Goal: Task Accomplishment & Management: Manage account settings

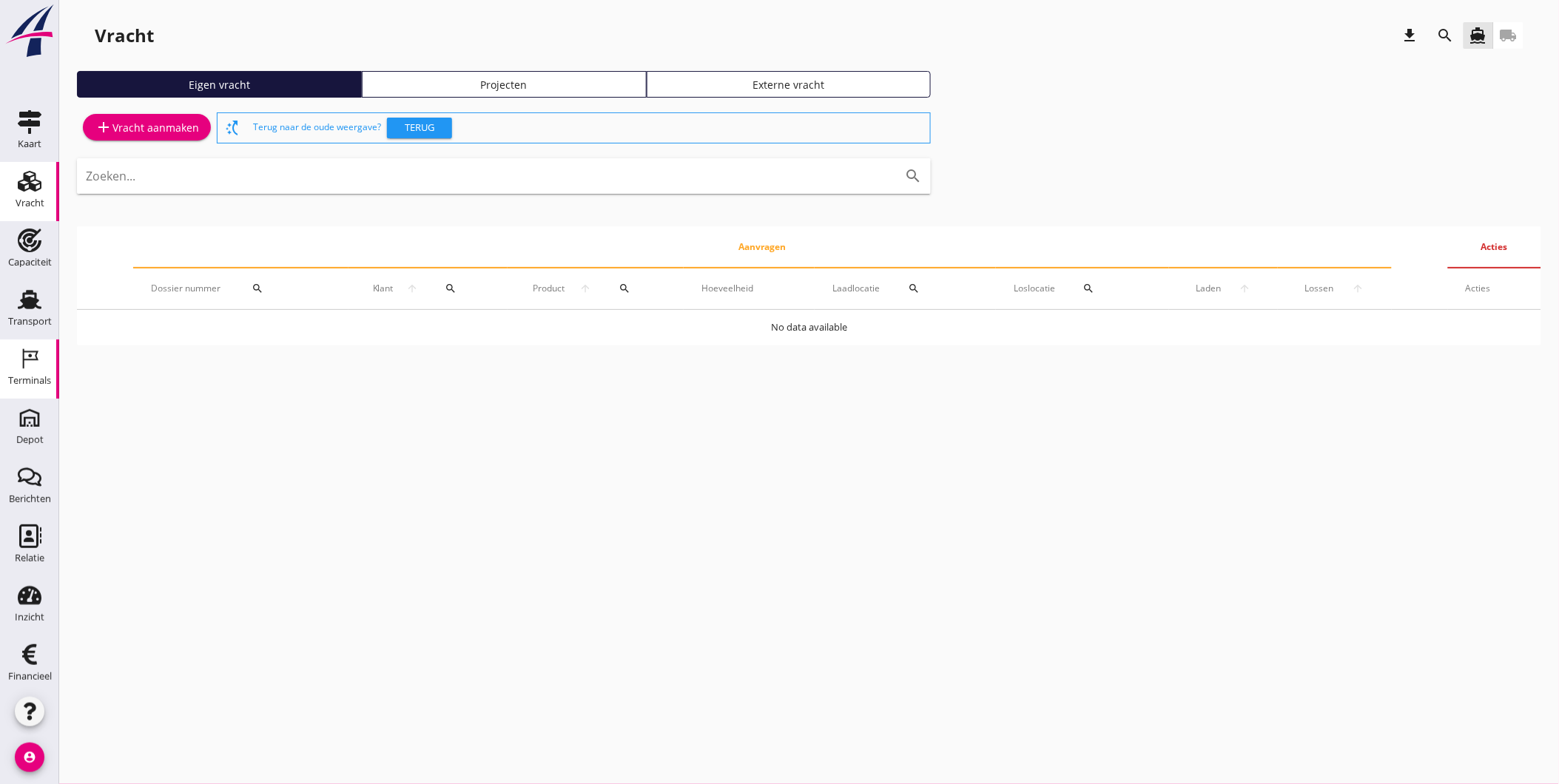
click at [18, 368] on icon "Terminals" at bounding box center [29, 358] width 23 height 23
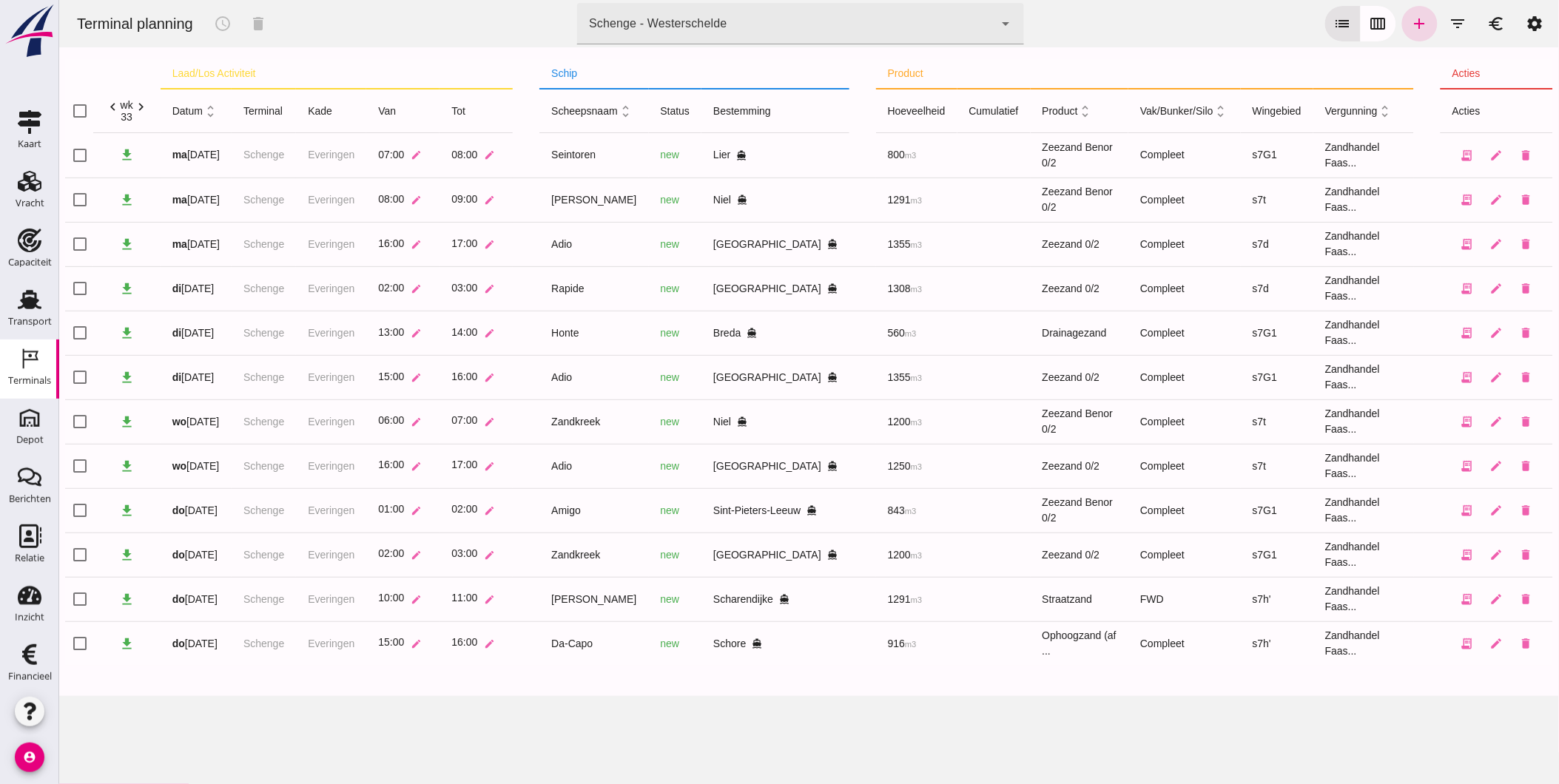
click icon "chevron_right"
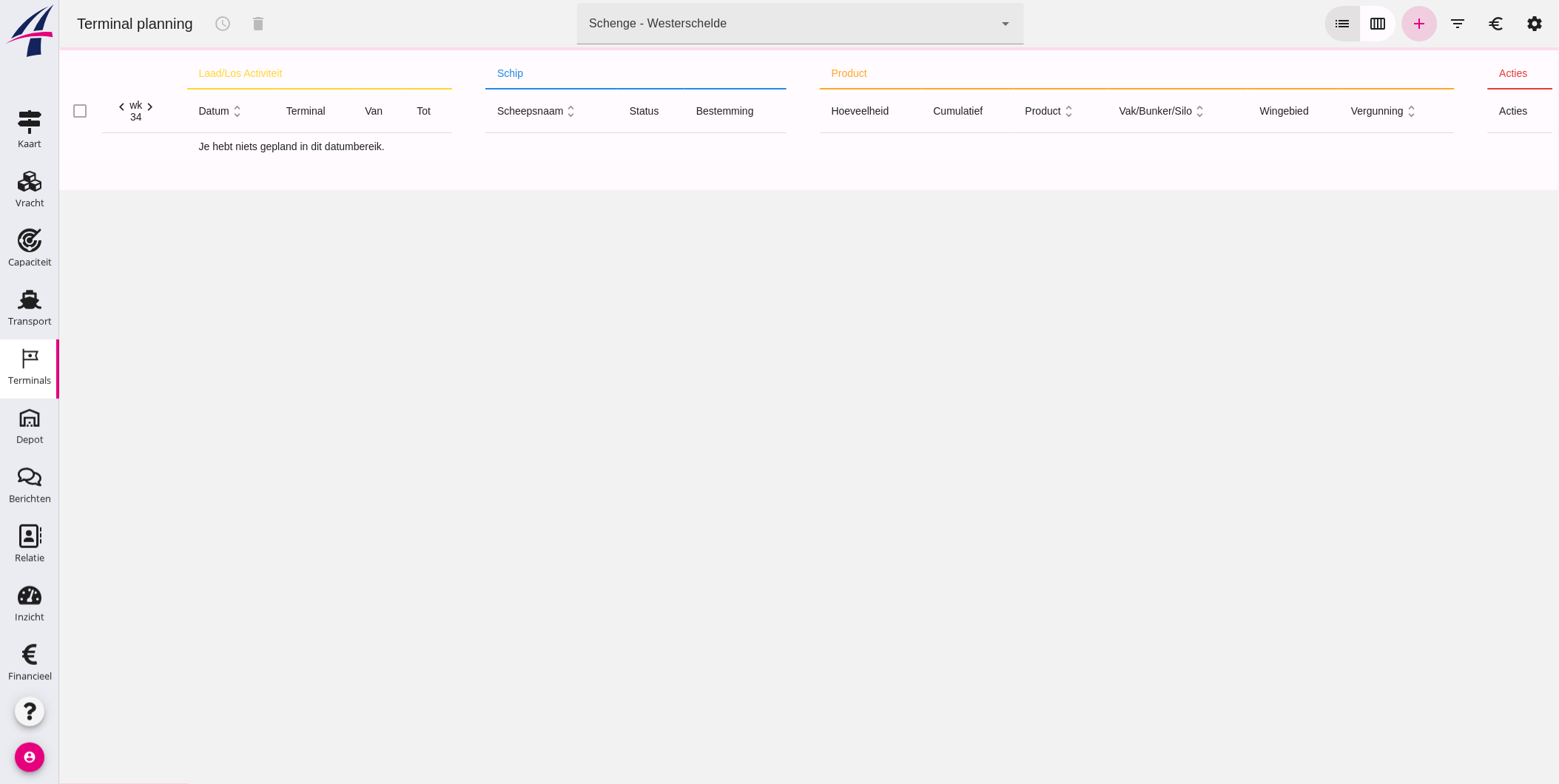
click at [1415, 30] on icon "add" at bounding box center [1419, 23] width 18 height 18
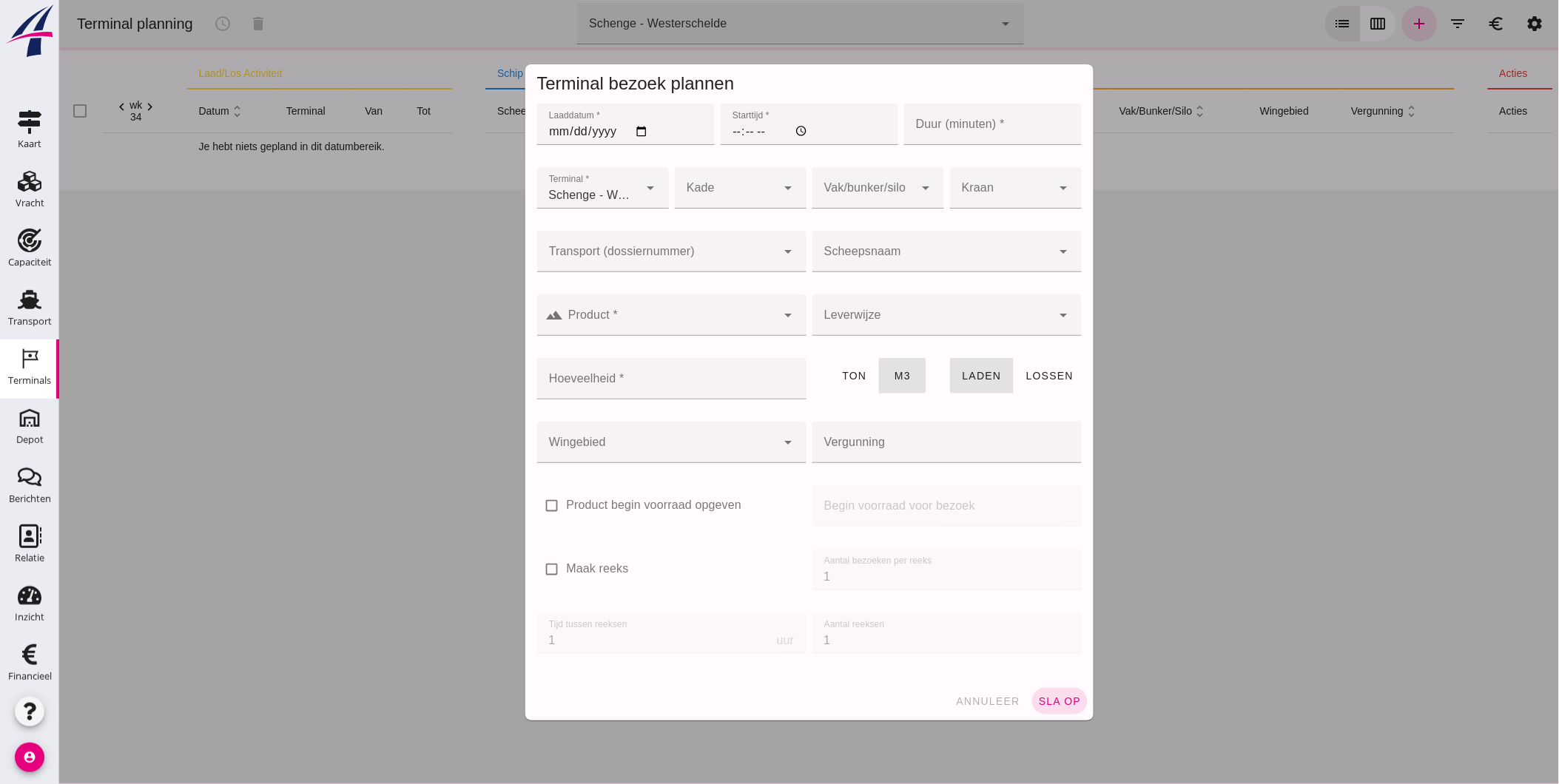
click input "Laaddatum *"
type input "2025-08-18"
click input "Starttijd *"
type input "07:00"
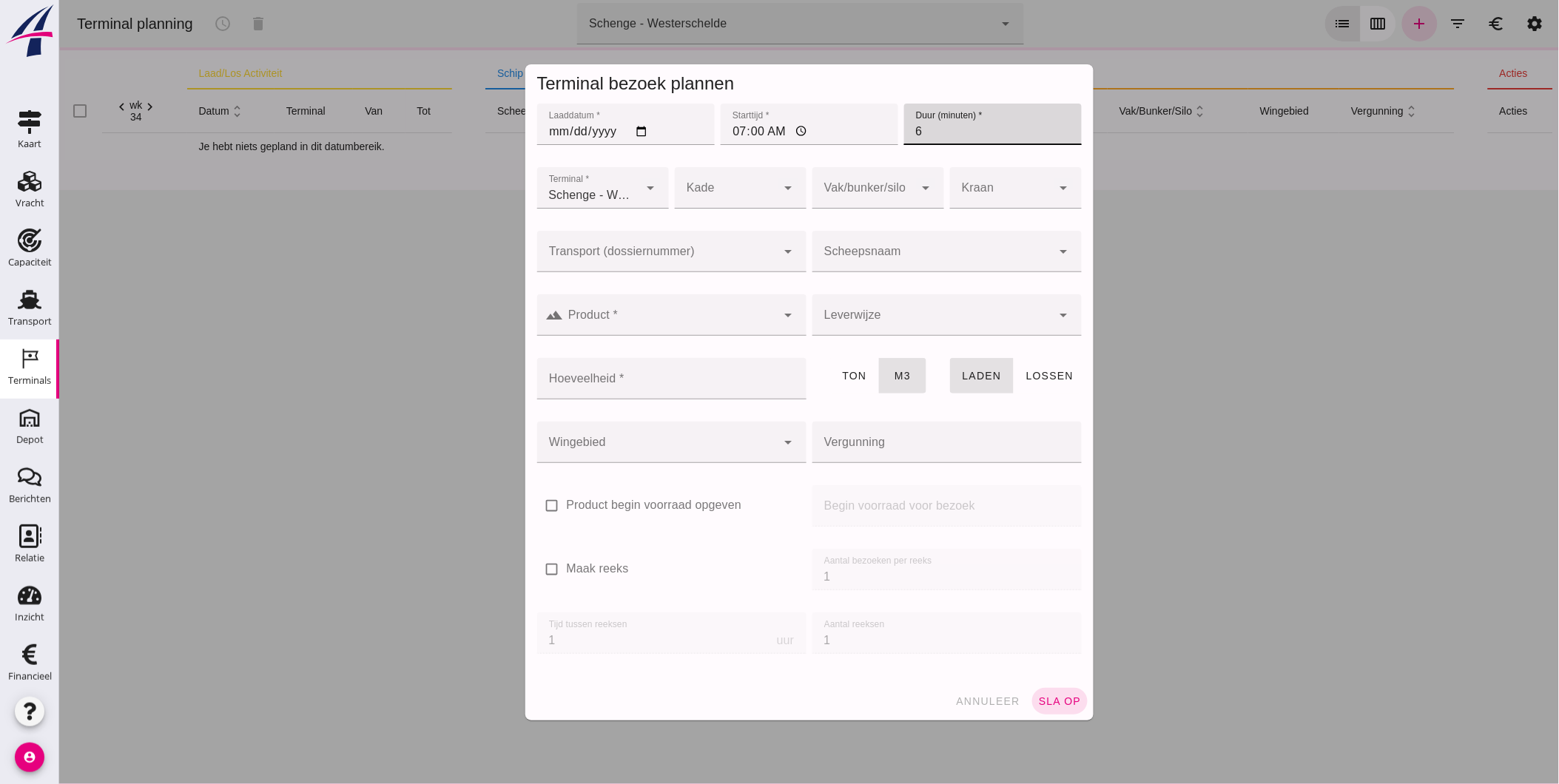
type input "60"
type input "Zandhandel Faasse B.V."
type input "45"
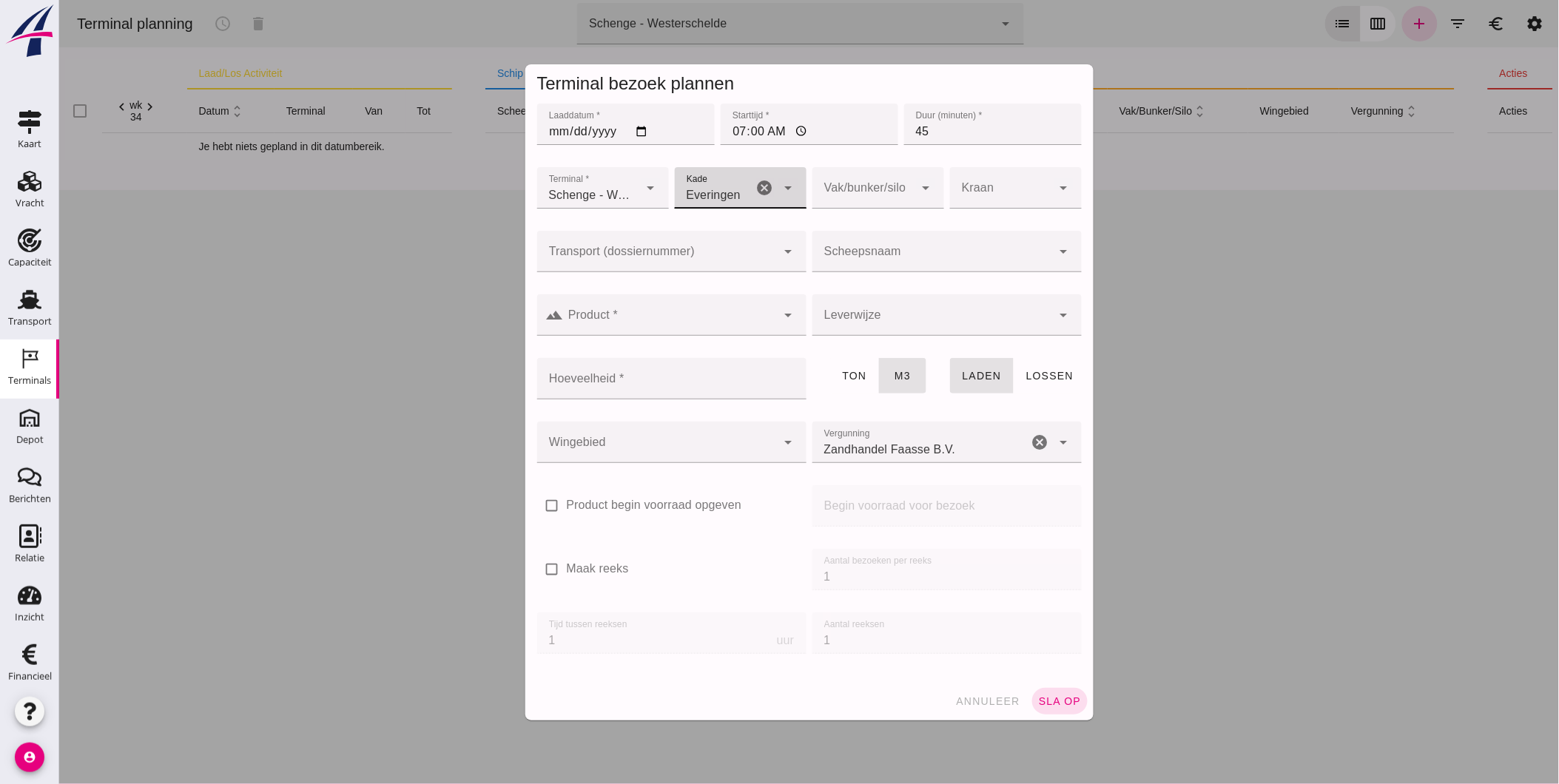
type input "7"
type input "291"
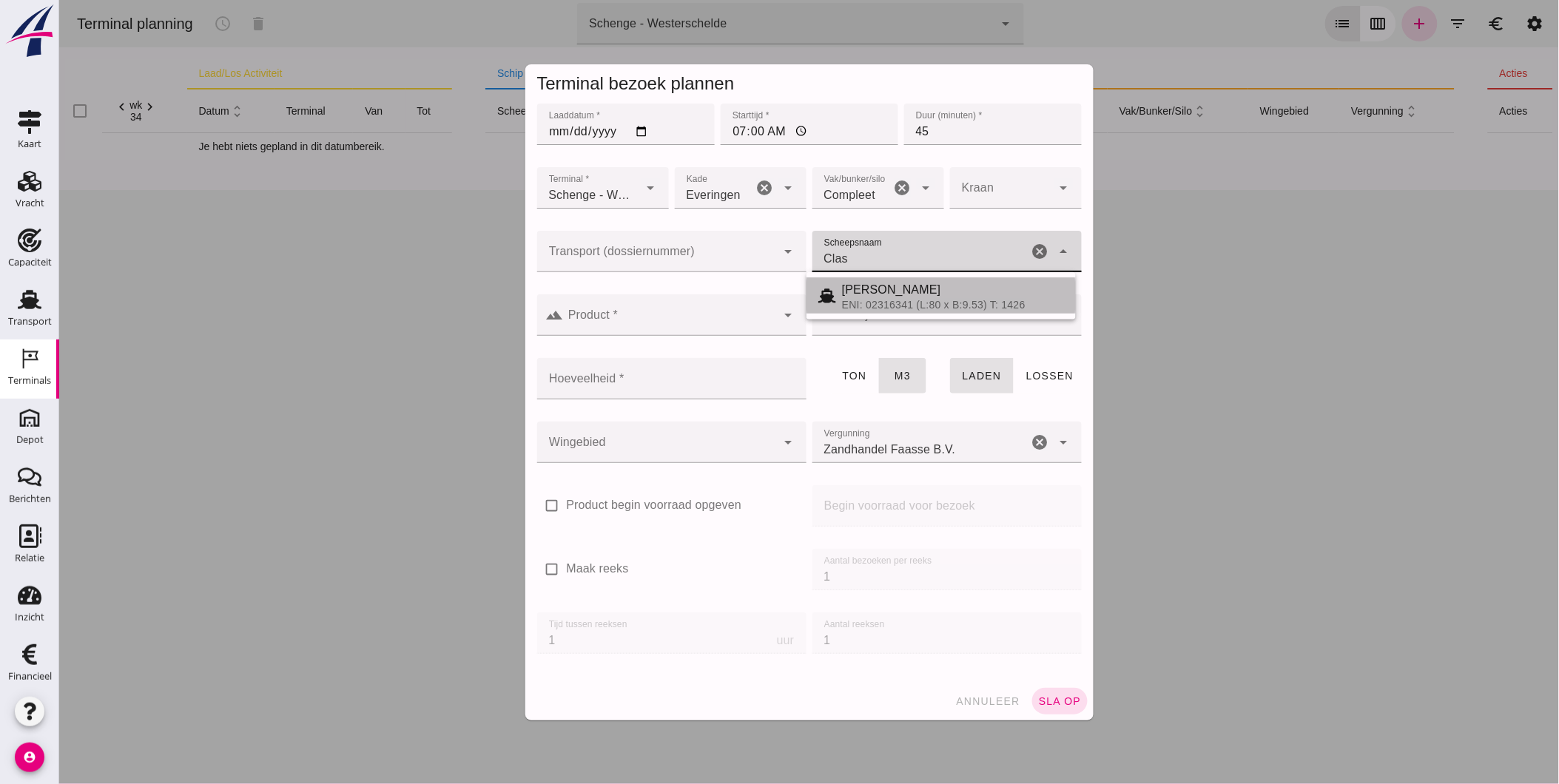
click at [963, 288] on div "[PERSON_NAME]" at bounding box center [952, 290] width 222 height 18
type input "[PERSON_NAME]"
type input "806"
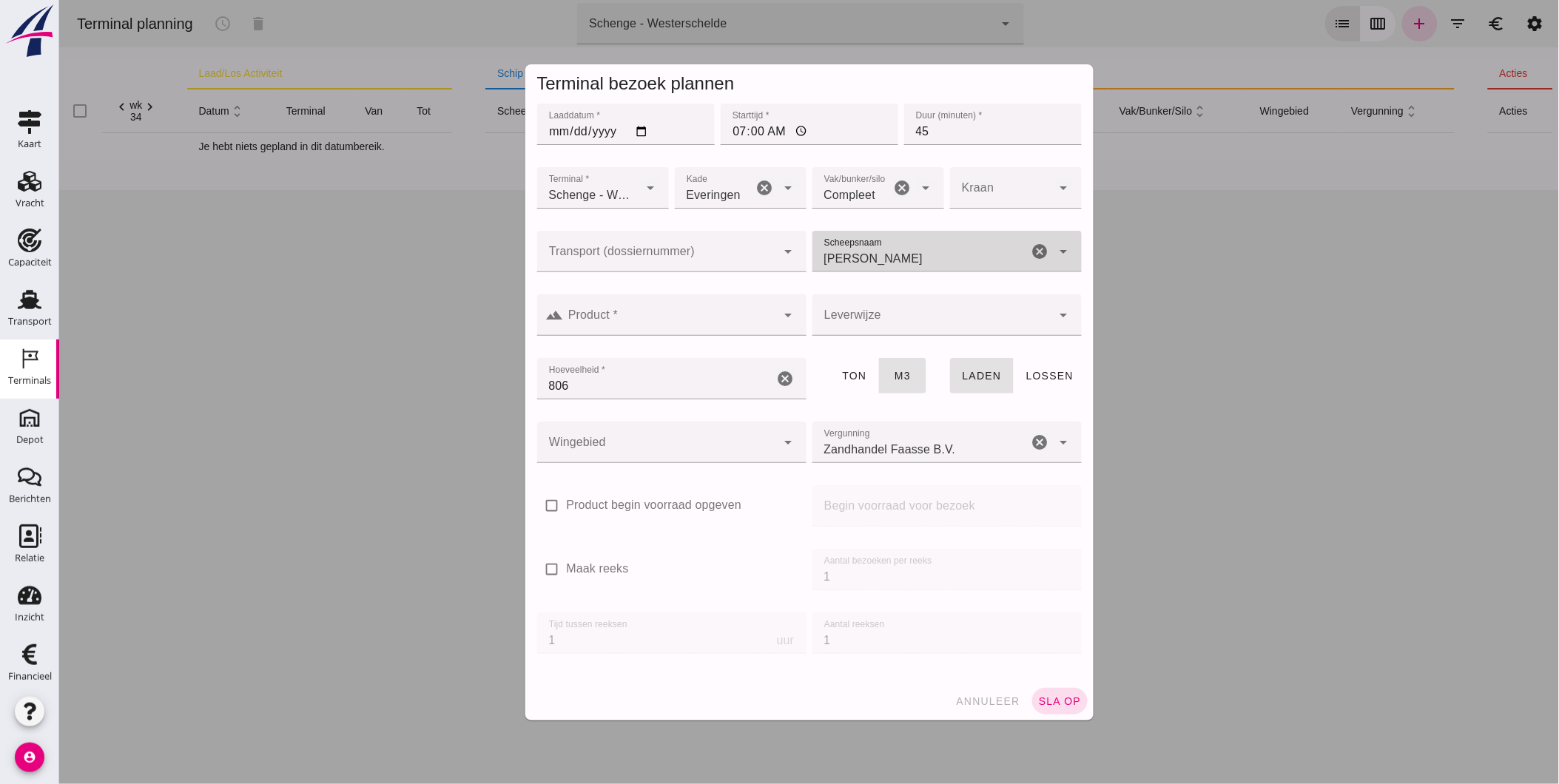
type input "[PERSON_NAME]"
click input "Product *"
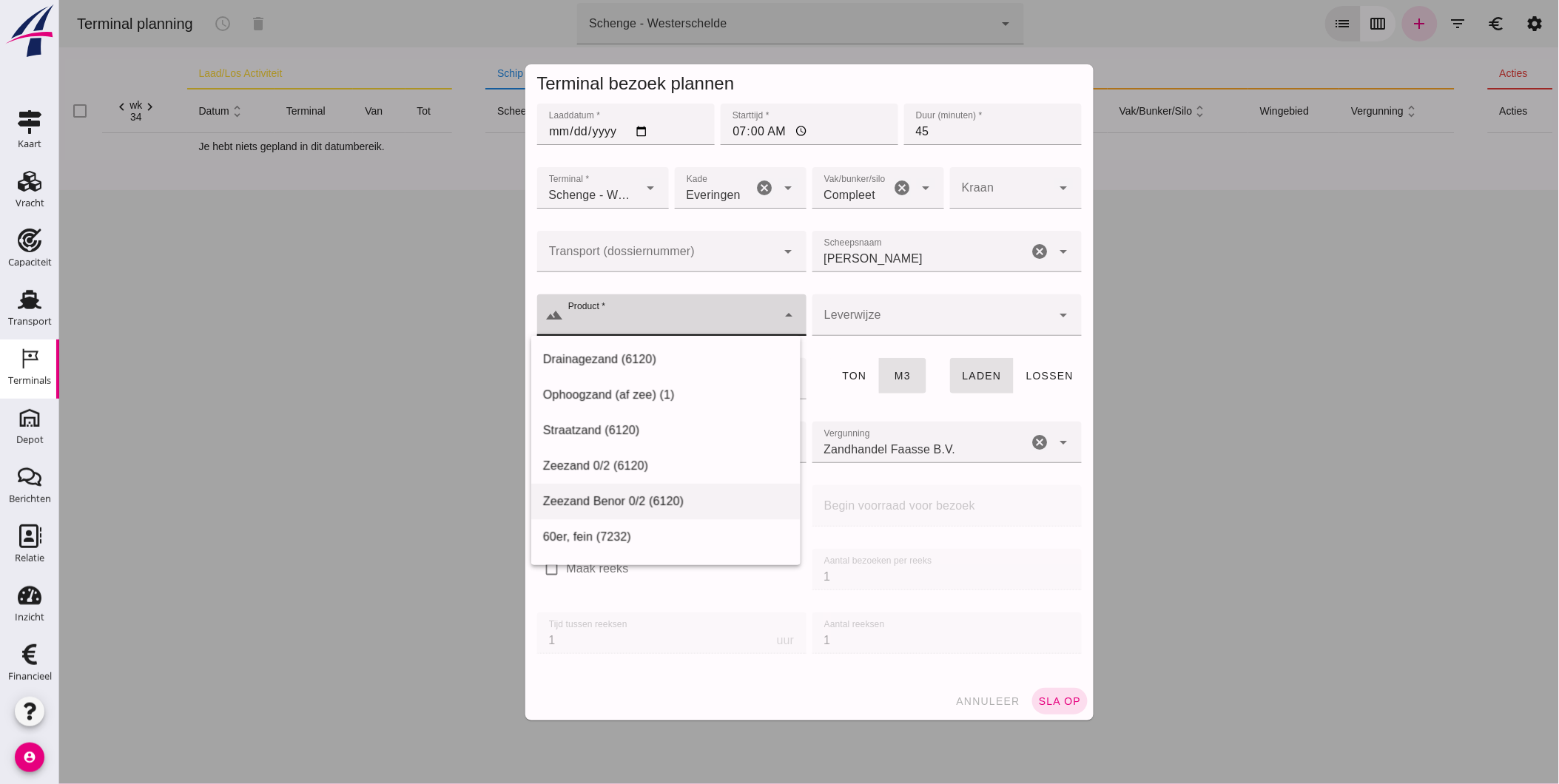
click at [650, 496] on div "Zeezand Benor 0/2 (6120)" at bounding box center [665, 501] width 245 height 18
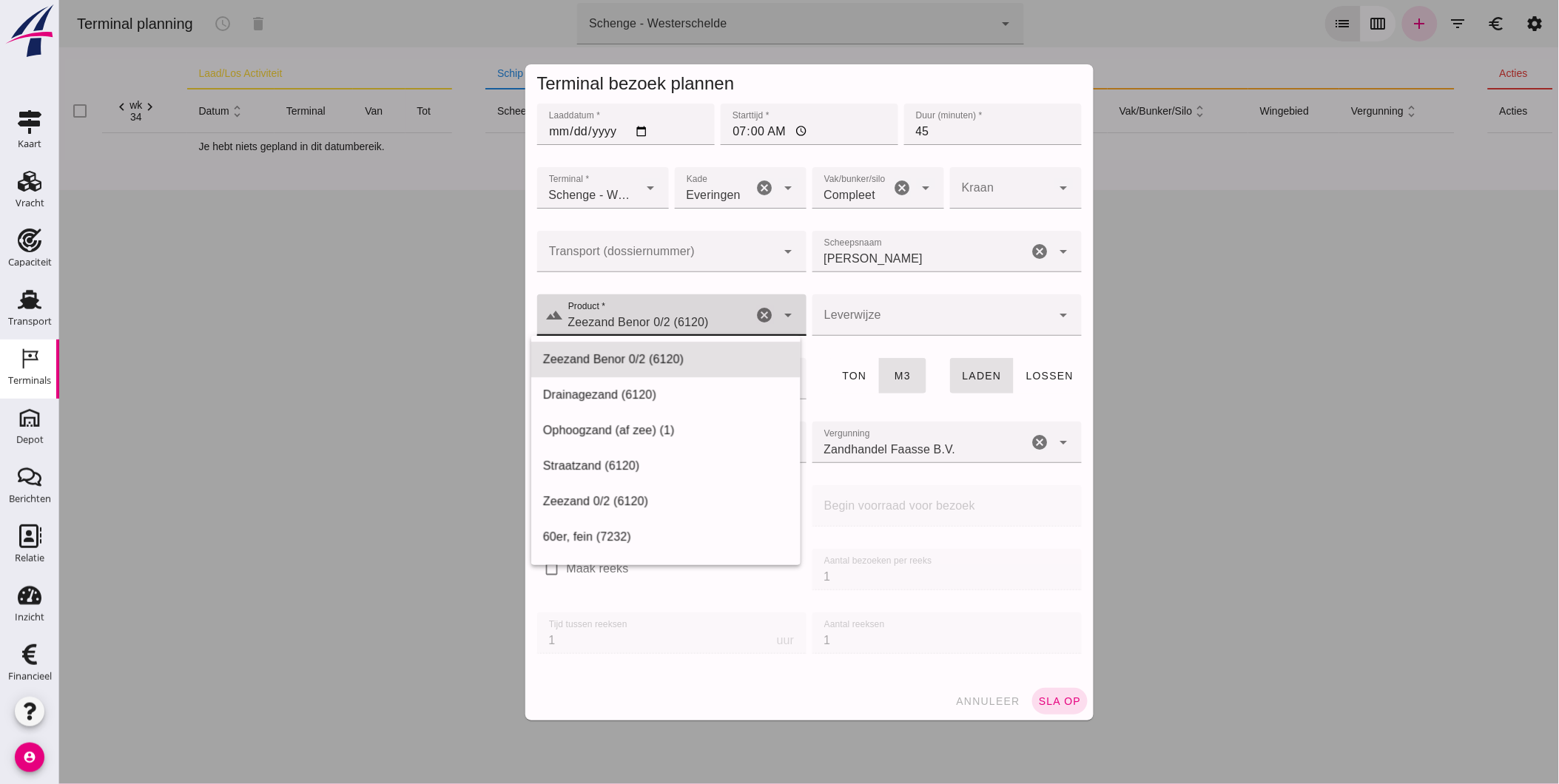
type input "Zeezand Benor 0/2 (6120)"
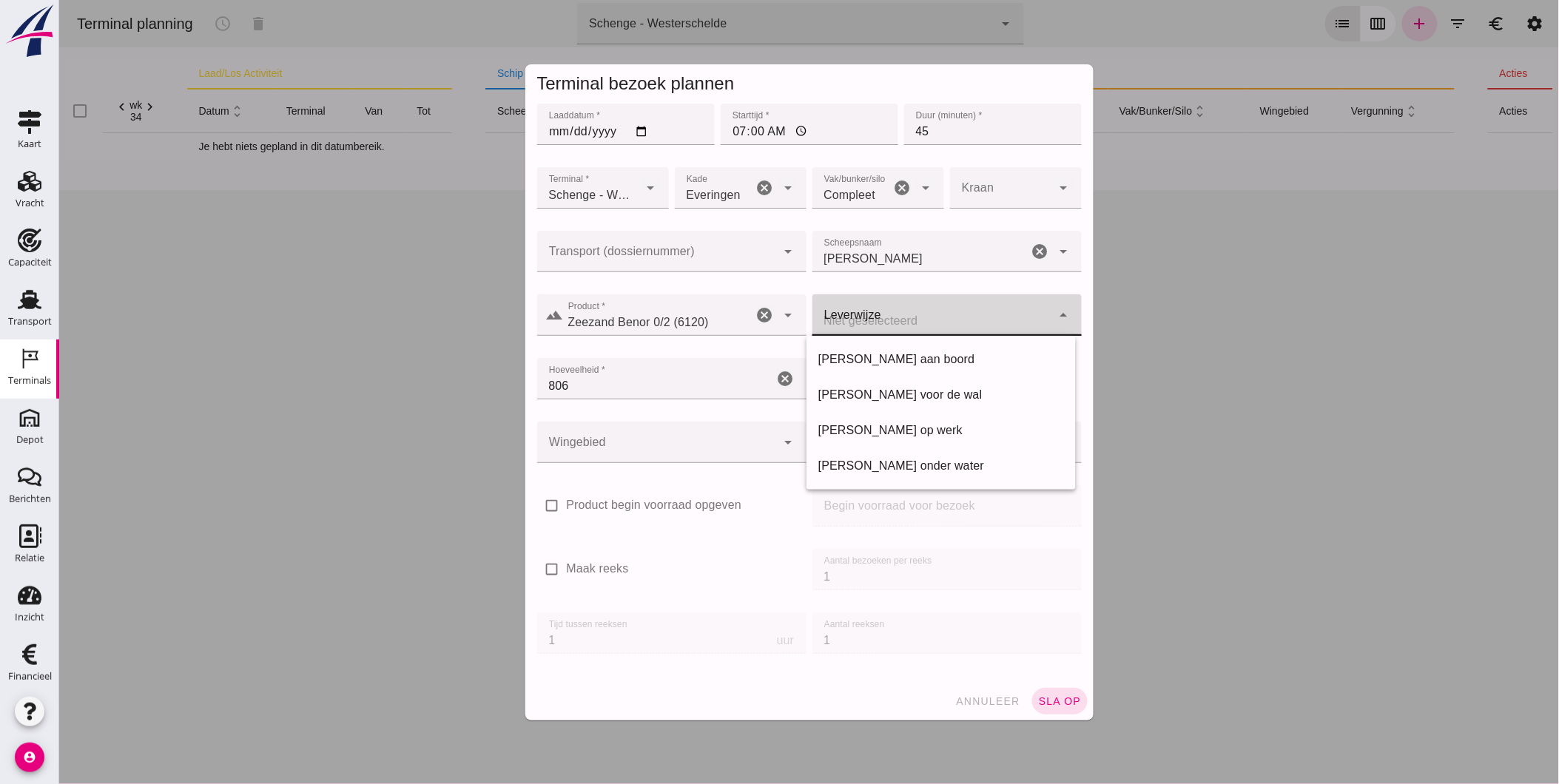
click div
click at [874, 395] on div "[PERSON_NAME] voor de wal" at bounding box center [940, 395] width 245 height 18
type input "franco_on_shore"
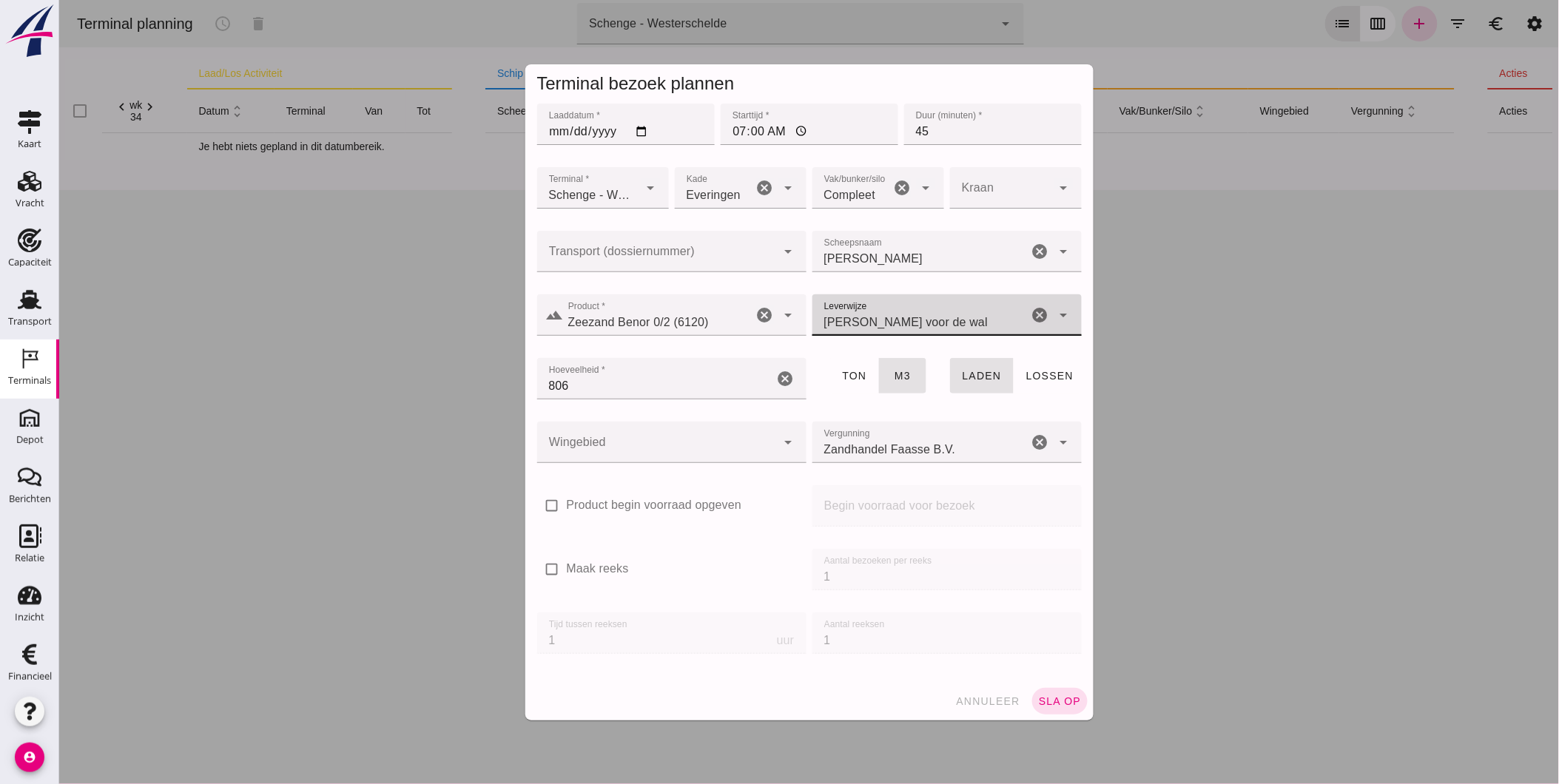
click div
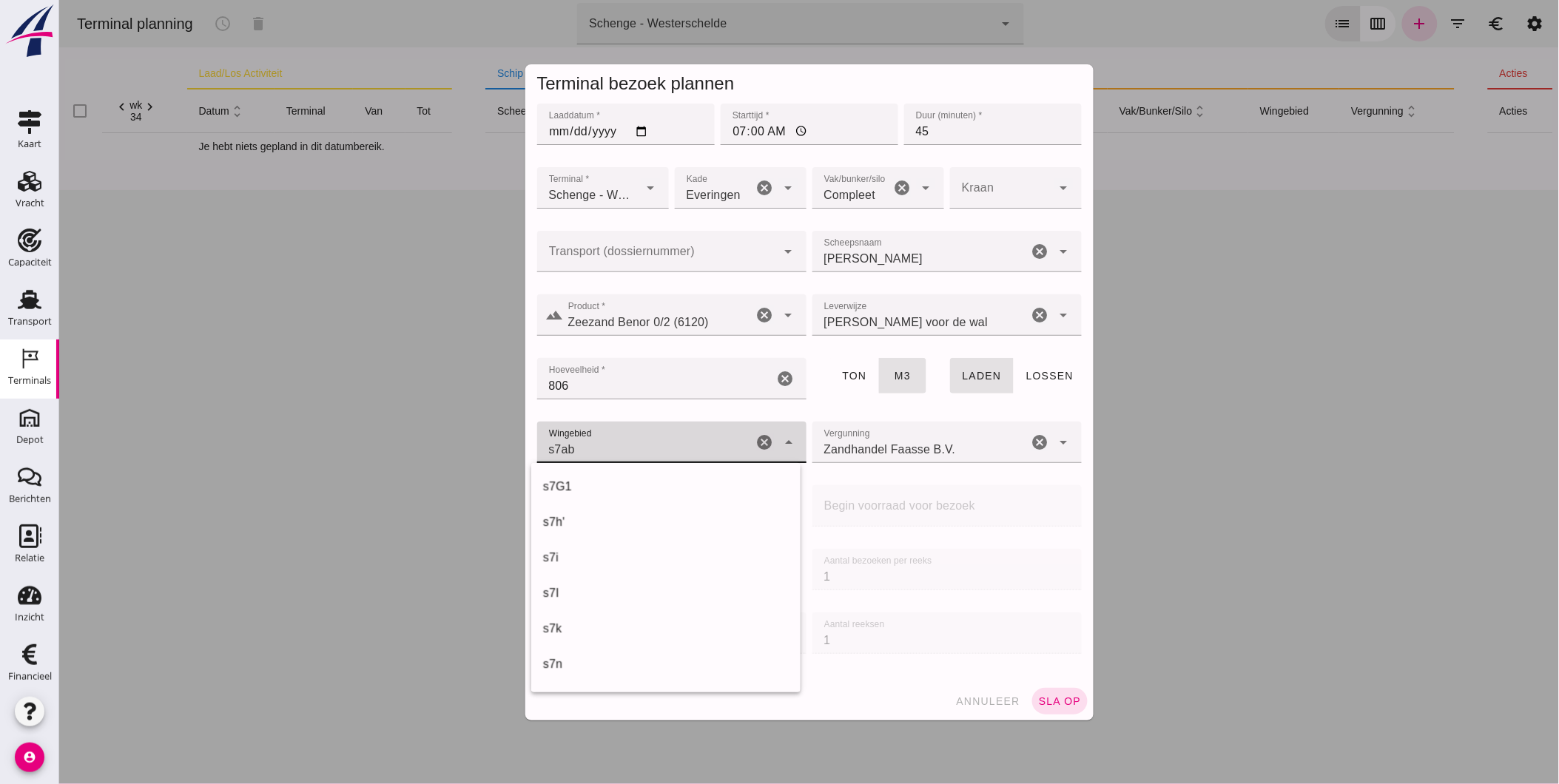
scroll to position [532, 0]
click div "s7G1 224"
type input "224"
click at [571, 572] on label "Maak reeks" at bounding box center [597, 568] width 62 height 17
click input "Maak reeks"
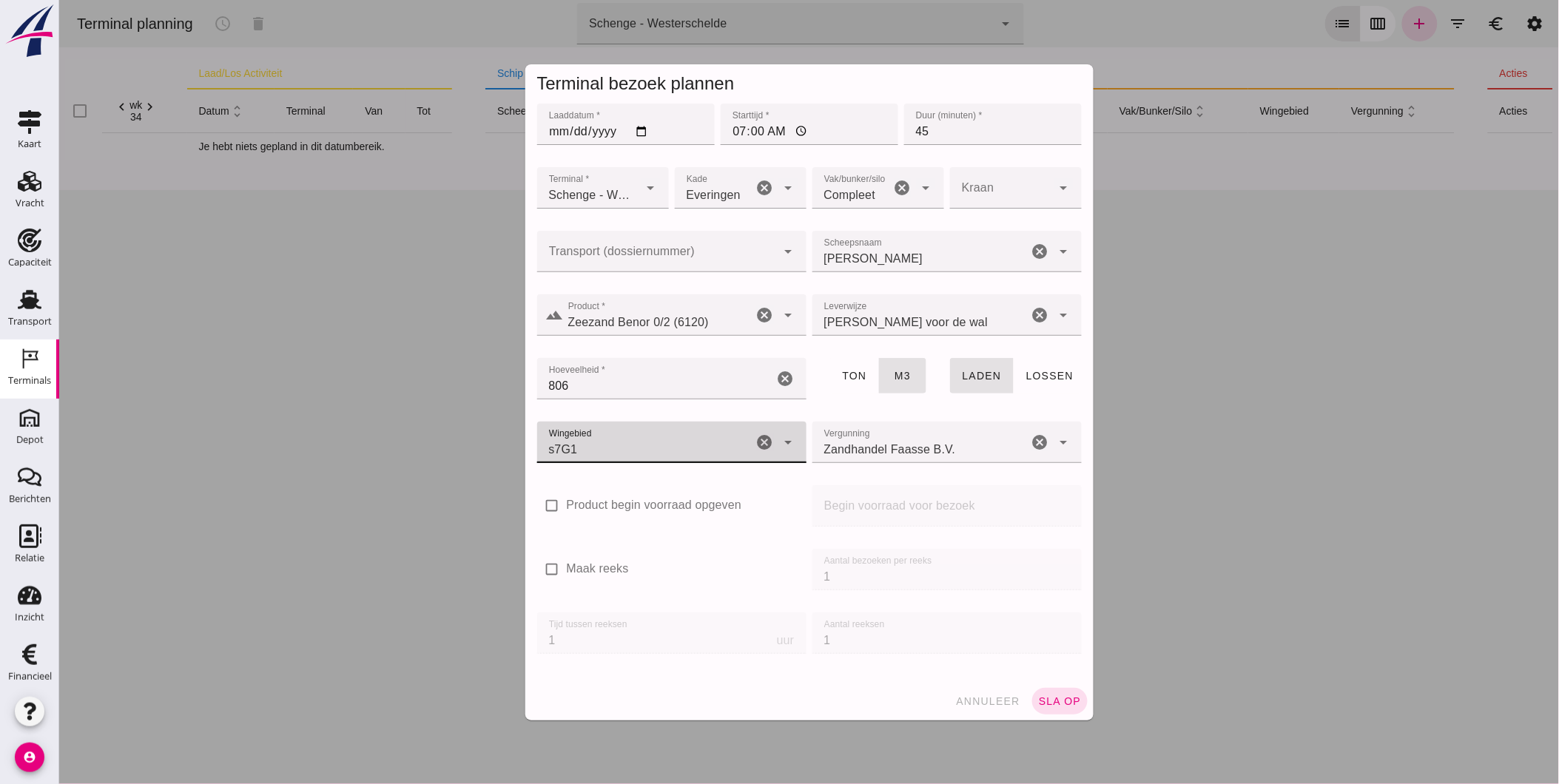
checkbox input "true"
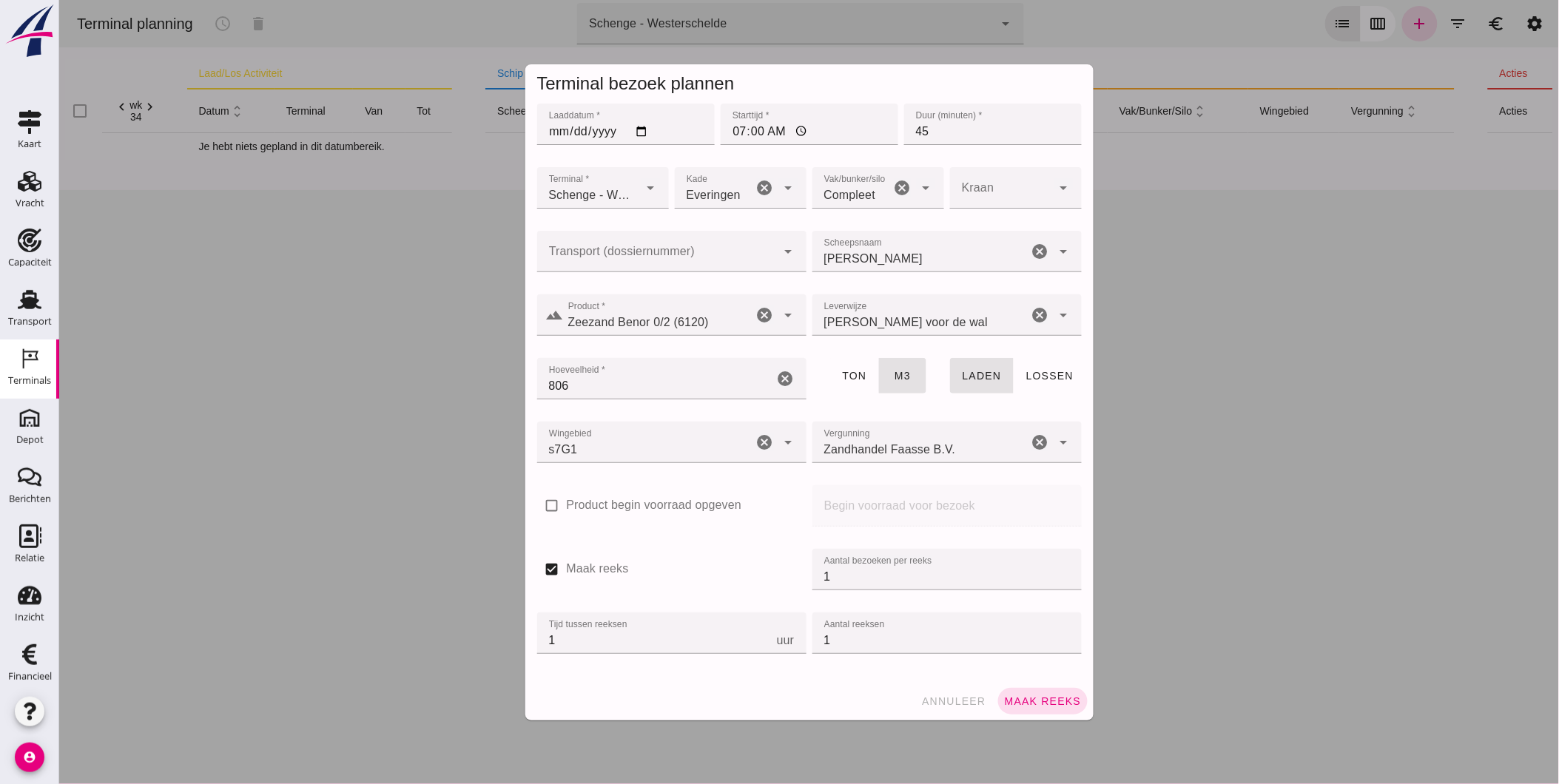
click at [772, 577] on div "check_box Maak reeks Aantal bezoeken per reeks Aantal bezoeken per reeks 1 Tijd…" at bounding box center [809, 609] width 551 height 127
type input "2"
drag, startPoint x: 603, startPoint y: 642, endPoint x: 444, endPoint y: 636, distance: 159.1
click div "Terminal bezoek plannen Laaddatum * Laaddatum * 2025-08-18 Starttijd * Starttij…"
type input "8"
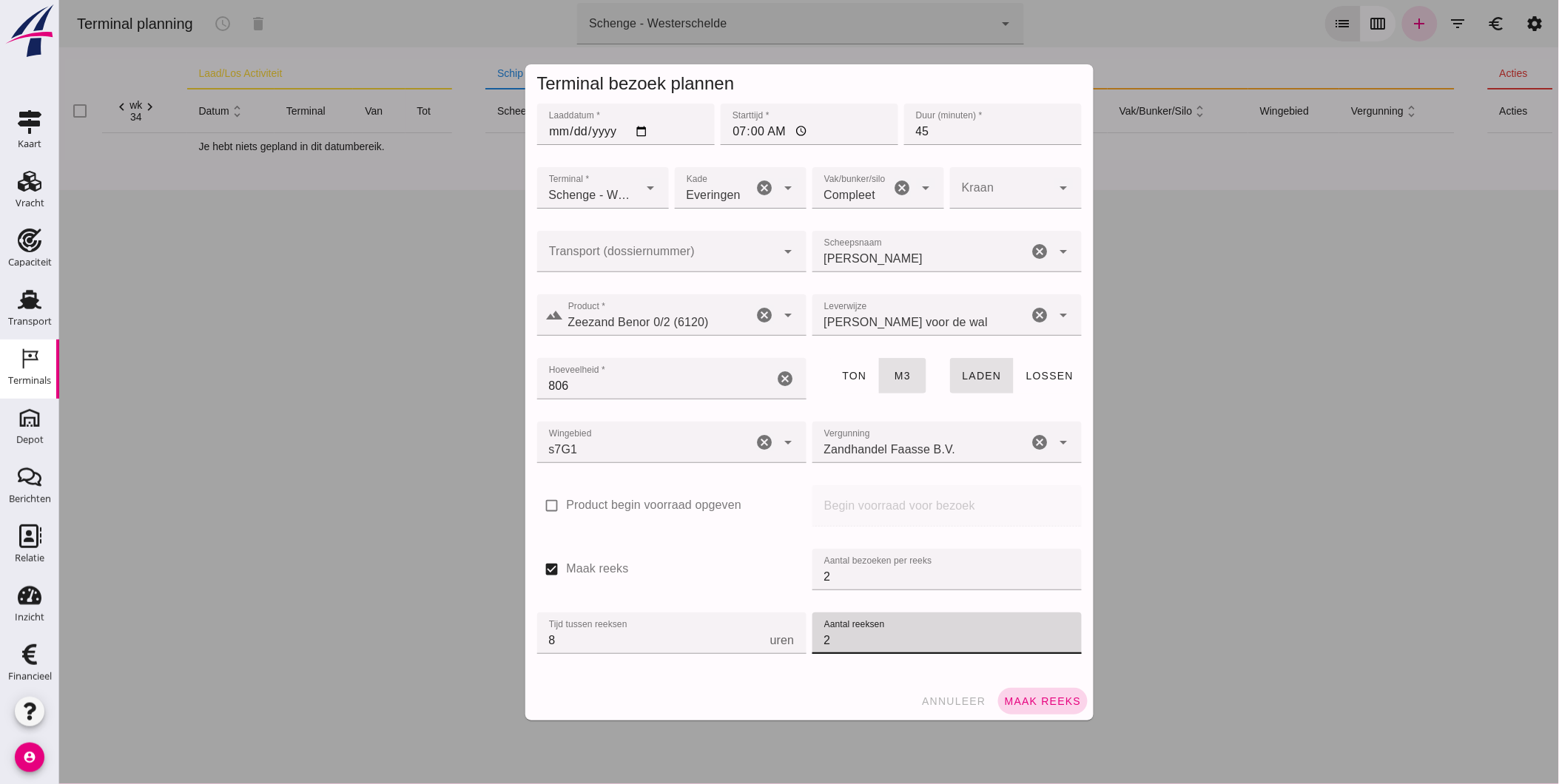
type input "2"
click span "Maak reeks"
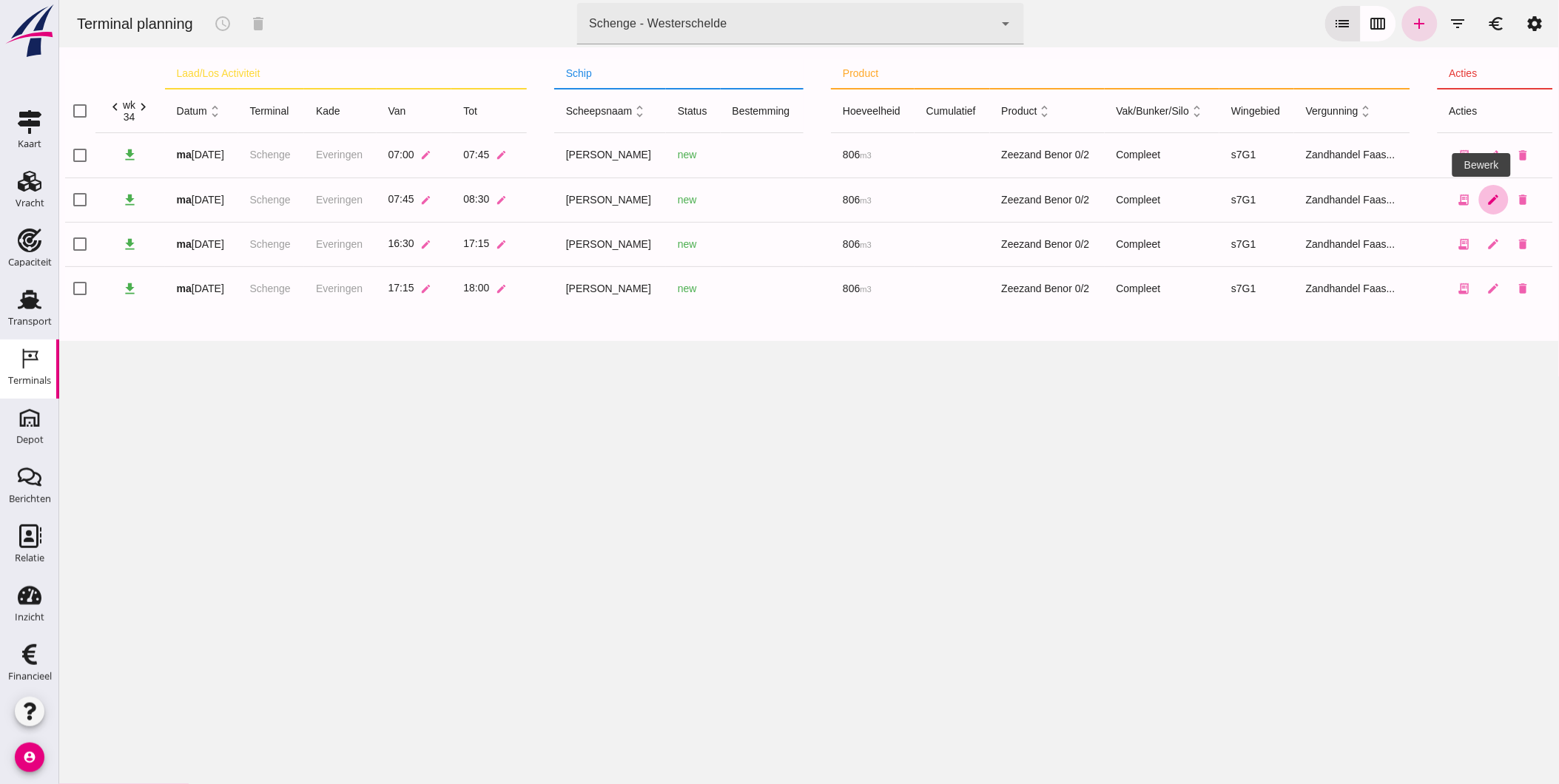
click at [1486, 196] on icon "edit" at bounding box center [1493, 199] width 14 height 14
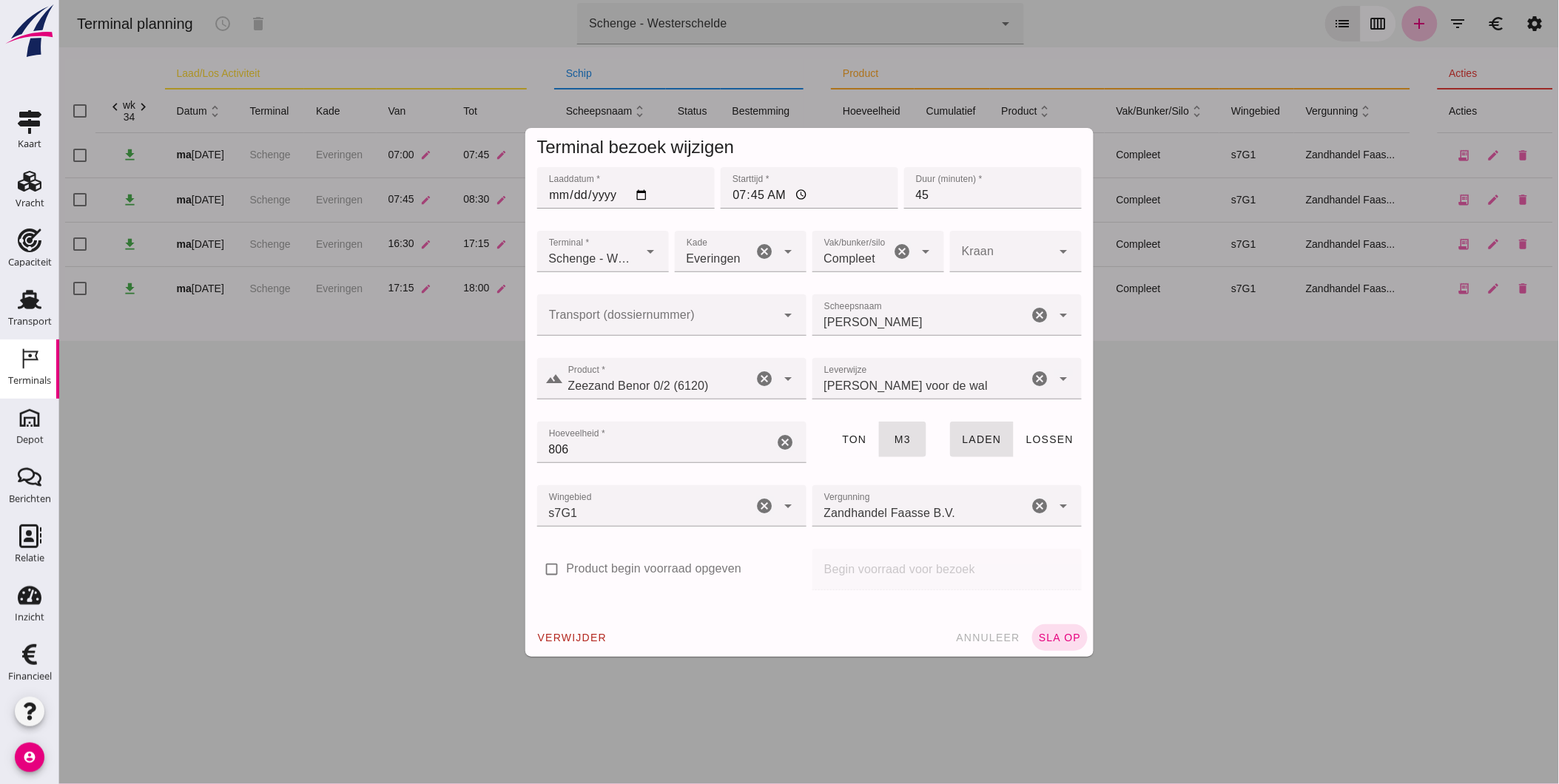
click icon "cancel"
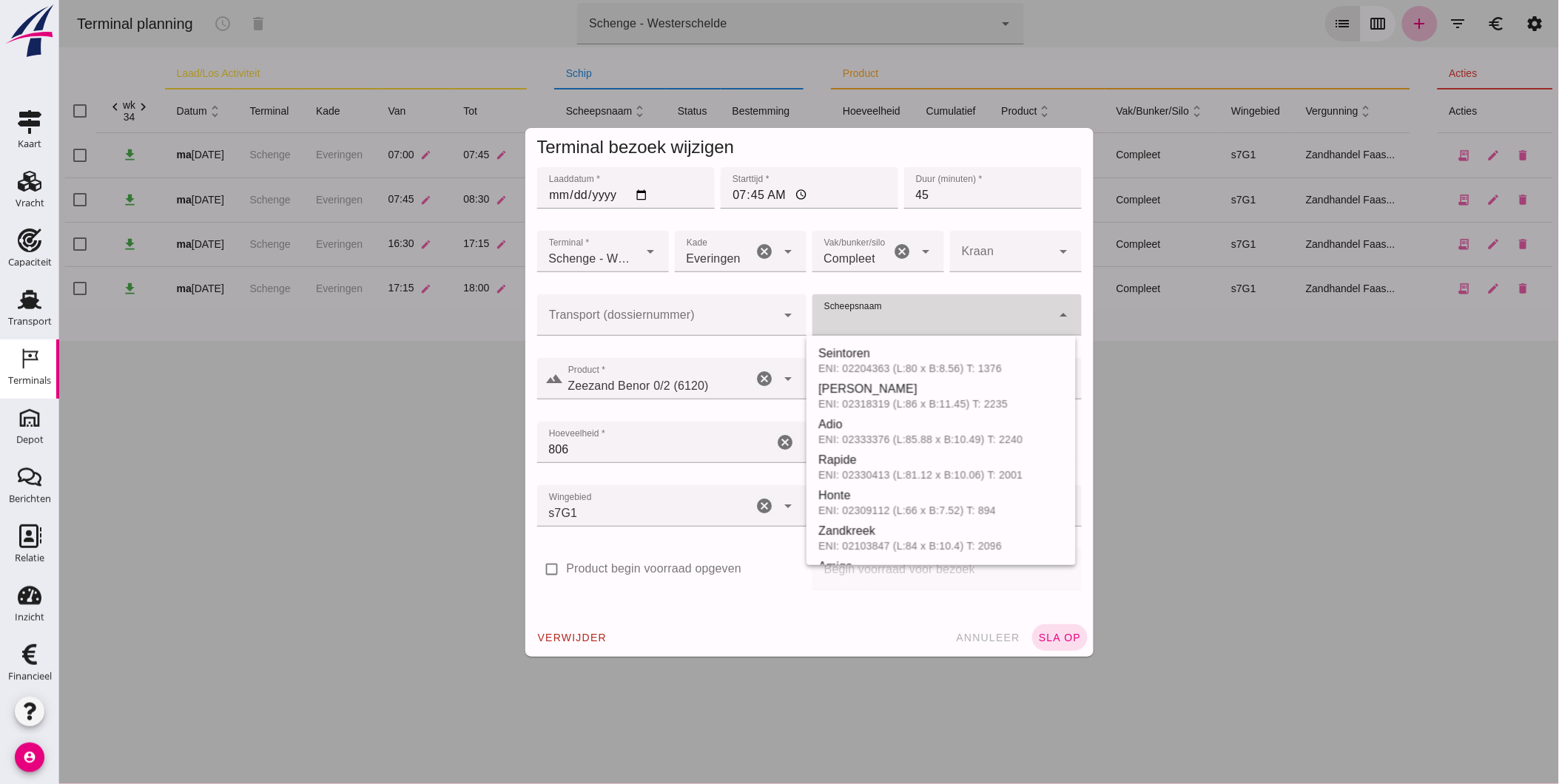
click input "Scheepsnaam"
click input "806"
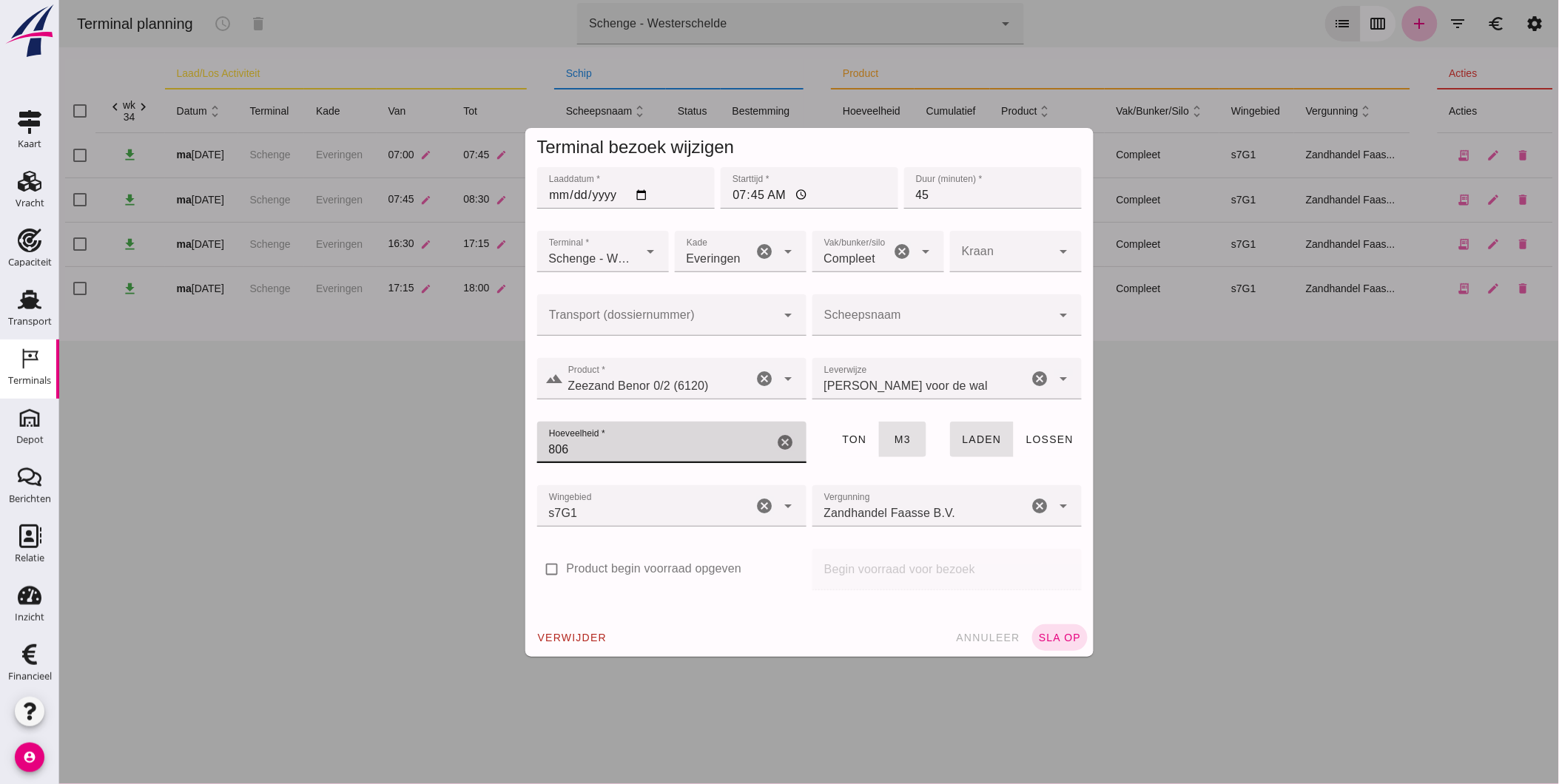
click icon "cancel"
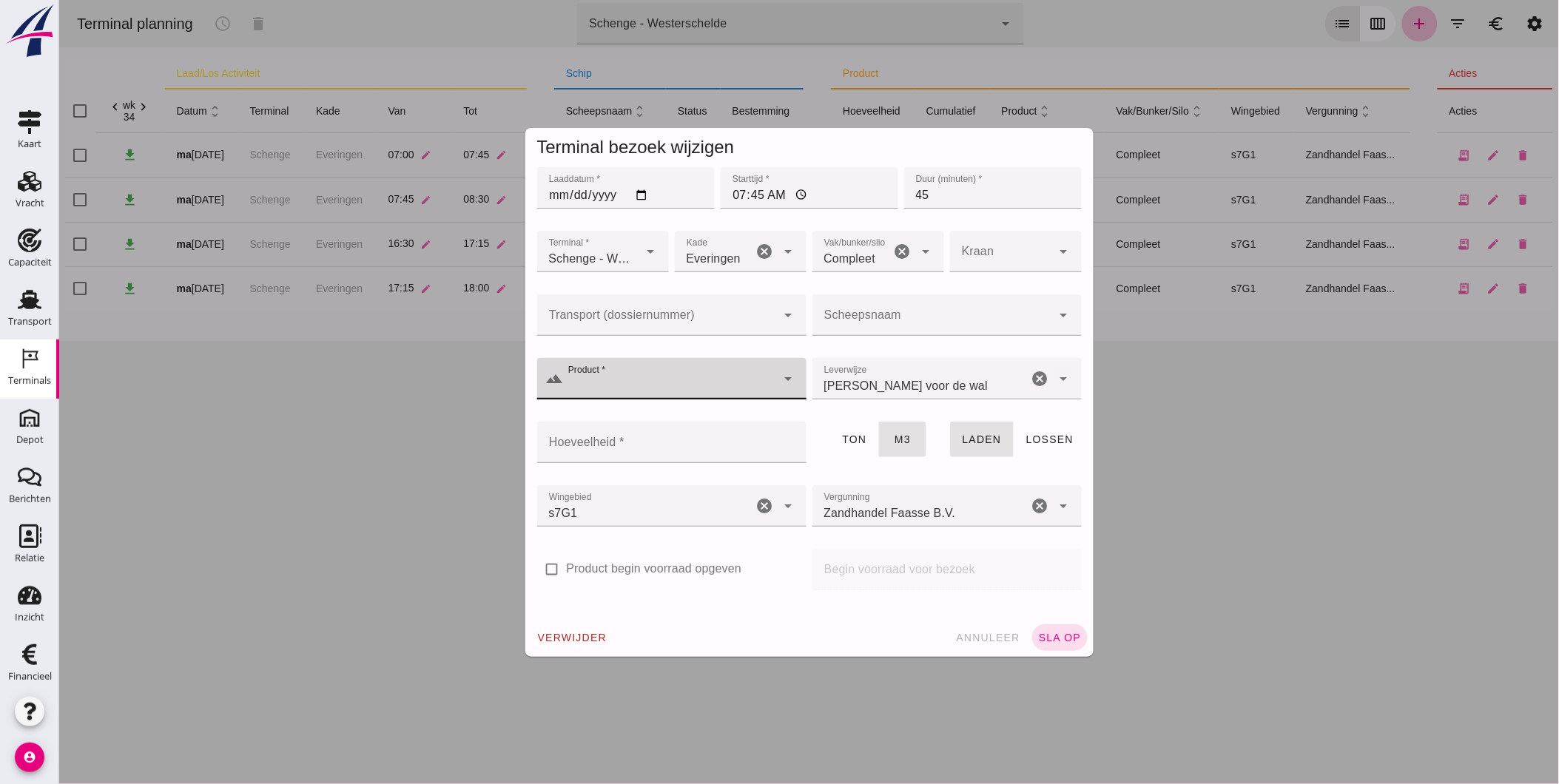
click input "Product *"
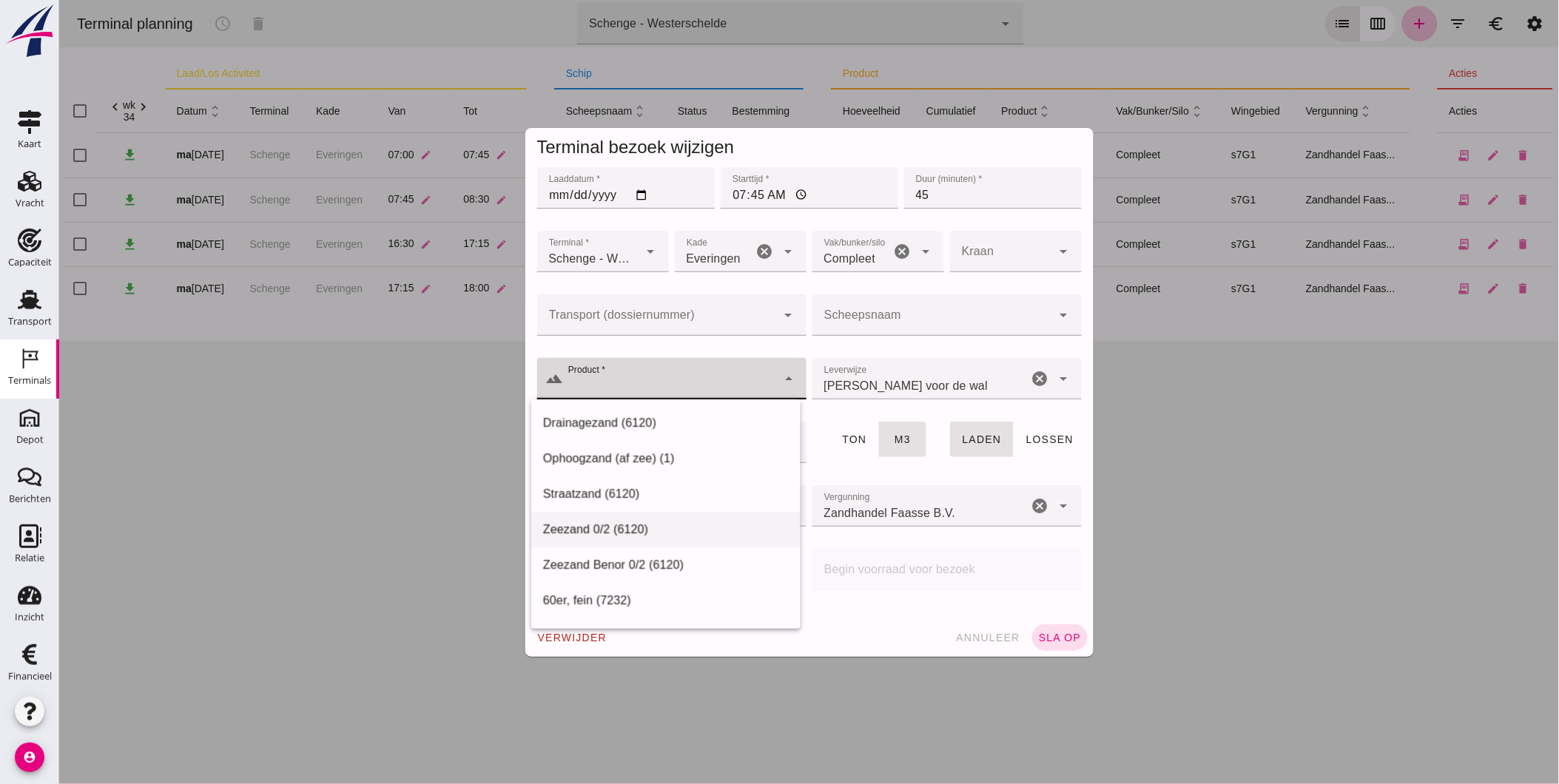
click at [674, 529] on div "Zeezand 0/2 (6120)" at bounding box center [665, 529] width 245 height 18
type input "Zeezand 0/2 (6120)"
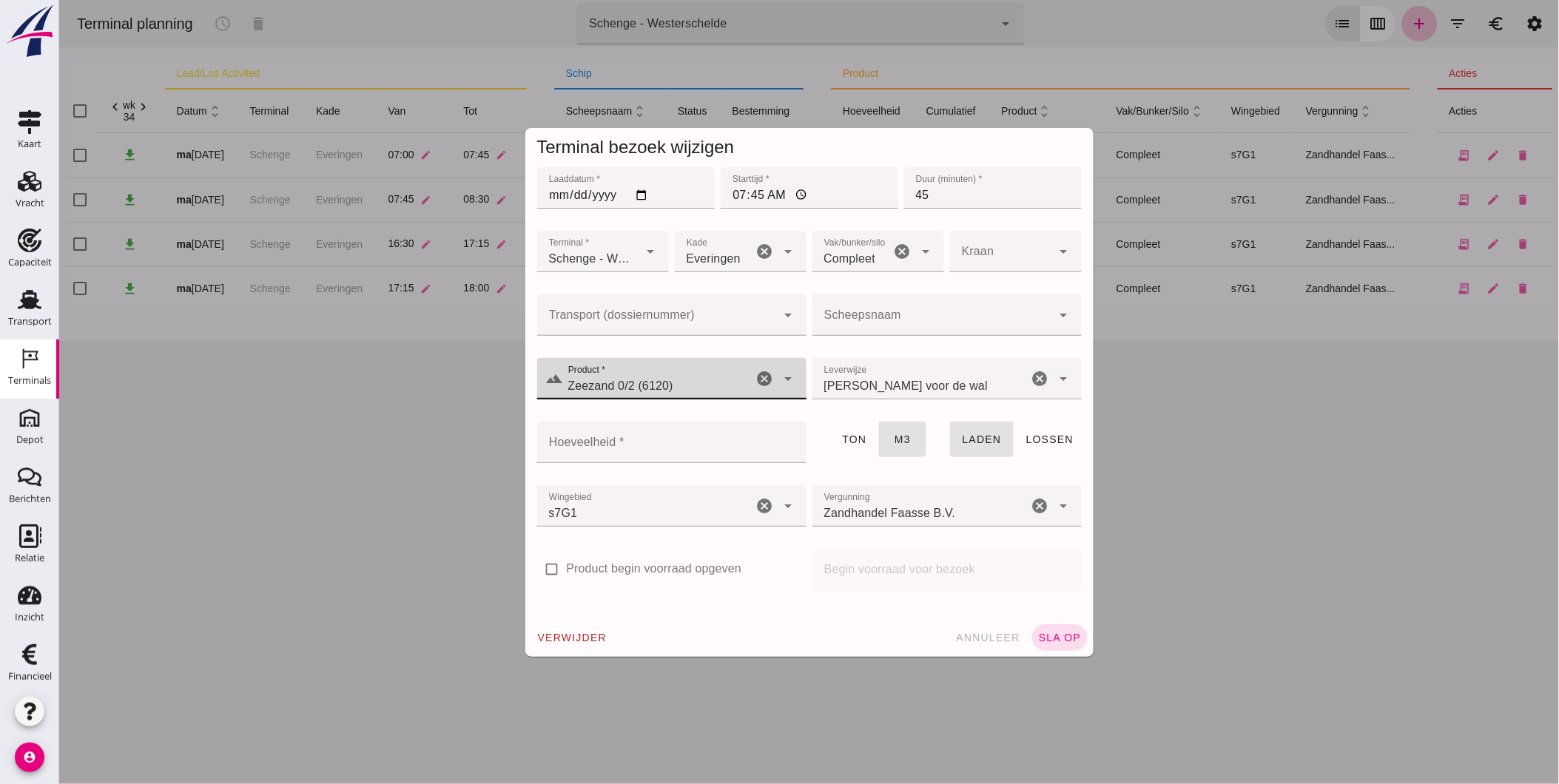
click input "Scheepsnaam"
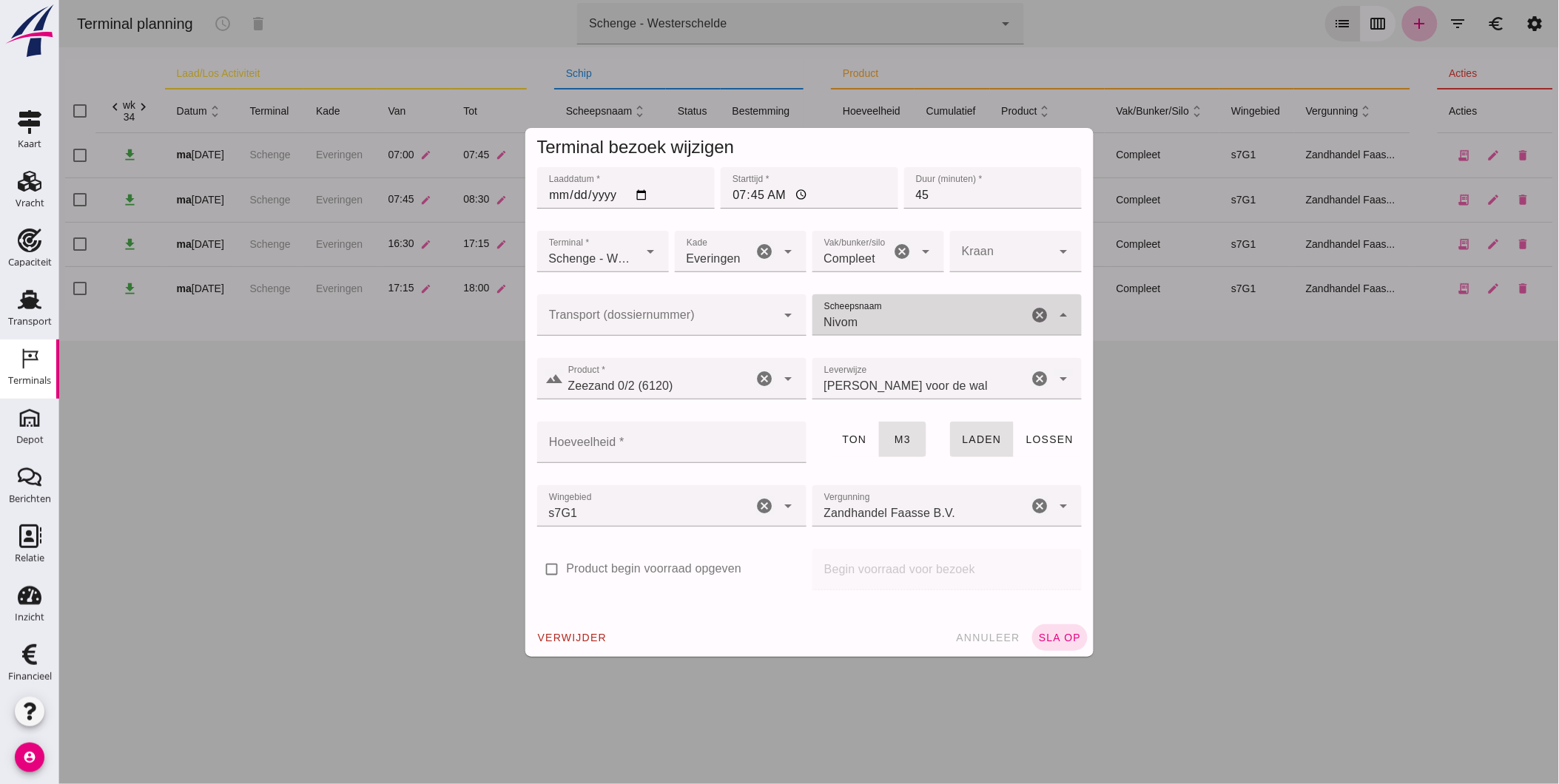
type input "Nivoma"
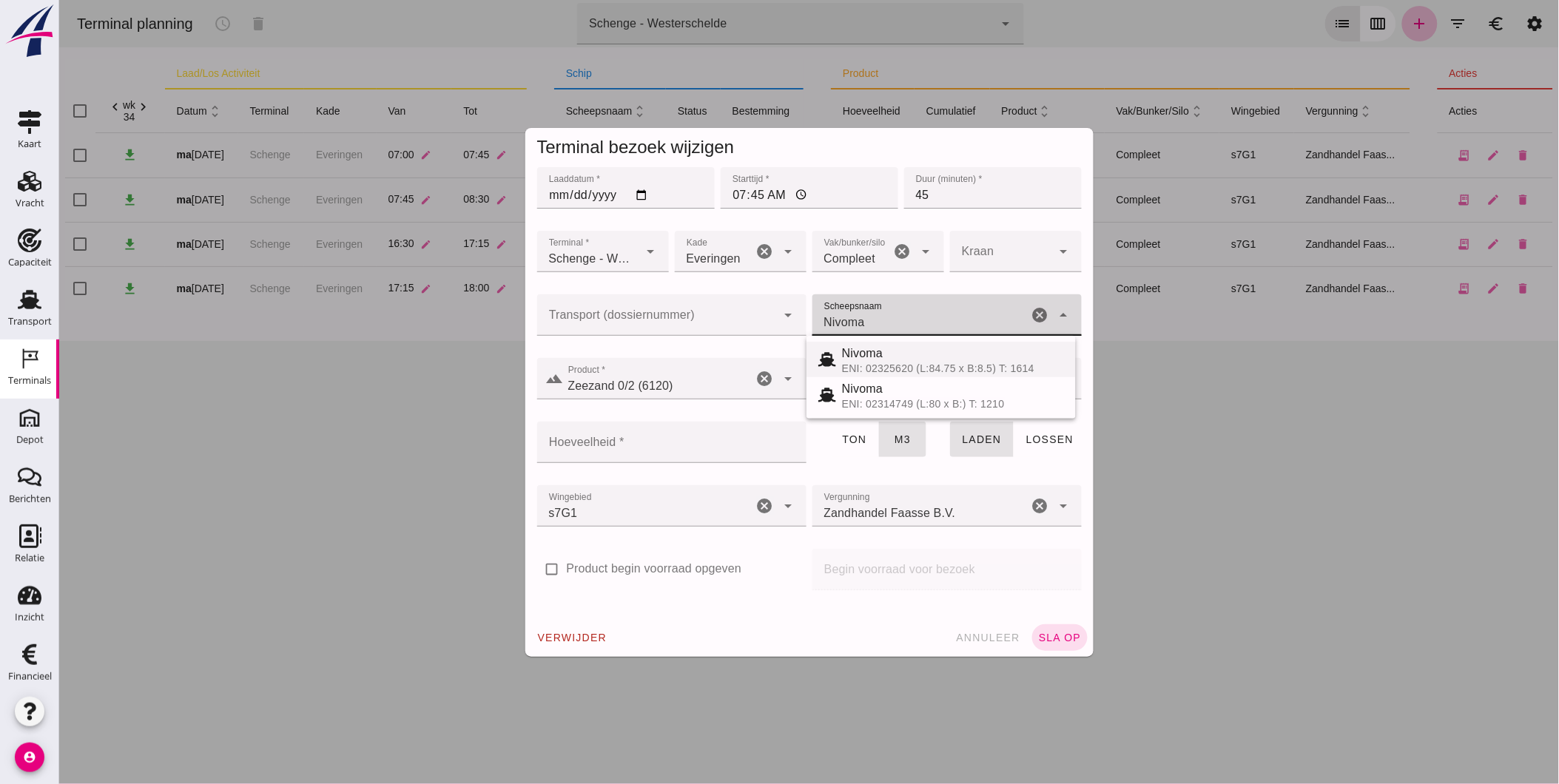
click at [915, 369] on div "ENI: 02325620 (L:84.75 x B:8.5) T: 1614" at bounding box center [952, 368] width 222 height 12
type input "914"
type input "Nivoma"
click button "sla op"
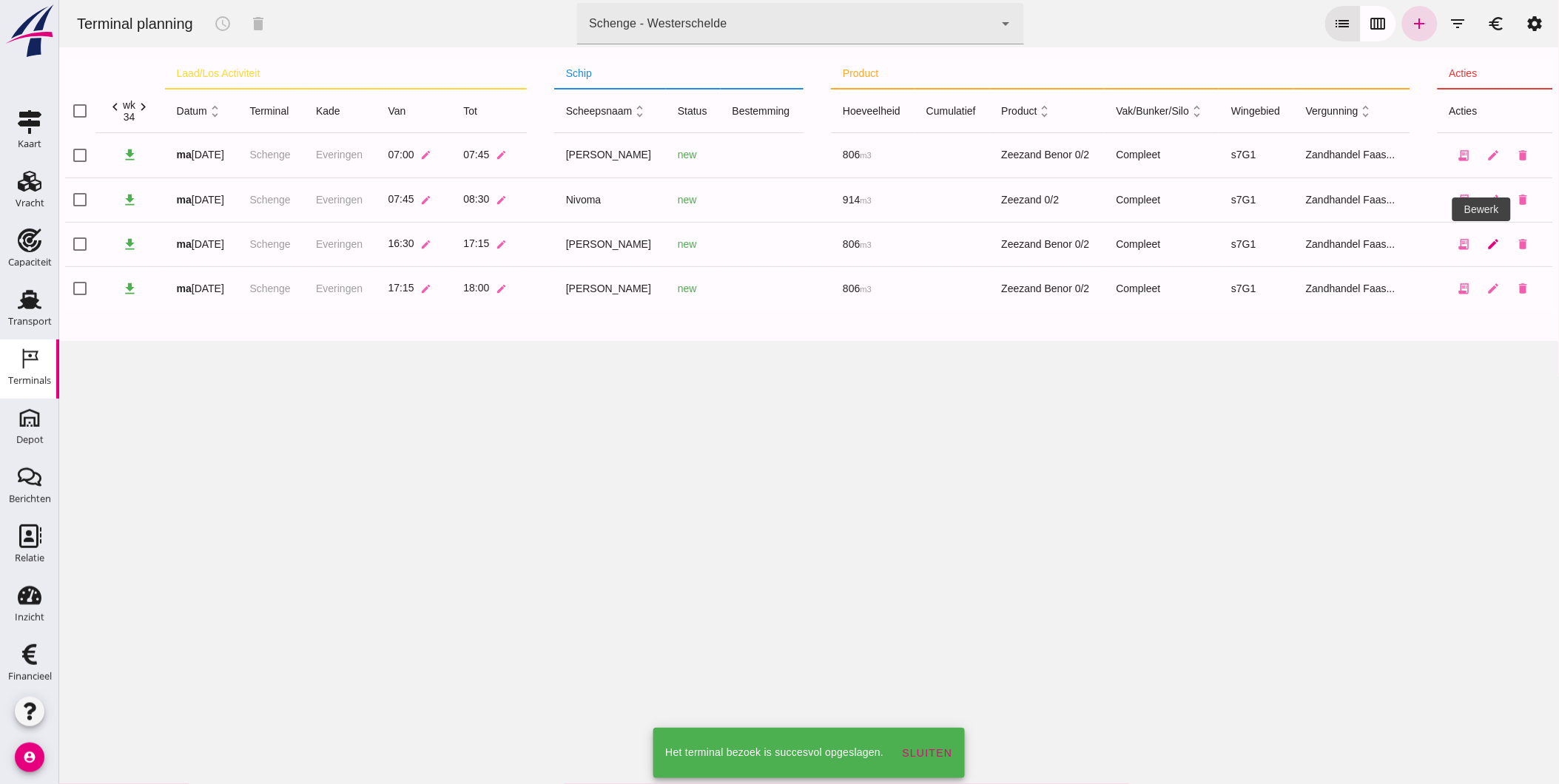
click at [1486, 244] on icon "edit" at bounding box center [1493, 244] width 14 height 14
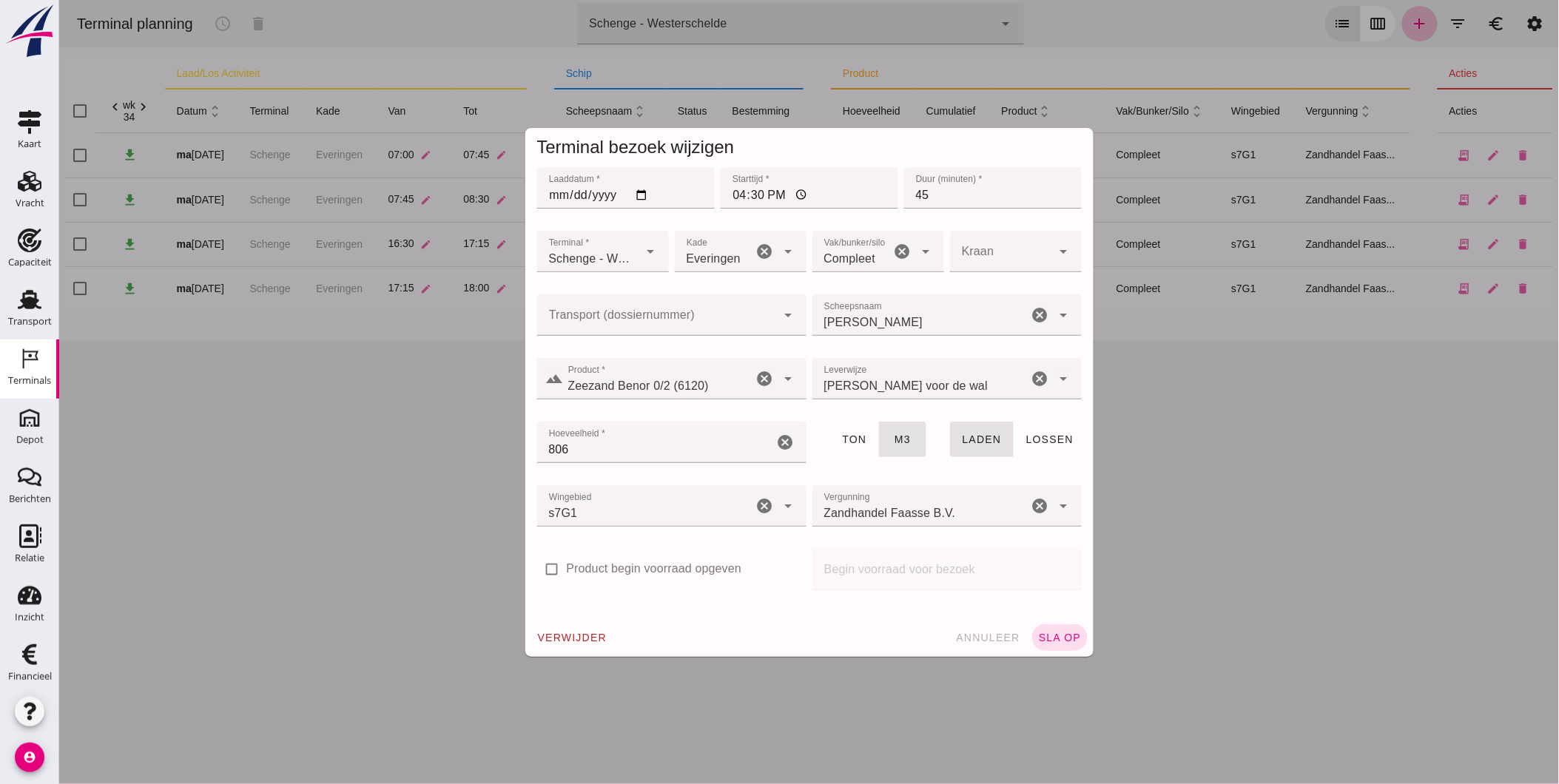
click icon "cancel"
click input "Scheepsnaam"
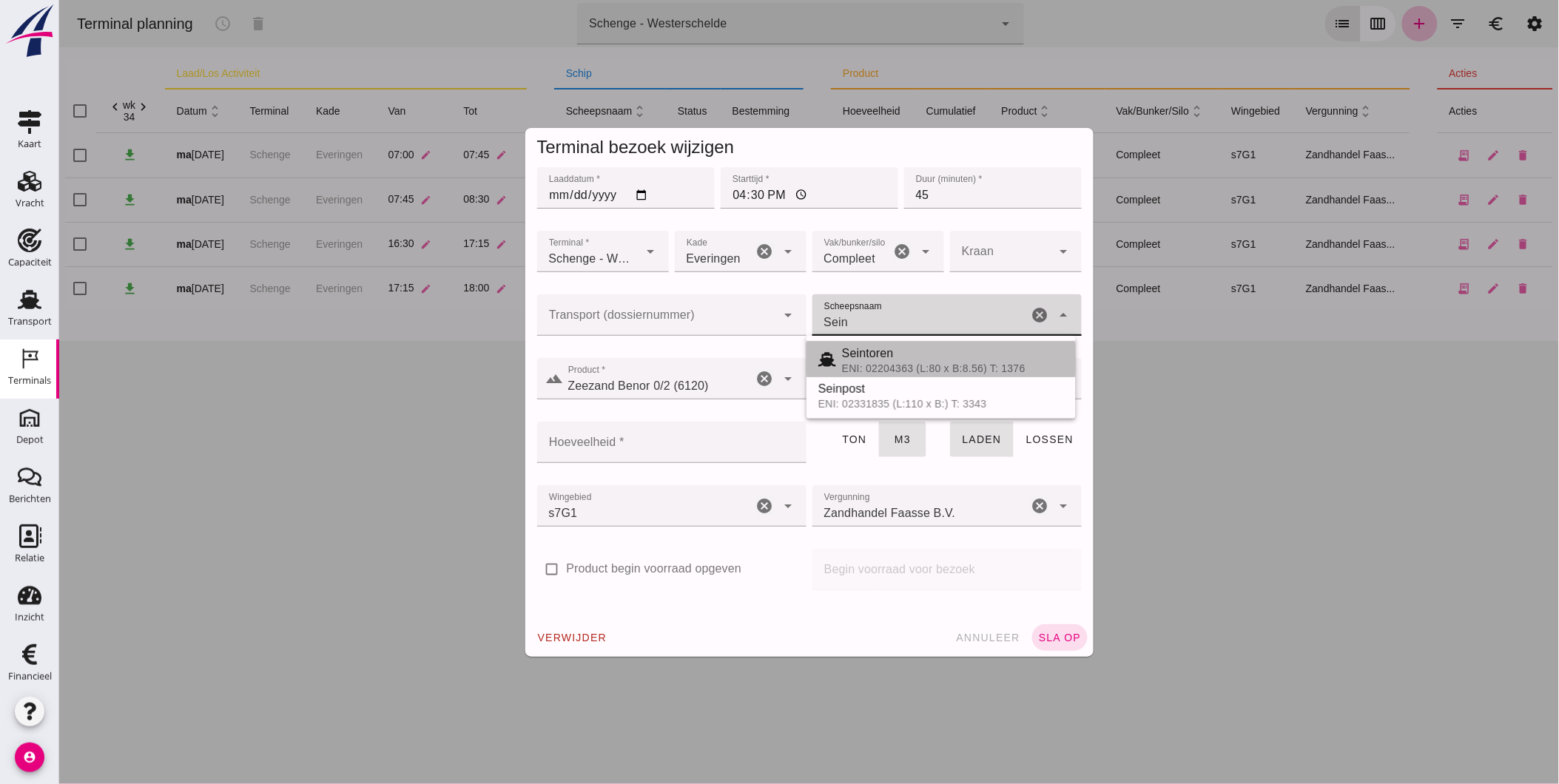
click at [877, 359] on div "Seintoren" at bounding box center [952, 353] width 222 height 18
type input "Seintoren"
type input "800"
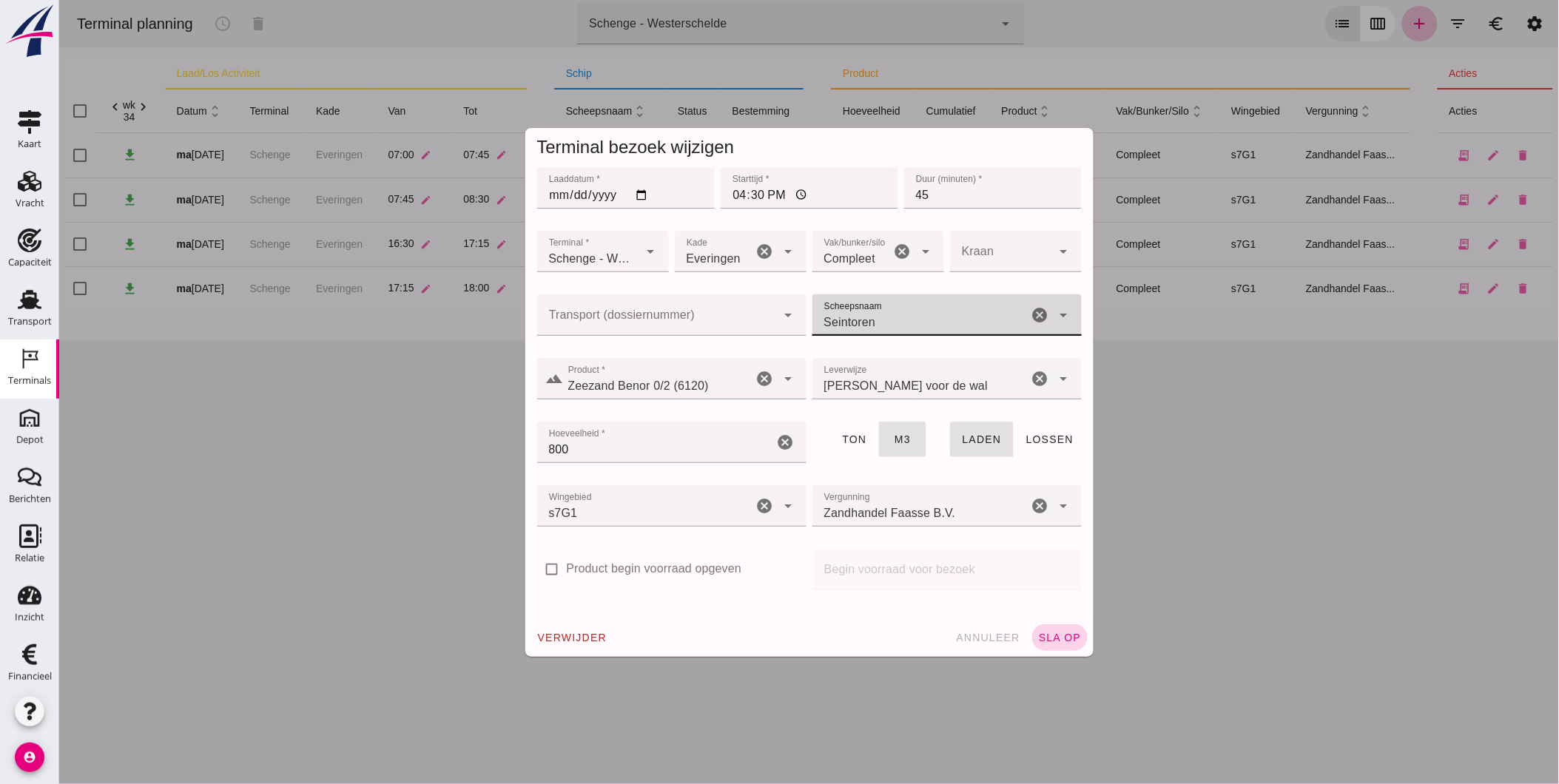
type input "Seintoren"
click span "sla op"
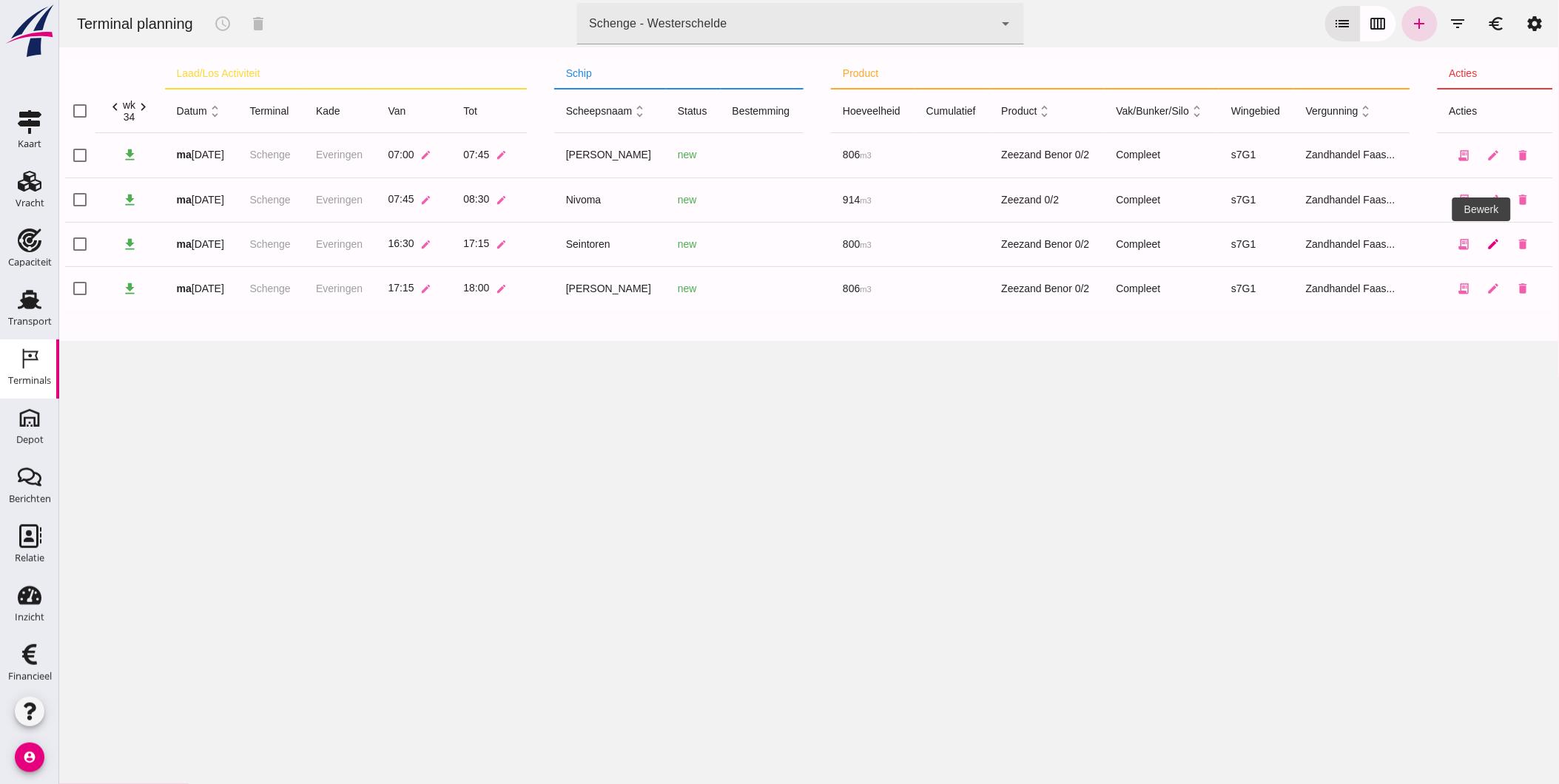
click at [1486, 242] on icon "edit" at bounding box center [1493, 244] width 14 height 14
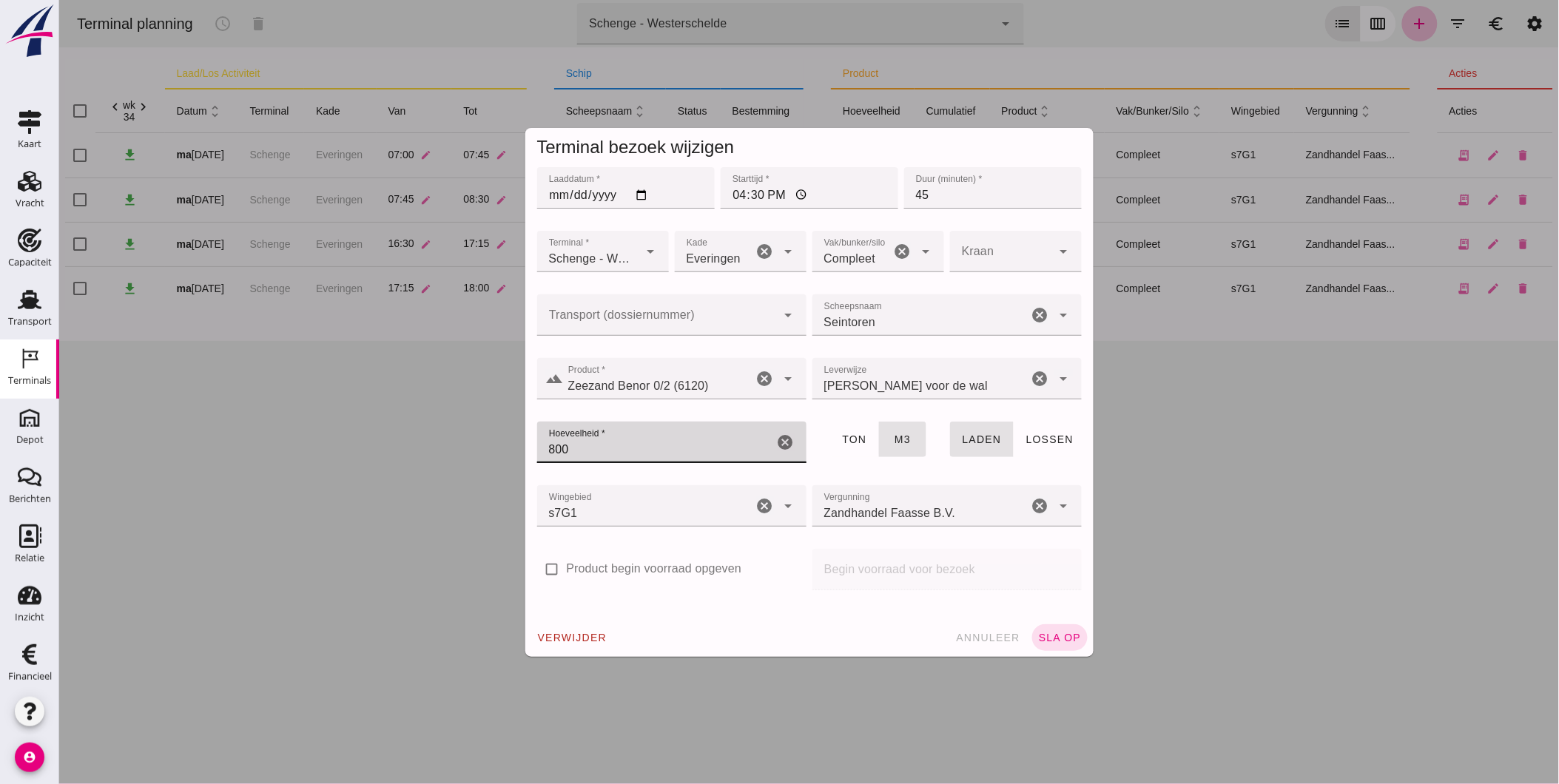
drag, startPoint x: 594, startPoint y: 446, endPoint x: 471, endPoint y: 436, distance: 123.4
click div "Terminal bezoek wijzigen Laaddatum * Laaddatum * 2025-08-18 Starttijd * Startti…"
type input "773"
click span "sla op"
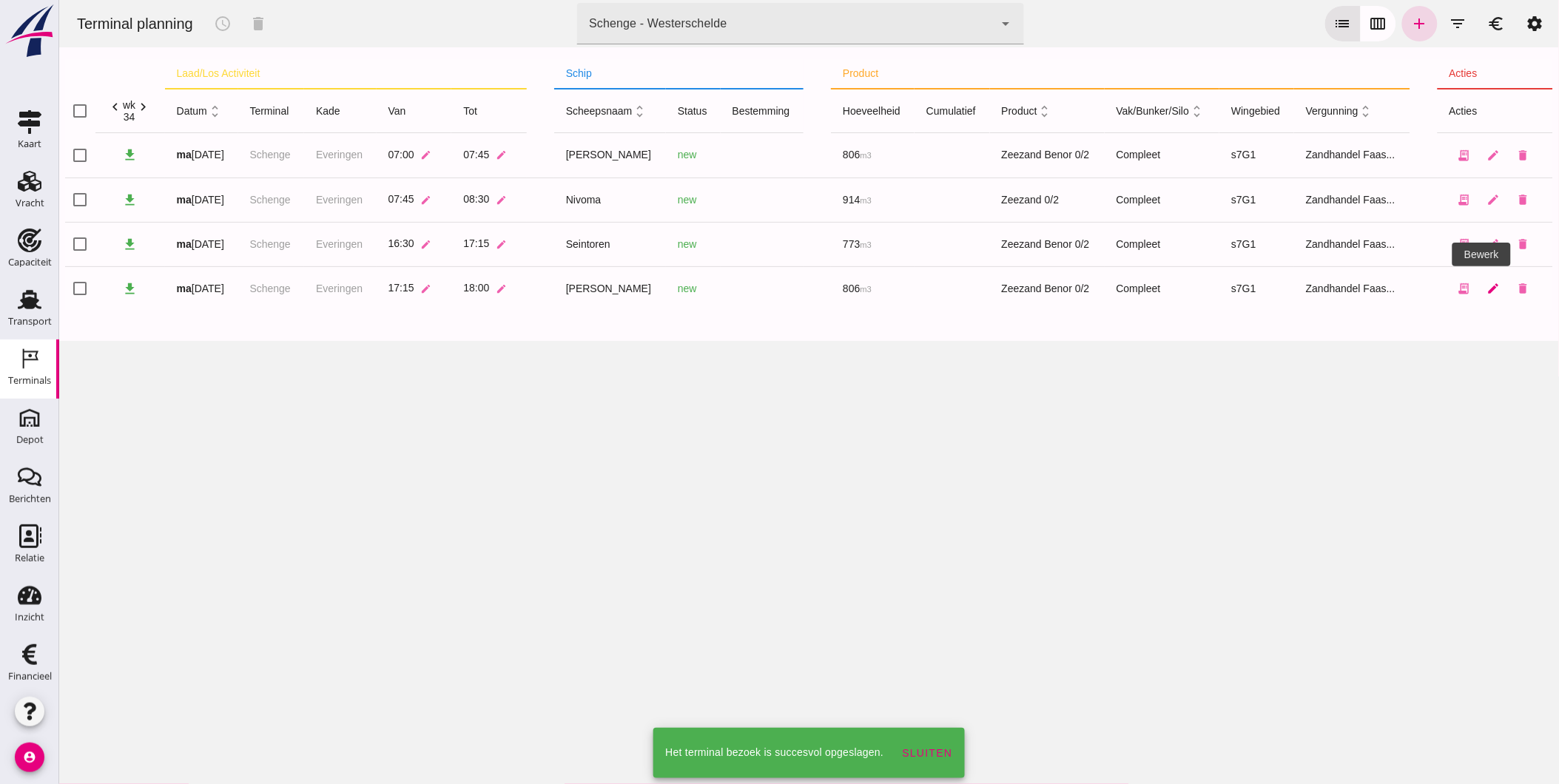
click at [1486, 291] on icon "edit" at bounding box center [1493, 289] width 14 height 14
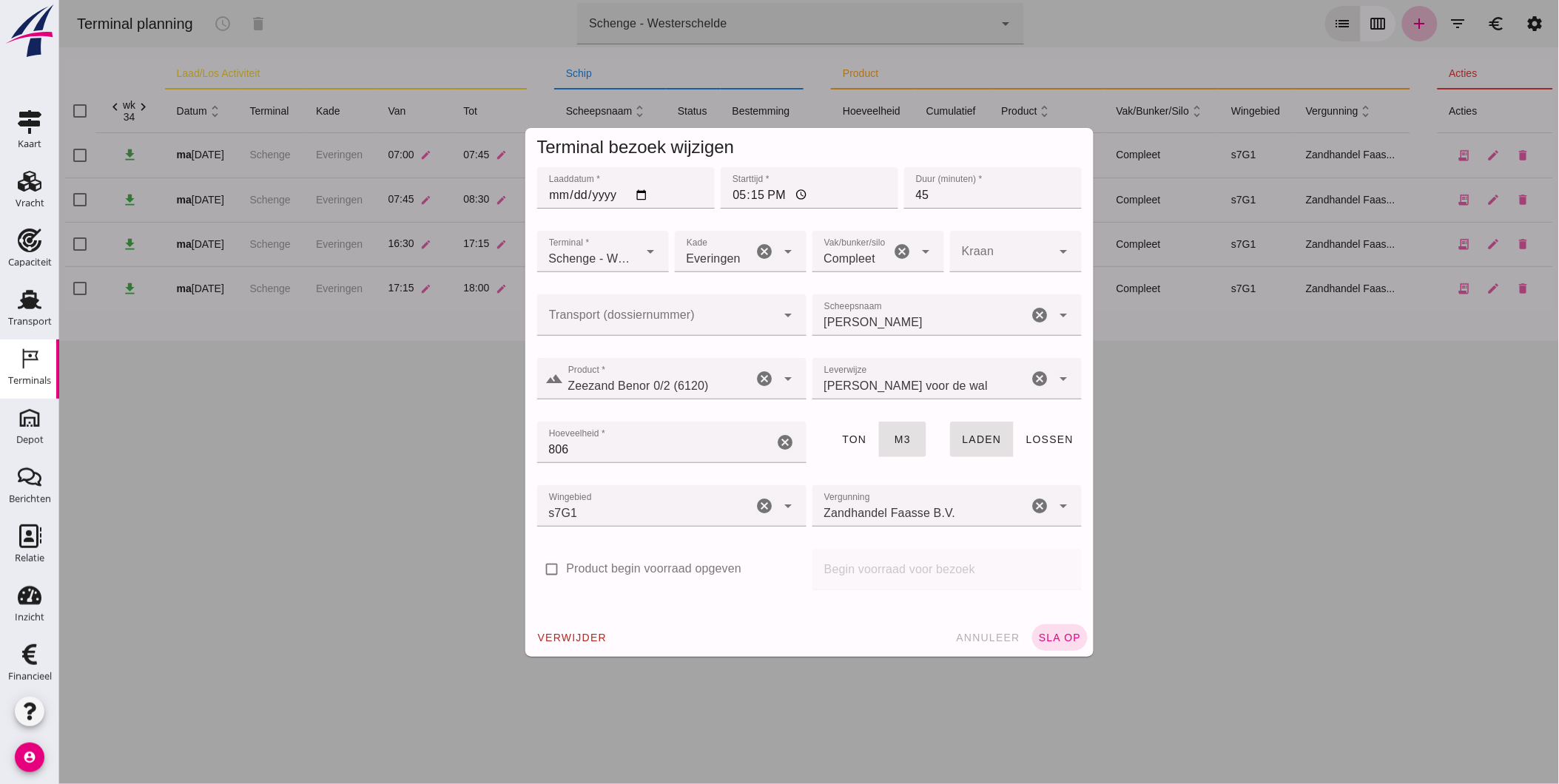
click input "17:15"
type input "20:00"
click input "45"
drag, startPoint x: 949, startPoint y: 196, endPoint x: 854, endPoint y: 196, distance: 95.0
click at [862, 195] on div "Laaddatum * Laaddatum * 2025-08-18 Starttijd * Starttijd * 20:00 Duur (minuten)…" at bounding box center [809, 196] width 551 height 63
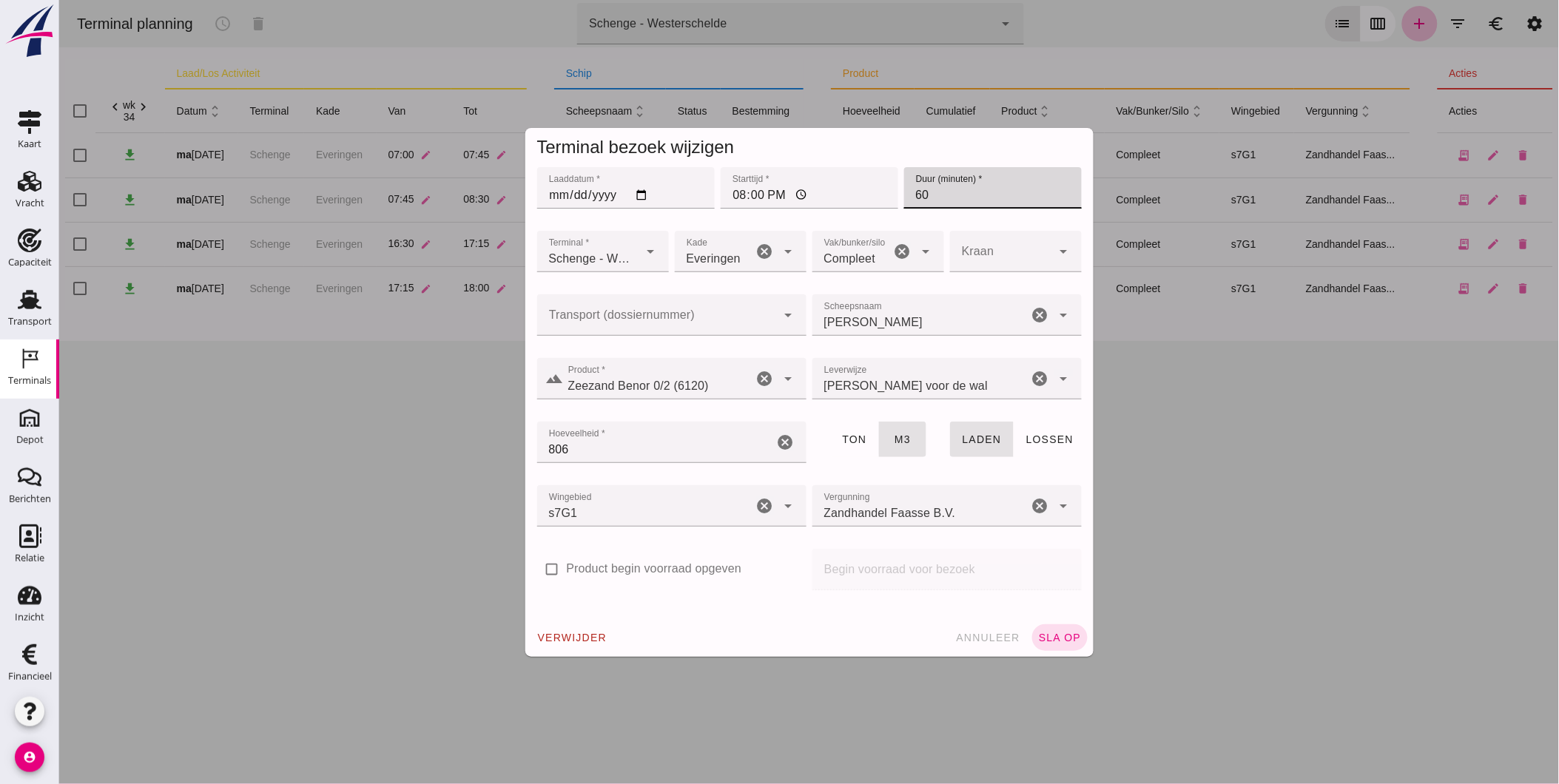
click icon "cancel"
type input "60"
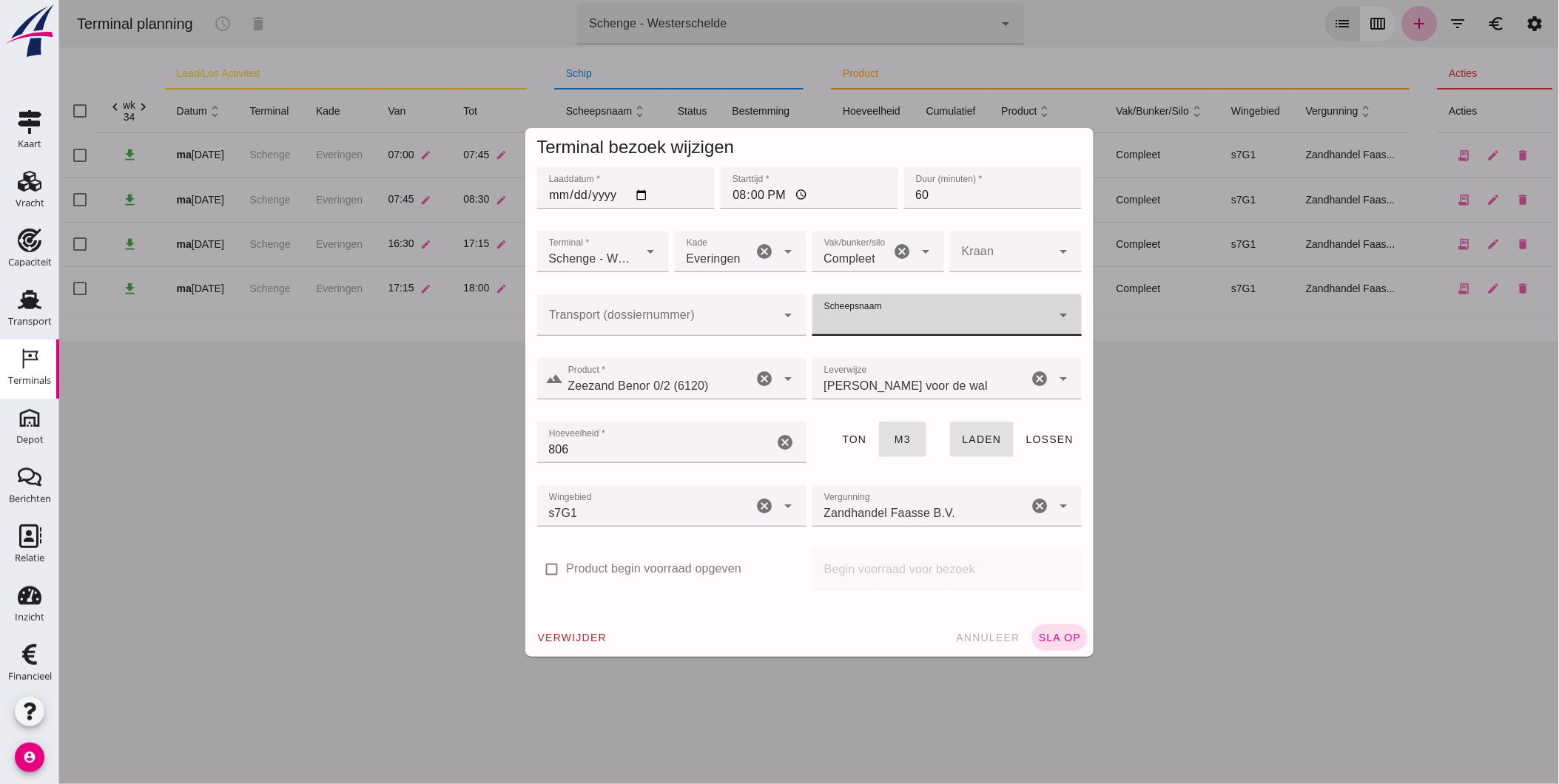
click icon "cancel"
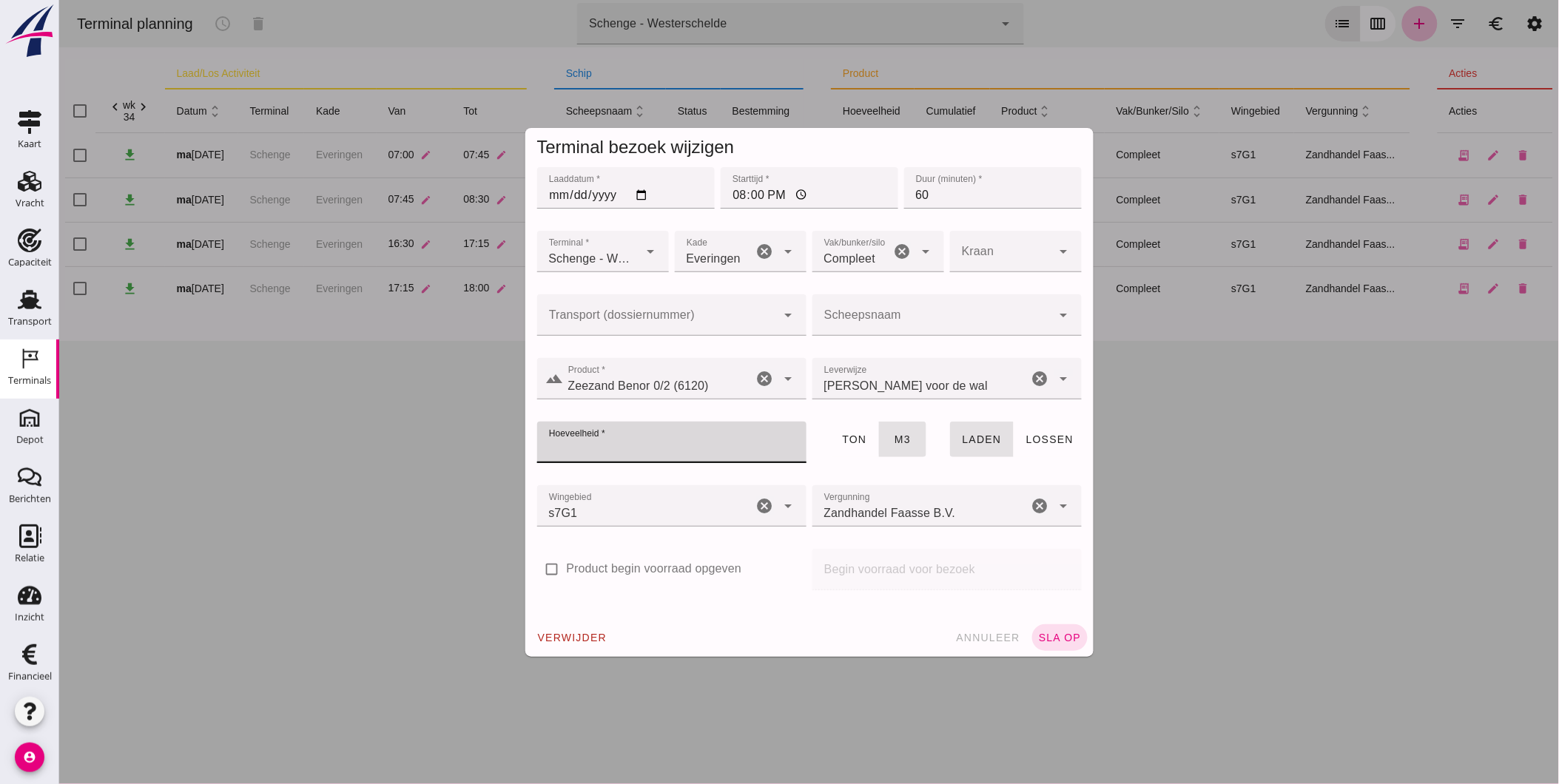
click icon "cancel"
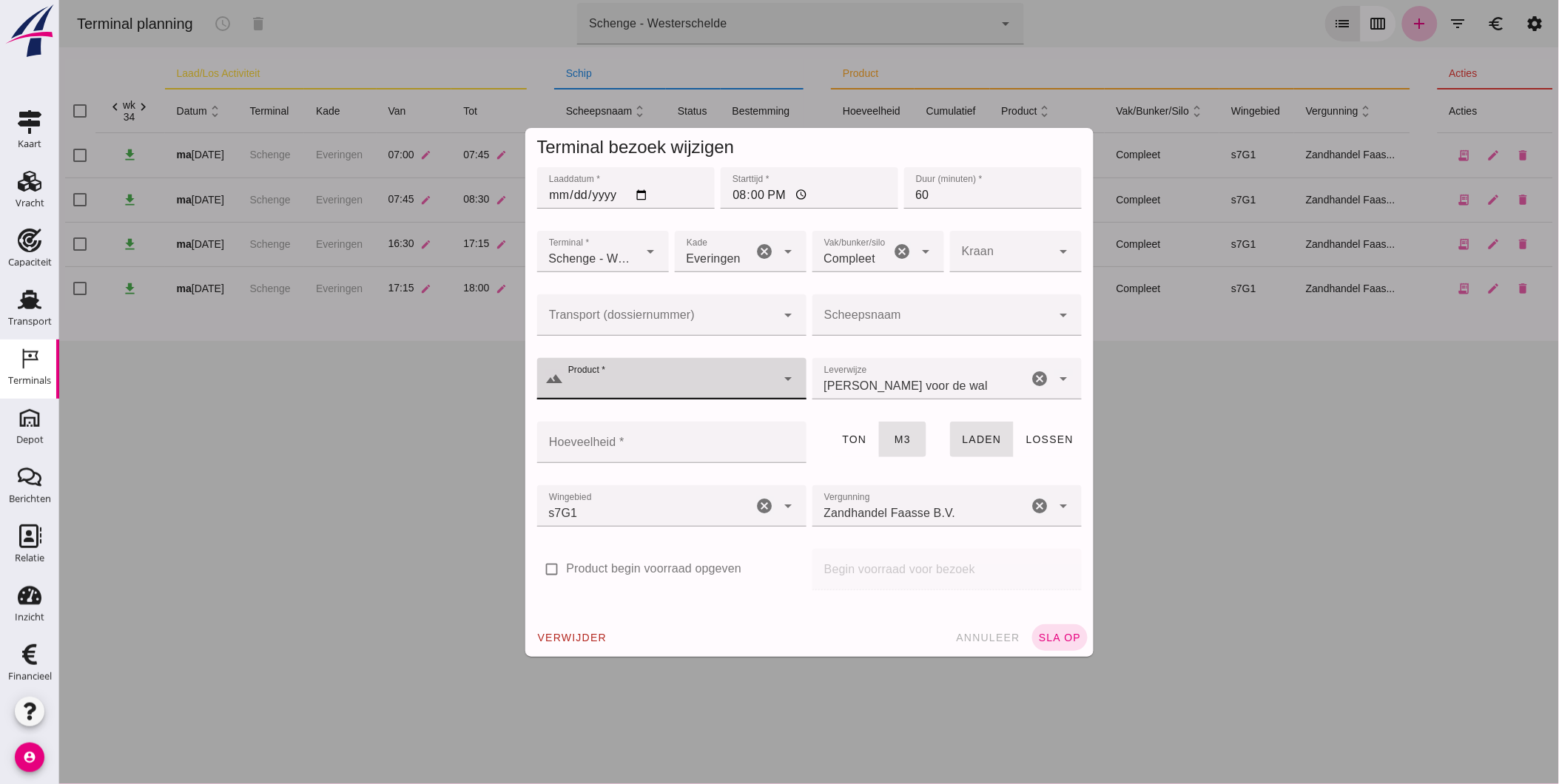
click input "Product *"
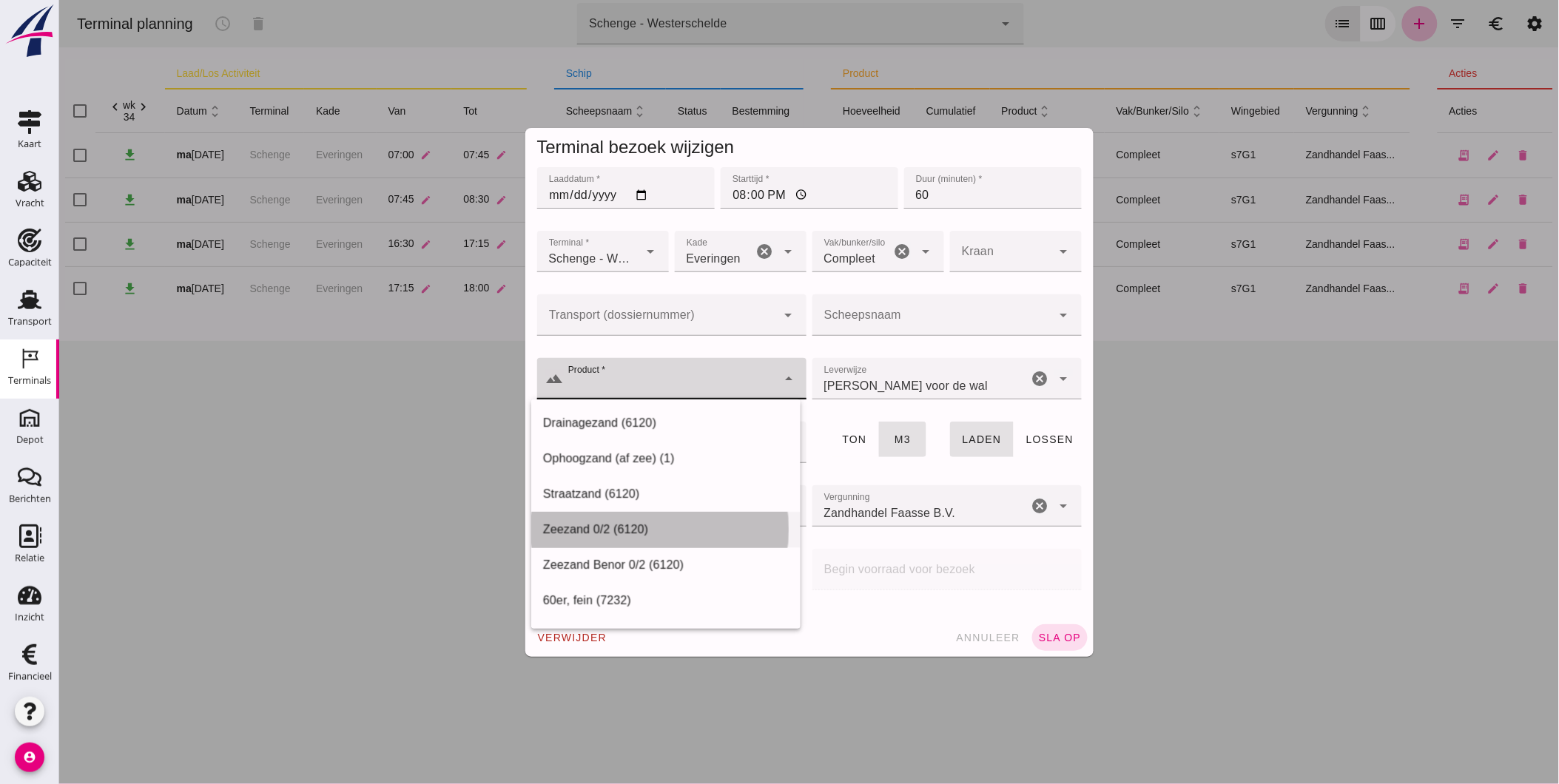
click at [689, 525] on div "Zeezand 0/2 (6120)" at bounding box center [665, 529] width 245 height 18
type input "Zeezand 0/2 (6120)"
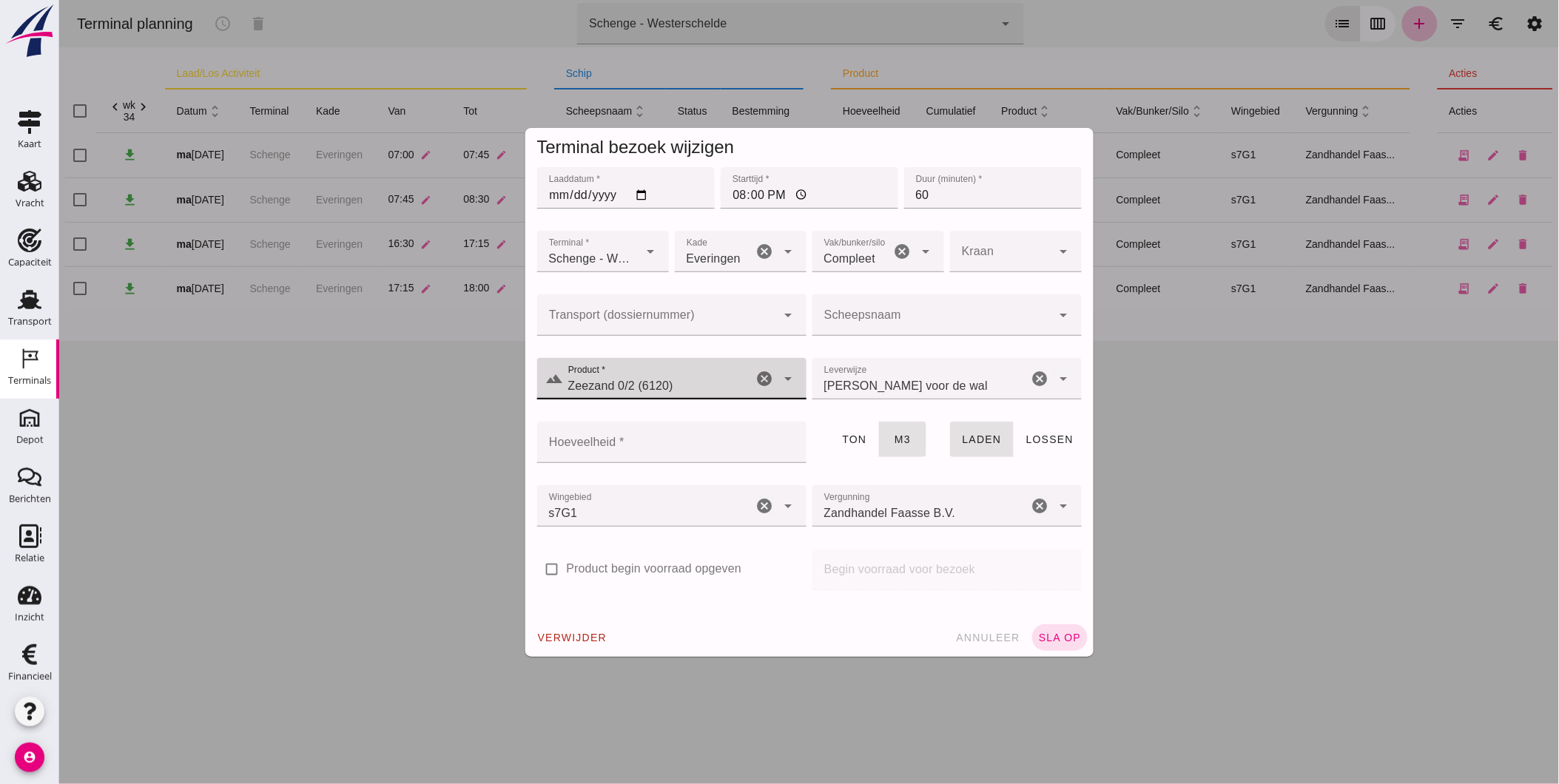
click input "Scheepsnaam"
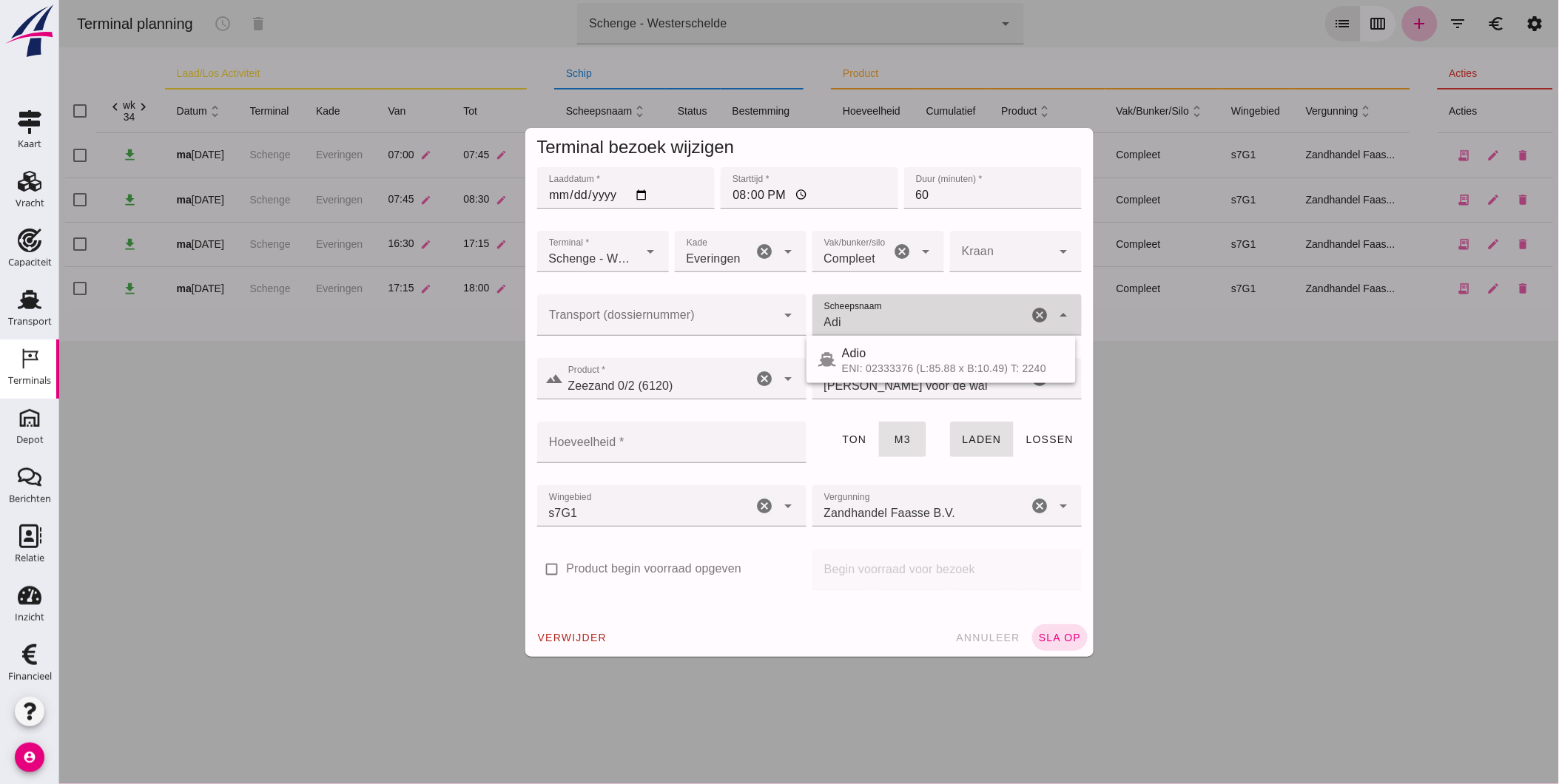
type input "Adio"
click at [886, 365] on div "ENI: 02333376 (L:85.88 x B:10.49) T: 2240" at bounding box center [952, 368] width 222 height 12
type input "1355"
type input "Adio"
click span "sla op"
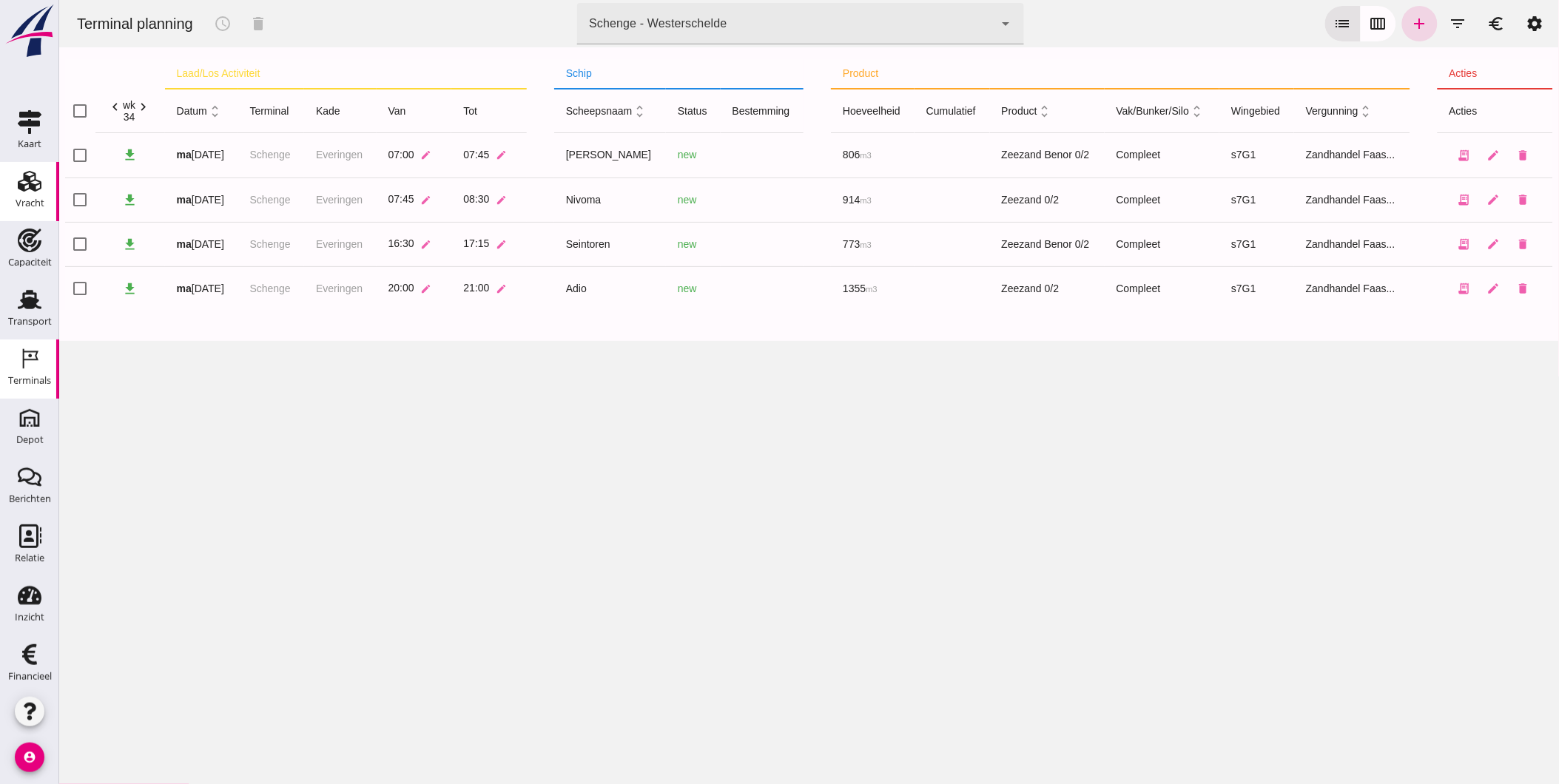
click at [22, 212] on div "Vracht" at bounding box center [30, 202] width 29 height 20
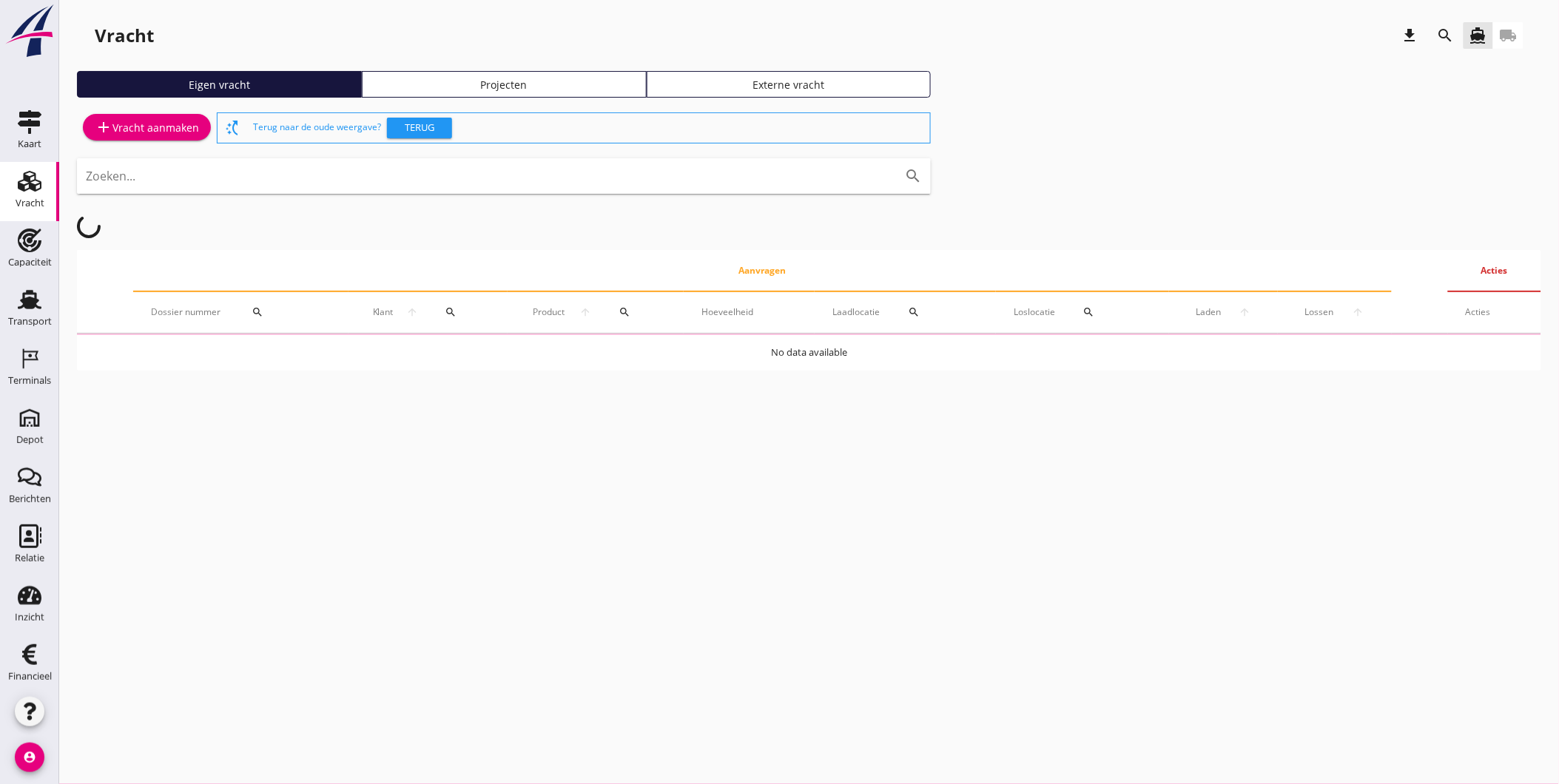
click at [499, 85] on div "Projecten" at bounding box center [504, 85] width 272 height 16
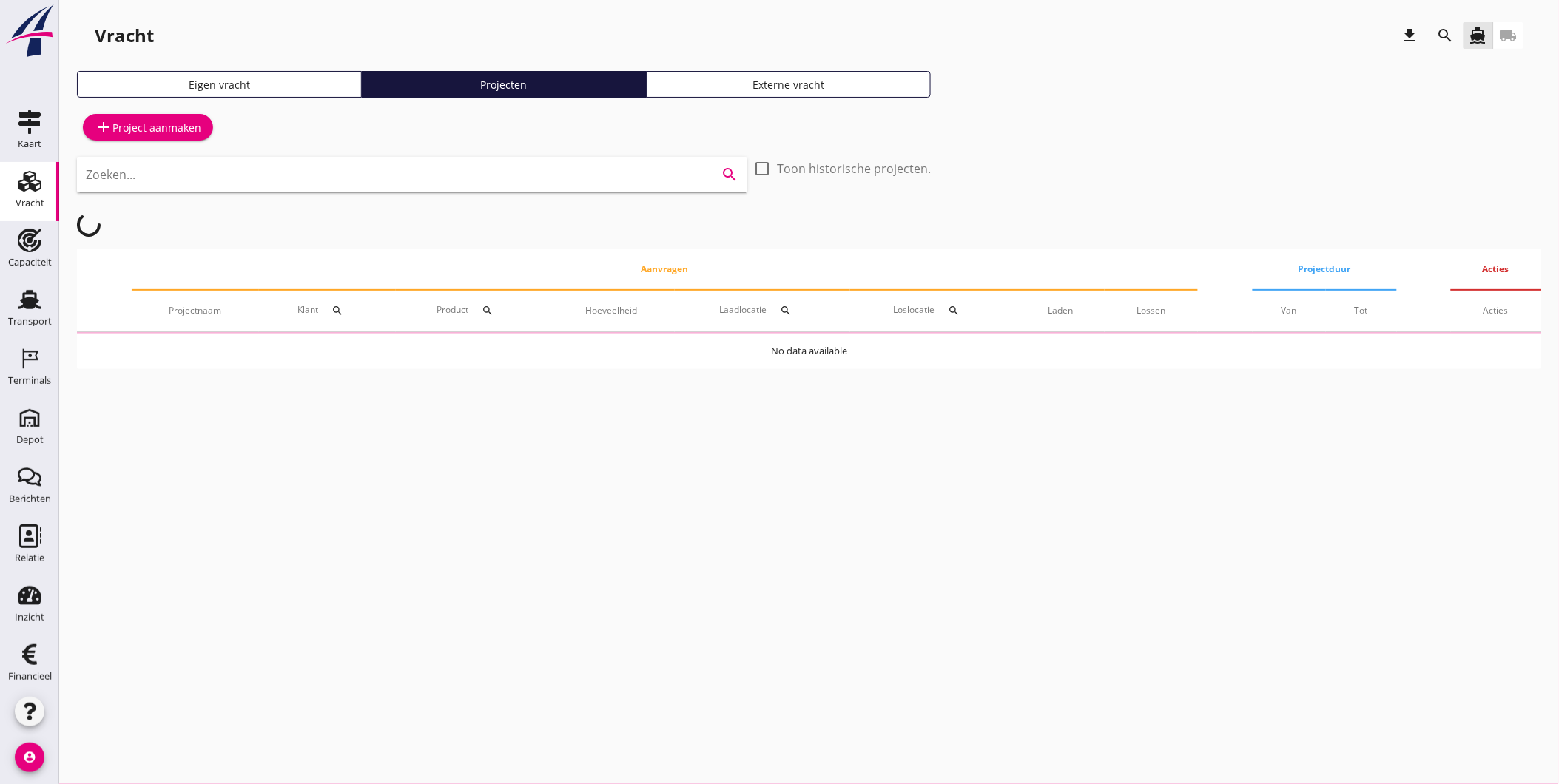
click at [538, 174] on input "Zoeken..." at bounding box center [391, 174] width 611 height 23
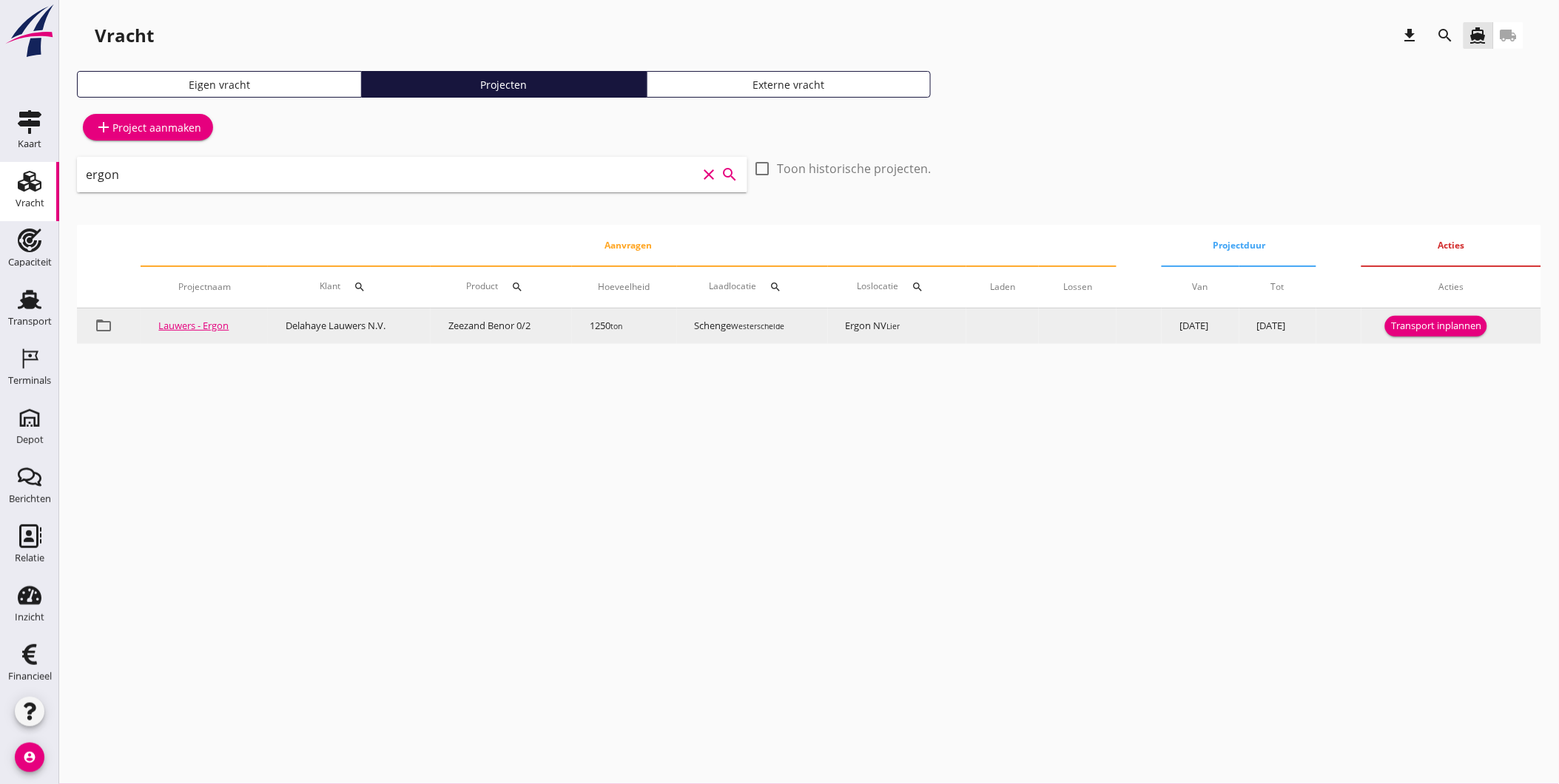
type input "ergon"
click at [1407, 330] on div "Transport inplannen" at bounding box center [1435, 326] width 91 height 15
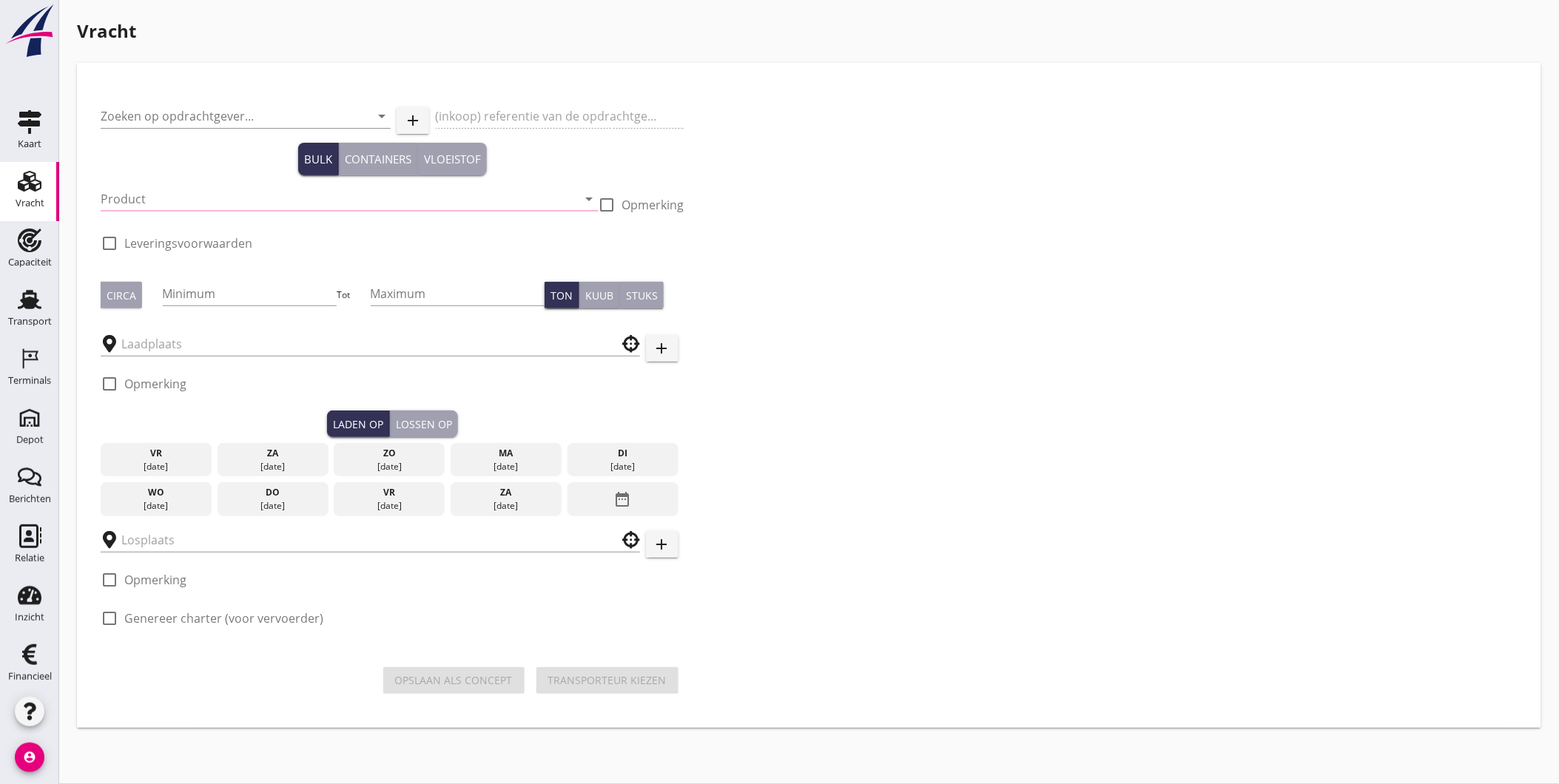
type input "Delahaye Lauwers N.V."
type input "Levering Zeezand - Ergon te Lier"
type input "Zeezand Benor 0/2 (6120)"
checkbox input "true"
type input "1250"
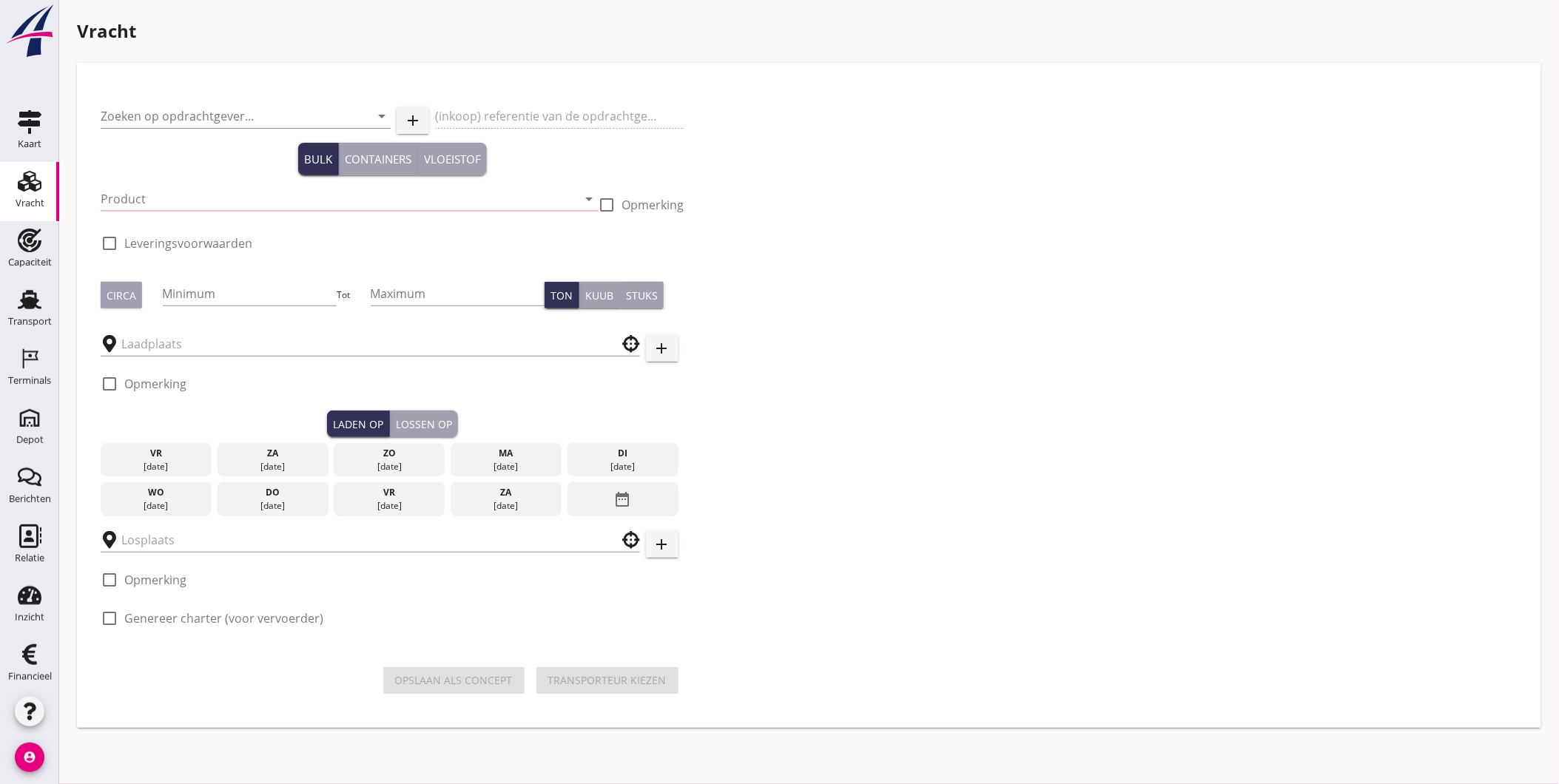
checkbox input "true"
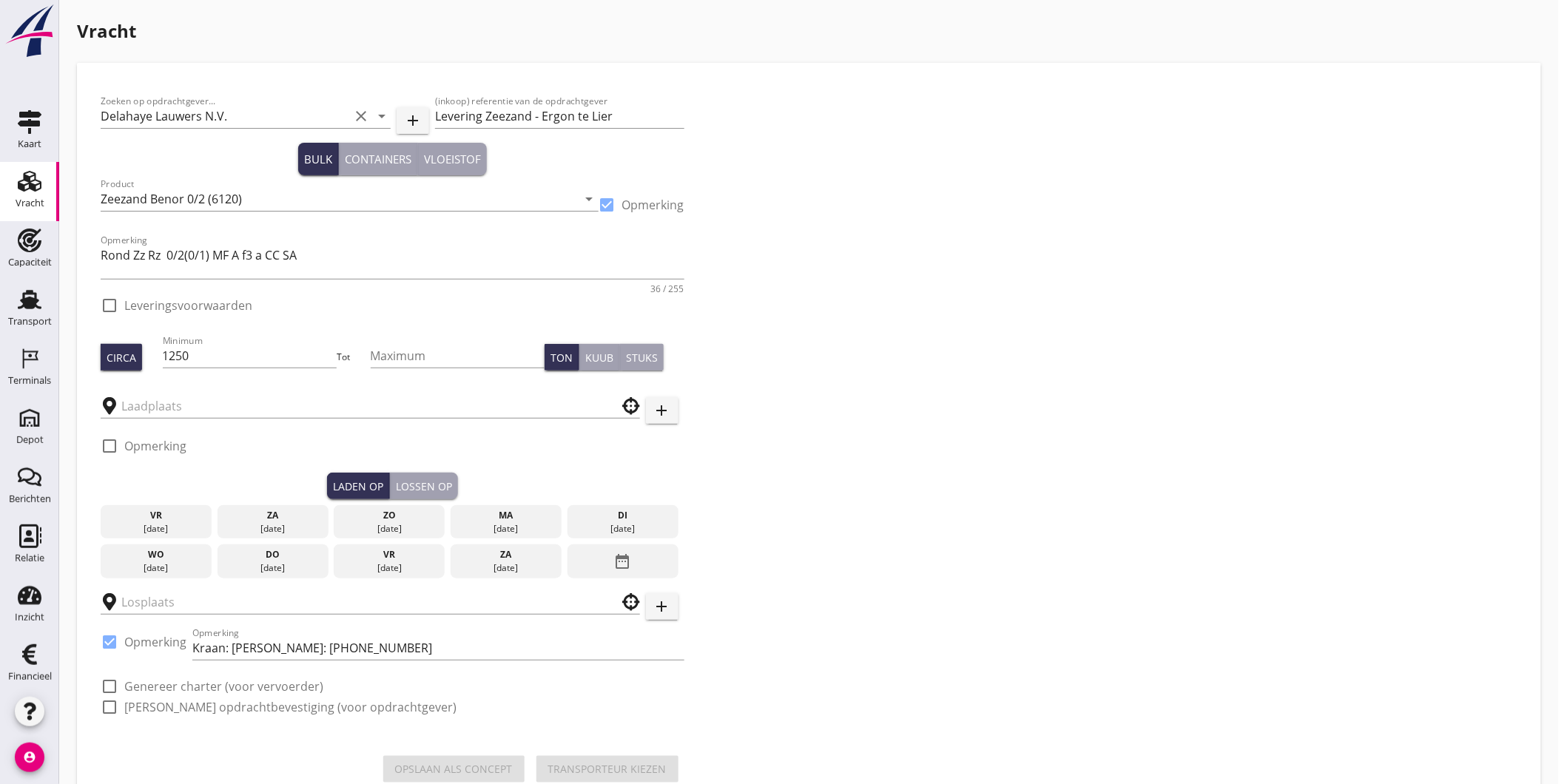
type input "Schenge"
checkbox input "true"
type input "Ergon NV"
checkbox input "true"
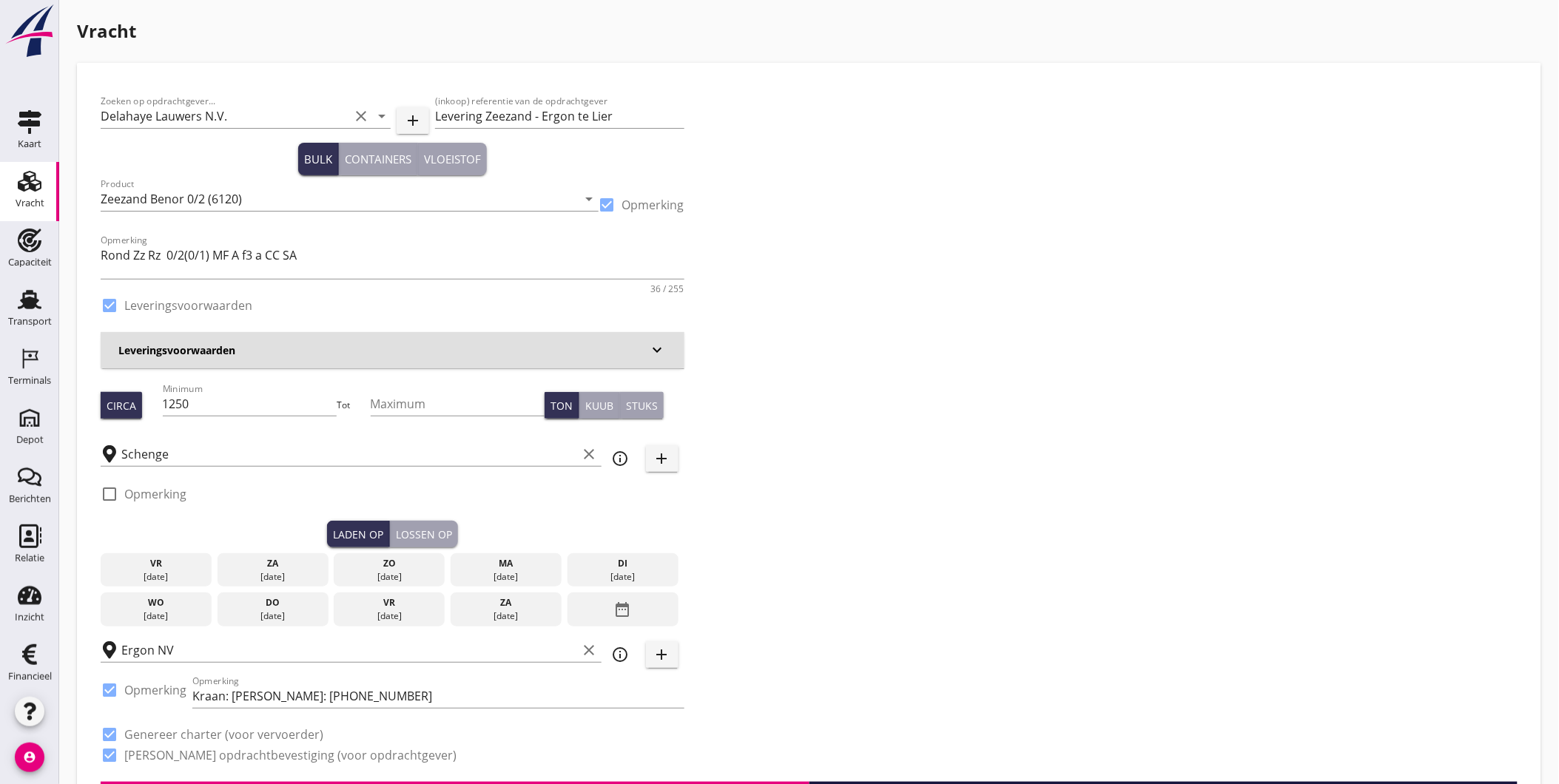
type input "3.38"
checkbox input "false"
radio input "false"
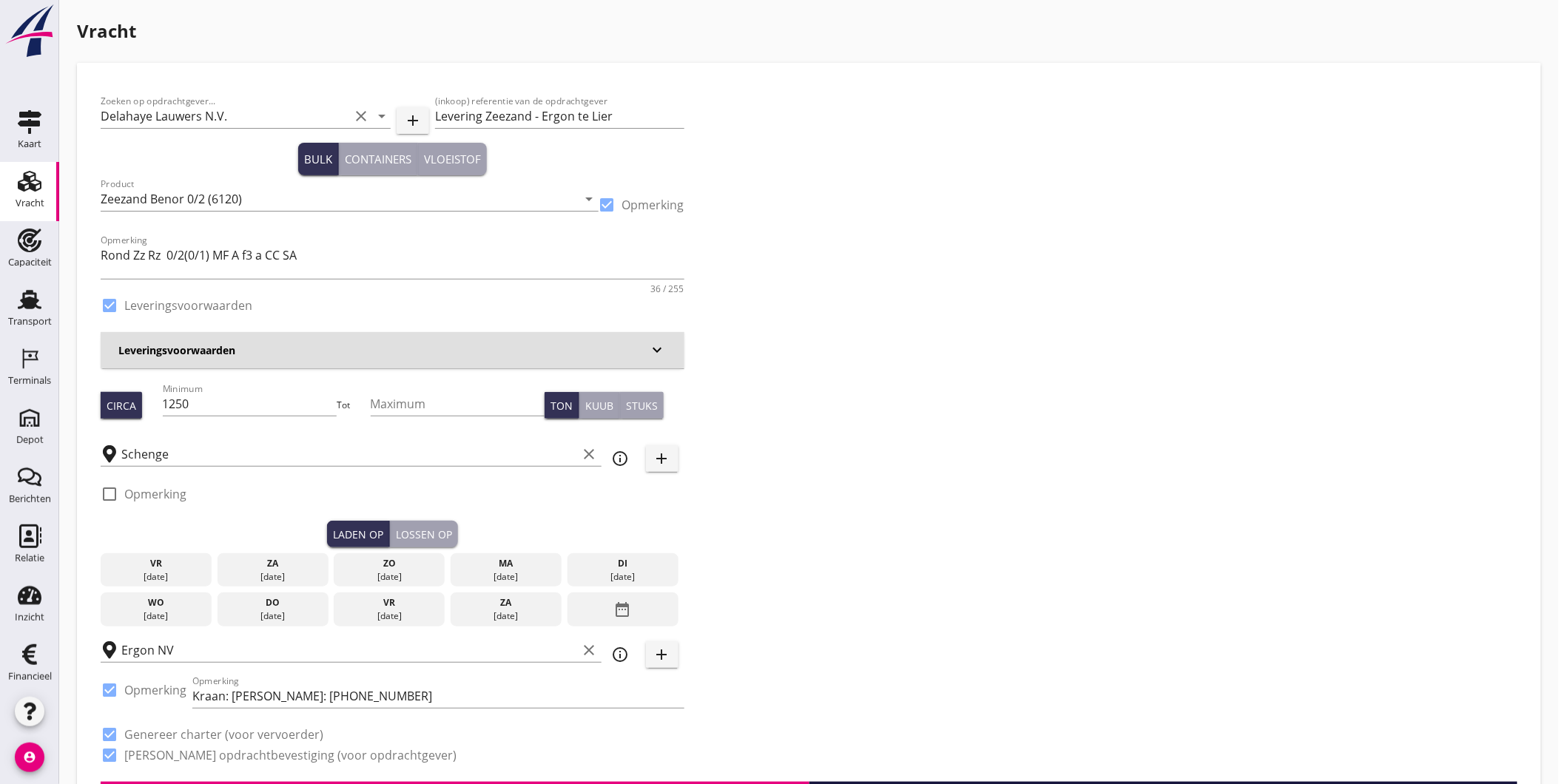
checkbox input "true"
type input "1"
type input "9.4"
checkbox input "false"
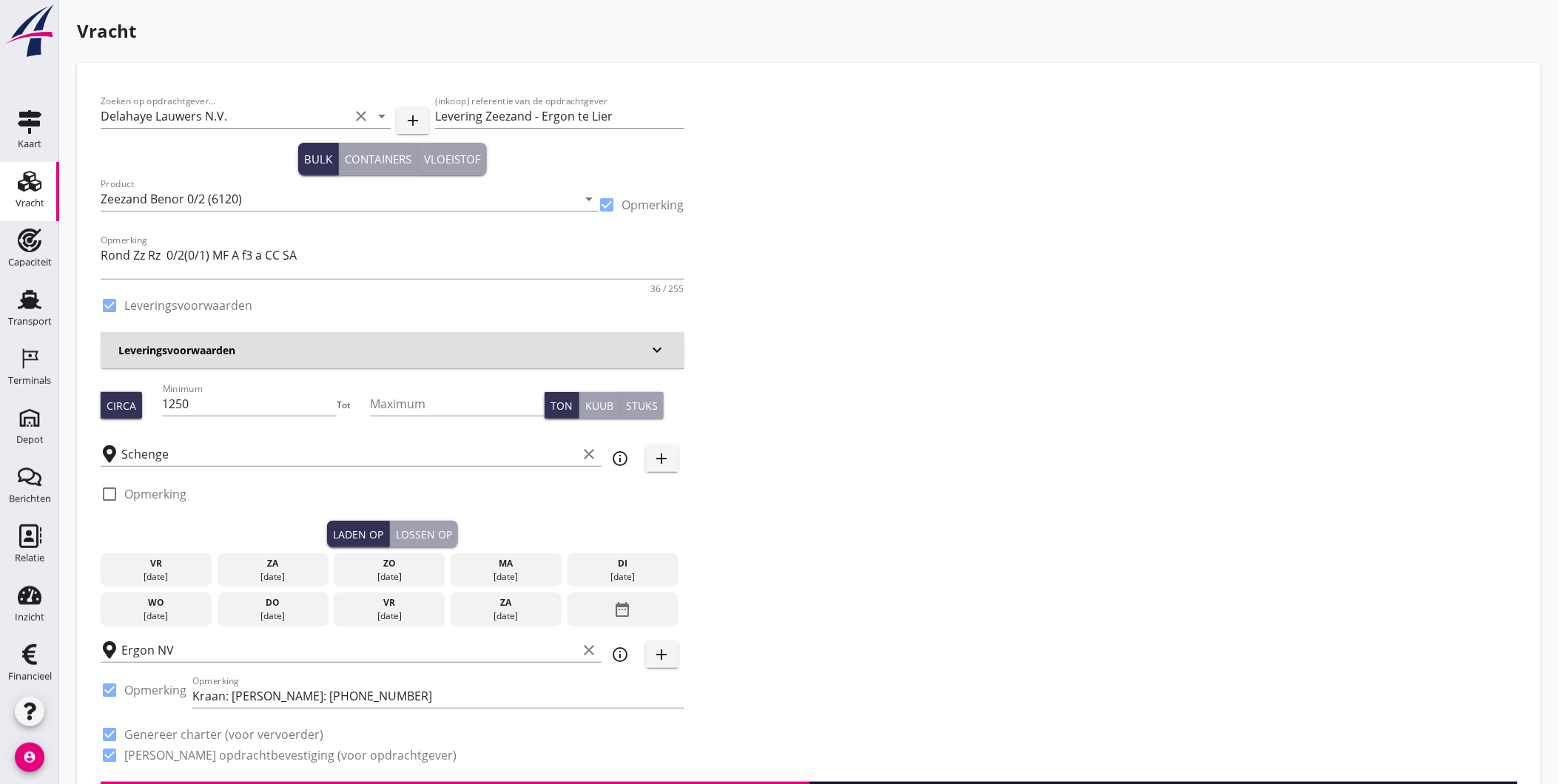
radio input "false"
checkbox input "true"
type input "1"
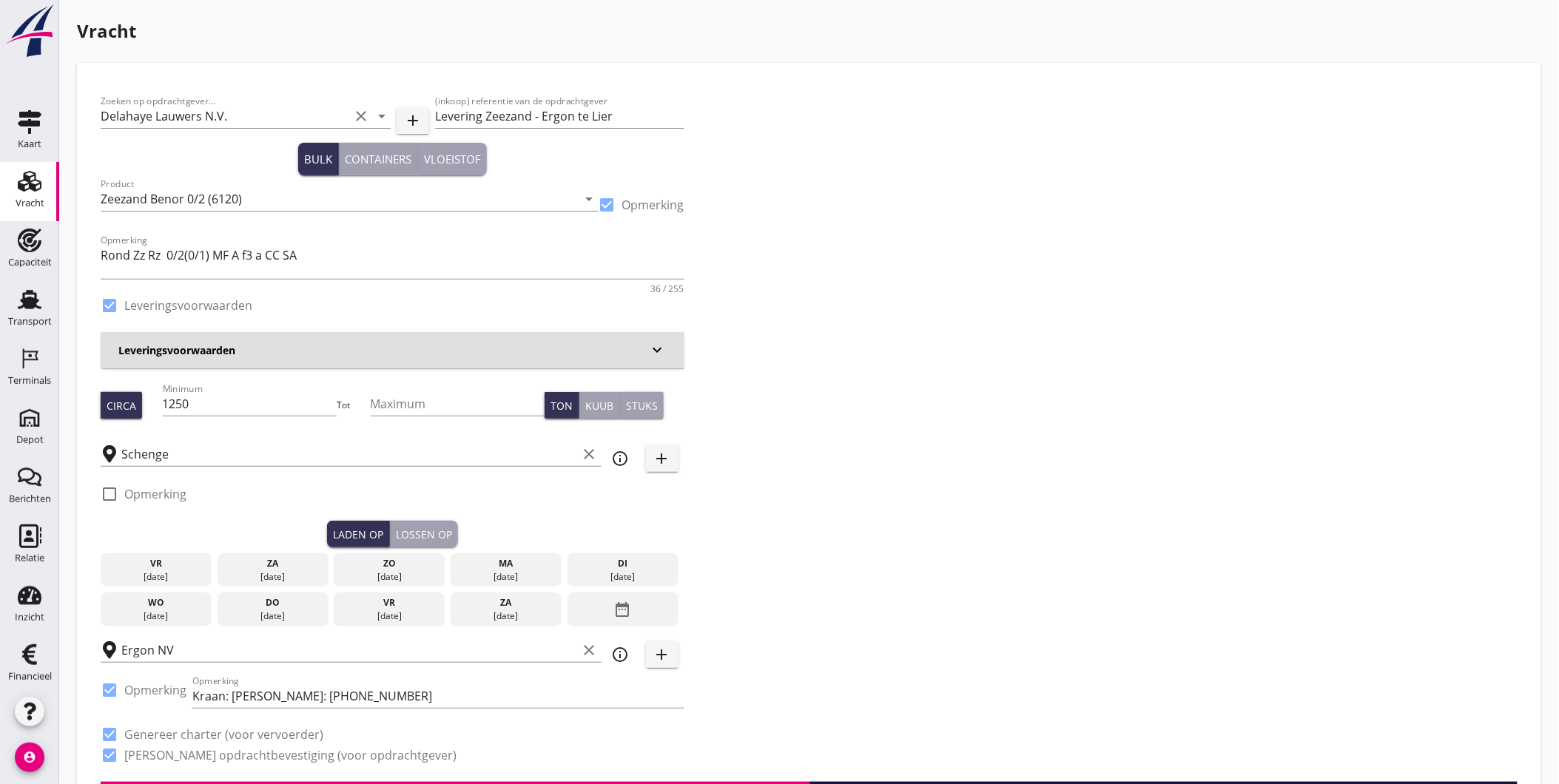
type input "1"
click at [512, 567] on div "ma" at bounding box center [506, 563] width 103 height 14
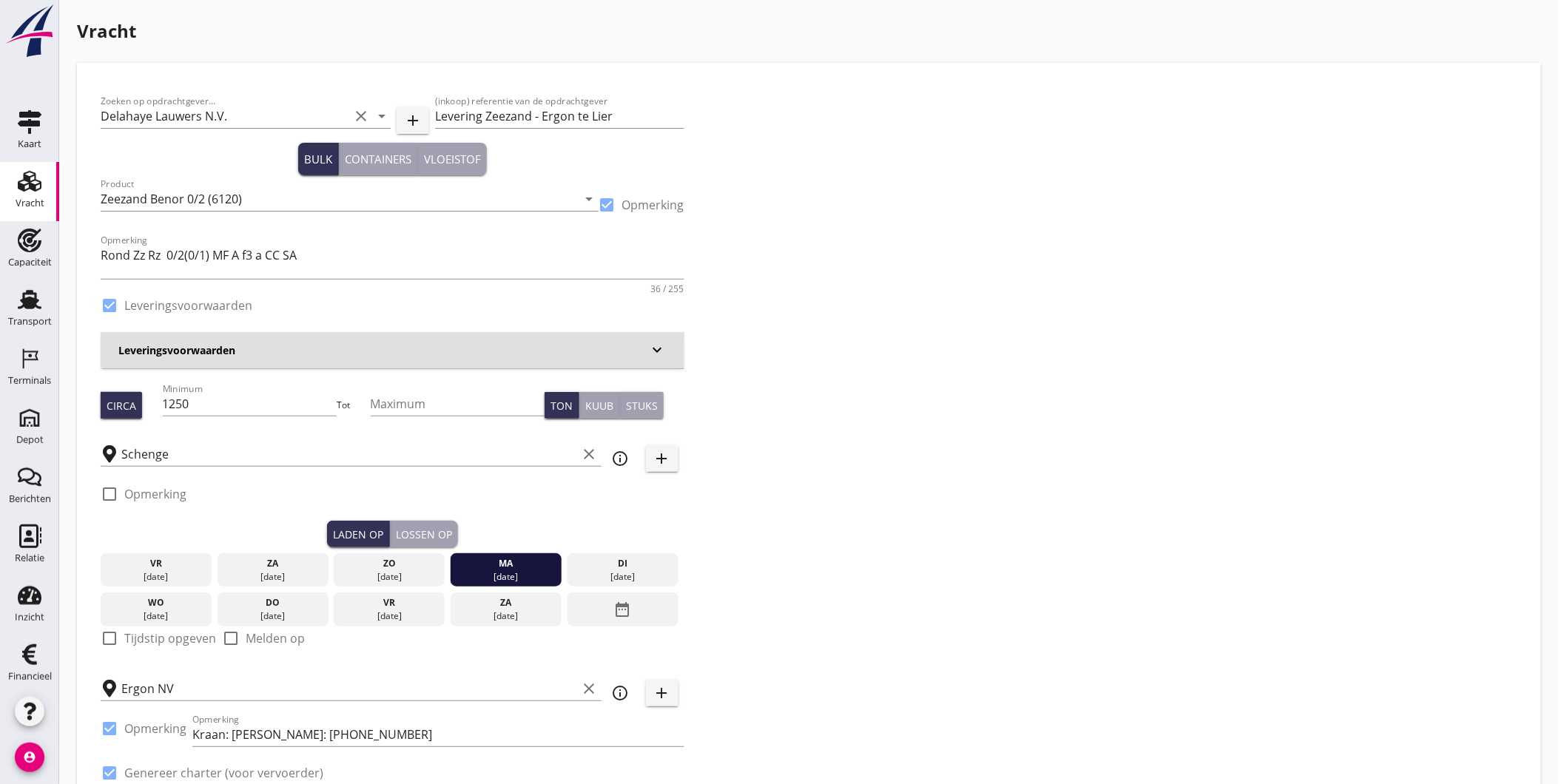
click at [429, 536] on div "Lossen op" at bounding box center [424, 534] width 56 height 16
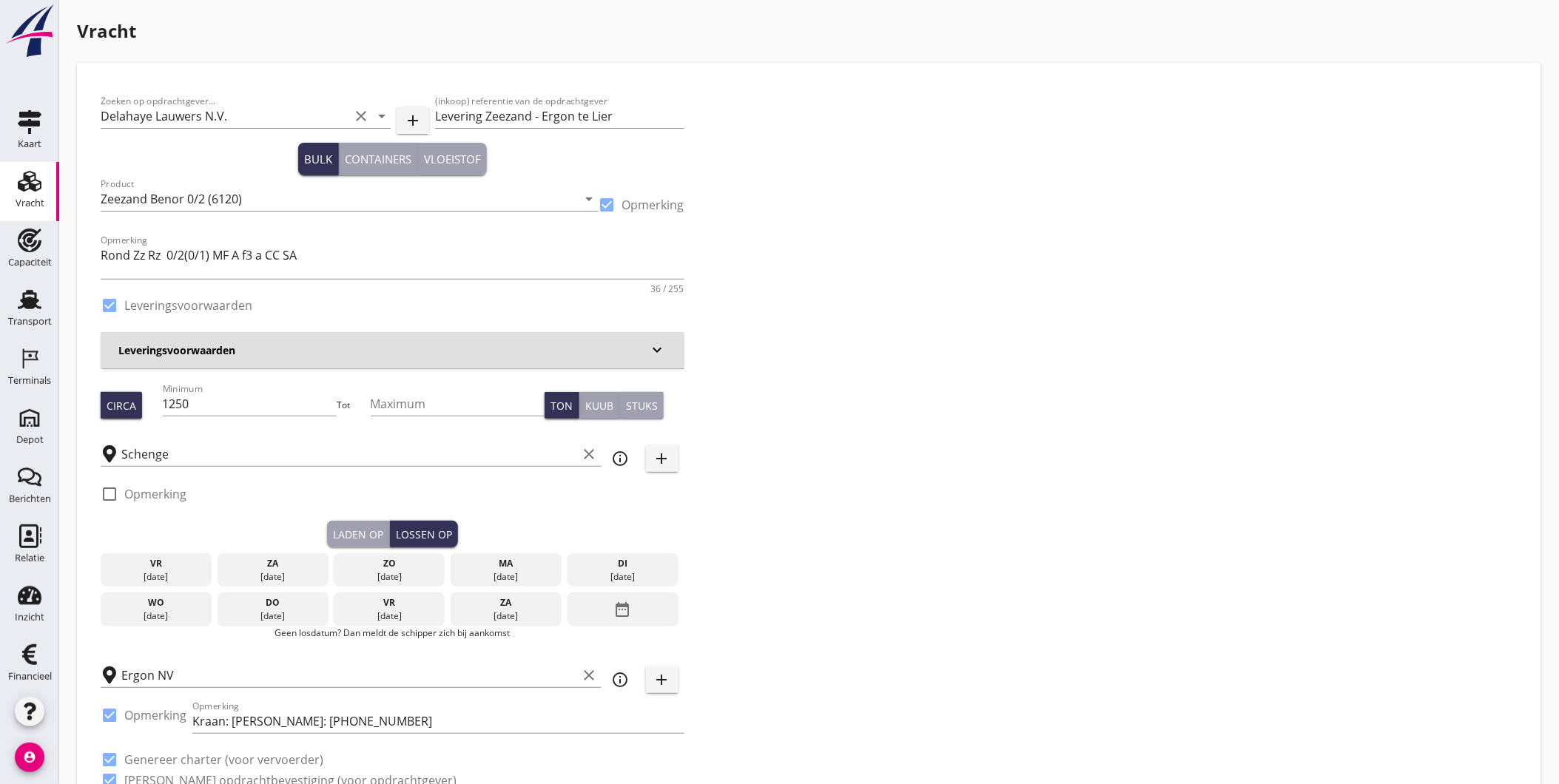
click at [637, 562] on div "di" at bounding box center [623, 563] width 103 height 14
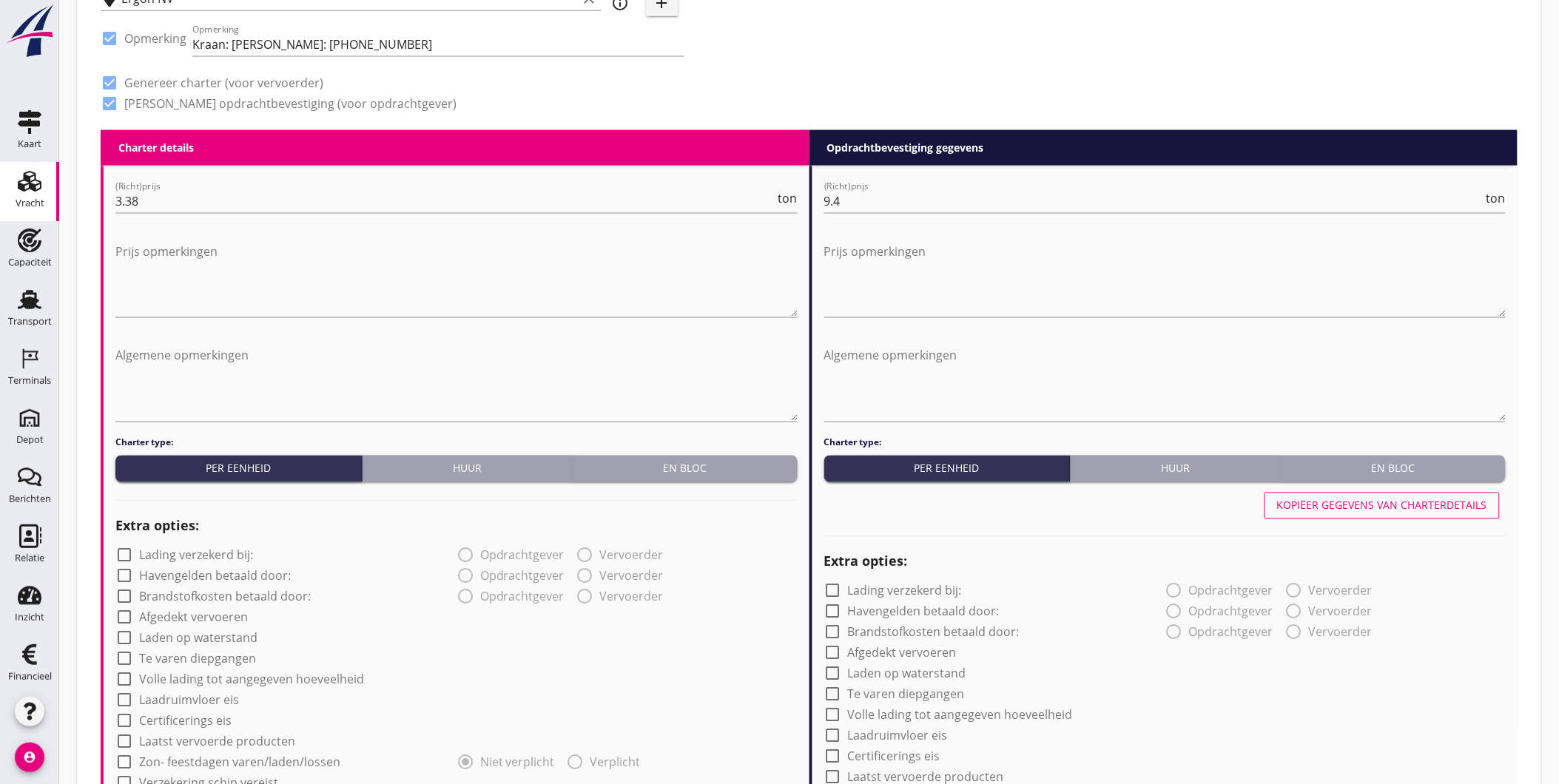
scroll to position [1682, 0]
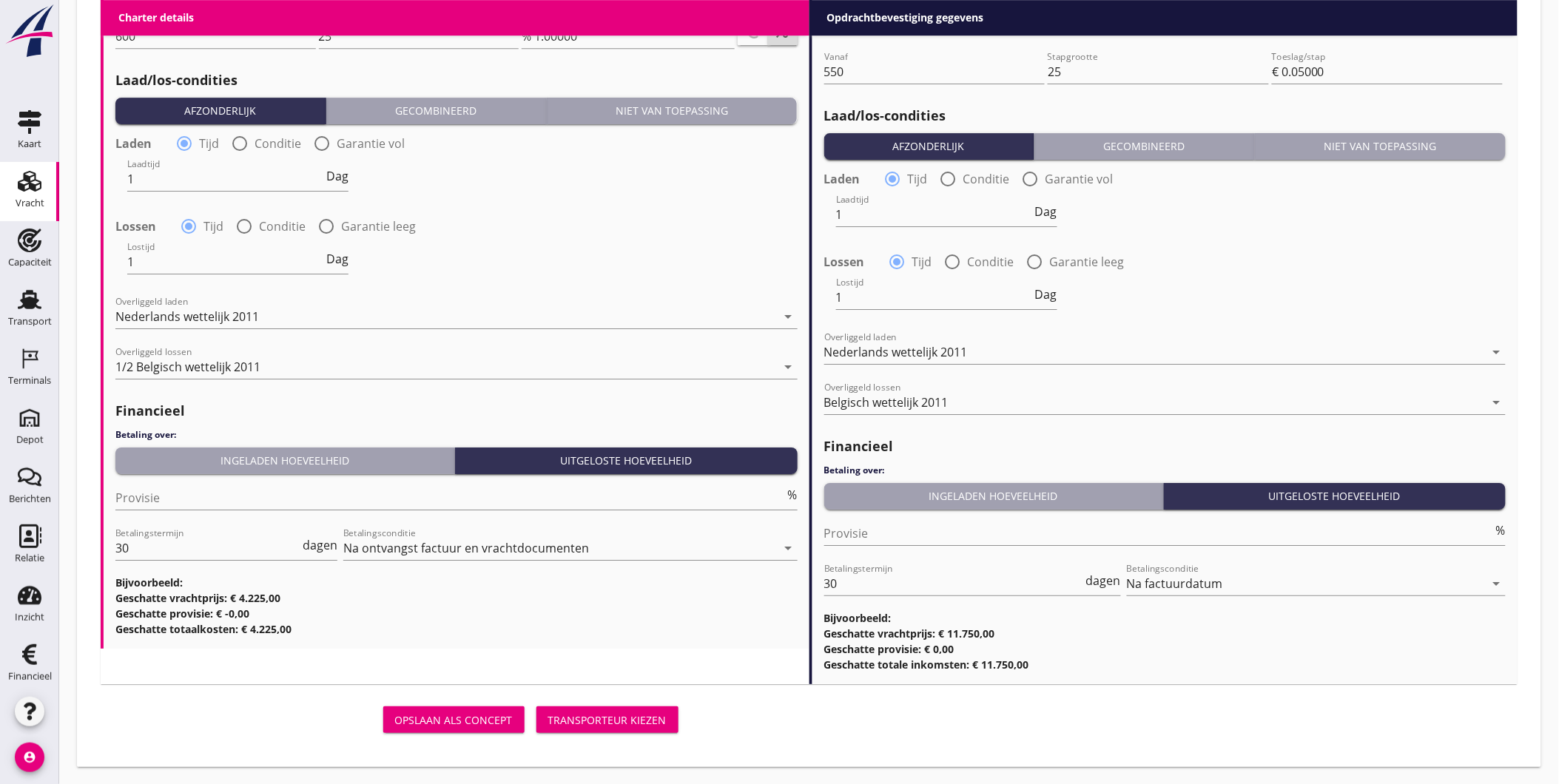
click at [597, 716] on div "Transporteur kiezen" at bounding box center [607, 720] width 119 height 16
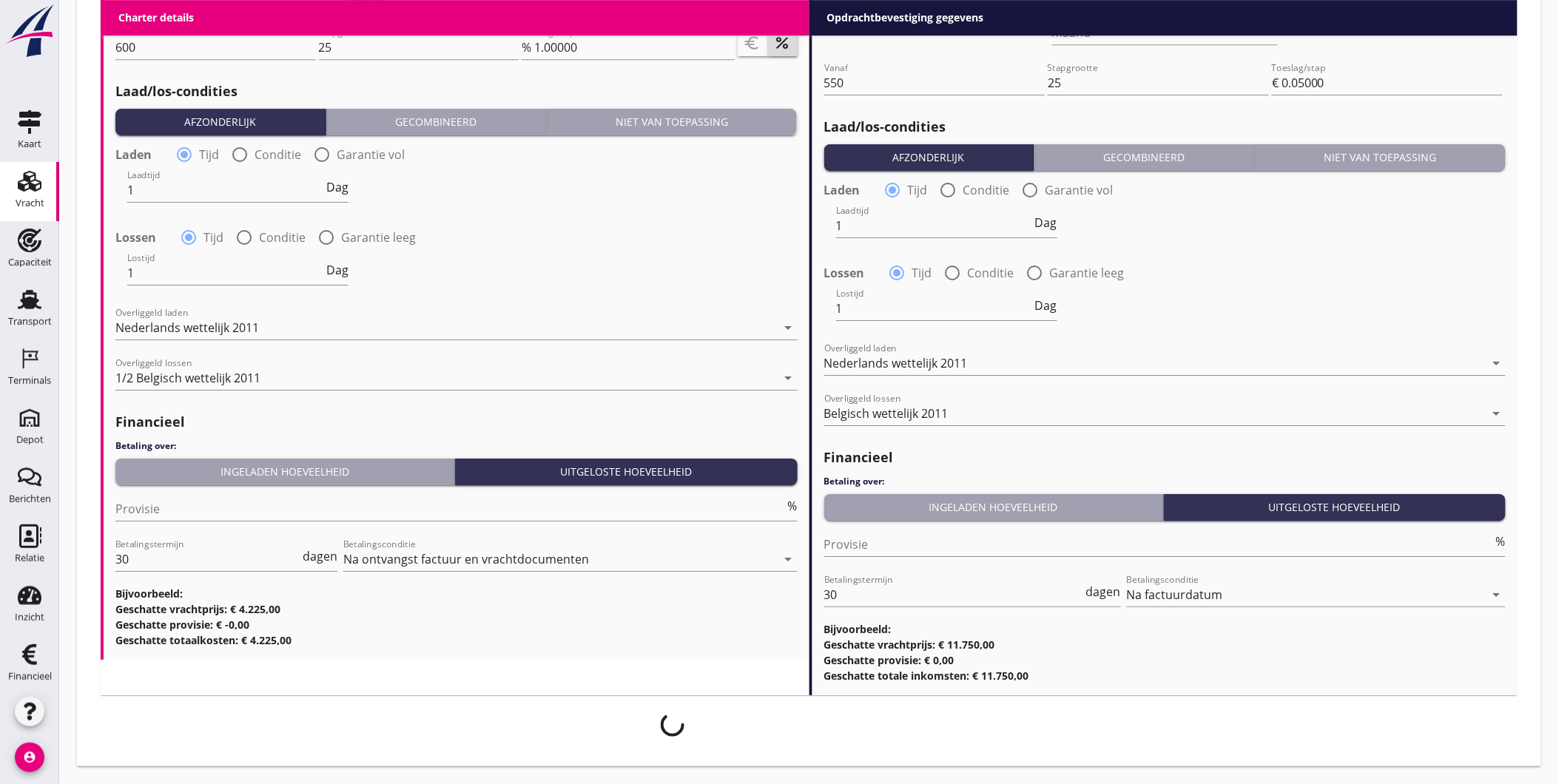
scroll to position [1669, 0]
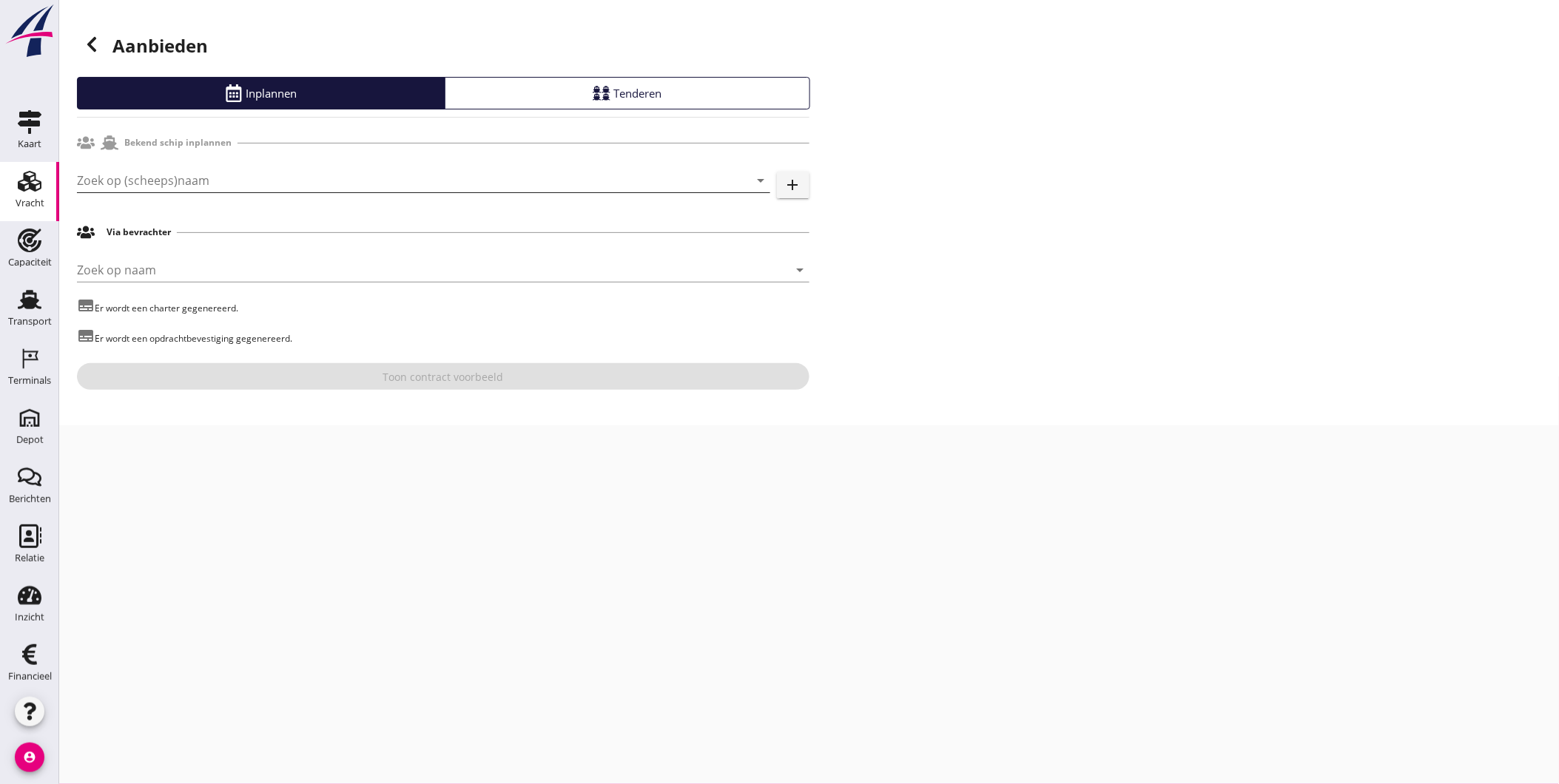
click at [204, 172] on input "Zoek op (scheeps)naam" at bounding box center [403, 180] width 652 height 23
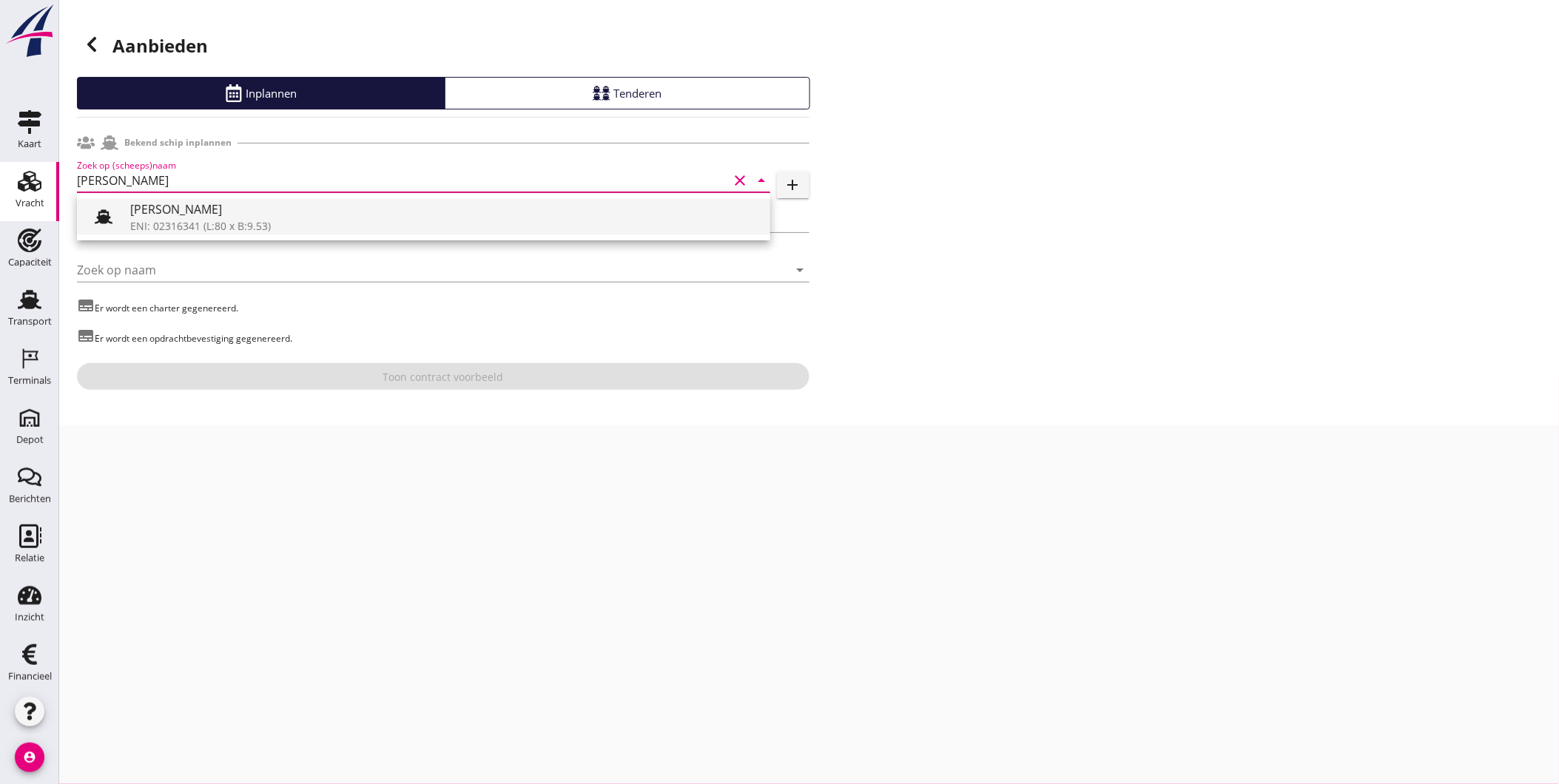
click at [202, 215] on div "Clasina [PERSON_NAME]" at bounding box center [444, 209] width 628 height 18
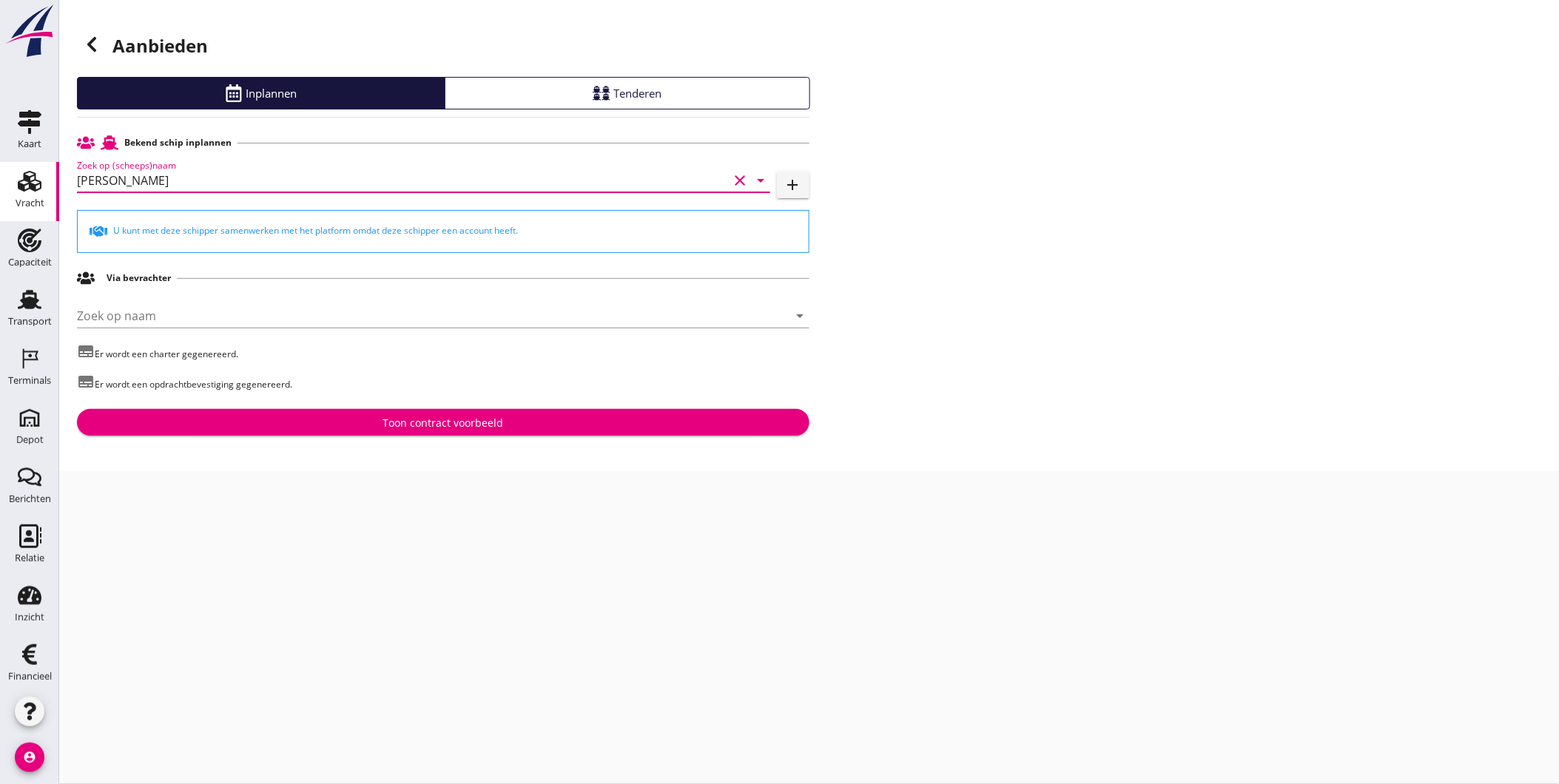
type input "Clasina [PERSON_NAME]"
click at [407, 426] on div "Toon contract voorbeeld" at bounding box center [443, 422] width 121 height 16
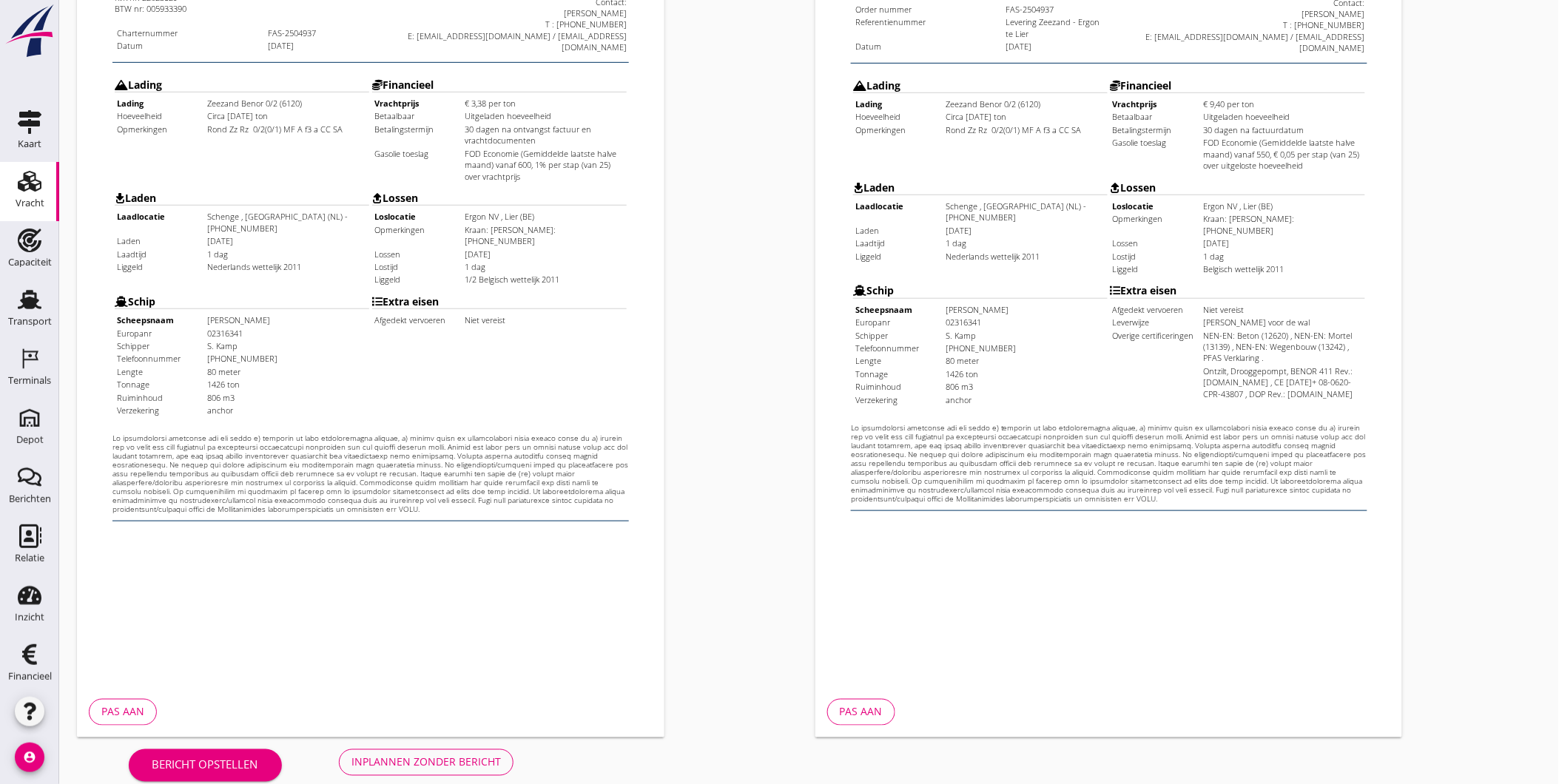
scroll to position [310, 0]
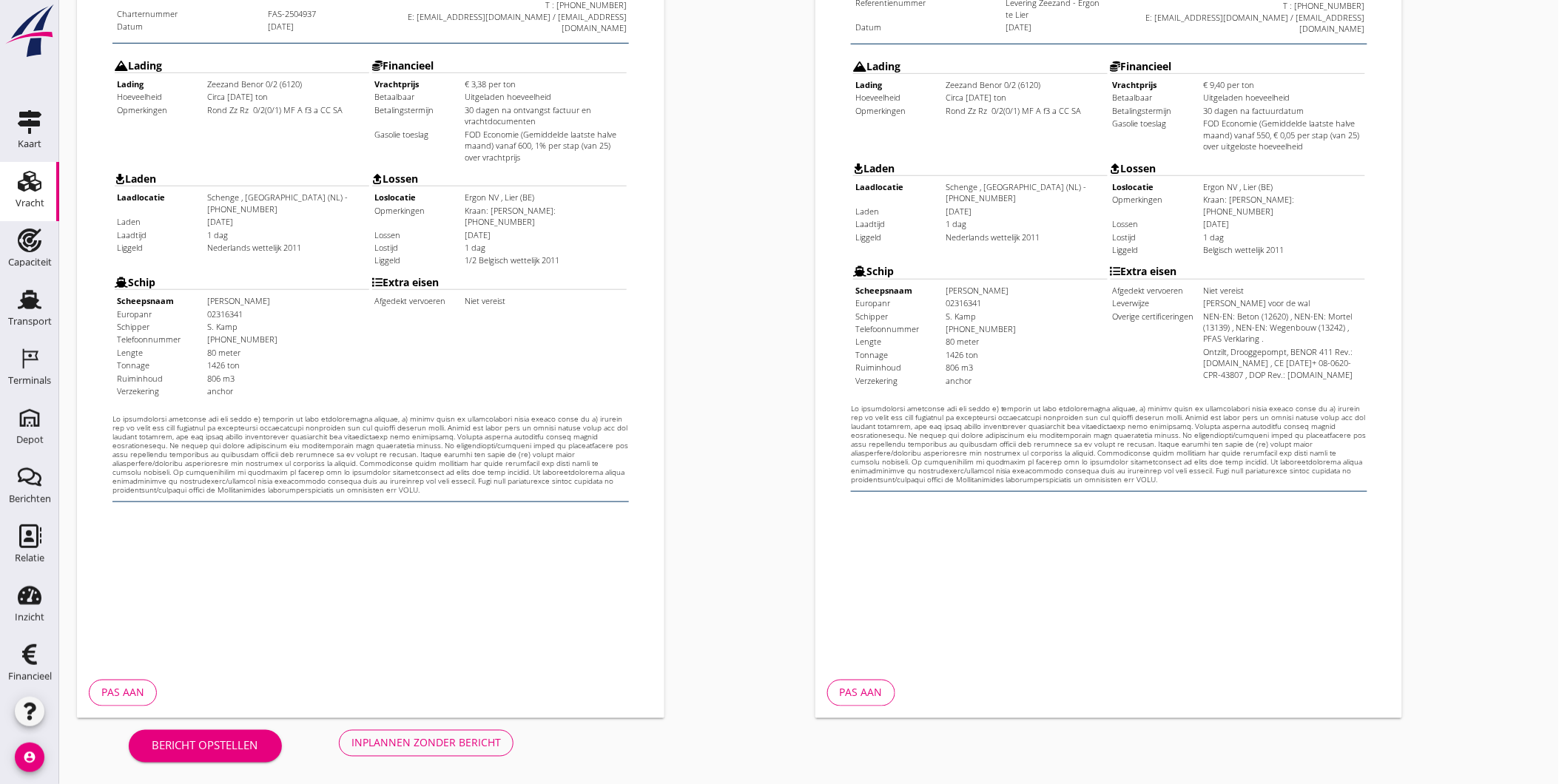
click at [392, 741] on div "Inplannen zonder bericht" at bounding box center [426, 743] width 150 height 16
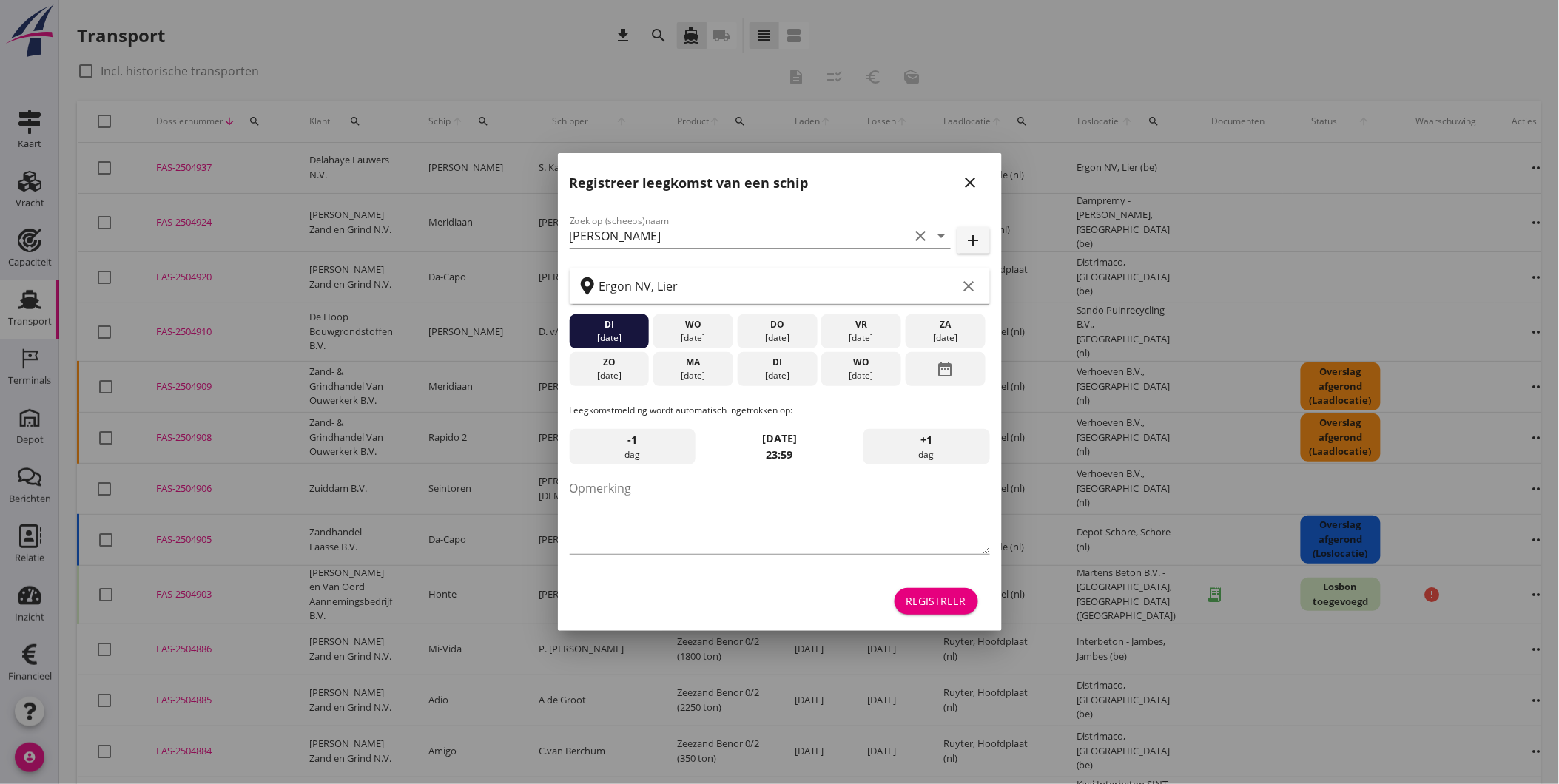
click at [973, 183] on icon "close" at bounding box center [970, 183] width 18 height 18
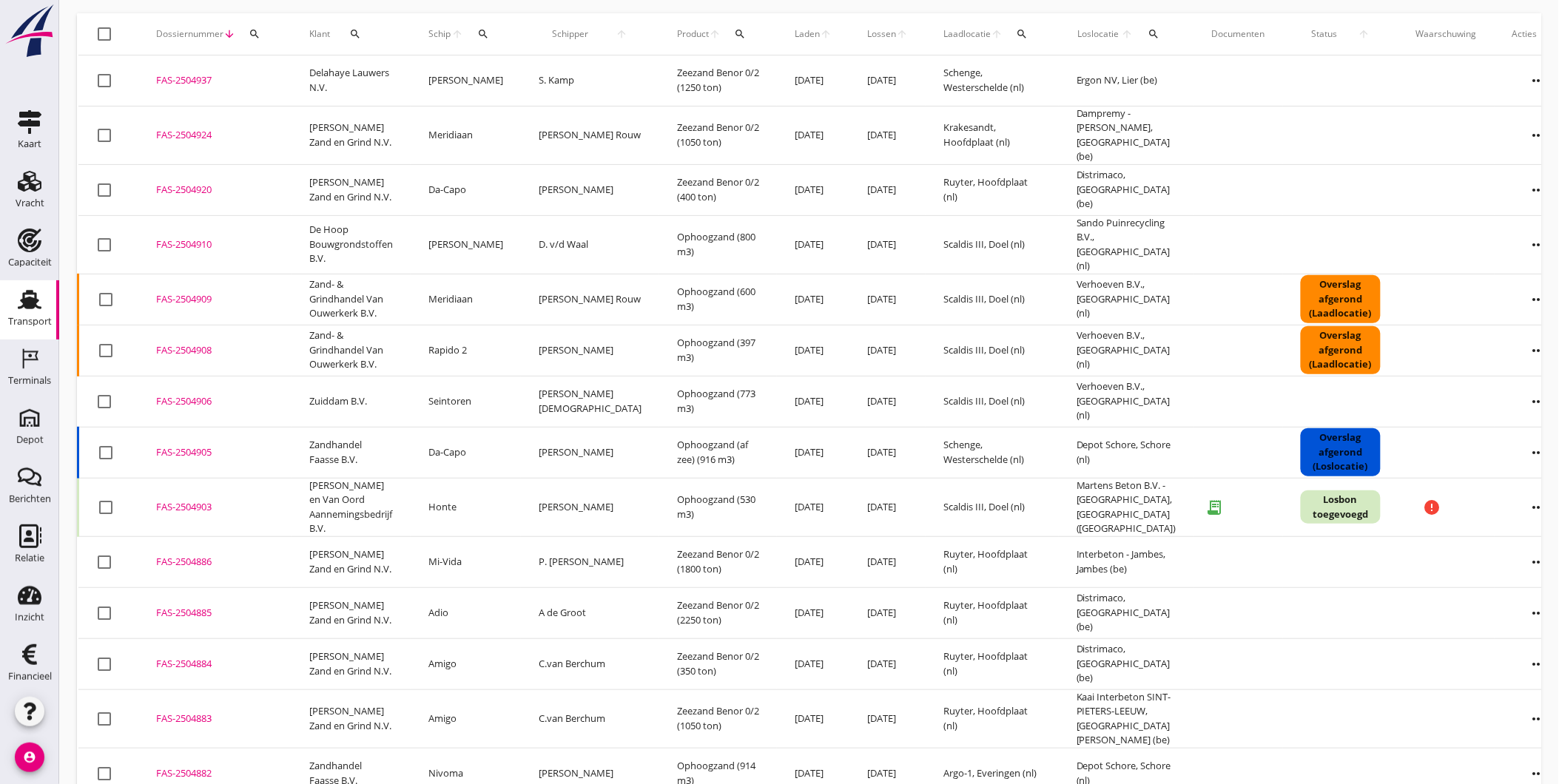
scroll to position [89, 0]
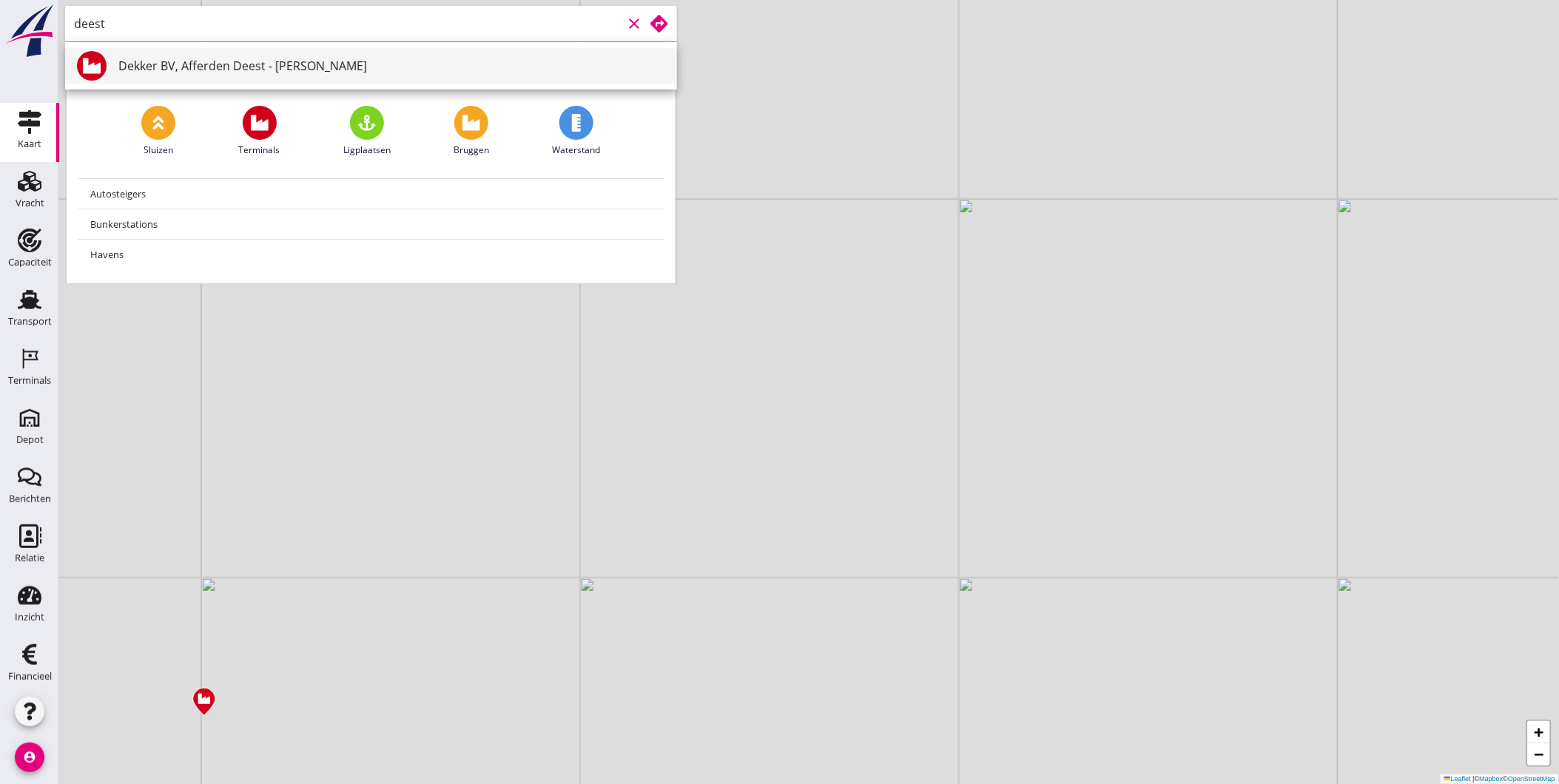
click at [235, 66] on div "Dekker BV, Afferden Deest - [PERSON_NAME]" at bounding box center [392, 66] width 547 height 18
type input "Dekker BV, Afferden Deest - [PERSON_NAME]"
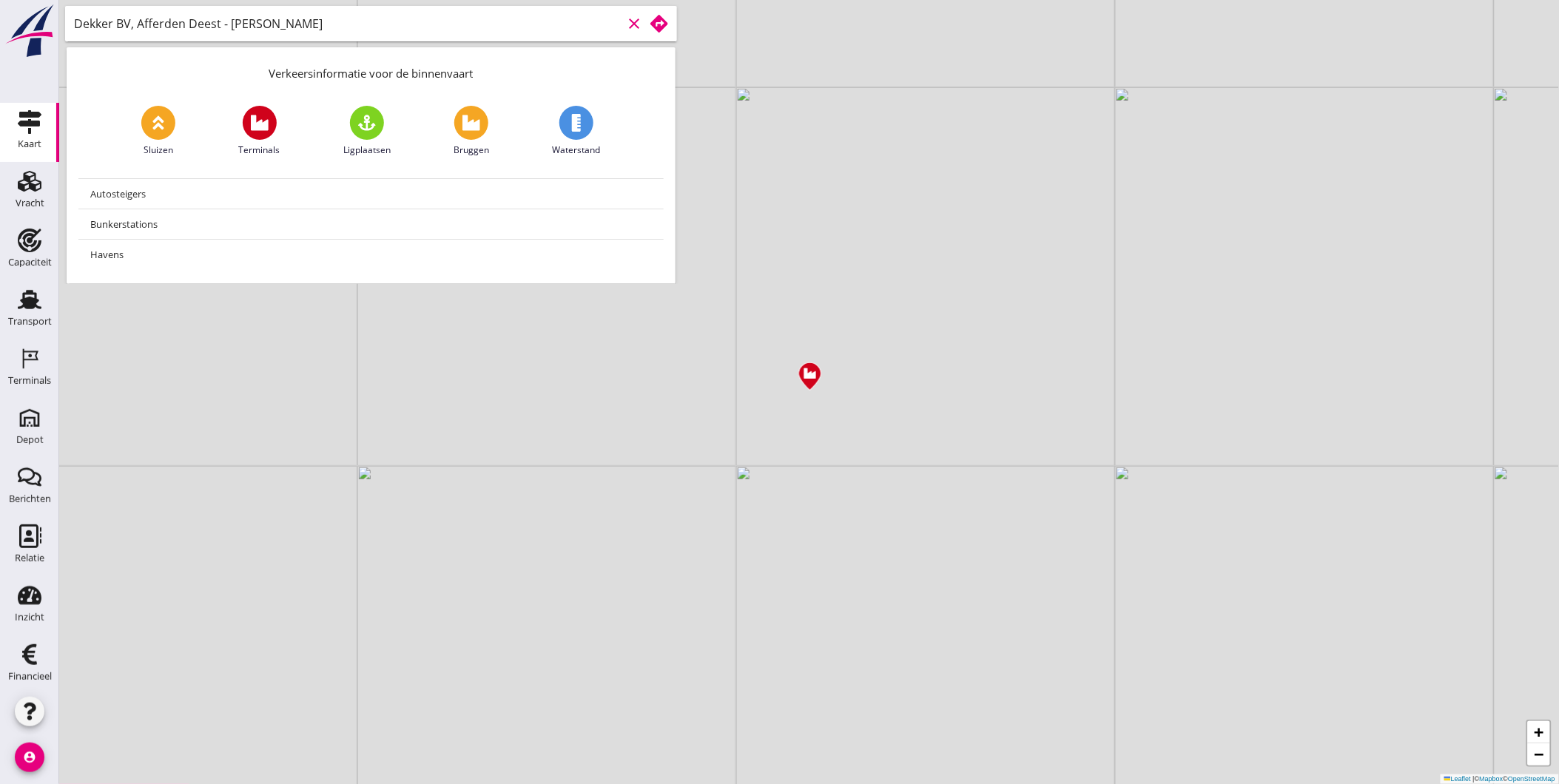
click at [664, 24] on use at bounding box center [659, 23] width 18 height 18
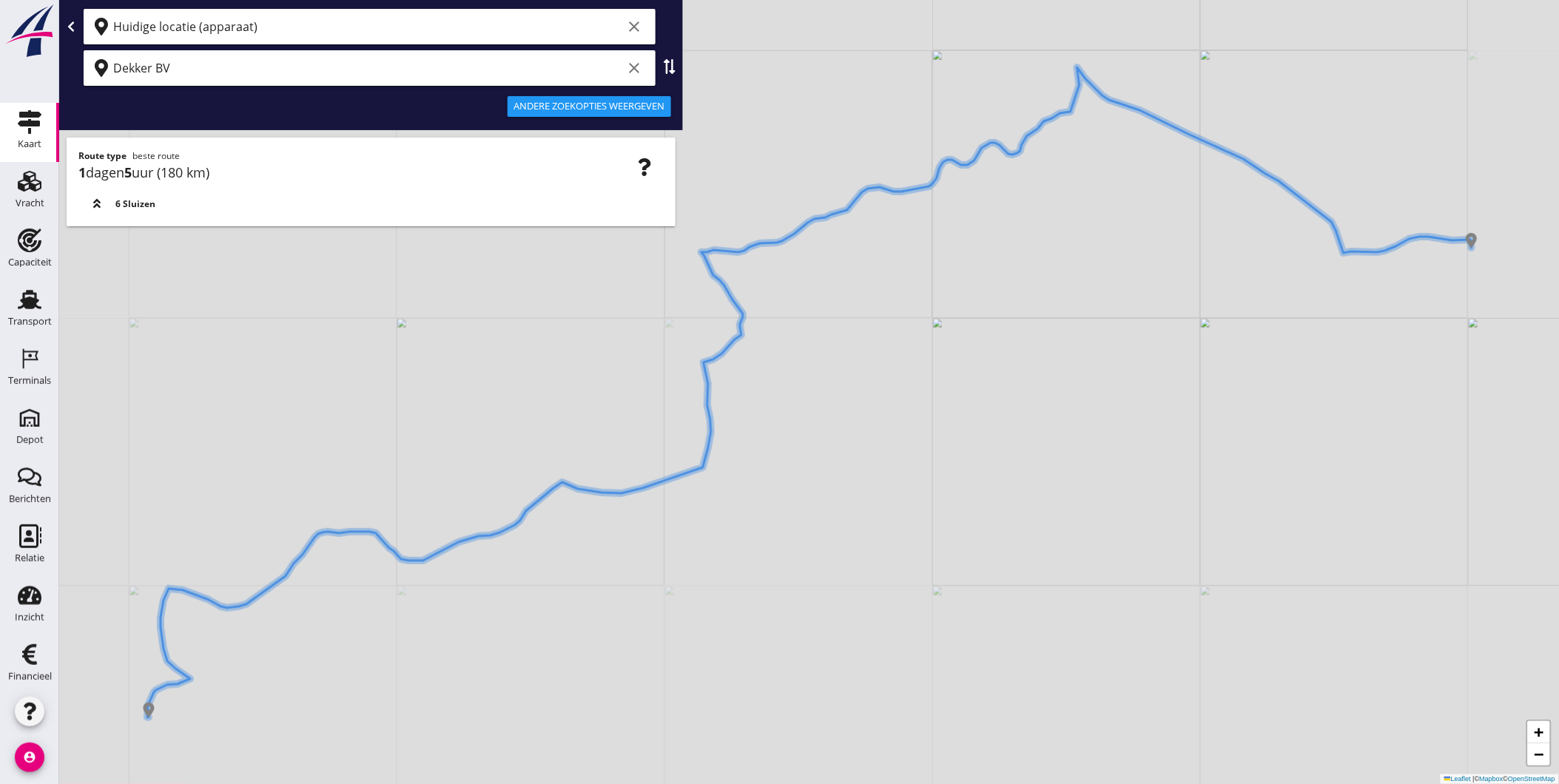
click at [247, 23] on input "Huidige locatie (apparaat)" at bounding box center [368, 26] width 510 height 23
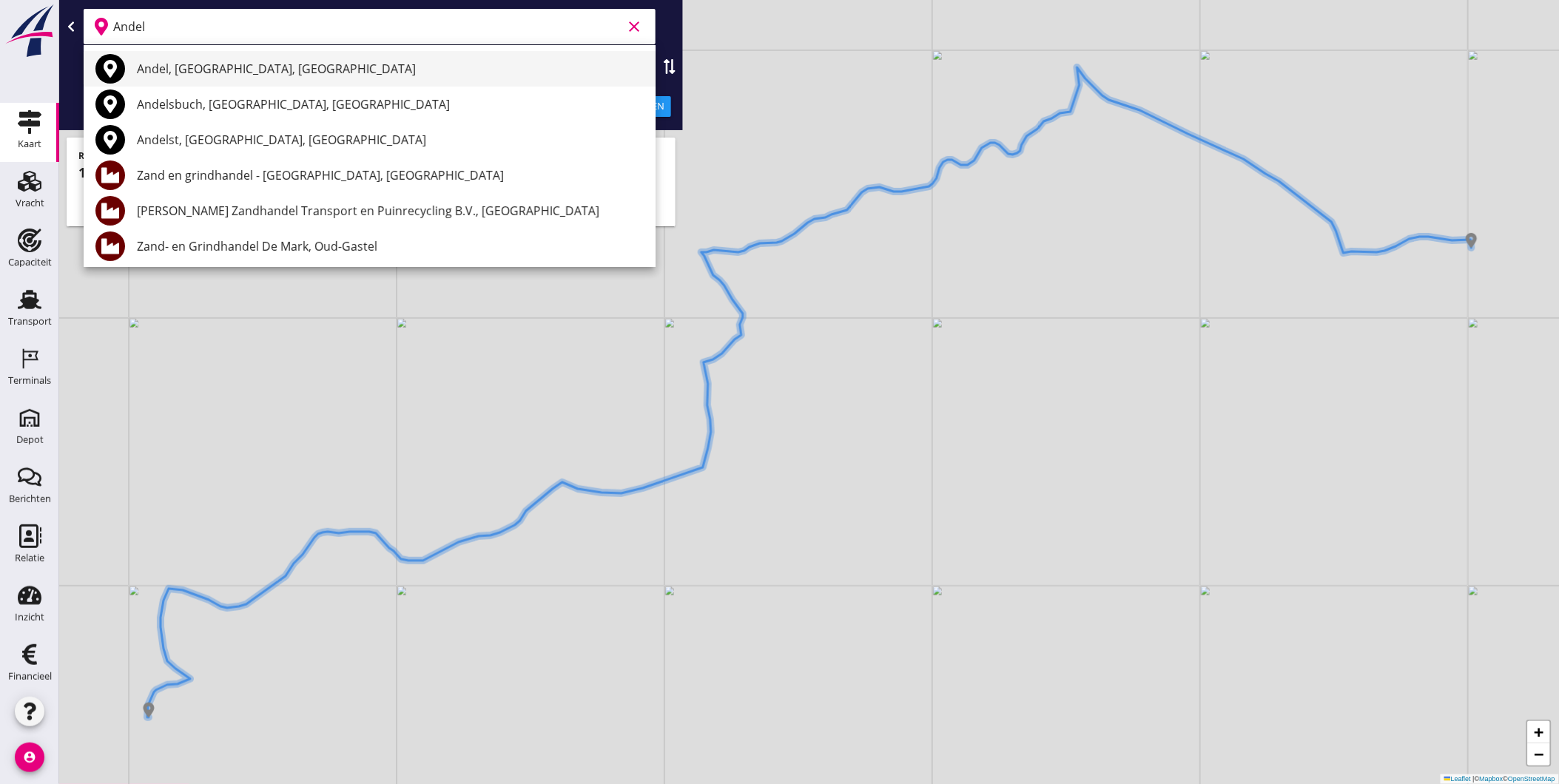
click at [247, 69] on div "Andel, [GEOGRAPHIC_DATA], [GEOGRAPHIC_DATA]" at bounding box center [390, 69] width 507 height 18
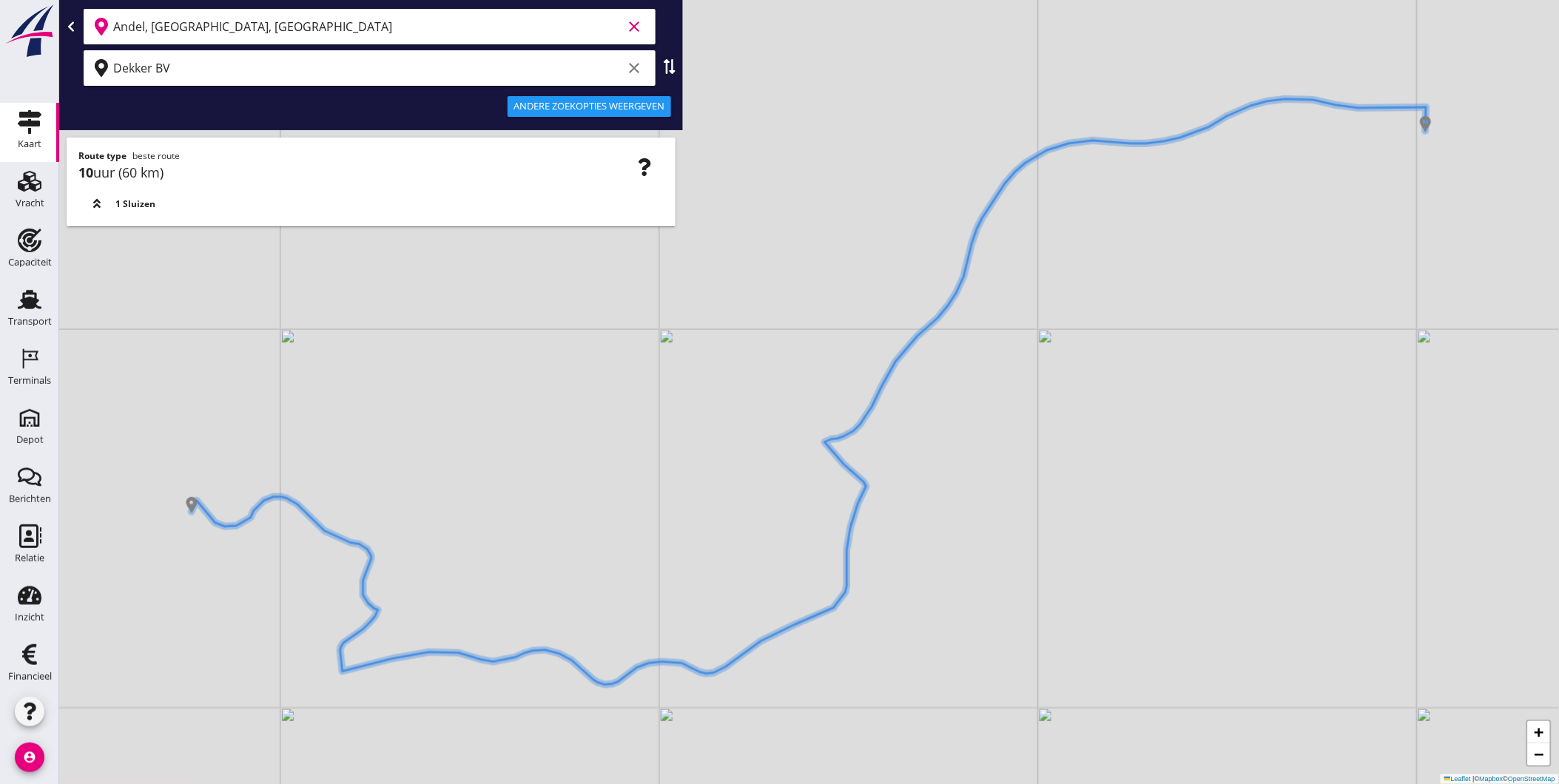
type input "Andel, North Brabant, Netherlands"
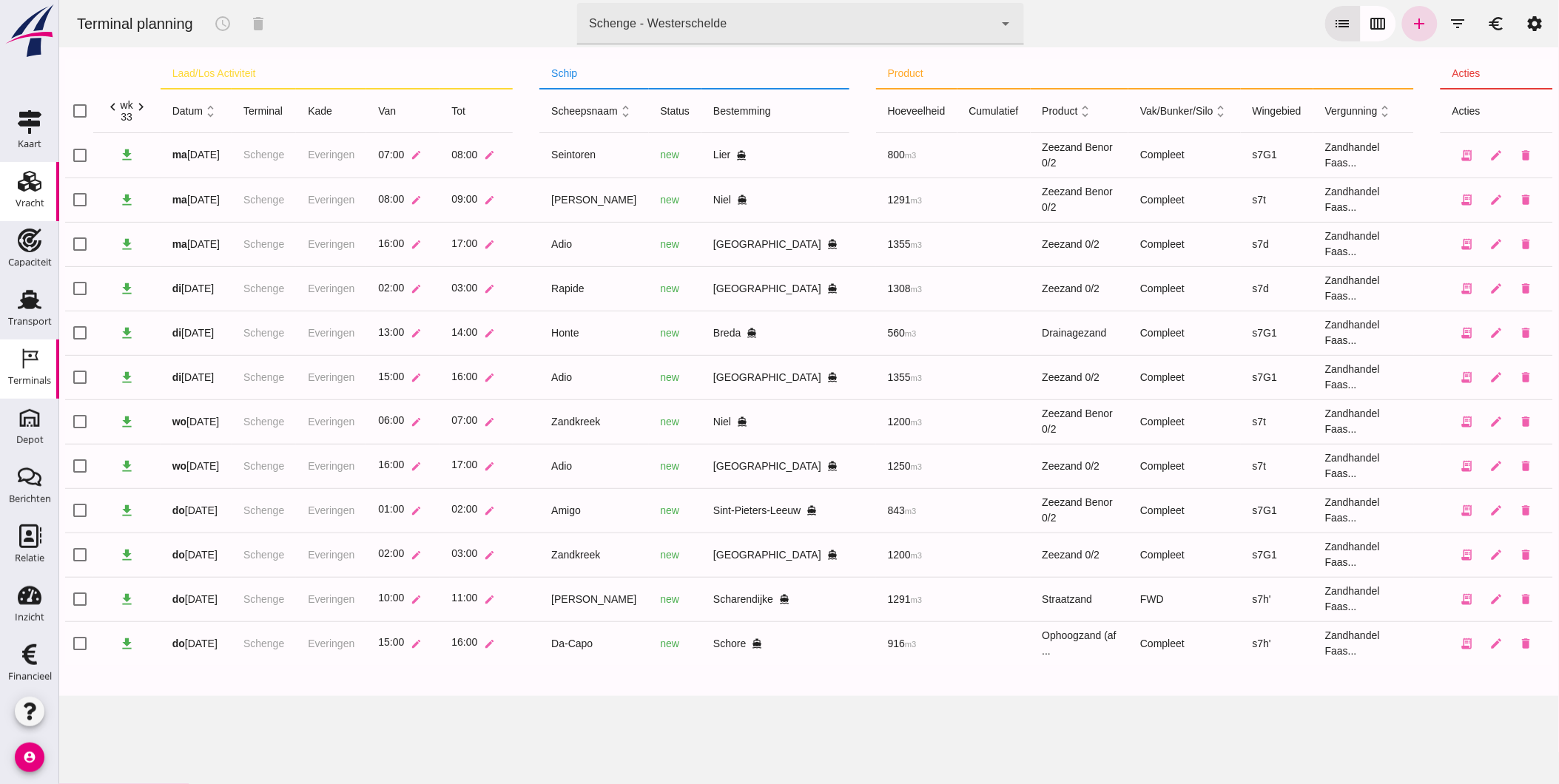
click at [26, 200] on div "Vracht" at bounding box center [30, 203] width 29 height 10
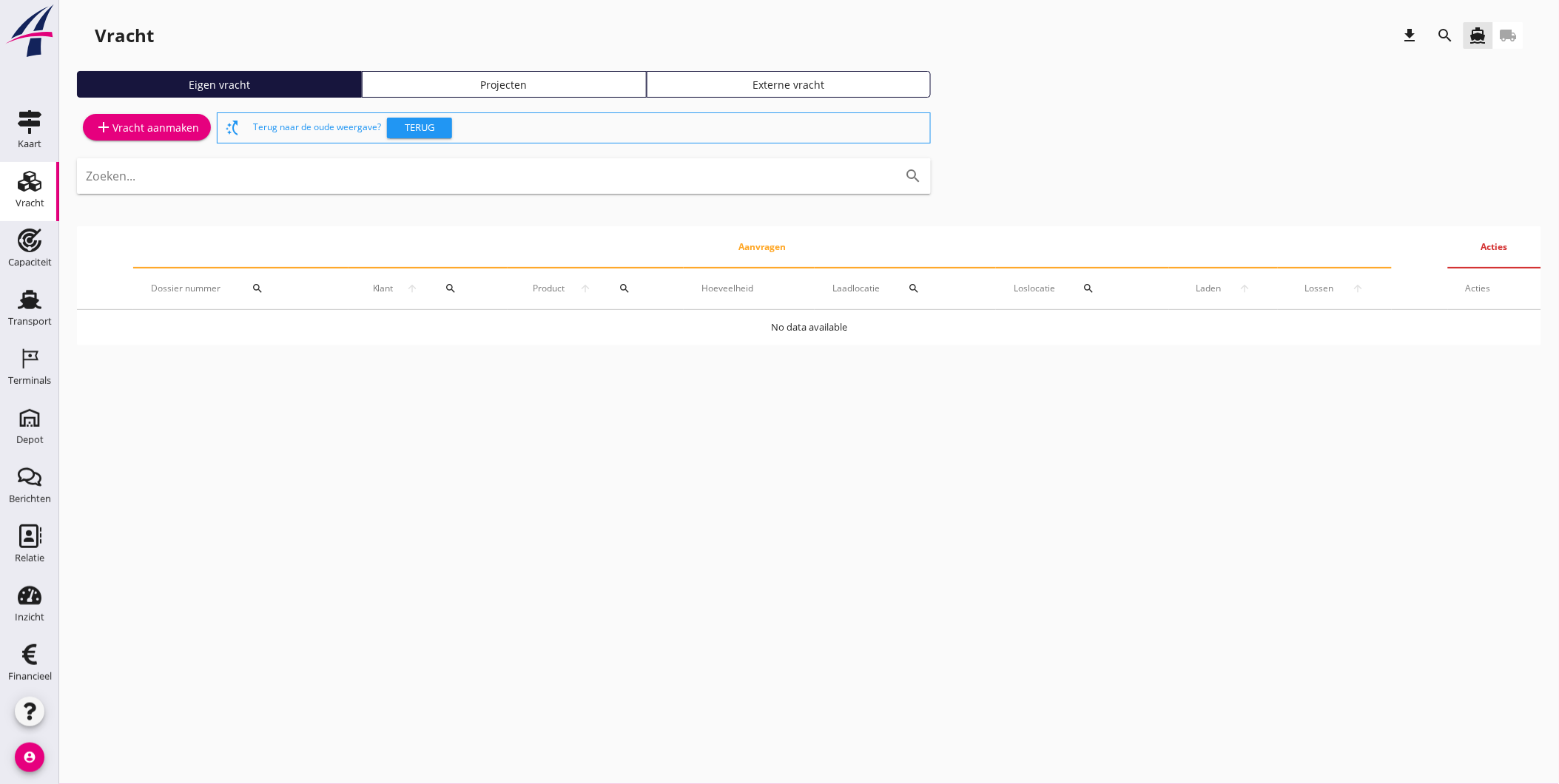
click at [494, 86] on div "Projecten" at bounding box center [504, 85] width 272 height 16
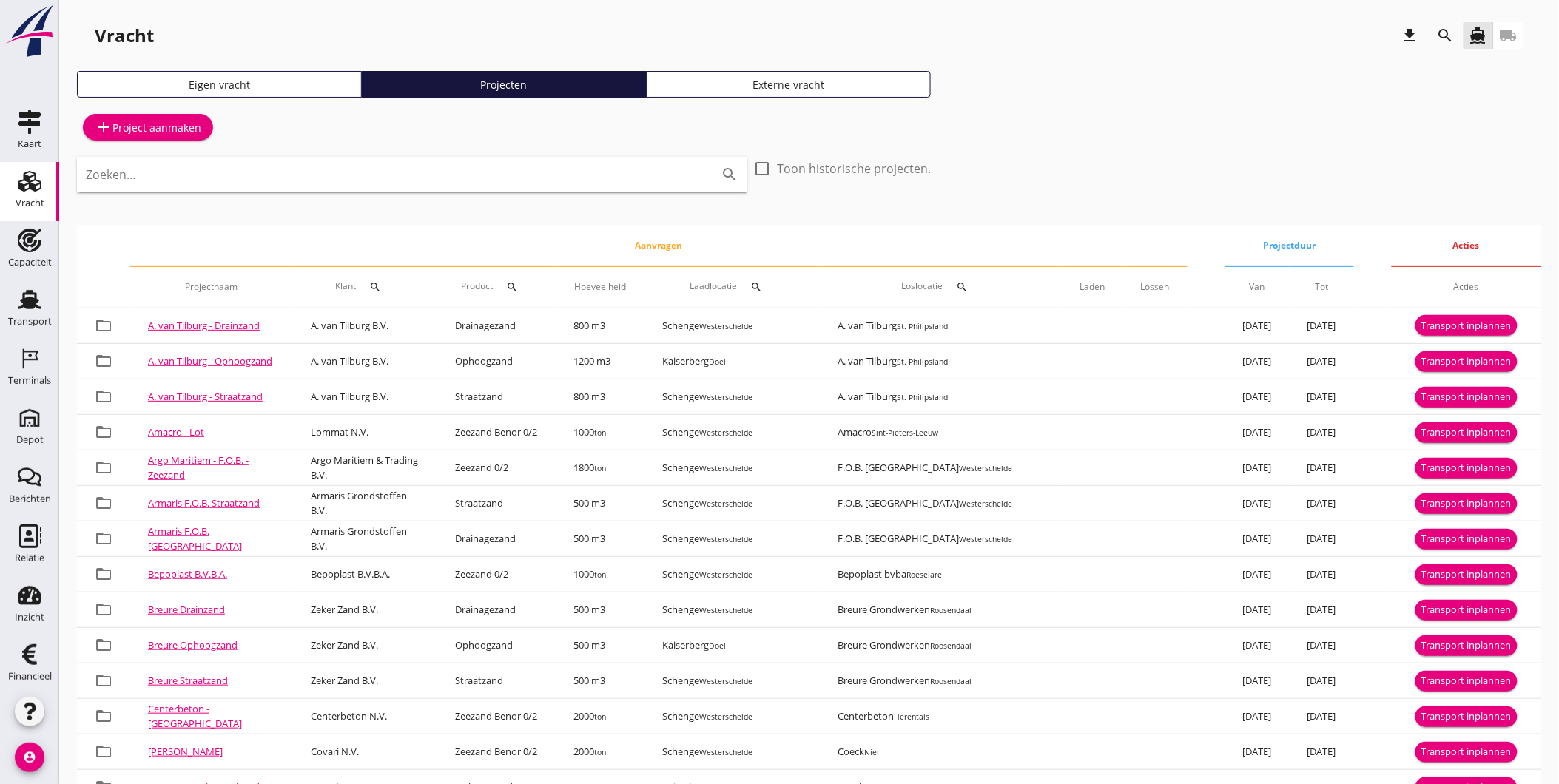
click at [237, 183] on input "Zoeken..." at bounding box center [391, 174] width 611 height 23
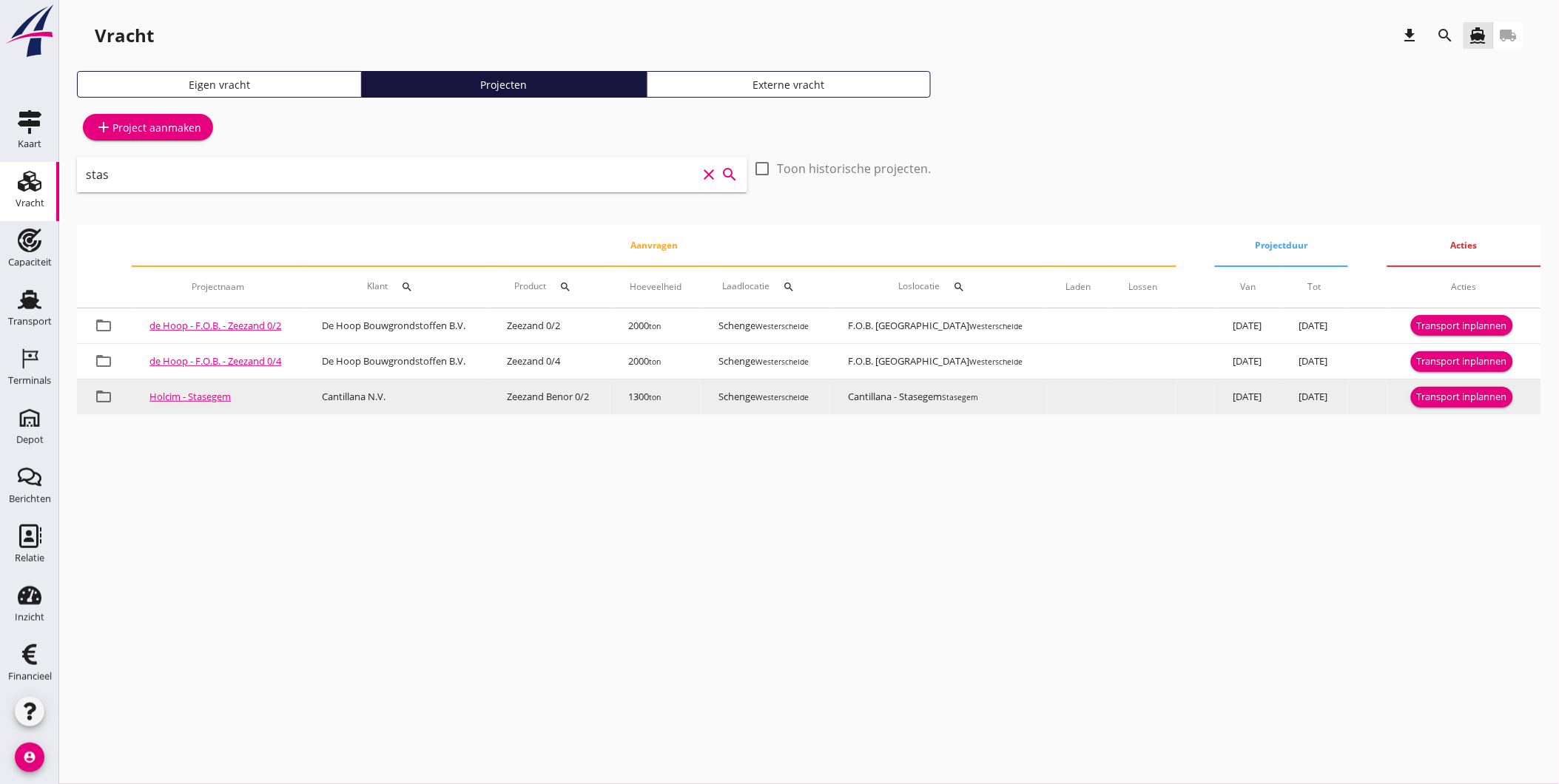
type input "stas"
click at [1462, 393] on div "Transport inplannen" at bounding box center [1462, 397] width 91 height 15
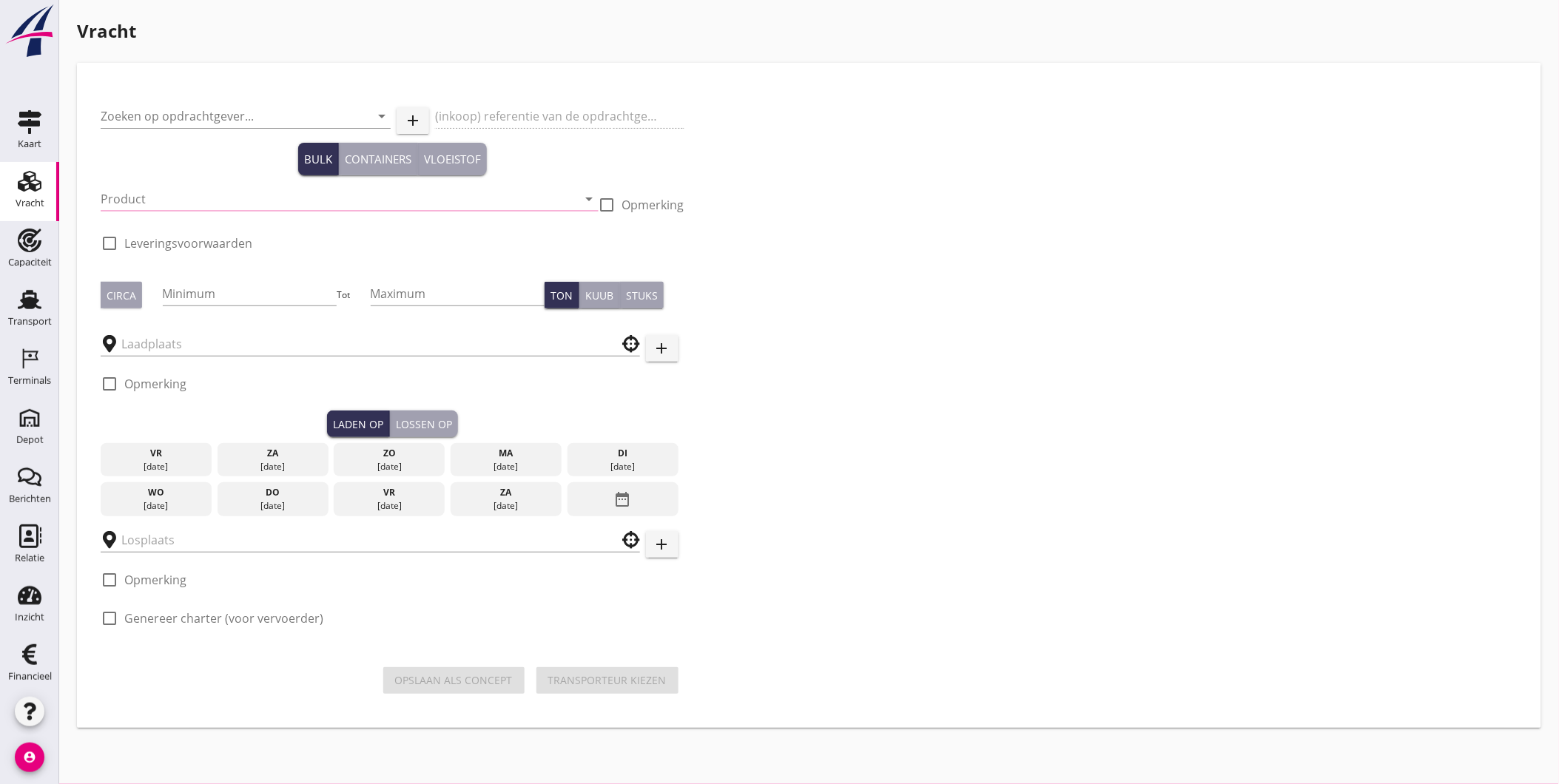
type input "Cantillana N.V."
type input "5500108953 - 10 - 15607290"
type input "Zeezand Benor 0/2 (6120)"
checkbox input "true"
type input "1300"
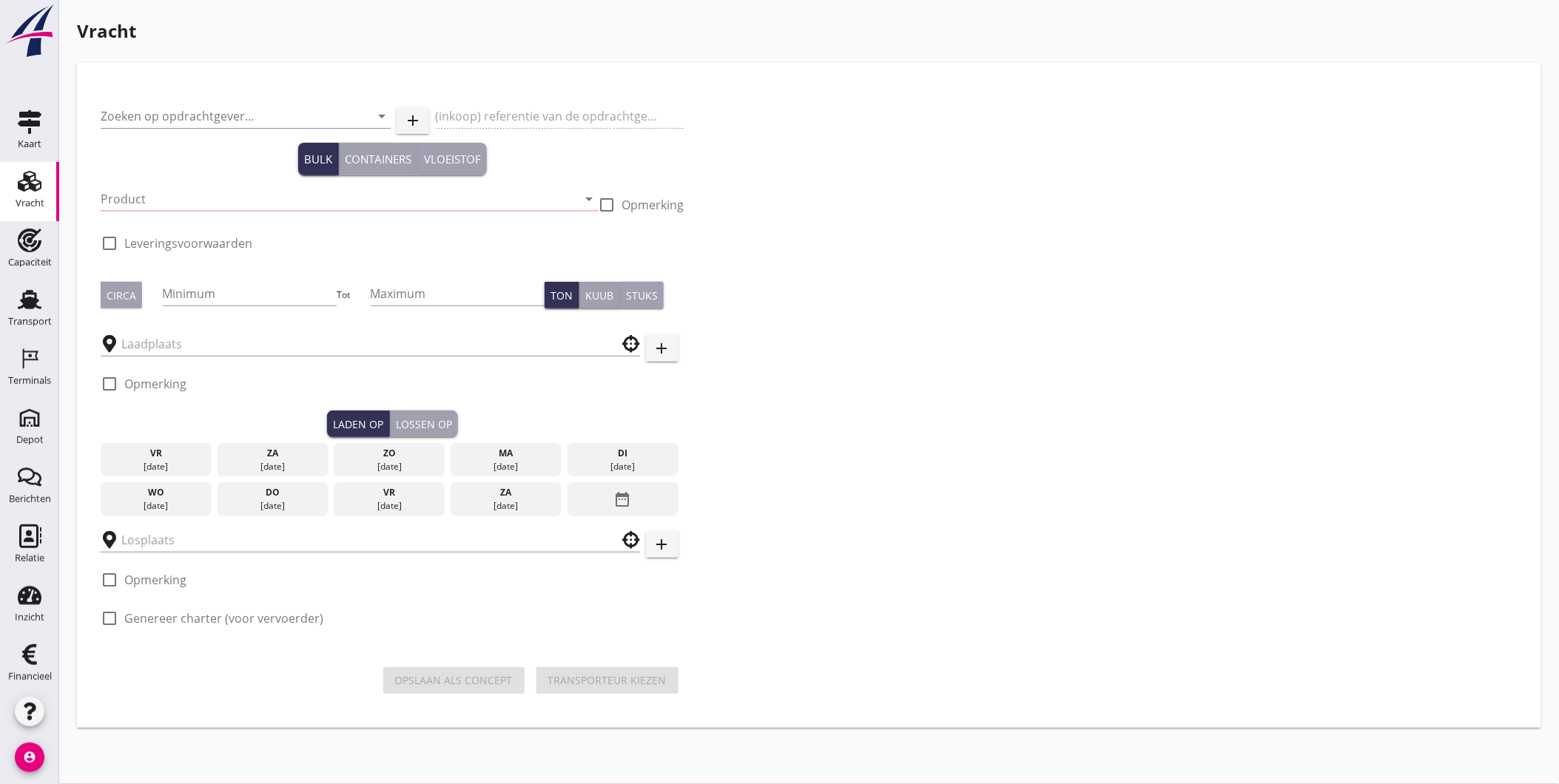
checkbox input "true"
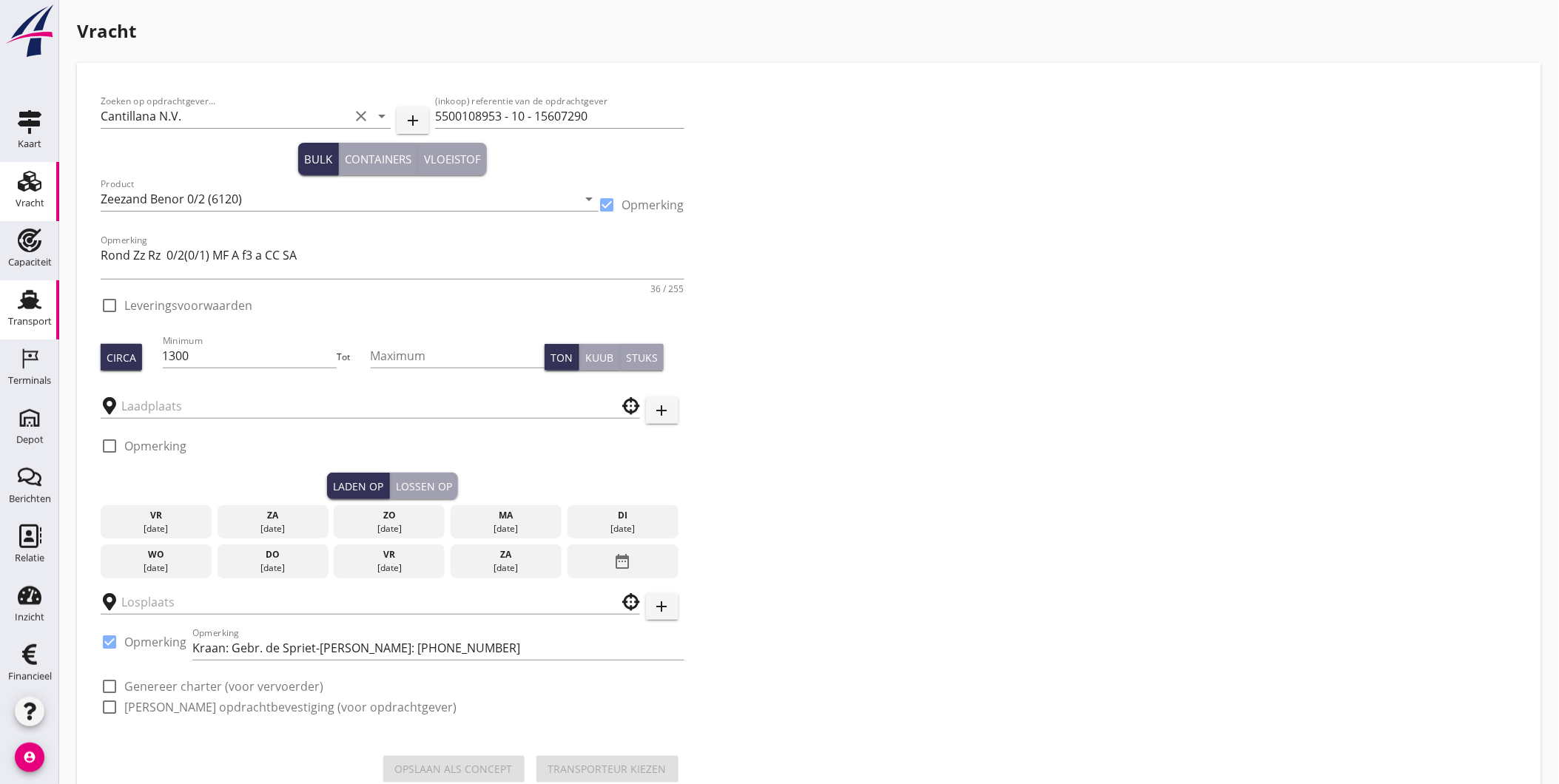
checkbox input "true"
type input "Schenge"
type input "Cantillana - Stasegem"
checkbox input "true"
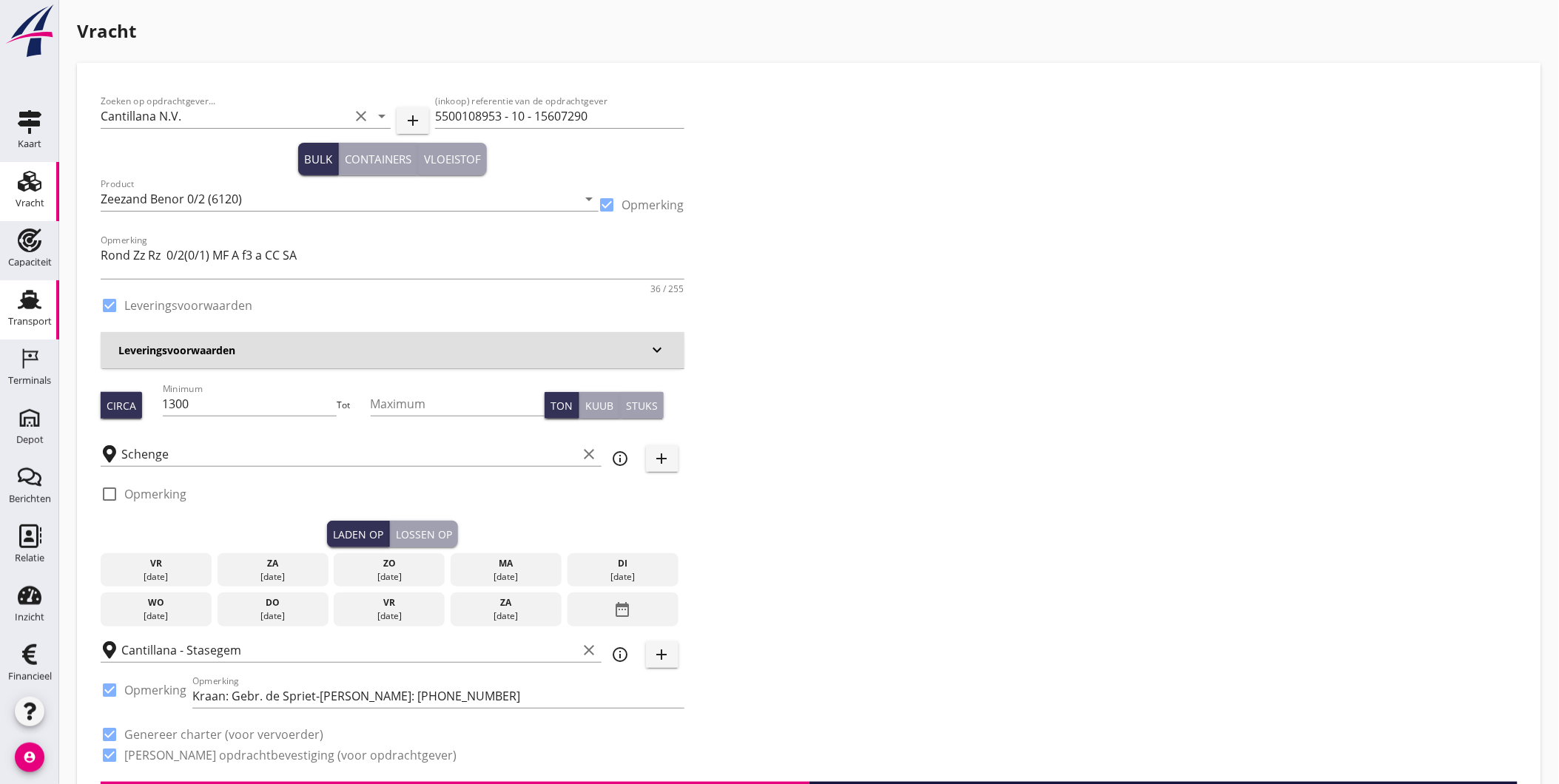
type input "4.19"
checkbox input "false"
radio input "false"
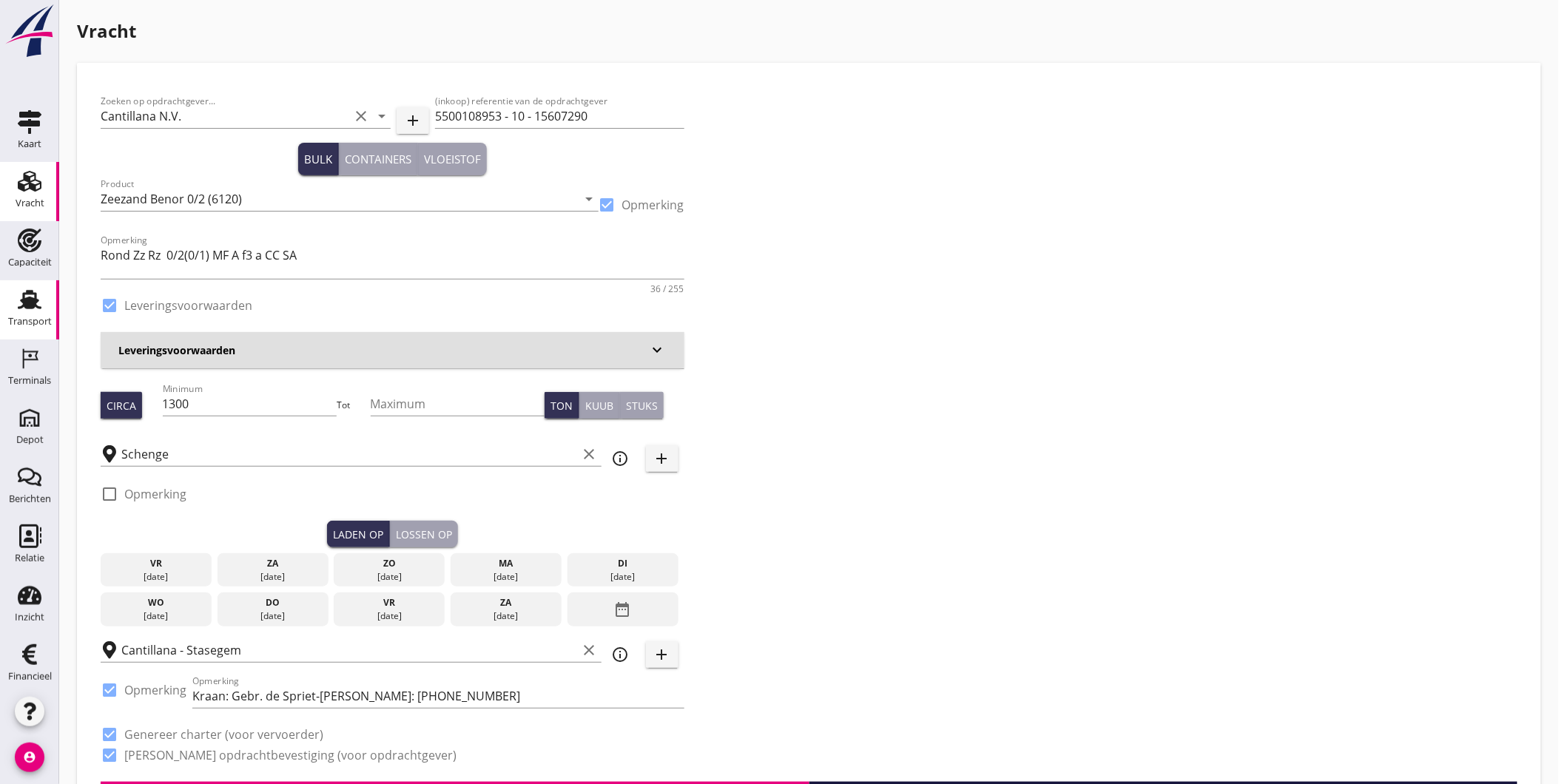
checkbox input "true"
type input "1"
type input "9.7"
checkbox input "false"
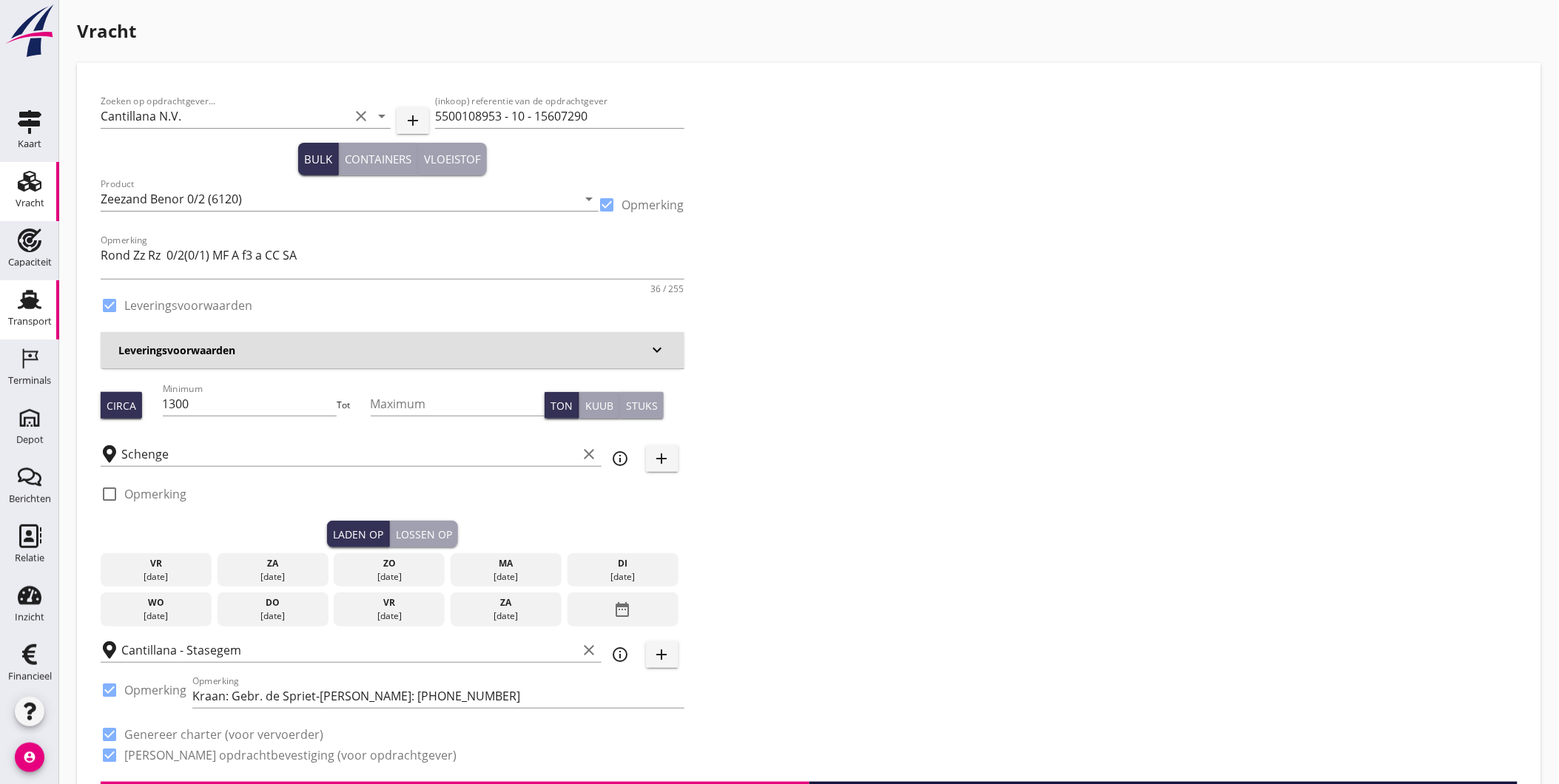
radio input "false"
checkbox input "true"
type input "1"
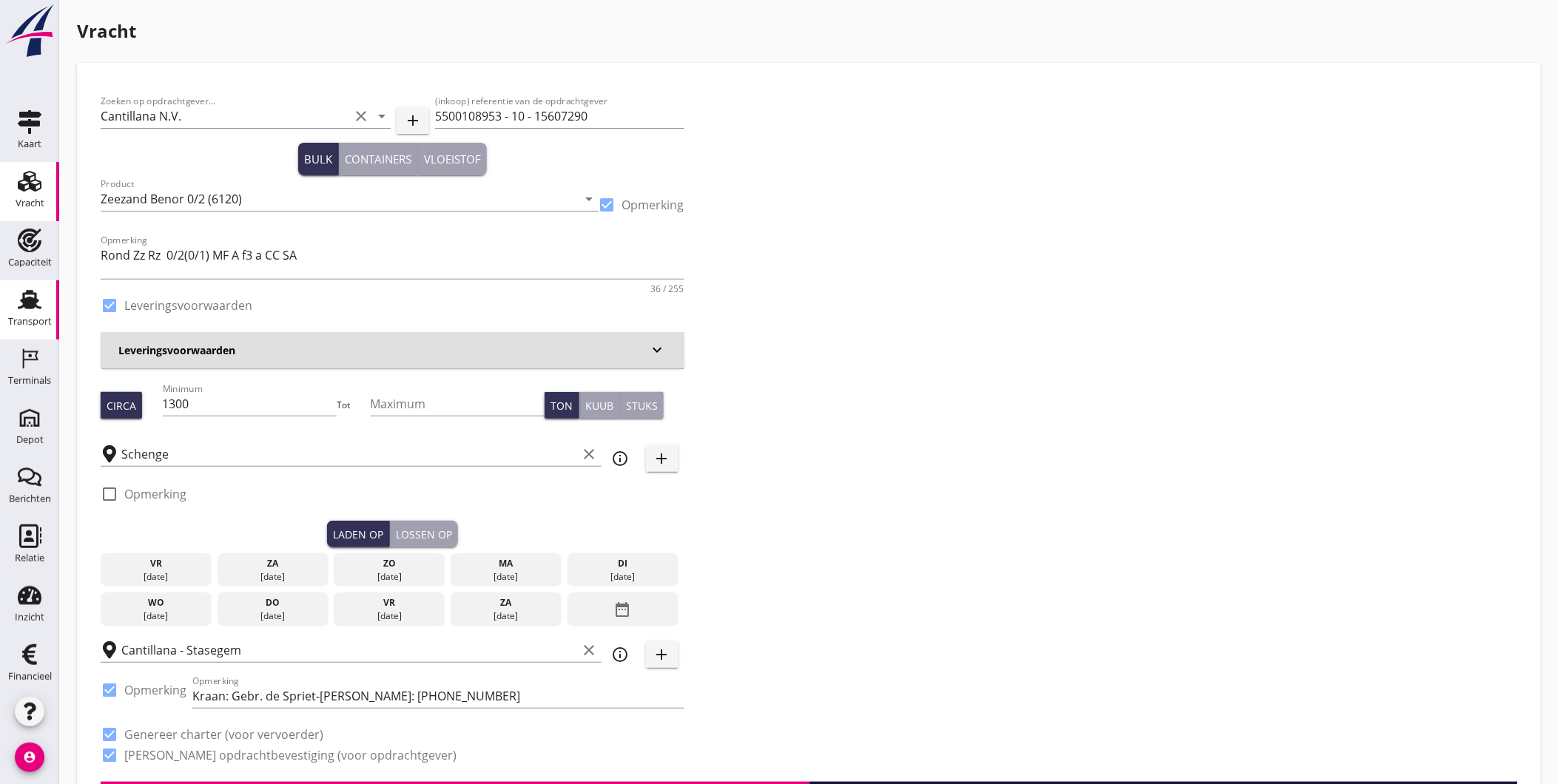
type input "1"
type input "60"
click at [247, 409] on input "1300" at bounding box center [249, 404] width 174 height 23
drag, startPoint x: 108, startPoint y: 405, endPoint x: 97, endPoint y: 404, distance: 11.0
click at [105, 405] on div "Circa Minimum 1300 Tot Maximum Ton Kuub Stuks" at bounding box center [392, 406] width 584 height 51
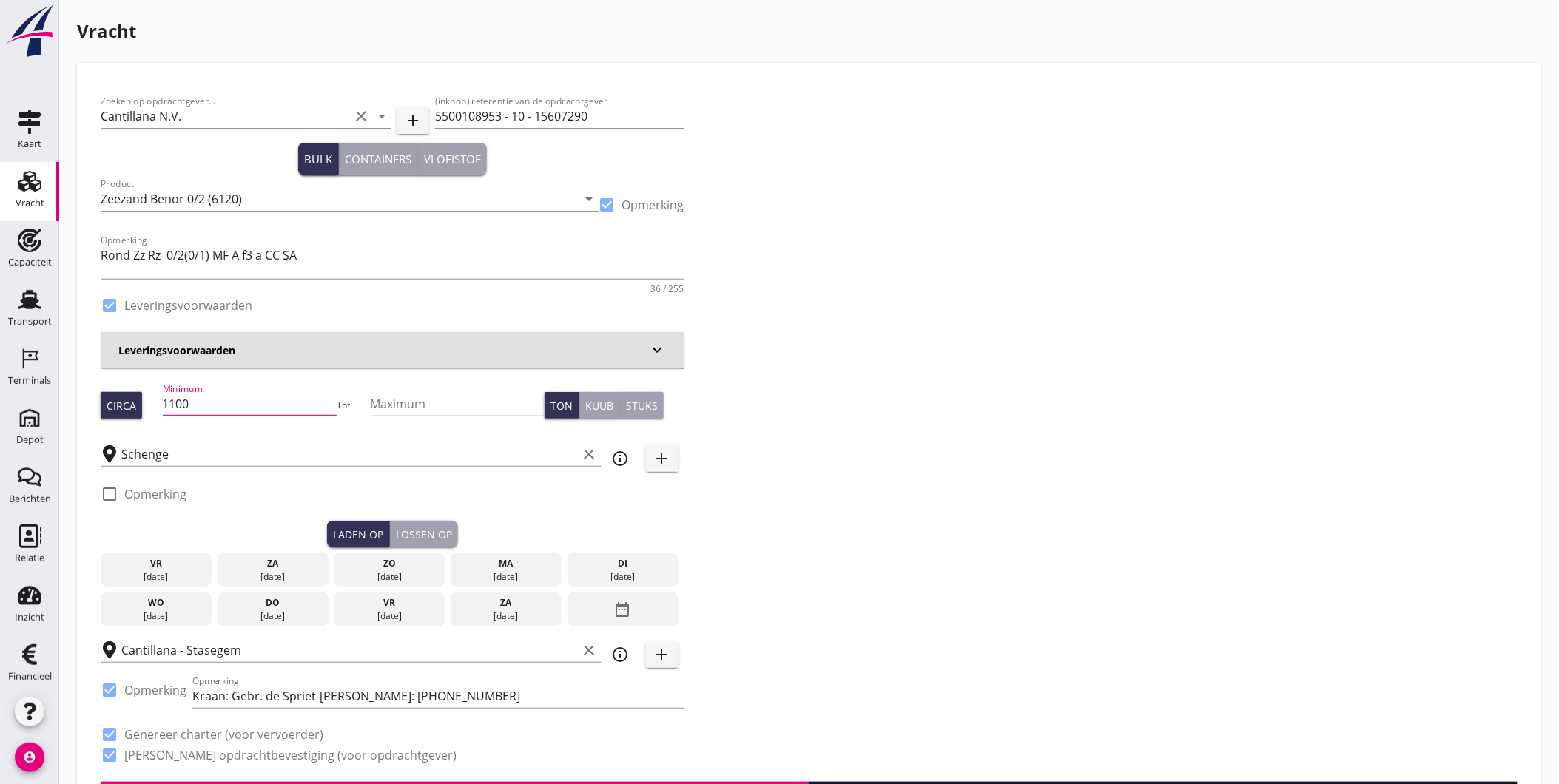
type input "1100"
click at [503, 565] on div "ma" at bounding box center [506, 563] width 103 height 14
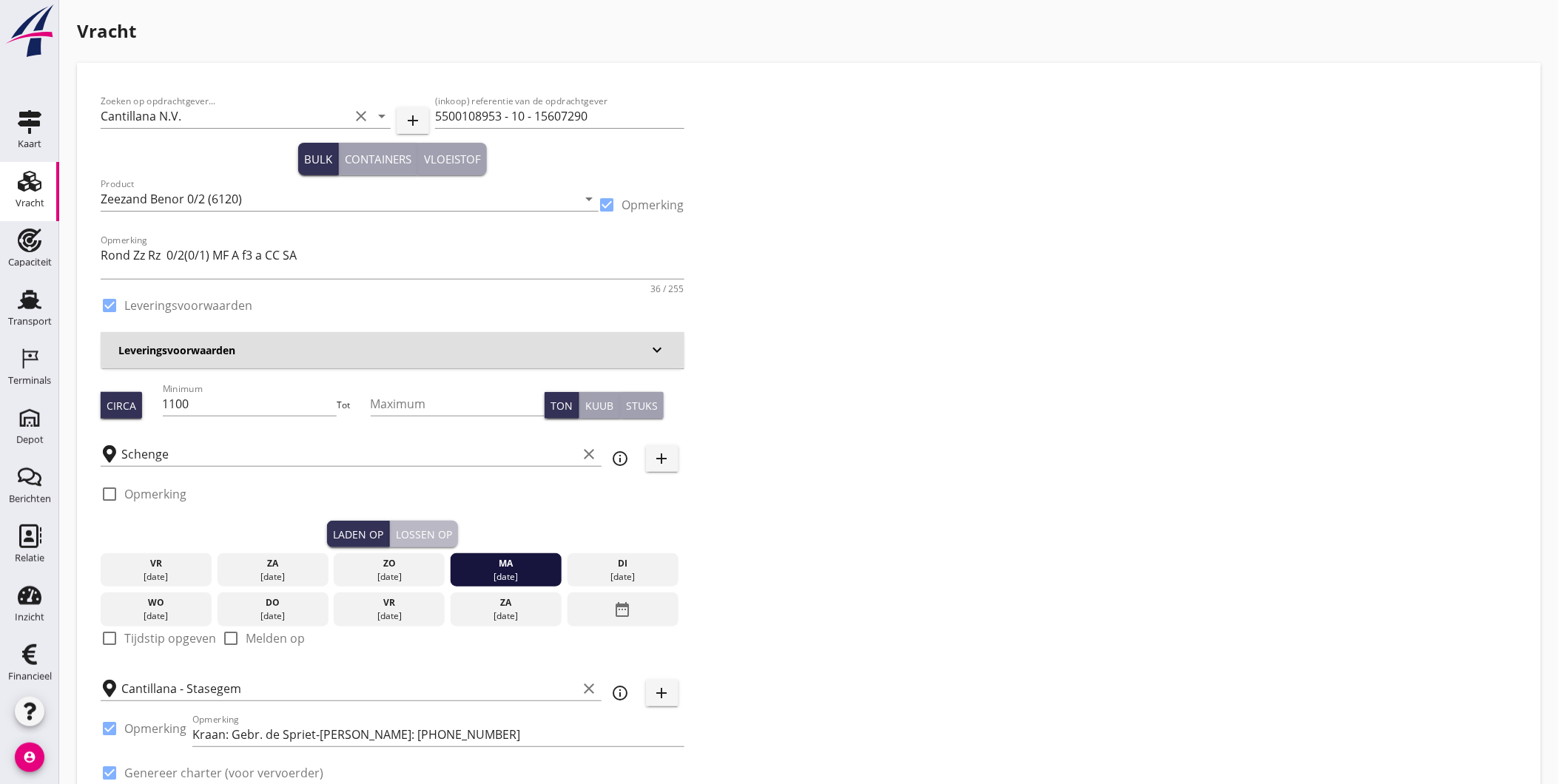
click at [441, 535] on div "Lossen op" at bounding box center [424, 534] width 56 height 16
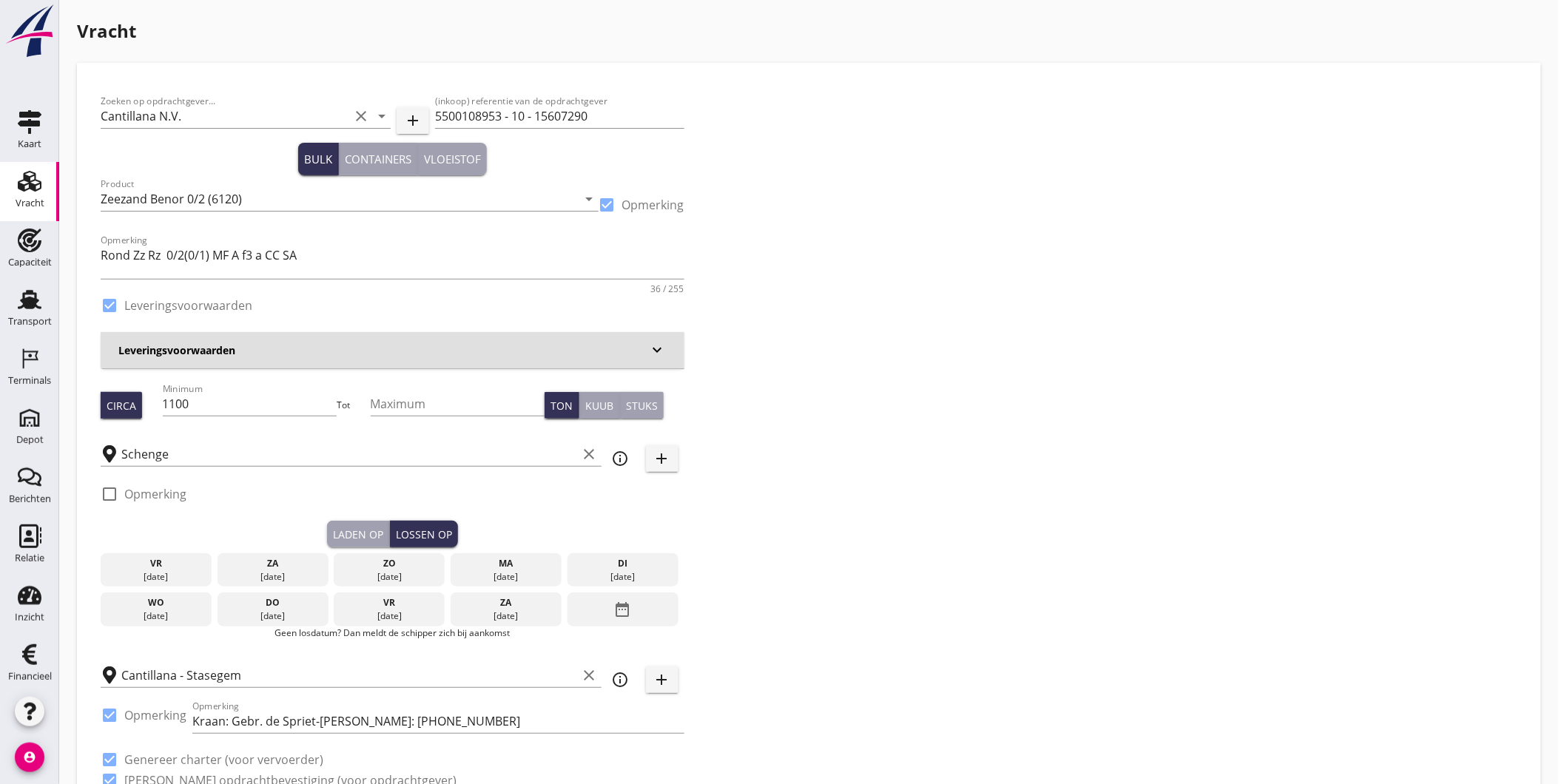
click at [612, 559] on div "di" at bounding box center [623, 563] width 103 height 14
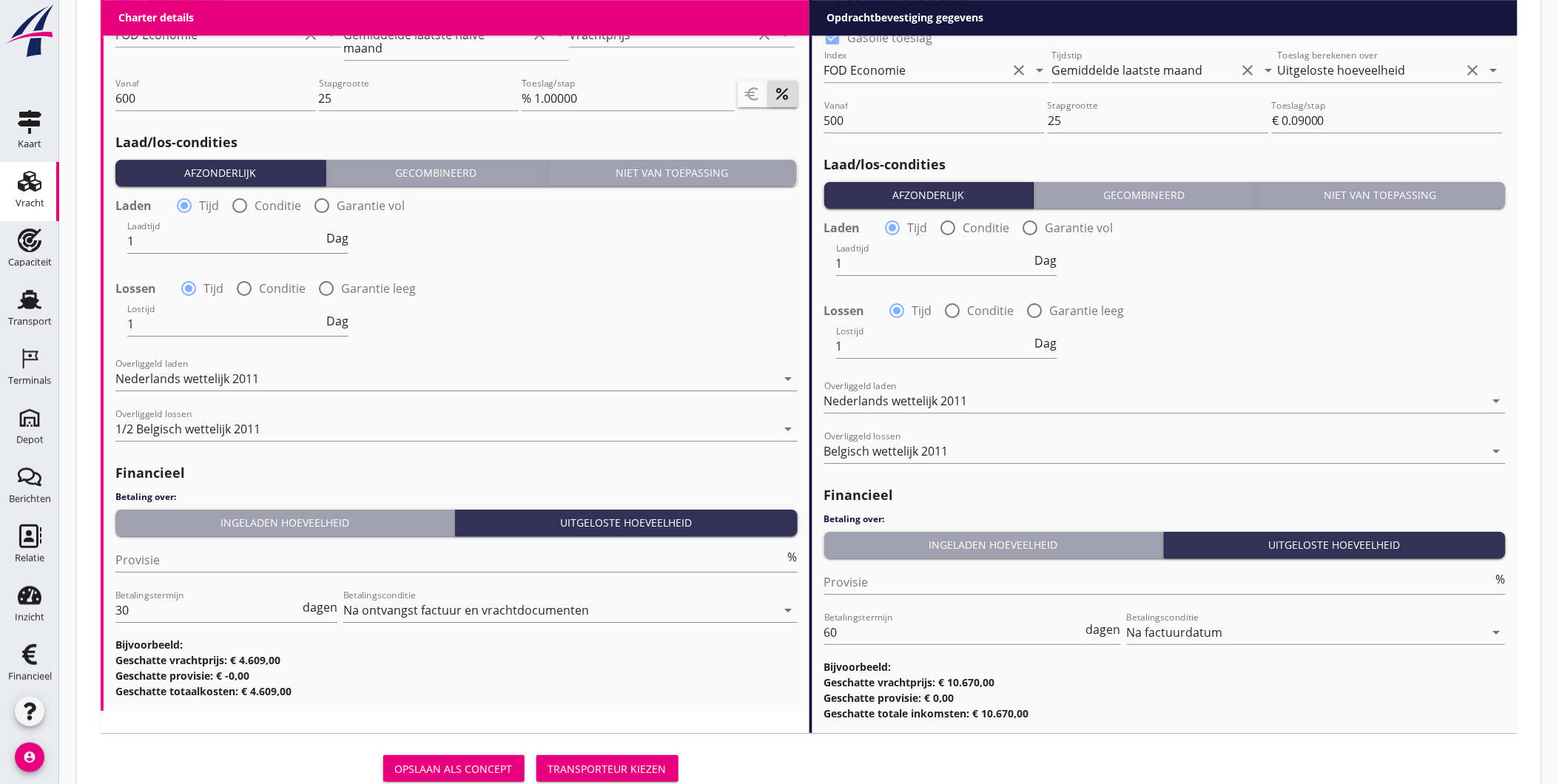
scroll to position [1669, 0]
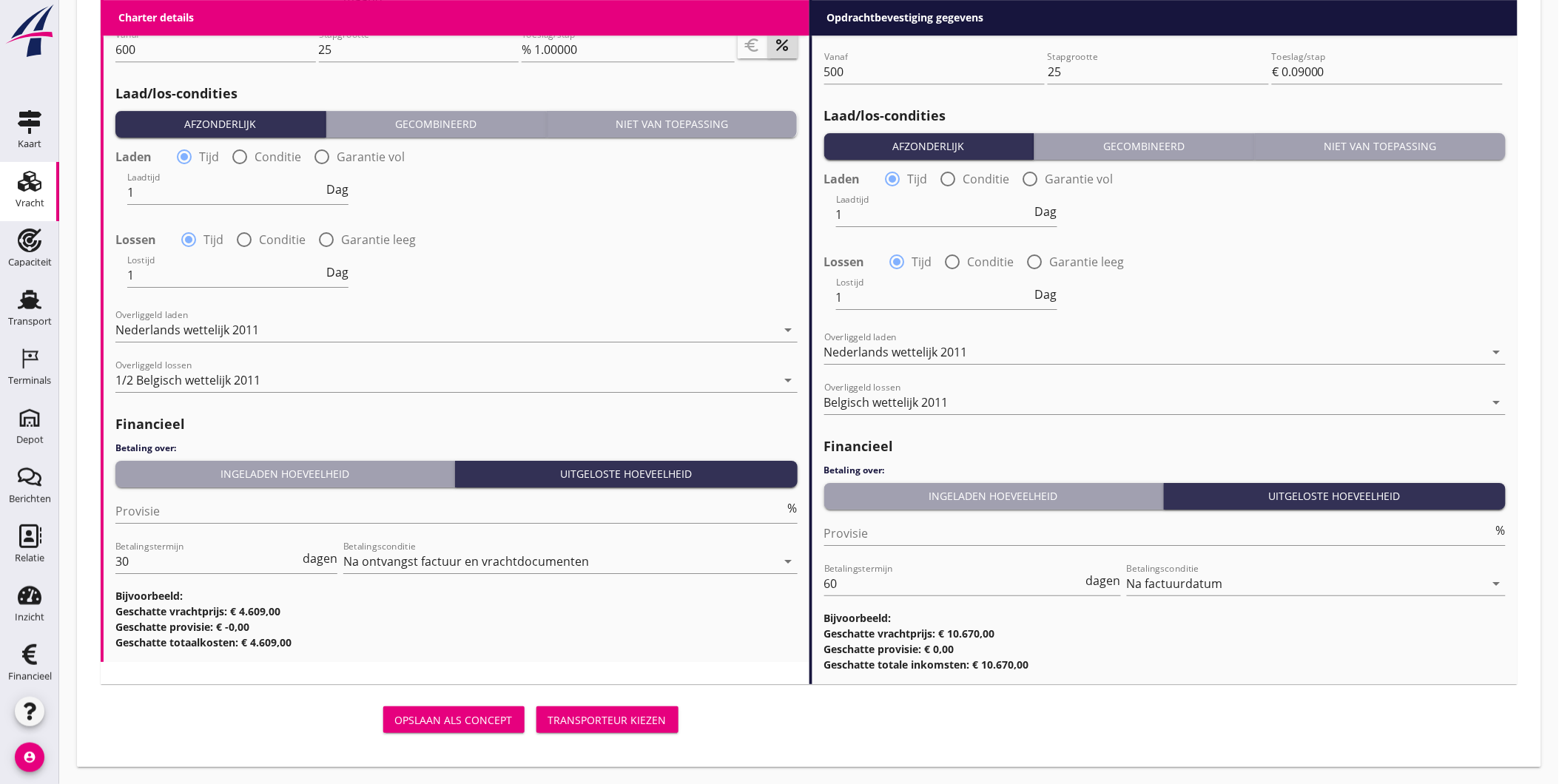
click at [605, 720] on div "Transporteur kiezen" at bounding box center [607, 720] width 119 height 16
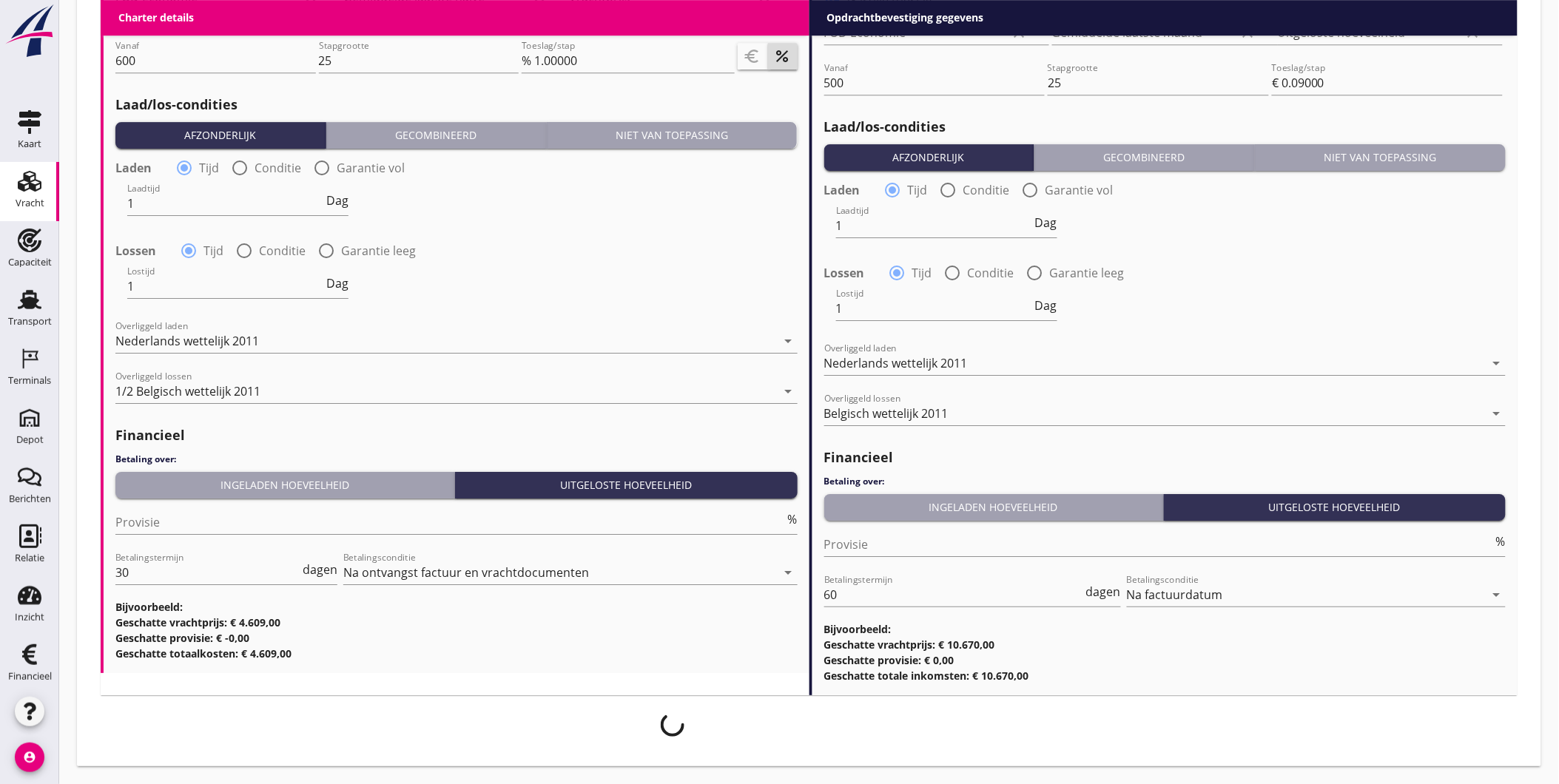
scroll to position [1657, 0]
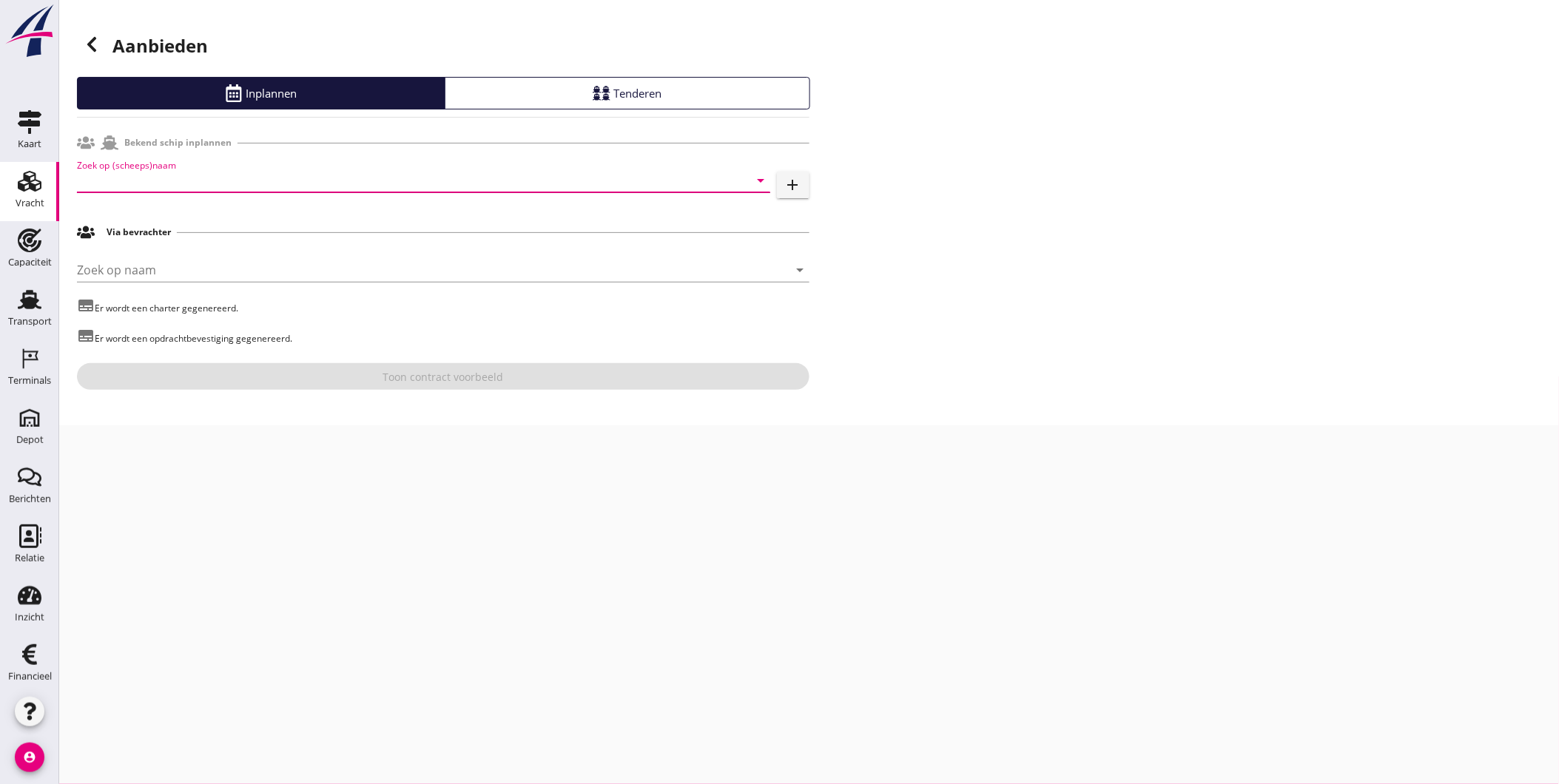
click at [228, 180] on input "Zoek op (scheeps)naam" at bounding box center [403, 180] width 652 height 23
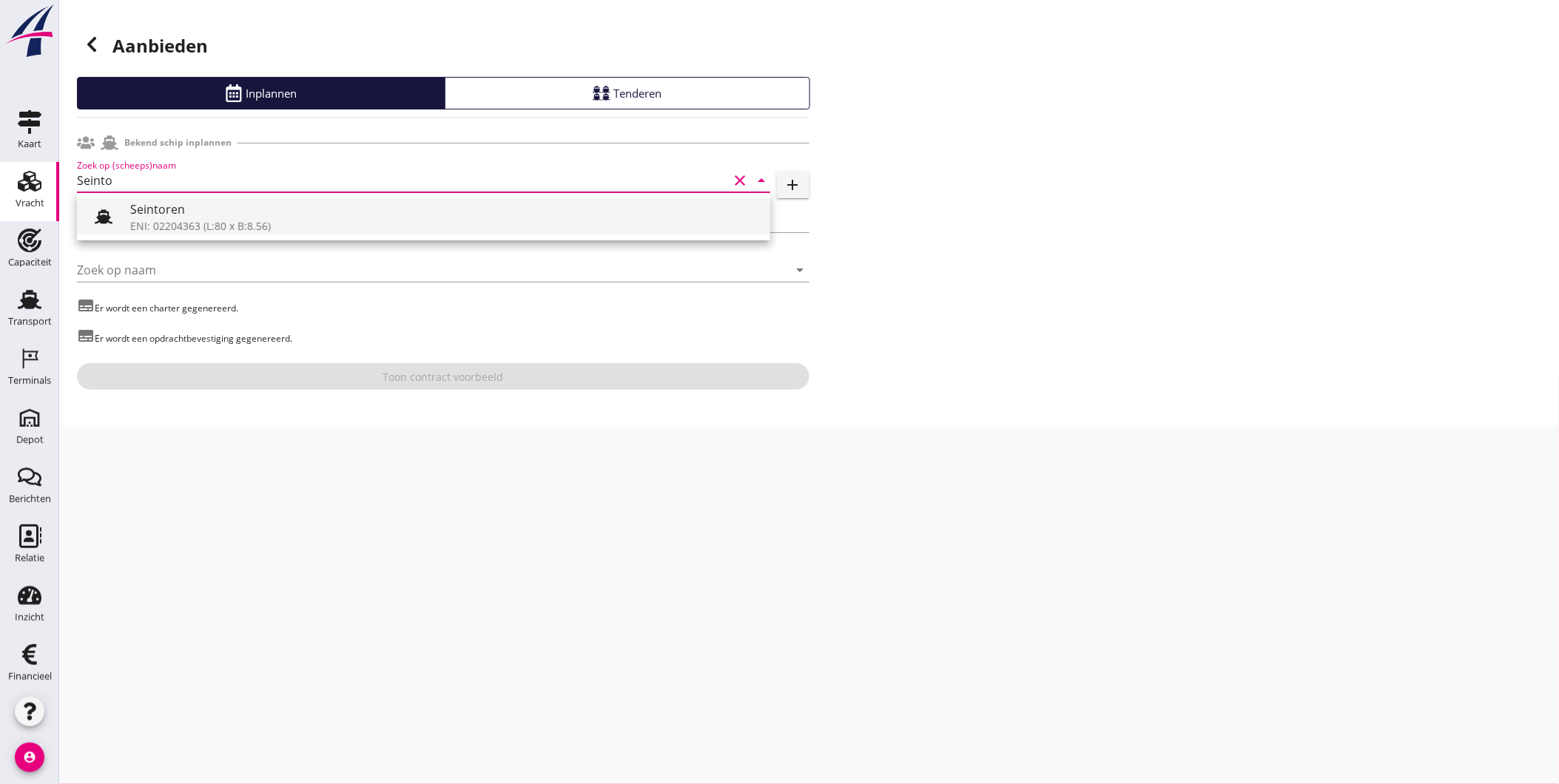
click at [202, 208] on div "Seintoren" at bounding box center [444, 209] width 628 height 18
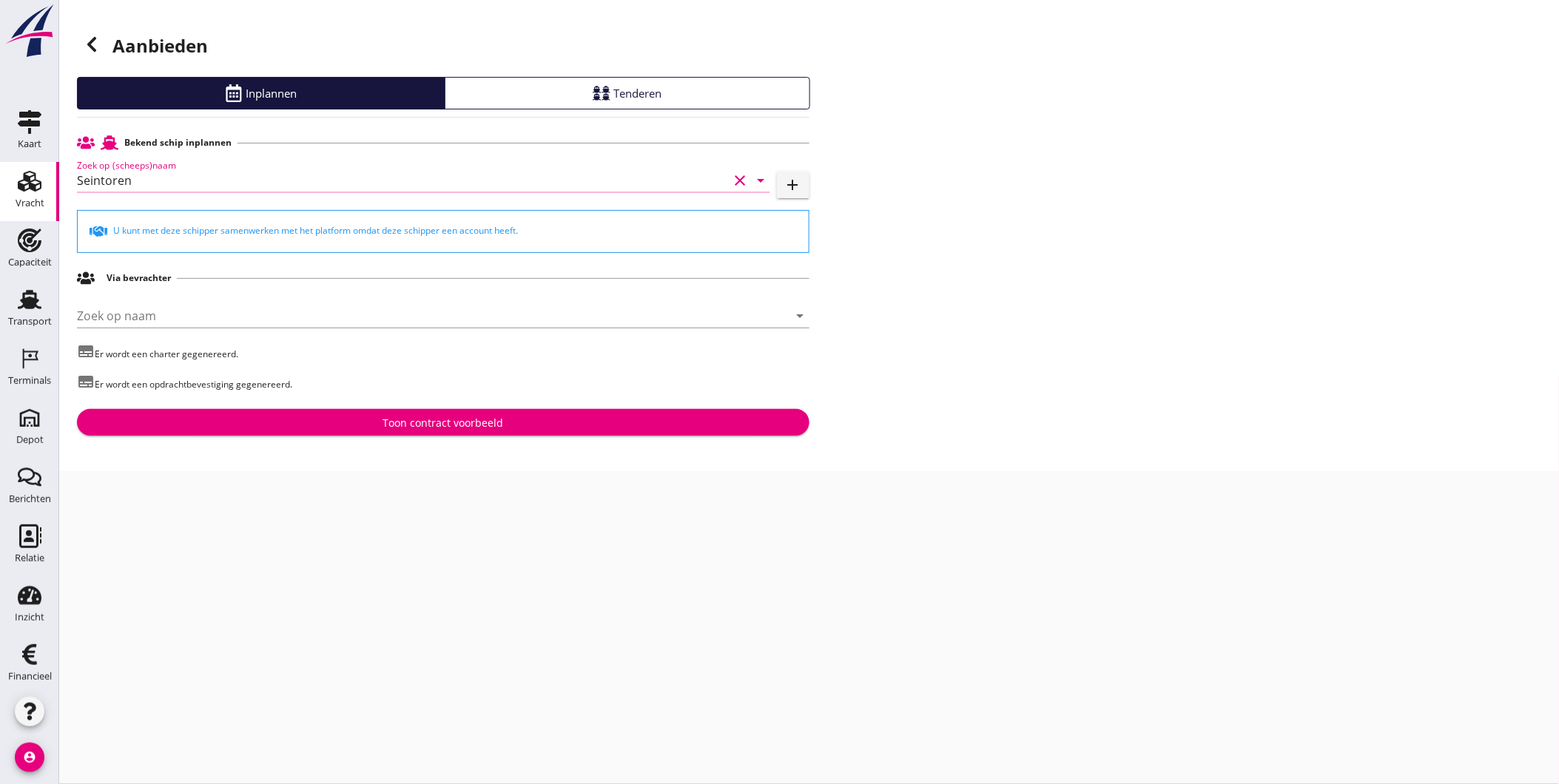
type input "Seintoren"
click at [272, 423] on div "Toon contract voorbeeld" at bounding box center [443, 422] width 708 height 16
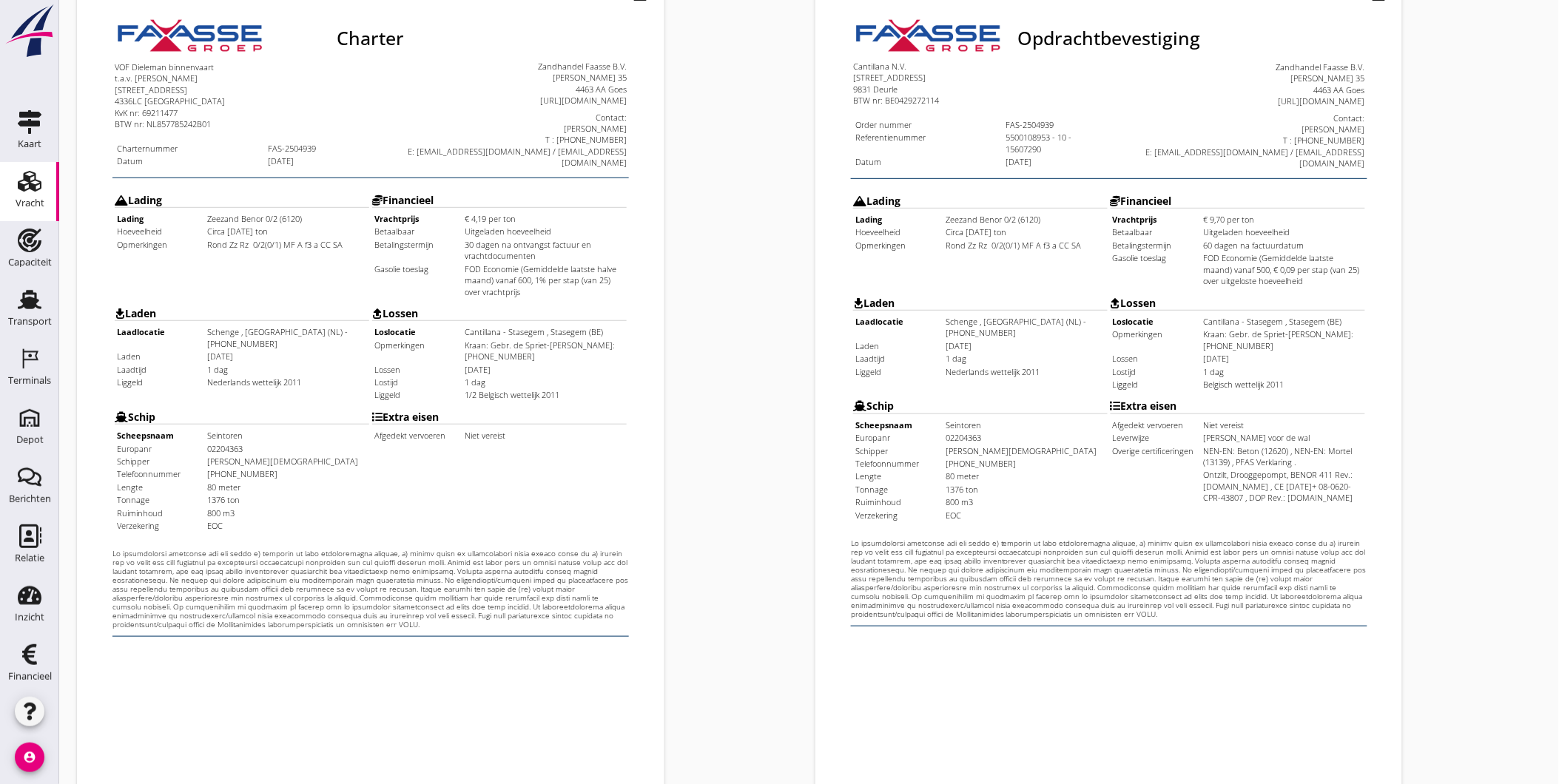
scroll to position [310, 0]
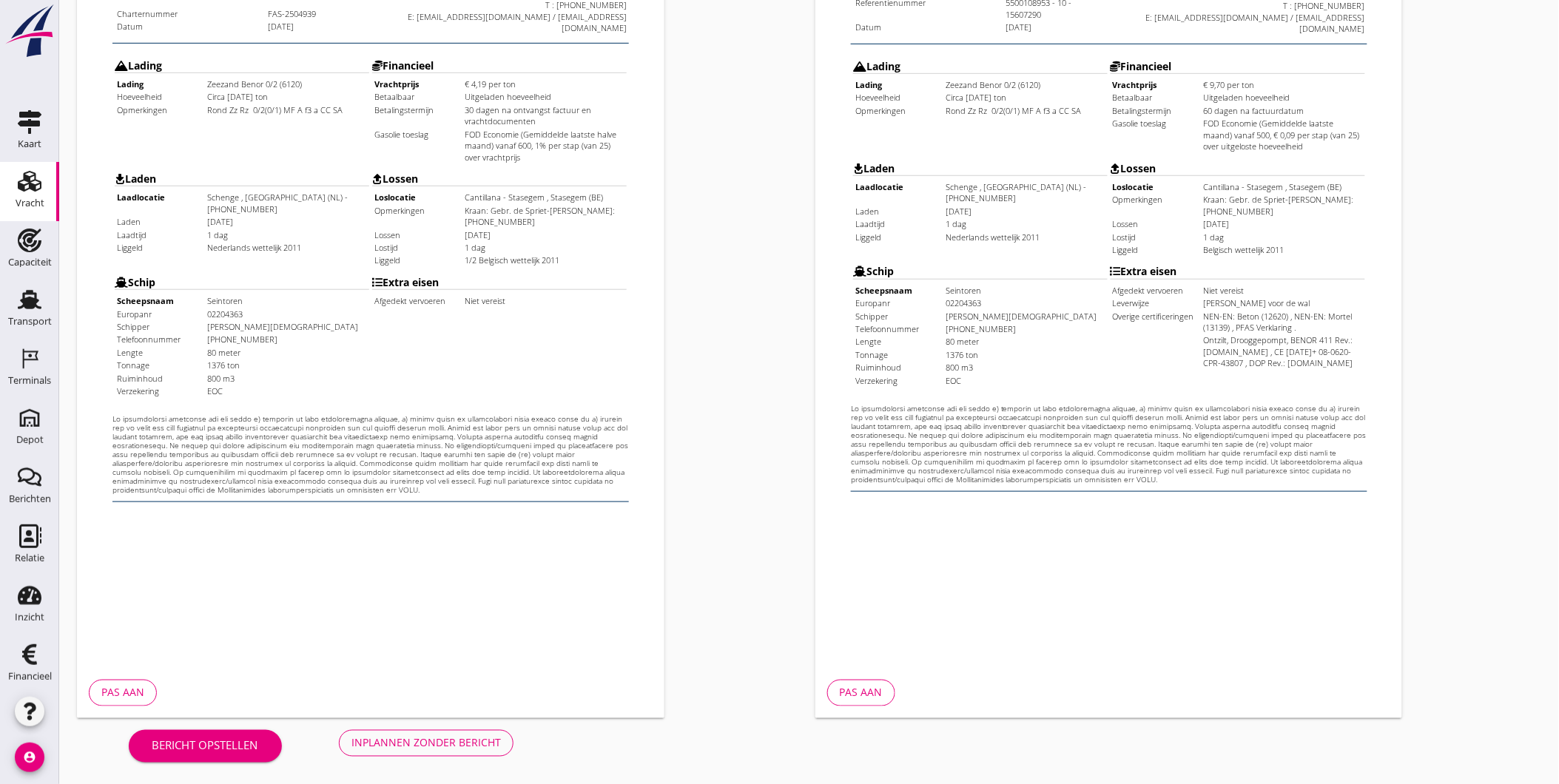
click at [467, 747] on div "Inplannen zonder bericht" at bounding box center [426, 743] width 150 height 16
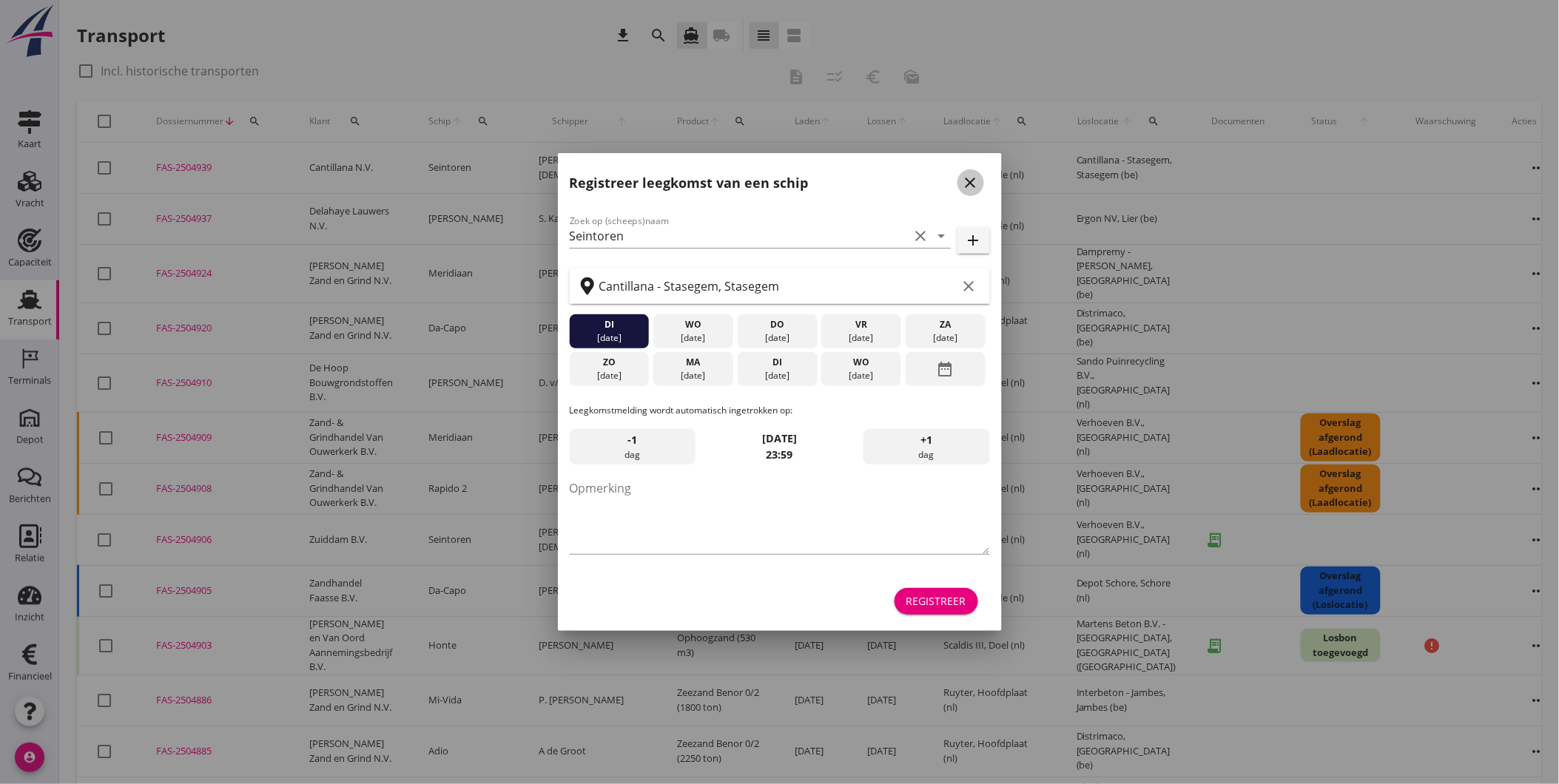
click at [972, 180] on icon "close" at bounding box center [970, 183] width 18 height 18
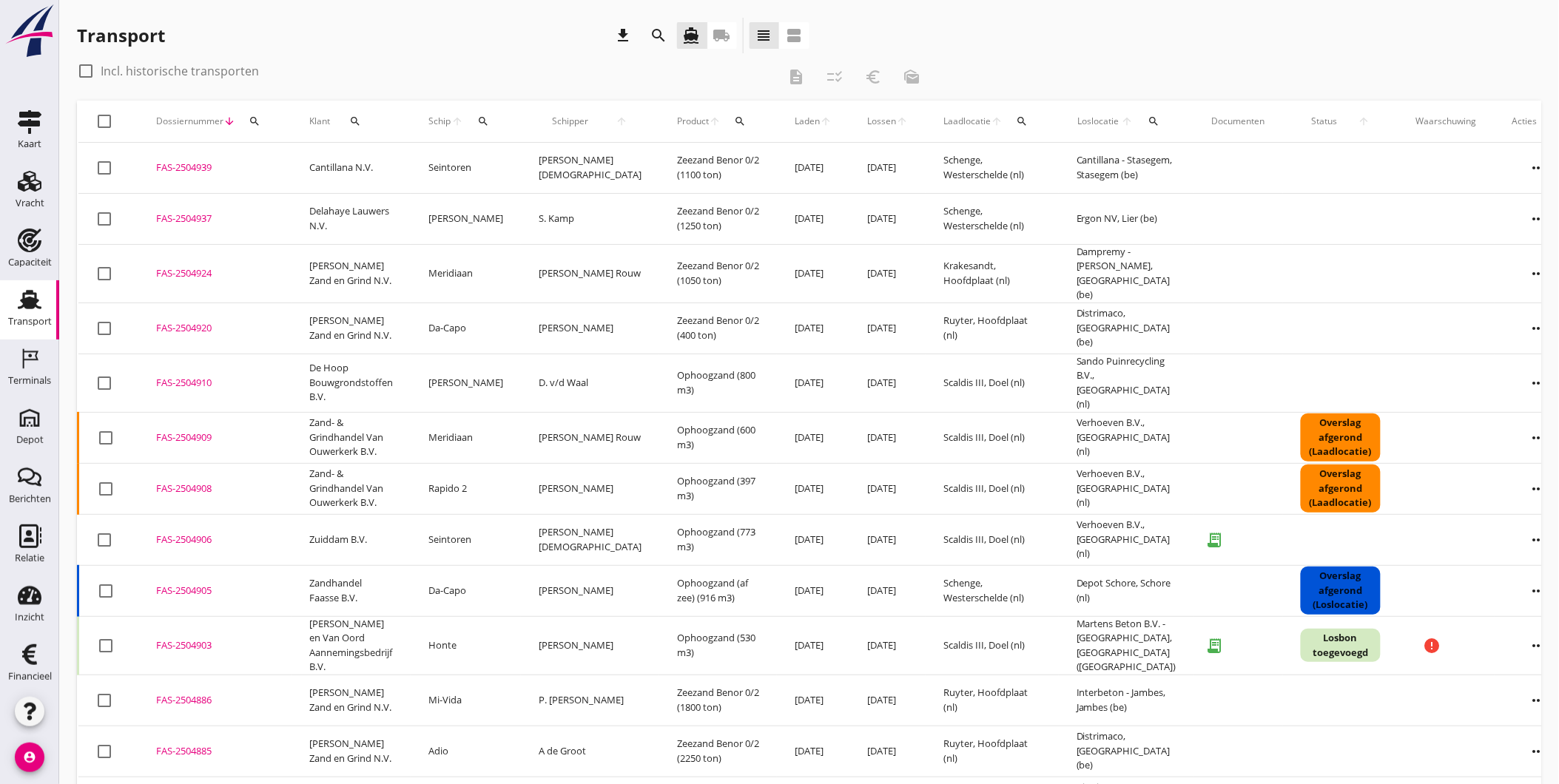
click at [174, 161] on div "FAS-2504939" at bounding box center [214, 167] width 118 height 15
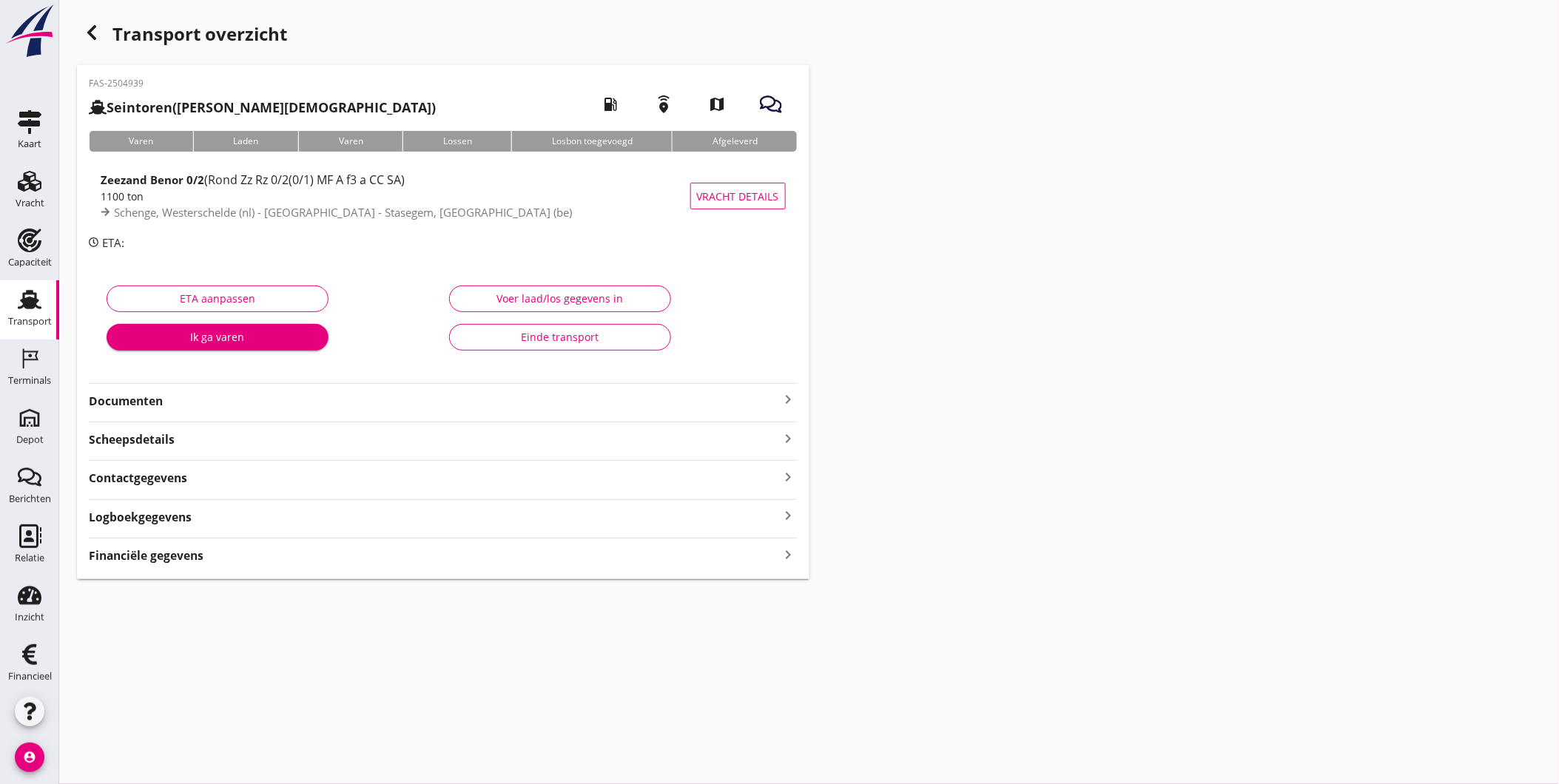
click at [426, 556] on div "Financiële gegevens keyboard_arrow_right" at bounding box center [443, 553] width 708 height 20
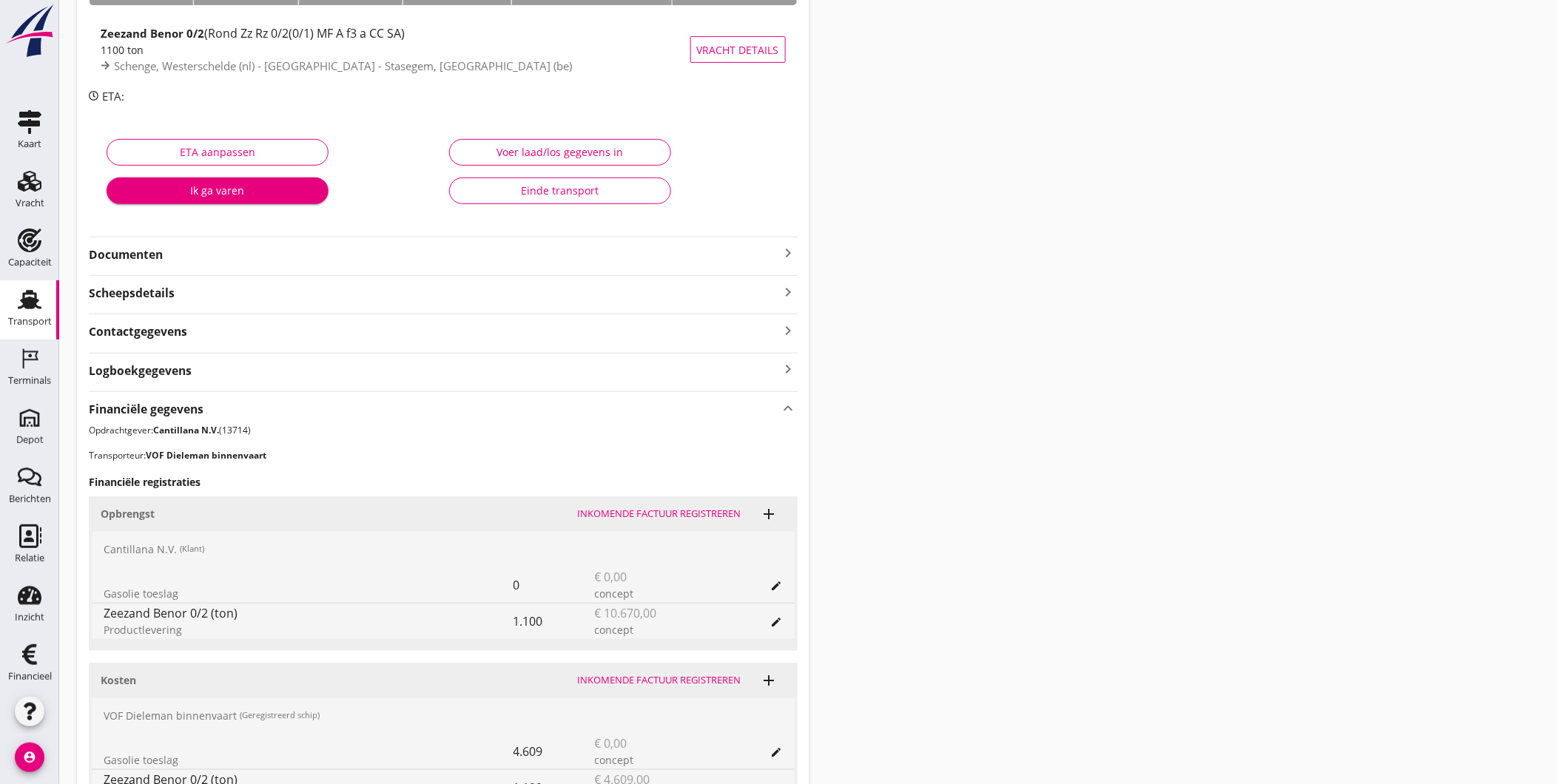
scroll to position [302, 0]
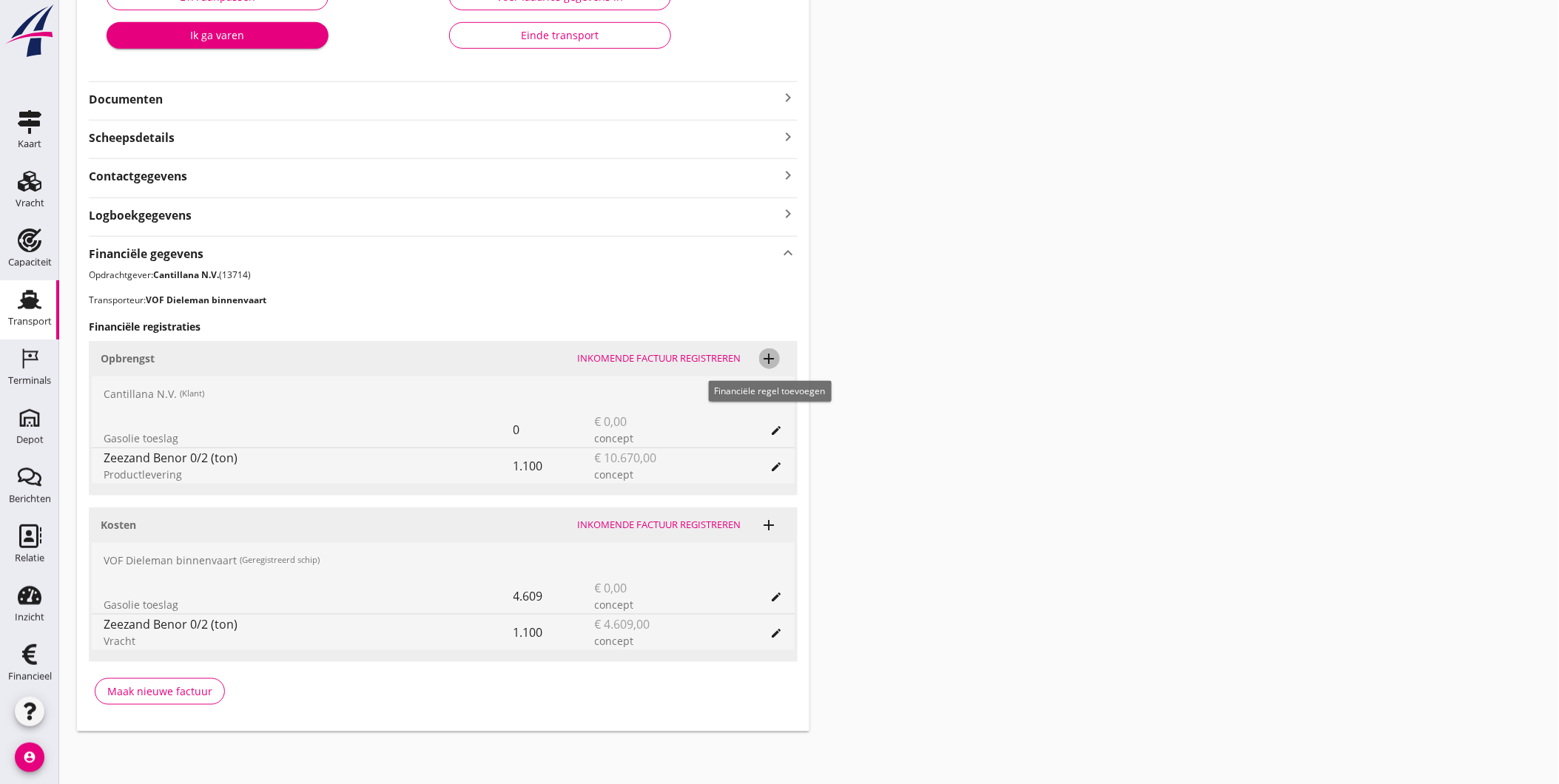
click at [776, 358] on icon "add" at bounding box center [769, 359] width 18 height 18
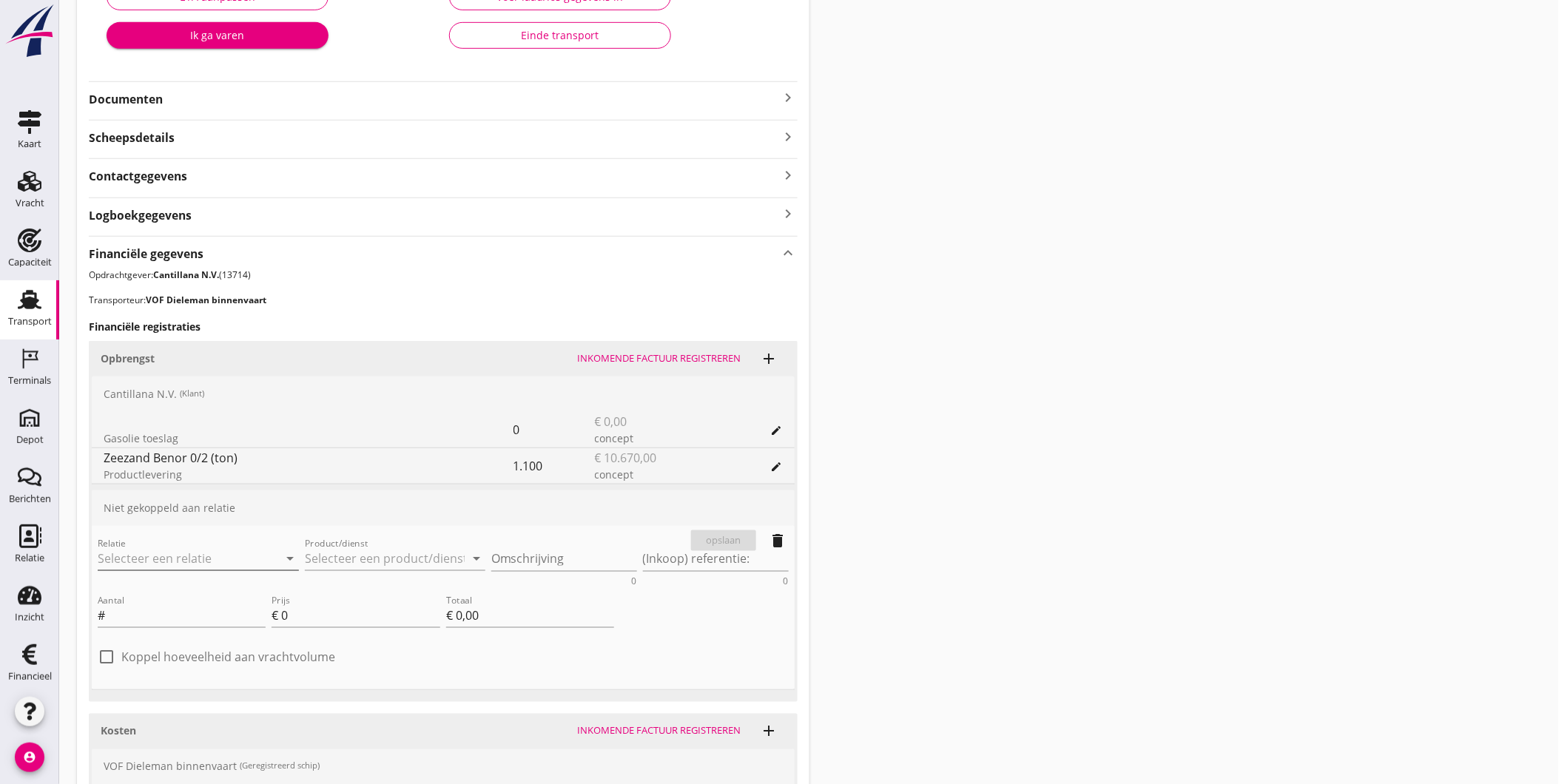
click at [202, 564] on input "Relatie" at bounding box center [177, 558] width 160 height 23
click at [186, 632] on div "13714 (Klant)" at bounding box center [198, 638] width 177 height 16
type input "Cantillana N.V. (13714)"
click at [370, 551] on input "Product/dienst" at bounding box center [384, 558] width 160 height 23
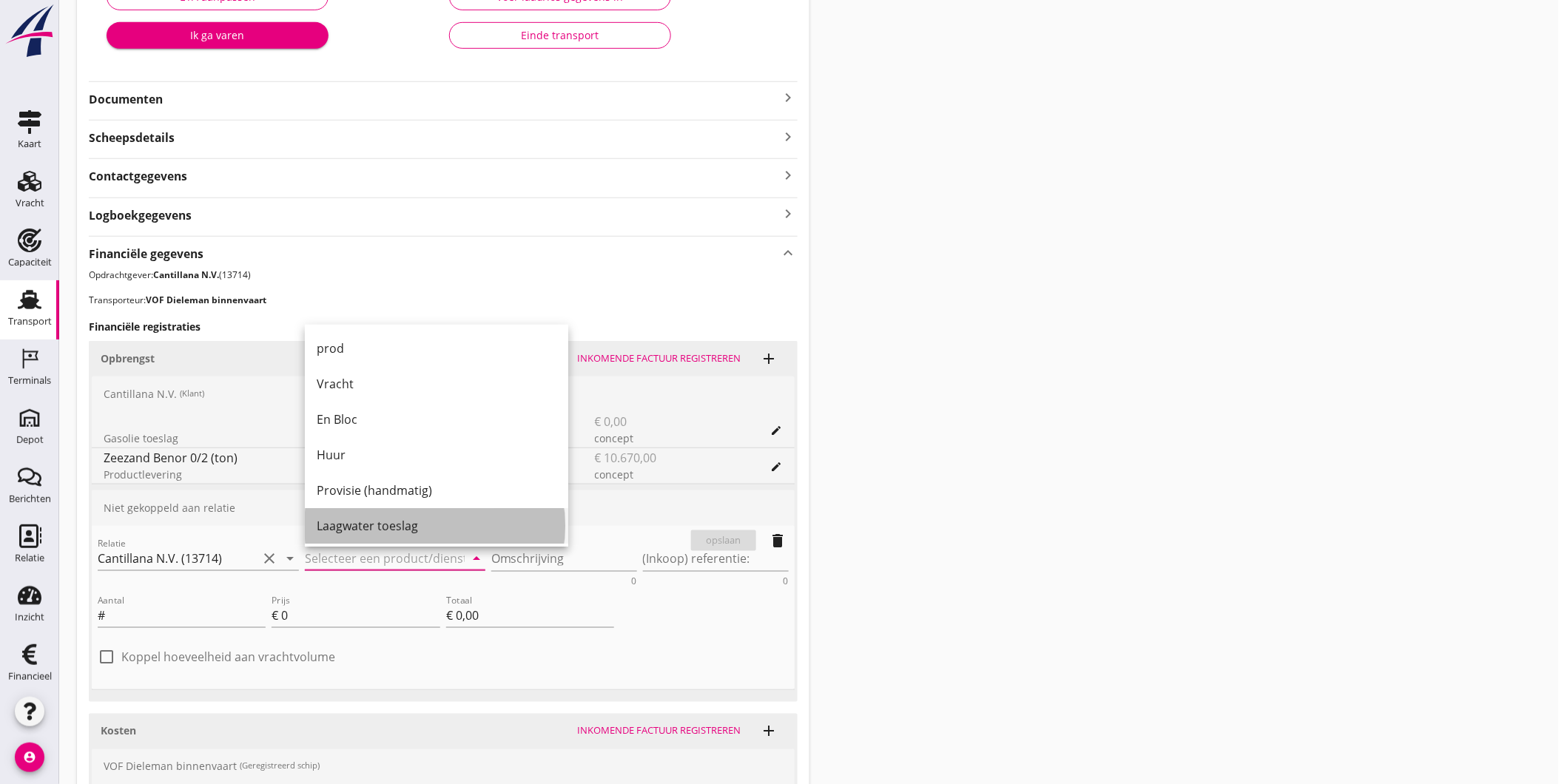
click at [386, 527] on div "Laagwater toeslag" at bounding box center [436, 525] width 239 height 18
type input "Laagwater toeslag"
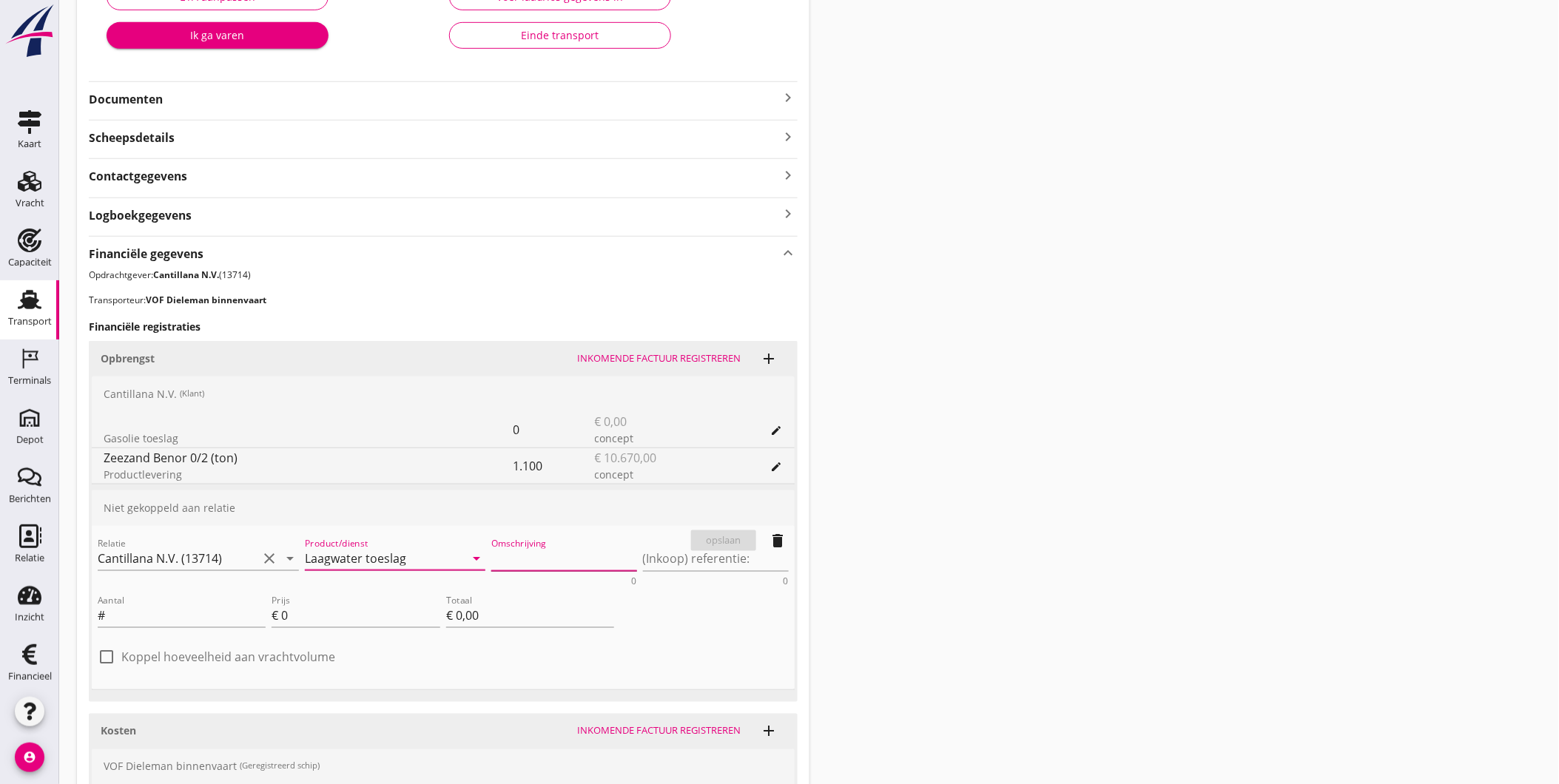
click at [514, 553] on textarea "Omschrijving" at bounding box center [564, 558] width 146 height 24
type textarea "Laagwatertoeslag"
click at [182, 655] on label "Koppel hoeveelheid aan vrachtvolume" at bounding box center [229, 656] width 214 height 15
checkbox input "true"
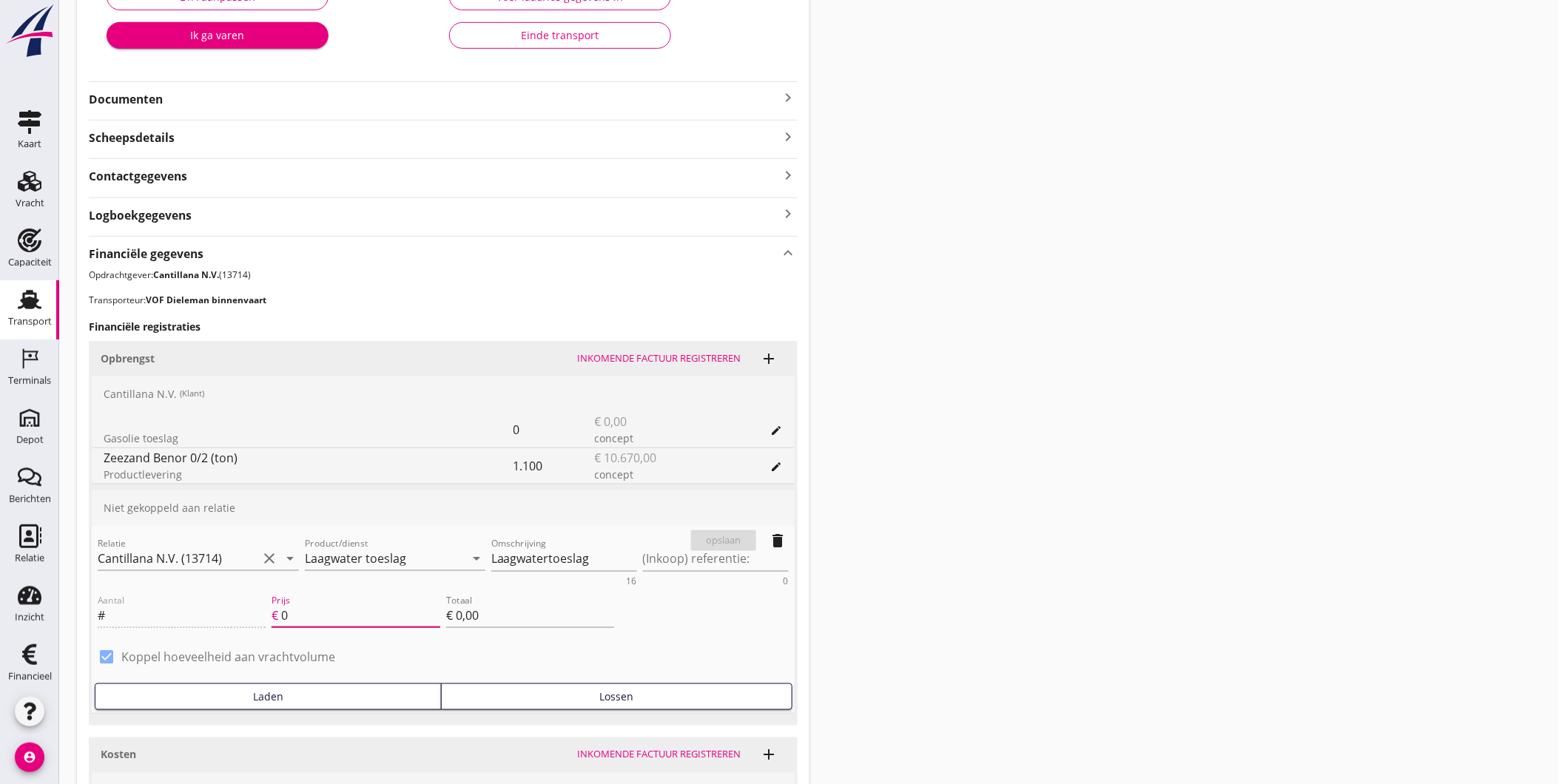
drag, startPoint x: 308, startPoint y: 616, endPoint x: 275, endPoint y: 612, distance: 33.2
click at [275, 612] on div "Prijs € 0" at bounding box center [355, 615] width 168 height 23
click at [347, 612] on input "0" at bounding box center [360, 615] width 159 height 23
drag, startPoint x: 352, startPoint y: 615, endPoint x: 258, endPoint y: 611, distance: 94.1
click at [258, 611] on div "Aantal # Prijs € 0 Totaal € 0,00" at bounding box center [355, 617] width 523 height 56
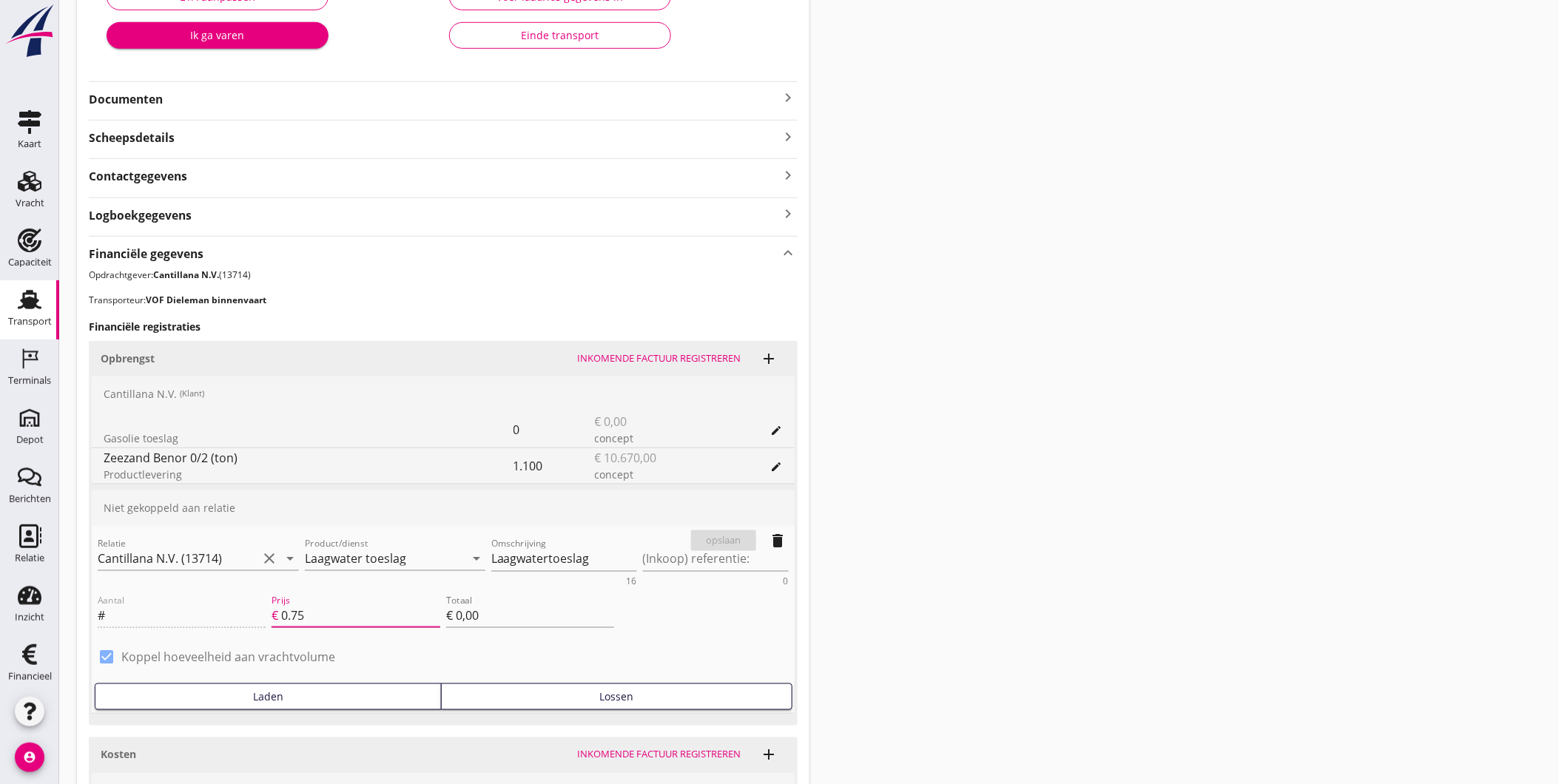
type input "0.75"
click at [531, 697] on div "Lossen" at bounding box center [616, 696] width 338 height 16
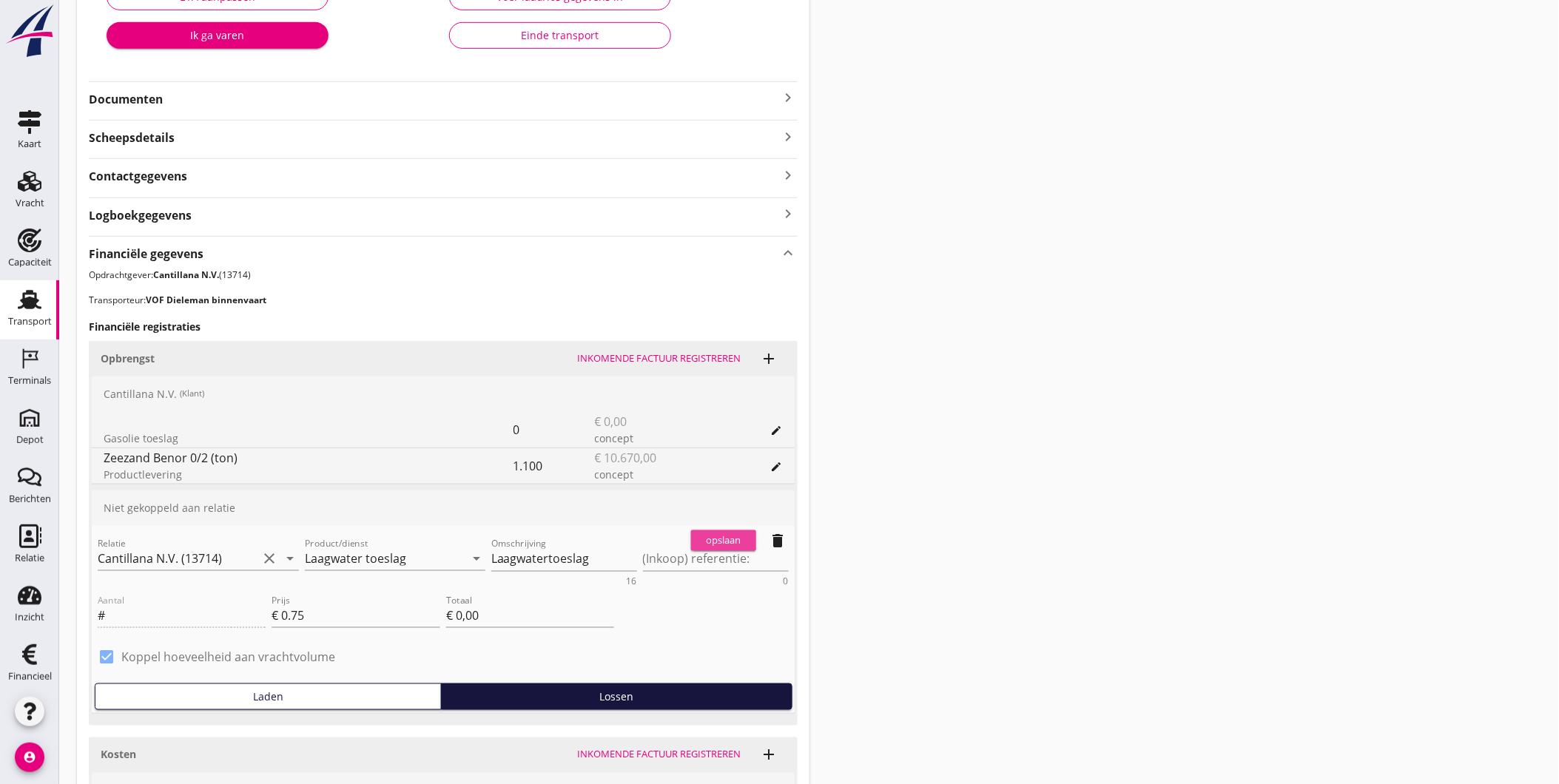
click at [731, 538] on div "opslaan" at bounding box center [723, 540] width 54 height 15
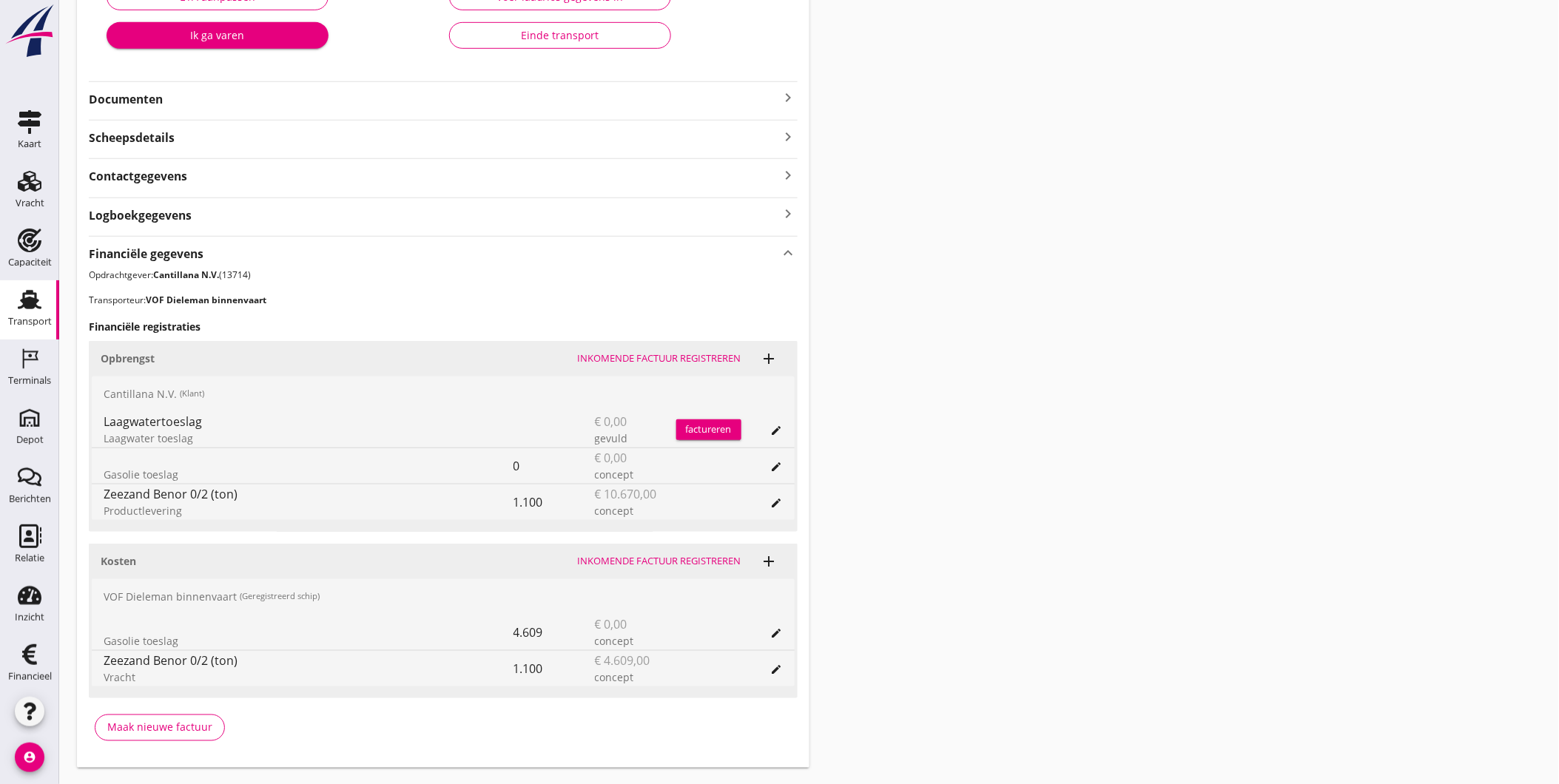
click at [773, 749] on div "Financiële gegevens keyboard_arrow_up Opdrachtgever: Cantillana N.V. (13714) Tr…" at bounding box center [443, 493] width 708 height 517
click at [773, 556] on icon "add" at bounding box center [769, 561] width 18 height 18
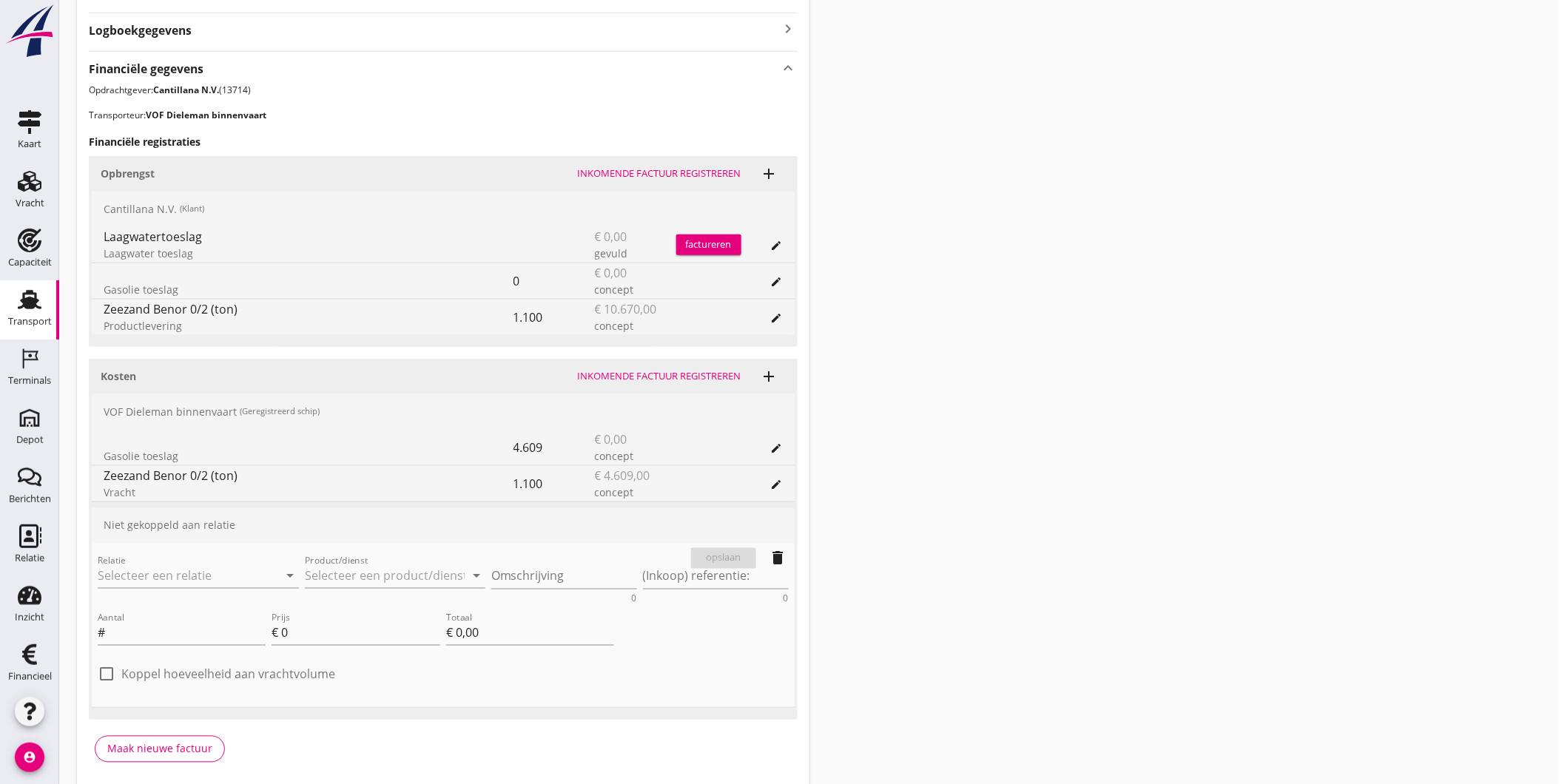
scroll to position [523, 0]
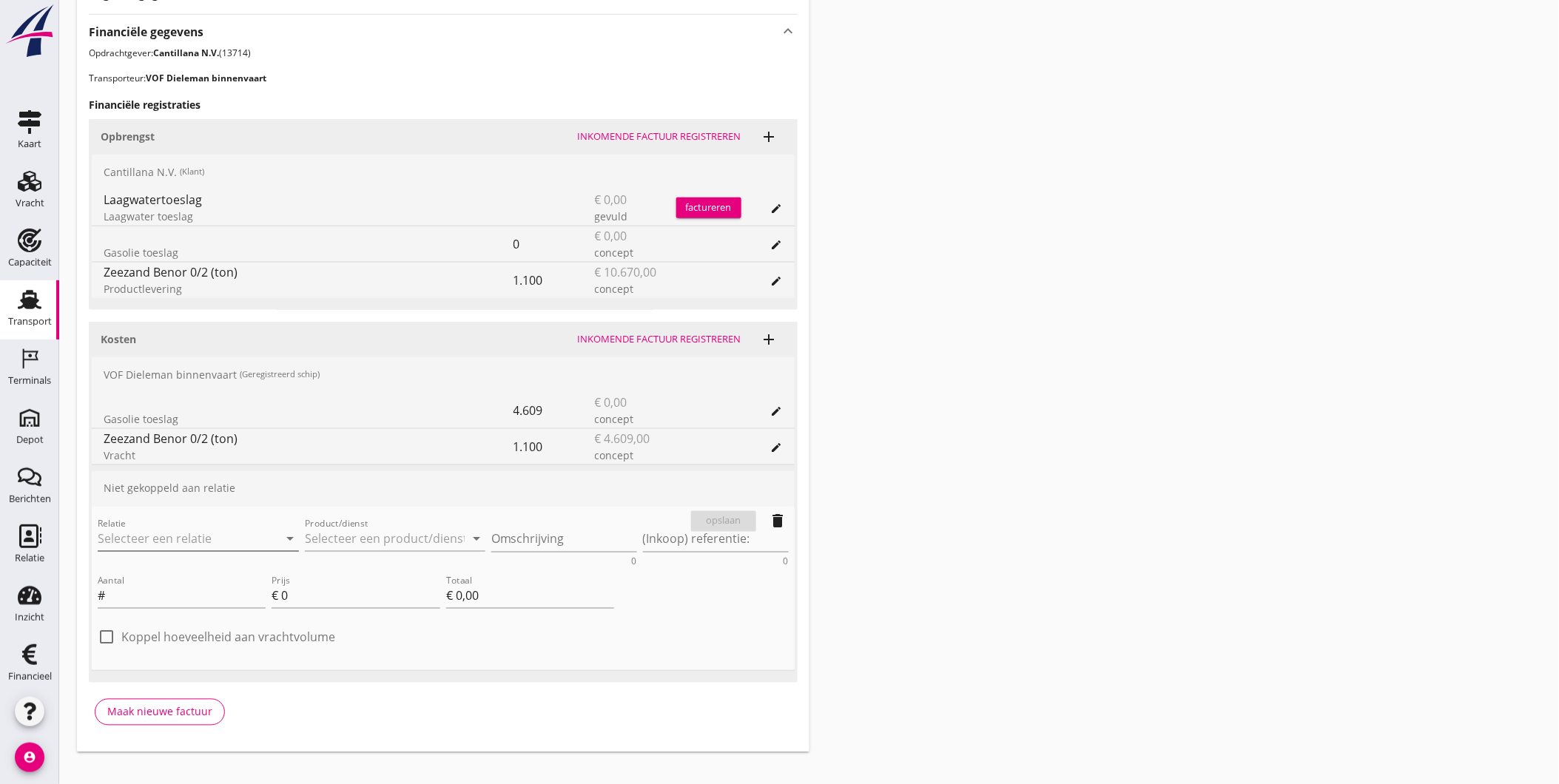
click at [183, 535] on input "Relatie" at bounding box center [177, 539] width 160 height 23
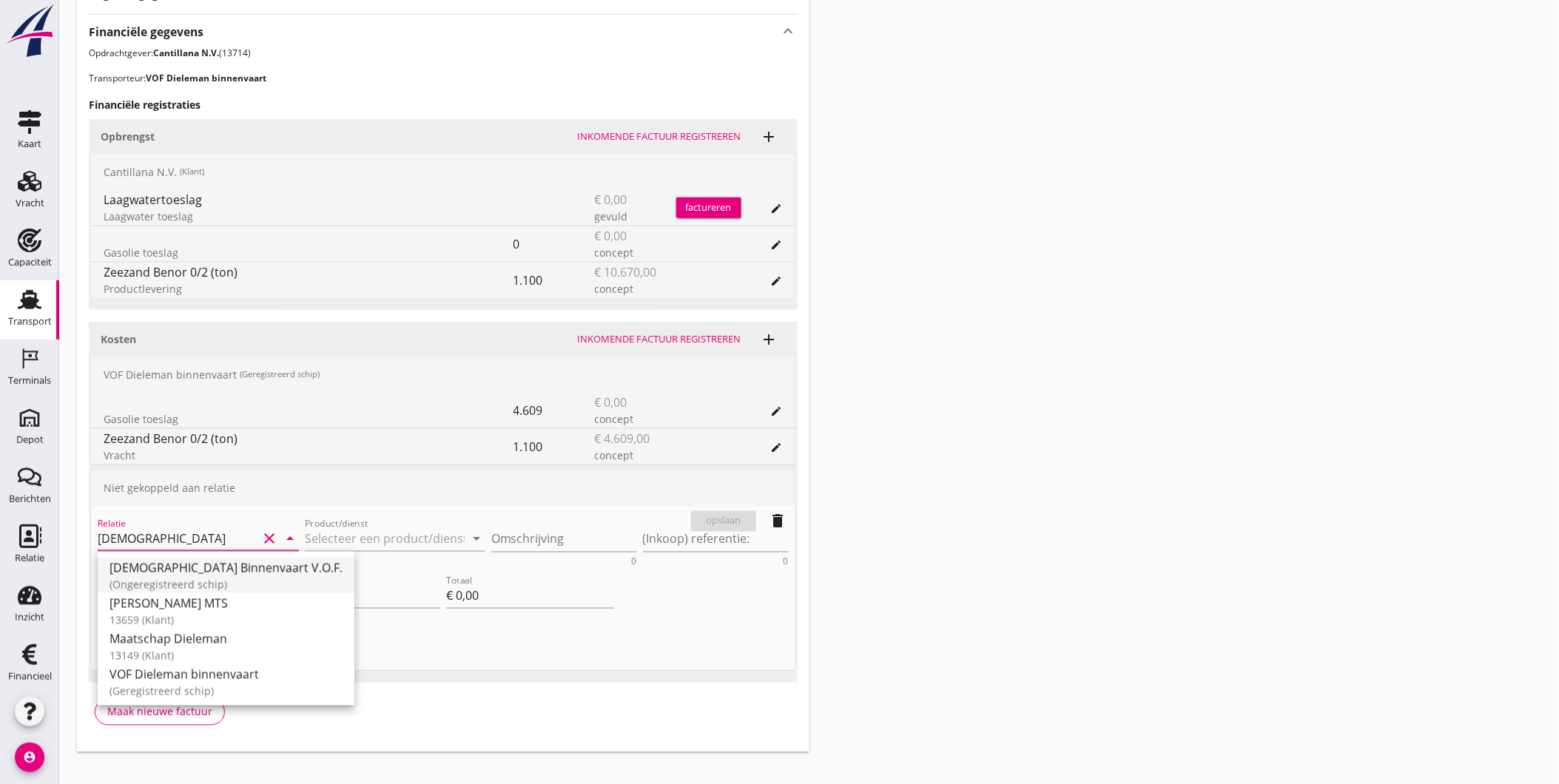
click at [224, 573] on div "Dieleman Binnenvaart V.O.F." at bounding box center [225, 567] width 233 height 18
type input "Dieleman Binnenvaart V.O.F."
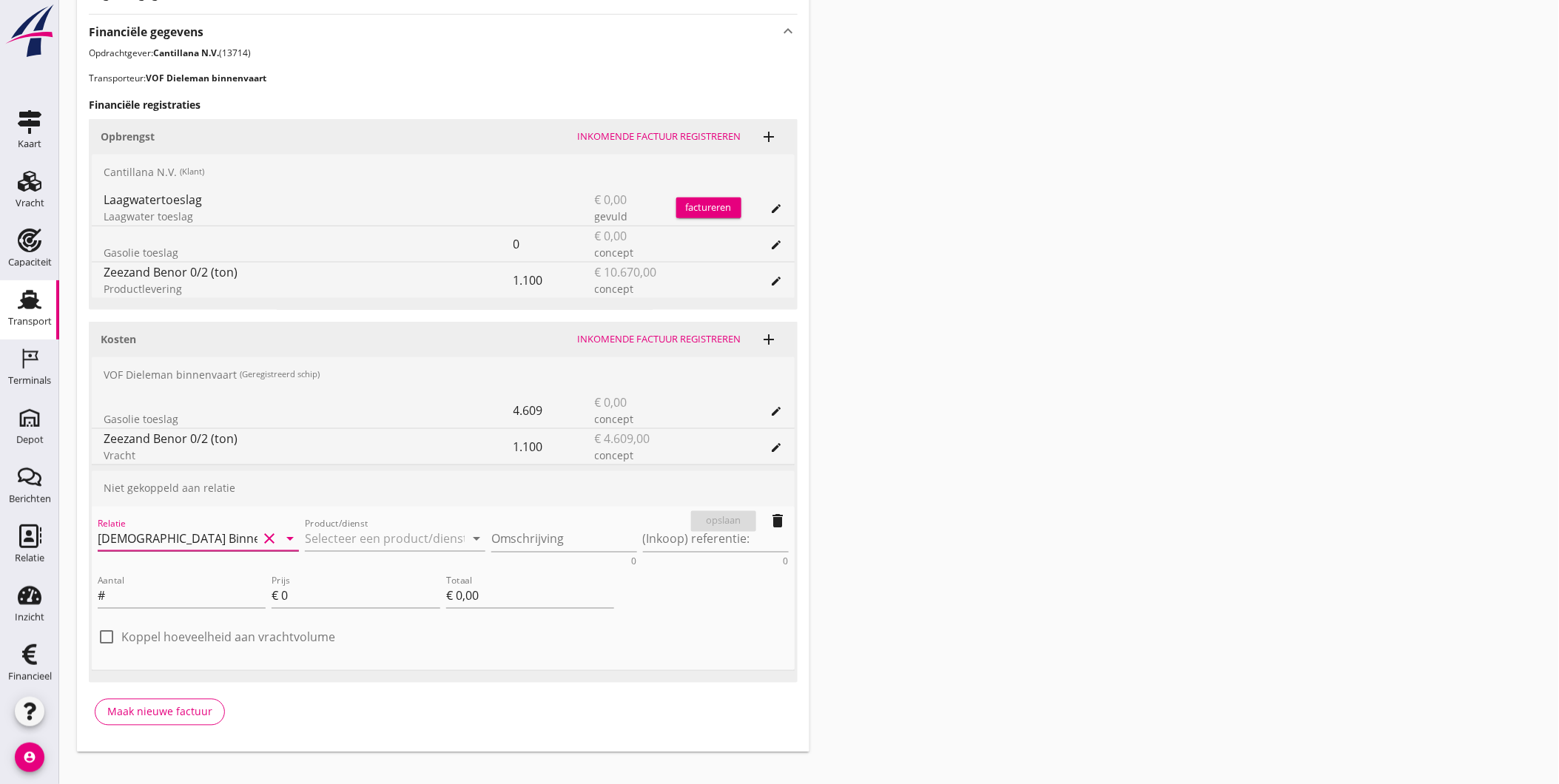
click at [267, 535] on icon "clear" at bounding box center [270, 539] width 18 height 18
click at [238, 535] on input "Relatie" at bounding box center [177, 539] width 160 height 23
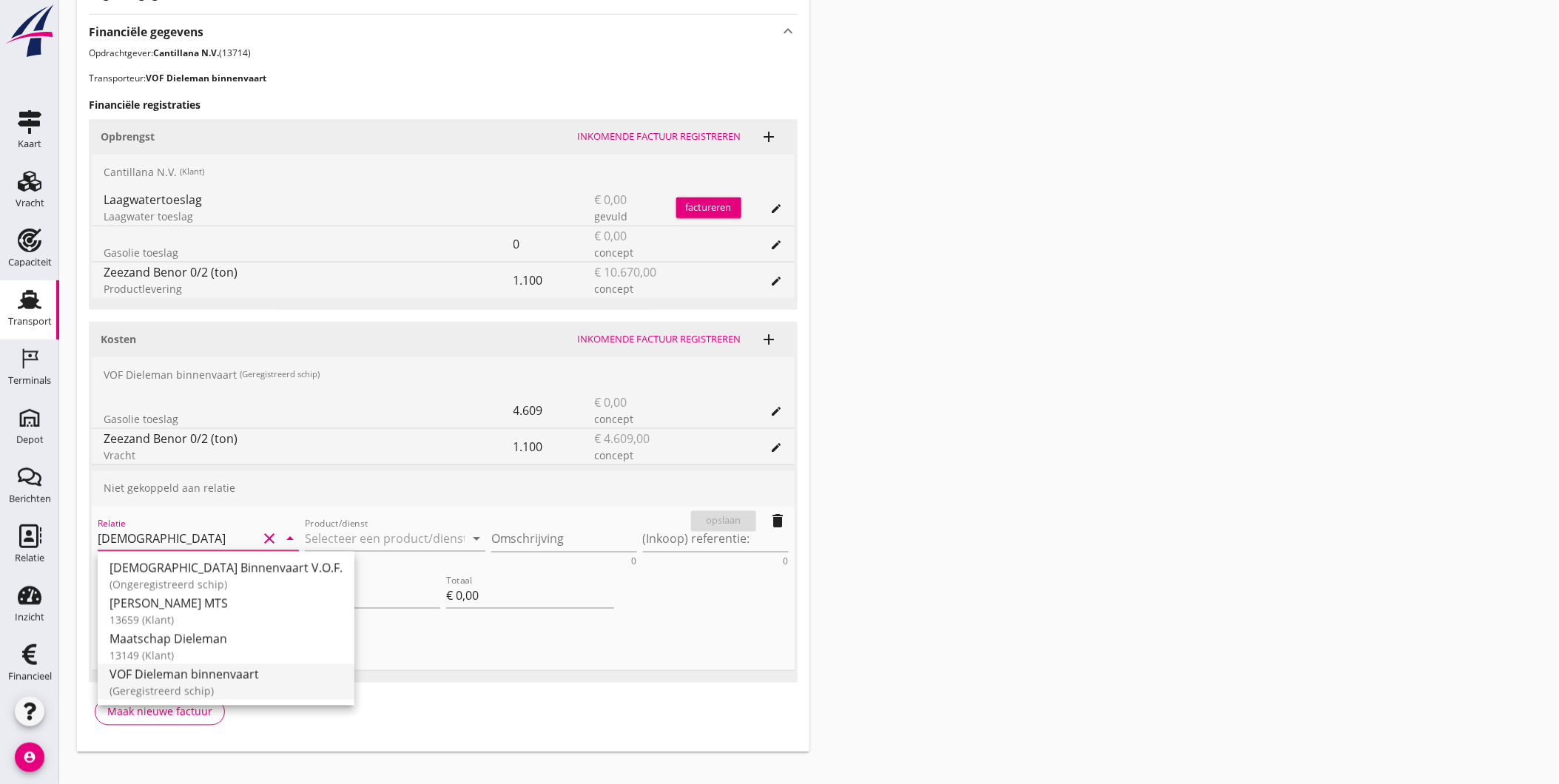
click at [233, 683] on div "(Geregistreerd schip)" at bounding box center [225, 691] width 233 height 16
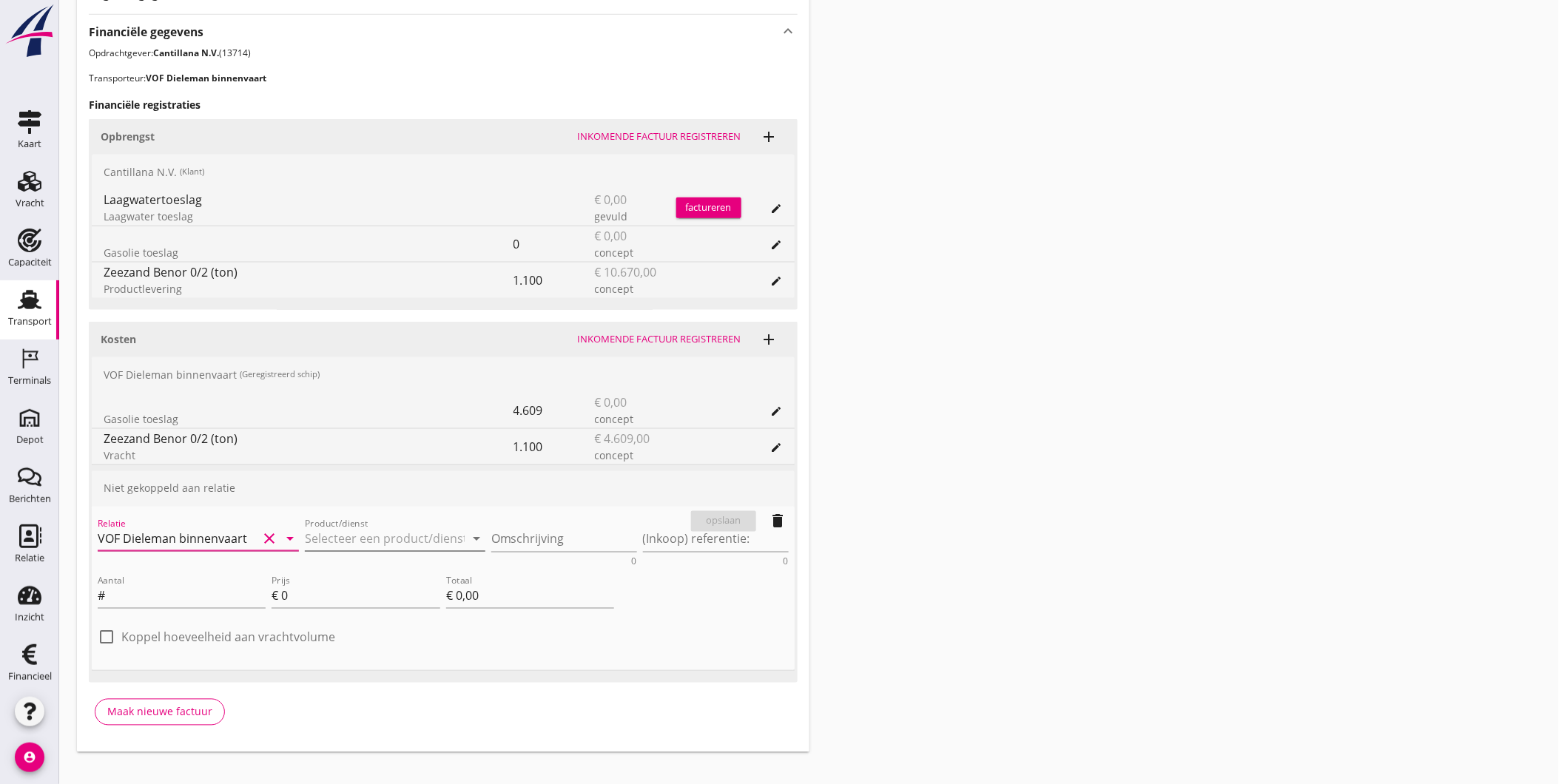
type input "VOF Dieleman binnenvaart"
click at [382, 536] on input "Product/dienst" at bounding box center [384, 539] width 160 height 23
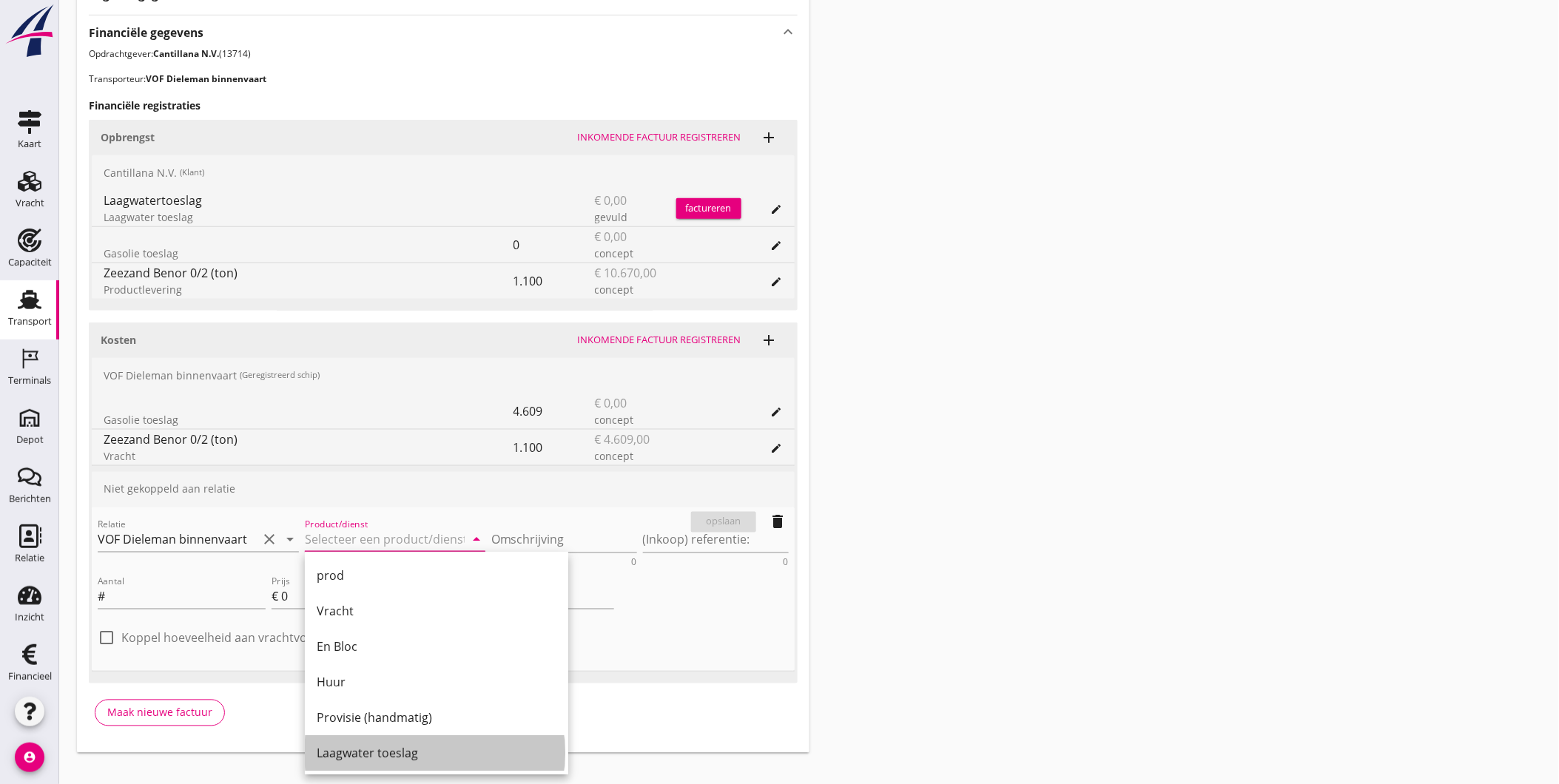
click at [370, 752] on div "Laagwater toeslag" at bounding box center [436, 753] width 239 height 18
type input "Laagwater toeslag"
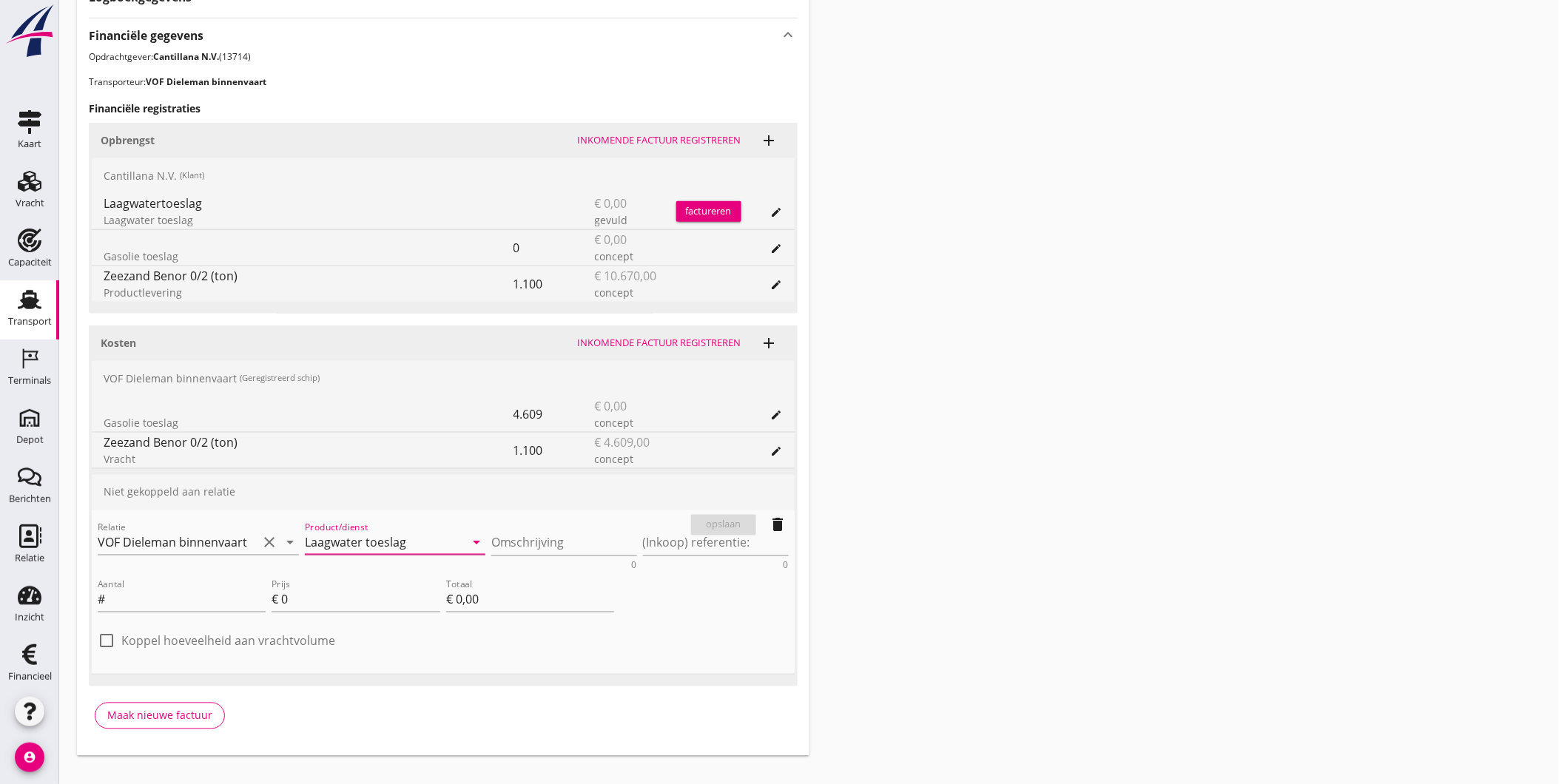
scroll to position [519, 0]
click at [555, 546] on textarea "Omschrijving" at bounding box center [564, 544] width 146 height 24
type textarea "Laagwatertoeslag"
click at [281, 646] on label "Koppel hoeveelheid aan vrachtvolume" at bounding box center [229, 641] width 214 height 15
checkbox input "true"
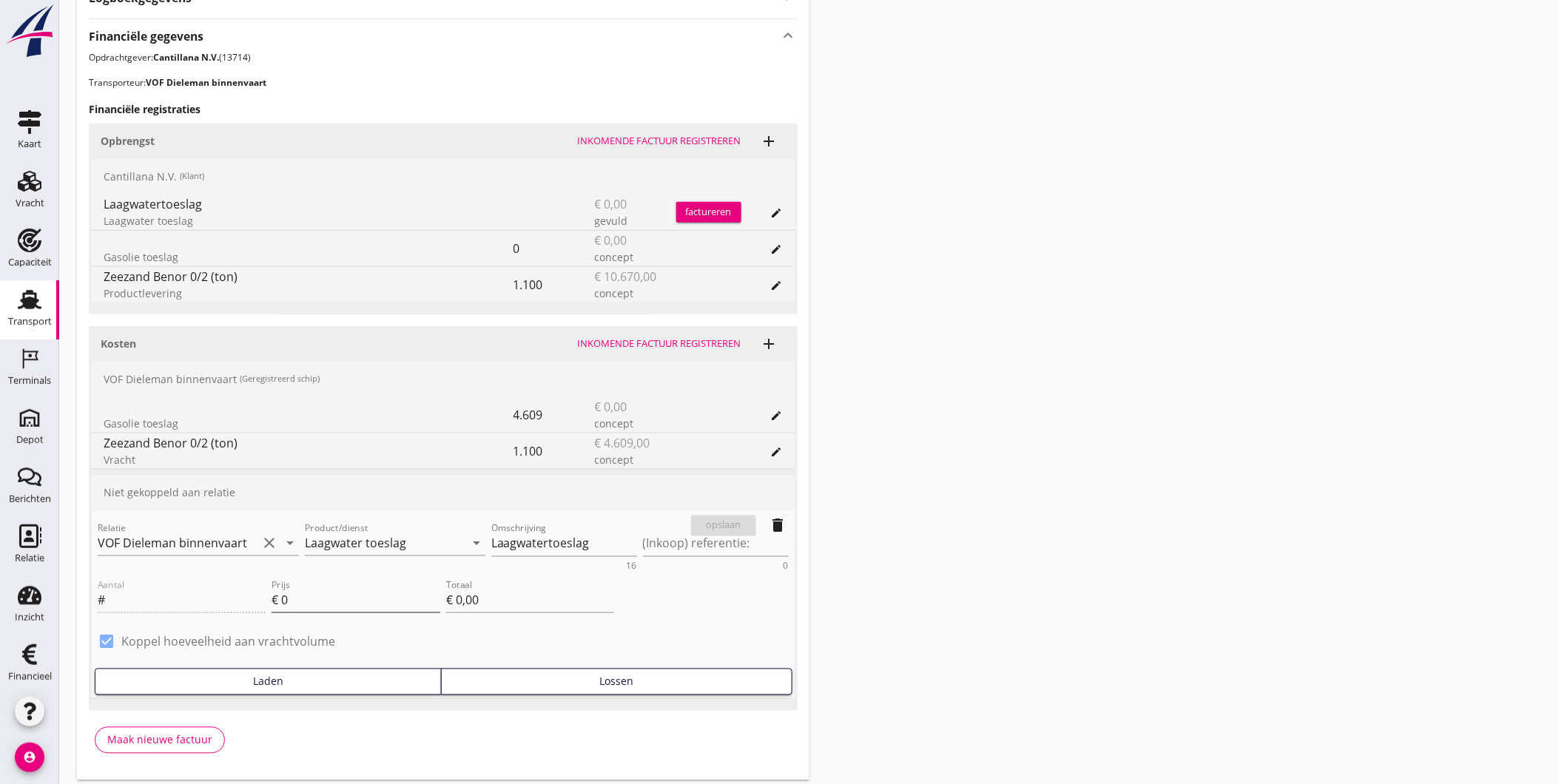
click at [324, 596] on input "0" at bounding box center [360, 600] width 159 height 23
type input "0.60"
click at [560, 690] on button "Lossen" at bounding box center [616, 681] width 350 height 26
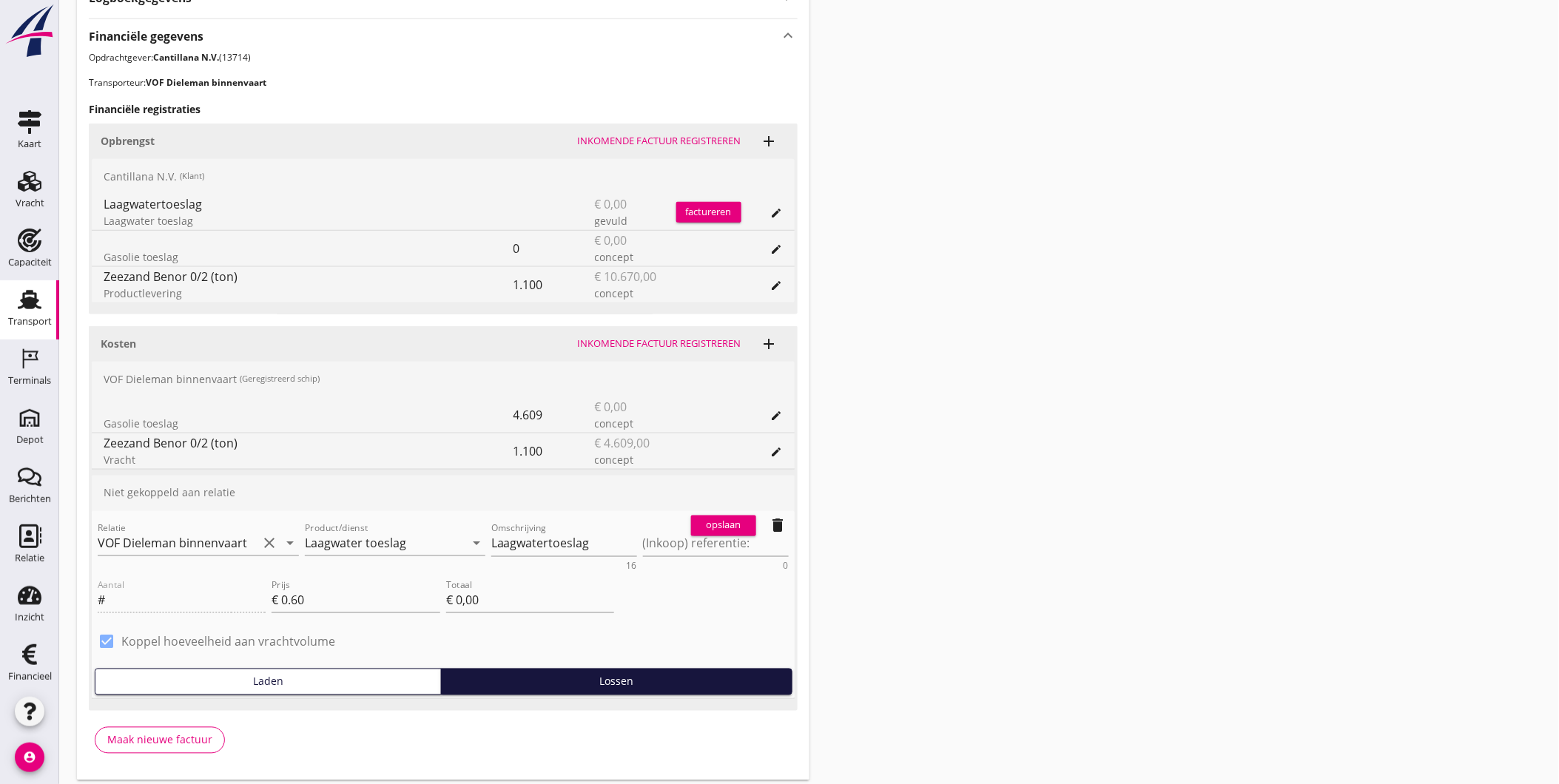
click at [720, 522] on div "opslaan" at bounding box center [723, 525] width 54 height 15
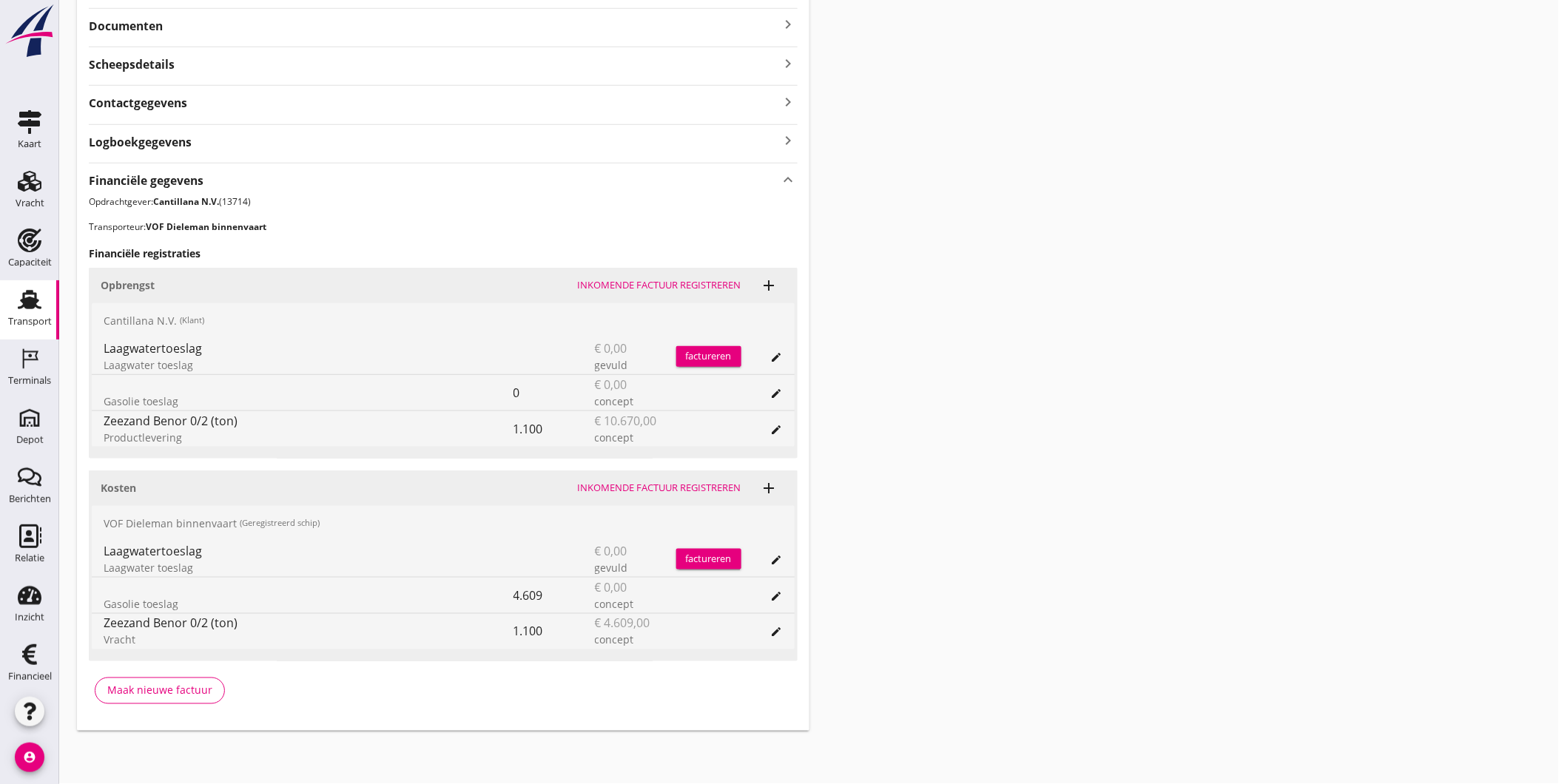
scroll to position [374, 0]
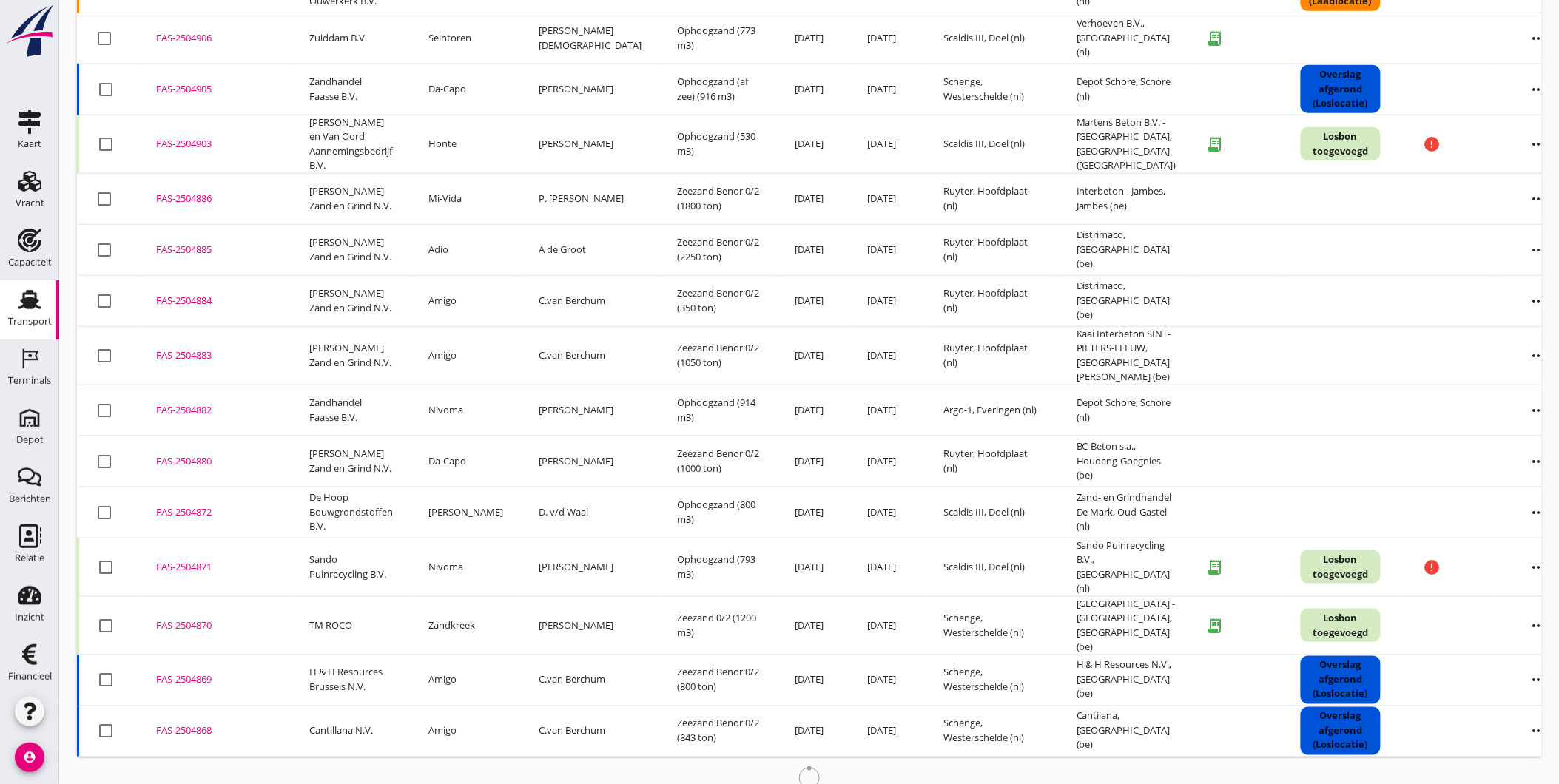
scroll to position [461, 0]
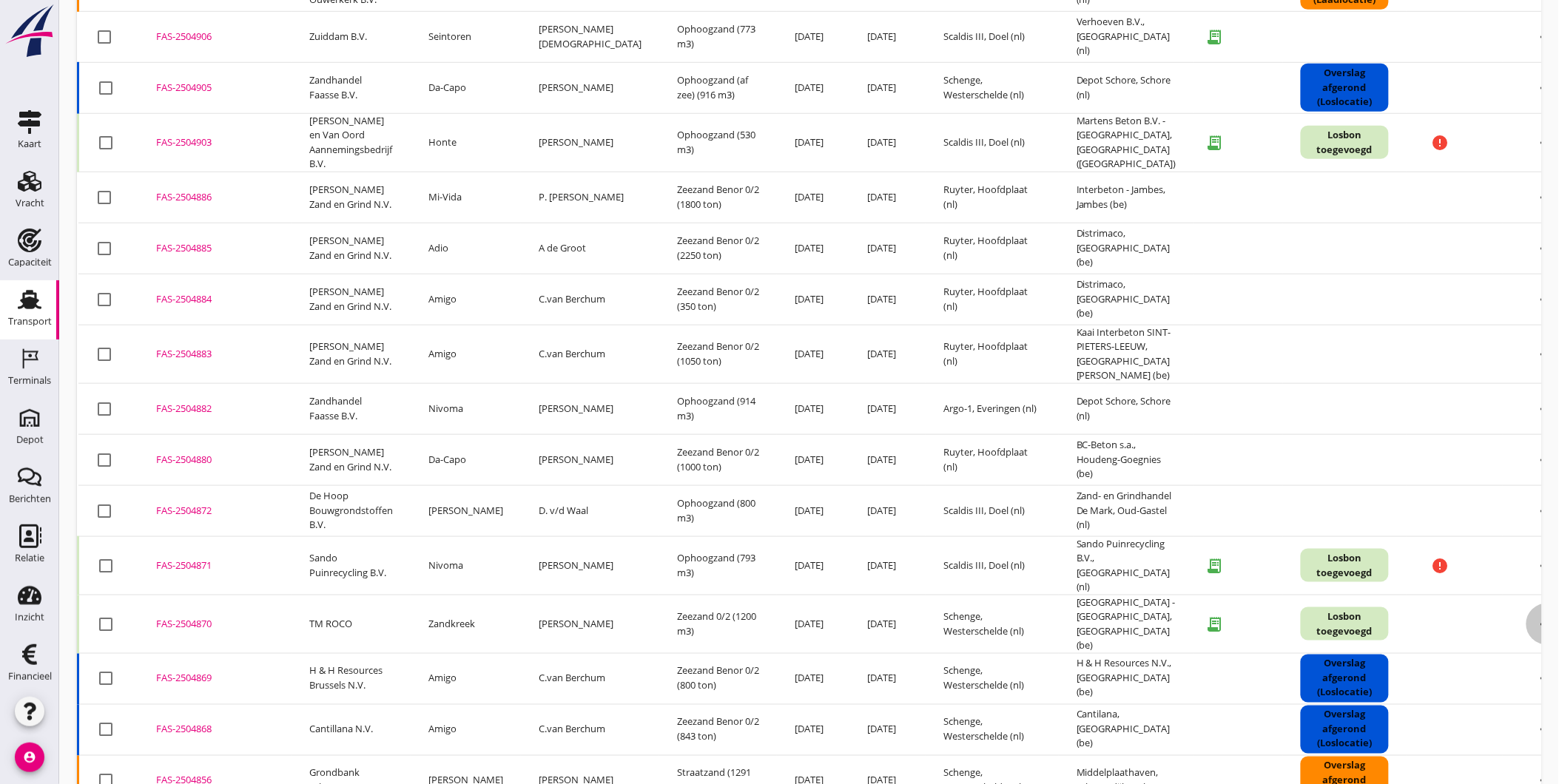
click at [1526, 603] on icon "more_horiz" at bounding box center [1546, 624] width 42 height 42
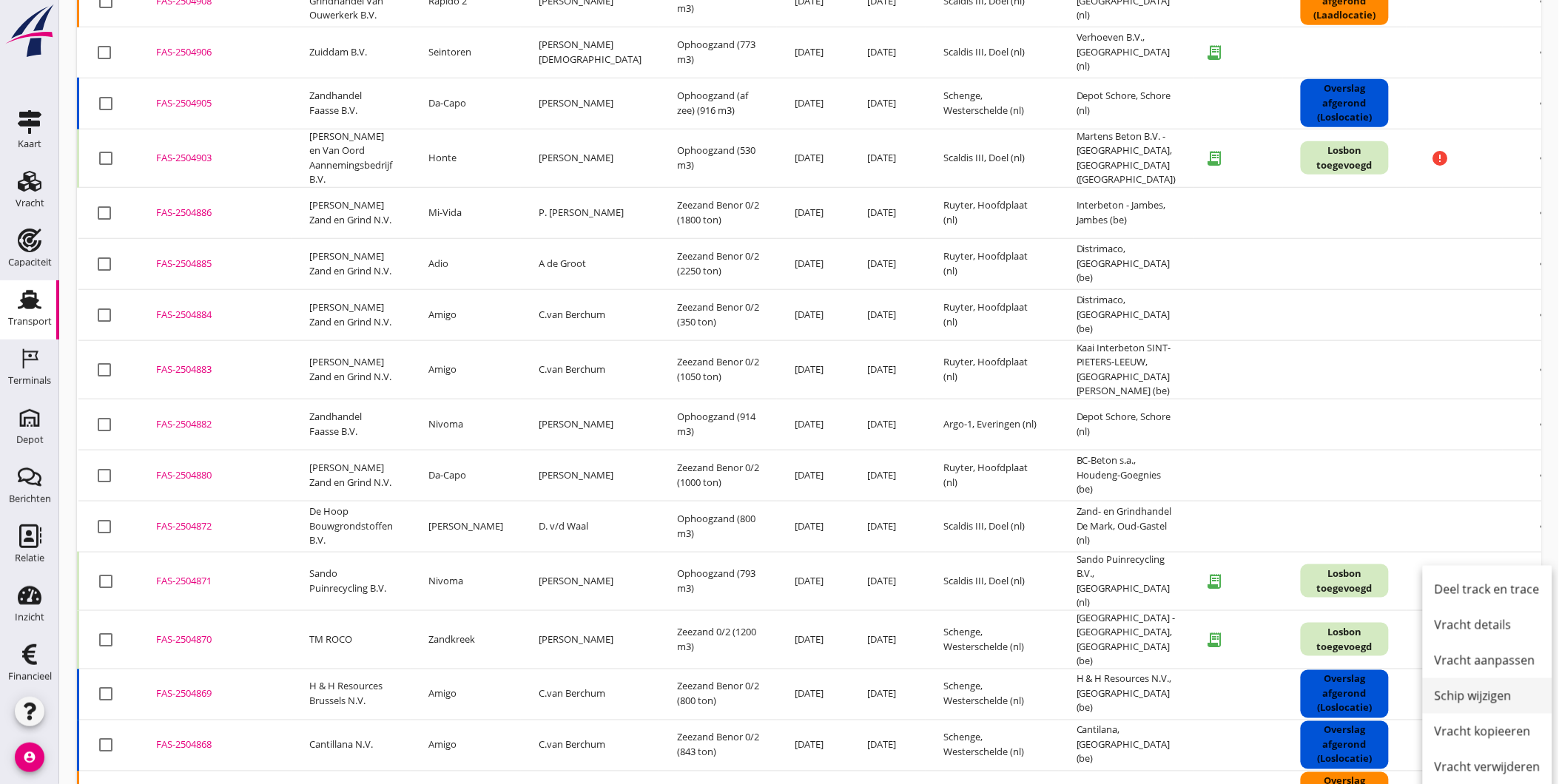
scroll to position [440, 0]
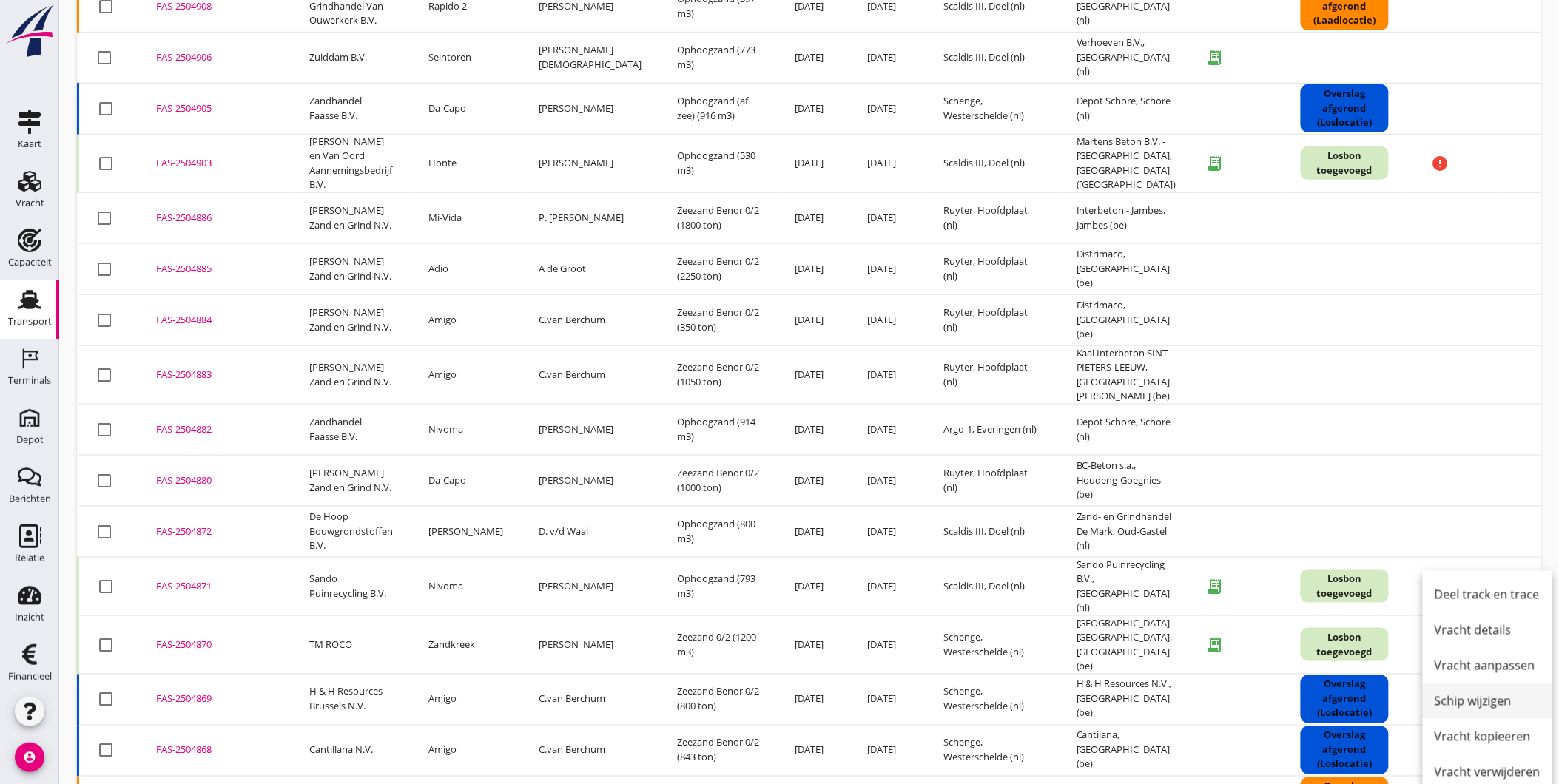
click at [1496, 711] on link "Schip wijzigen" at bounding box center [1487, 700] width 129 height 35
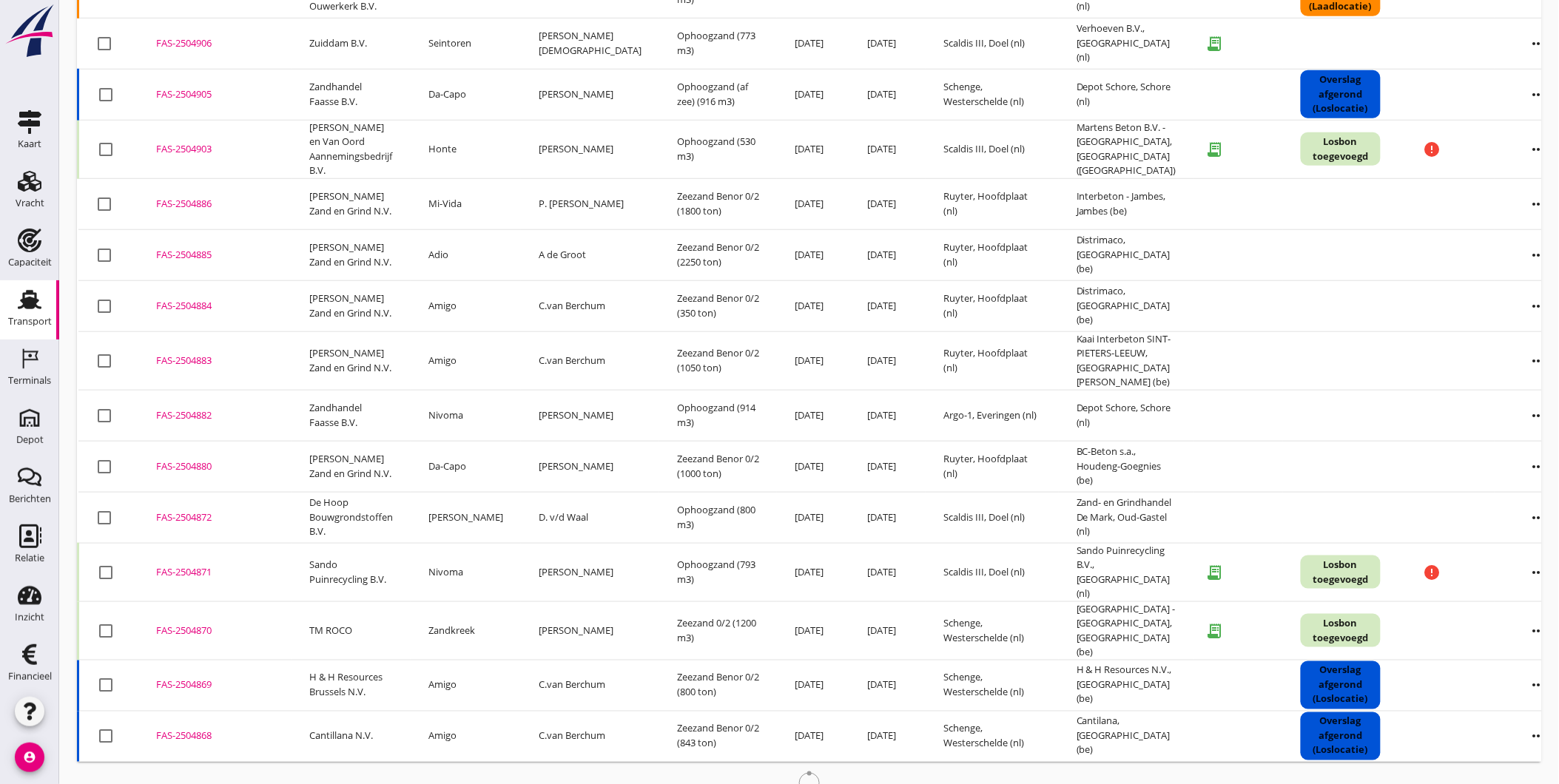
scroll to position [451, 0]
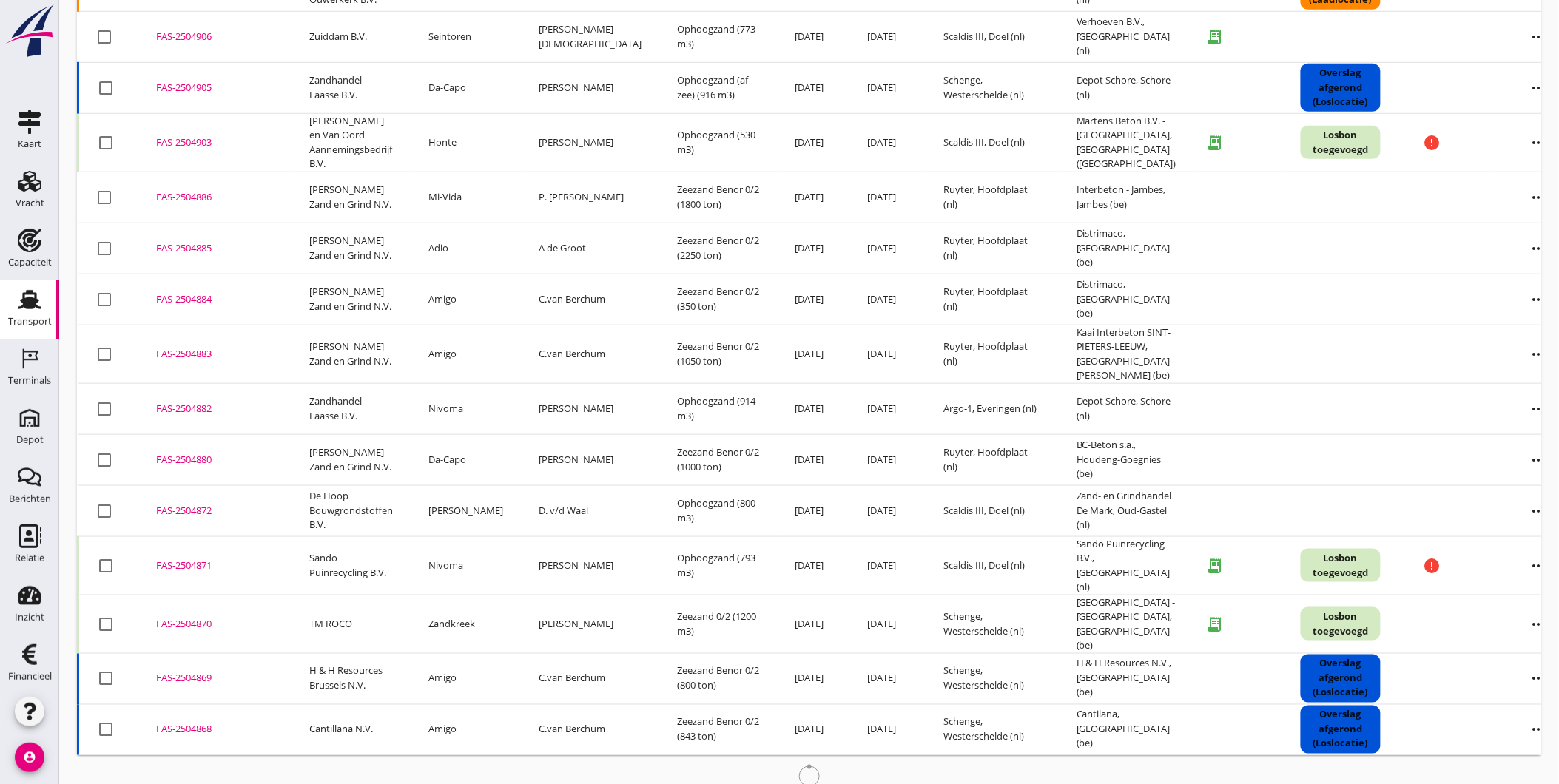
click at [1518, 603] on icon "more_horiz" at bounding box center [1539, 624] width 42 height 42
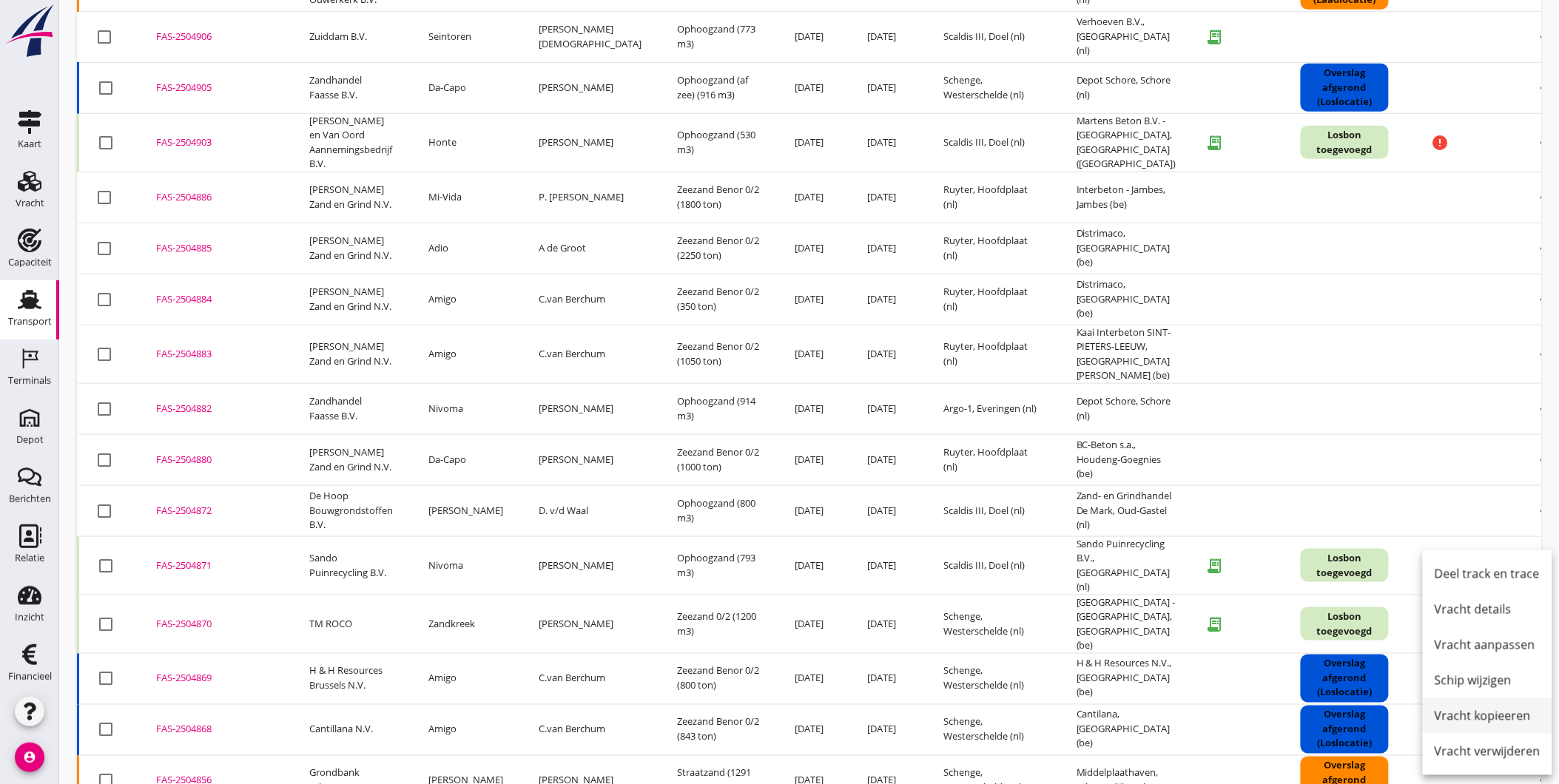
click at [1505, 713] on div "Vracht kopieeren" at bounding box center [1487, 716] width 106 height 18
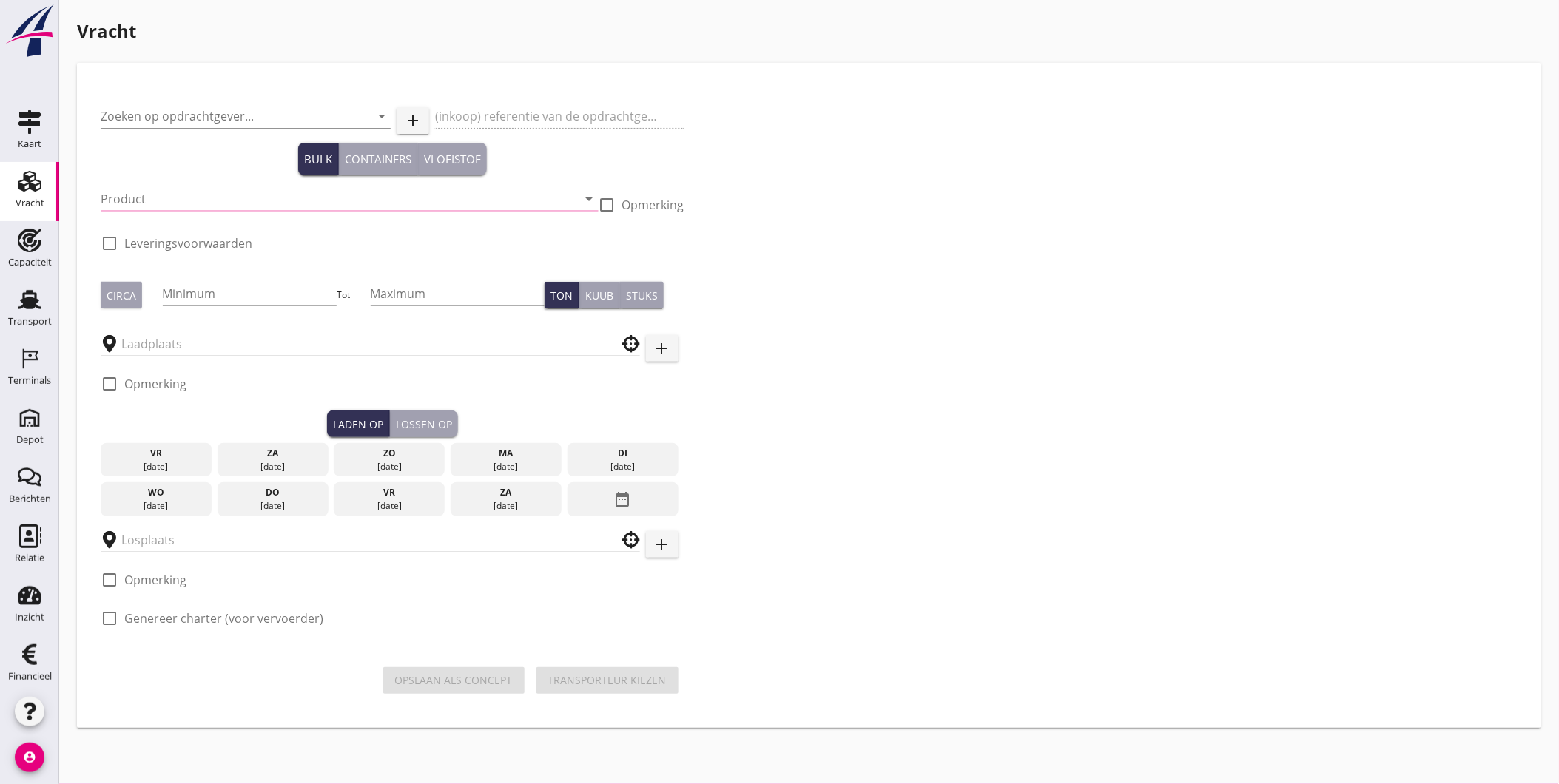
type input "TM ROCO"
type input "Deelproject Asiadok - Luikbrug"
type input "Zeezand 0/2 (6120)"
type input "1200"
checkbox input "true"
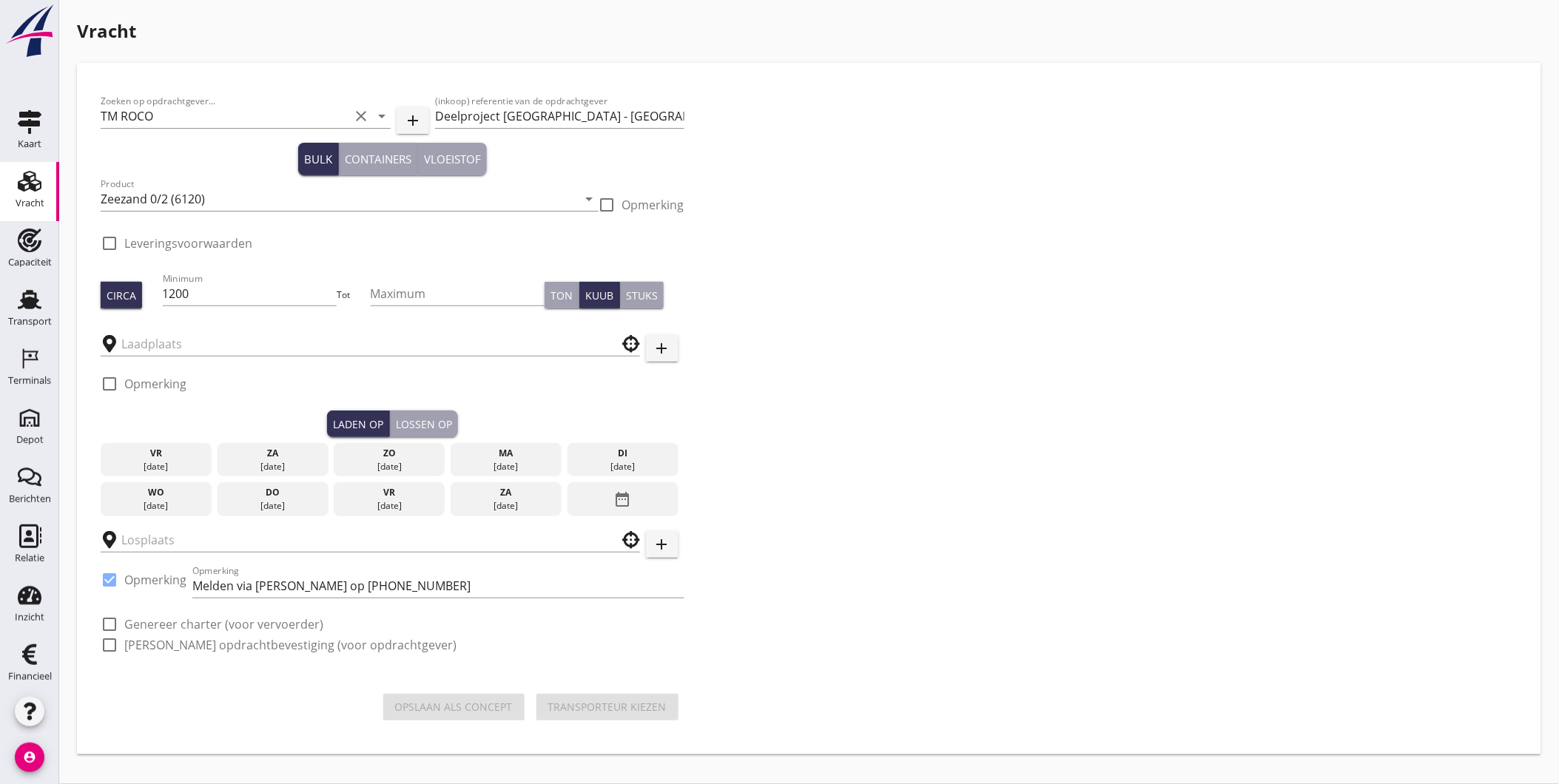
checkbox input "true"
type input "Schenge"
type input "Luikbrug - Asiadok"
checkbox input "true"
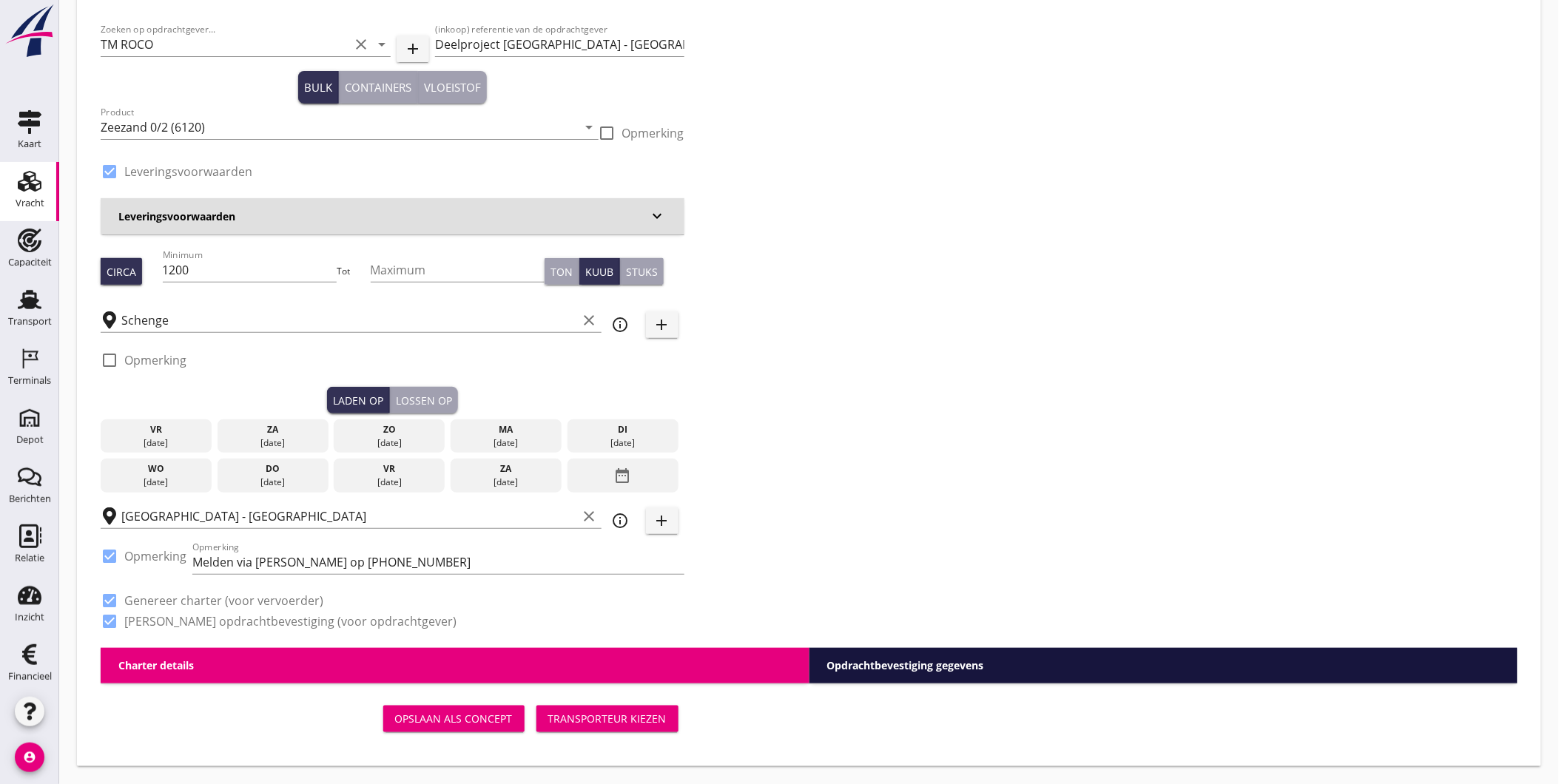
type input "3.04"
checkbox input "false"
radio input "false"
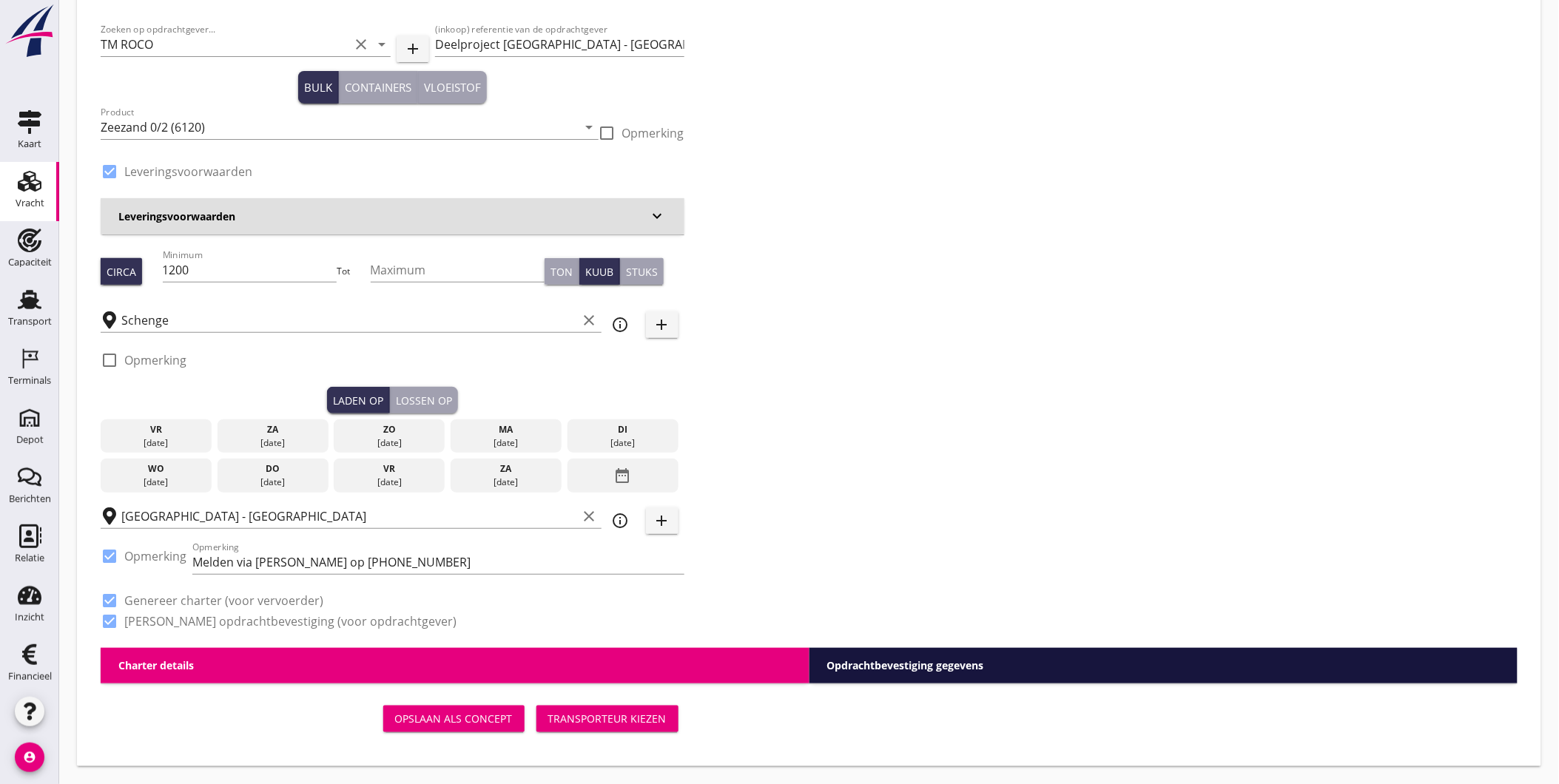
checkbox input "true"
type input "1"
type input "10.1"
checkbox input "false"
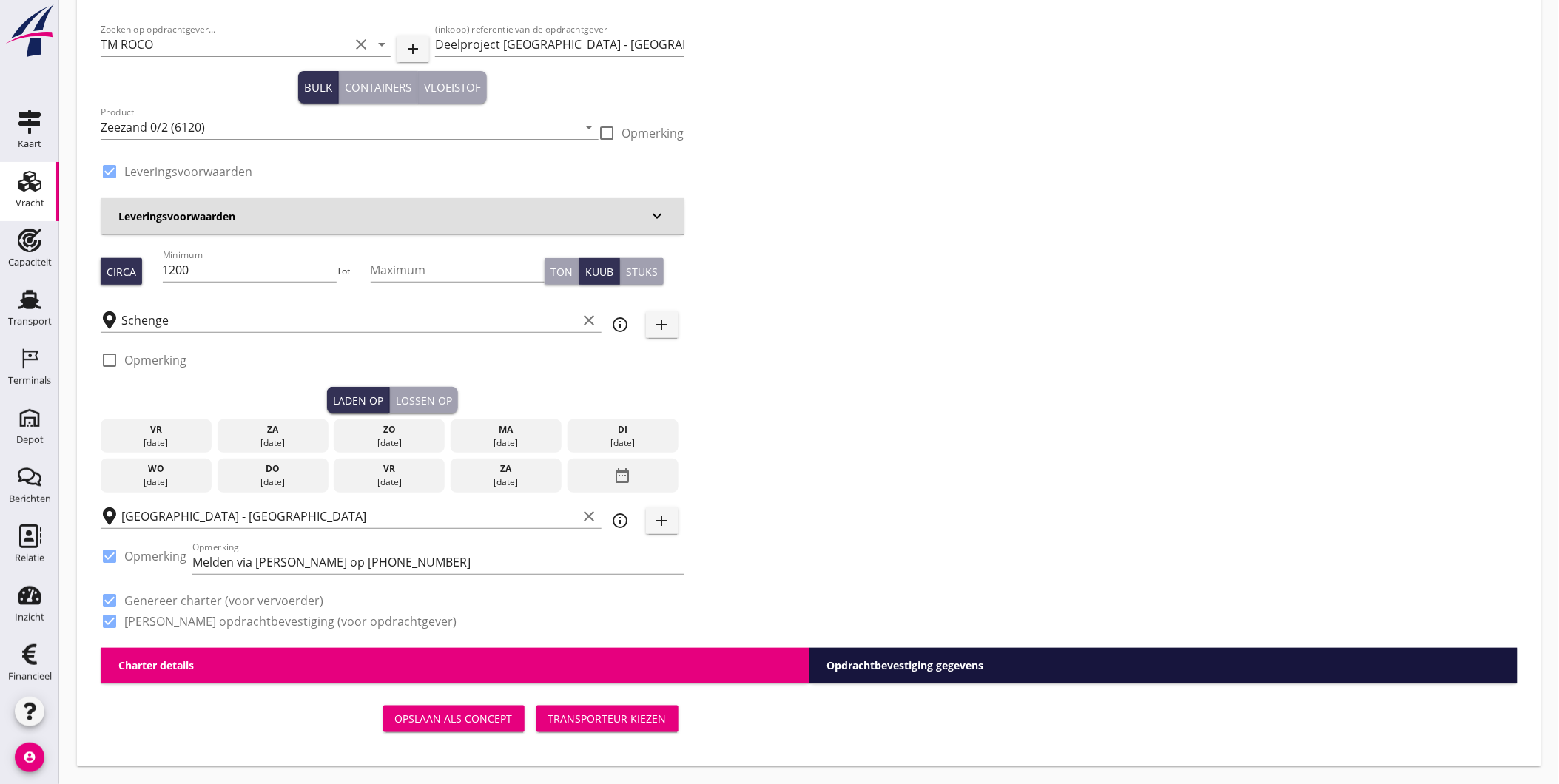
radio input "false"
checkbox input "true"
type input "1"
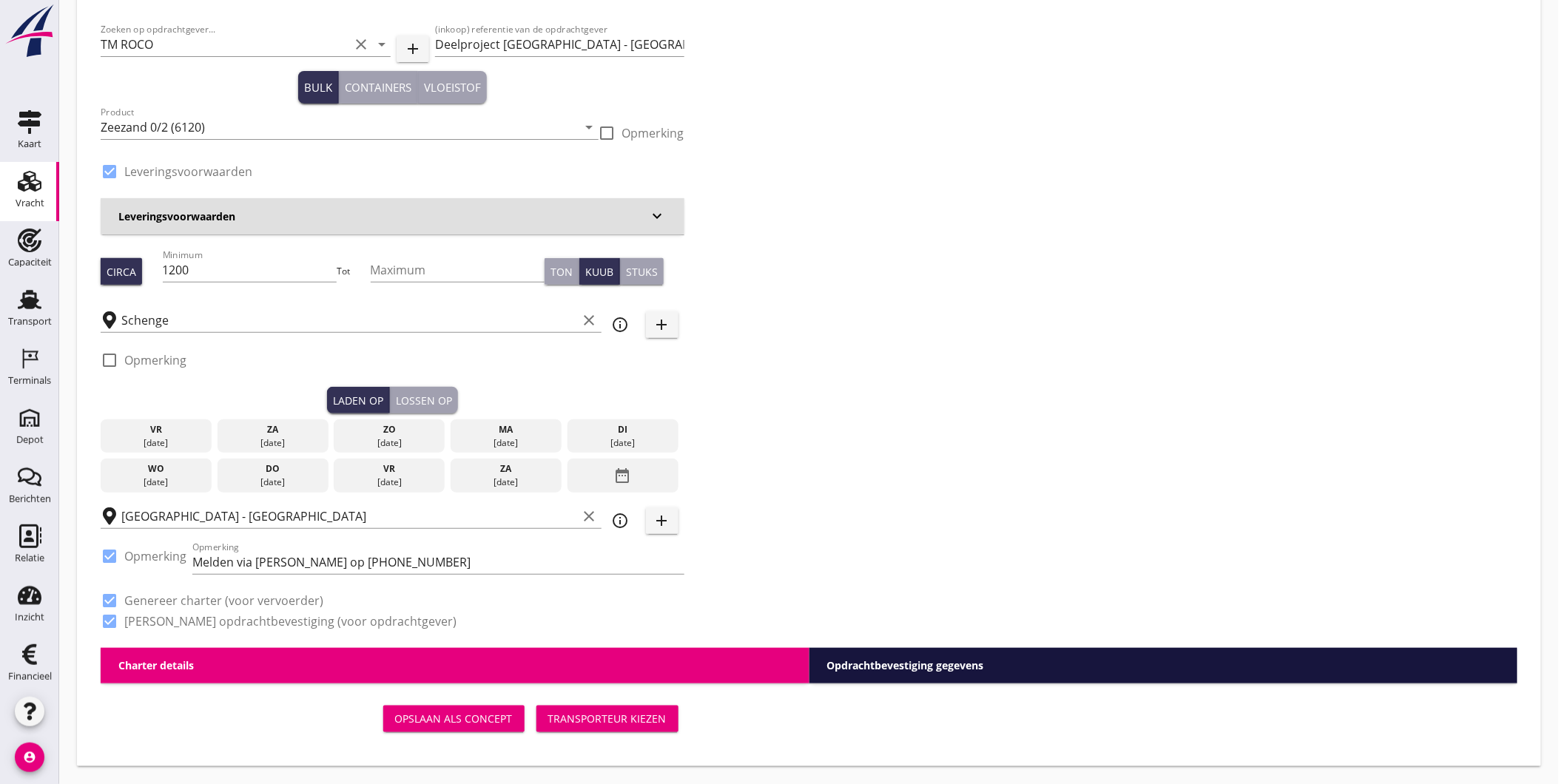
type input "1"
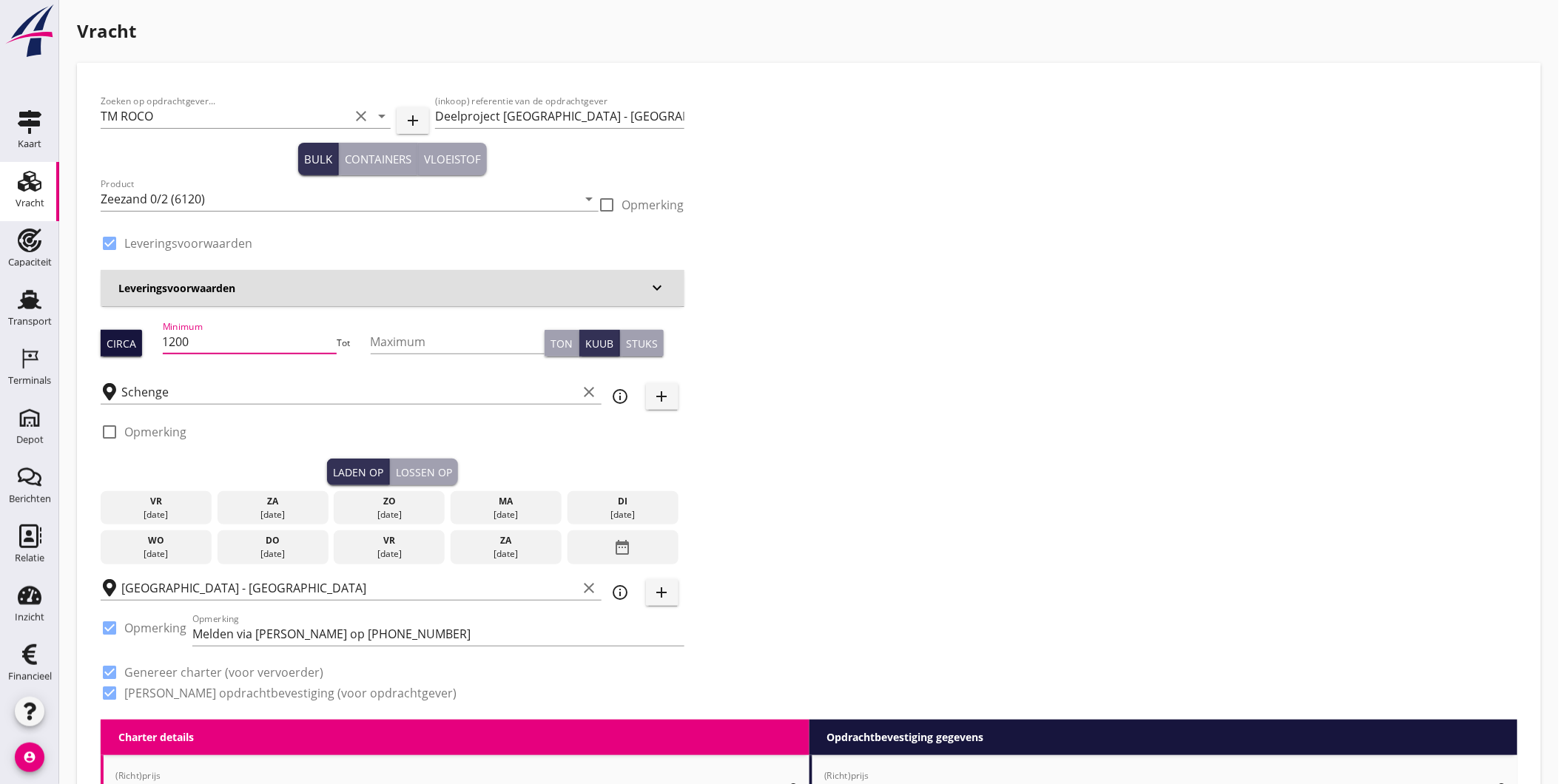
drag, startPoint x: 240, startPoint y: 340, endPoint x: 137, endPoint y: 338, distance: 103.0
click at [138, 338] on div "Circa Minimum 1200 Tot Maximum Ton Kuub Stuks" at bounding box center [392, 343] width 584 height 51
type input "914"
click at [526, 507] on div "ma" at bounding box center [506, 501] width 103 height 14
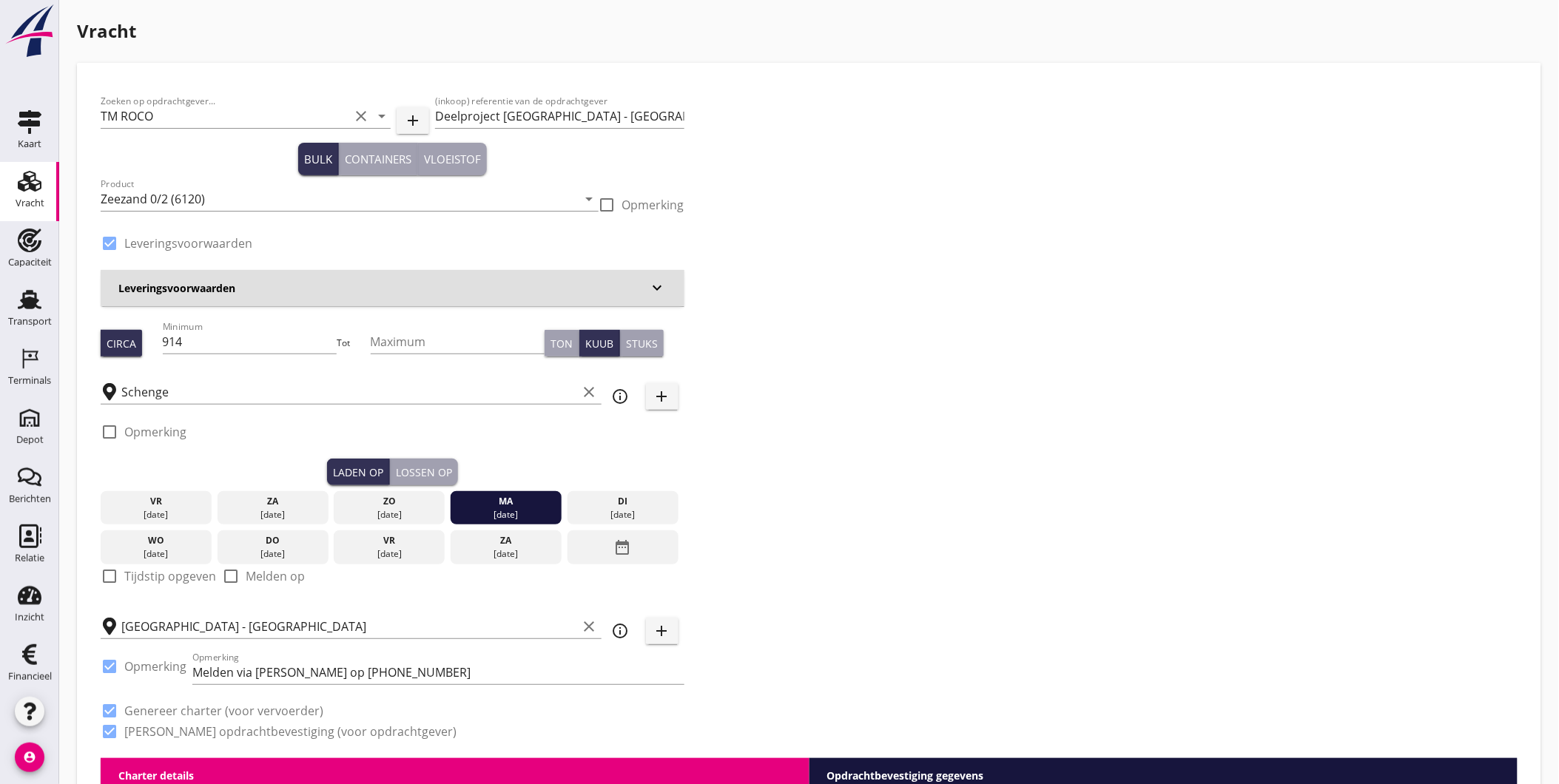
click at [435, 470] on div "Lossen op" at bounding box center [424, 472] width 56 height 16
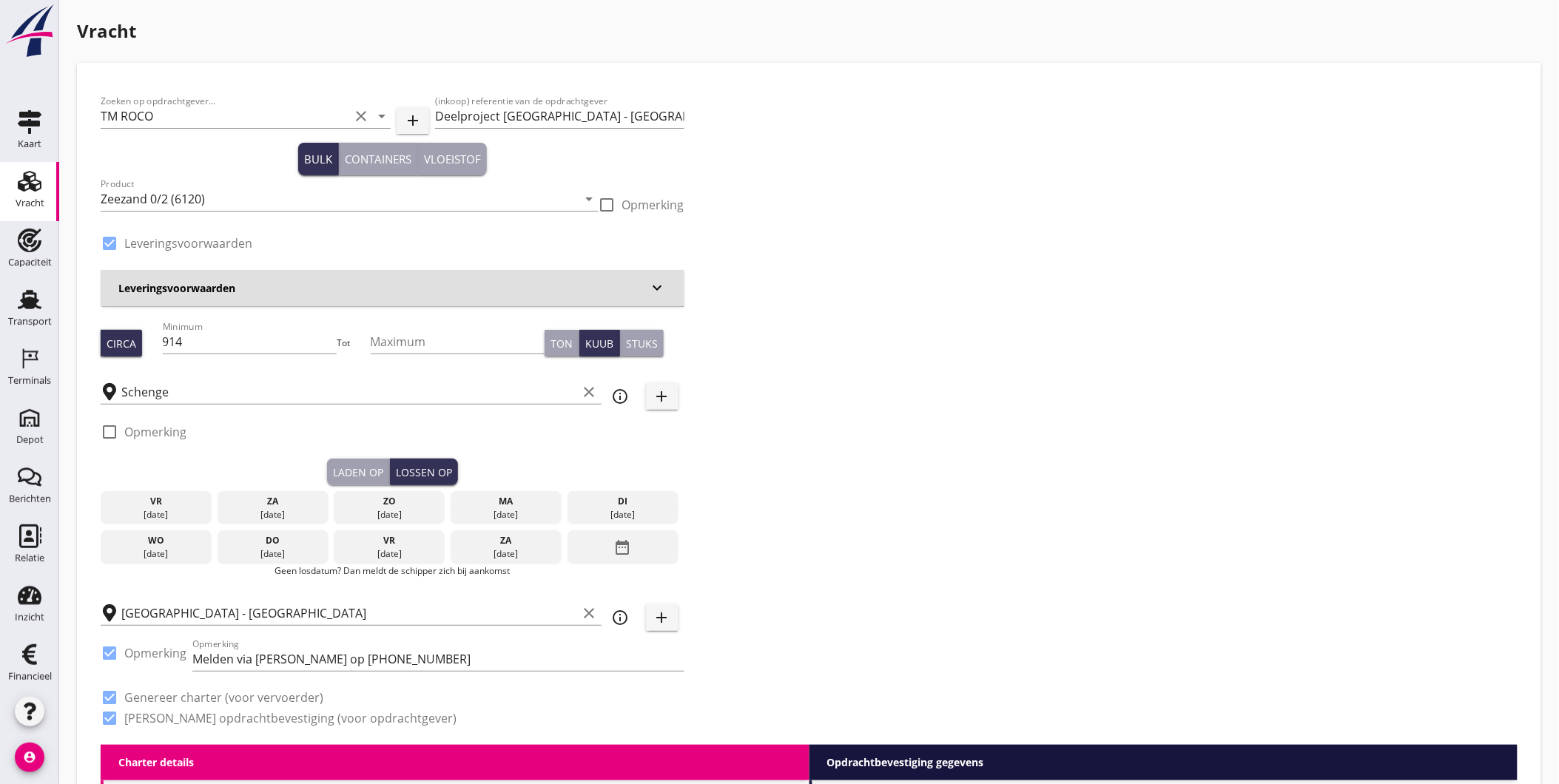
click at [618, 513] on div "[DATE]" at bounding box center [623, 515] width 103 height 14
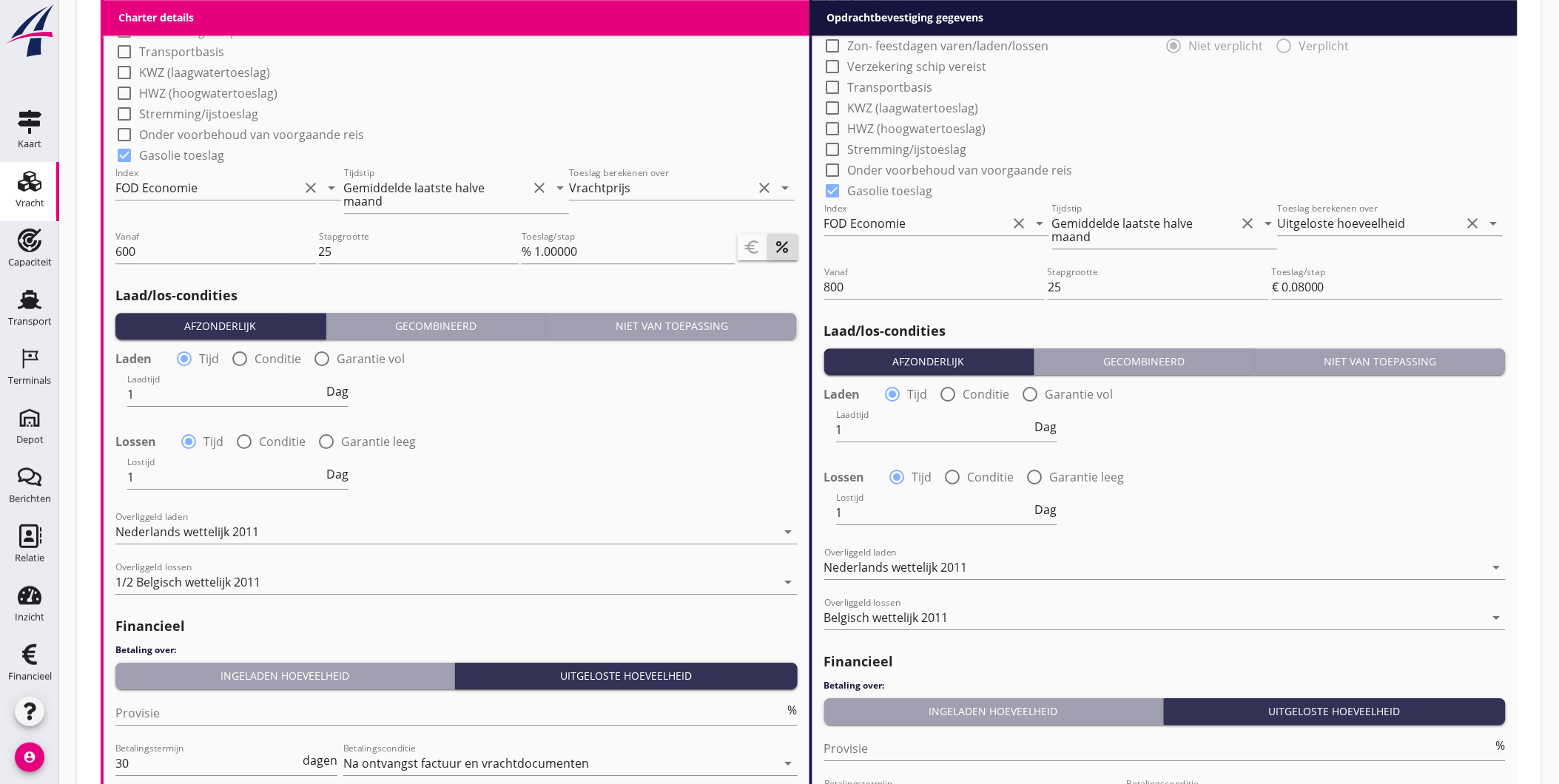
scroll to position [1620, 0]
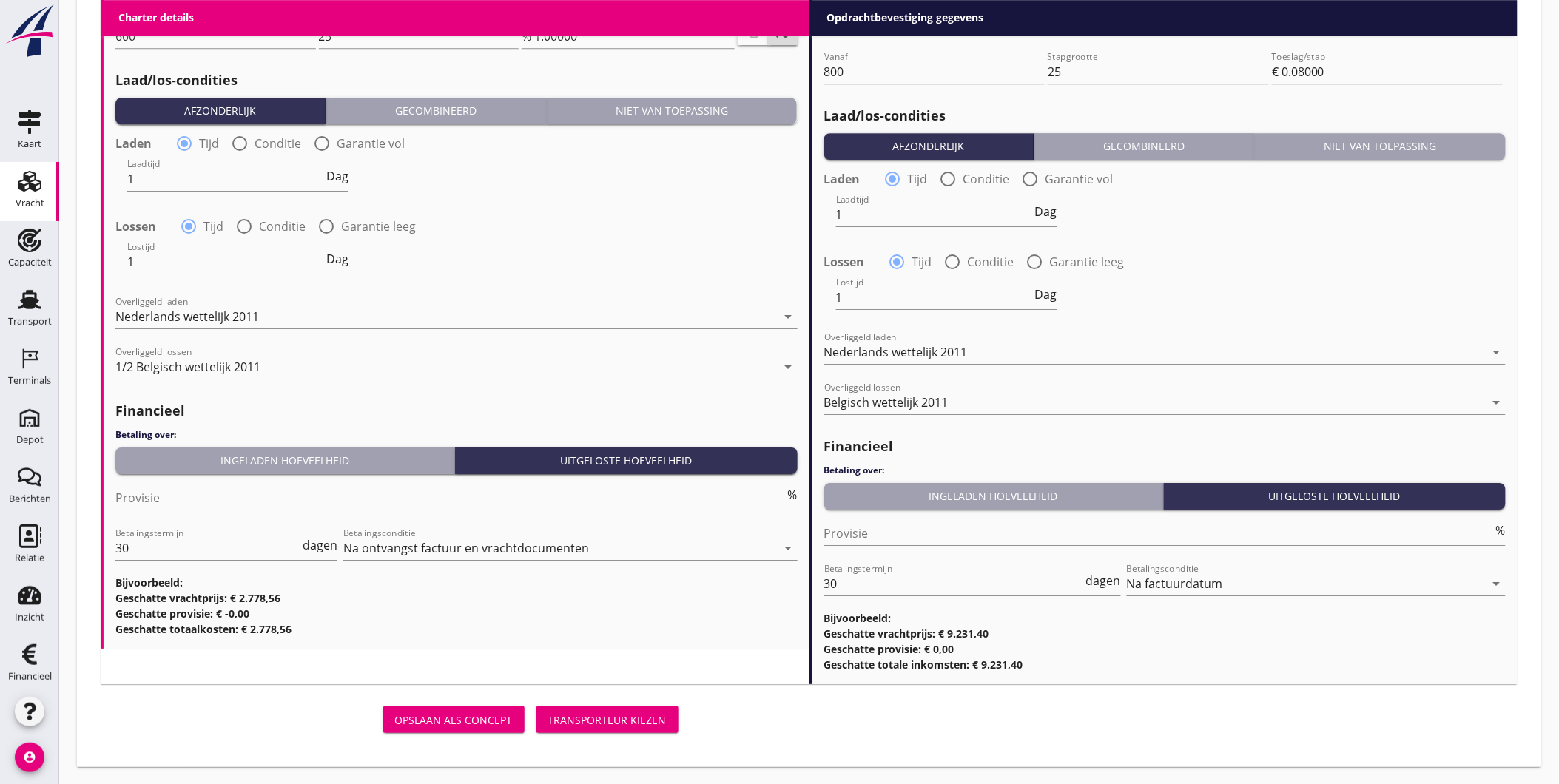
click at [602, 713] on div "Transporteur kiezen" at bounding box center [607, 720] width 119 height 16
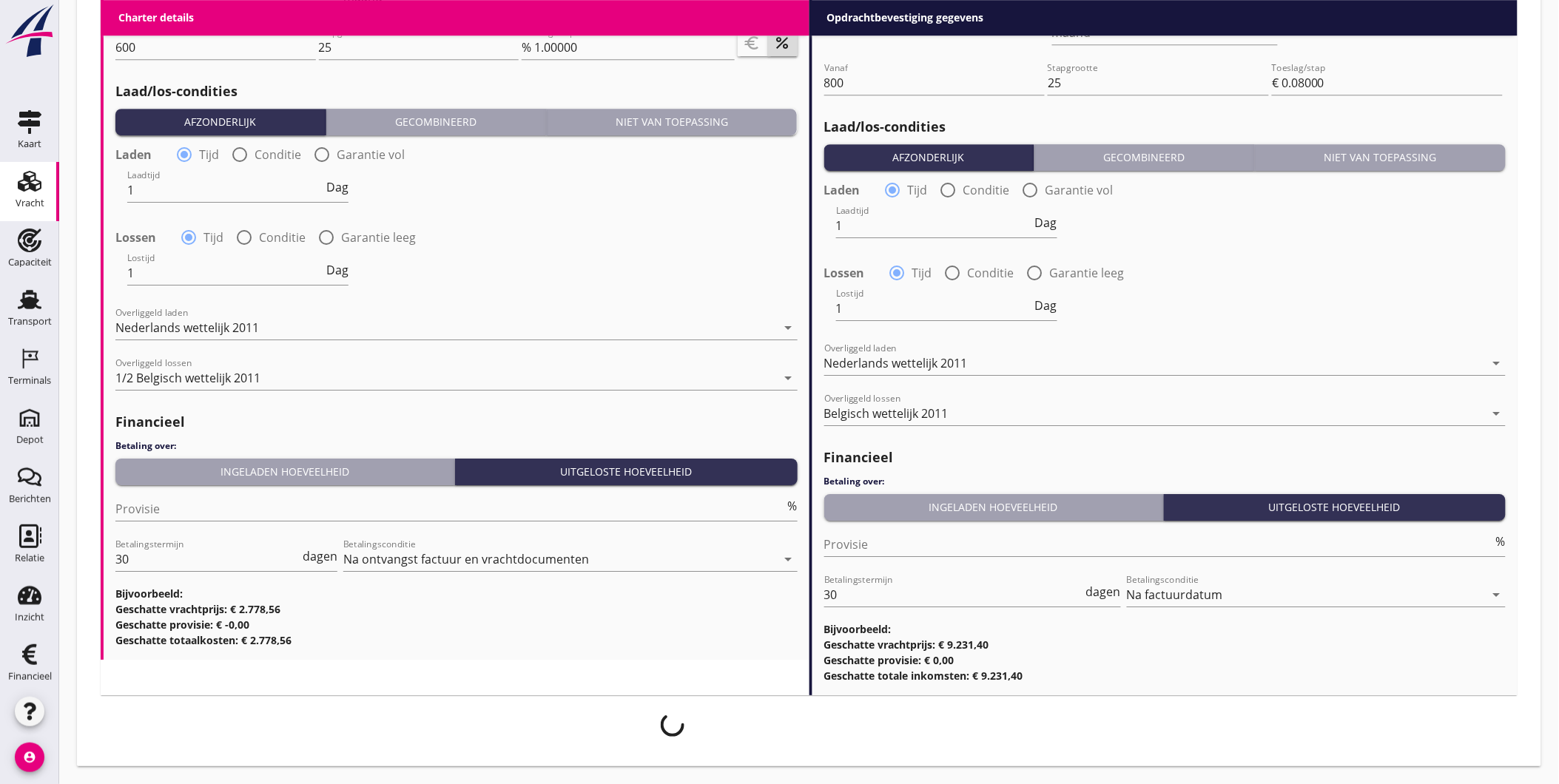
scroll to position [1608, 0]
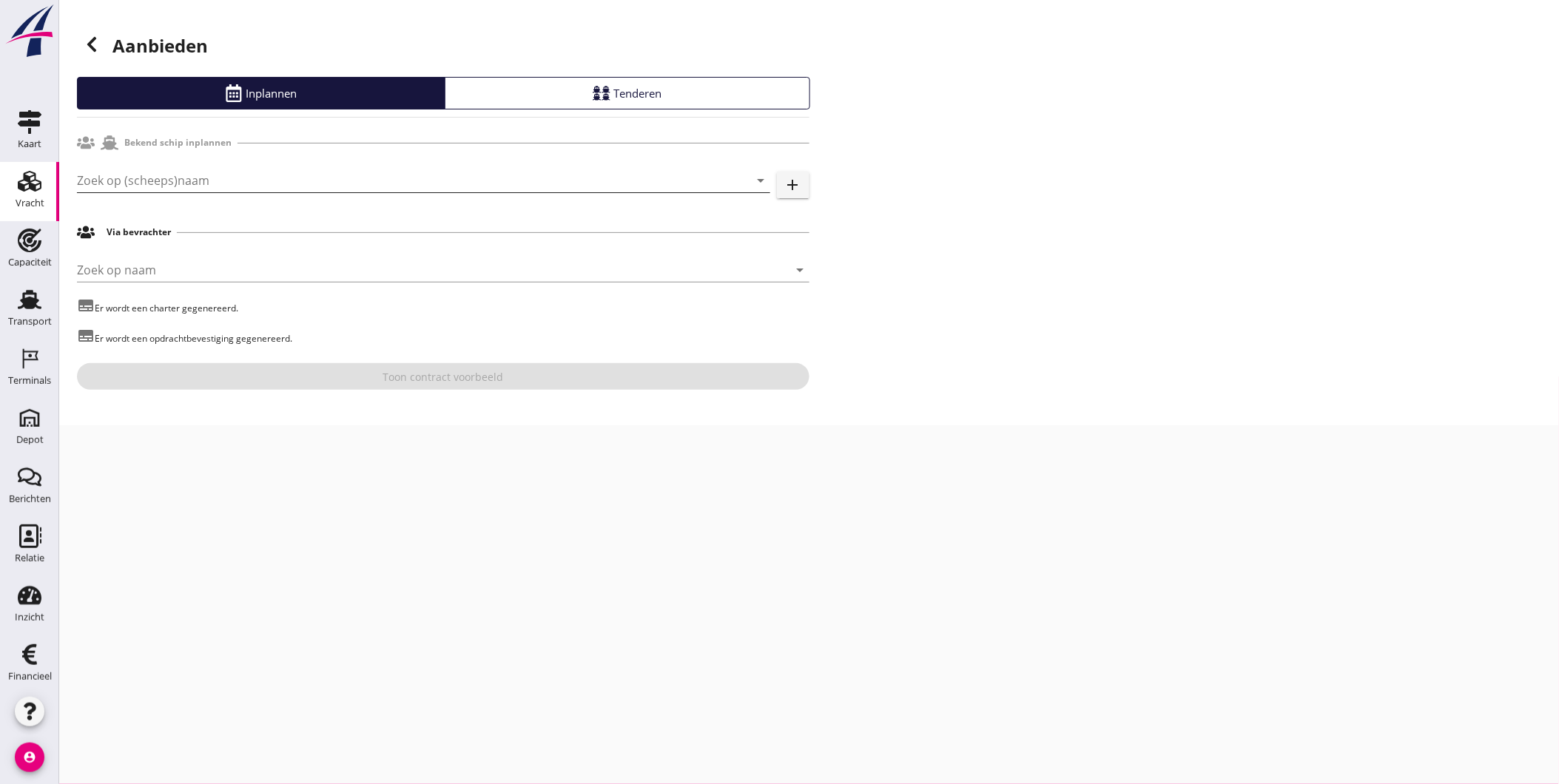
click at [216, 177] on input "Zoek op (scheeps)naam" at bounding box center [403, 180] width 652 height 23
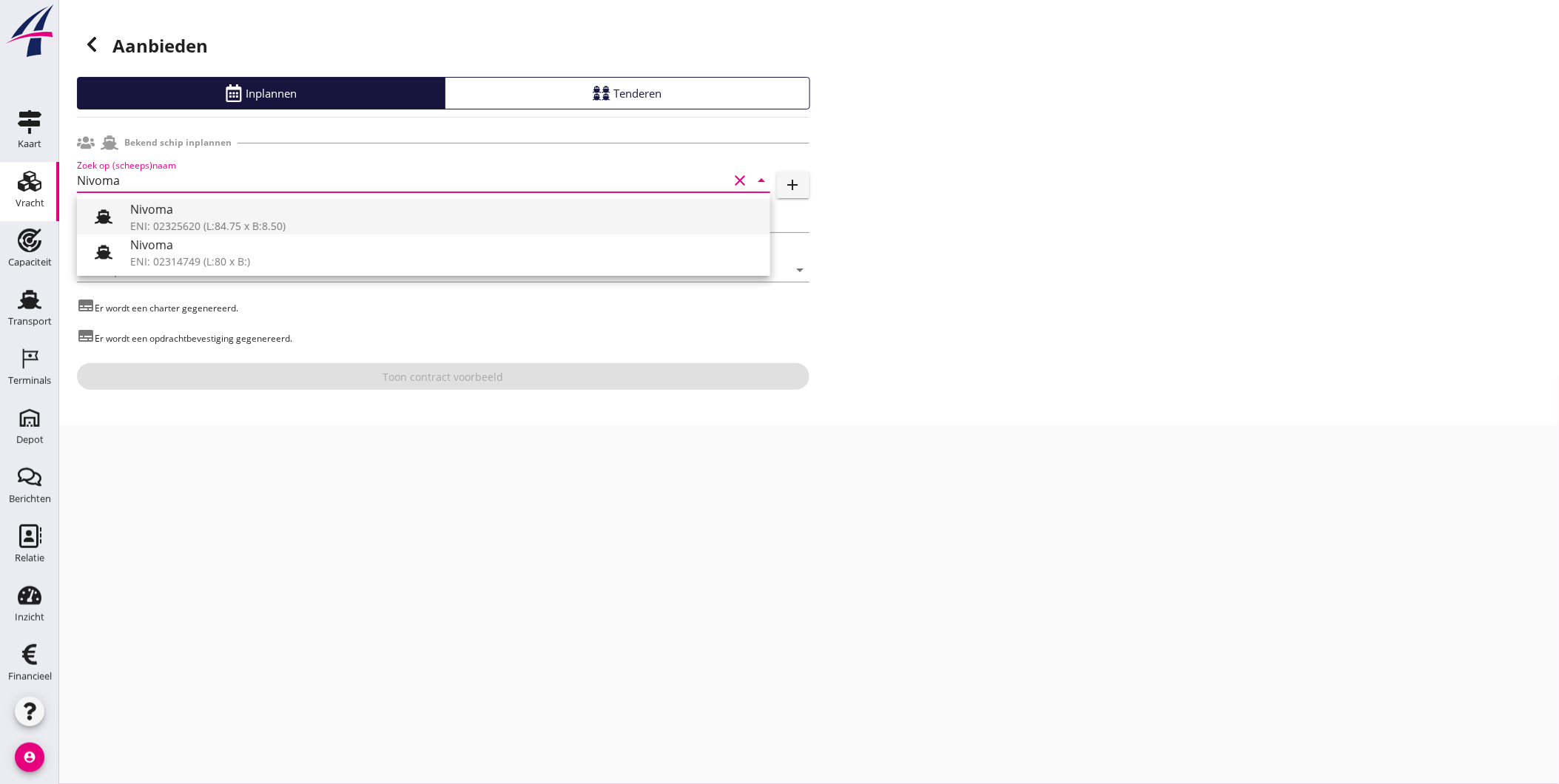
click at [257, 211] on div "Nivoma" at bounding box center [444, 209] width 628 height 18
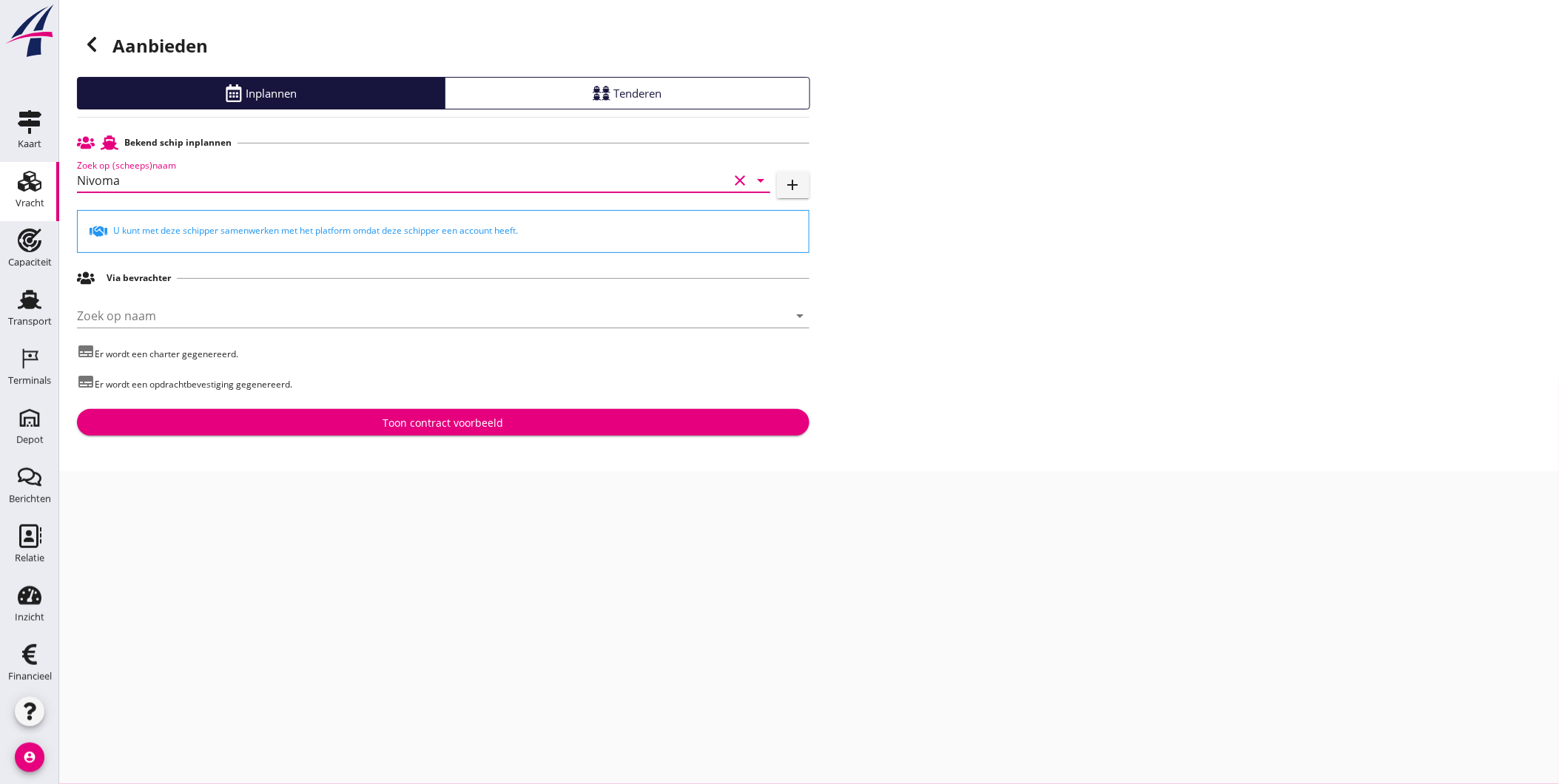
type input "Nivoma"
click at [381, 417] on div "Toon contract voorbeeld" at bounding box center [443, 422] width 708 height 16
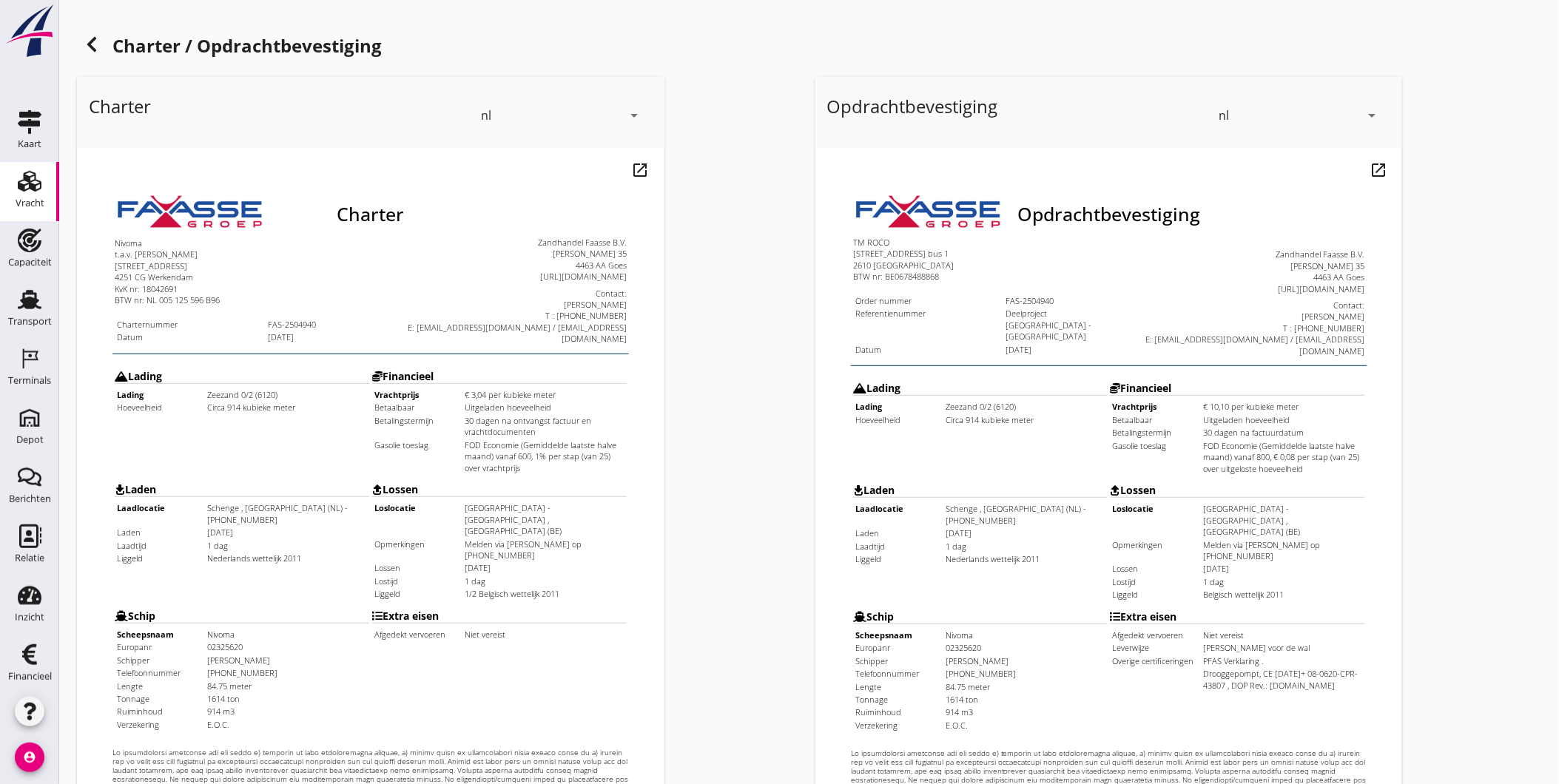
click at [661, 562] on iframe at bounding box center [371, 563] width 588 height 831
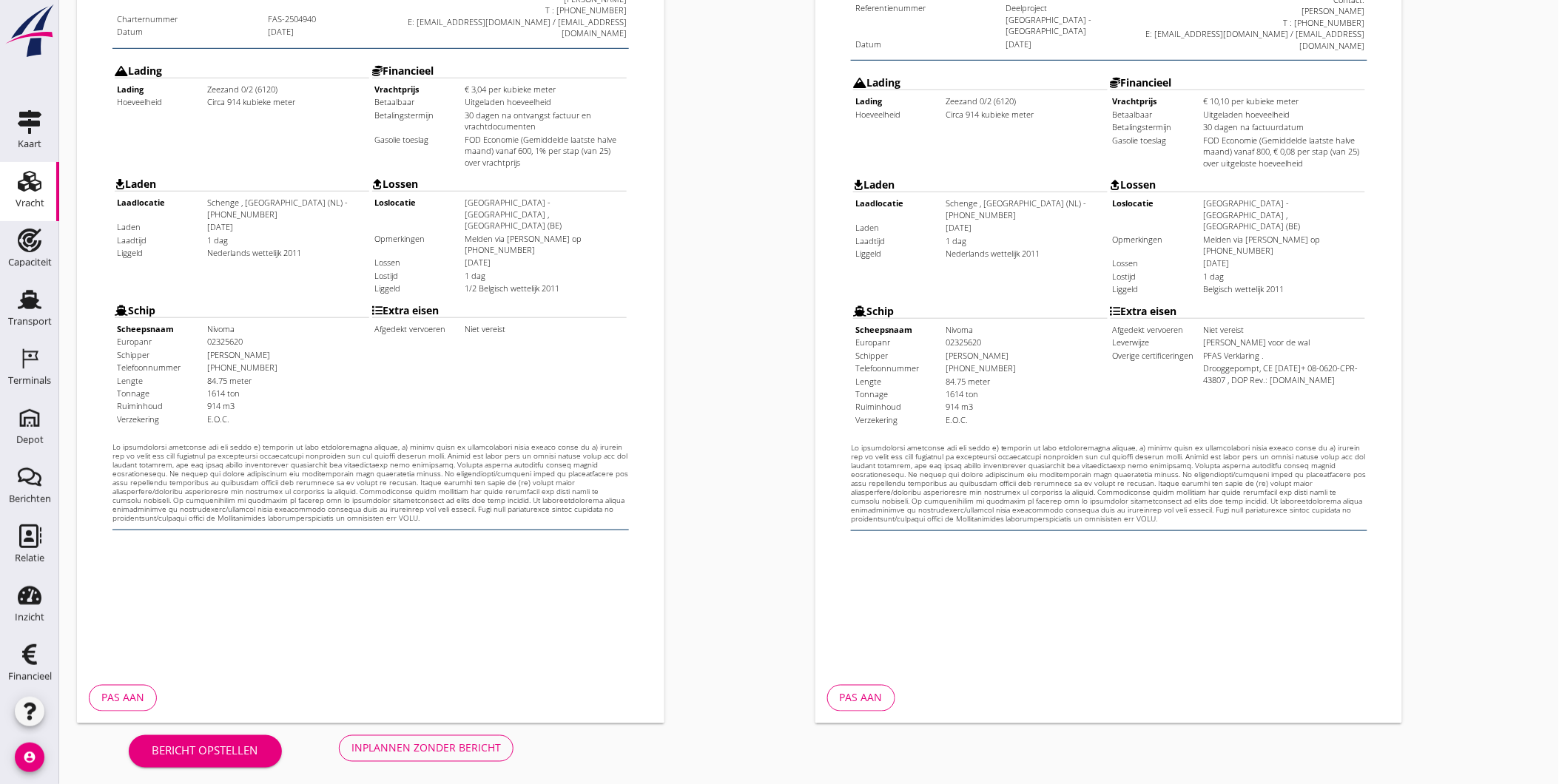
scroll to position [310, 0]
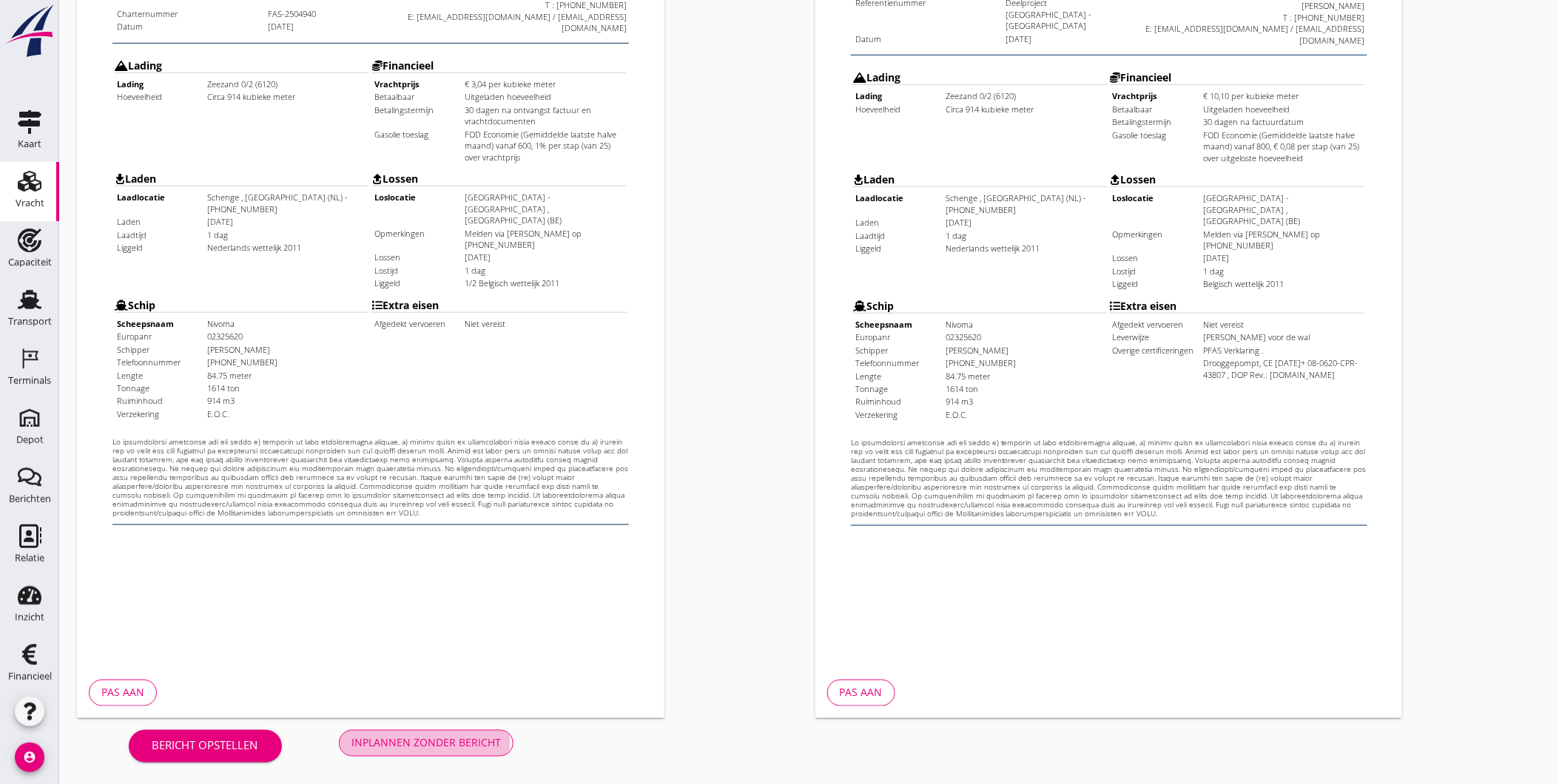
click at [390, 741] on div "Inplannen zonder bericht" at bounding box center [426, 743] width 150 height 16
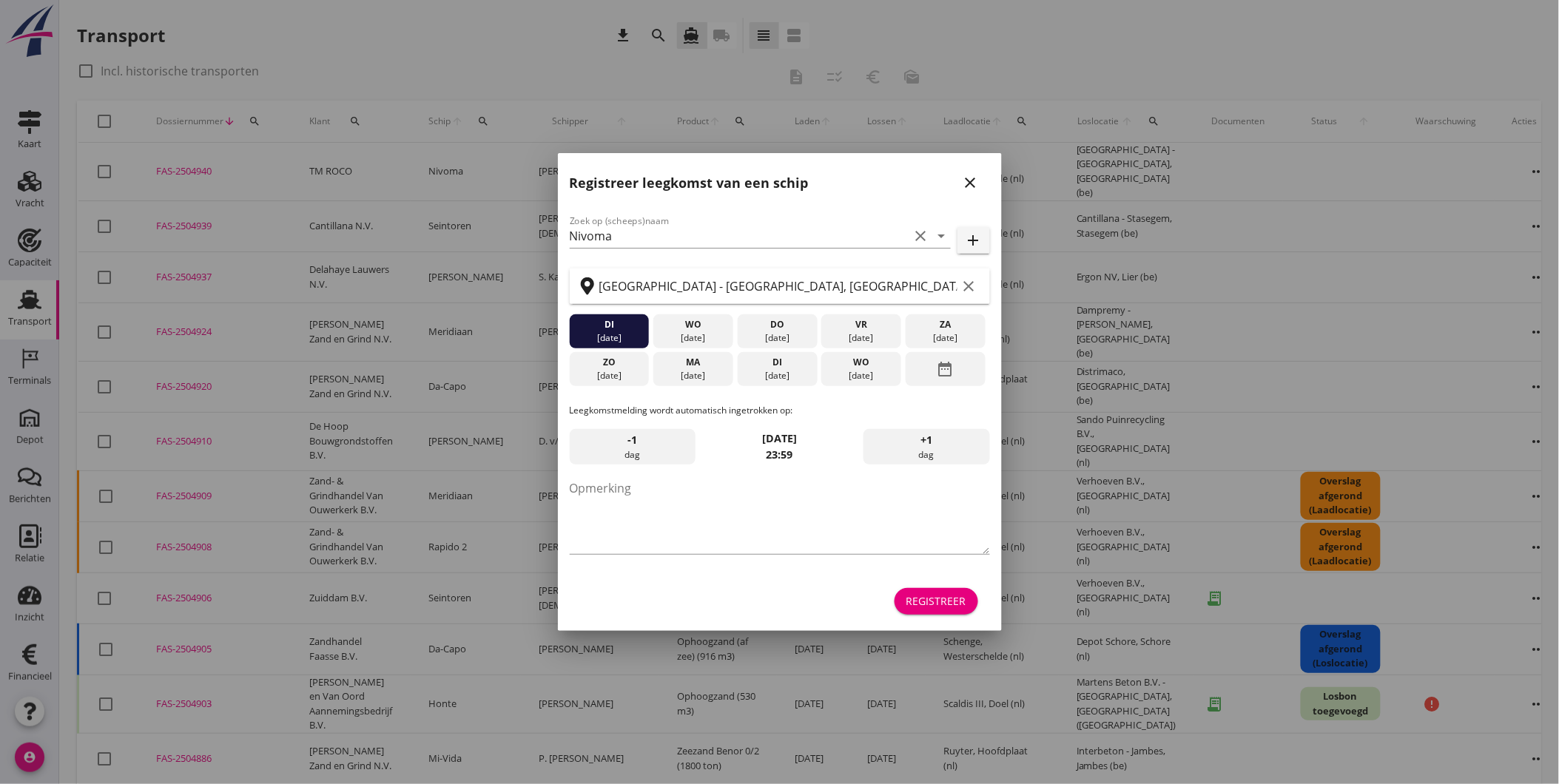
click at [974, 182] on icon "close" at bounding box center [970, 183] width 18 height 18
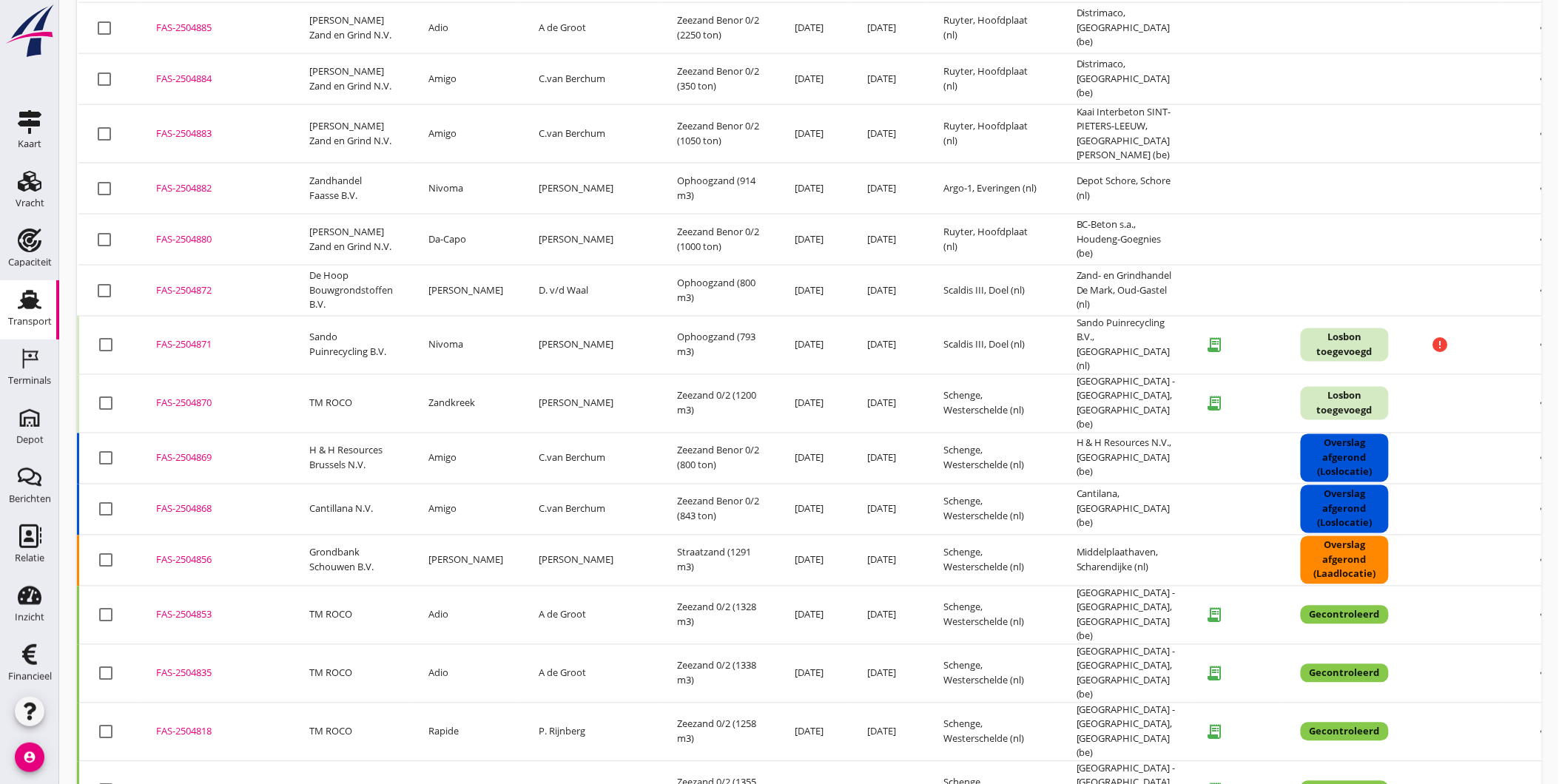
scroll to position [782, 0]
click at [1526, 593] on icon "more_horiz" at bounding box center [1546, 614] width 42 height 42
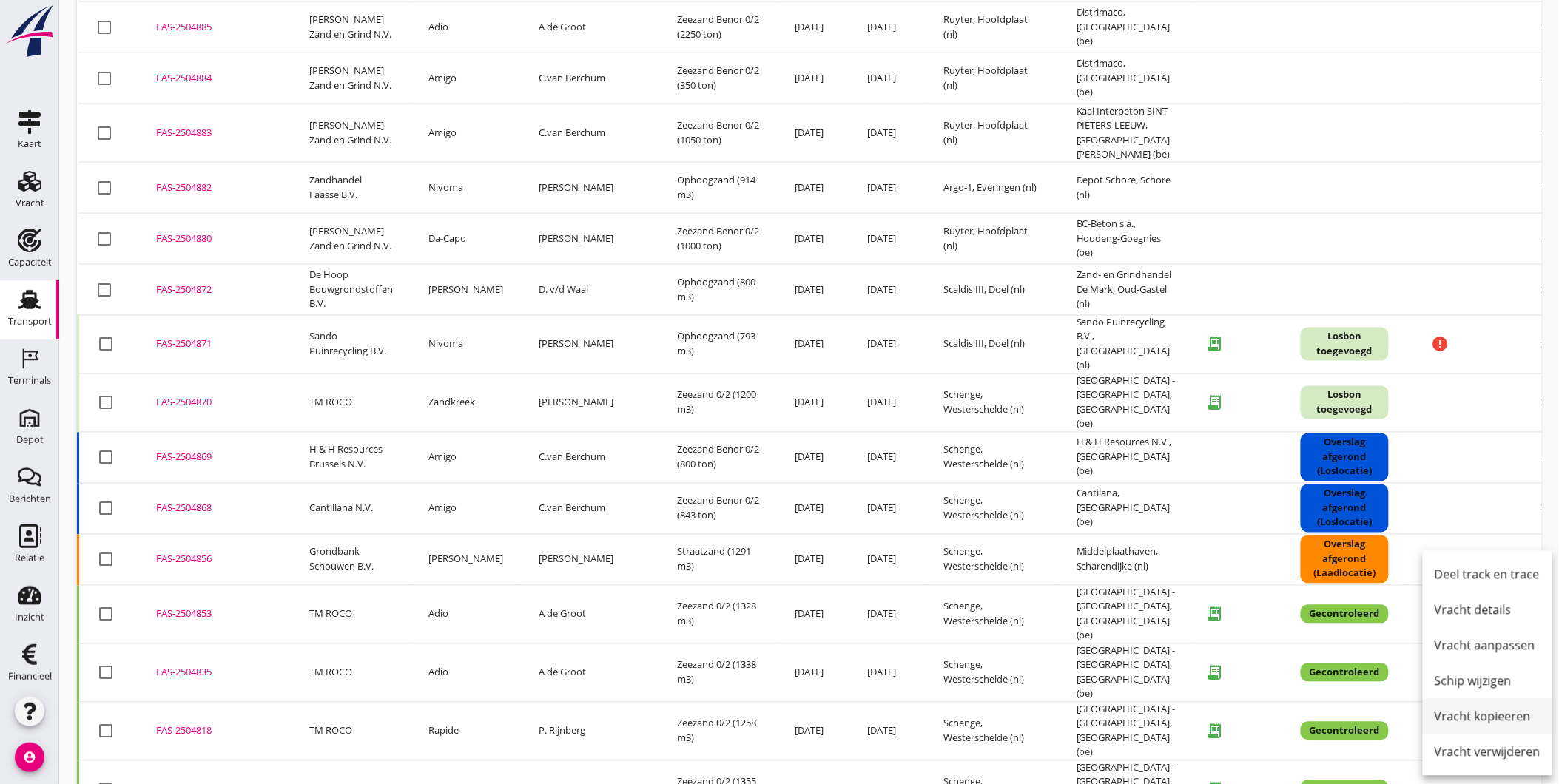
click at [1502, 721] on div "Vracht kopieeren" at bounding box center [1487, 716] width 106 height 18
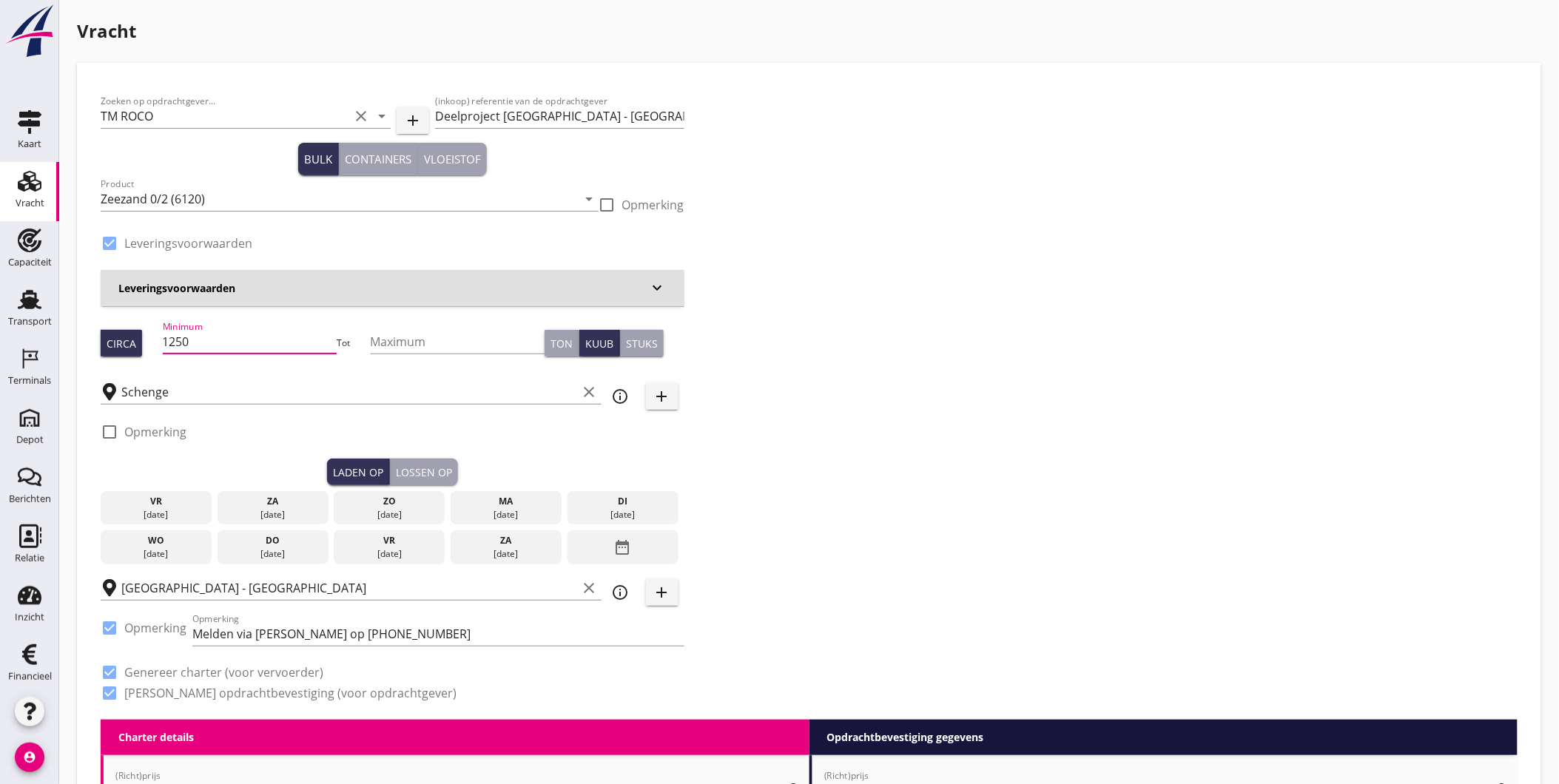
click at [248, 340] on input "1250" at bounding box center [249, 341] width 174 height 23
drag, startPoint x: 242, startPoint y: 340, endPoint x: 160, endPoint y: 335, distance: 82.2
click at [166, 335] on input "1250" at bounding box center [249, 341] width 174 height 23
type input "1355"
click at [531, 506] on div "ma" at bounding box center [506, 501] width 103 height 14
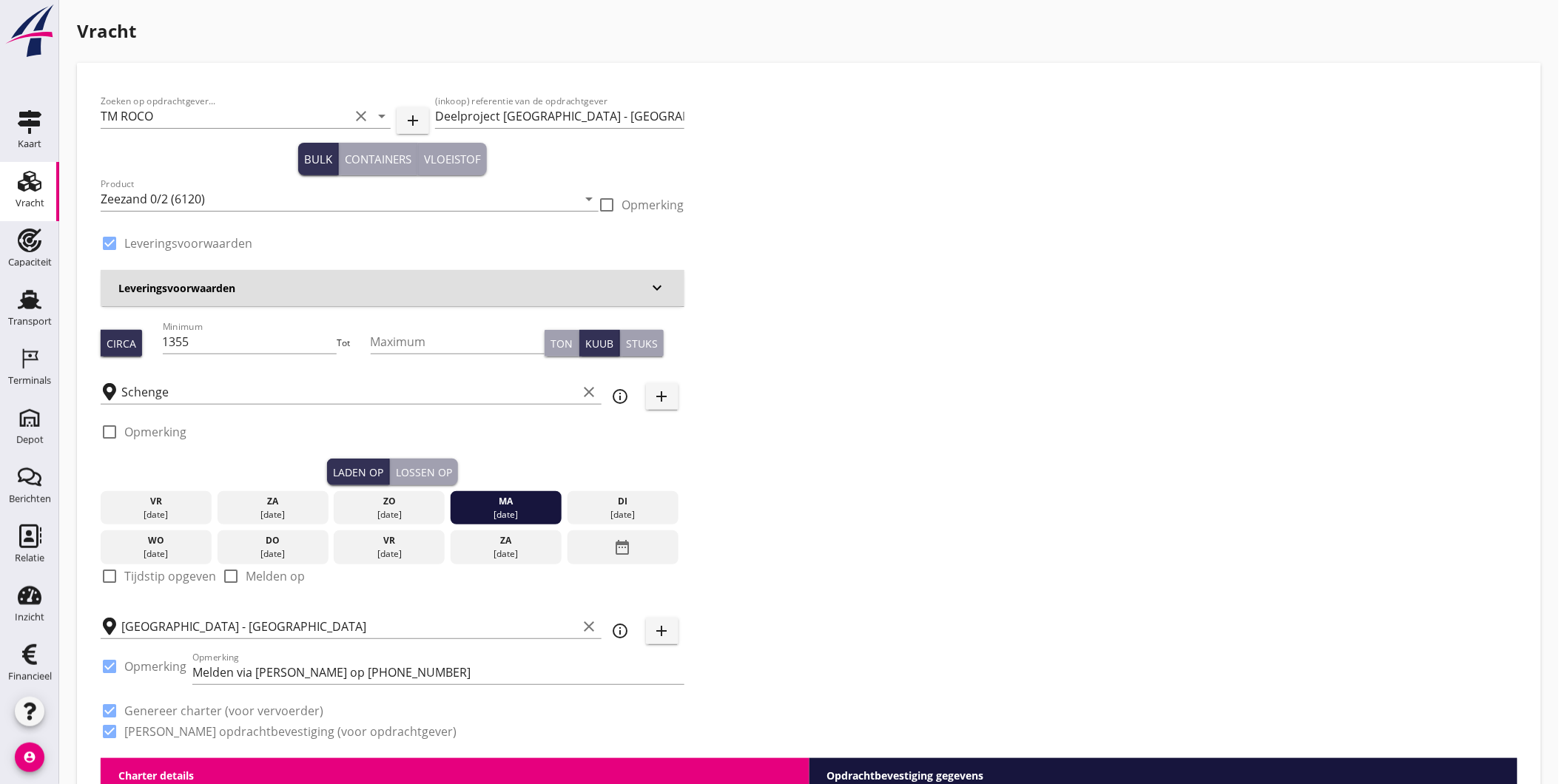
click at [438, 474] on div "Lossen op" at bounding box center [424, 472] width 56 height 16
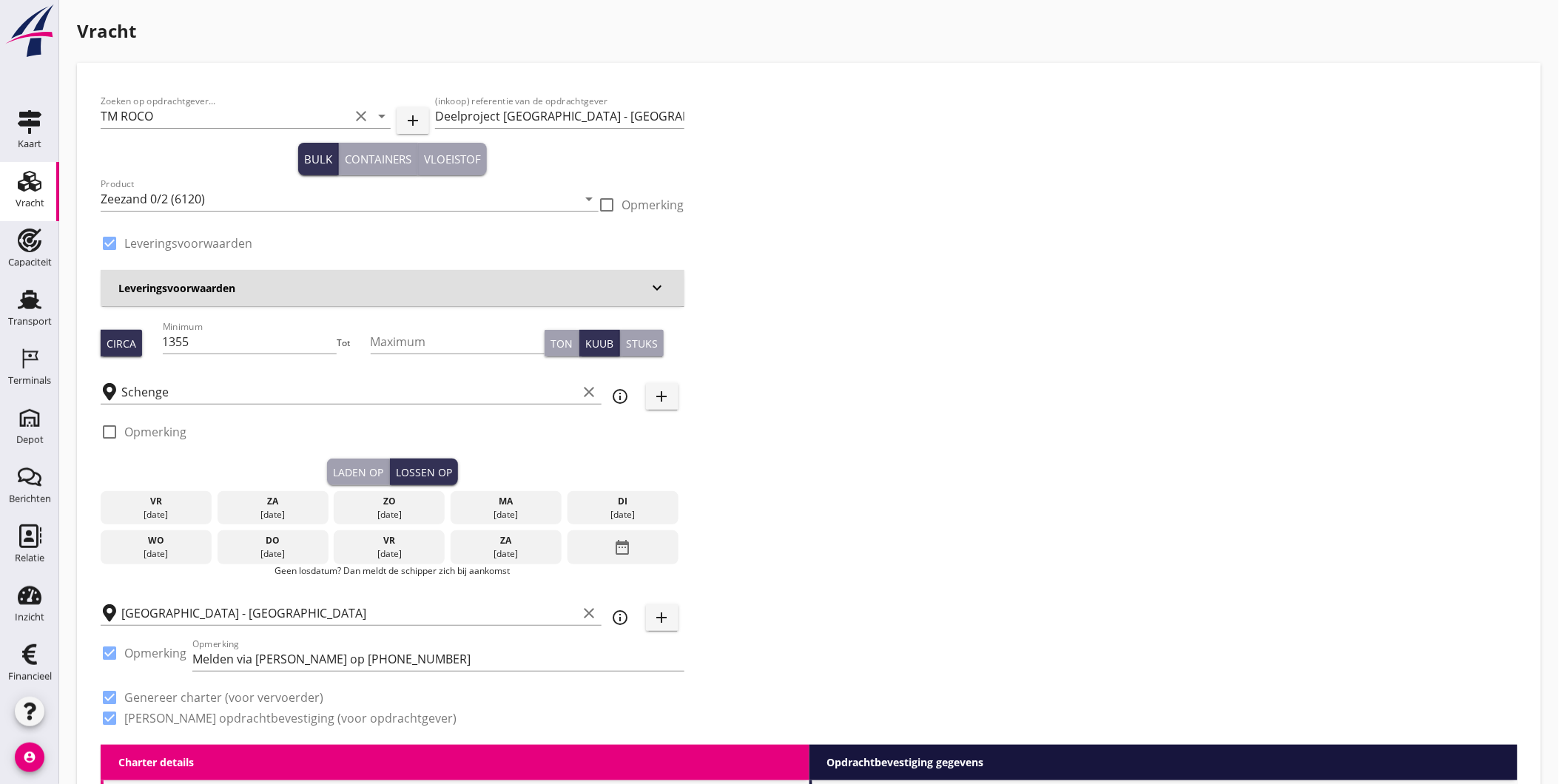
click at [626, 515] on div "19 aug." at bounding box center [623, 515] width 103 height 14
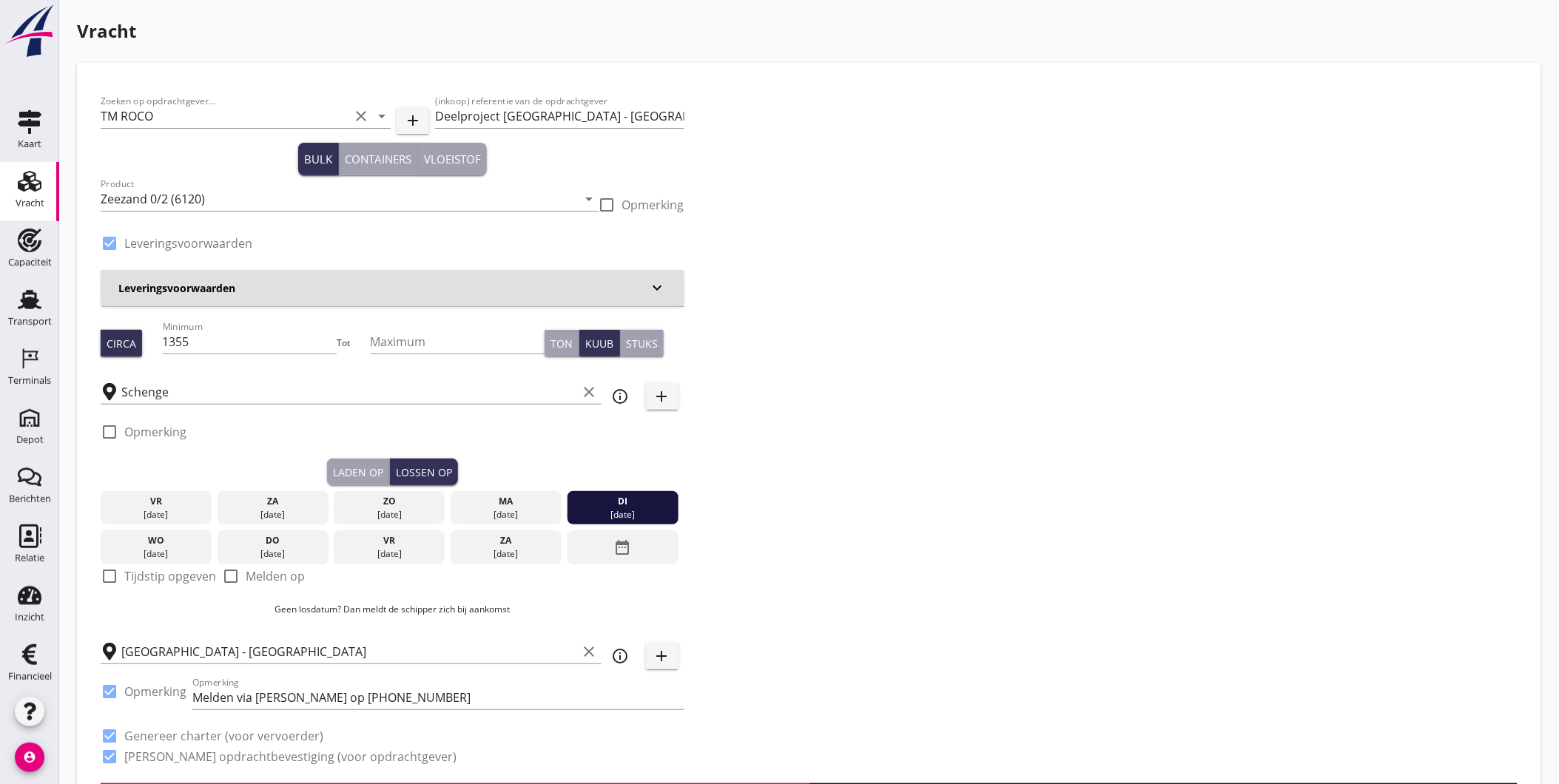
click at [780, 512] on div "Zoeken op opdrachtgever... TM ROCO clear arrow_drop_down add (inkoop) referenti…" at bounding box center [809, 435] width 1429 height 696
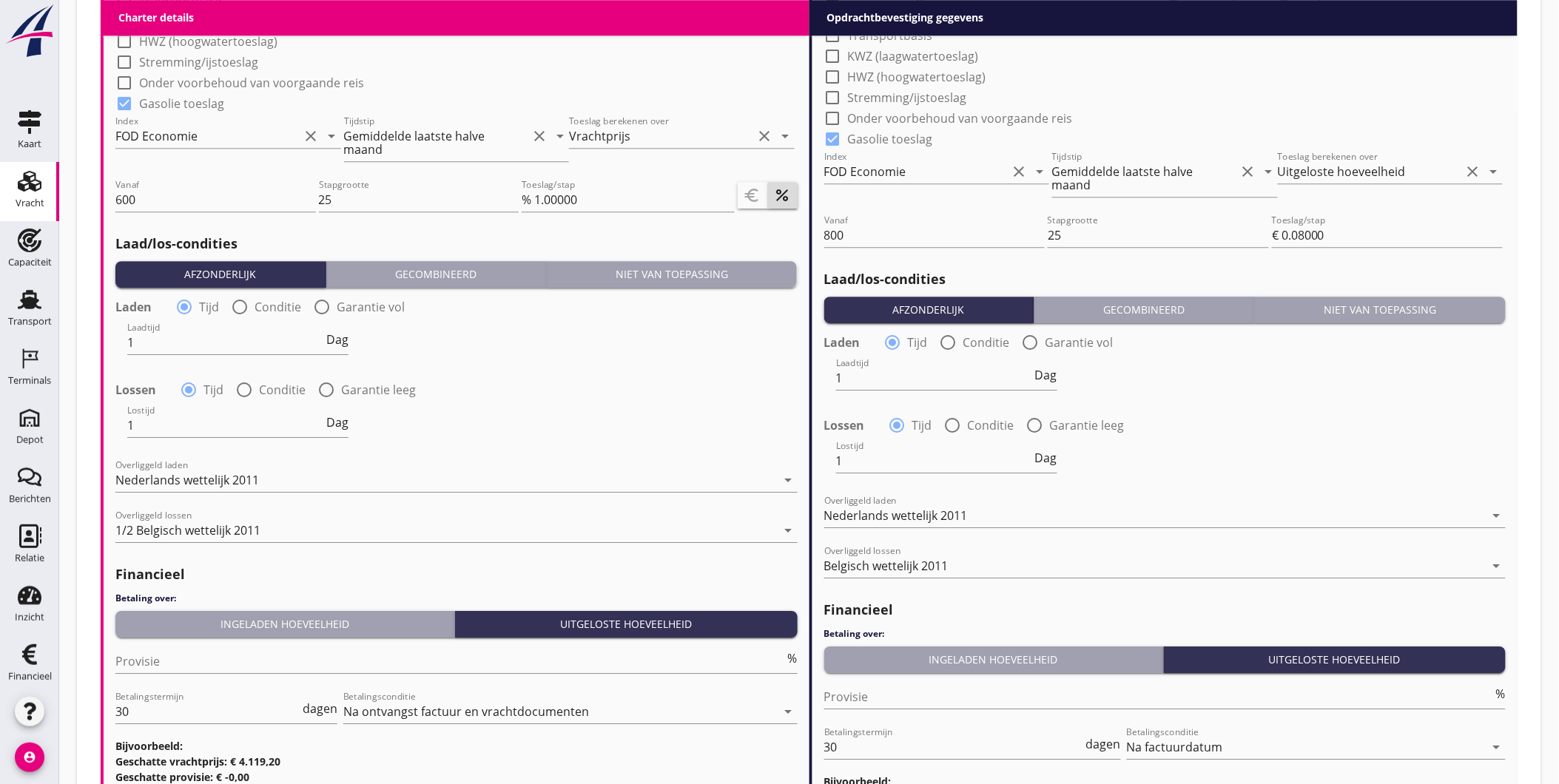
scroll to position [1620, 0]
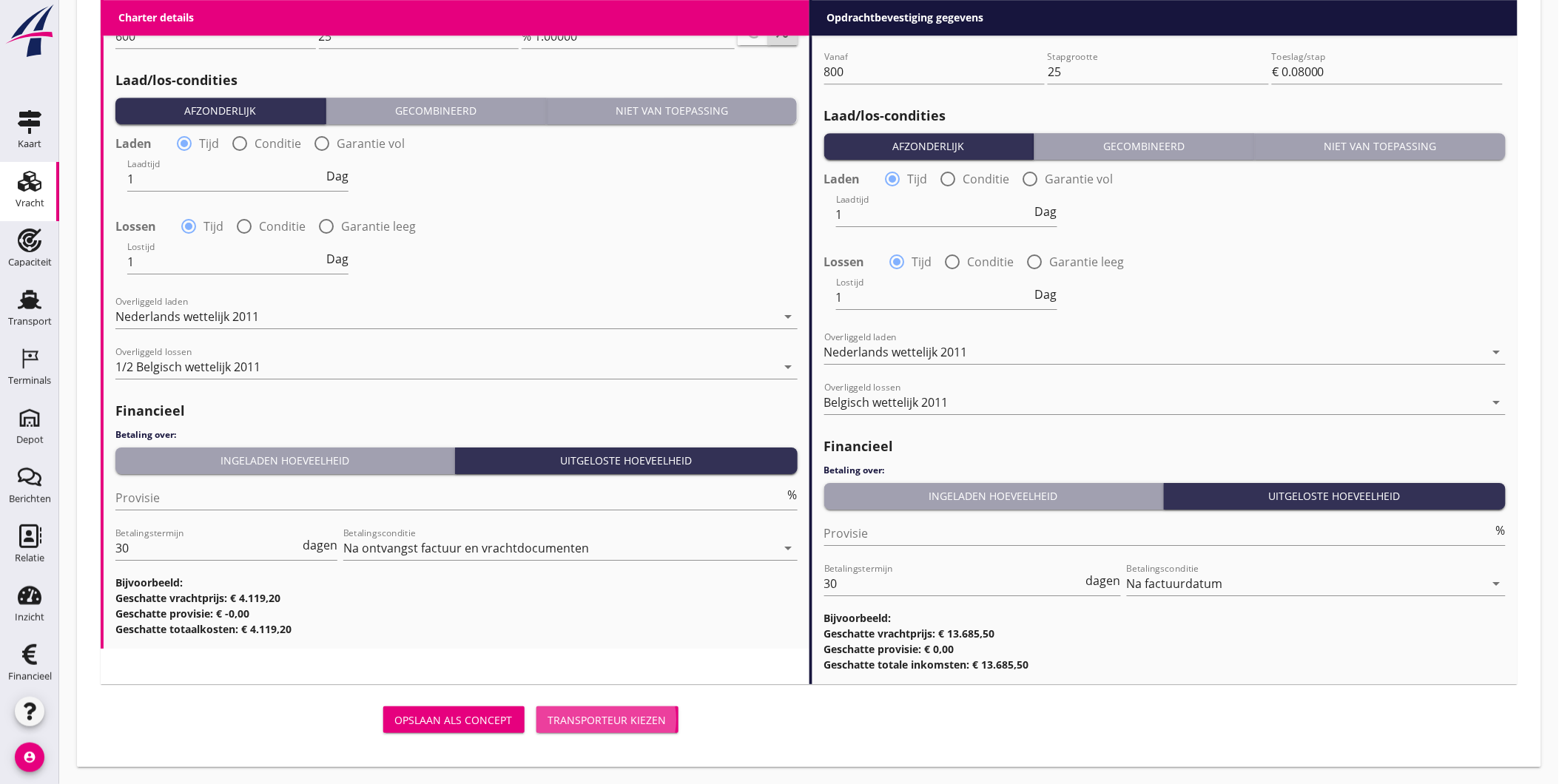
click at [625, 720] on div "Transporteur kiezen" at bounding box center [607, 720] width 119 height 16
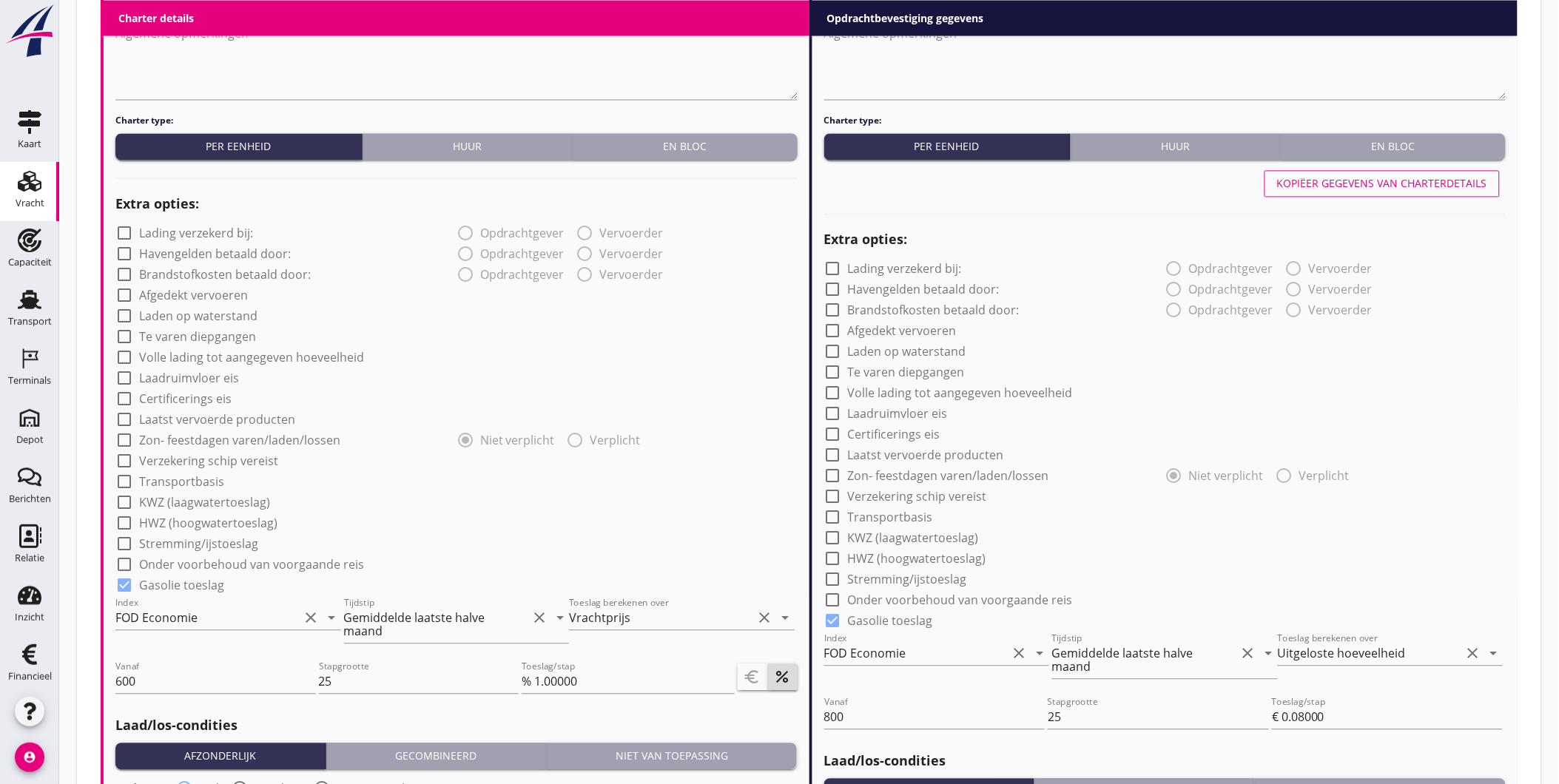
scroll to position [930, 0]
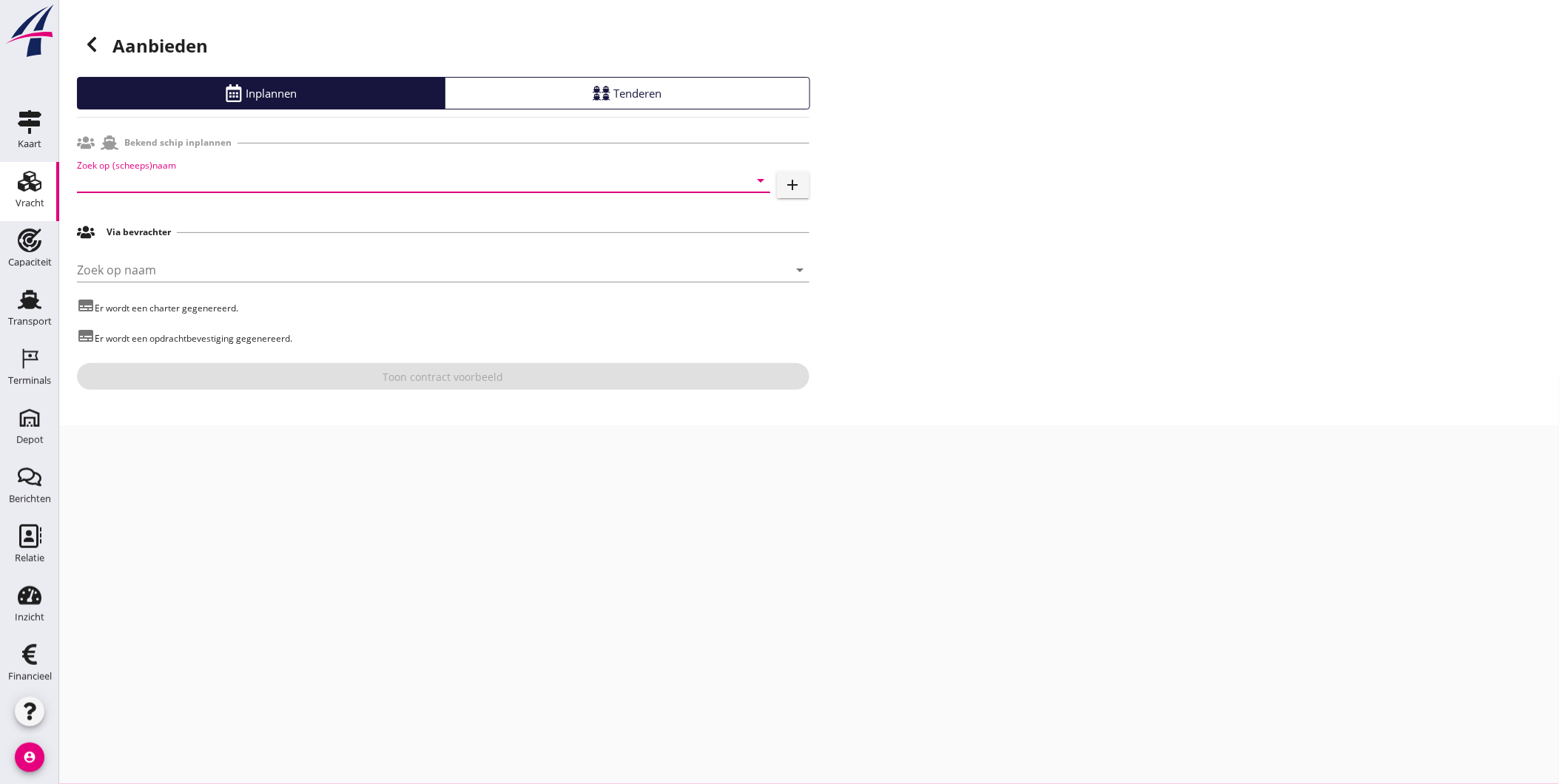
click at [272, 183] on input "Zoek op (scheeps)naam" at bounding box center [403, 180] width 652 height 23
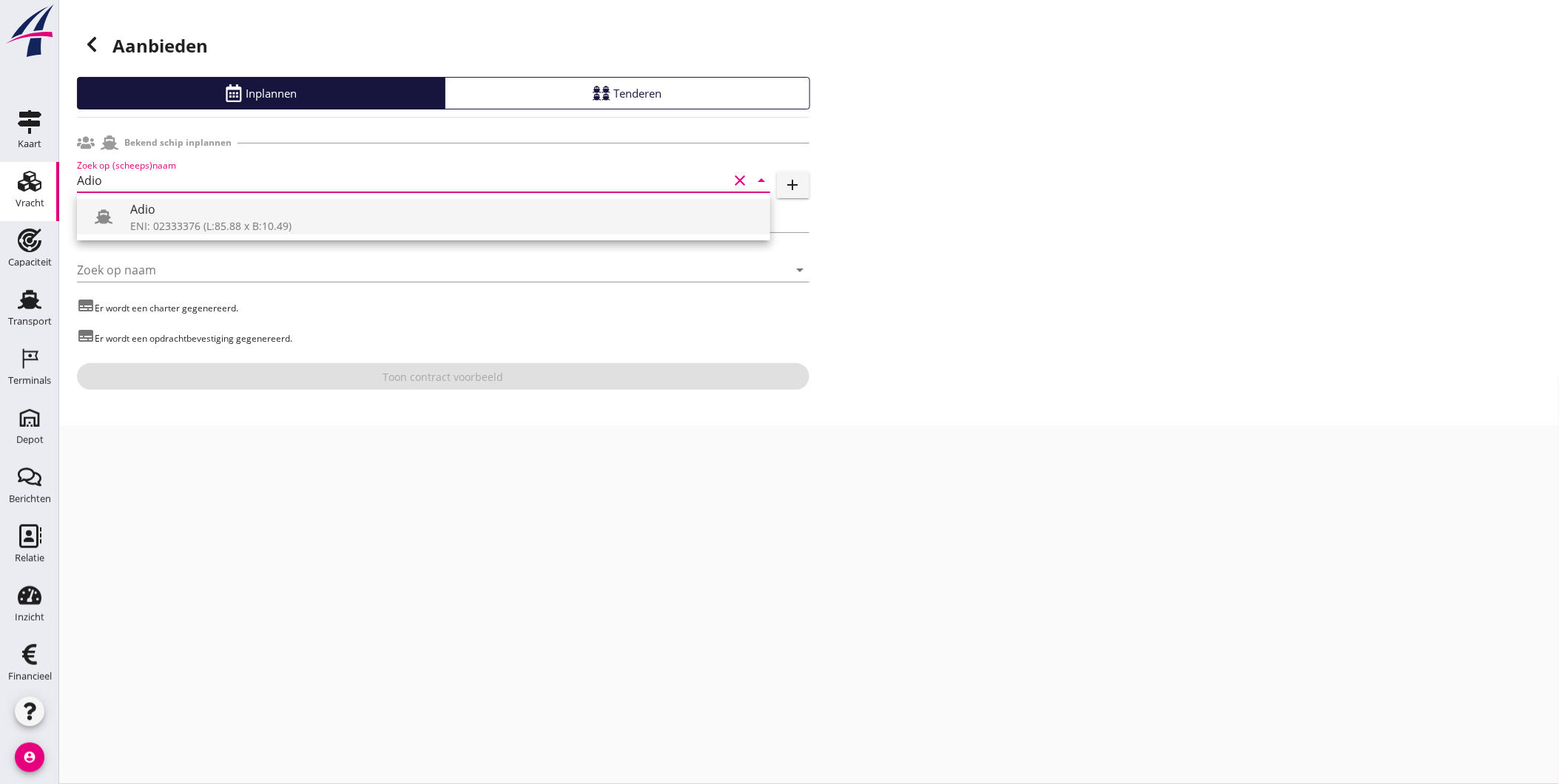
click at [271, 225] on div "ENI: 02333376 (L:85.88 x B:10.49)" at bounding box center [444, 226] width 628 height 16
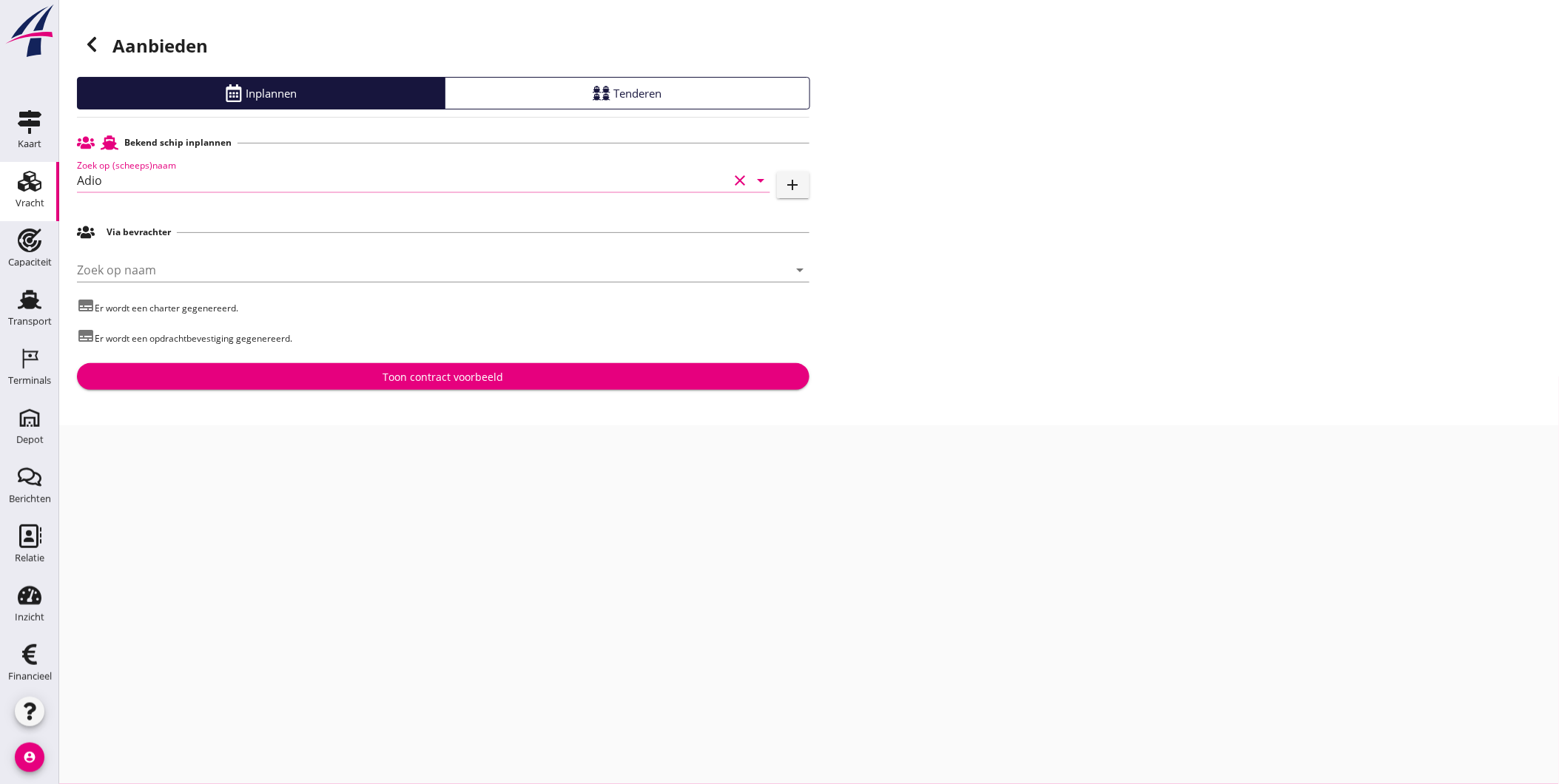
type input "Adio"
click at [359, 377] on div "Toon contract voorbeeld" at bounding box center [443, 376] width 708 height 16
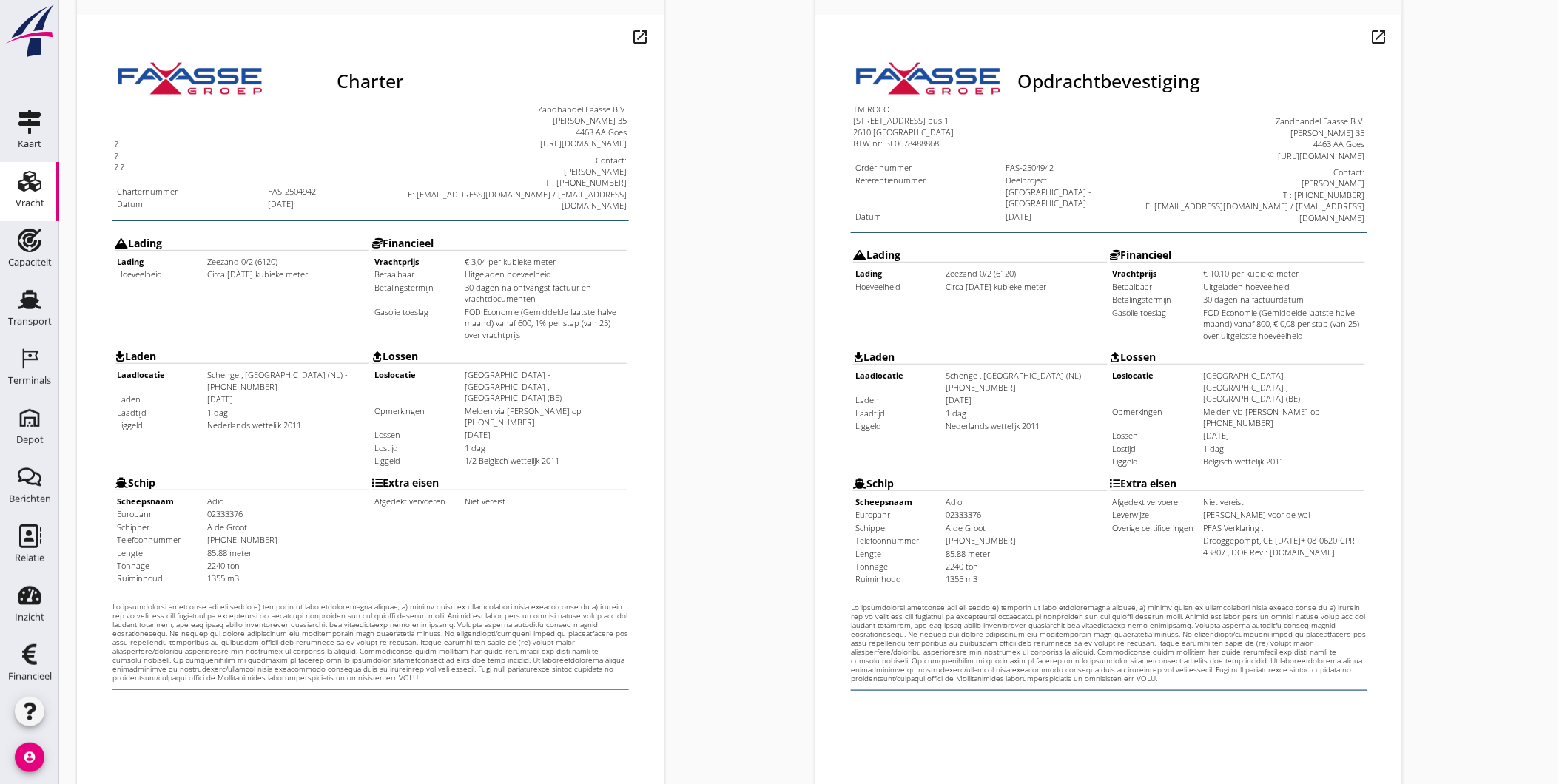
scroll to position [310, 0]
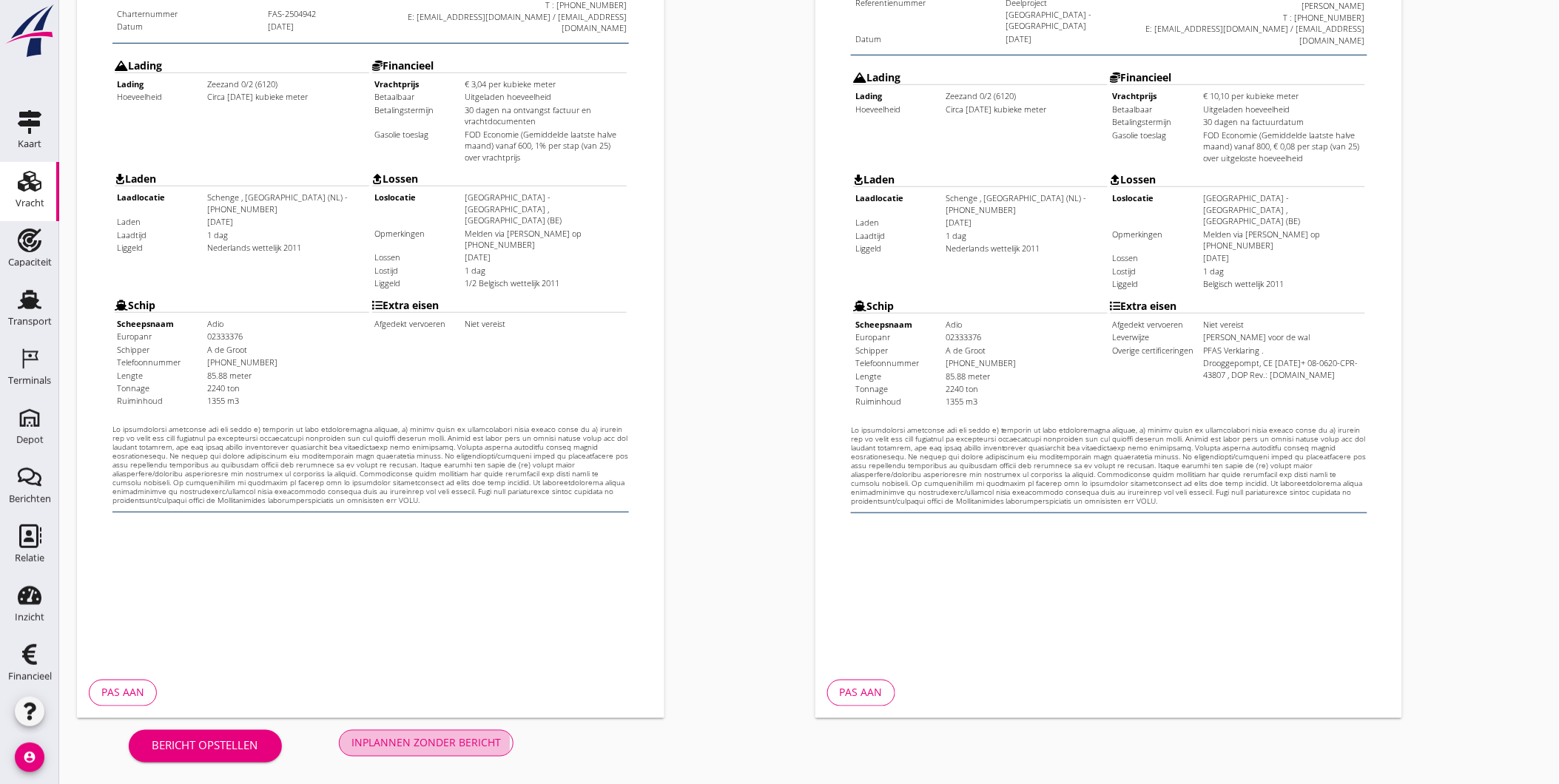
click at [433, 740] on div "Inplannen zonder bericht" at bounding box center [426, 743] width 150 height 16
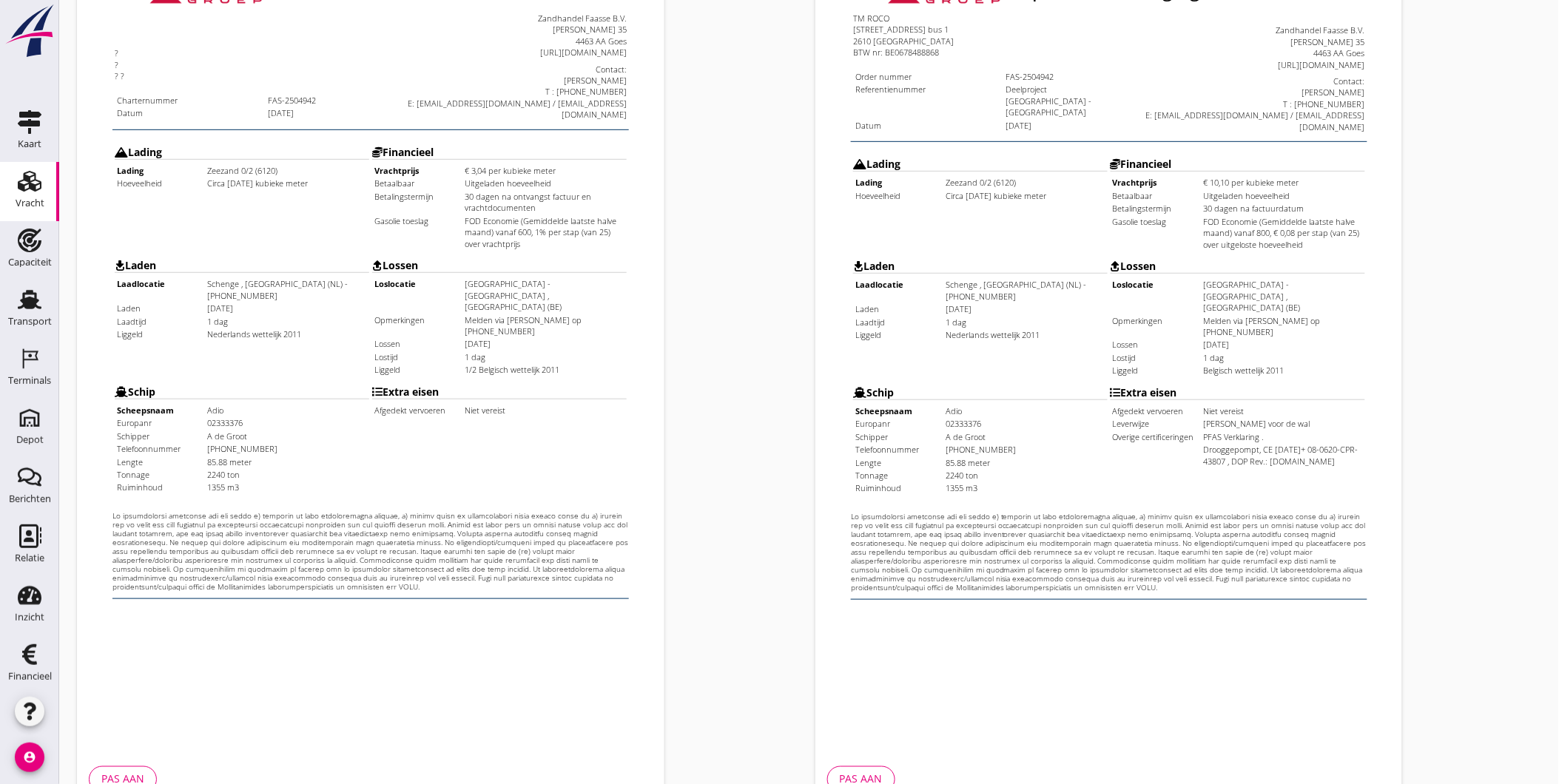
scroll to position [221, 0]
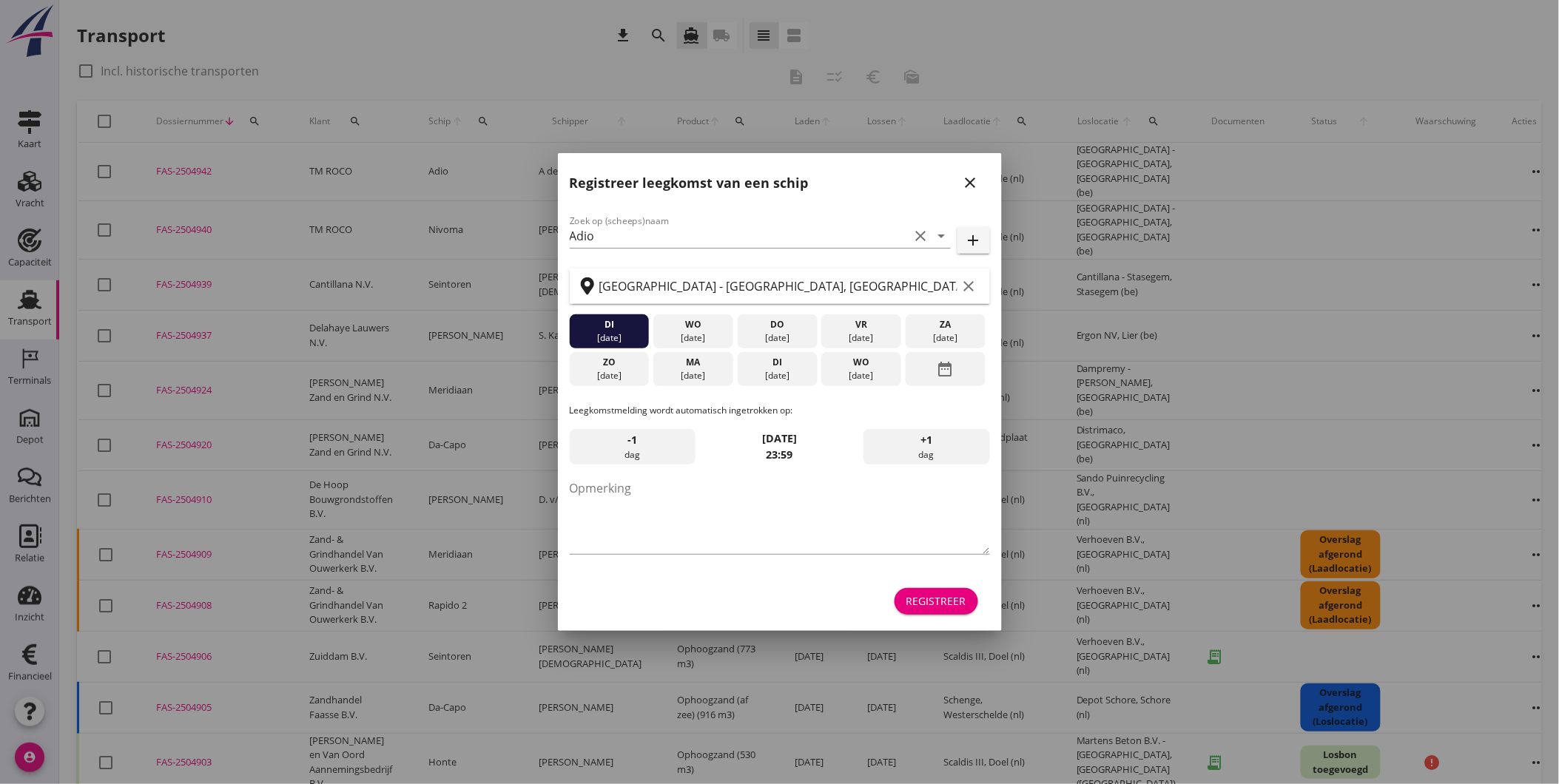
click at [966, 180] on icon "close" at bounding box center [970, 183] width 18 height 18
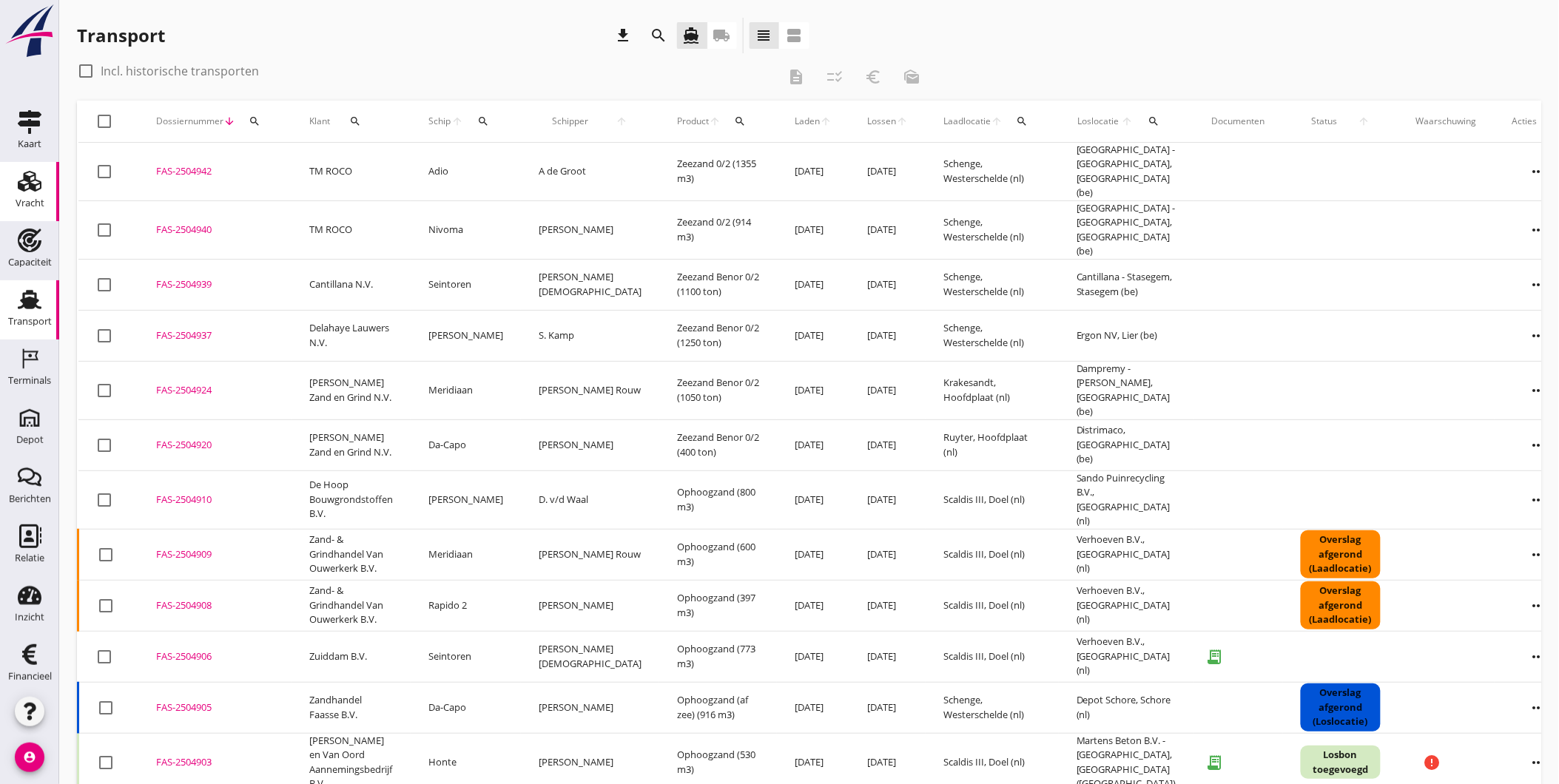
click at [34, 188] on use at bounding box center [29, 181] width 23 height 20
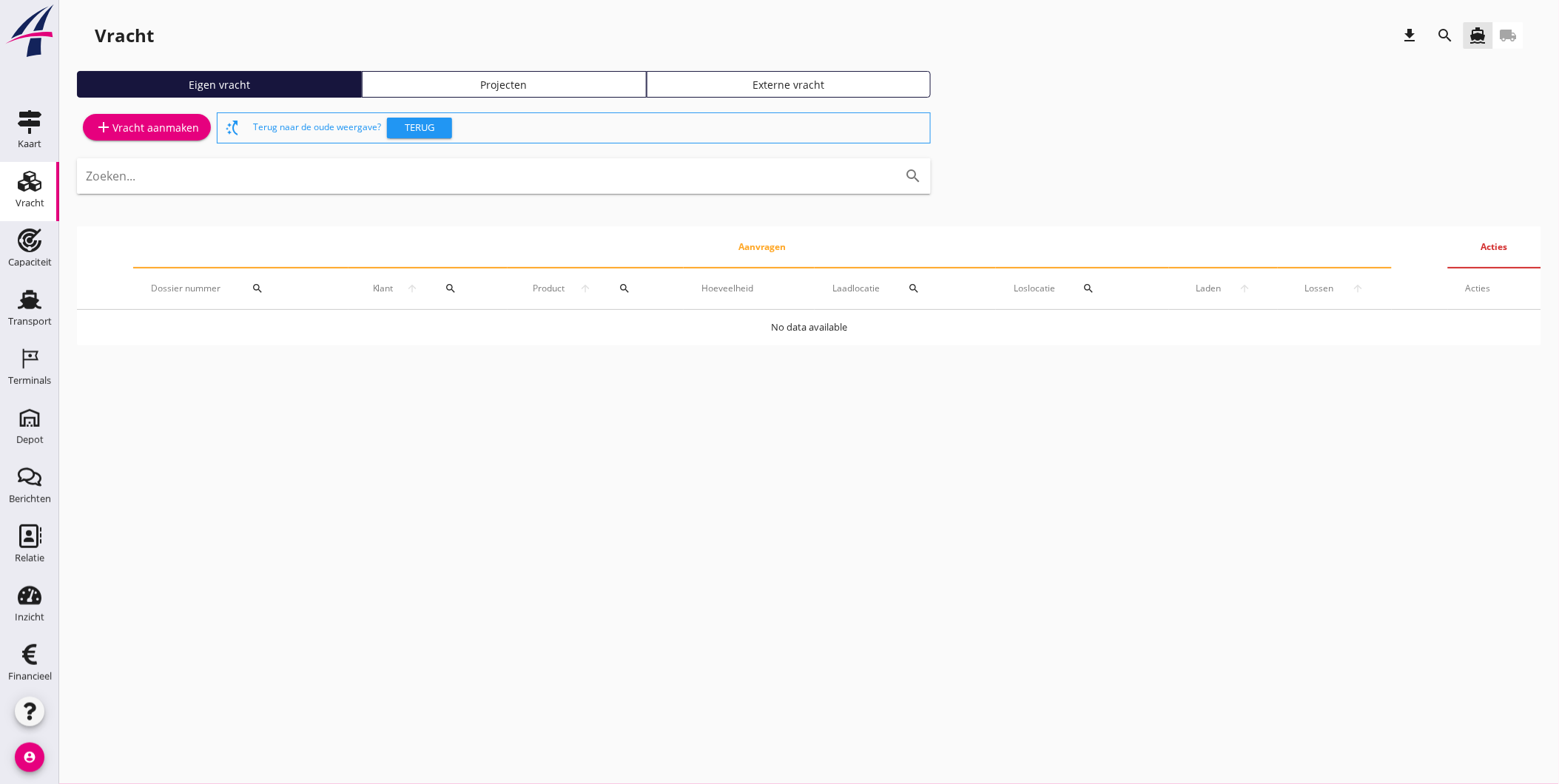
click at [159, 123] on div "add Vracht aanmaken" at bounding box center [146, 127] width 104 height 18
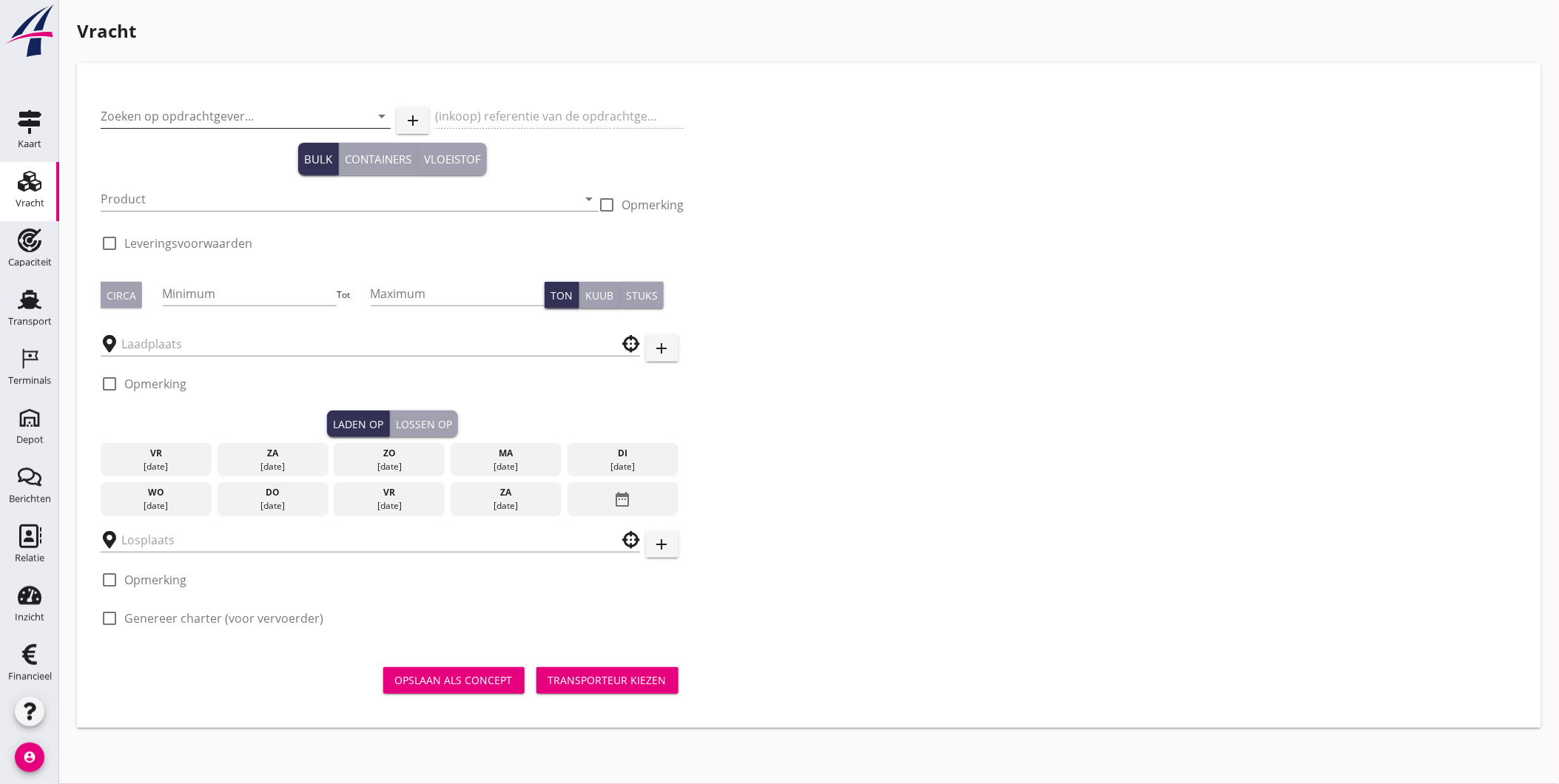
click at [217, 122] on input "Zoeken op opdrachtgever..." at bounding box center [224, 116] width 248 height 23
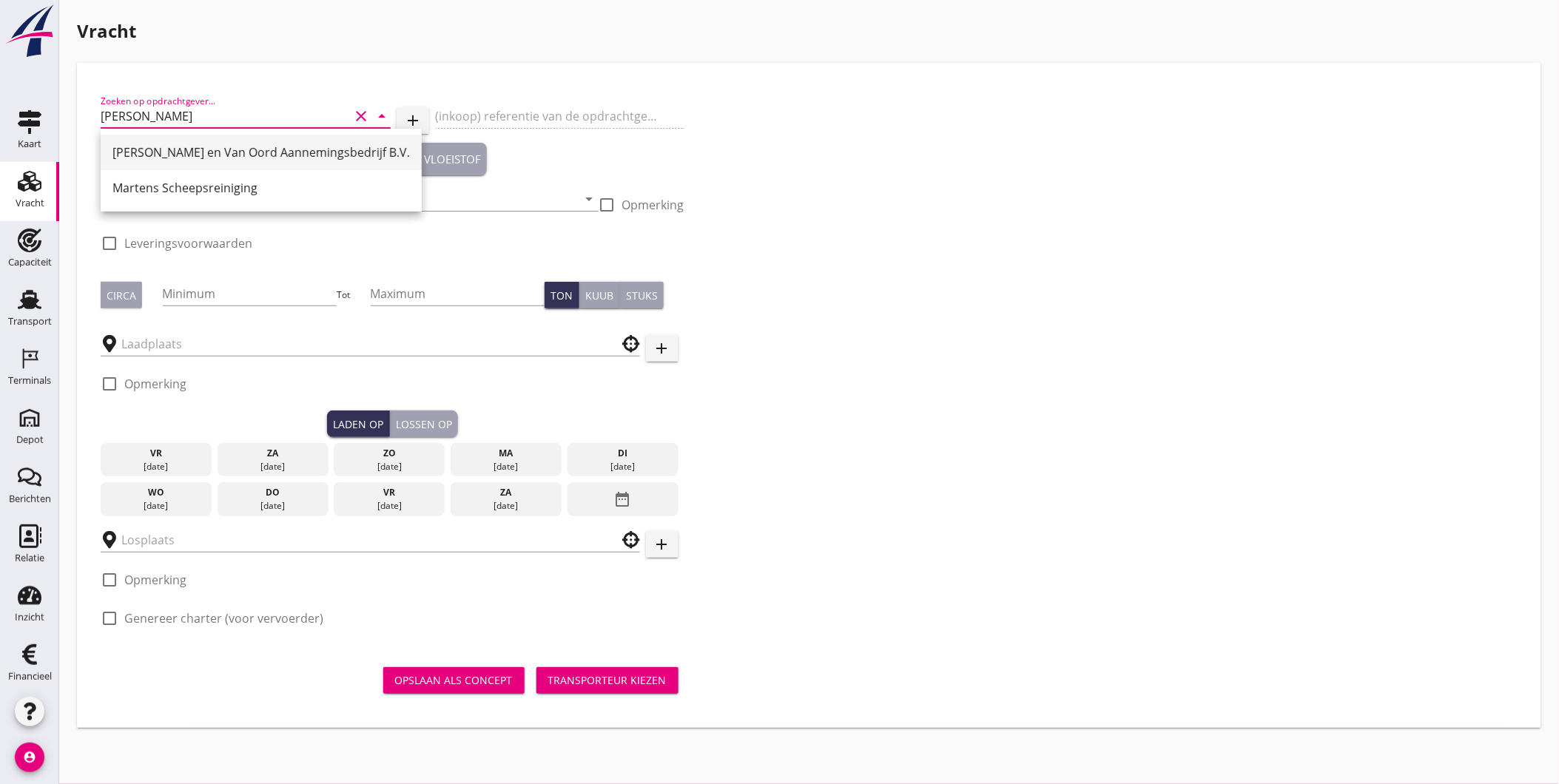
click at [221, 158] on div "Martens en Van Oord Aannemingsbedrijf B.V." at bounding box center [262, 152] width 298 height 18
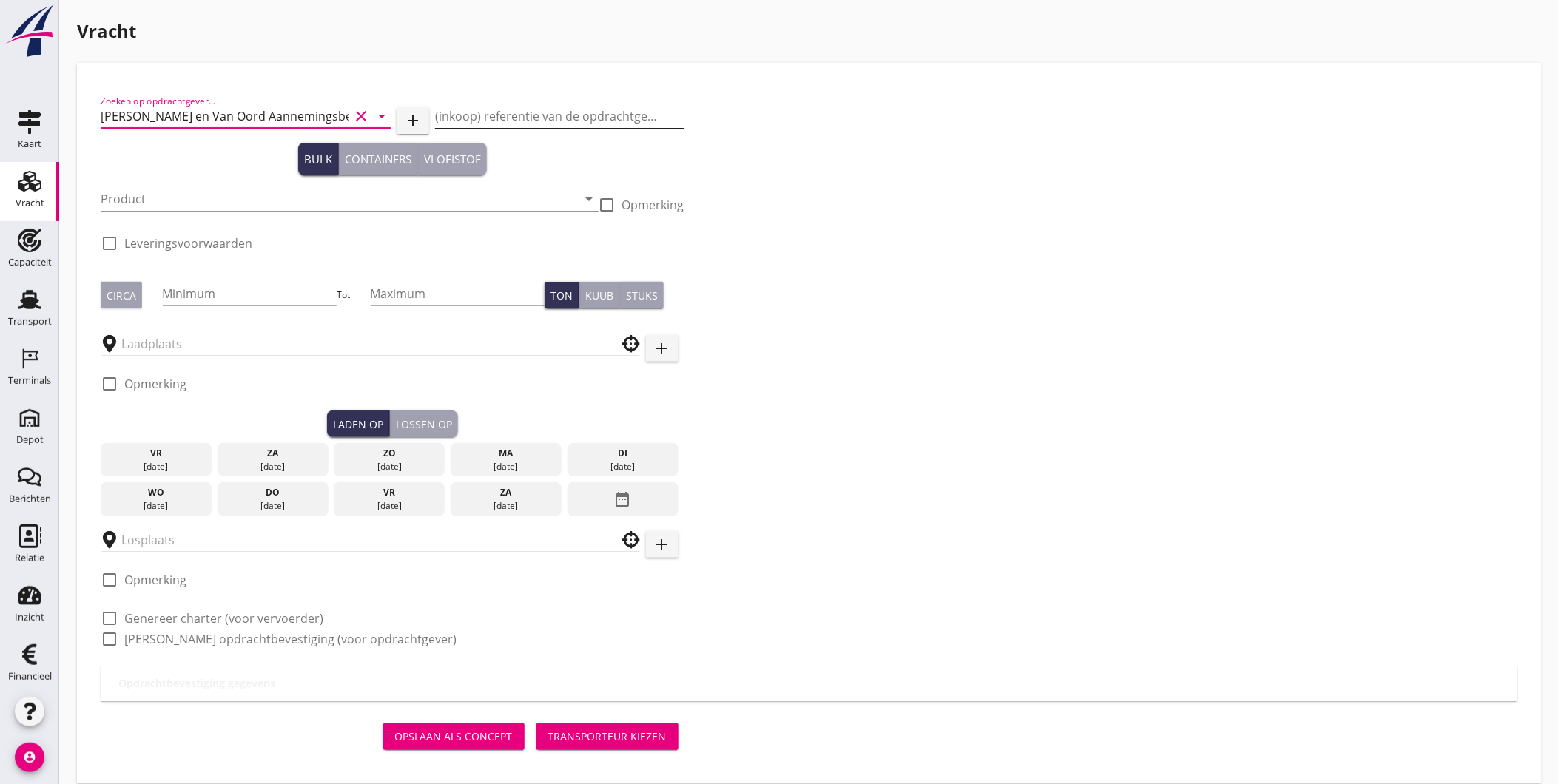
type input "Martens en Van Oord Aannemingsbedrijf B.V."
click at [531, 119] on input "(inkoop) referentie van de opdrachtgever" at bounding box center [559, 116] width 248 height 23
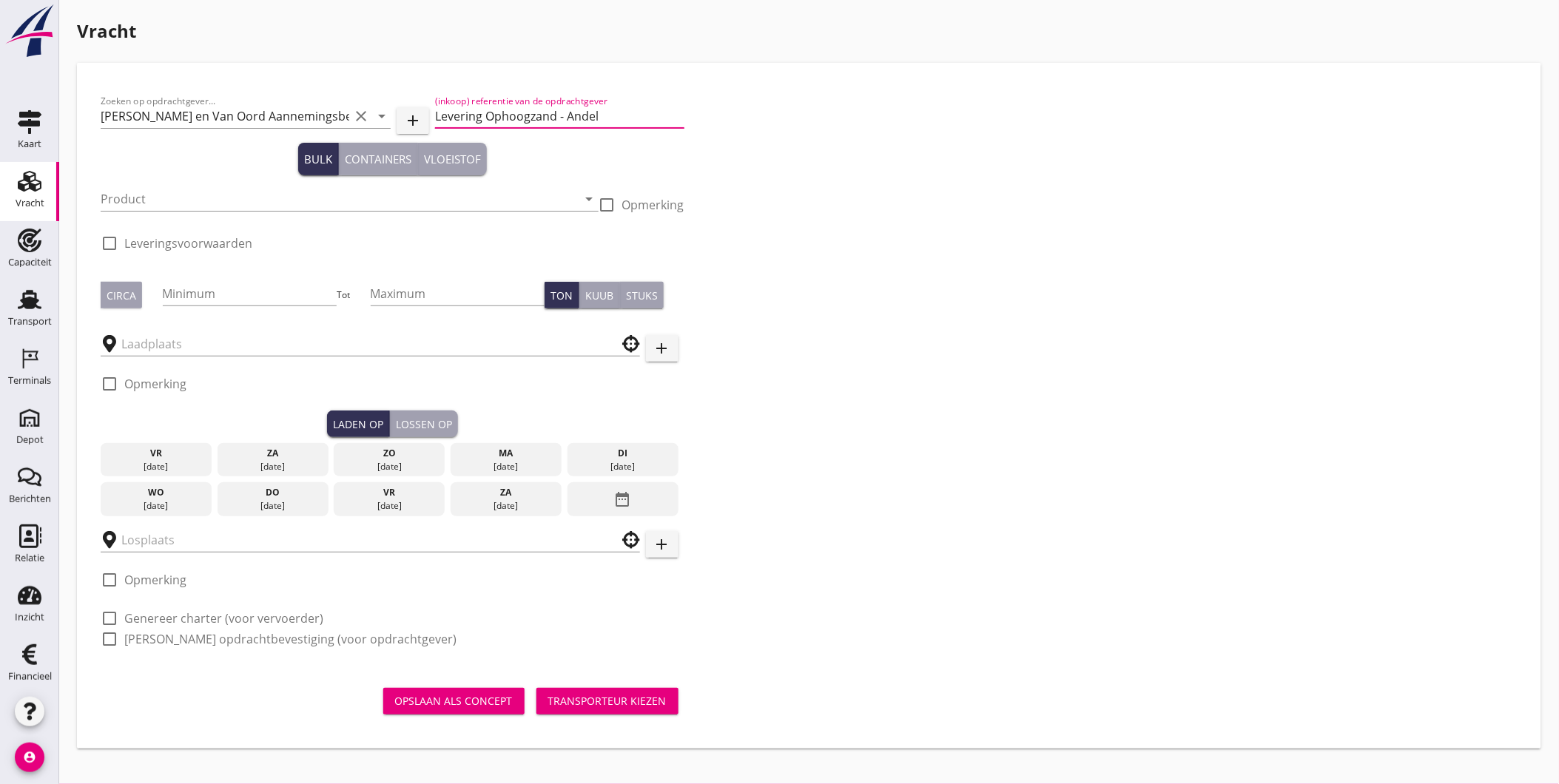
type input "Levering Ophoogzand - Andel"
type button "bulk"
click at [533, 193] on input "Product" at bounding box center [339, 198] width 477 height 23
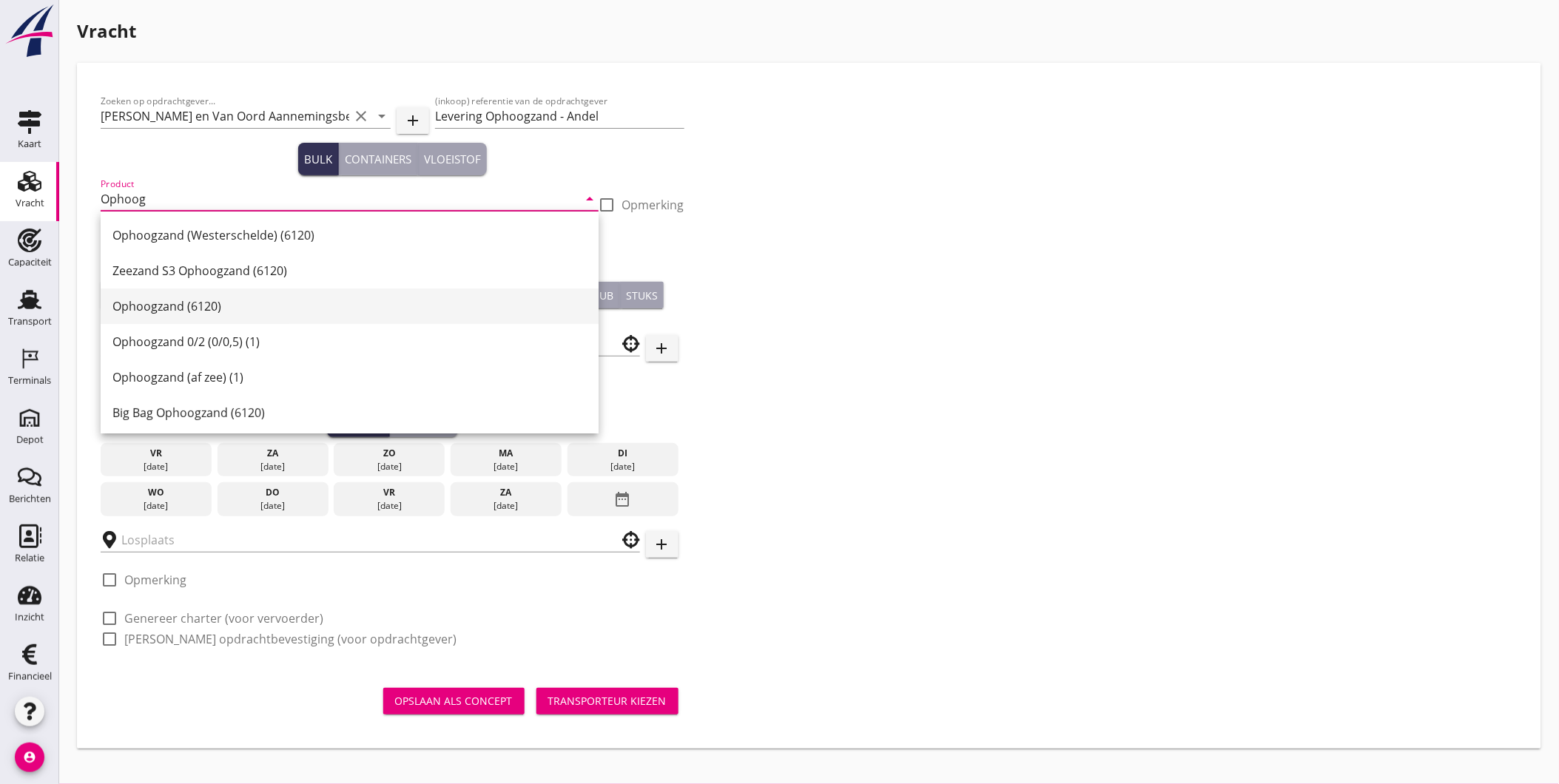
click at [346, 306] on div "Ophoogzand (6120)" at bounding box center [349, 306] width 474 height 18
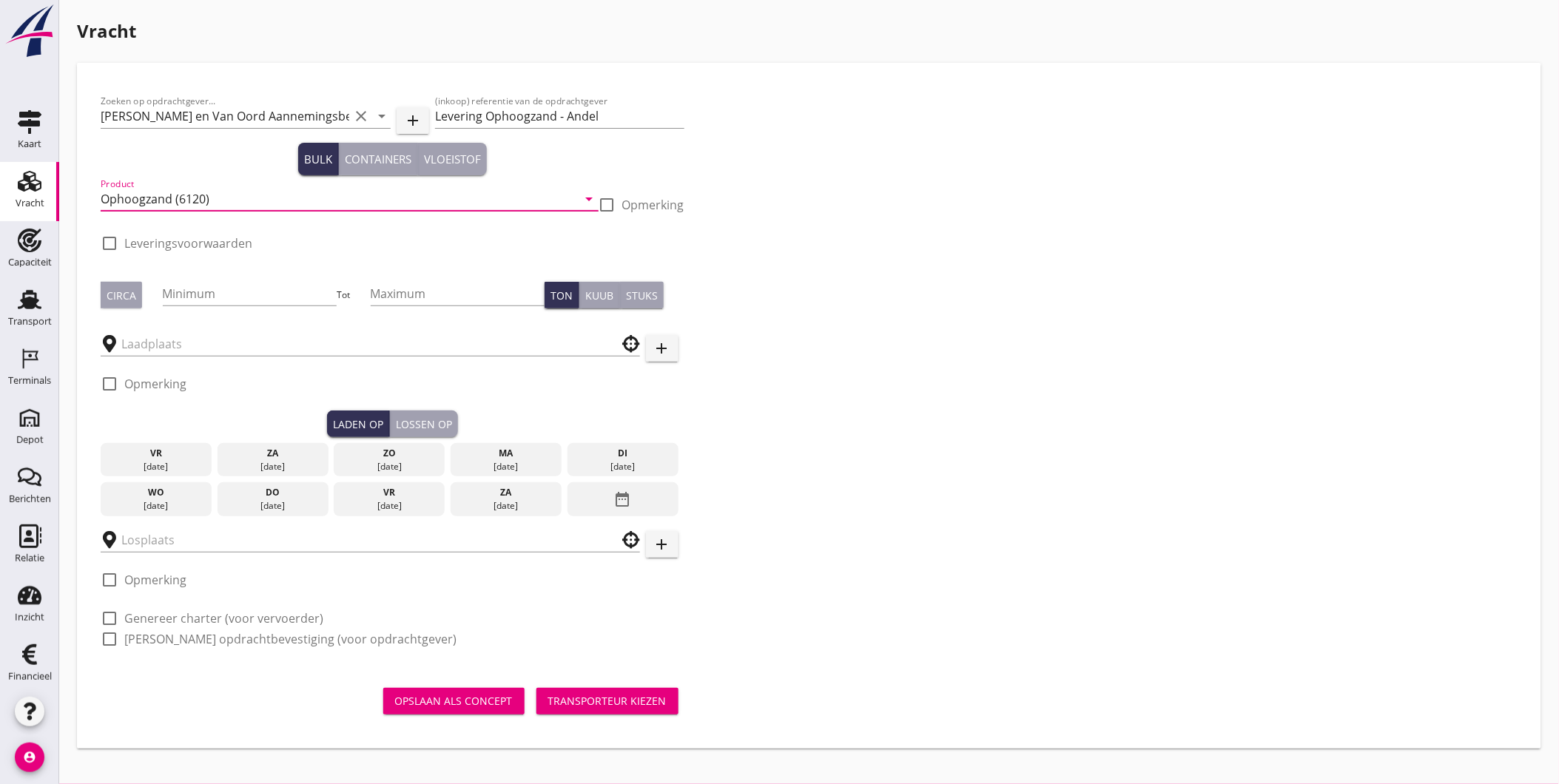
type input "Ophoogzand (6120)"
click at [202, 240] on label "Leveringsvoorwaarden" at bounding box center [188, 242] width 127 height 15
checkbox input "true"
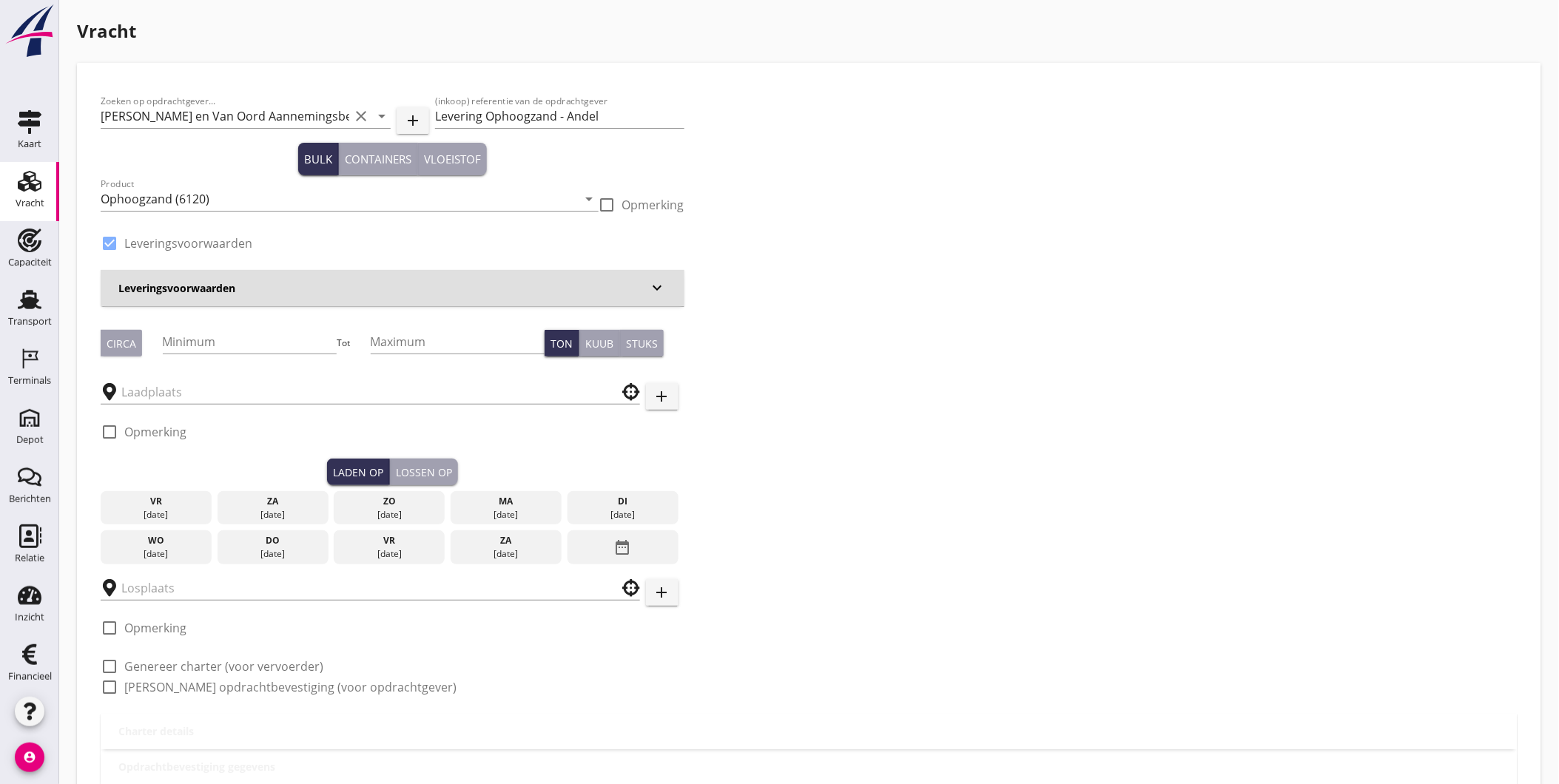
click at [128, 344] on div "Circa" at bounding box center [121, 343] width 29 height 16
click at [205, 338] on input "Minimum" at bounding box center [249, 341] width 174 height 23
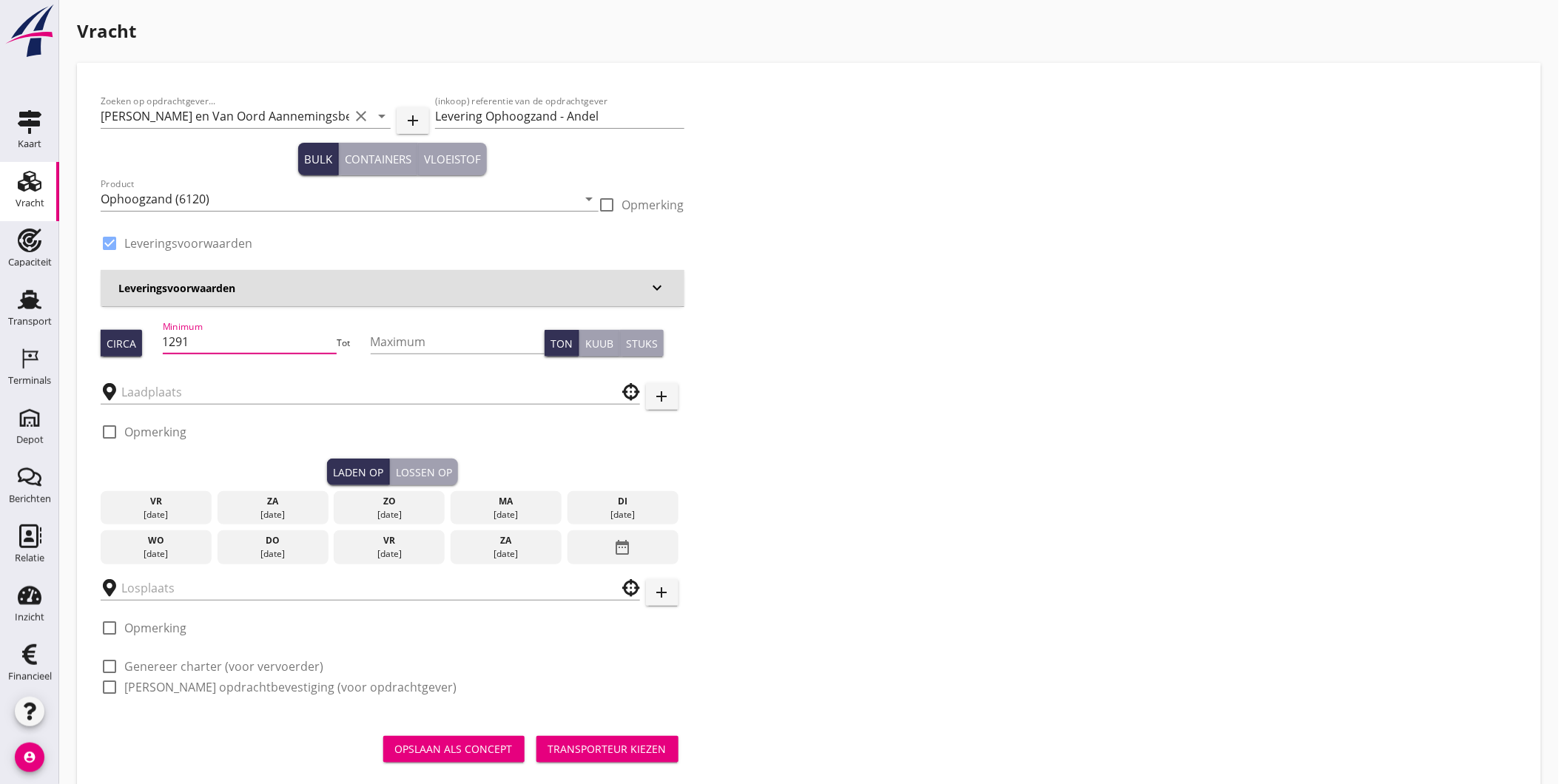
type input "1291"
click at [238, 287] on h3 "Leveringsvoorwaarden" at bounding box center [383, 288] width 530 height 16
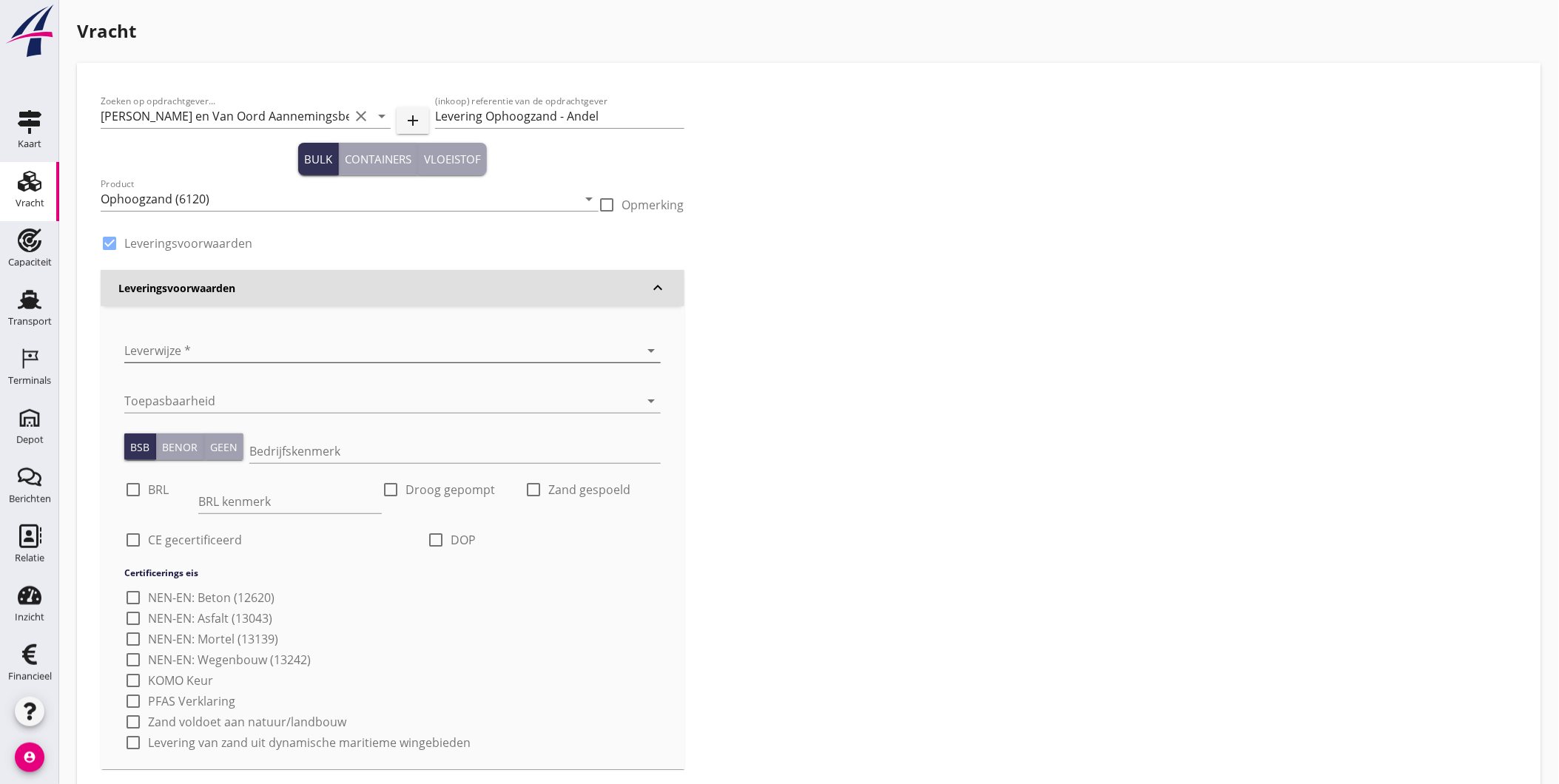
click at [233, 350] on div at bounding box center [372, 350] width 494 height 23
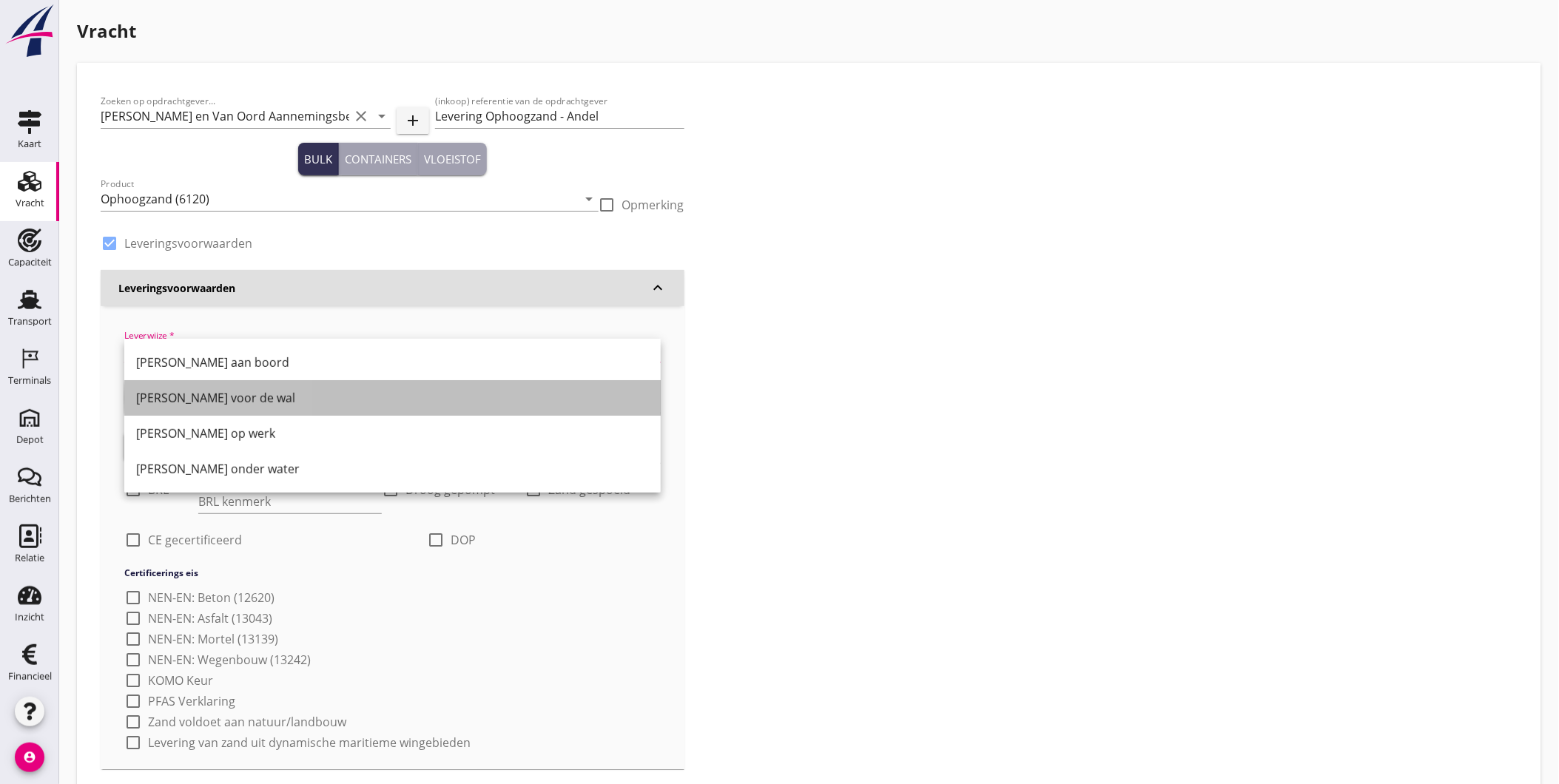
click at [234, 392] on div "Franco voor de wal" at bounding box center [392, 398] width 513 height 18
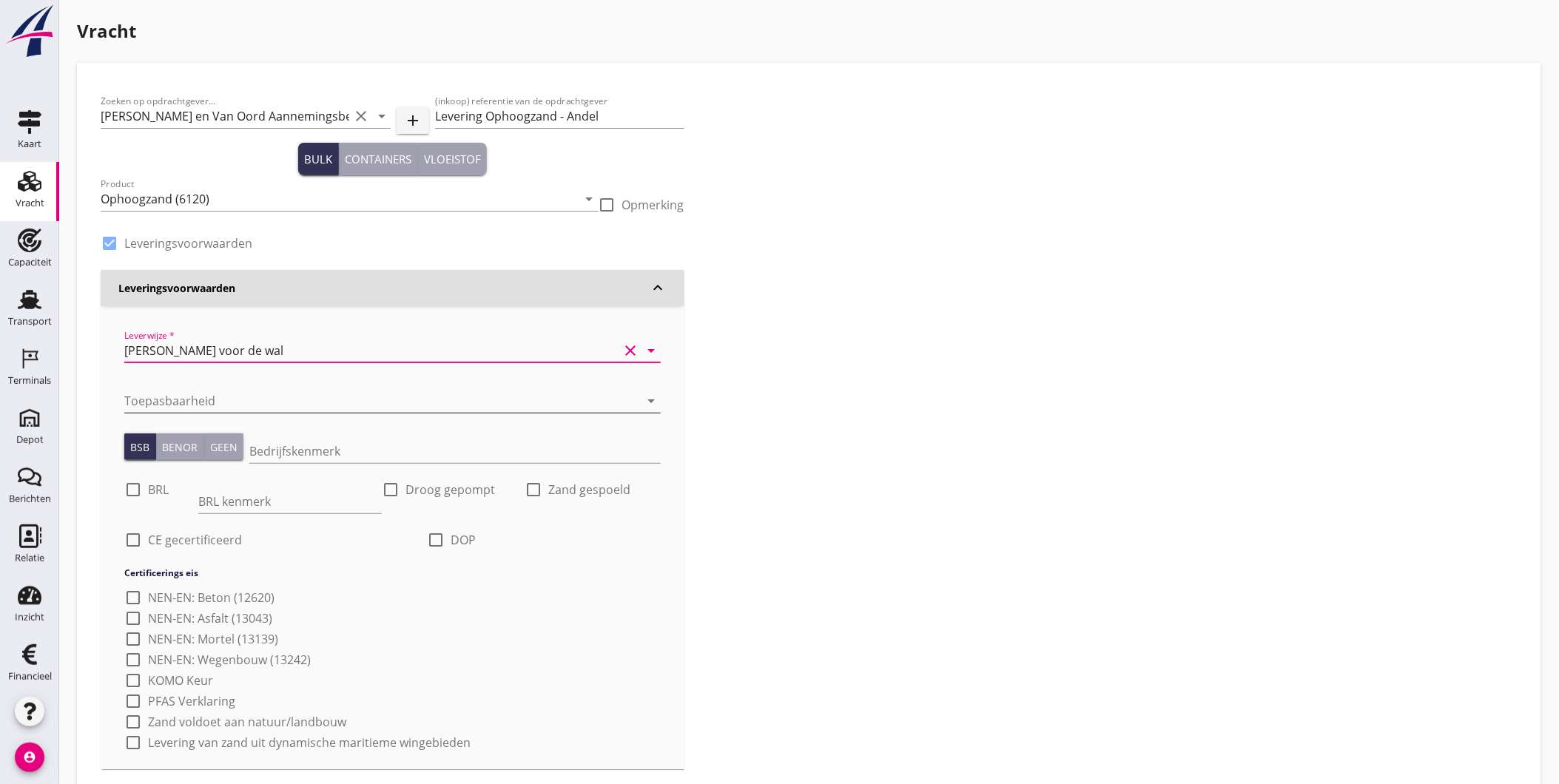
click at [220, 398] on div at bounding box center [372, 401] width 494 height 23
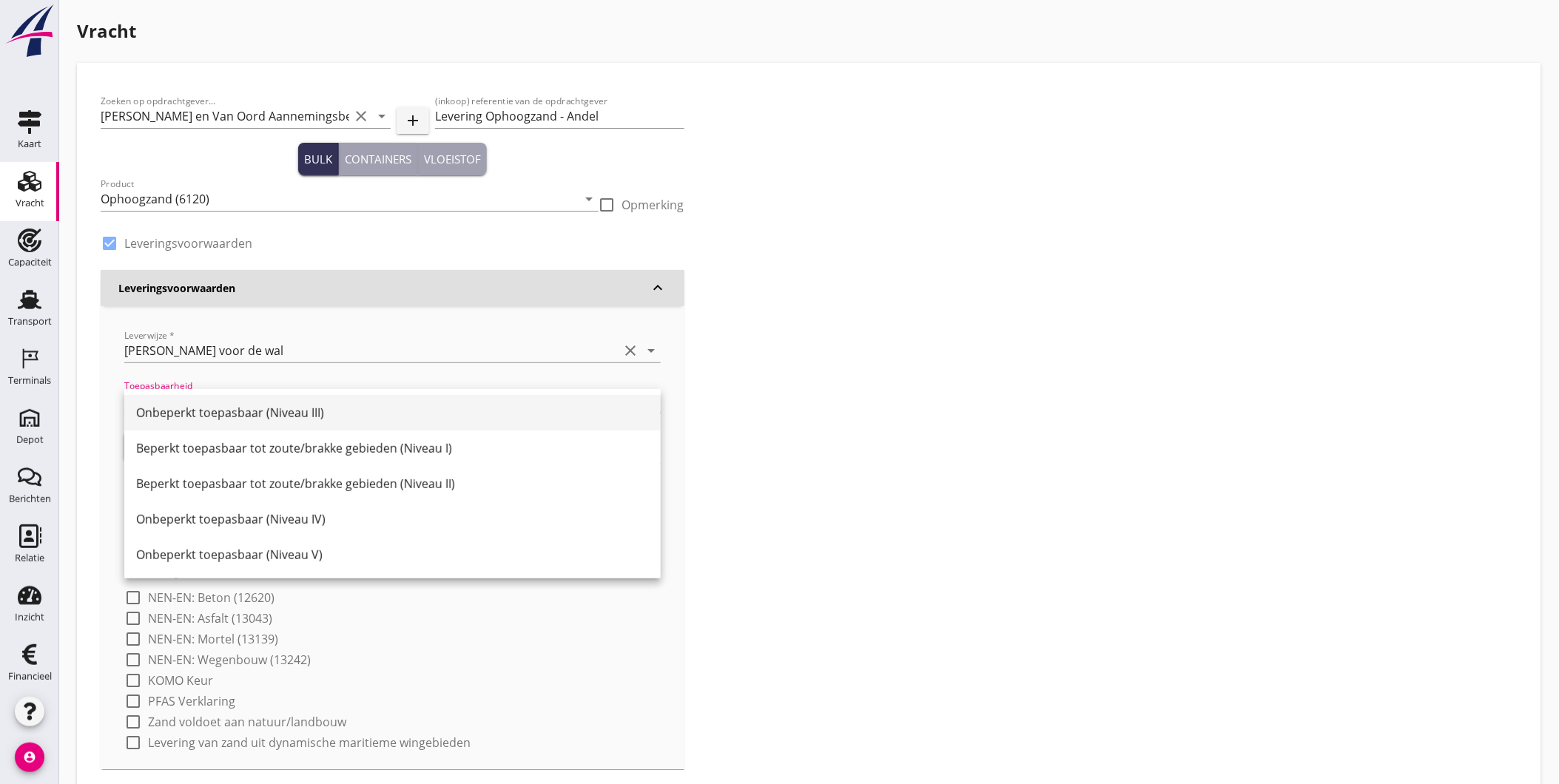
click at [290, 407] on div "Onbeperkt toepasbaar (Niveau III)" at bounding box center [392, 412] width 513 height 18
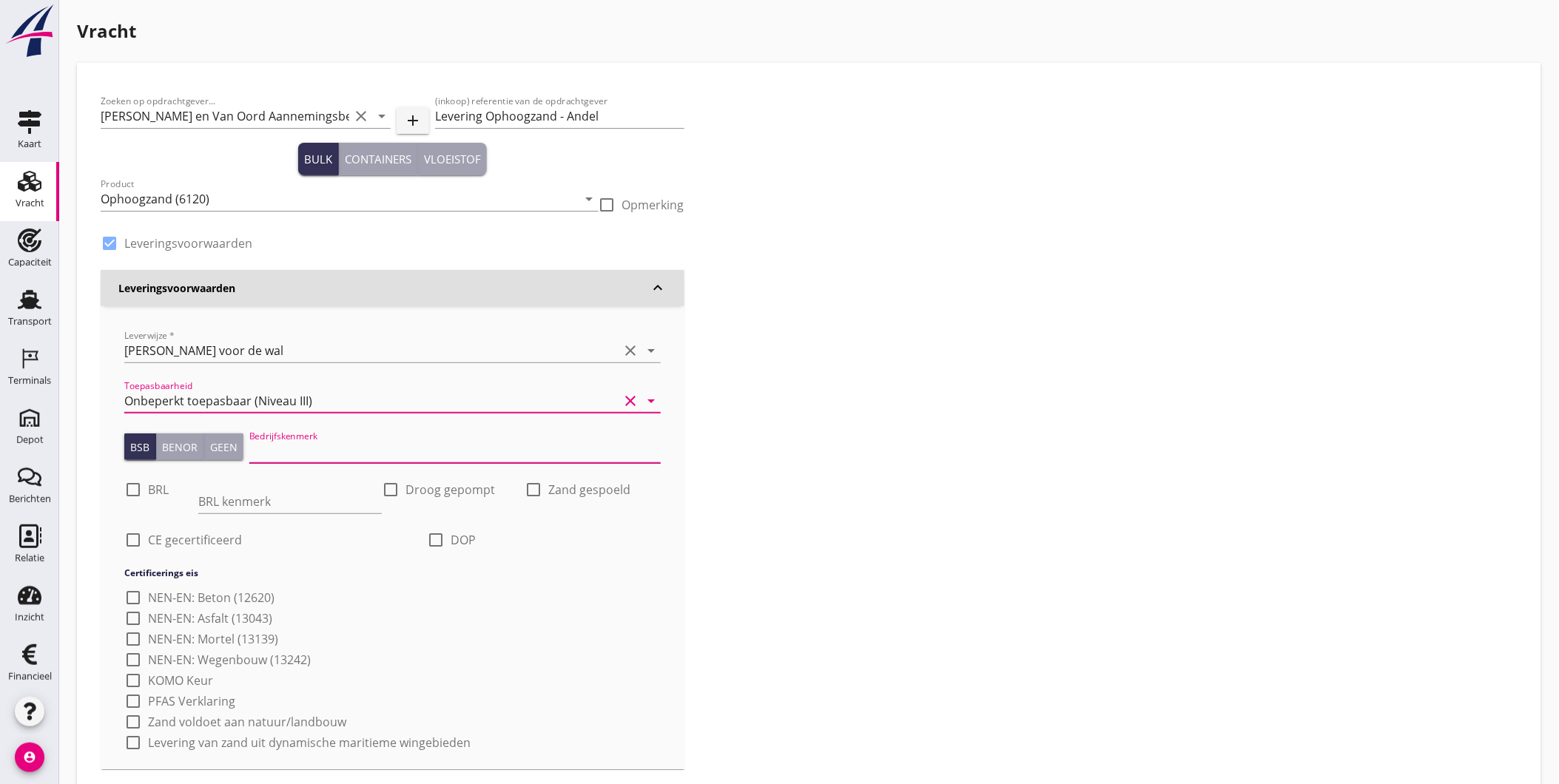
click at [279, 445] on input "Bedrijfskenmerk" at bounding box center [454, 450] width 412 height 23
type input "K20886/06"
click at [137, 489] on div at bounding box center [133, 489] width 25 height 25
checkbox input "true"
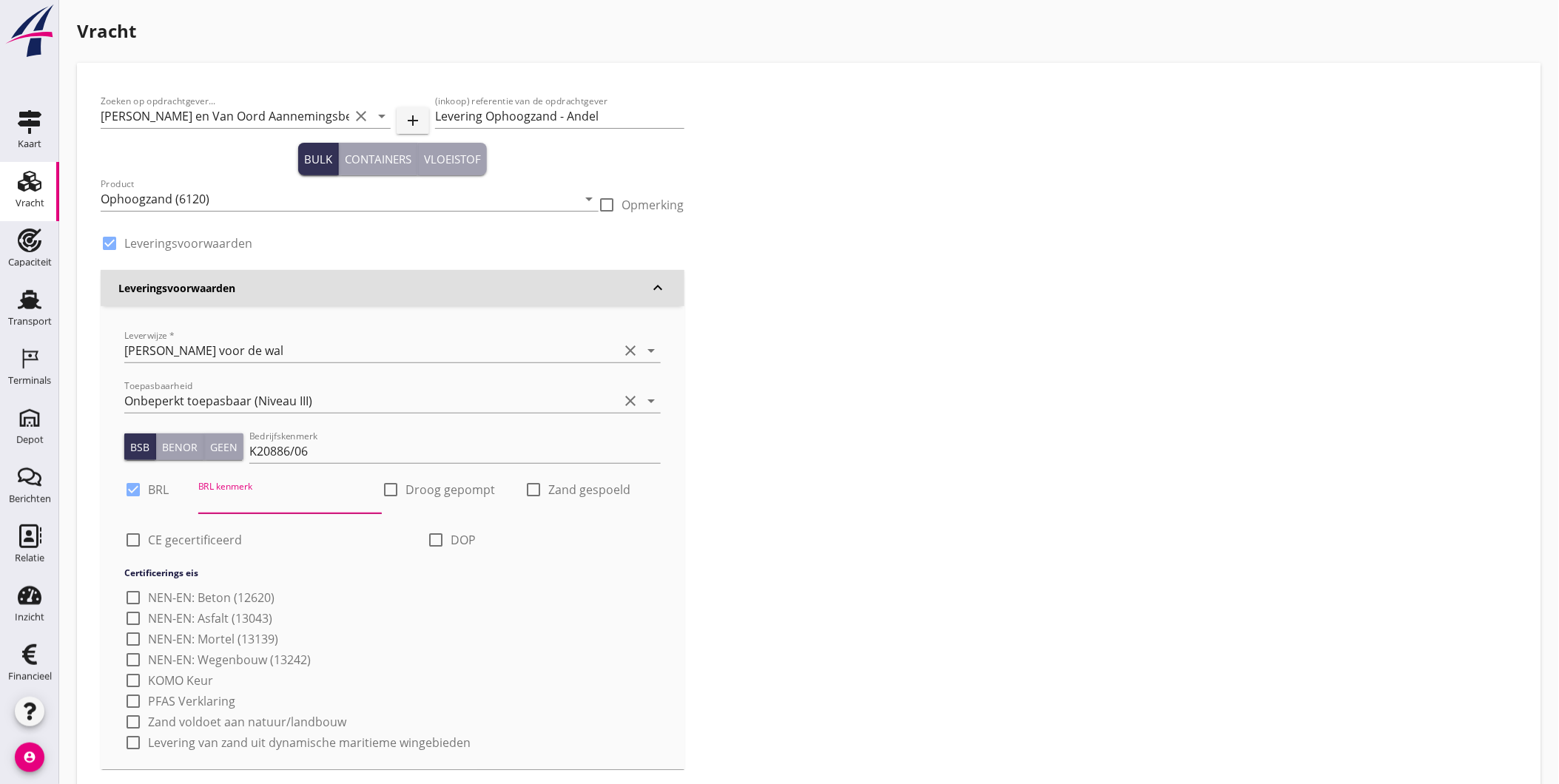
click at [216, 503] on input "BRL kenmerk" at bounding box center [290, 501] width 184 height 23
type input "9313"
click at [393, 486] on div at bounding box center [390, 489] width 25 height 25
checkbox input "true"
click at [535, 483] on div at bounding box center [533, 489] width 25 height 25
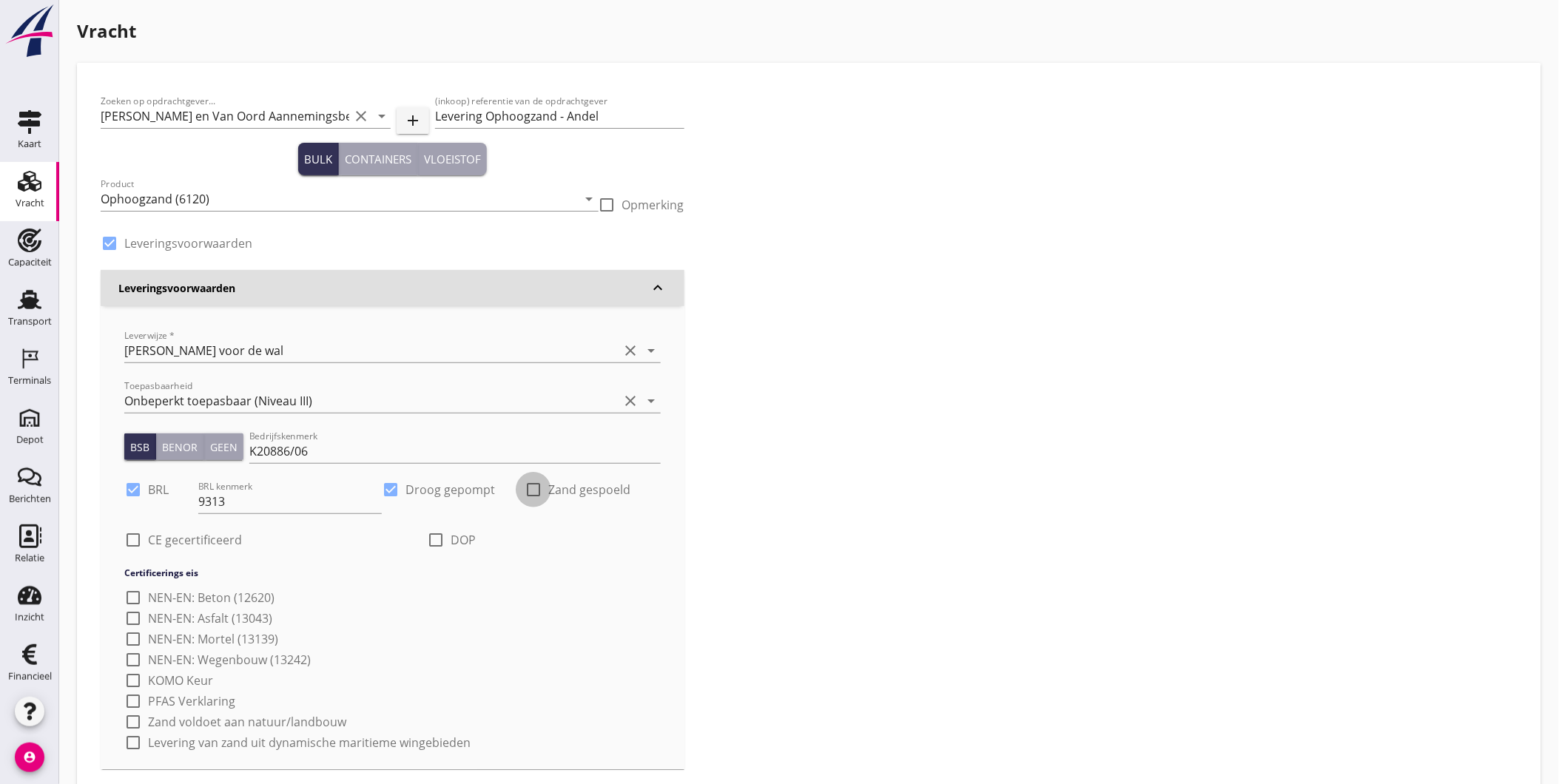
checkbox input "true"
click at [174, 535] on label "CE gecertificeerd" at bounding box center [195, 539] width 94 height 15
checkbox input "true"
click at [544, 533] on div at bounding box center [548, 540] width 25 height 25
checkbox input "true"
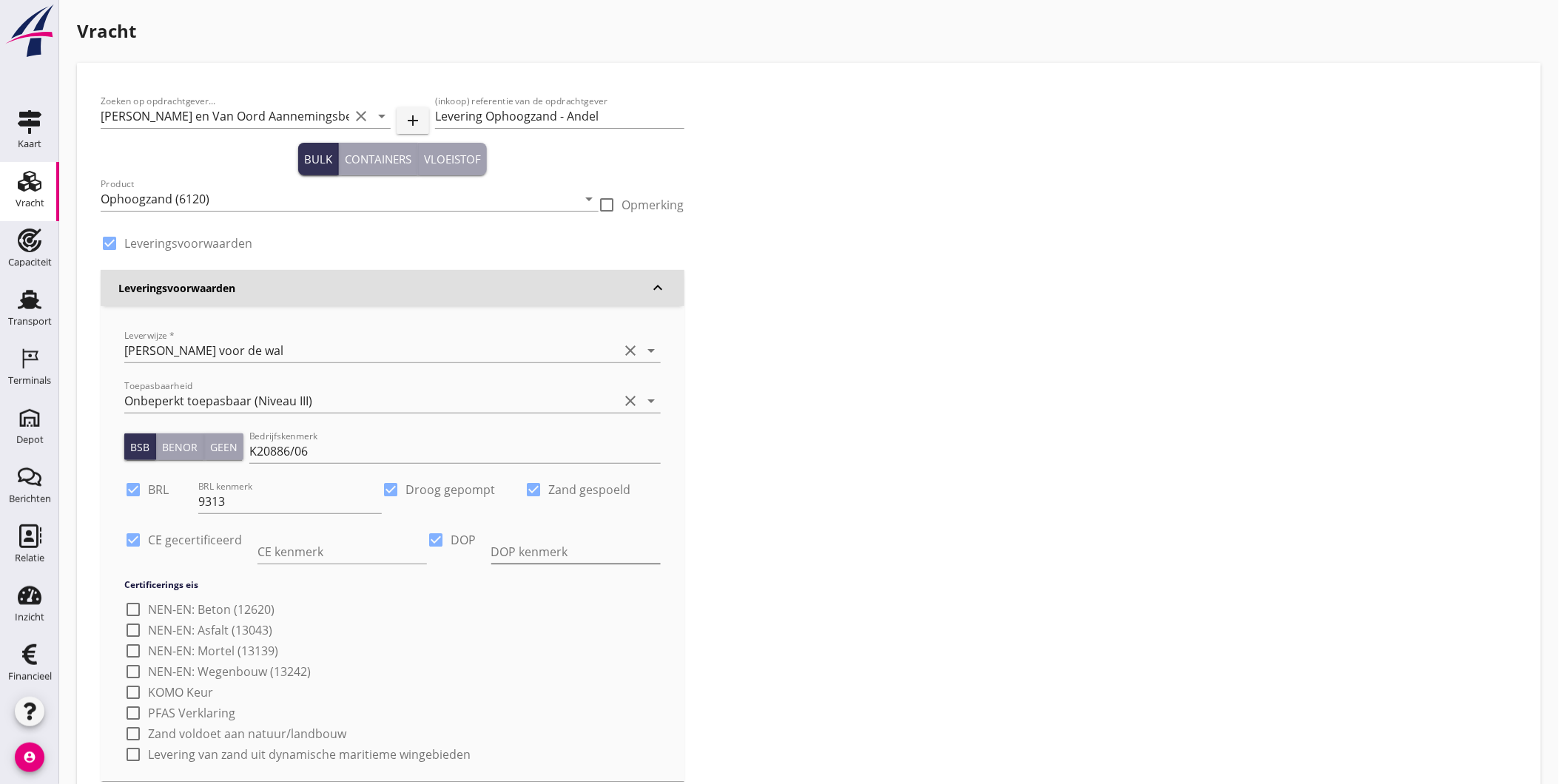
click at [559, 552] on input "DOP kenmerk" at bounding box center [576, 552] width 169 height 23
type input "Rev.: faassegroep.nl"
click at [202, 711] on label "PFAS Verklaring" at bounding box center [192, 712] width 88 height 15
checkbox input "true"
click at [191, 732] on label "Zand voldoet aan natuur/landbouw" at bounding box center [247, 732] width 199 height 15
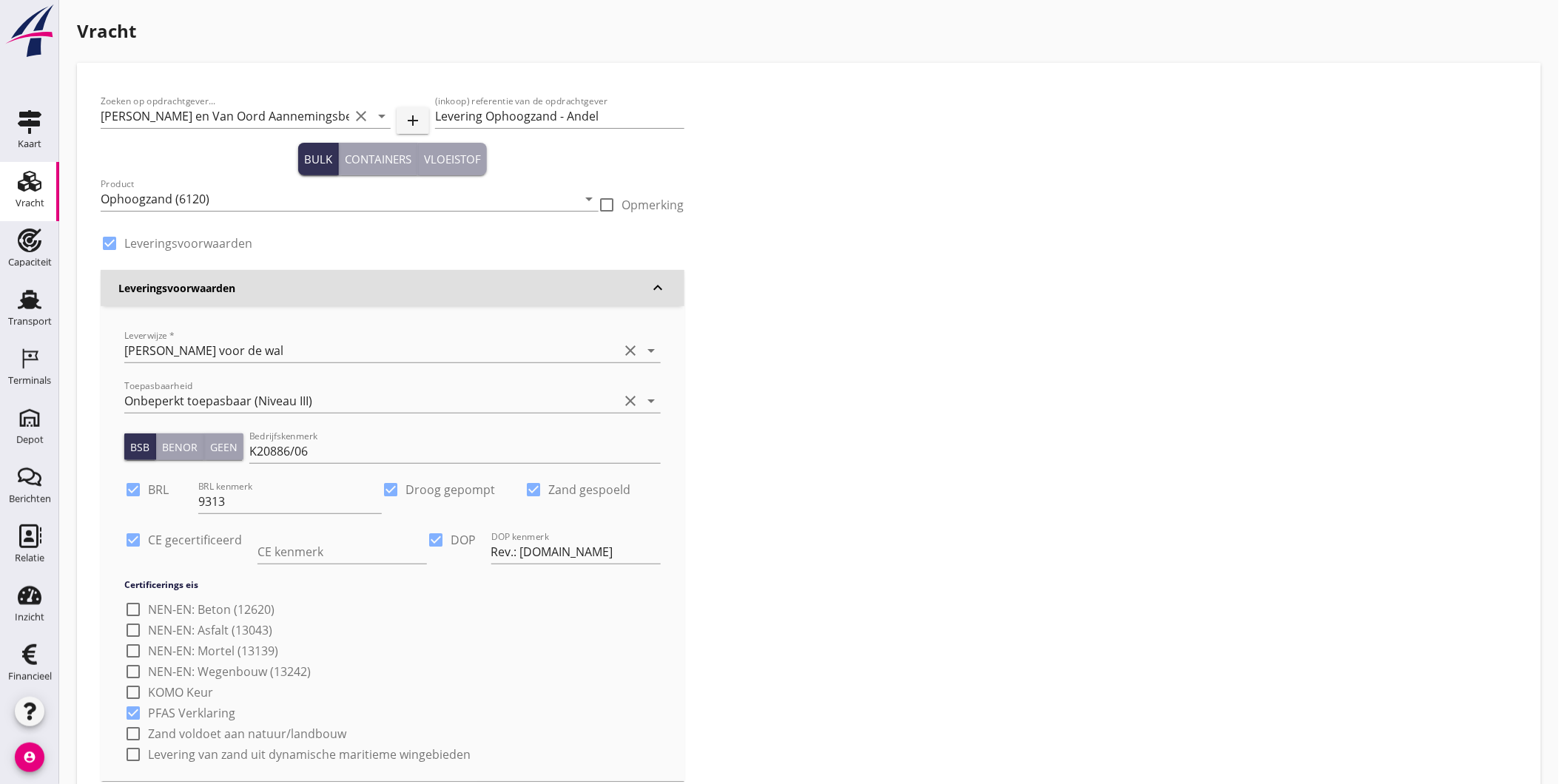
checkbox input "true"
click at [193, 751] on label "Levering van zand uit dynamische maritieme wingebieden" at bounding box center [308, 754] width 322 height 15
checkbox input "true"
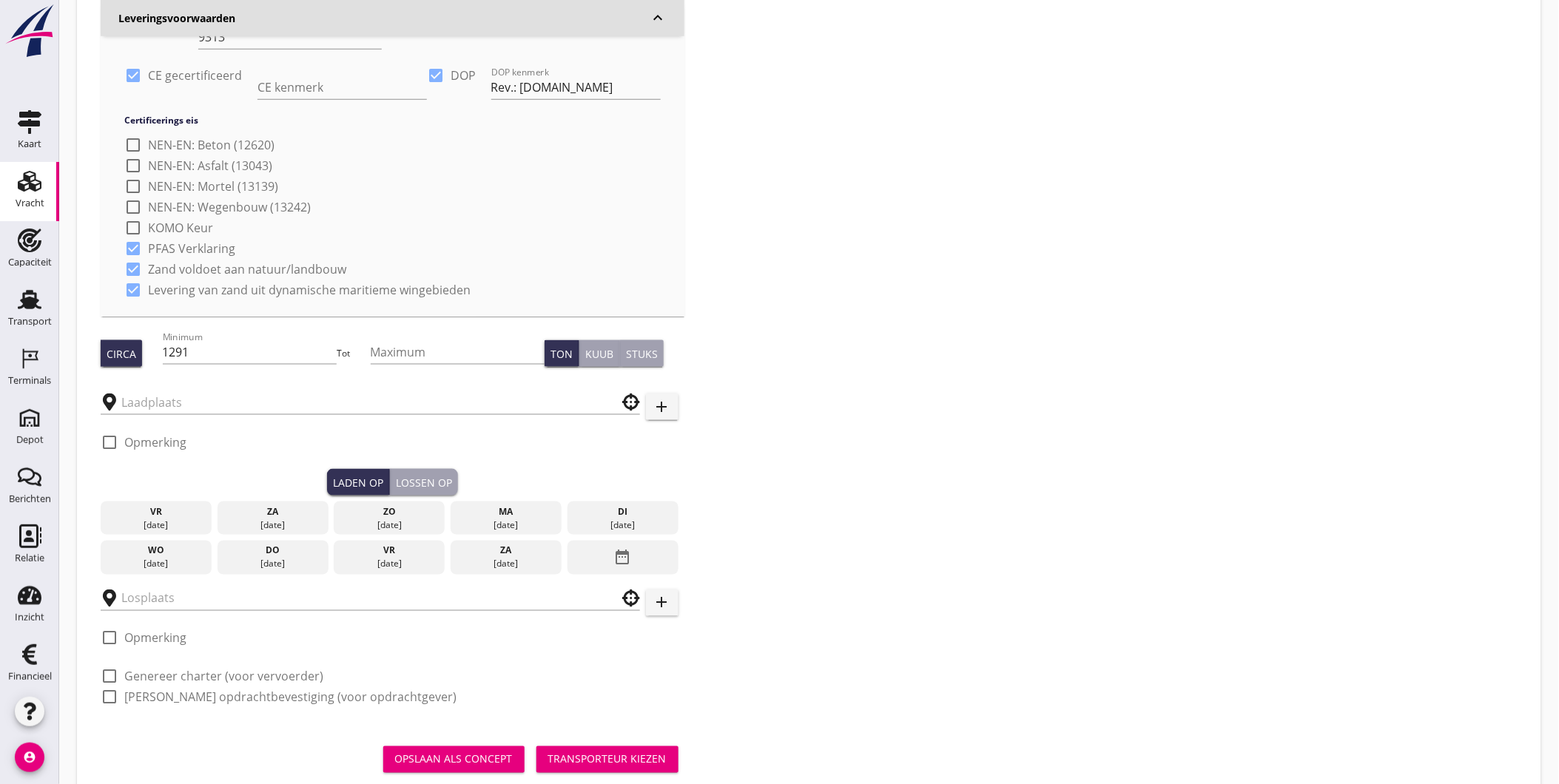
scroll to position [481, 0]
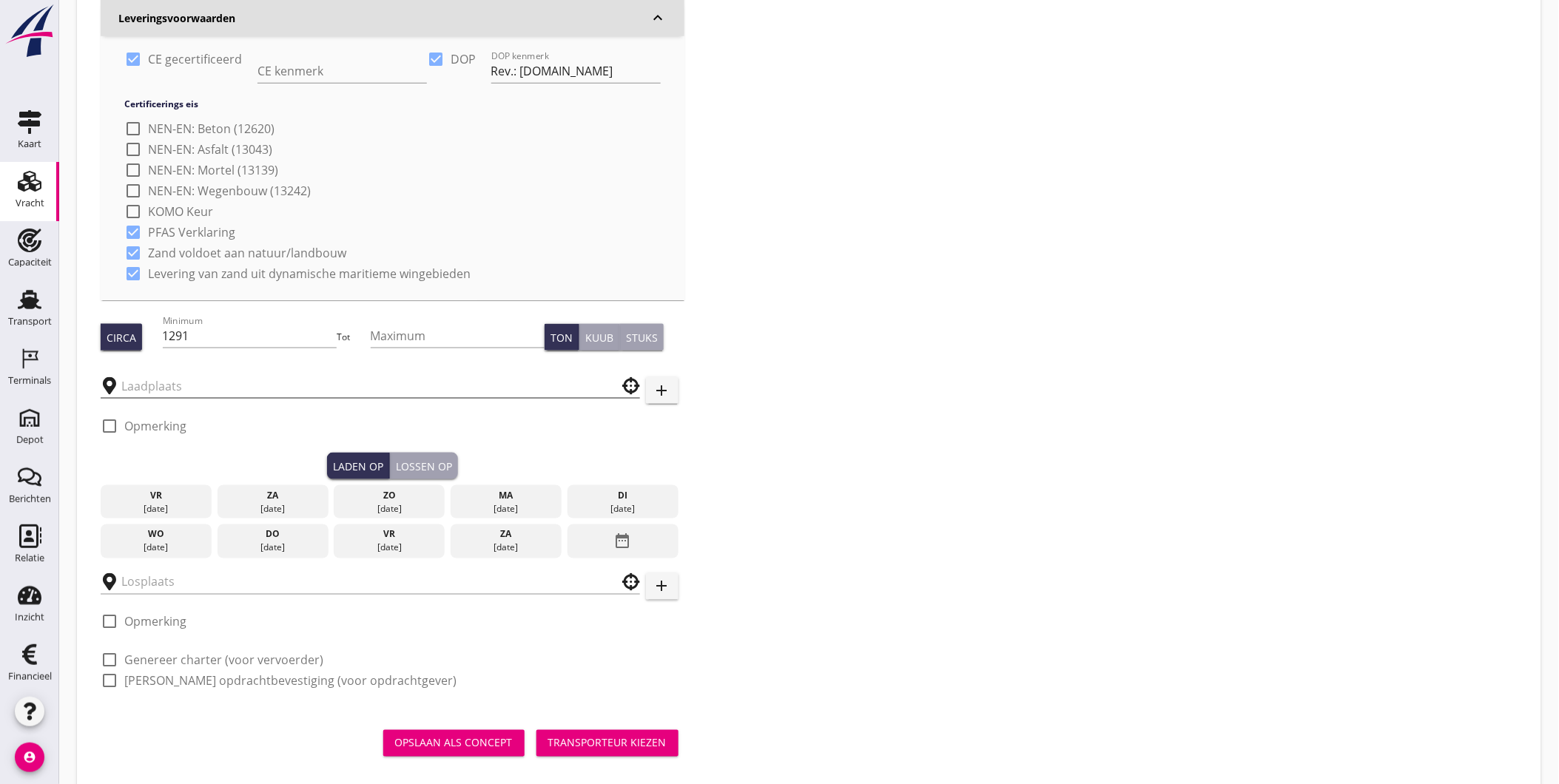
click at [500, 387] on input "text" at bounding box center [360, 386] width 477 height 23
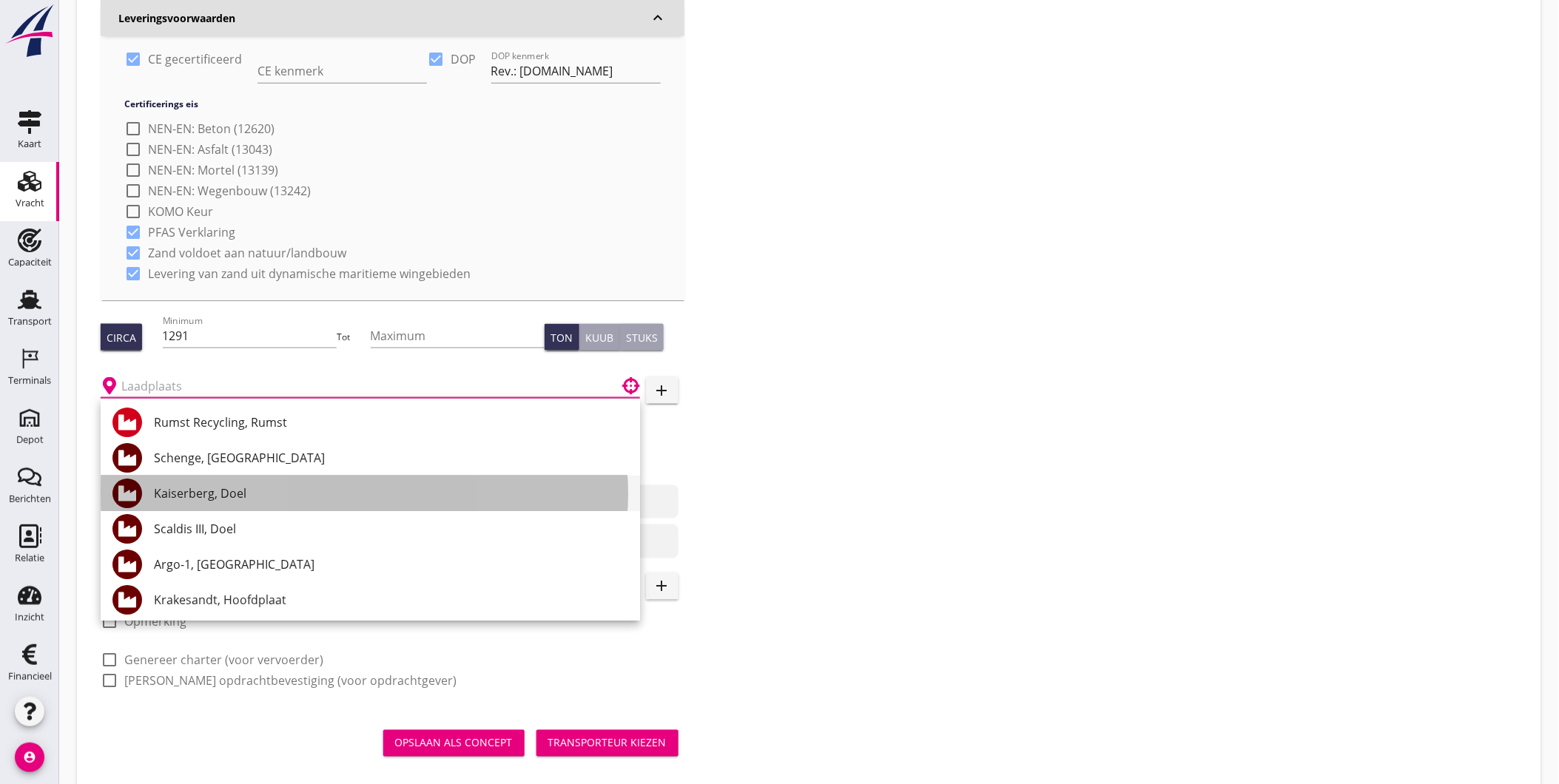
click at [292, 499] on div "Kaiserberg, Doel" at bounding box center [390, 493] width 474 height 18
type input "Kaiserberg, Doel"
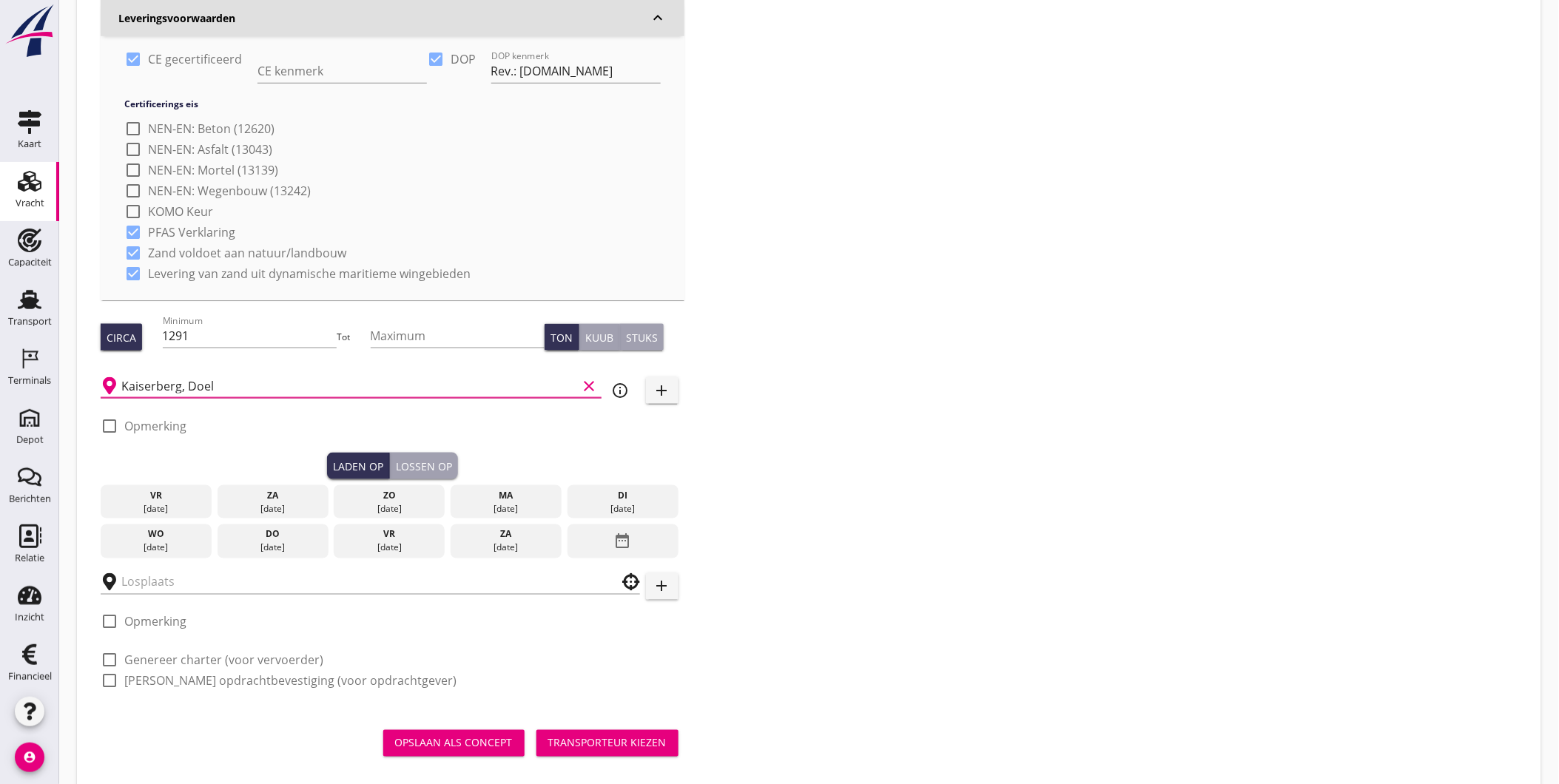
click at [512, 500] on div "ma" at bounding box center [506, 495] width 103 height 14
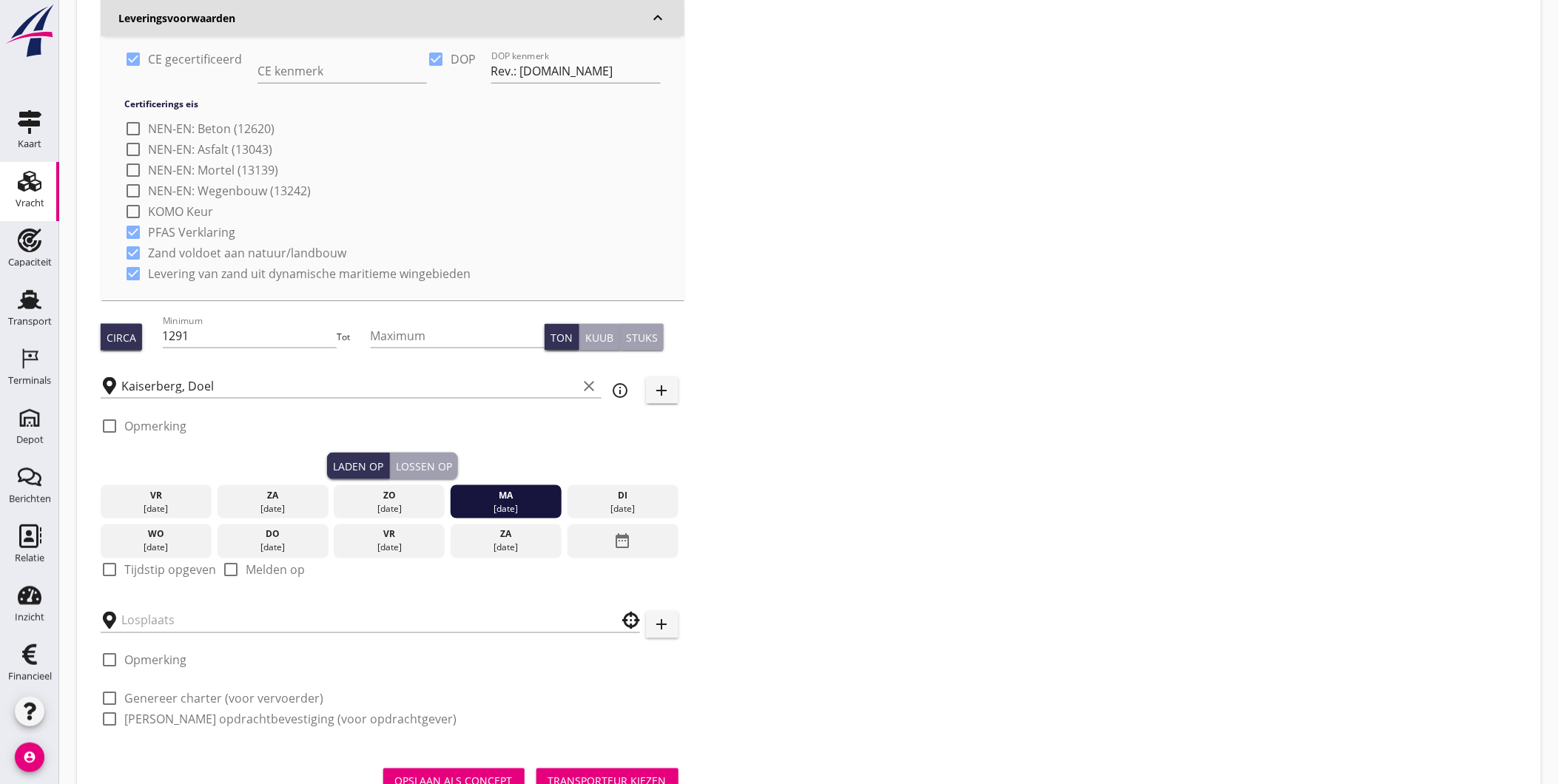
click at [430, 467] on div "Lossen op" at bounding box center [424, 466] width 56 height 16
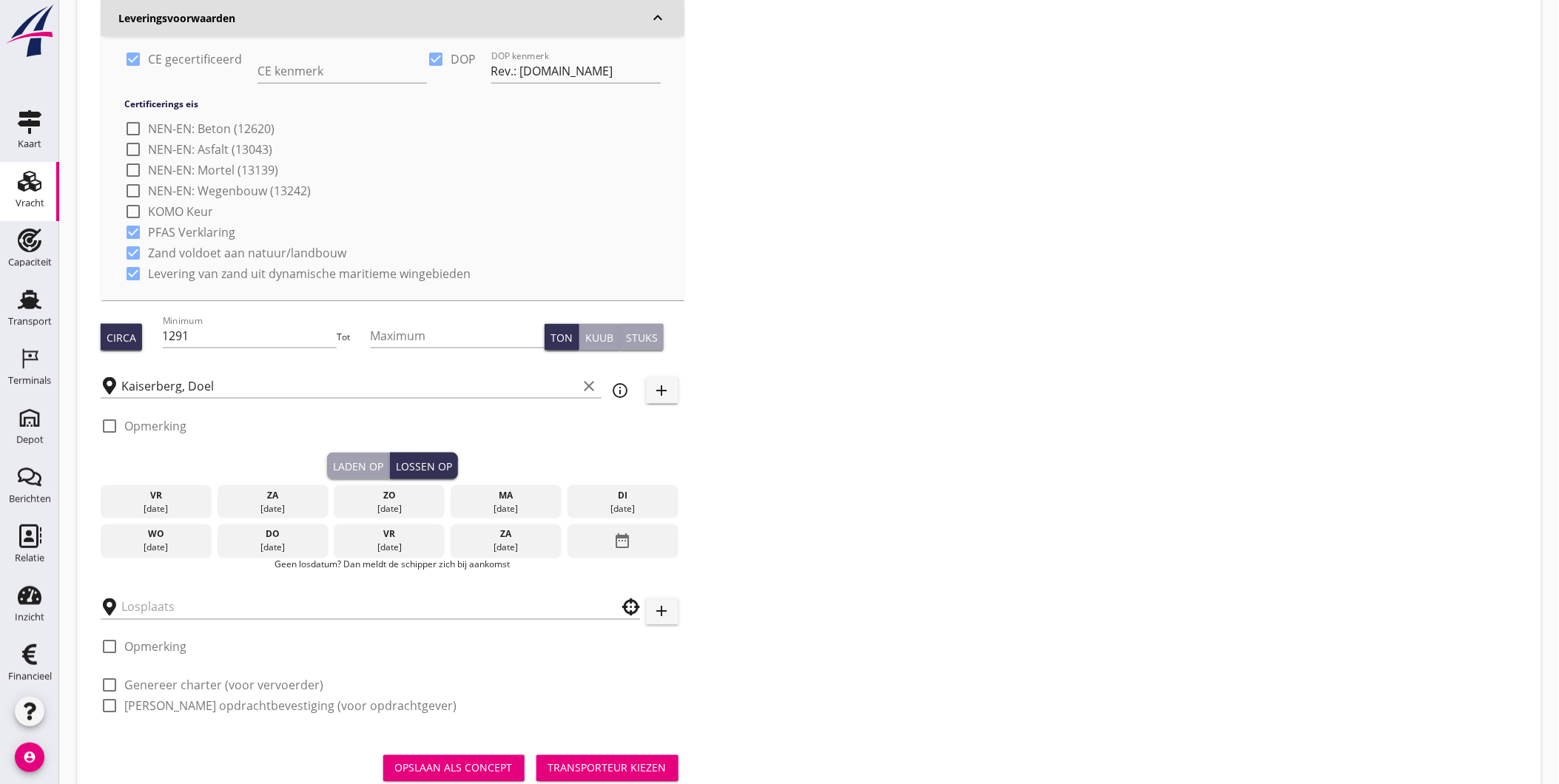
click at [655, 504] on div "19 aug." at bounding box center [623, 509] width 103 height 14
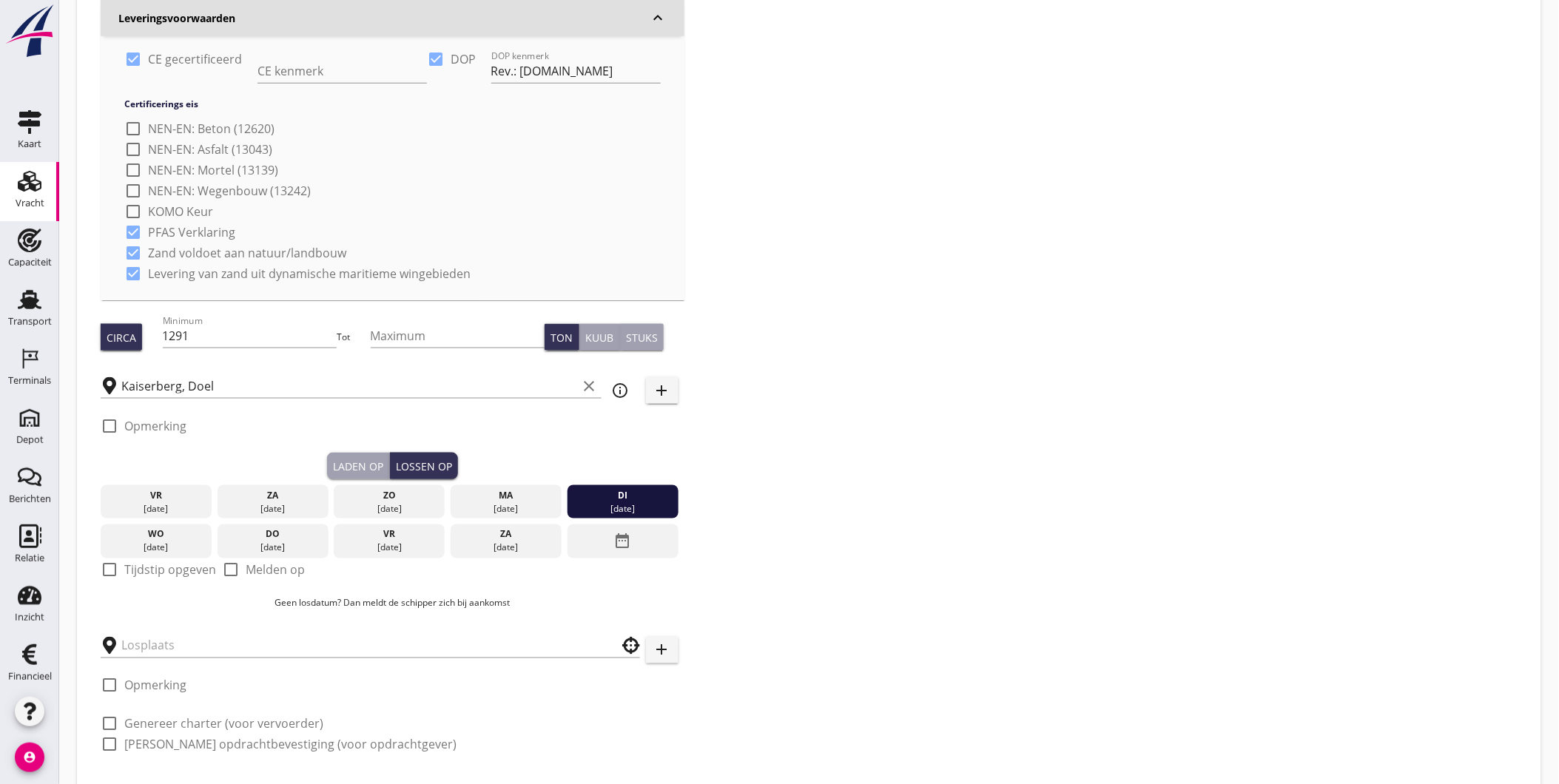
click at [151, 567] on label "Tijdstip opgeven" at bounding box center [170, 569] width 91 height 15
checkbox input "true"
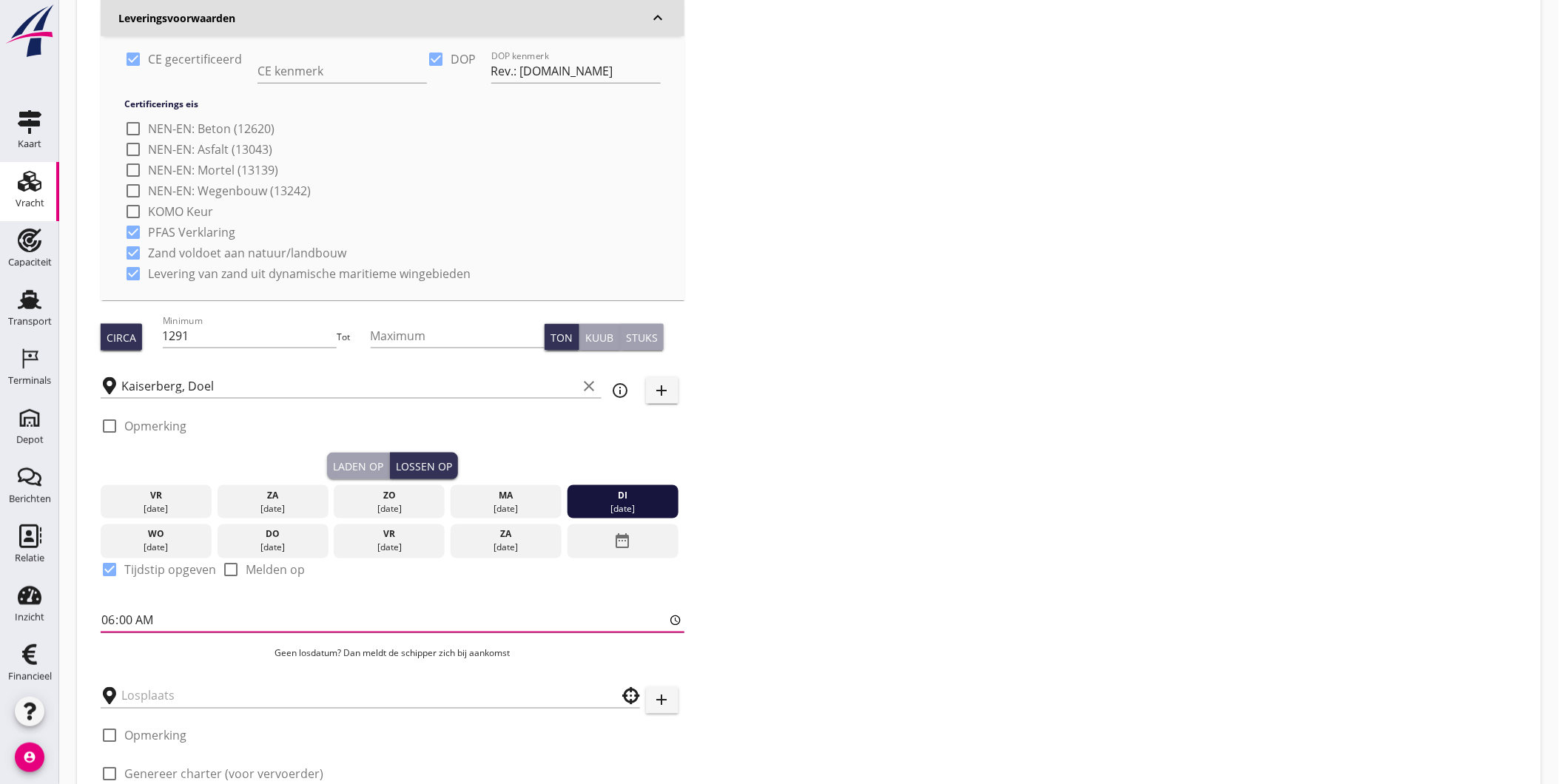
click at [111, 626] on input "06:00" at bounding box center [392, 621] width 584 height 23
type input "07:00"
click at [910, 544] on div "Zoeken op opdrachtgever... Martens en Van Oord Aannemingsbedrijf B.V. clear arr…" at bounding box center [809, 214] width 1429 height 1216
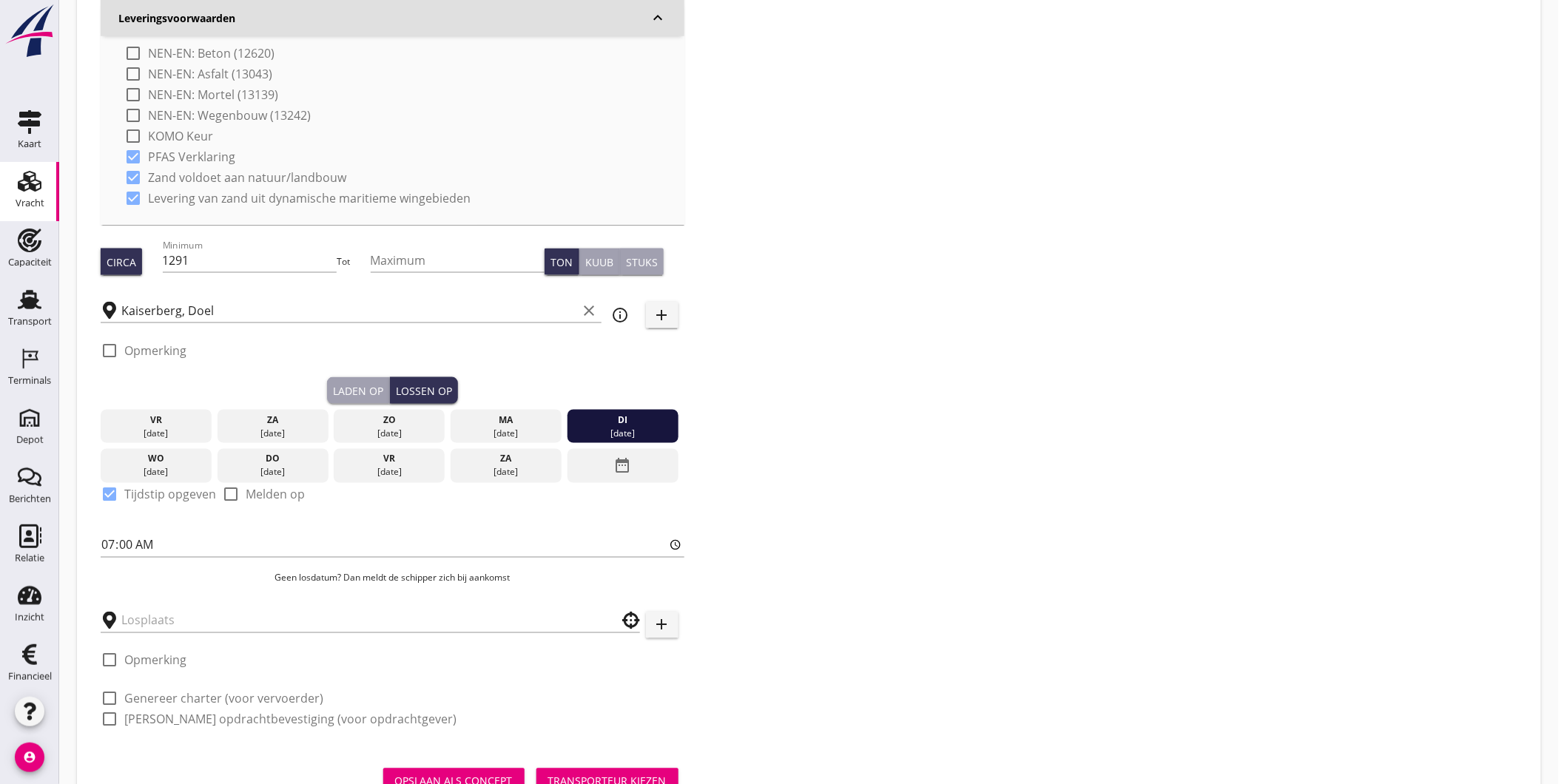
scroll to position [618, 0]
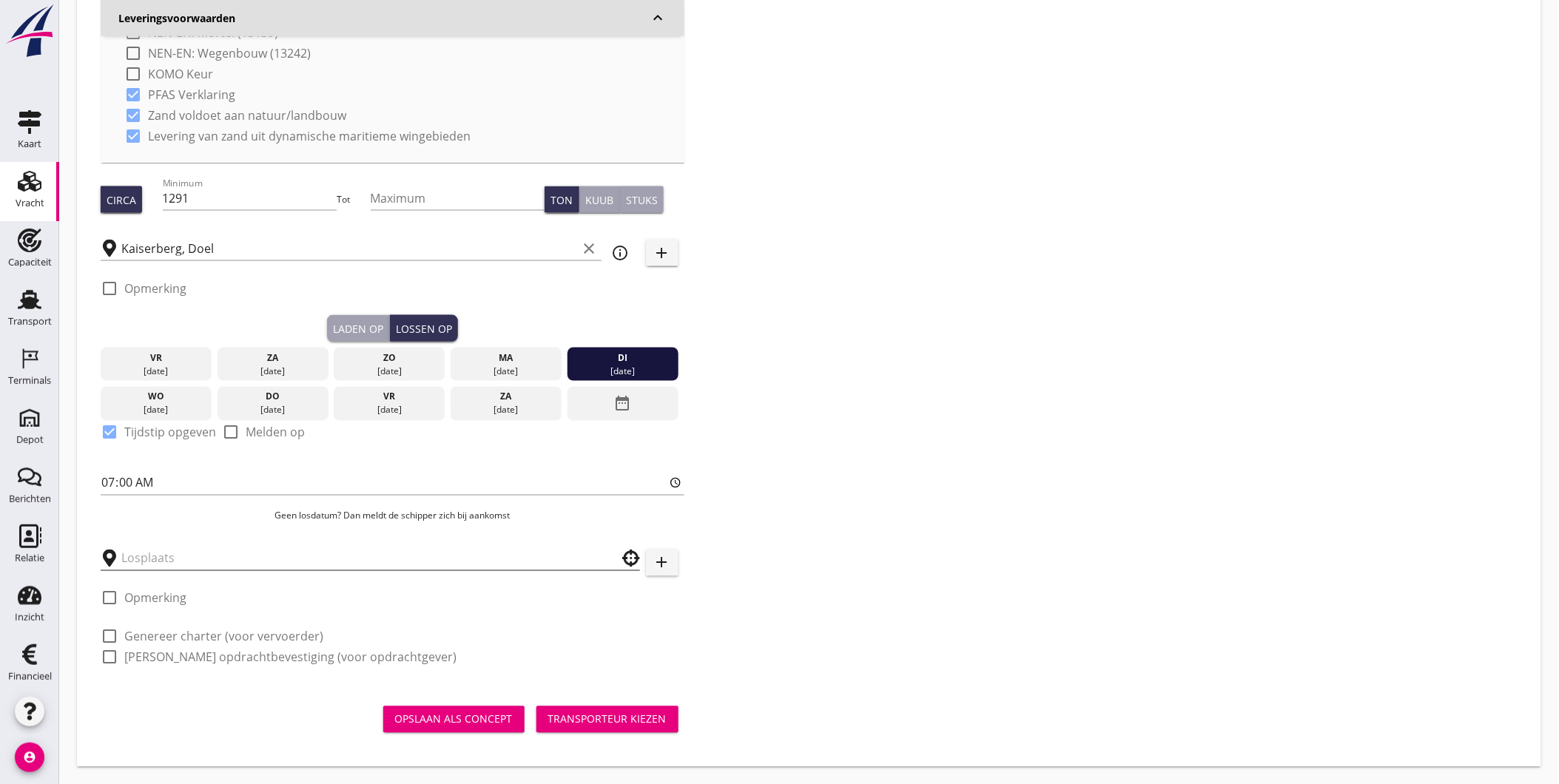
click at [523, 557] on input "text" at bounding box center [360, 558] width 477 height 23
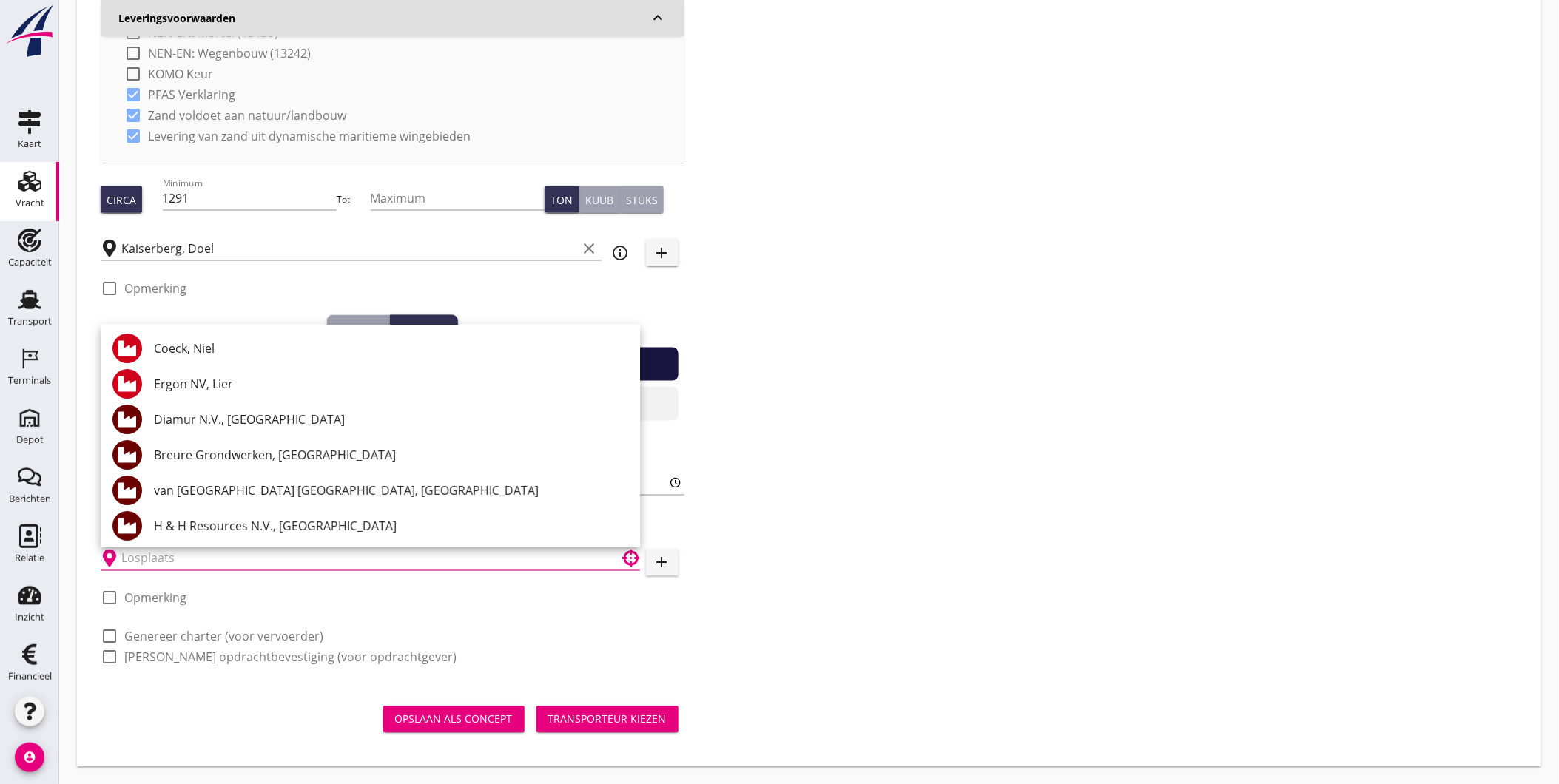
click at [771, 545] on div "Zoeken op opdrachtgever... Martens en Van Oord Aannemingsbedrijf B.V. clear arr…" at bounding box center [809, 76] width 1429 height 1216
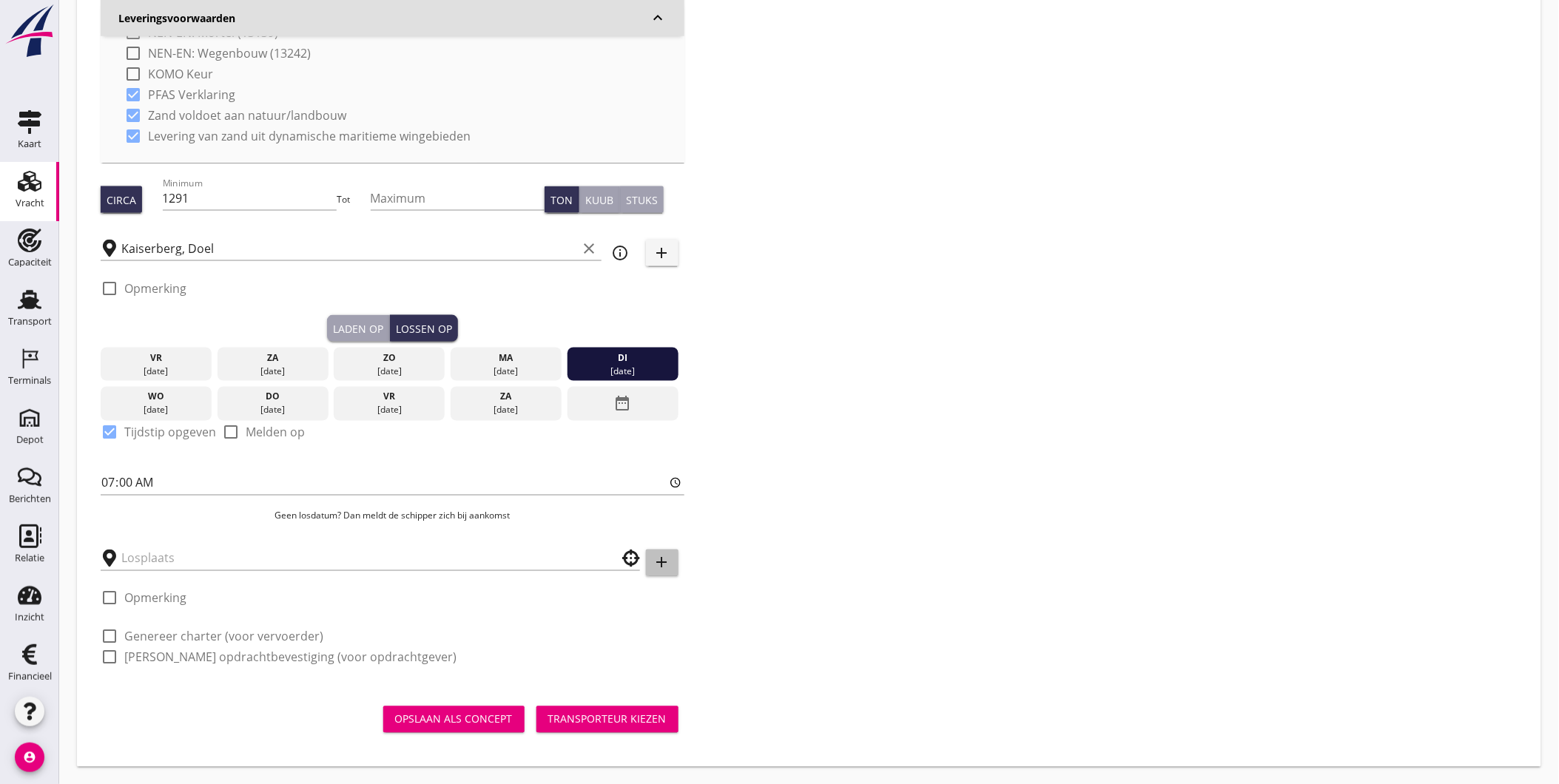
click at [657, 563] on icon "add" at bounding box center [662, 562] width 18 height 18
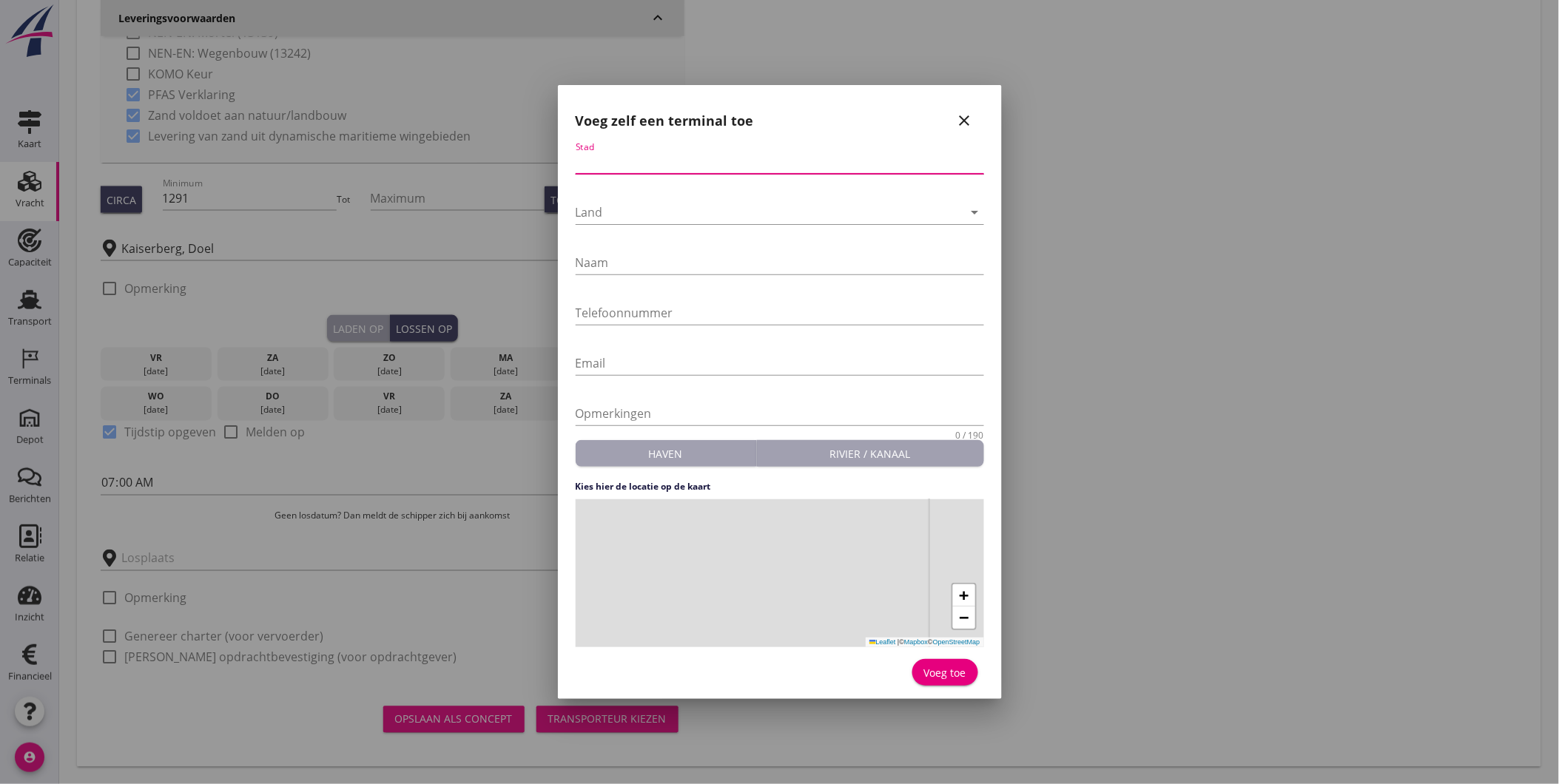
click at [625, 167] on input "Stad" at bounding box center [780, 161] width 409 height 23
type input "Andel"
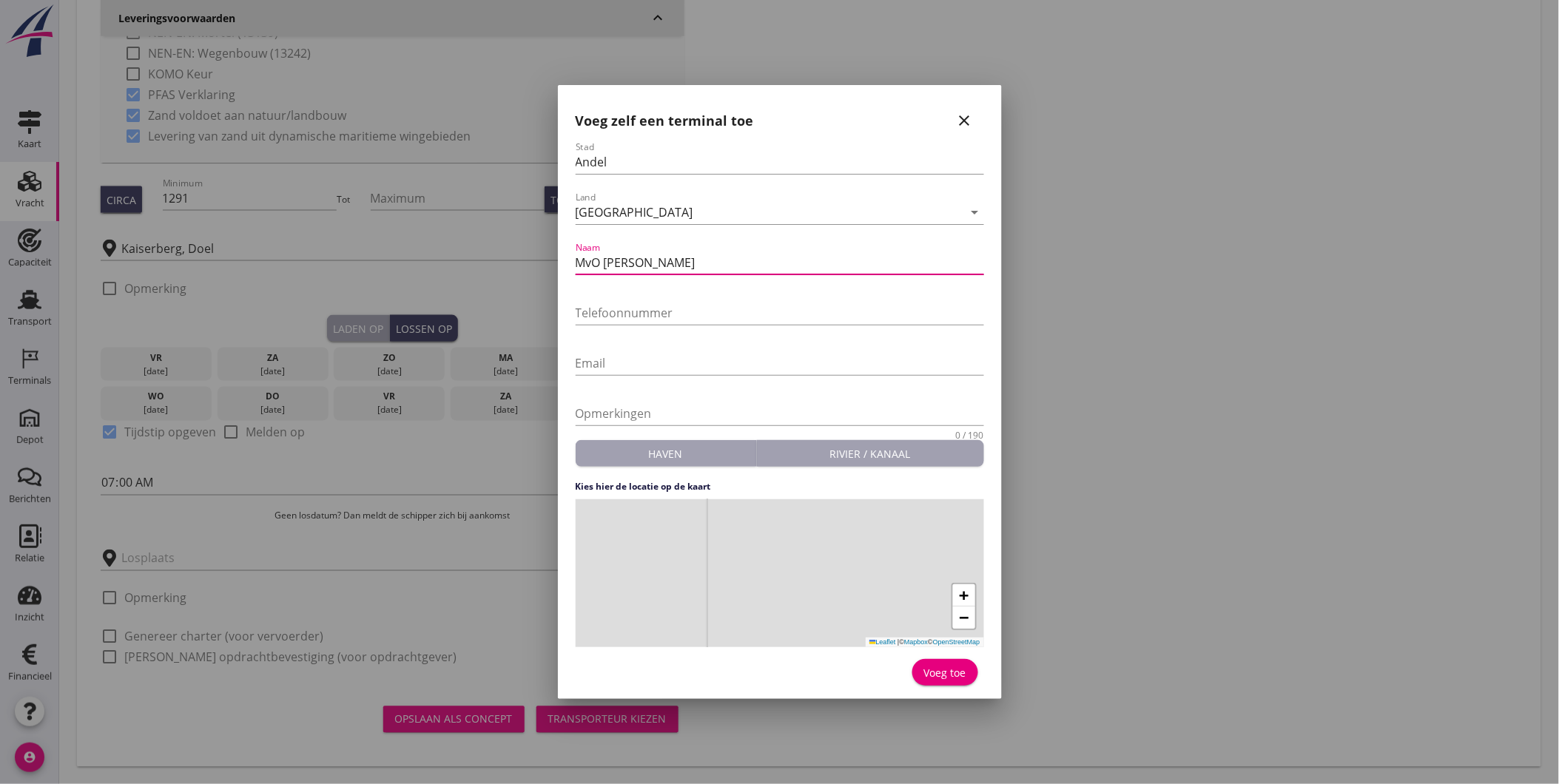
type input "MvO Andel Giessen"
drag, startPoint x: 757, startPoint y: 578, endPoint x: 757, endPoint y: 540, distance: 38.0
click at [757, 540] on div "+ − Leaflet | © Mapbox © OpenStreetMap" at bounding box center [780, 573] width 409 height 148
drag, startPoint x: 752, startPoint y: 538, endPoint x: 779, endPoint y: 597, distance: 64.9
click at [779, 597] on div "+ − Leaflet | © Mapbox © OpenStreetMap" at bounding box center [780, 573] width 409 height 148
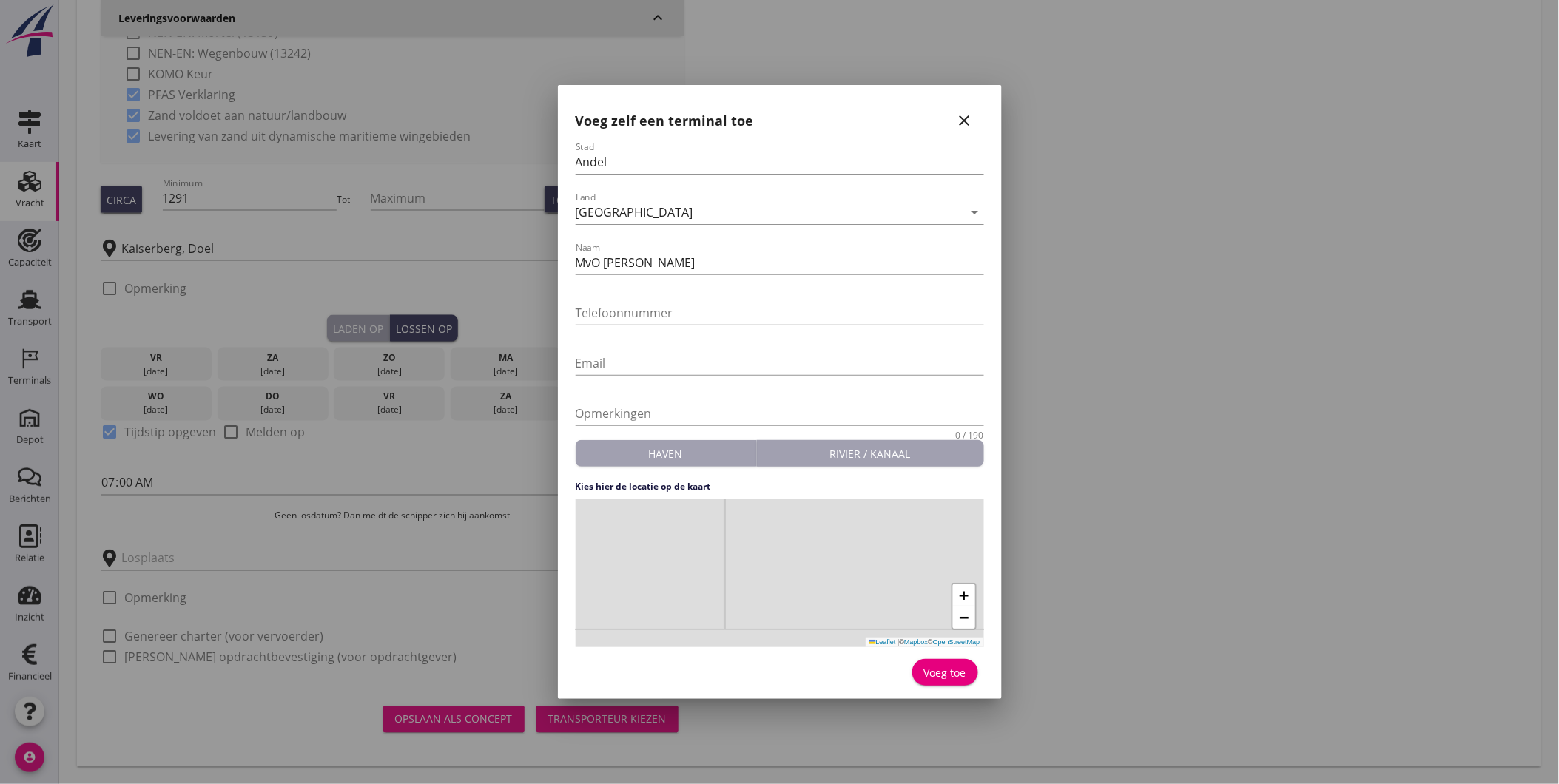
drag, startPoint x: 747, startPoint y: 590, endPoint x: 740, endPoint y: 534, distance: 56.4
click at [740, 534] on div "+ − Leaflet | © Mapbox © OpenStreetMap" at bounding box center [780, 573] width 409 height 148
click at [732, 551] on div "+ − Leaflet | © Mapbox © OpenStreetMap" at bounding box center [780, 573] width 409 height 148
click at [950, 676] on div "Voeg toe" at bounding box center [944, 672] width 42 height 16
type input "MvO Andel Giessen"
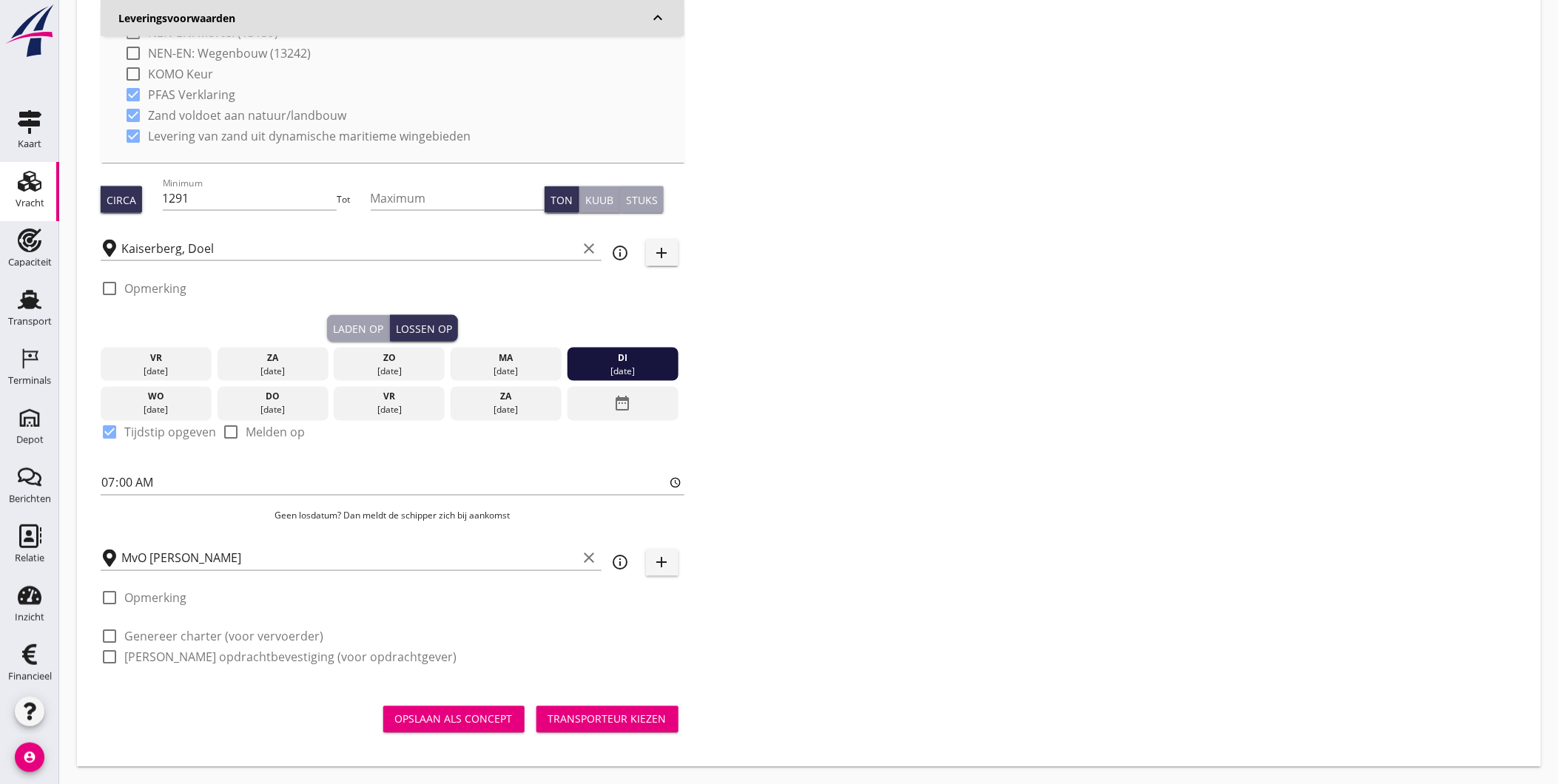
click at [149, 597] on label "Opmerking" at bounding box center [156, 597] width 62 height 15
checkbox input "true"
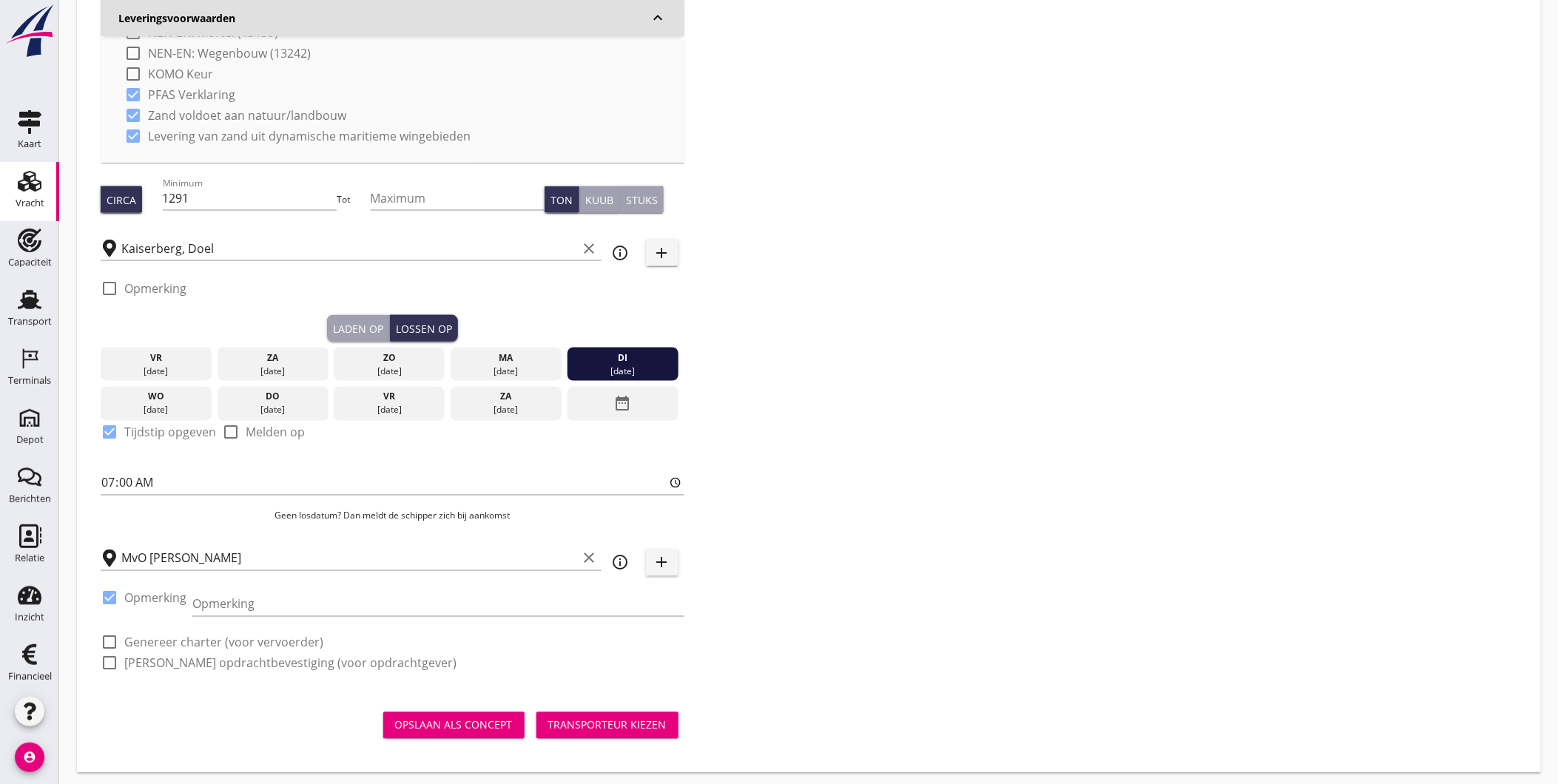
click at [291, 637] on label "Genereer charter (voor vervoerder)" at bounding box center [224, 642] width 199 height 15
checkbox input "true"
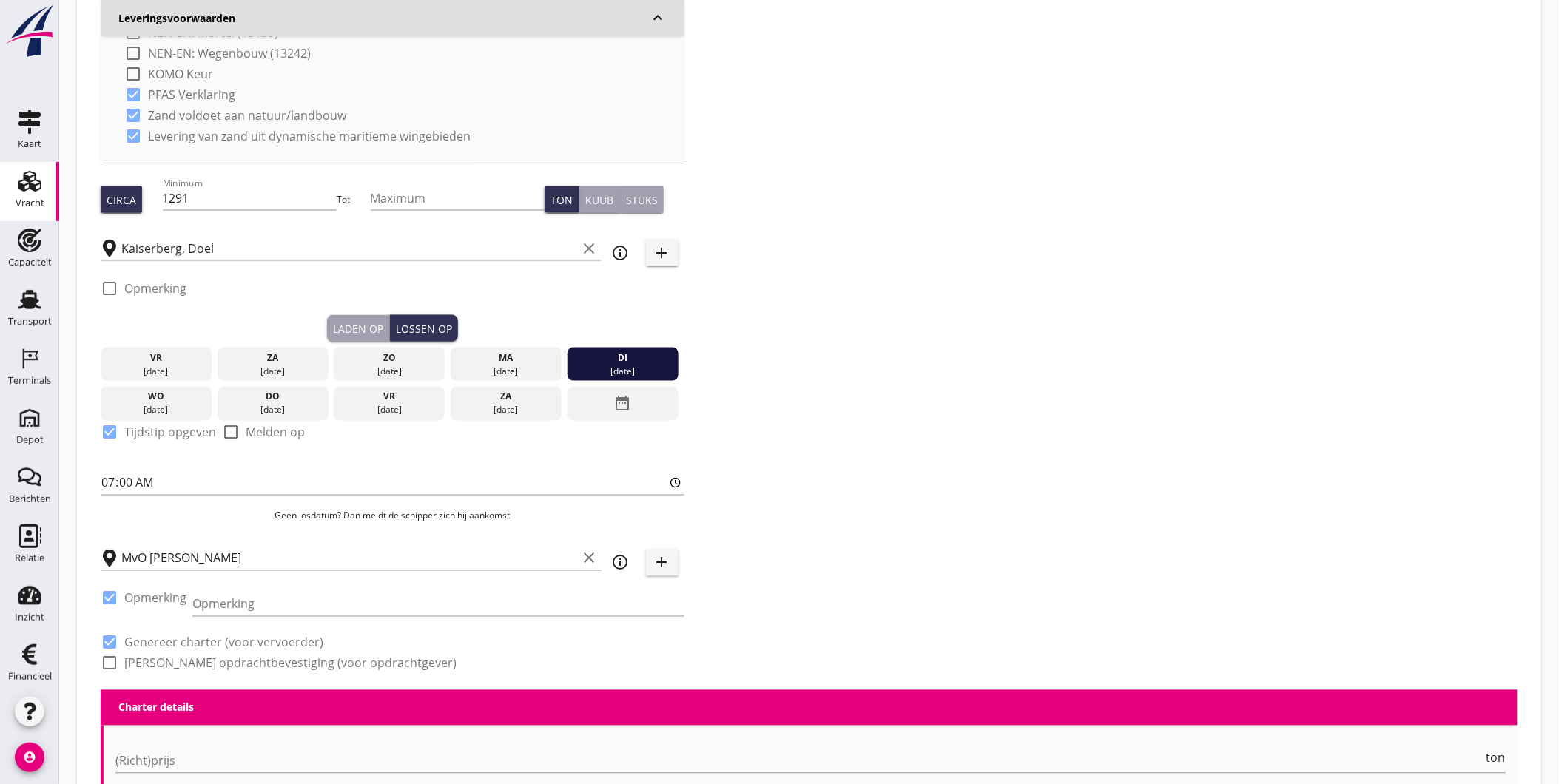
click at [282, 661] on label "Genereer opdrachtbevestiging (voor opdrachtgever)" at bounding box center [290, 662] width 332 height 15
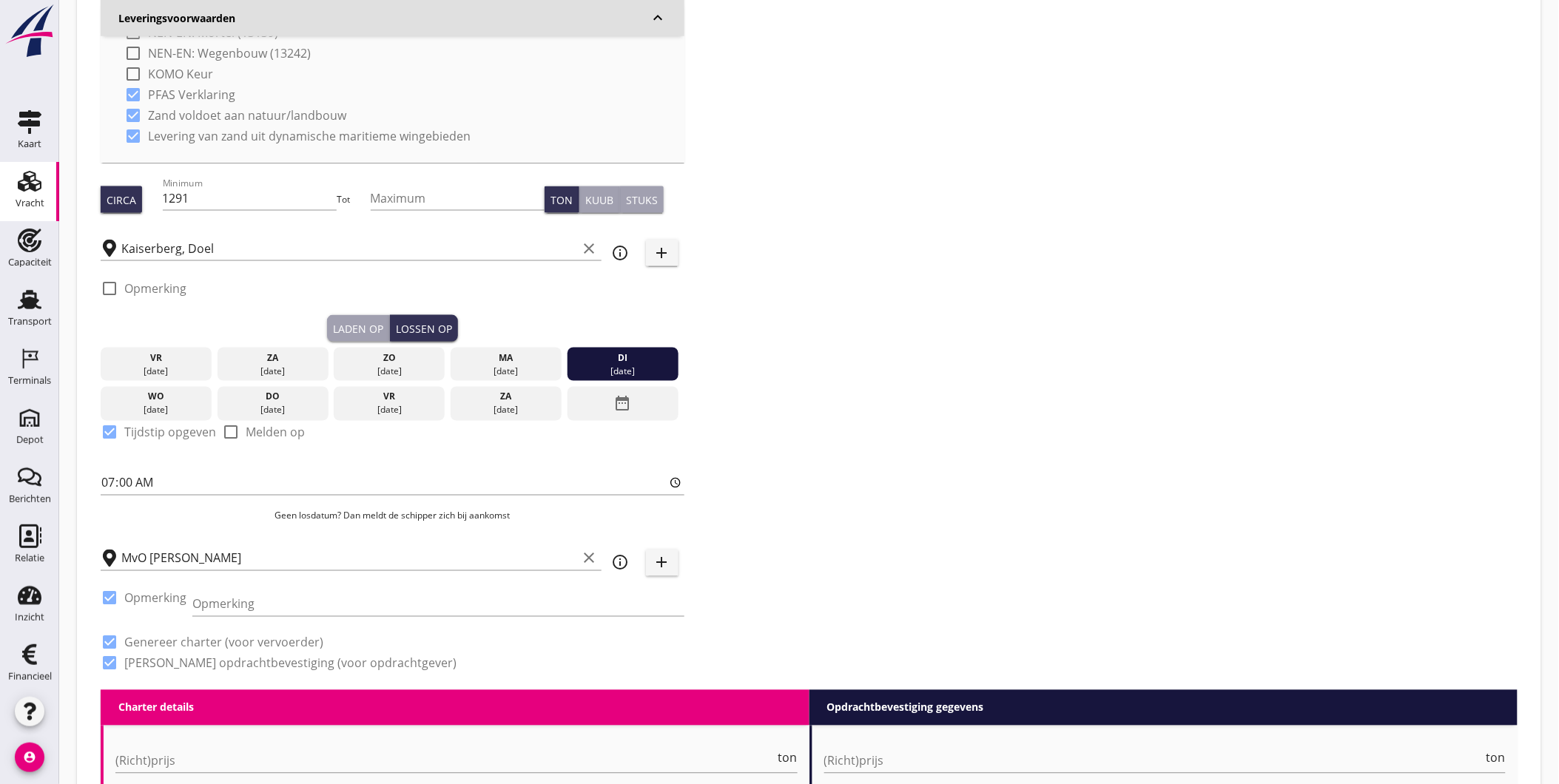
checkbox input "true"
click at [338, 612] on input "Opmerking" at bounding box center [438, 604] width 491 height 23
type input "K"
type input "U"
paste input "Koen van der Bruggen +31 6 22 22 93 62"
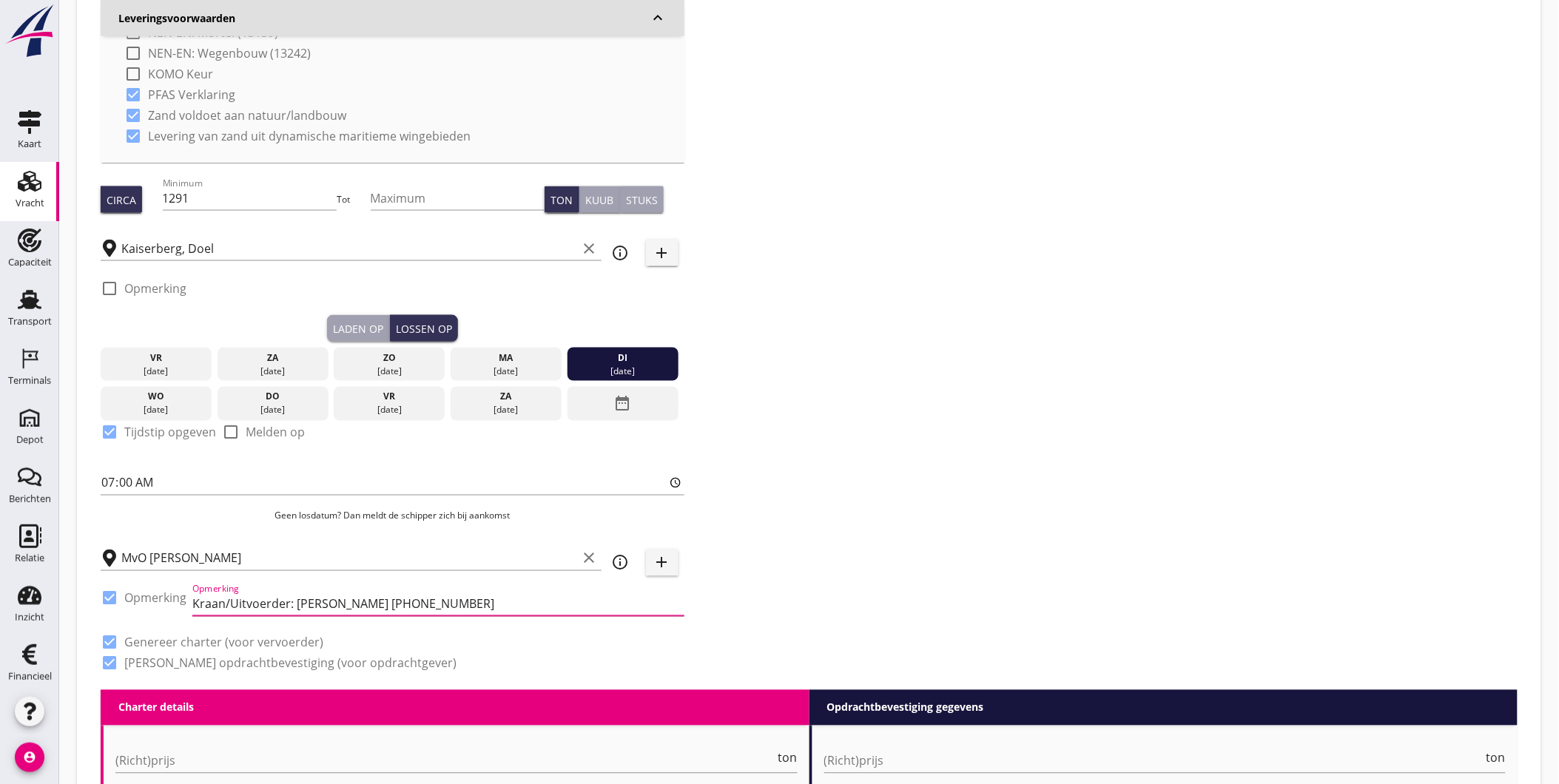
type input "Kraan/Uitvoerder: Koen van der Bruggen +31 6 22 22 93 62"
click at [840, 496] on div "Zoeken op opdrachtgever... Martens en Van Oord Aannemingsbedrijf B.V. clear arr…" at bounding box center [809, 79] width 1429 height 1222
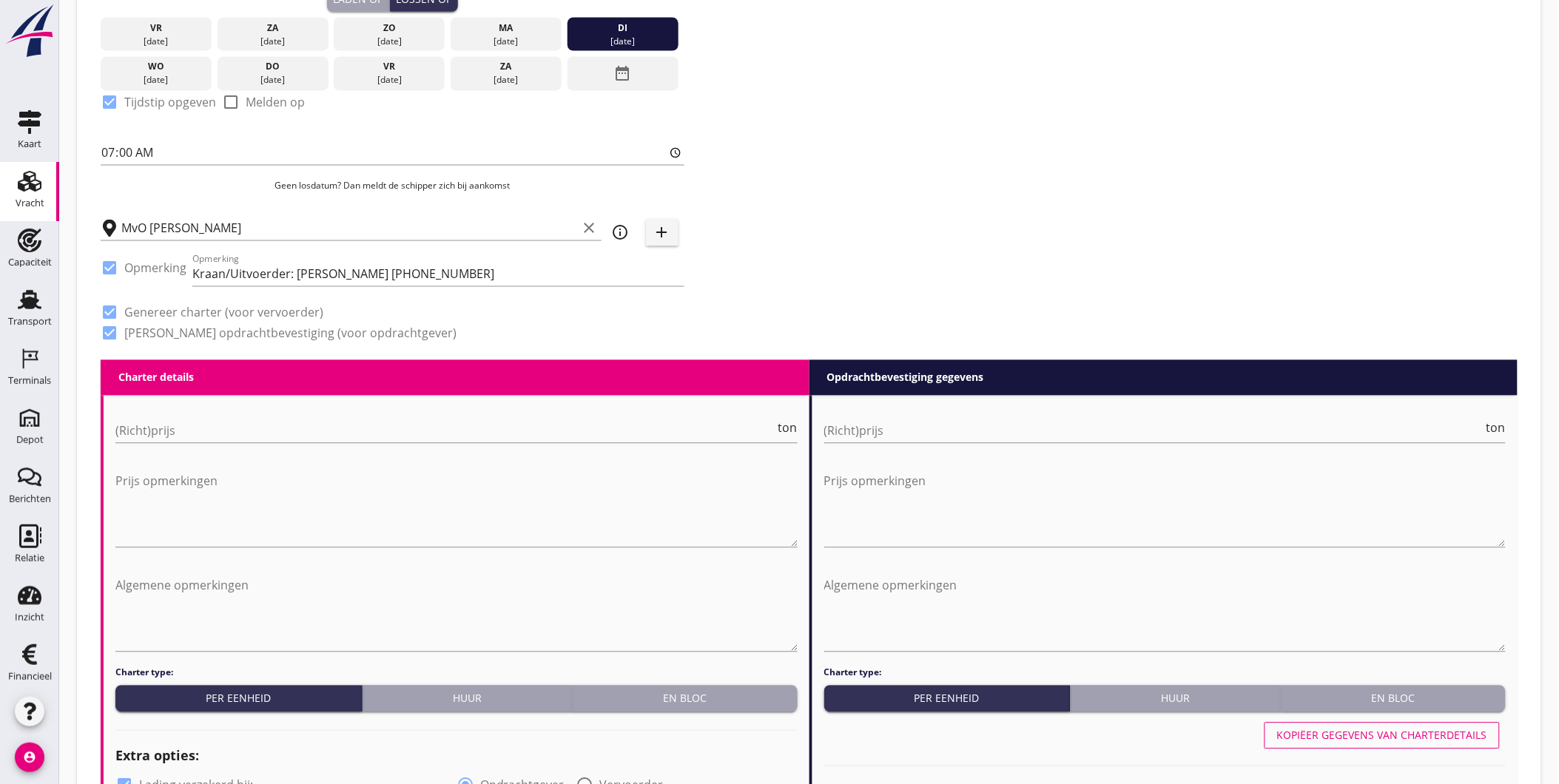
scroll to position [964, 0]
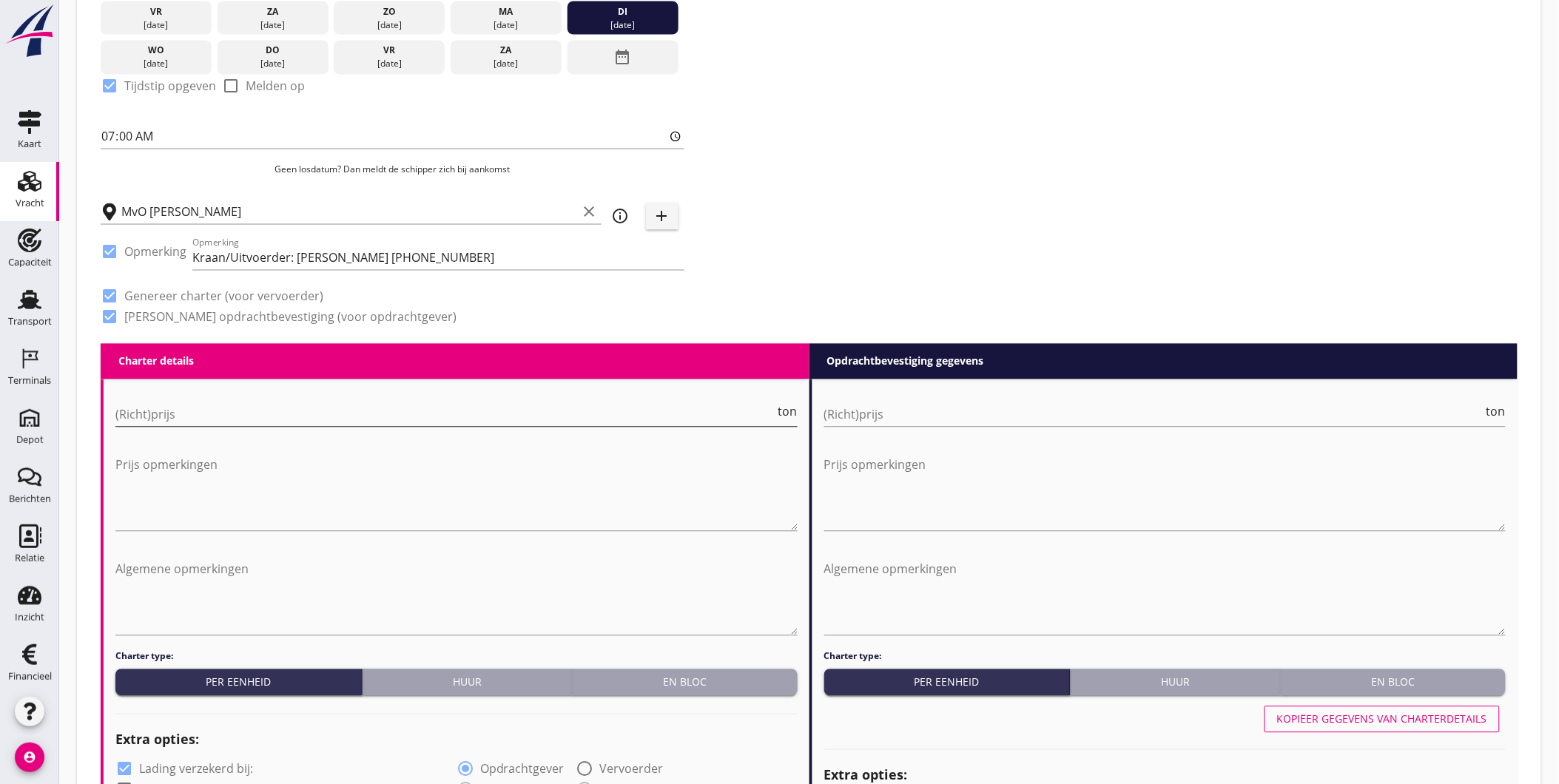
click at [464, 416] on input "(Richt)prijs" at bounding box center [446, 414] width 660 height 23
type input "4.50"
click at [869, 407] on input "(Richt)prijs" at bounding box center [1154, 414] width 660 height 23
type input "10"
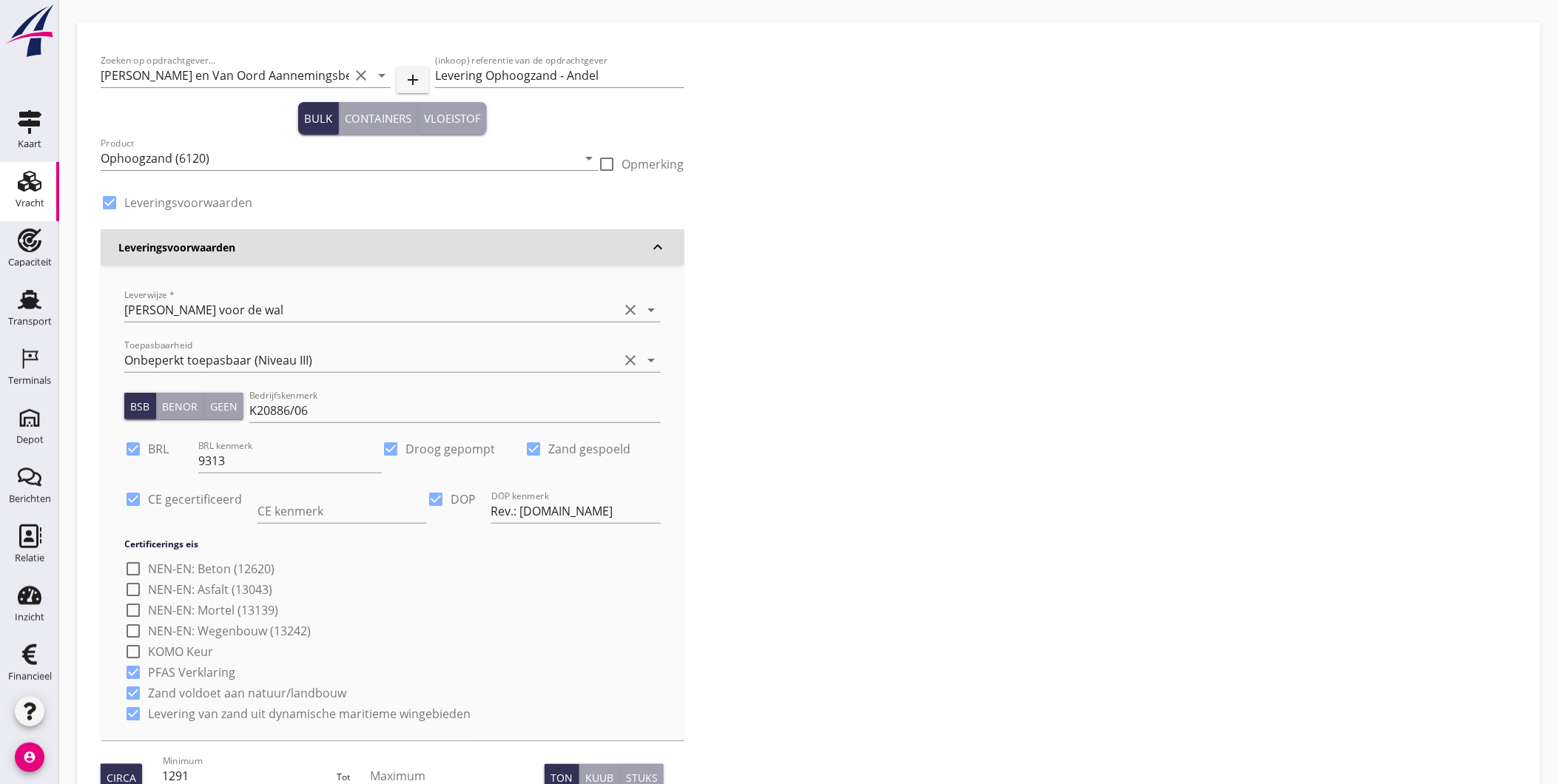
scroll to position [35, 0]
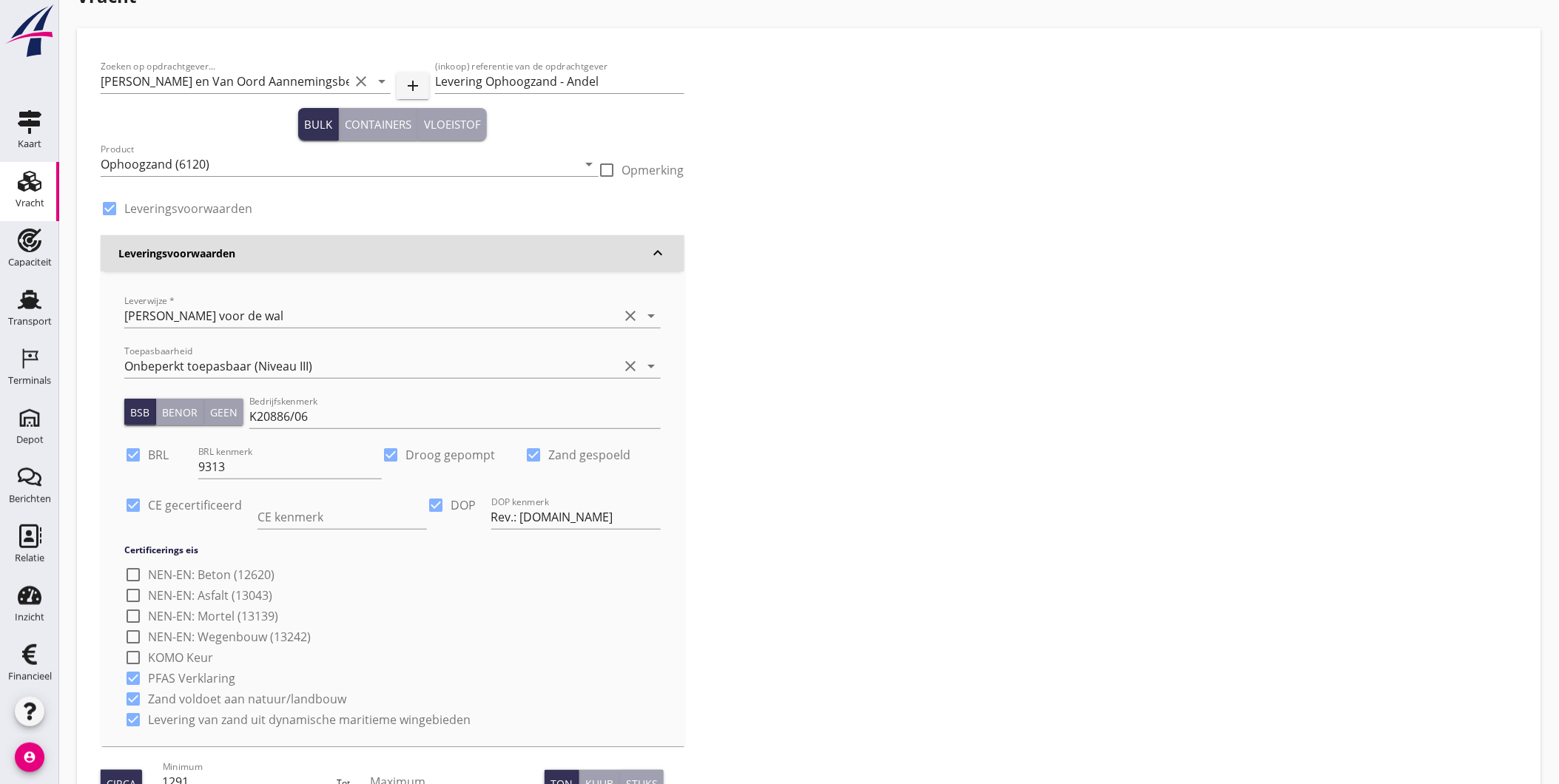
click at [657, 254] on icon "keyboard_arrow_down" at bounding box center [658, 253] width 18 height 18
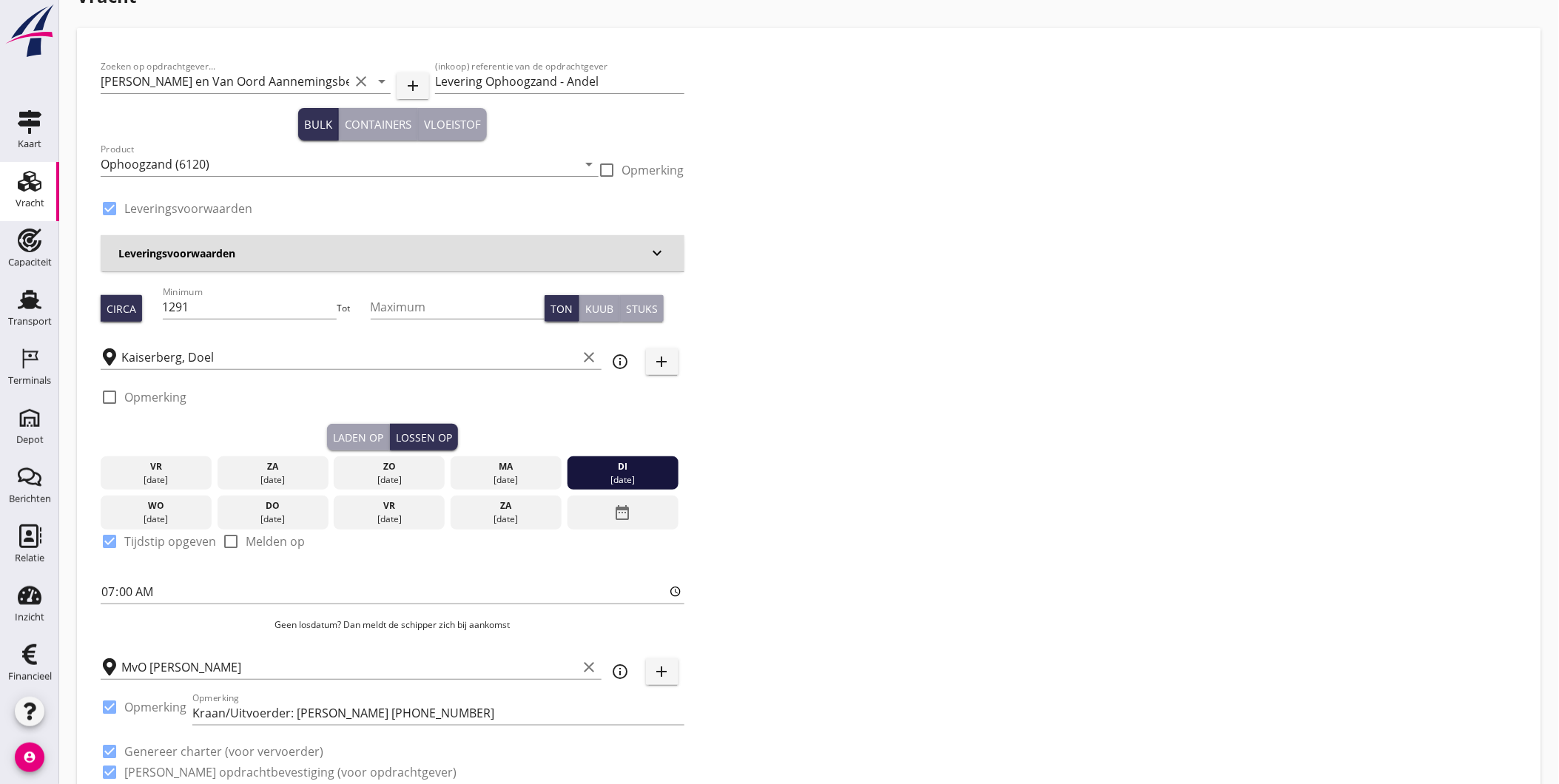
click at [595, 303] on div "Kuub" at bounding box center [598, 308] width 28 height 16
click at [787, 372] on div "Zoeken op opdrachtgever... Martens en Van Oord Aannemingsbedrijf B.V. clear arr…" at bounding box center [809, 425] width 1429 height 747
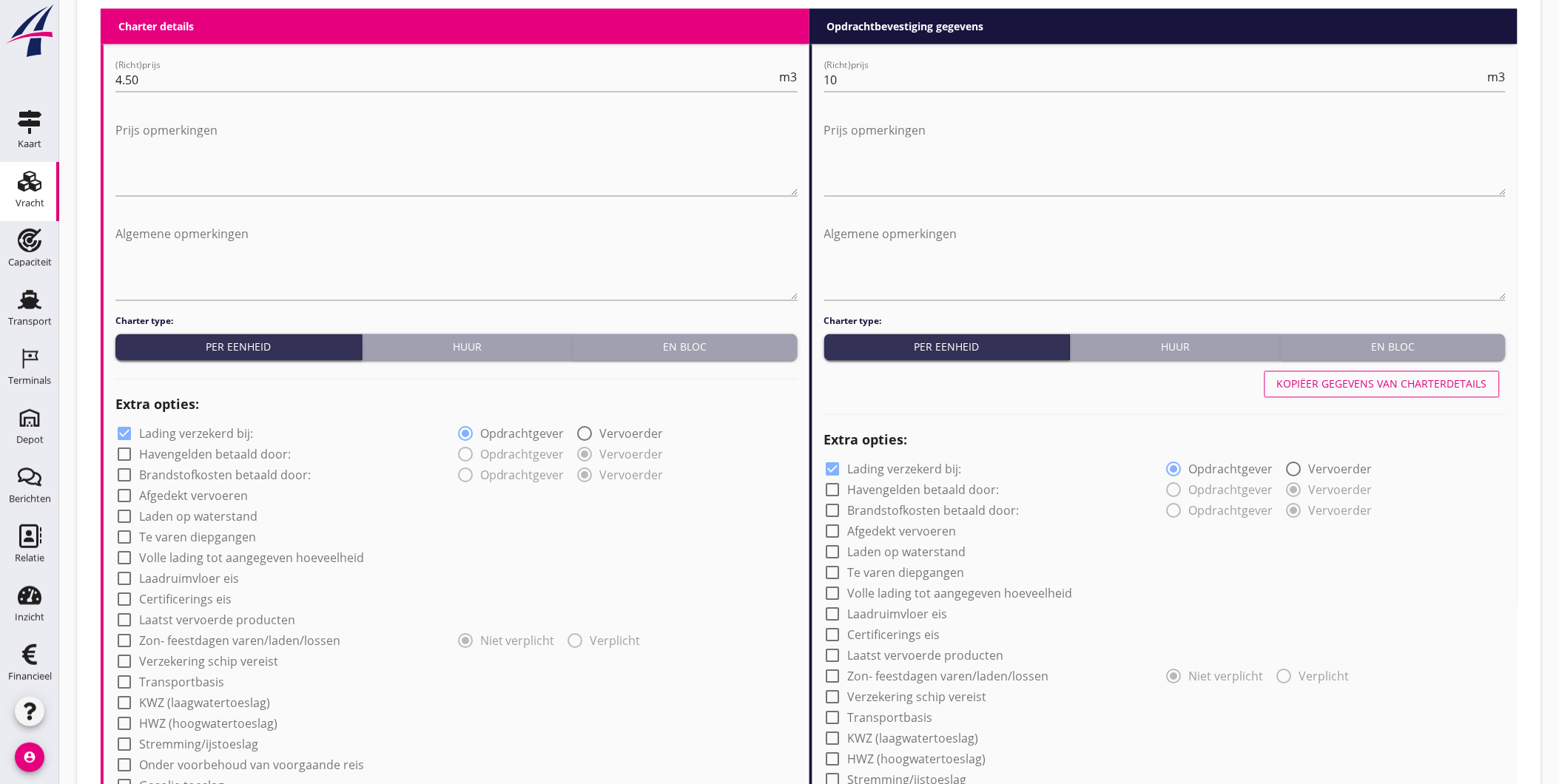
scroll to position [883, 0]
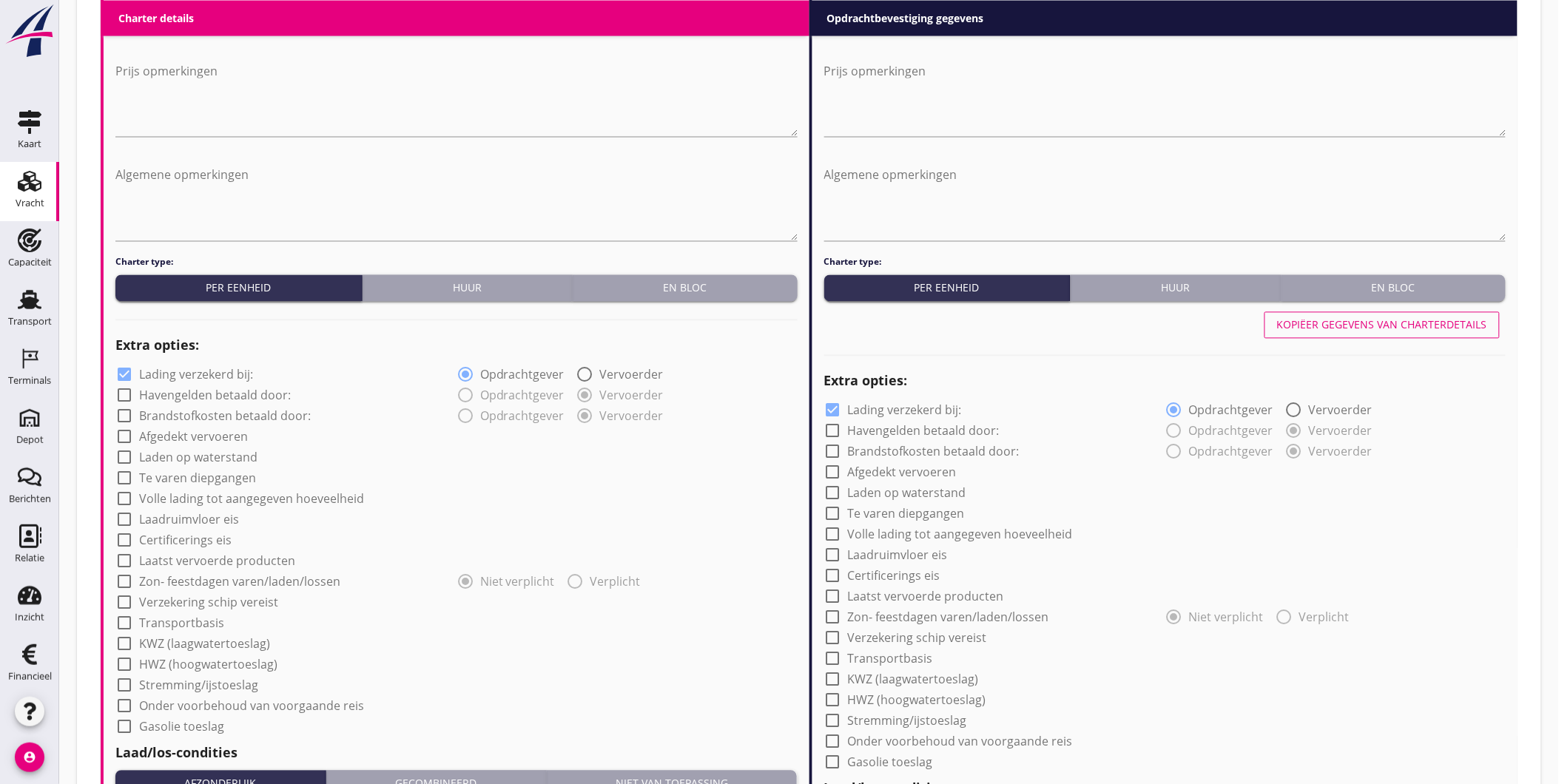
click at [223, 372] on label "Lading verzekerd bij:" at bounding box center [196, 374] width 114 height 15
checkbox input "false"
click at [843, 407] on div at bounding box center [833, 410] width 25 height 25
checkbox input "false"
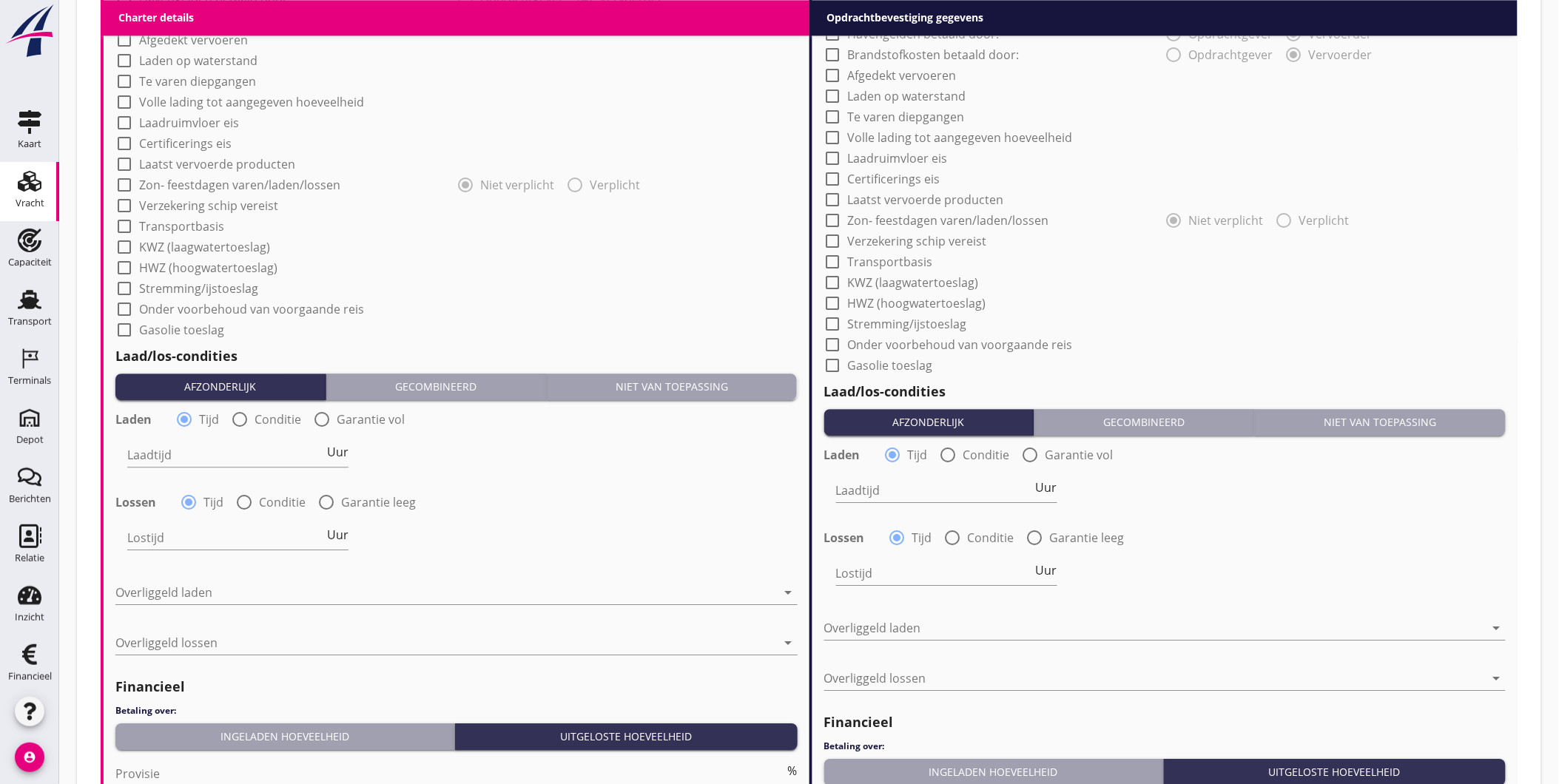
scroll to position [1295, 0]
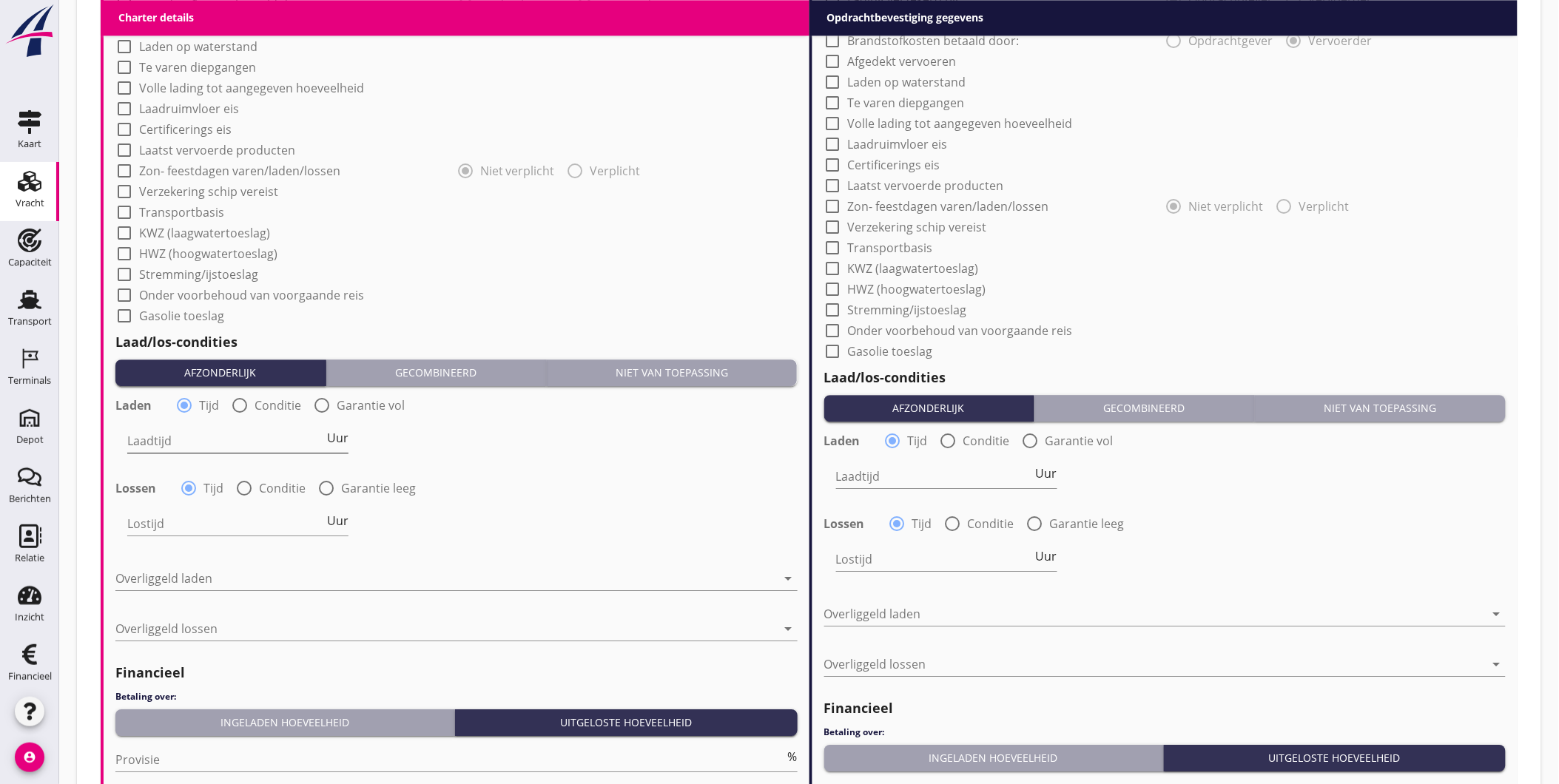
click at [336, 440] on span "Uur" at bounding box center [338, 438] width 21 height 12
type input "1"
click at [339, 519] on span "Uur" at bounding box center [338, 520] width 21 height 12
type input "1"
click at [1049, 476] on span "Uur" at bounding box center [1046, 473] width 21 height 12
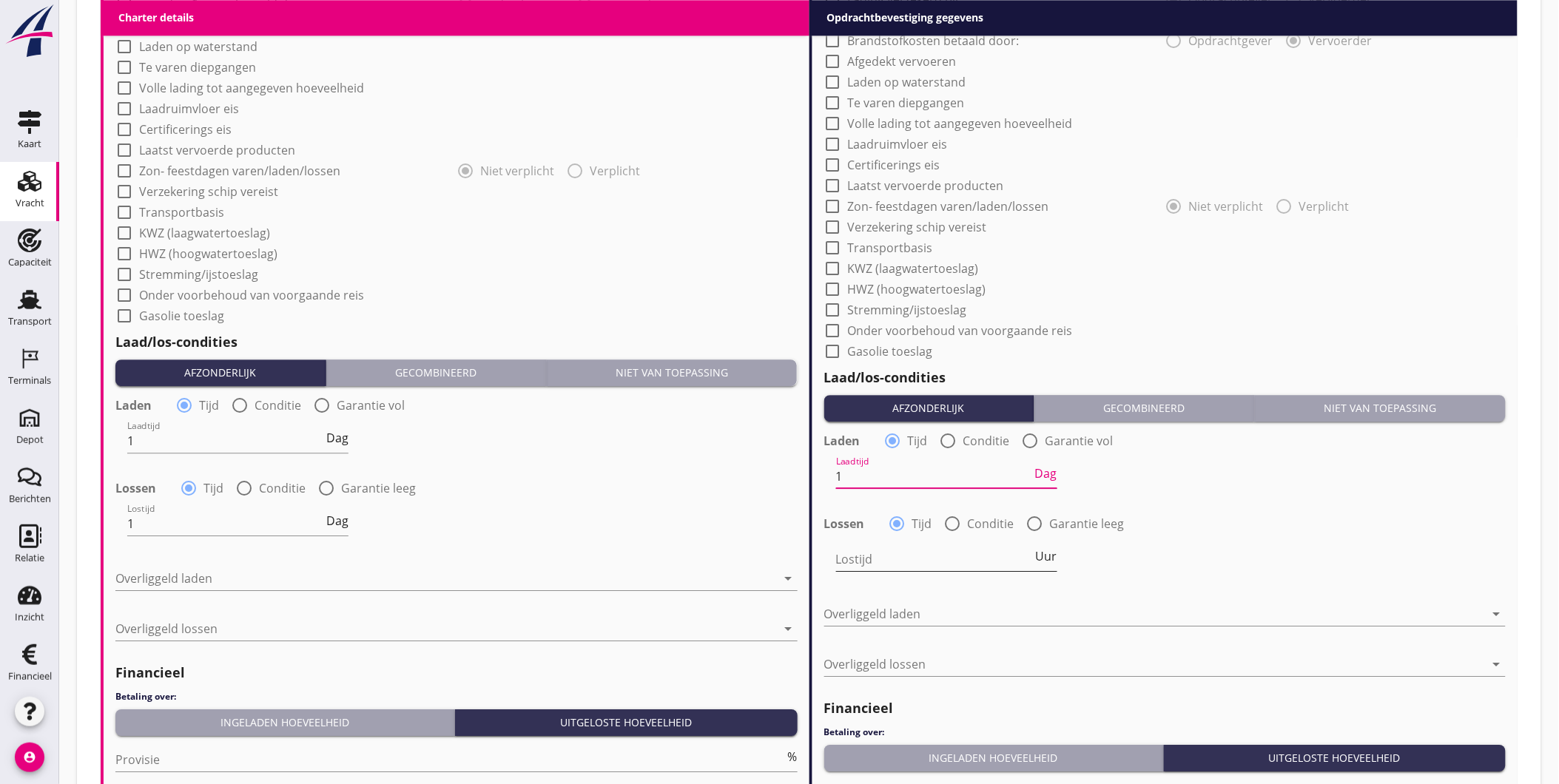
type input "1"
click at [1047, 551] on span "Uur" at bounding box center [1046, 556] width 21 height 12
type input "1"
click at [504, 569] on div at bounding box center [447, 578] width 662 height 23
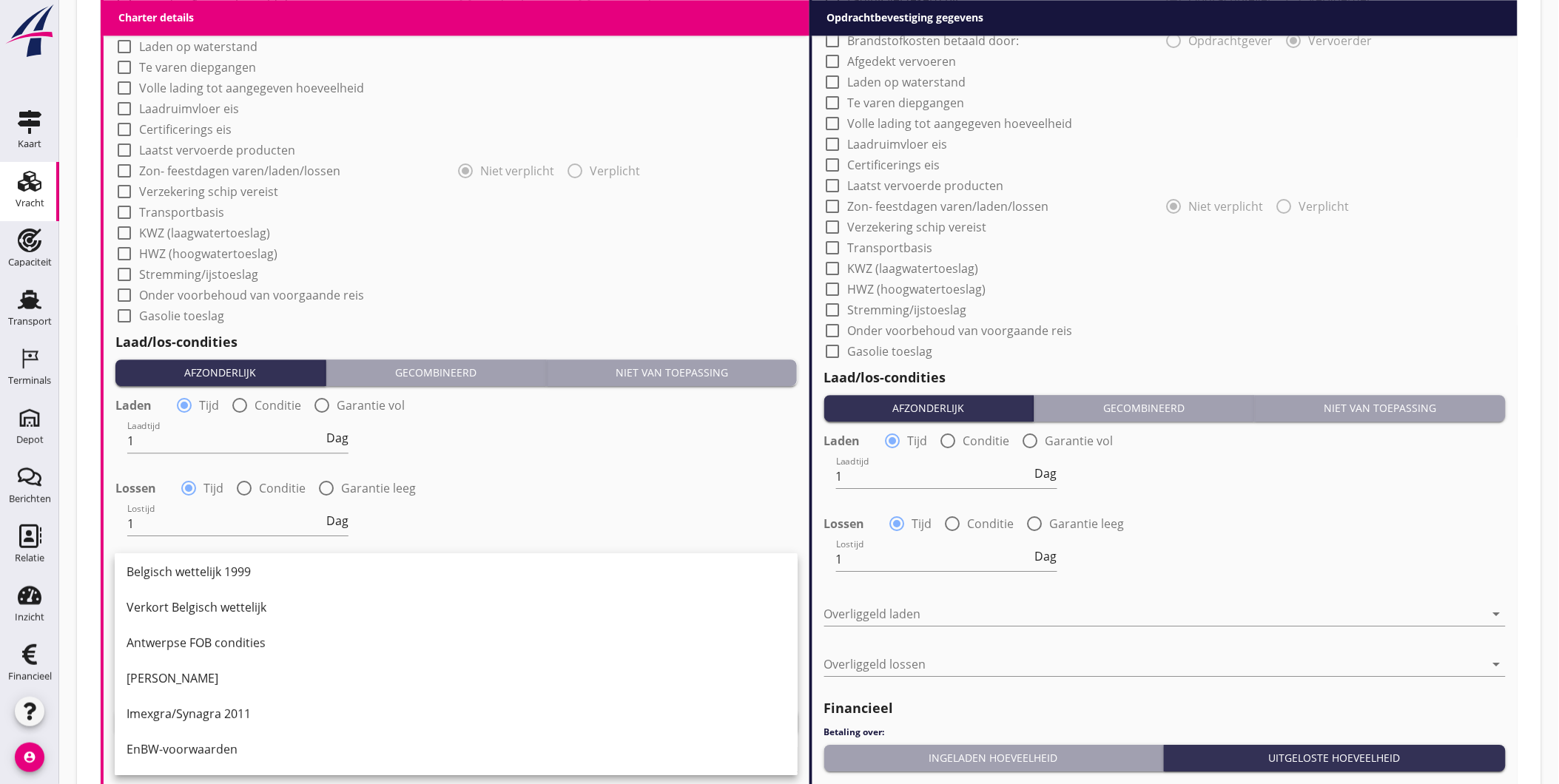
scroll to position [240, 0]
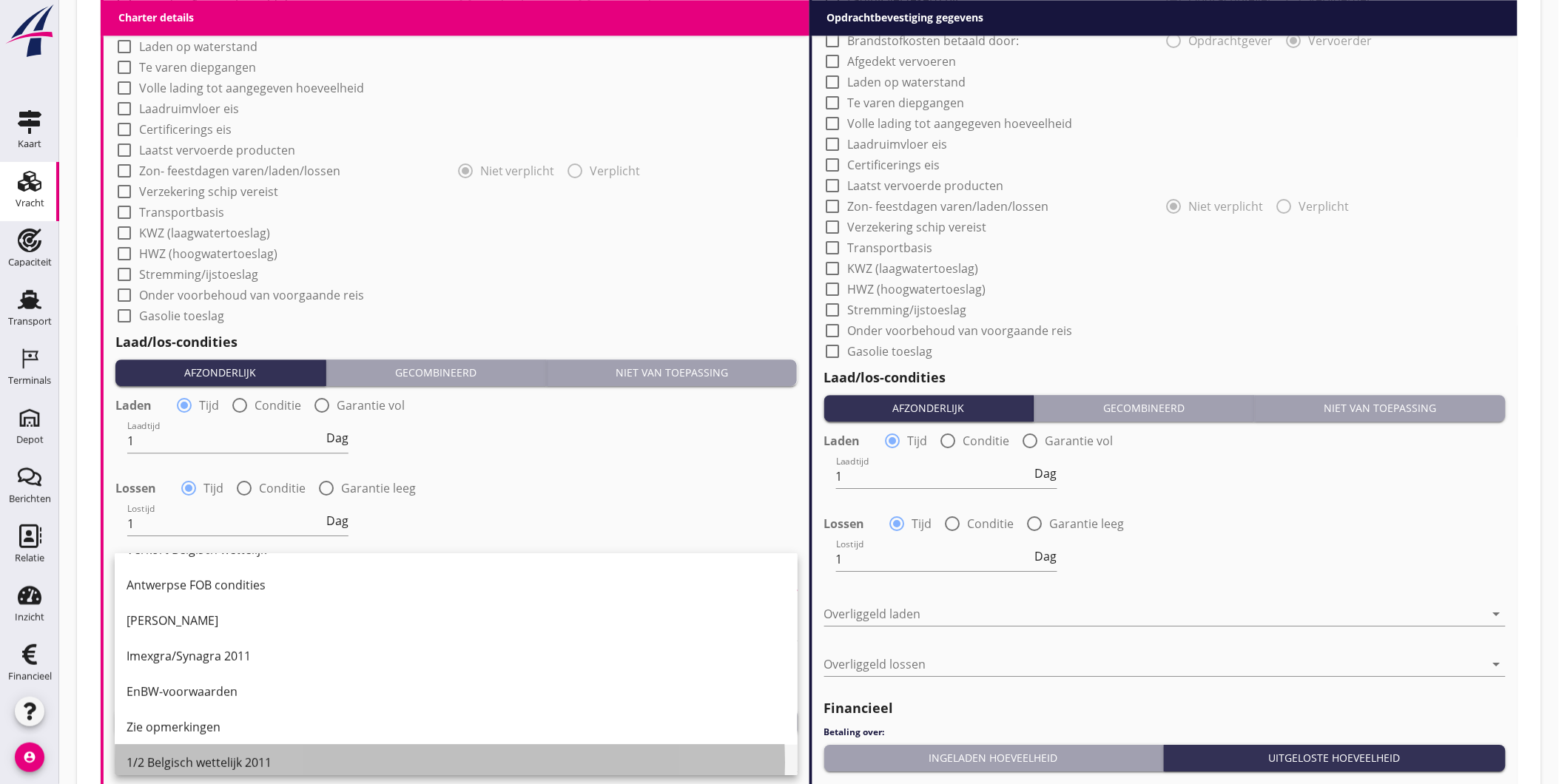
click at [343, 754] on div "1/2 Belgisch wettelijk 2011" at bounding box center [455, 763] width 659 height 18
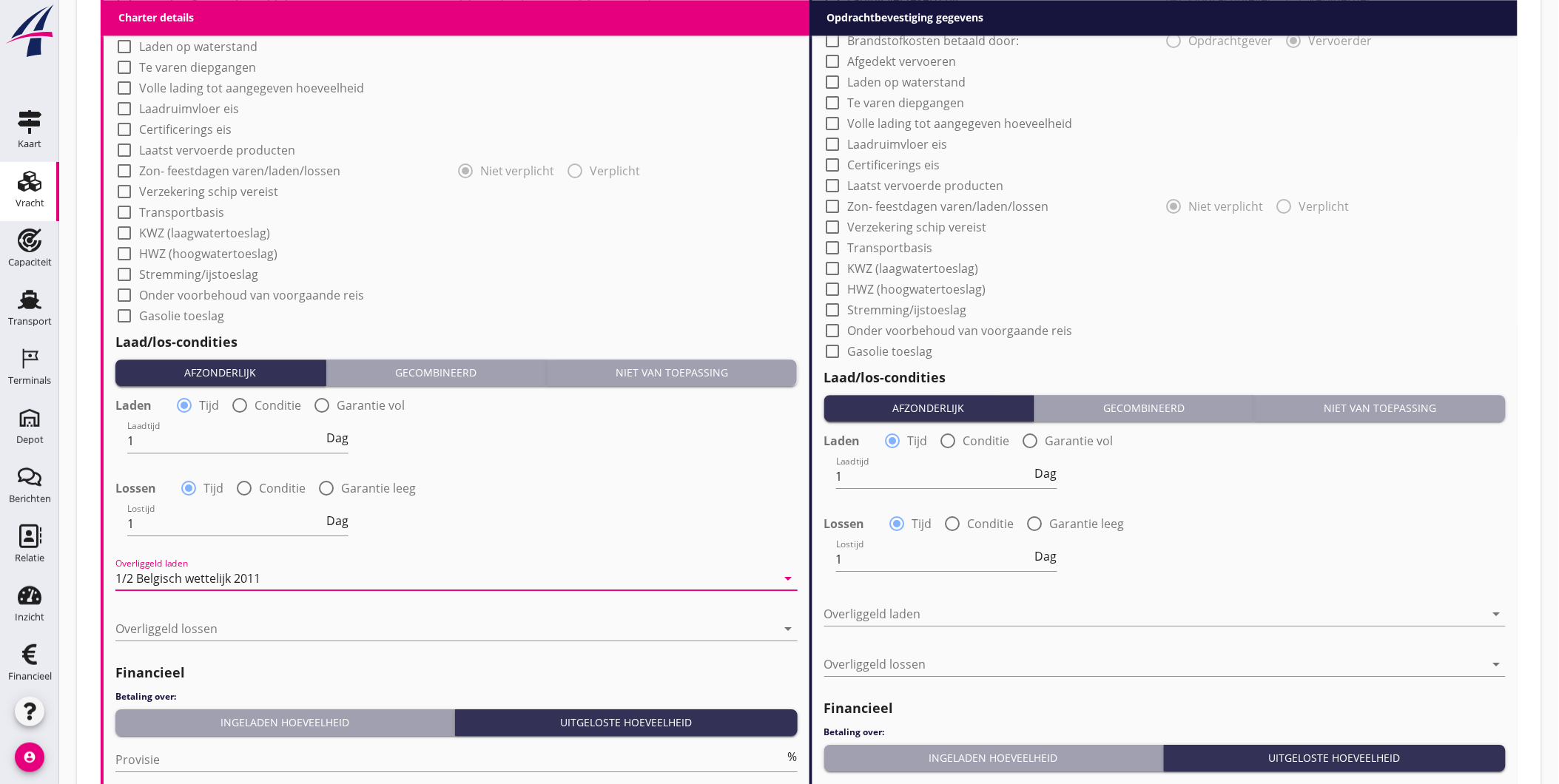
click at [327, 615] on div "Overliggeld lossen arrow_drop_down" at bounding box center [456, 631] width 682 height 48
click at [327, 623] on div at bounding box center [447, 628] width 662 height 23
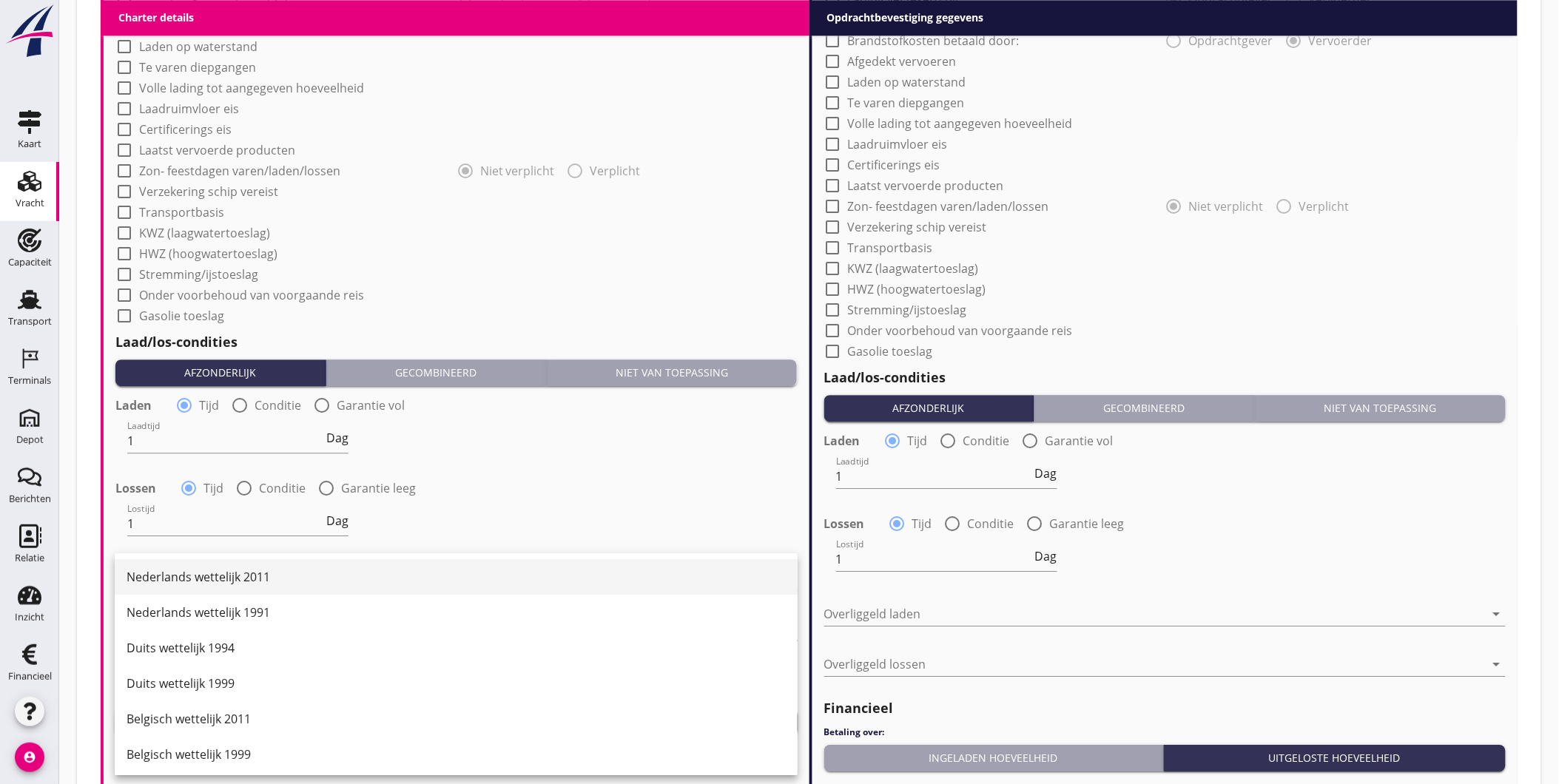
click at [328, 575] on div "Nederlands wettelijk 2011" at bounding box center [455, 577] width 659 height 18
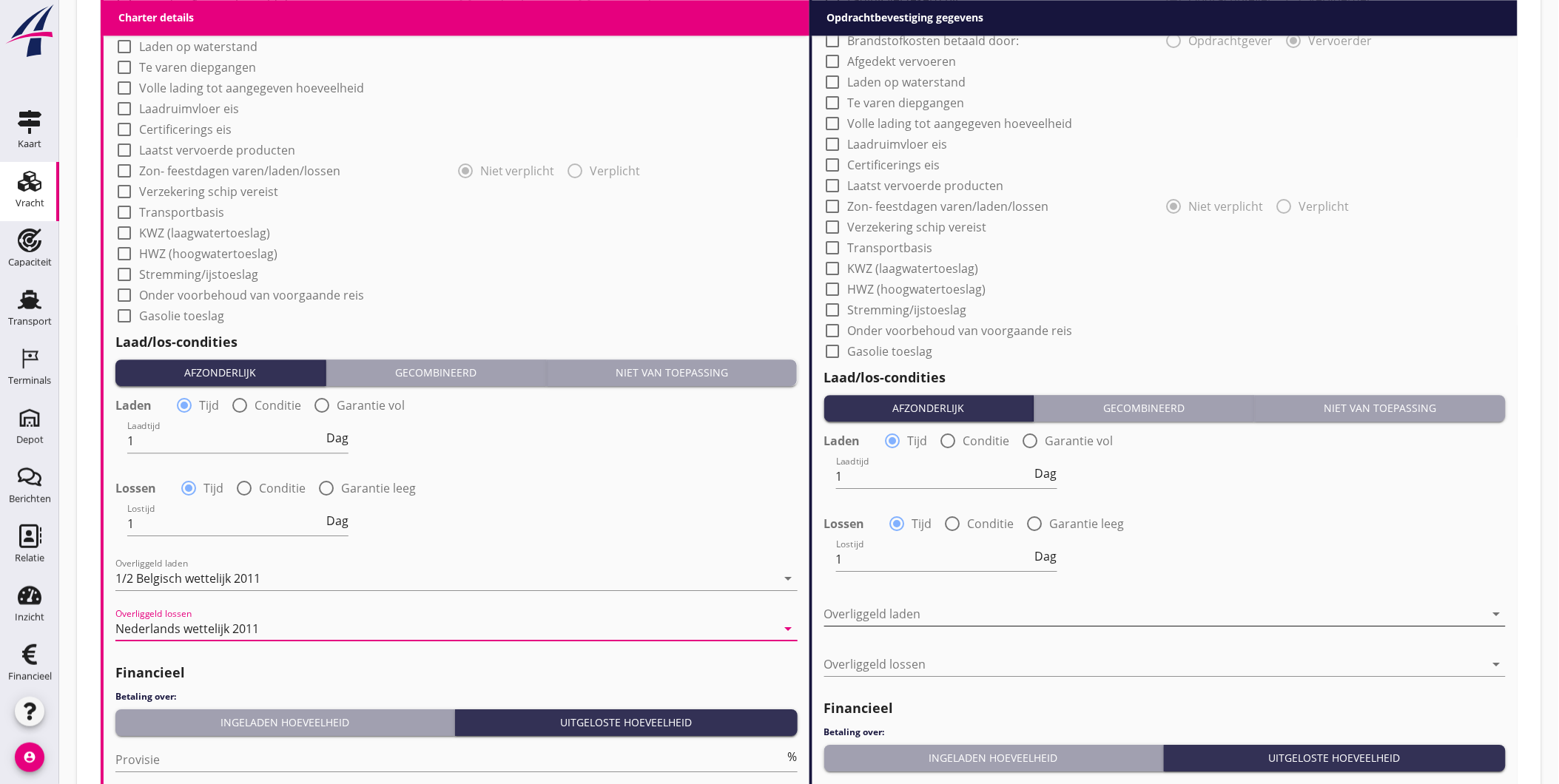
click at [877, 604] on div at bounding box center [1155, 614] width 662 height 23
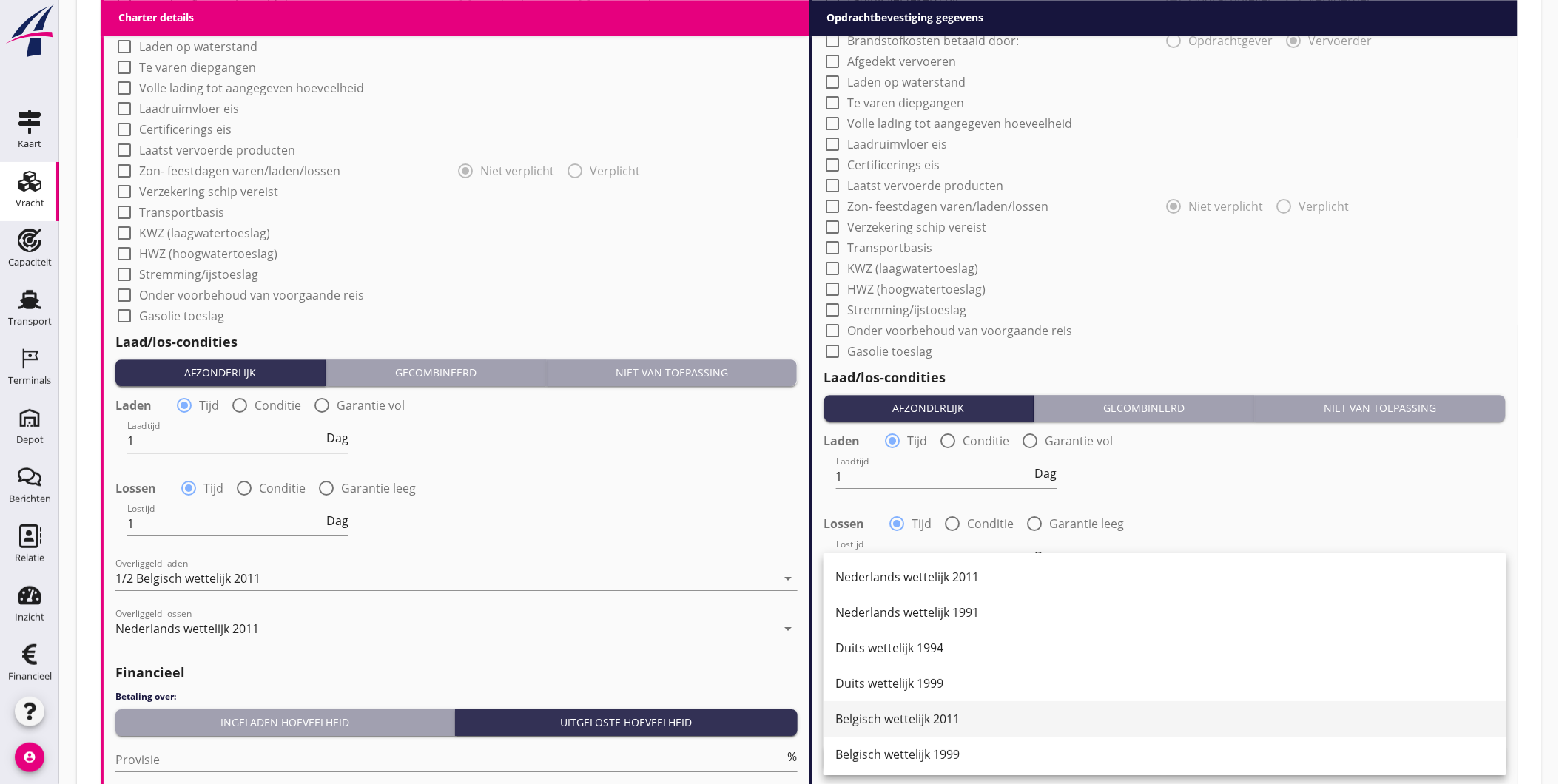
click at [896, 715] on div "Belgisch wettelijk 2011" at bounding box center [1164, 719] width 659 height 18
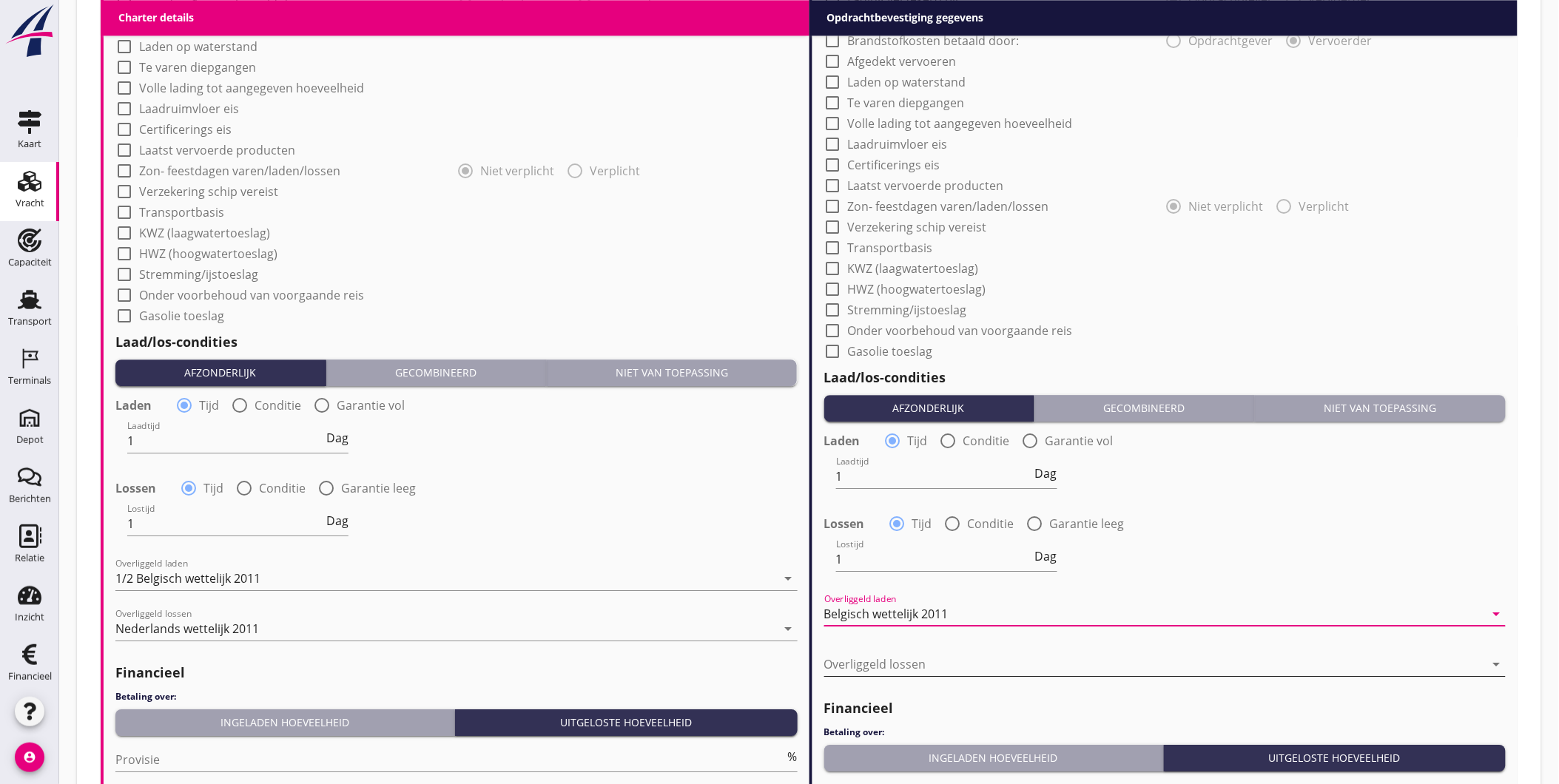
click at [897, 670] on div at bounding box center [1155, 663] width 662 height 23
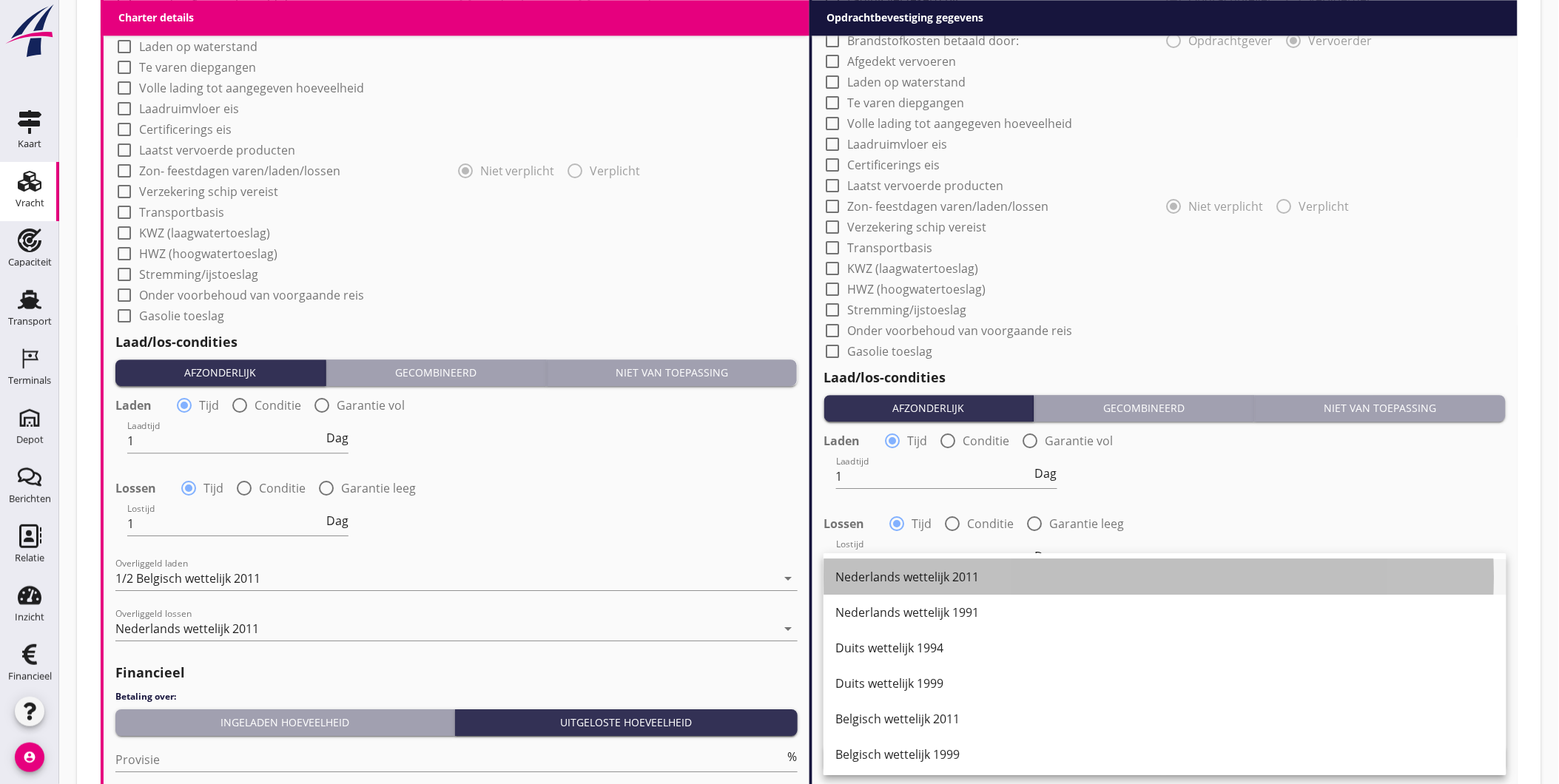
click at [949, 582] on div "Nederlands wettelijk 2011" at bounding box center [1164, 577] width 659 height 18
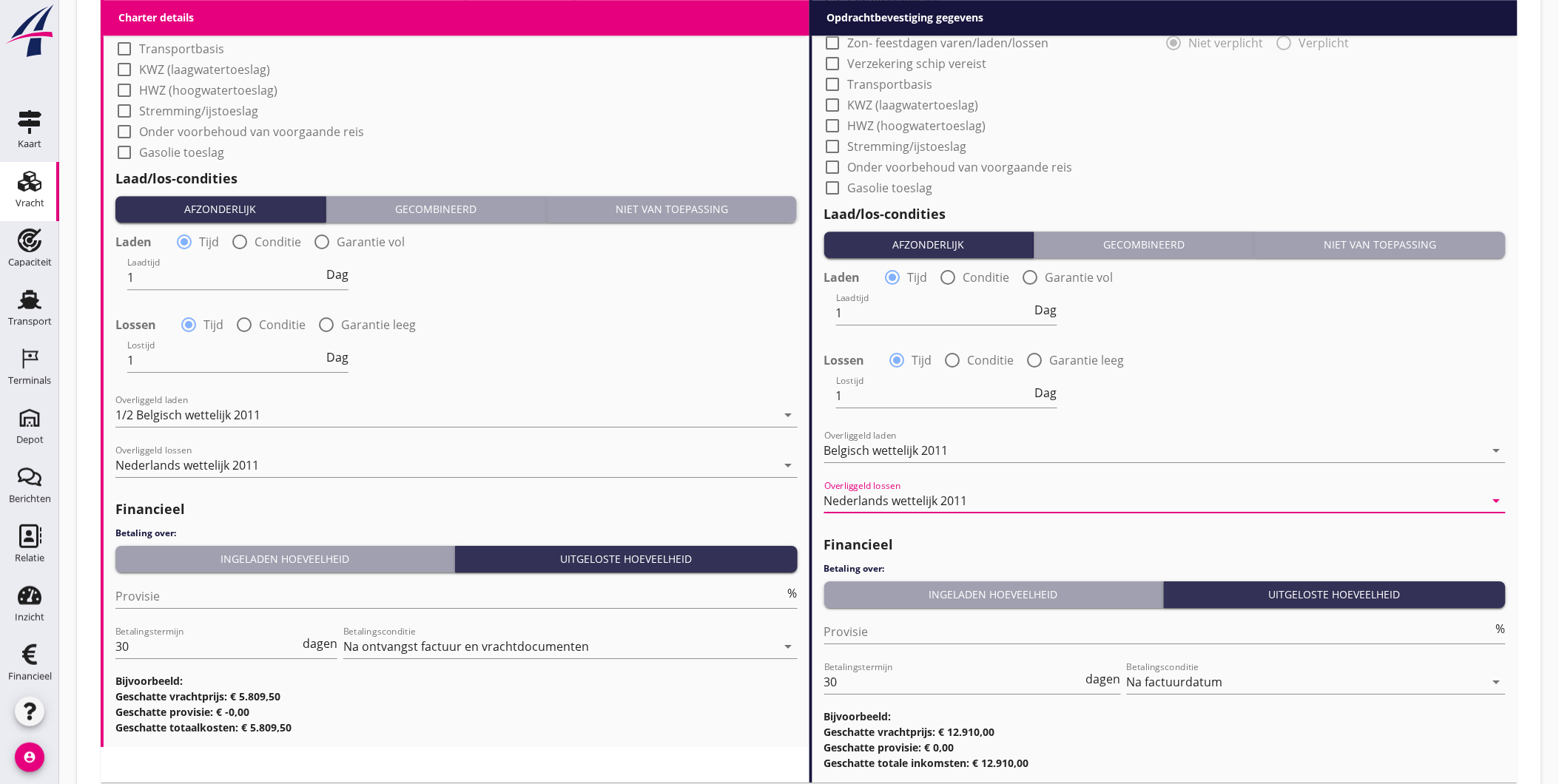
scroll to position [1530, 0]
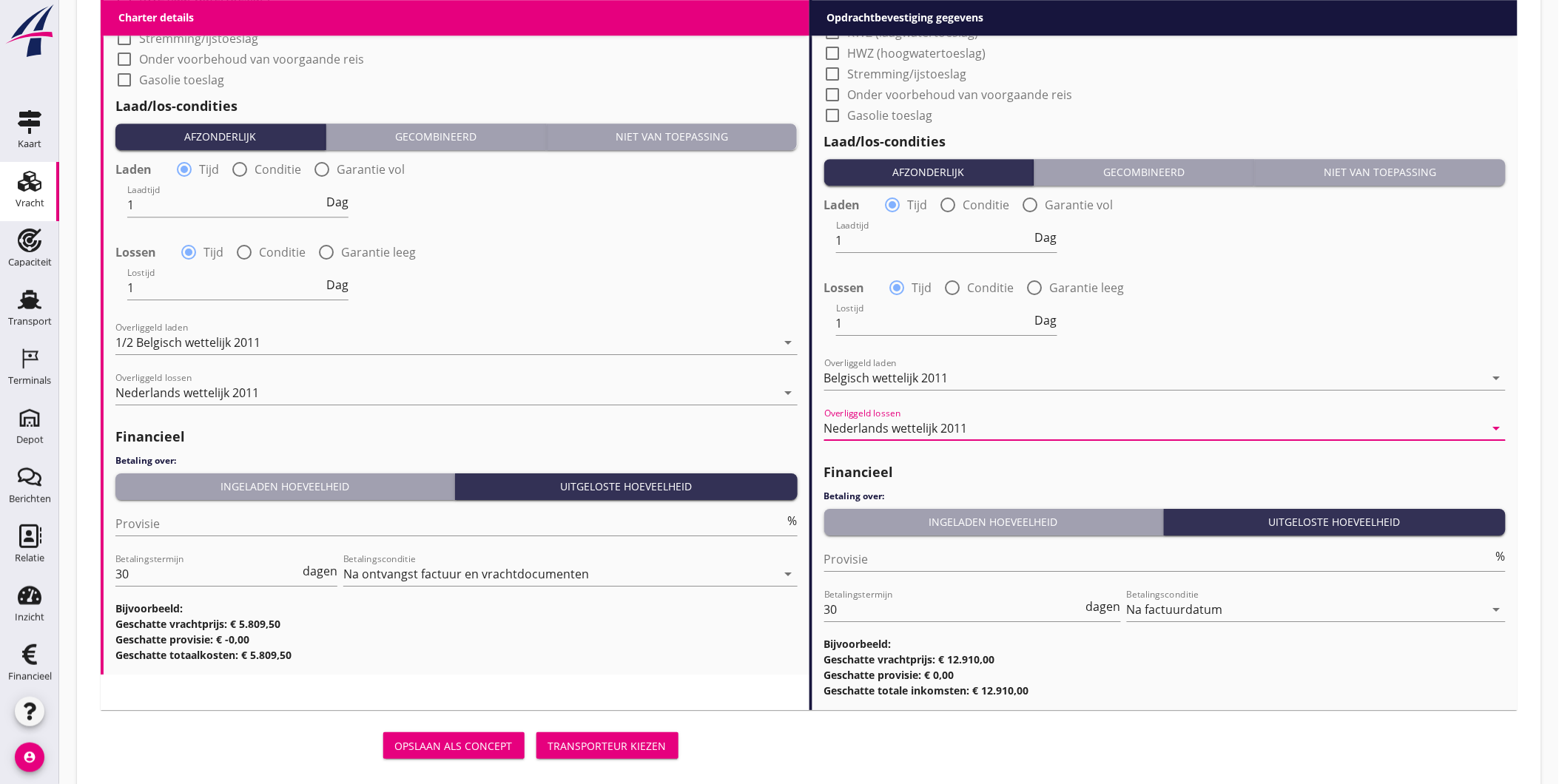
click at [641, 745] on div "Transporteur kiezen" at bounding box center [607, 746] width 119 height 16
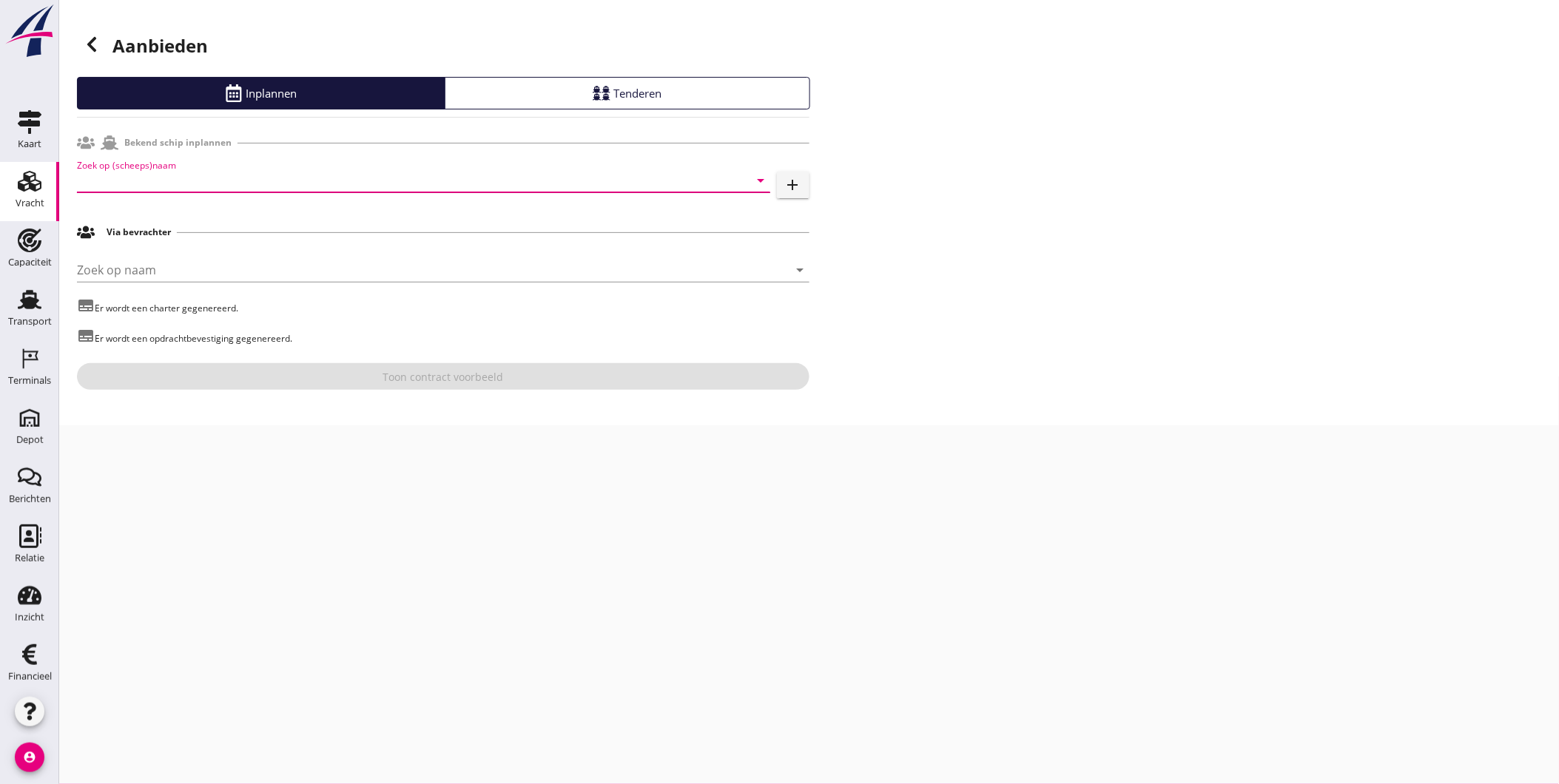
click at [311, 184] on input "Zoek op (scheeps)naam" at bounding box center [403, 180] width 652 height 23
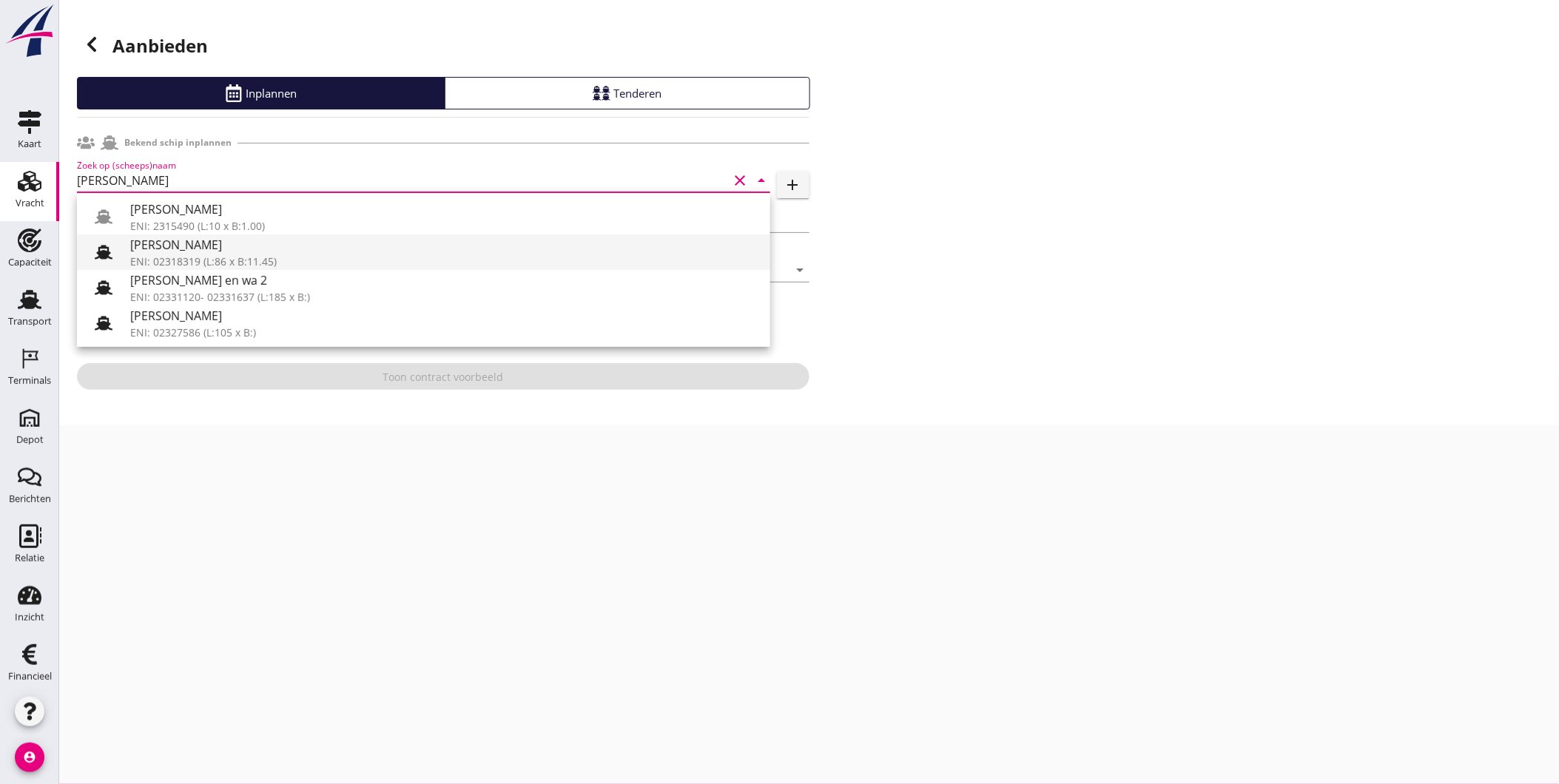
click at [271, 250] on div "Willem" at bounding box center [444, 244] width 628 height 18
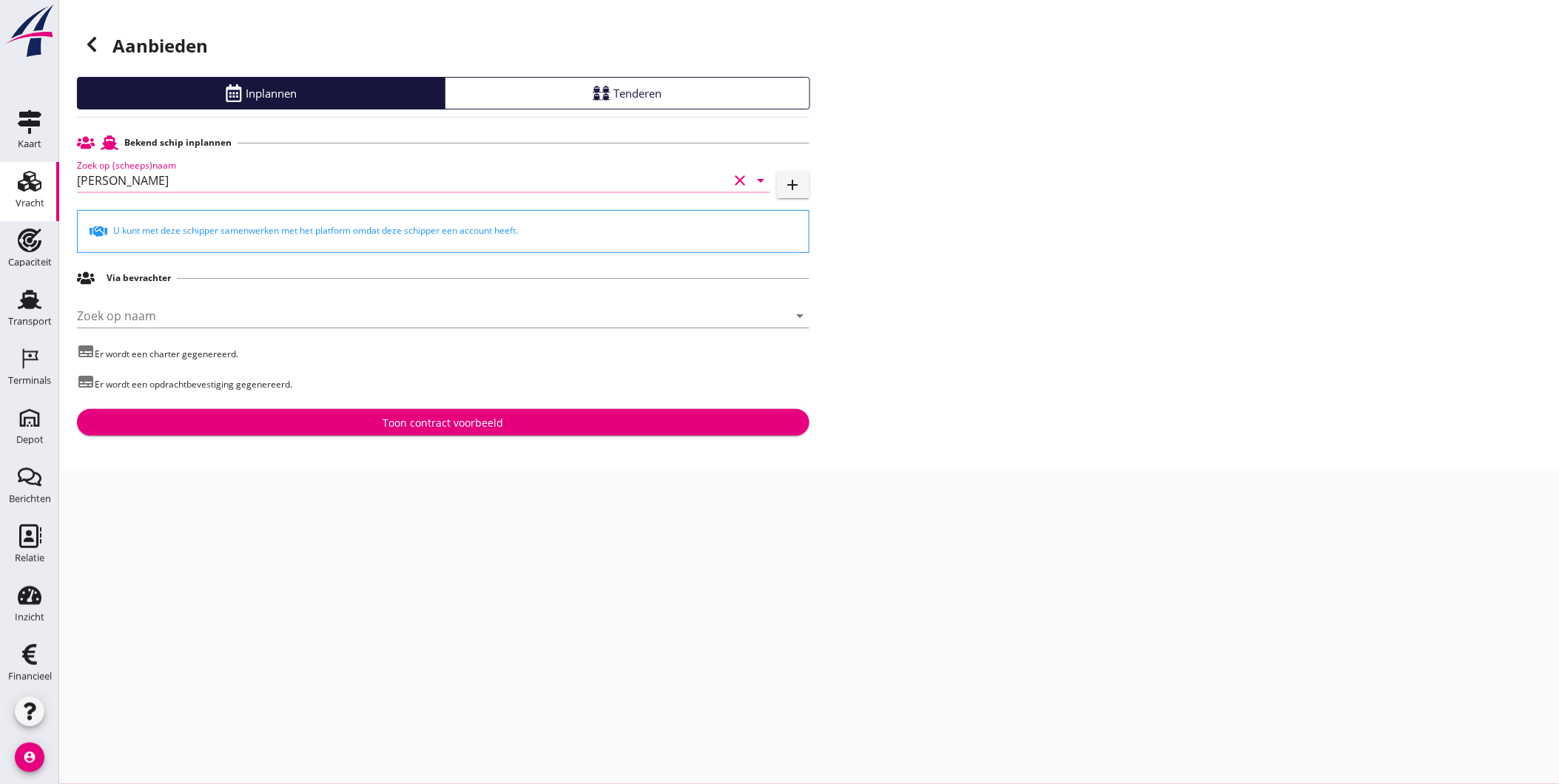
type input "Willem"
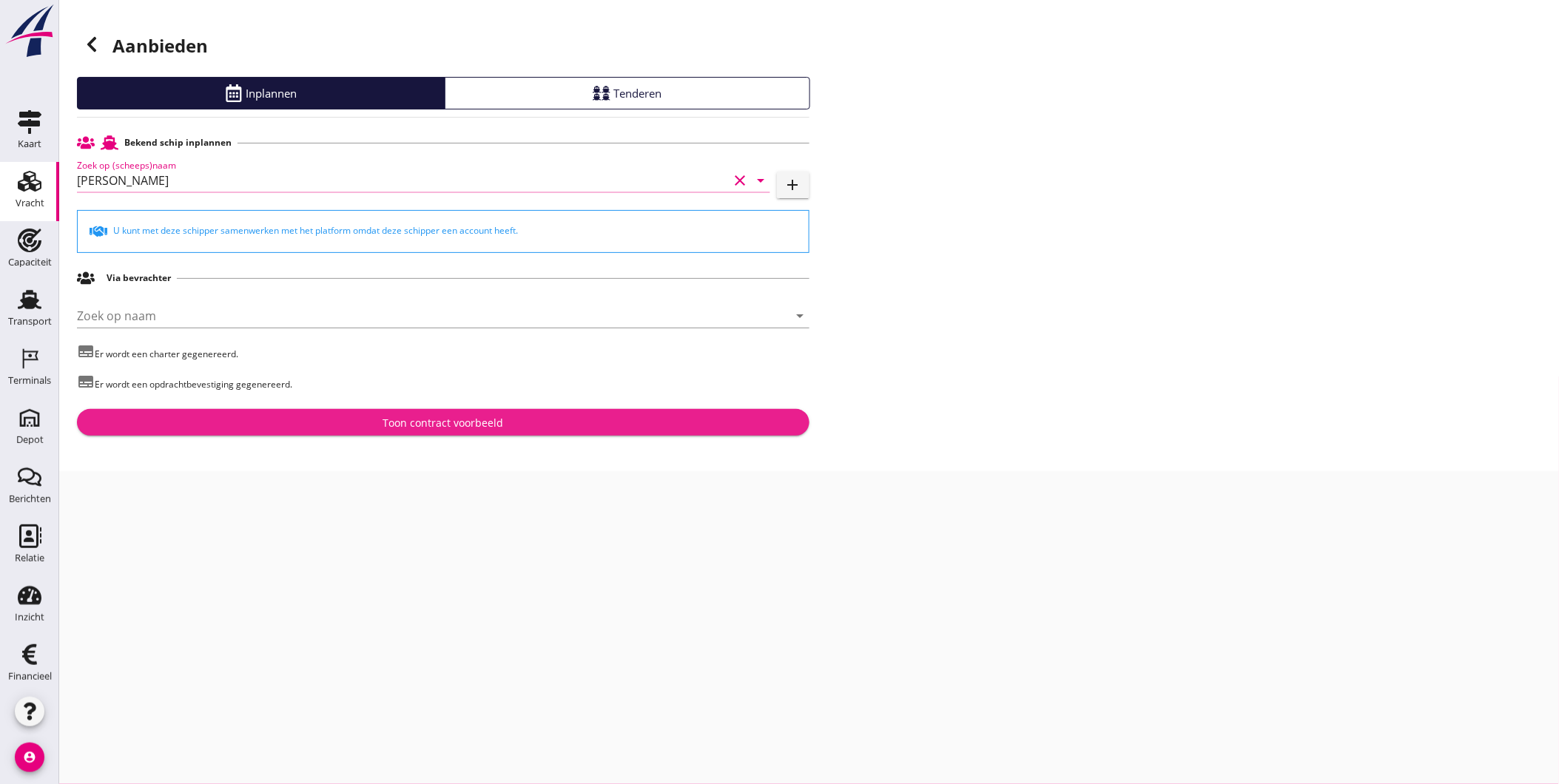
click at [368, 427] on div "Toon contract voorbeeld" at bounding box center [443, 422] width 708 height 16
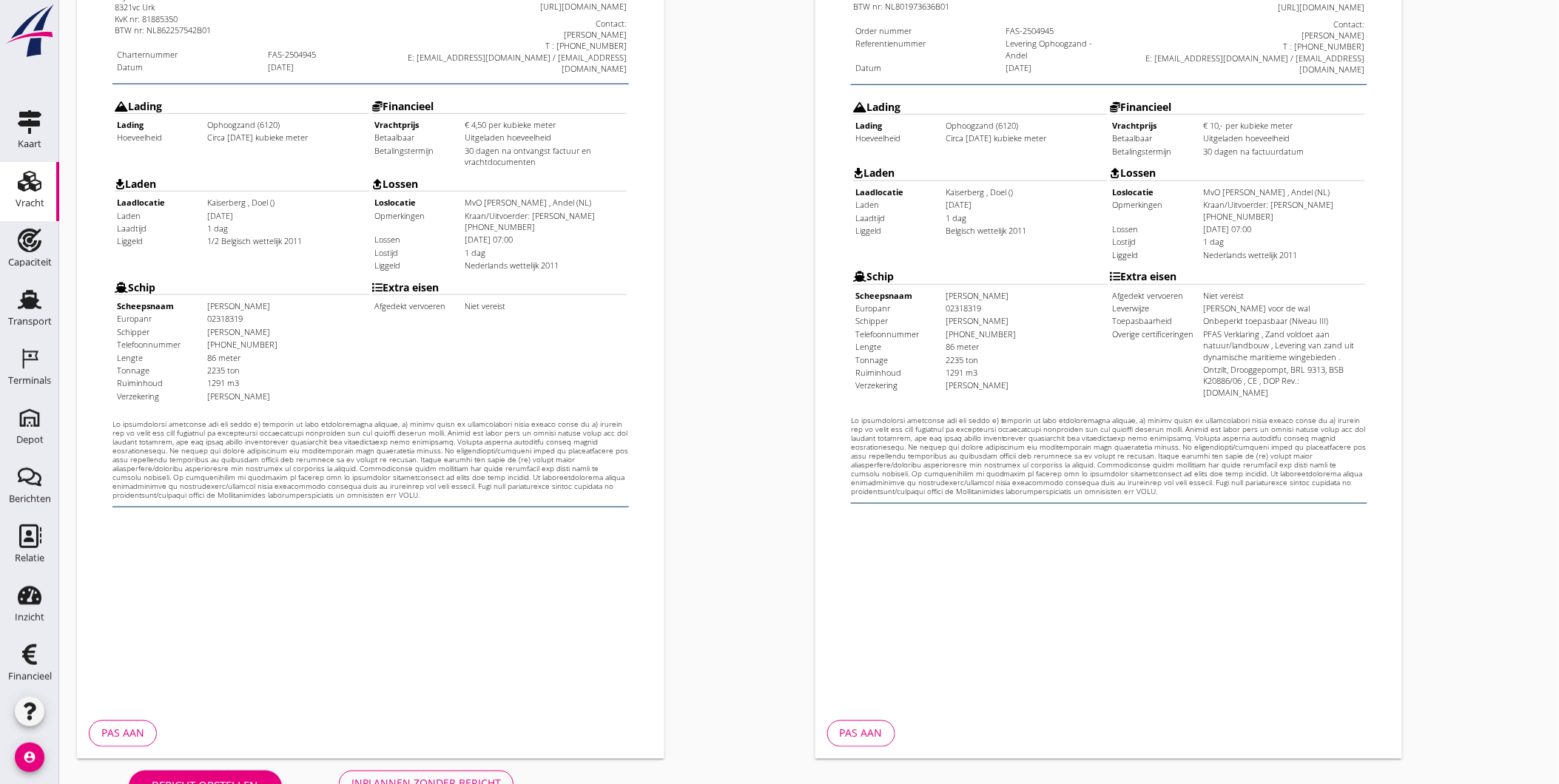
scroll to position [310, 0]
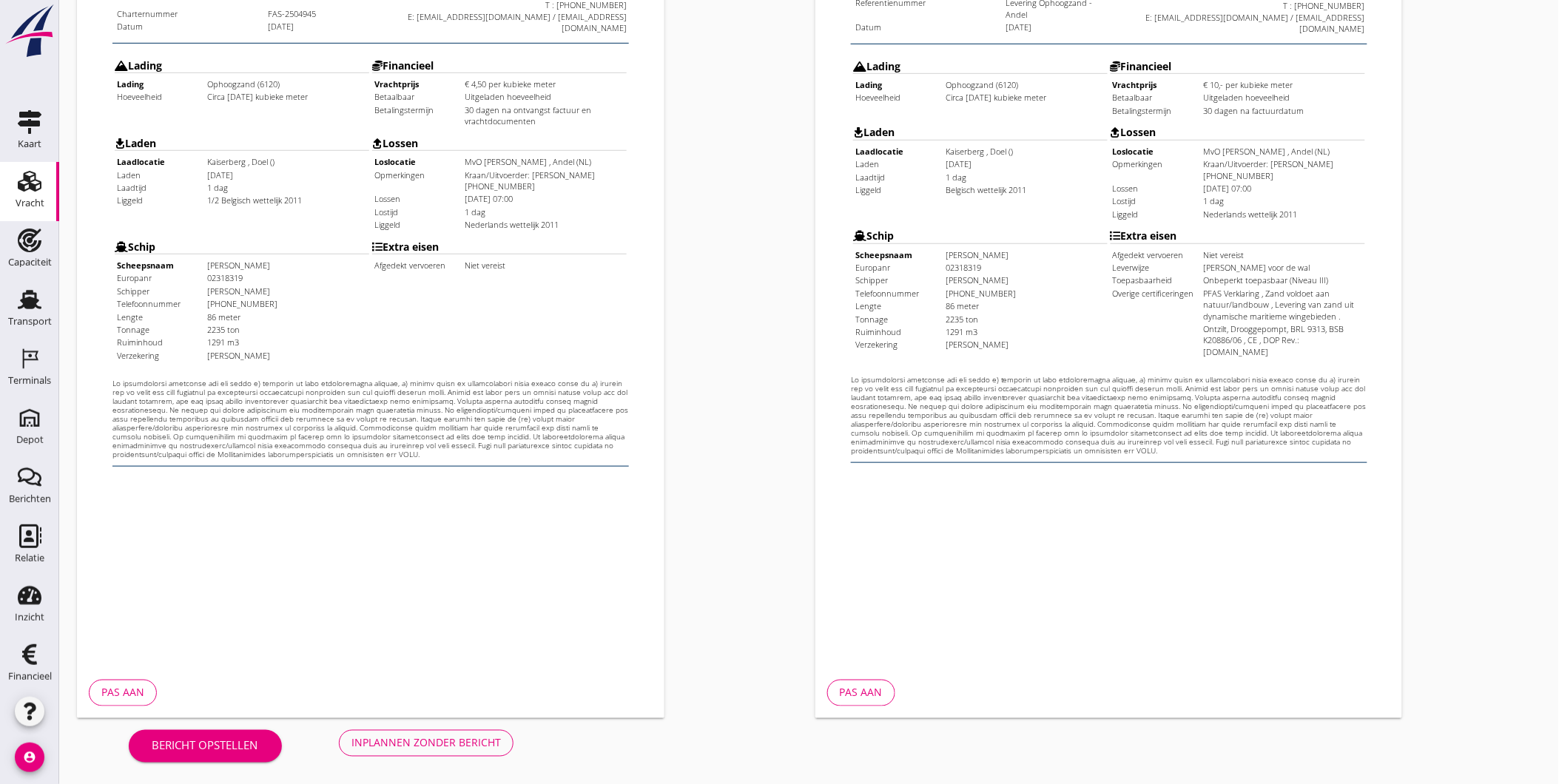
click at [449, 748] on div "Inplannen zonder bericht" at bounding box center [426, 743] width 150 height 16
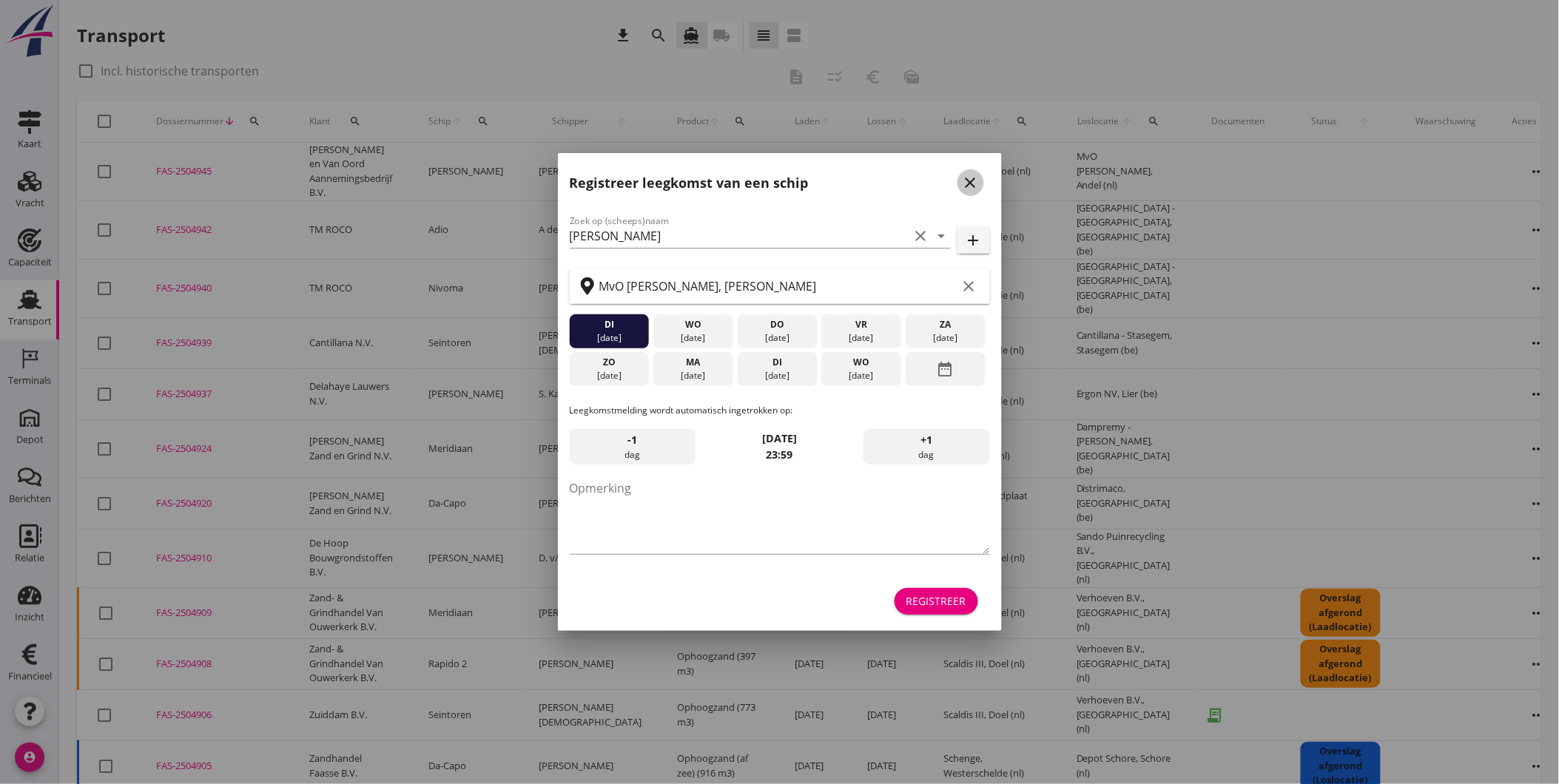
click at [972, 182] on icon "close" at bounding box center [970, 183] width 18 height 18
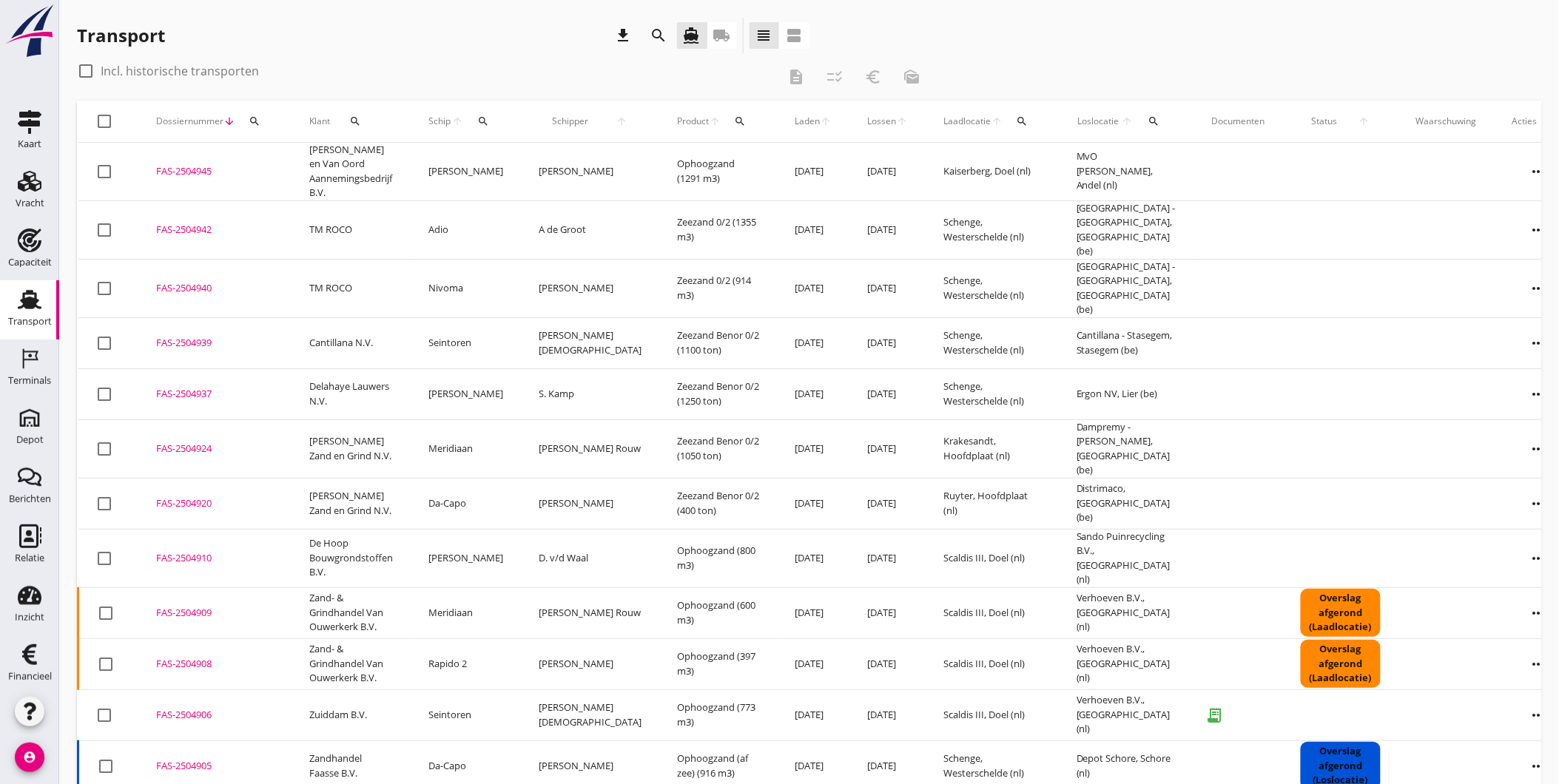
click at [1518, 160] on icon "more_horiz" at bounding box center [1539, 171] width 42 height 42
click at [1502, 359] on div "Vracht kopieeren" at bounding box center [1487, 357] width 106 height 18
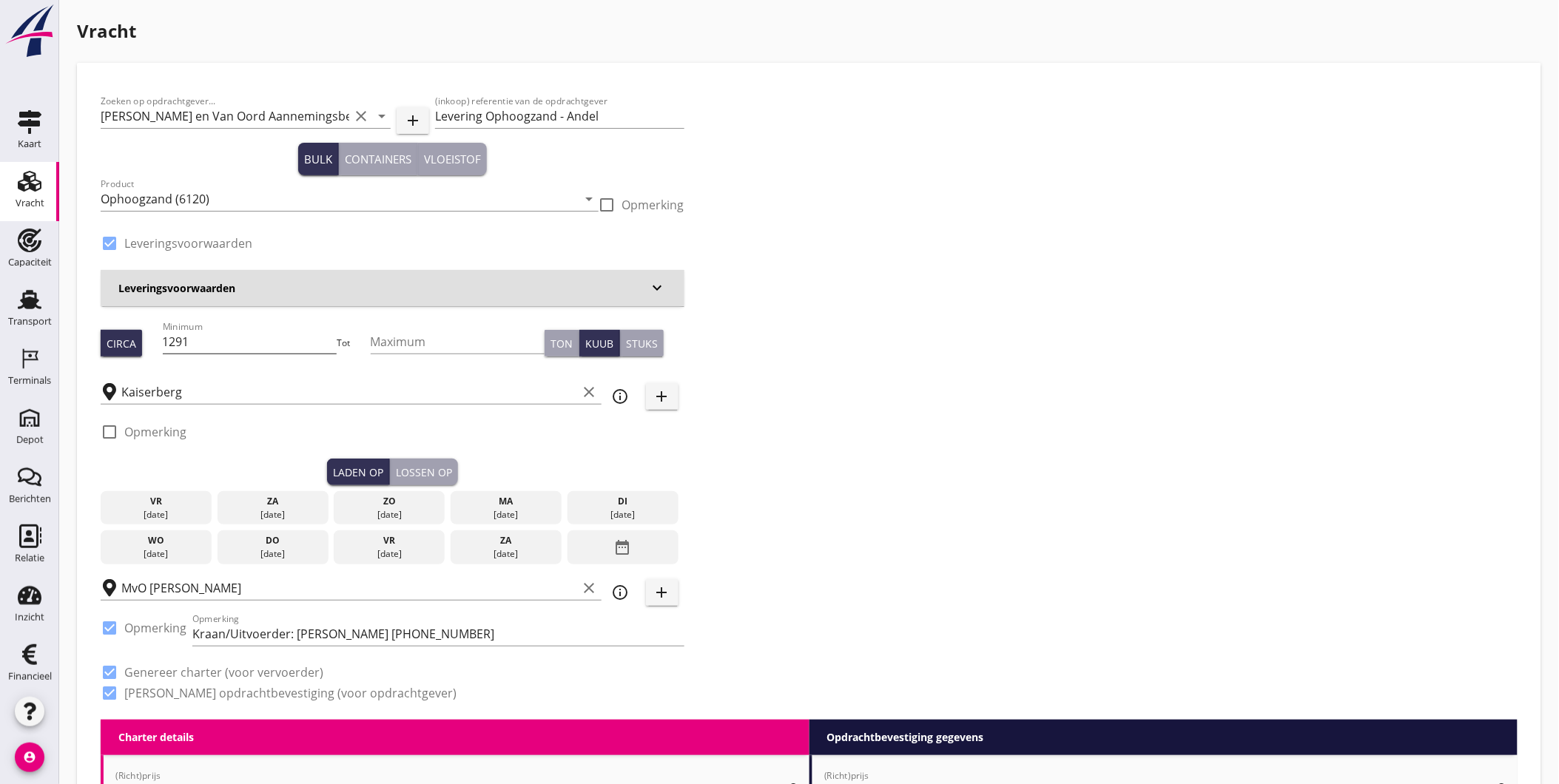
click at [235, 343] on input "1291" at bounding box center [249, 341] width 174 height 23
type input "1200"
click at [521, 508] on div "18 aug." at bounding box center [506, 515] width 103 height 14
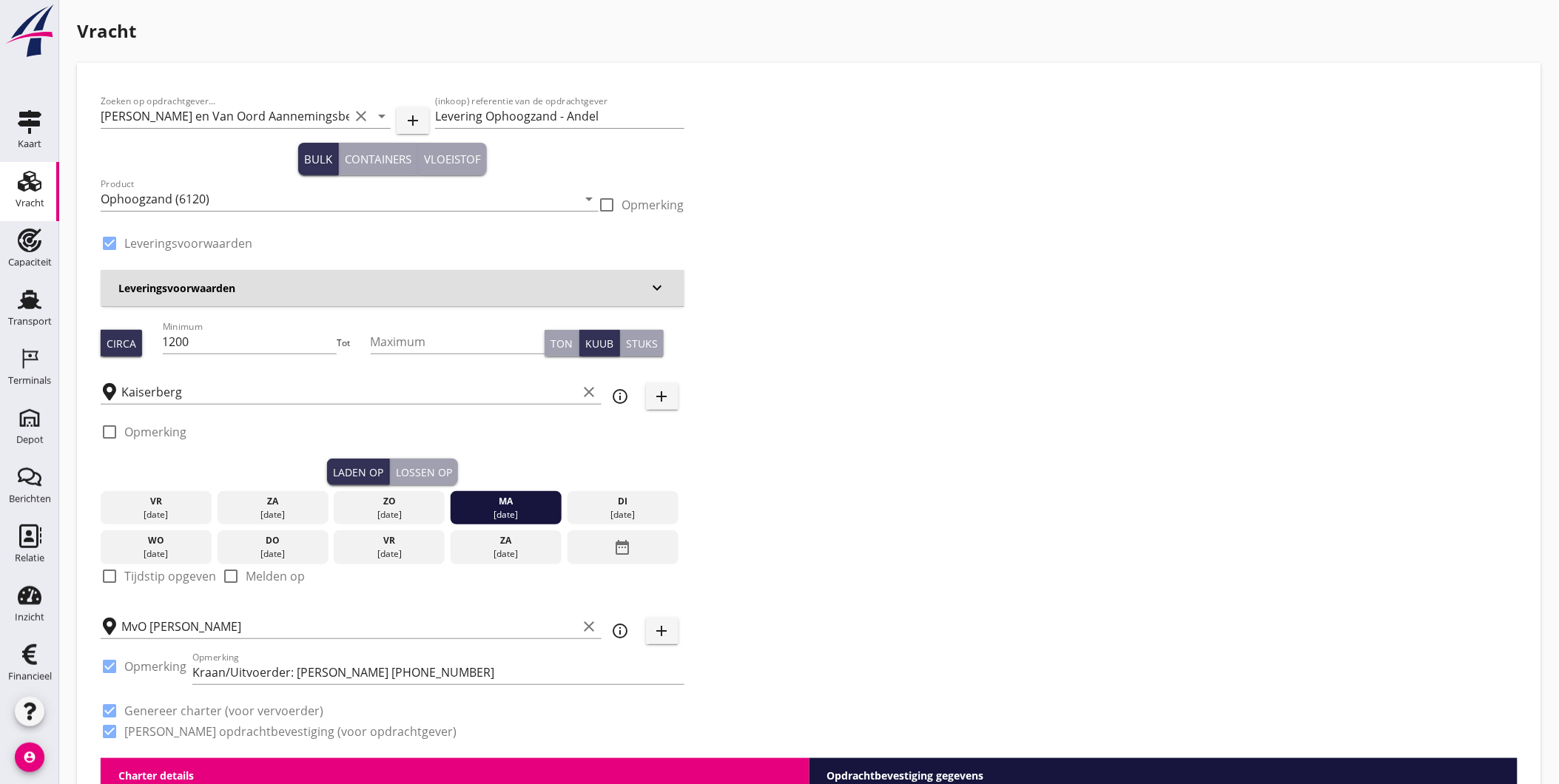
click at [433, 476] on div "Lossen op" at bounding box center [424, 472] width 56 height 16
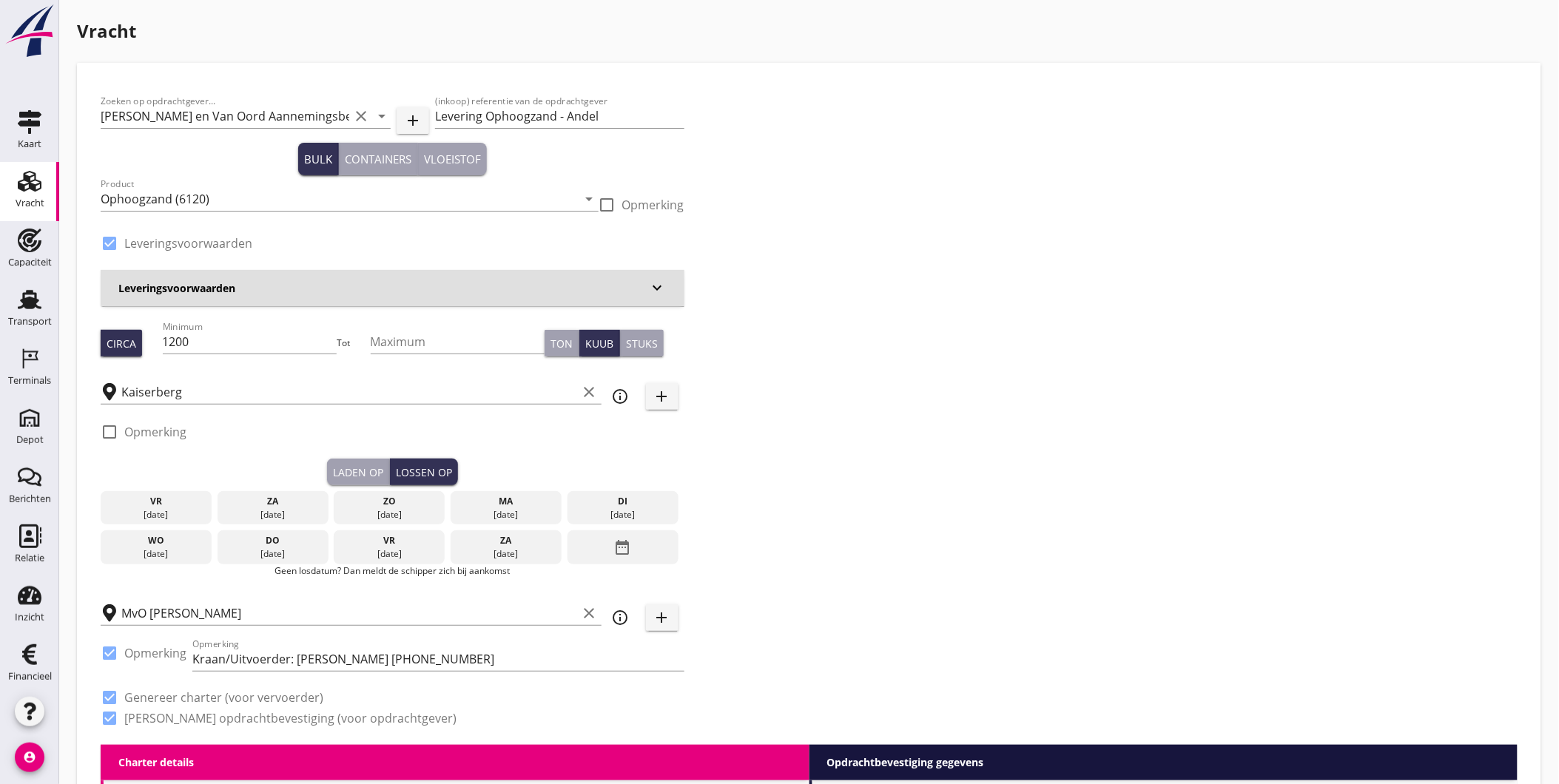
click at [605, 500] on div "di" at bounding box center [623, 501] width 103 height 14
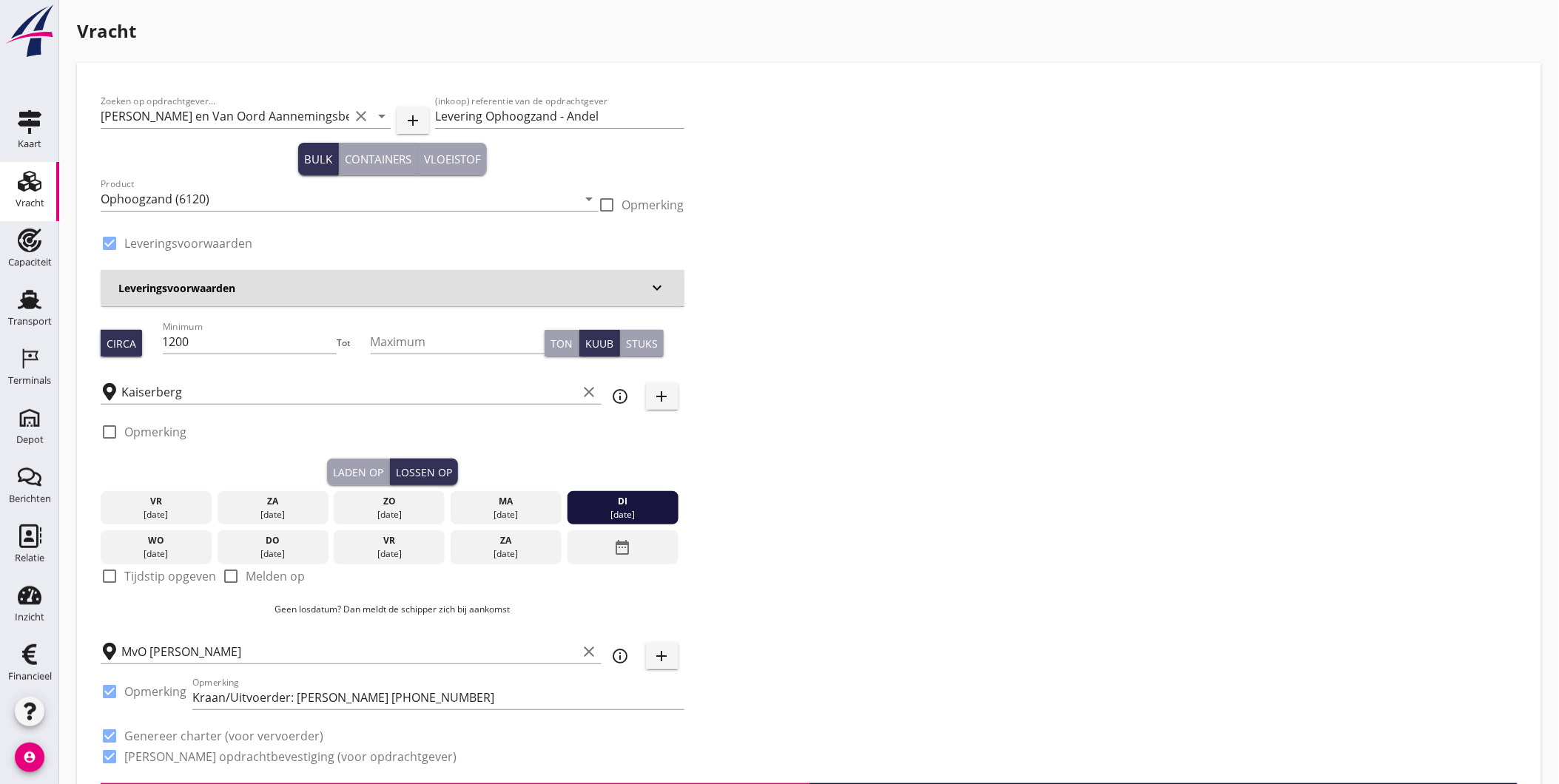
click at [117, 575] on div at bounding box center [110, 576] width 25 height 25
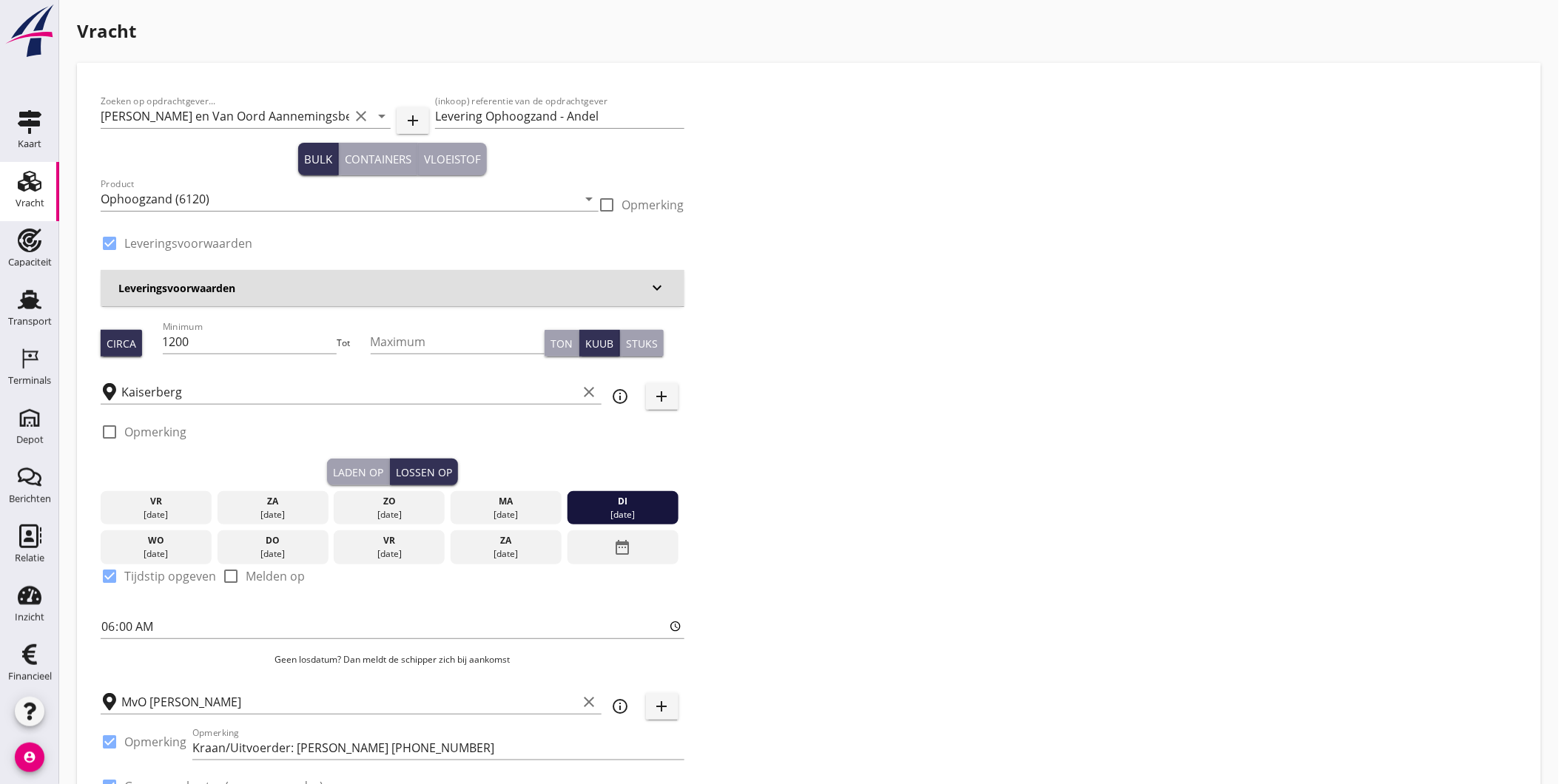
click at [106, 577] on div at bounding box center [110, 576] width 25 height 25
checkbox input "false"
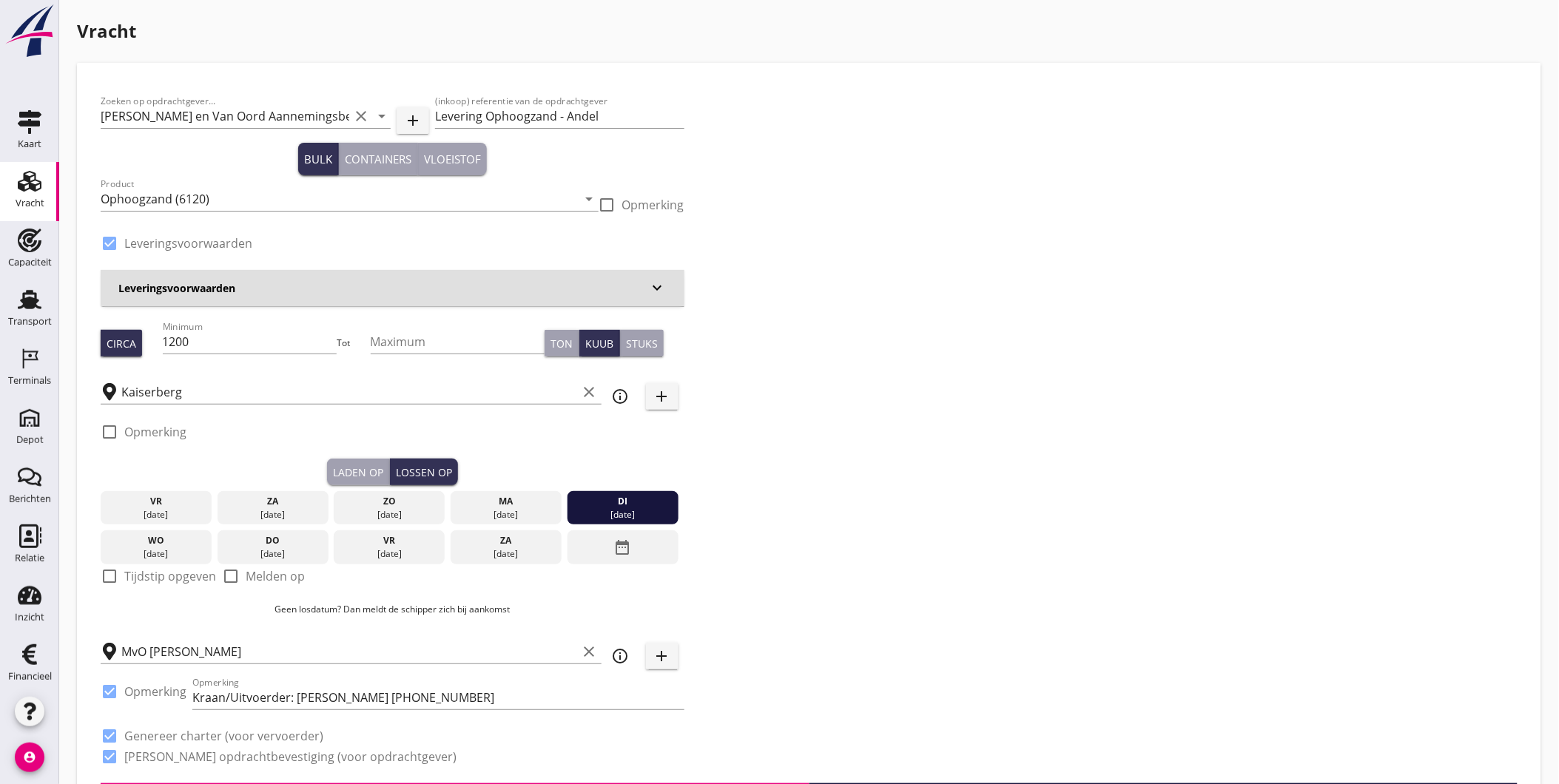
click at [757, 401] on div "Zoeken op opdrachtgever... Martens en Van Oord Aannemingsbedrijf B.V. clear arr…" at bounding box center [809, 435] width 1429 height 696
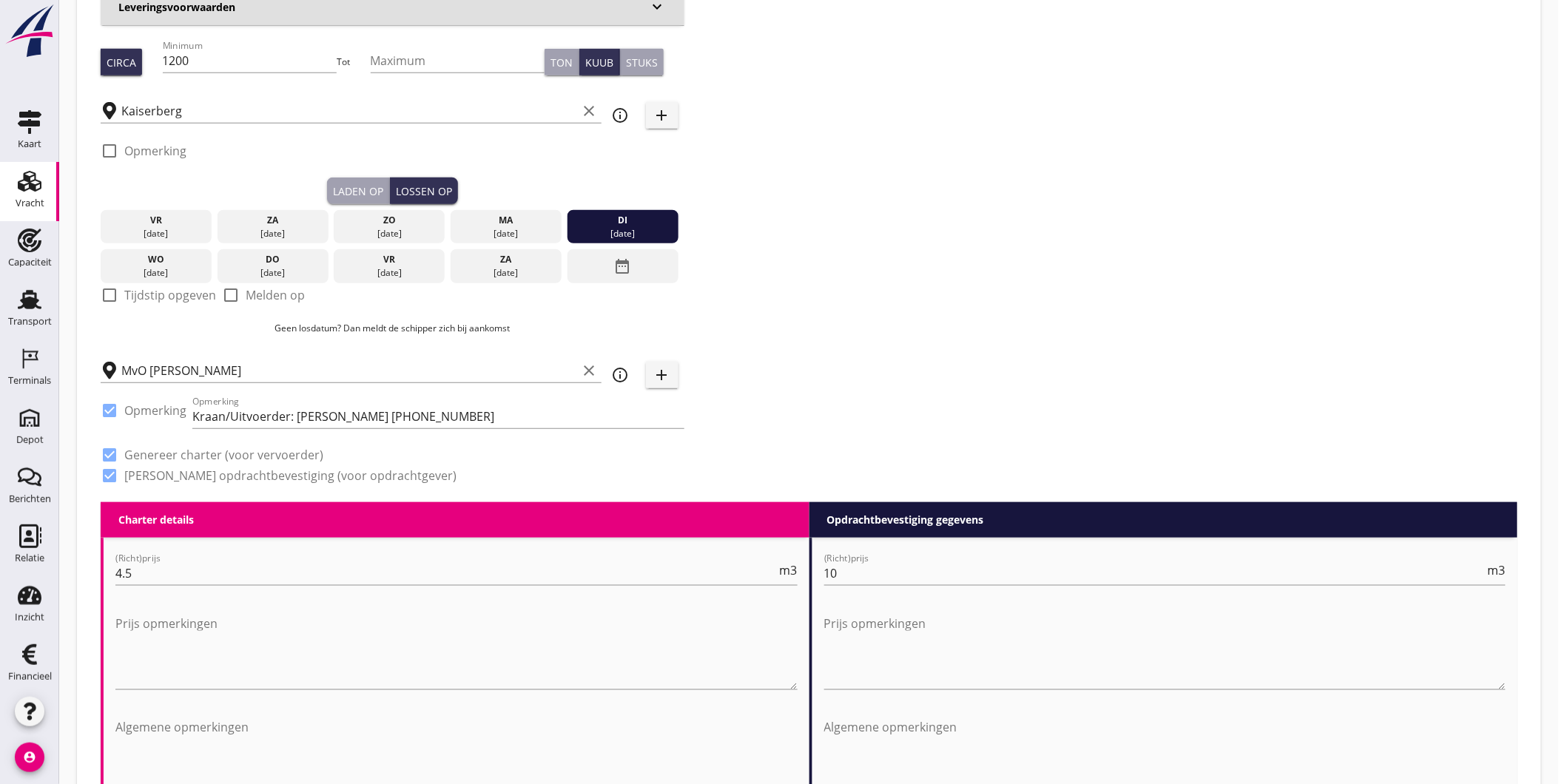
scroll to position [295, 0]
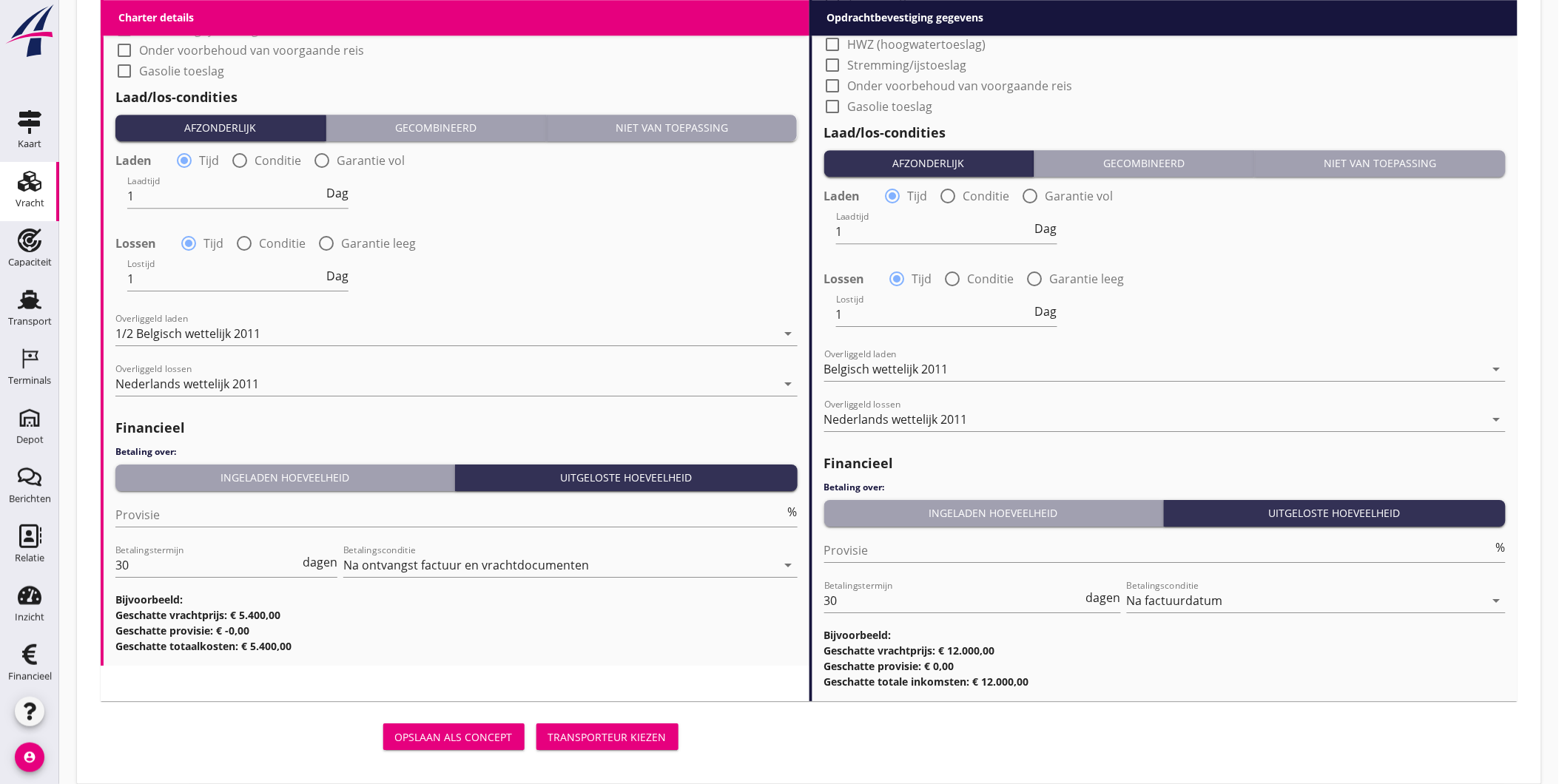
scroll to position [1506, 0]
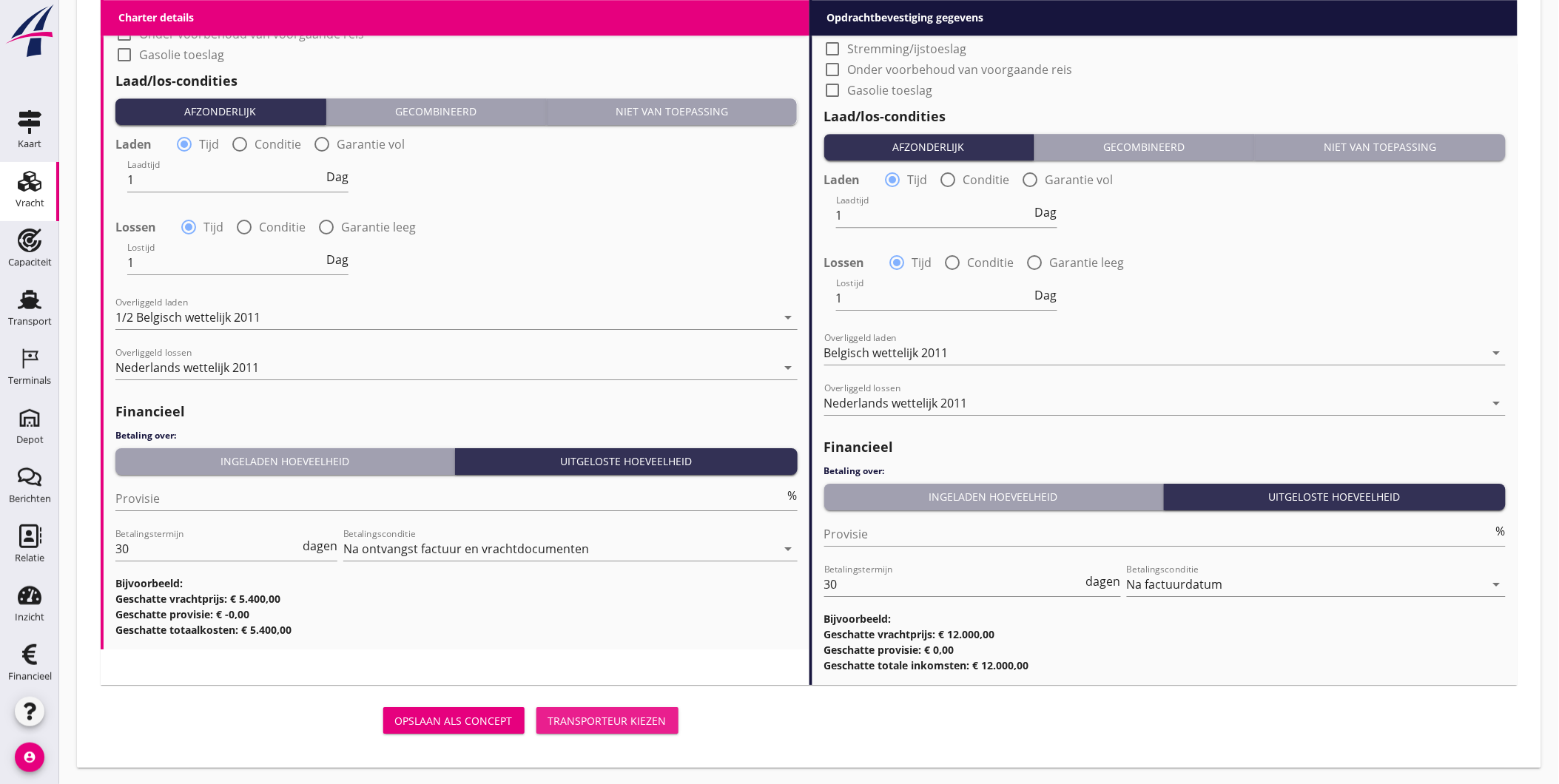
click at [600, 720] on div "Transporteur kiezen" at bounding box center [607, 721] width 119 height 16
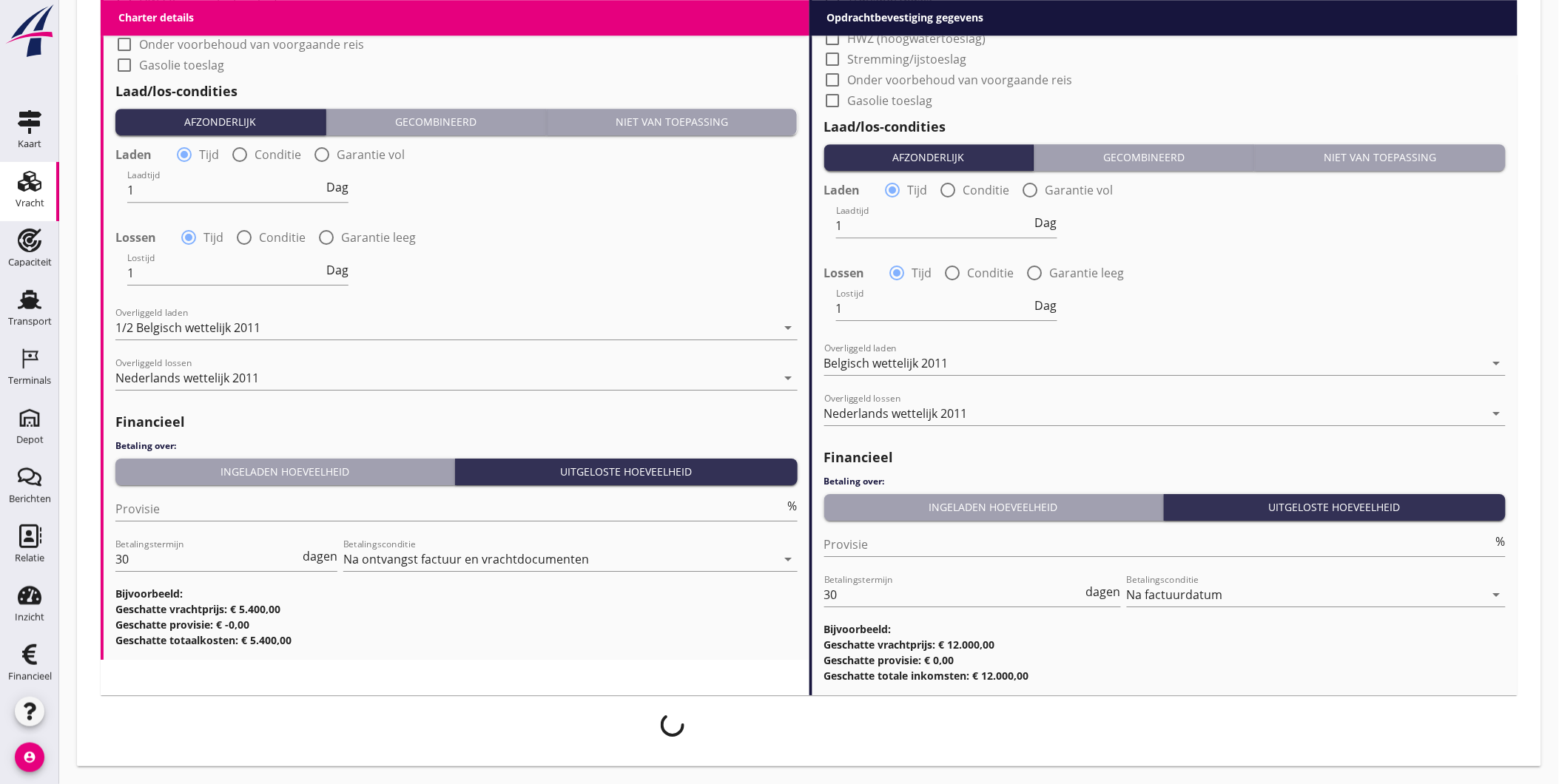
scroll to position [1494, 0]
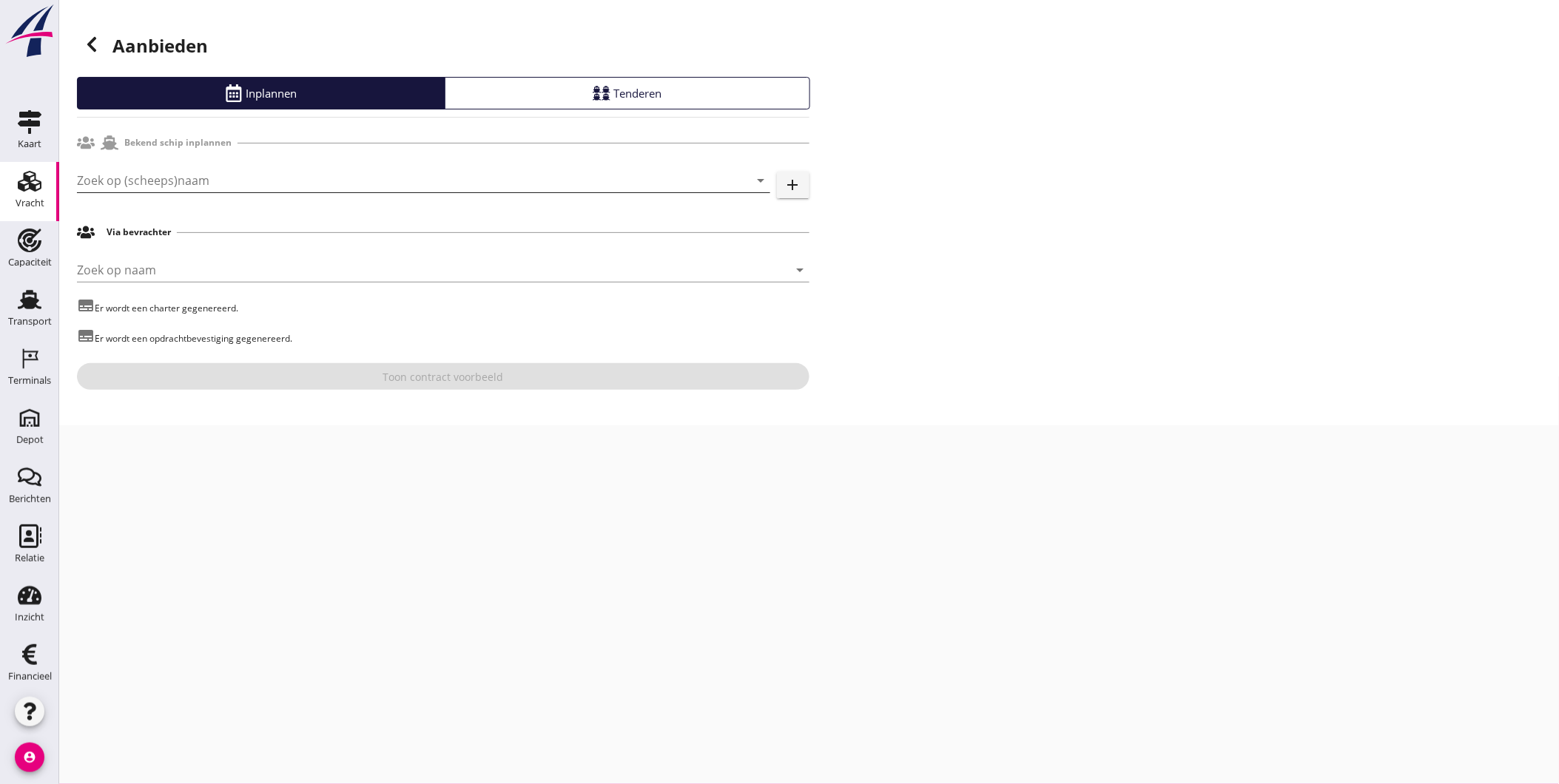
click at [195, 174] on input "Zoek op (scheeps)naam" at bounding box center [403, 180] width 652 height 23
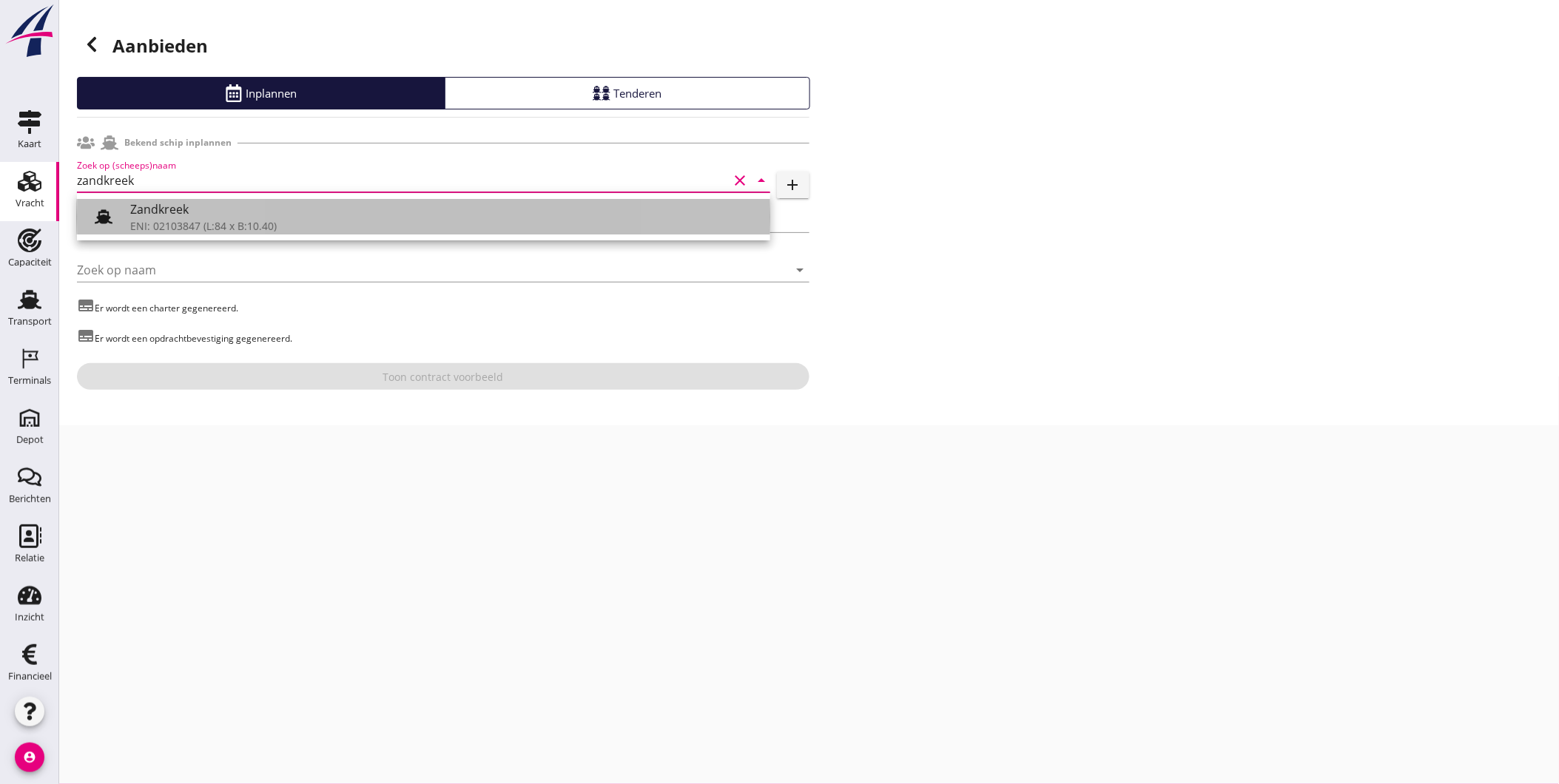
click at [163, 210] on div "Zandkreek" at bounding box center [444, 209] width 628 height 18
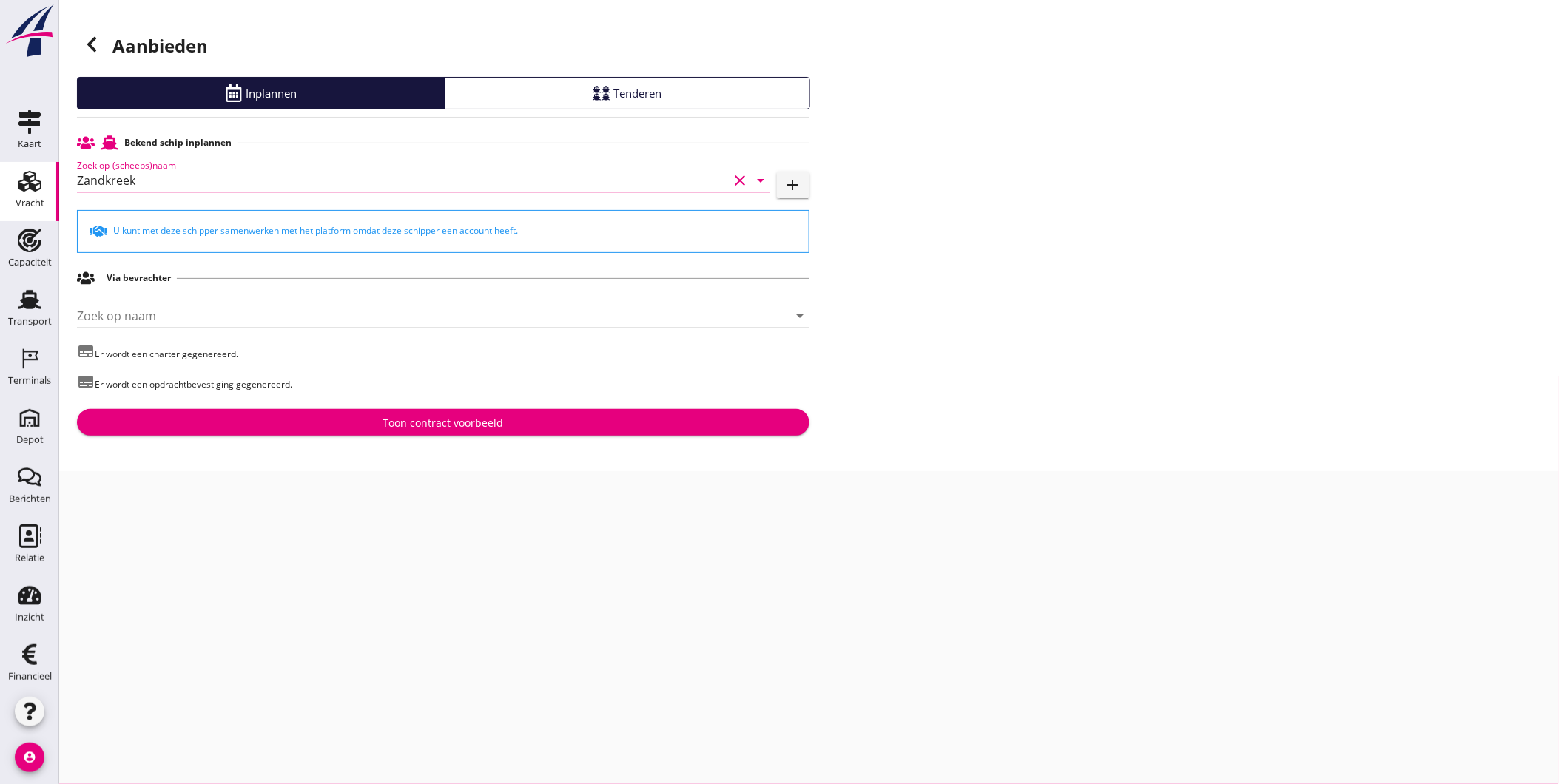
type input "Zandkreek"
click at [272, 427] on div "Toon contract voorbeeld" at bounding box center [443, 422] width 708 height 16
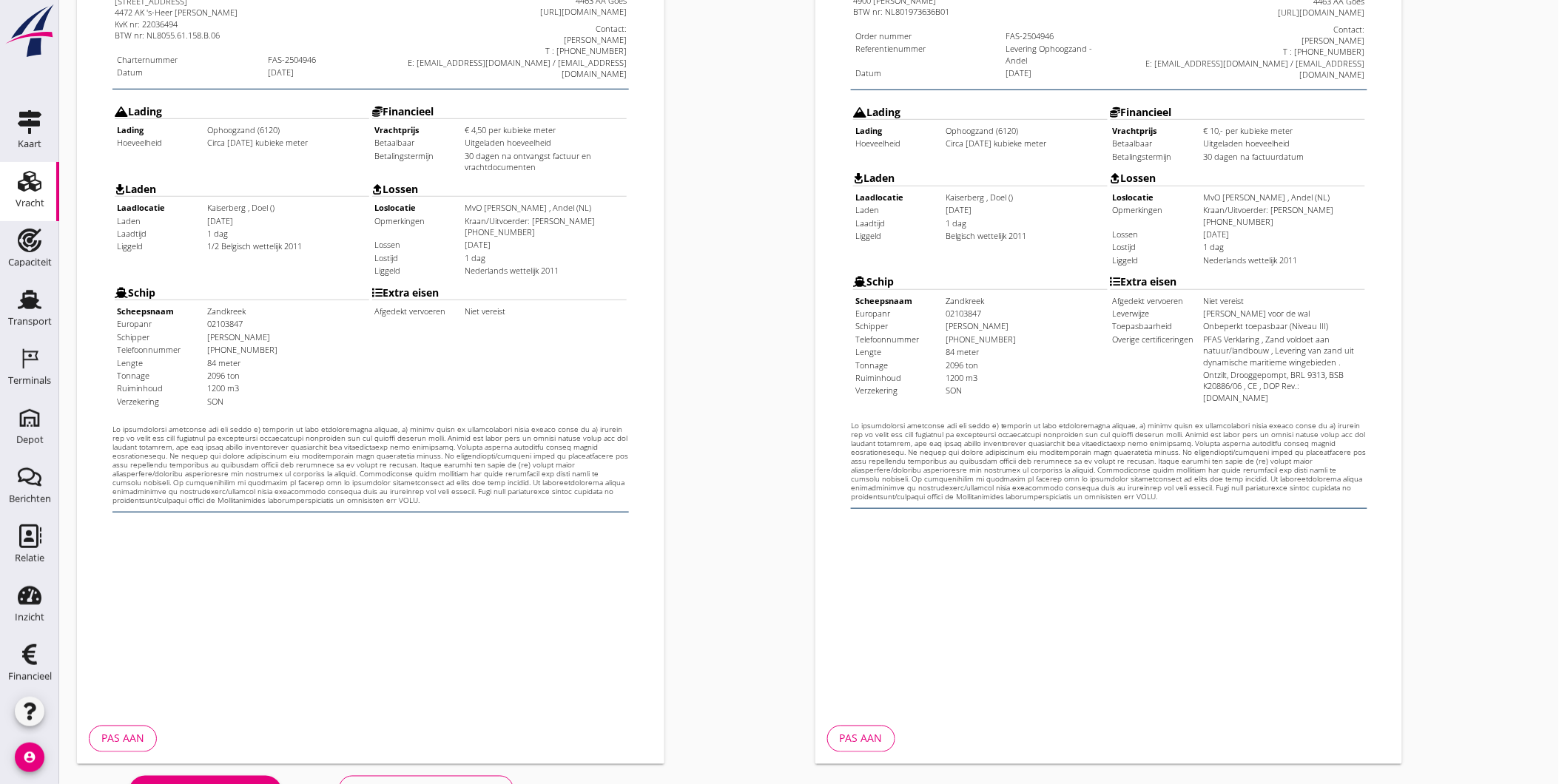
scroll to position [310, 0]
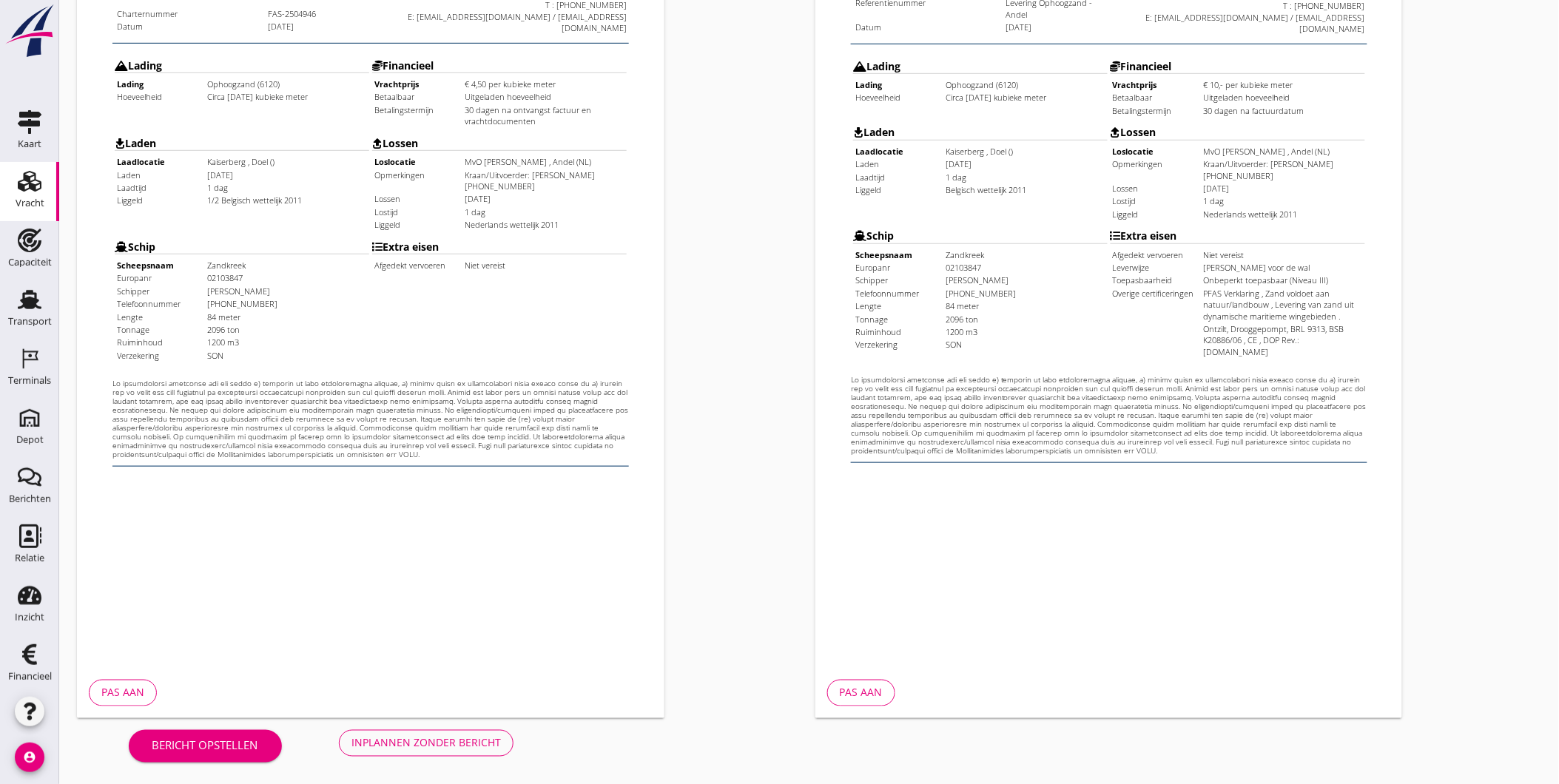
click at [458, 741] on div "Inplannen zonder bericht" at bounding box center [426, 743] width 150 height 16
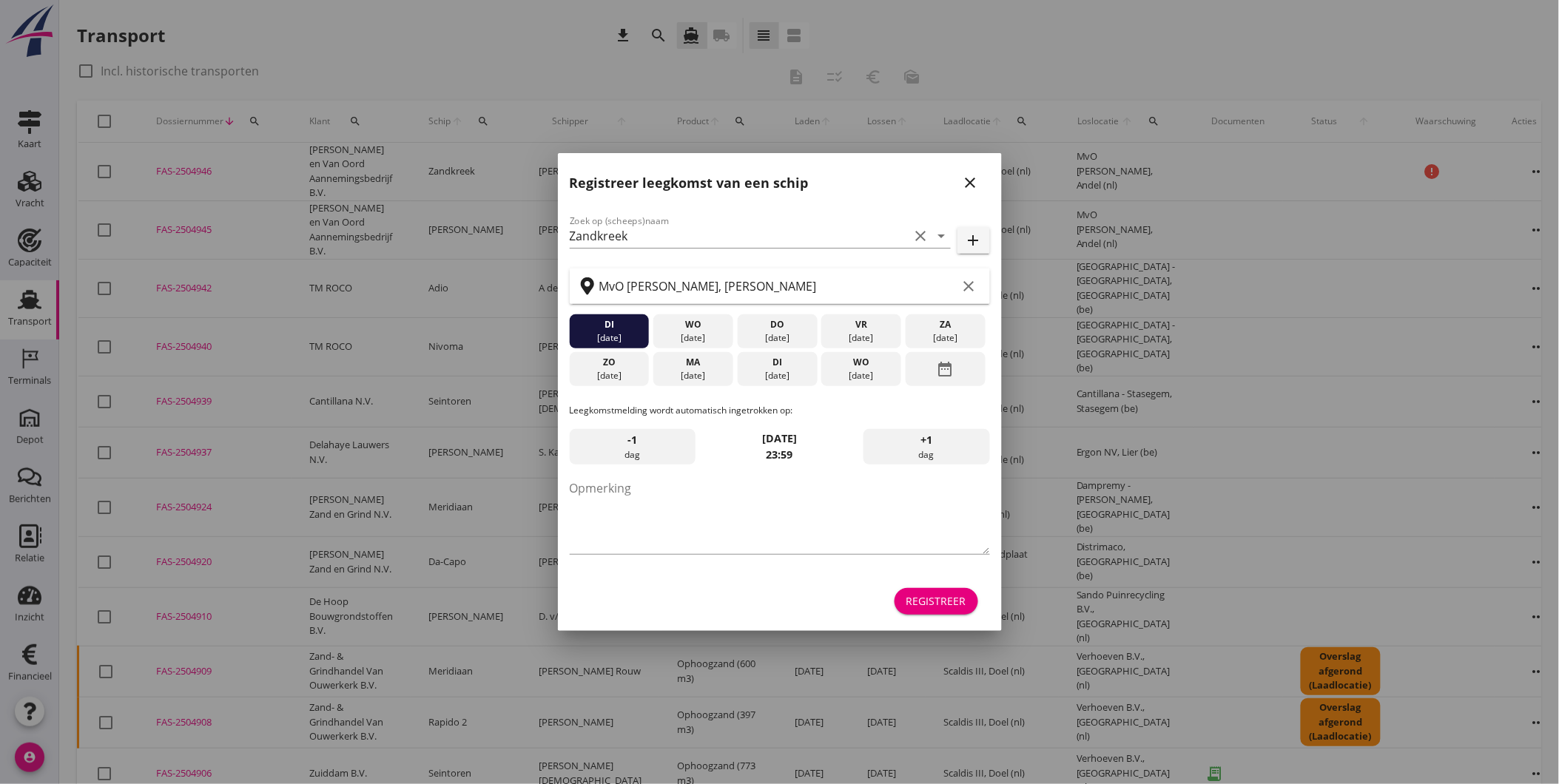
click at [973, 182] on icon "close" at bounding box center [970, 183] width 18 height 18
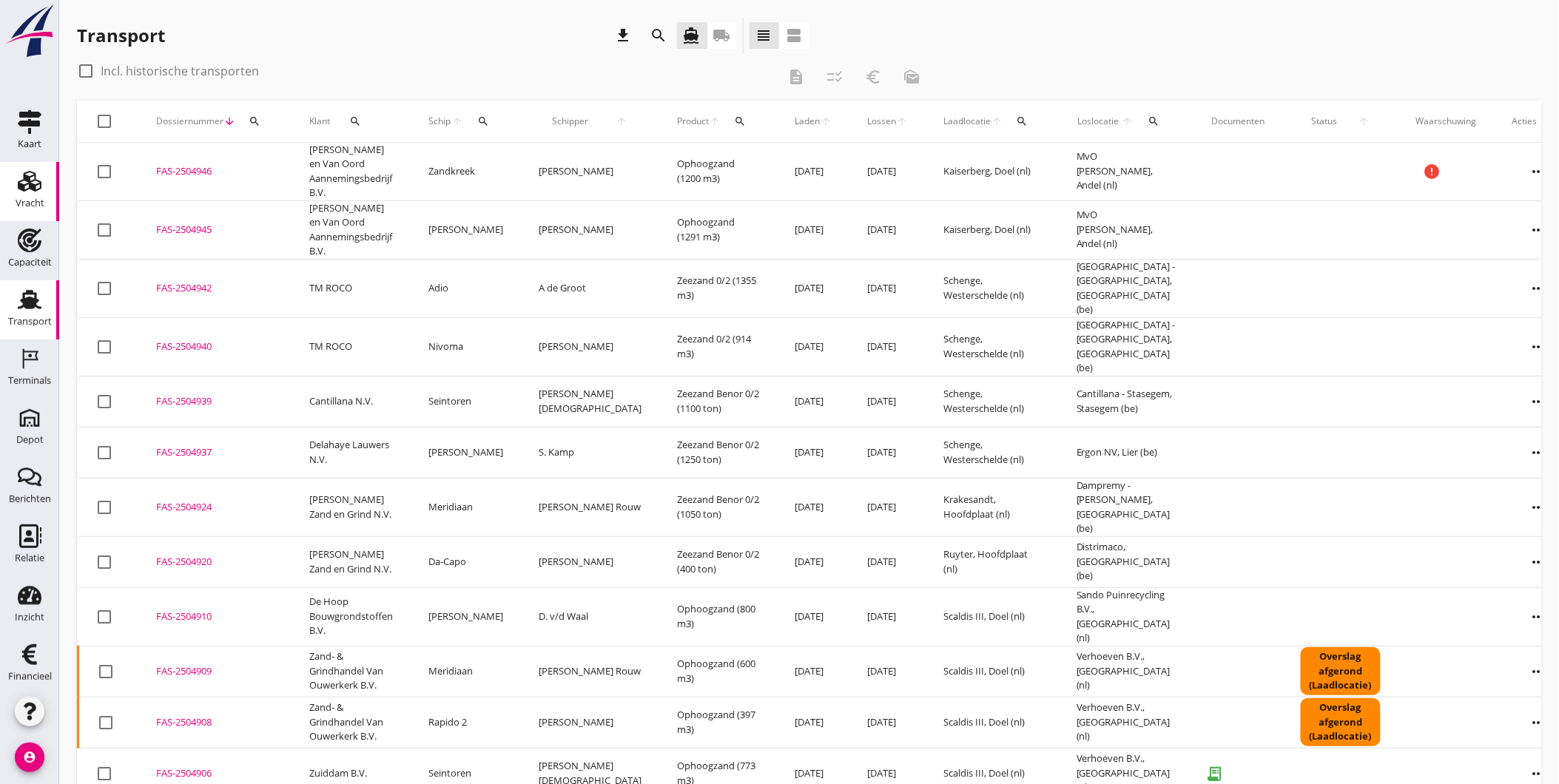
click at [32, 194] on div "Vracht" at bounding box center [30, 202] width 29 height 20
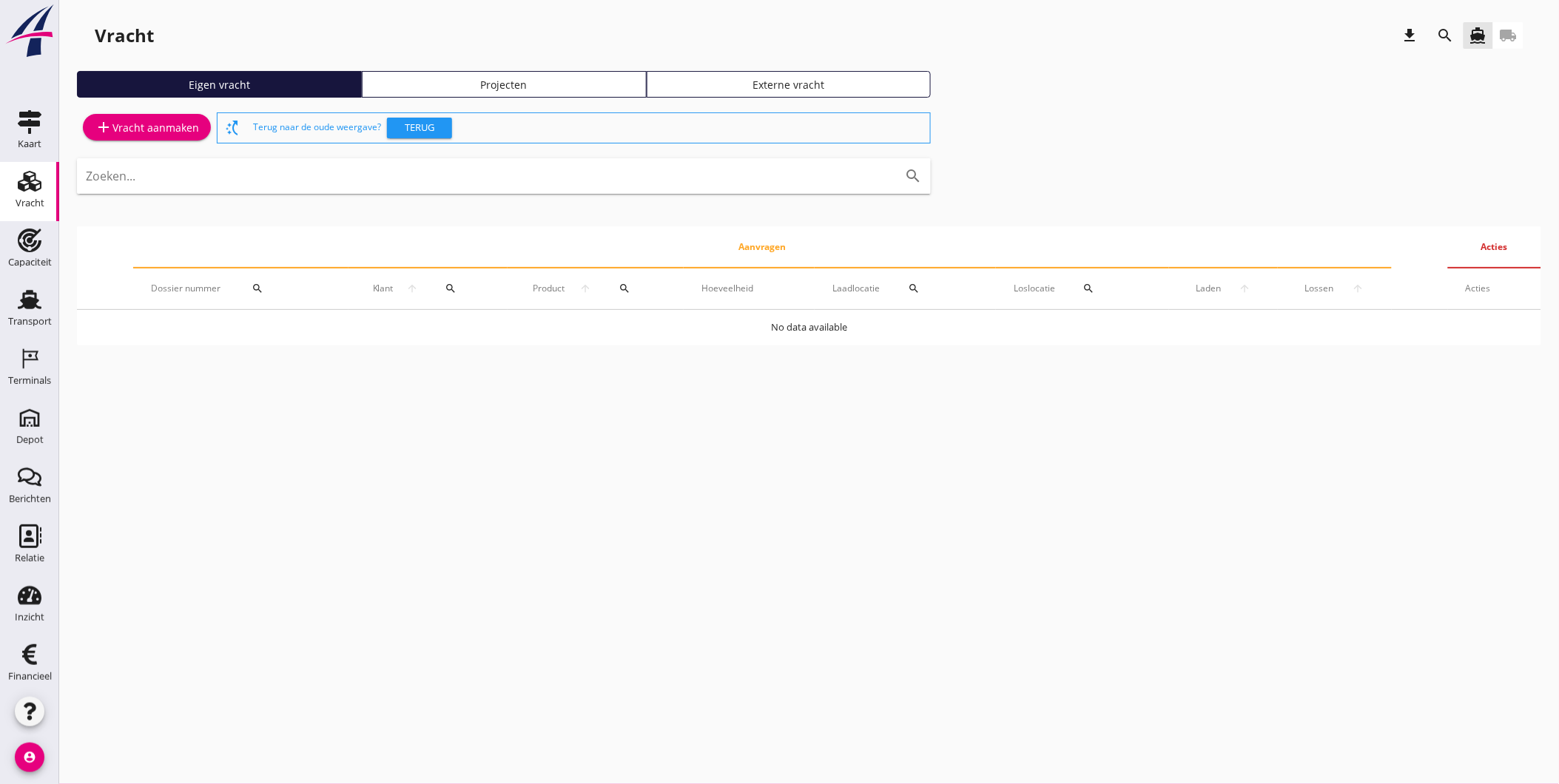
click at [447, 69] on div "Vracht download search directions_boat local_shipping Eigen vracht Projecten Ex…" at bounding box center [809, 187] width 1500 height 374
click at [439, 79] on div "Projecten" at bounding box center [504, 85] width 272 height 16
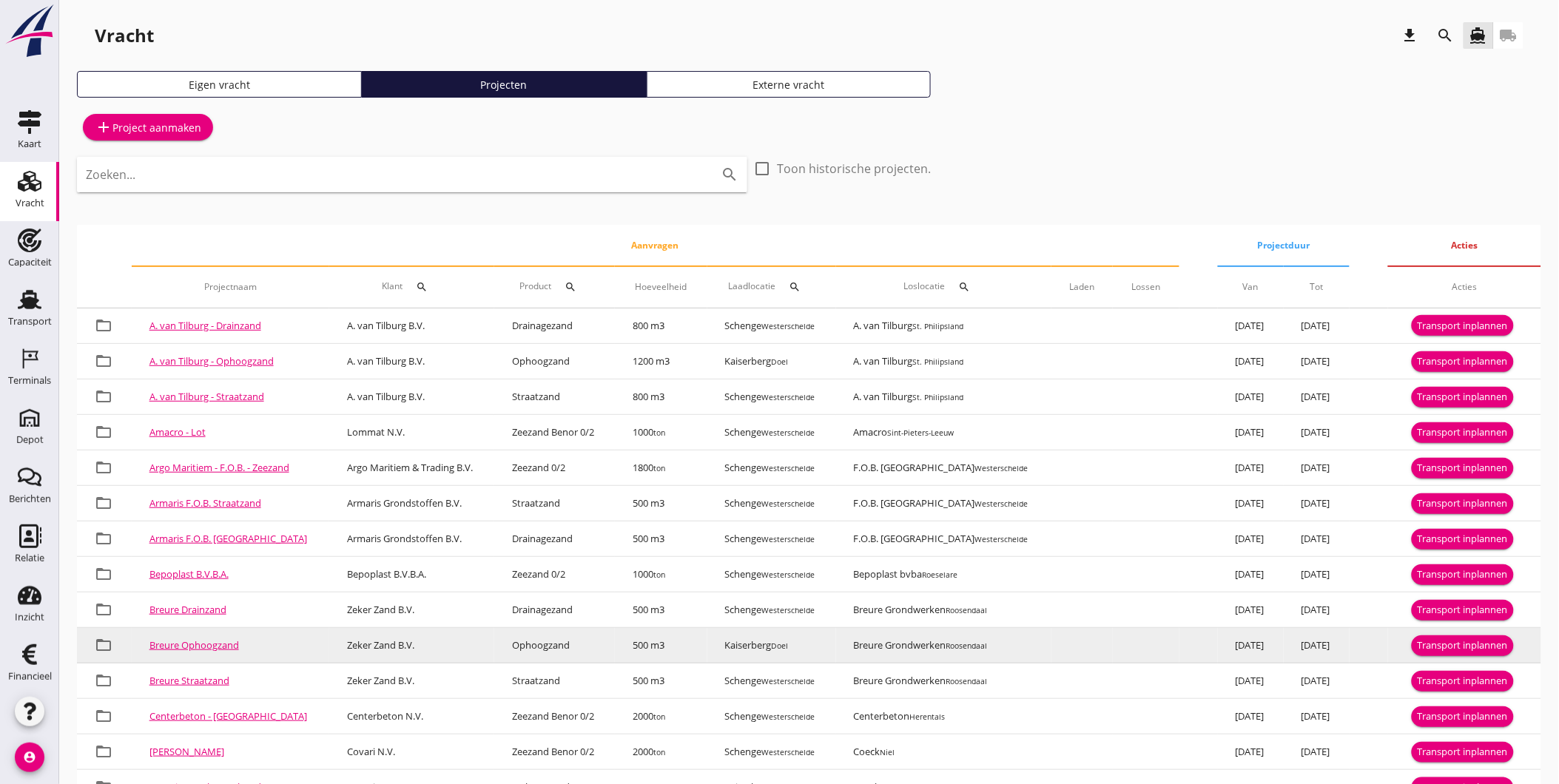
click at [1481, 639] on div "Transport inplannen" at bounding box center [1462, 645] width 91 height 15
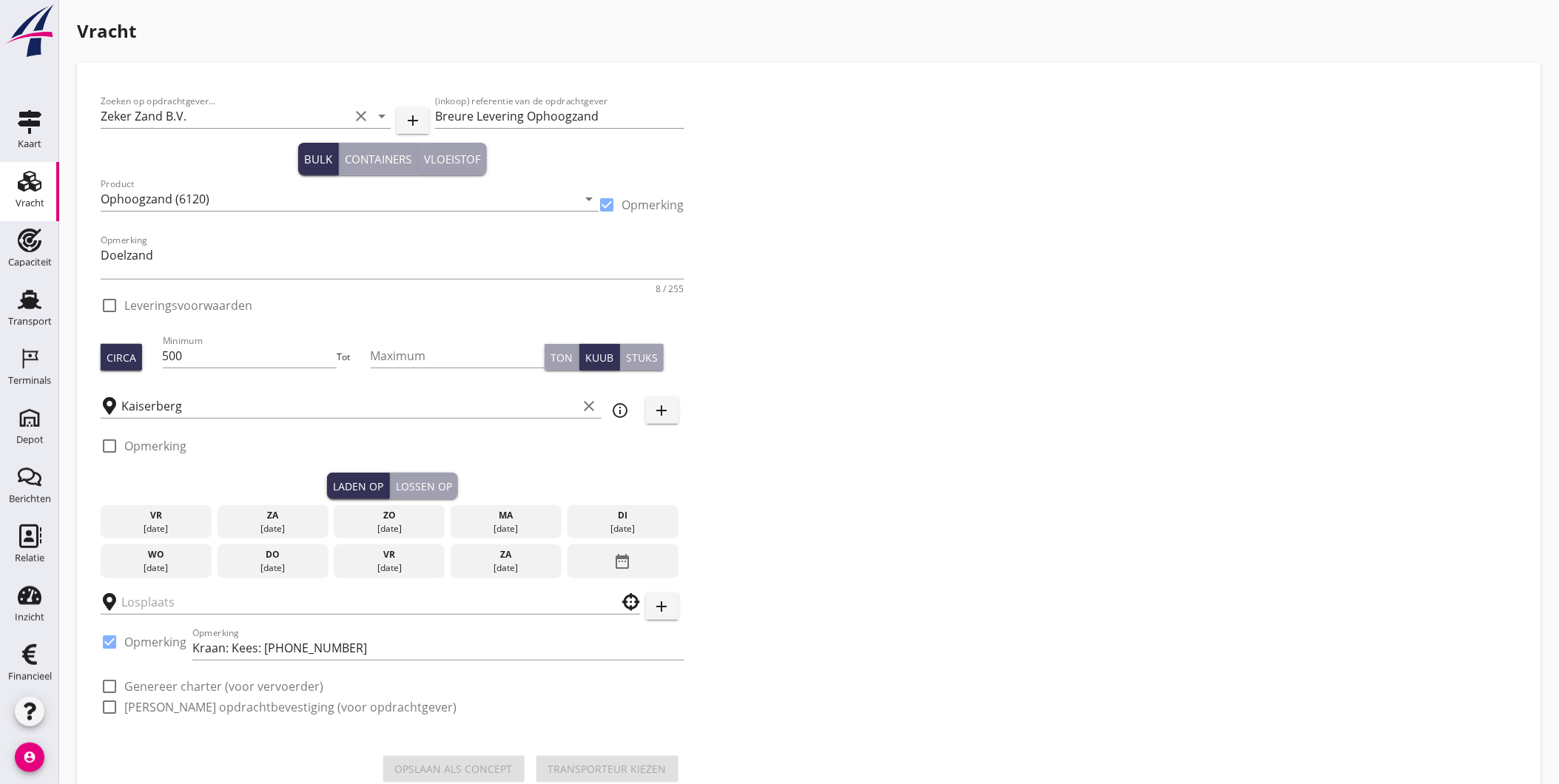
checkbox input "true"
type input "Breure Grondwerken"
checkbox input "true"
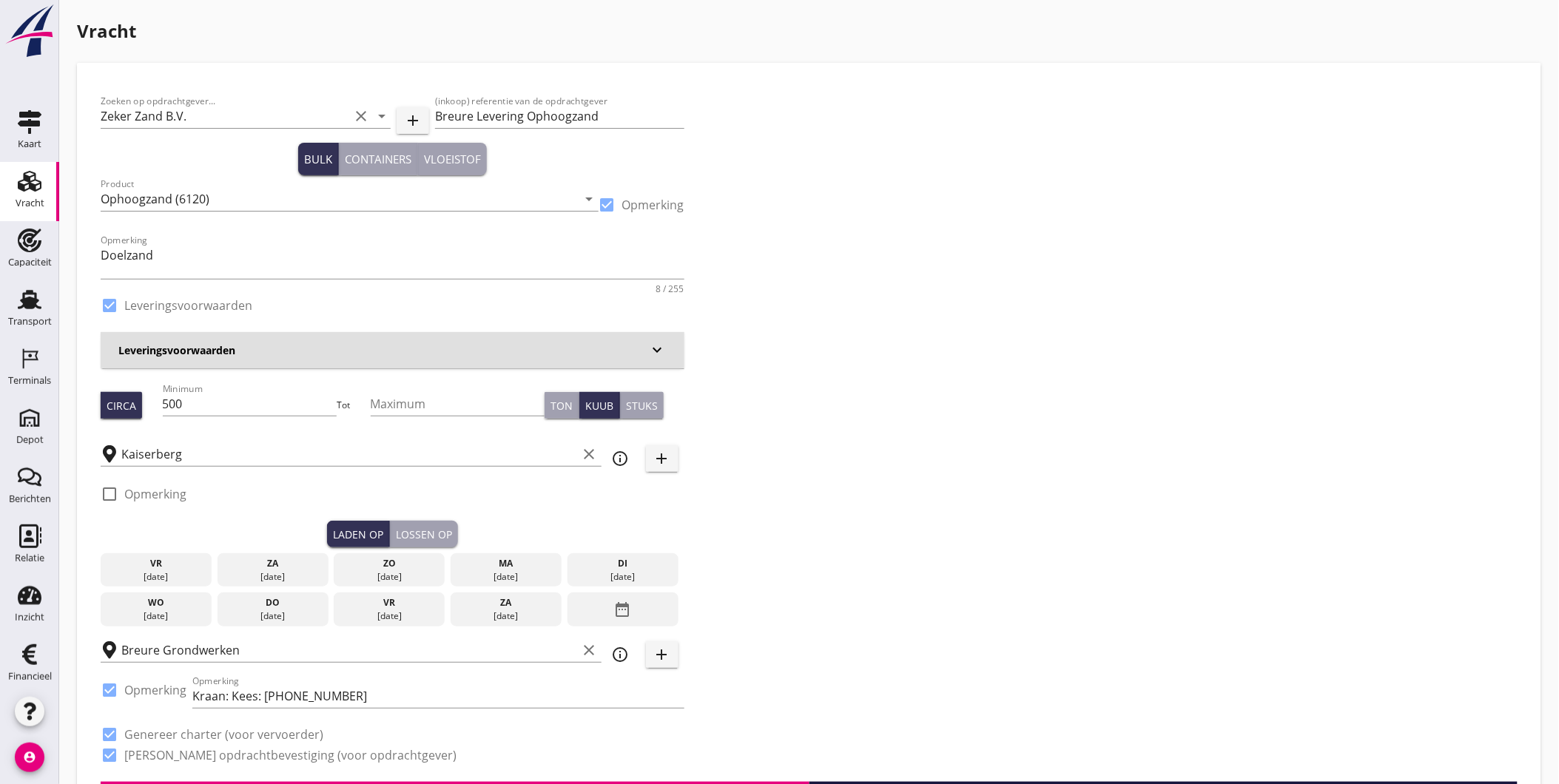
click at [507, 572] on div "18 aug." at bounding box center [506, 577] width 103 height 14
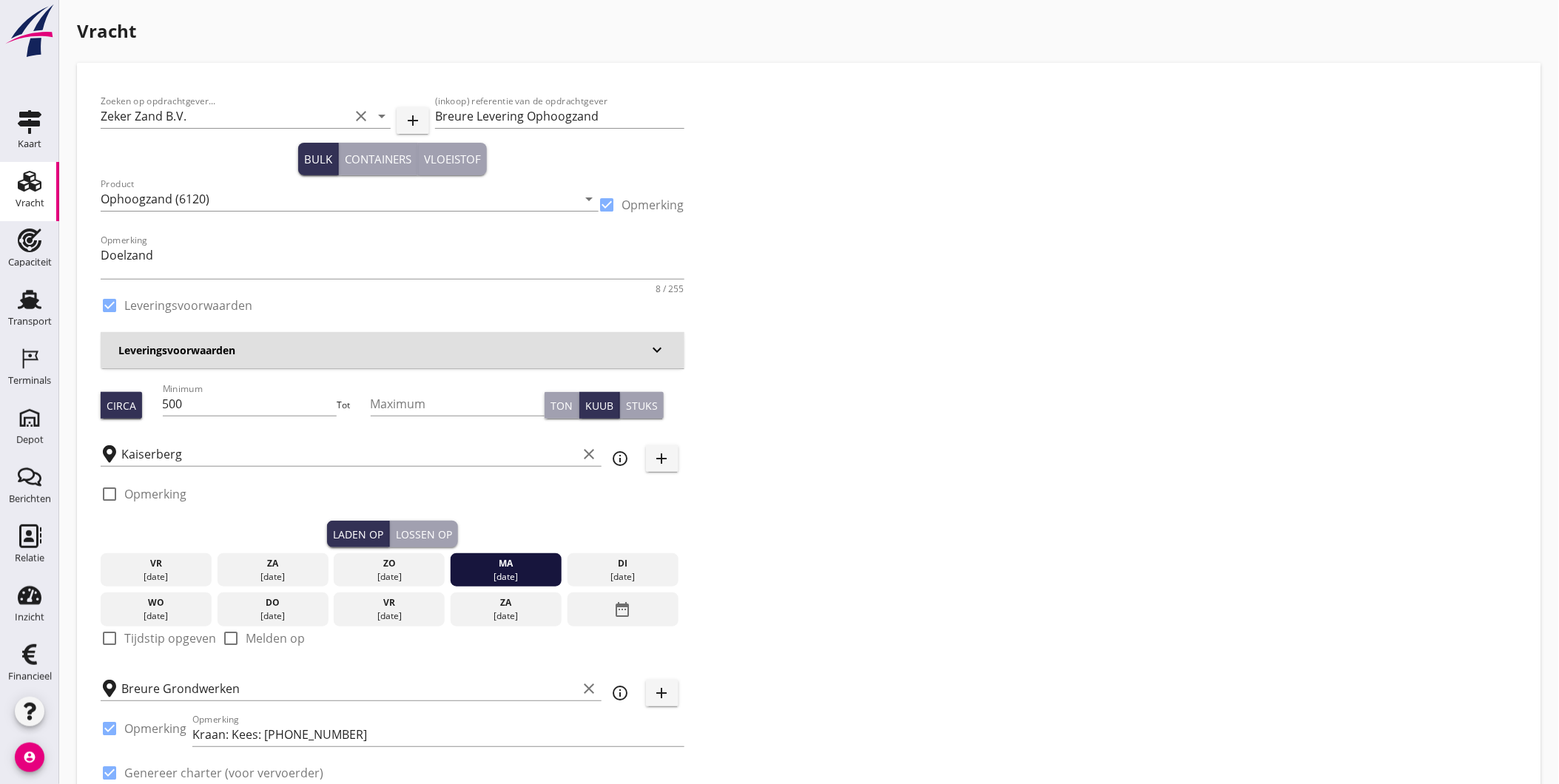
click at [417, 525] on button "Lossen op" at bounding box center [424, 533] width 68 height 26
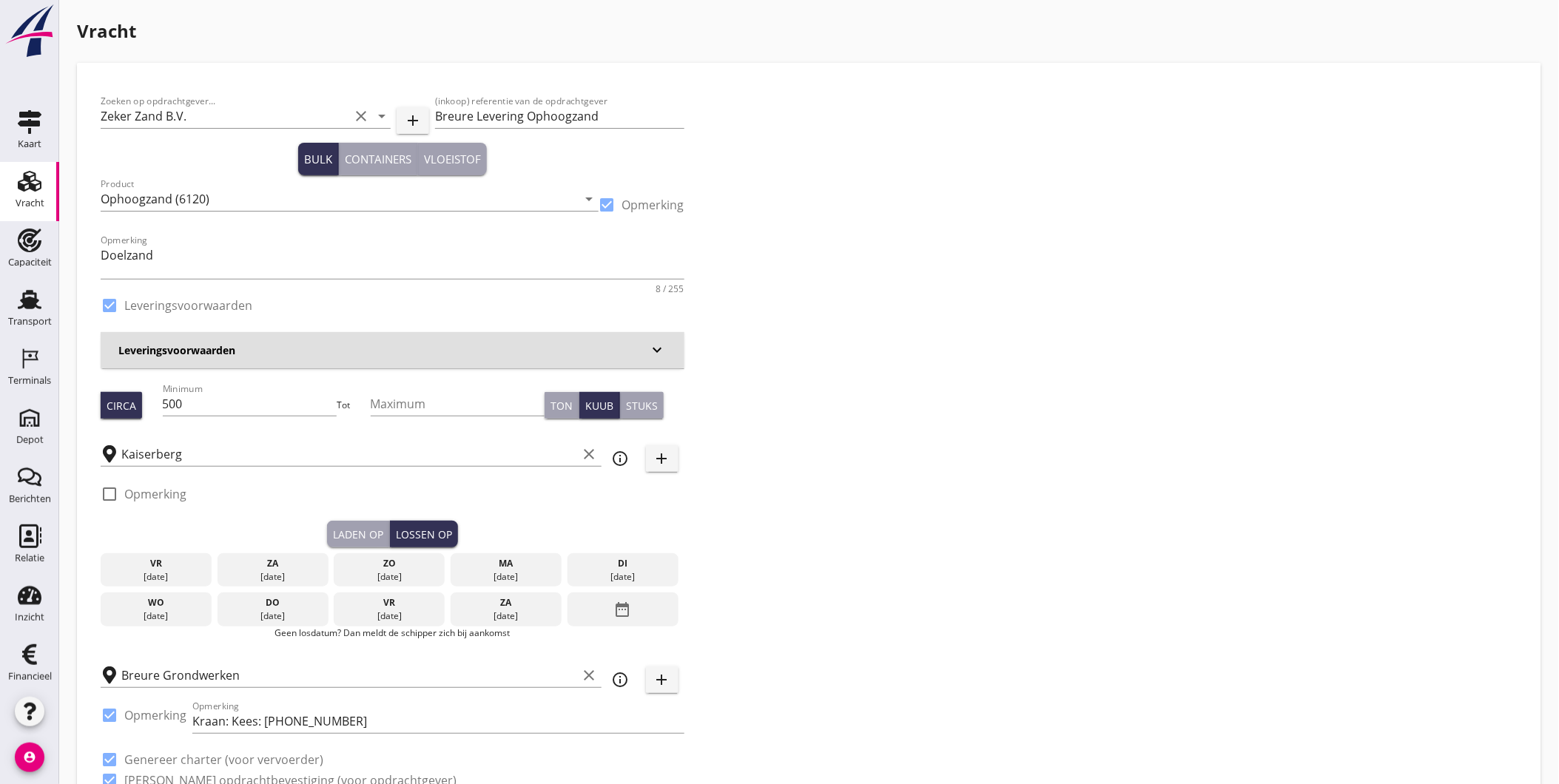
click at [647, 565] on div "di" at bounding box center [623, 563] width 103 height 14
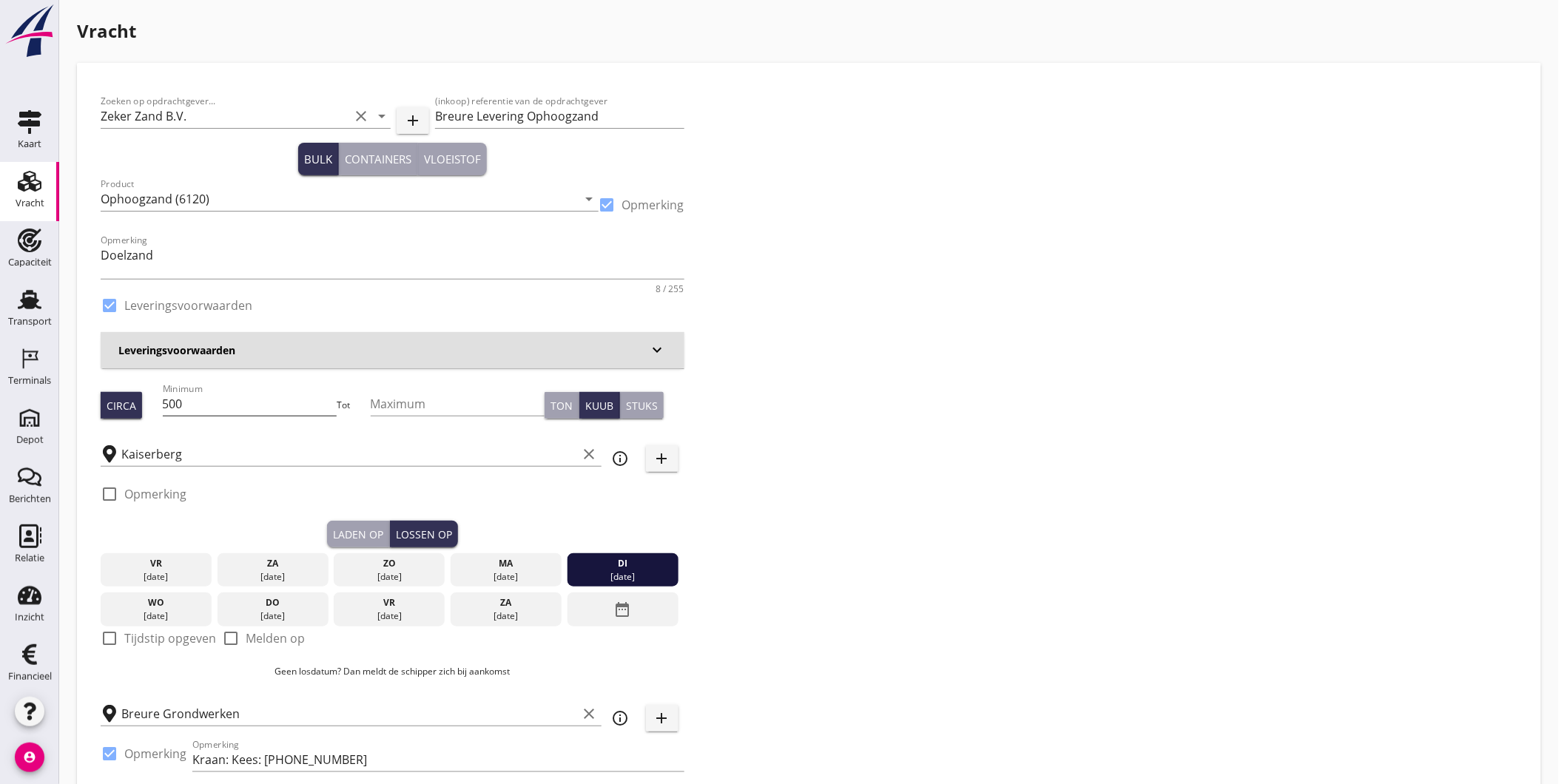
click at [233, 401] on input "500" at bounding box center [249, 404] width 174 height 23
type input "530"
click at [890, 417] on div "Zoeken op opdrachtgever... Zeker Zand B.V. clear arrow_drop_down add (inkoop) r…" at bounding box center [809, 466] width 1429 height 759
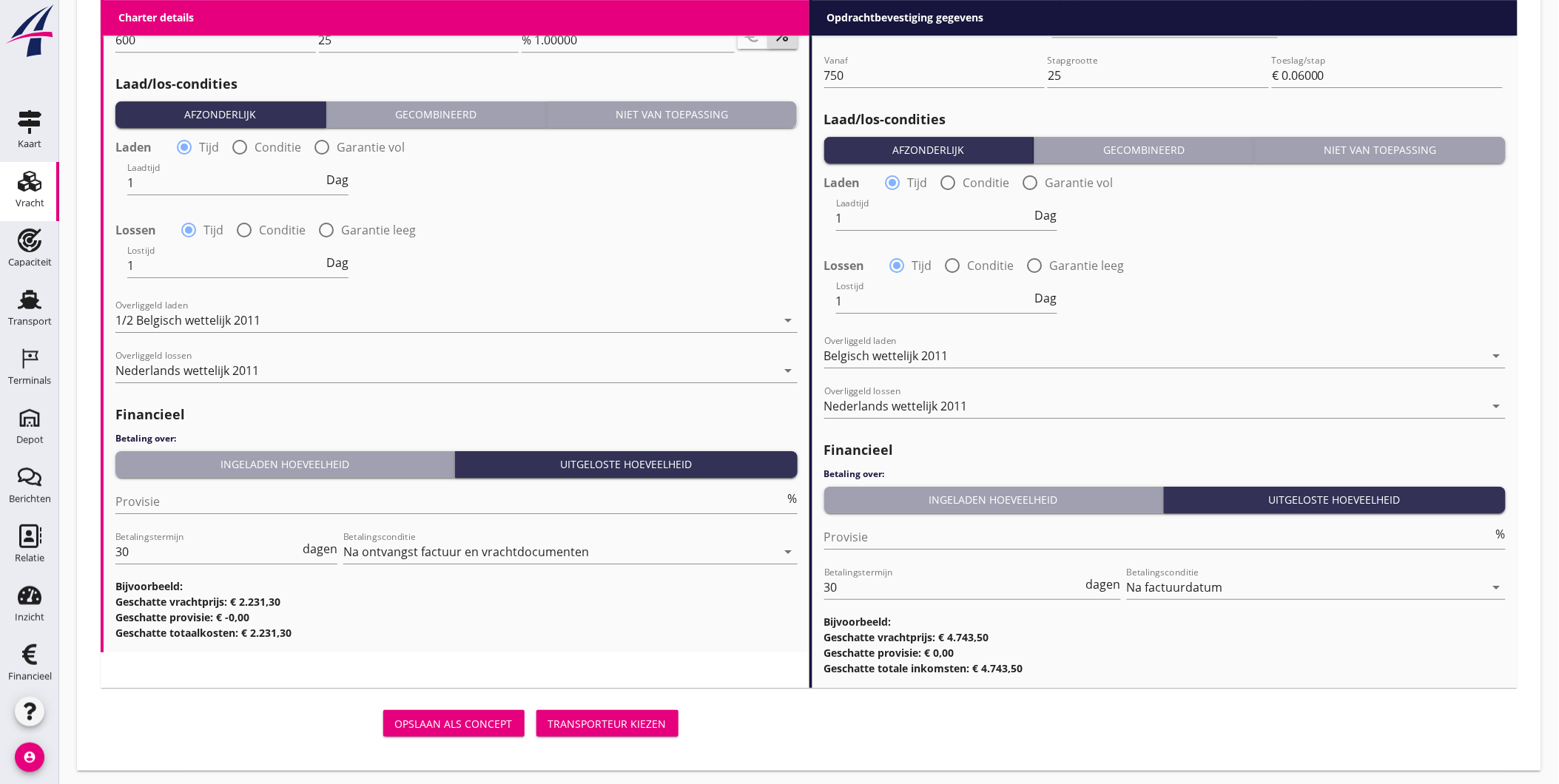
scroll to position [1682, 0]
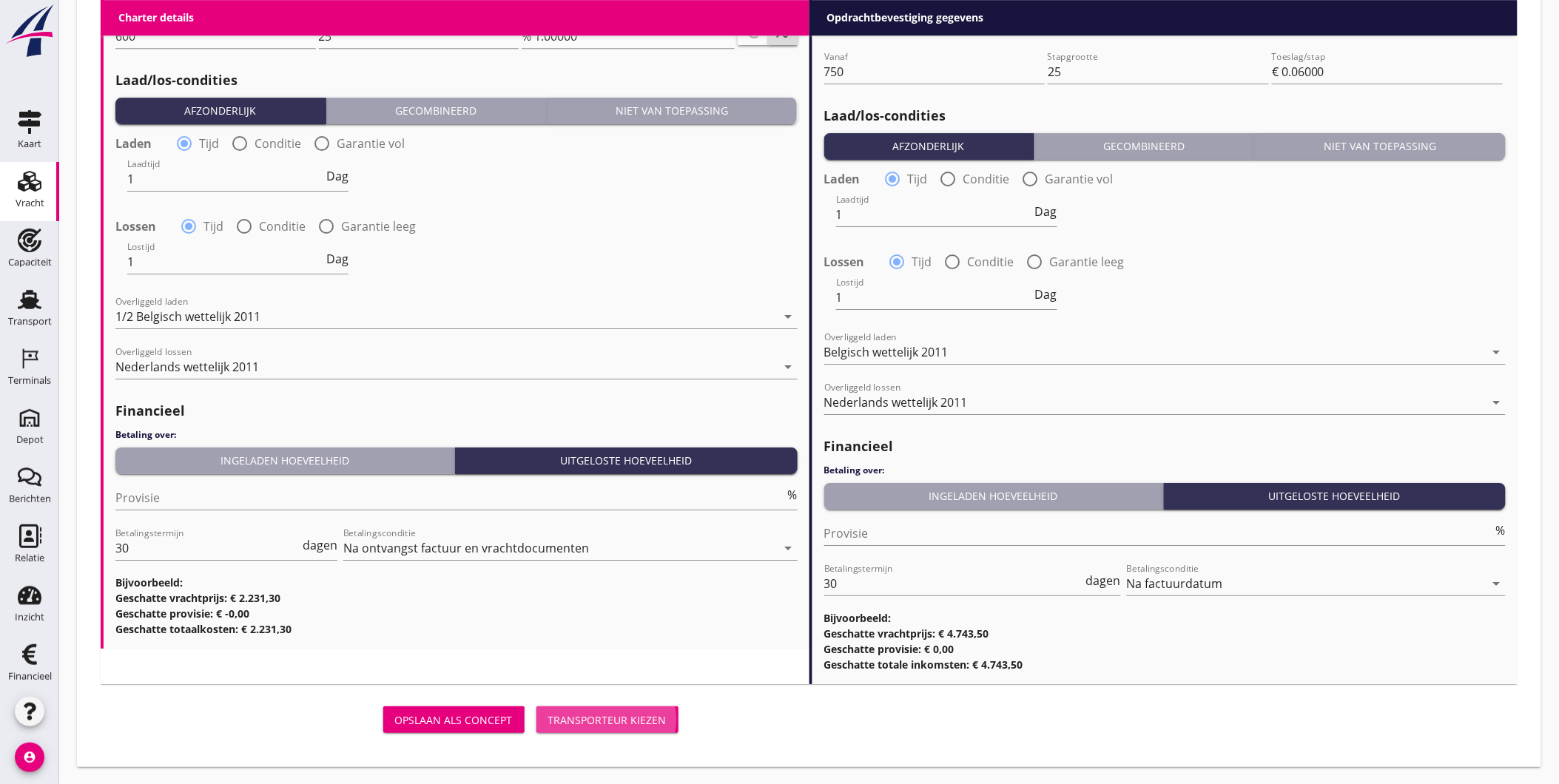
click at [625, 713] on div "Transporteur kiezen" at bounding box center [607, 720] width 119 height 16
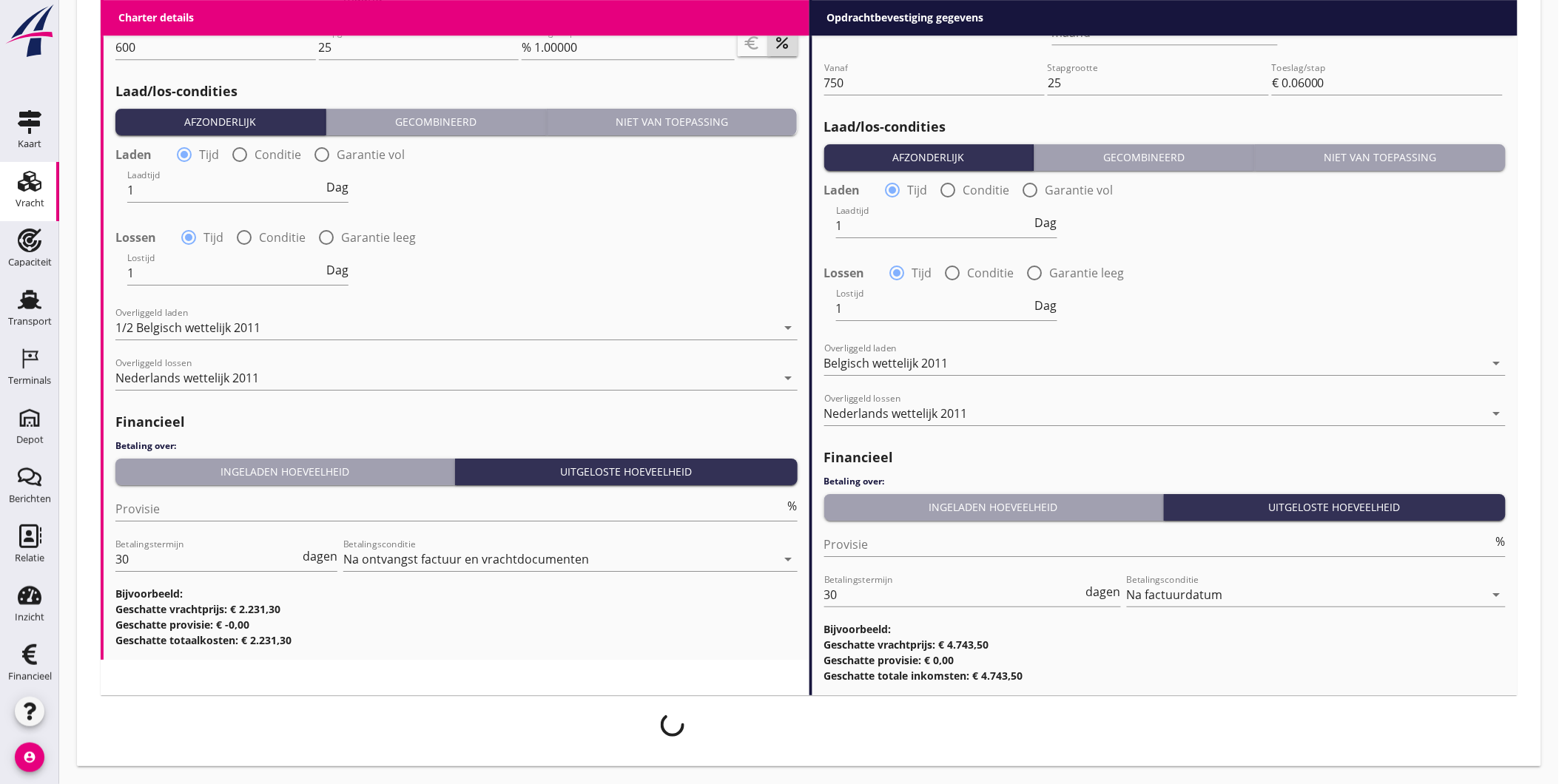
scroll to position [1669, 0]
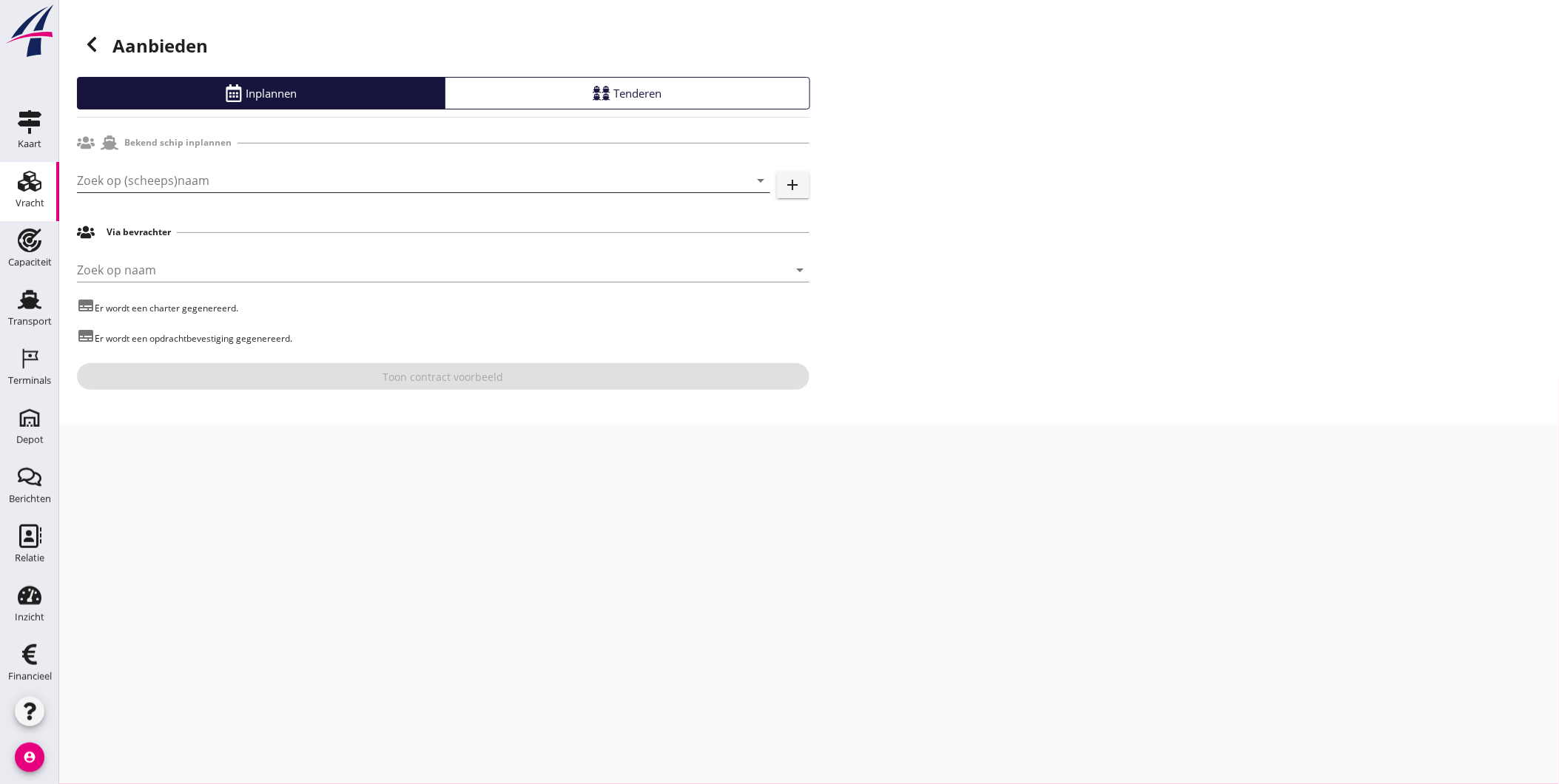
click at [254, 171] on input "Zoek op (scheeps)naam" at bounding box center [403, 180] width 652 height 23
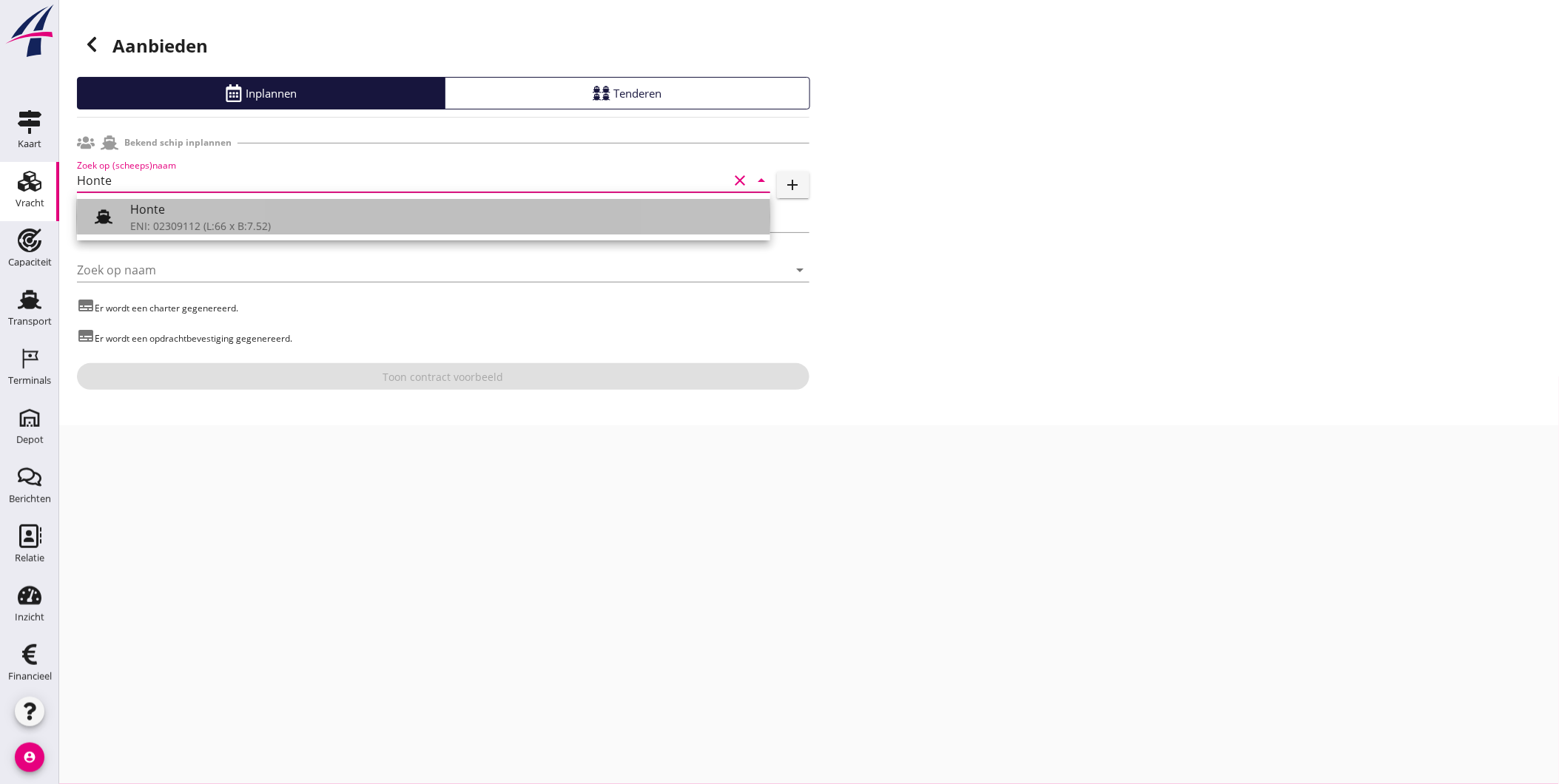
click at [235, 218] on div "ENI: 02309112 (L:66 x B:7.52)" at bounding box center [444, 226] width 628 height 16
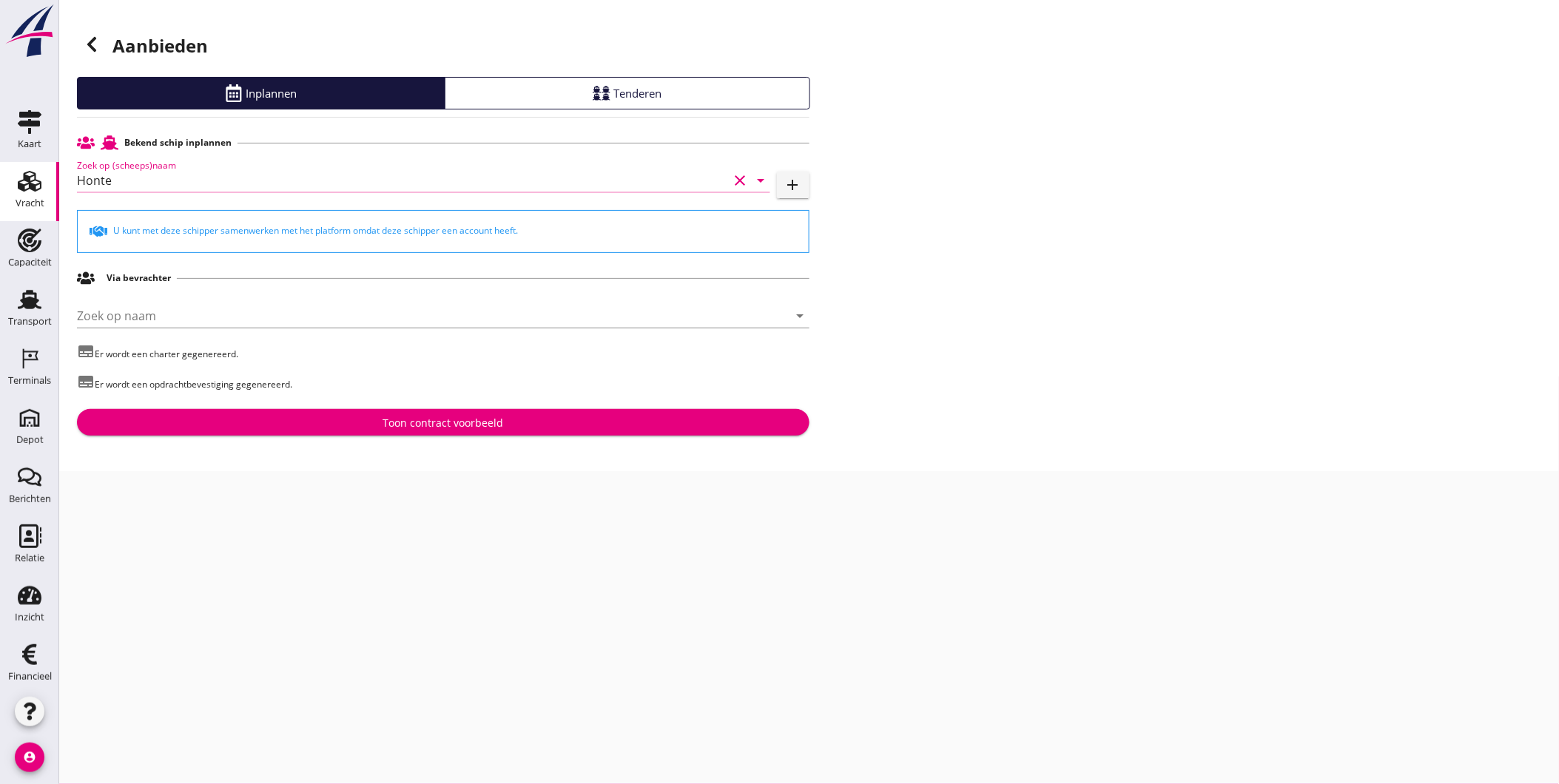
type input "Honte"
click at [418, 431] on button "Toon contract voorbeeld" at bounding box center [443, 421] width 732 height 26
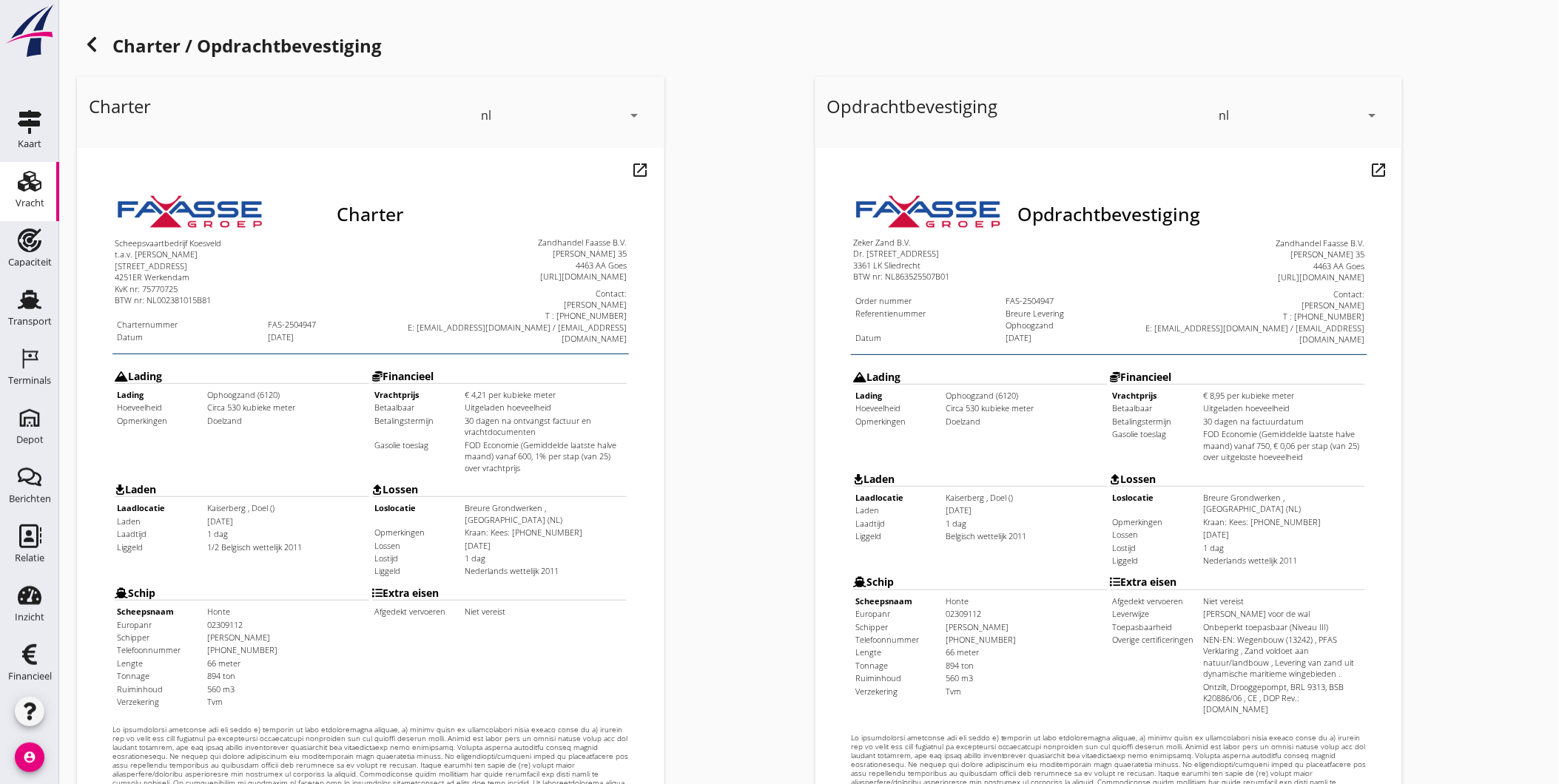
scroll to position [310, 0]
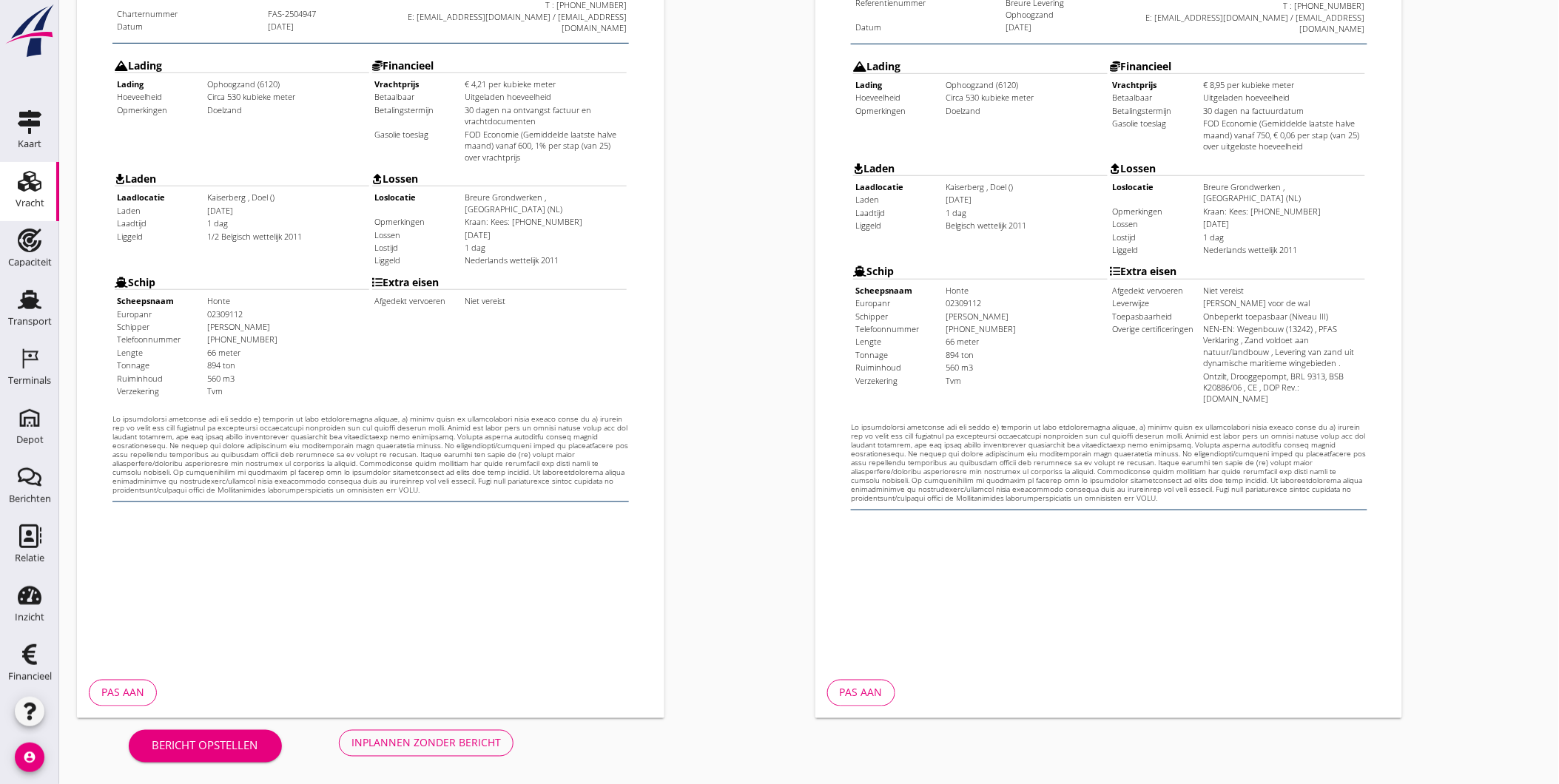
click at [412, 735] on div "Inplannen zonder bericht" at bounding box center [426, 743] width 150 height 16
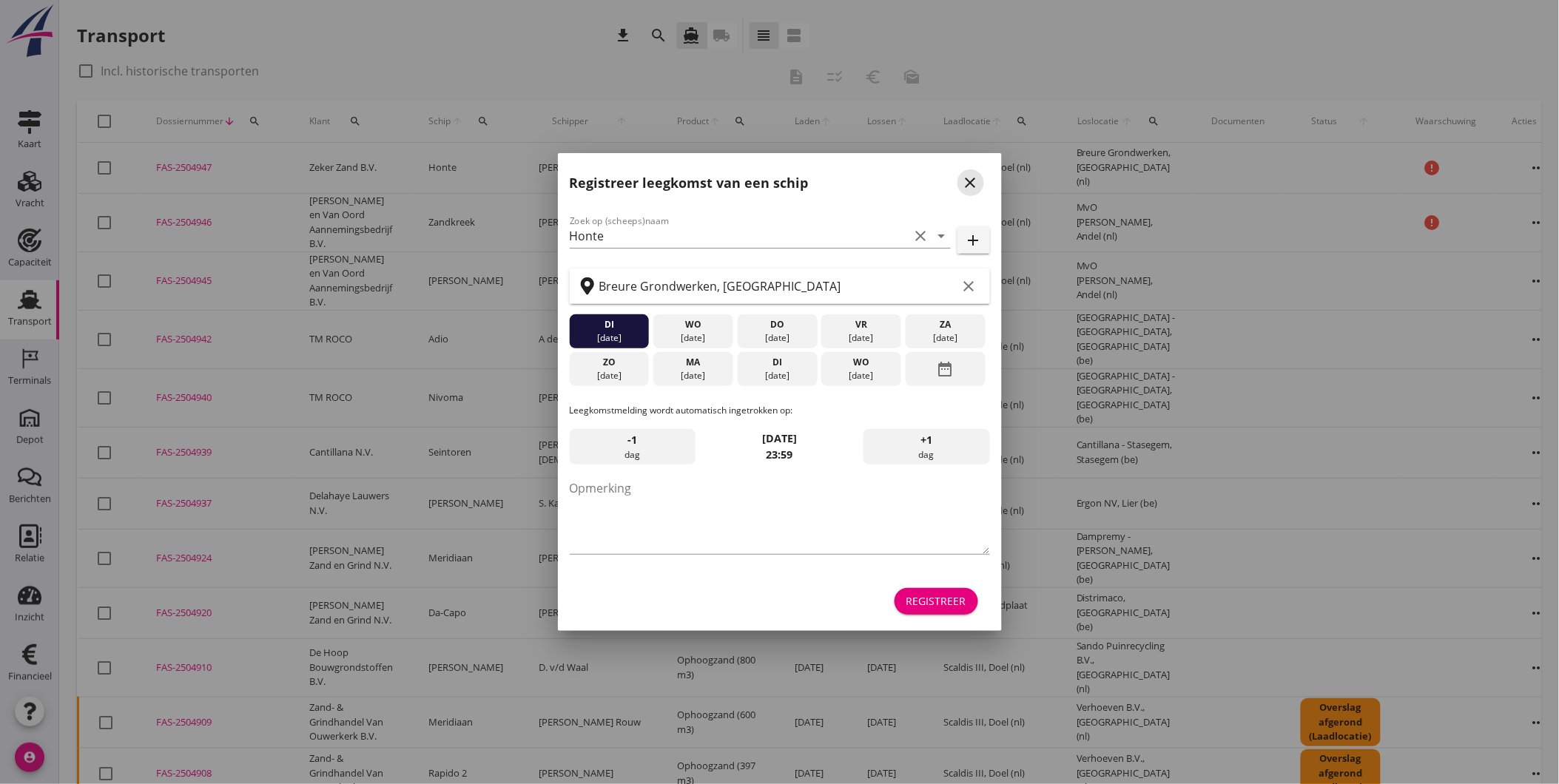
click at [969, 181] on icon "close" at bounding box center [970, 183] width 18 height 18
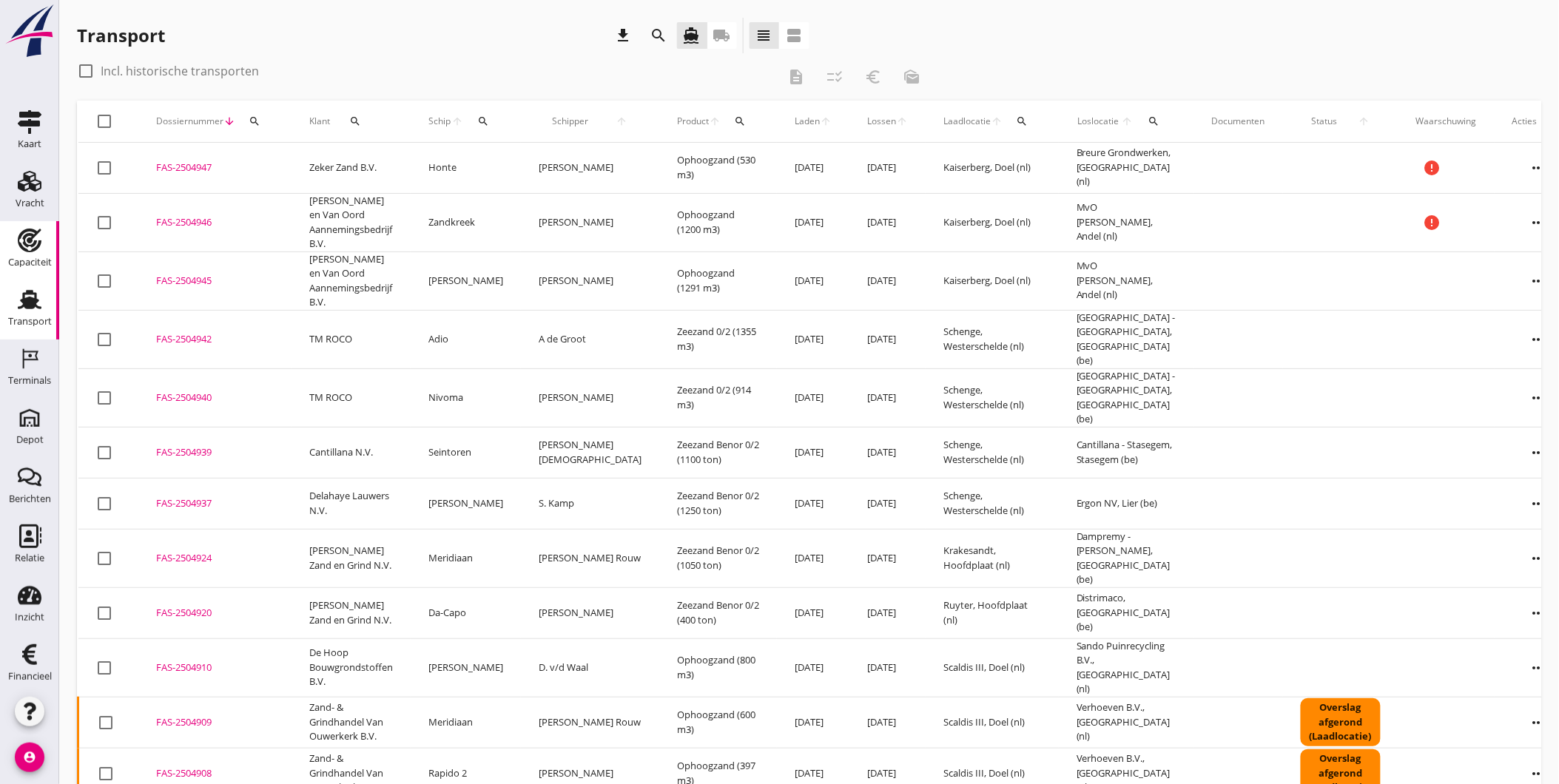
click at [18, 235] on use at bounding box center [29, 240] width 23 height 23
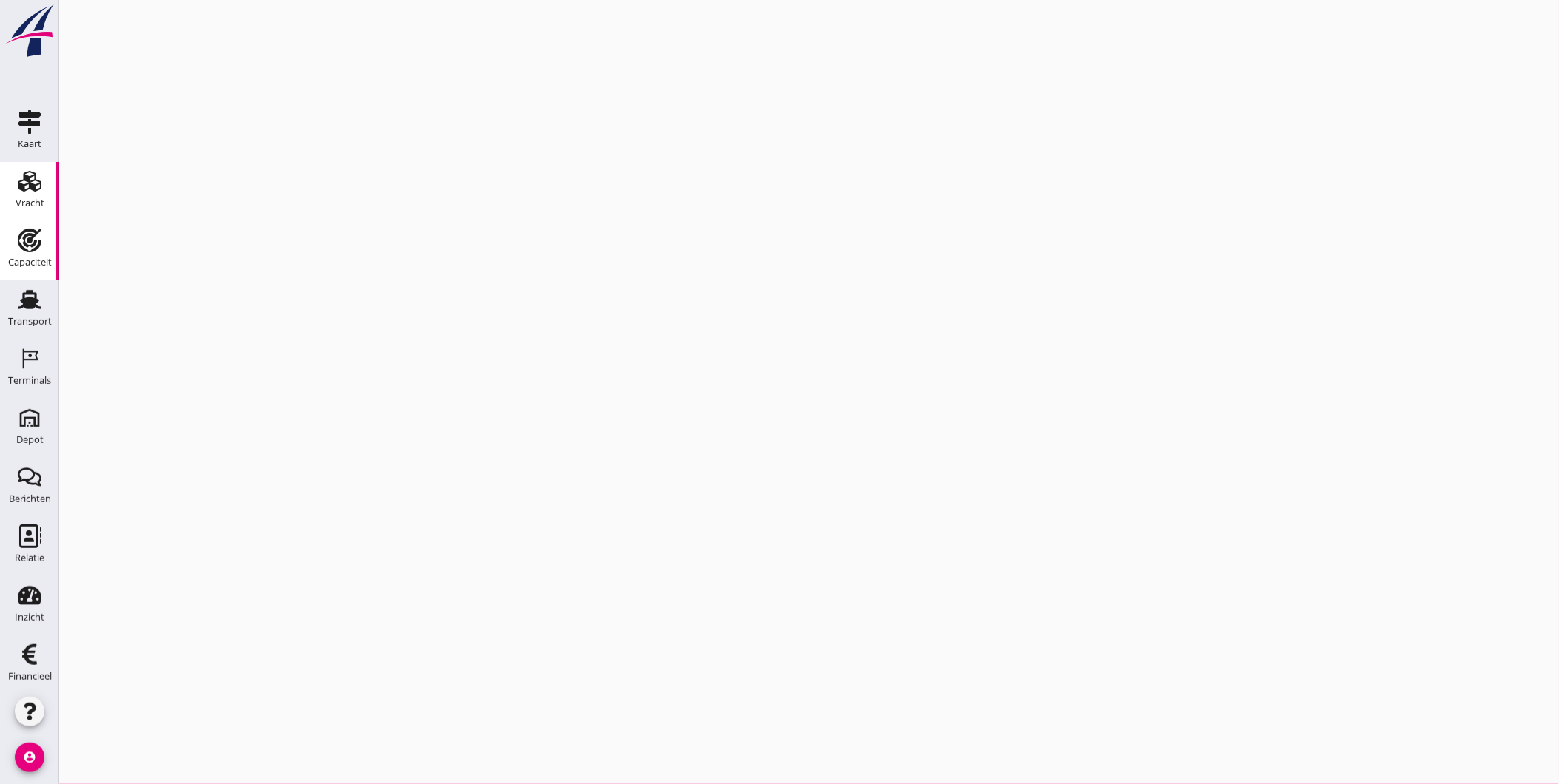
click at [20, 180] on use at bounding box center [29, 181] width 23 height 20
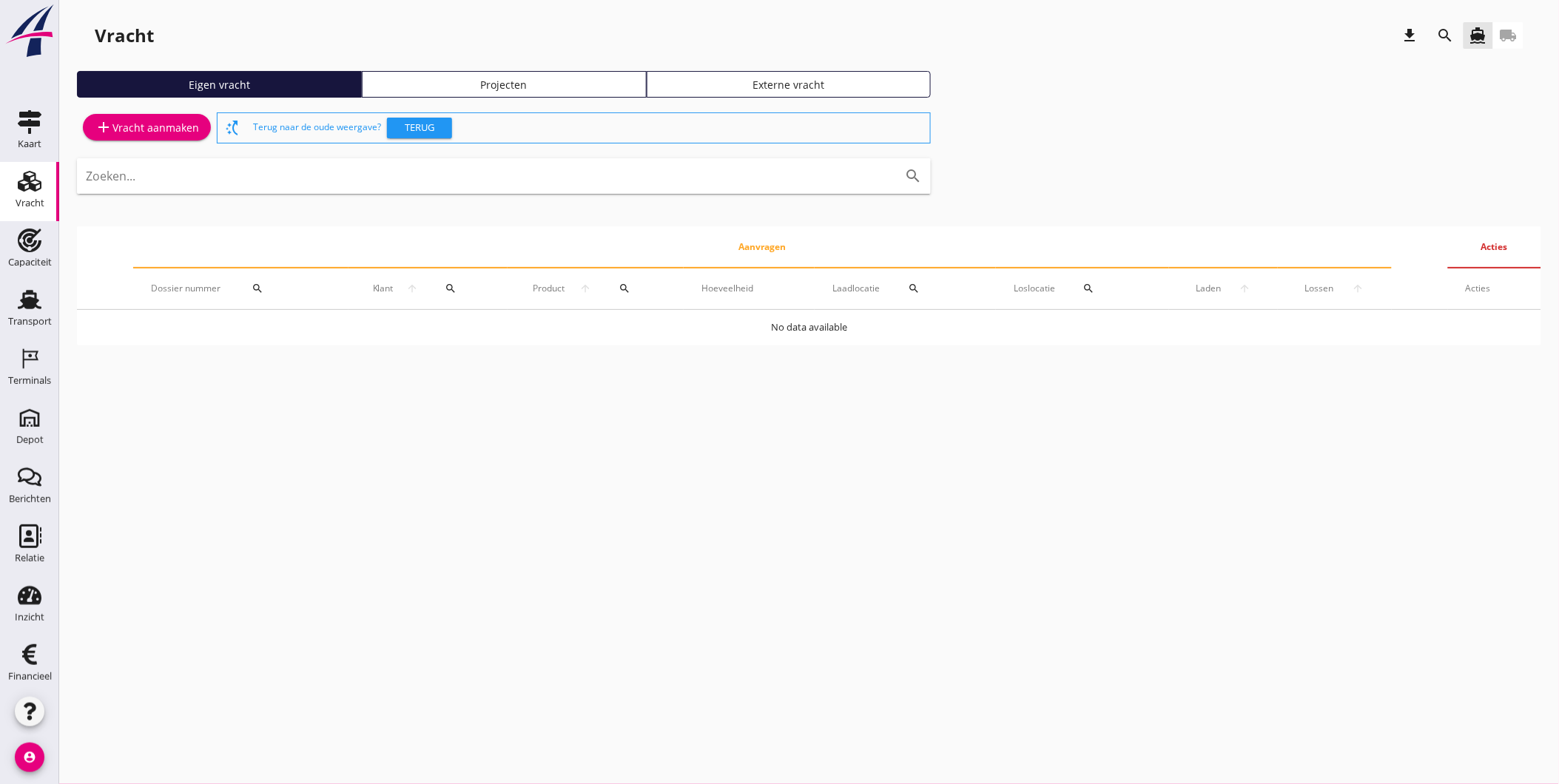
click at [516, 83] on div "Projecten" at bounding box center [504, 85] width 272 height 16
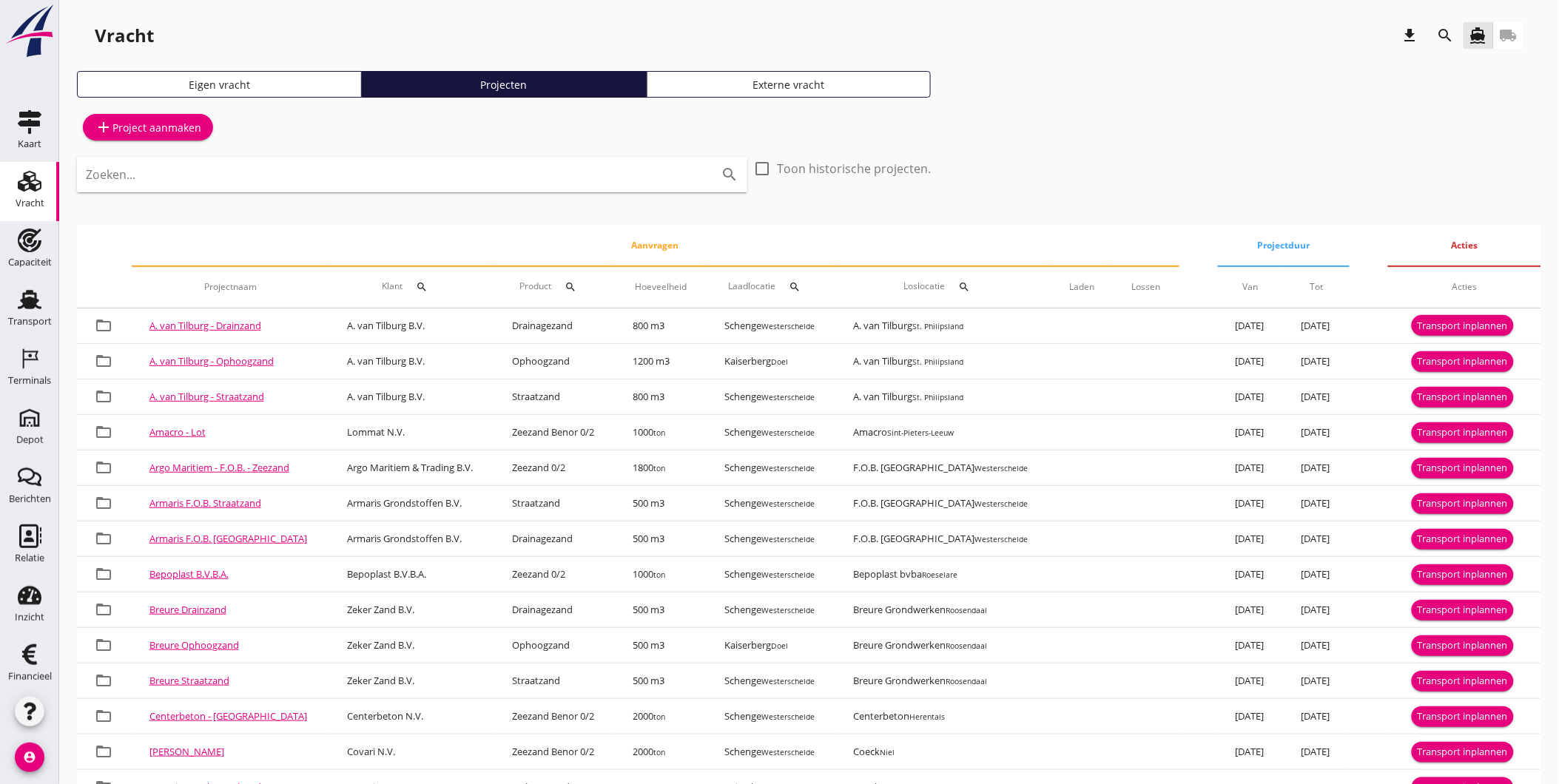
click at [365, 179] on input "Zoeken..." at bounding box center [391, 174] width 611 height 23
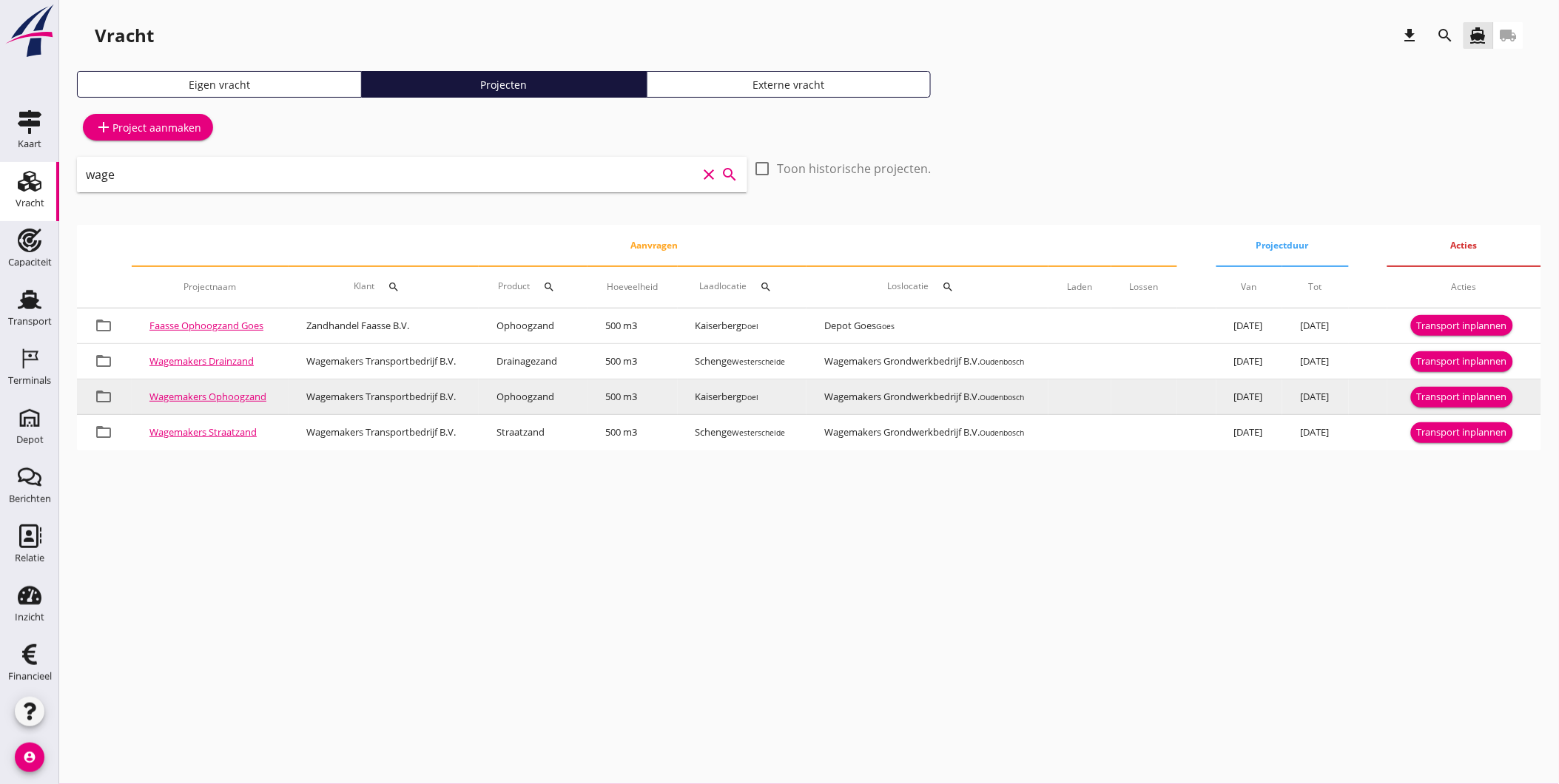
type input "wage"
click at [1450, 392] on div "Transport inplannen" at bounding box center [1462, 397] width 91 height 15
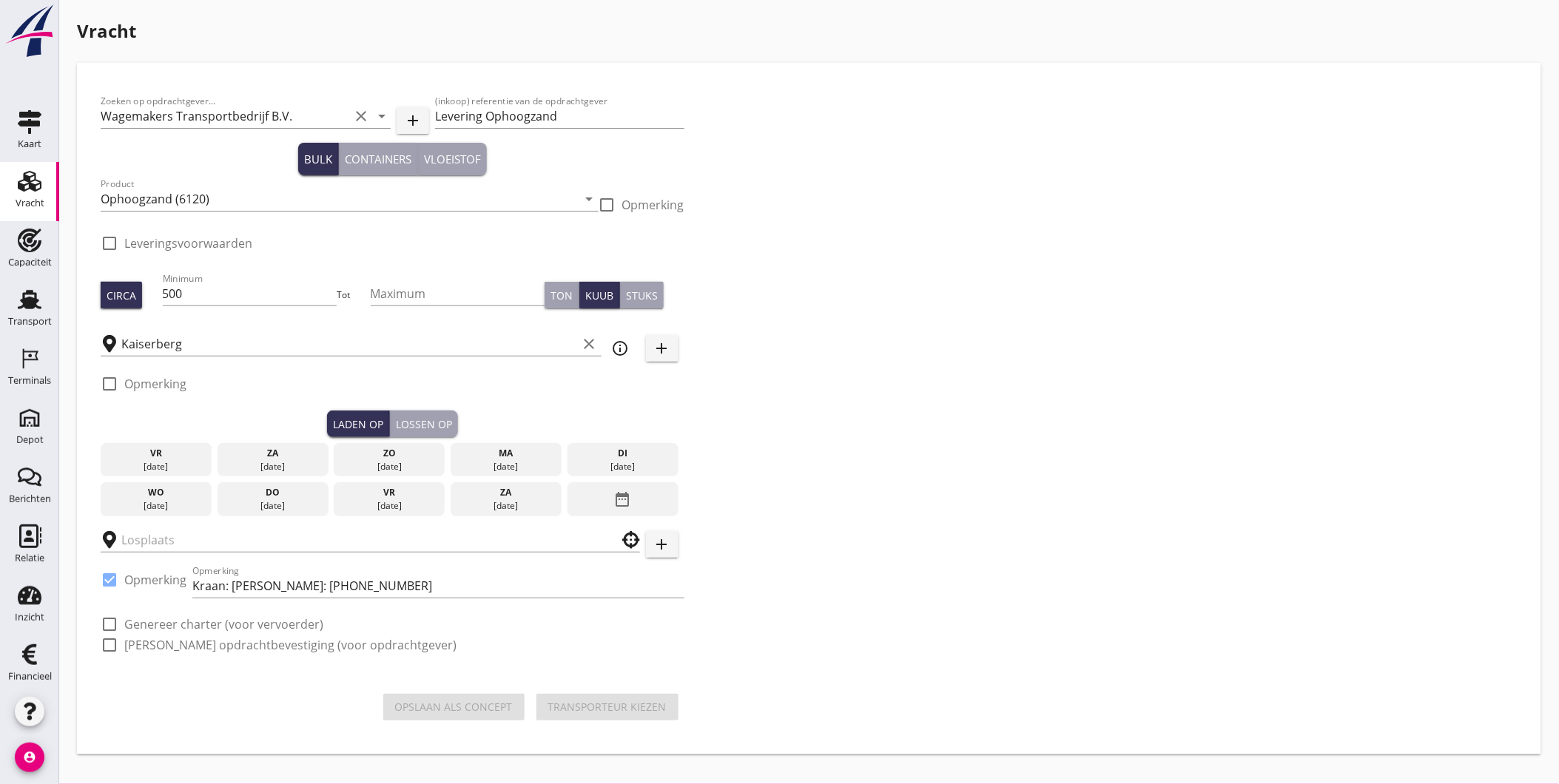
checkbox input "true"
type input "Wagemakers Grondwerkbedrijf B.V."
checkbox input "true"
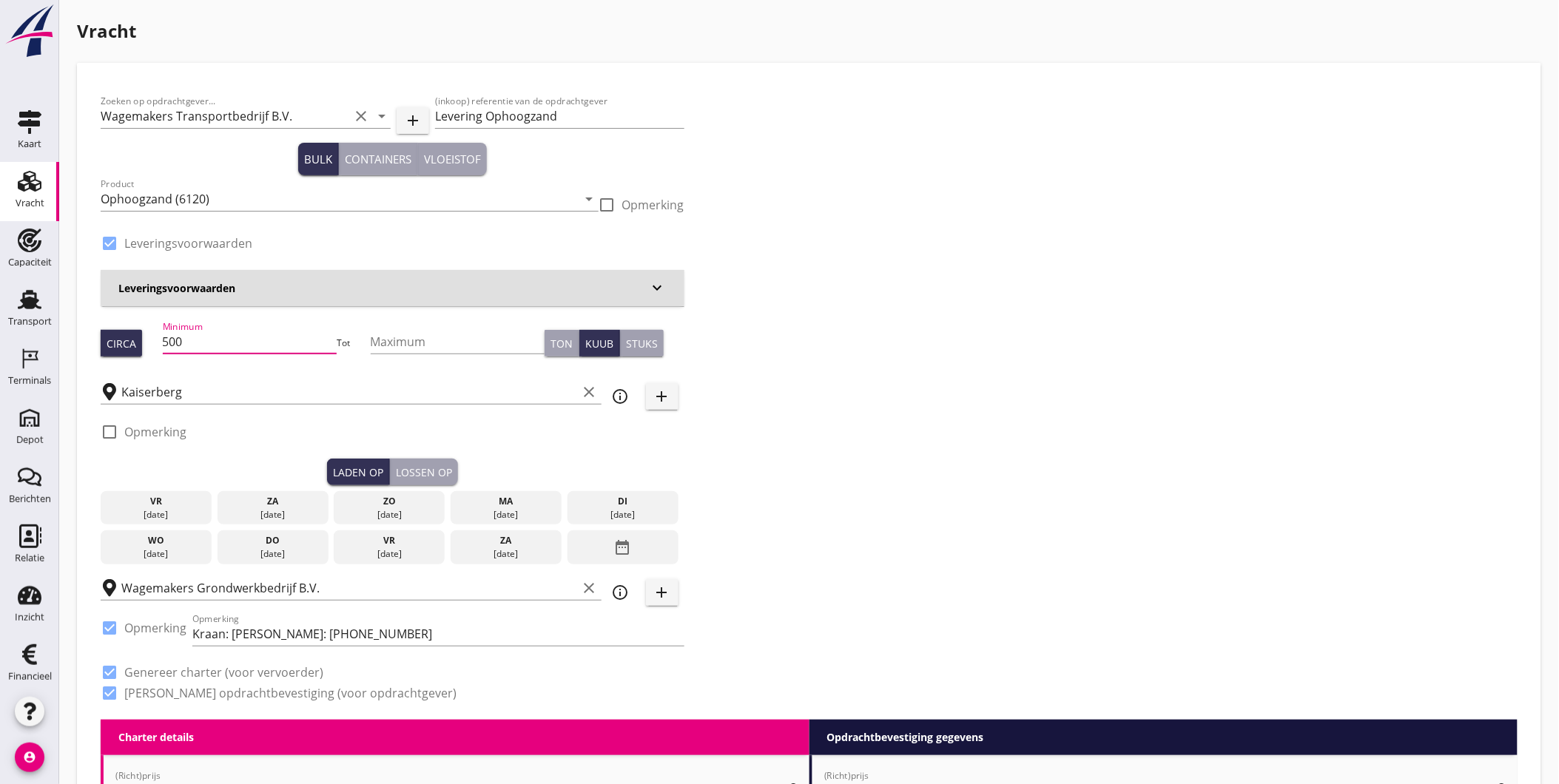
drag, startPoint x: 211, startPoint y: 341, endPoint x: 158, endPoint y: 339, distance: 53.0
click at [152, 339] on div "Circa Minimum 500 Tot Maximum Ton Kuub Stuks" at bounding box center [392, 343] width 584 height 51
type input "485"
click at [283, 390] on input "Kaiserberg" at bounding box center [349, 392] width 456 height 23
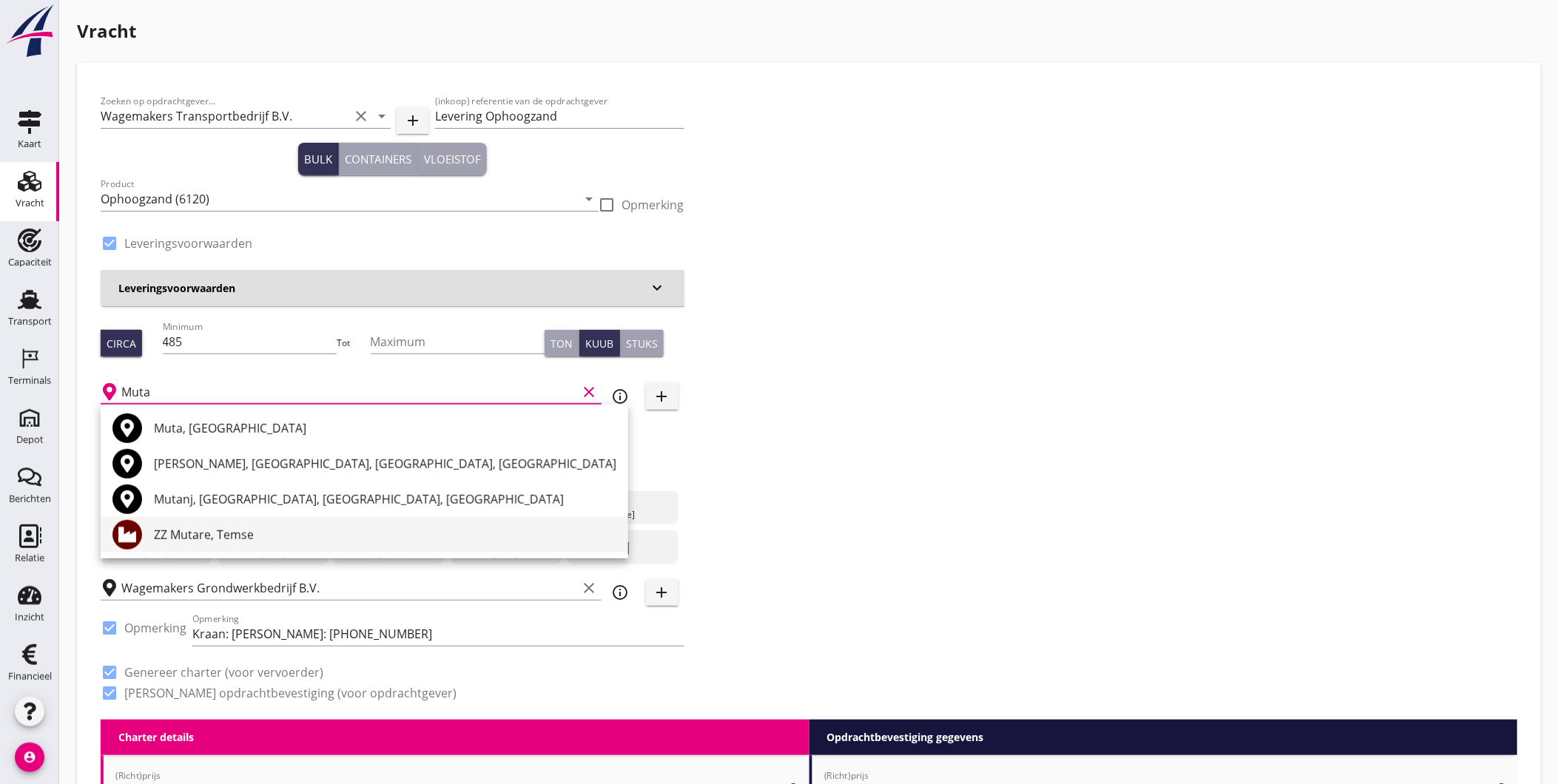
click at [245, 536] on div "ZZ Mutare, Temse" at bounding box center [384, 534] width 462 height 18
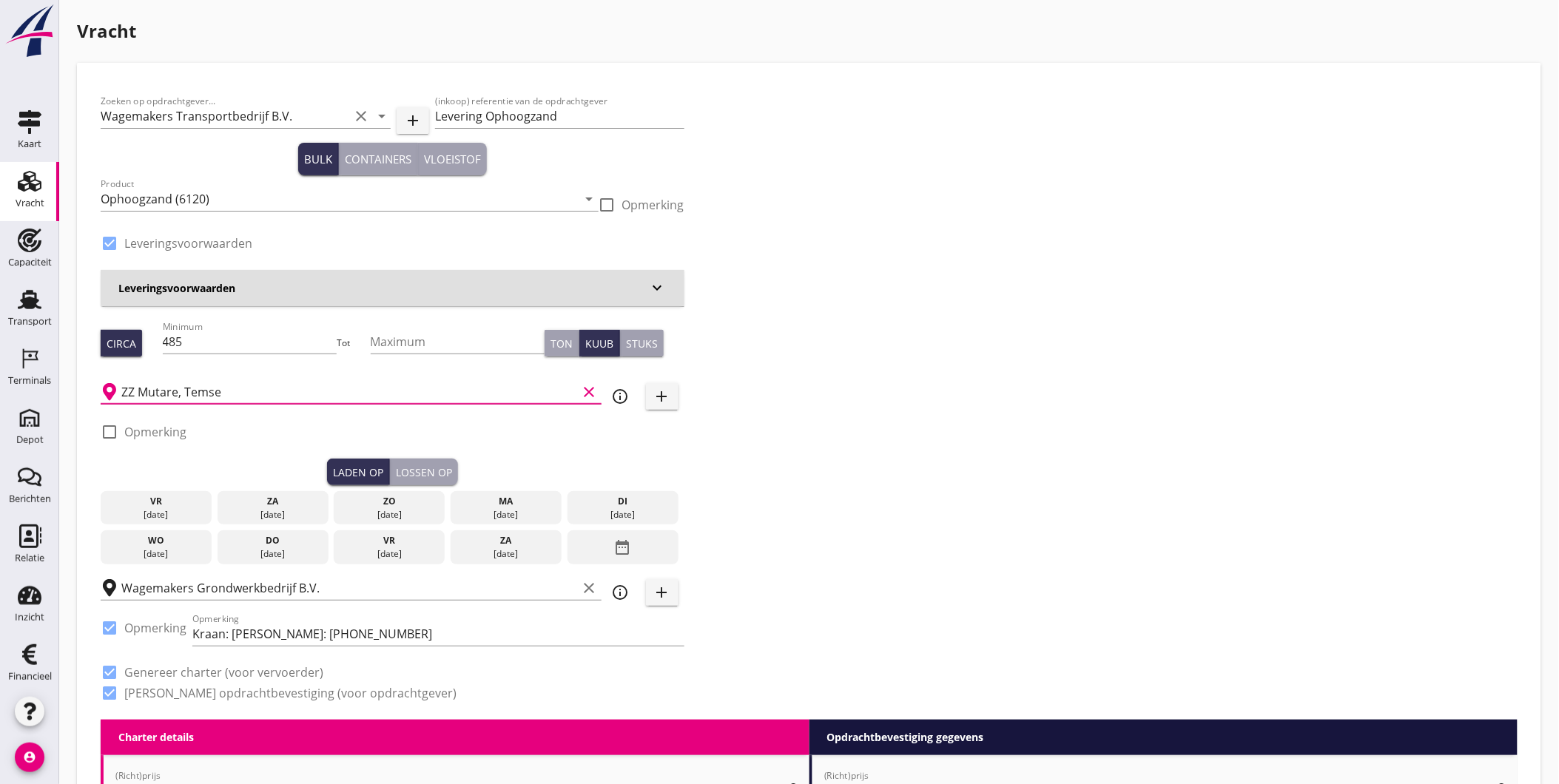
type input "ZZ Mutare, Temse"
click at [508, 504] on div "ma" at bounding box center [506, 501] width 103 height 14
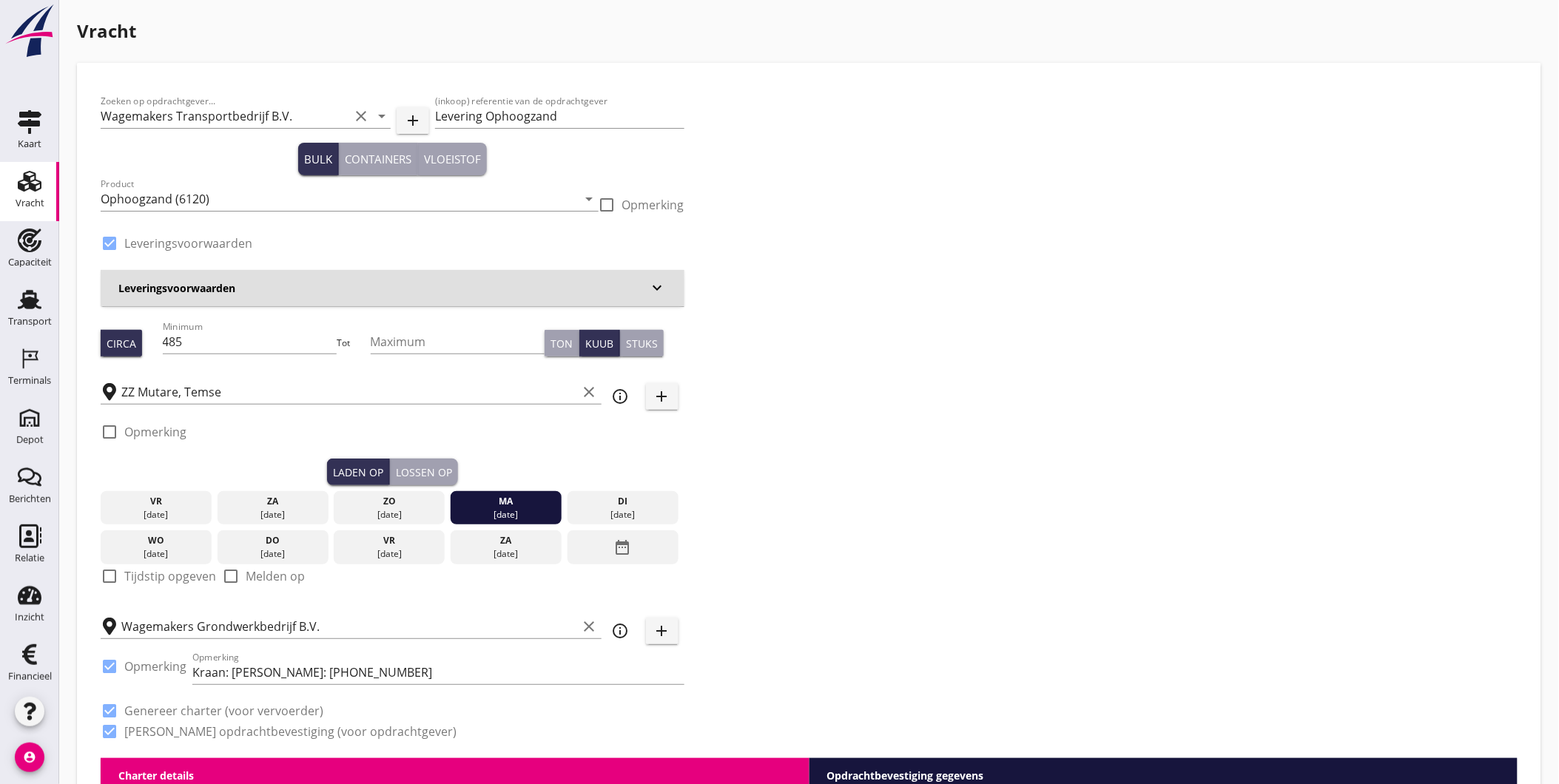
click at [418, 470] on div "Lossen op" at bounding box center [424, 472] width 56 height 16
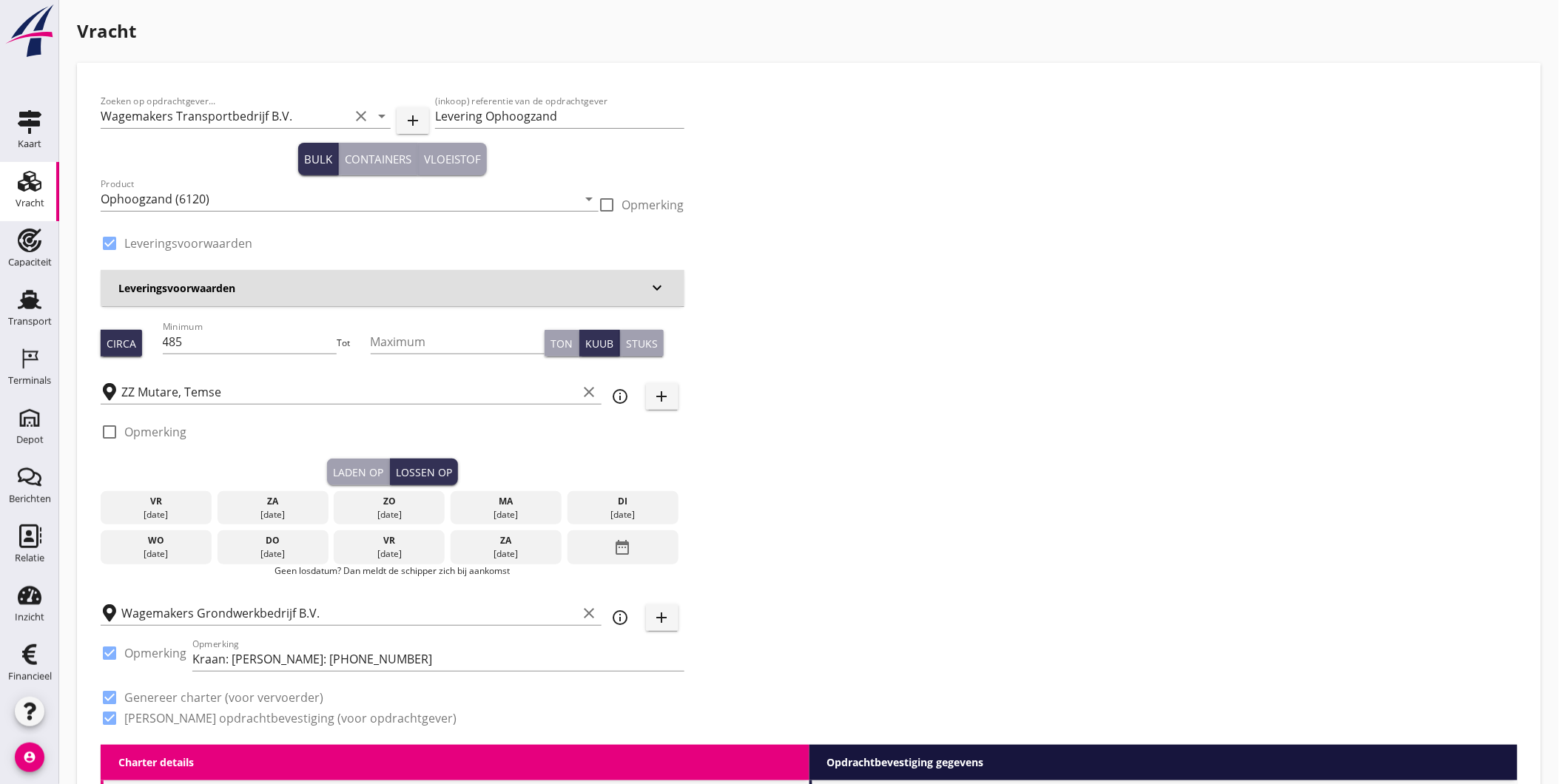
click at [634, 504] on div "di" at bounding box center [623, 501] width 103 height 14
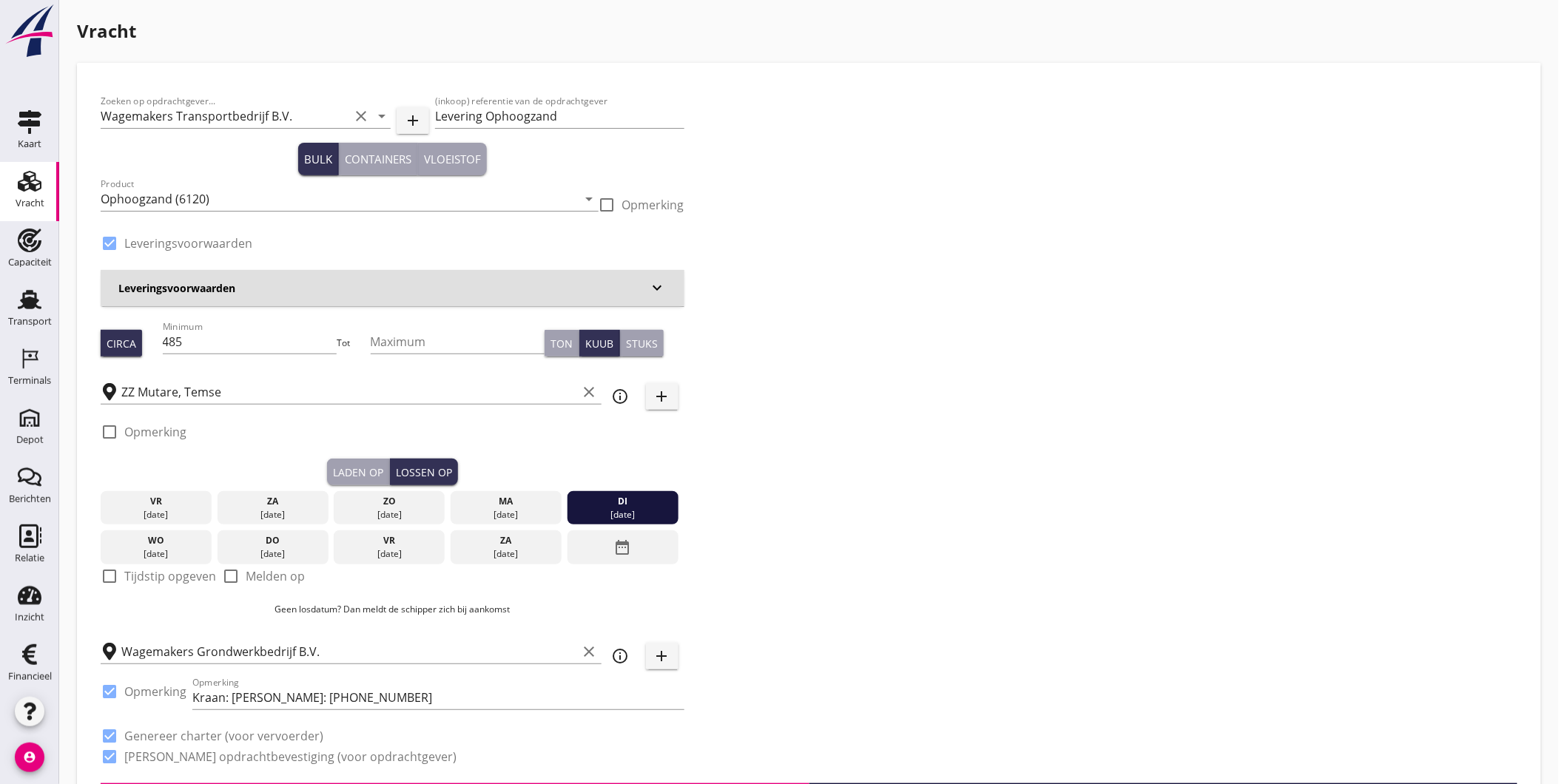
click at [131, 572] on label "Tijdstip opgeven" at bounding box center [170, 576] width 91 height 15
checkbox input "true"
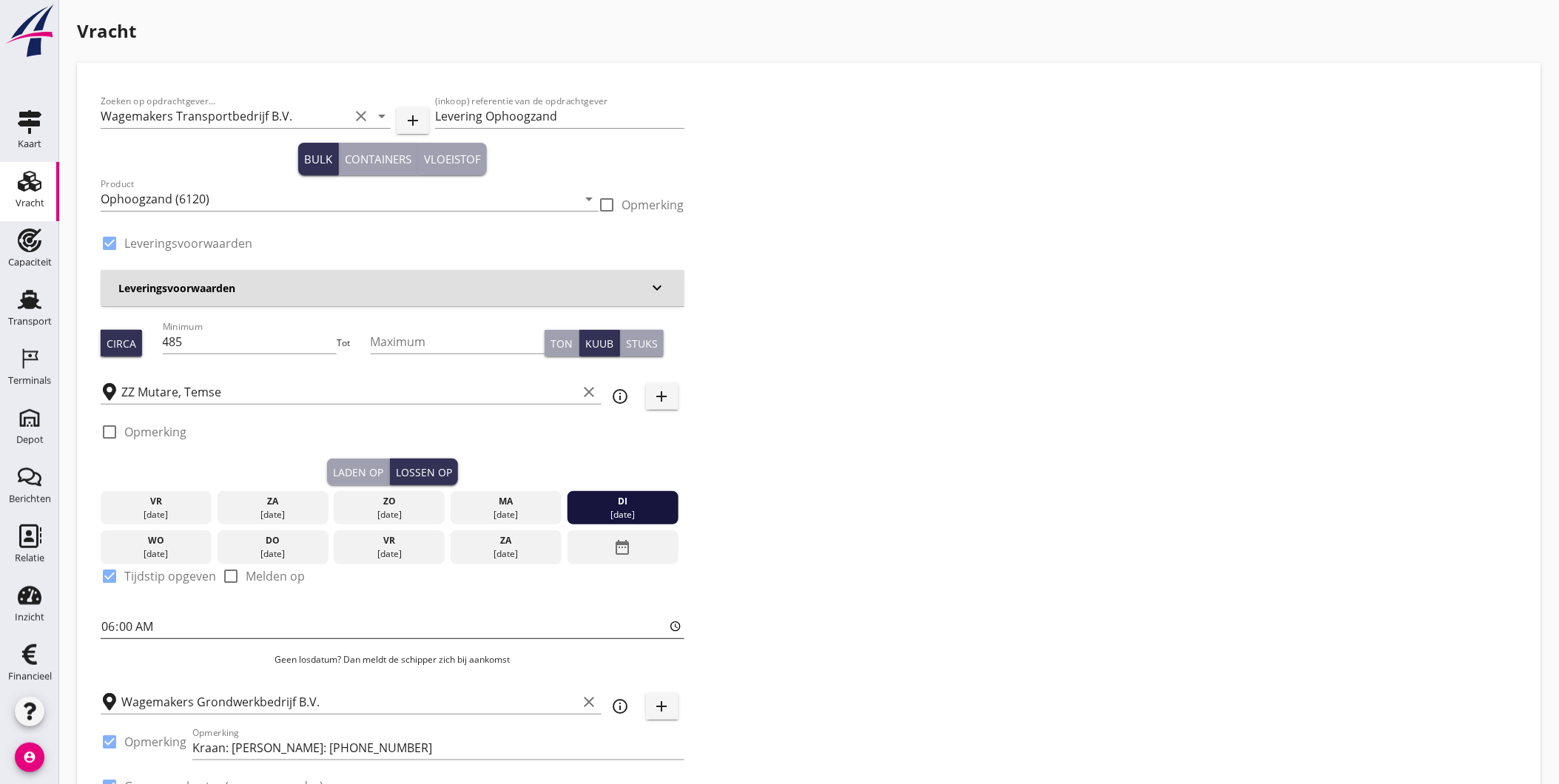
click at [100, 629] on input "06:00" at bounding box center [392, 626] width 584 height 23
type input "09:00"
click at [793, 624] on div "Zoeken op opdrachtgever... Wagemakers Transportbedrijf B.V. clear arrow_drop_do…" at bounding box center [809, 460] width 1429 height 747
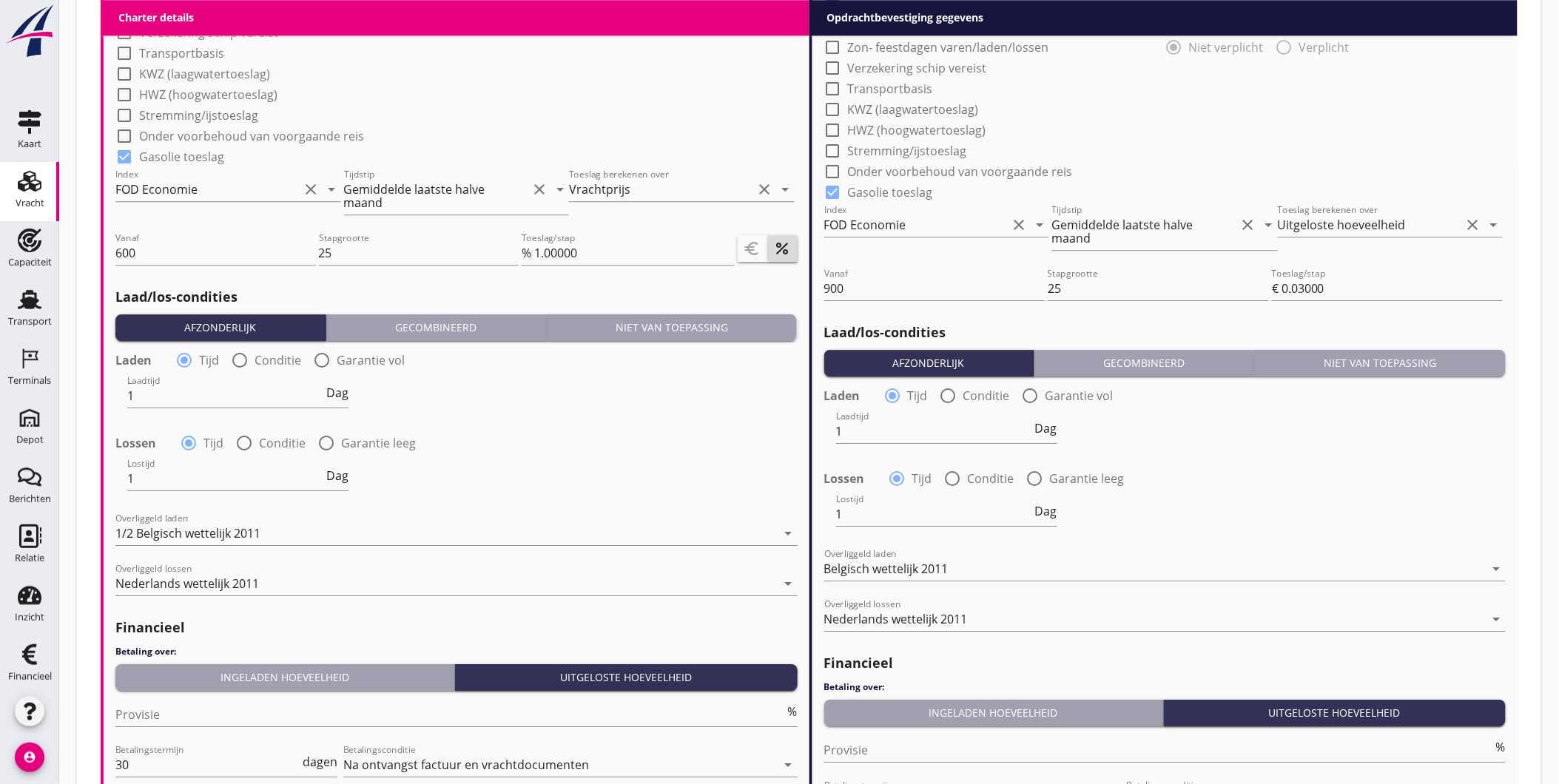
scroll to position [1669, 0]
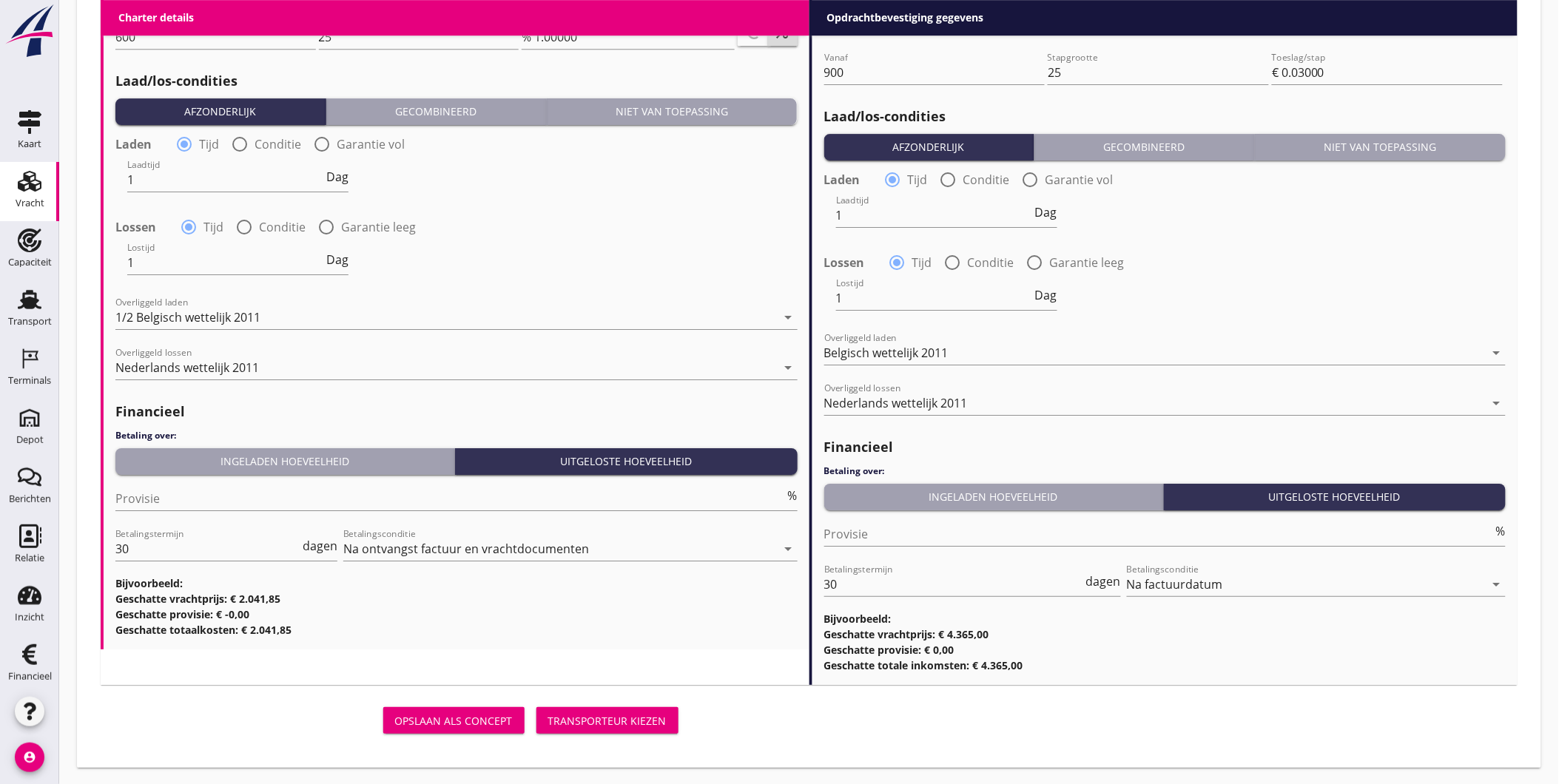
click at [609, 714] on div "Transporteur kiezen" at bounding box center [607, 721] width 119 height 16
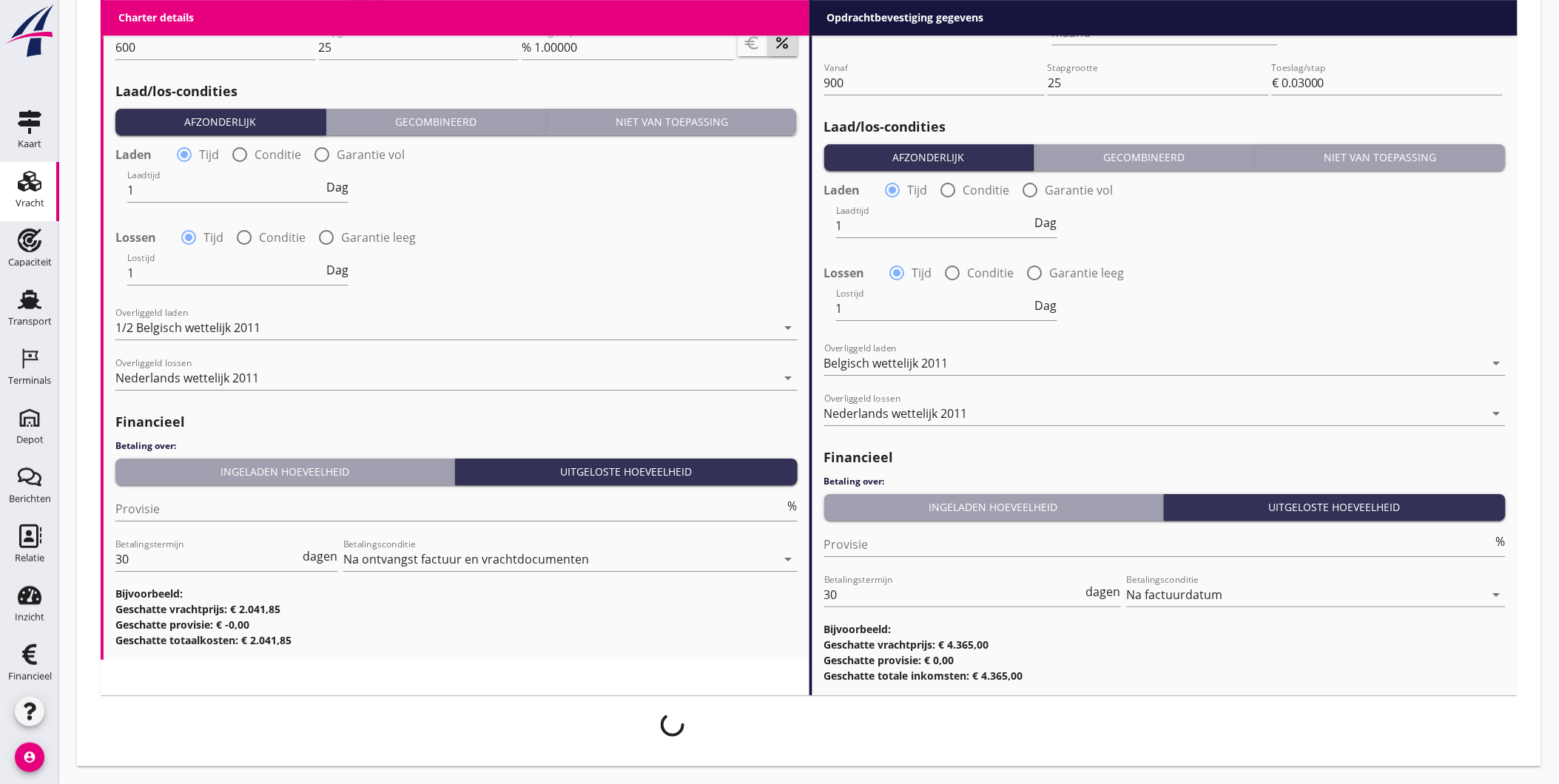
scroll to position [1658, 0]
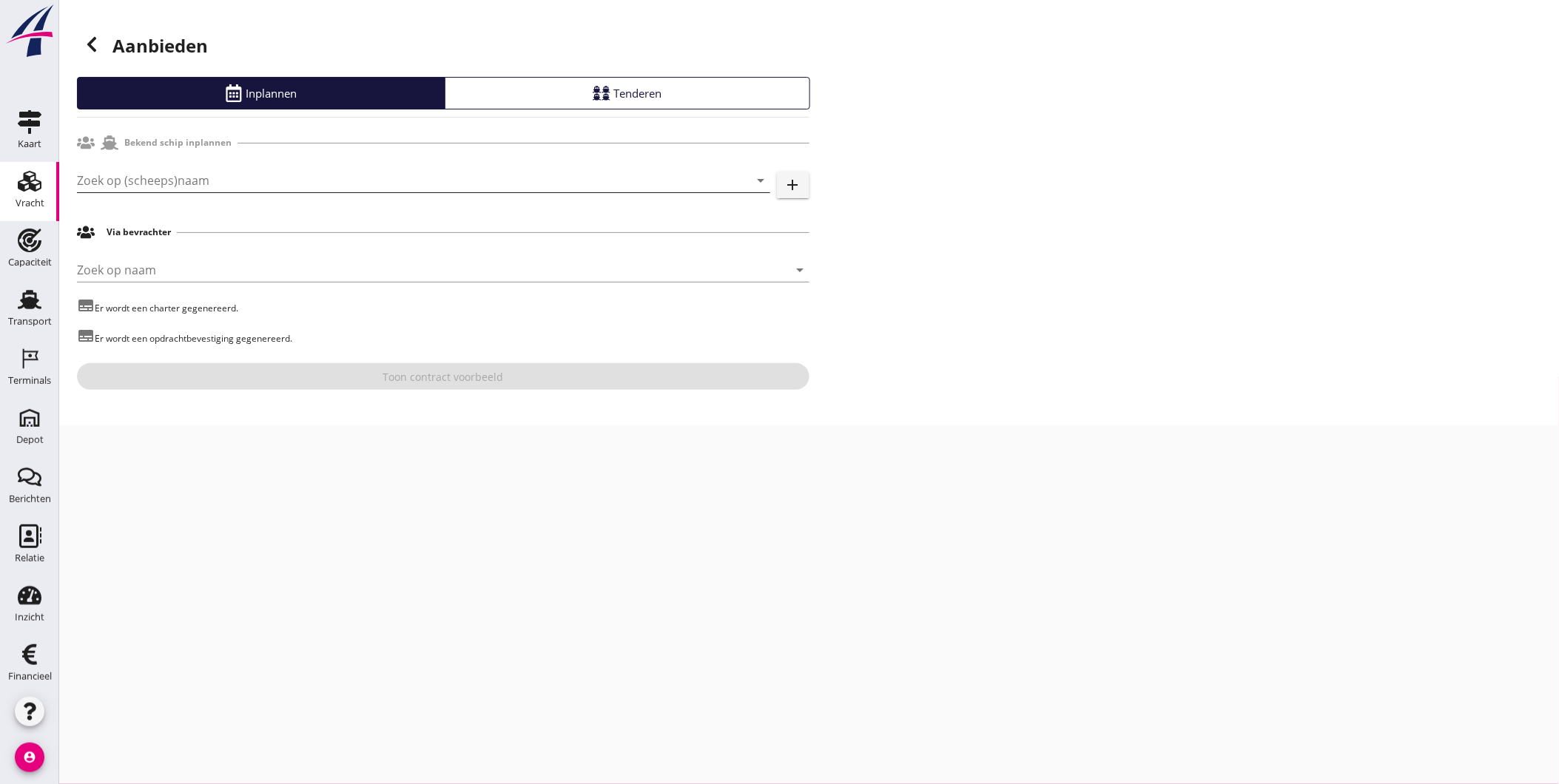
click at [248, 178] on input "Zoek op (scheeps)naam" at bounding box center [403, 180] width 652 height 23
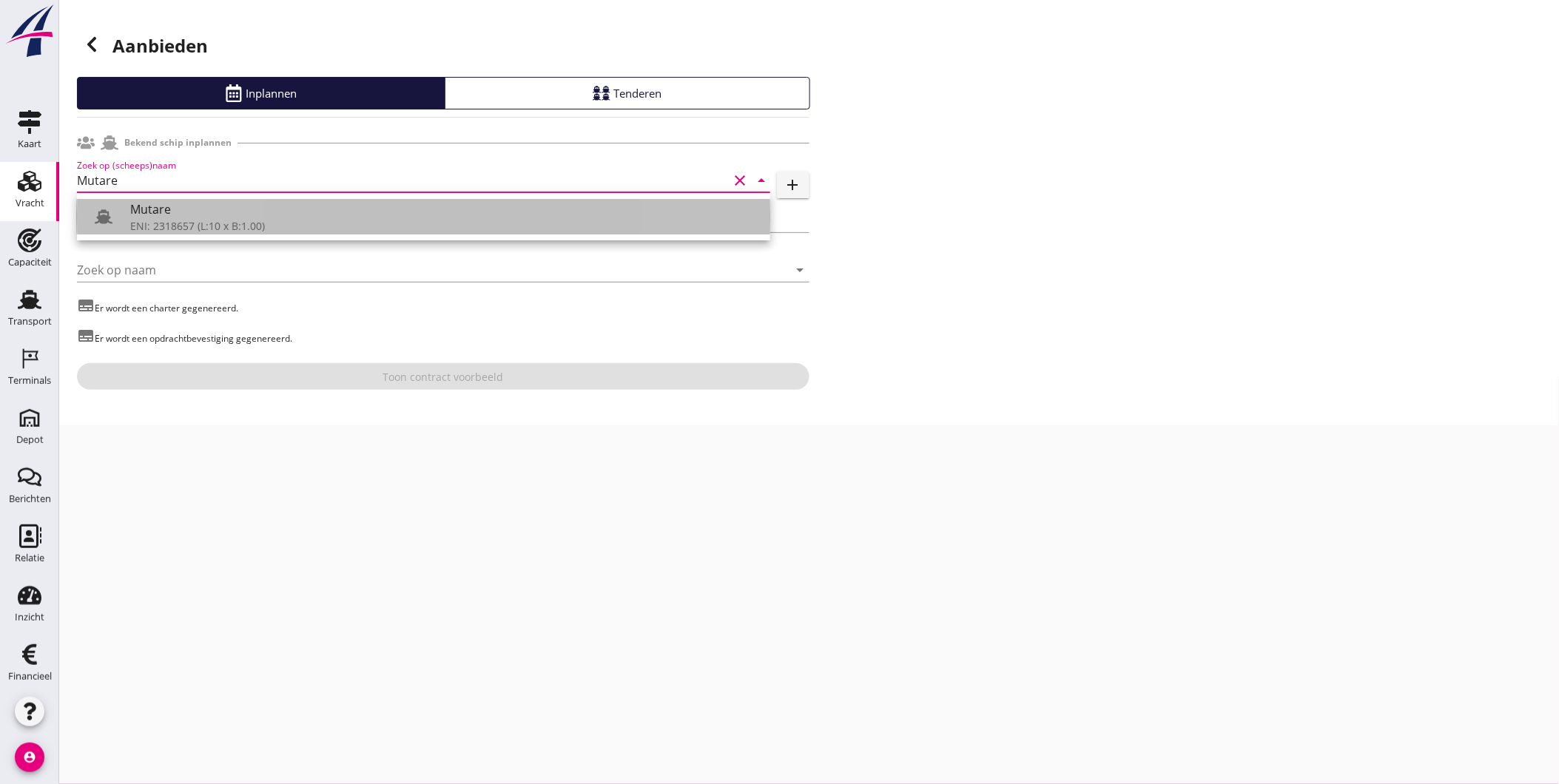
click at [230, 217] on div "Mutare" at bounding box center [444, 209] width 628 height 18
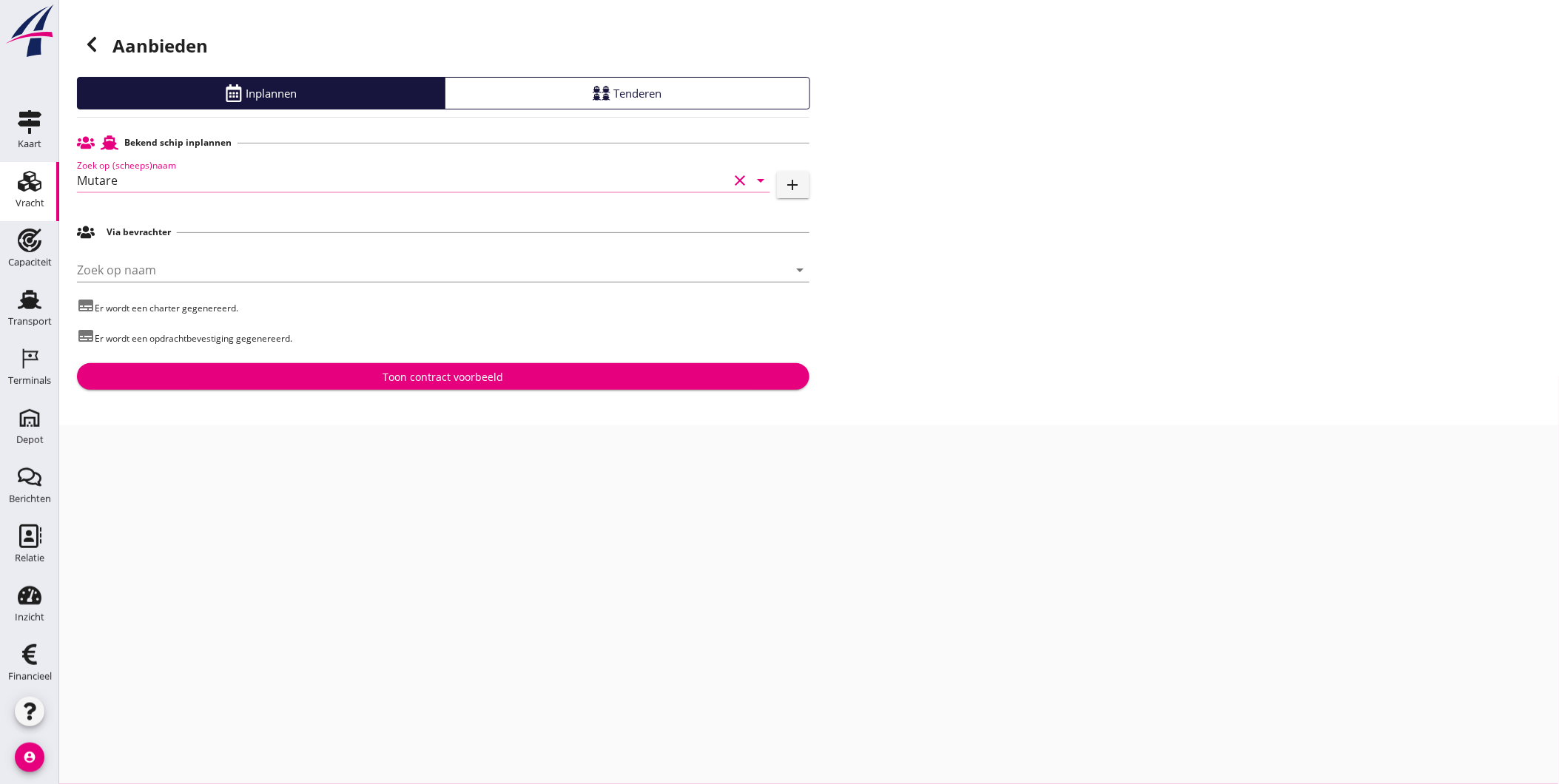
type input "Mutare"
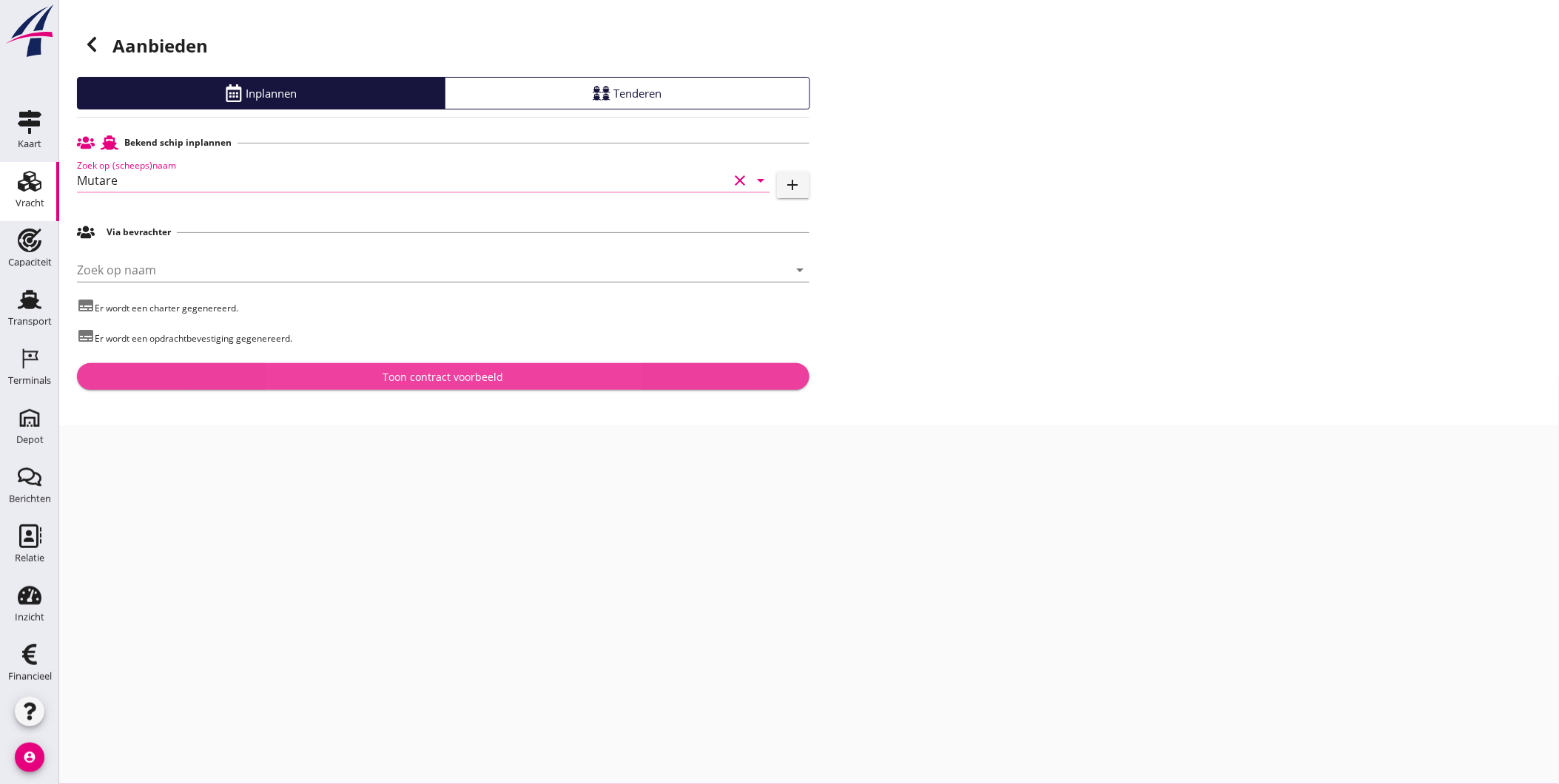
click at [351, 382] on div "Toon contract voorbeeld" at bounding box center [443, 376] width 708 height 16
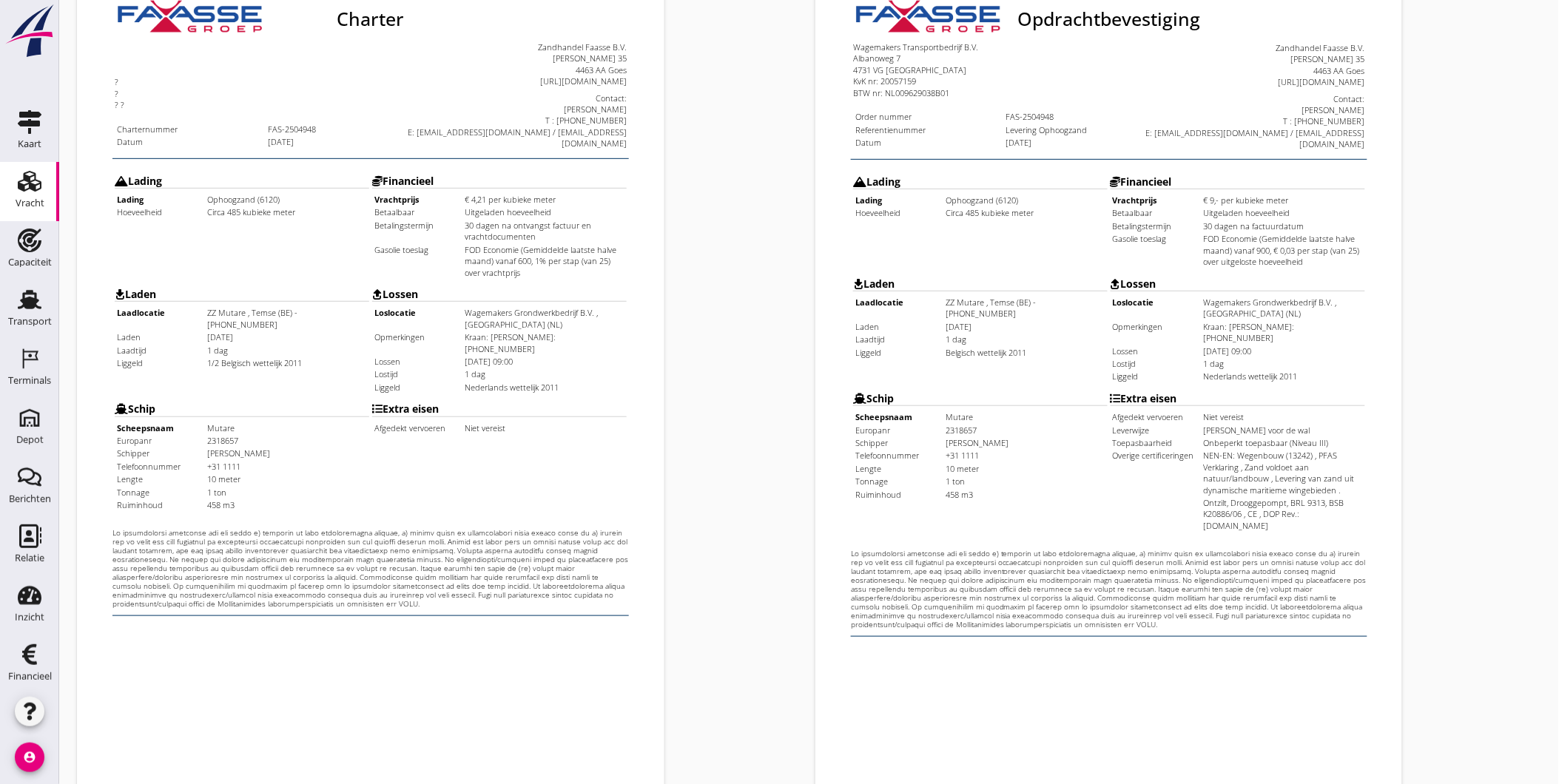
scroll to position [310, 0]
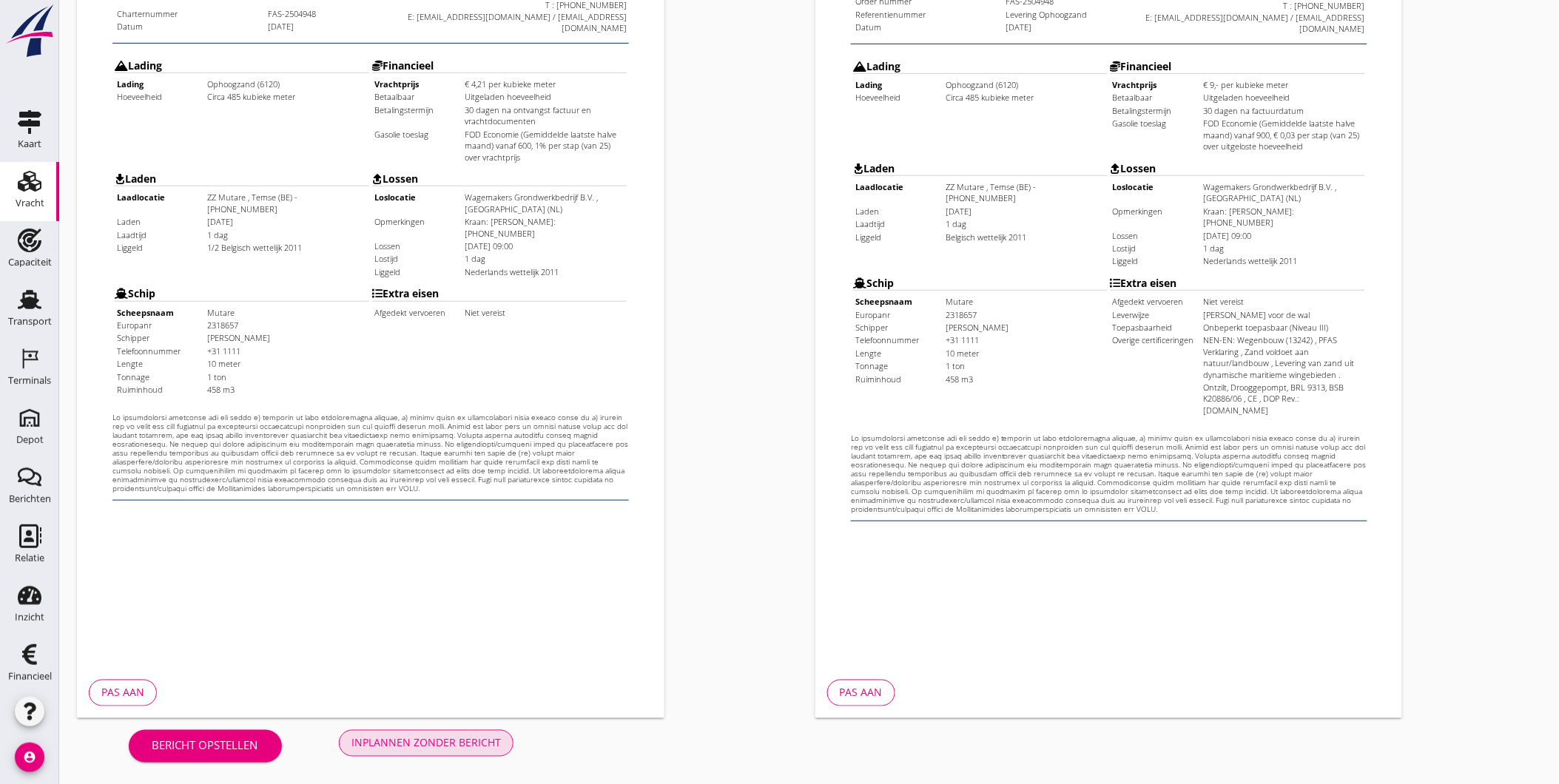
click at [476, 733] on button "Inplannen zonder bericht" at bounding box center [425, 742] width 174 height 26
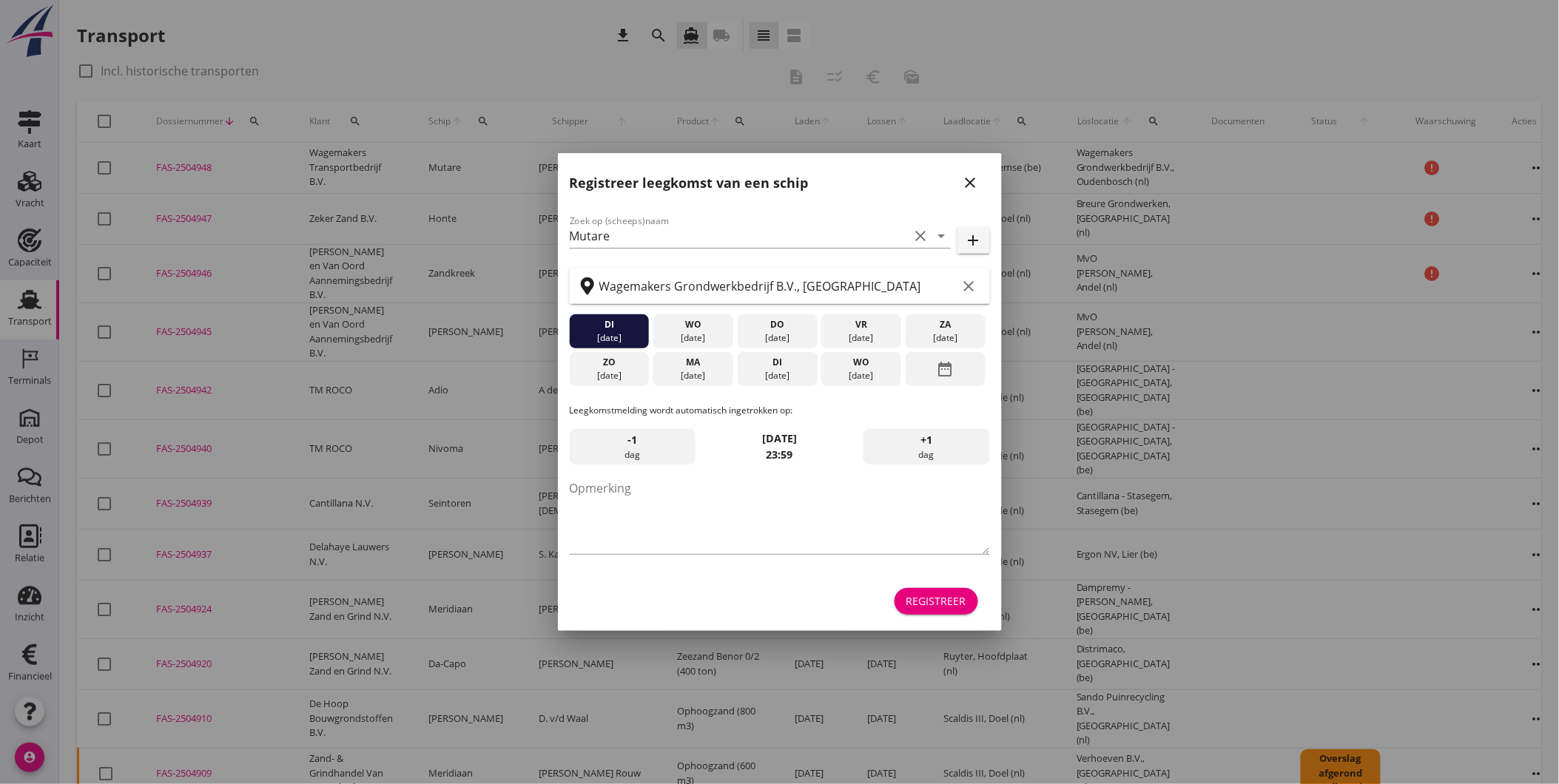
click at [979, 181] on icon "close" at bounding box center [970, 183] width 18 height 18
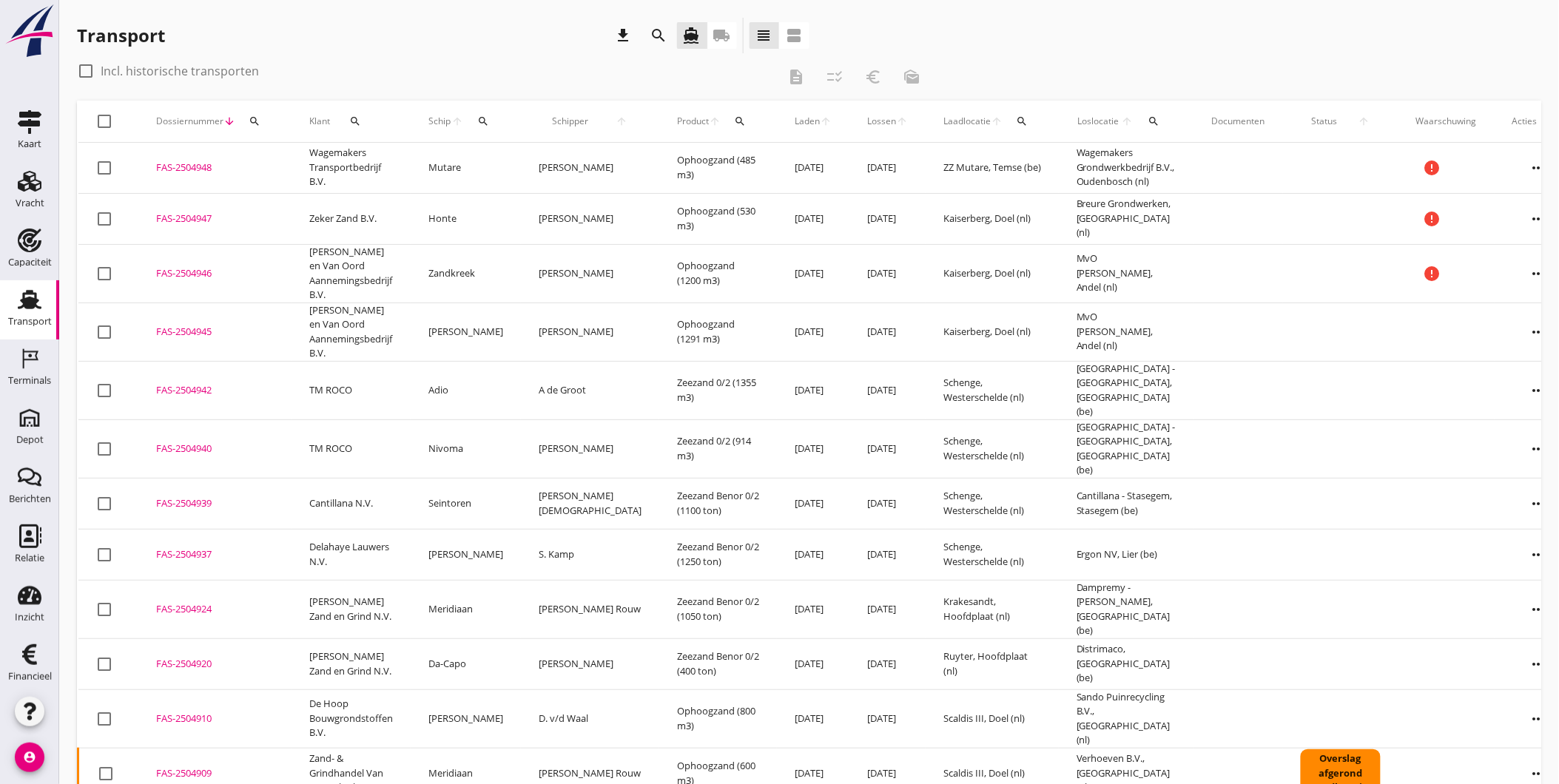
click at [198, 164] on div "FAS-2504948" at bounding box center [214, 167] width 118 height 15
click at [1518, 160] on icon "more_horiz" at bounding box center [1539, 167] width 42 height 42
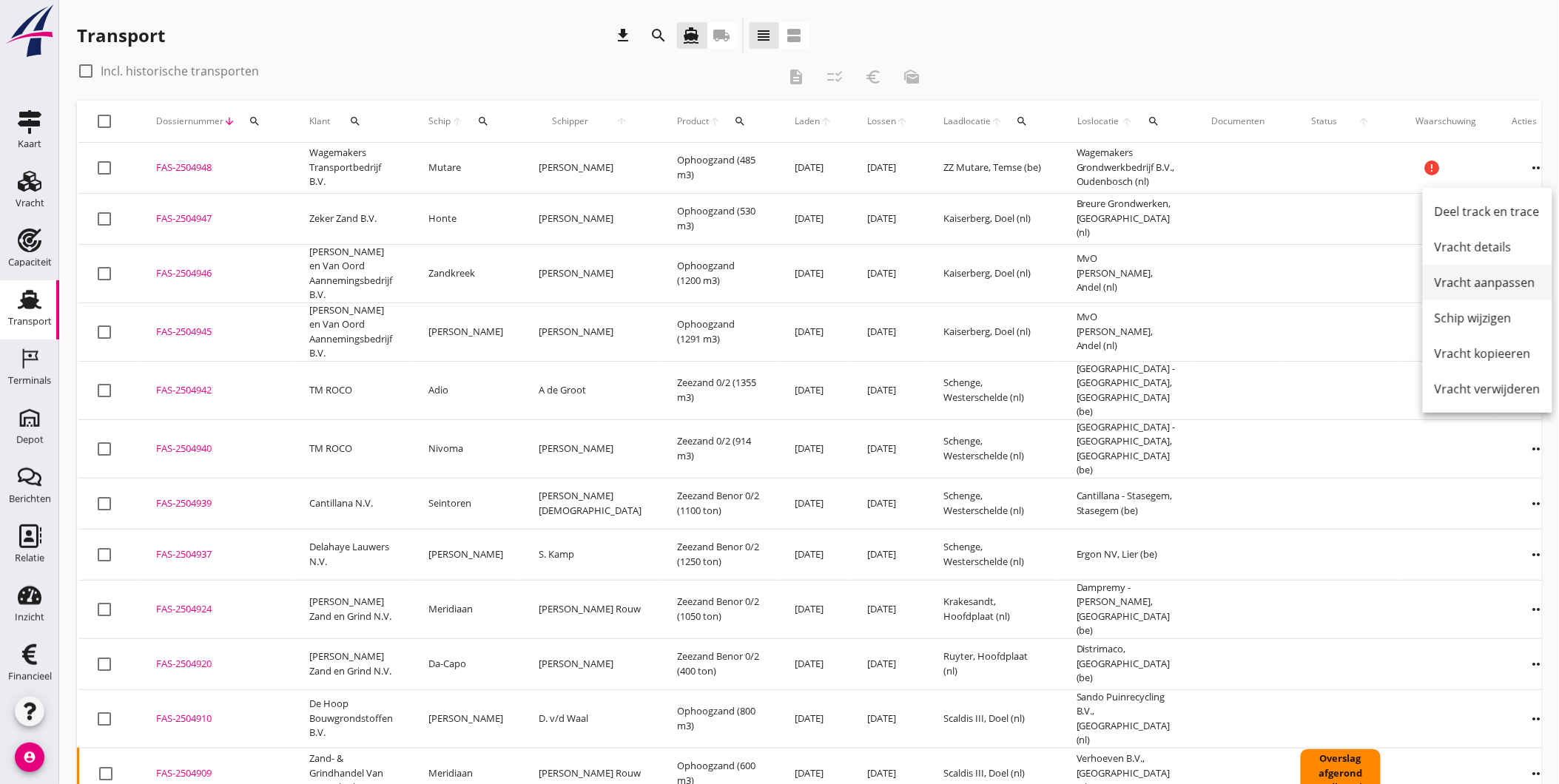
click at [1502, 291] on div "Vracht aanpassen" at bounding box center [1487, 282] width 106 height 18
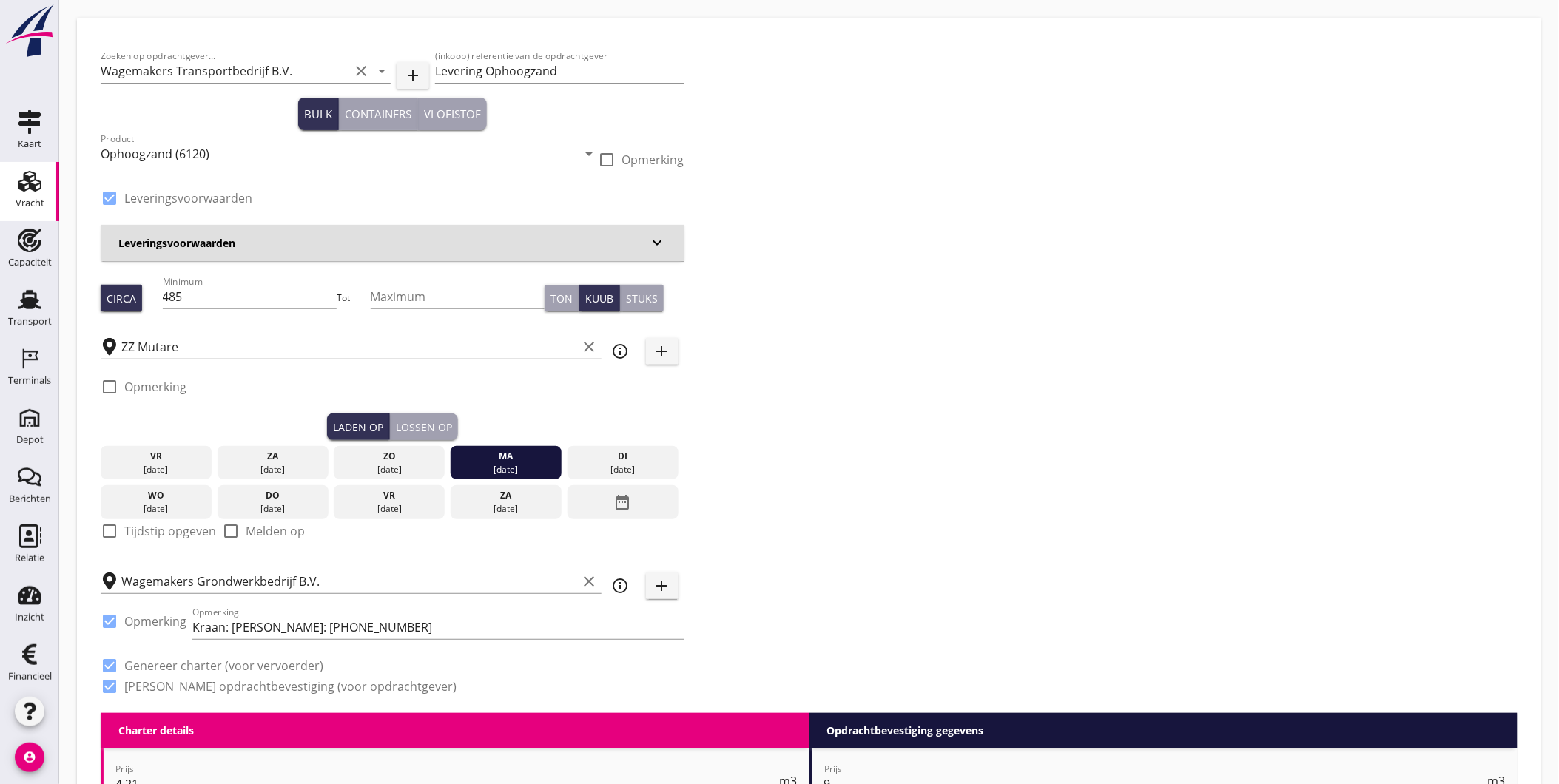
click at [505, 239] on h3 "Leveringsvoorwaarden" at bounding box center [383, 243] width 530 height 16
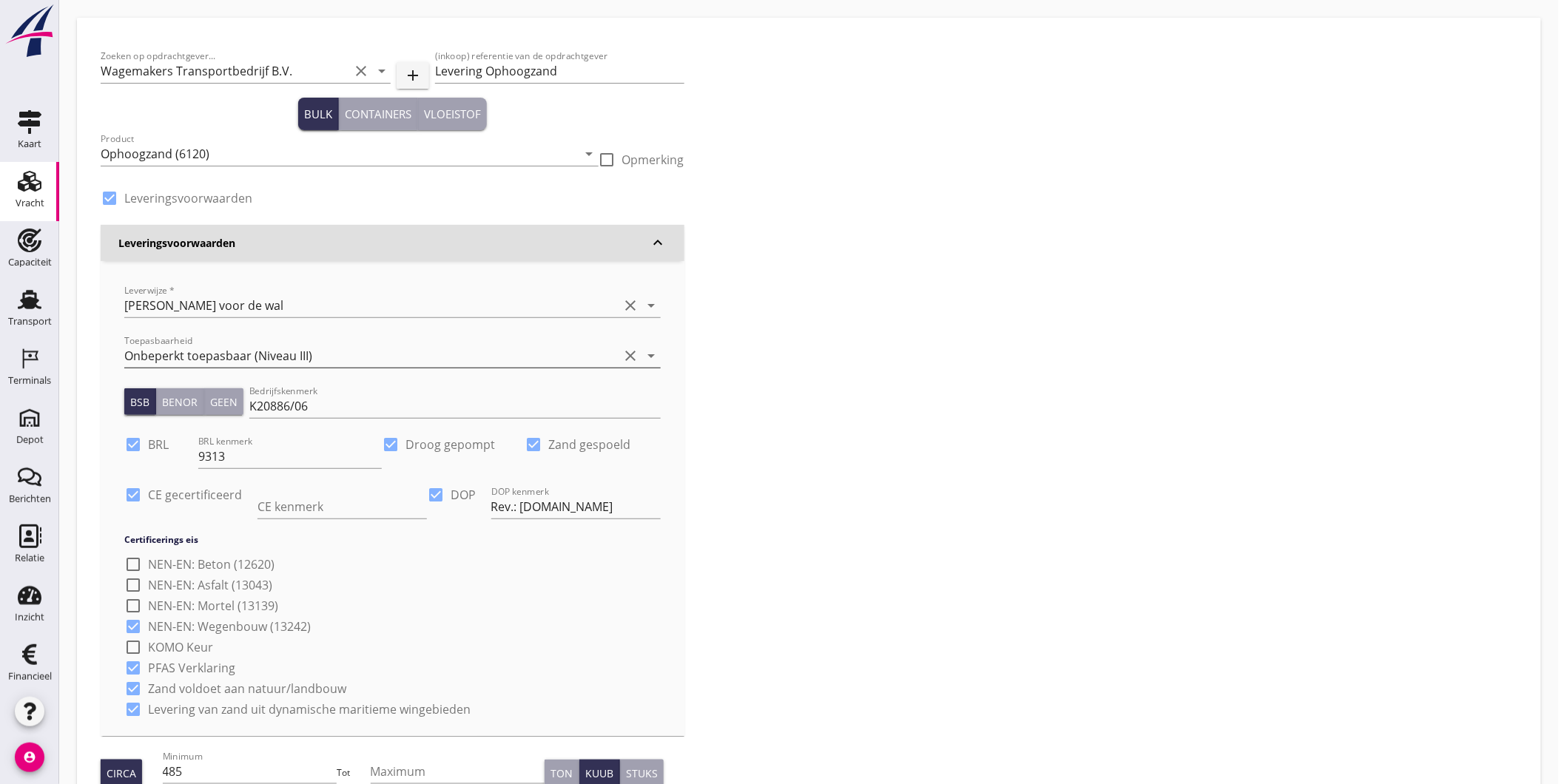
click at [424, 353] on div "Onbeperkt toepasbaar (Niveau III)" at bounding box center [372, 355] width 494 height 23
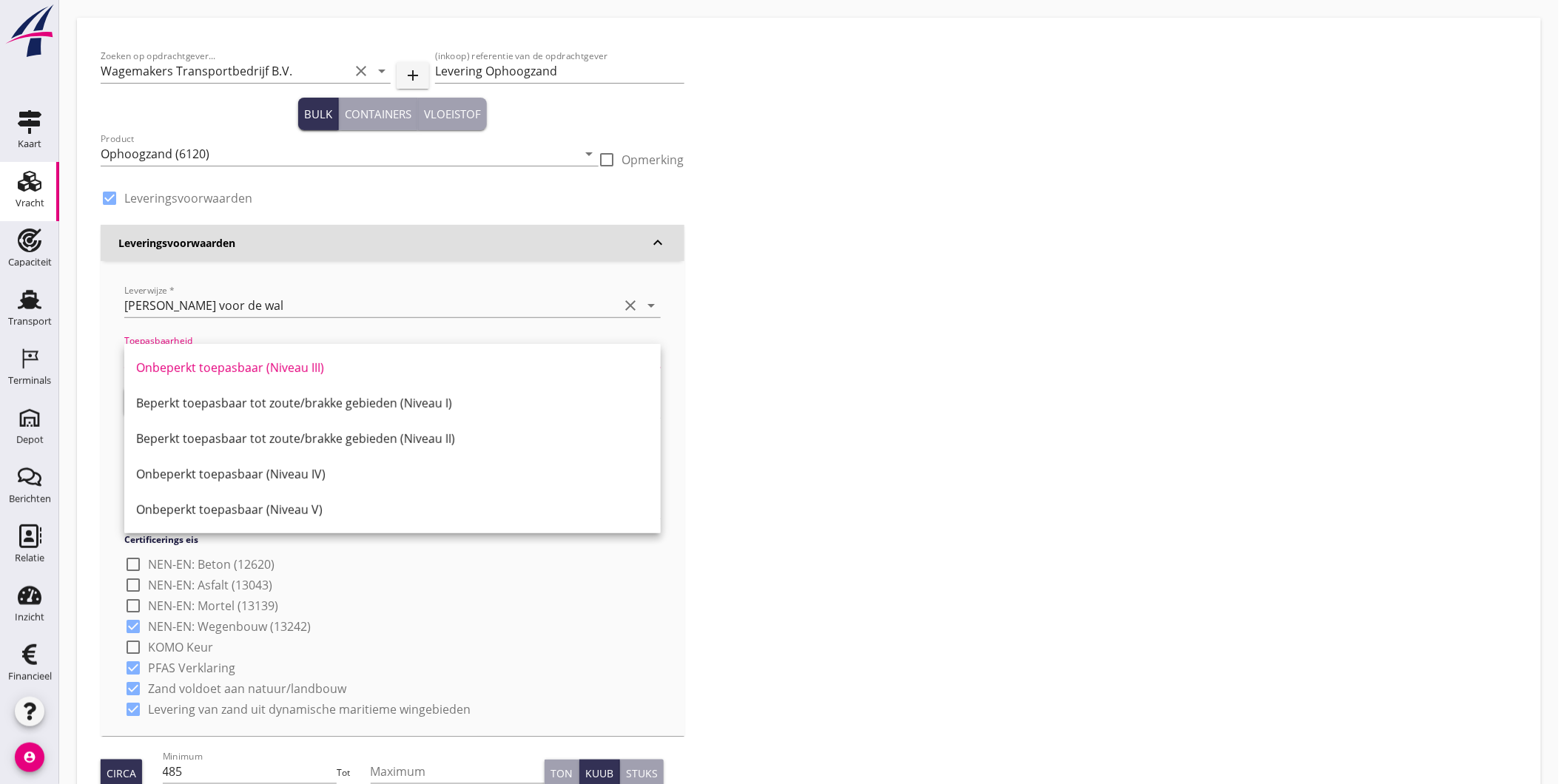
click at [723, 372] on div "Zoeken op opdrachtgever... Wagemakers Transportbedrijf B.V. clear arrow_drop_do…" at bounding box center [809, 615] width 1429 height 1146
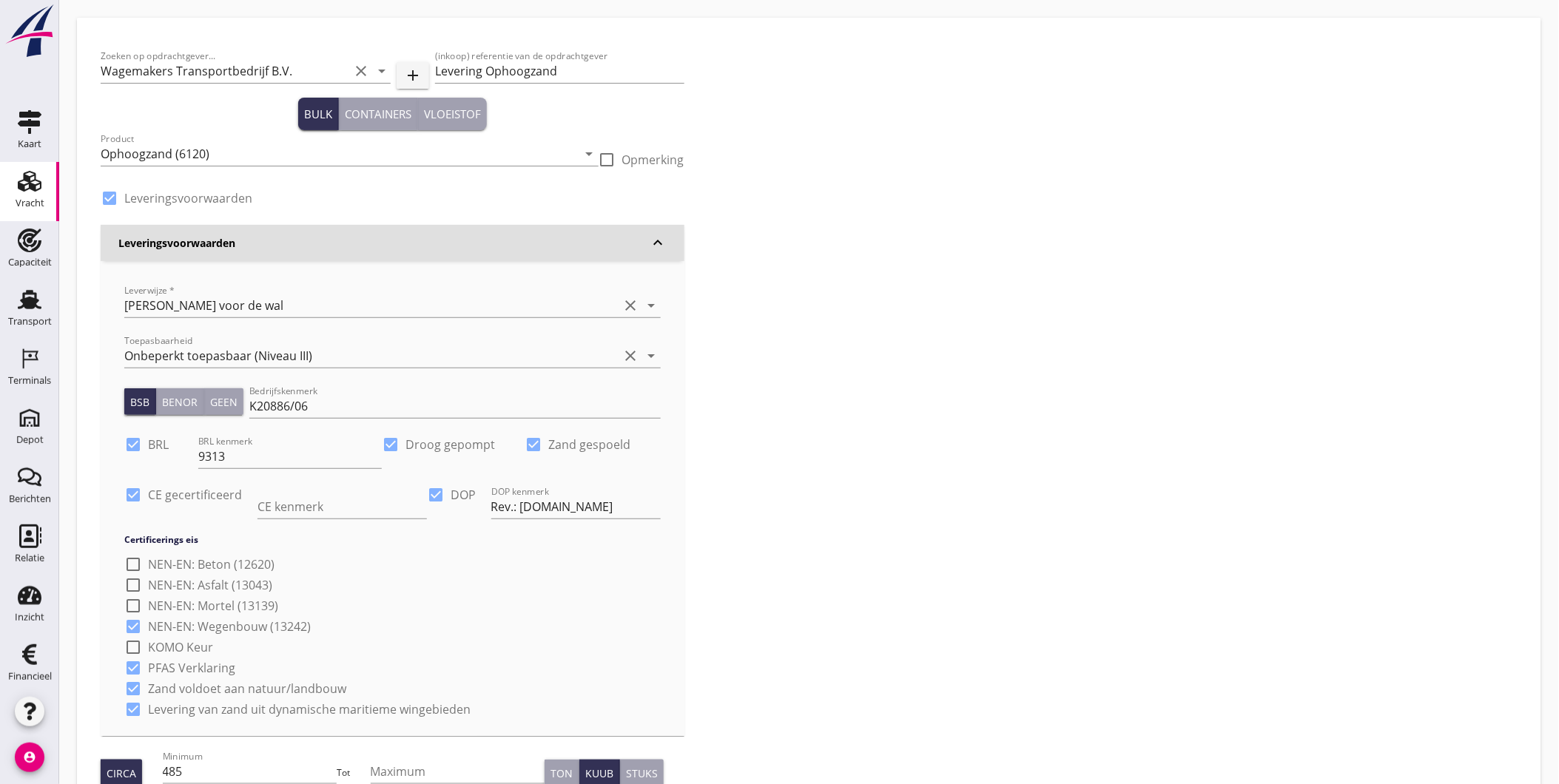
click at [537, 442] on div at bounding box center [533, 445] width 25 height 25
checkbox input "false"
click at [601, 242] on h3 "Leveringsvoorwaarden" at bounding box center [383, 243] width 530 height 16
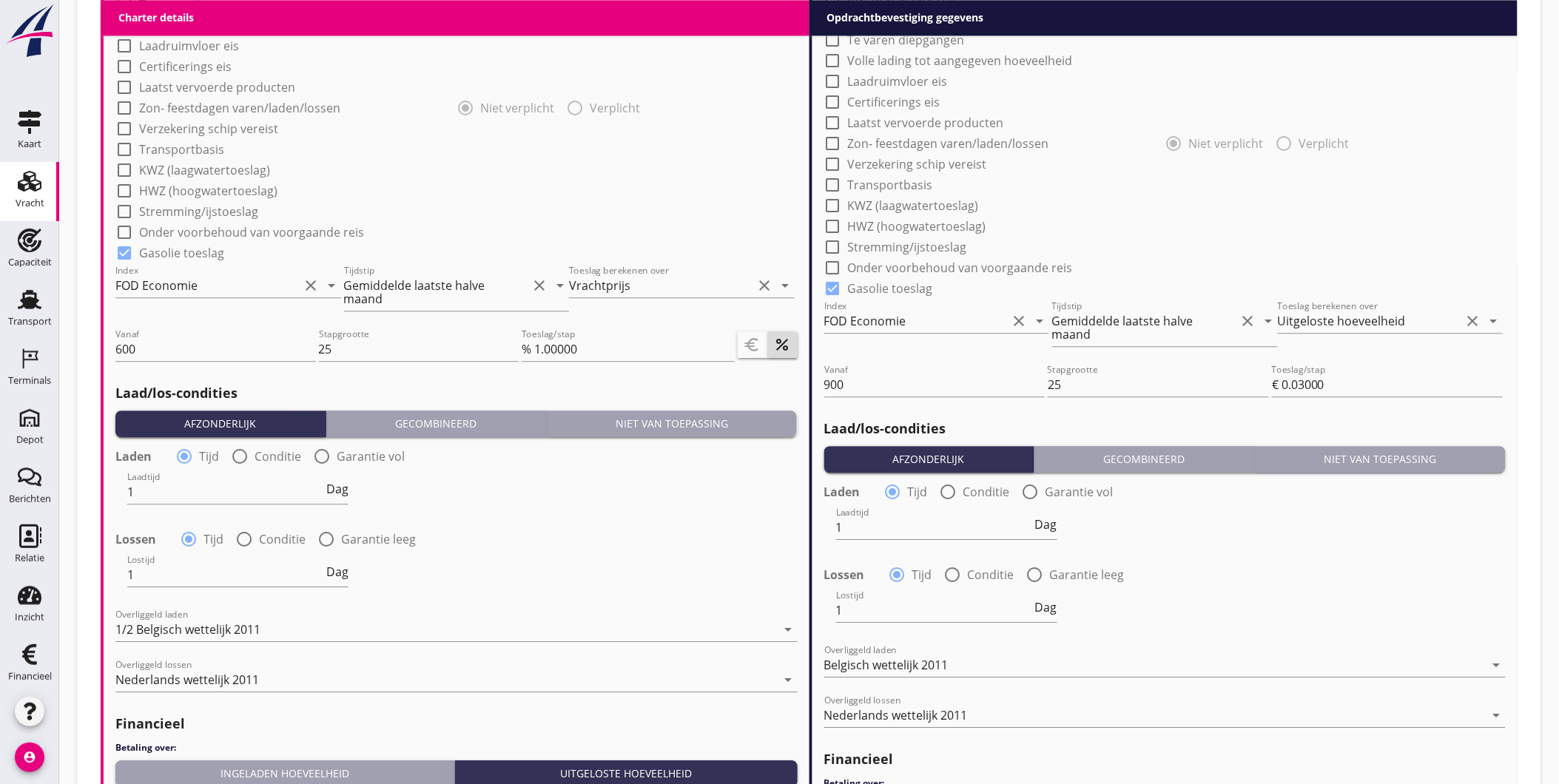
scroll to position [1550, 0]
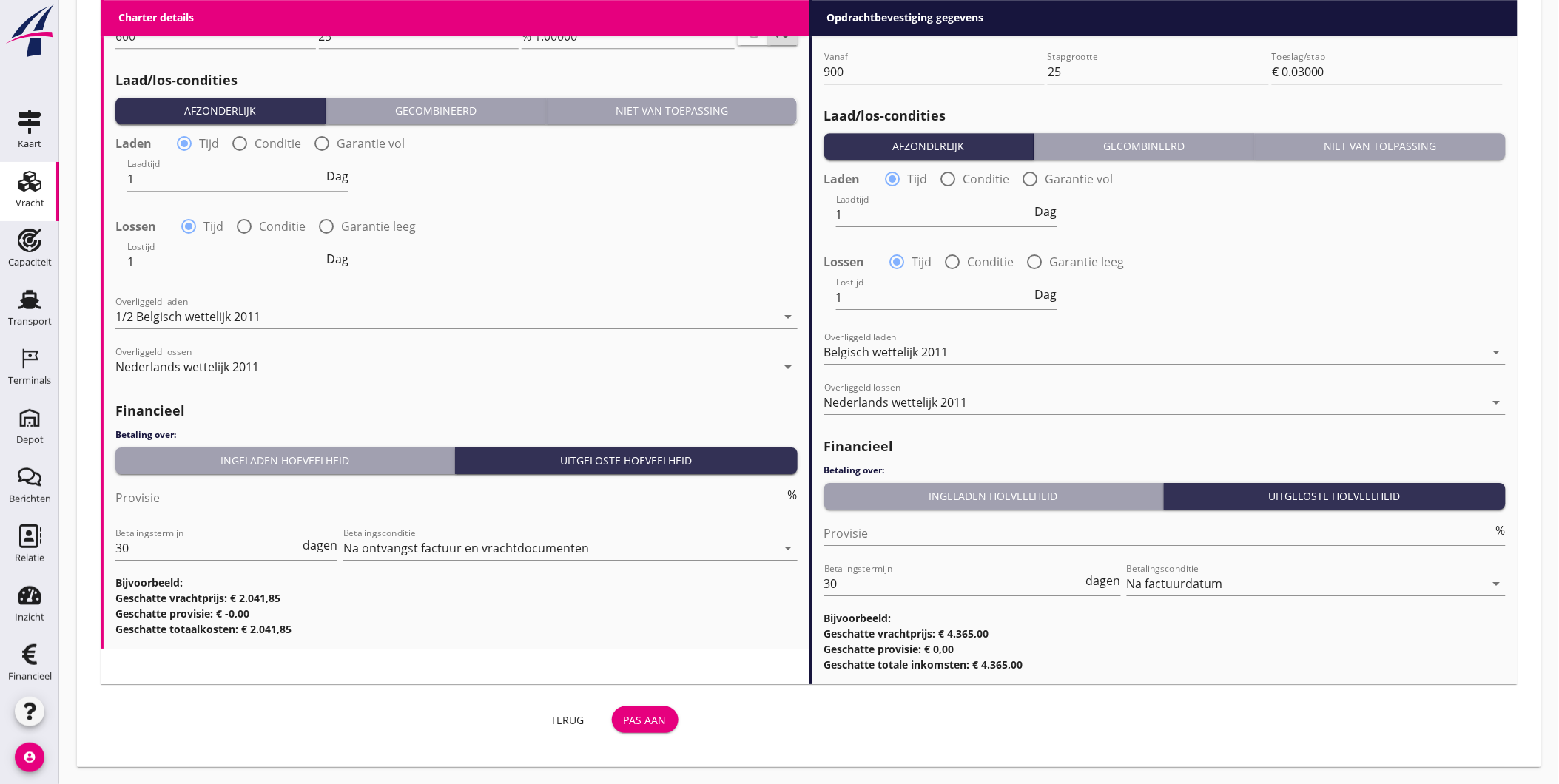
click at [641, 726] on div "Pas aan" at bounding box center [645, 720] width 43 height 16
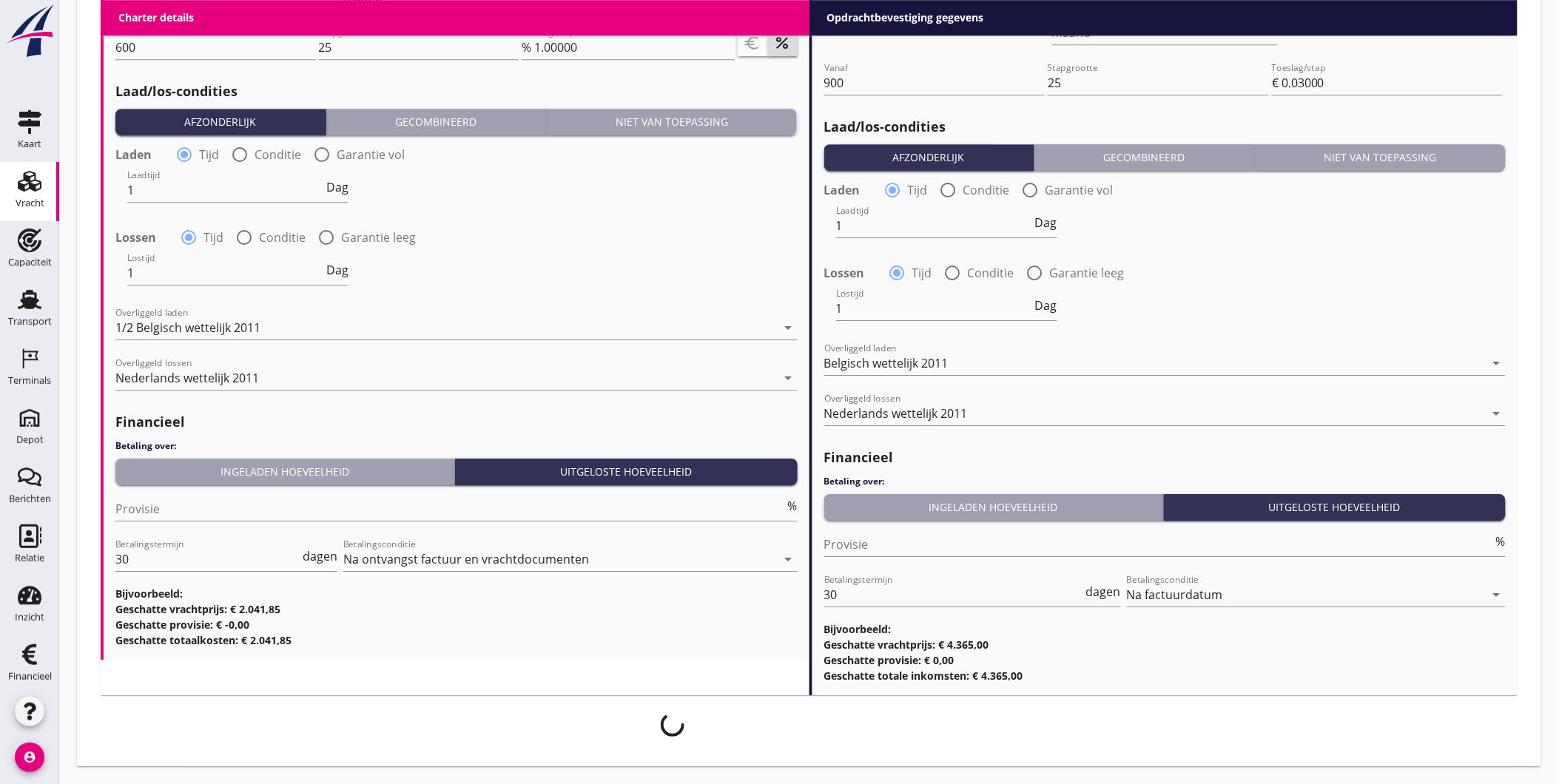
scroll to position [1538, 0]
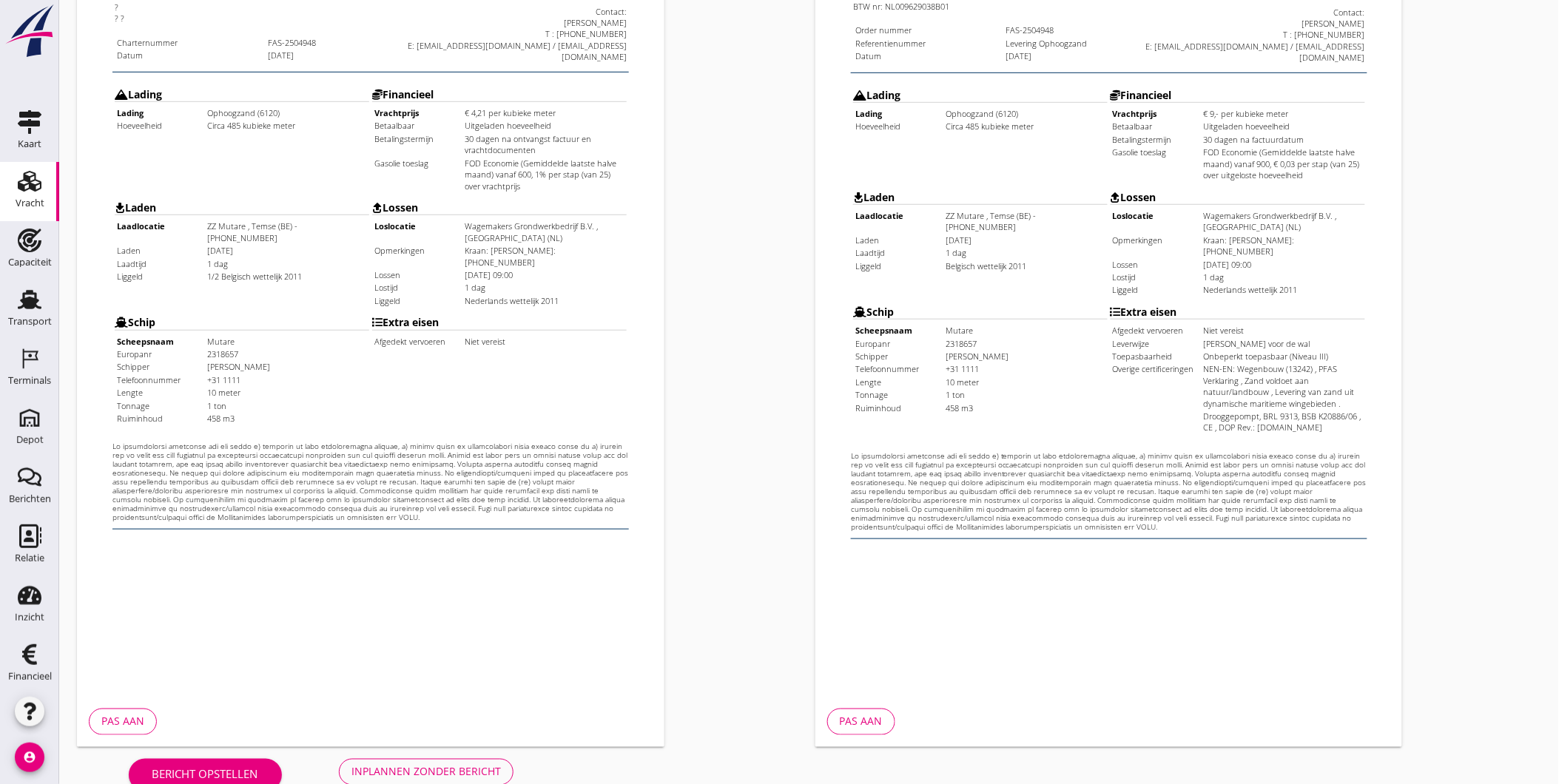
scroll to position [310, 0]
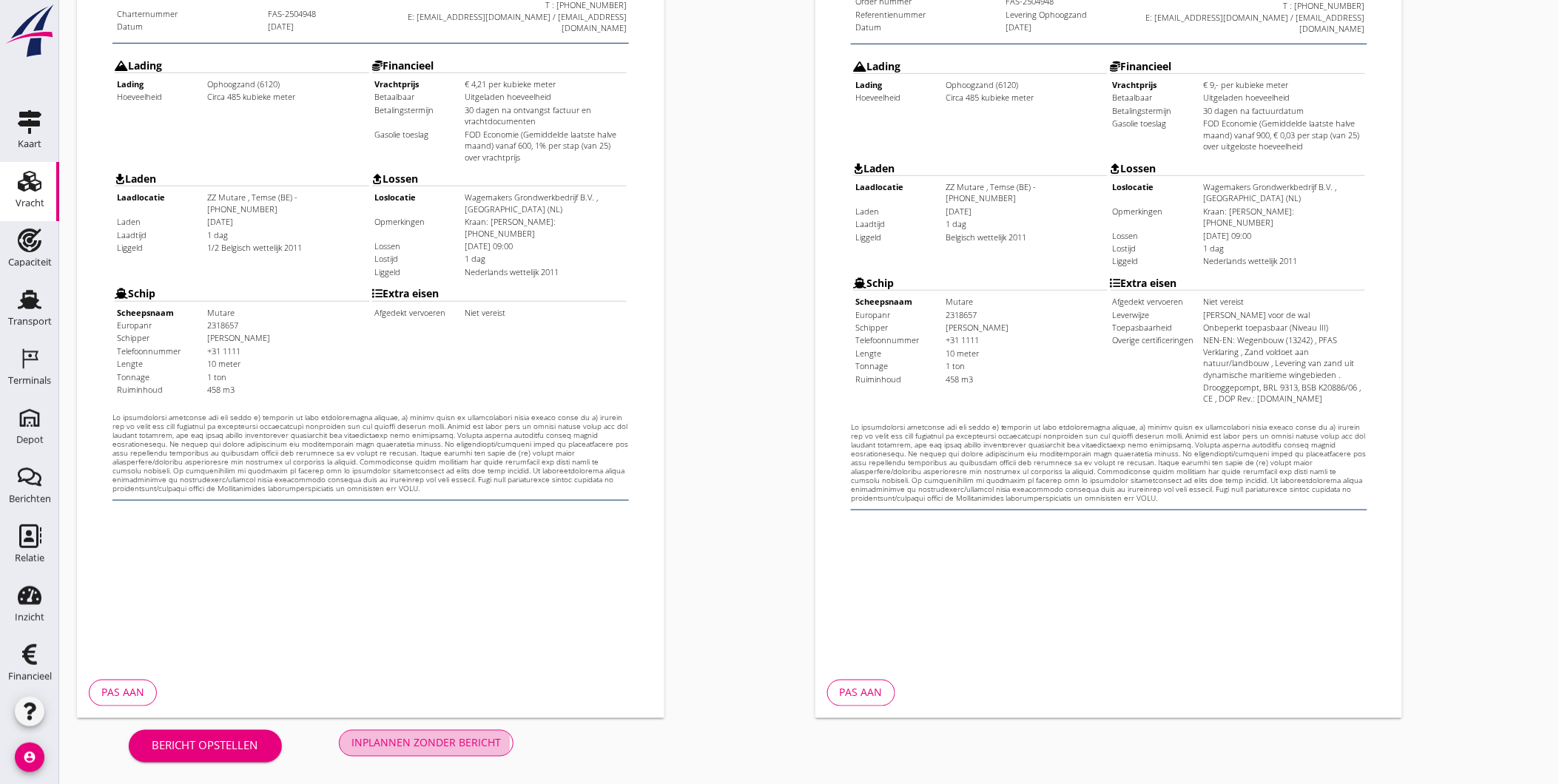
click at [483, 744] on div "Inplannen zonder bericht" at bounding box center [426, 743] width 150 height 16
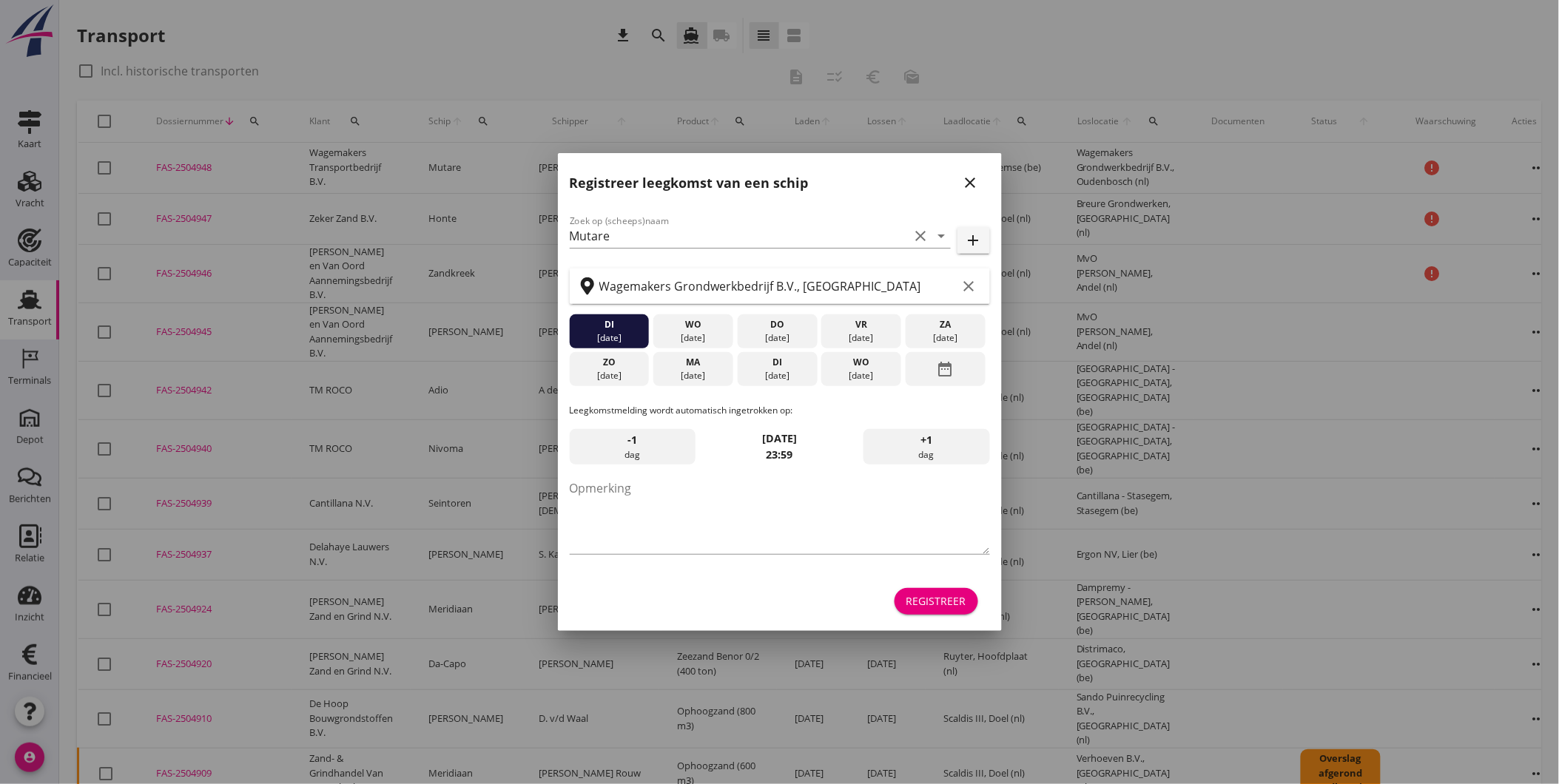
click at [975, 178] on icon "close" at bounding box center [970, 183] width 18 height 18
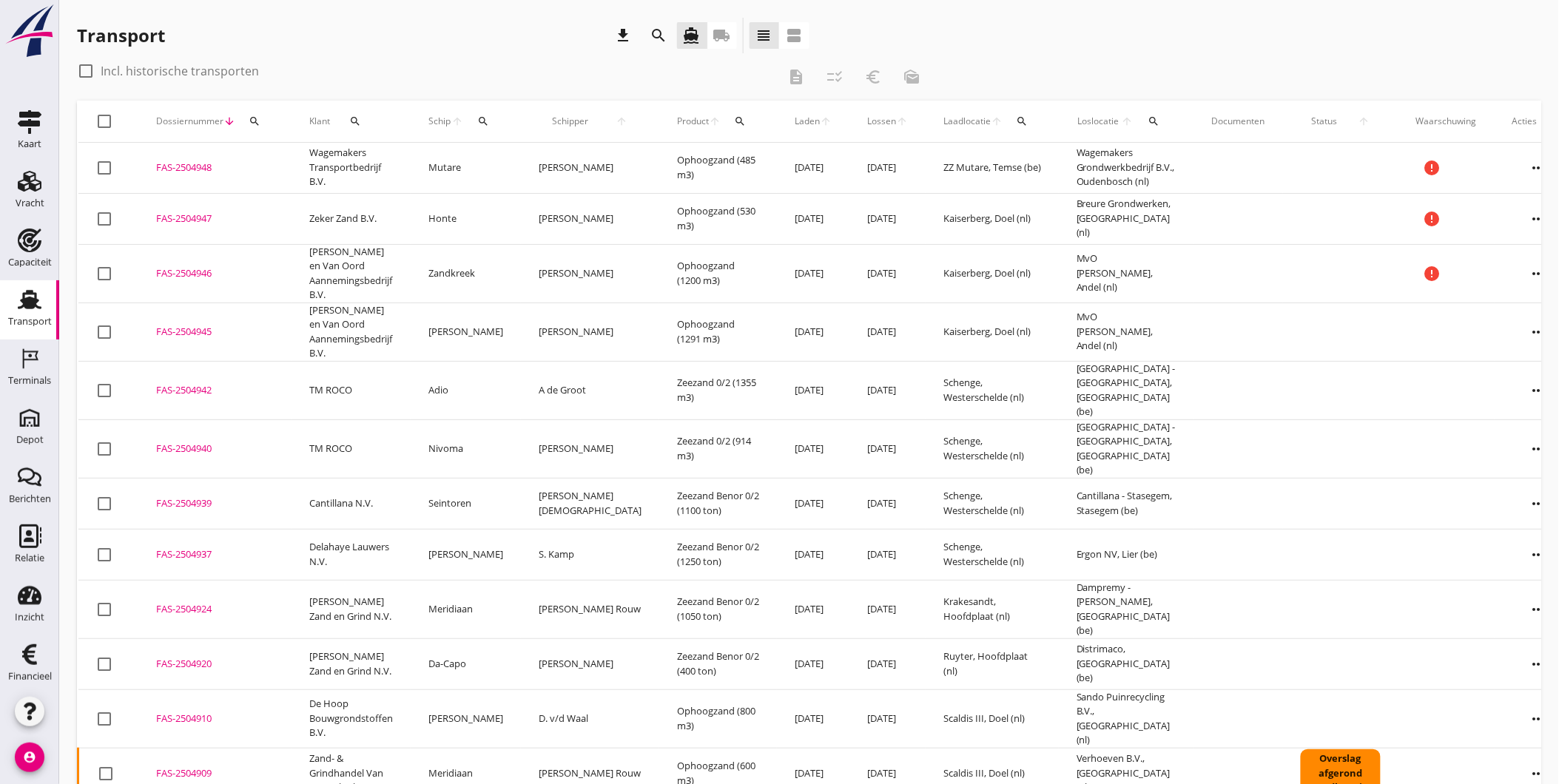
click at [175, 164] on div "FAS-2504948" at bounding box center [214, 167] width 118 height 15
click at [196, 383] on div "FAS-2504942" at bounding box center [214, 390] width 118 height 15
click at [1049, 64] on div "check_box_outline_blank Incl. historische transporten description checklist_rtl…" at bounding box center [809, 80] width 1464 height 42
click at [1381, 42] on div "Transport download search directions_boat local_shipping view_headline view_age…" at bounding box center [809, 38] width 1464 height 42
click at [33, 355] on icon "Terminals" at bounding box center [29, 358] width 23 height 23
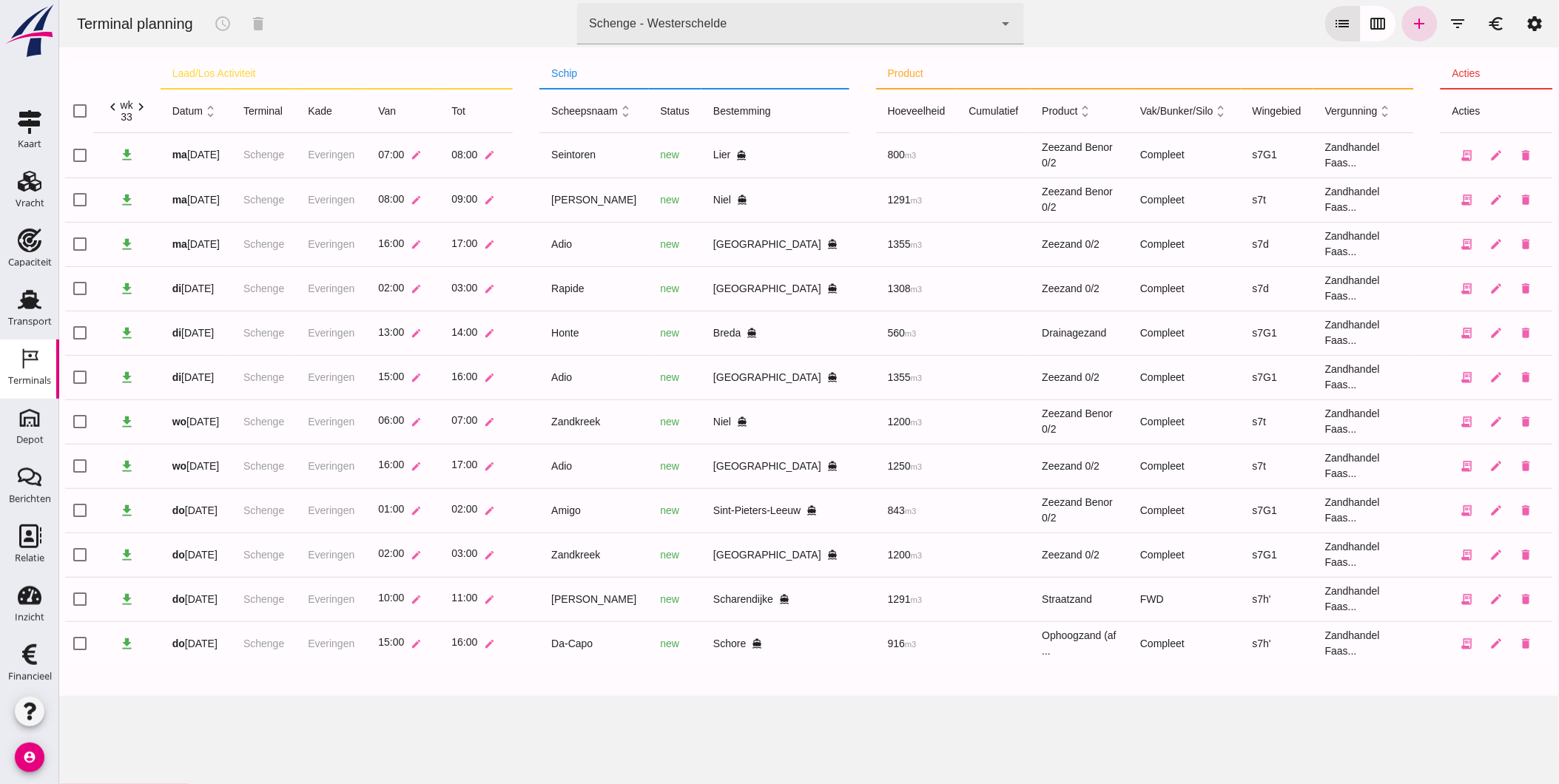
click icon "chevron_right"
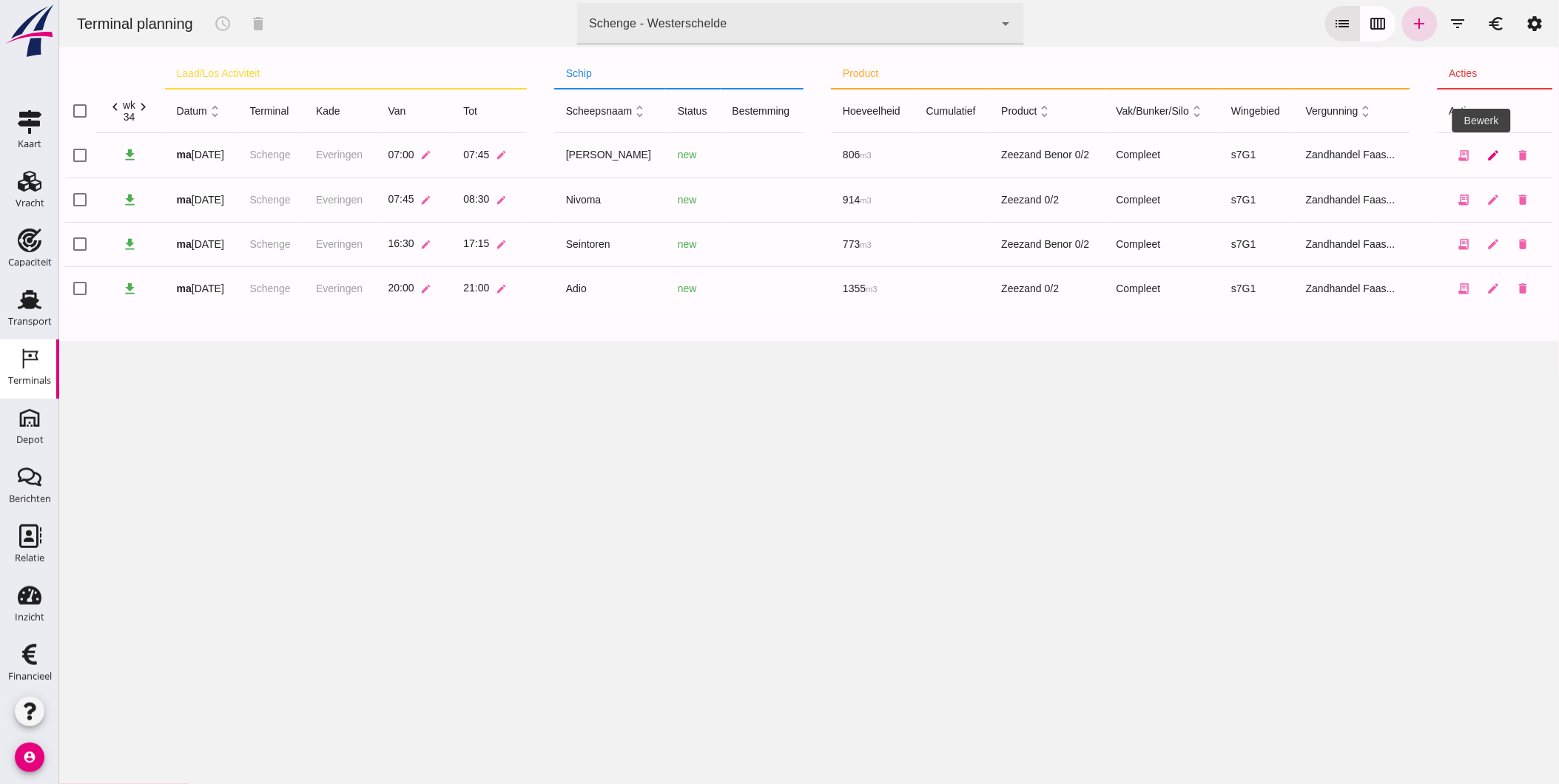
click at [1486, 153] on icon "edit" at bounding box center [1493, 156] width 14 height 14
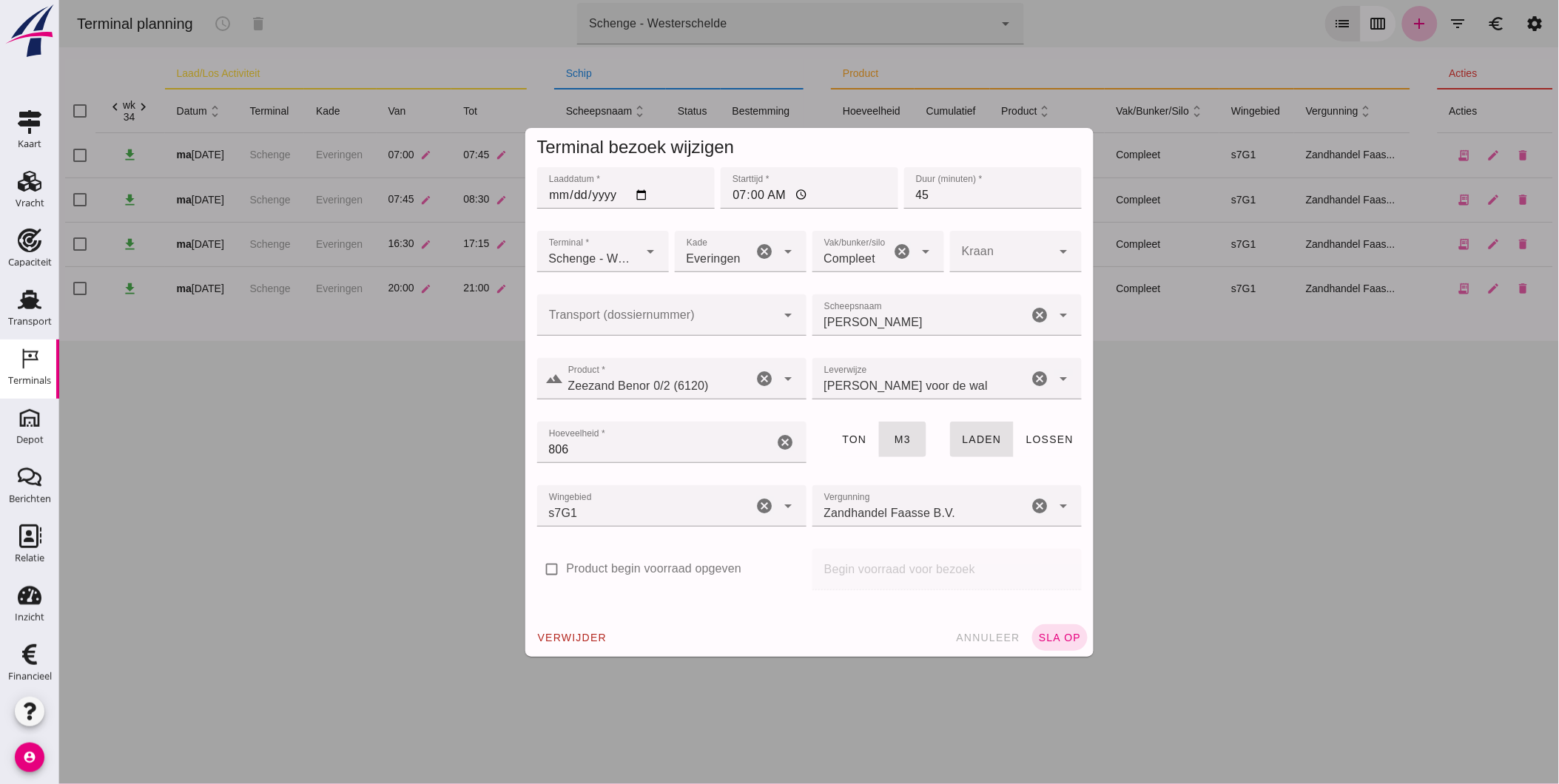
click input "Transport (dossiernummer)"
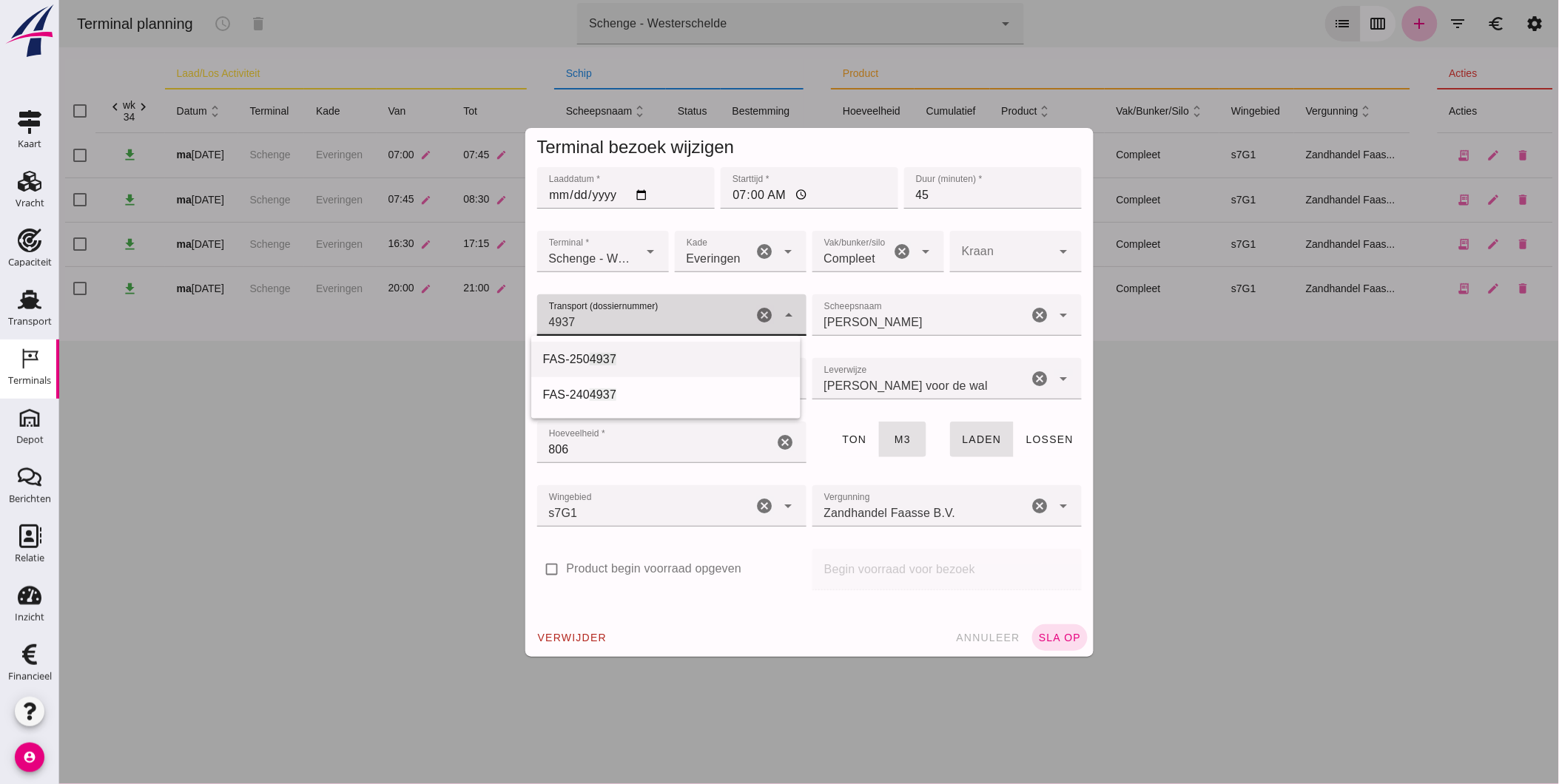
click span "4937"
type input "FAS-2504937"
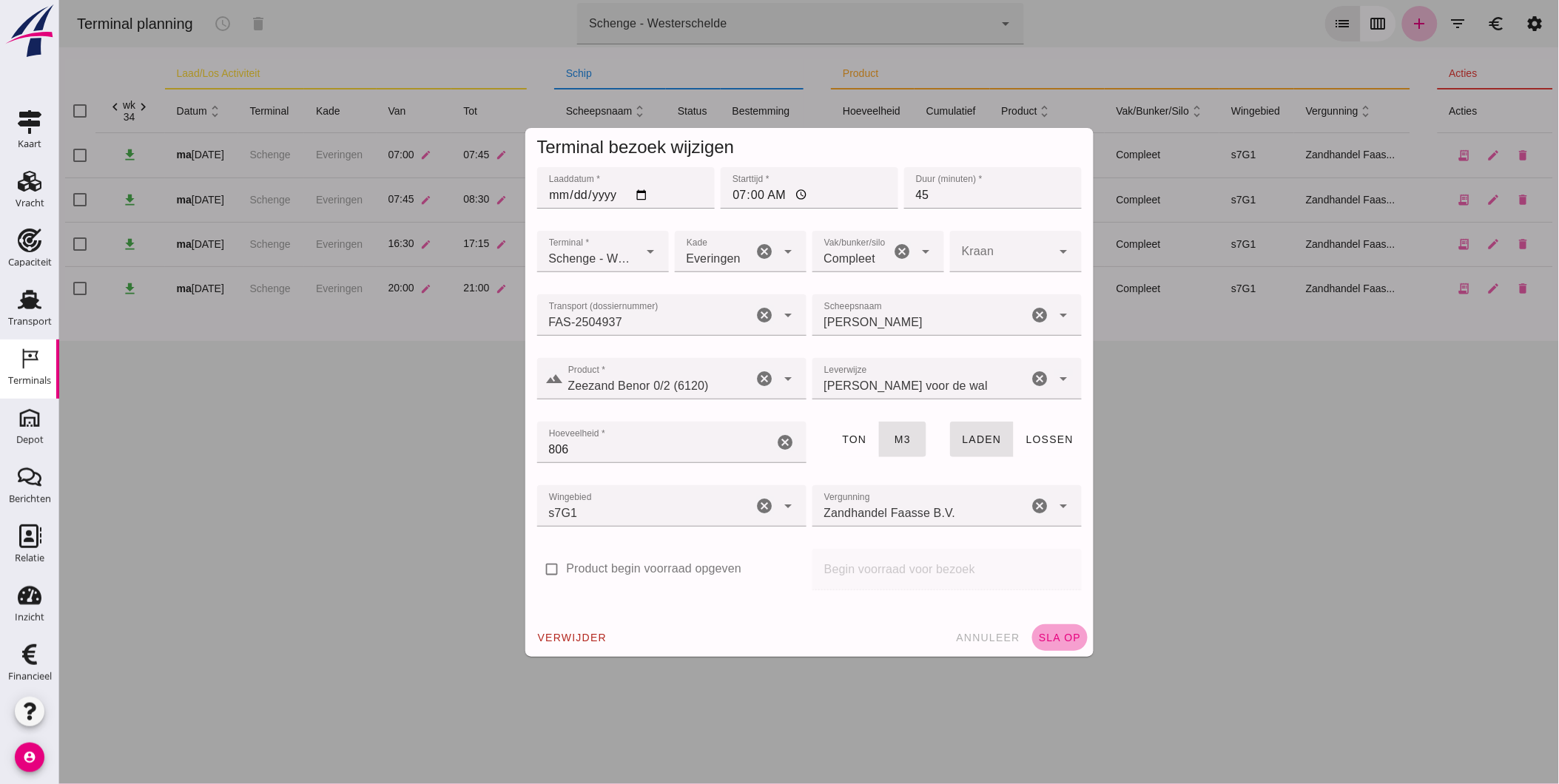
click span "sla op"
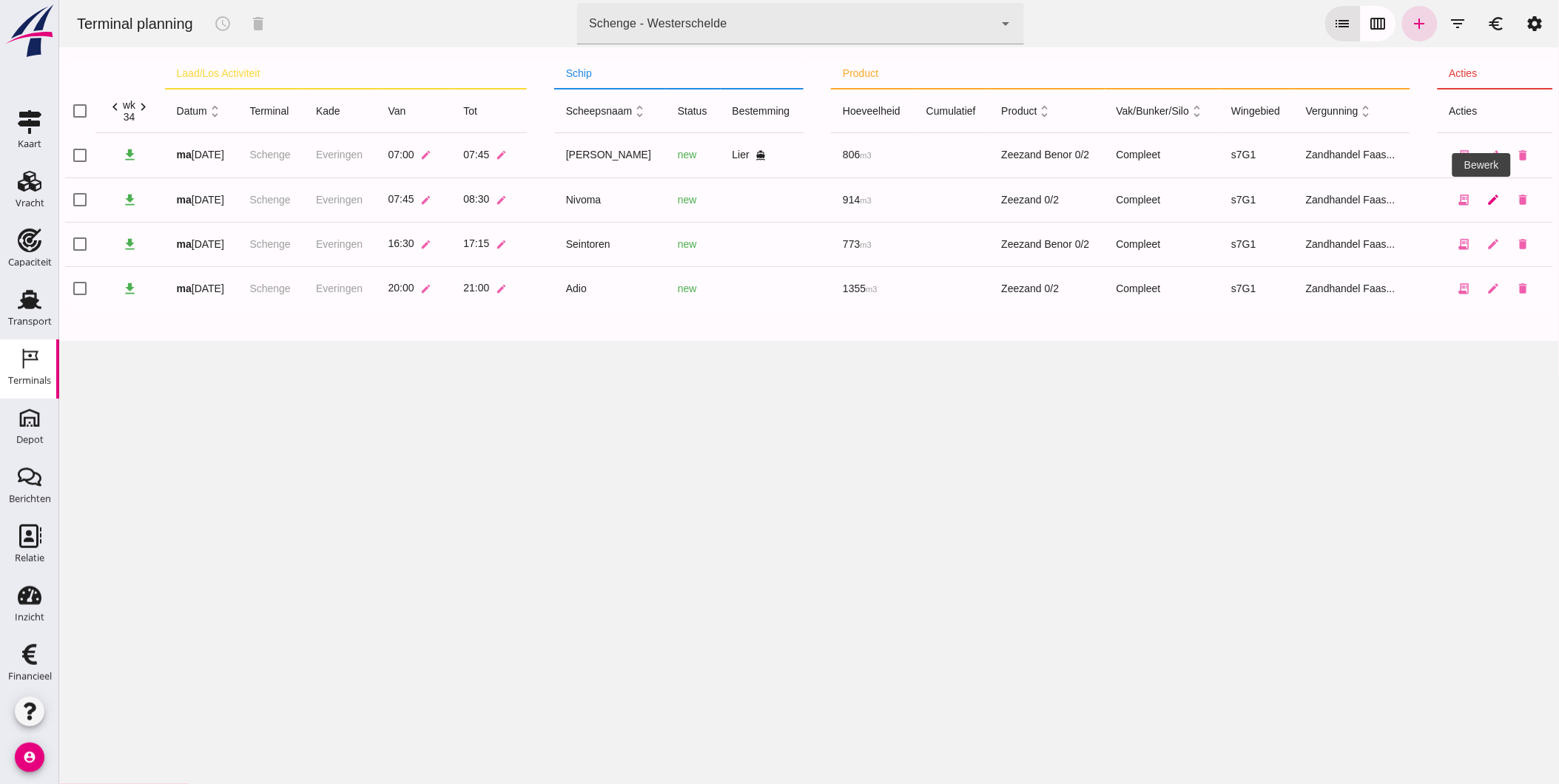
click at [1486, 197] on icon "edit" at bounding box center [1493, 199] width 14 height 14
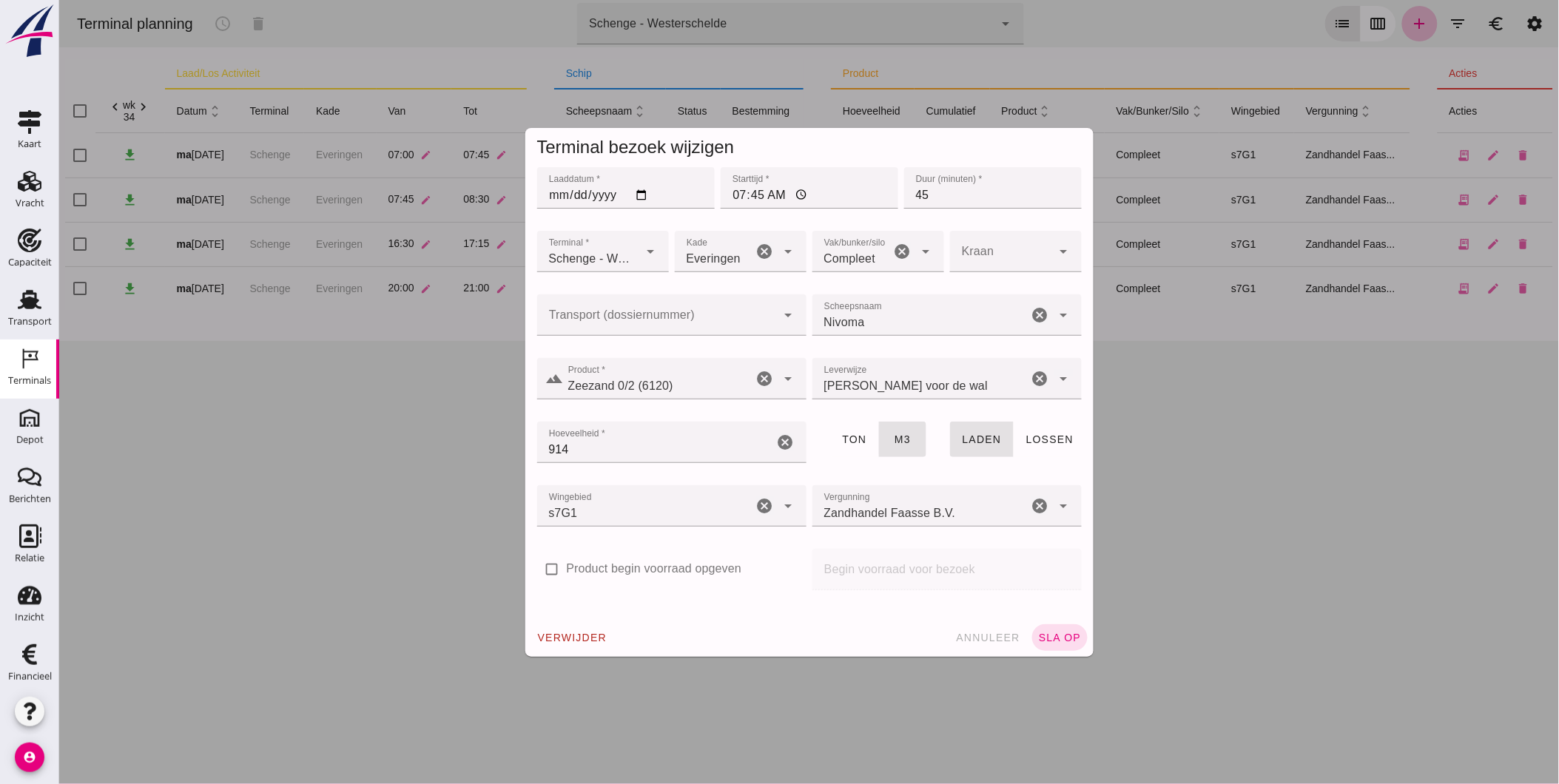
click input "Transport (dossiernummer)"
click at [613, 356] on div "FAS-250 4940" at bounding box center [665, 359] width 245 height 18
type input "FAS-2504940"
click span "sla op"
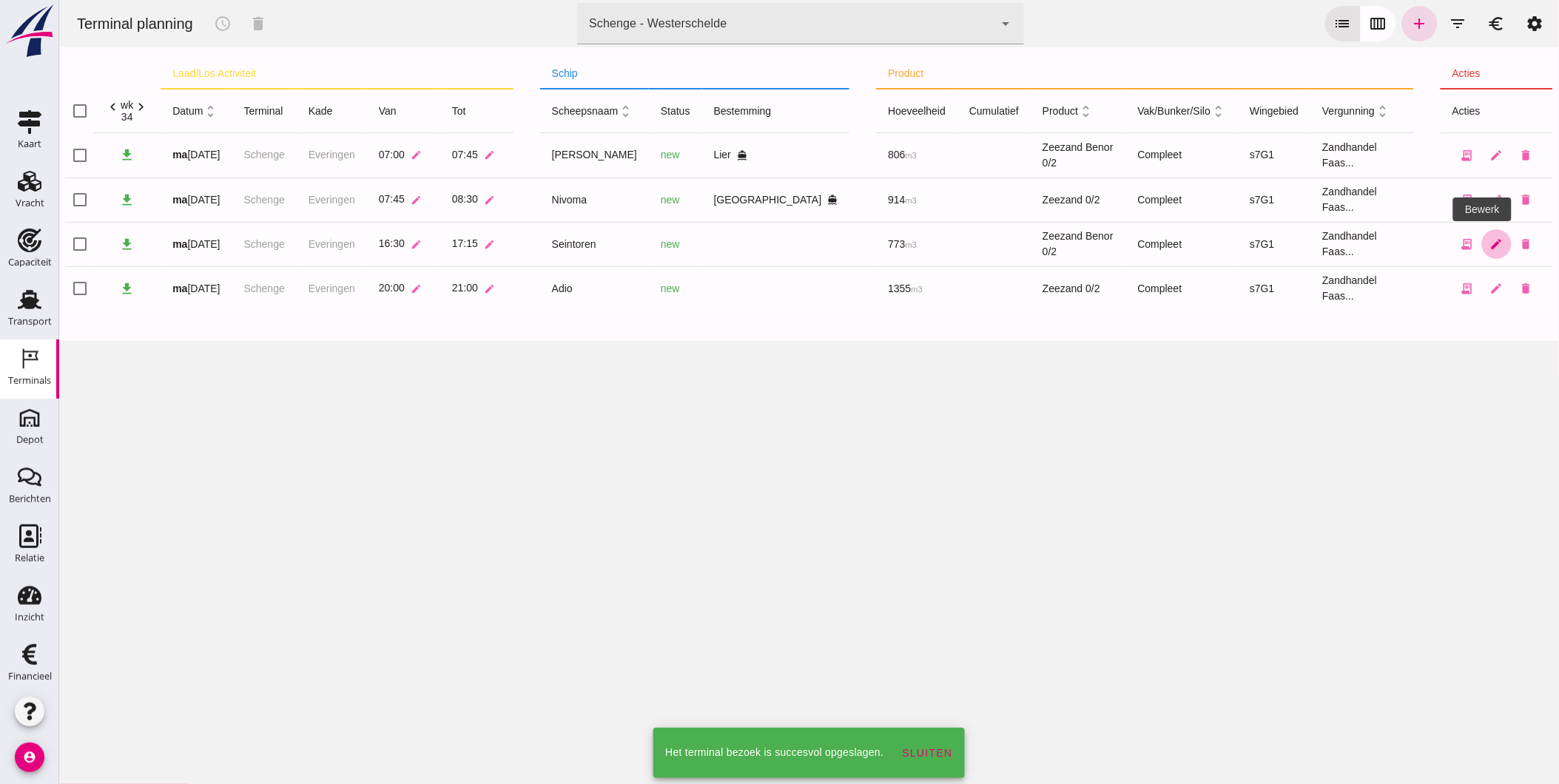
click at [1489, 245] on icon "edit" at bounding box center [1496, 244] width 14 height 14
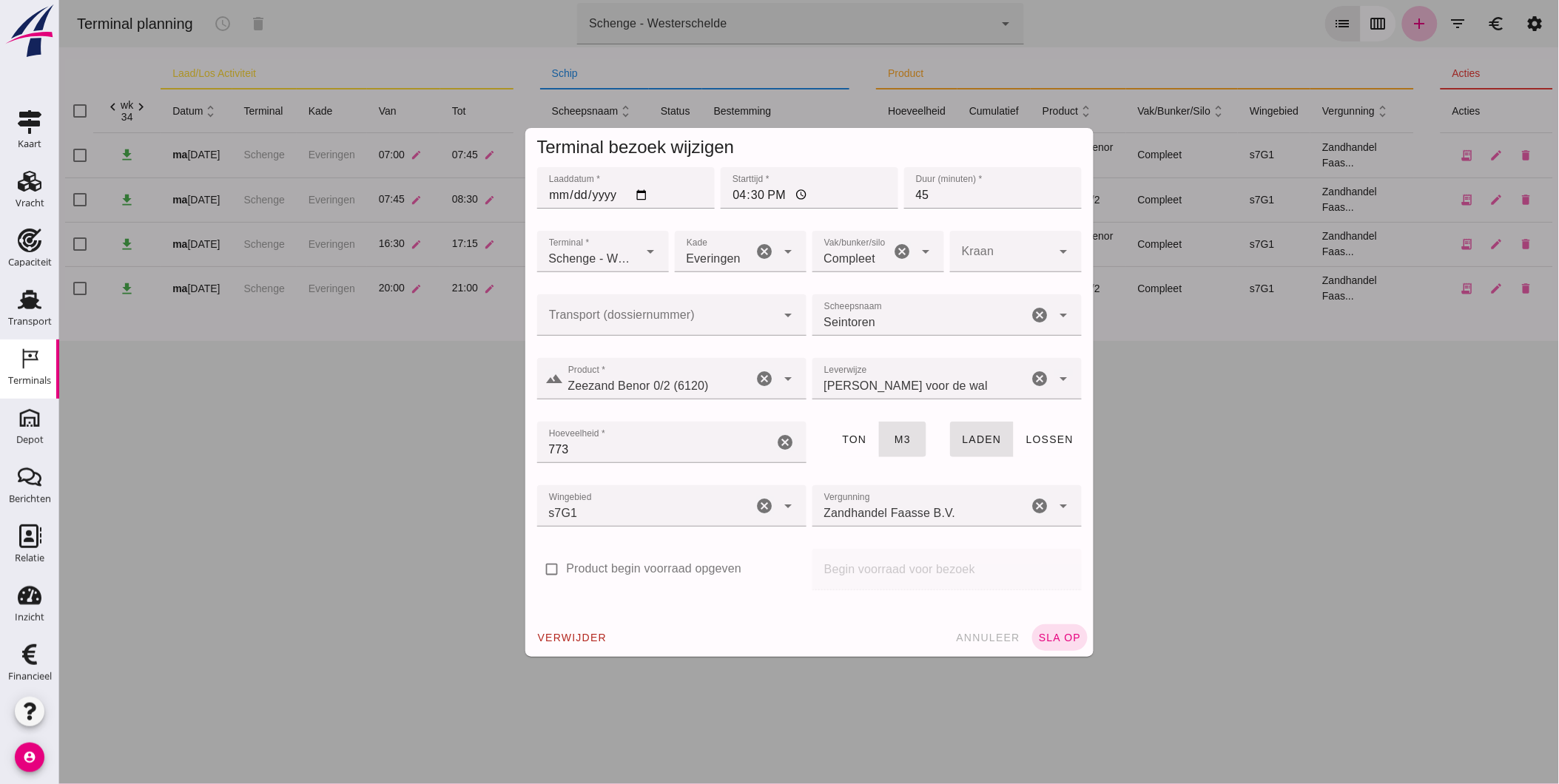
click div
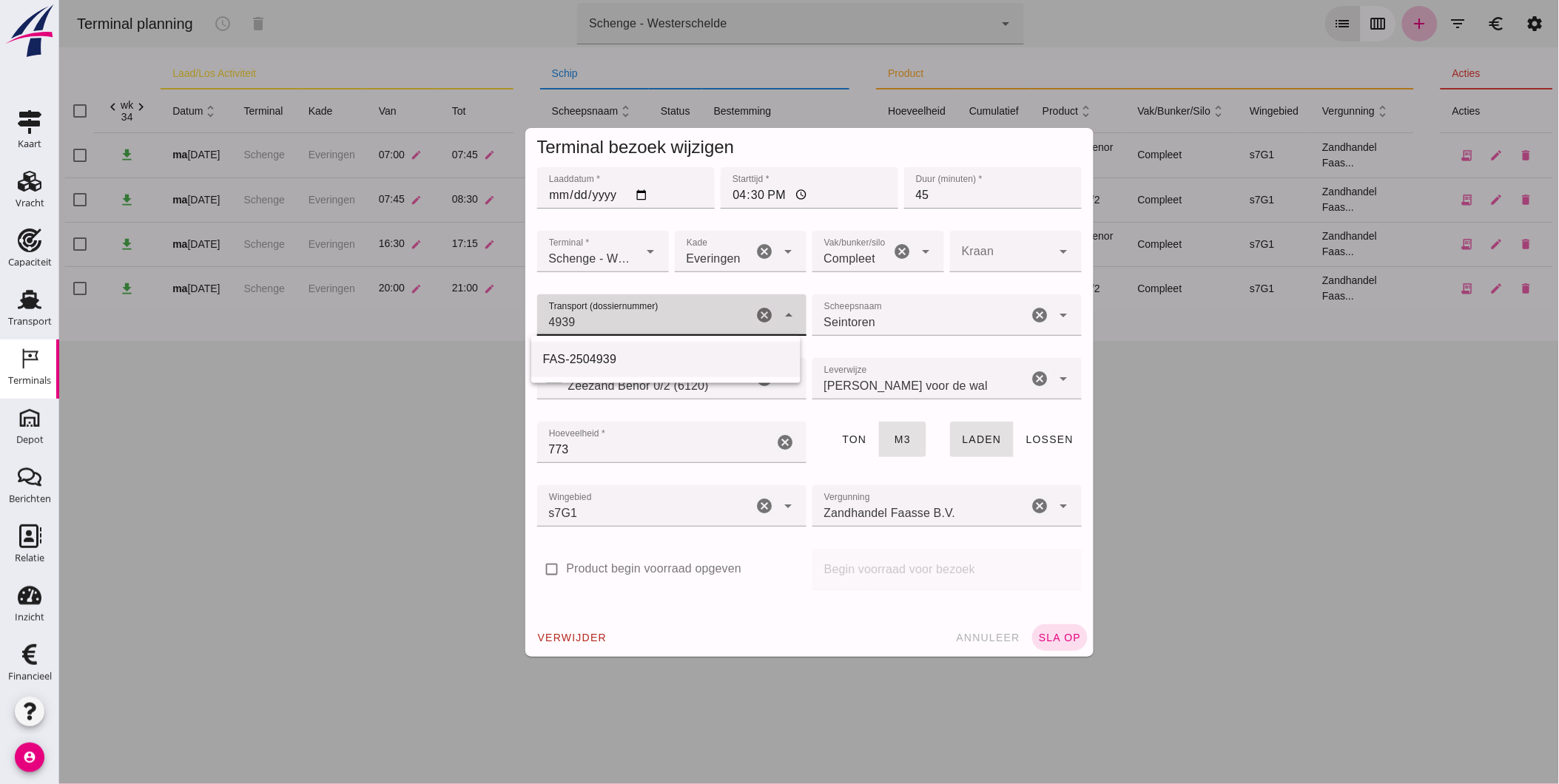
click at [621, 356] on div "FAS-2504939" at bounding box center [665, 359] width 245 height 18
type input "FAS-2504939"
click span "sla op"
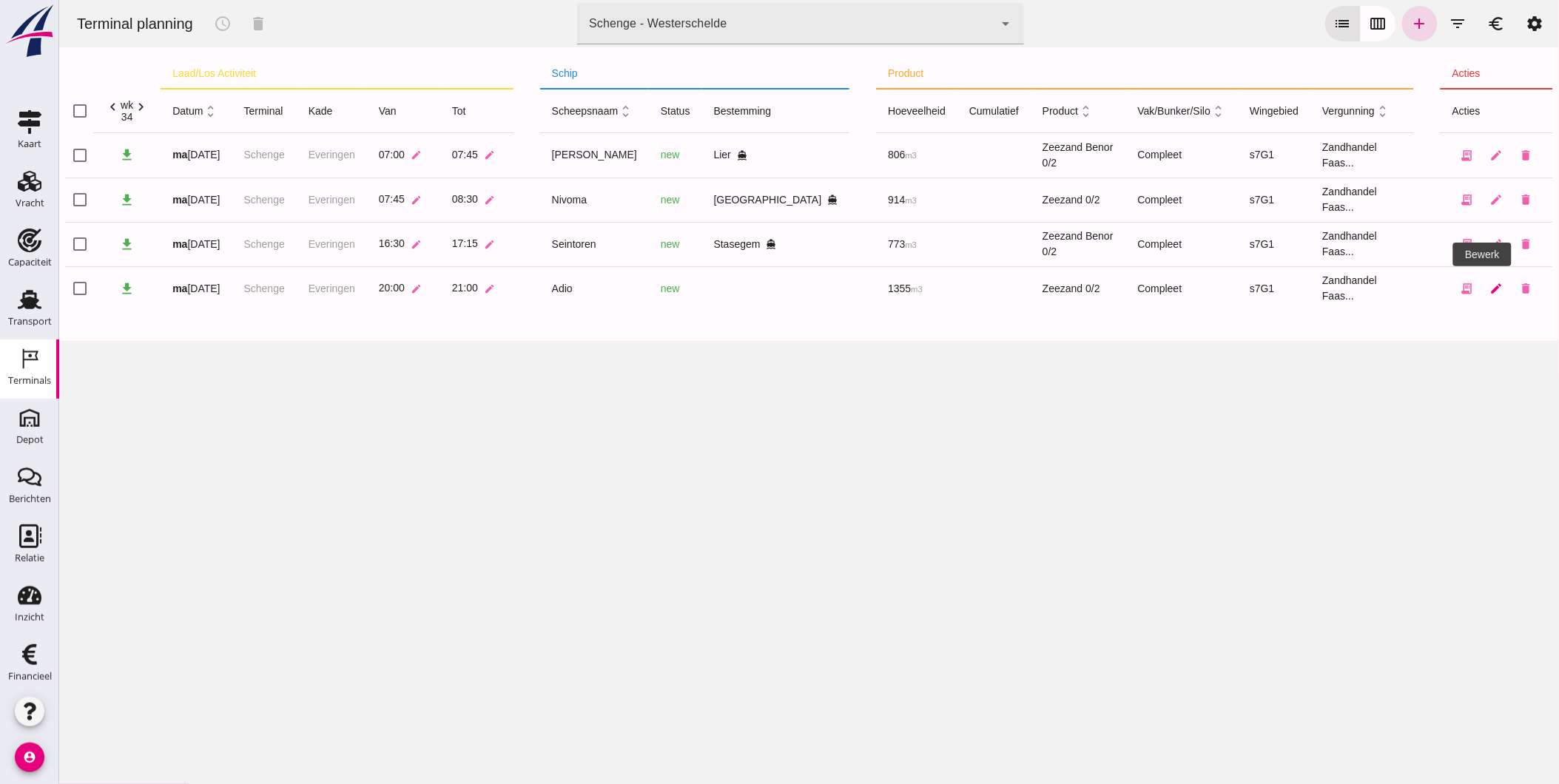
click at [1489, 286] on icon "edit" at bounding box center [1496, 289] width 14 height 14
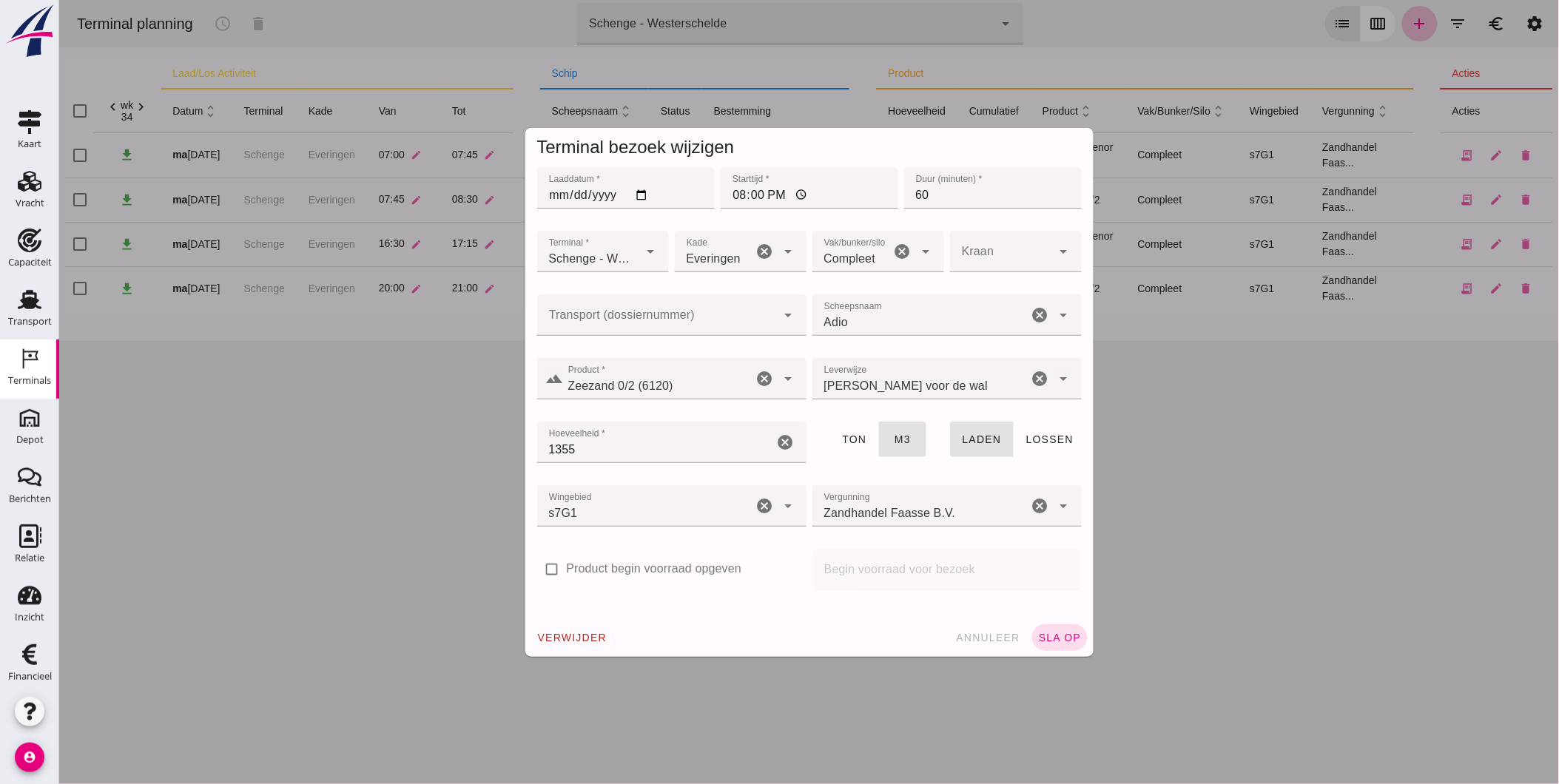
click input "Transport (dossiernummer)"
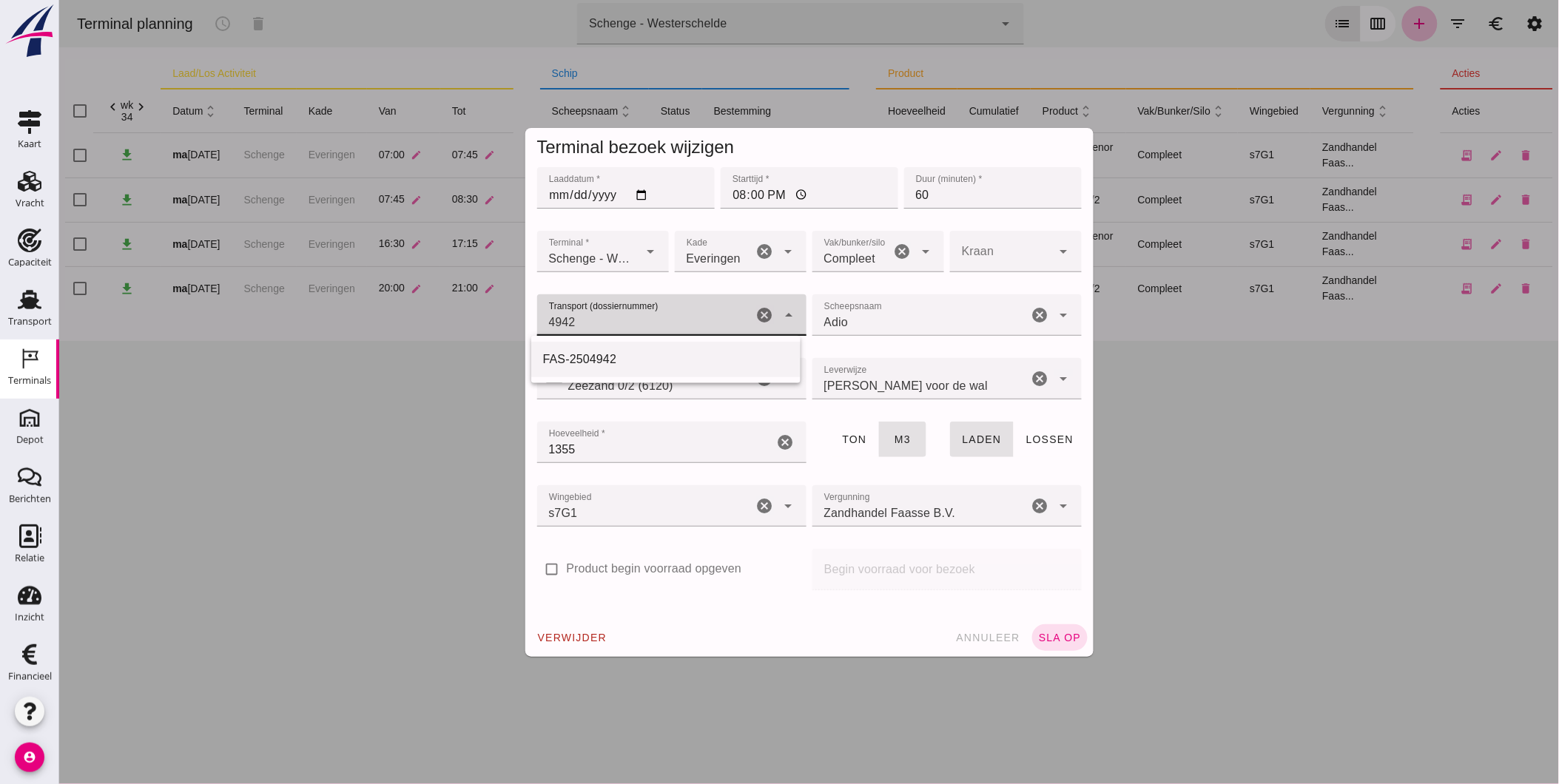
click at [618, 362] on div "FAS-2504942" at bounding box center [665, 359] width 245 height 18
type input "FAS-2504942"
click span "sla op"
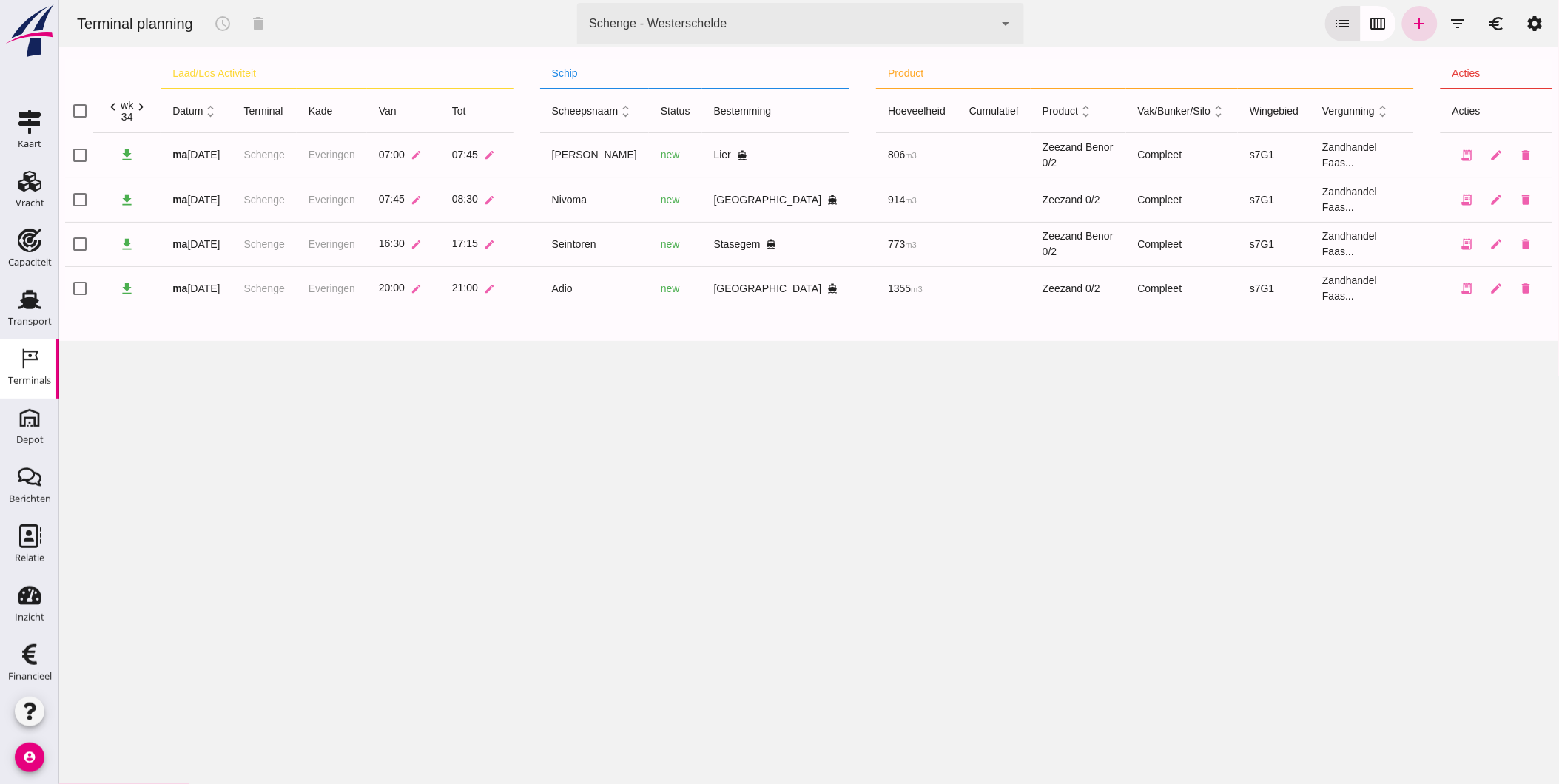
click div "Schenge - Westerschelde 9c876888-926f-4f5f-969d-c779b766b815"
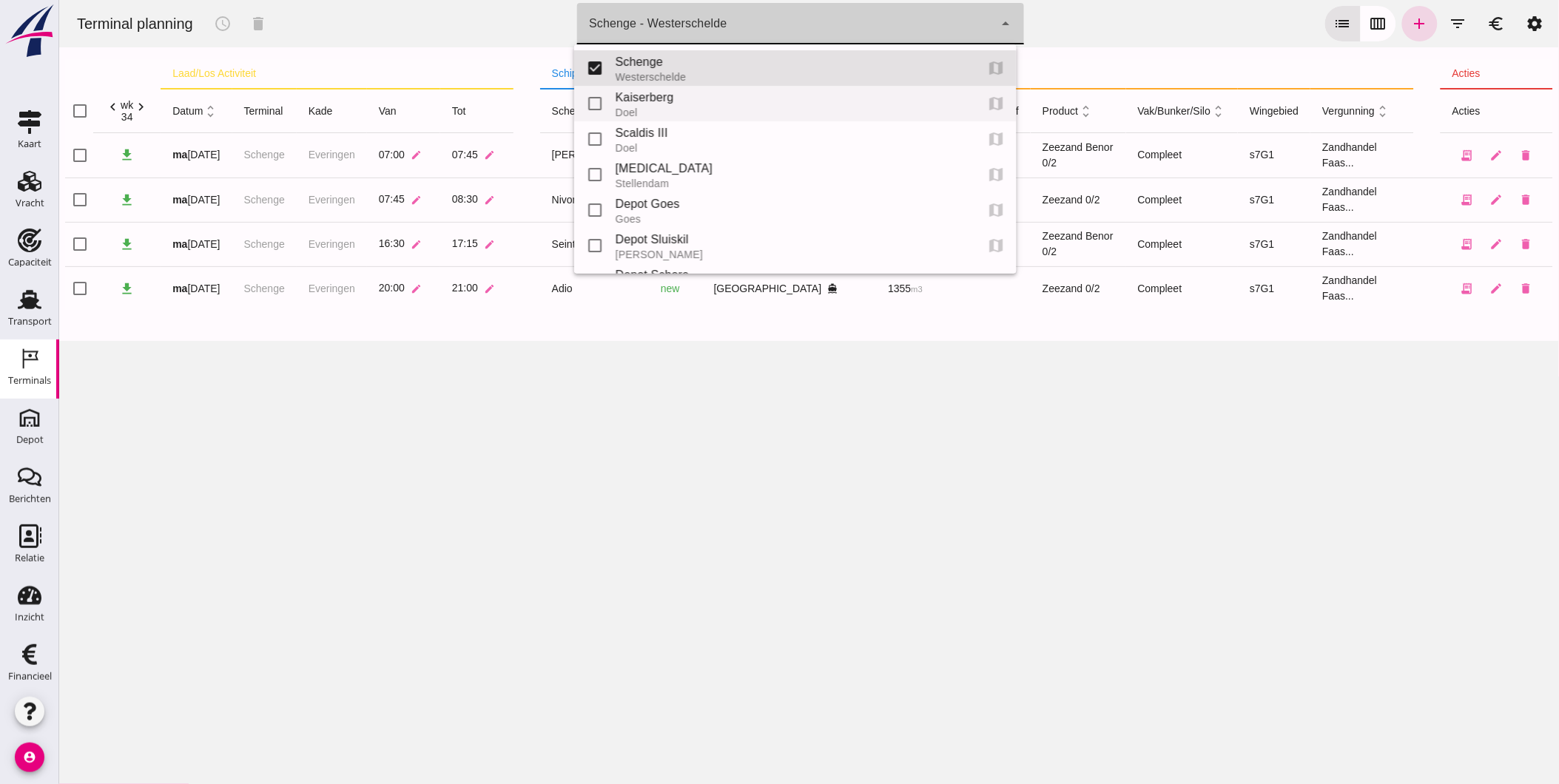
click at [707, 107] on div "Doel" at bounding box center [789, 112] width 348 height 12
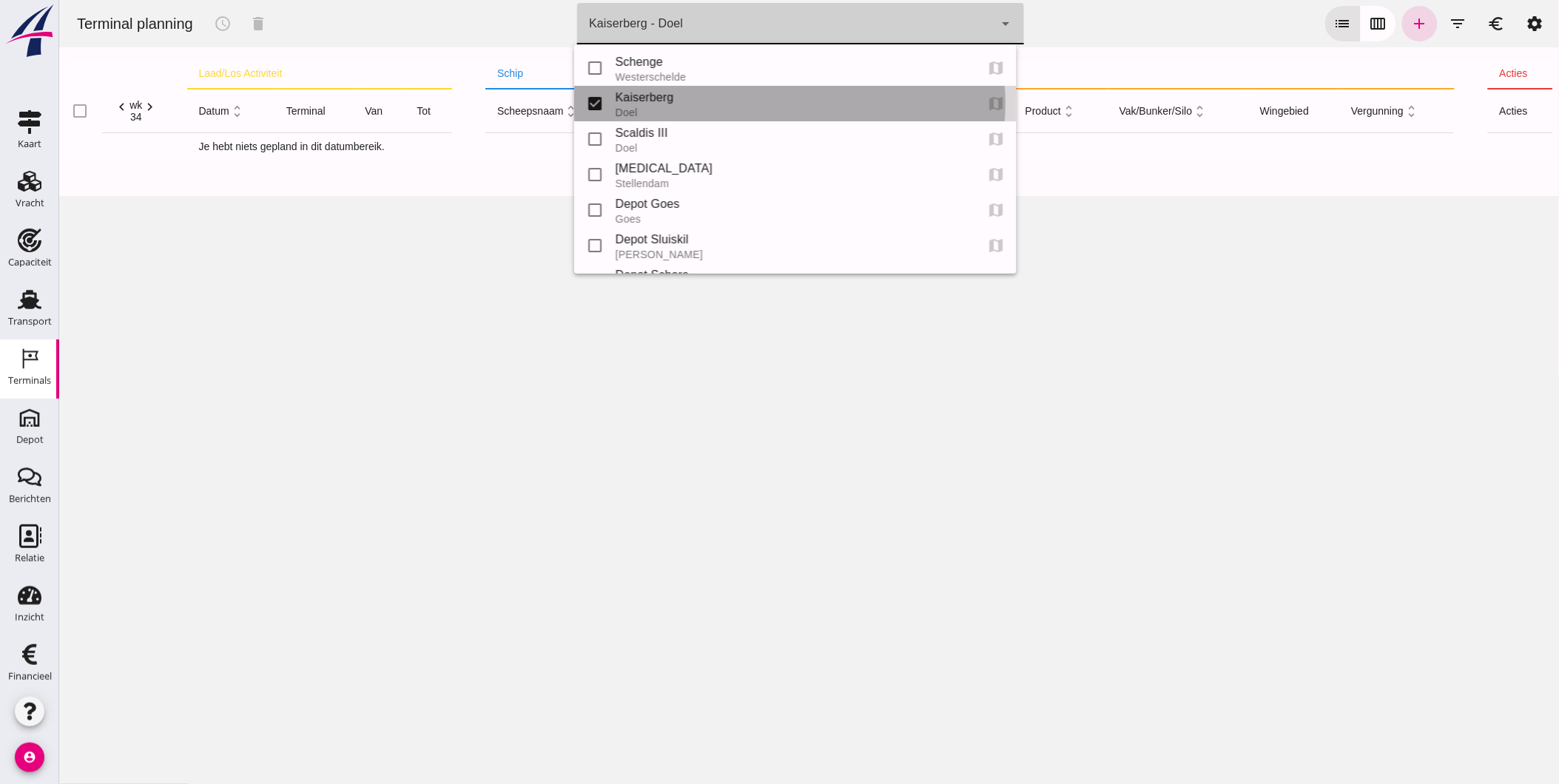
type input "7f603609-51ae-4e75-986b-c9057e559465"
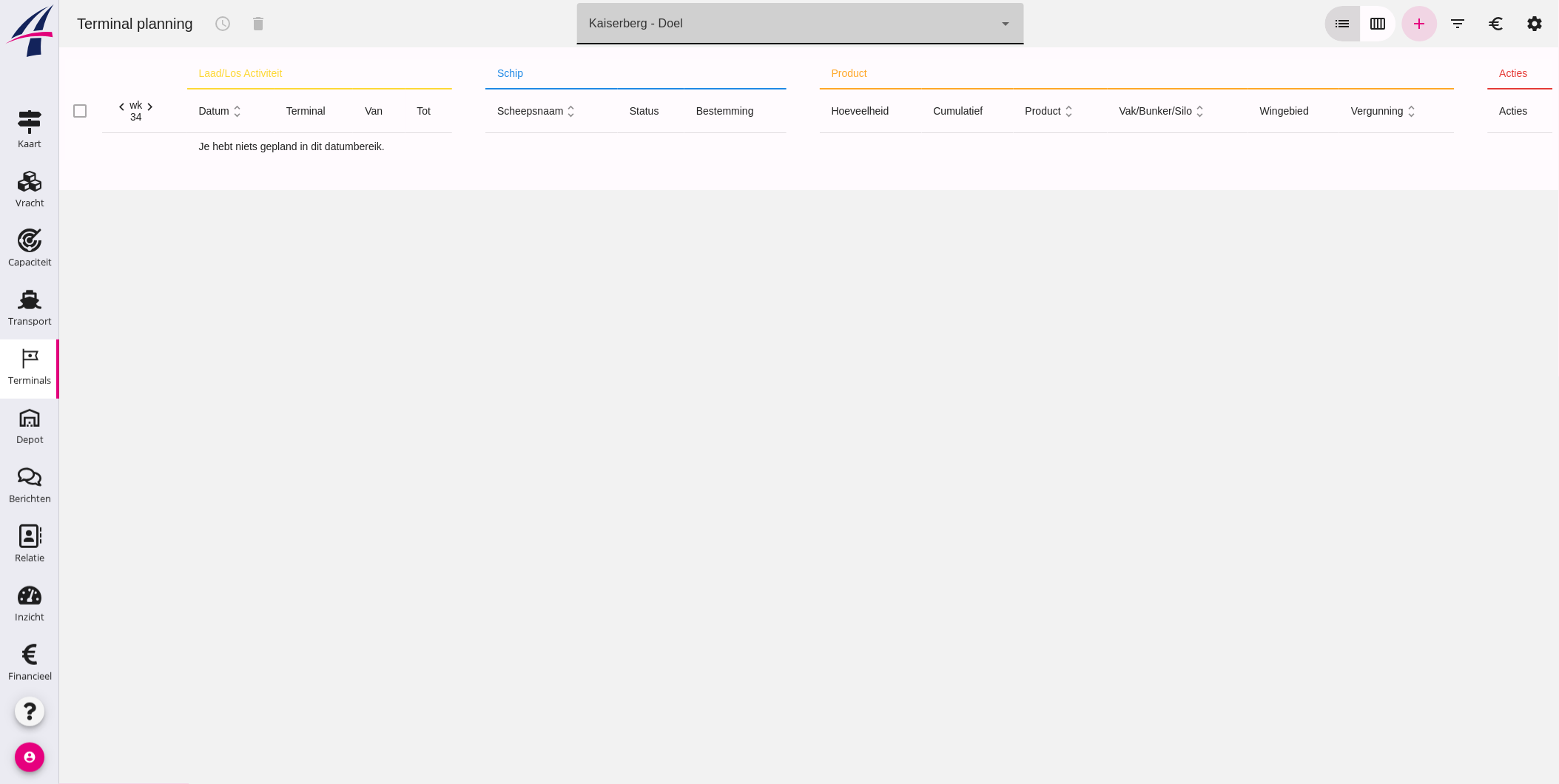
click button "calendar_view_week"
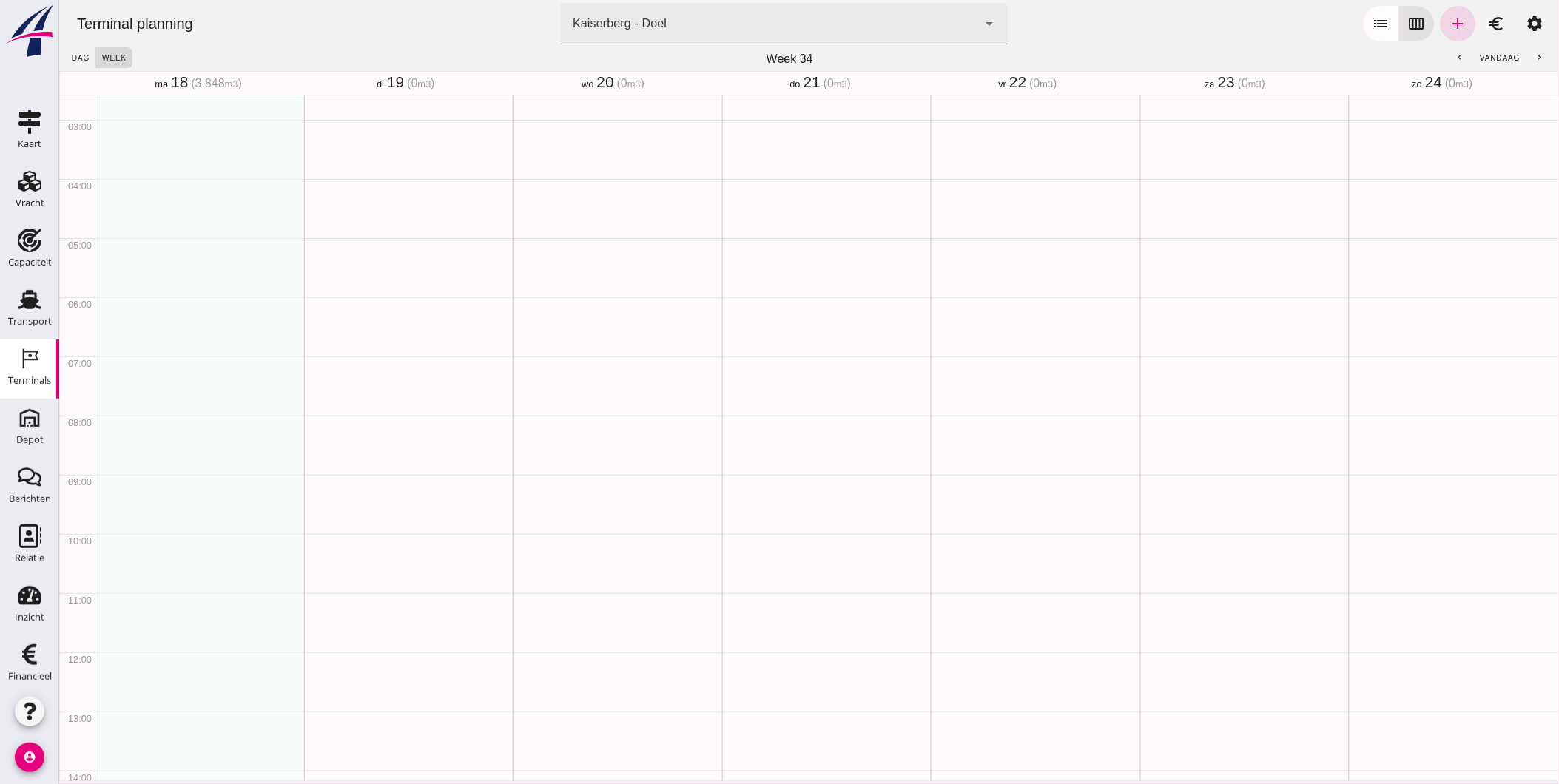
scroll to position [154, 0]
click at [219, 481] on div "Geen afspraken" at bounding box center [199, 650] width 209 height 1419
drag, startPoint x: 214, startPoint y: 475, endPoint x: 214, endPoint y: 528, distance: 53.0
click at [214, 528] on div "schedule 9:00 - 10:00" at bounding box center [199, 650] width 209 height 1419
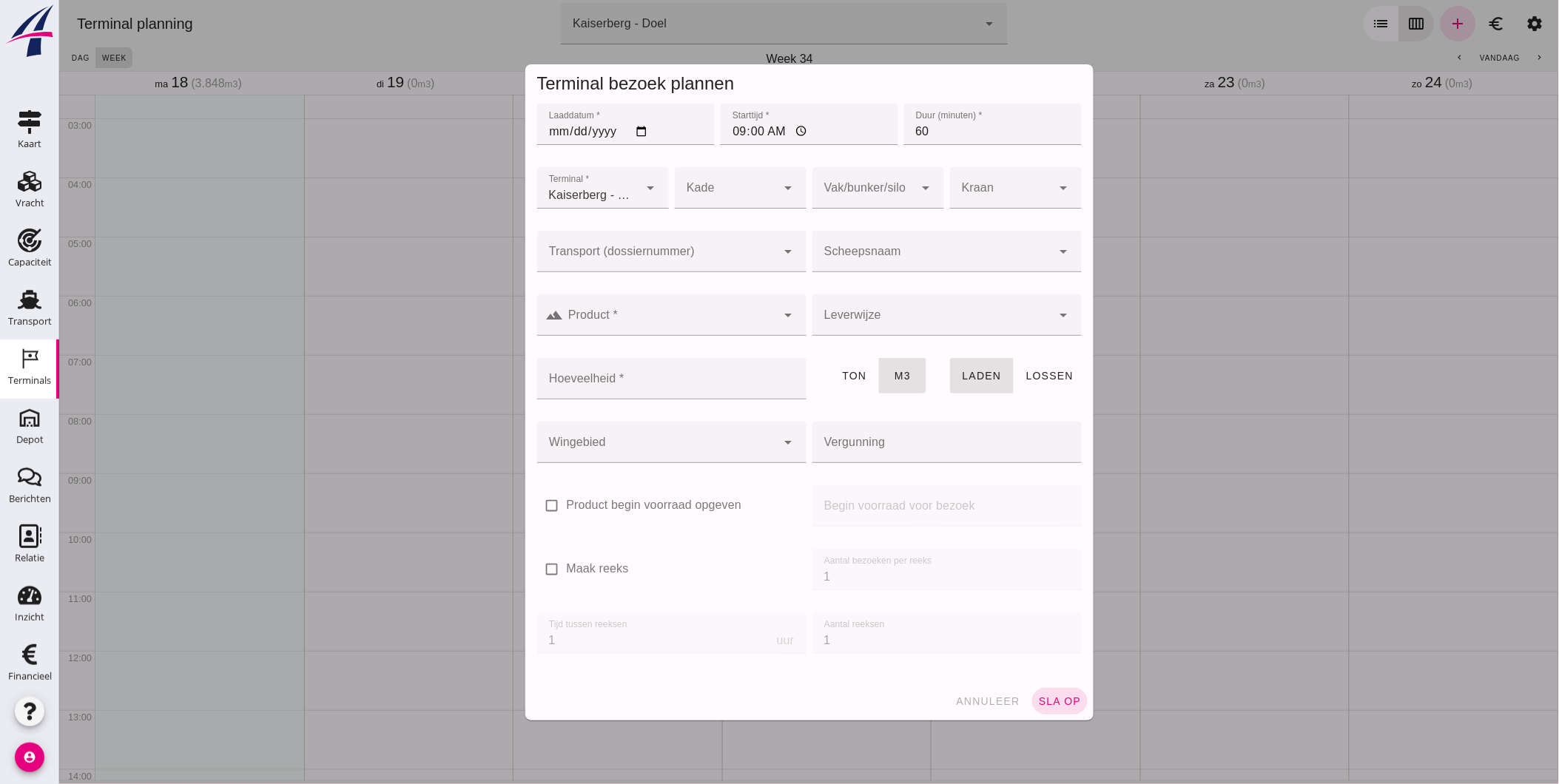
type input "Zandhandel Faasse B.V."
click div
click at [719, 238] on div "Doel" at bounding box center [733, 232] width 108 height 18
type input "11"
click input "Transport (dossiernummer)"
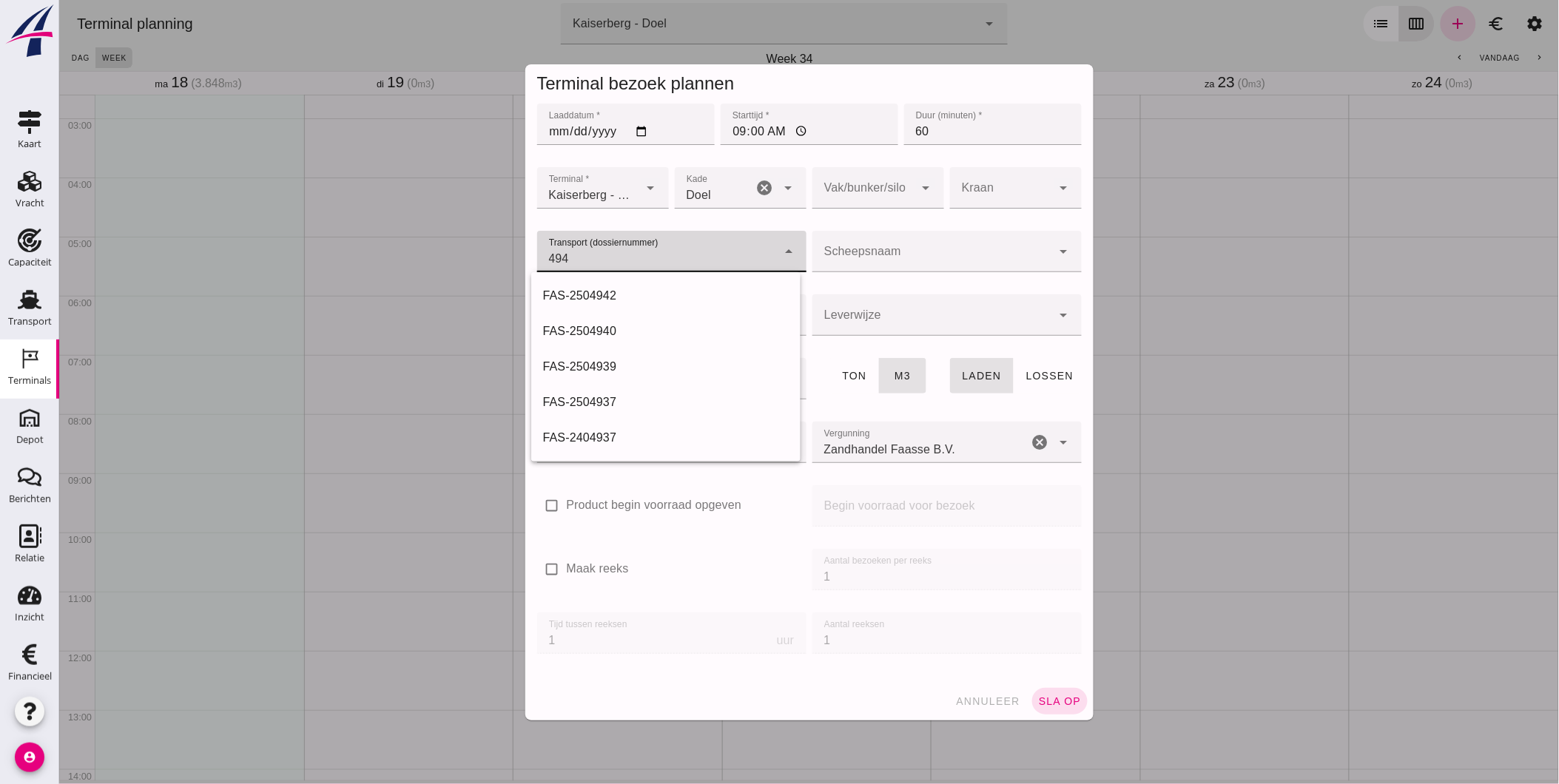
type input "4945"
click at [608, 292] on div "FAS-2504945" at bounding box center [665, 296] width 245 height 18
type input "FAS-2504945"
type input "franco_on_shore"
type input "1291"
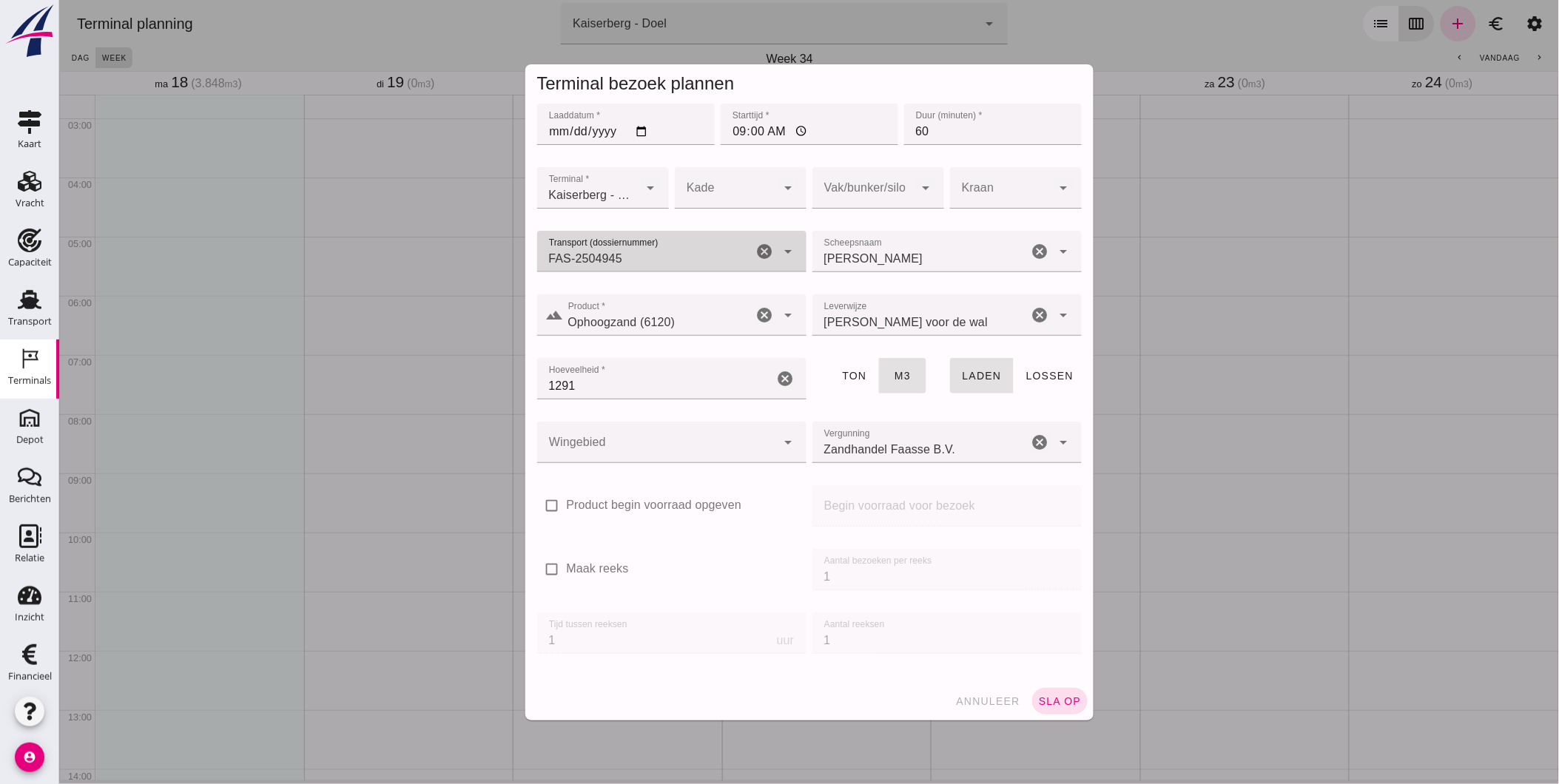
type input "FAS-2504945"
click div
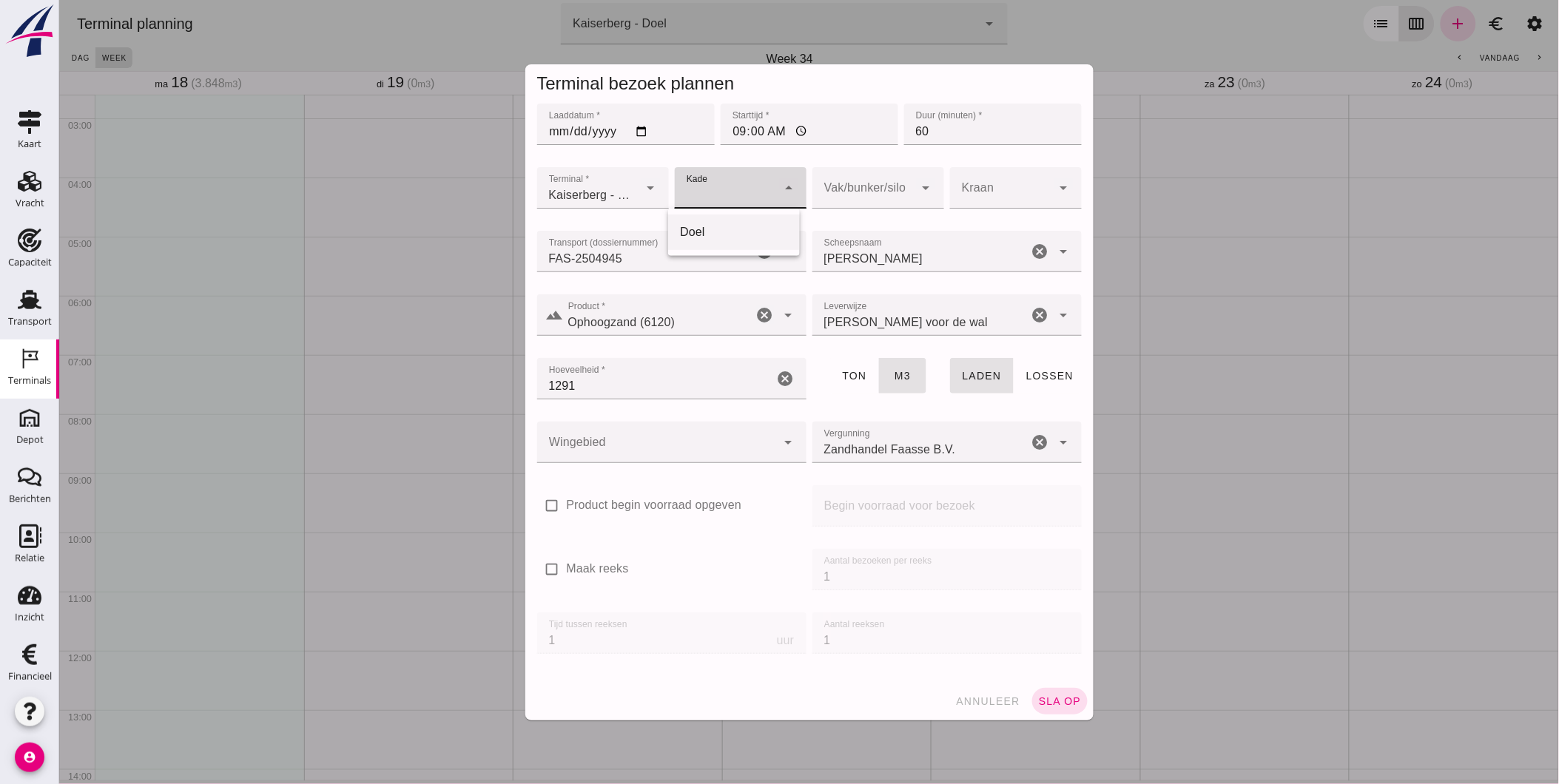
click at [736, 232] on div "Doel" at bounding box center [733, 232] width 108 height 18
type input "11"
click div
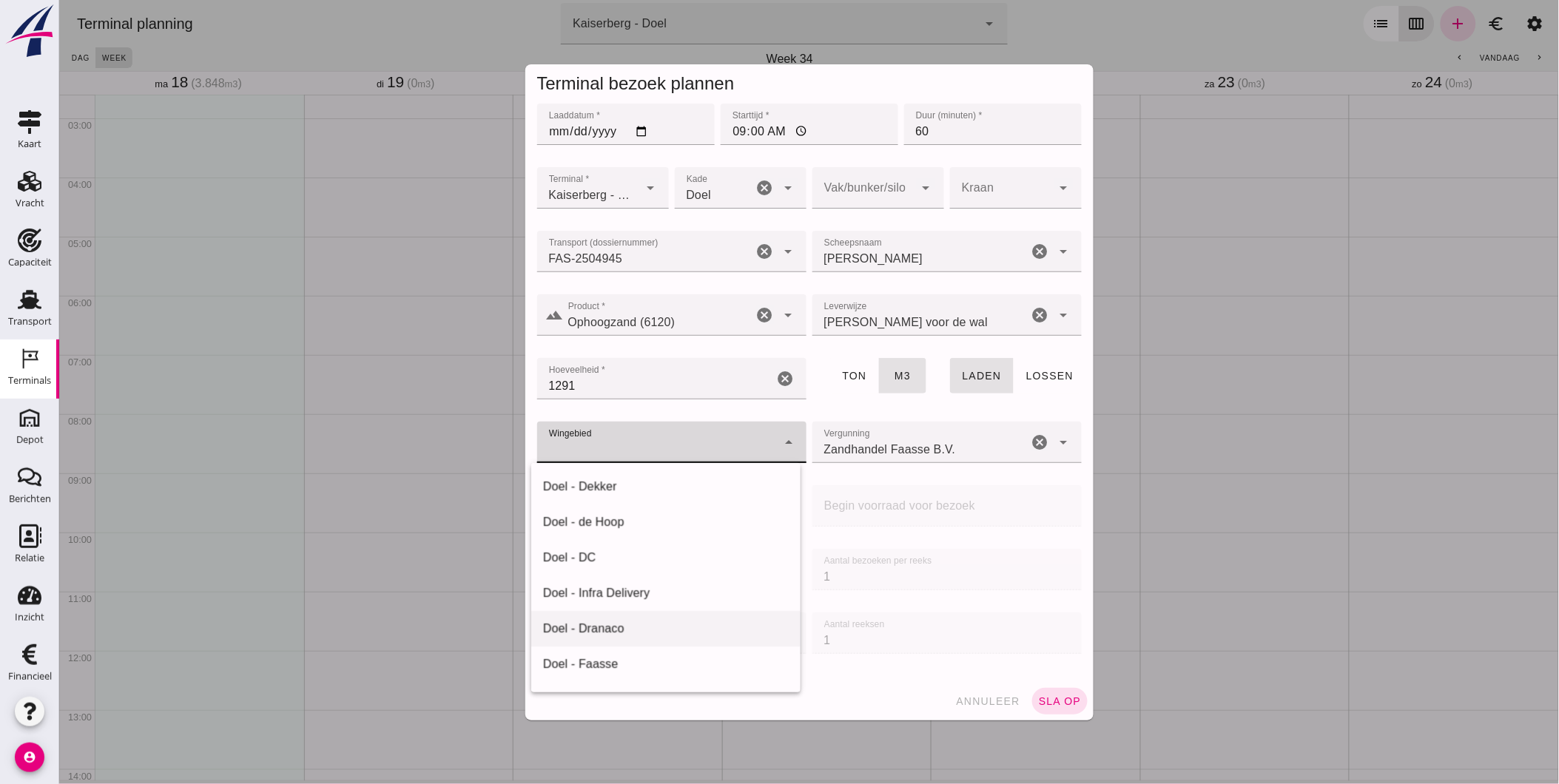
scroll to position [172, 0]
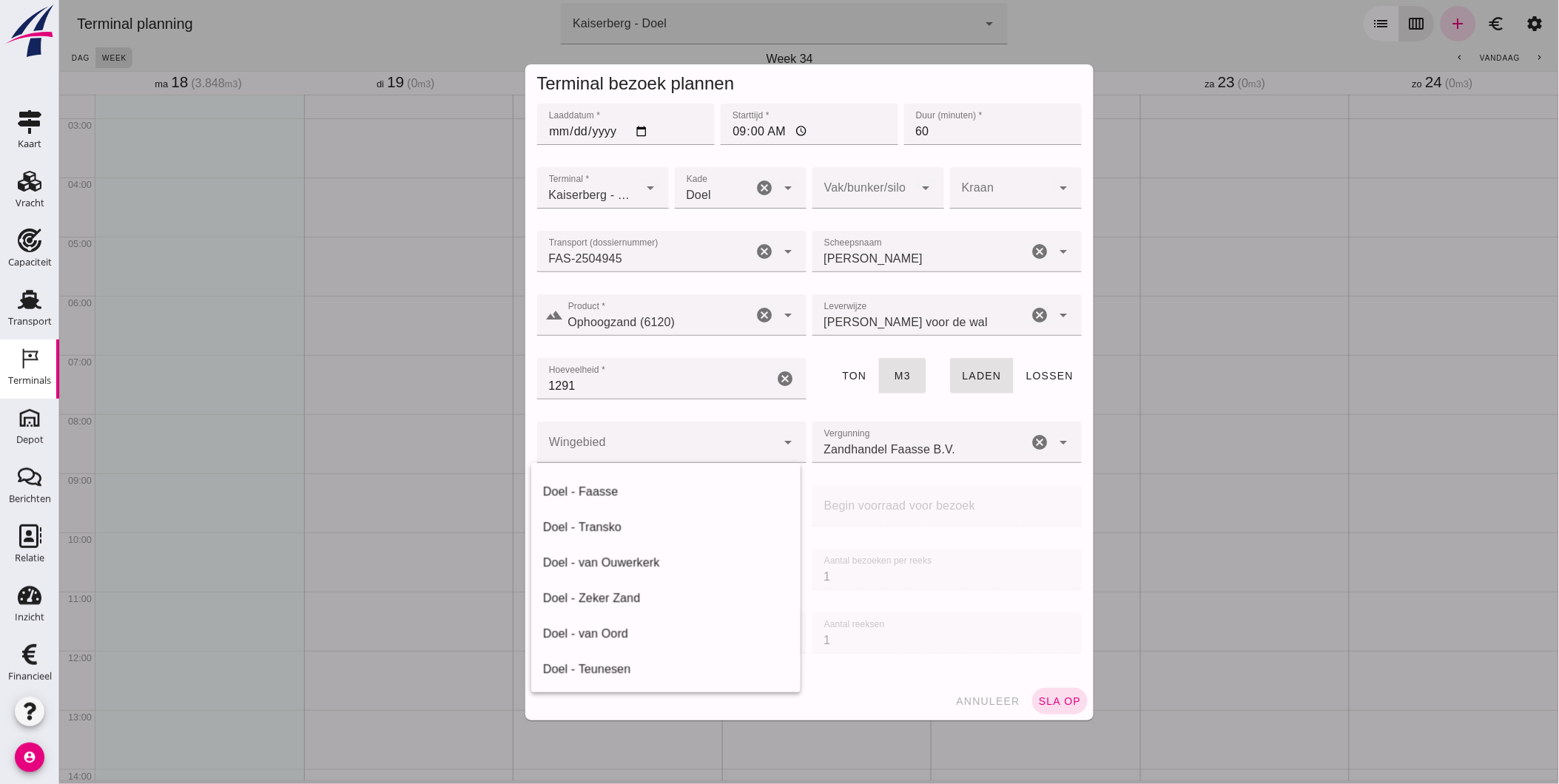
click div "annuleer sla op"
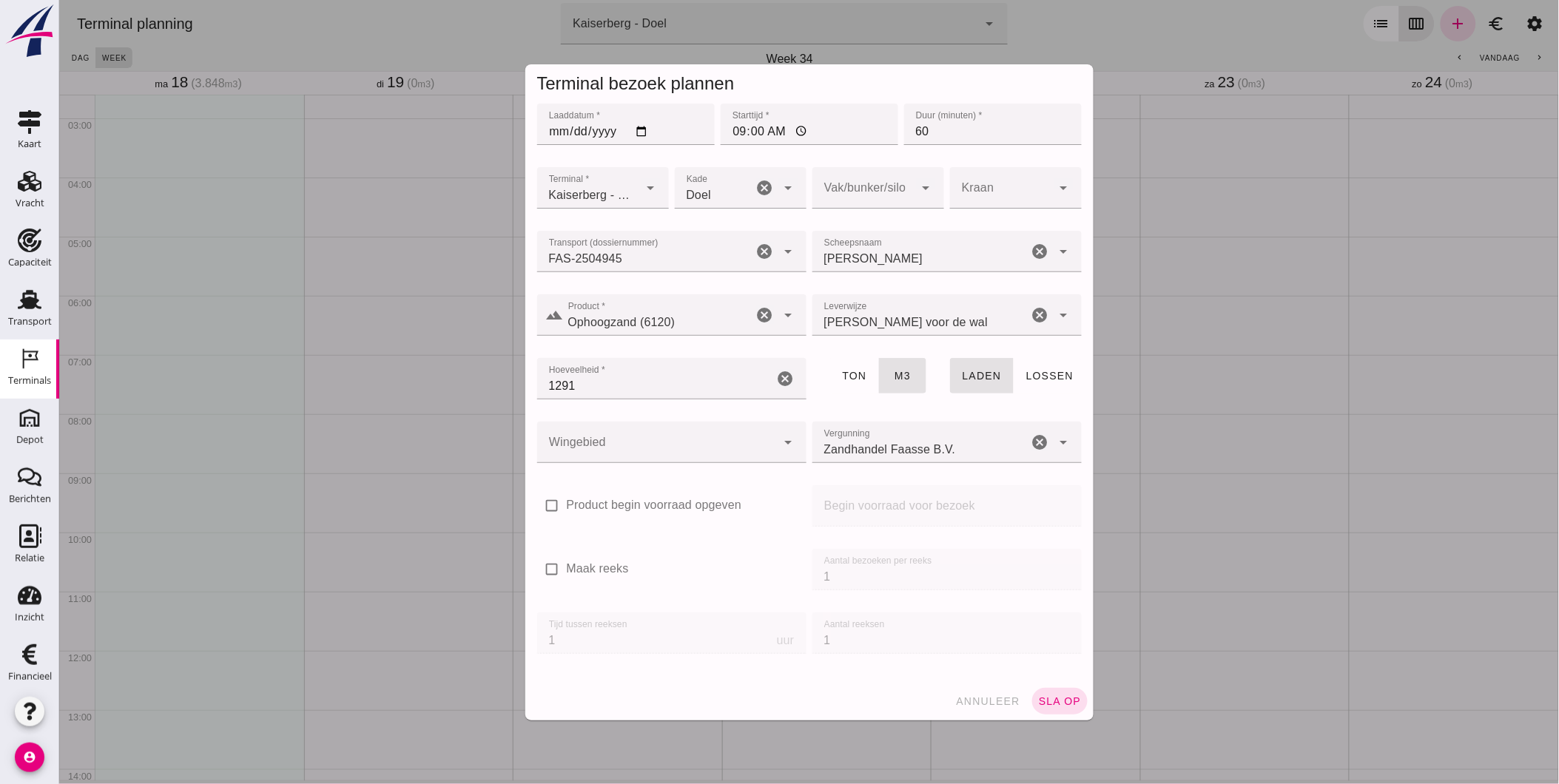
click icon "arrow_drop_down"
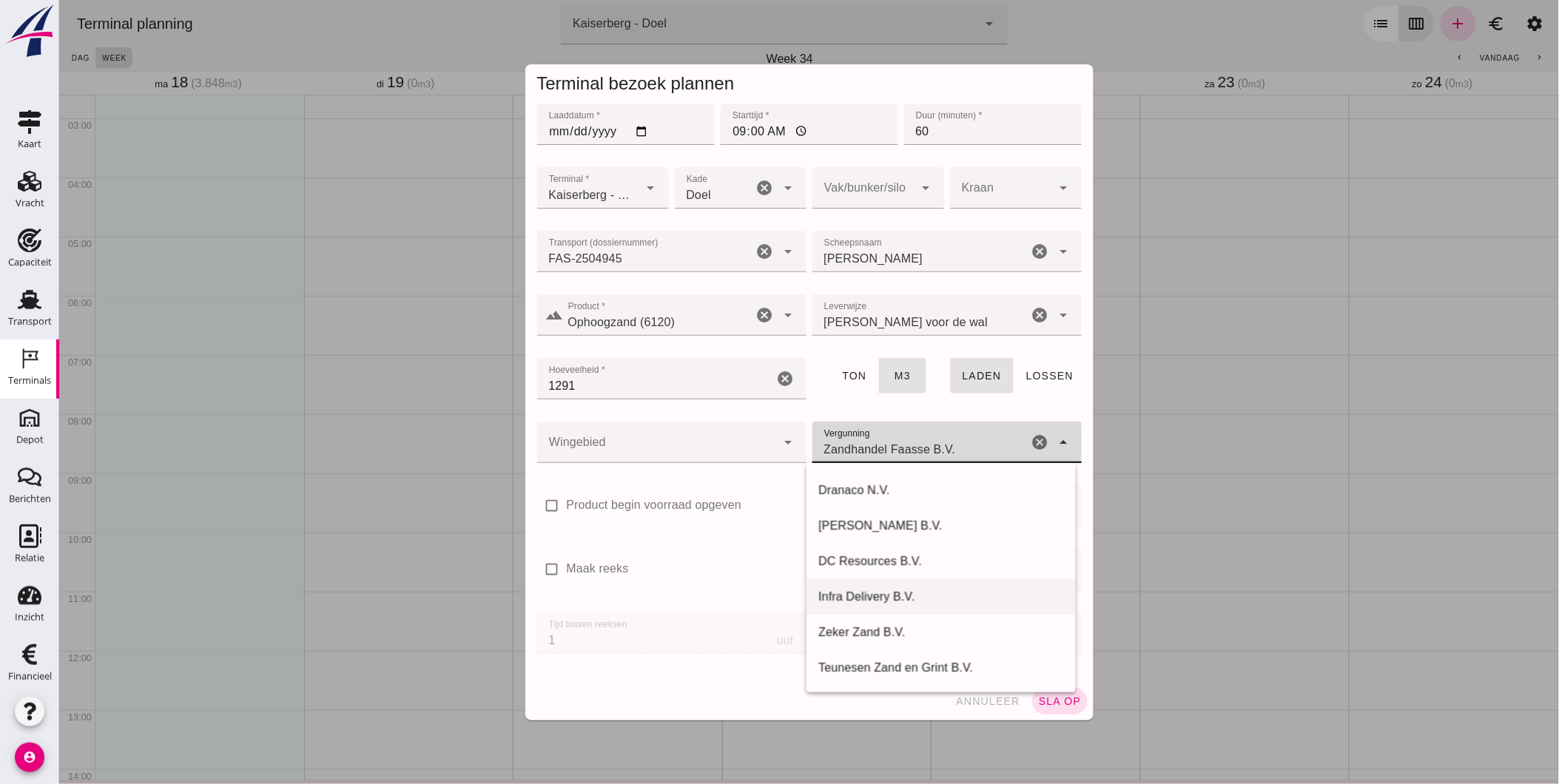
scroll to position [279, 0]
click input "Zandhandel Faasse B.V."
drag, startPoint x: 964, startPoint y: 447, endPoint x: 692, endPoint y: 435, distance: 272.3
click at [697, 435] on div "Wingebied Wingebied cancel arrow_drop_down Vergunning Vergunning Zandhandel Faa…" at bounding box center [809, 449] width 551 height 63
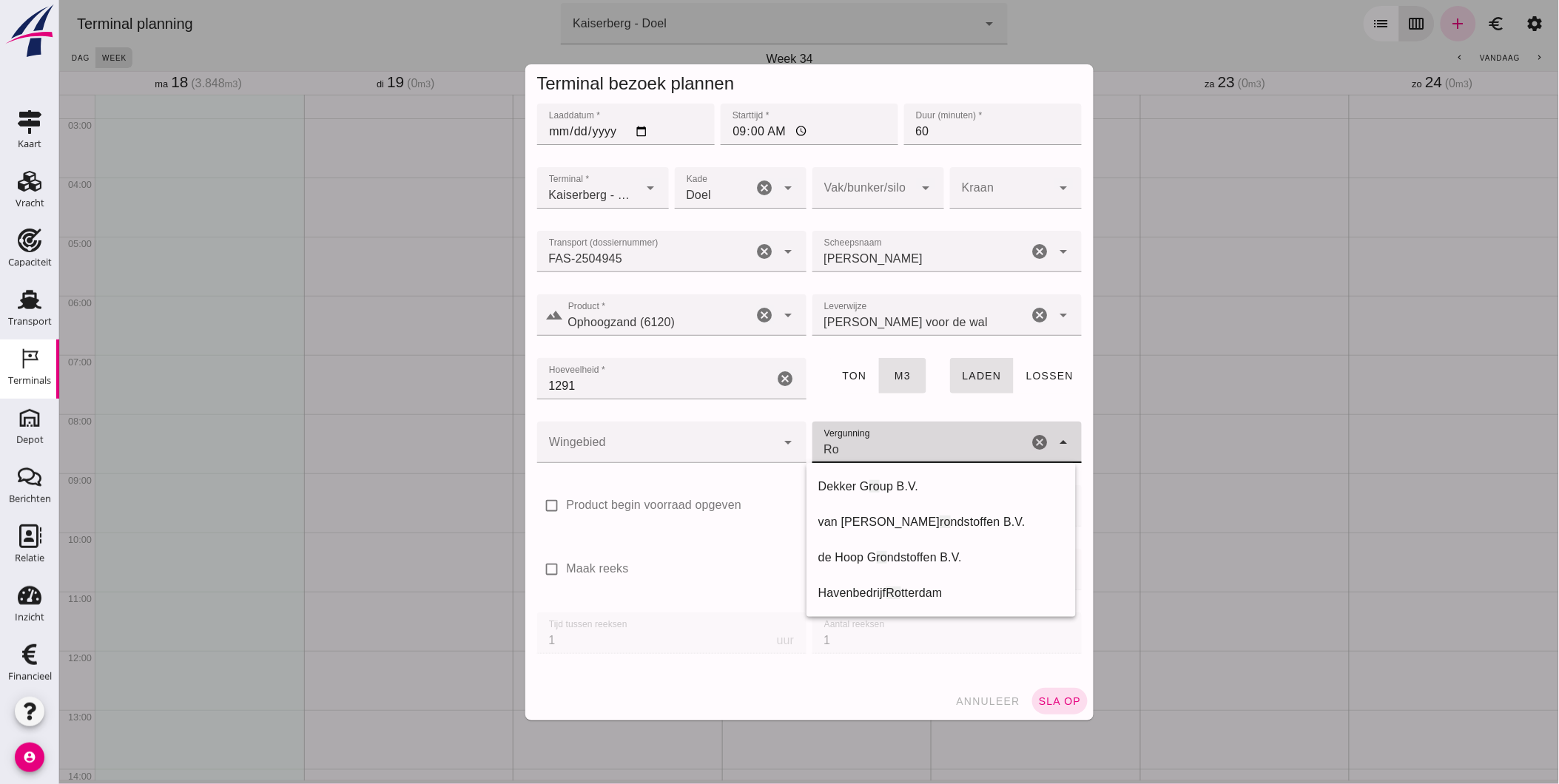
scroll to position [0, 0]
drag, startPoint x: 958, startPoint y: 442, endPoint x: 788, endPoint y: 438, distance: 170.0
click at [788, 438] on div "Wingebied Wingebied cancel arrow_drop_down Vergunning Vergunning ROWA ROWA canc…" at bounding box center [809, 449] width 551 height 63
paste input "Zandhandel ROWA bv"
type input "Zandhandel ROWA B.V."
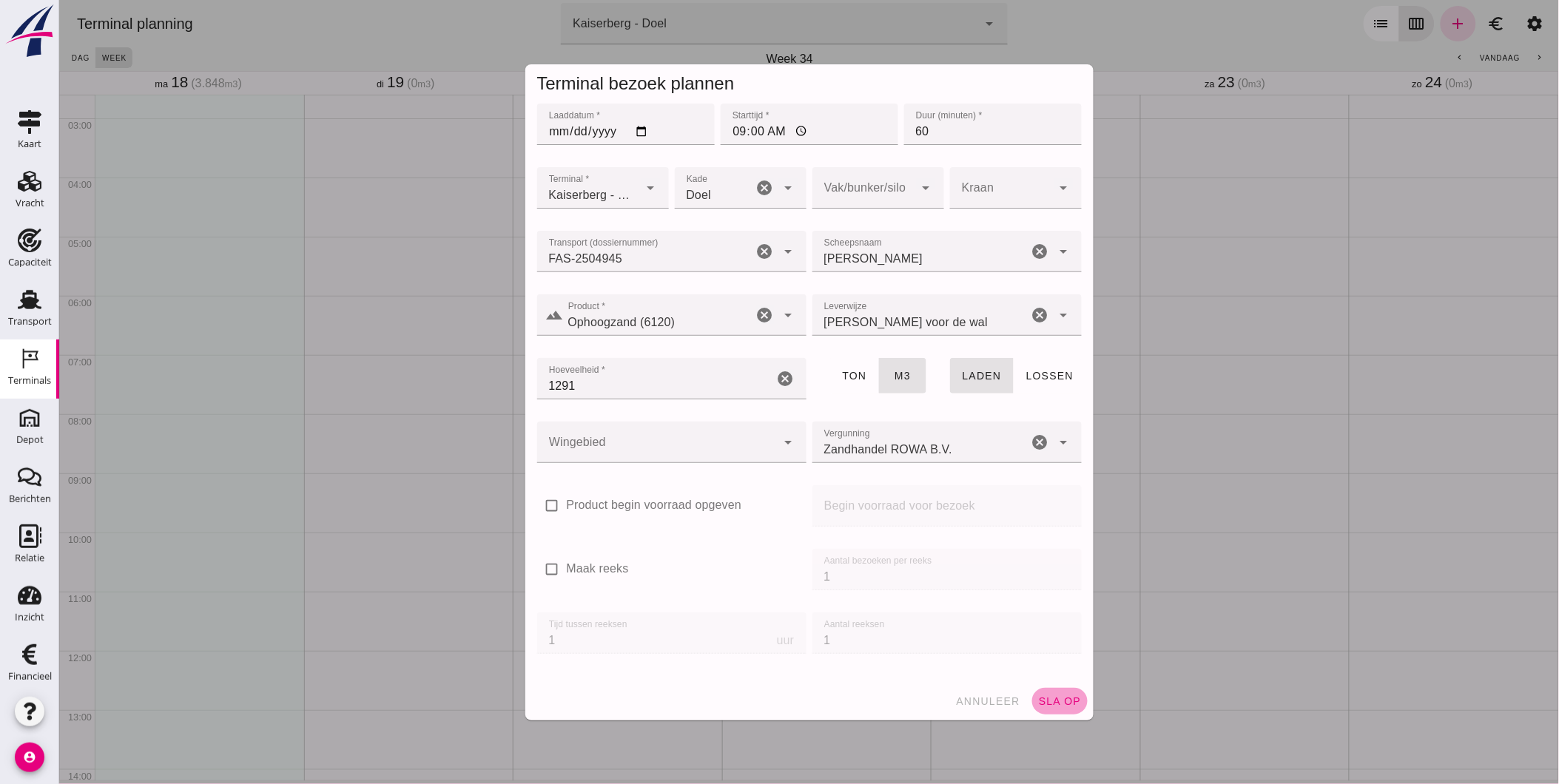
click span "sla op"
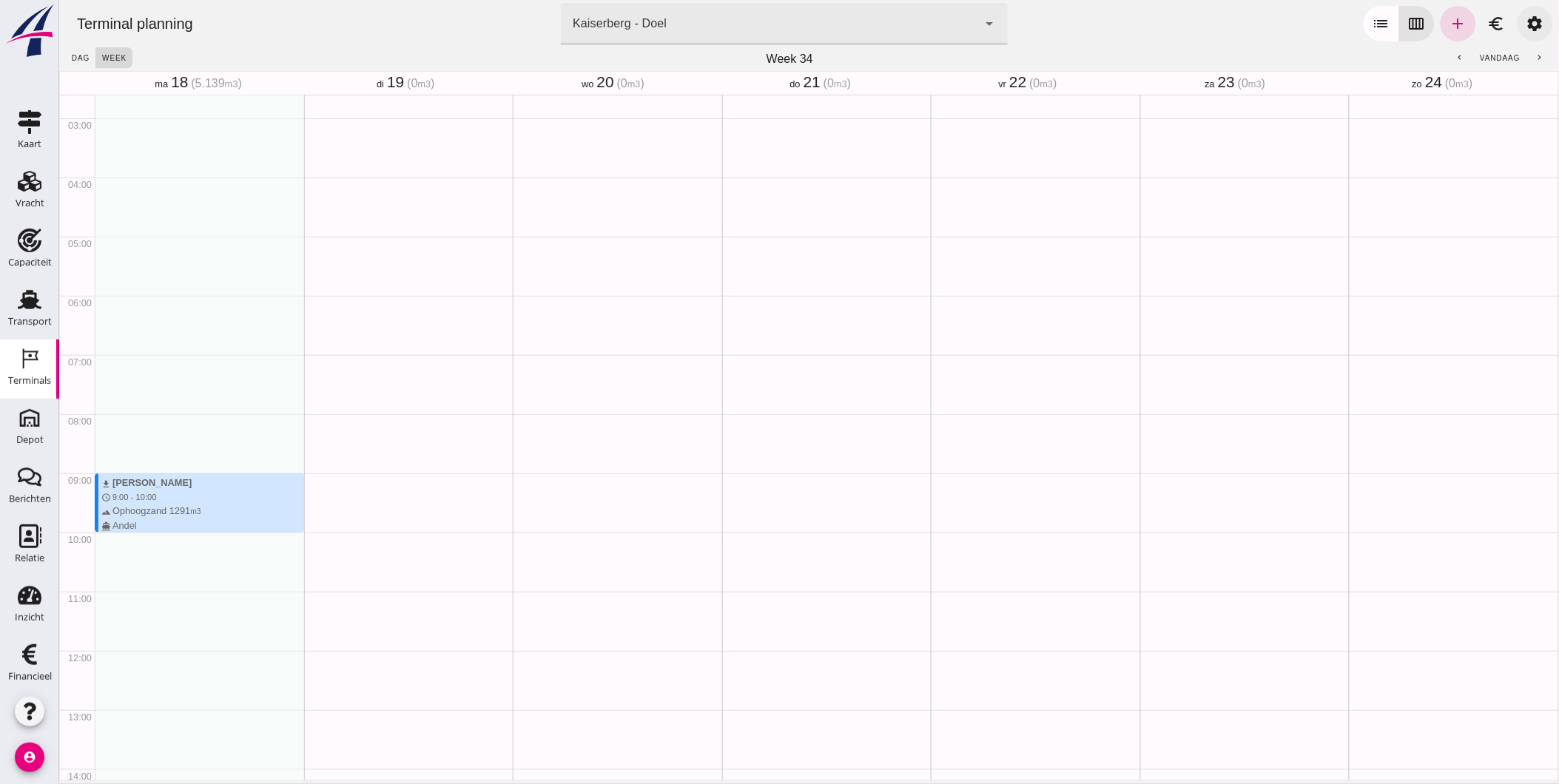
click at [1525, 23] on icon "settings" at bounding box center [1534, 23] width 18 height 18
click button "list"
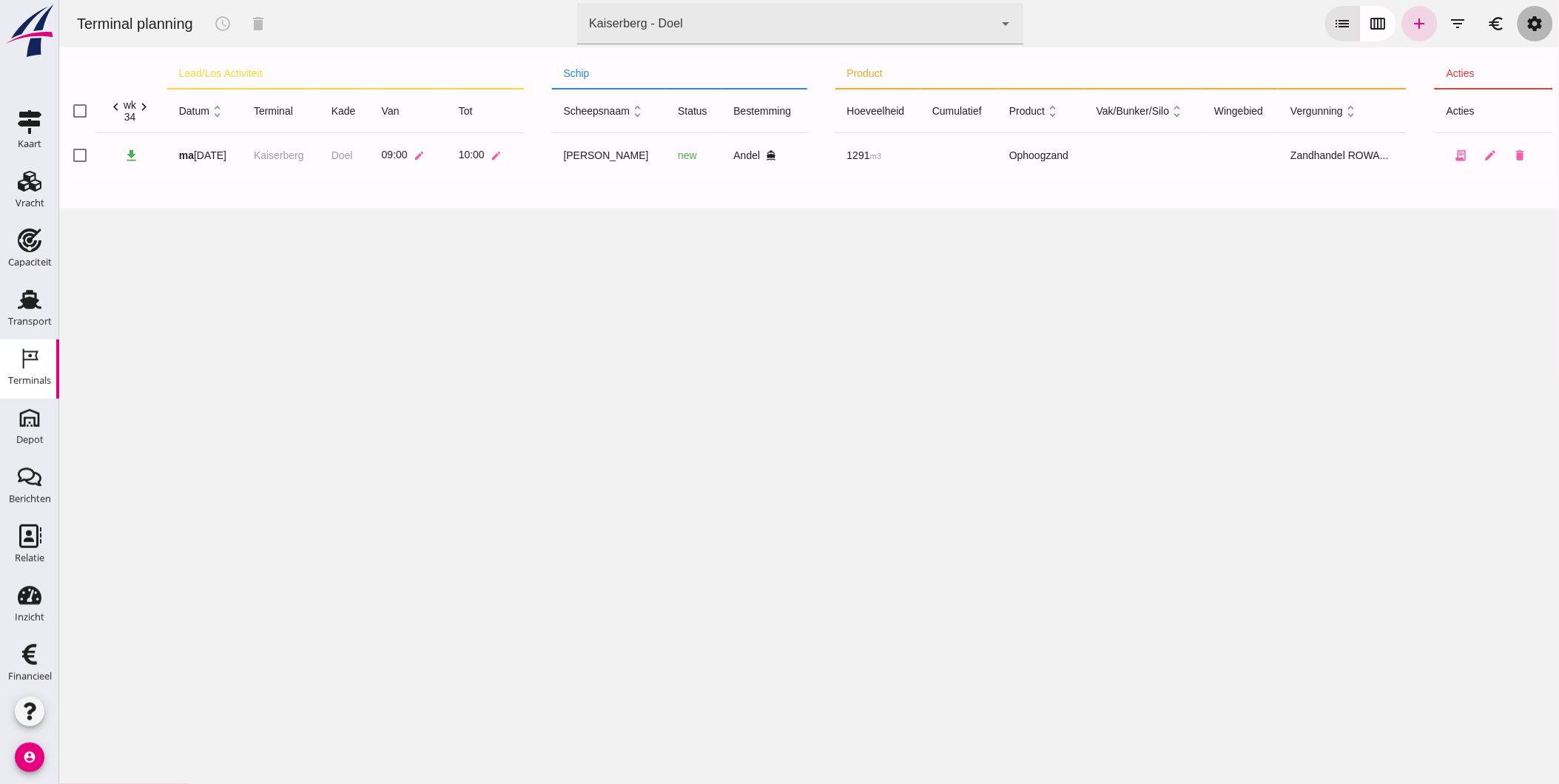
click at [1525, 20] on icon "settings" at bounding box center [1534, 23] width 18 height 18
click at [18, 187] on icon "Vracht" at bounding box center [29, 181] width 23 height 23
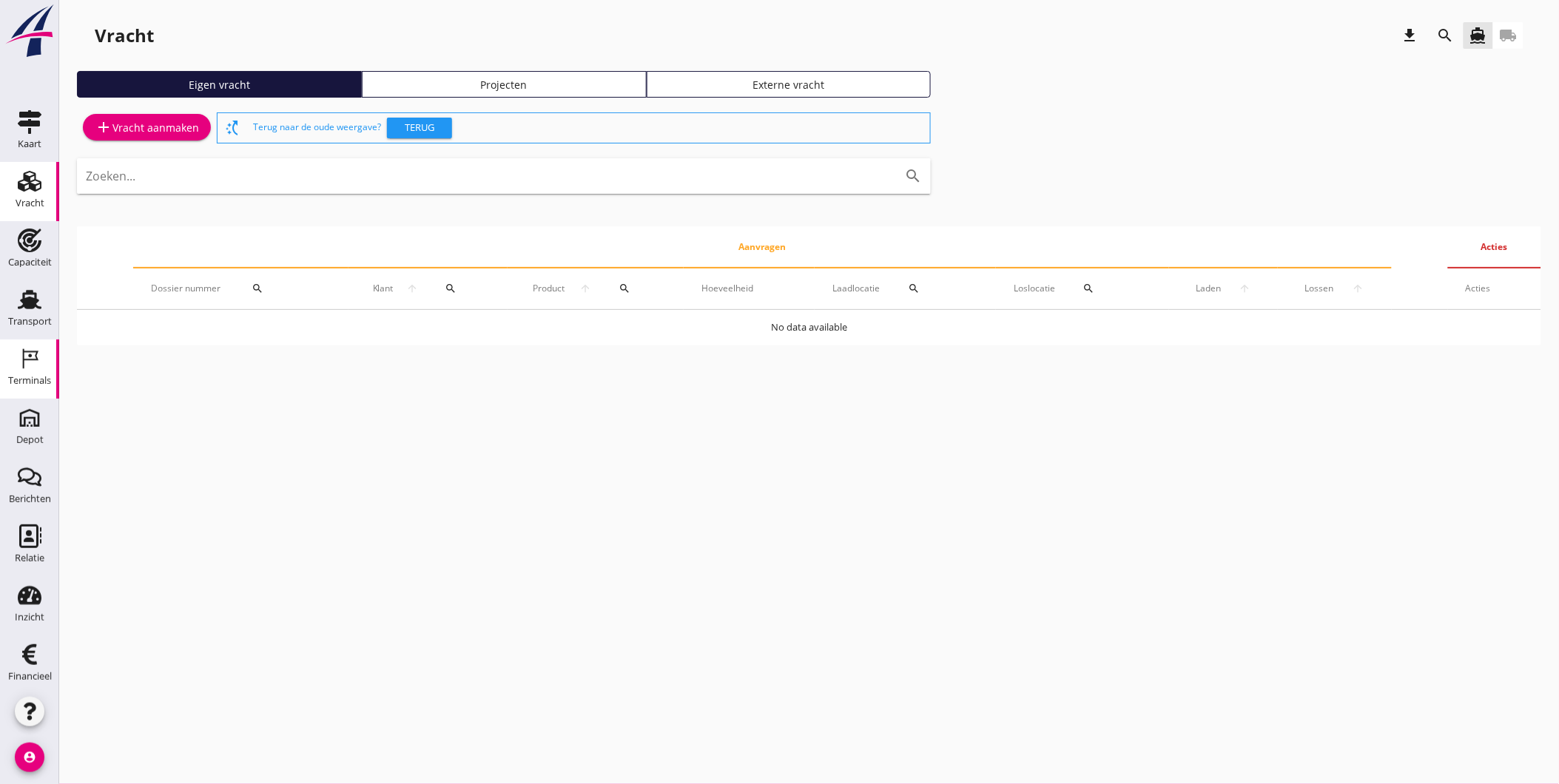
click at [22, 380] on div "Terminals" at bounding box center [29, 380] width 43 height 10
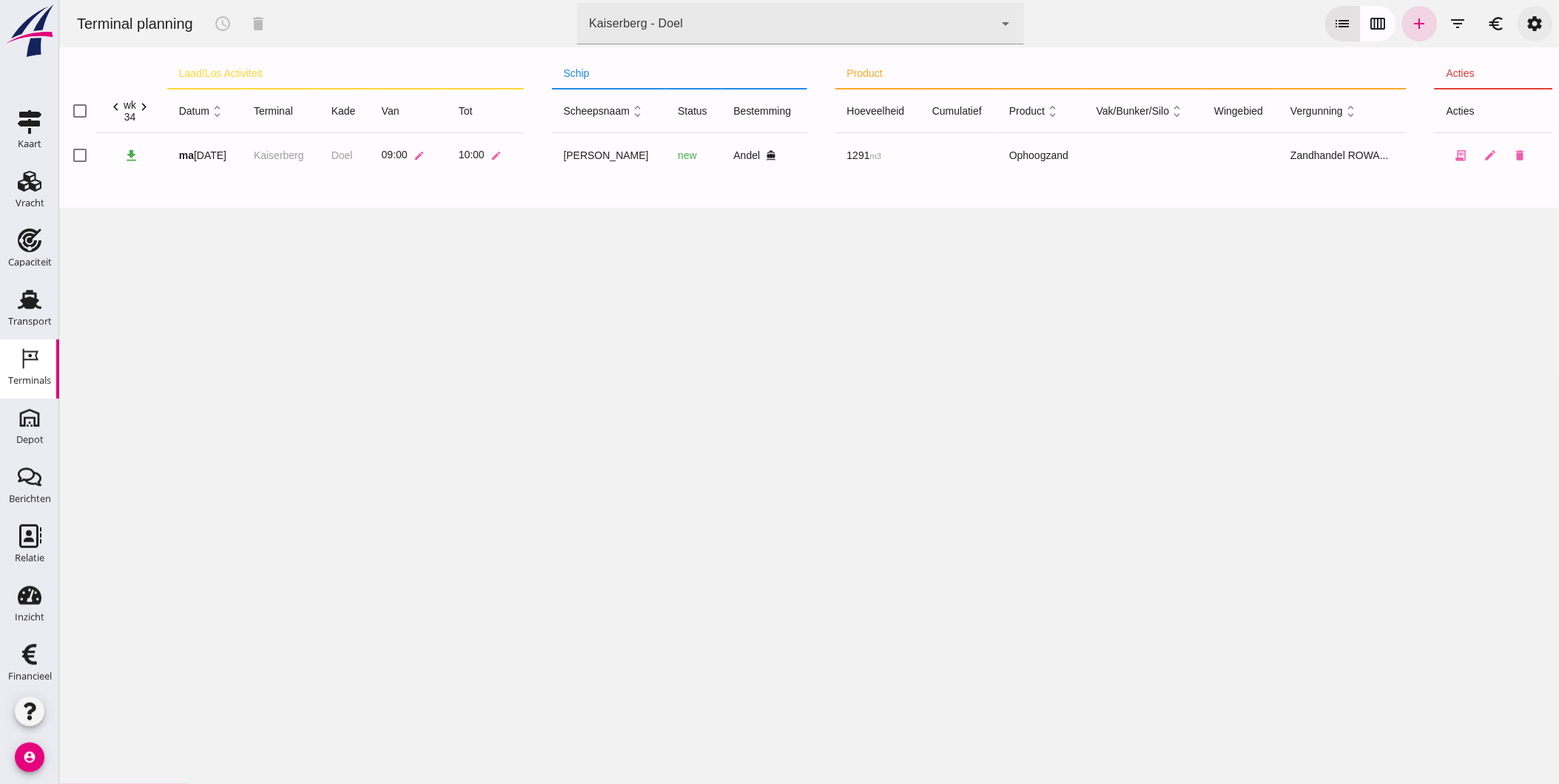
click at [1531, 25] on icon "settings" at bounding box center [1534, 23] width 18 height 18
click div "Kaiserberg - Doel 7f603609-51ae-4e75-986b-c9057e559465"
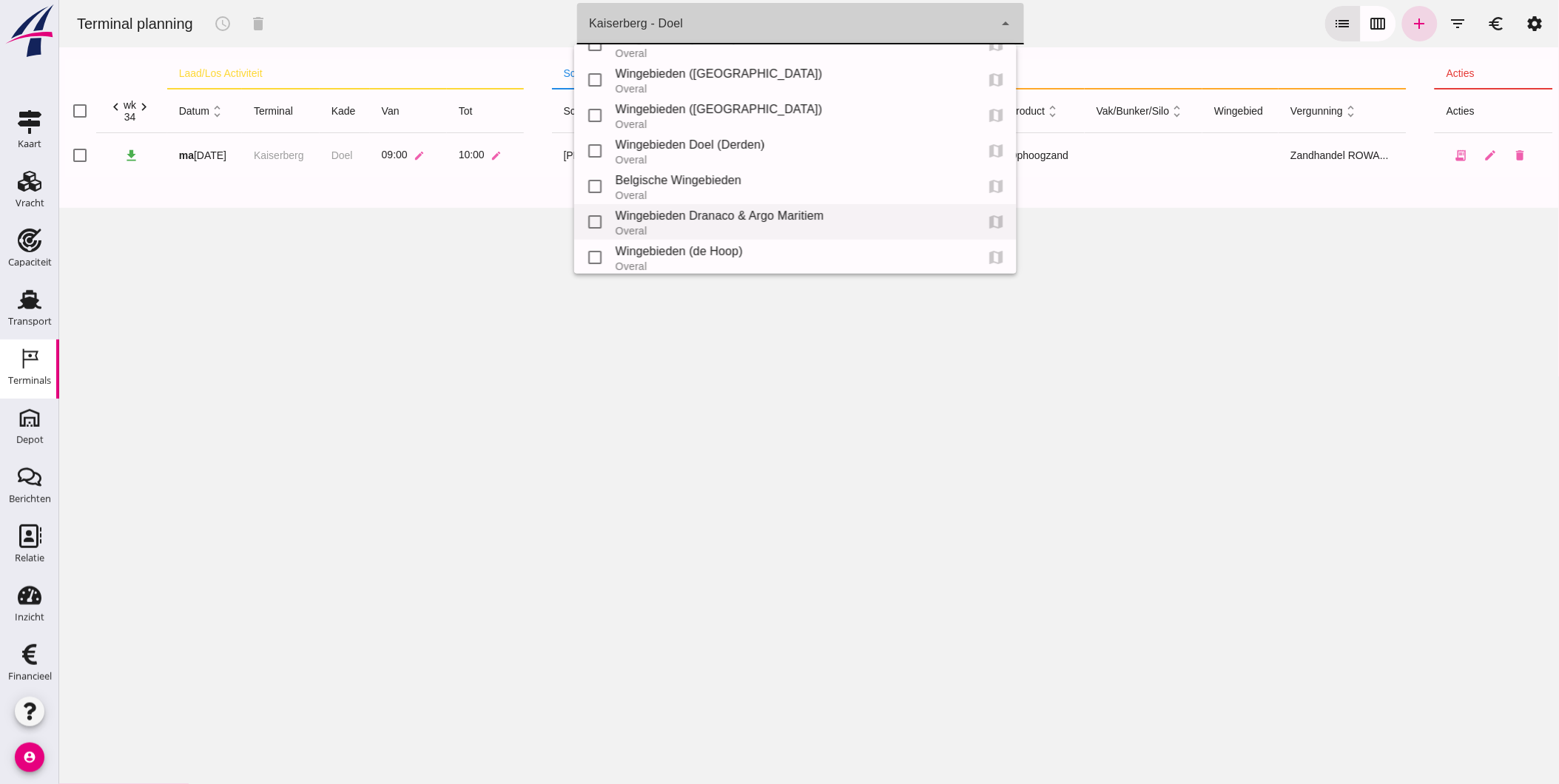
scroll to position [257, 0]
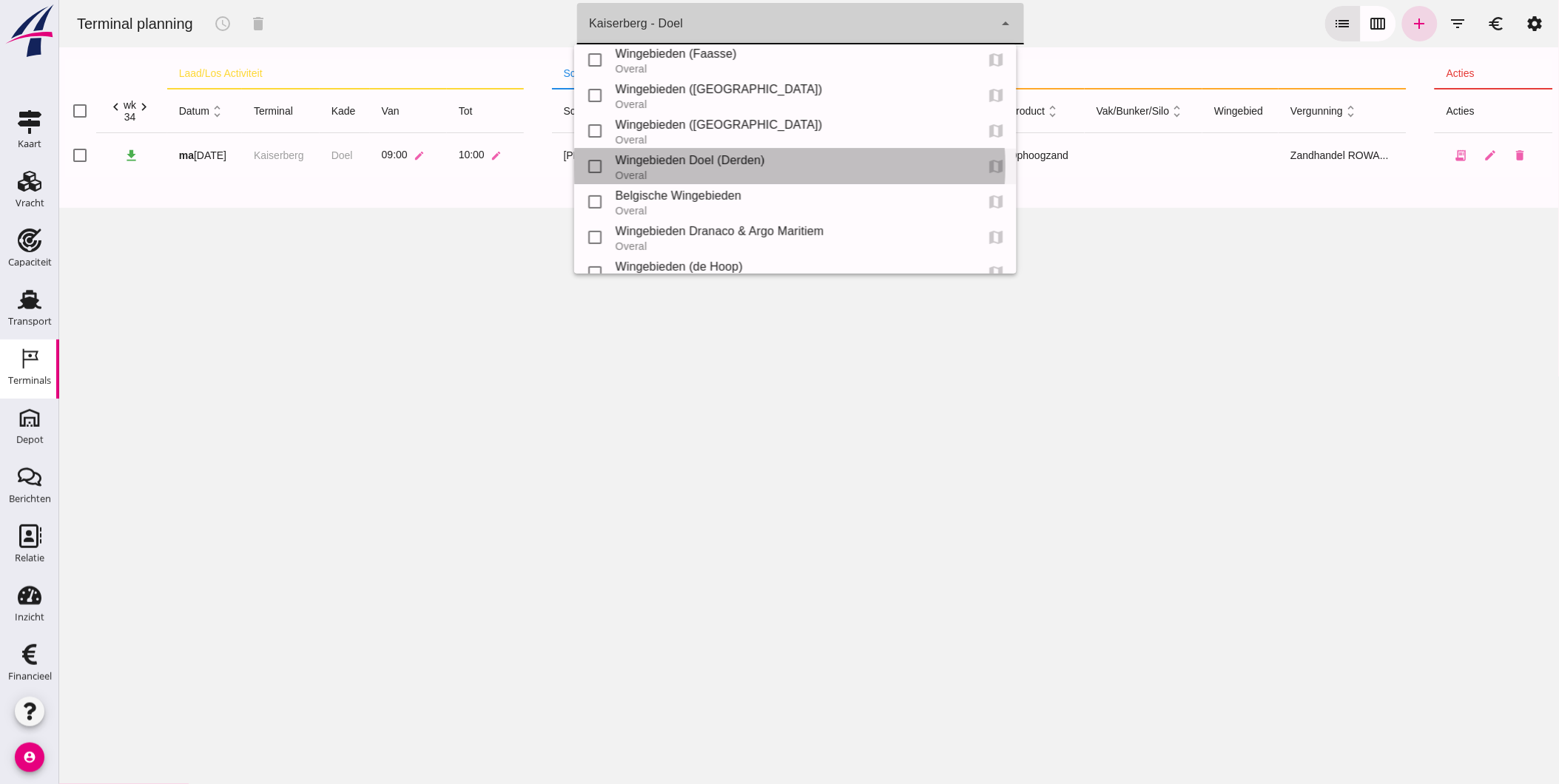
click at [758, 169] on div "Overal" at bounding box center [789, 175] width 348 height 12
type input "4b800190-ab00-4762-971e-8db5f73e9270"
checkbox input "false"
checkbox input "true"
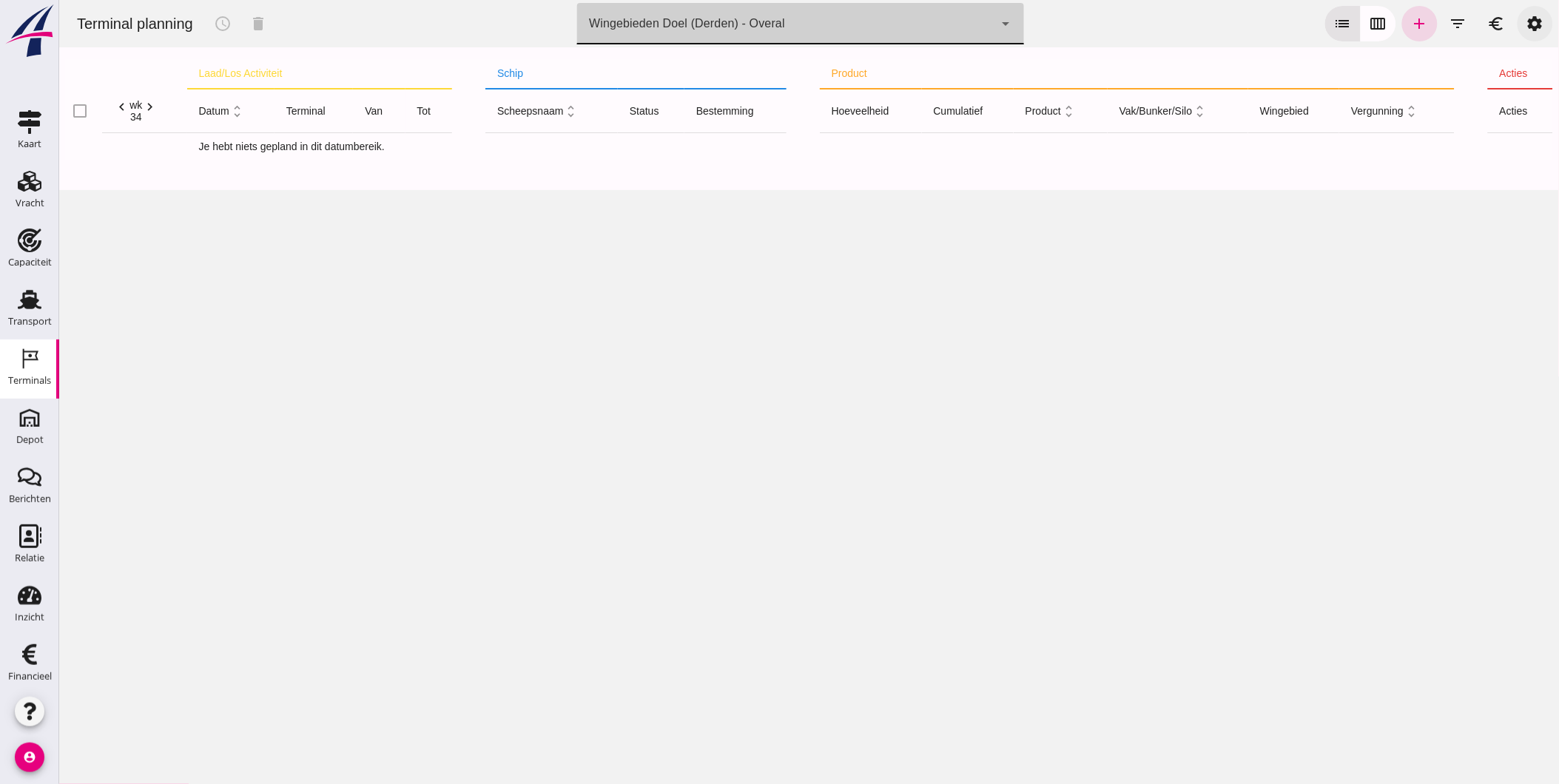
click at [1528, 20] on icon "settings" at bounding box center [1534, 23] width 18 height 18
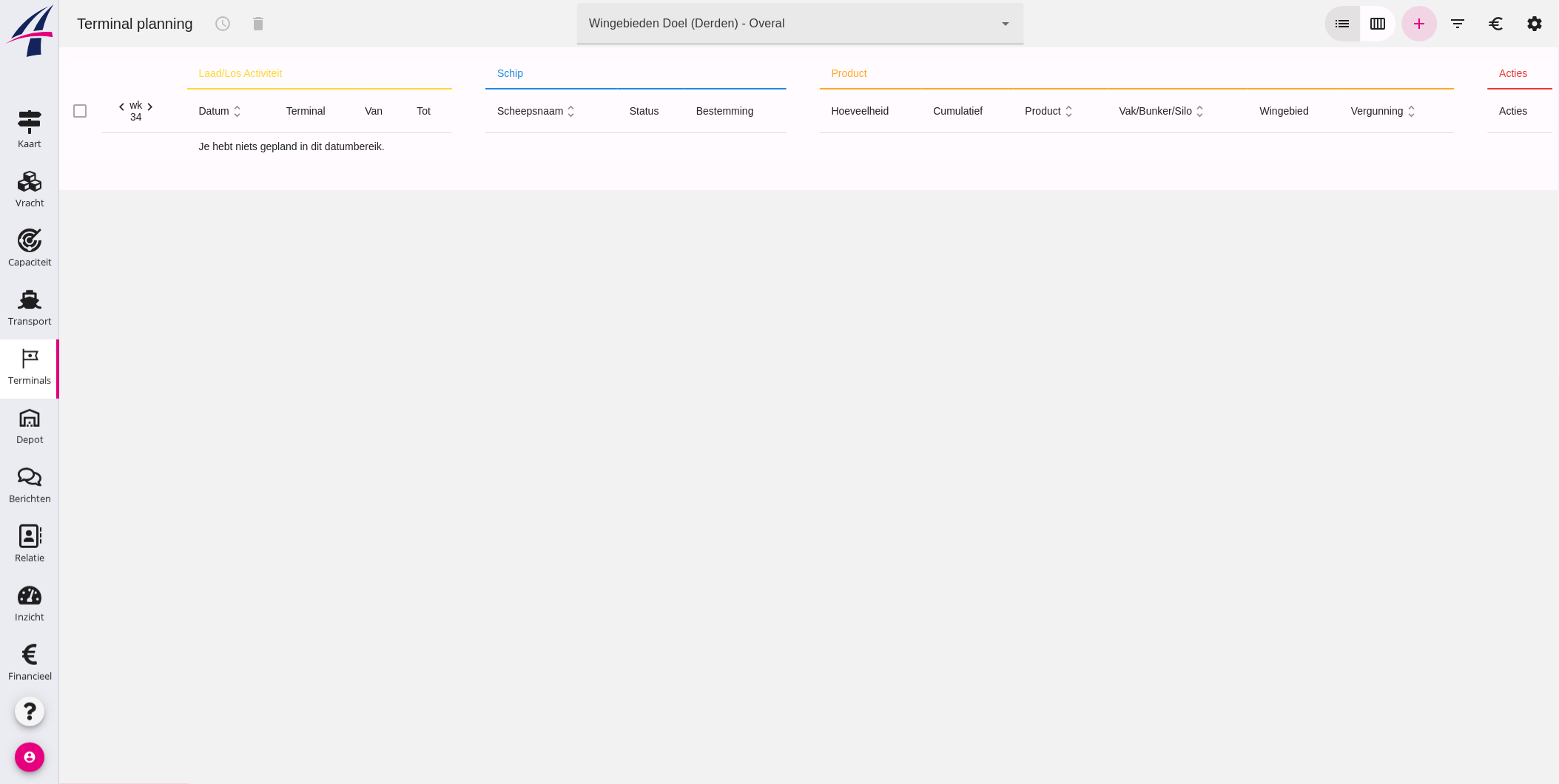
click at [18, 751] on icon "account_circle" at bounding box center [29, 757] width 29 height 29
drag, startPoint x: 96, startPoint y: 757, endPoint x: 116, endPoint y: 752, distance: 20.6
click at [96, 757] on div "Uitloggen" at bounding box center [132, 751] width 106 height 18
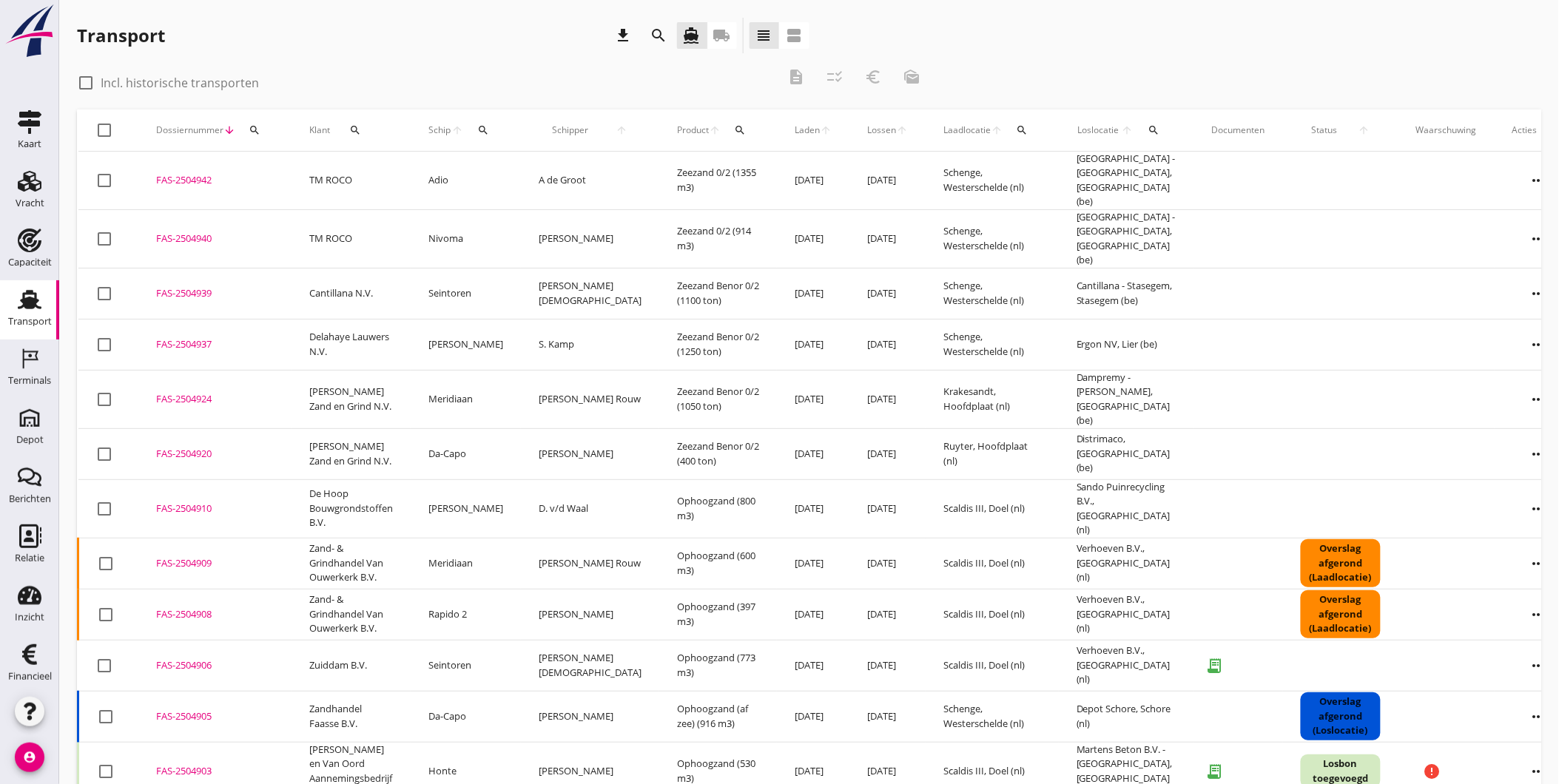
drag, startPoint x: 255, startPoint y: 125, endPoint x: 250, endPoint y: 133, distance: 9.4
click at [255, 125] on icon "search" at bounding box center [254, 130] width 12 height 12
click at [294, 173] on input "Zoeken op dossiernummer..." at bounding box center [323, 173] width 154 height 23
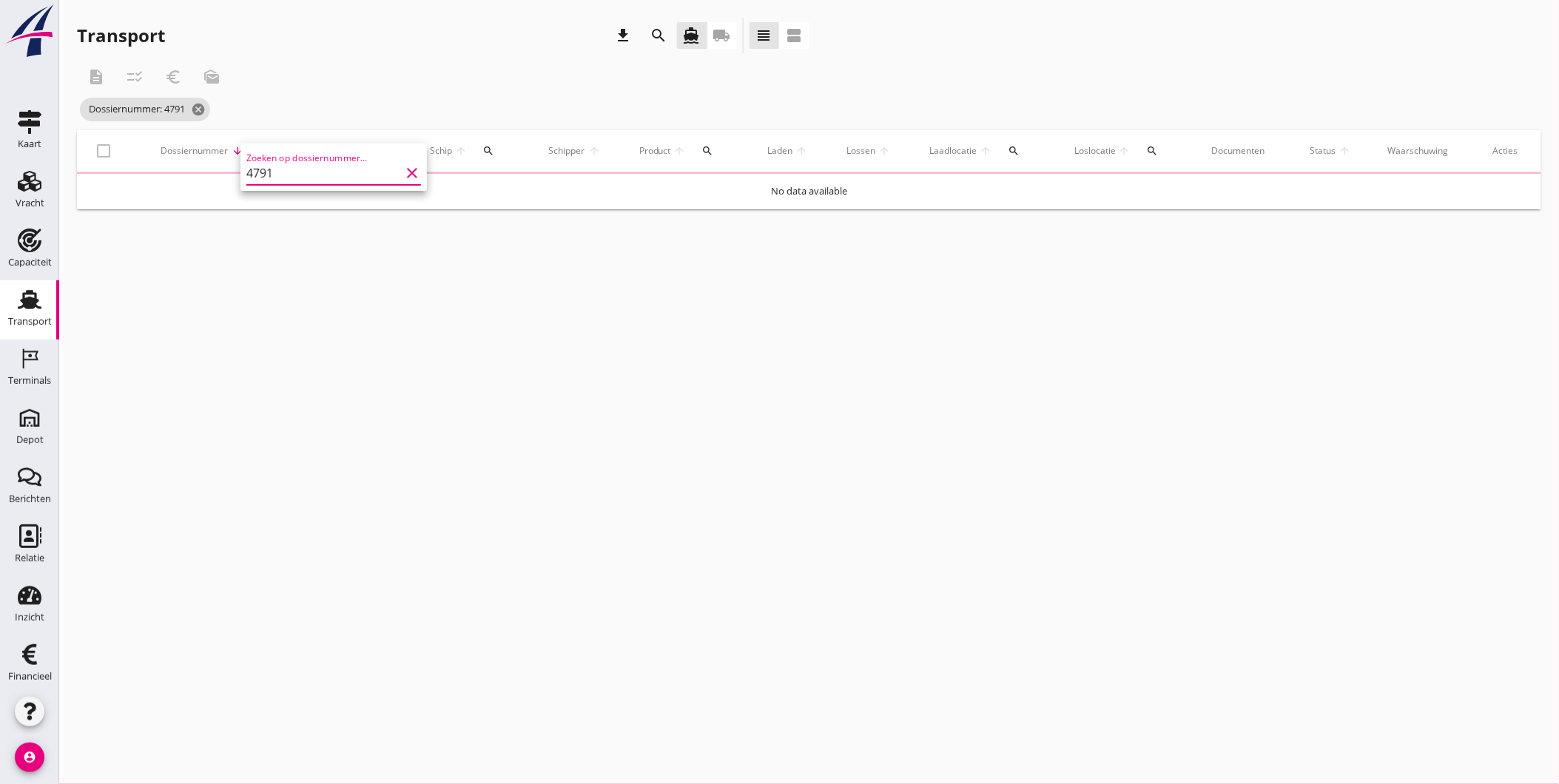
type input "4791"
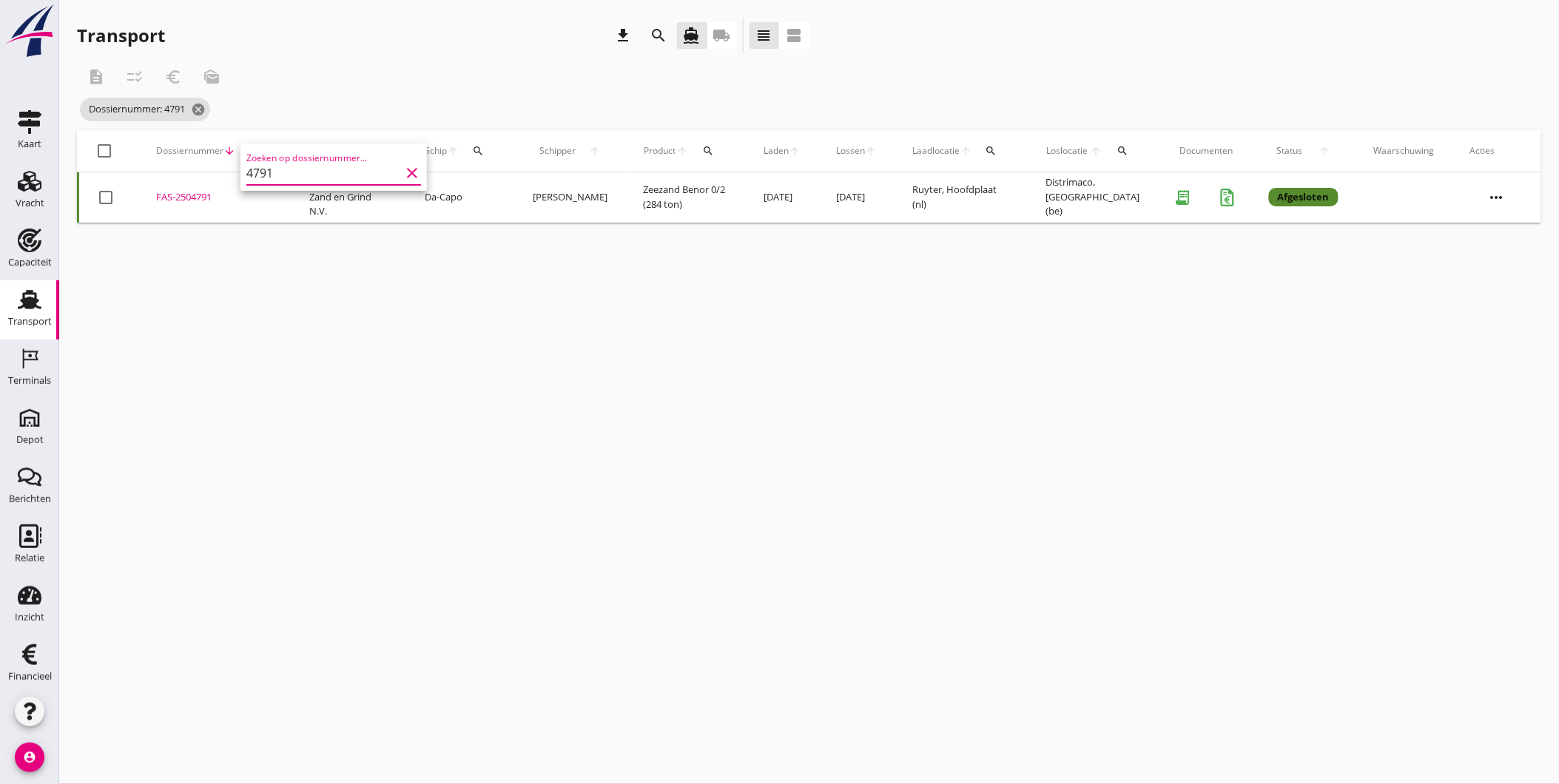
click at [337, 71] on div "description checklist_rtl euro_symbol mark_as_unread" at bounding box center [503, 77] width 853 height 35
drag, startPoint x: 187, startPoint y: 196, endPoint x: 150, endPoint y: 267, distance: 80.1
click at [150, 267] on div "cancel You are impersonating another user. Transport download search directions…" at bounding box center [809, 392] width 1500 height 784
click at [208, 196] on div "FAS-2504791" at bounding box center [214, 196] width 118 height 15
click at [199, 111] on icon "cancel" at bounding box center [198, 109] width 15 height 15
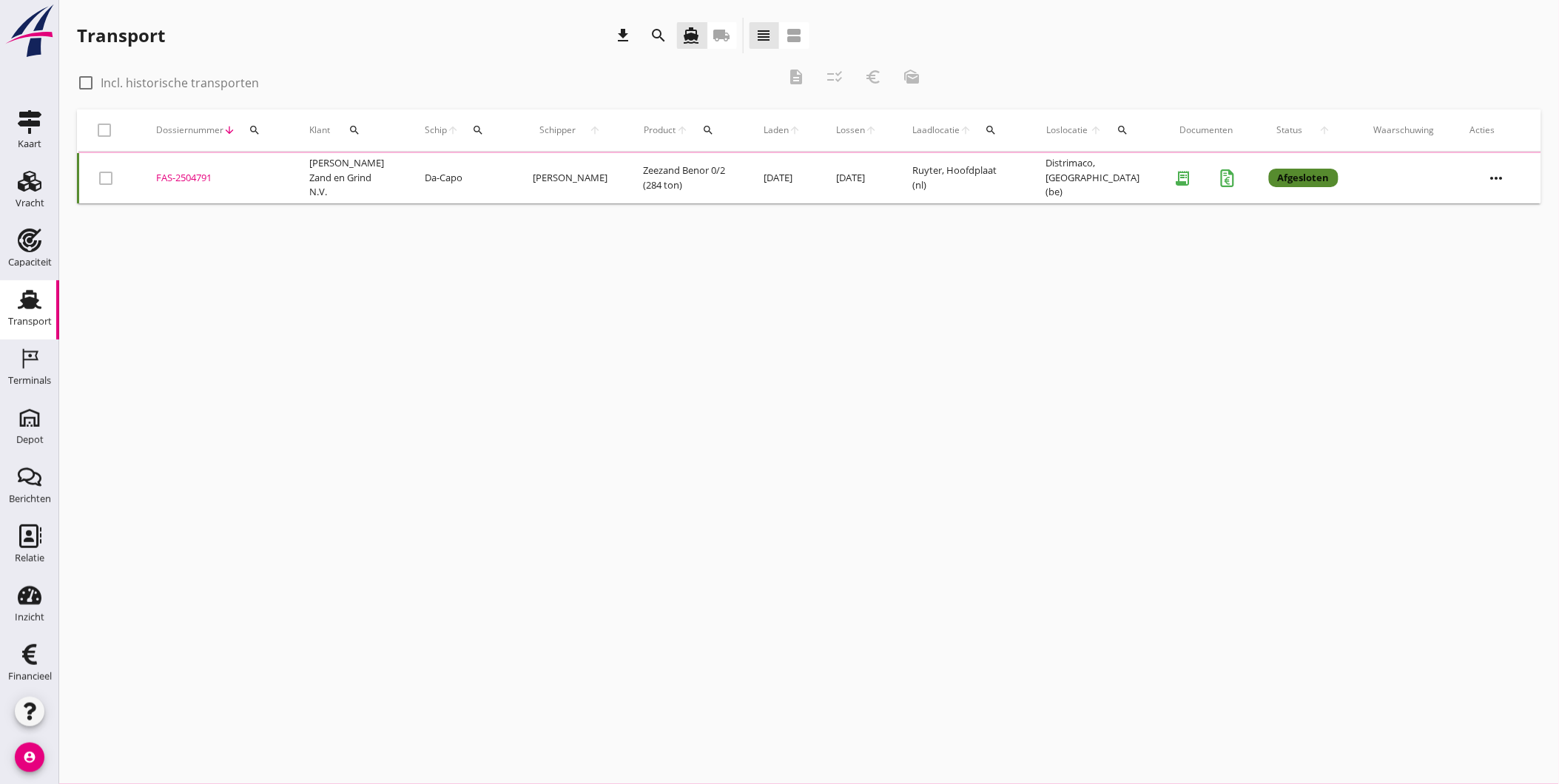
click at [257, 133] on icon "search" at bounding box center [254, 130] width 12 height 12
click at [276, 168] on input "Zoeken op dossiernummer..." at bounding box center [323, 173] width 154 height 23
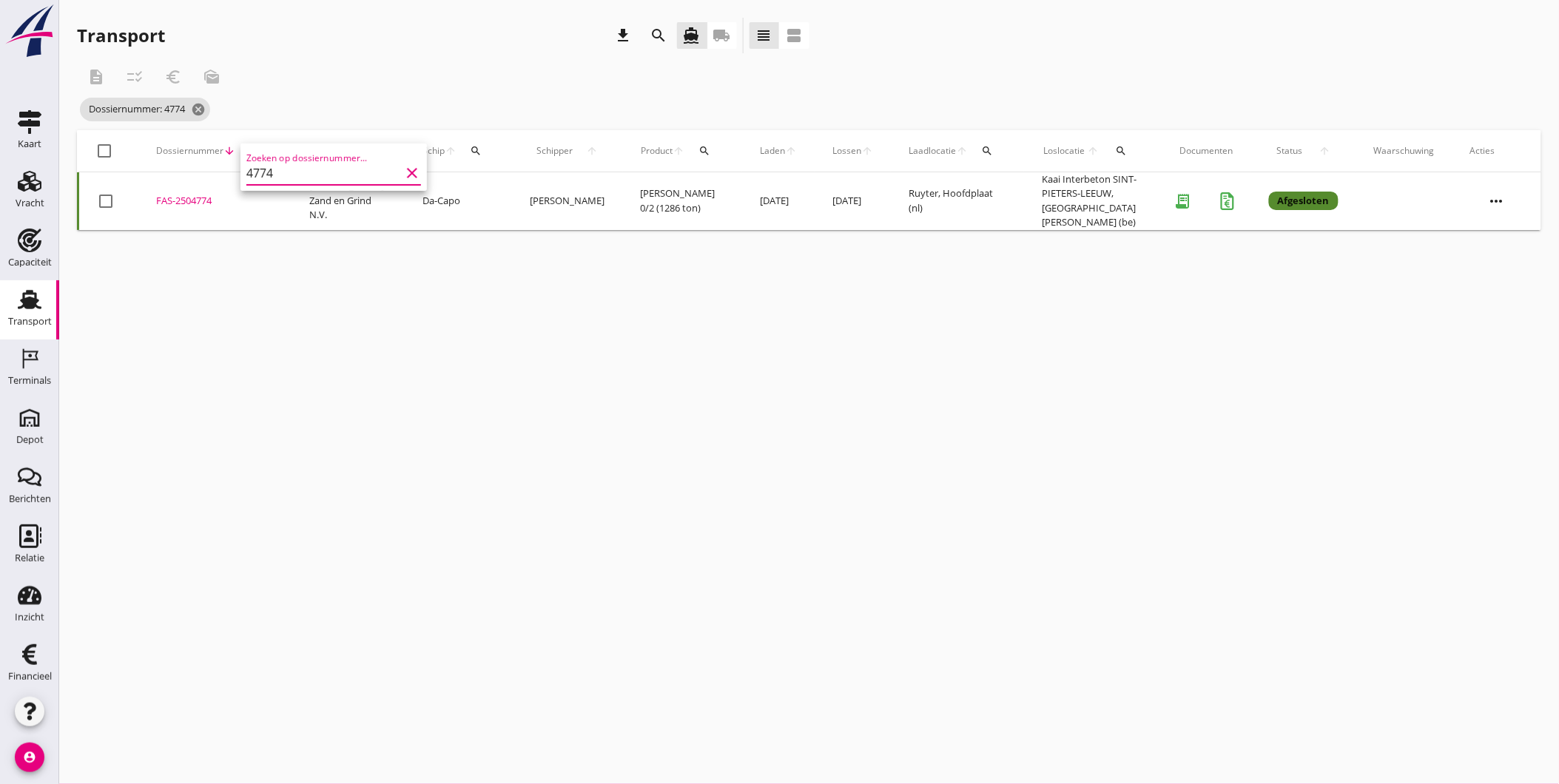
type input "4774"
click at [198, 194] on div "FAS-2504774" at bounding box center [214, 200] width 118 height 15
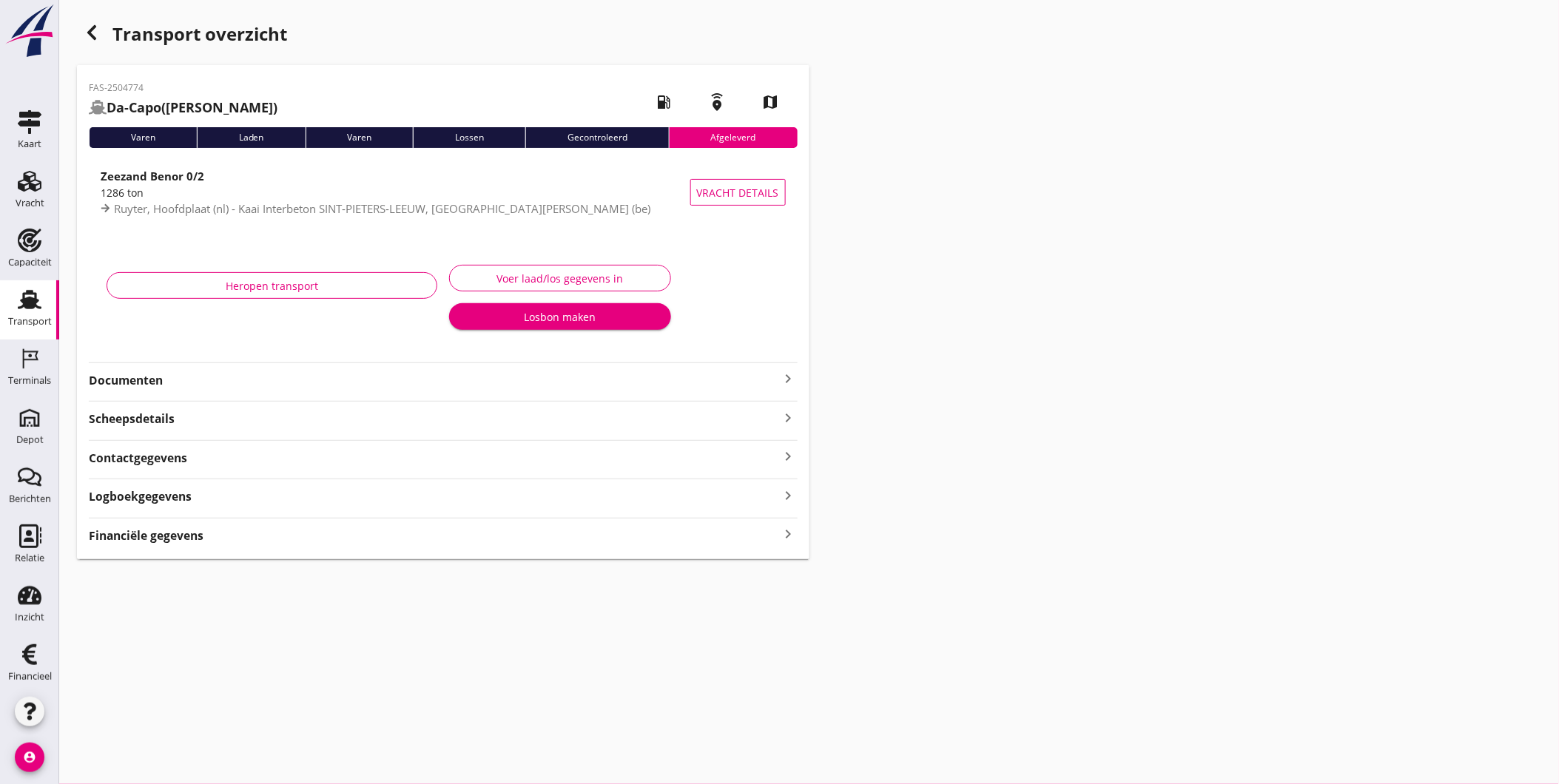
click at [544, 276] on div "Voer laad/los gegevens in" at bounding box center [560, 278] width 197 height 16
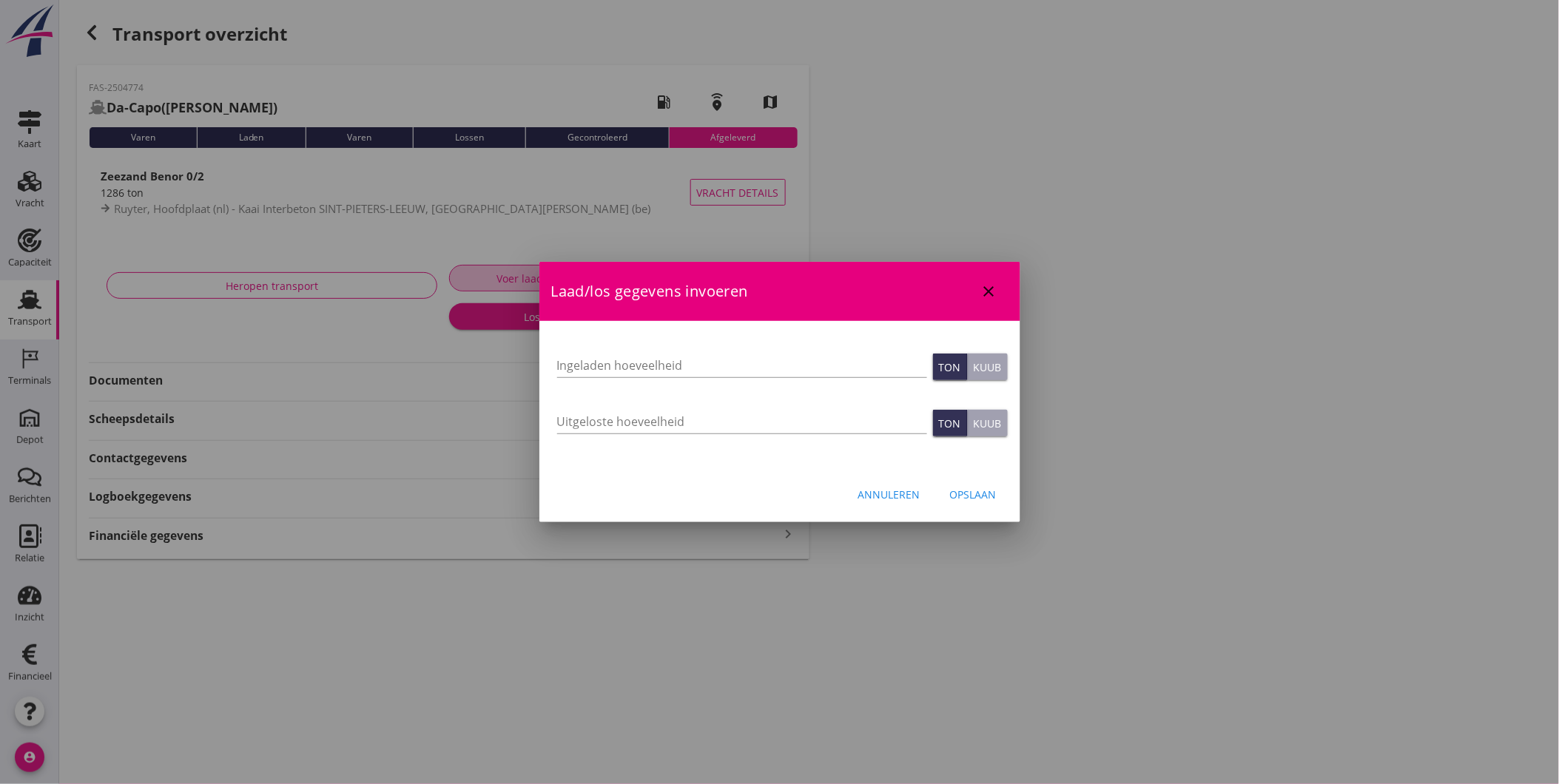
type input "1286"
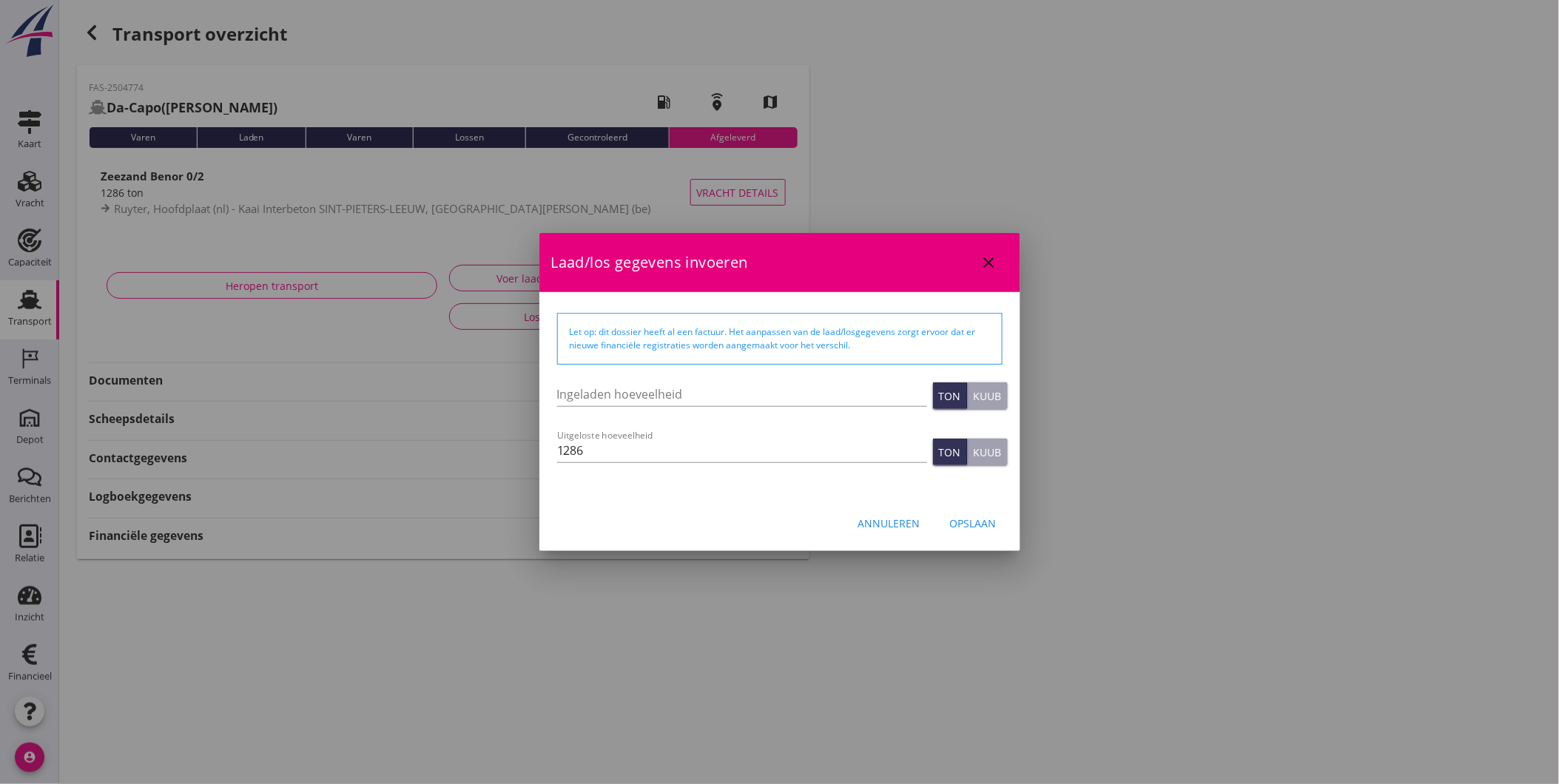
click at [895, 528] on div "Annuleren" at bounding box center [889, 523] width 62 height 16
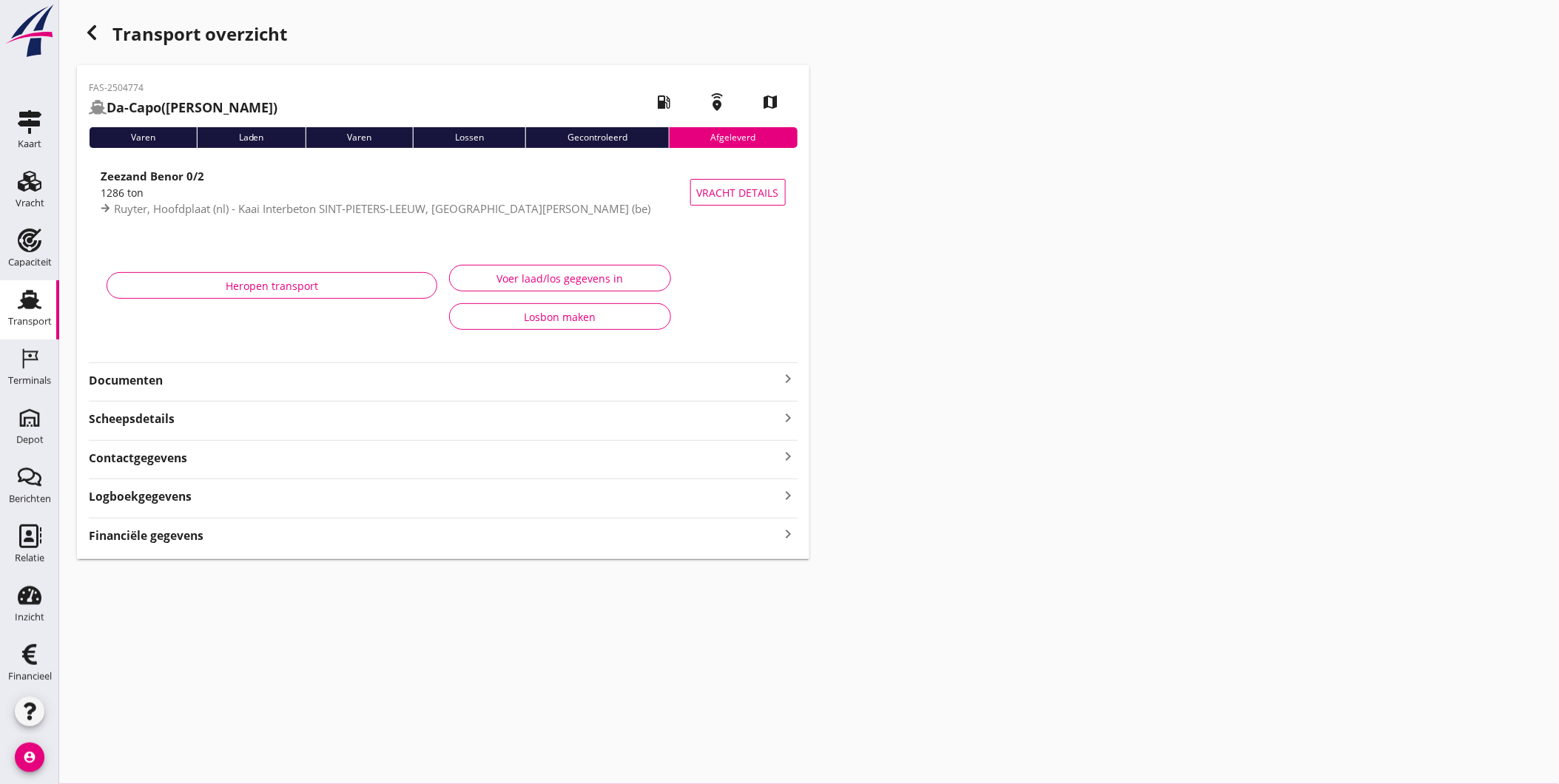
click at [561, 381] on strong "Documenten" at bounding box center [434, 379] width 691 height 17
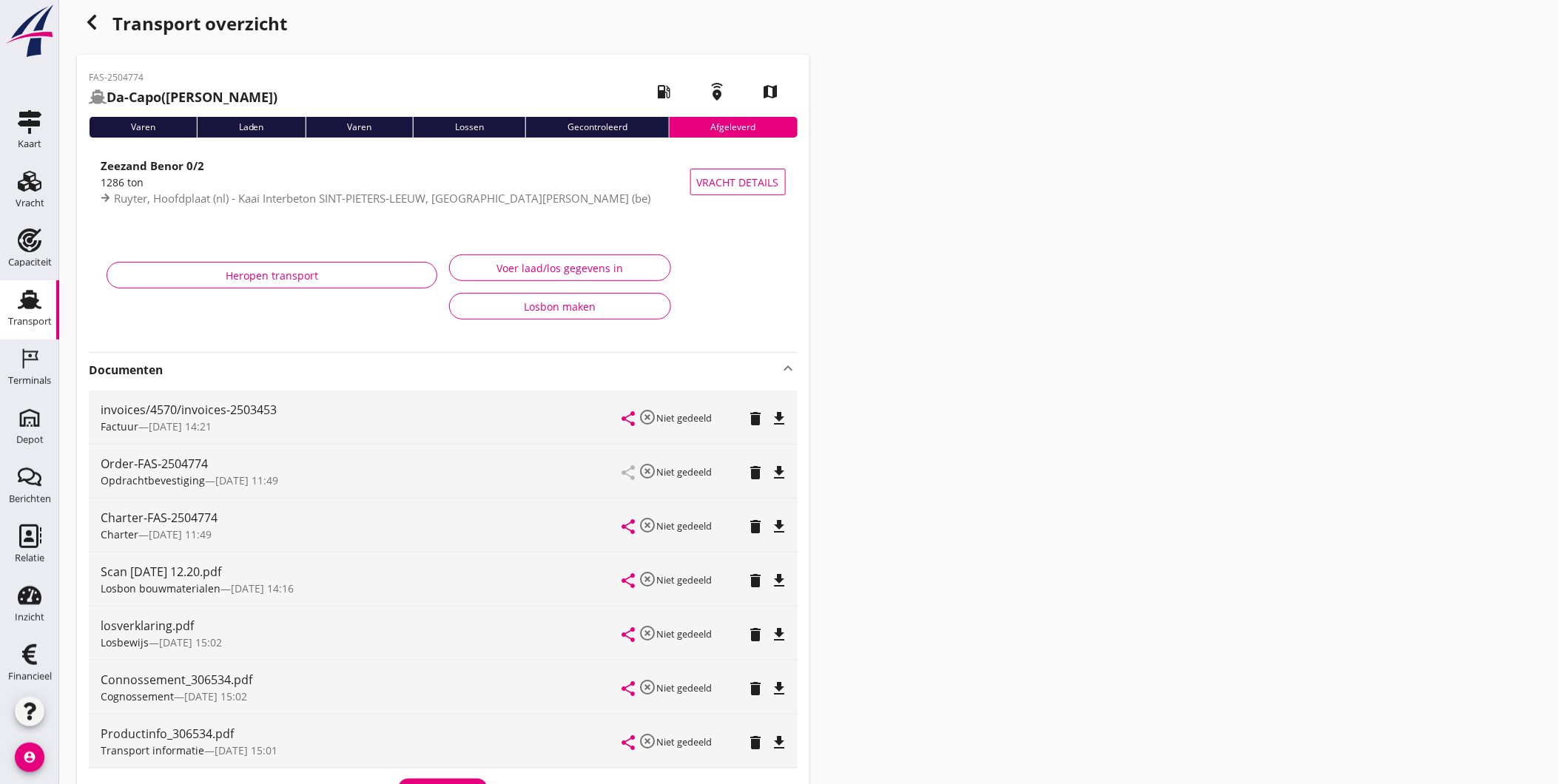
scroll to position [249, 0]
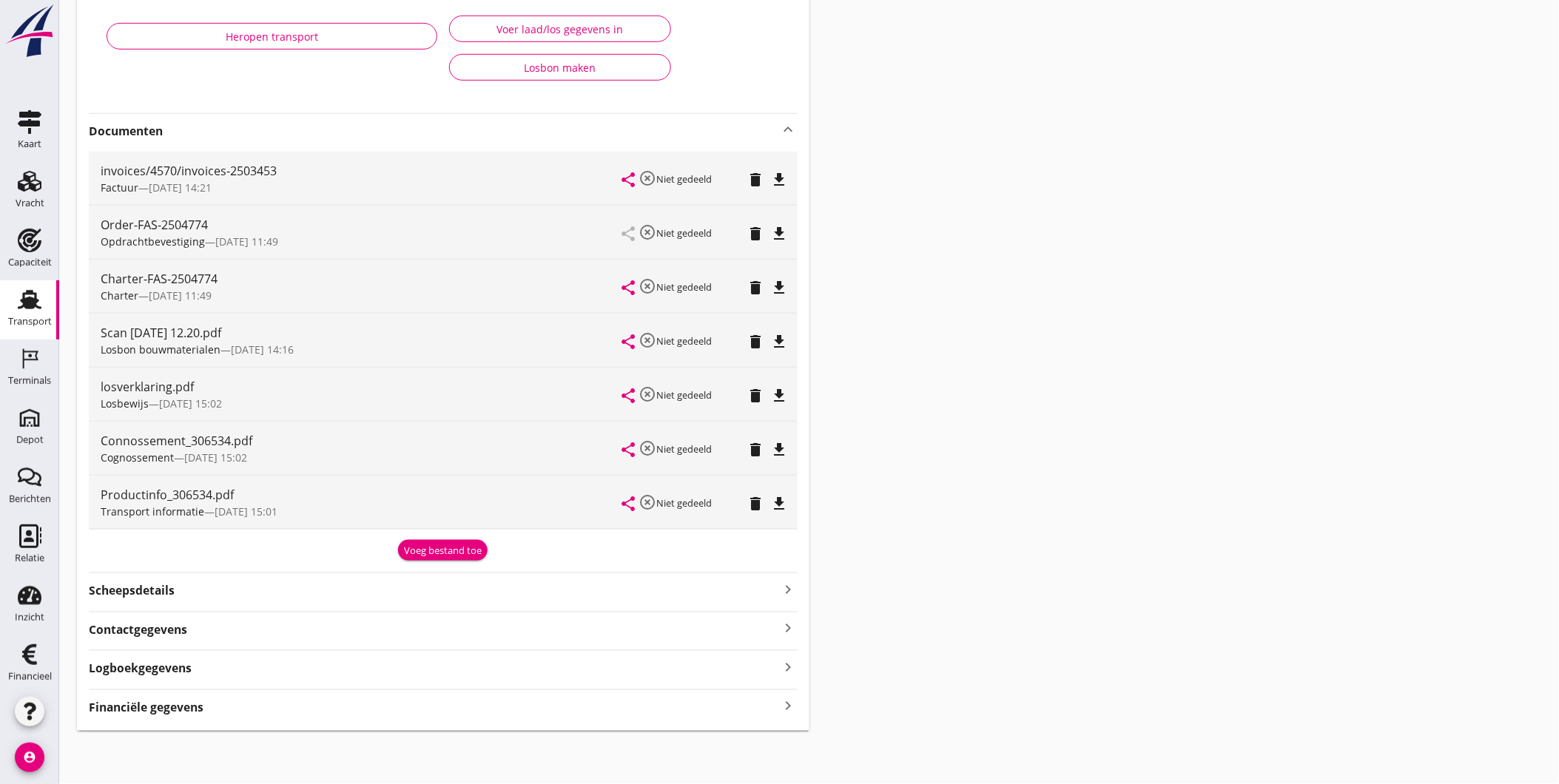
click at [784, 390] on icon "file_download" at bounding box center [780, 396] width 18 height 18
click at [777, 334] on icon "file_download" at bounding box center [780, 341] width 18 height 18
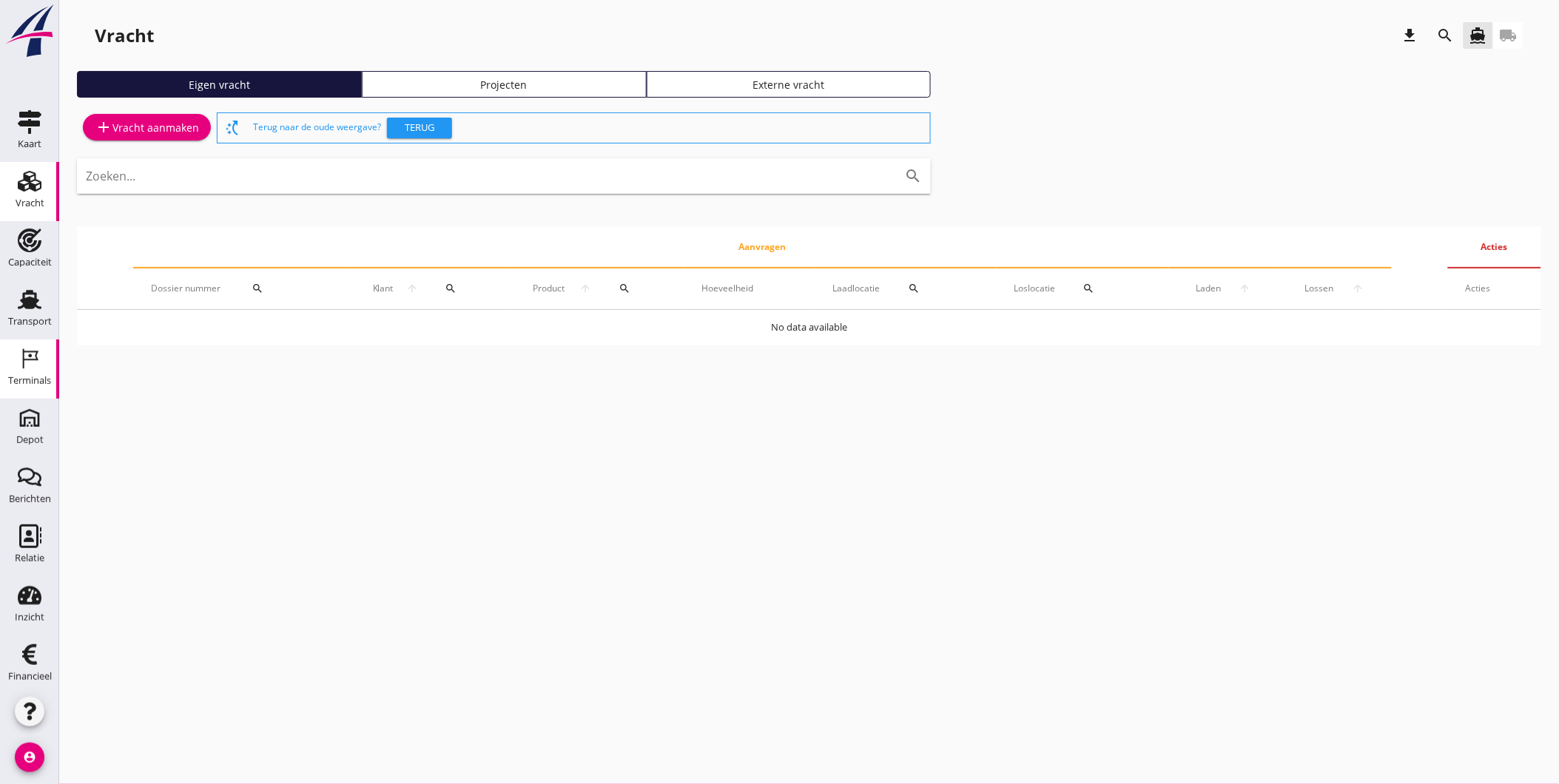
click at [26, 375] on div "Terminals" at bounding box center [29, 380] width 43 height 10
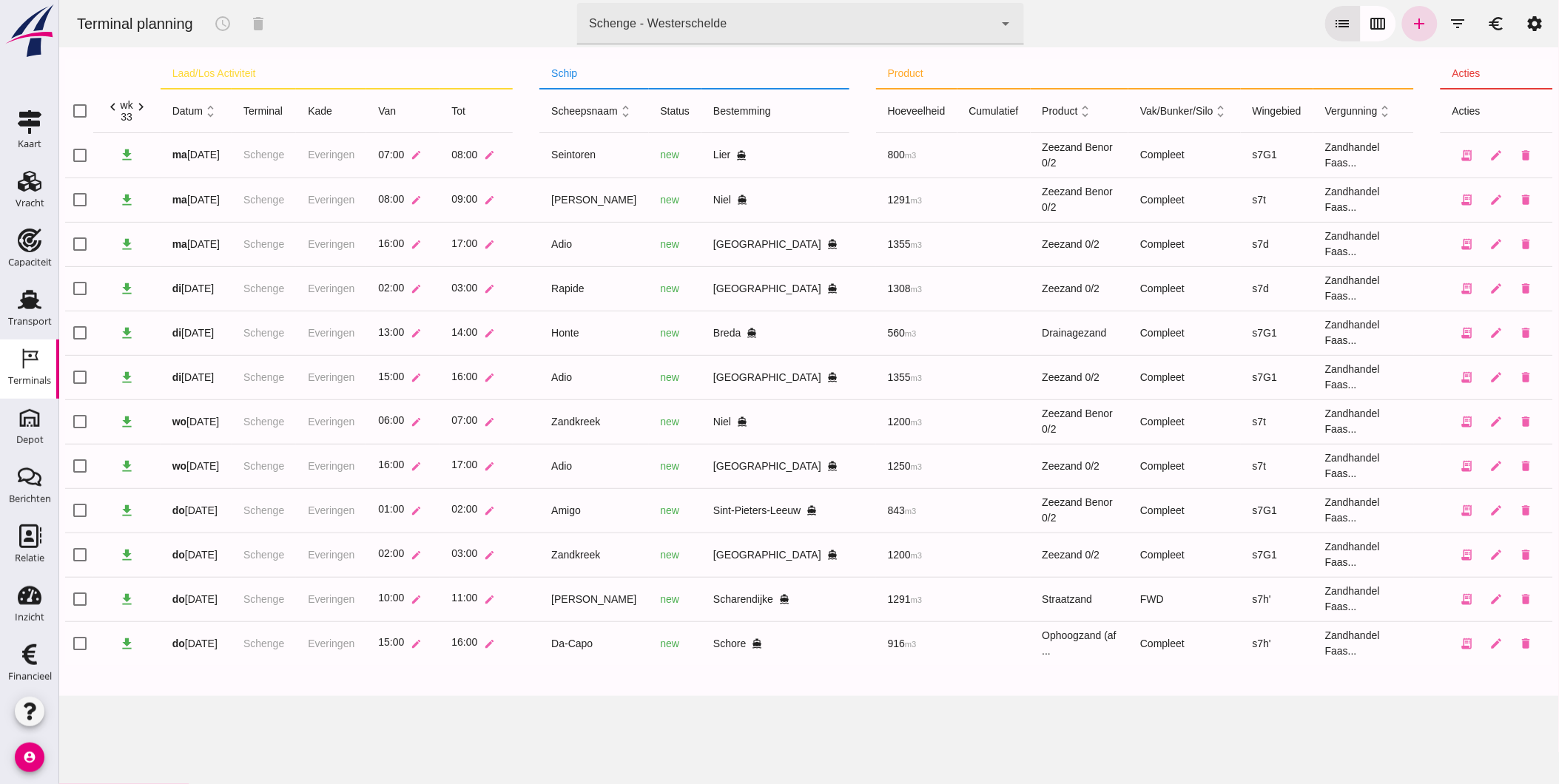
click div "Schenge - Westerschelde"
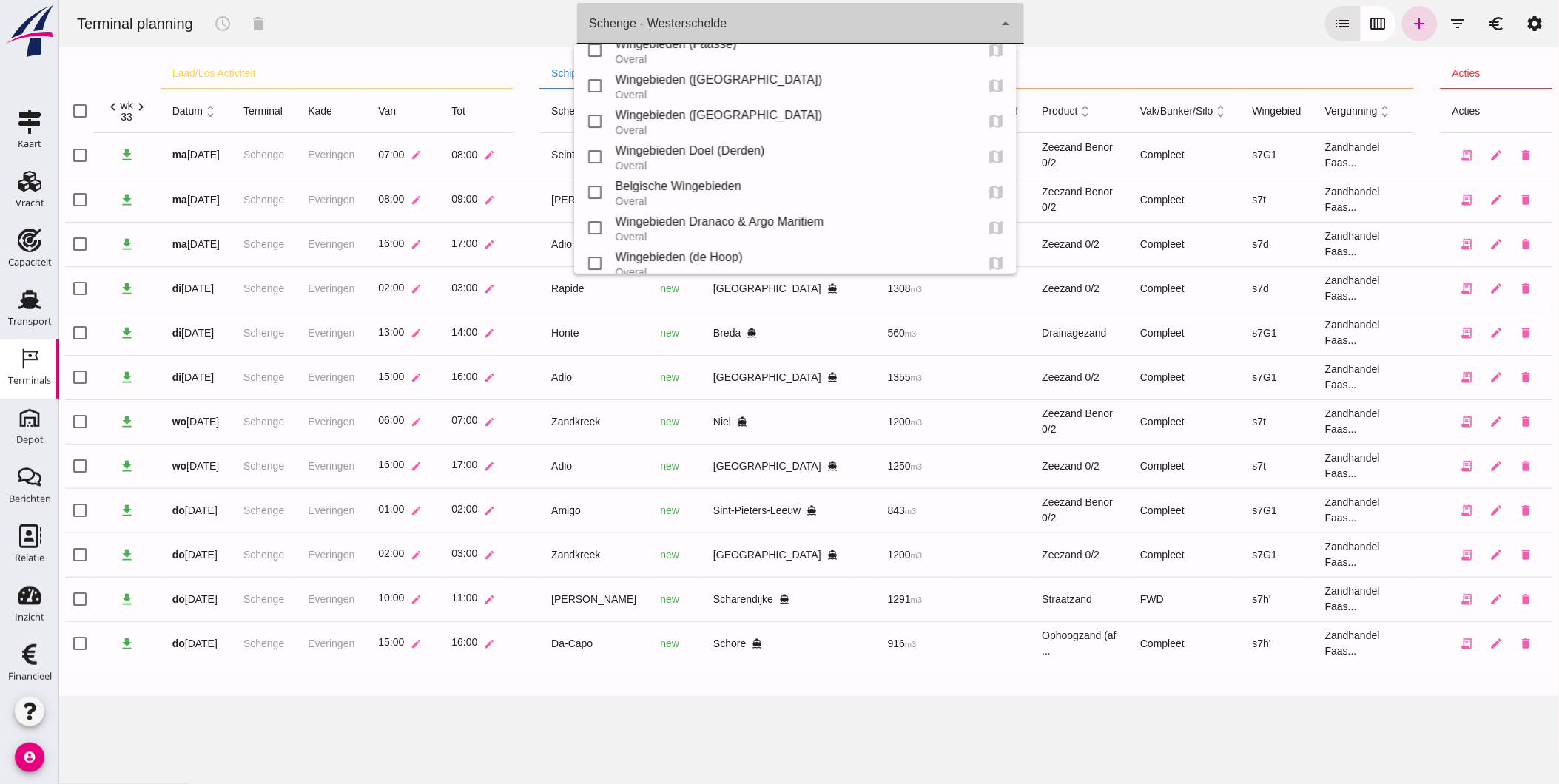
scroll to position [262, 0]
click at [747, 159] on div "Wingebieden Doel (Derden)" at bounding box center [789, 155] width 348 height 18
type input "4b800190-ab00-4762-971e-8db5f73e9270"
checkbox input "false"
checkbox input "true"
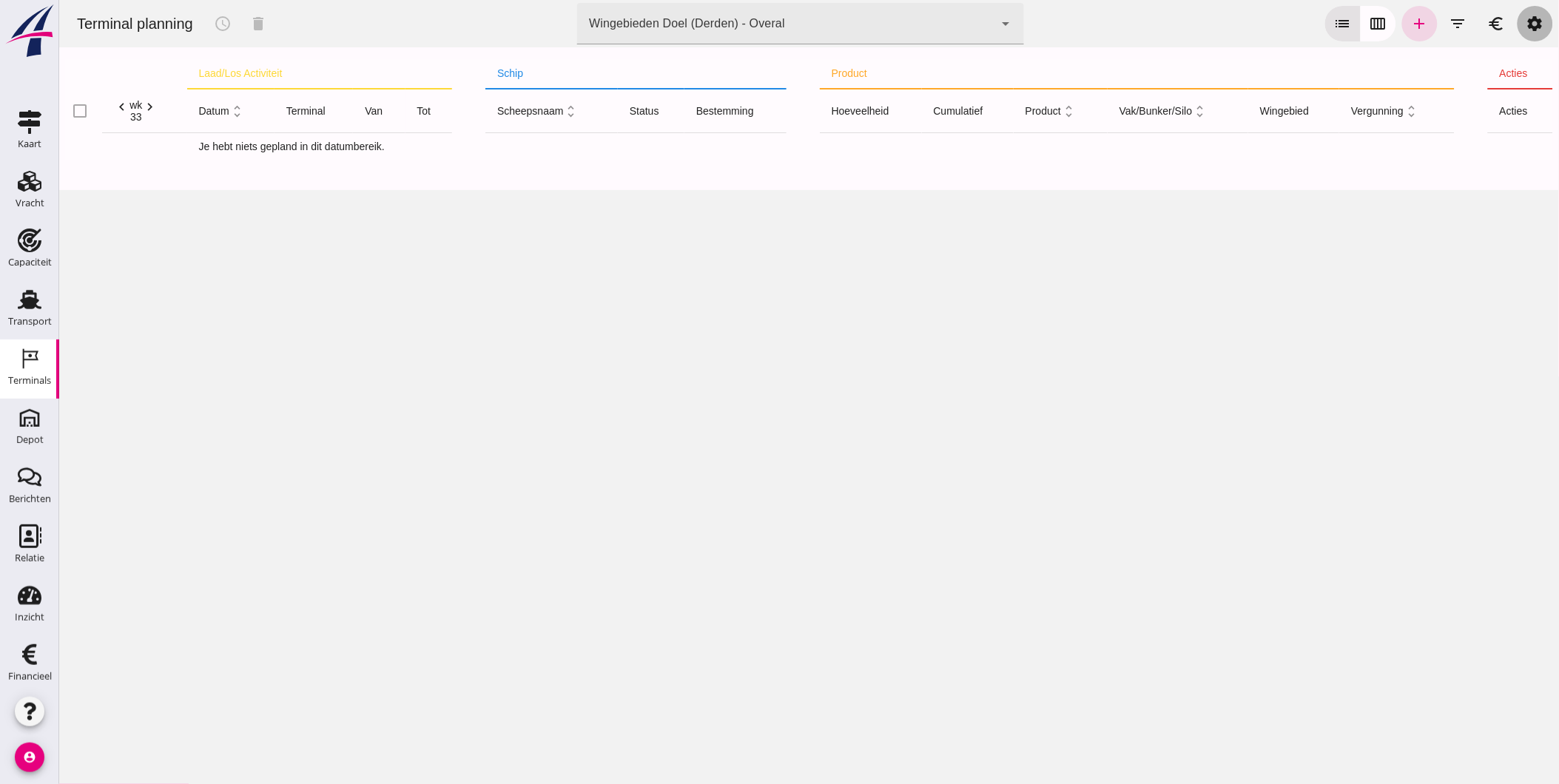
click at [1526, 23] on icon "settings" at bounding box center [1534, 23] width 18 height 18
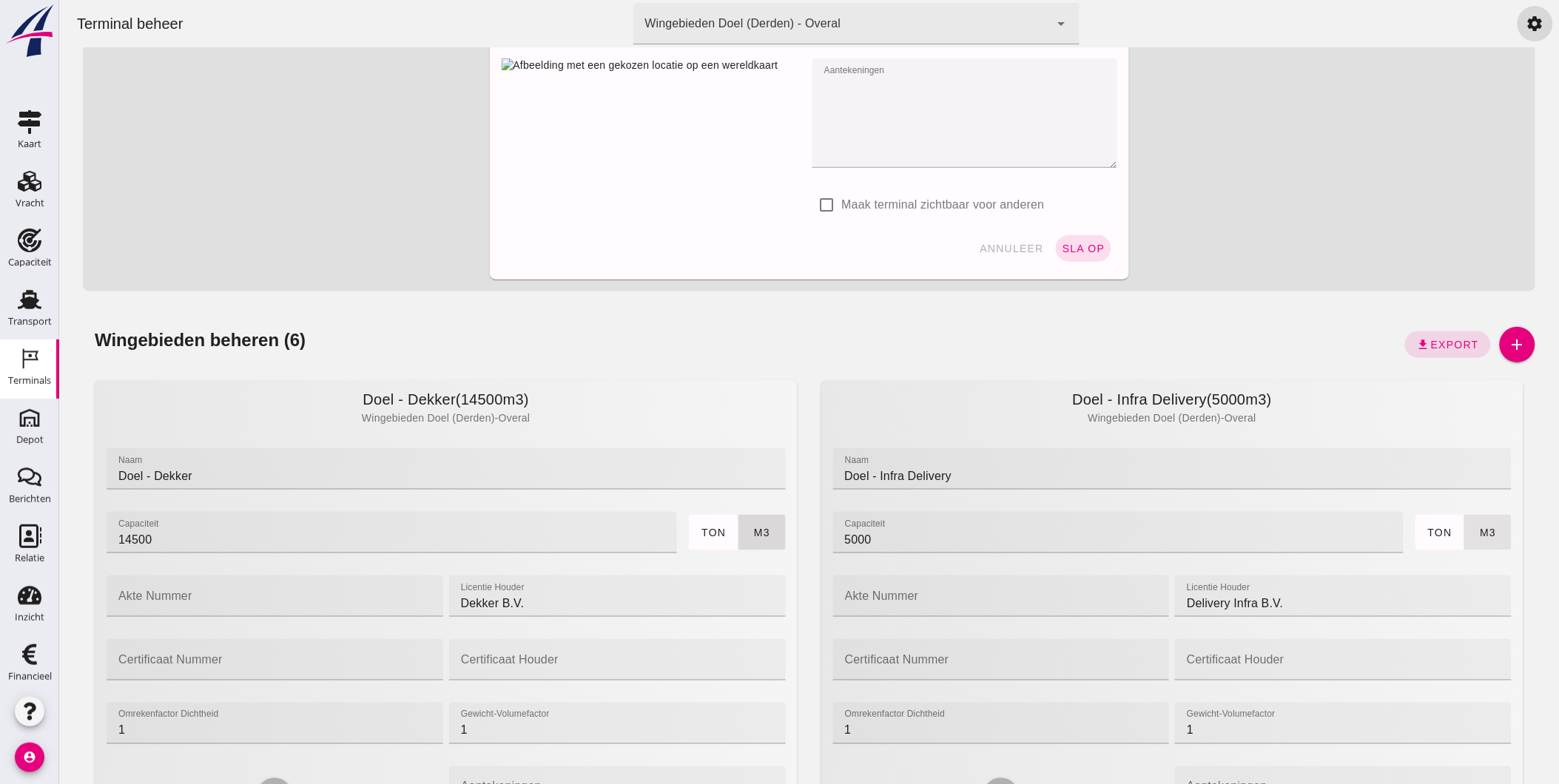
scroll to position [427, 0]
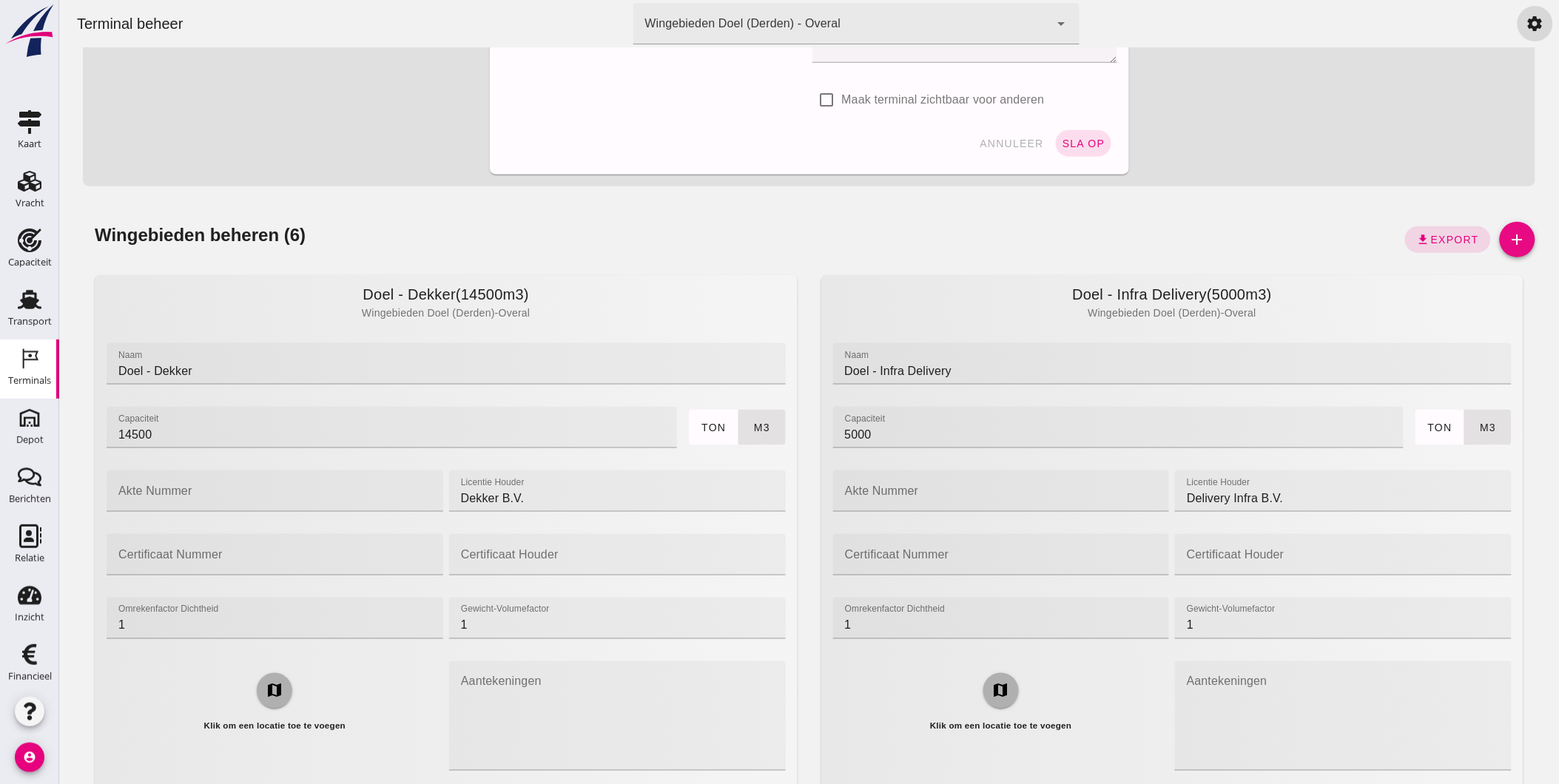
click at [1507, 237] on icon "add" at bounding box center [1516, 239] width 18 height 18
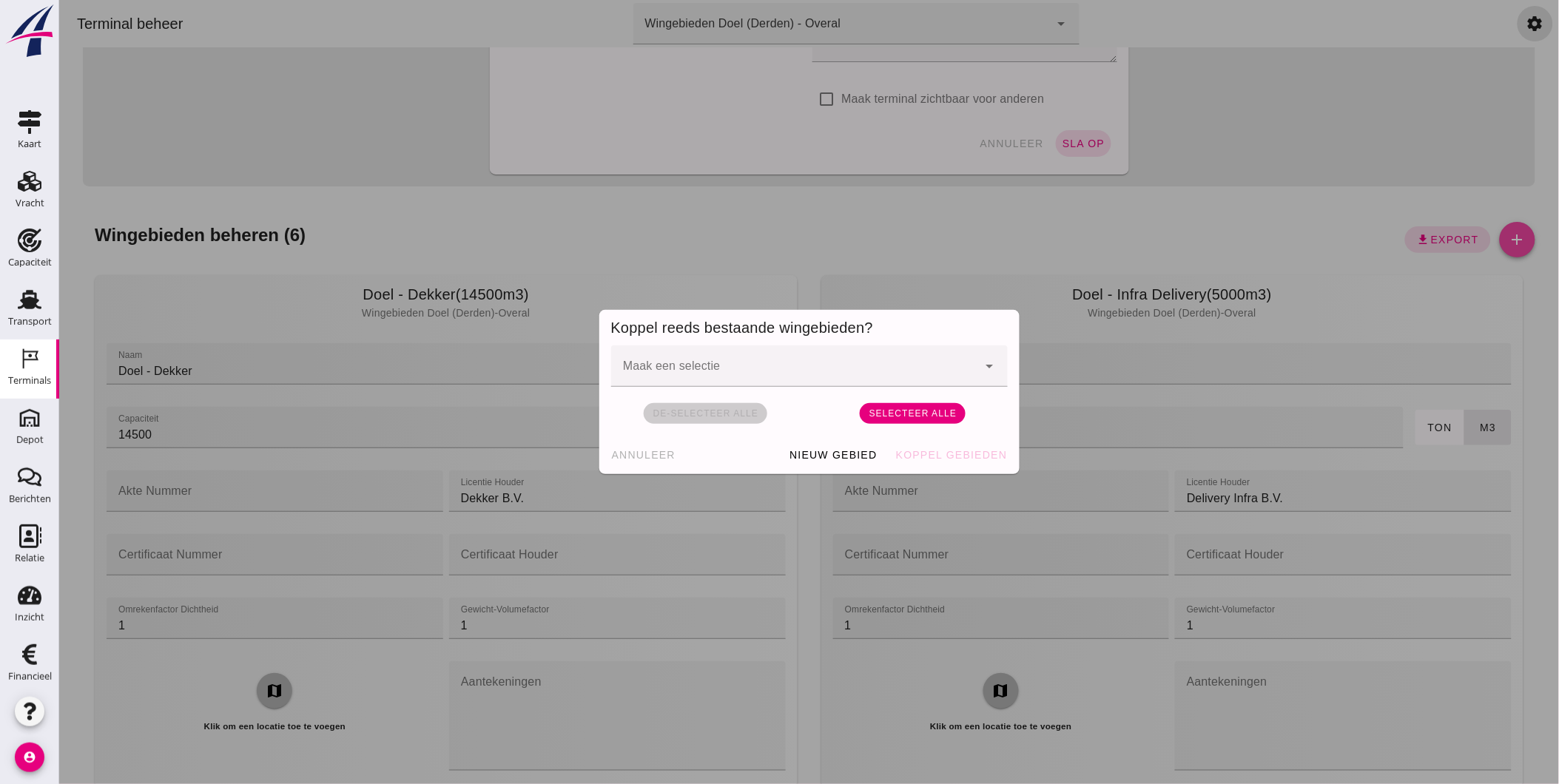
scroll to position [0, 0]
click button "Nieuw gebied"
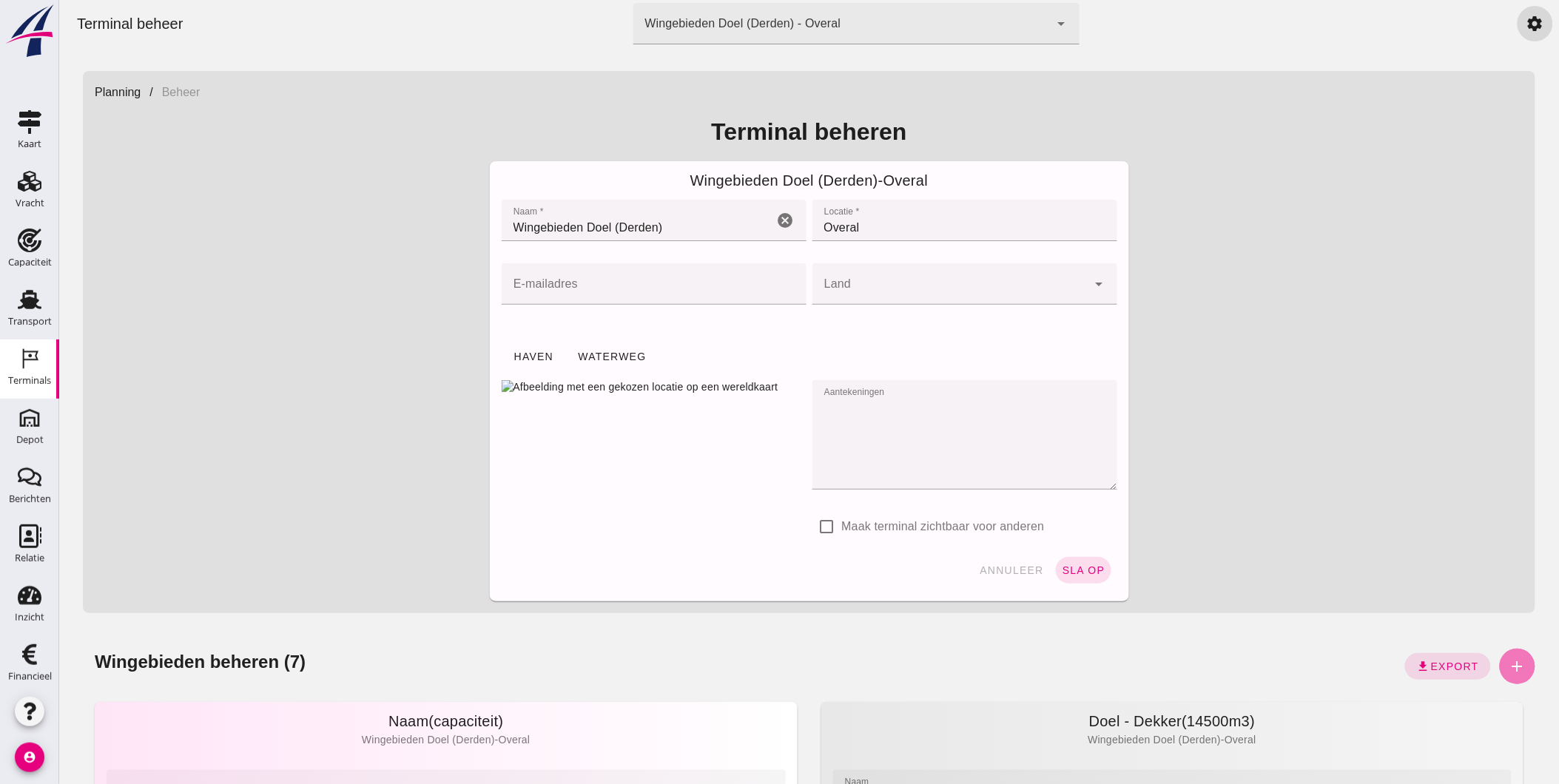
scroll to position [427, 0]
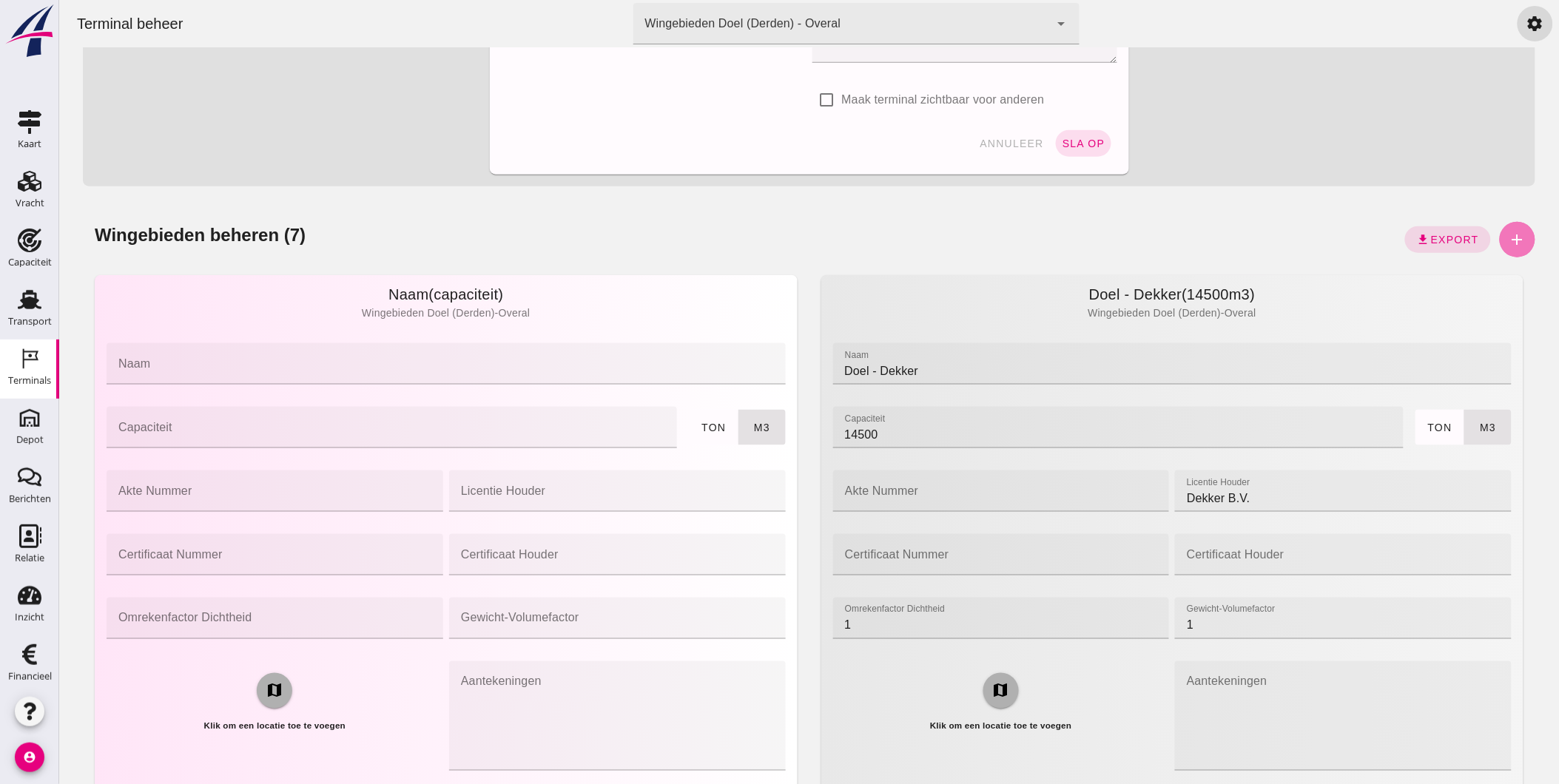
click input "naam"
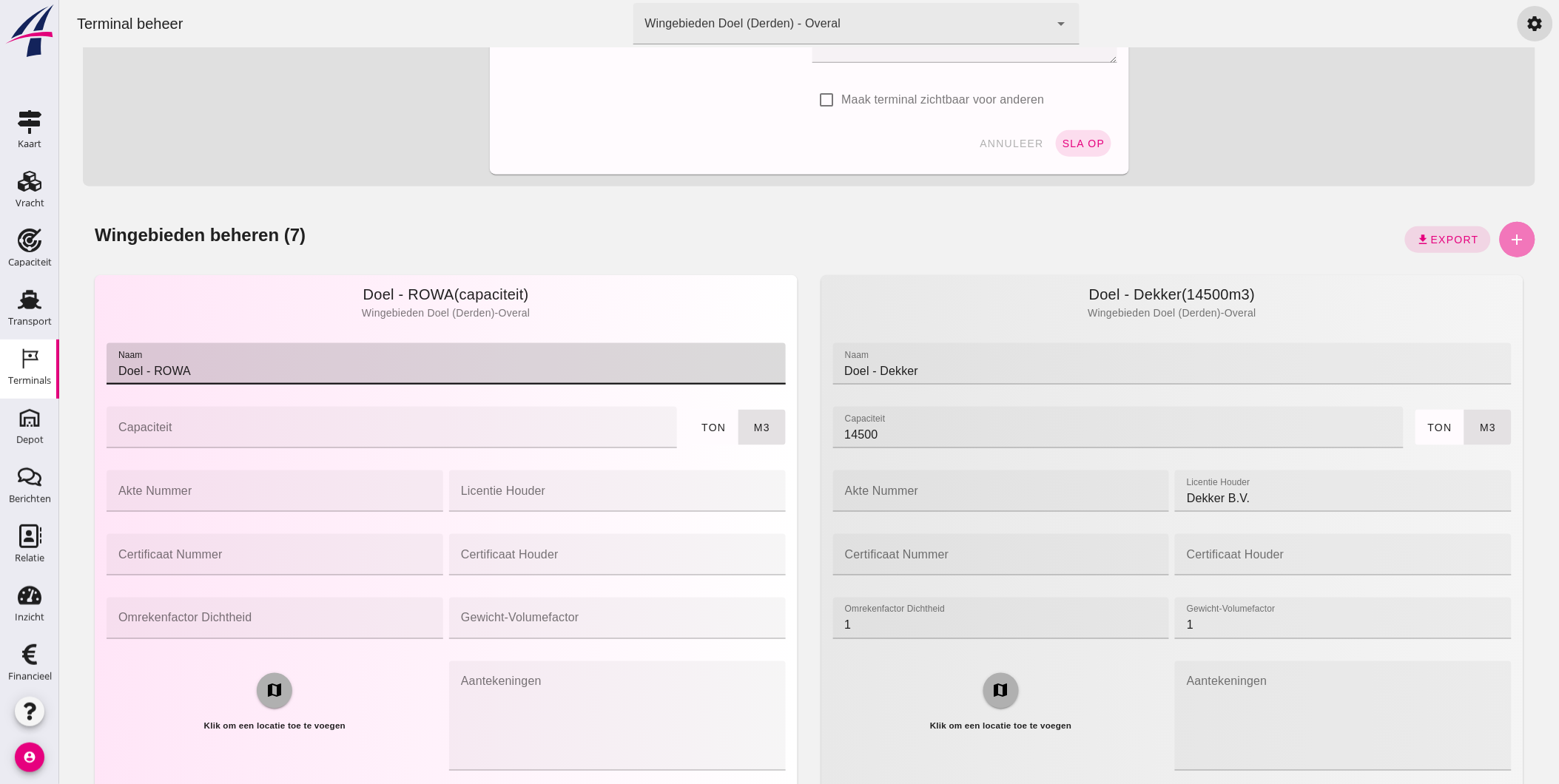
type input "Doel - ROWA"
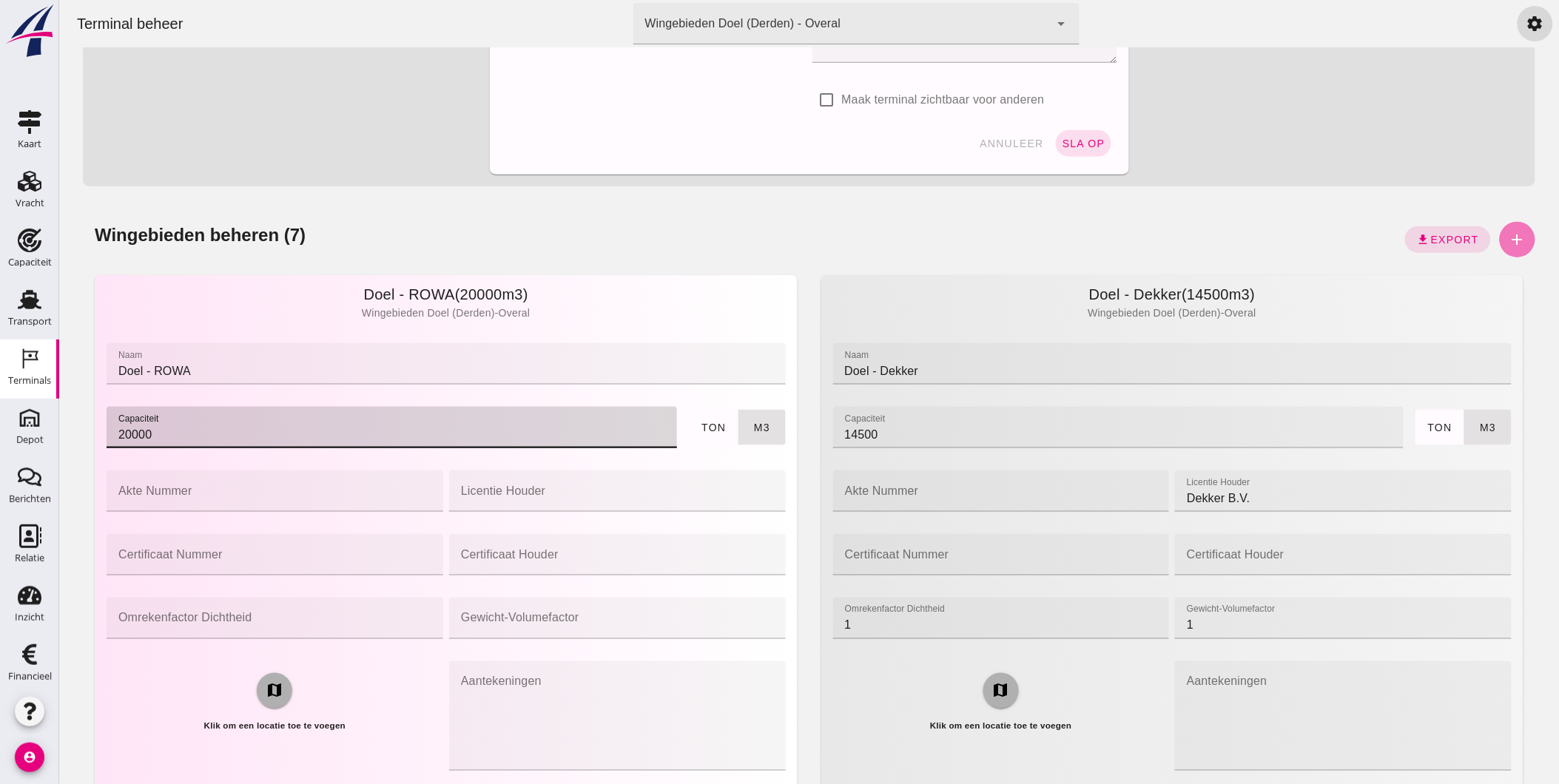
type input "20000"
type button "tons"
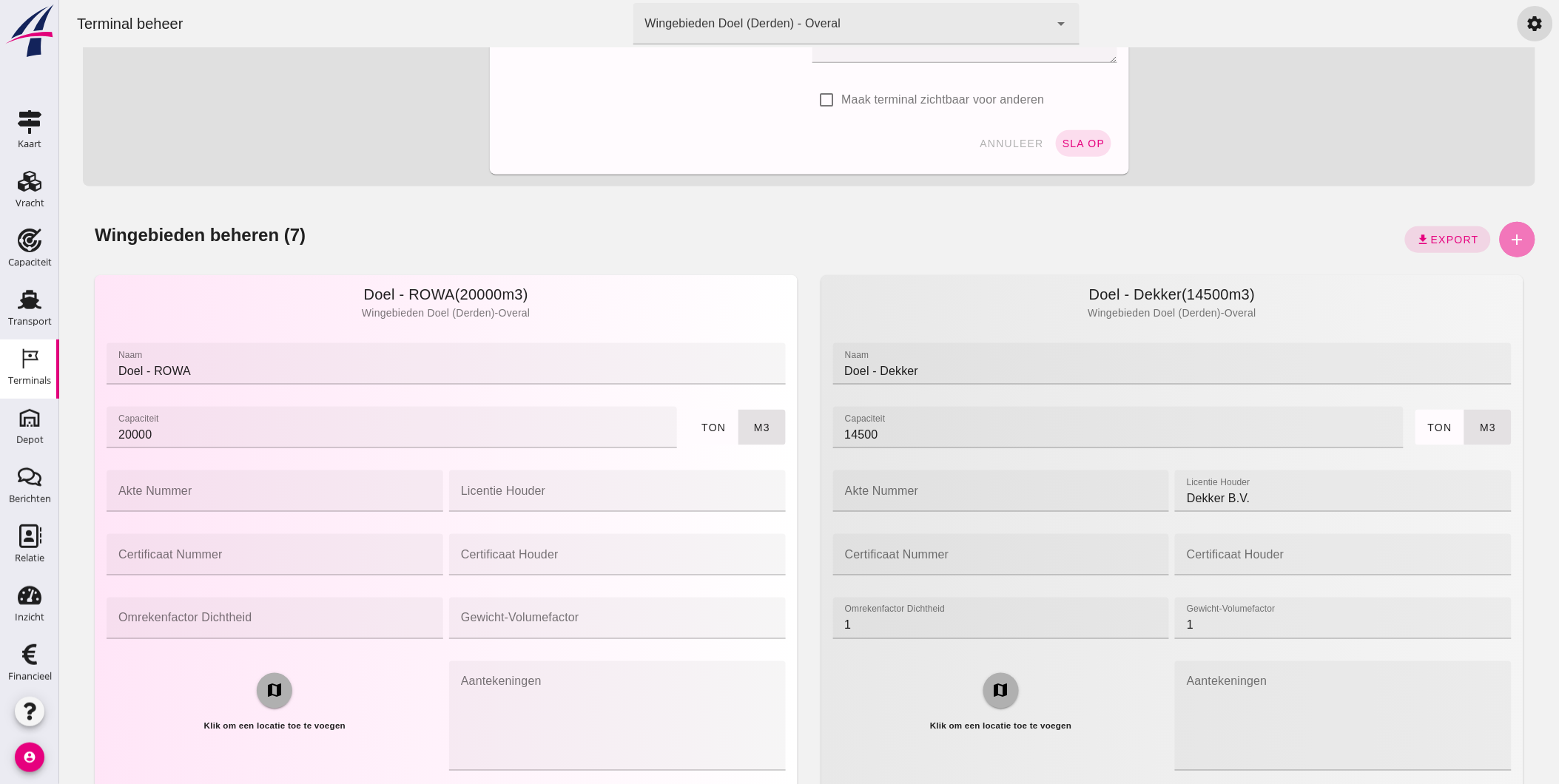
type button "cubic"
click input "licentie houder"
paste input "Zandhandel ROWA bv"
type input "Zandhandel ROWA bv"
click input "omrekenfactor dichtheid"
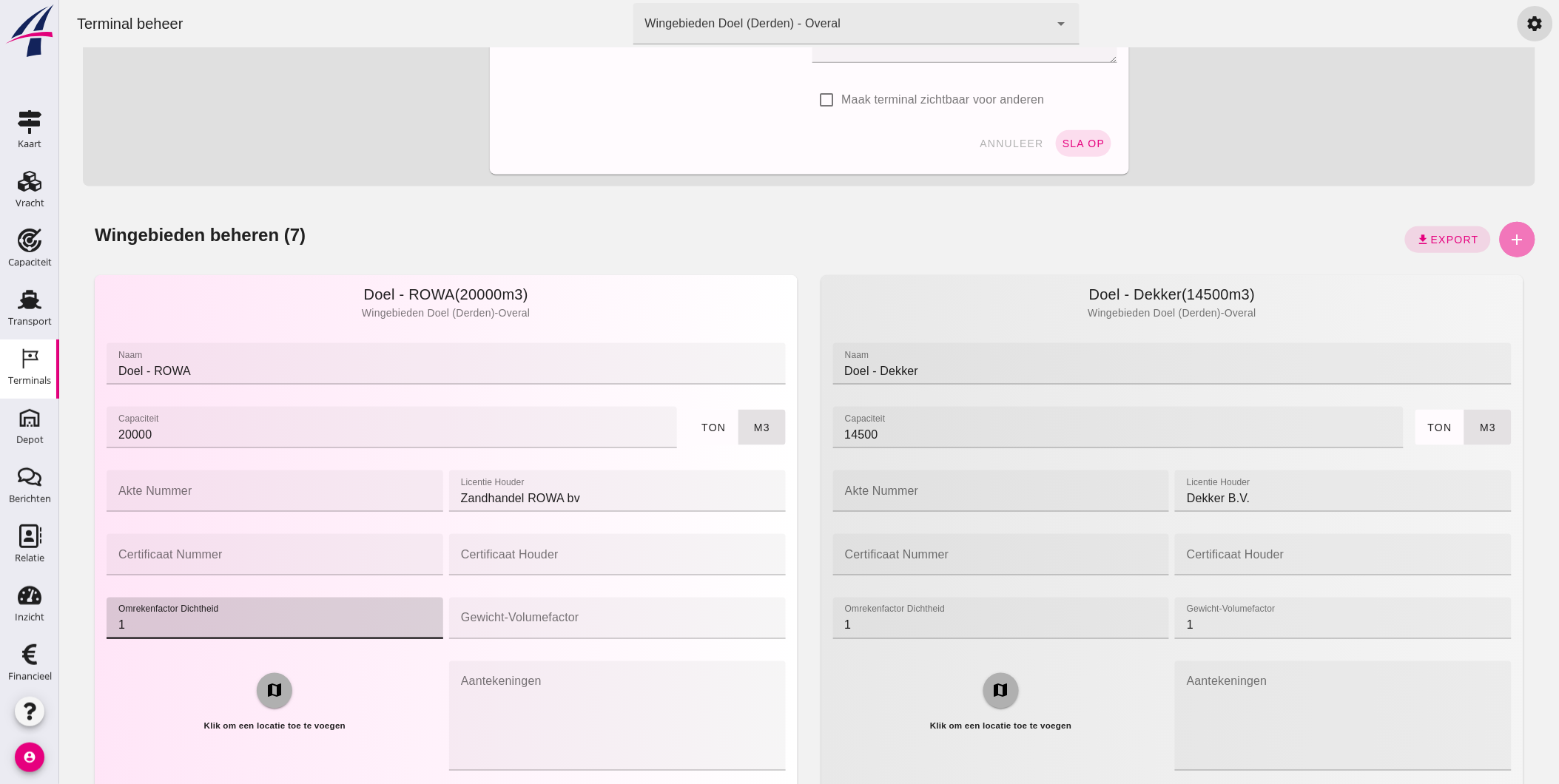
type input "1"
click input "gewicht-volumefactor"
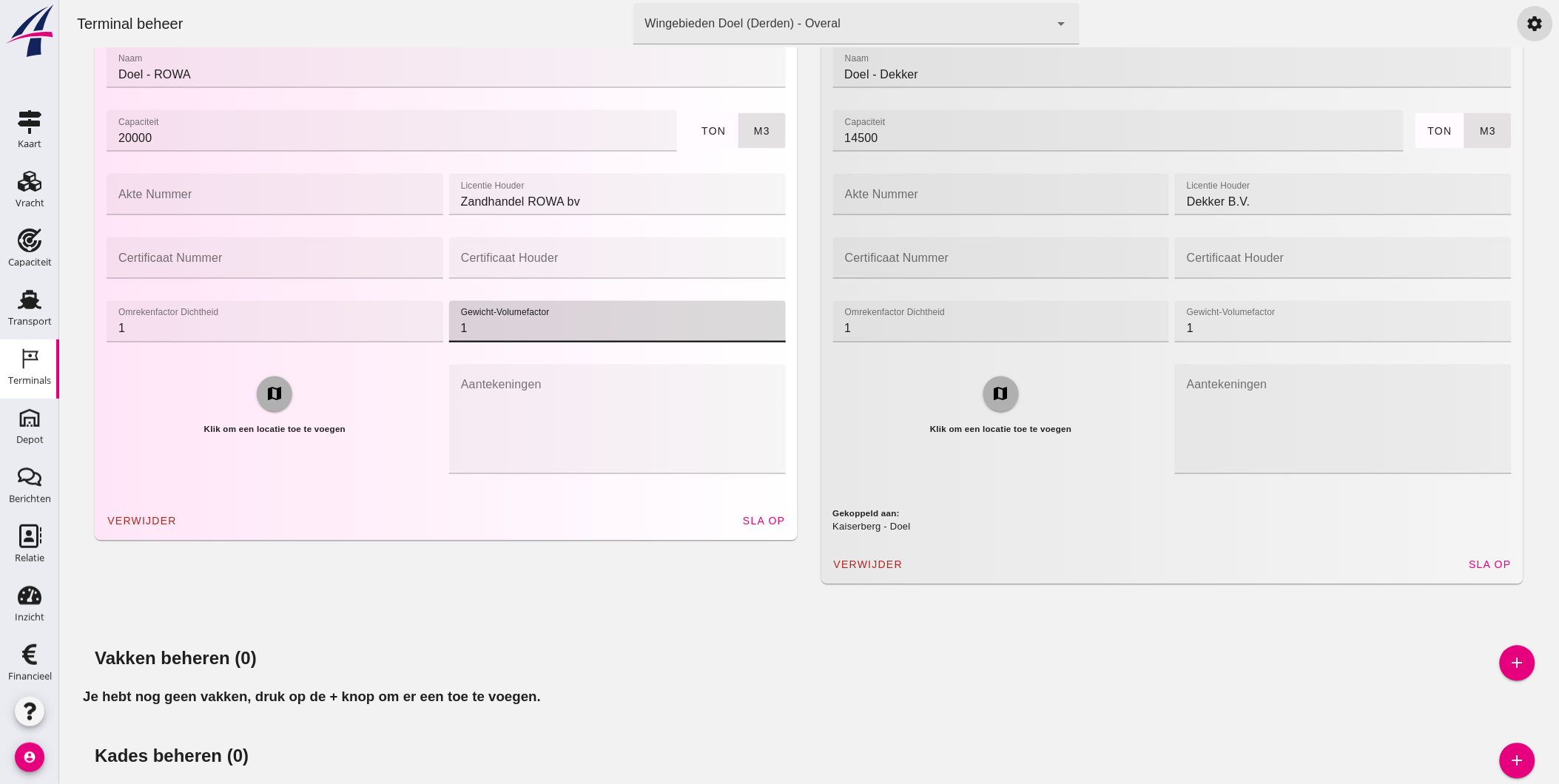
scroll to position [725, 0]
type input "1"
click span "sla op"
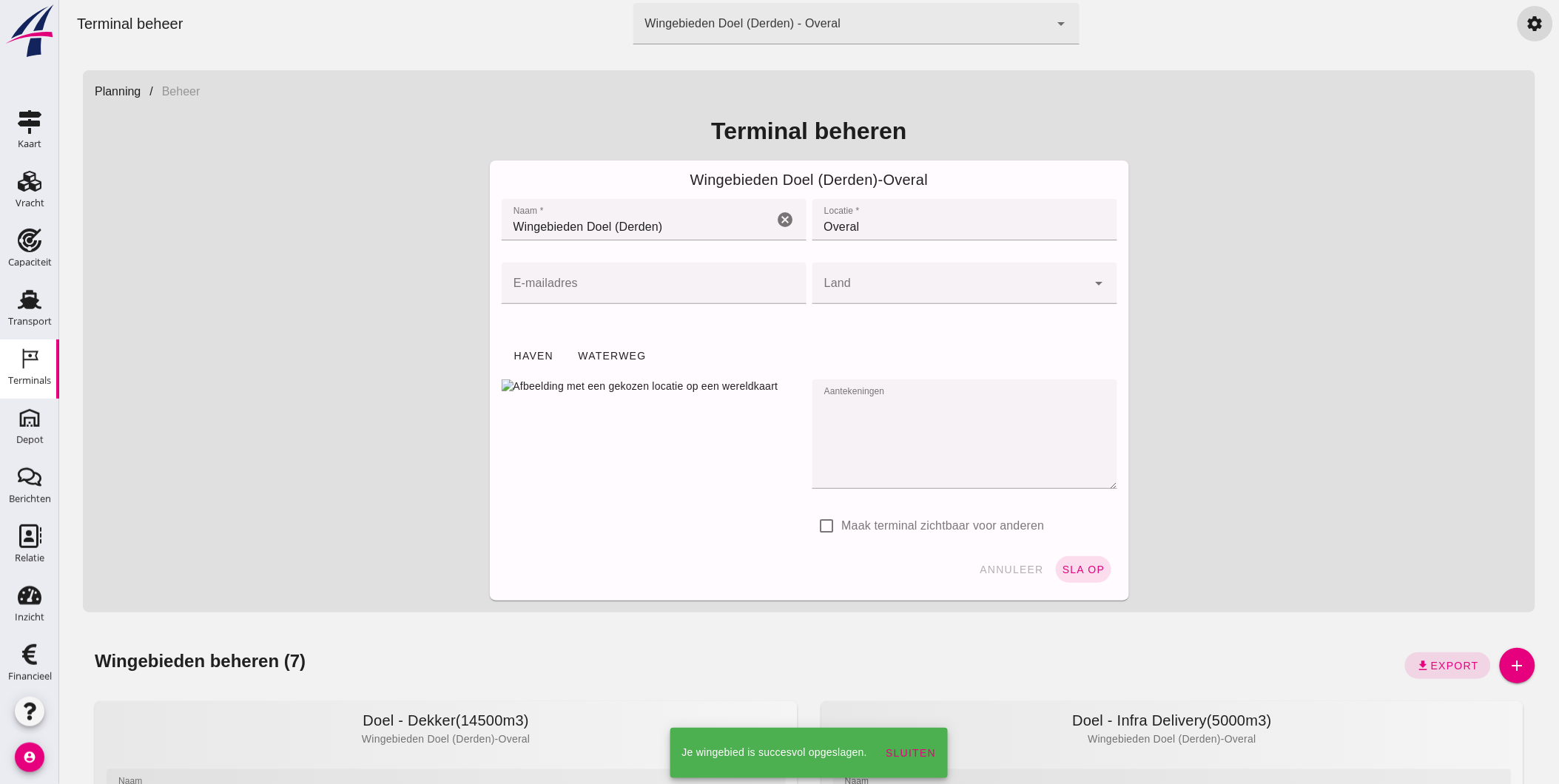
scroll to position [0, 0]
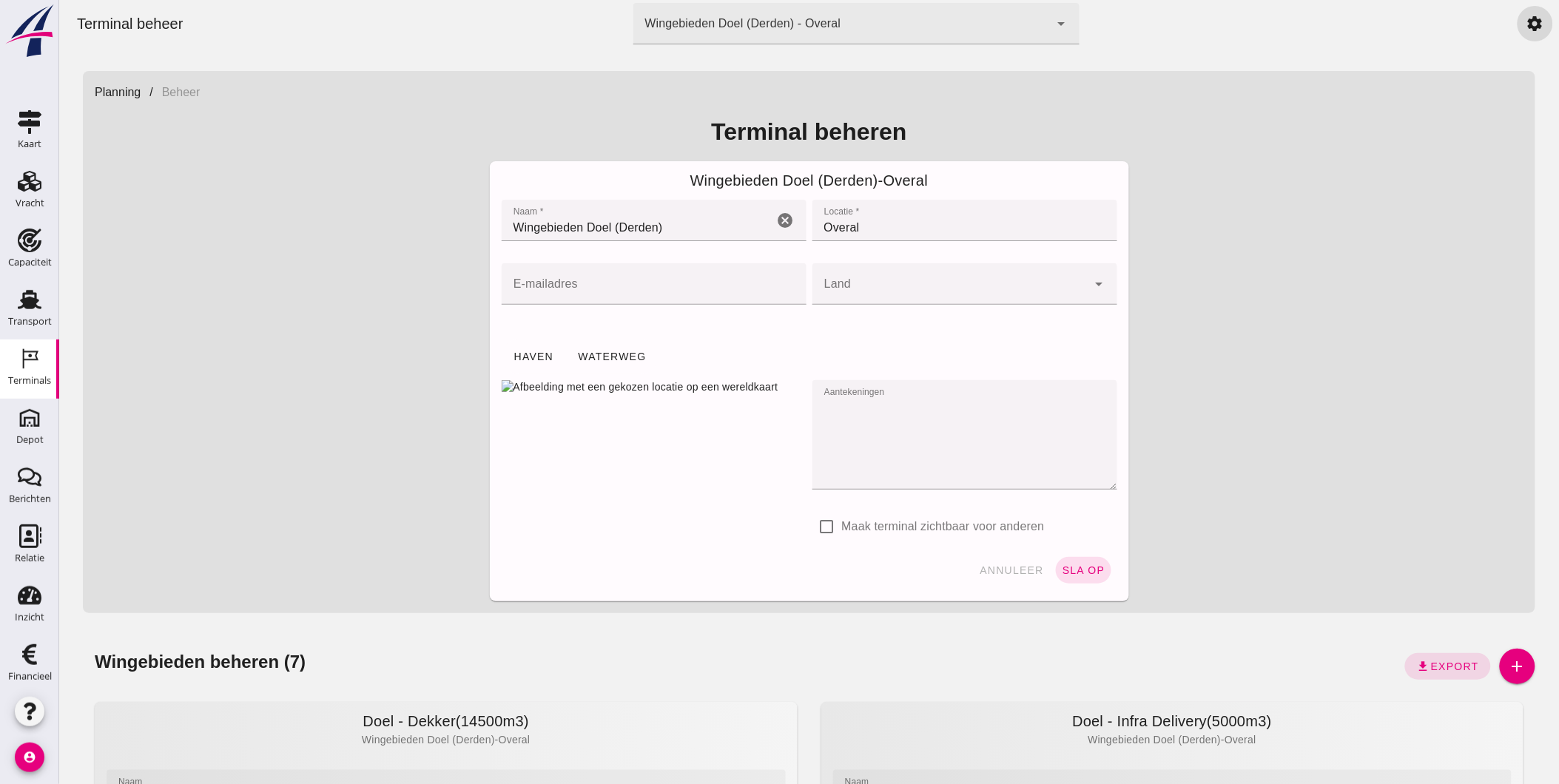
click div "Wingebieden Doel (Derden) - Overal"
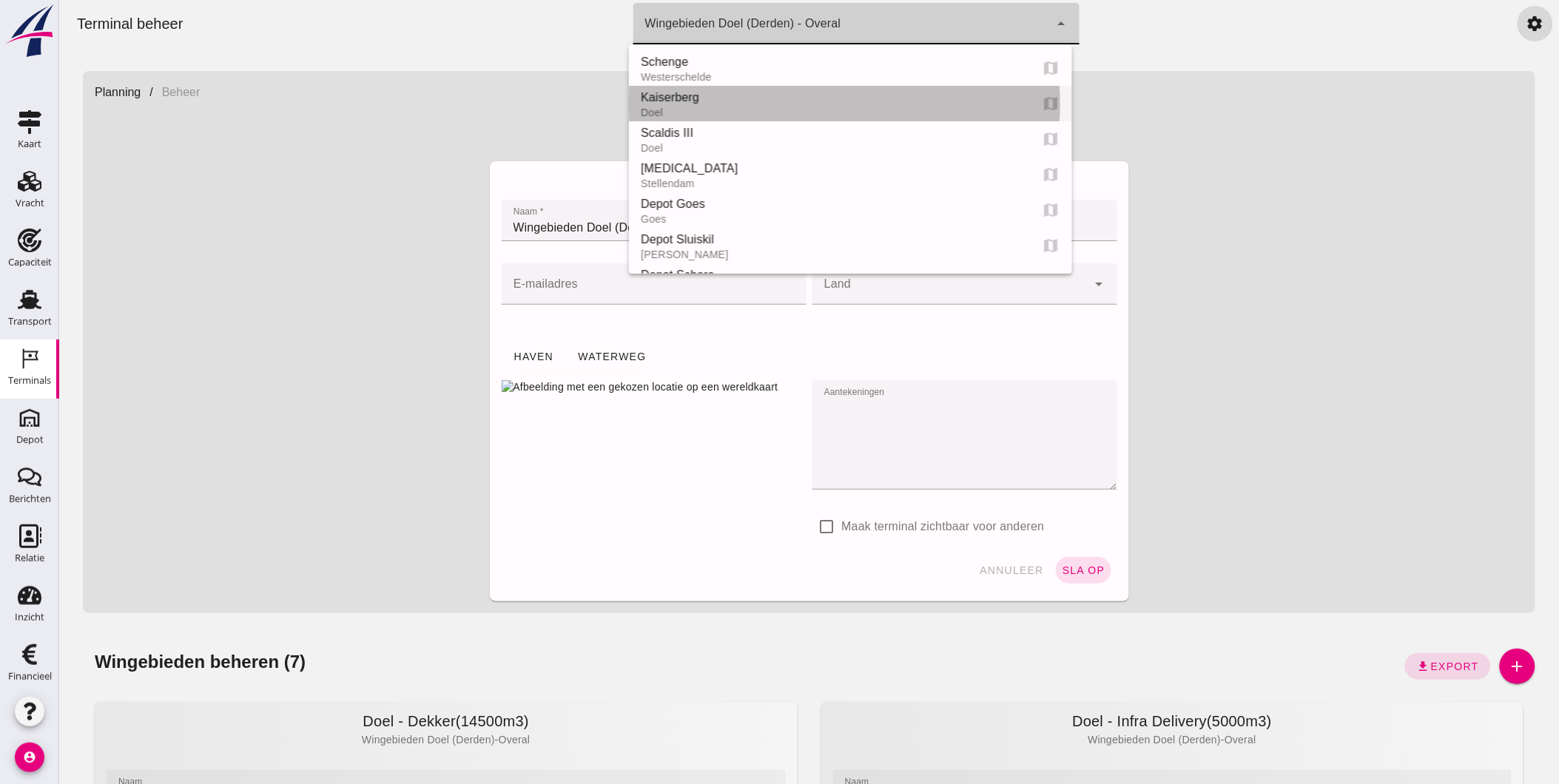
click at [750, 108] on div "Doel" at bounding box center [828, 112] width 378 height 12
type input "7f603609-51ae-4e75-986b-c9057e559465"
type input "Kaiserberg"
type input "Doel"
checkbox input "true"
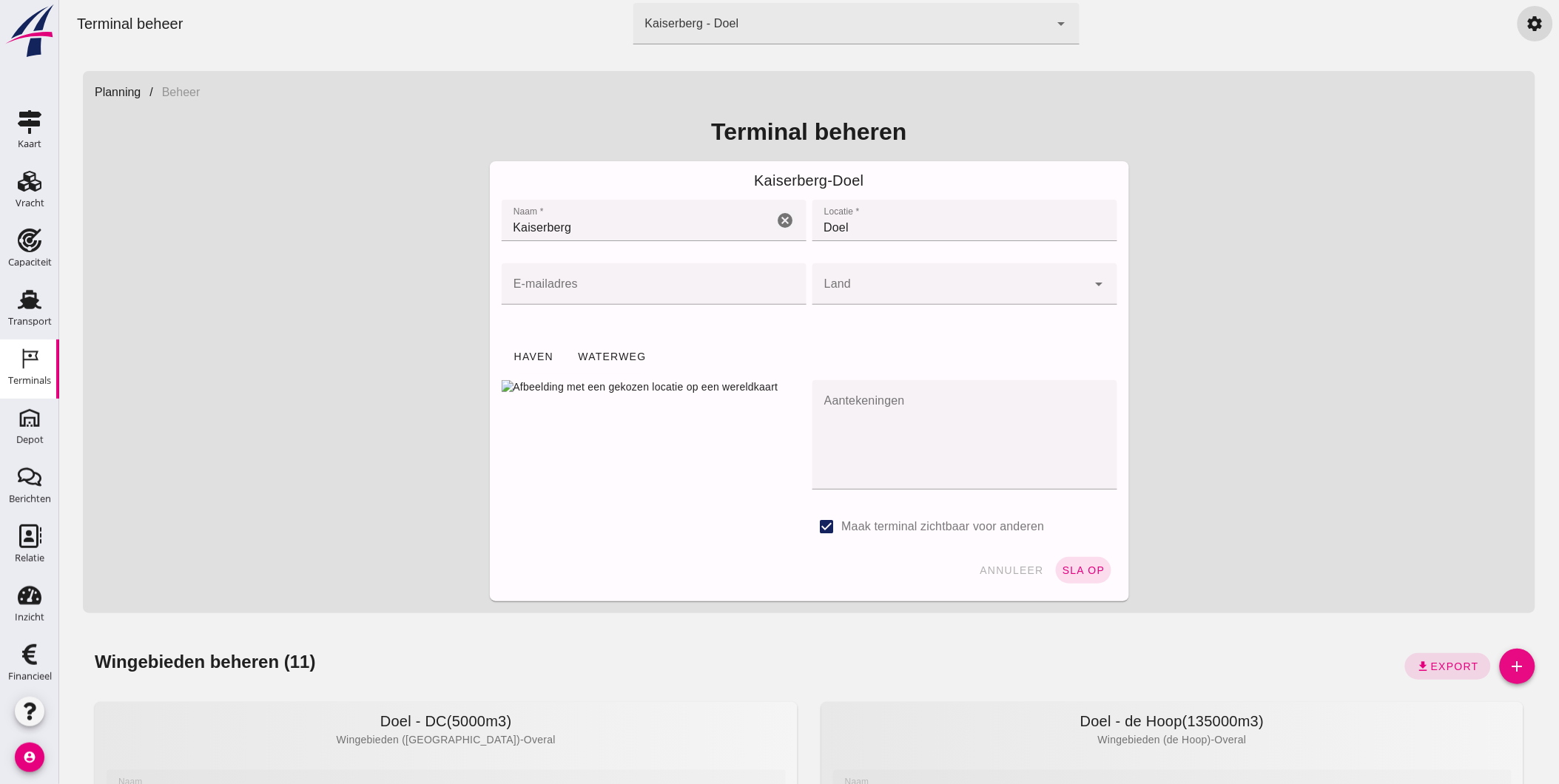
click at [1507, 659] on icon "add" at bounding box center [1516, 666] width 18 height 18
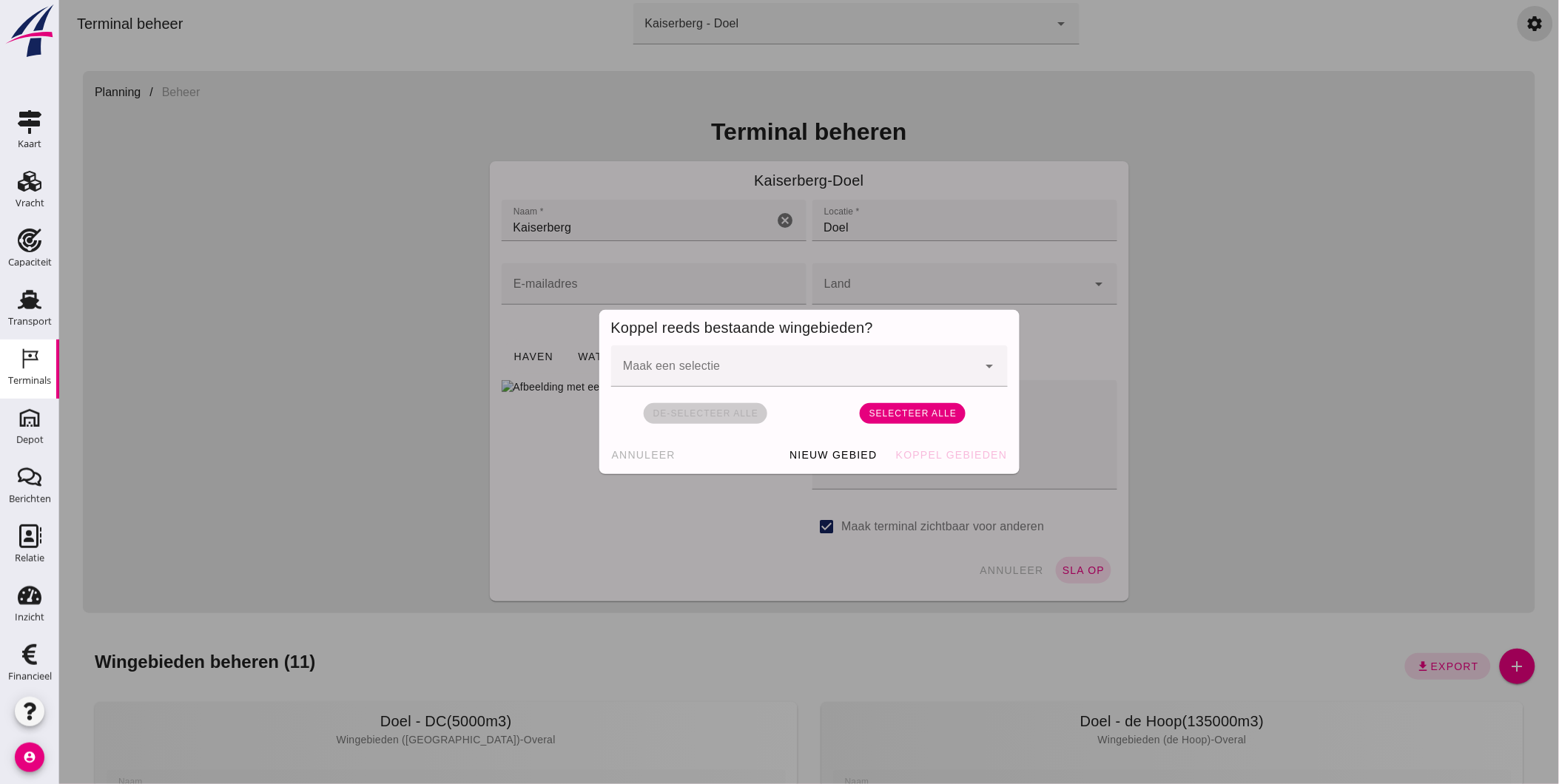
click div
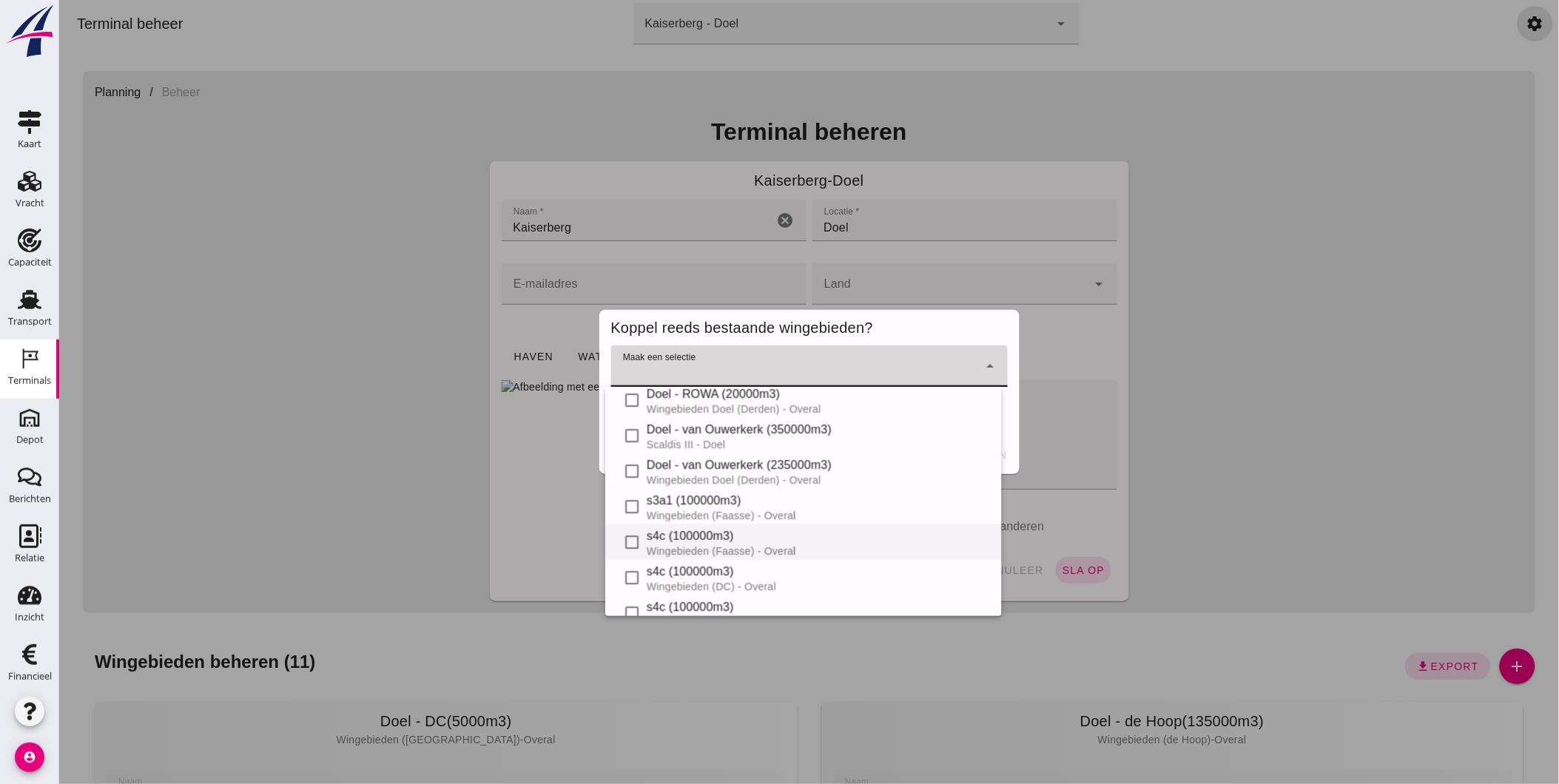
scroll to position [181, 0]
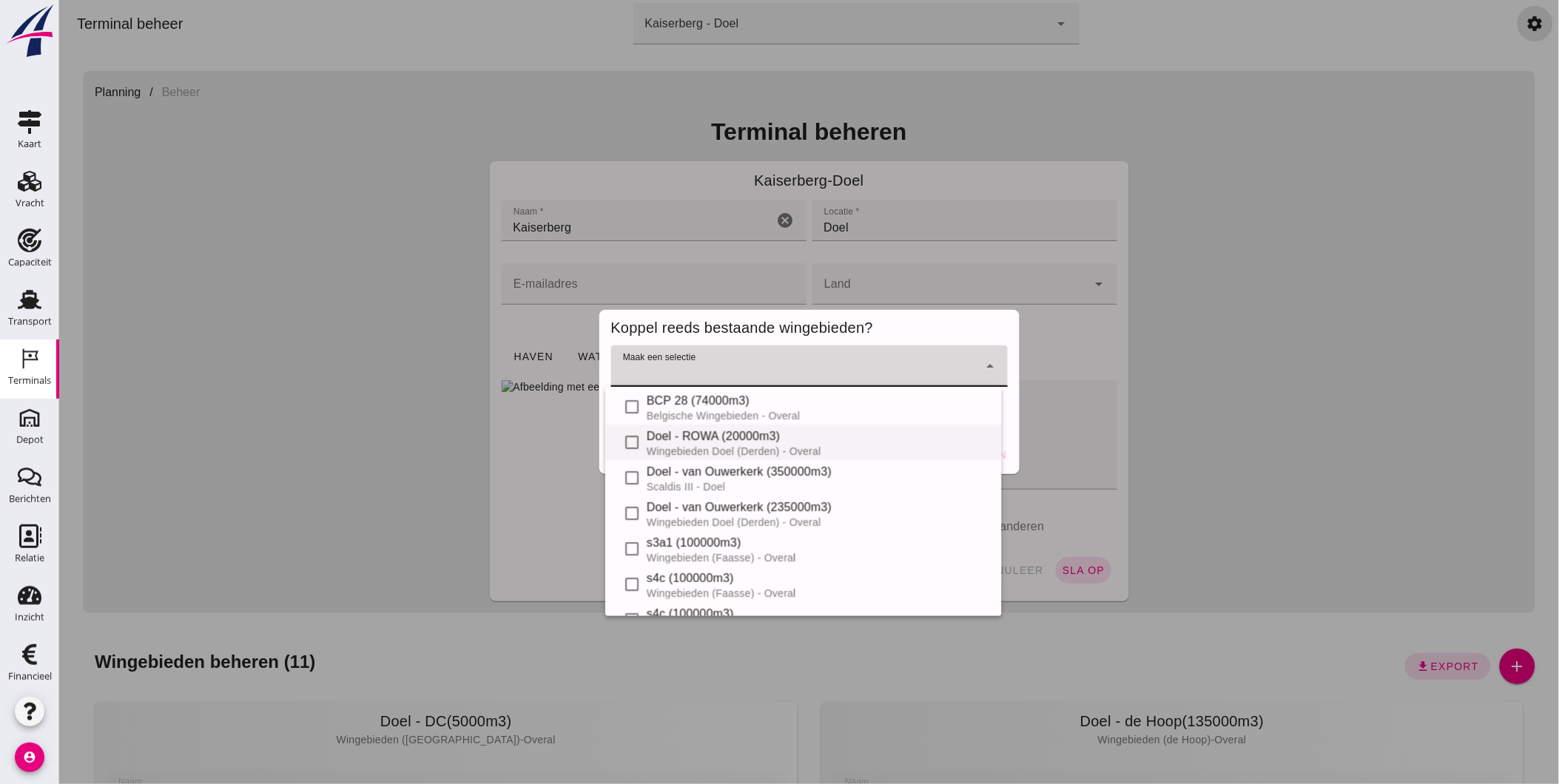
click at [779, 445] on div "Wingebieden Doel (Derden) - Overal" at bounding box center [817, 451] width 344 height 12
type input "[object Object]"
checkbox input "true"
click div "Koppel reeds bestaande wingebieden?"
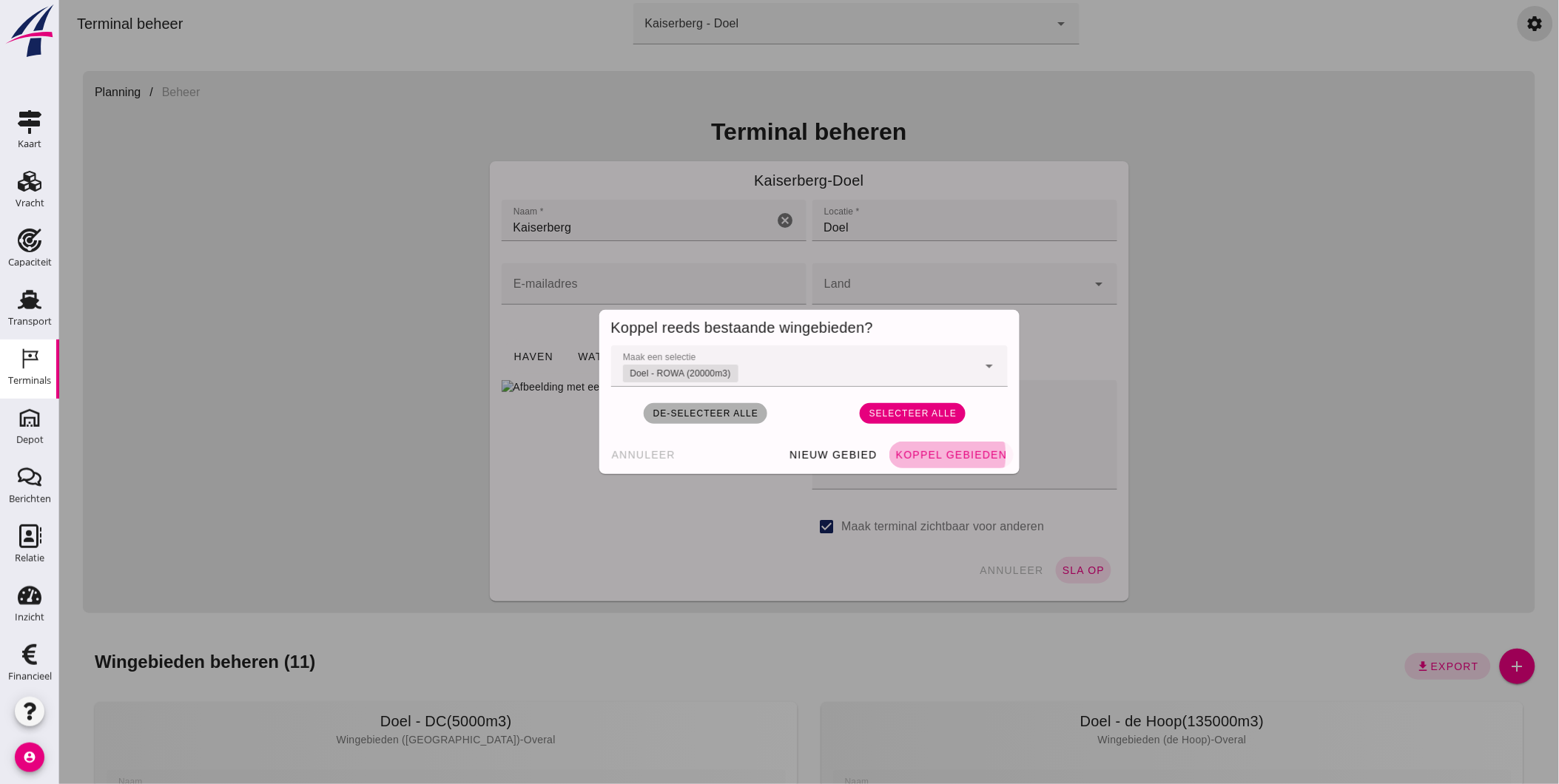
click span "Koppel gebieden"
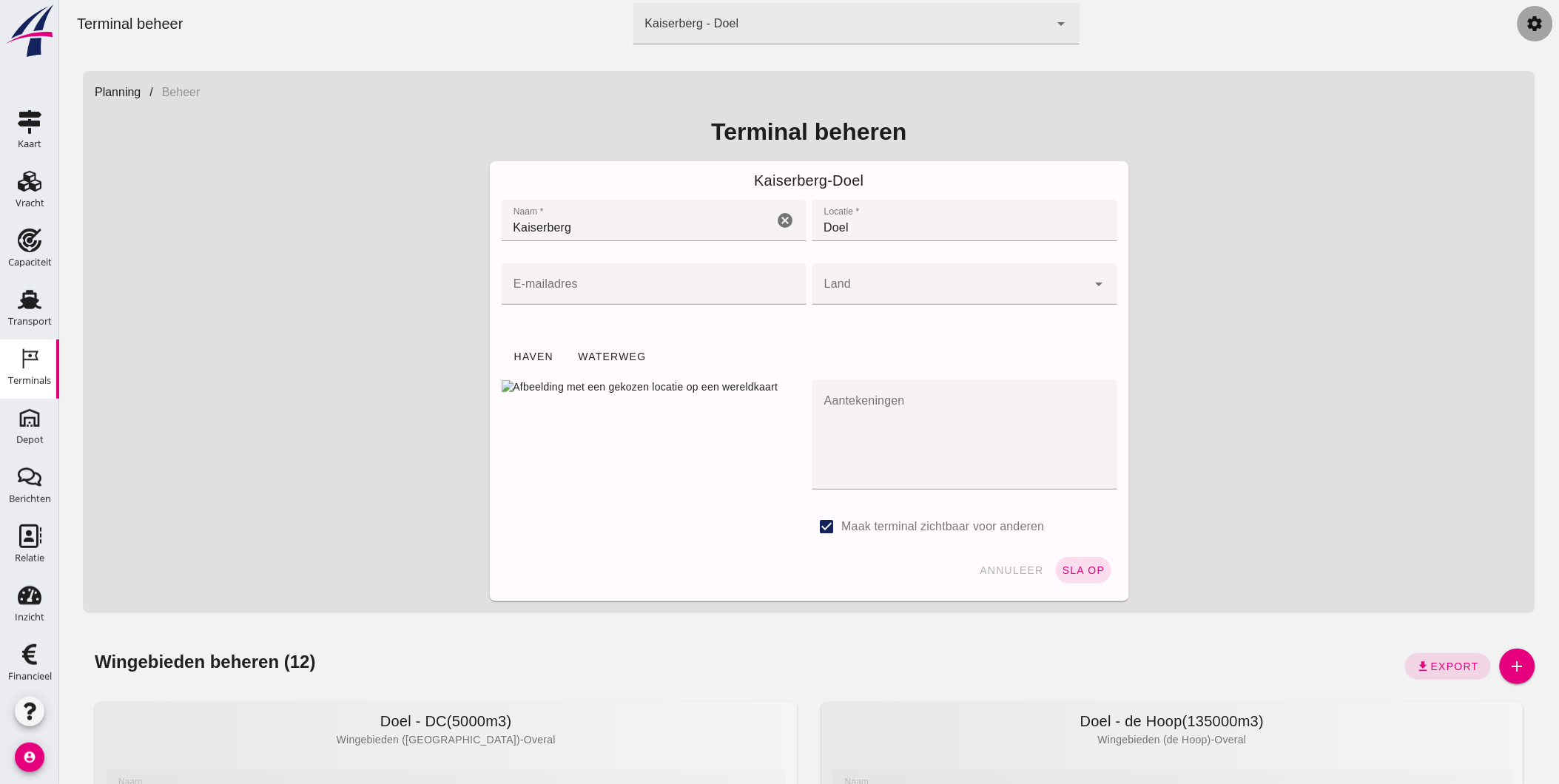
click at [1525, 26] on icon "settings" at bounding box center [1534, 23] width 18 height 18
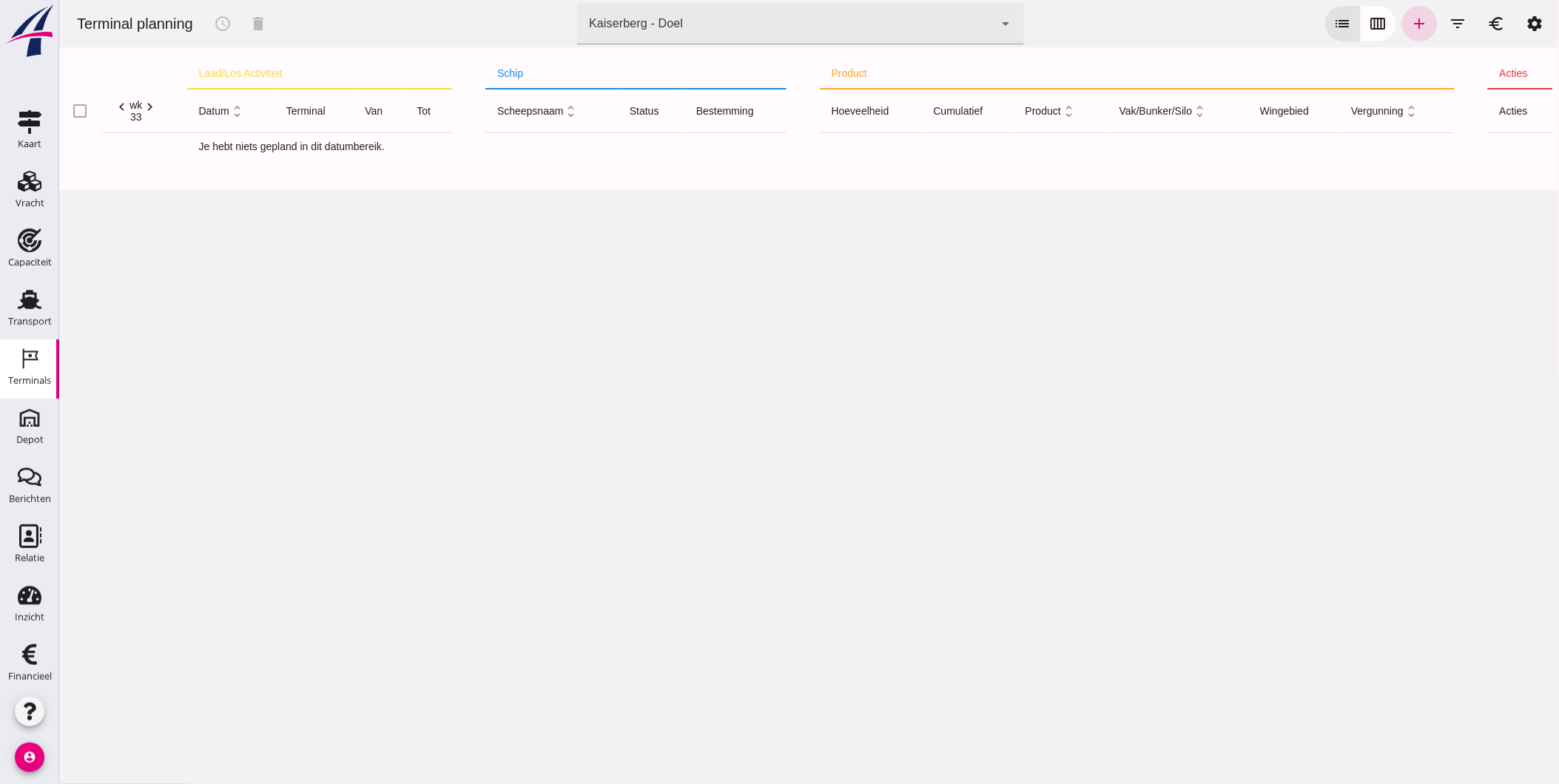
click icon "chevron_right"
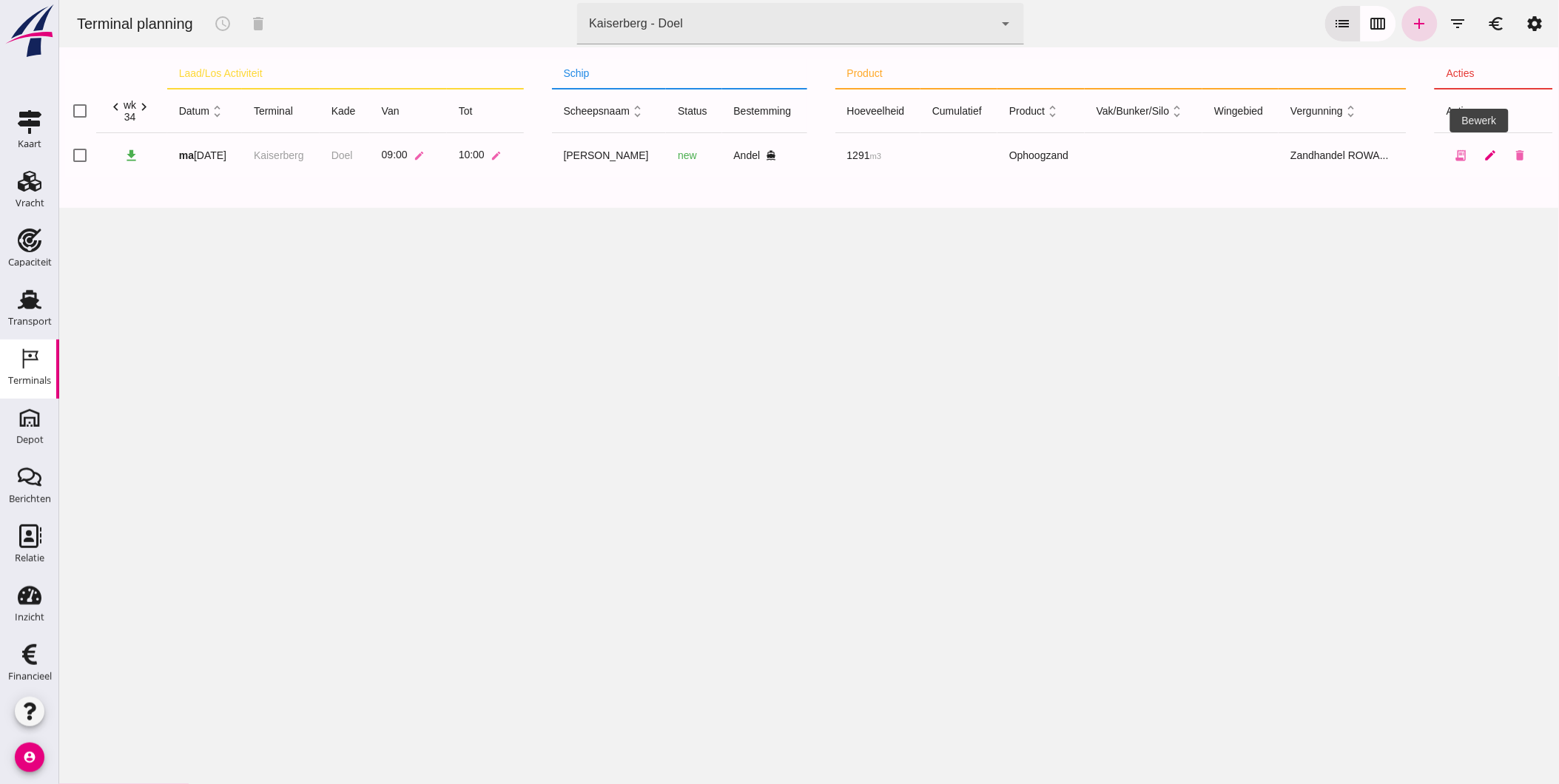
click at [1483, 154] on icon "edit" at bounding box center [1490, 156] width 14 height 14
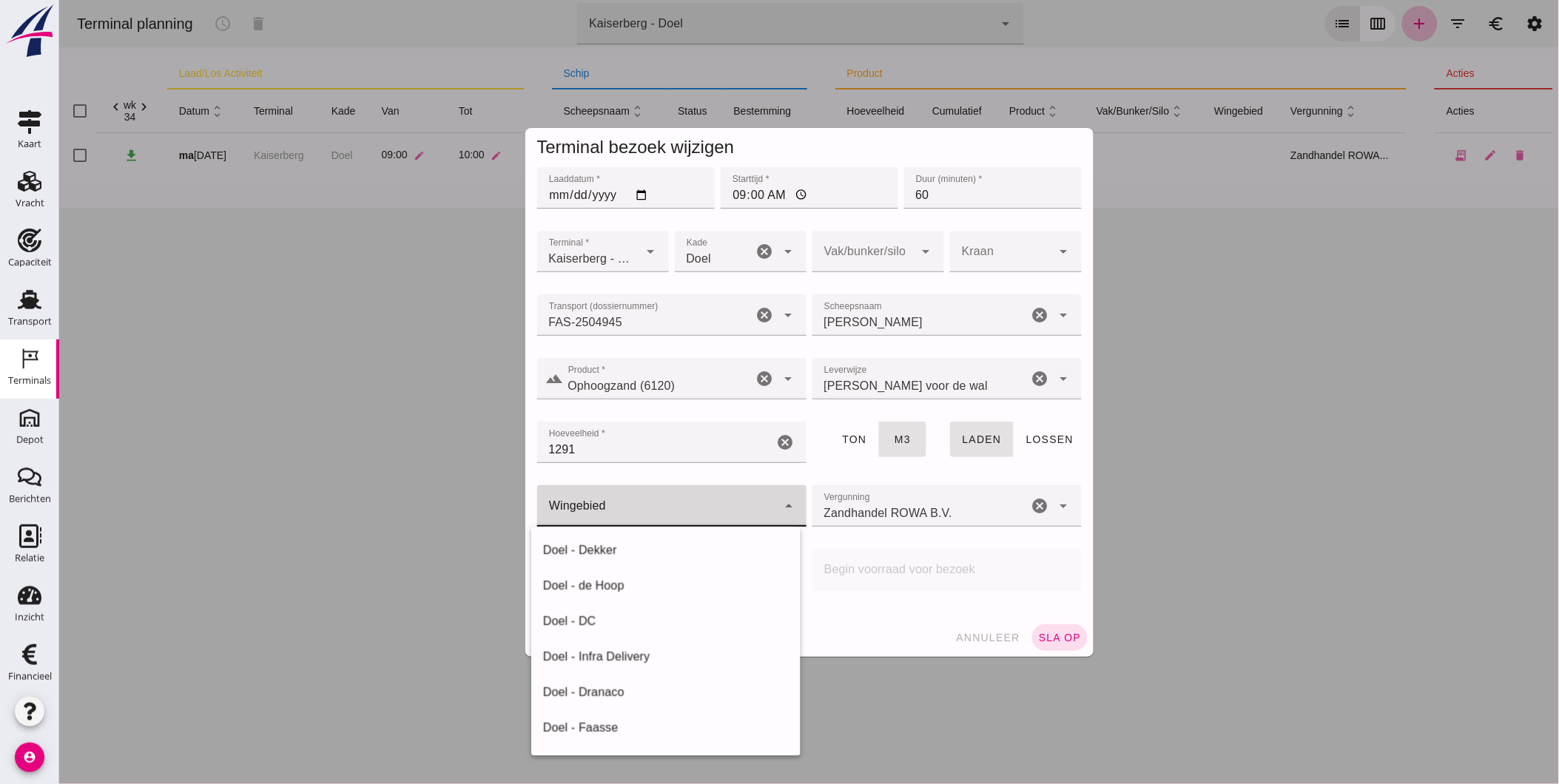
click div
click at [673, 726] on div "Doel - ROWA" at bounding box center [665, 731] width 245 height 18
type input "384"
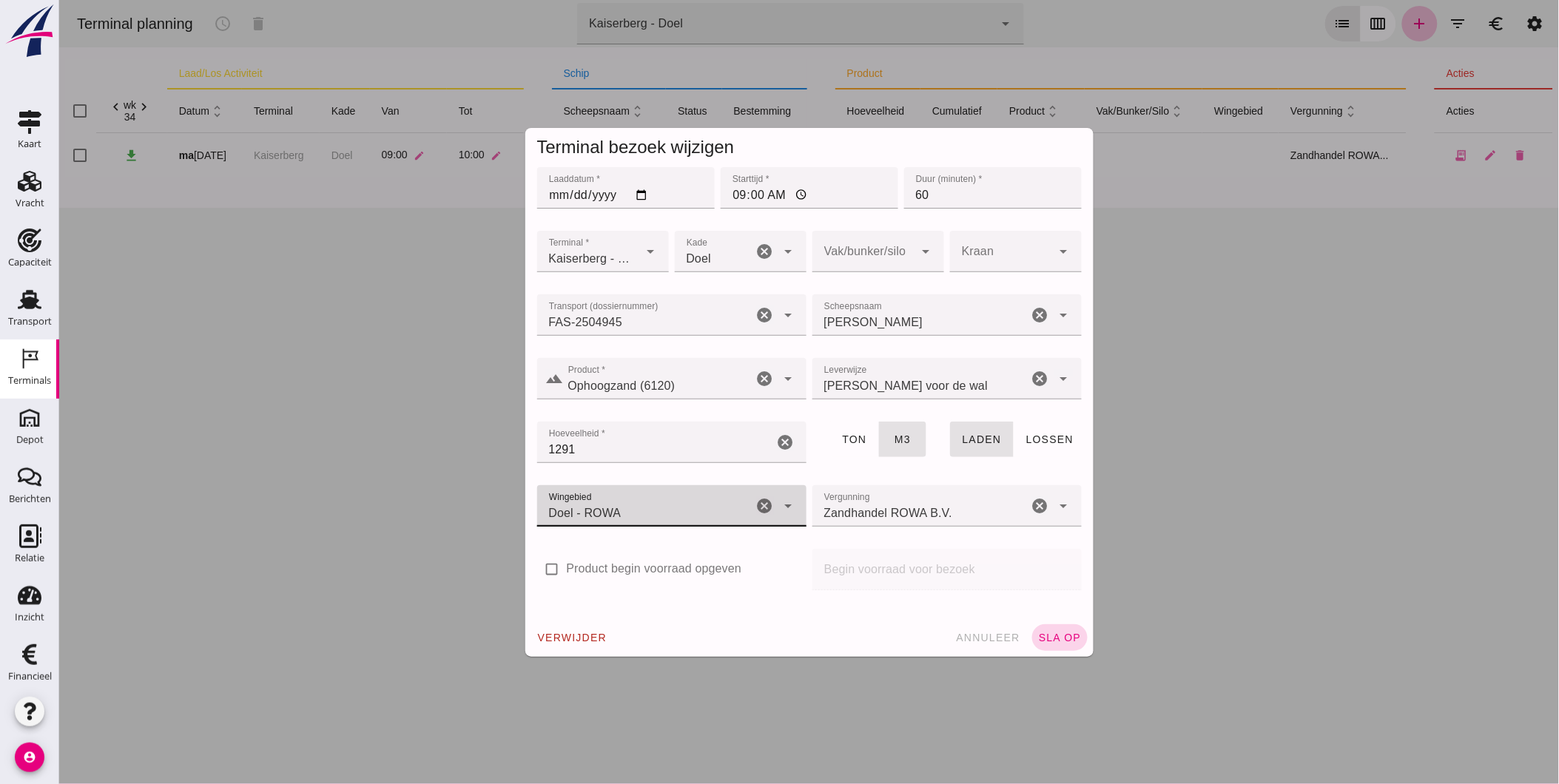
click span "sla op"
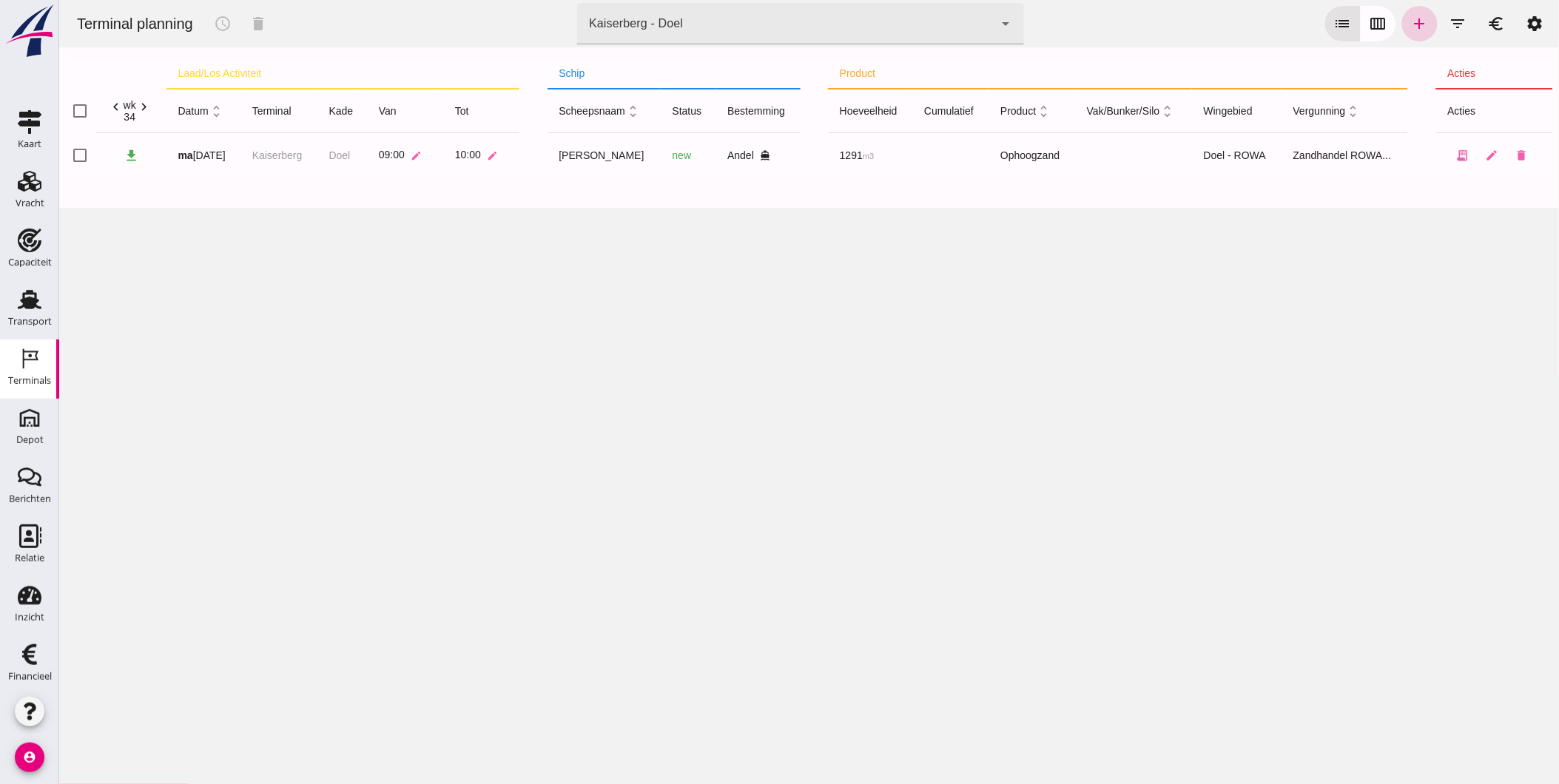
click at [1410, 25] on icon "add" at bounding box center [1419, 23] width 18 height 18
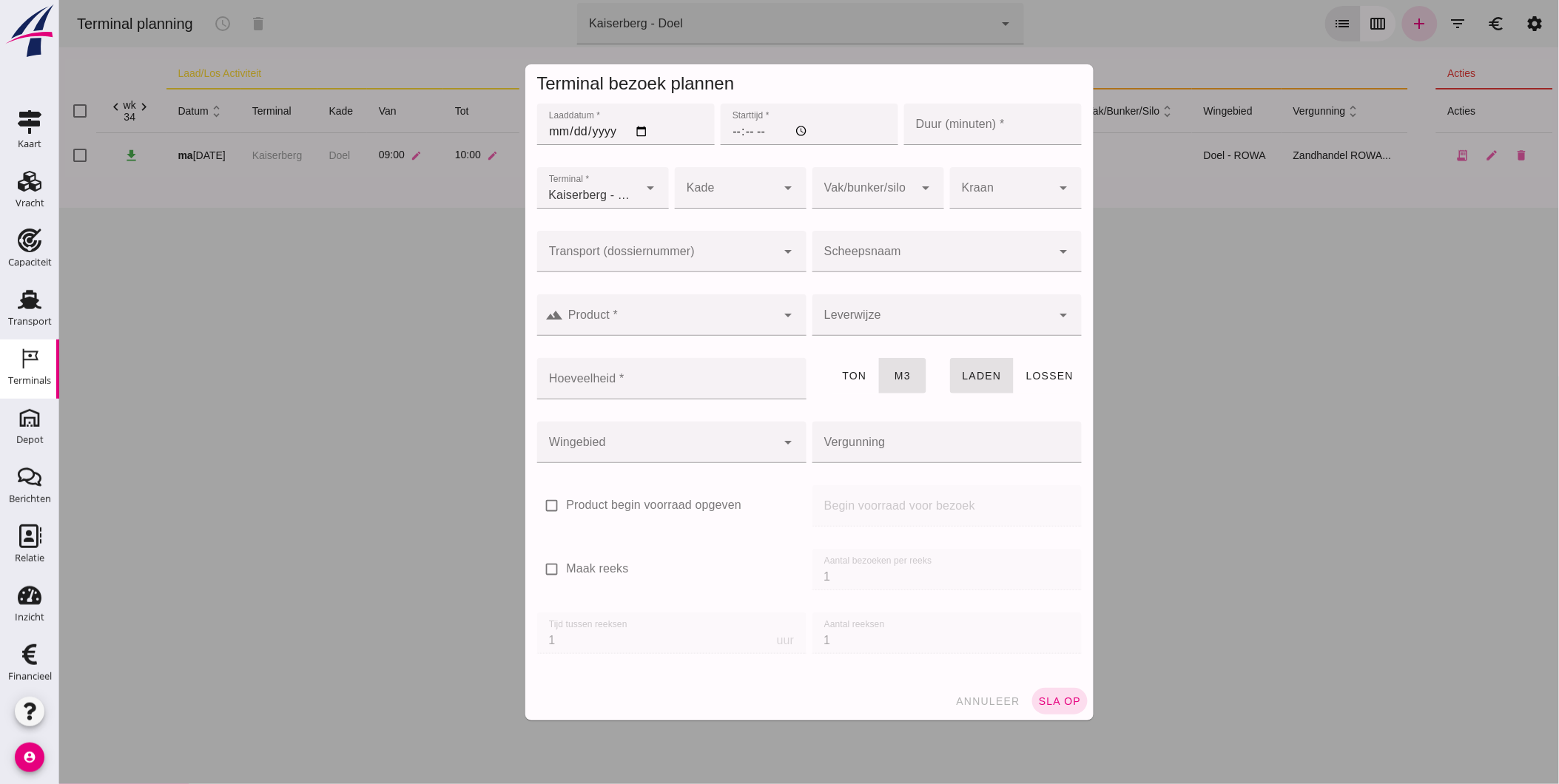
type input "Zandhandel Faasse B.V."
click span "annuleer"
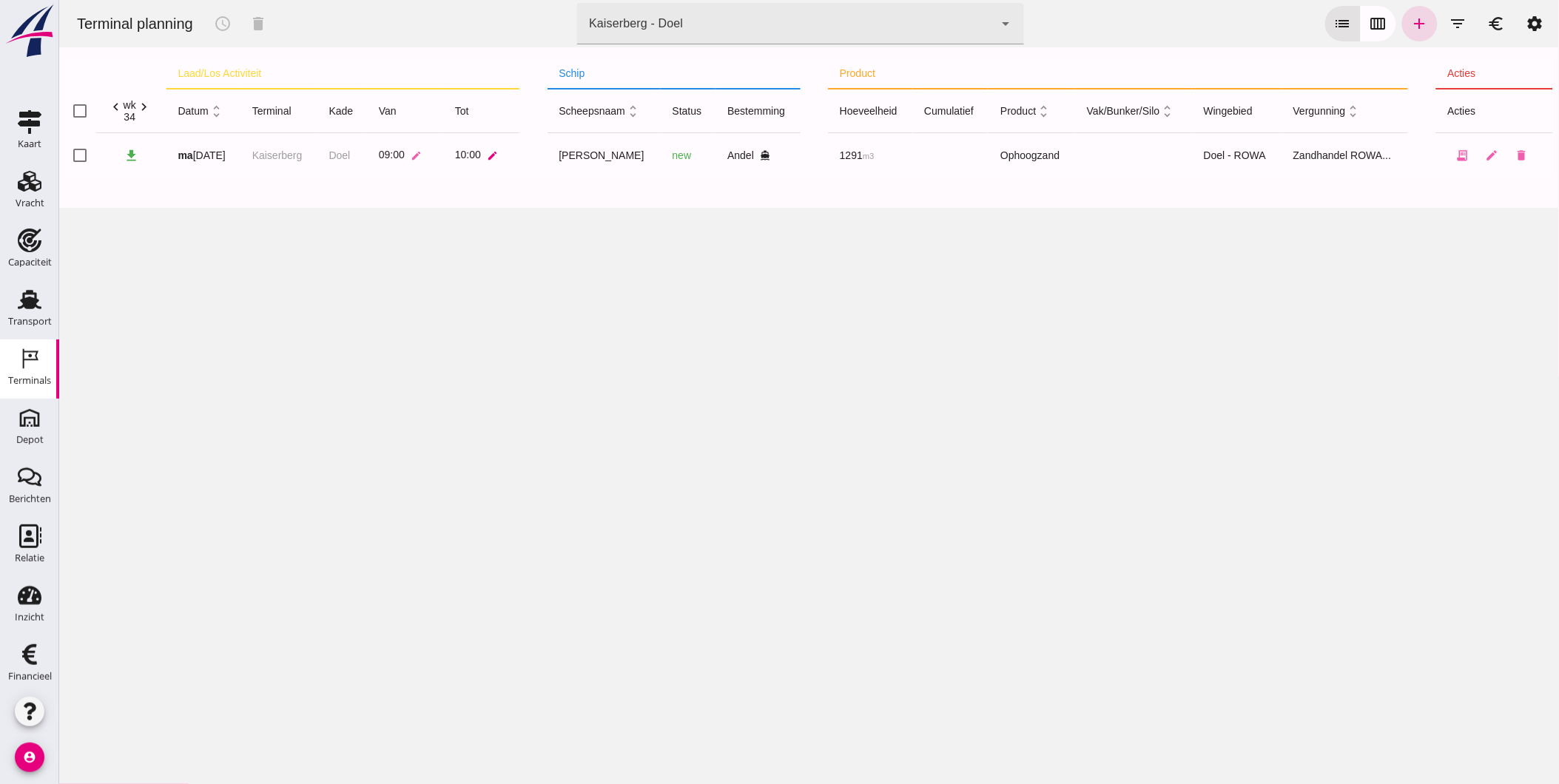
click icon "edit"
click input "10:00"
type input "10:30"
click icon "check"
click at [1484, 153] on icon "edit" at bounding box center [1491, 156] width 14 height 14
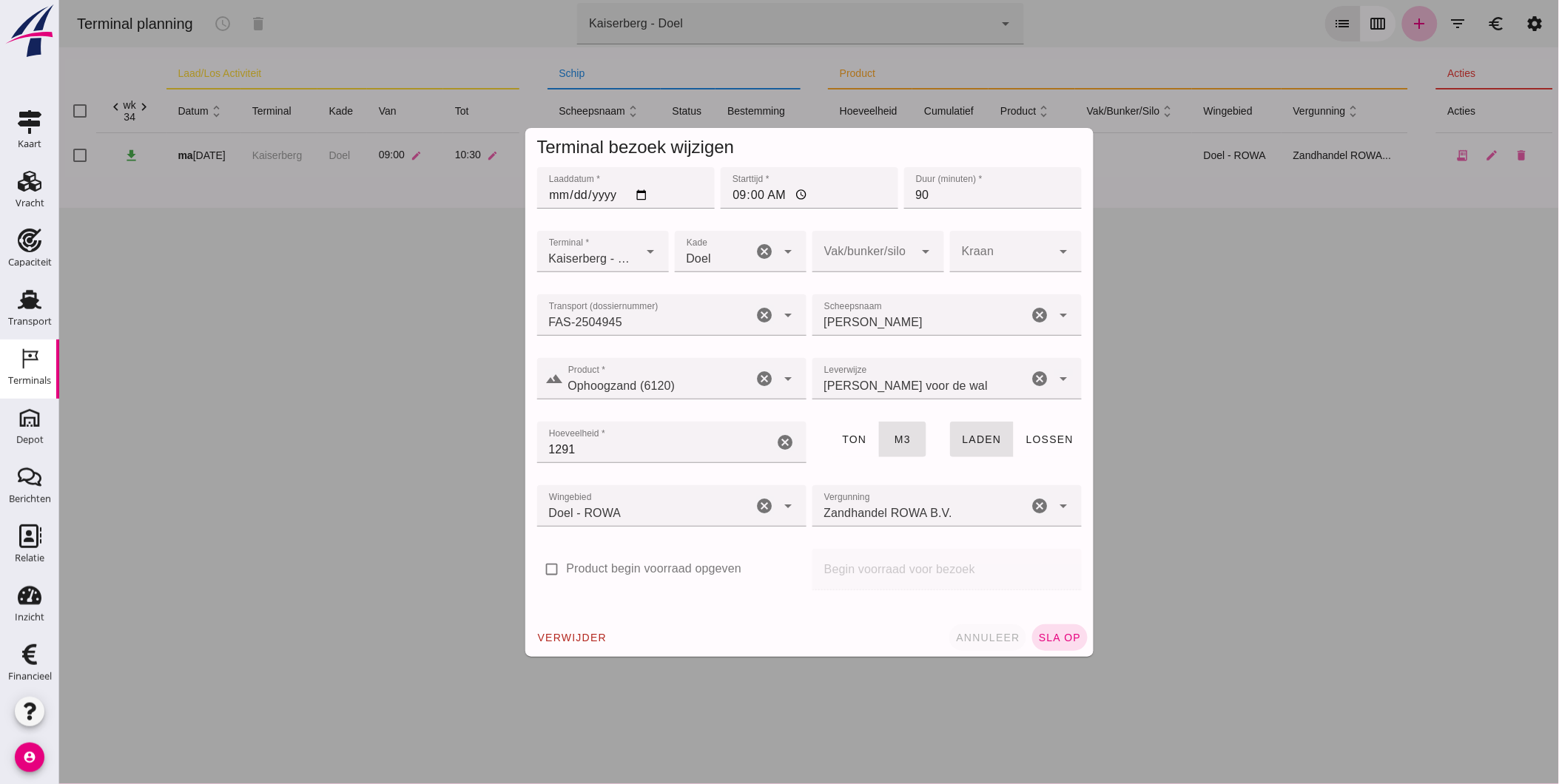
click span "annuleer"
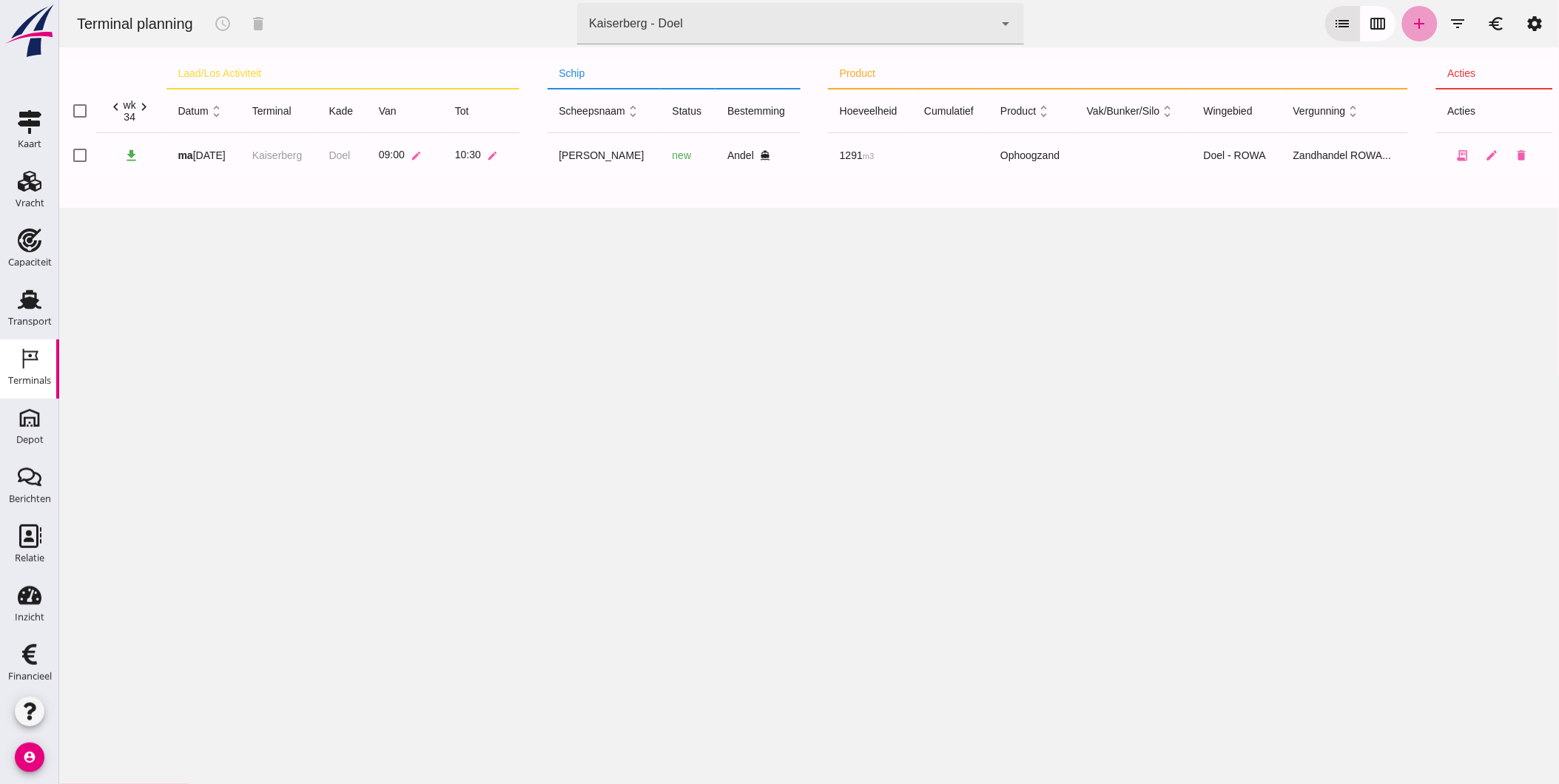
click at [1413, 23] on icon "add" at bounding box center [1419, 23] width 18 height 18
type input "Zandhandel Faasse B.V."
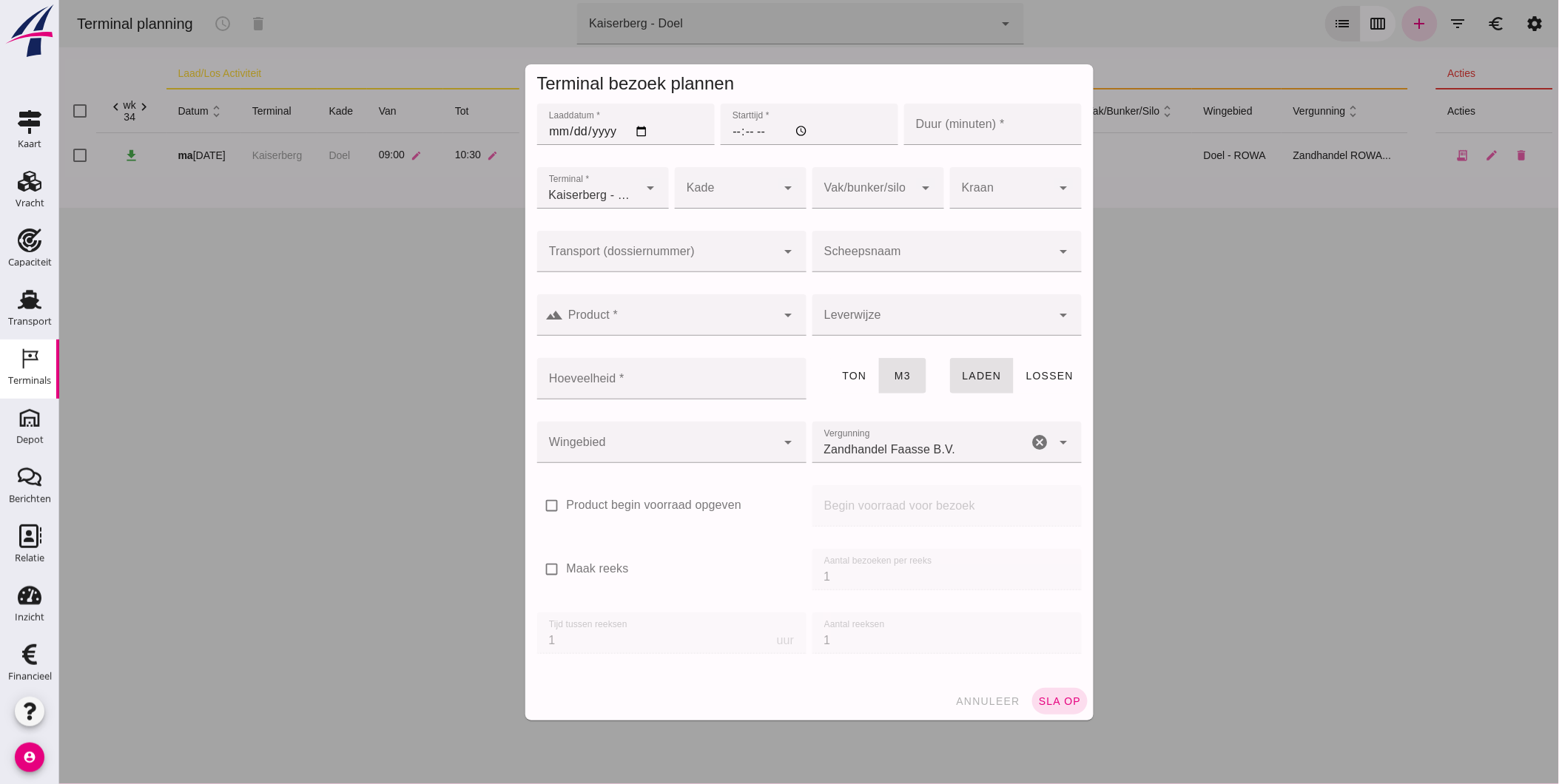
click input "Laaddatum *"
type input "[DATE]"
click input "Starttijd *"
type input "10:30"
type input "6"
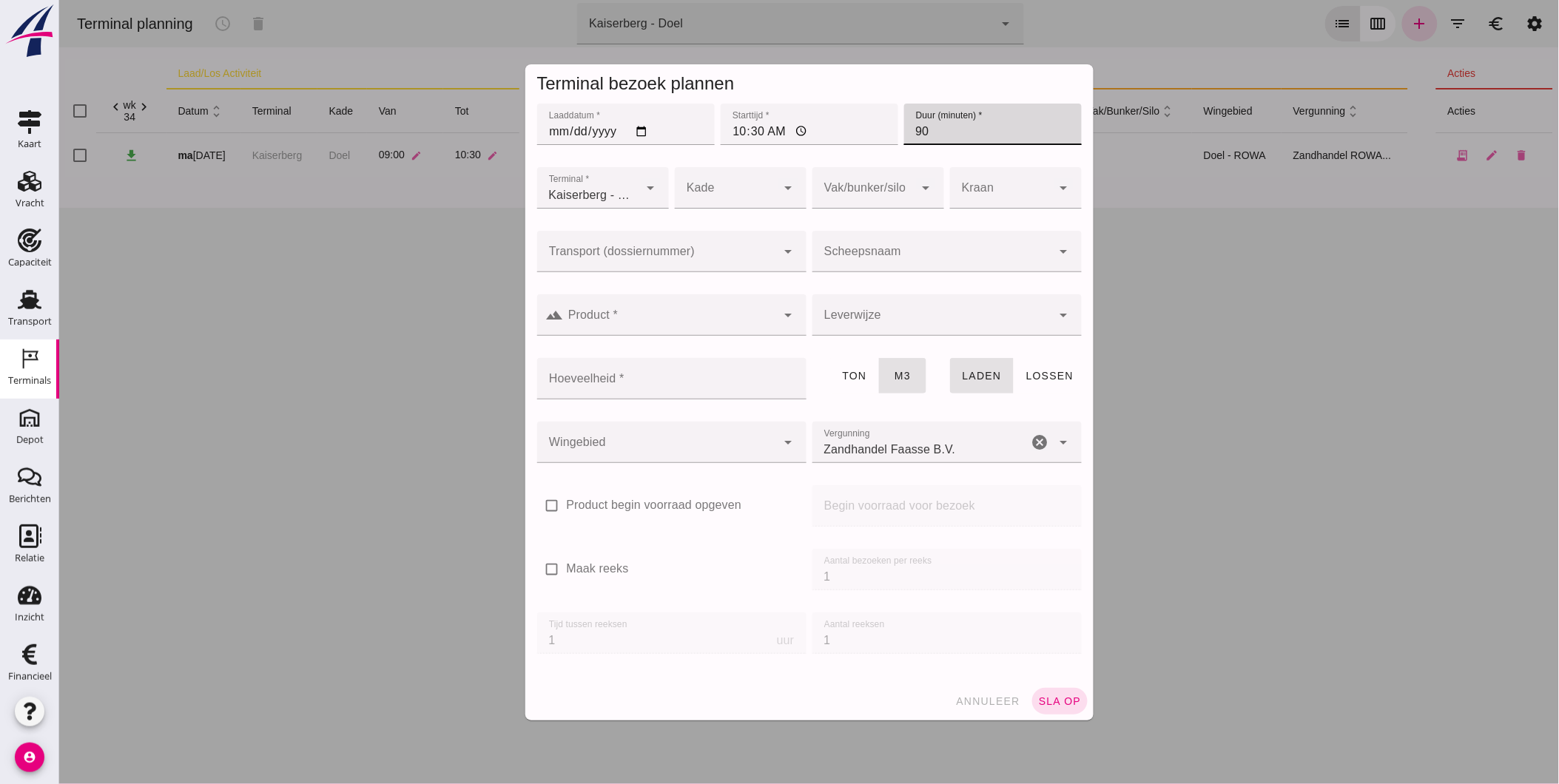
type input "90"
click div
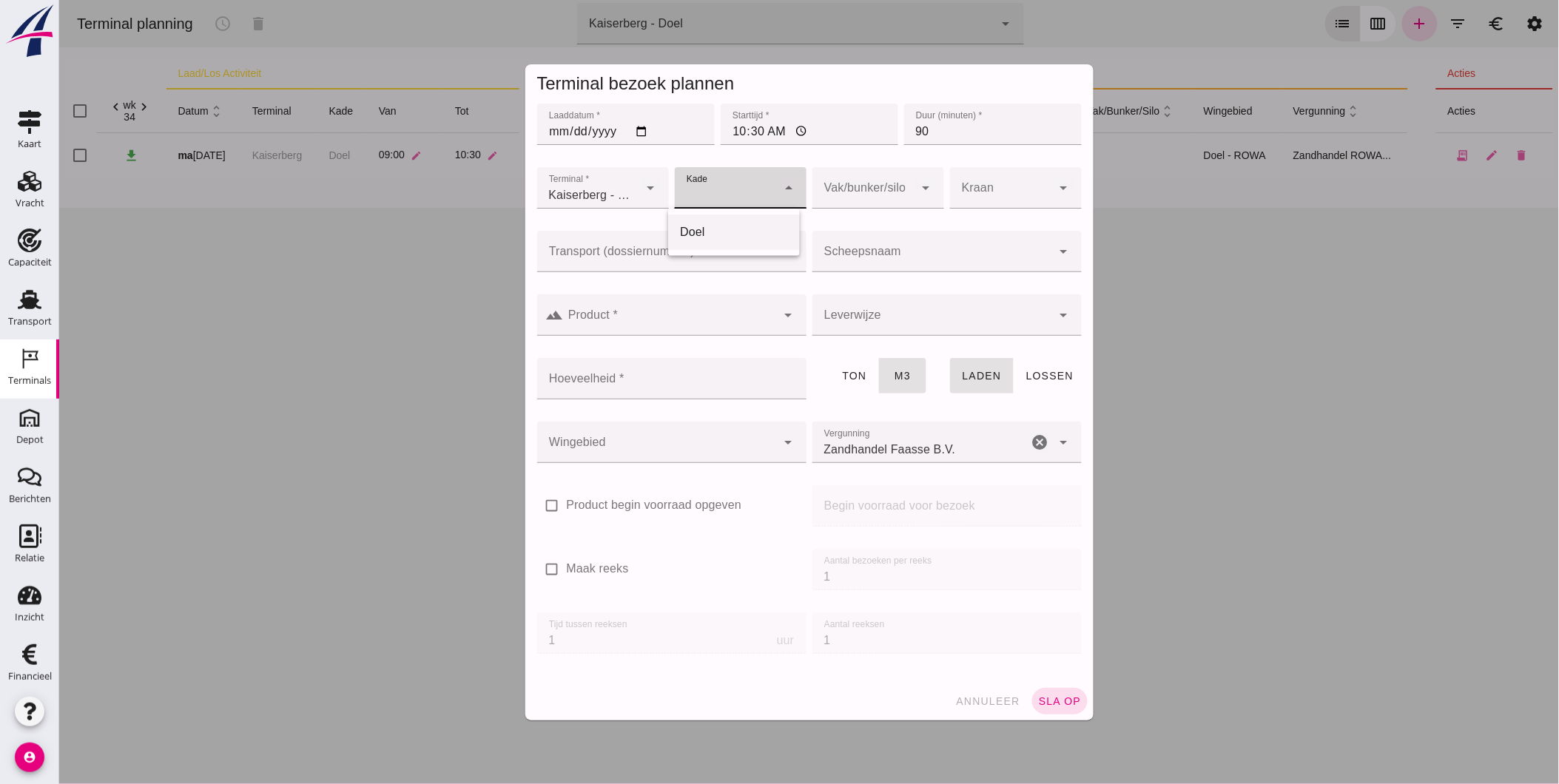
click at [728, 230] on div "Doel" at bounding box center [733, 232] width 108 height 18
type input "11"
click input "Transport (dossiernummer)"
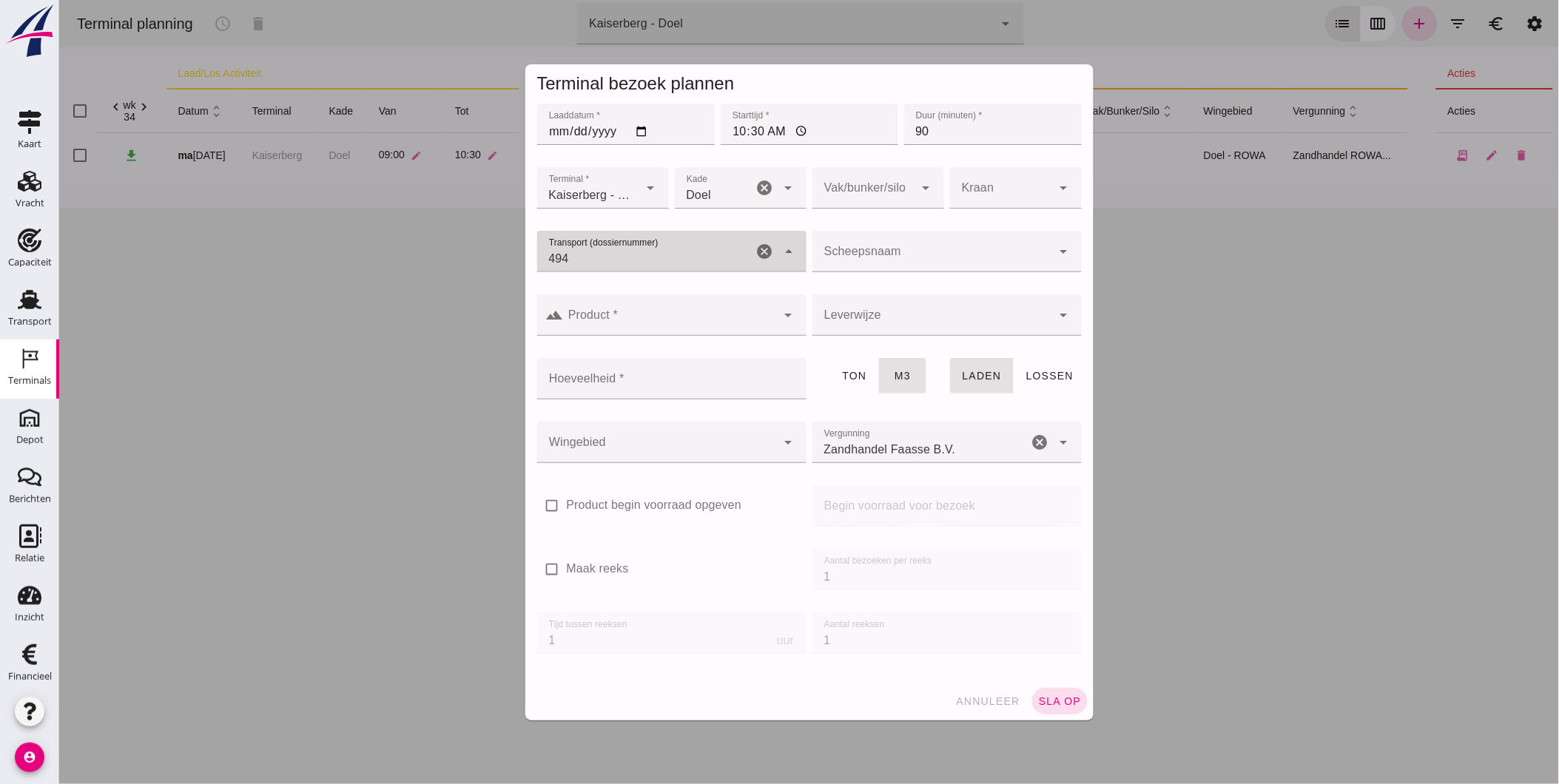
type input "4946"
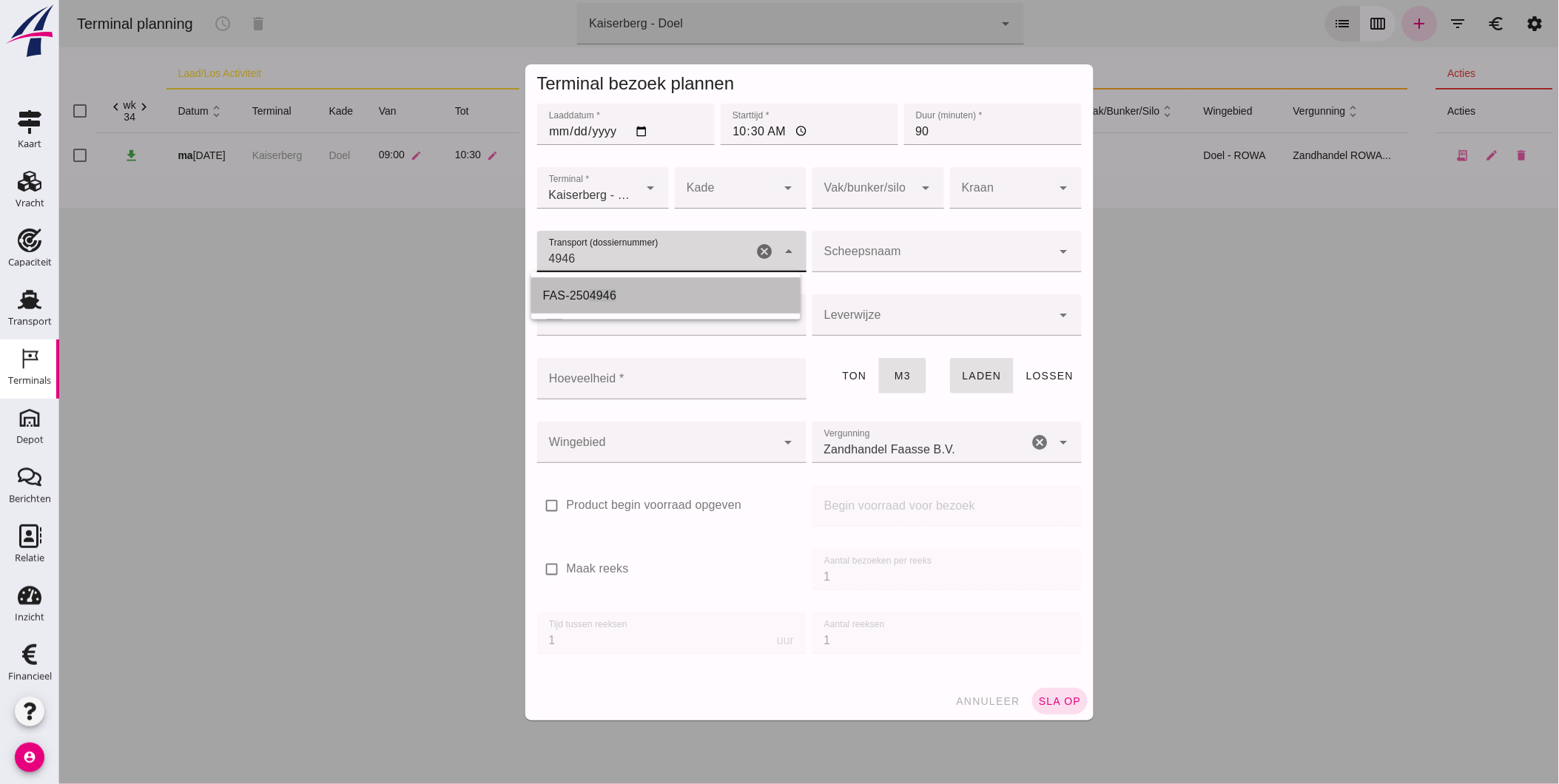
click at [631, 290] on div "FAS-250 4946" at bounding box center [665, 296] width 245 height 18
type input "FAS-2504946"
type input "franco_on_shore"
type input "1200"
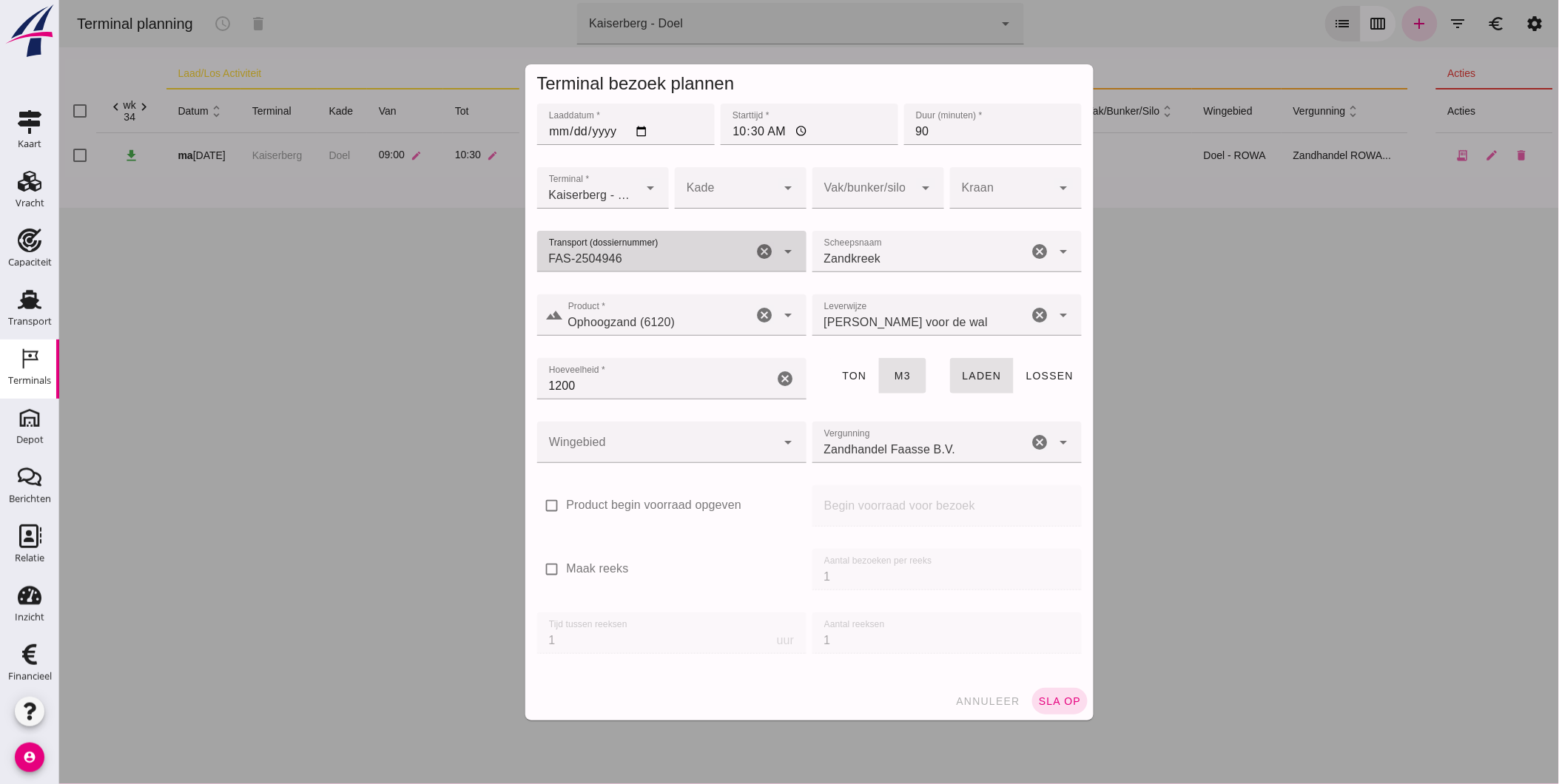
type input "FAS-2504946"
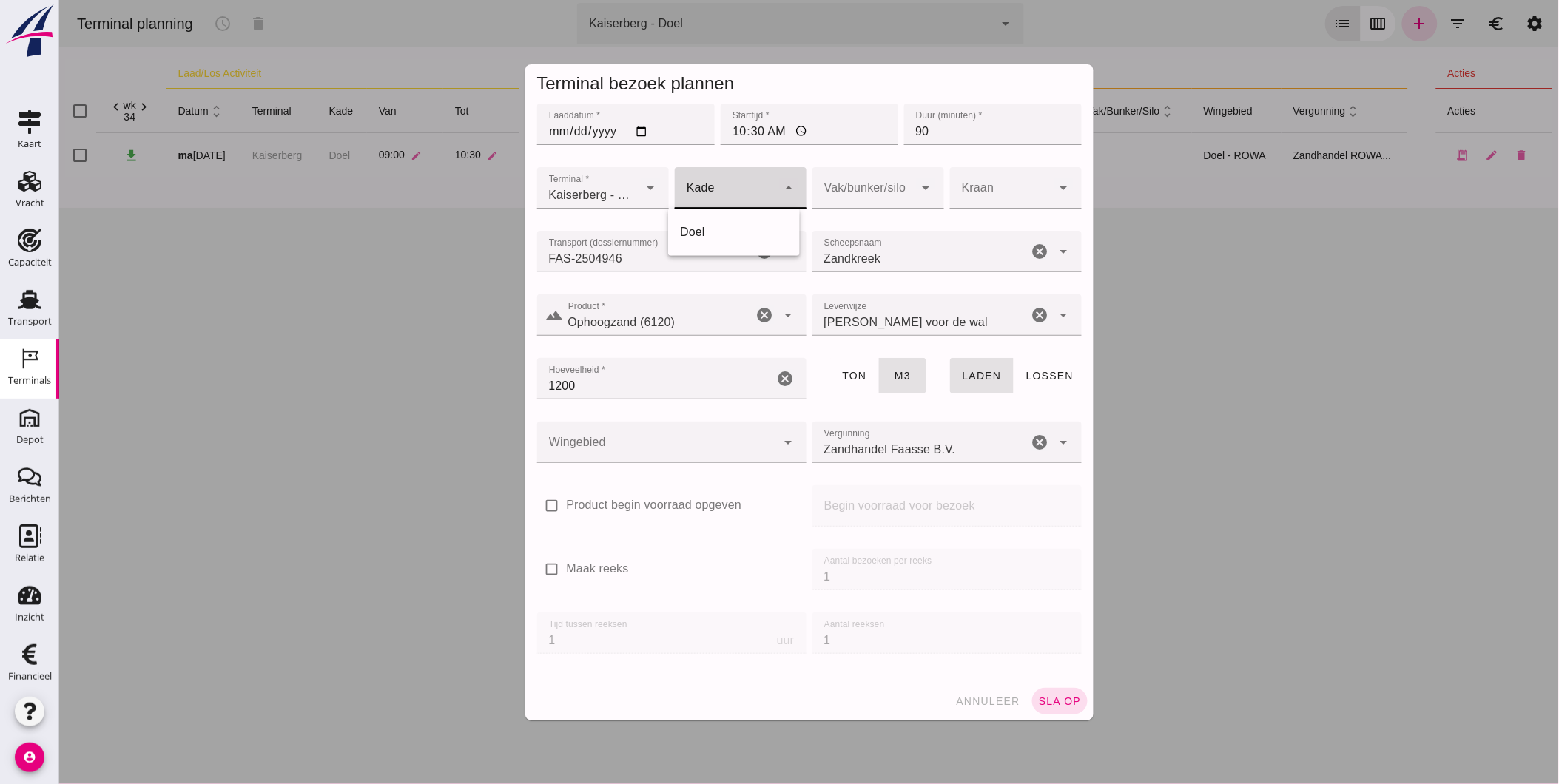
click div
click at [750, 227] on div "Doel" at bounding box center [733, 232] width 108 height 18
type input "11"
click div
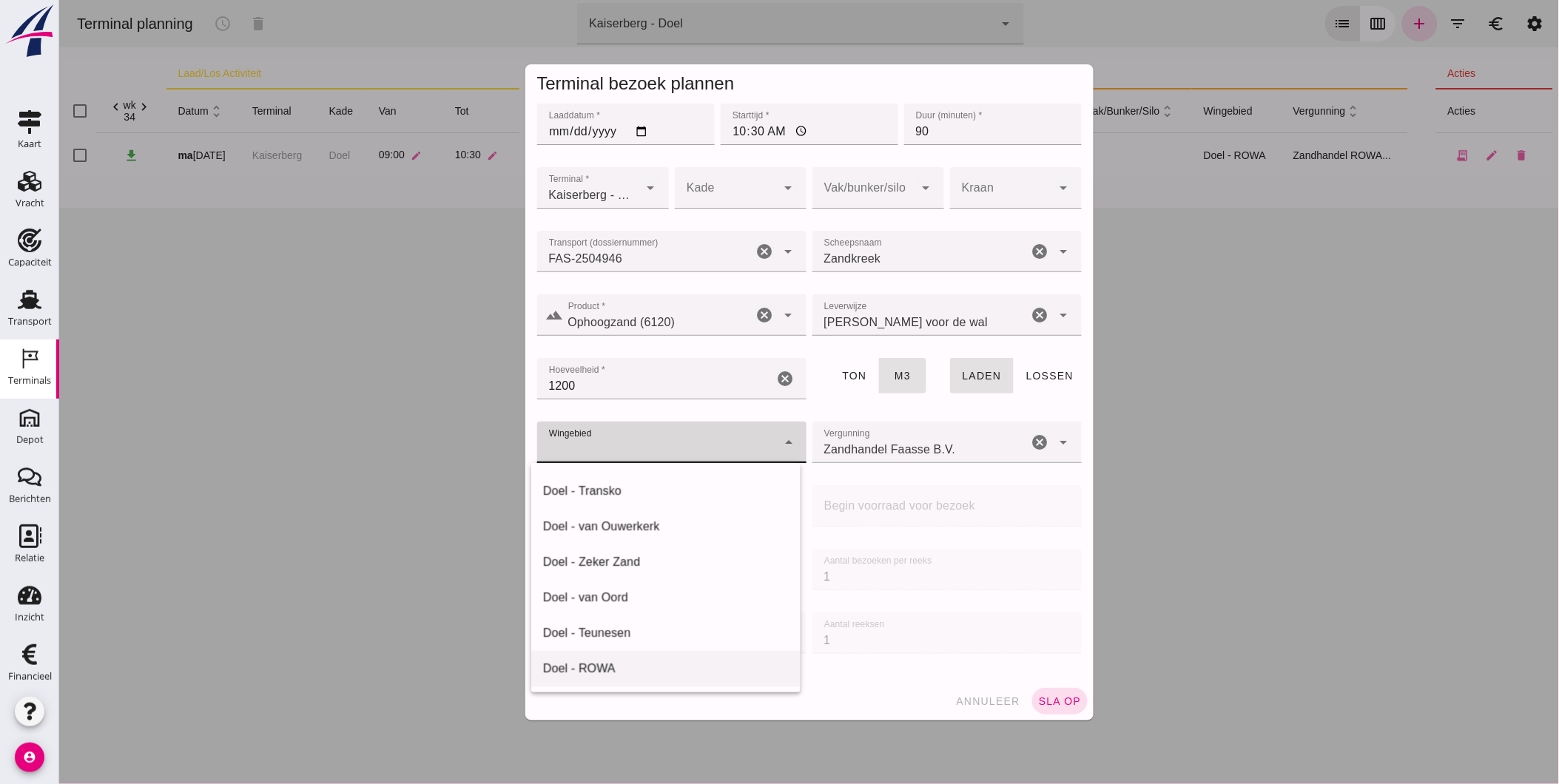
click at [634, 664] on div "Doel - ROWA" at bounding box center [665, 668] width 245 height 18
type input "384"
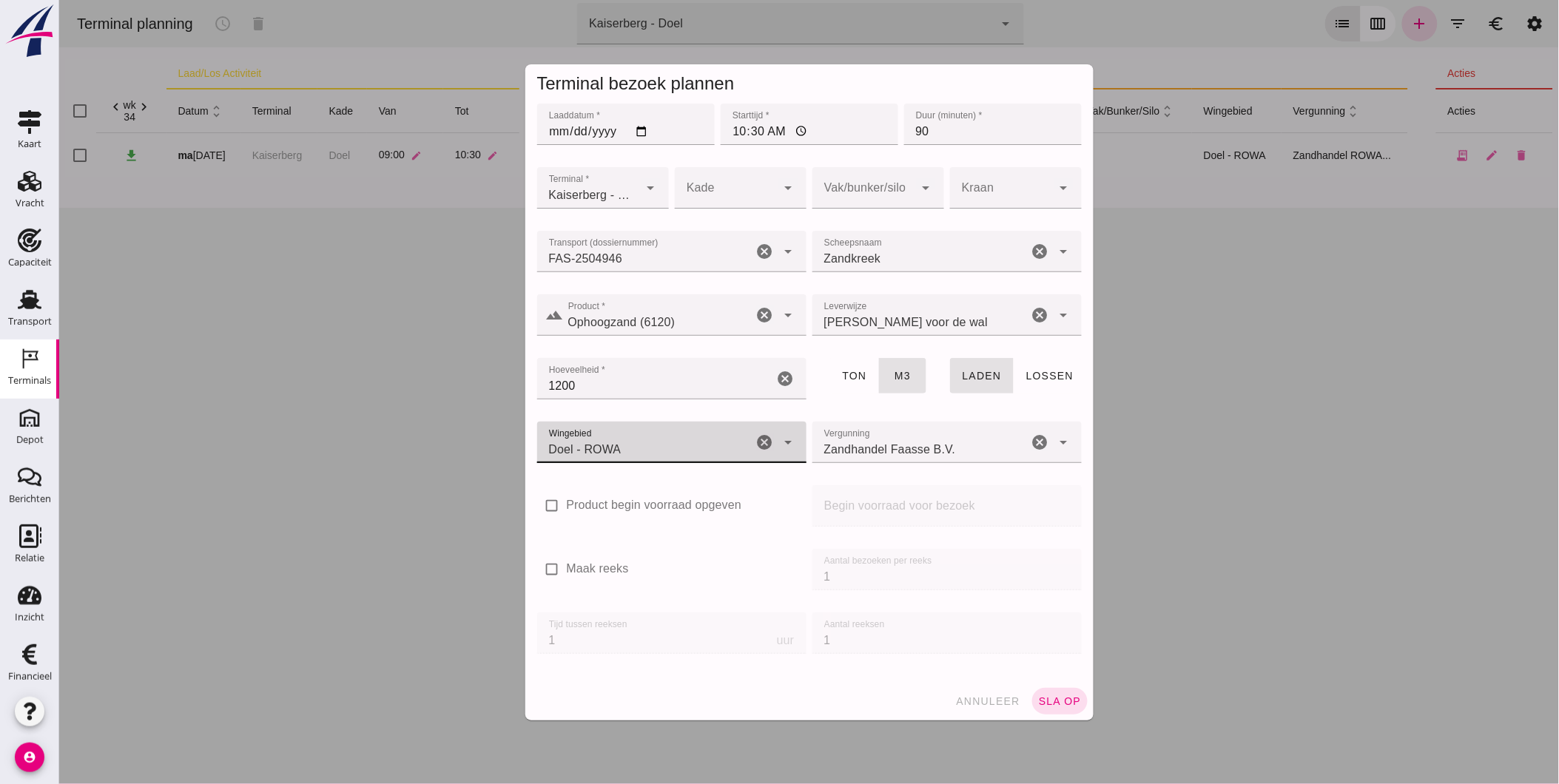
click div "Vergunning Vergunning Zandhandel Faasse B.V. Zandhandel Faasse B.V. cancel arro…"
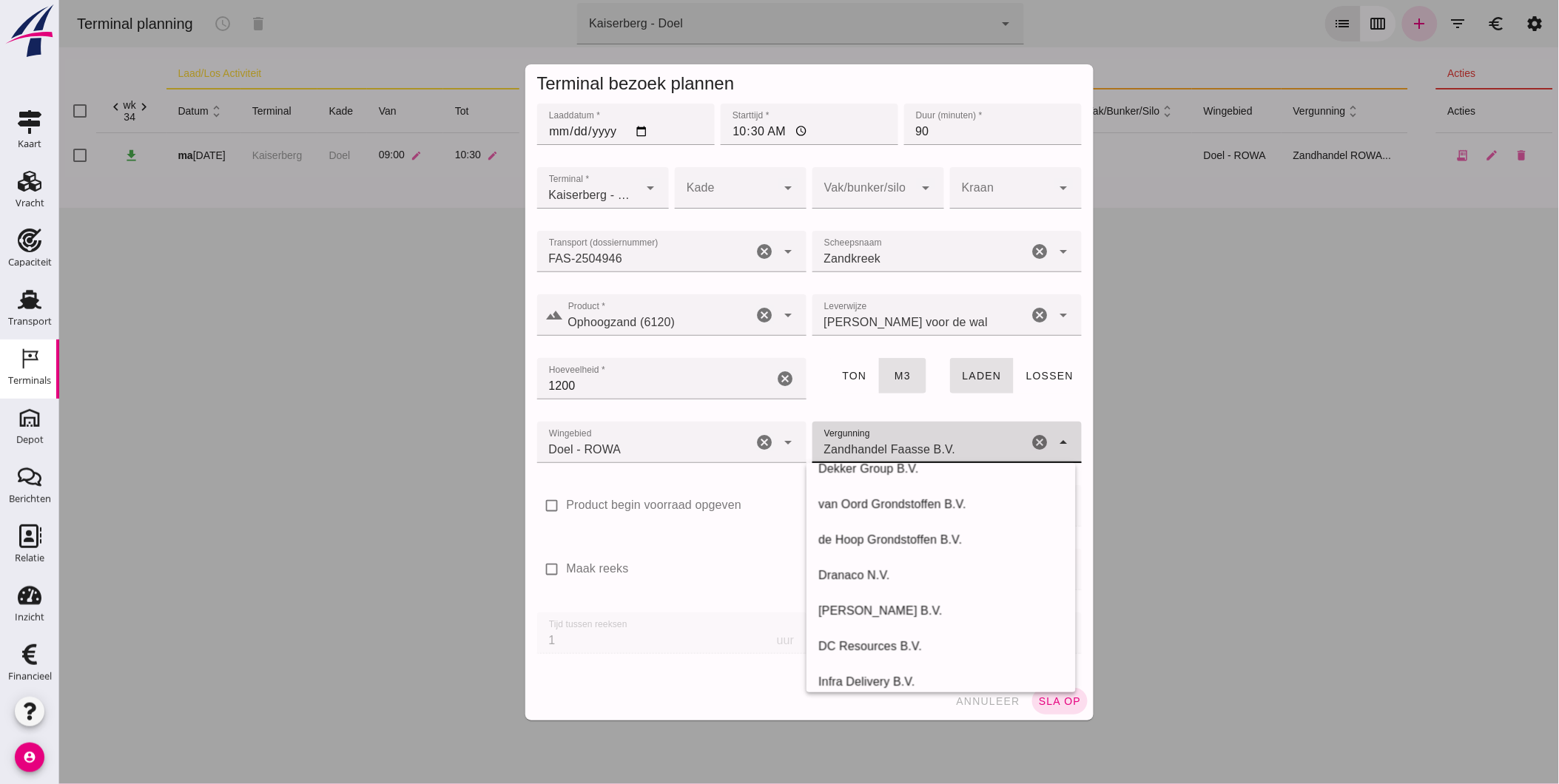
scroll to position [314, 0]
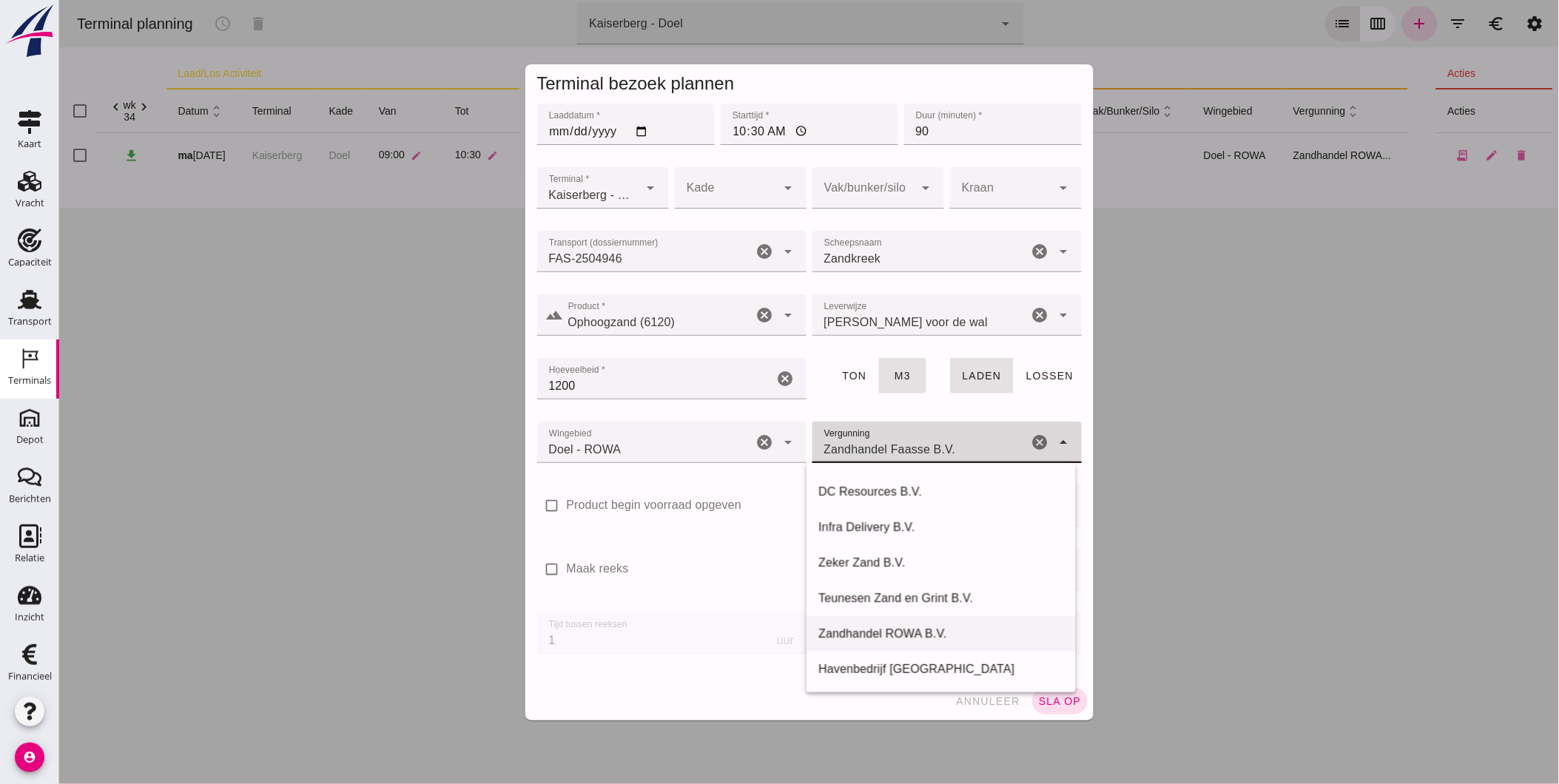
click at [927, 637] on div "Zandhandel ROWA B.V." at bounding box center [940, 633] width 245 height 18
type input "Zandhandel ROWA B.V."
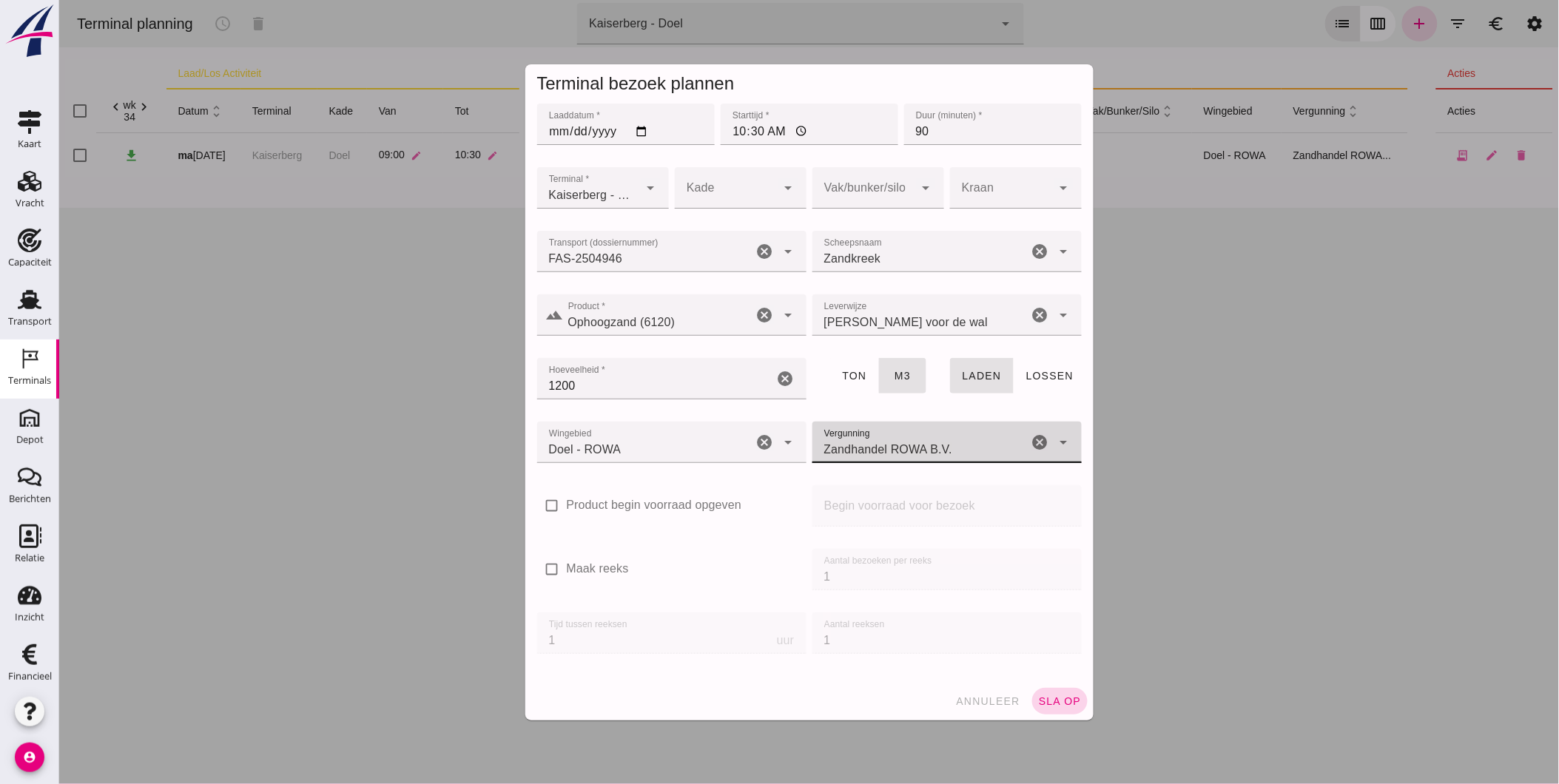
click span "sla op"
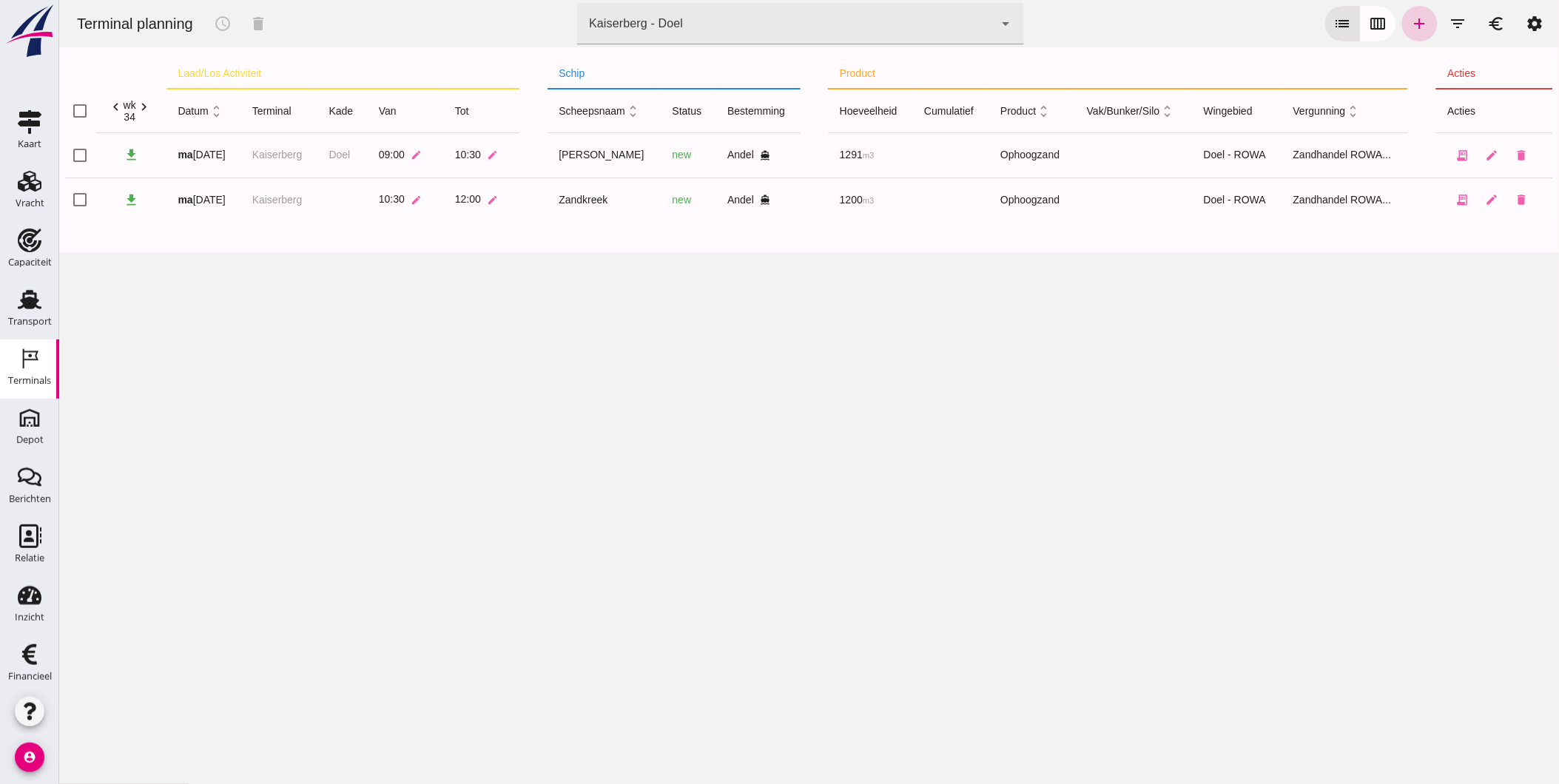
click at [1412, 20] on icon "add" at bounding box center [1419, 23] width 18 height 18
type input "Zandhandel Faasse B.V."
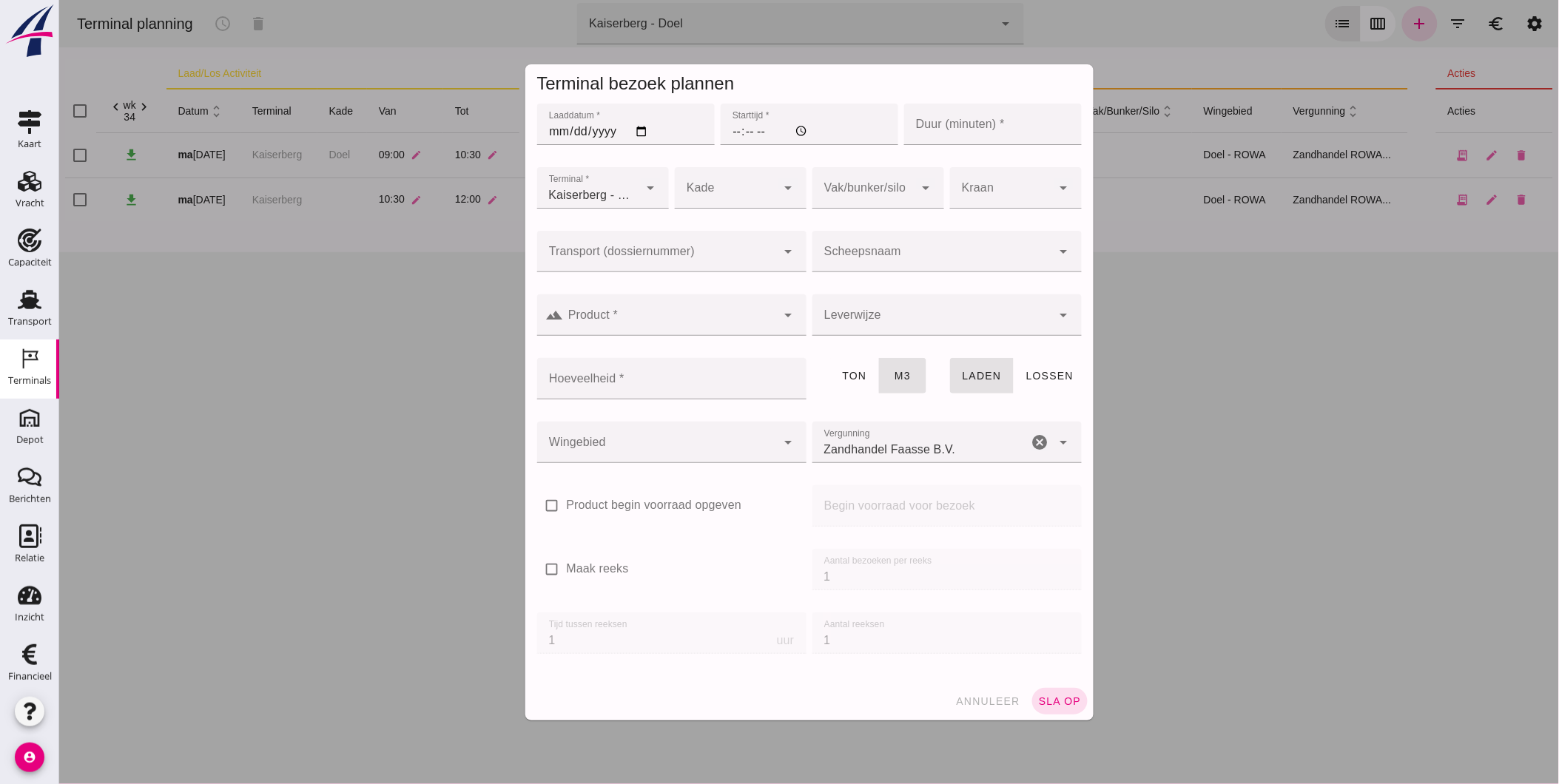
click input "Laaddatum *"
type input "[DATE]"
click input "Starttijd *"
type input "12:00"
click input "Duur (minuten) *"
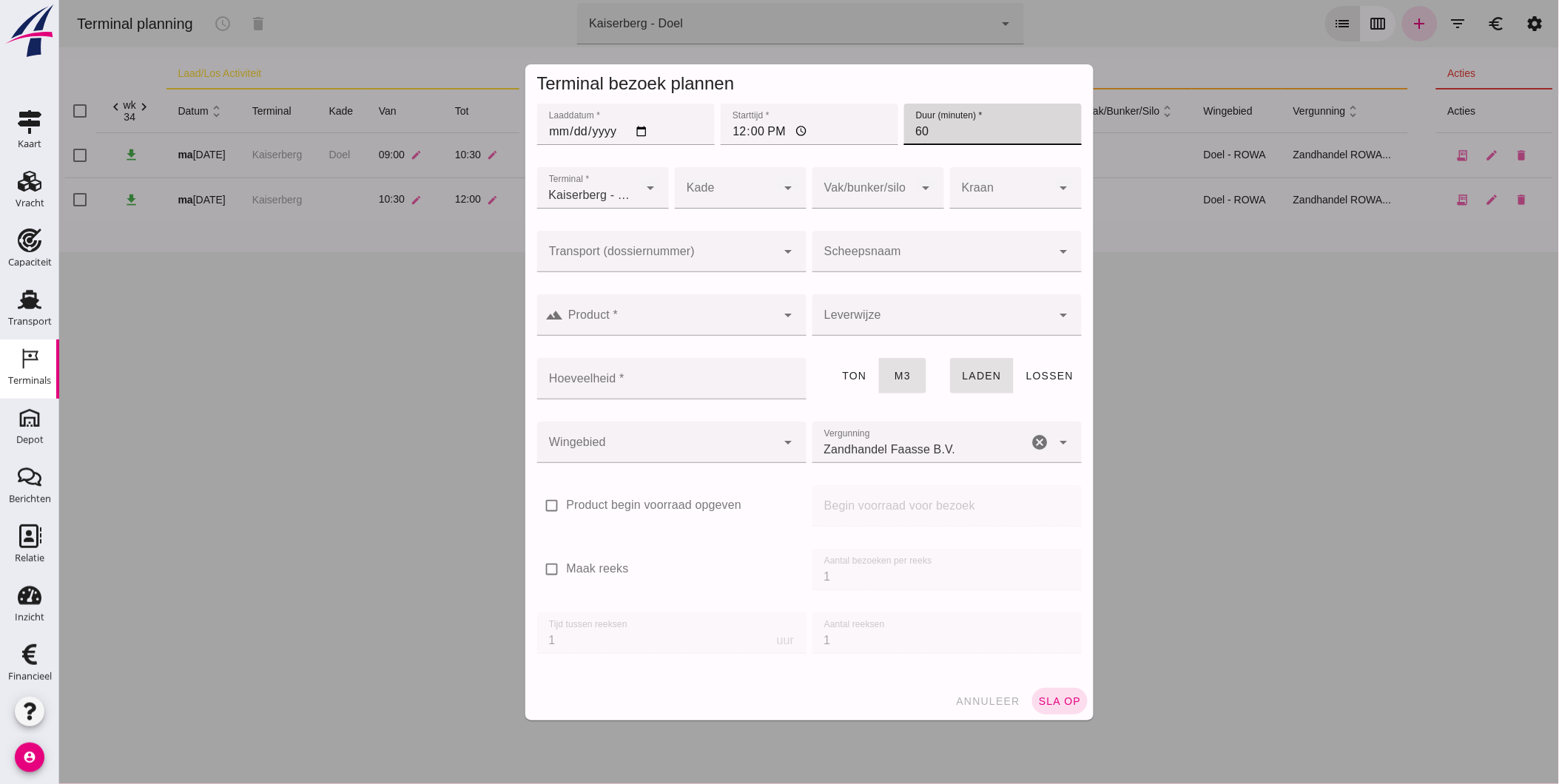
type input "60"
click div
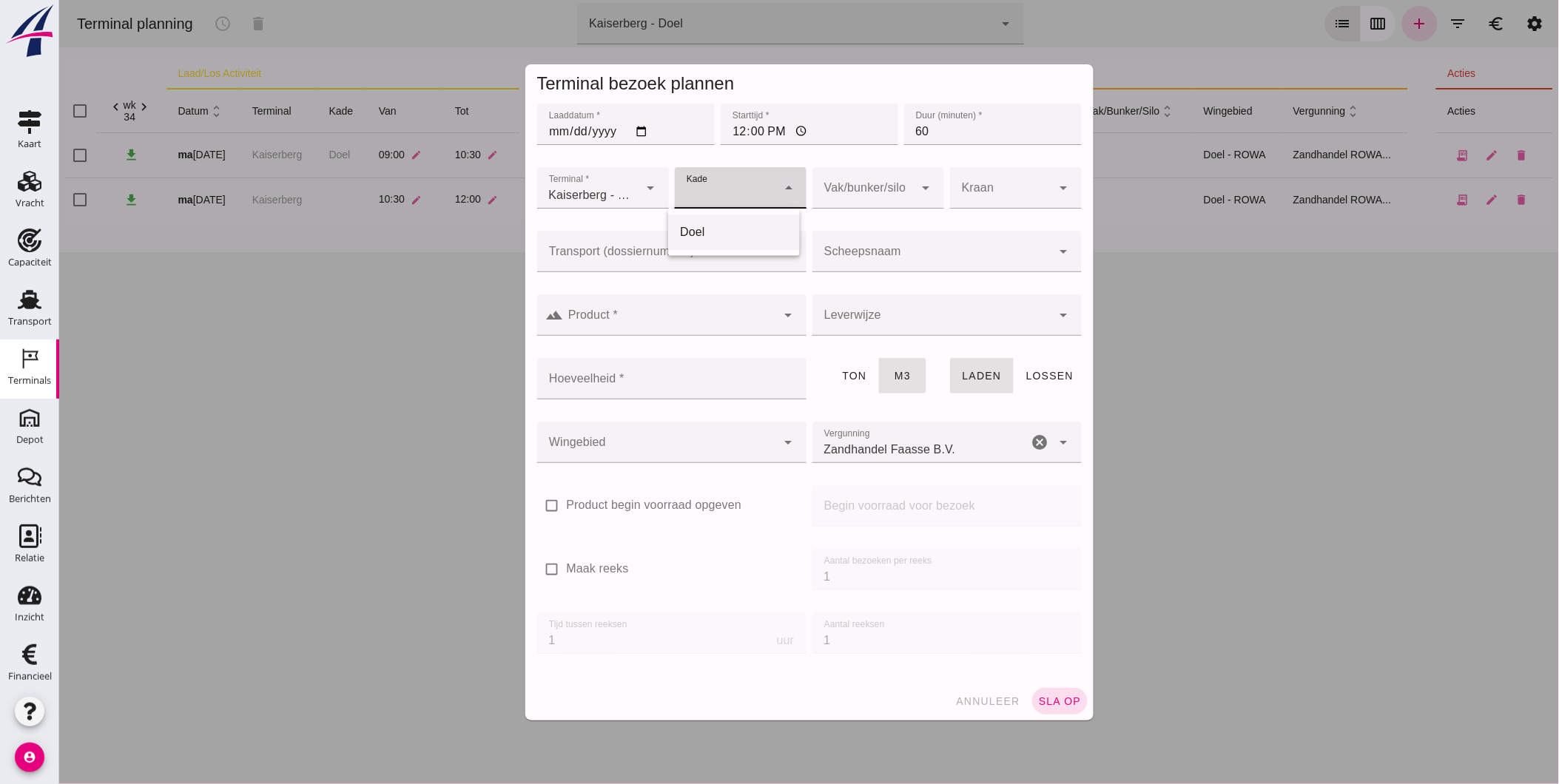
click at [747, 231] on div "Doel" at bounding box center [733, 232] width 108 height 18
type input "11"
click input "Transport (dossiernummer)"
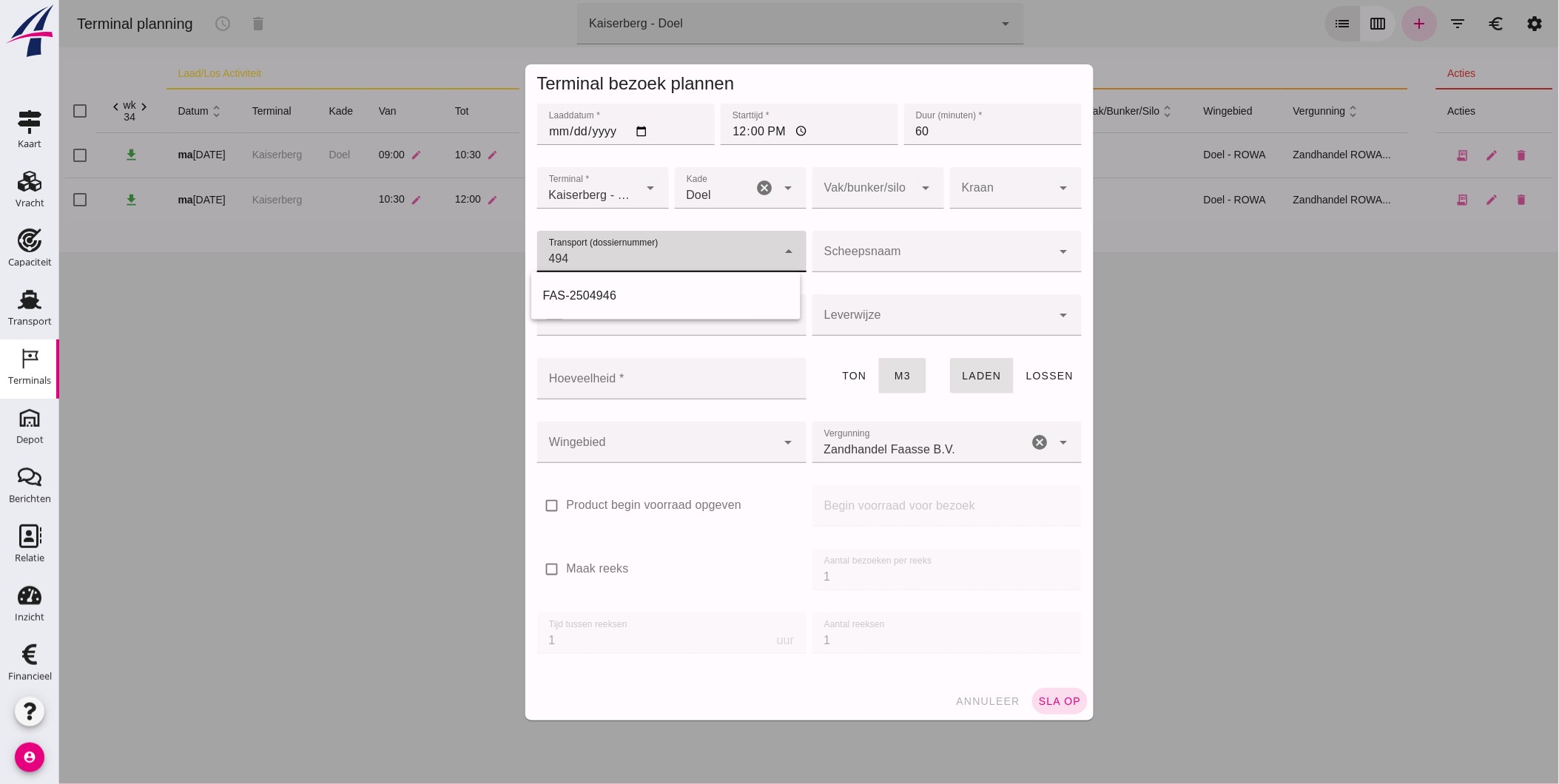
type input "4947"
drag, startPoint x: 643, startPoint y: 293, endPoint x: 830, endPoint y: 303, distance: 187.3
click at [645, 293] on div "FAS-2504947" at bounding box center [665, 296] width 245 height 18
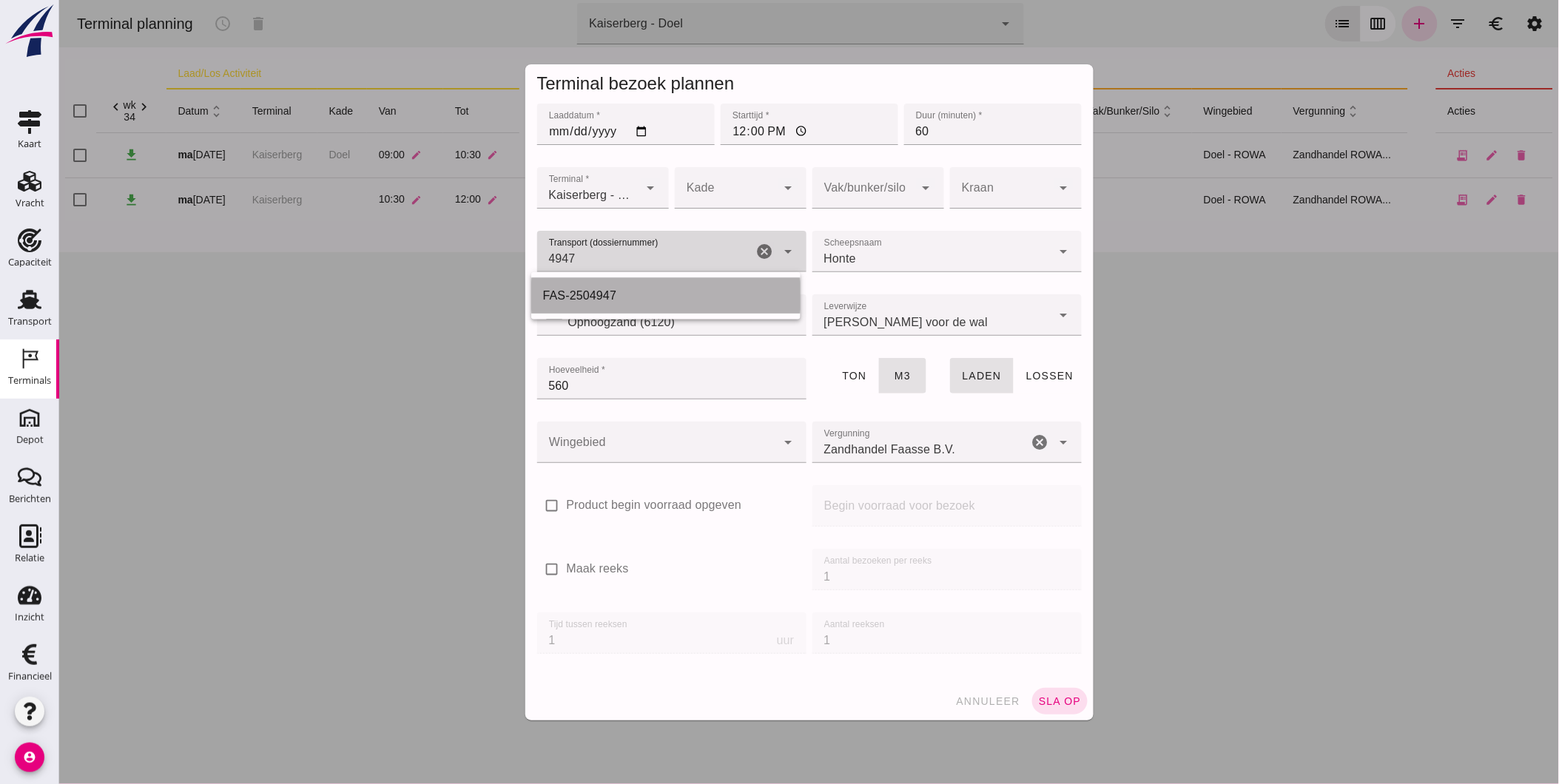
type input "FAS-2504947"
type input "franco_on_shore"
type input "560"
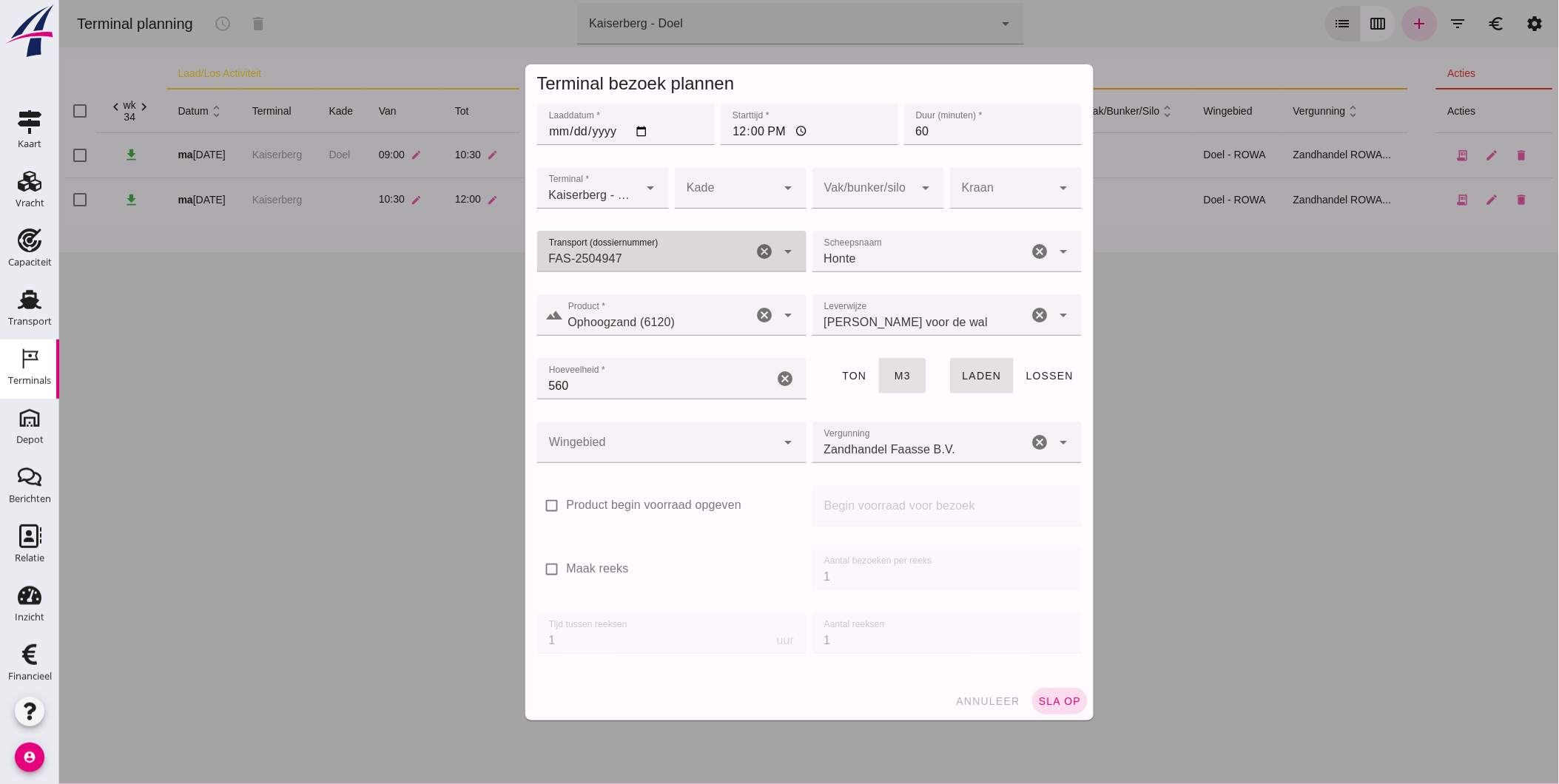
type input "FAS-2504947"
click div
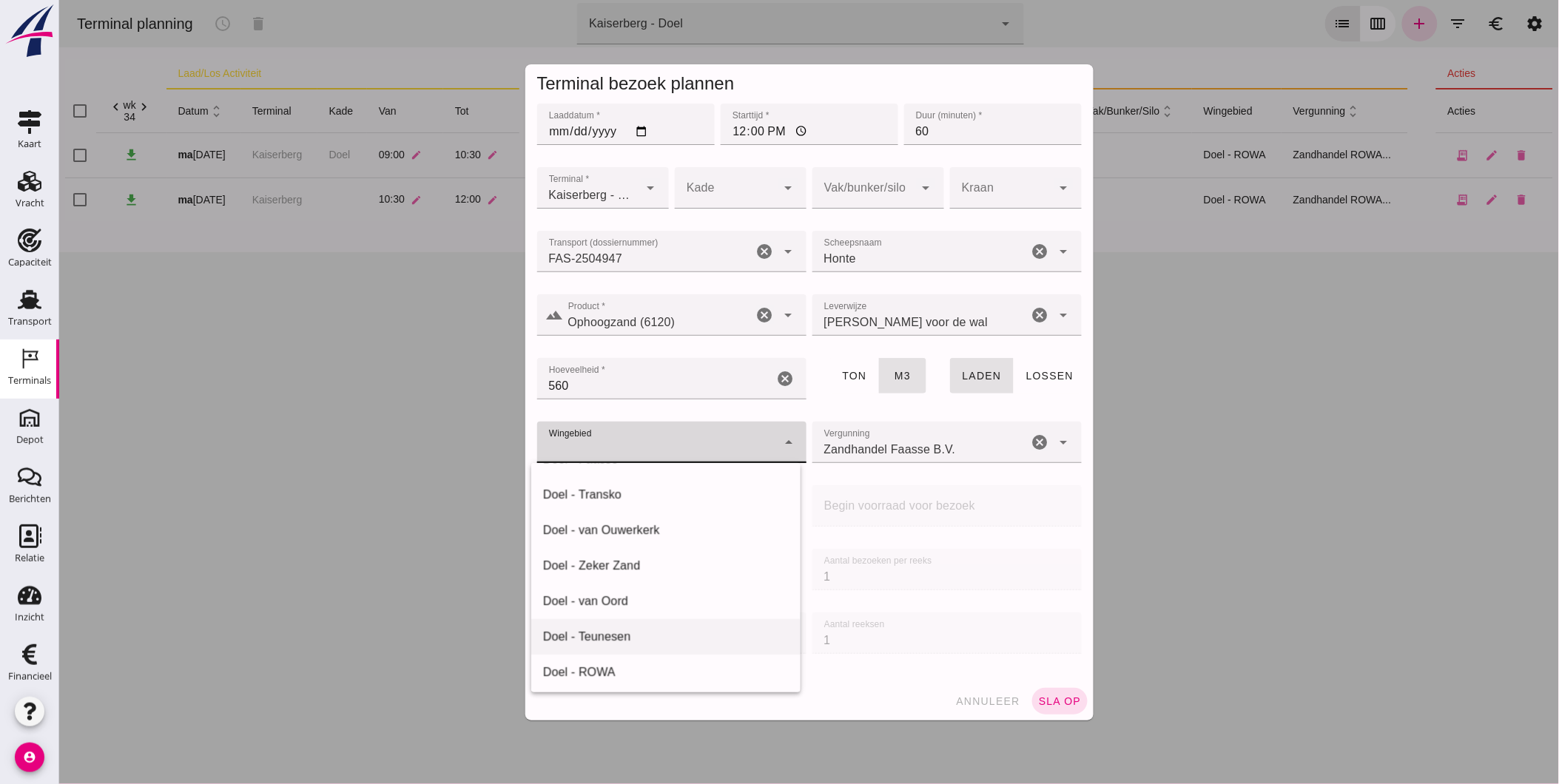
scroll to position [208, 0]
click at [646, 667] on div "Doel - ROWA" at bounding box center [665, 668] width 245 height 18
type input "384"
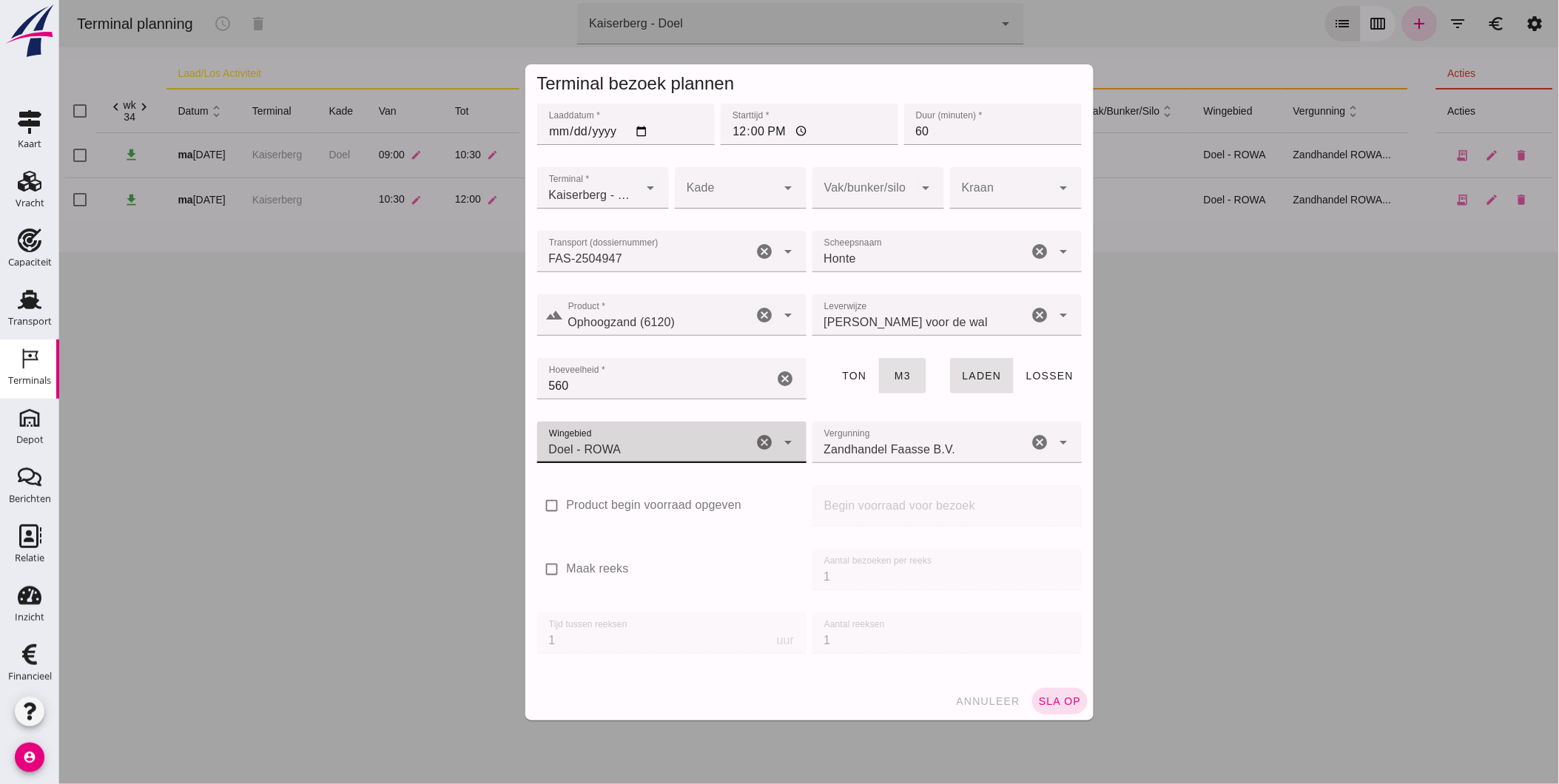
click icon "cancel"
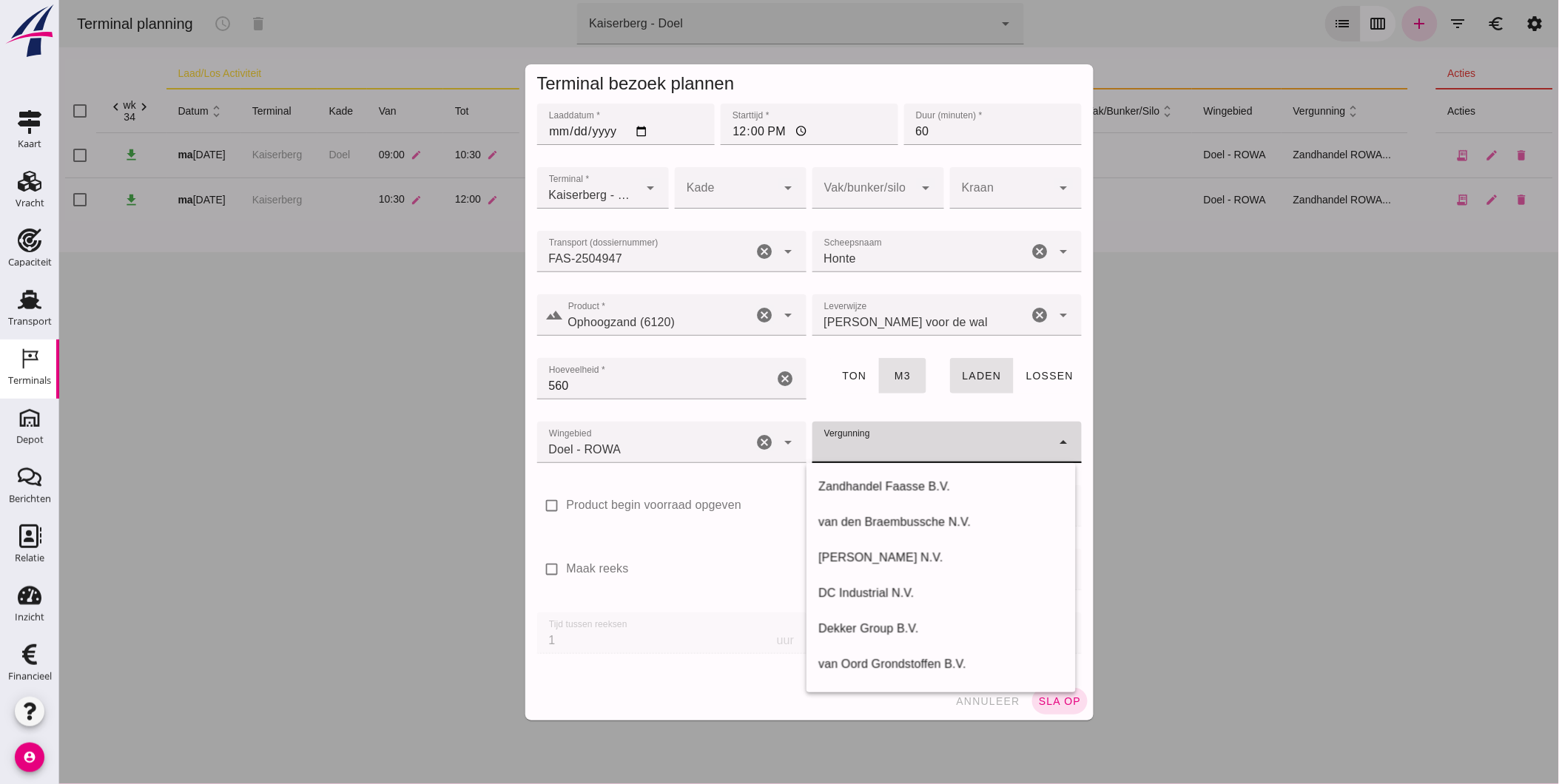
drag, startPoint x: 983, startPoint y: 441, endPoint x: 995, endPoint y: 451, distance: 15.6
click input "Vergunning"
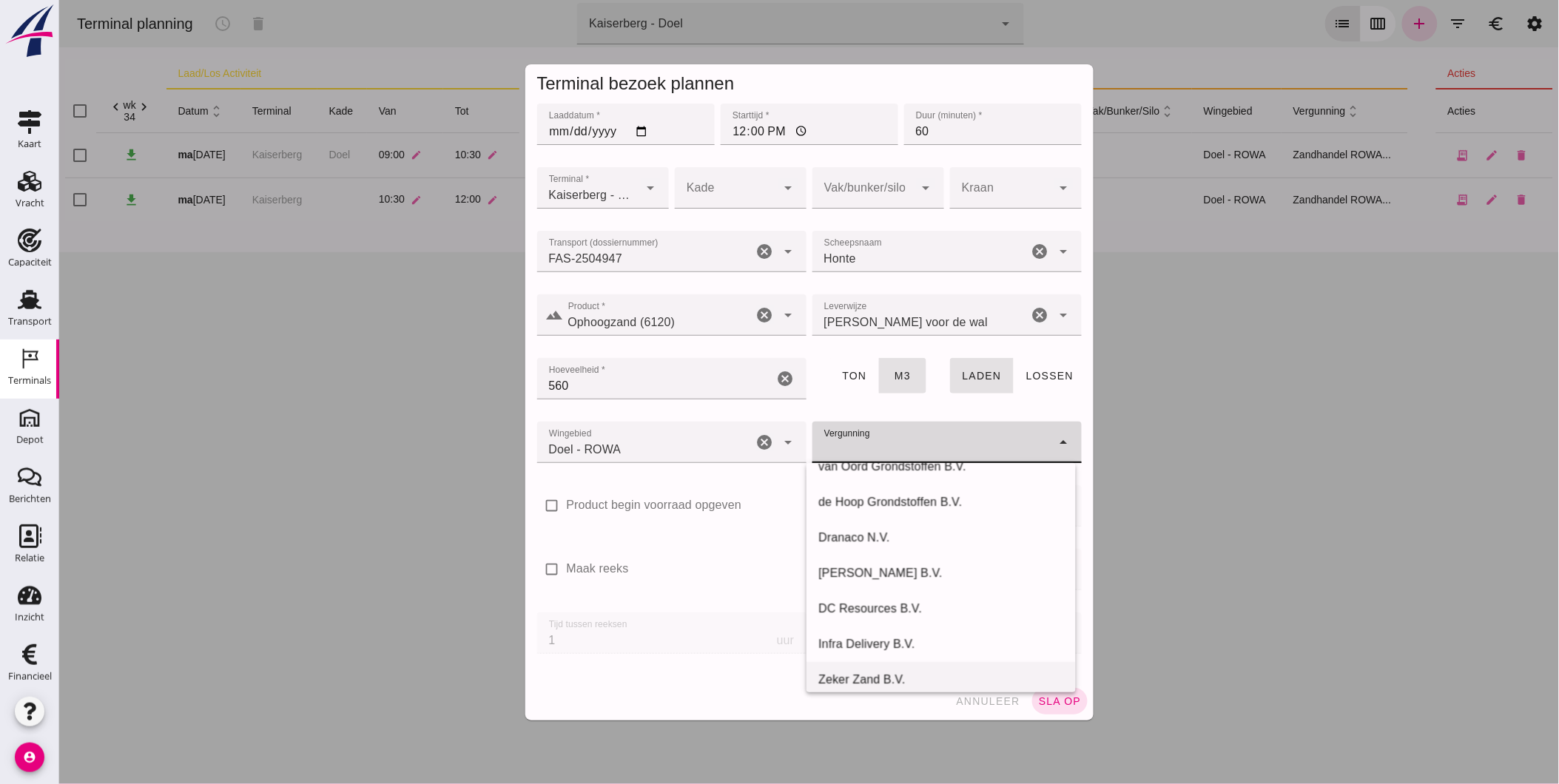
scroll to position [314, 0]
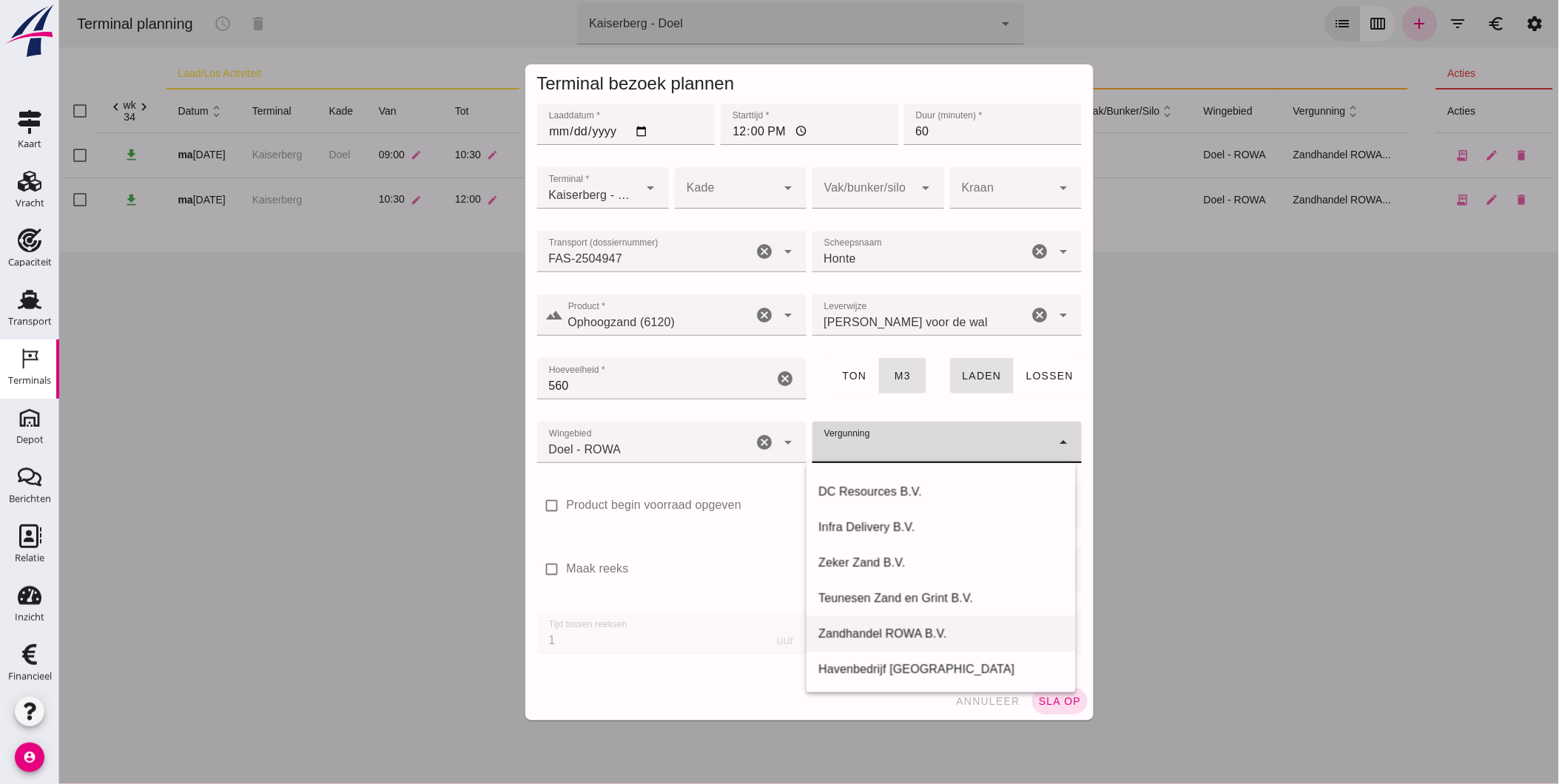
click at [942, 630] on div "Zandhandel ROWA B.V." at bounding box center [940, 633] width 245 height 18
type input "Zandhandel ROWA B.V."
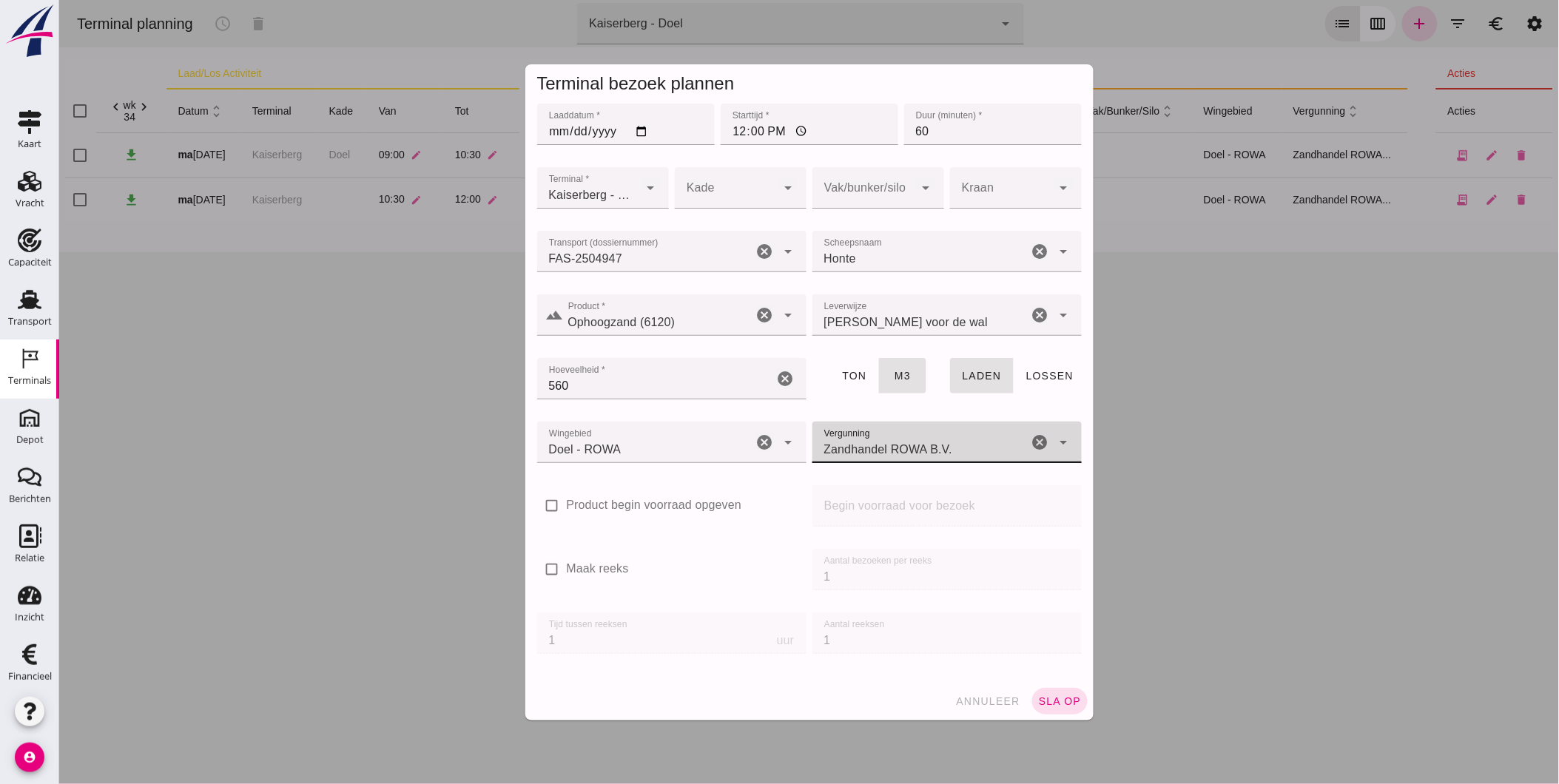
click input "560"
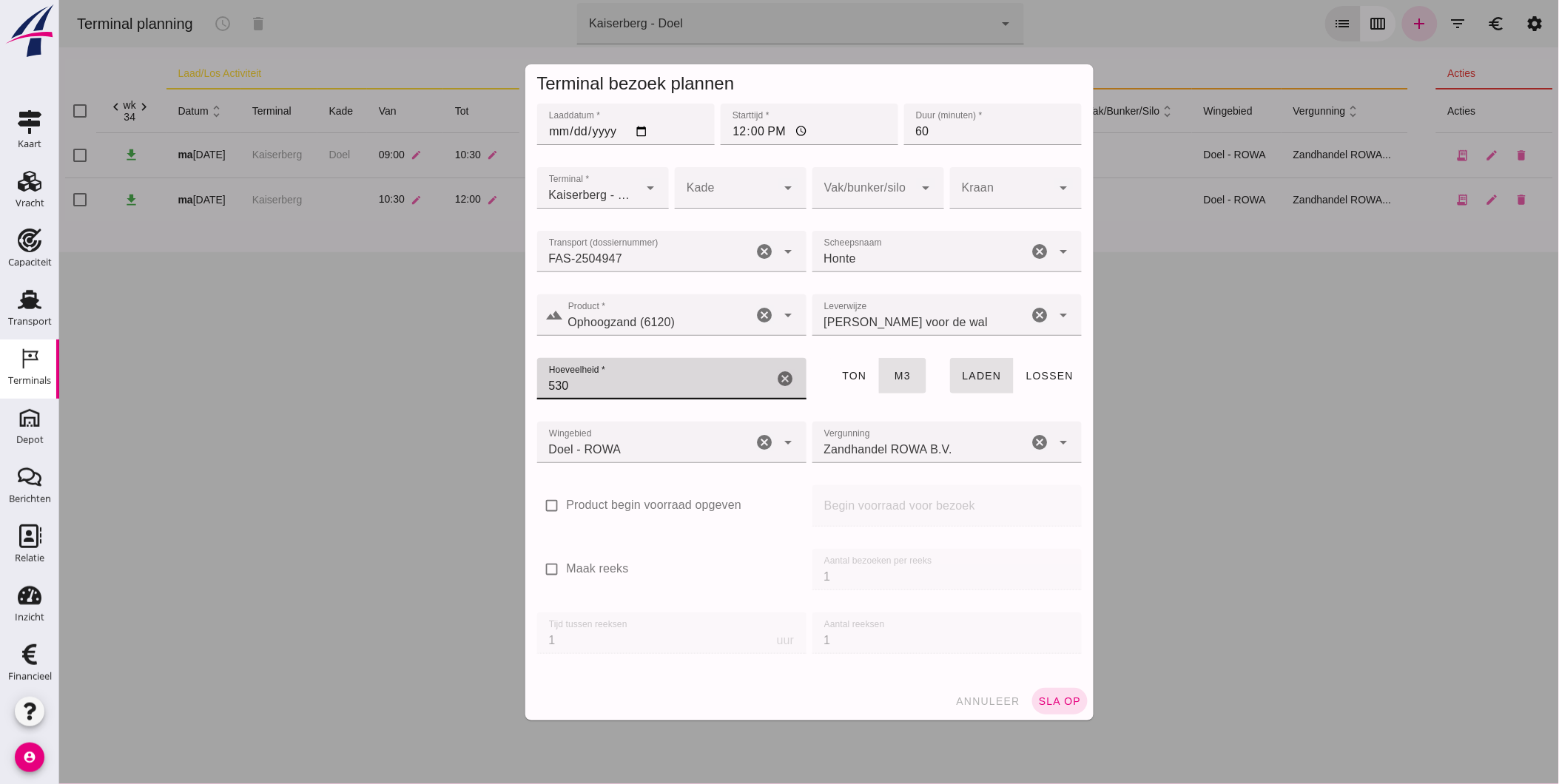
type input "530"
click div
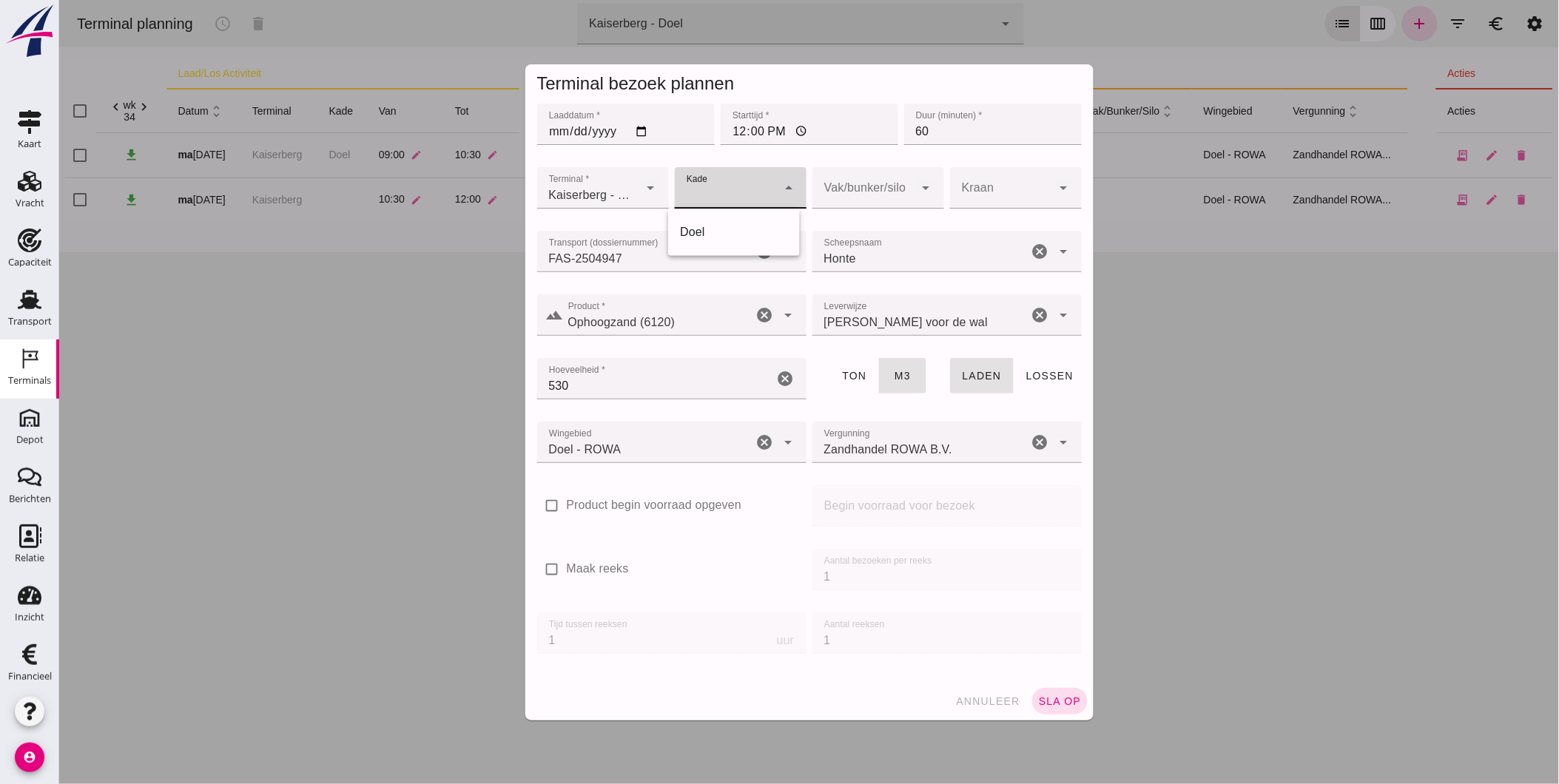
click at [738, 230] on div "Doel" at bounding box center [733, 232] width 108 height 18
type input "11"
click span "sla op"
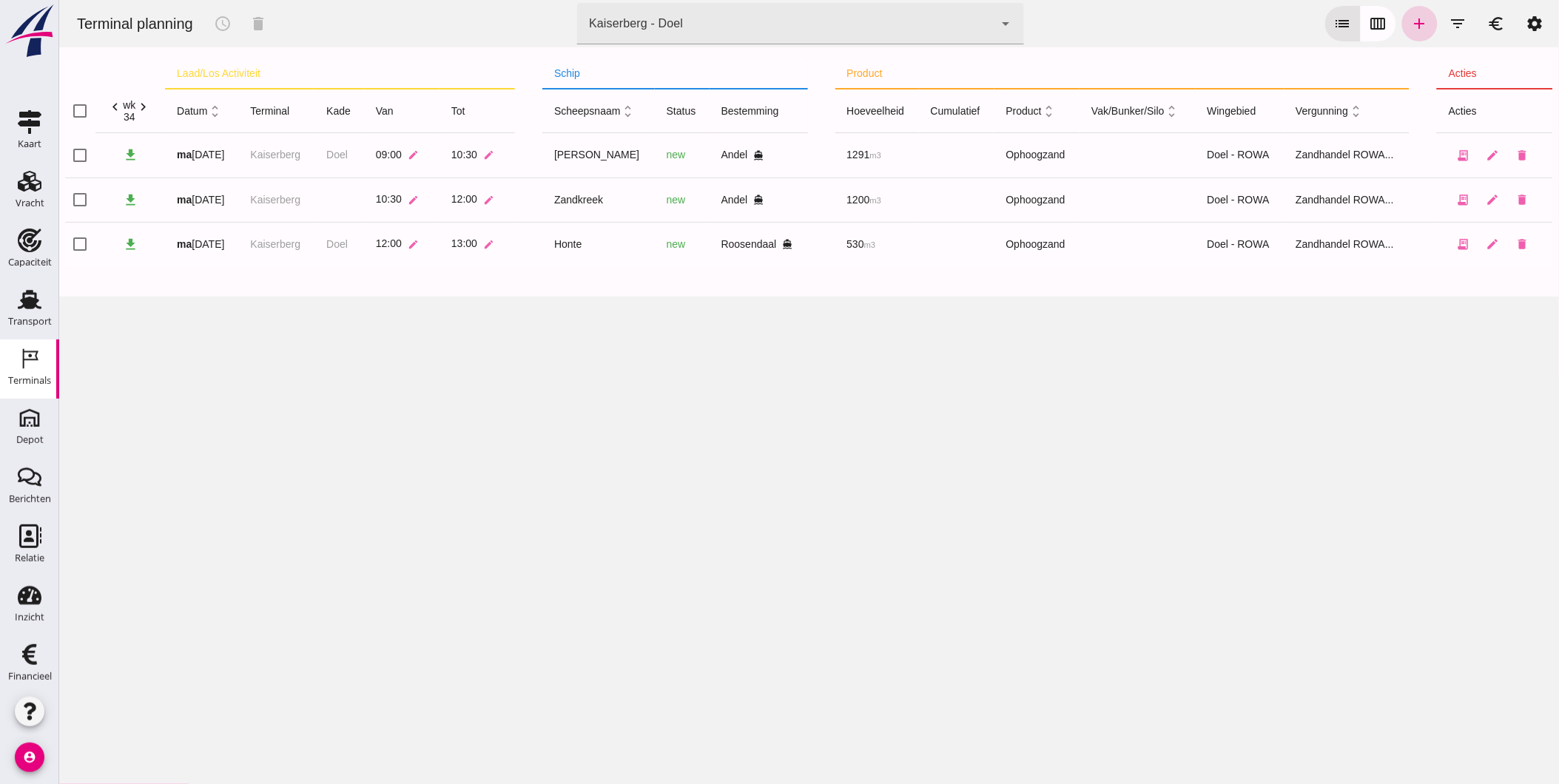
click at [1410, 22] on icon "add" at bounding box center [1419, 23] width 18 height 18
type input "Zandhandel Faasse B.V."
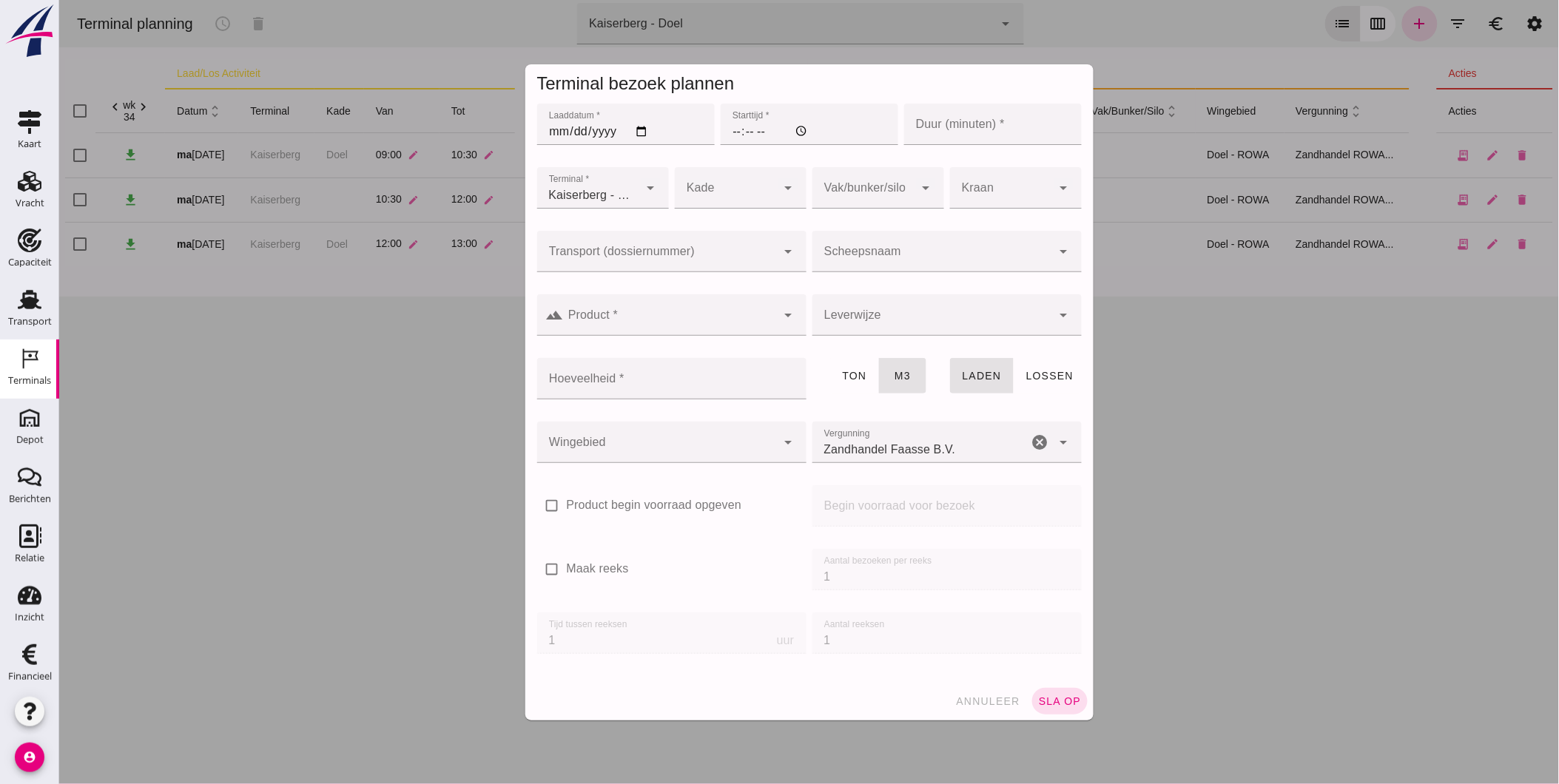
click div
click at [720, 235] on div "Doel" at bounding box center [733, 232] width 108 height 18
type input "11"
click input "Laaddatum *"
type input "[DATE]"
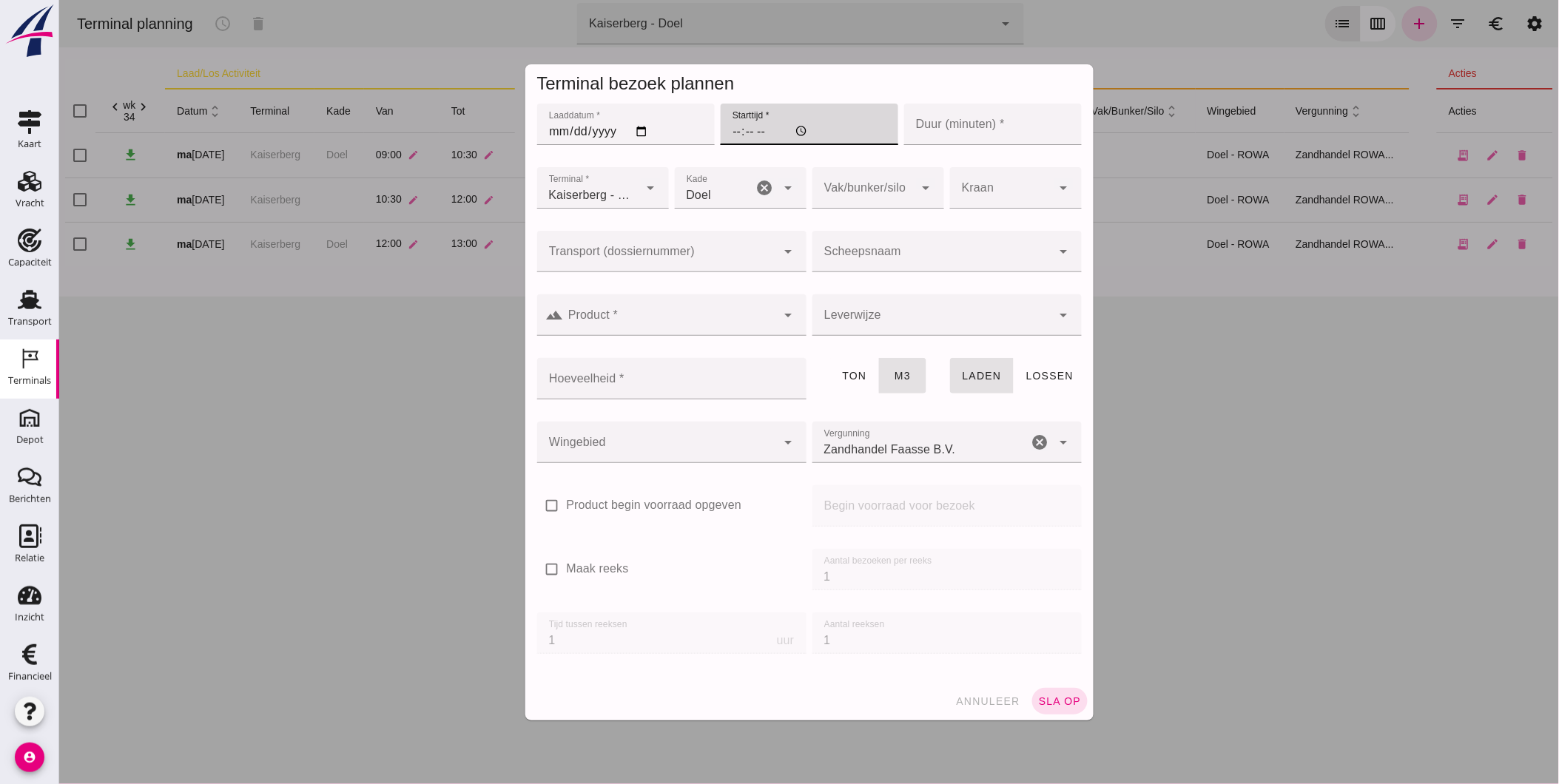
click input "Starttijd *"
type input "14:00"
type input "90"
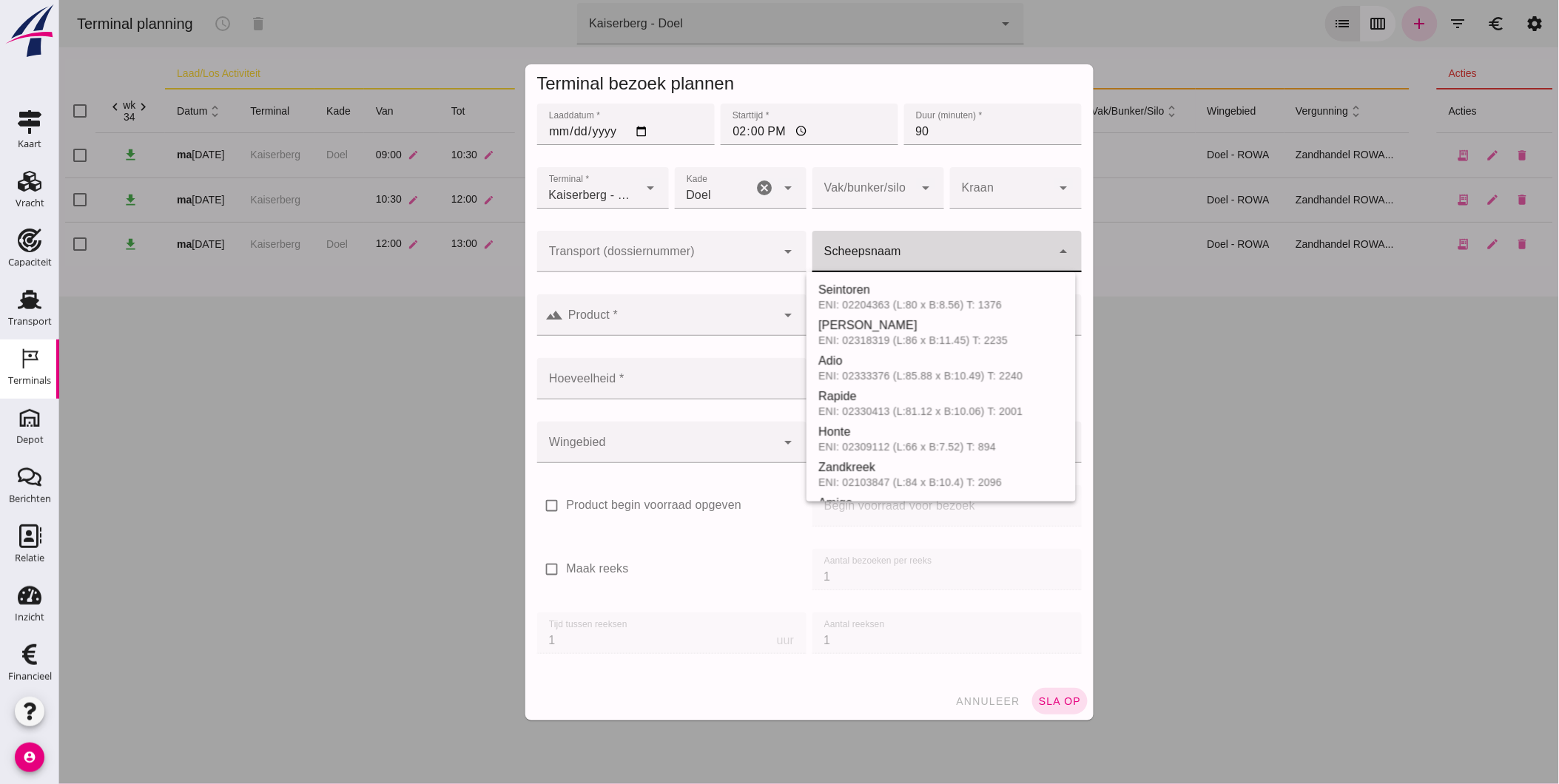
click input "Scheepsnaam"
click div
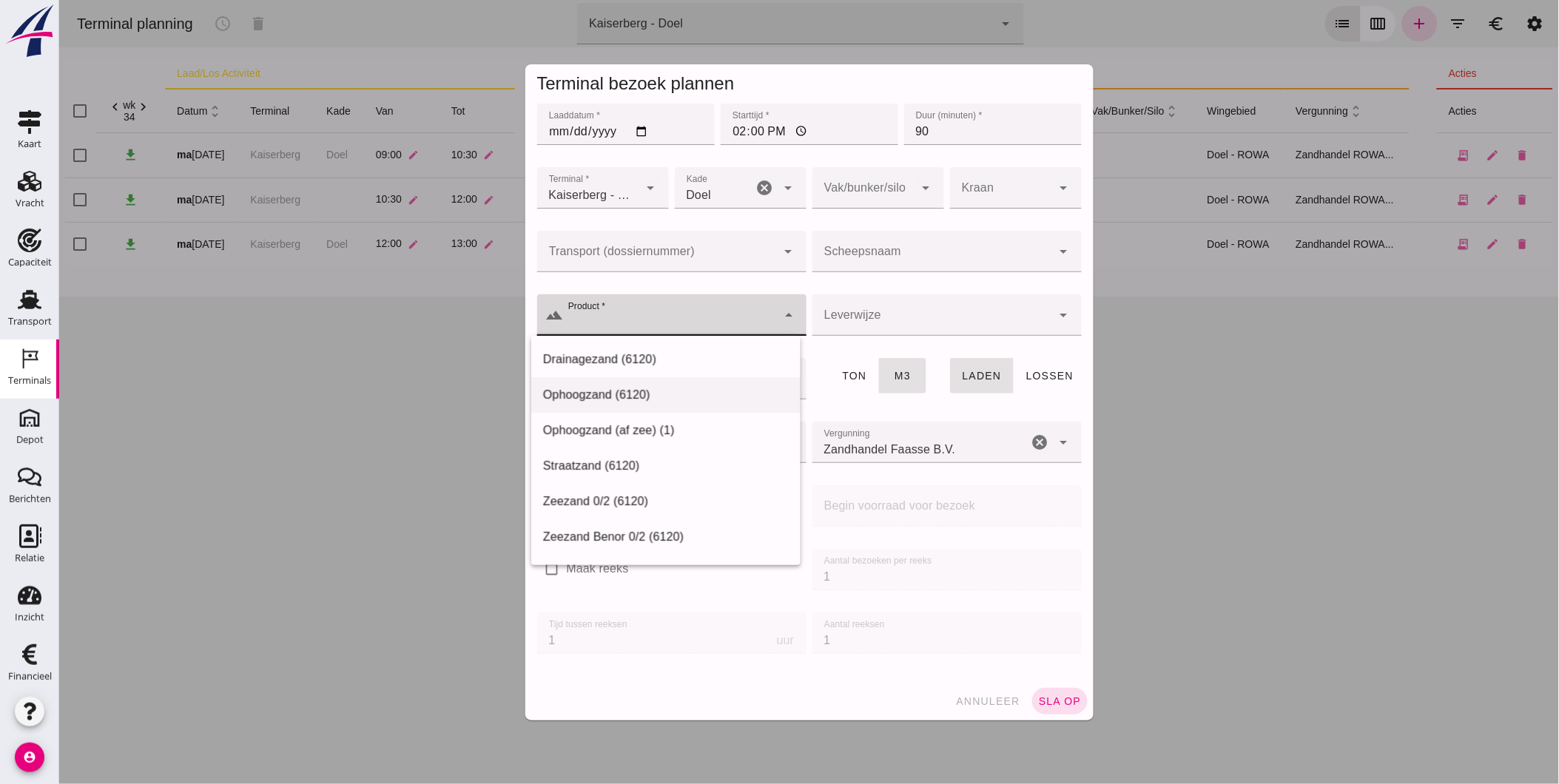
click at [650, 402] on div "Ophoogzand (6120)" at bounding box center [665, 395] width 245 height 18
type input "Ophoogzand (6120)"
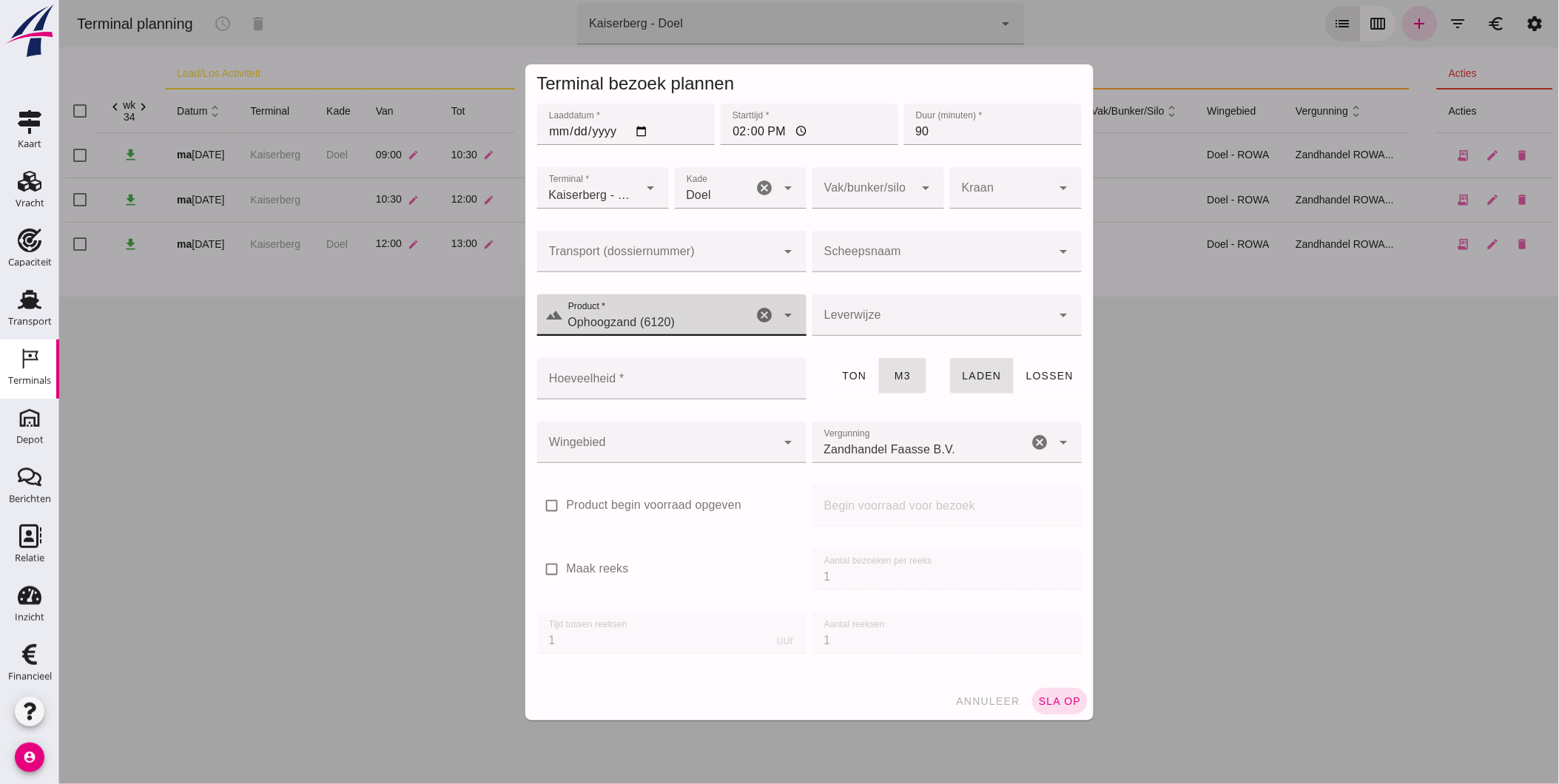
click div
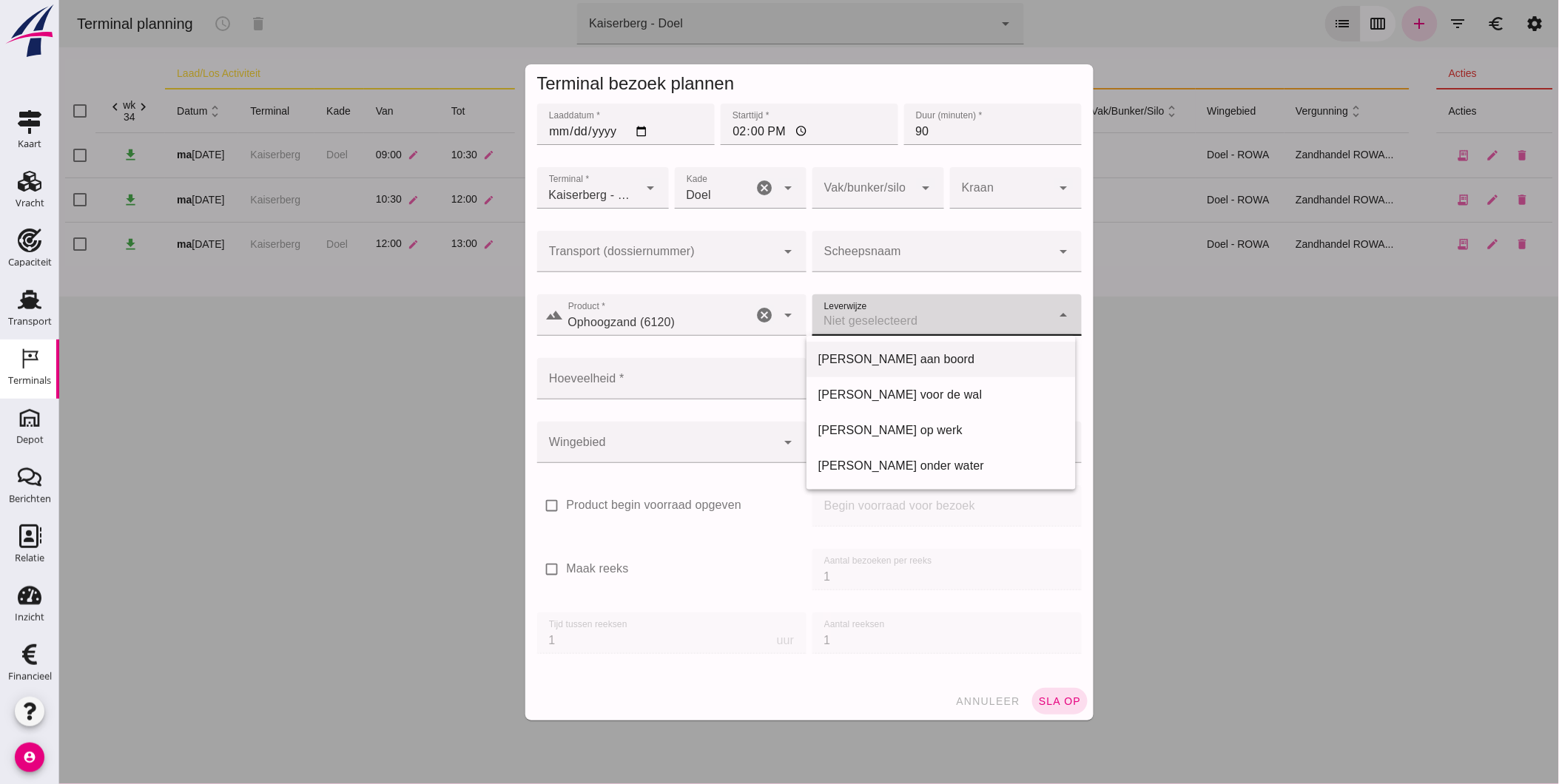
click at [877, 353] on div "[PERSON_NAME] aan boord" at bounding box center [940, 359] width 245 height 18
type input "franco_on_board"
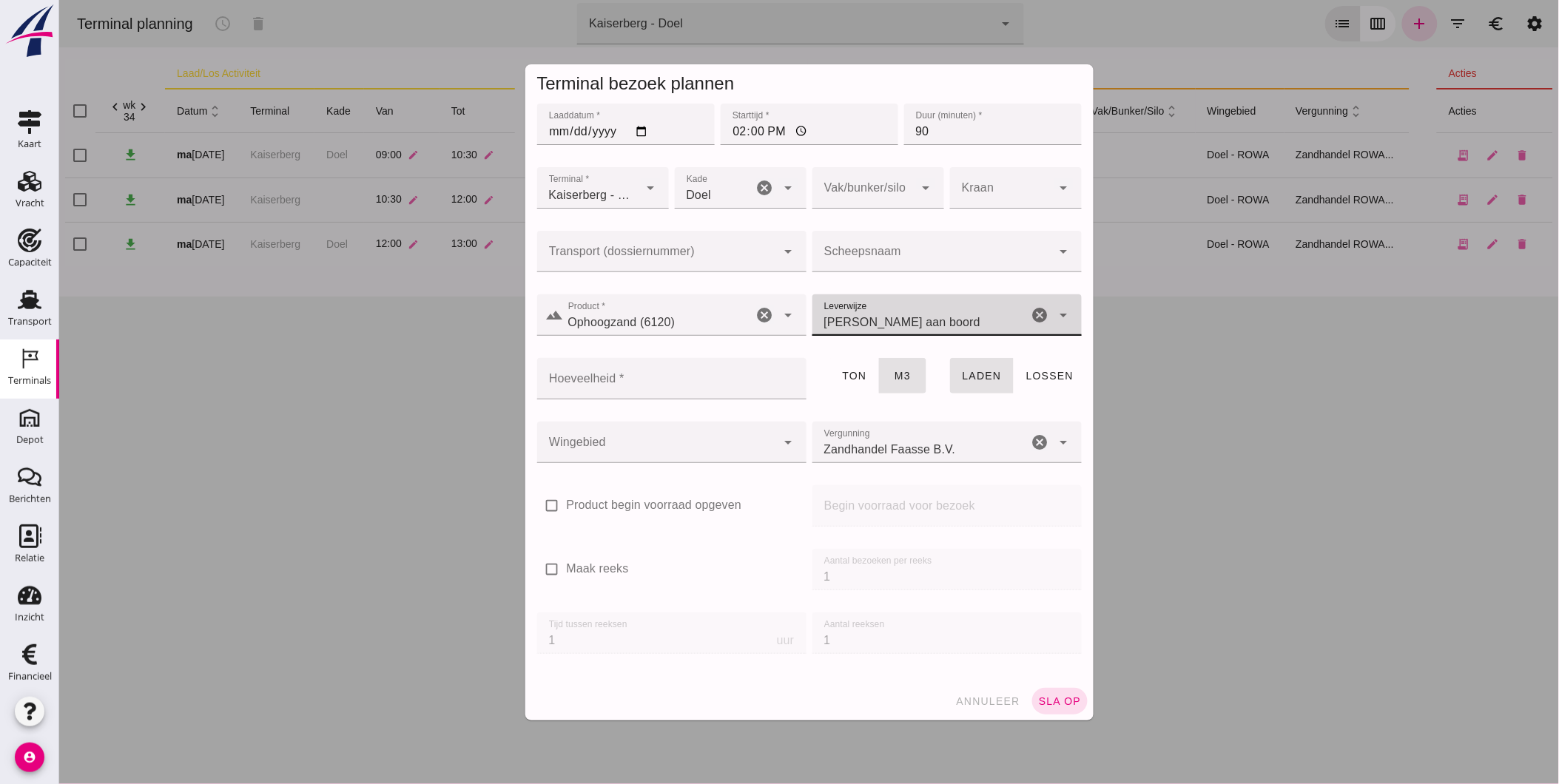
click input "Hoeveelheid *"
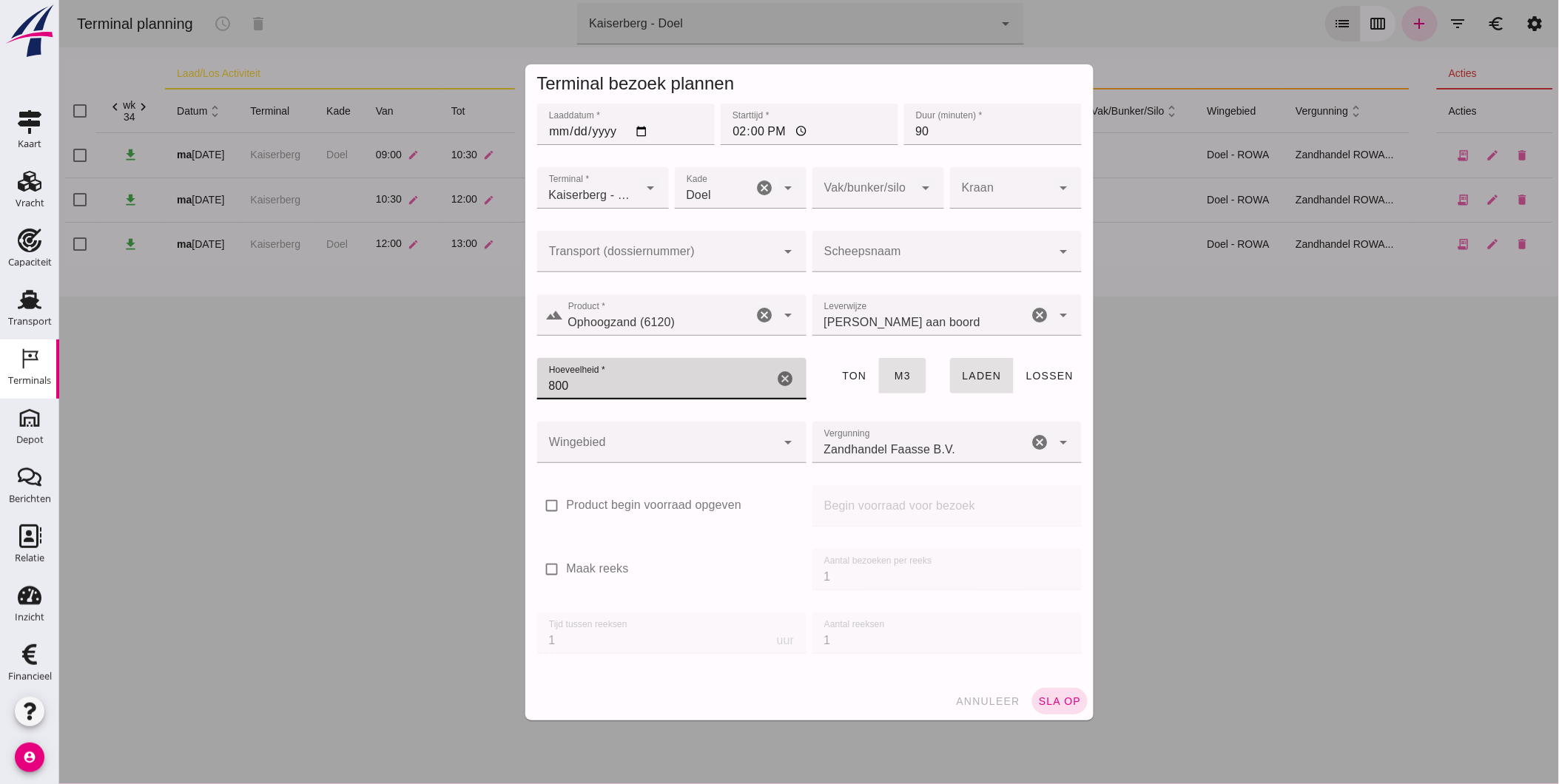
type input "800"
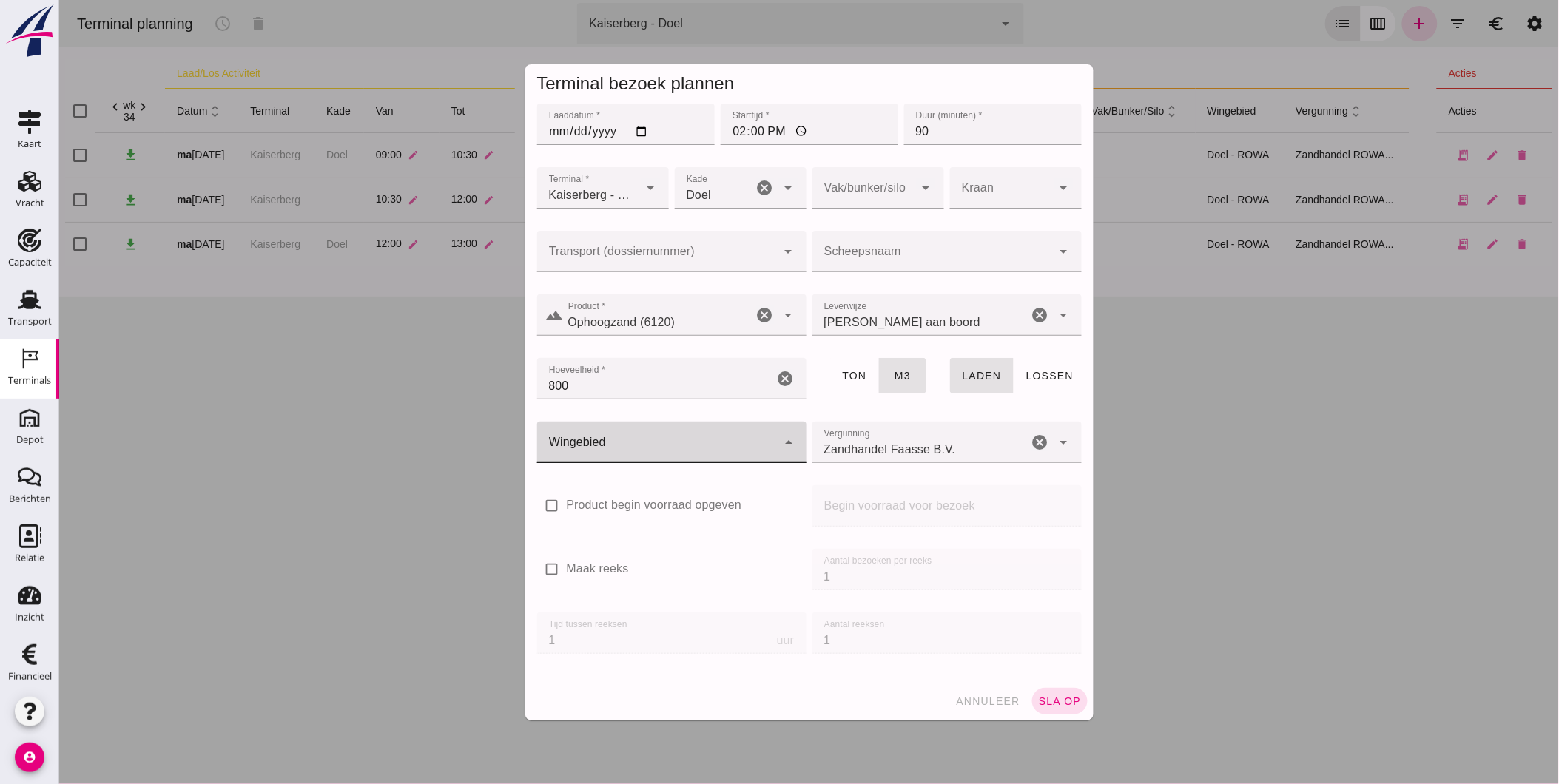
click div
click at [646, 525] on div "Doel - de Hoop" at bounding box center [665, 522] width 245 height 18
type input "193"
click div "Vergunning Vergunning Zandhandel Faasse B.V. Zandhandel Faasse B.V. cancel arro…"
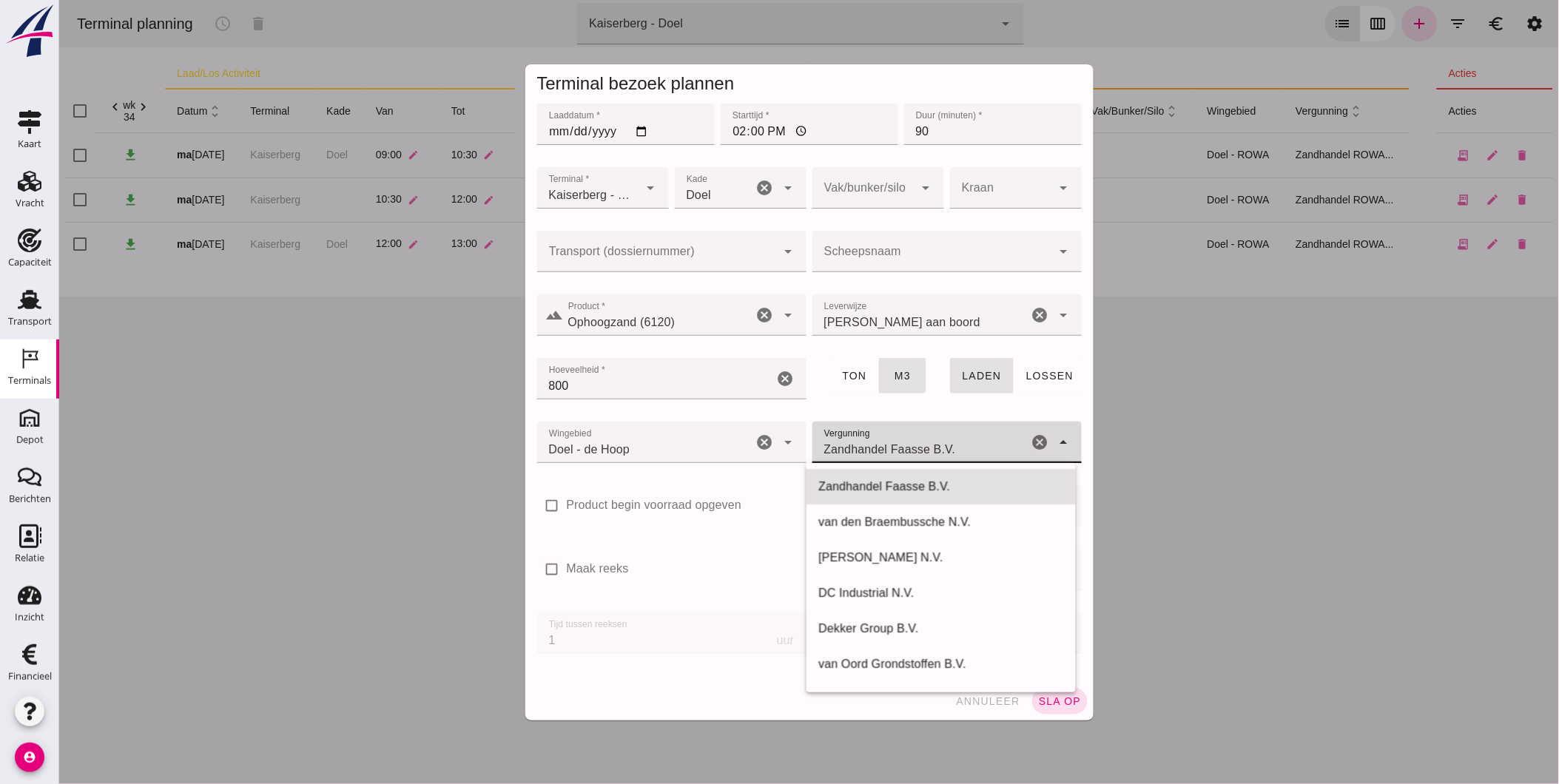
click icon "cancel"
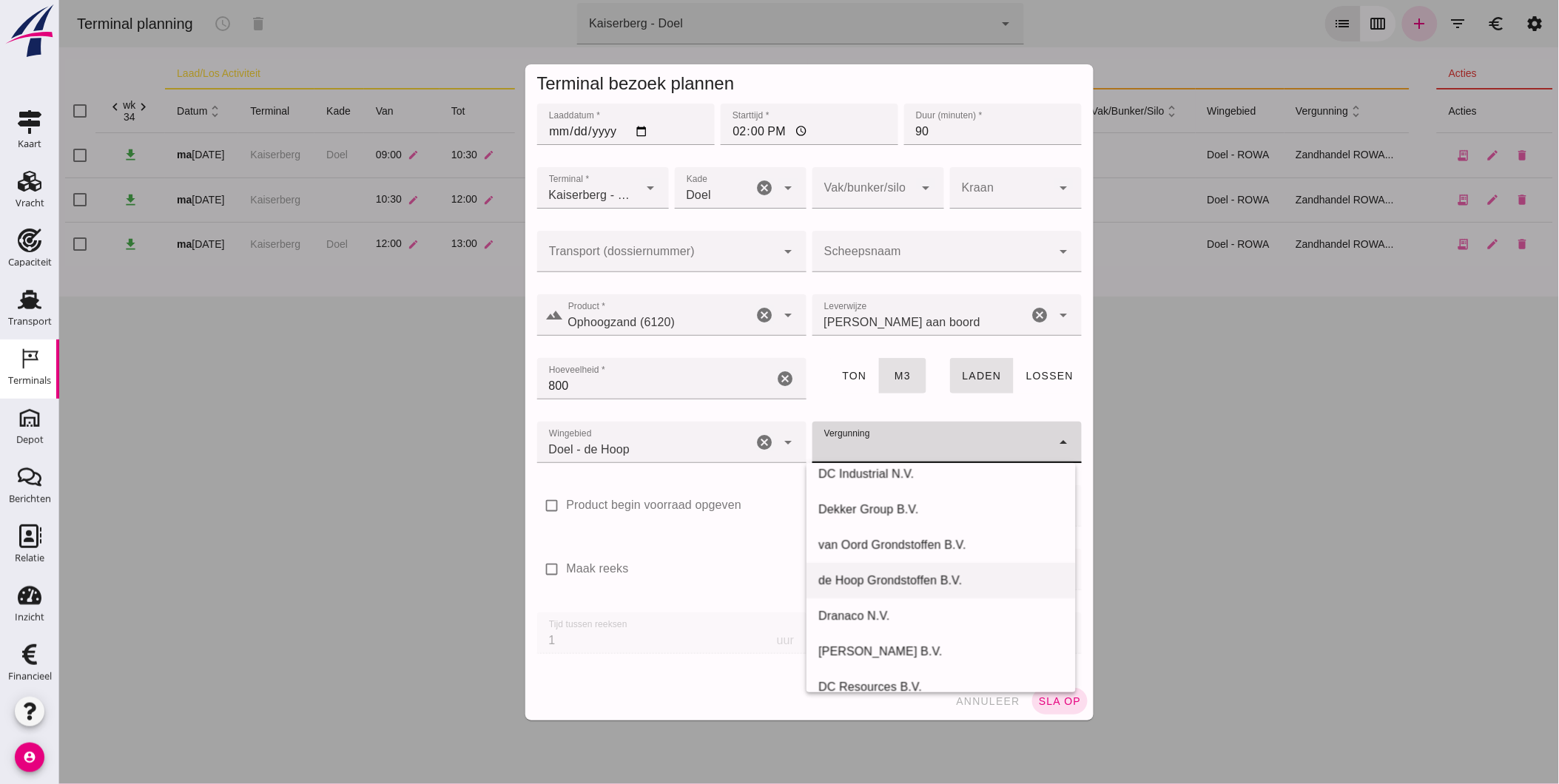
scroll to position [123, 0]
click at [927, 581] on div "de Hoop Grondstoffen B.V." at bounding box center [940, 577] width 245 height 18
type input "de Hoop Grondstoffen B.V."
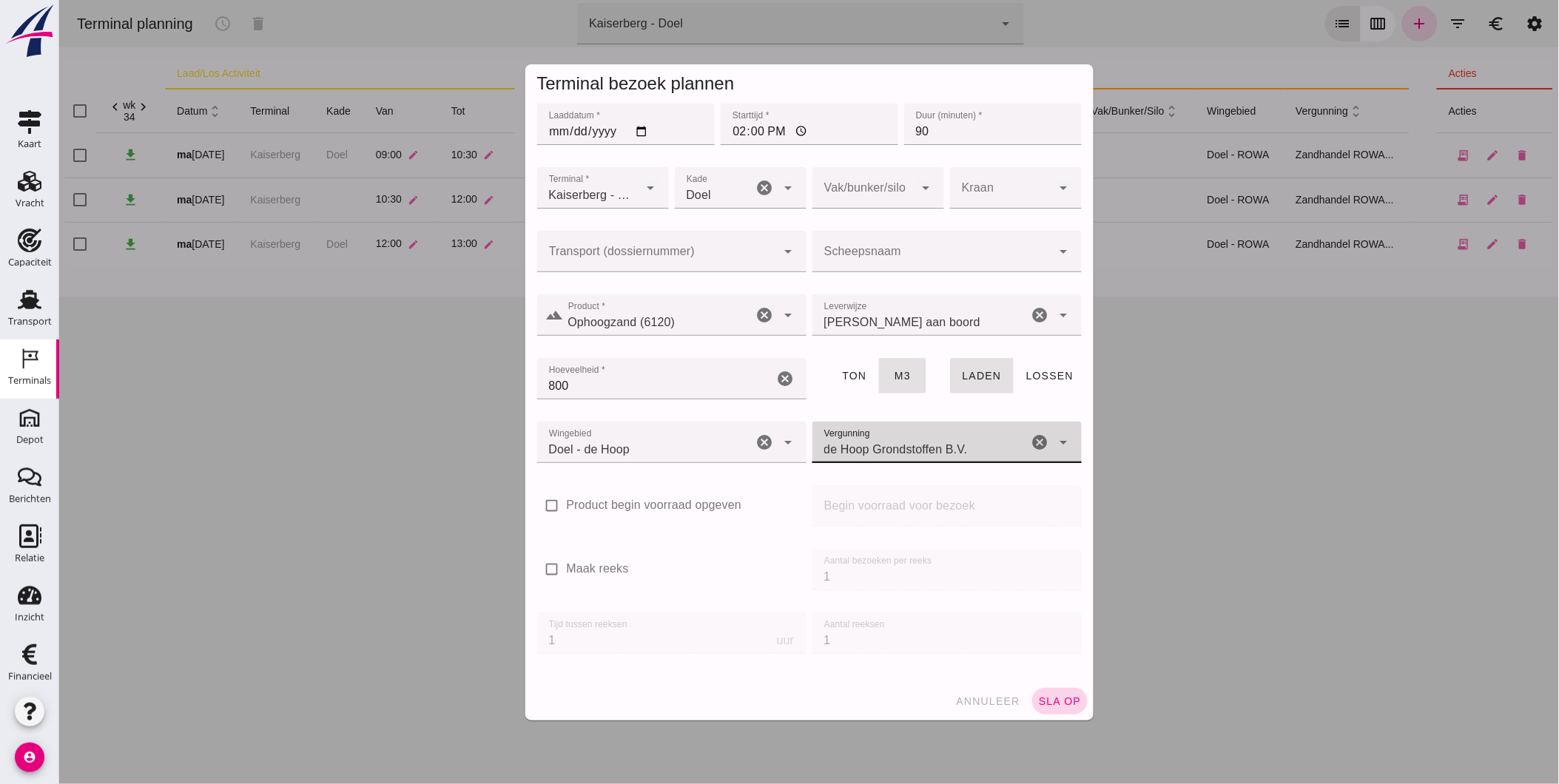
click span "sla op"
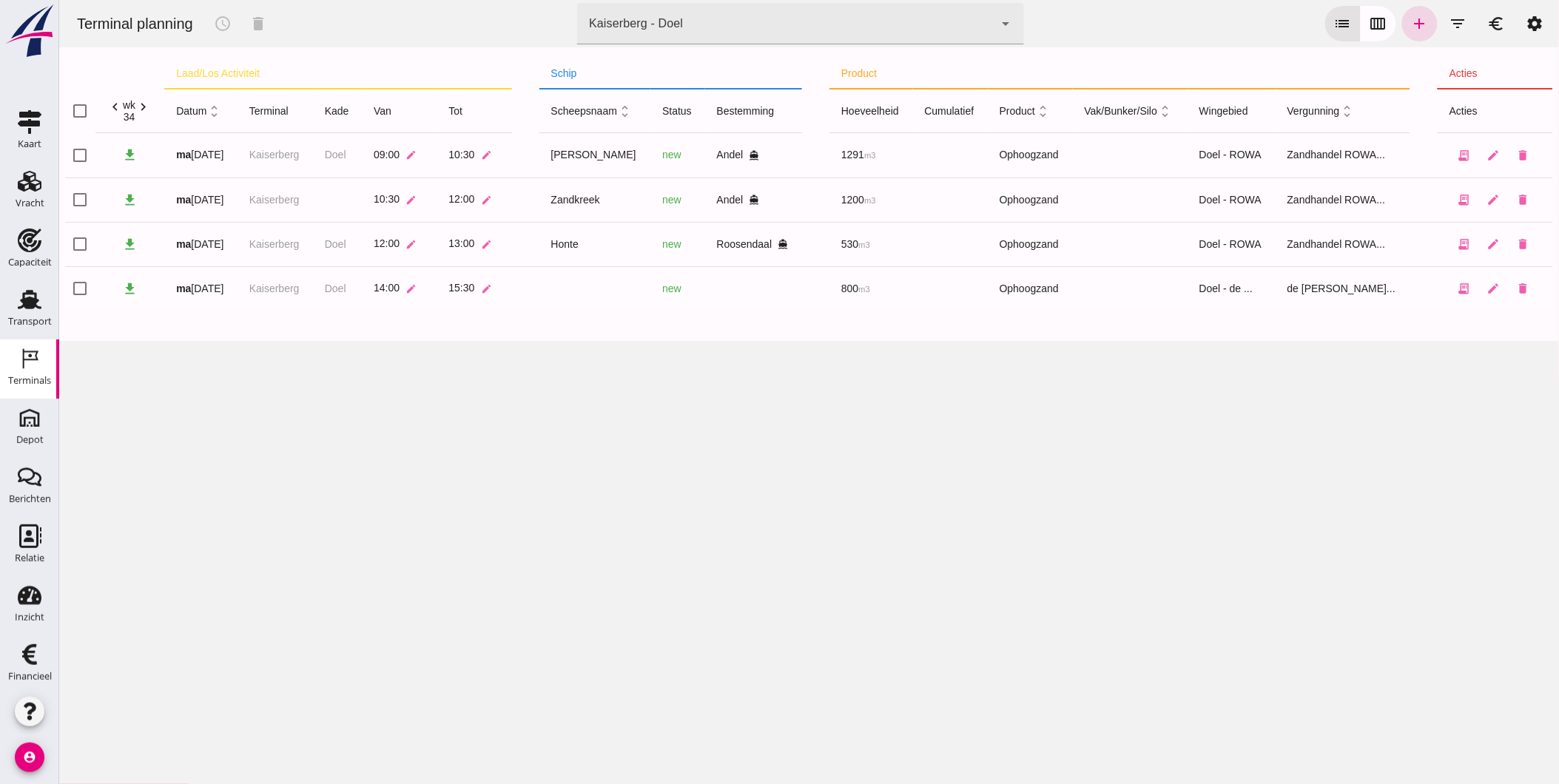
click div "Kaiserberg - Doel 7f603609-51ae-4e75-986b-c9057e559465"
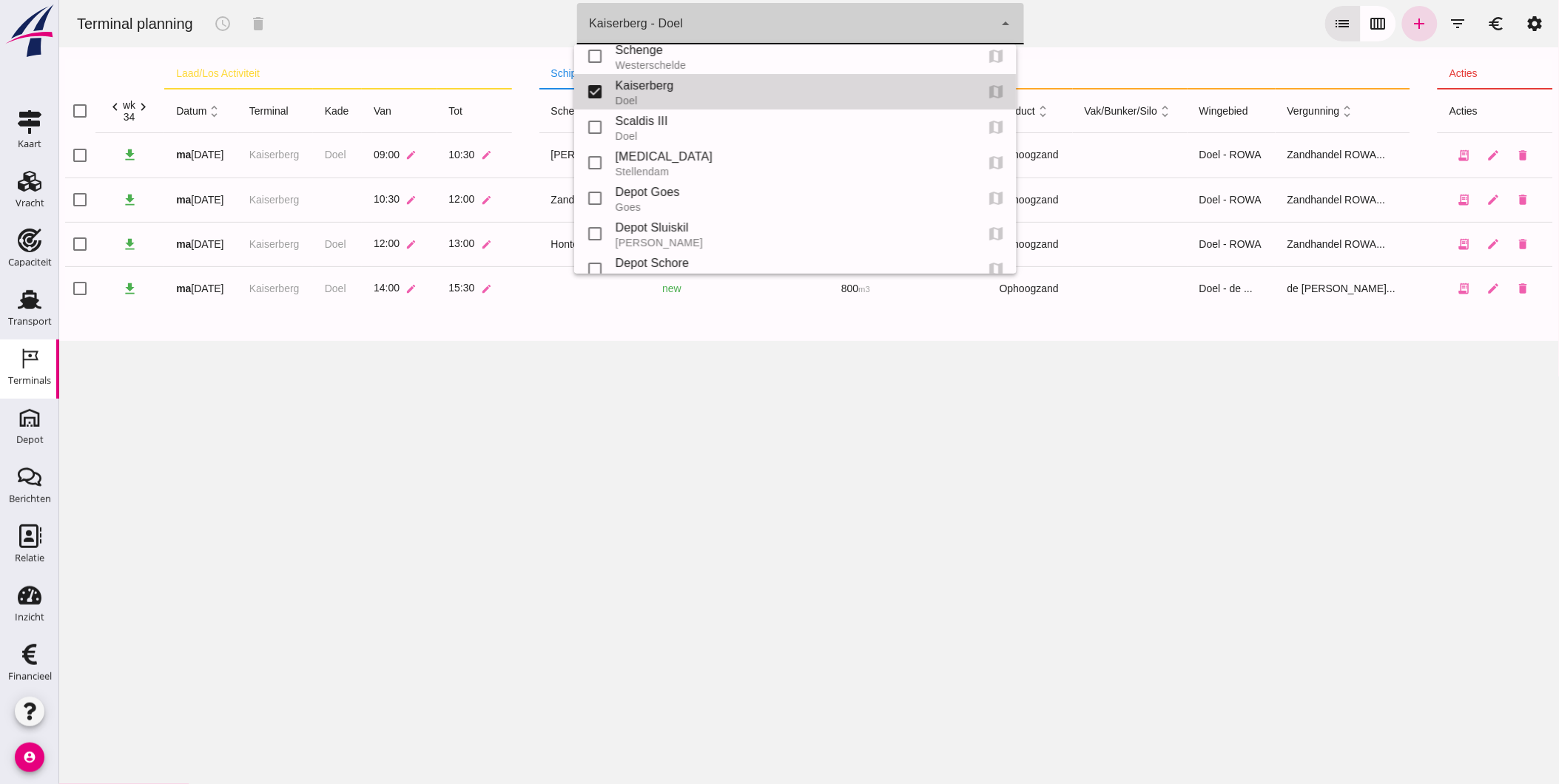
scroll to position [0, 0]
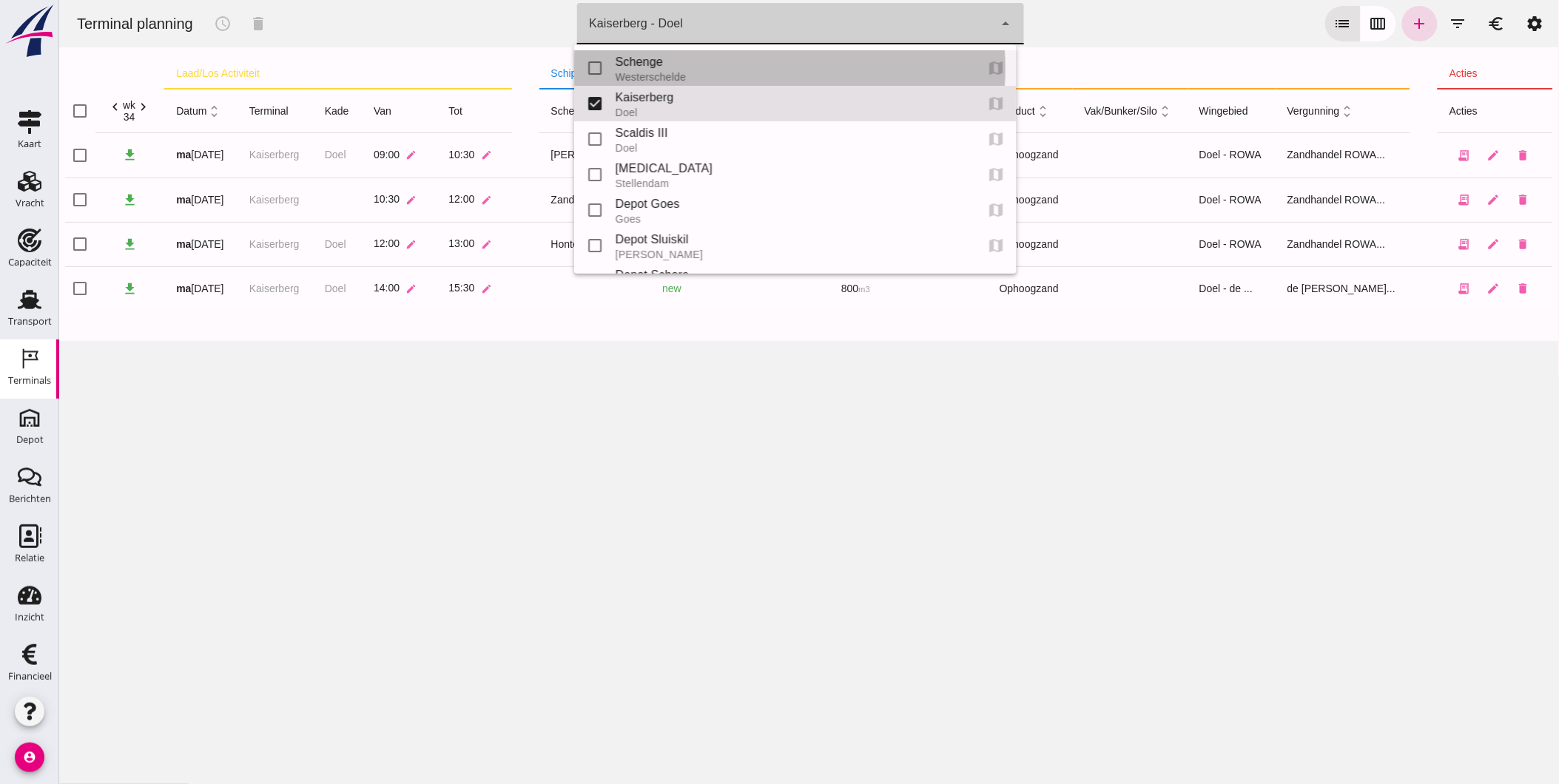
click at [772, 77] on div "Westerschelde" at bounding box center [789, 77] width 348 height 12
type input "9c876888-926f-4f5f-969d-c779b766b815"
checkbox input "true"
checkbox input "false"
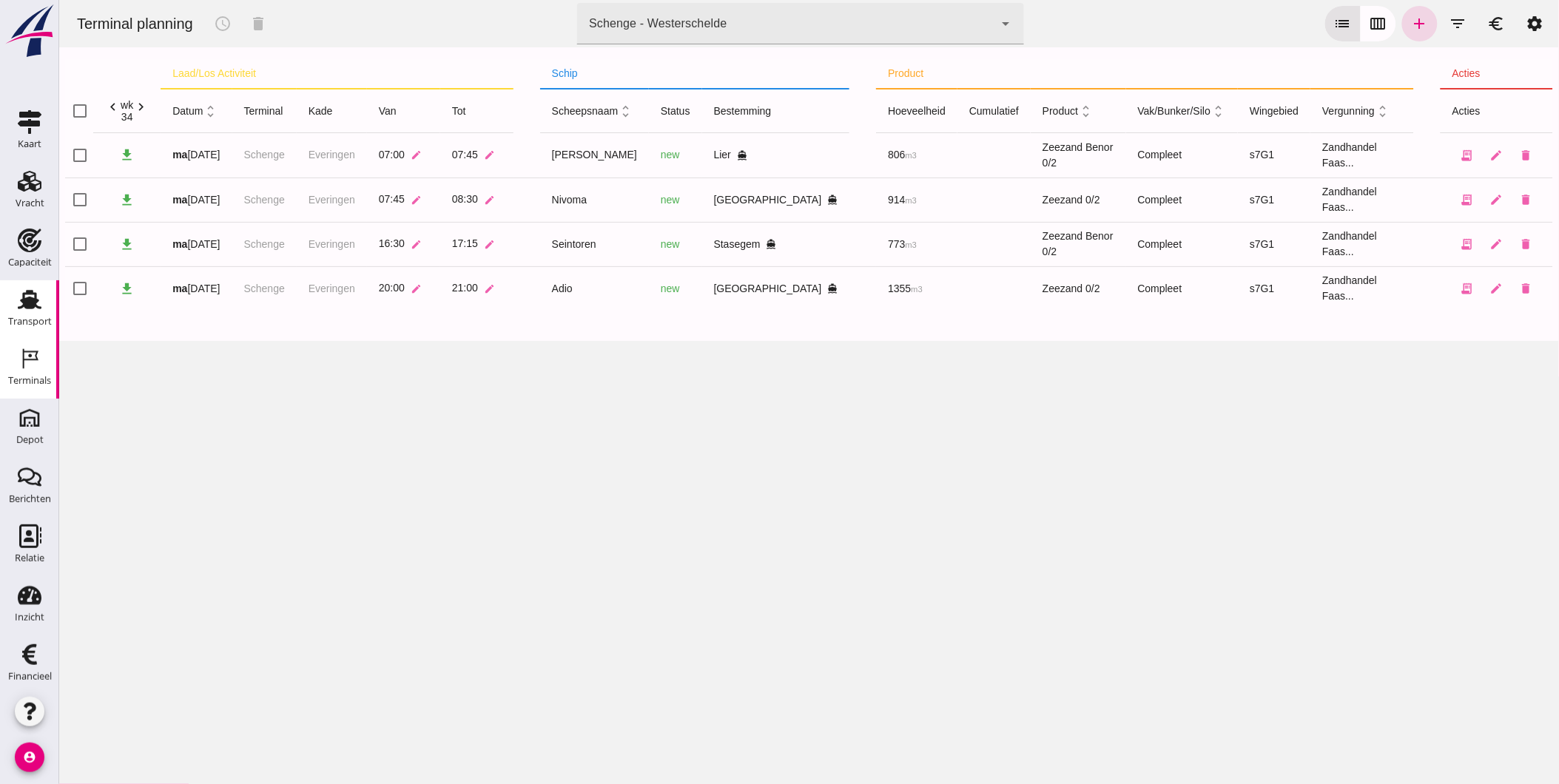
click at [31, 312] on div "Transport" at bounding box center [29, 321] width 44 height 20
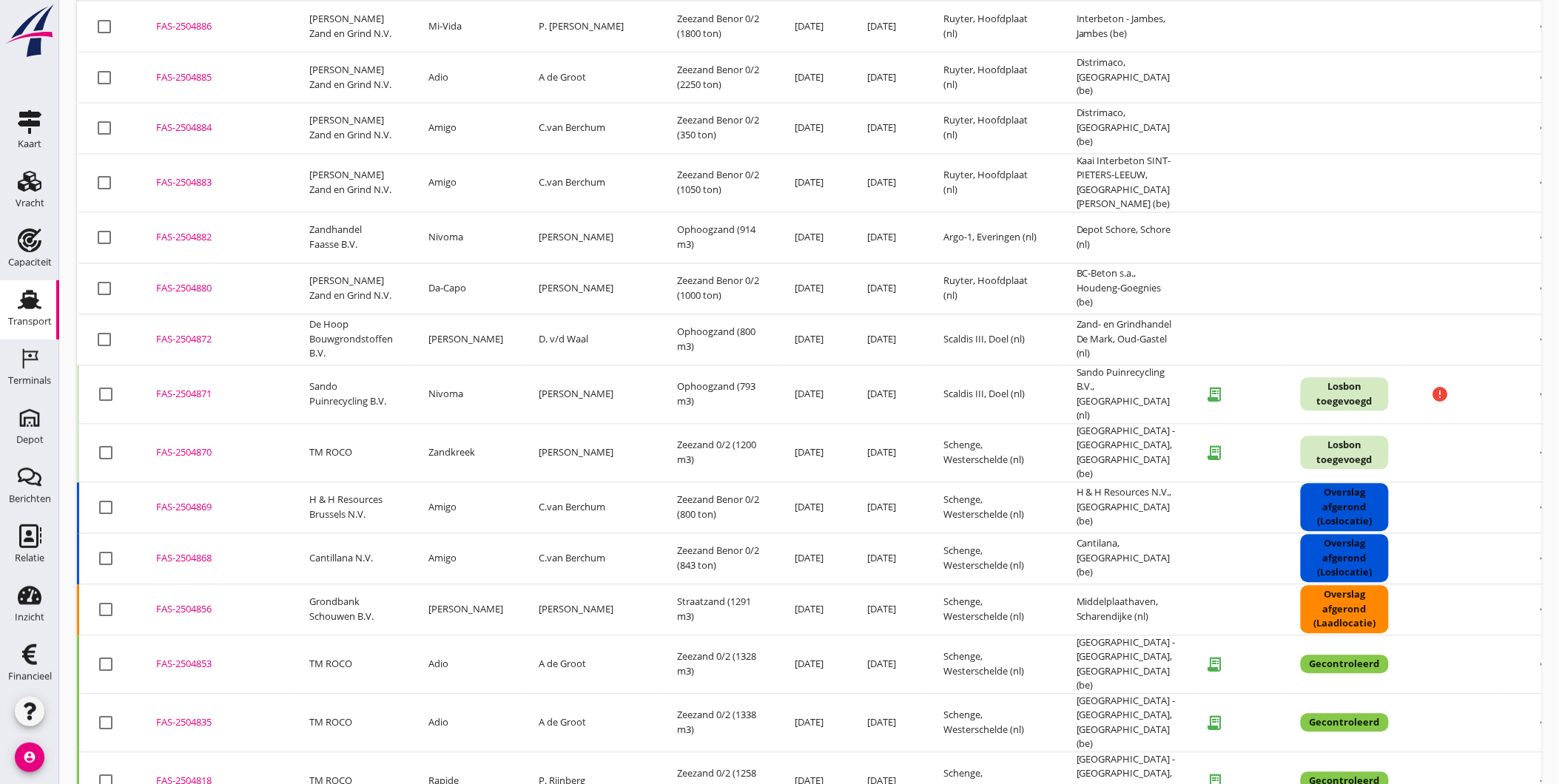
scroll to position [994, 0]
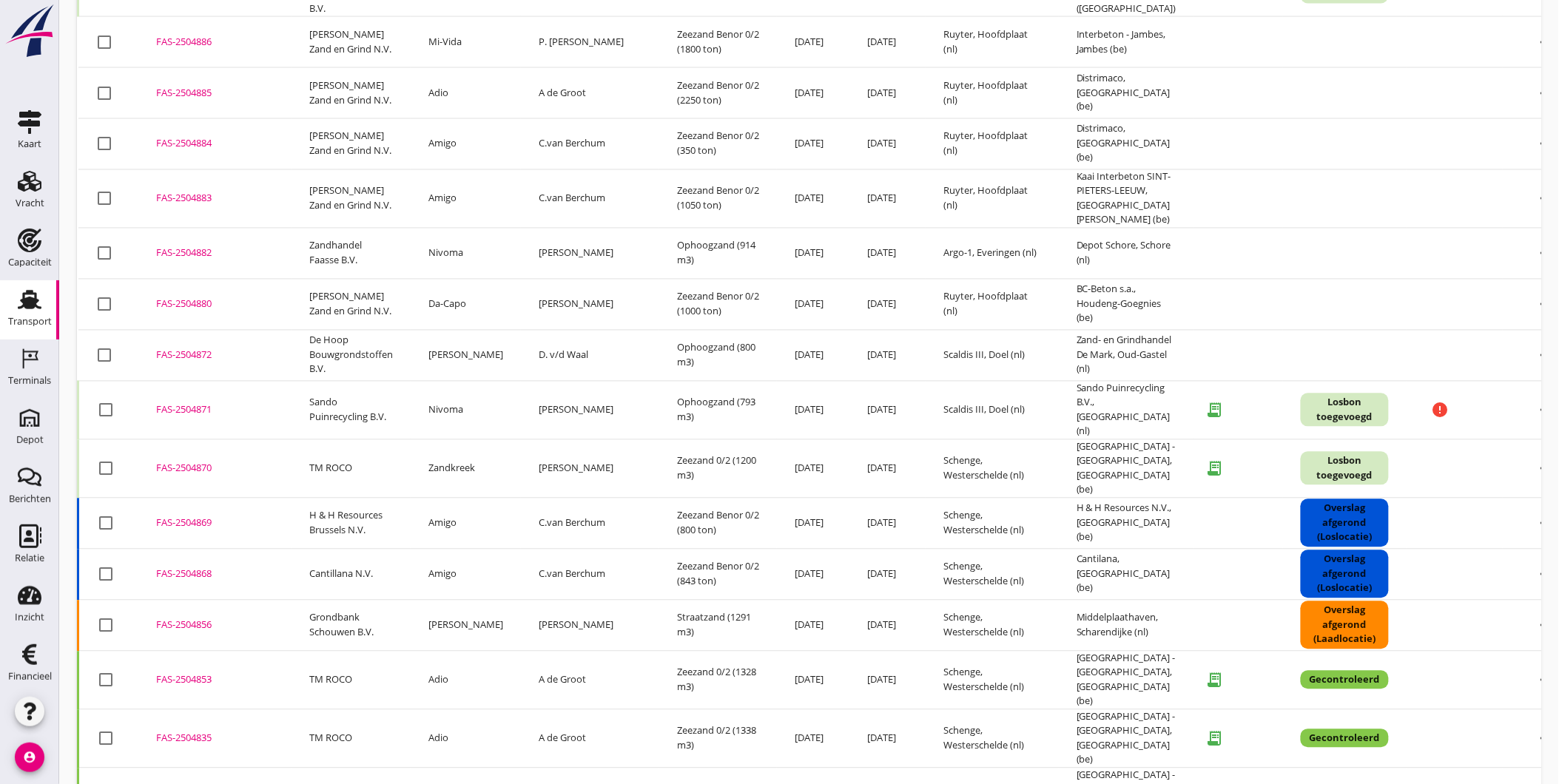
click at [187, 461] on div "FAS-2504870" at bounding box center [214, 468] width 118 height 15
click at [194, 403] on div "FAS-2504871" at bounding box center [214, 410] width 118 height 15
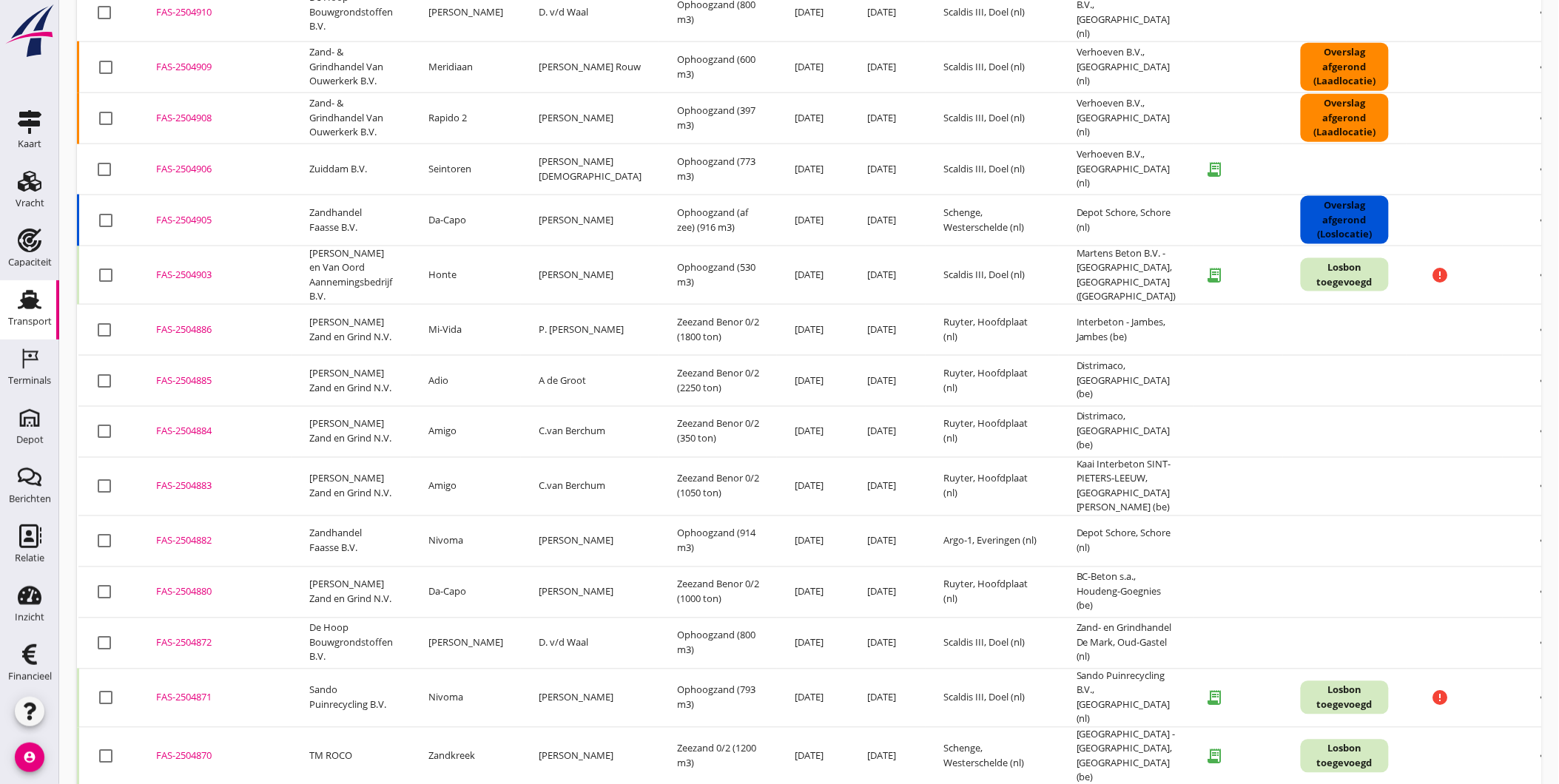
scroll to position [677, 0]
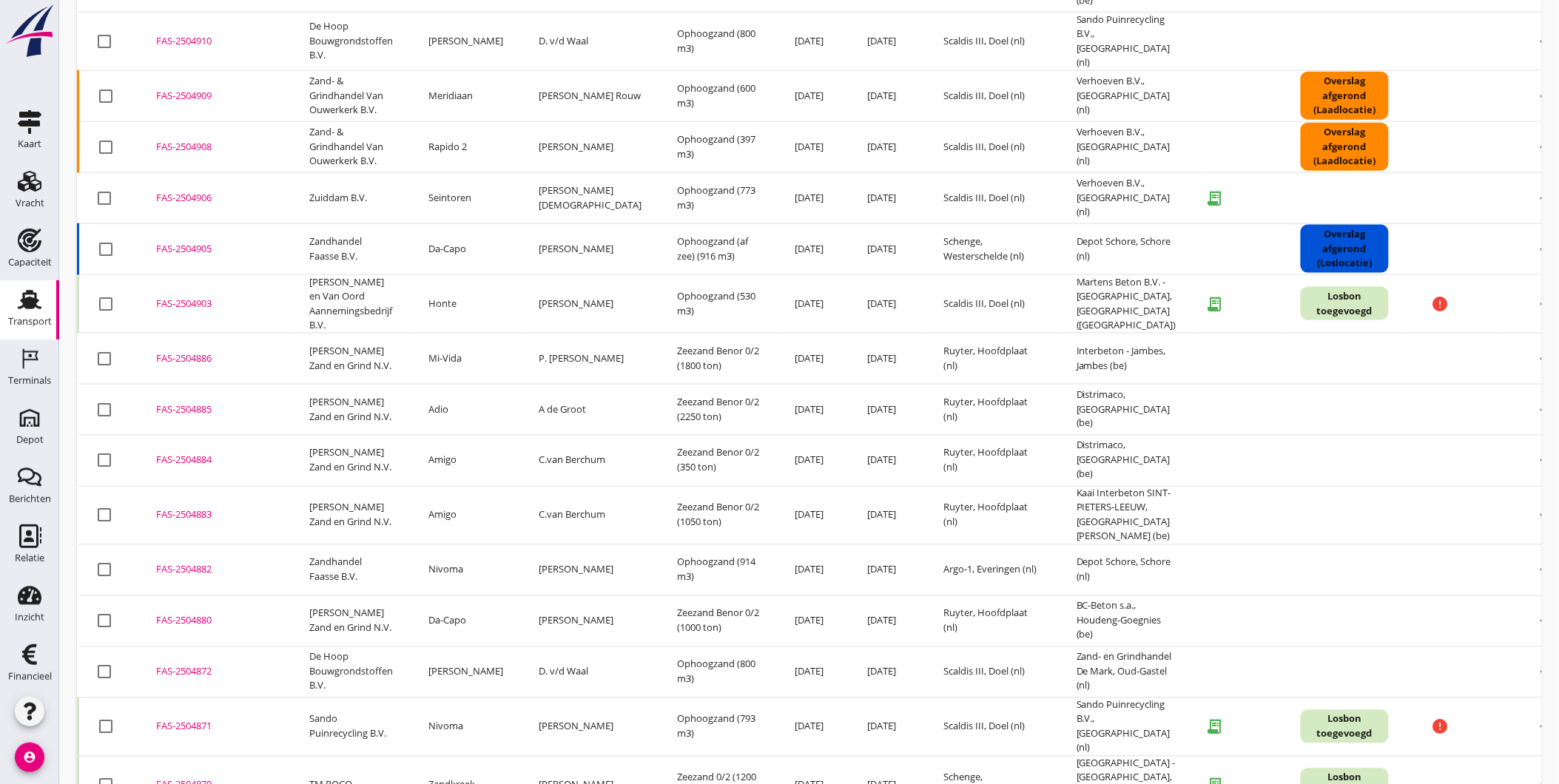
click at [197, 297] on div "FAS-2504903" at bounding box center [214, 303] width 118 height 15
click at [202, 191] on div "FAS-2504906" at bounding box center [214, 197] width 118 height 15
click at [180, 140] on div "FAS-2504908" at bounding box center [214, 147] width 118 height 15
click at [193, 89] on div "FAS-2504909" at bounding box center [214, 95] width 118 height 15
click at [200, 34] on div "FAS-2504910" at bounding box center [214, 41] width 118 height 15
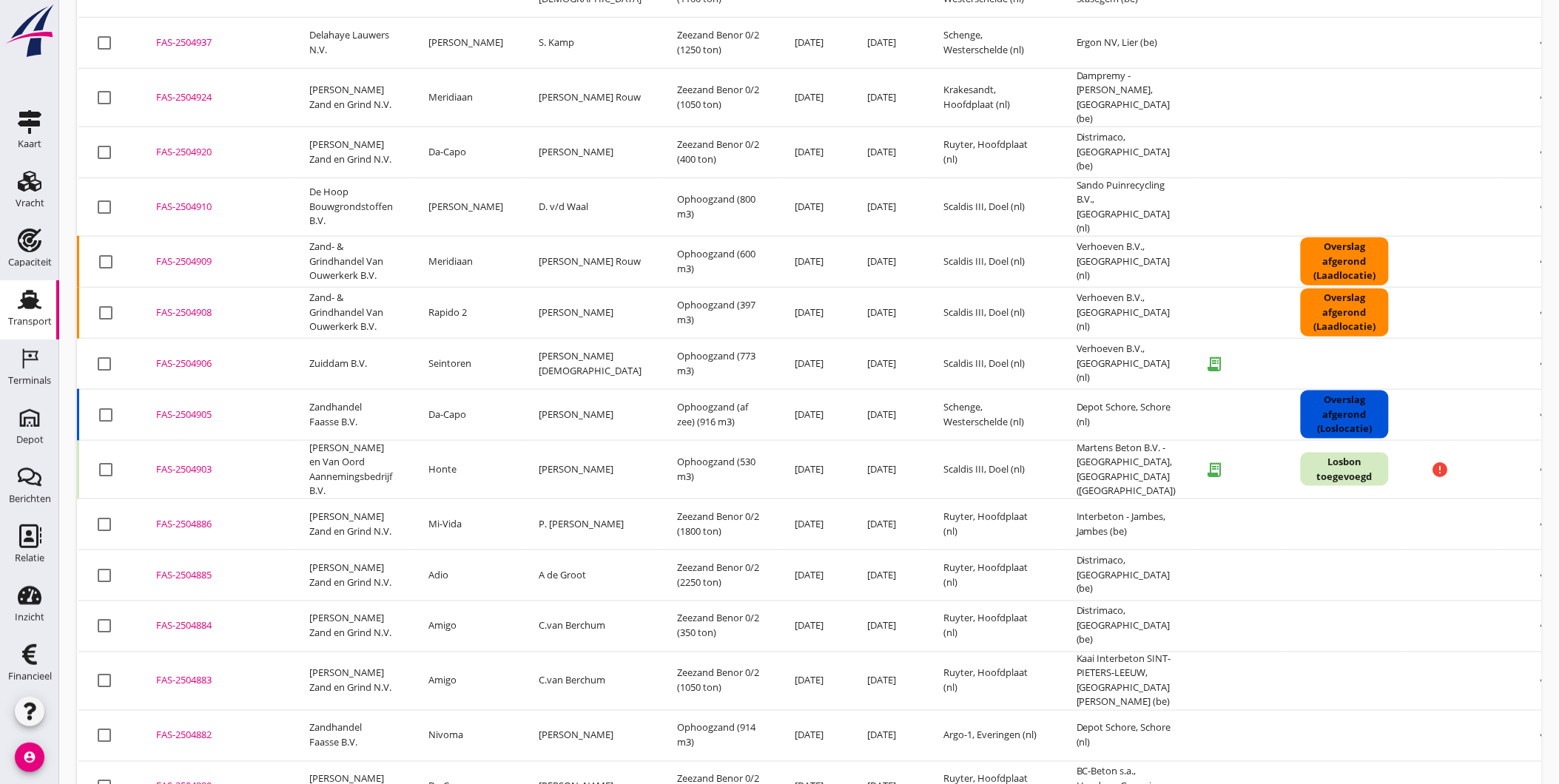
scroll to position [503, 0]
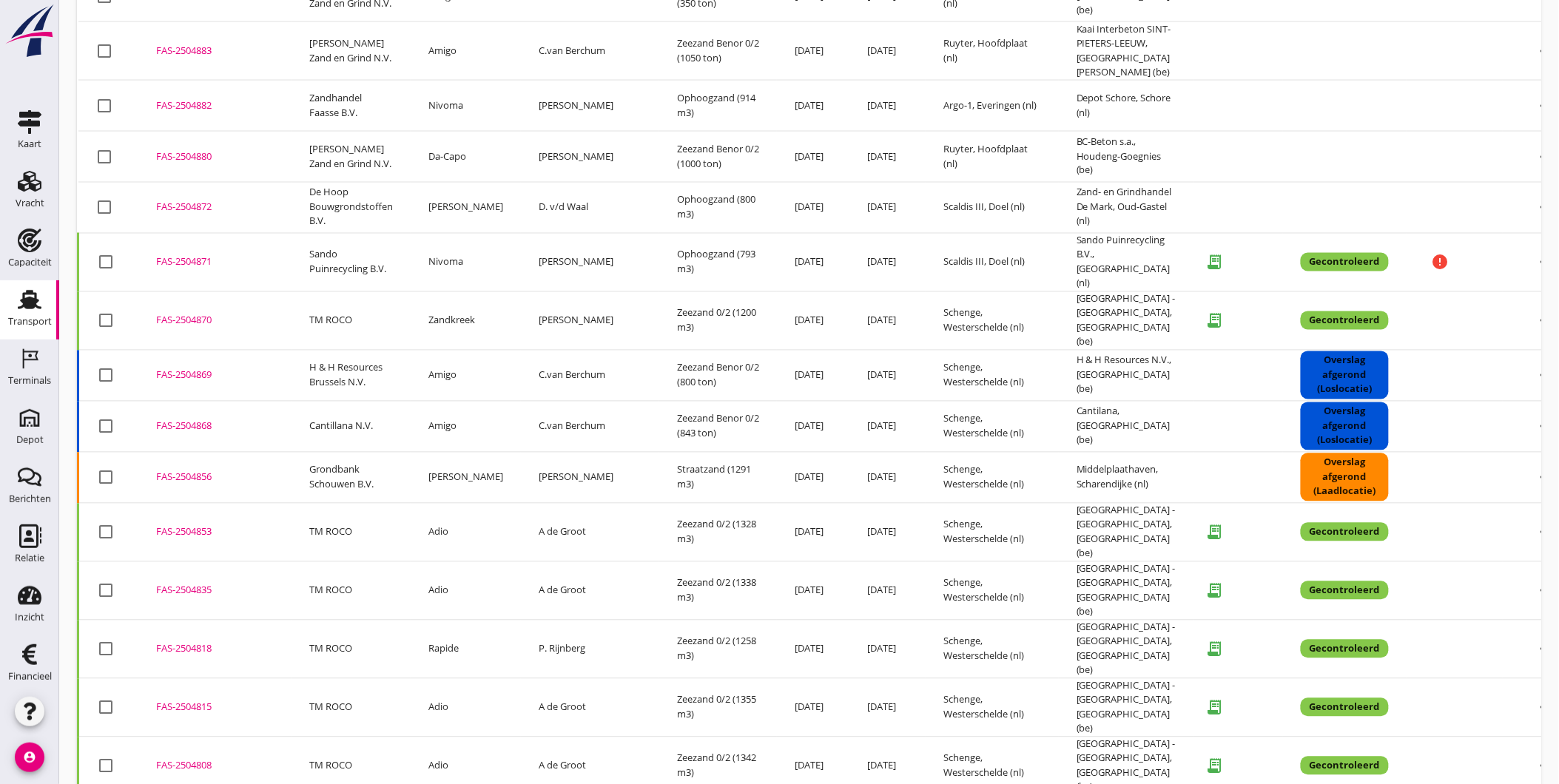
scroll to position [946, 0]
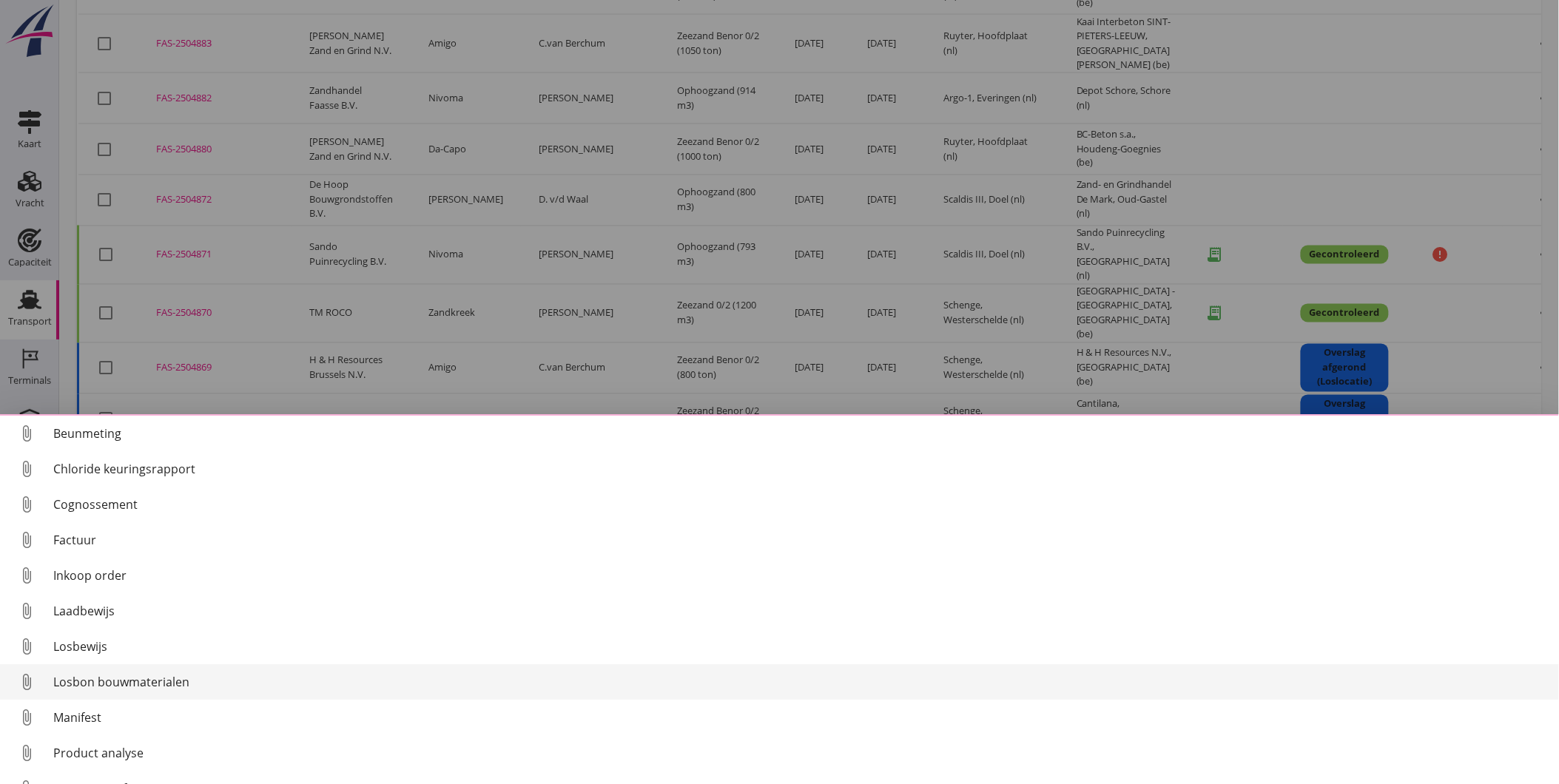
click at [196, 690] on div "Losbon bouwmaterialen" at bounding box center [800, 682] width 1494 height 18
click at [187, 684] on div "Losbon bouwmaterialen" at bounding box center [800, 682] width 1494 height 18
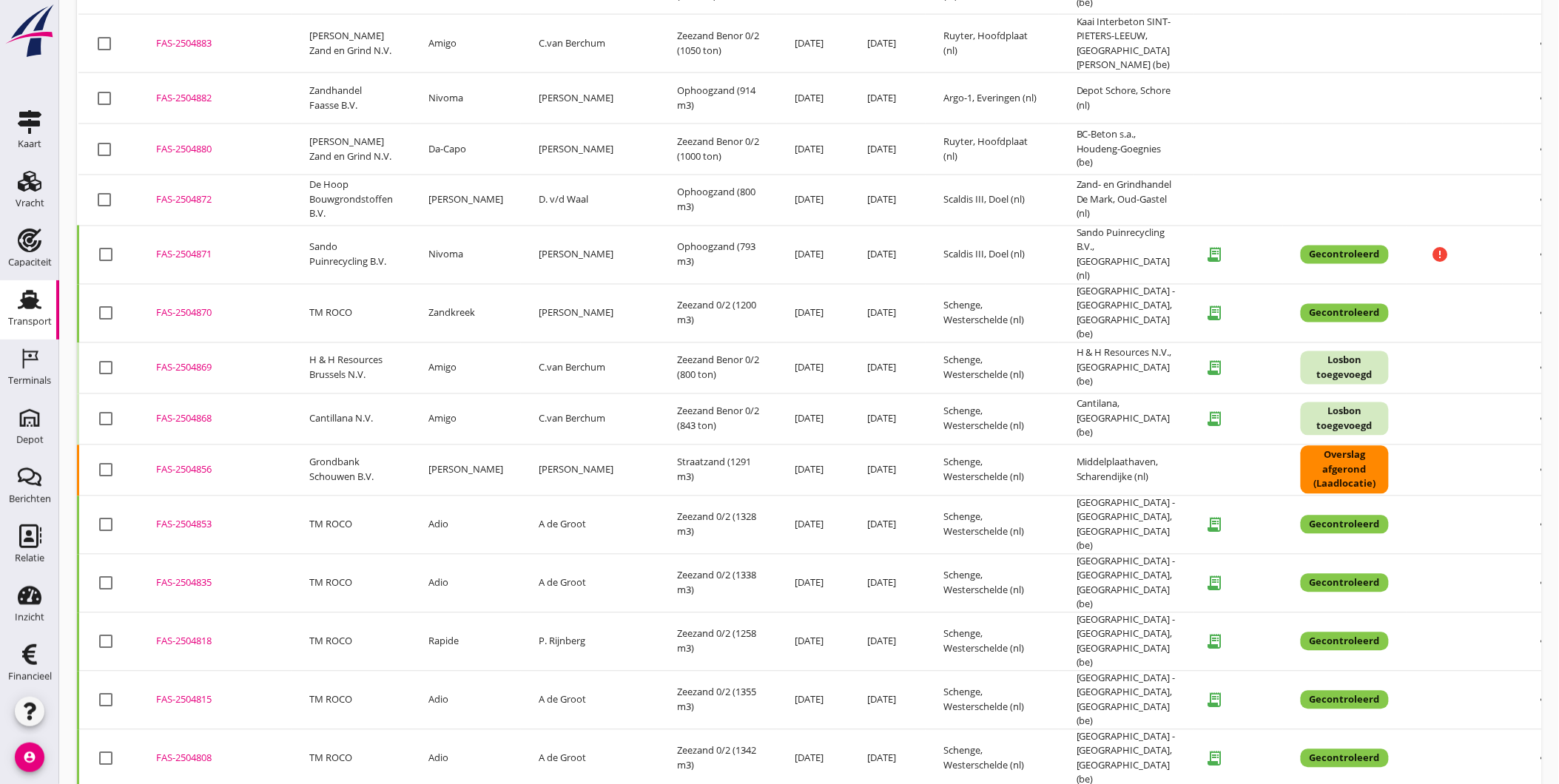
click at [188, 411] on div "FAS-2504868" at bounding box center [214, 418] width 118 height 15
click at [199, 361] on div "FAS-2504869" at bounding box center [214, 368] width 118 height 15
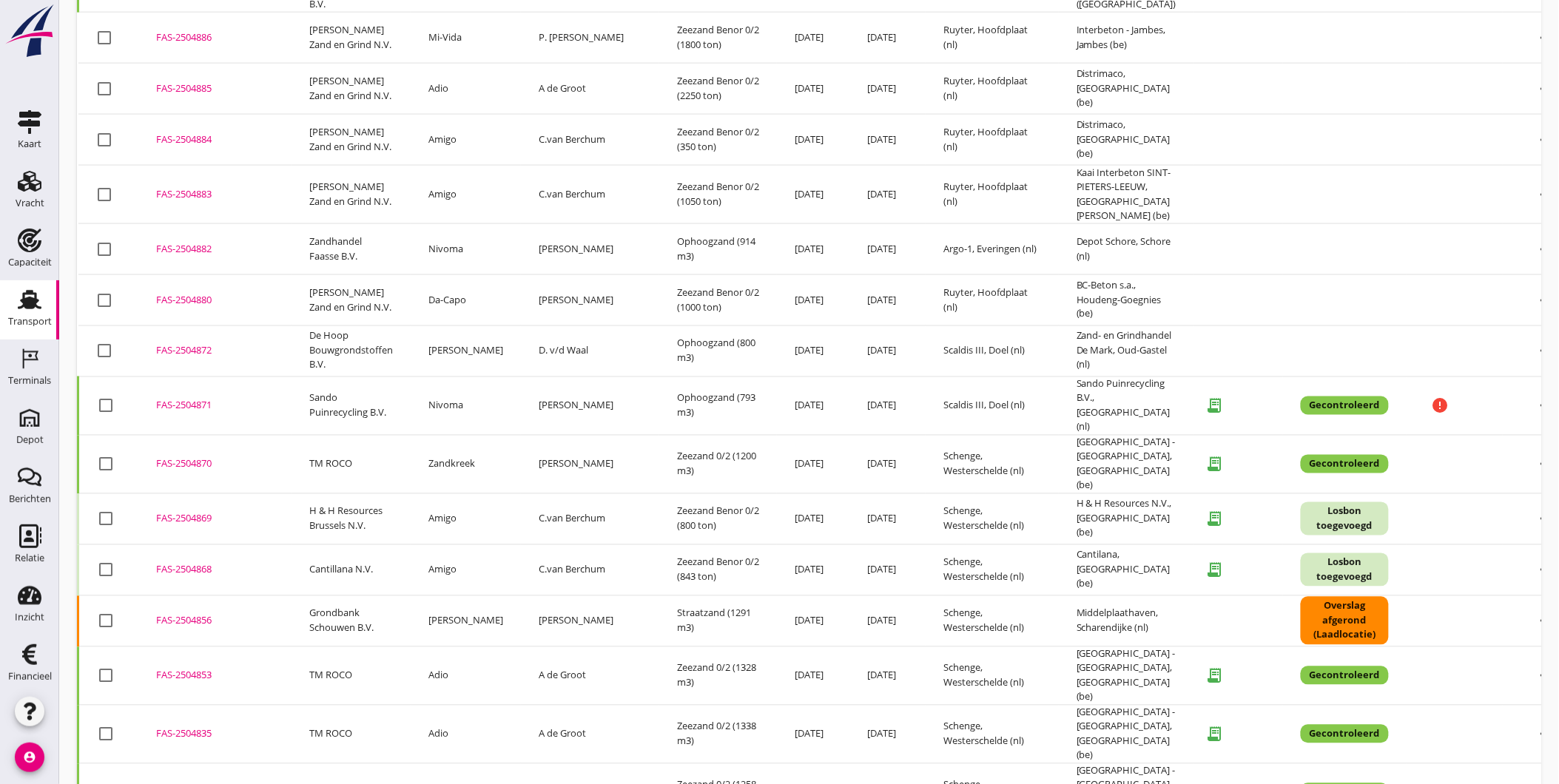
scroll to position [792, 0]
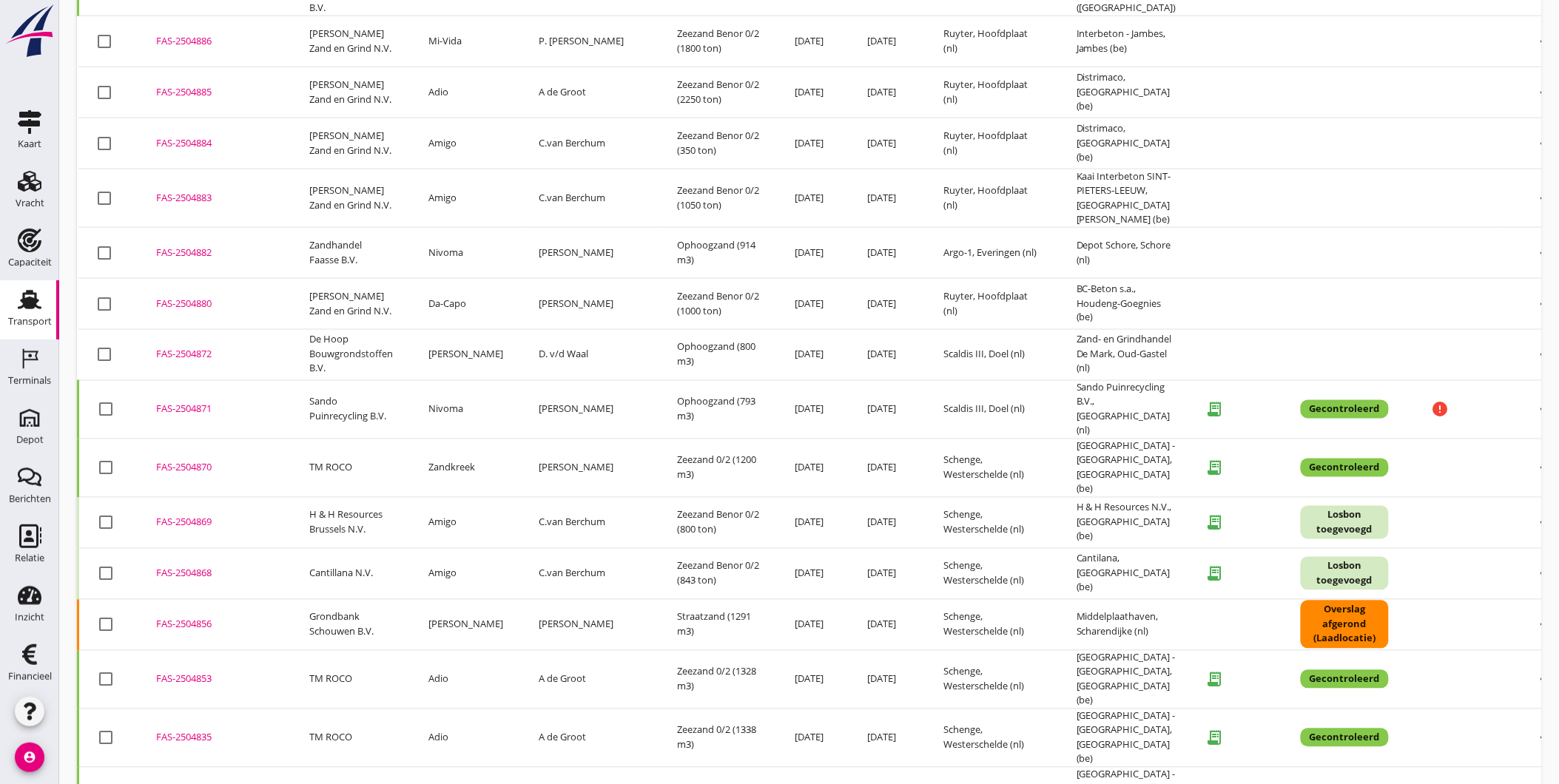
click at [195, 402] on div "FAS-2504871" at bounding box center [214, 409] width 118 height 15
click at [201, 347] on div "FAS-2504872" at bounding box center [214, 354] width 118 height 15
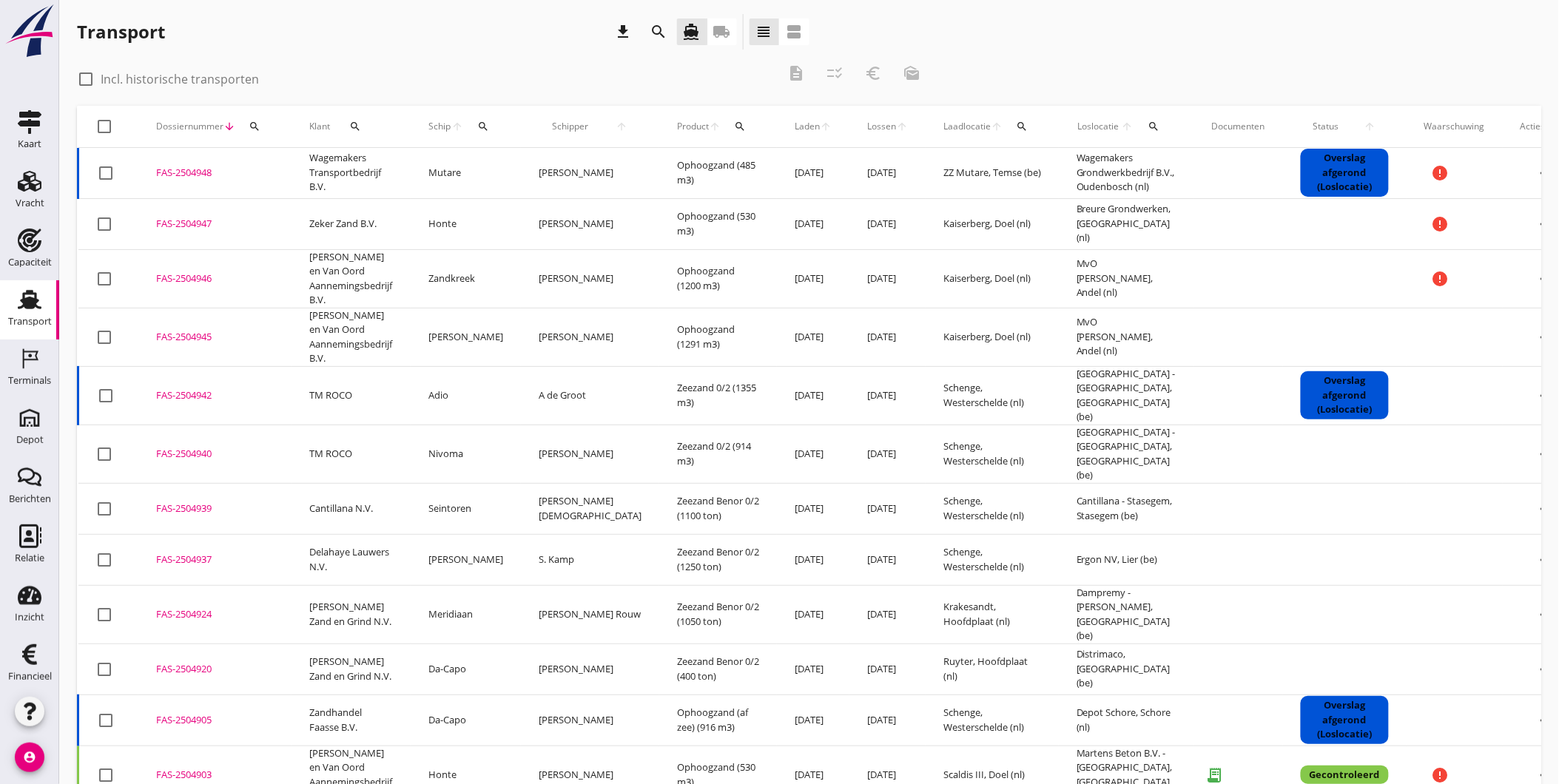
scroll to position [0, 0]
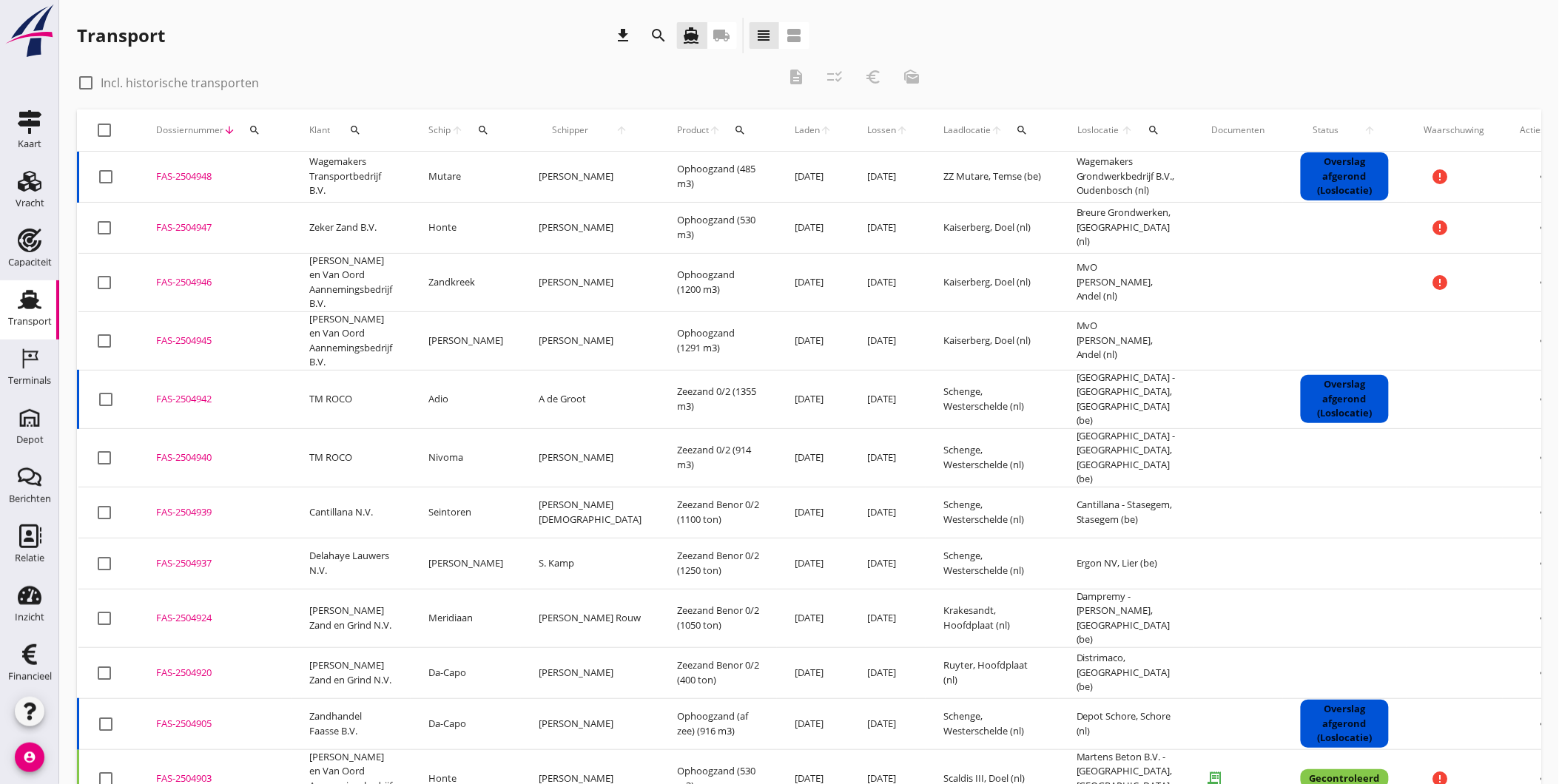
drag, startPoint x: 200, startPoint y: 78, endPoint x: 210, endPoint y: 79, distance: 10.0
click at [200, 78] on label "Incl. historische transporten" at bounding box center [179, 83] width 159 height 15
checkbox input "true"
click at [359, 127] on icon "search" at bounding box center [355, 130] width 12 height 12
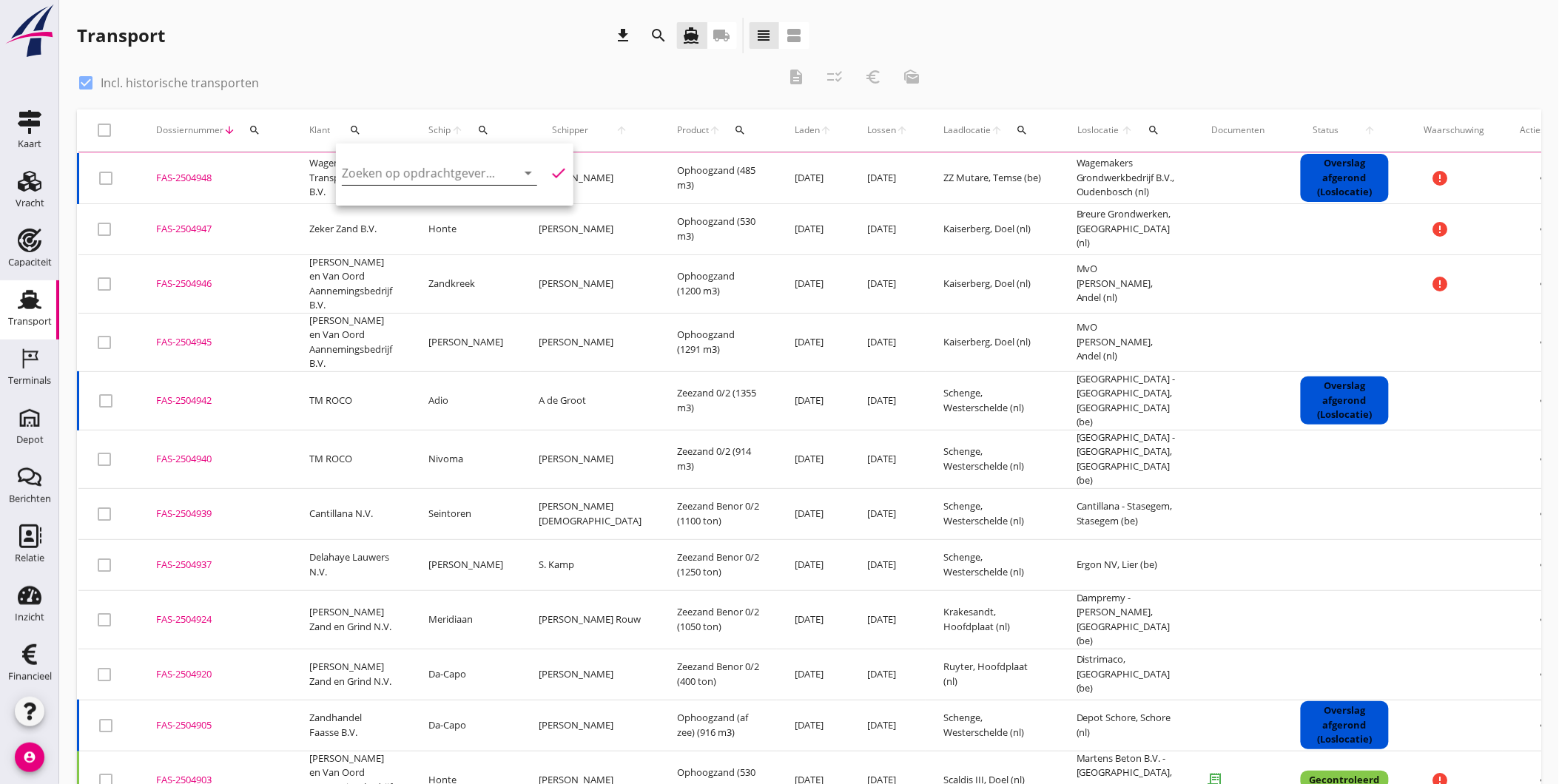
click at [425, 164] on input "Zoeken op opdrachtgever..." at bounding box center [418, 173] width 154 height 23
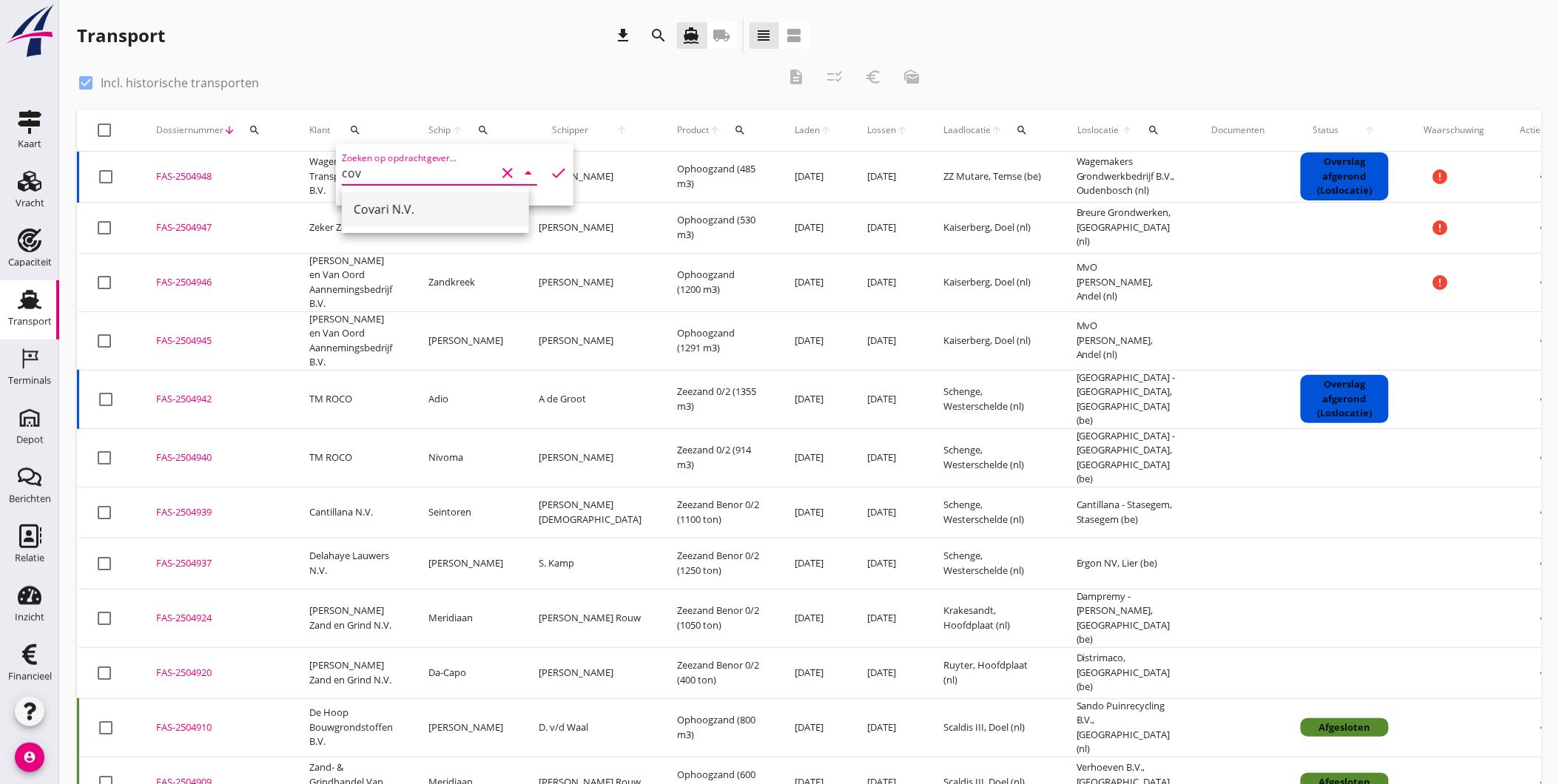
click at [439, 217] on div "Covari N.V." at bounding box center [435, 209] width 163 height 18
type input "Covari N.V."
click at [551, 170] on icon "check" at bounding box center [559, 173] width 18 height 18
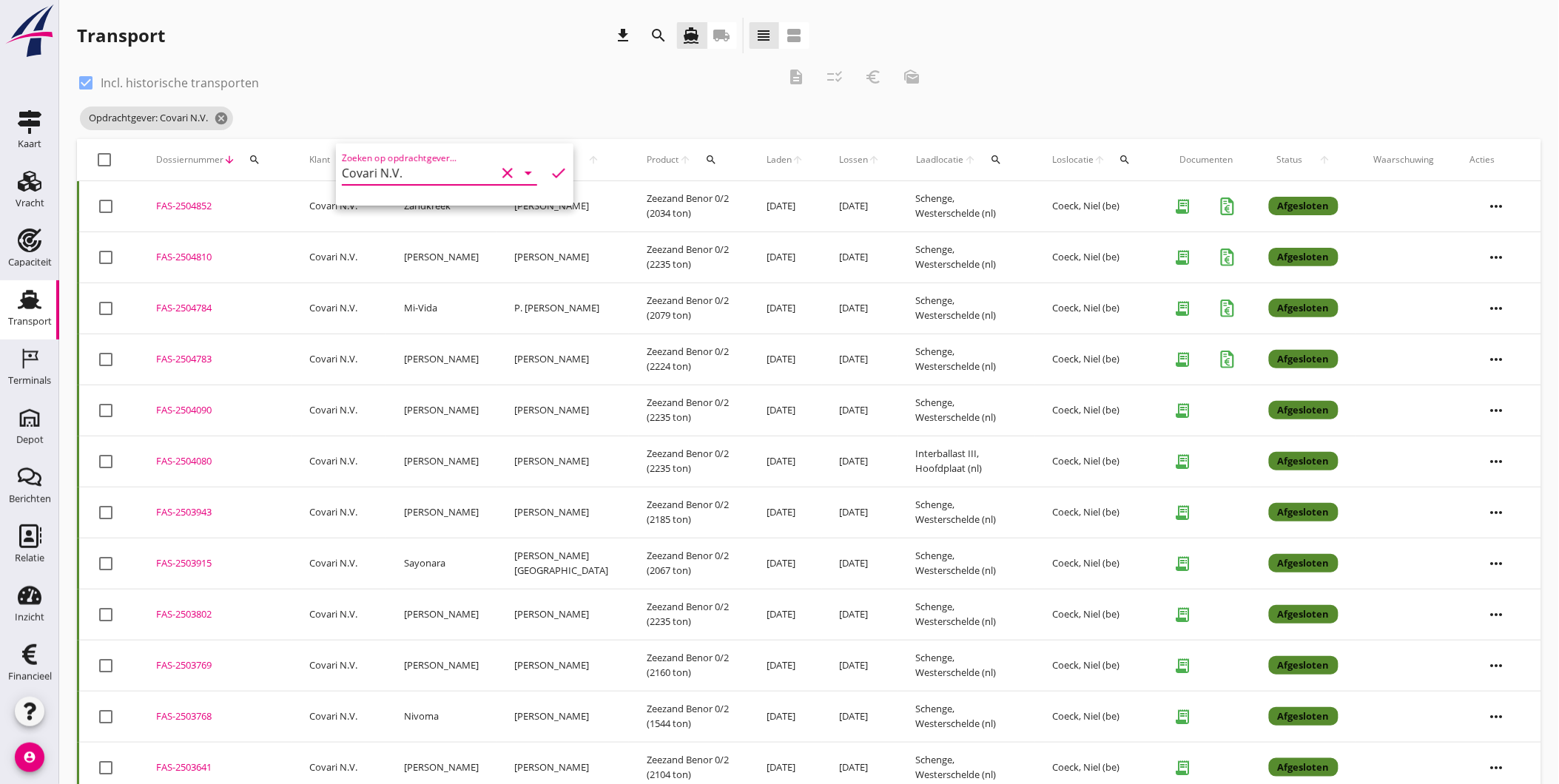
click at [698, 160] on div "search" at bounding box center [711, 160] width 27 height 12
click at [708, 198] on input "Zoeken op product..." at bounding box center [754, 202] width 154 height 23
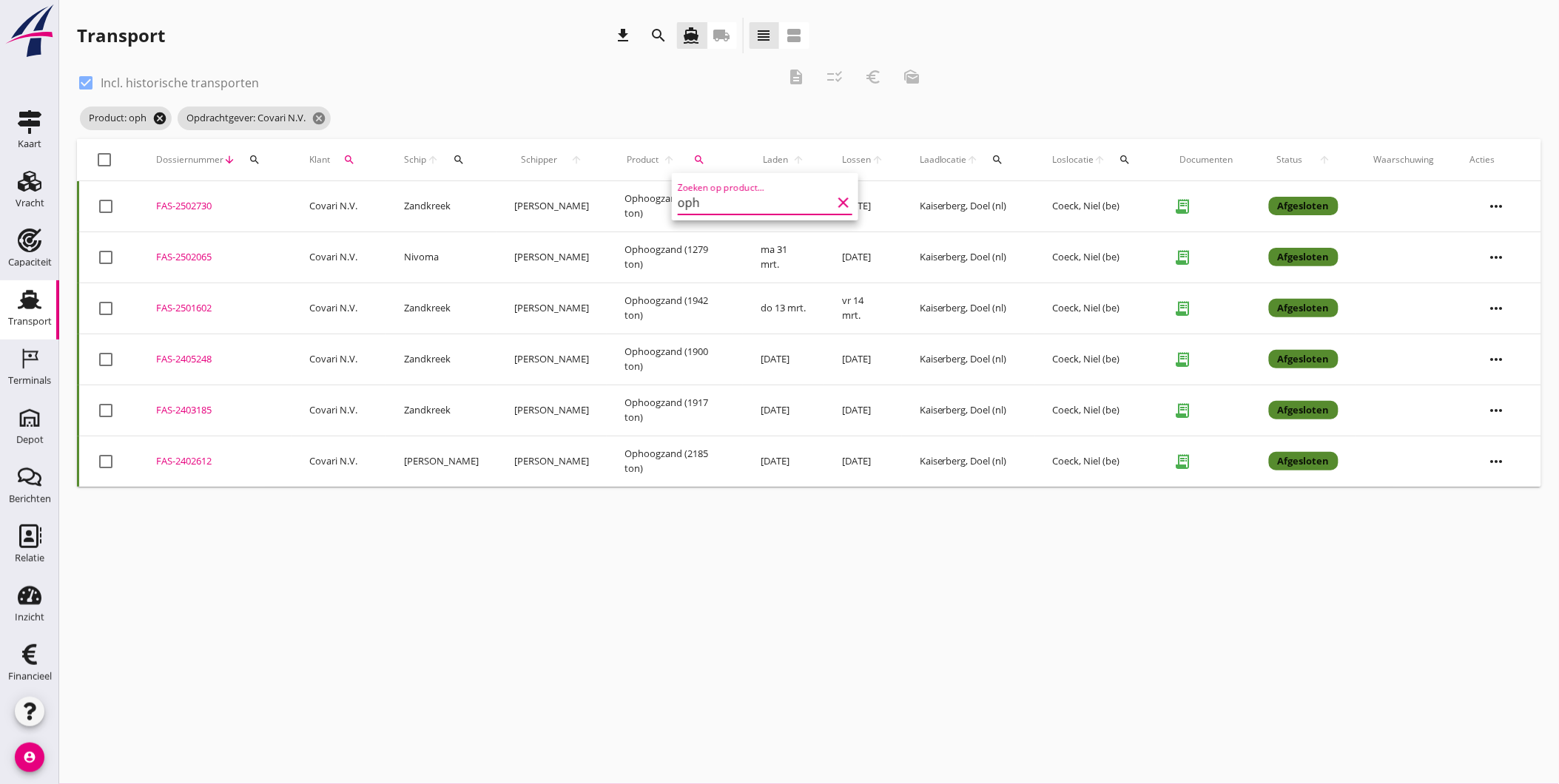
type input "oph"
click at [156, 116] on icon "cancel" at bounding box center [160, 118] width 15 height 15
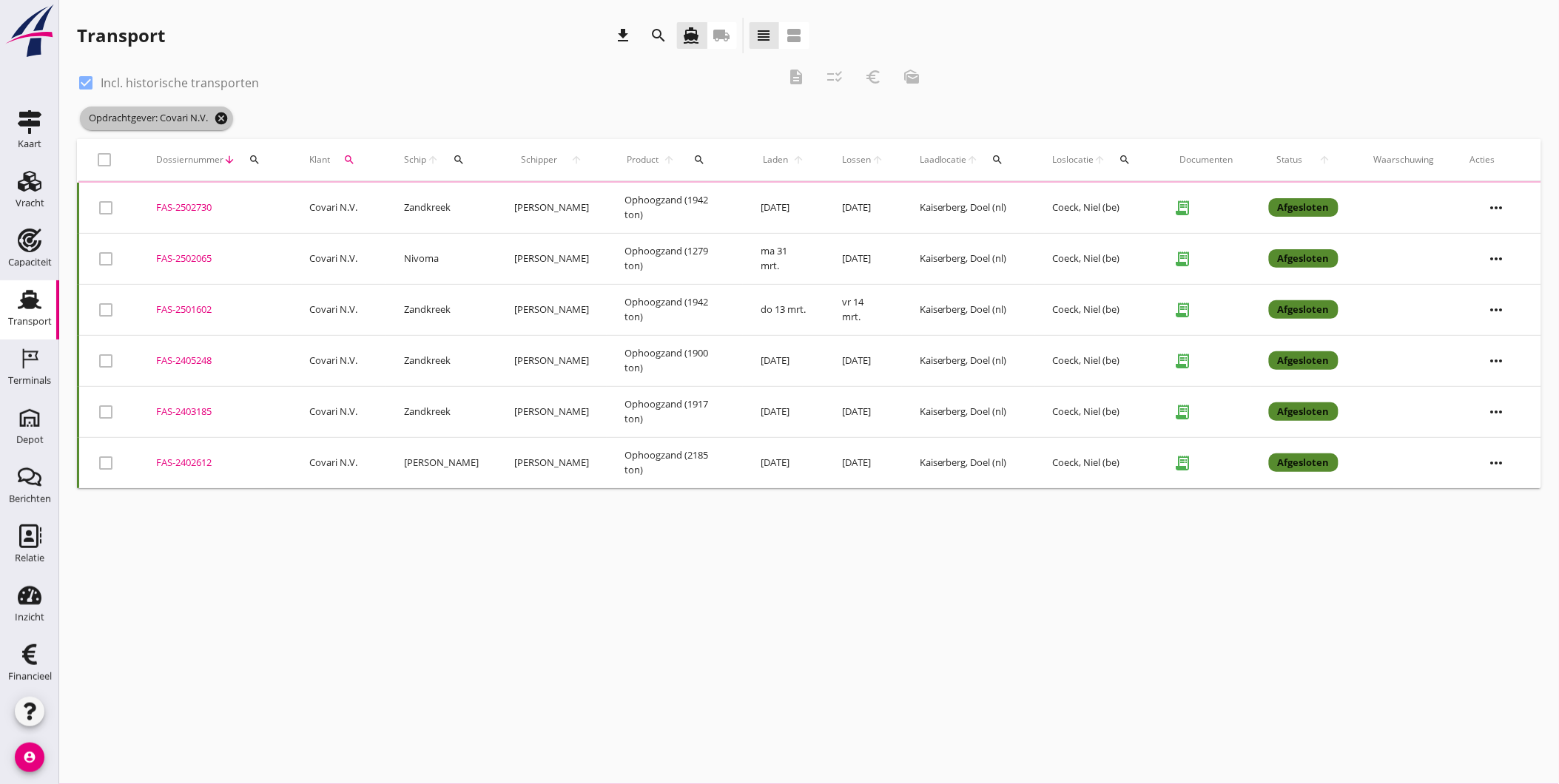
click at [224, 117] on icon "cancel" at bounding box center [221, 118] width 15 height 15
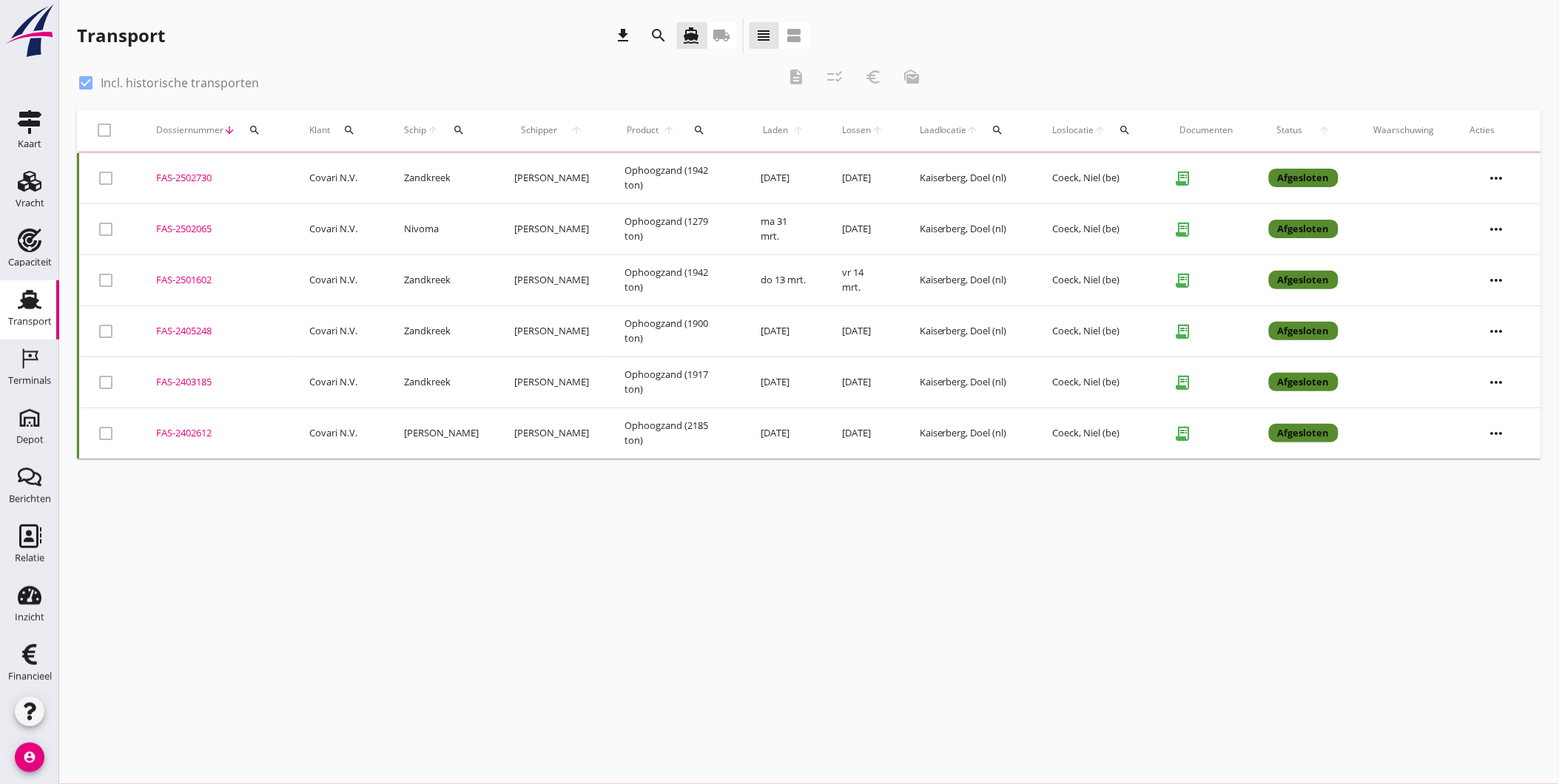
click at [174, 87] on label "Incl. historische transporten" at bounding box center [179, 83] width 159 height 15
checkbox input "false"
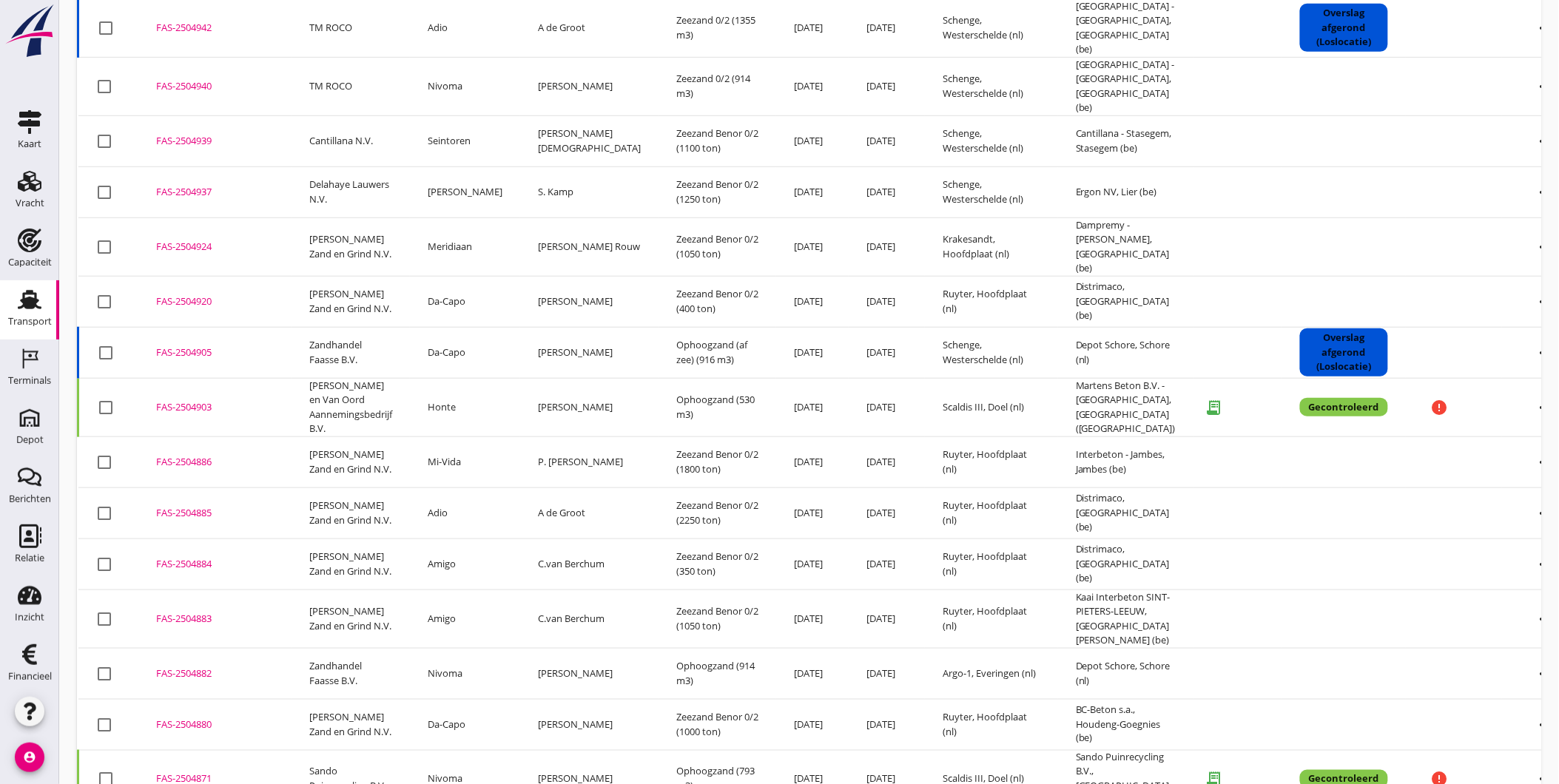
scroll to position [390, 0]
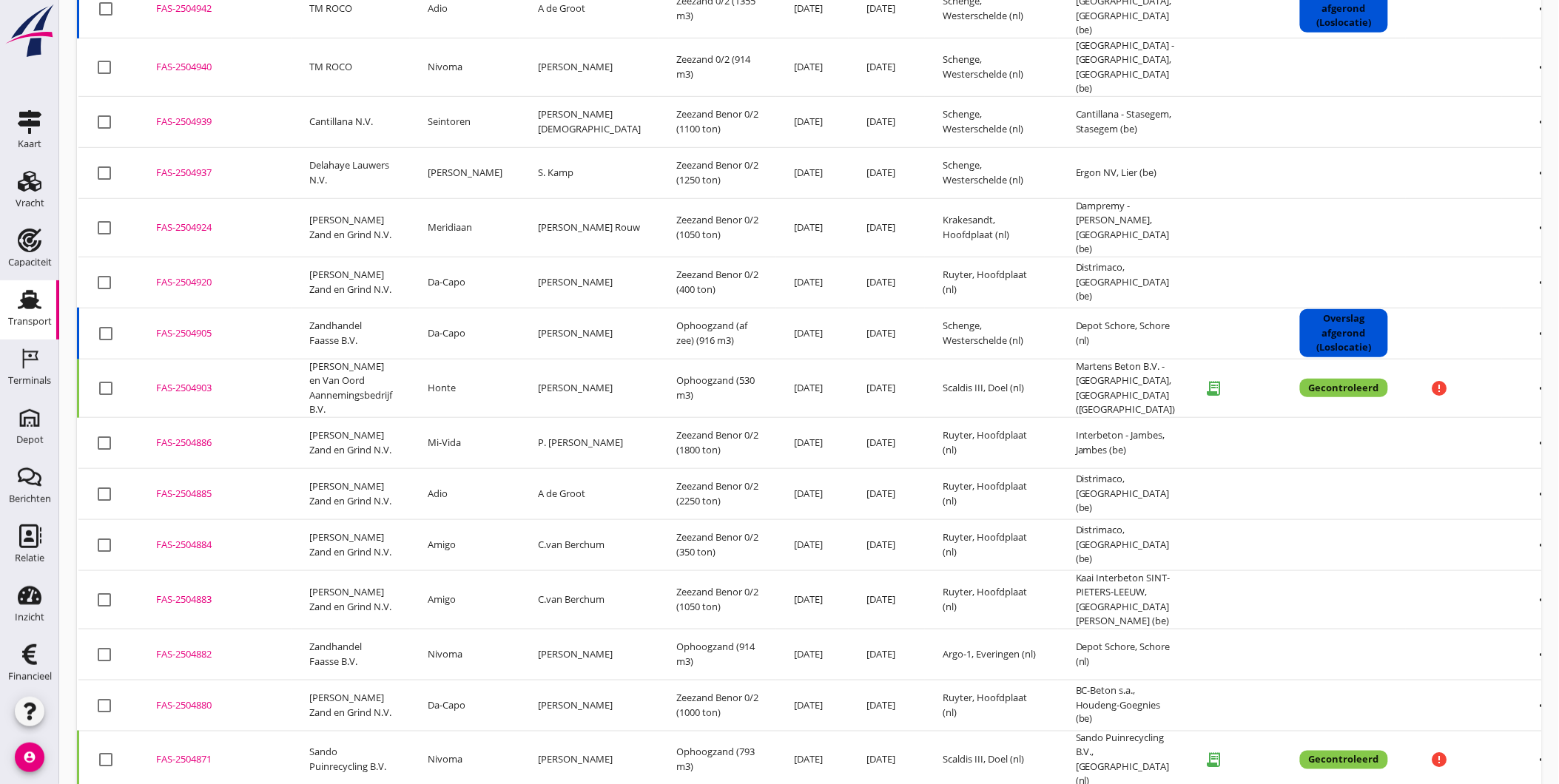
click at [201, 538] on div "FAS-2504884" at bounding box center [214, 545] width 118 height 15
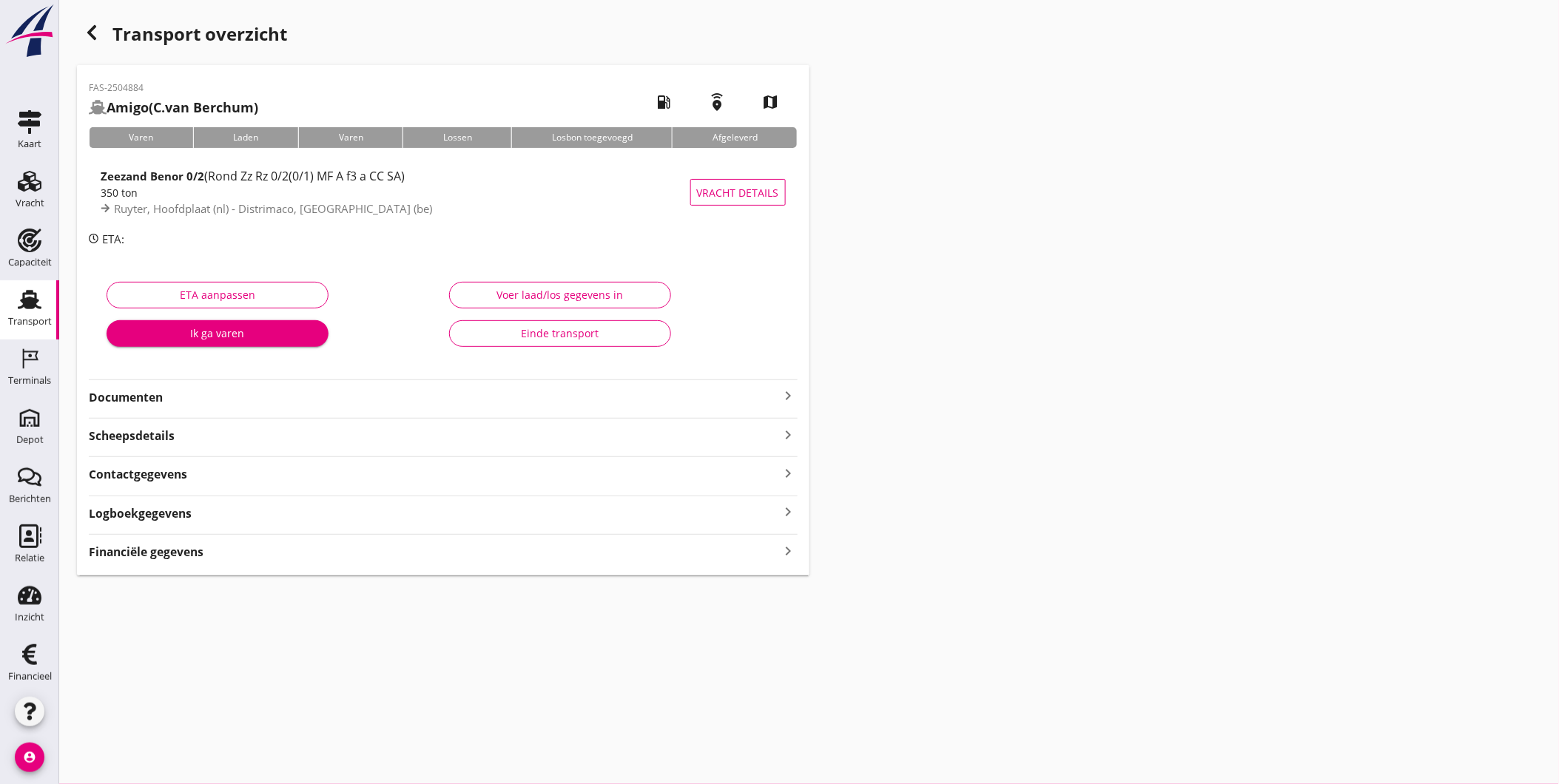
click at [318, 392] on strong "Documenten" at bounding box center [434, 397] width 691 height 17
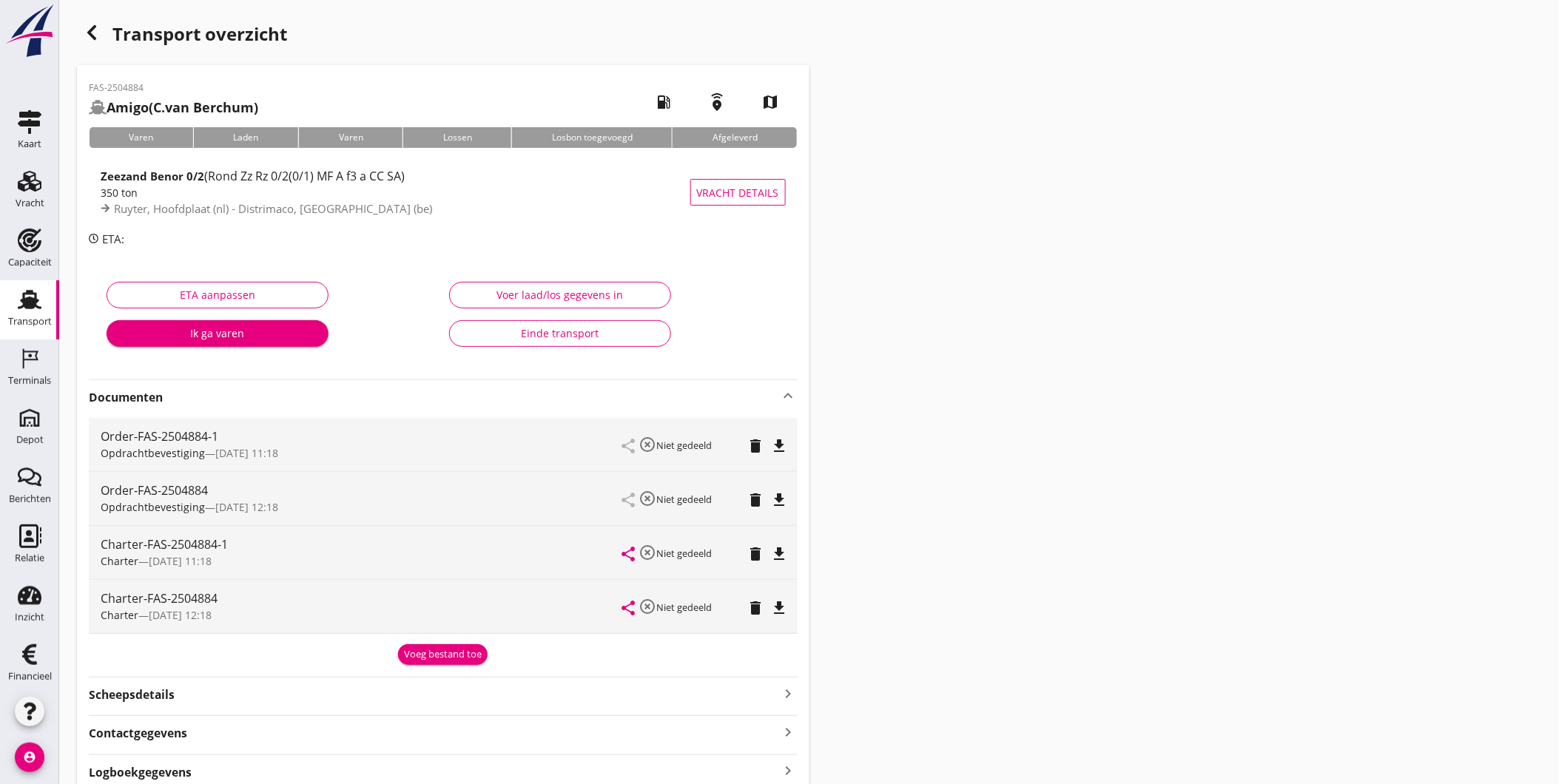
click at [759, 501] on icon "delete" at bounding box center [756, 500] width 18 height 18
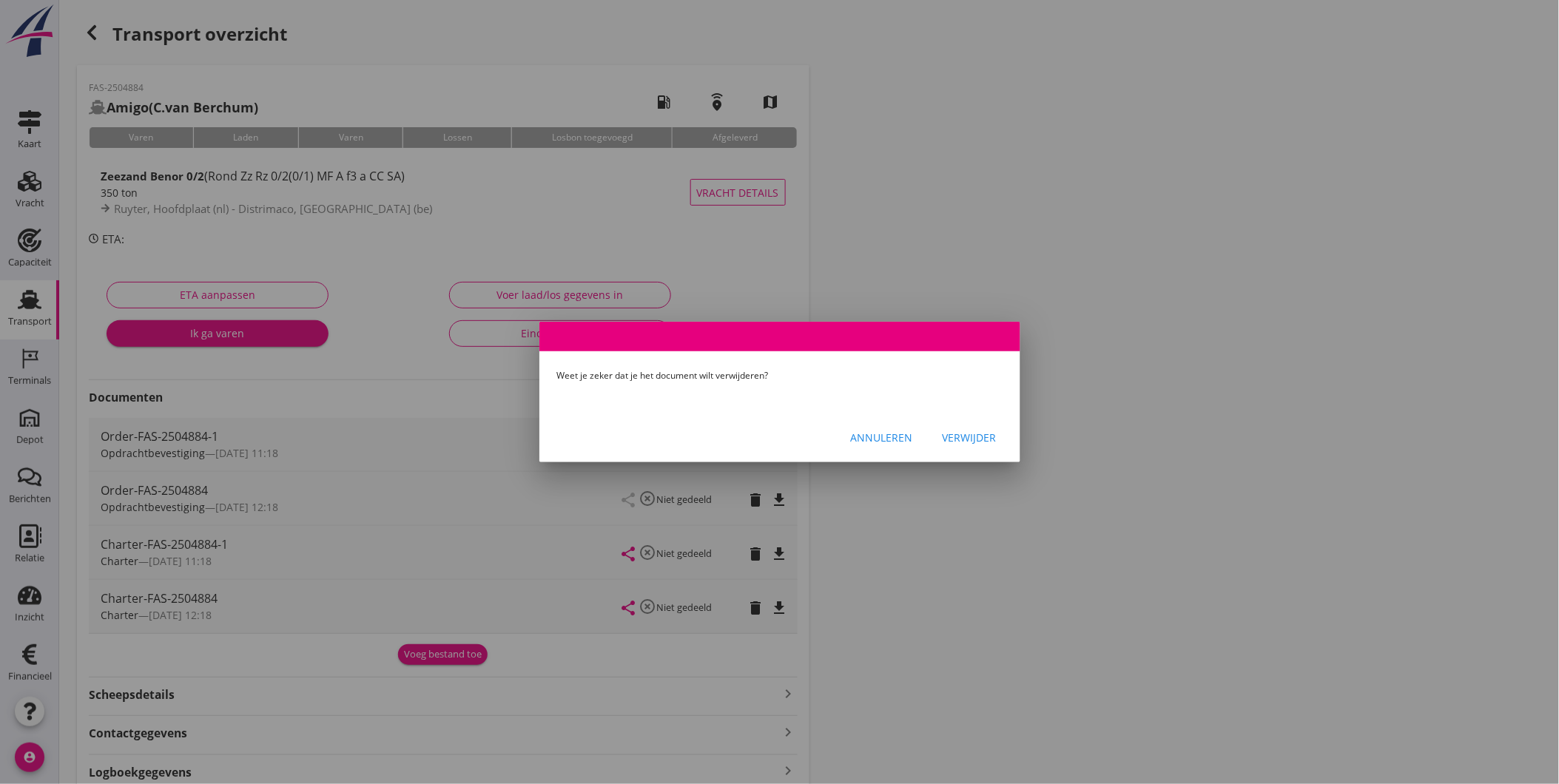
click at [1003, 438] on button "Verwijder" at bounding box center [969, 437] width 78 height 26
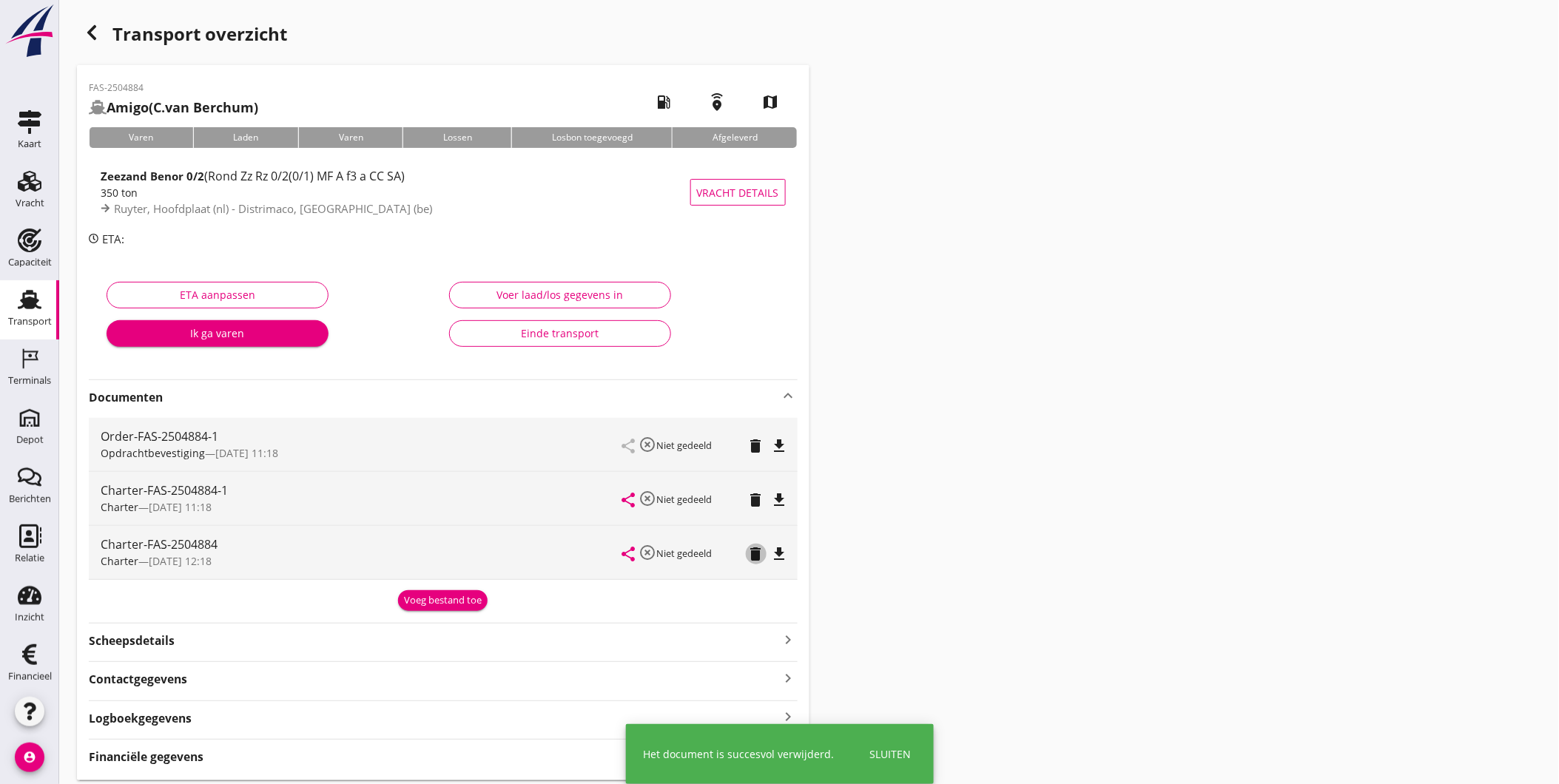
click at [757, 552] on icon "delete" at bounding box center [756, 553] width 18 height 18
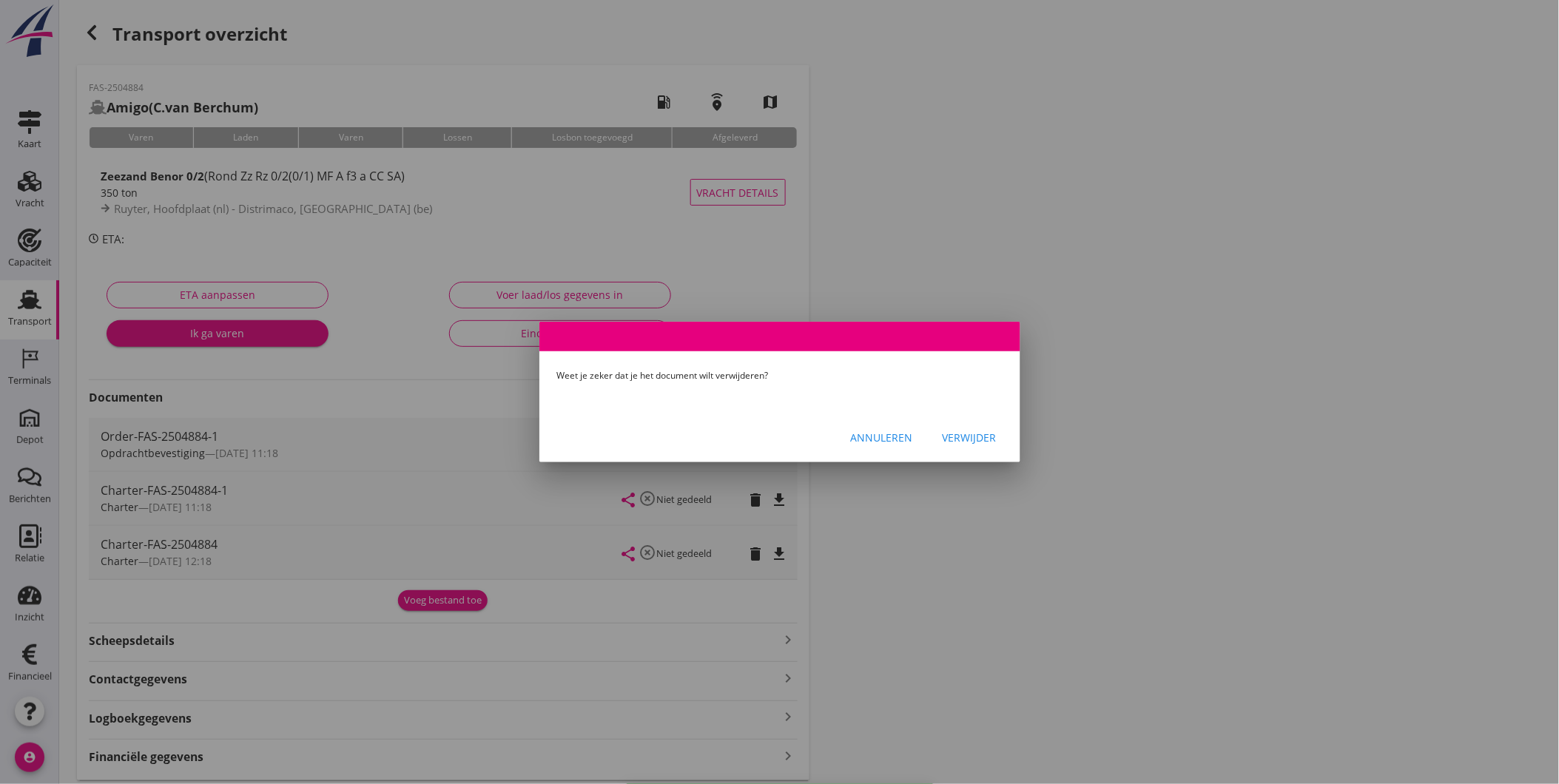
click at [981, 441] on div "Verwijder" at bounding box center [968, 438] width 54 height 16
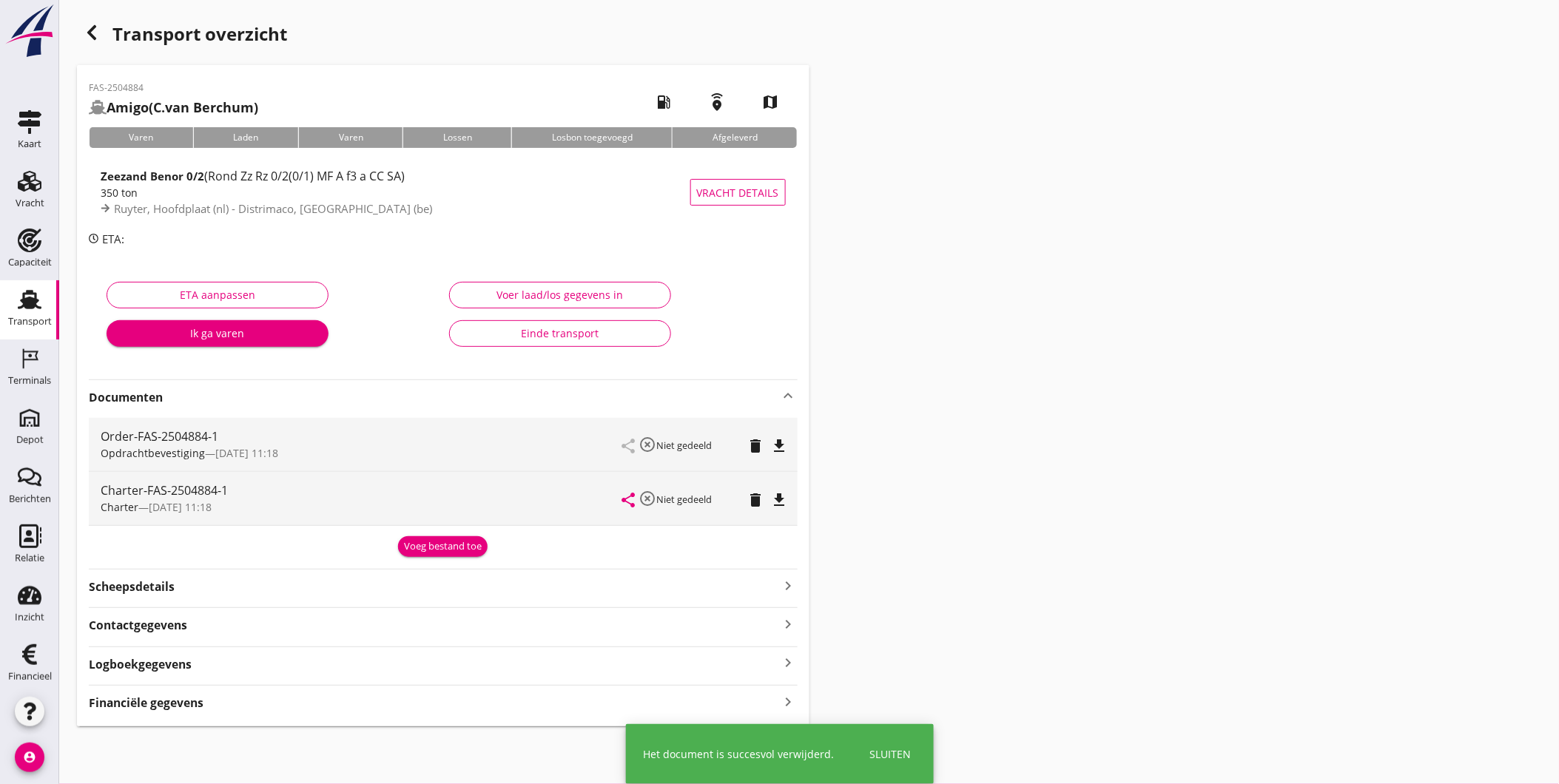
click at [190, 392] on strong "Documenten" at bounding box center [434, 397] width 691 height 17
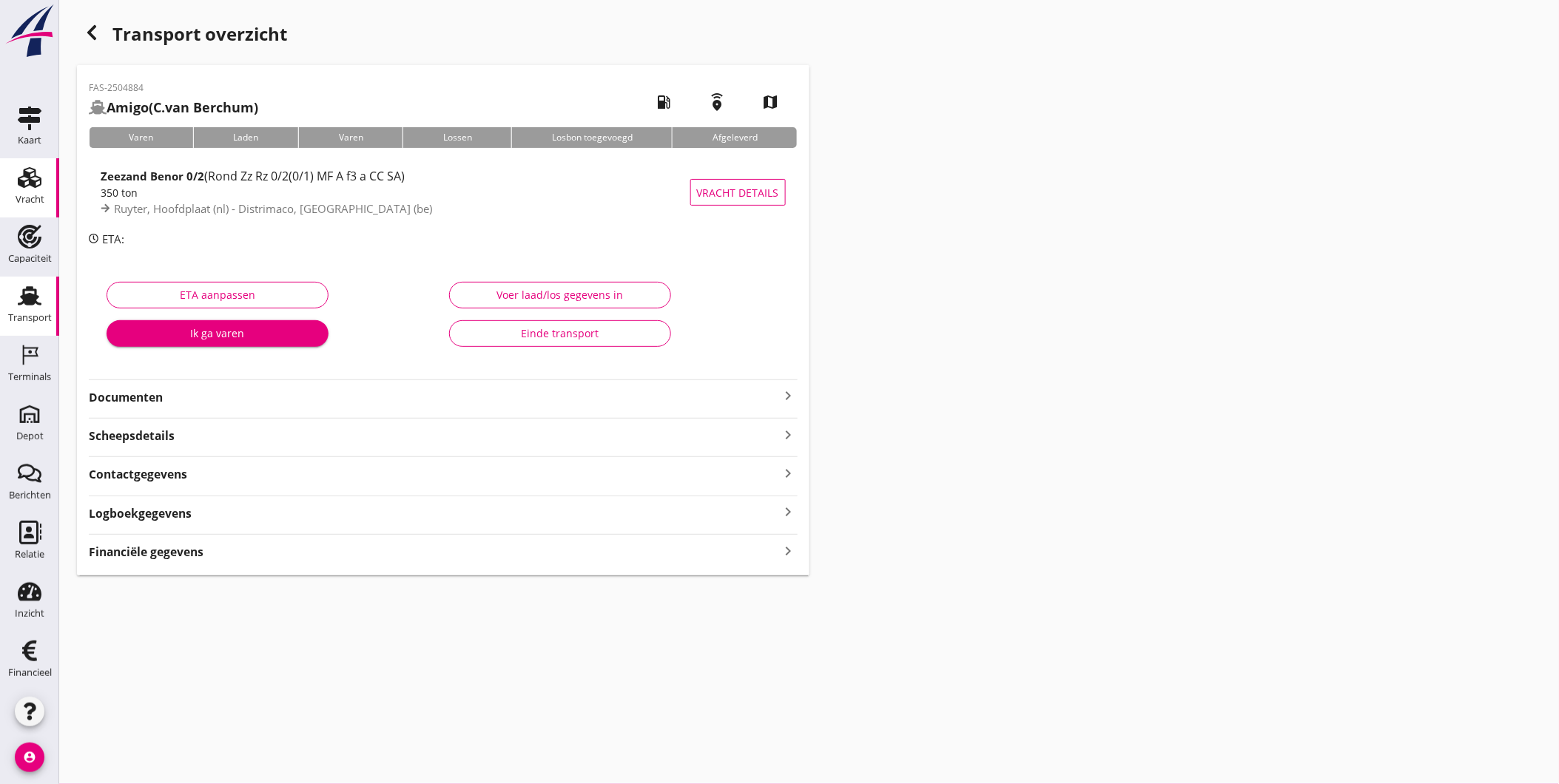
scroll to position [5, 0]
click at [24, 372] on div "Terminals" at bounding box center [29, 376] width 43 height 10
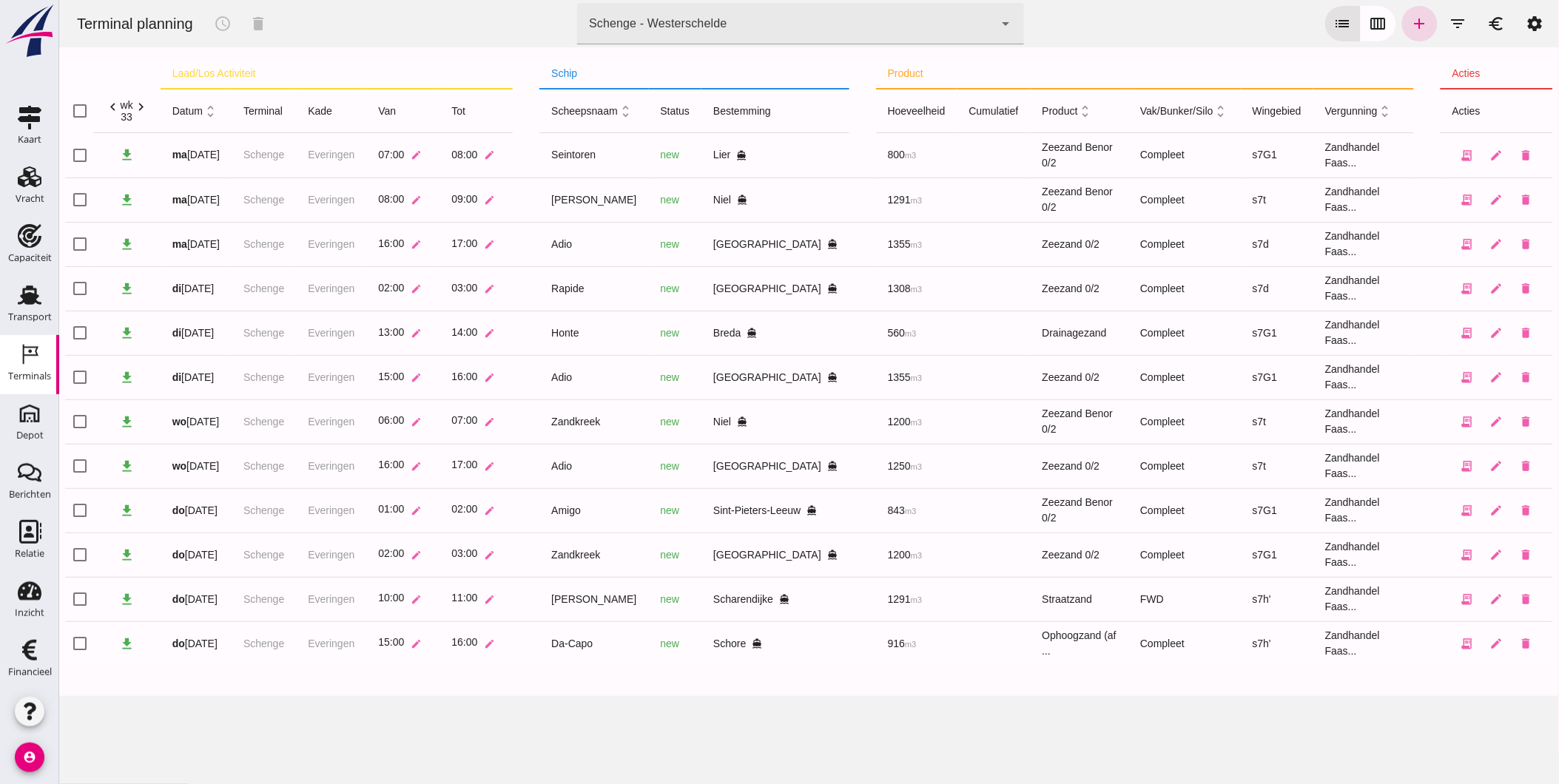
click div "Schenge - Westerschelde"
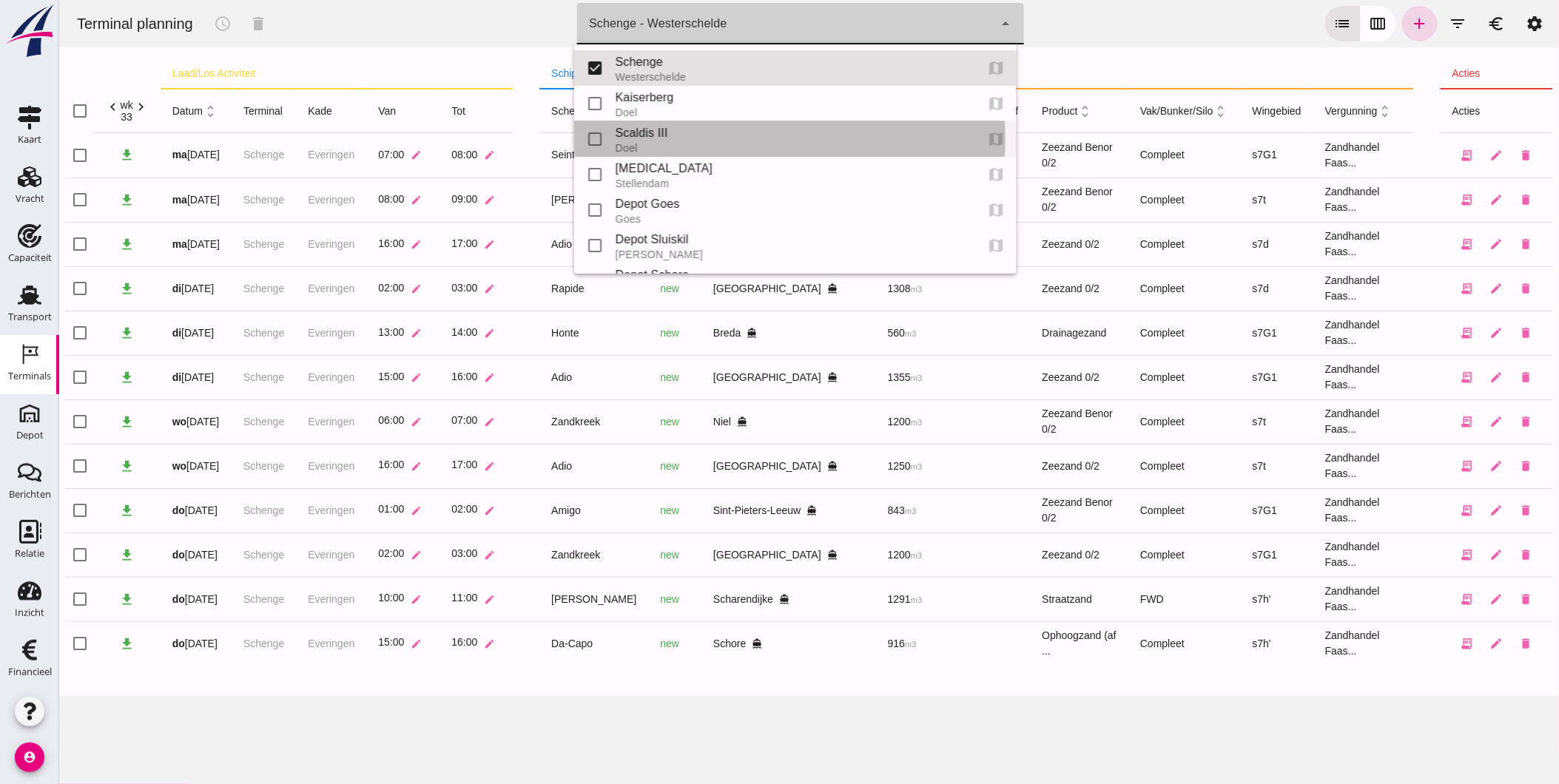
click at [678, 135] on div "Scaldis III" at bounding box center [789, 133] width 348 height 18
type input "7305cfe2-780e-40ac-a71f-d21325deea4d"
checkbox input "false"
checkbox input "true"
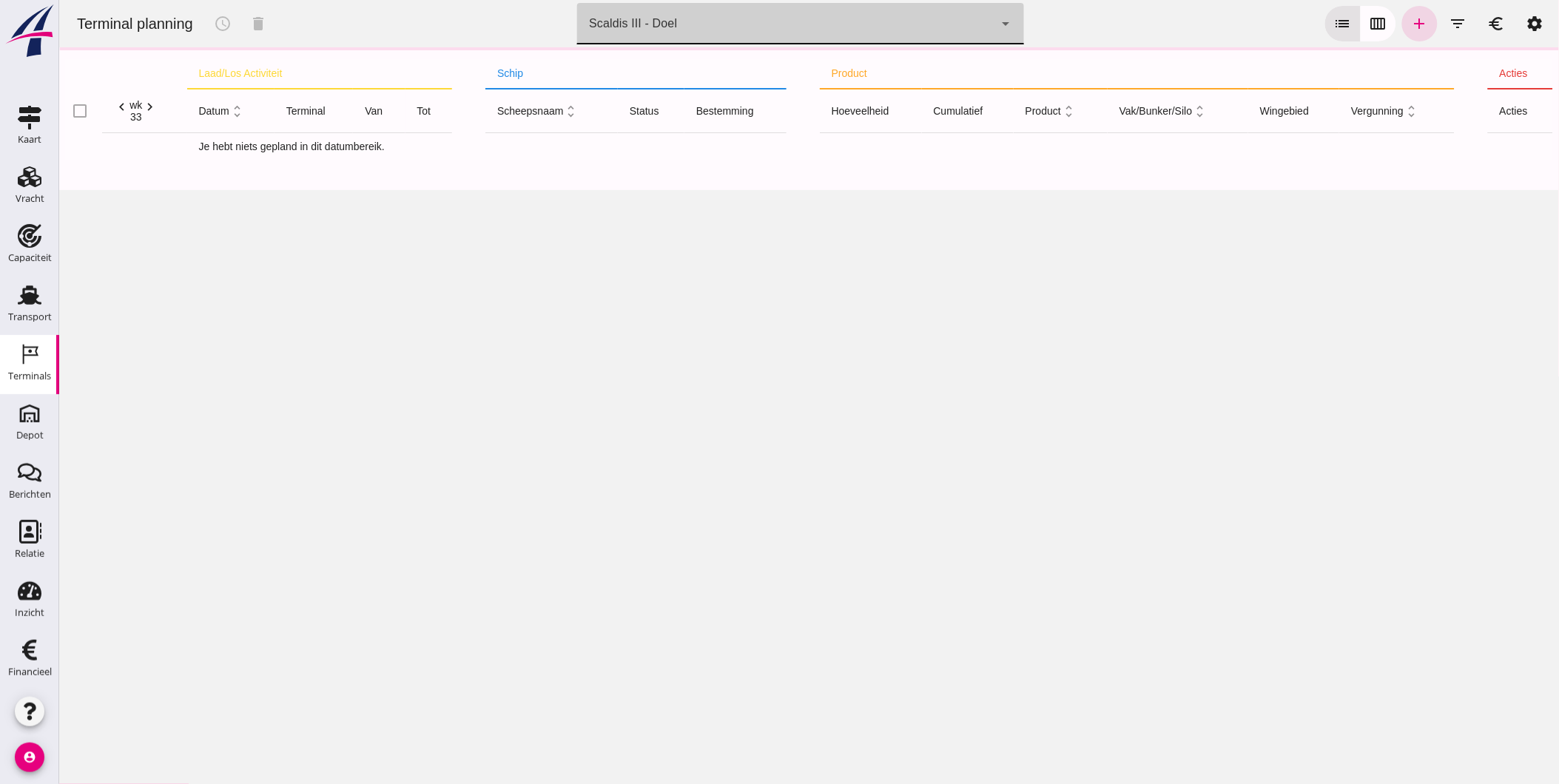
click div "Scaldis III - Doel 7305cfe2-780e-40ac-a71f-d21325deea4d"
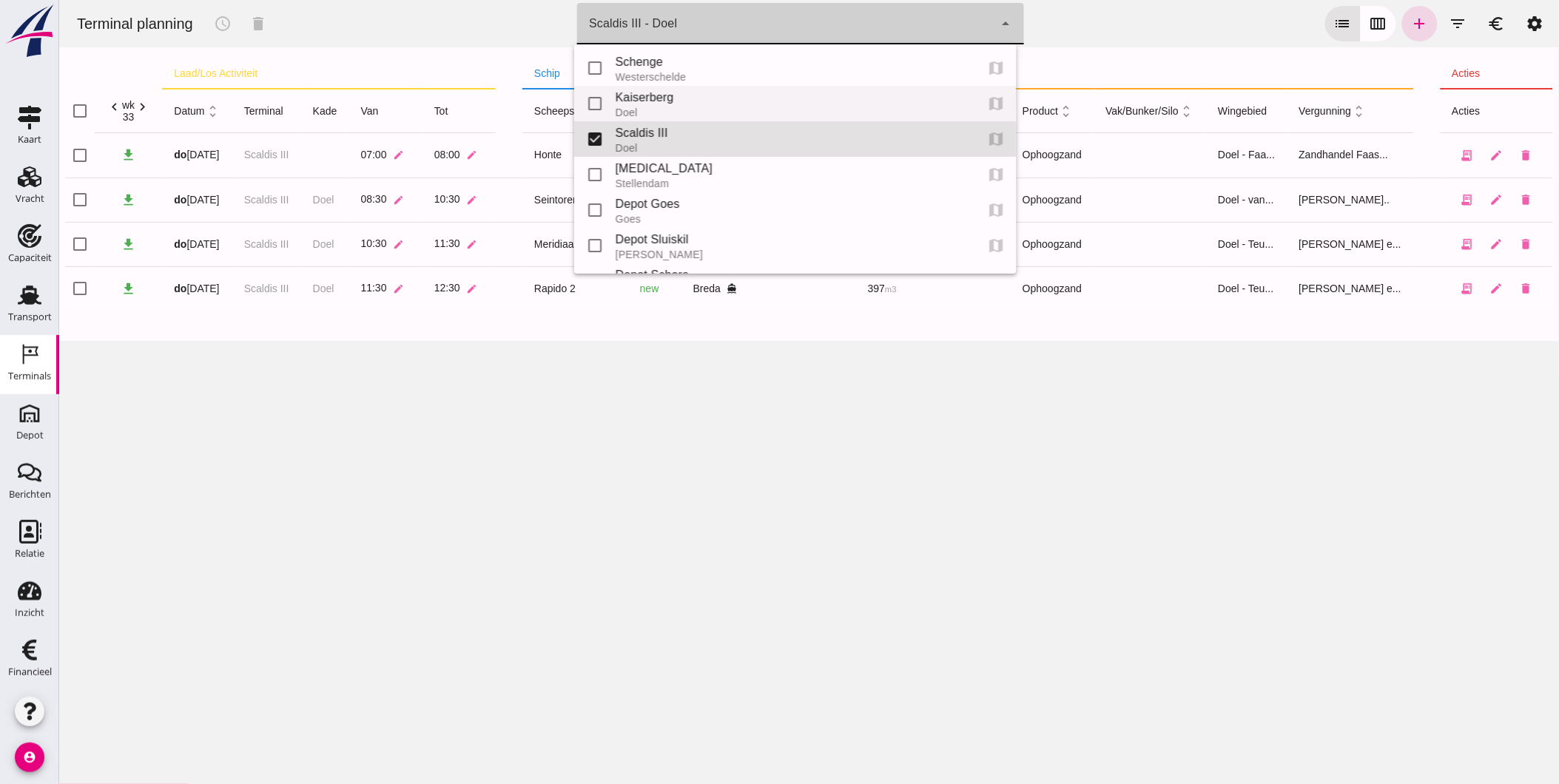
click at [655, 94] on div "Kaiserberg" at bounding box center [789, 97] width 348 height 18
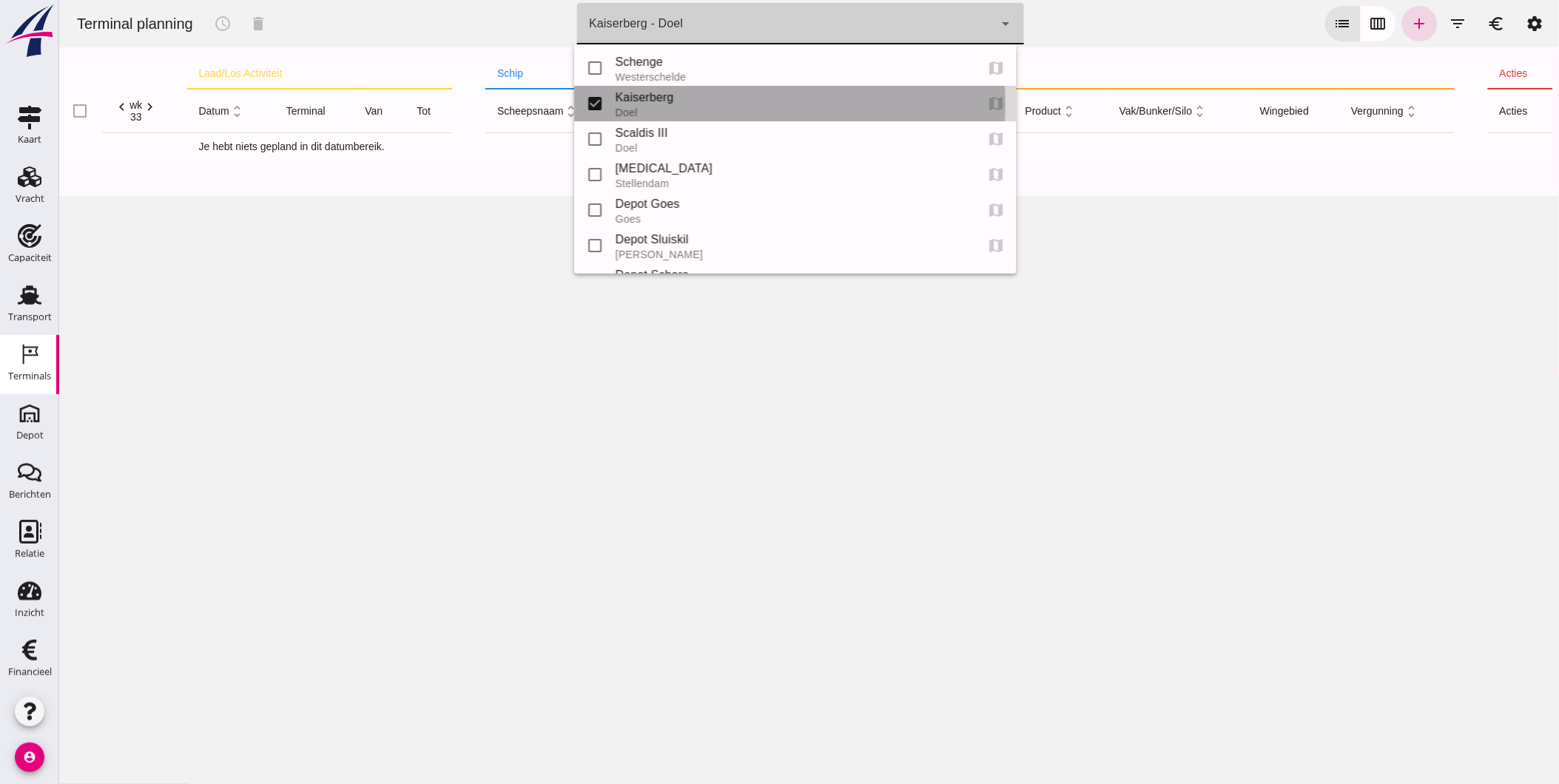
type input "7f603609-51ae-4e75-986b-c9057e559465"
checkbox input "true"
checkbox input "false"
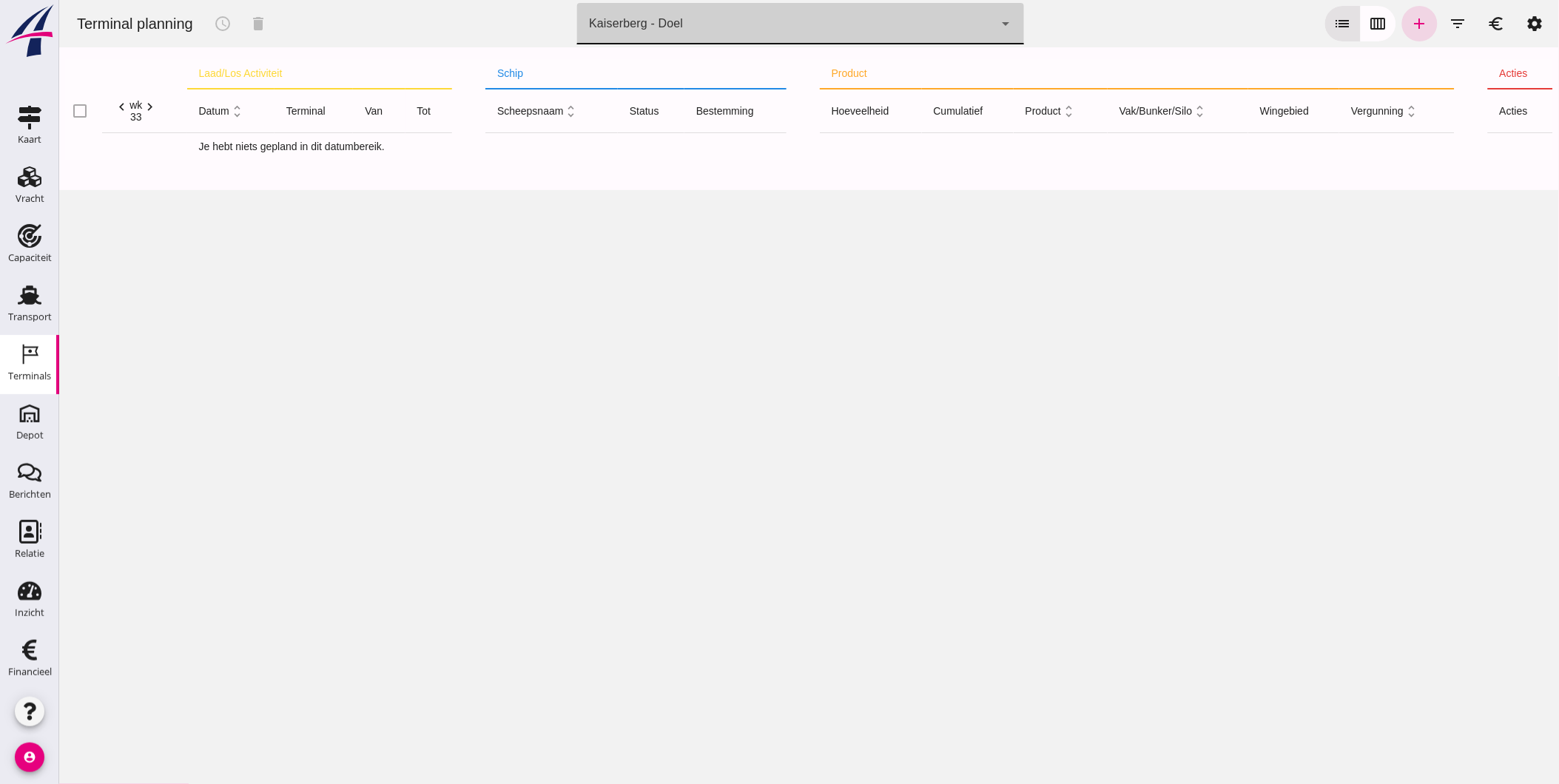
click icon "chevron_right"
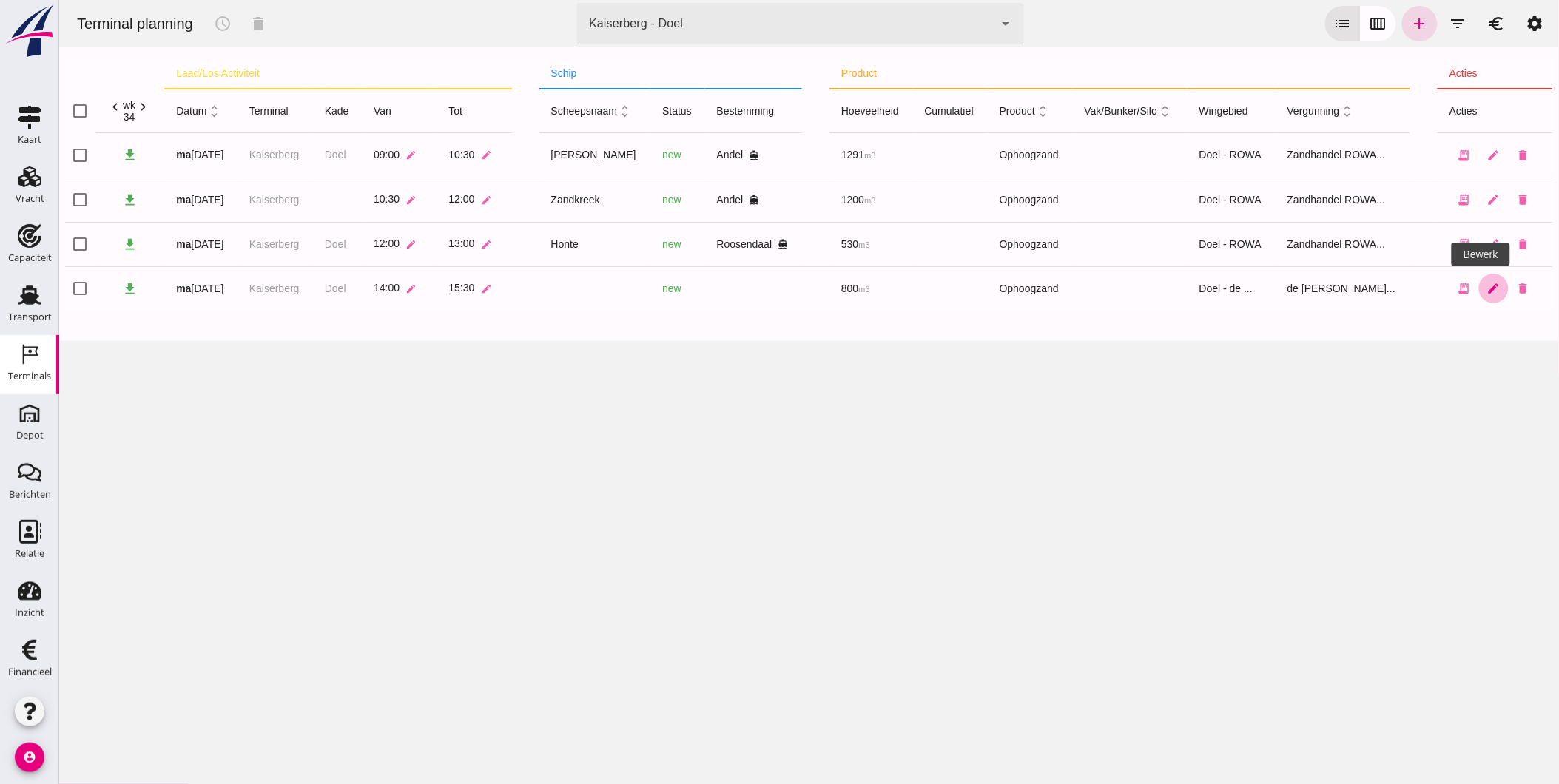
click at [1486, 287] on icon "edit" at bounding box center [1493, 289] width 14 height 14
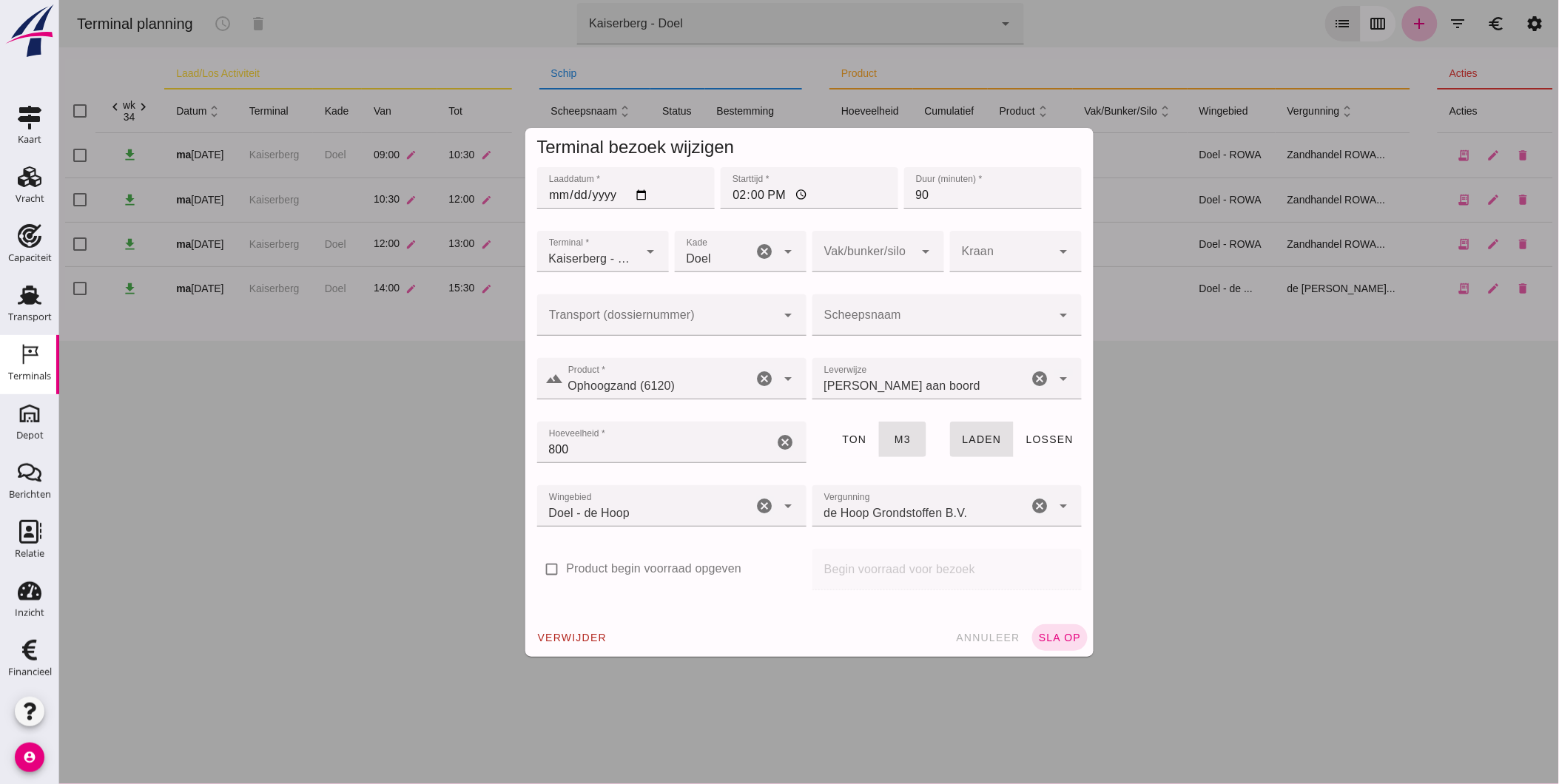
click input "Scheepsnaam"
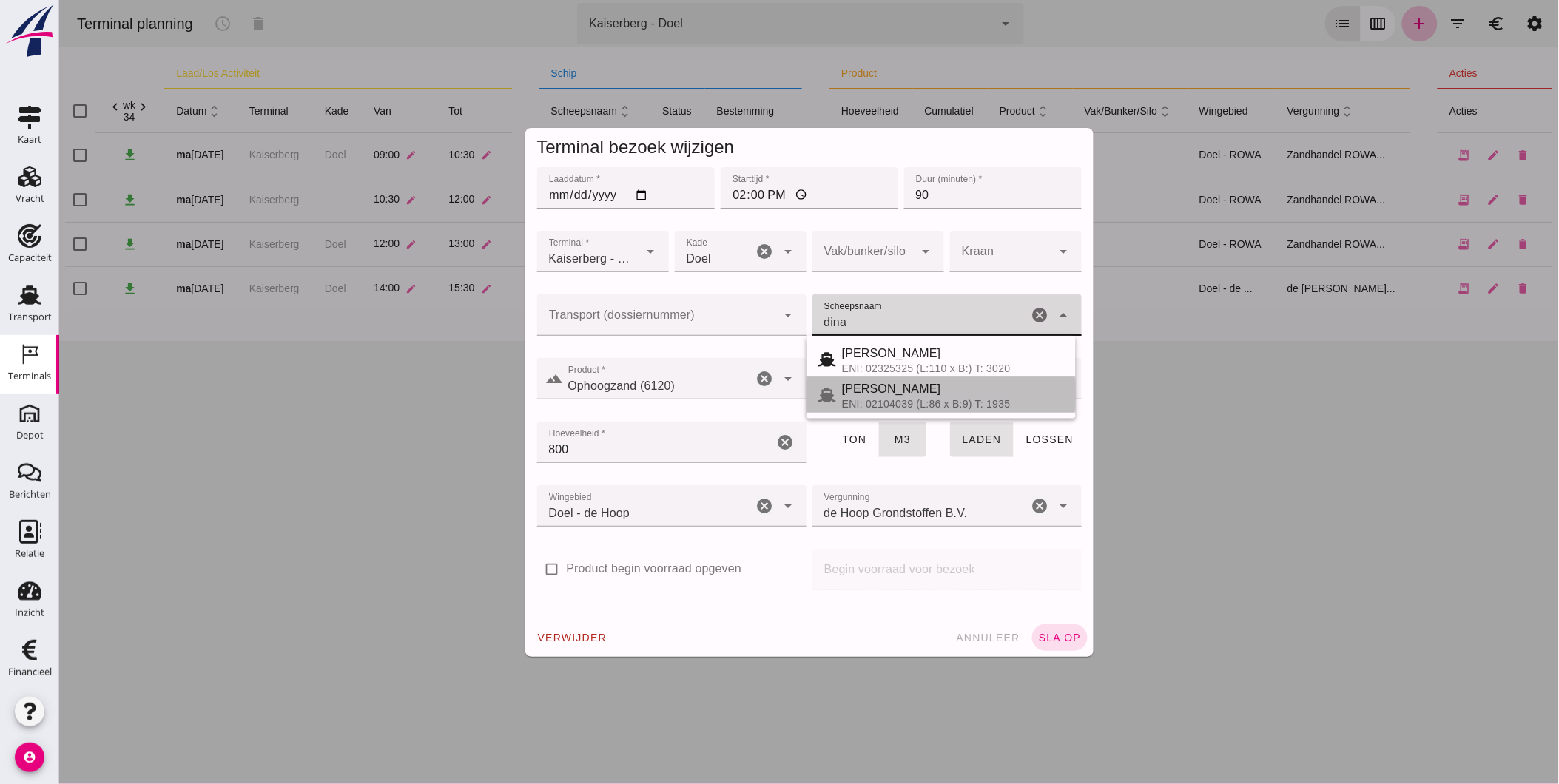
click at [889, 393] on div "[PERSON_NAME]" at bounding box center [952, 389] width 222 height 18
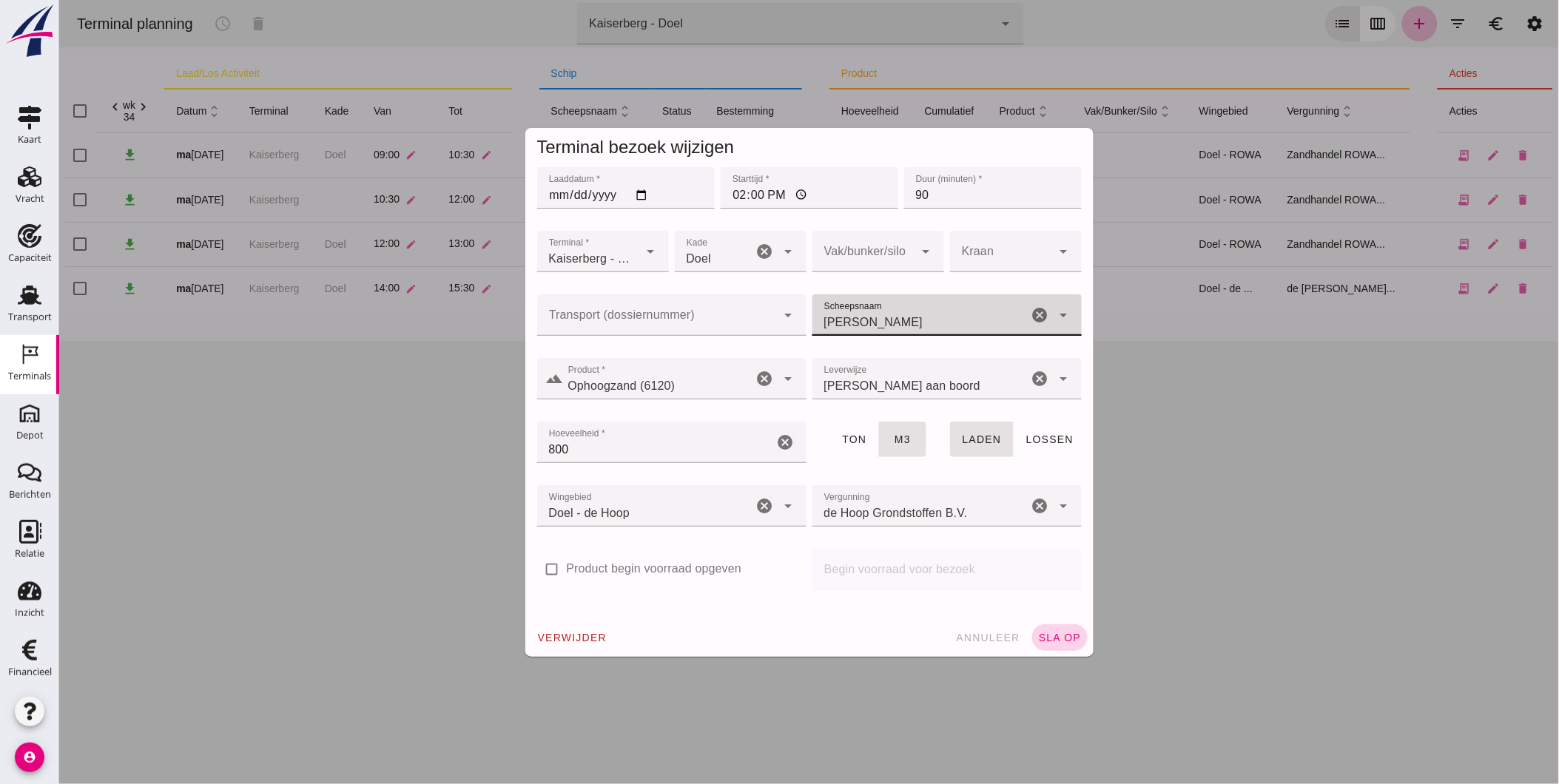
type input "[PERSON_NAME]"
click span "sla op"
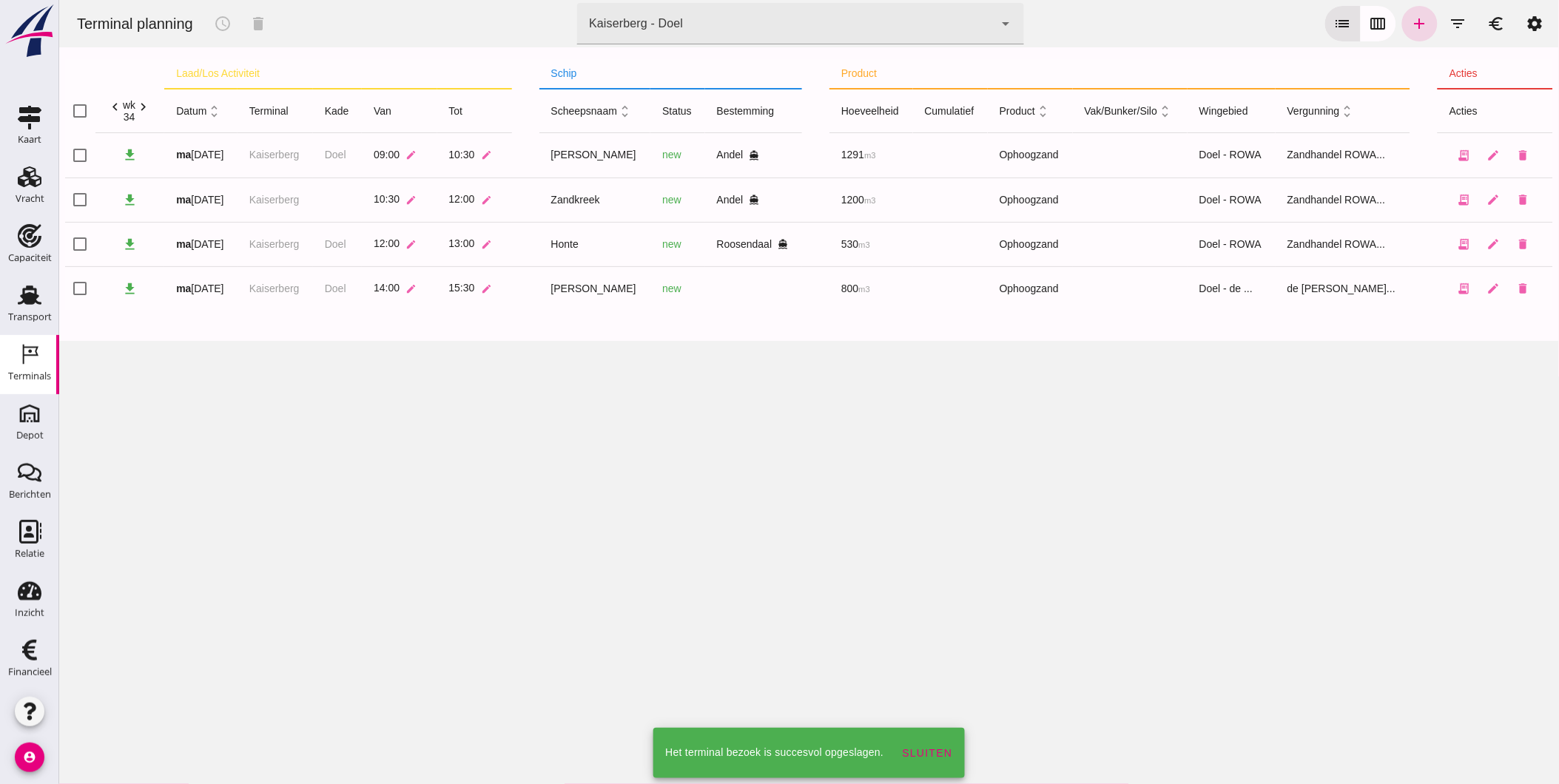
click at [830, 517] on div "Terminal planning schedule delete terminal Kaiserberg - Doel 7f603609-51ae-4e75…" at bounding box center [808, 392] width 1500 height 784
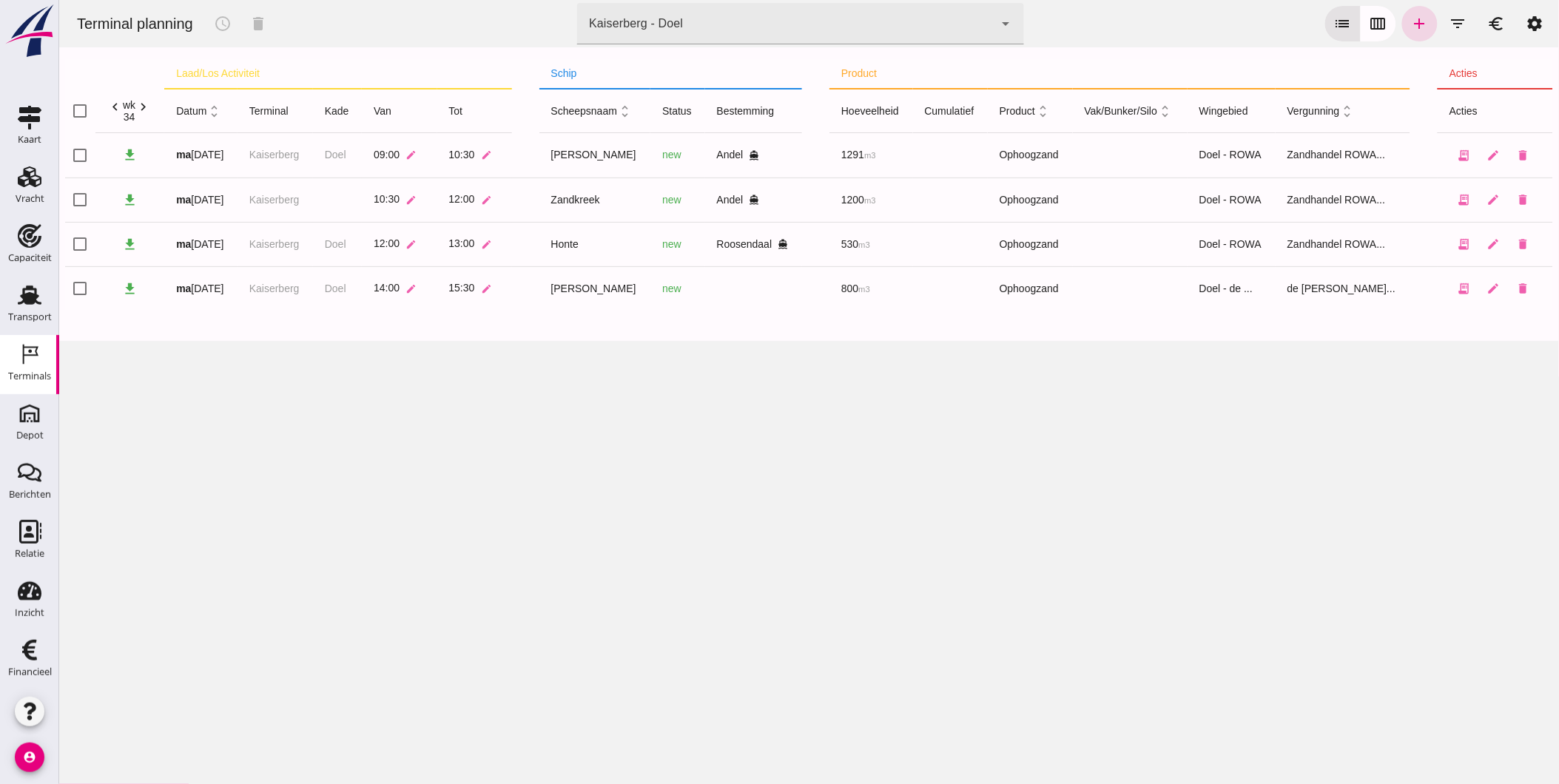
click div "Kaiserberg - Doel 7f603609-51ae-4e75-986b-c9057e559465"
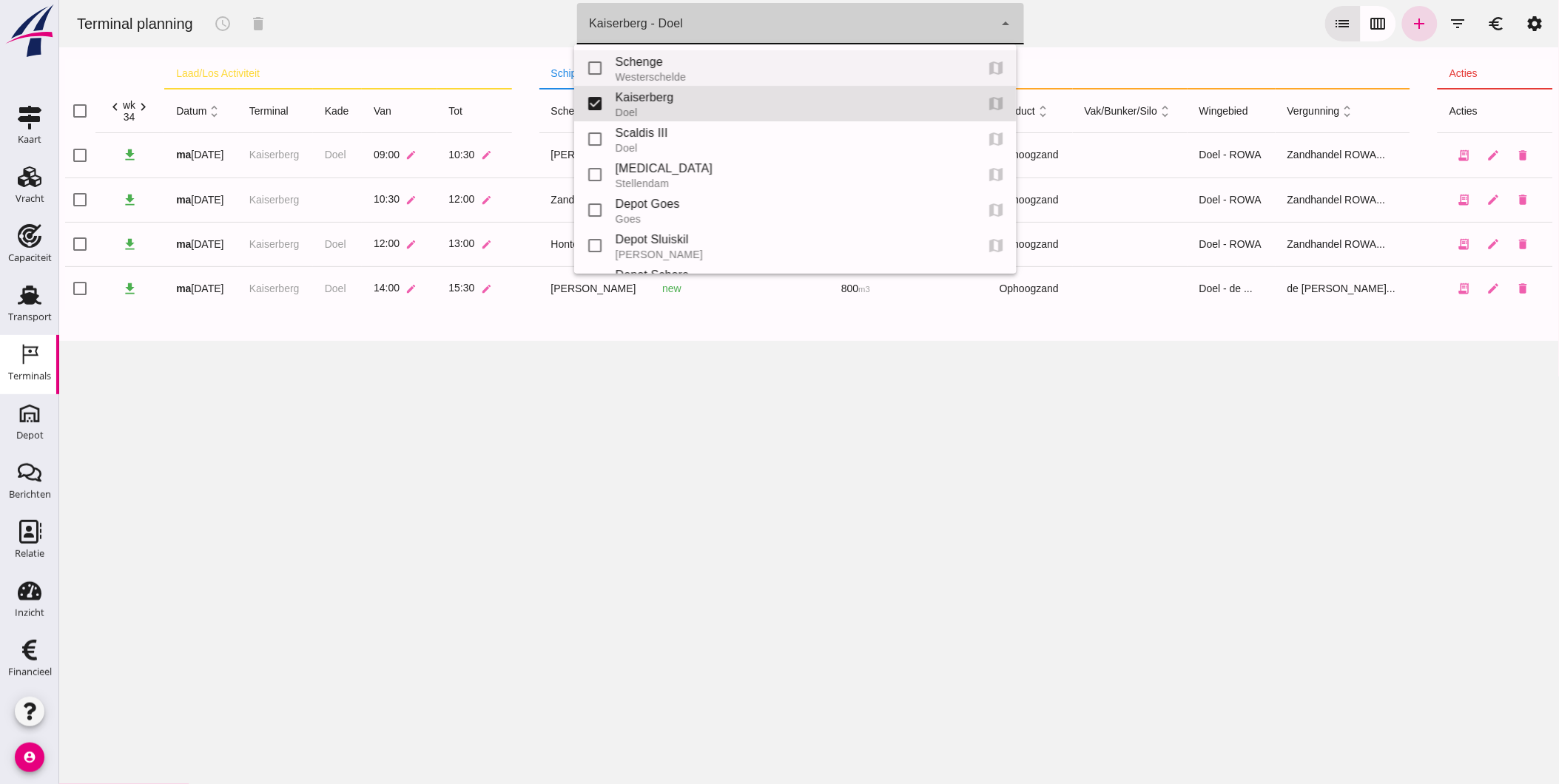
click at [715, 62] on div "Schenge" at bounding box center [789, 62] width 348 height 18
type input "9c876888-926f-4f5f-969d-c779b766b815"
checkbox input "true"
checkbox input "false"
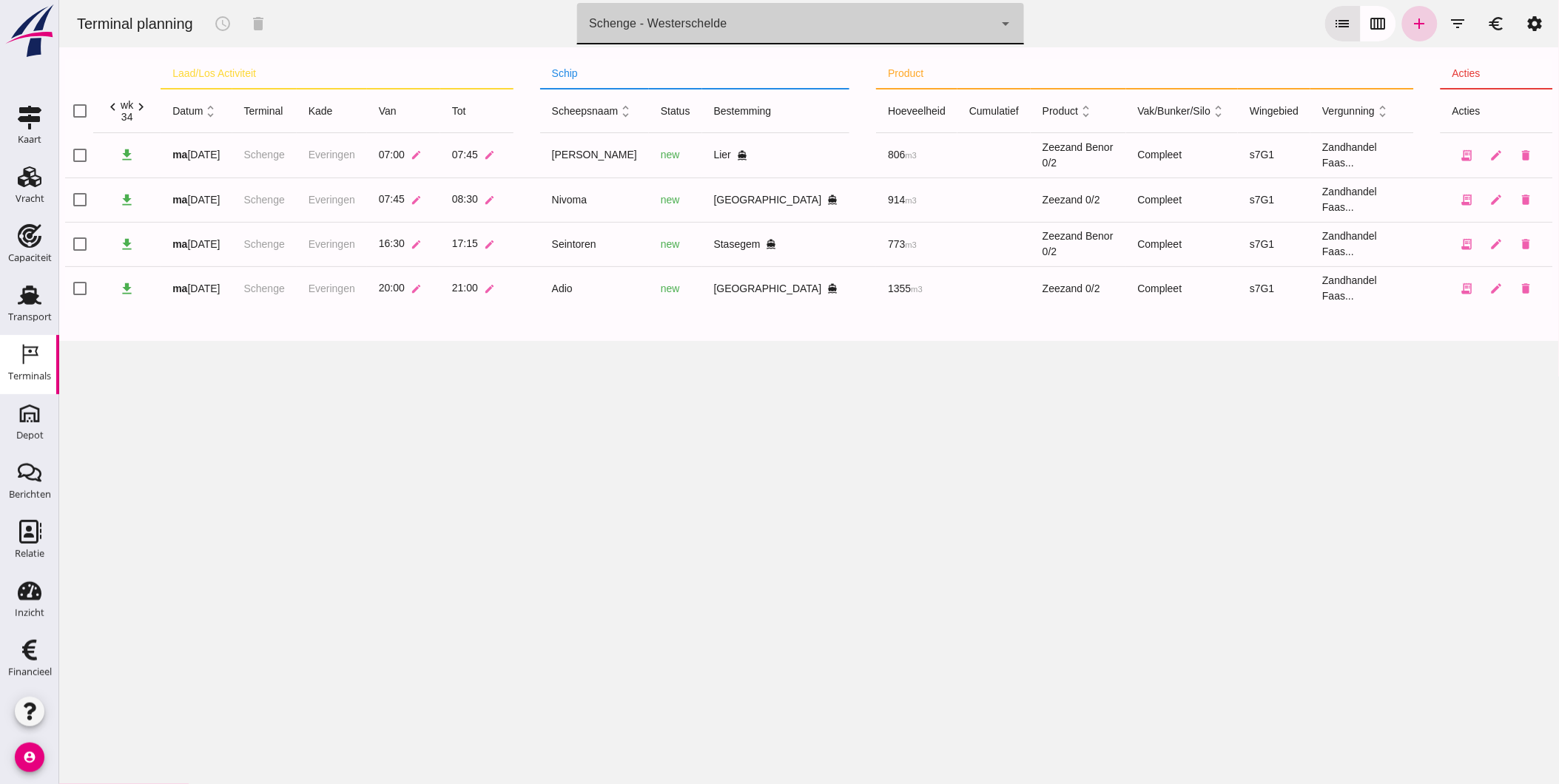
click at [1410, 19] on icon "add" at bounding box center [1419, 23] width 18 height 18
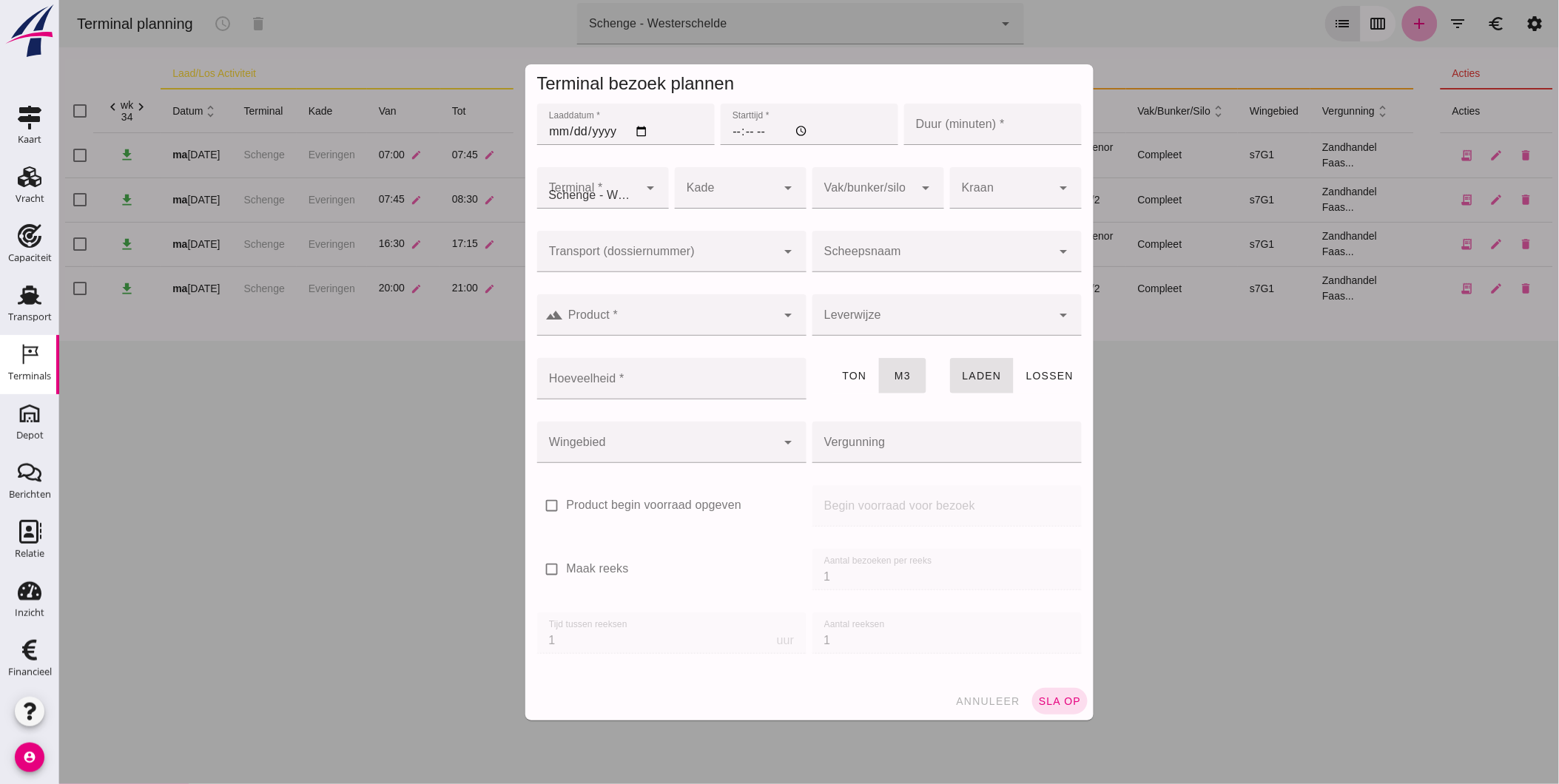
type input "Zandhandel Faasse B.V."
click input "Laaddatum *"
type input "2025-08-19"
click input "Starttijd *"
type input "05:00"
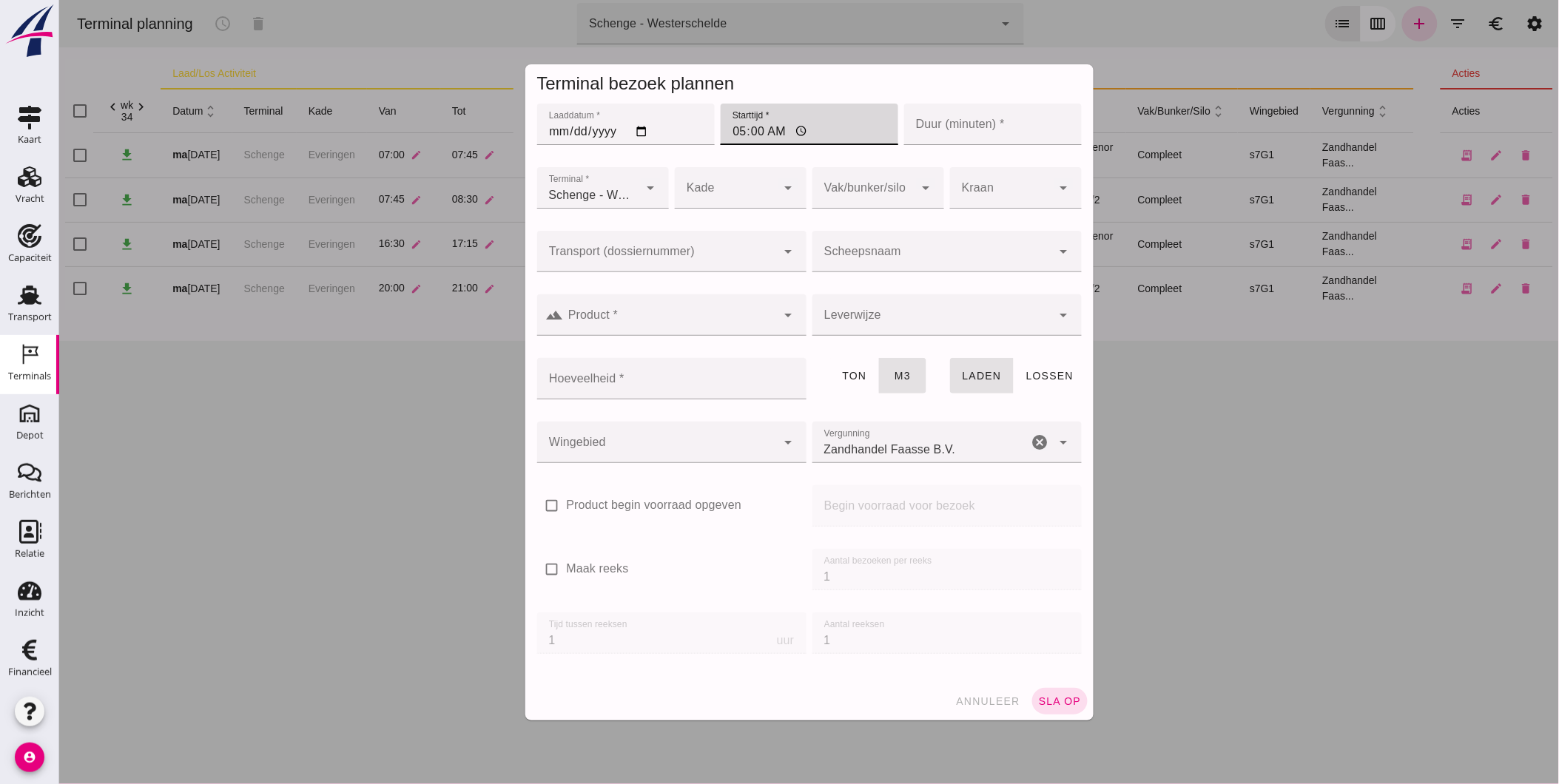
click input "Duur (minuten) *"
type input "60"
click at [776, 182] on div "arrow_drop_down" at bounding box center [785, 188] width 20 height 42
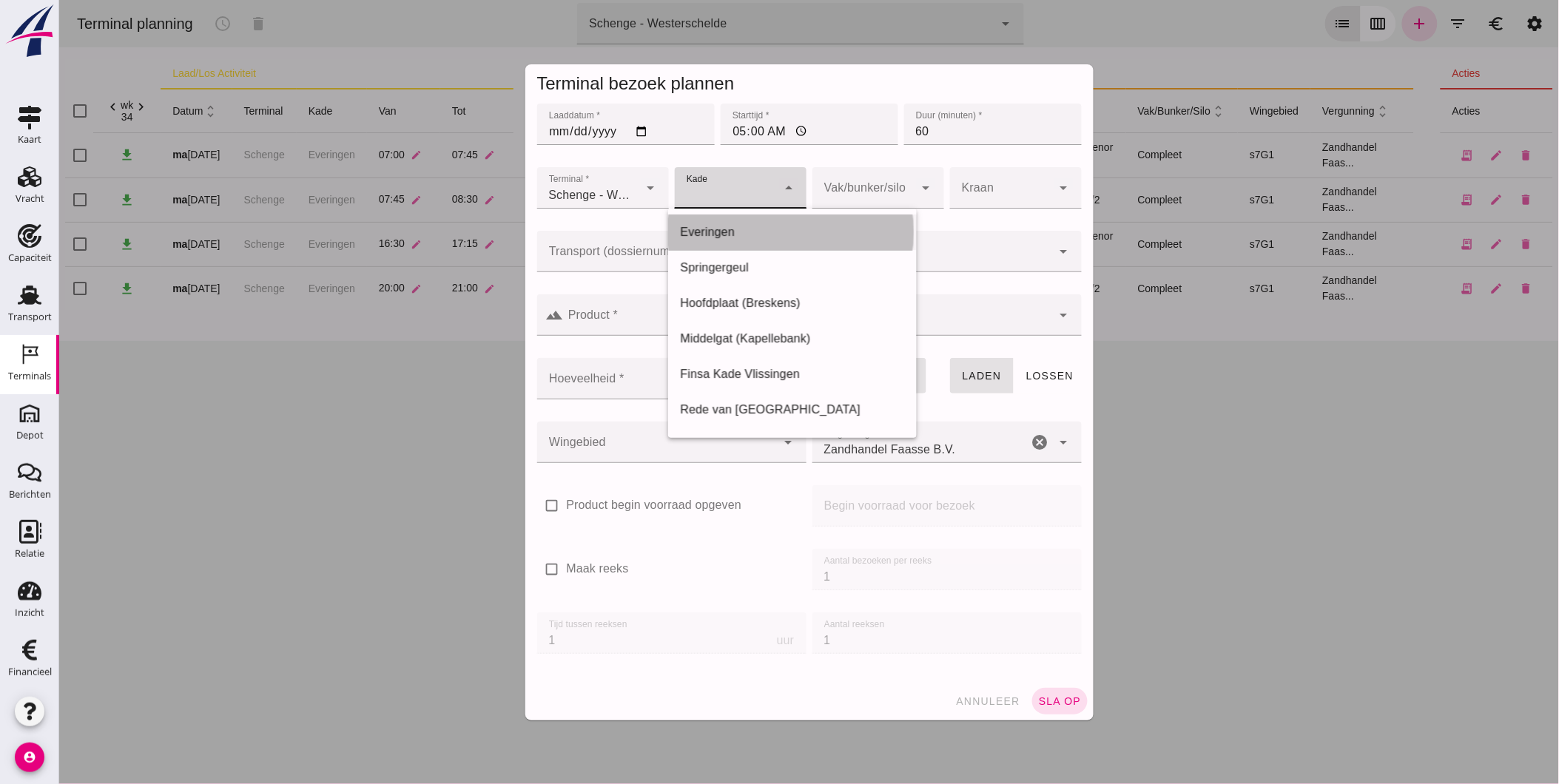
click at [742, 232] on div "Everingen" at bounding box center [791, 232] width 225 height 18
type input "7"
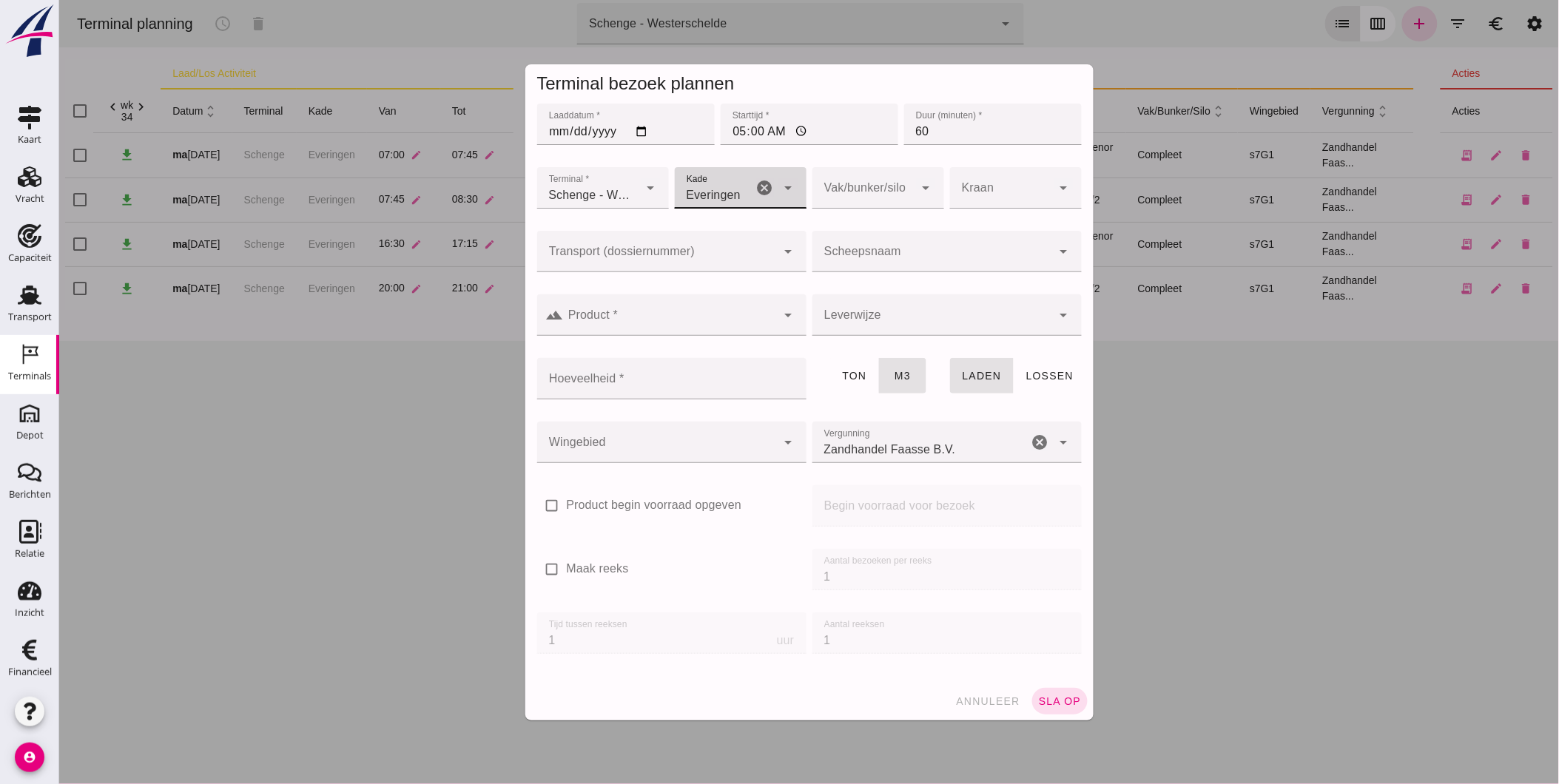
click div
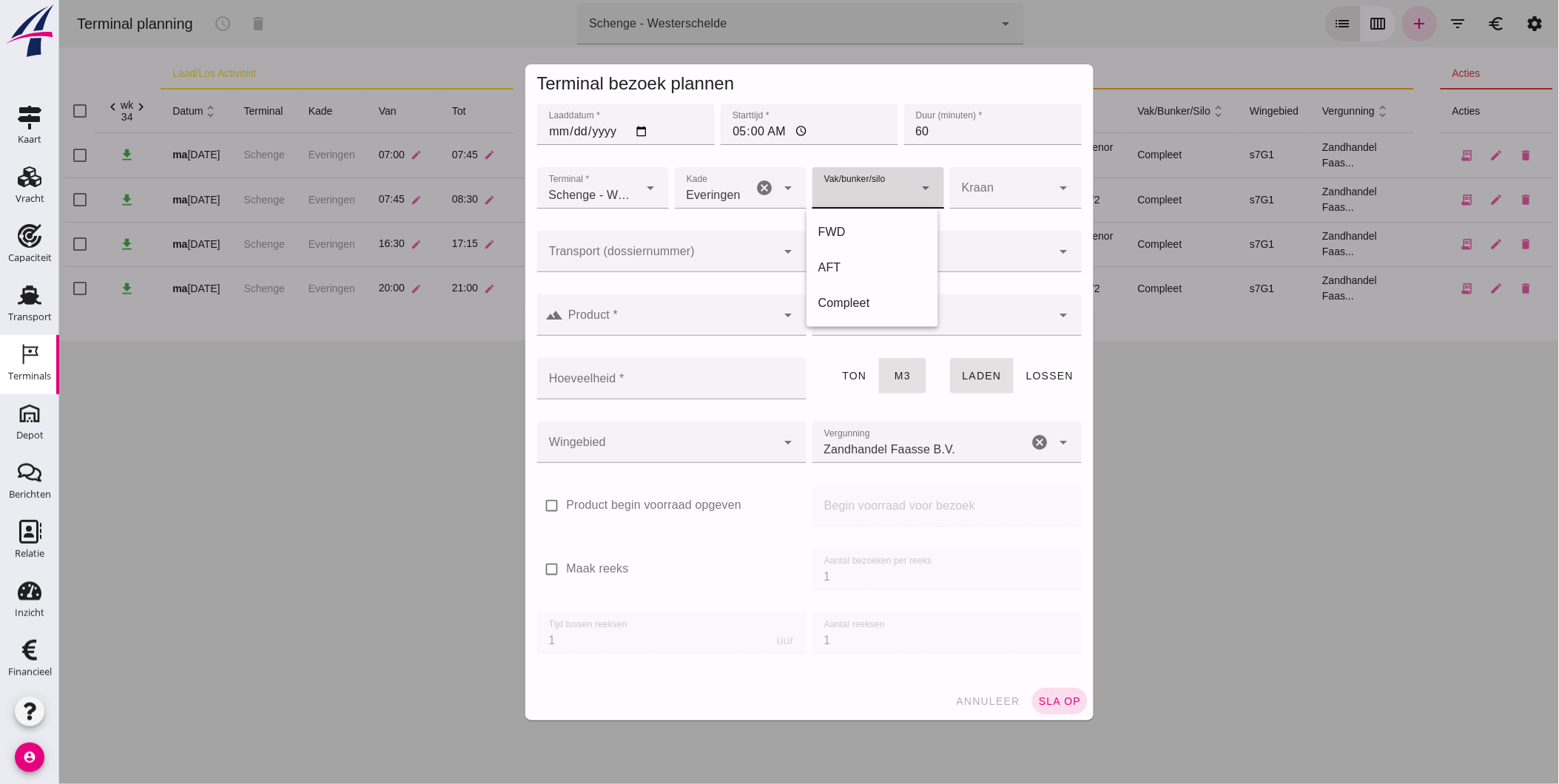
click div
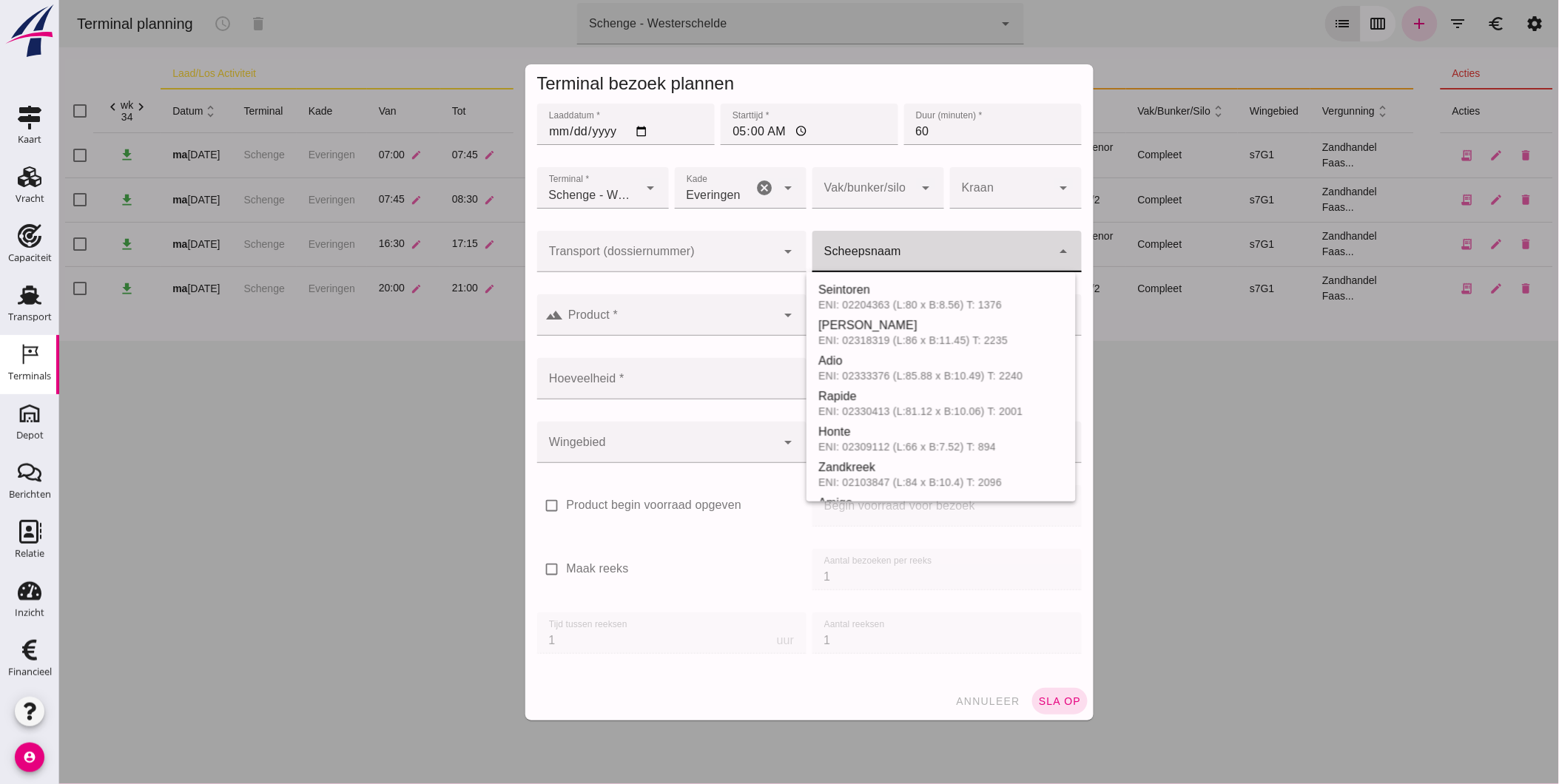
click input "Scheepsnaam"
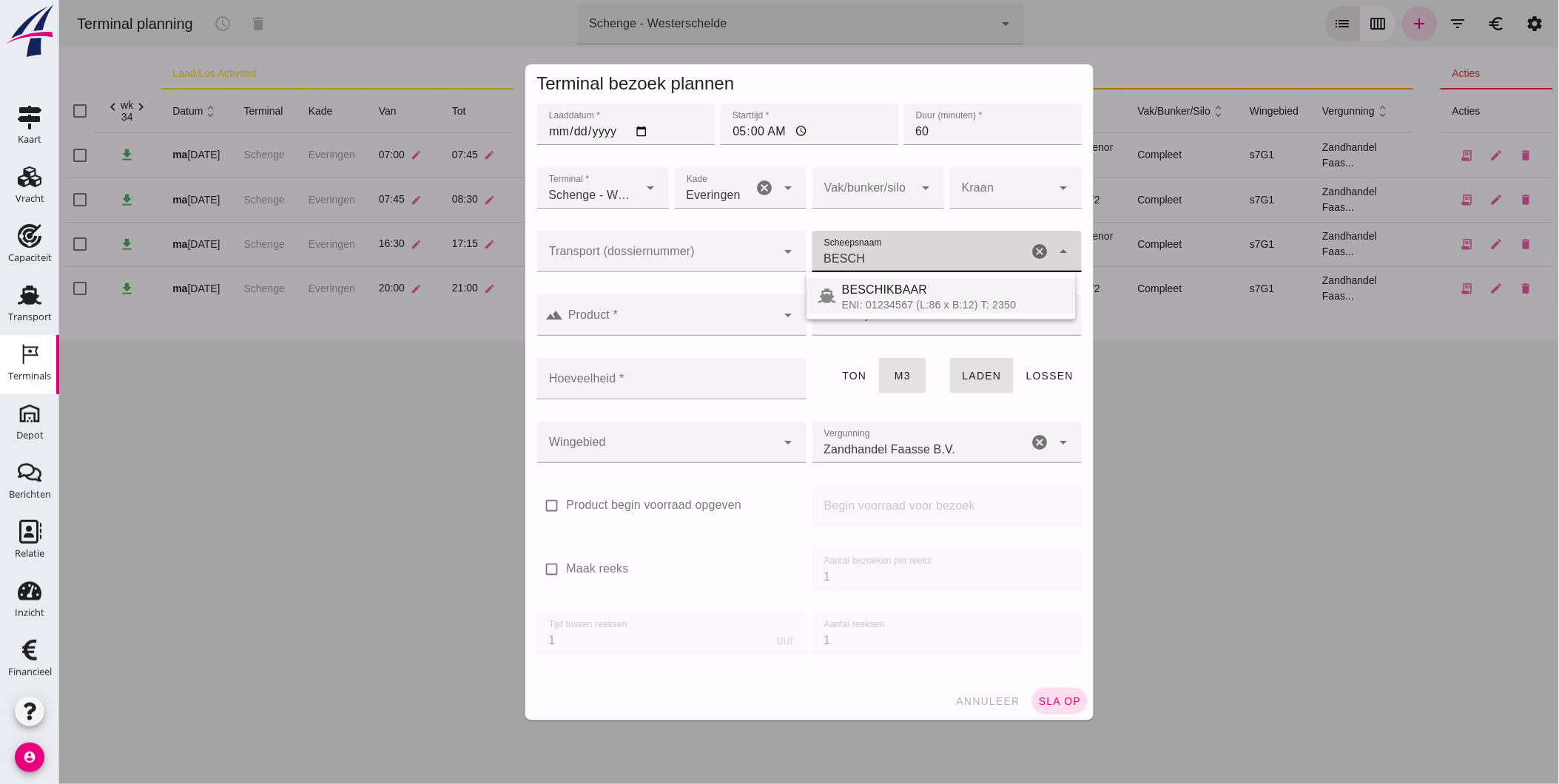
click at [874, 287] on div "BESCHIKBAAR" at bounding box center [952, 290] width 222 height 18
type input "BESCHIKBAAR"
type input "1200"
type input "BESCHIKBAAR"
click div
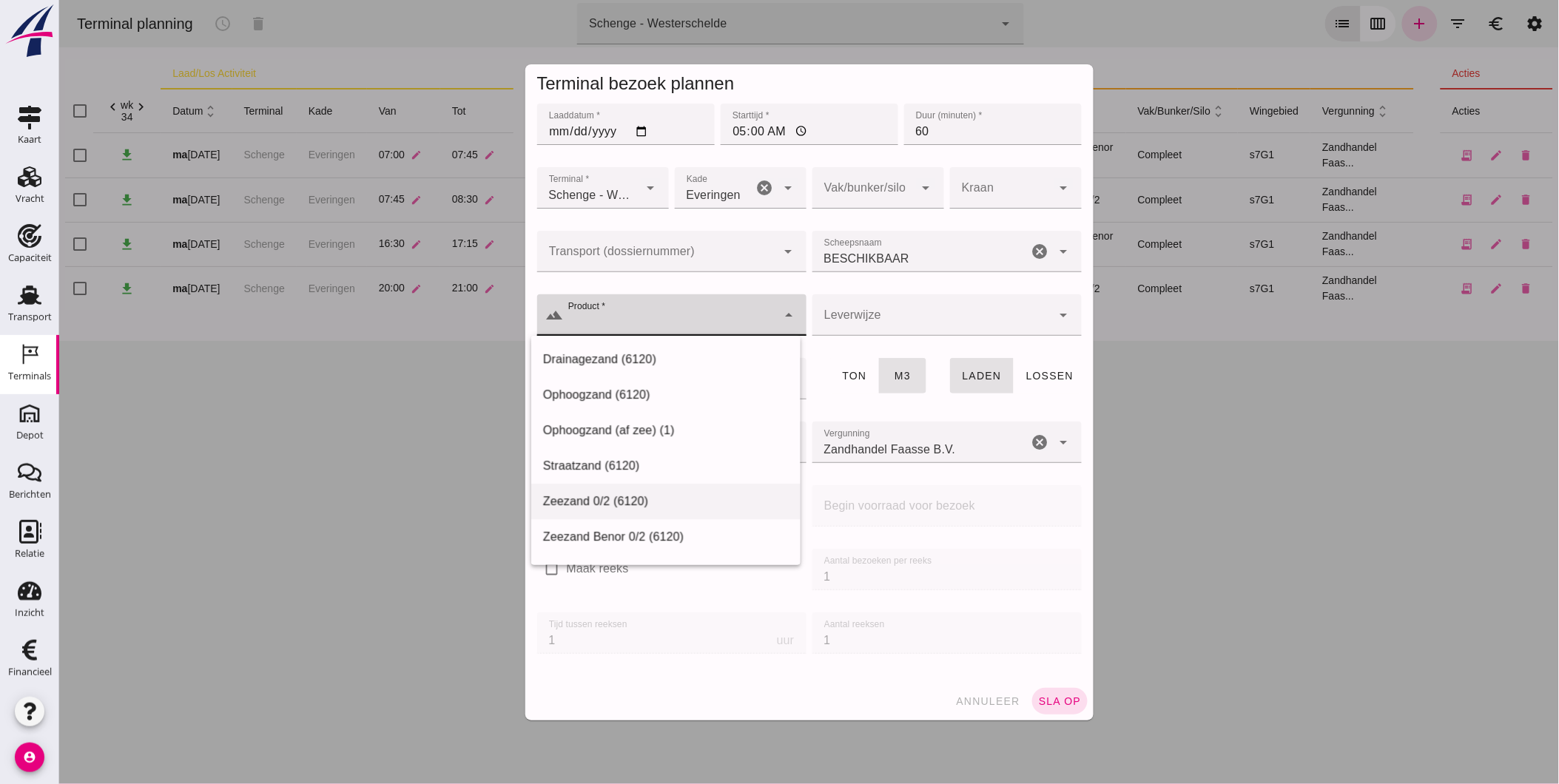
click at [641, 494] on div "Zeezand 0/2 (6120)" at bounding box center [665, 501] width 245 height 18
type input "Zeezand 0/2 (6120)"
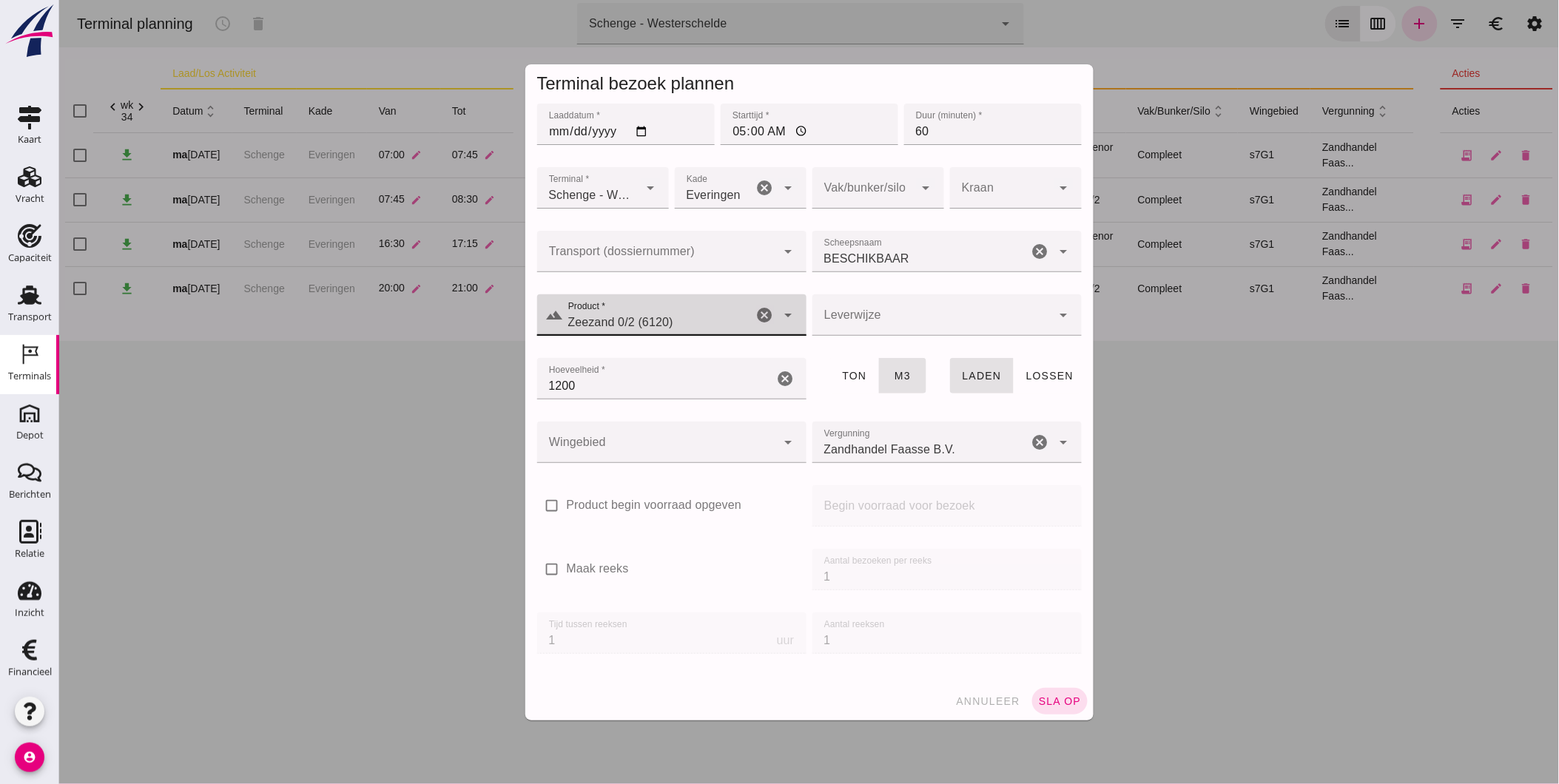
click icon "cancel"
drag, startPoint x: 584, startPoint y: 566, endPoint x: 632, endPoint y: 566, distance: 48.0
click at [585, 566] on label "Maak reeks" at bounding box center [597, 568] width 62 height 17
click input "Maak reeks"
checkbox input "true"
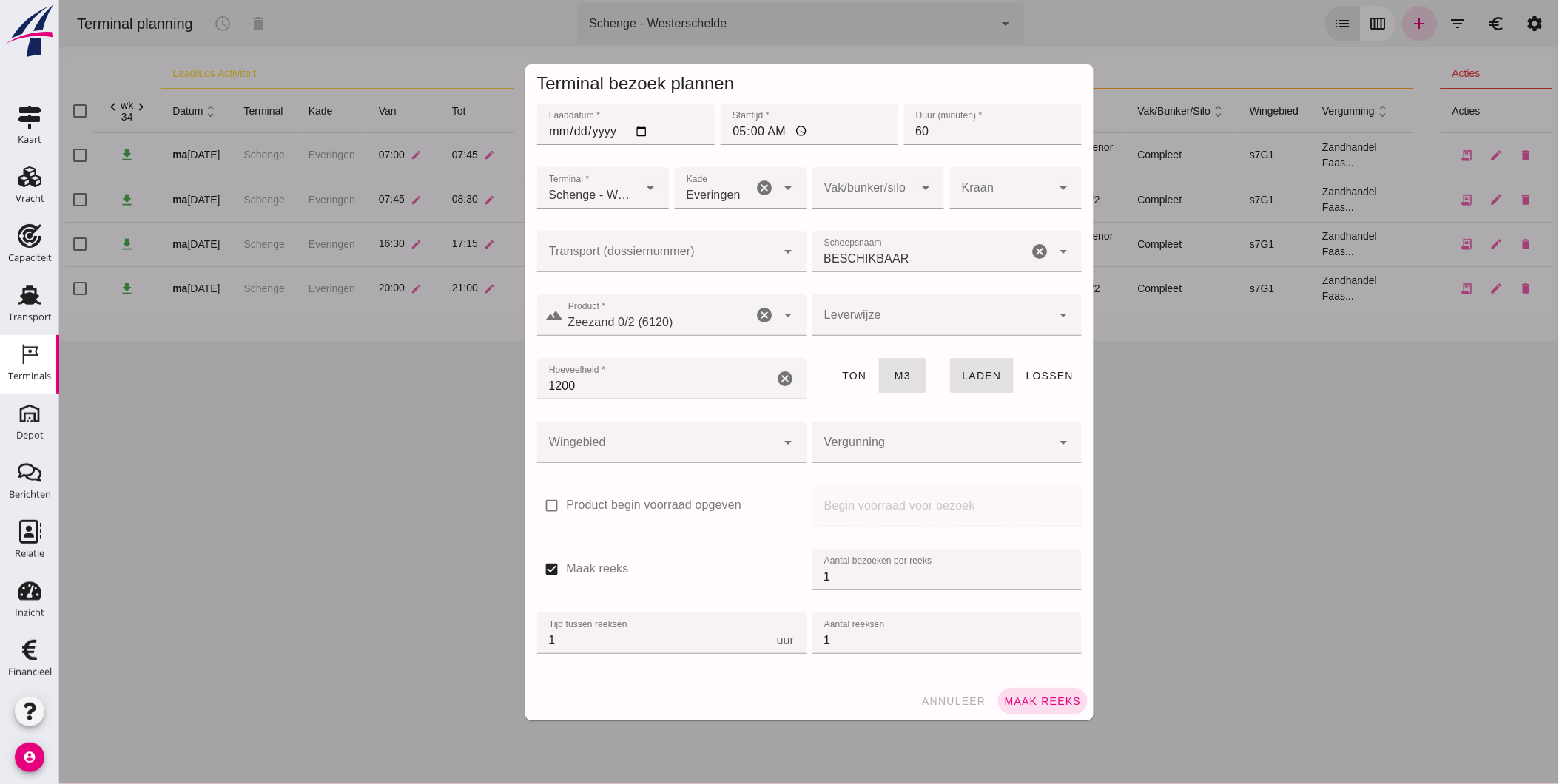
click at [760, 570] on div "check_box Maak reeks Aantal bezoeken per reeks Aantal bezoeken per reeks 1 Tijd…" at bounding box center [809, 609] width 551 height 127
type input "2"
drag, startPoint x: 637, startPoint y: 649, endPoint x: 448, endPoint y: 632, distance: 189.8
click div "Terminal bezoek plannen Laaddatum * Laaddatum * 2025-08-19 Starttijd * Starttij…"
type input "8"
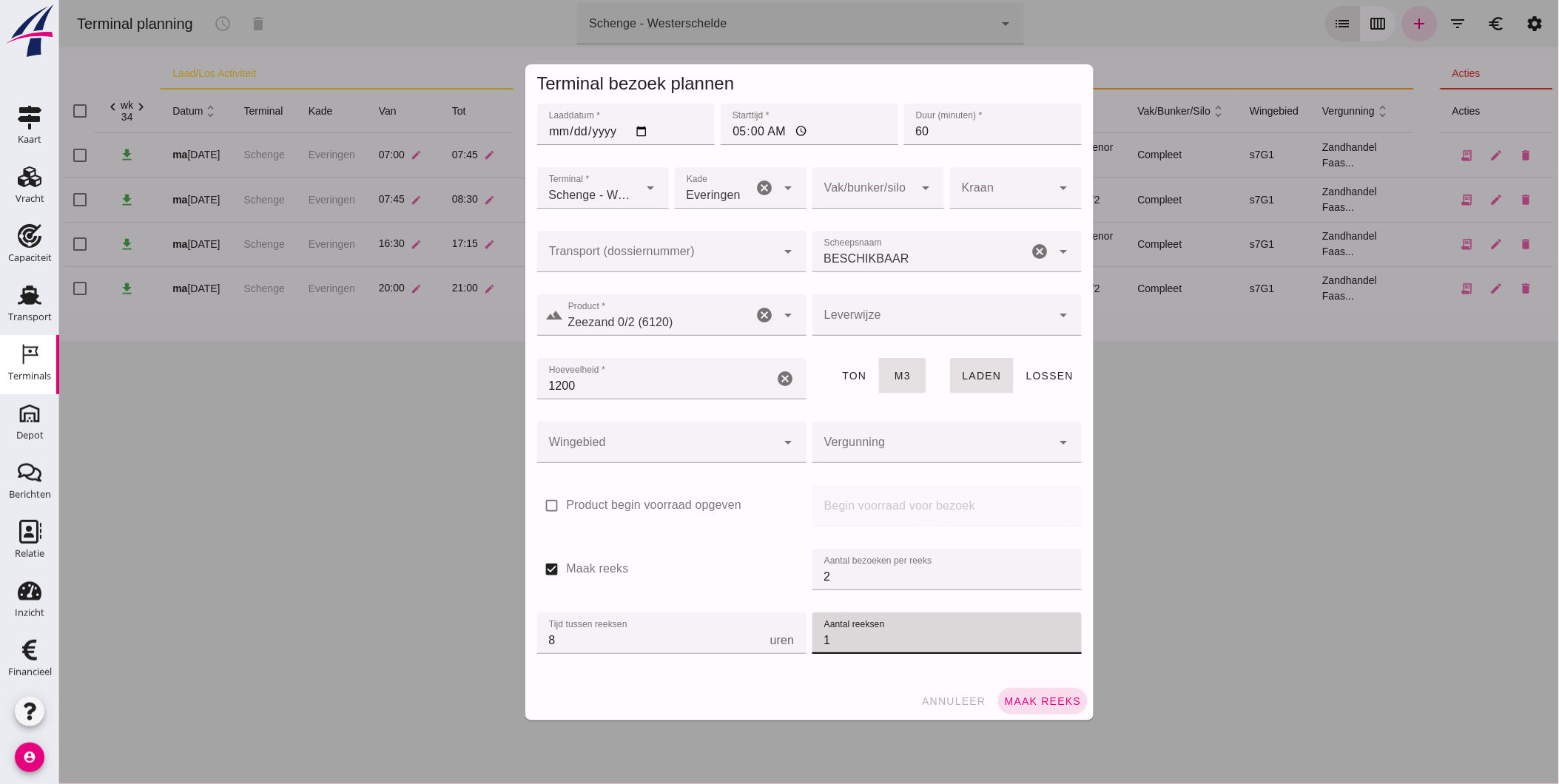
click input "1"
type input "2"
click span "Maak reeks"
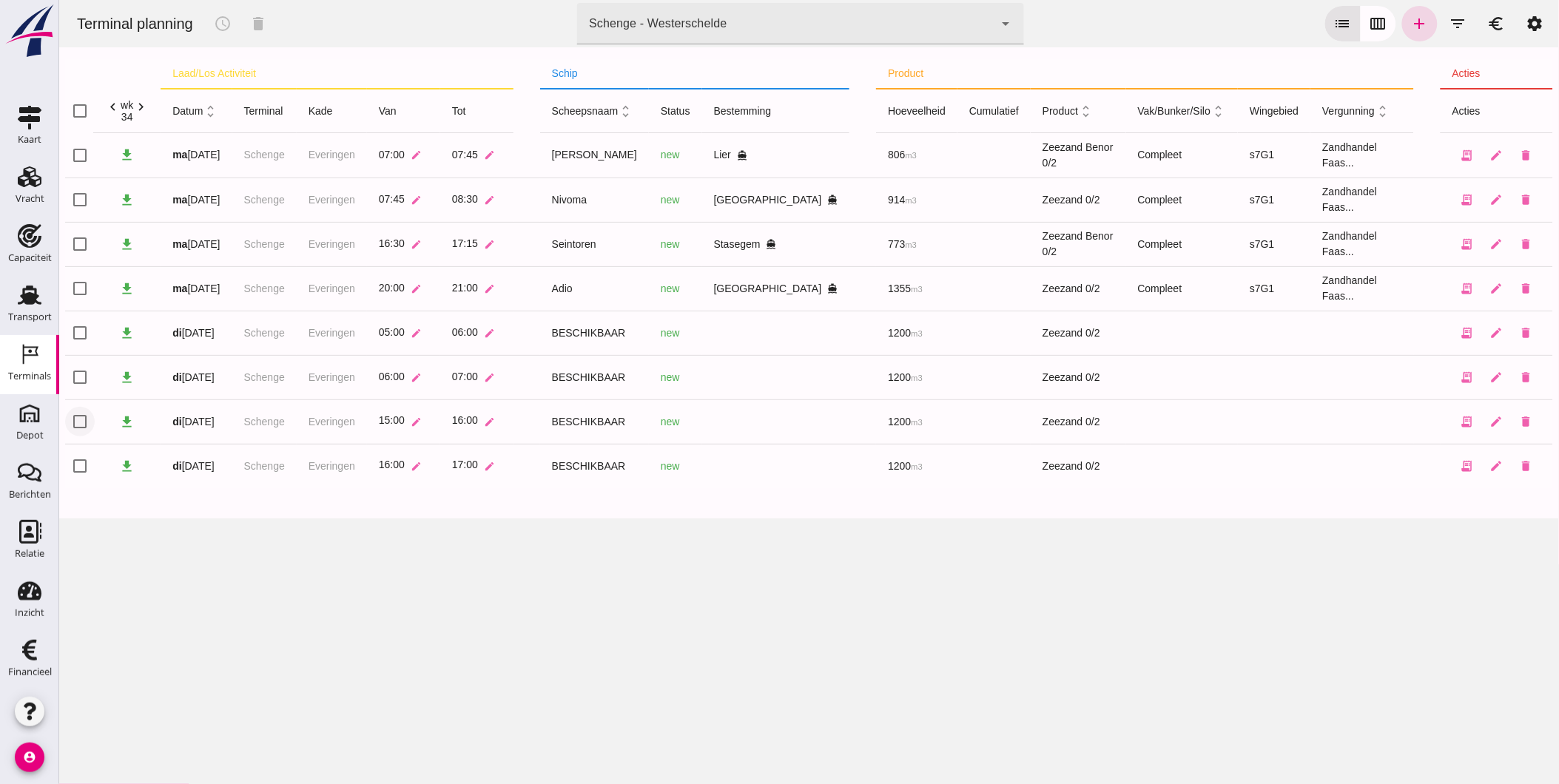
click input "checkbox"
checkbox input "false"
click input "checkbox"
checkbox input "true"
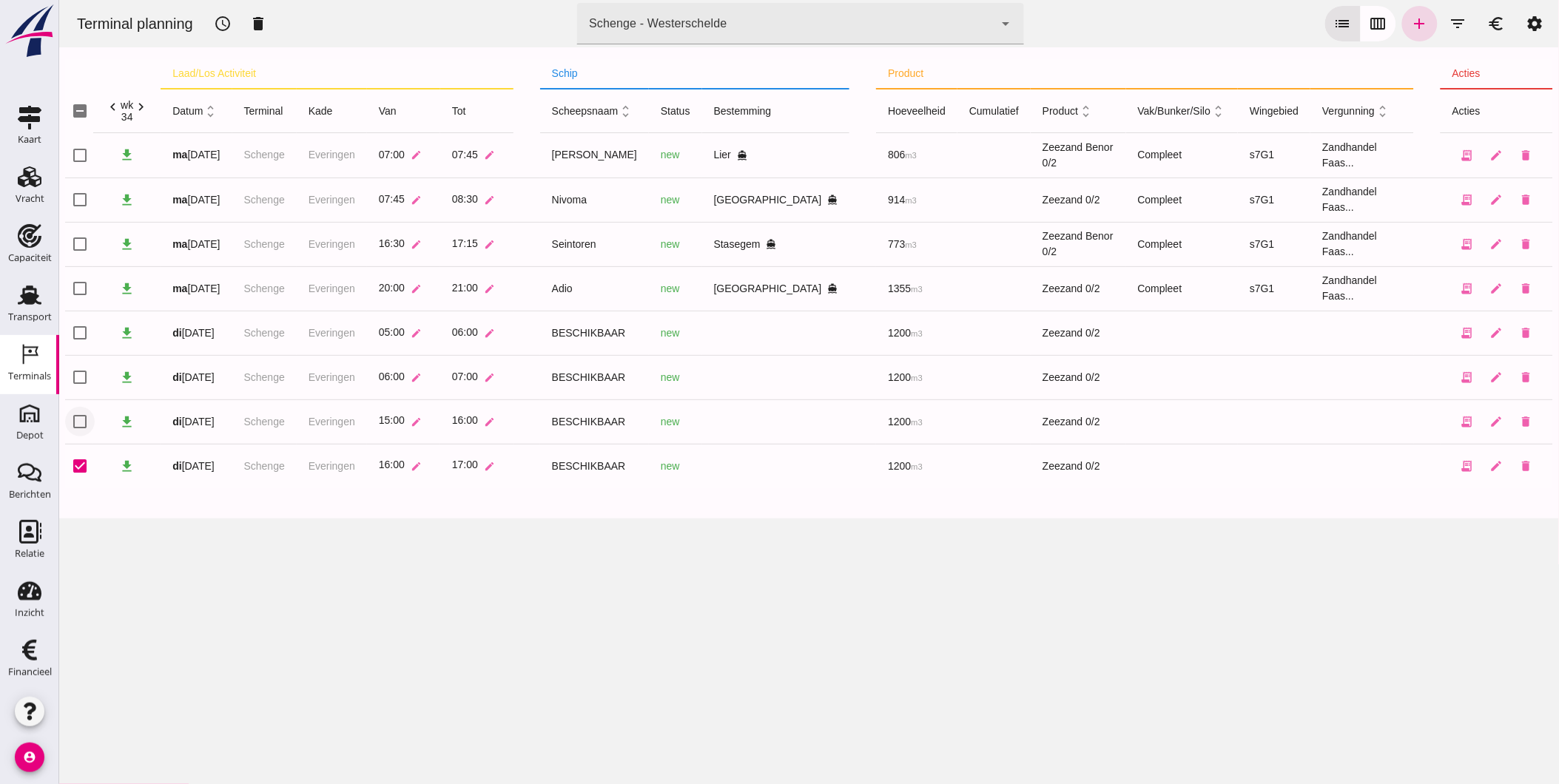
click input "checkbox"
checkbox input "true"
click at [227, 19] on icon "schedule" at bounding box center [222, 23] width 18 height 18
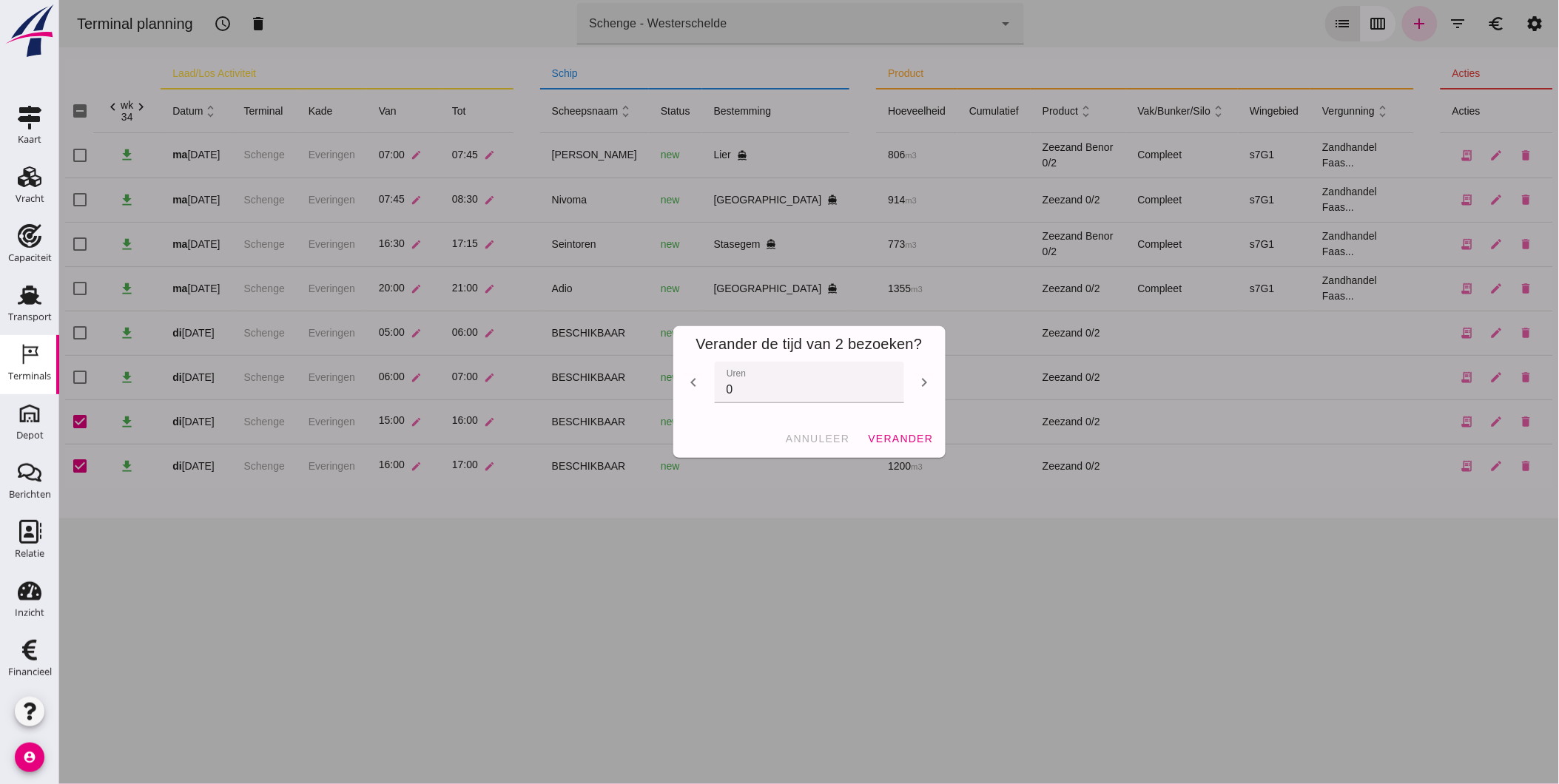
click at [918, 378] on icon "chevron_right" at bounding box center [924, 382] width 18 height 18
type input "2"
click span "verander"
checkbox input "false"
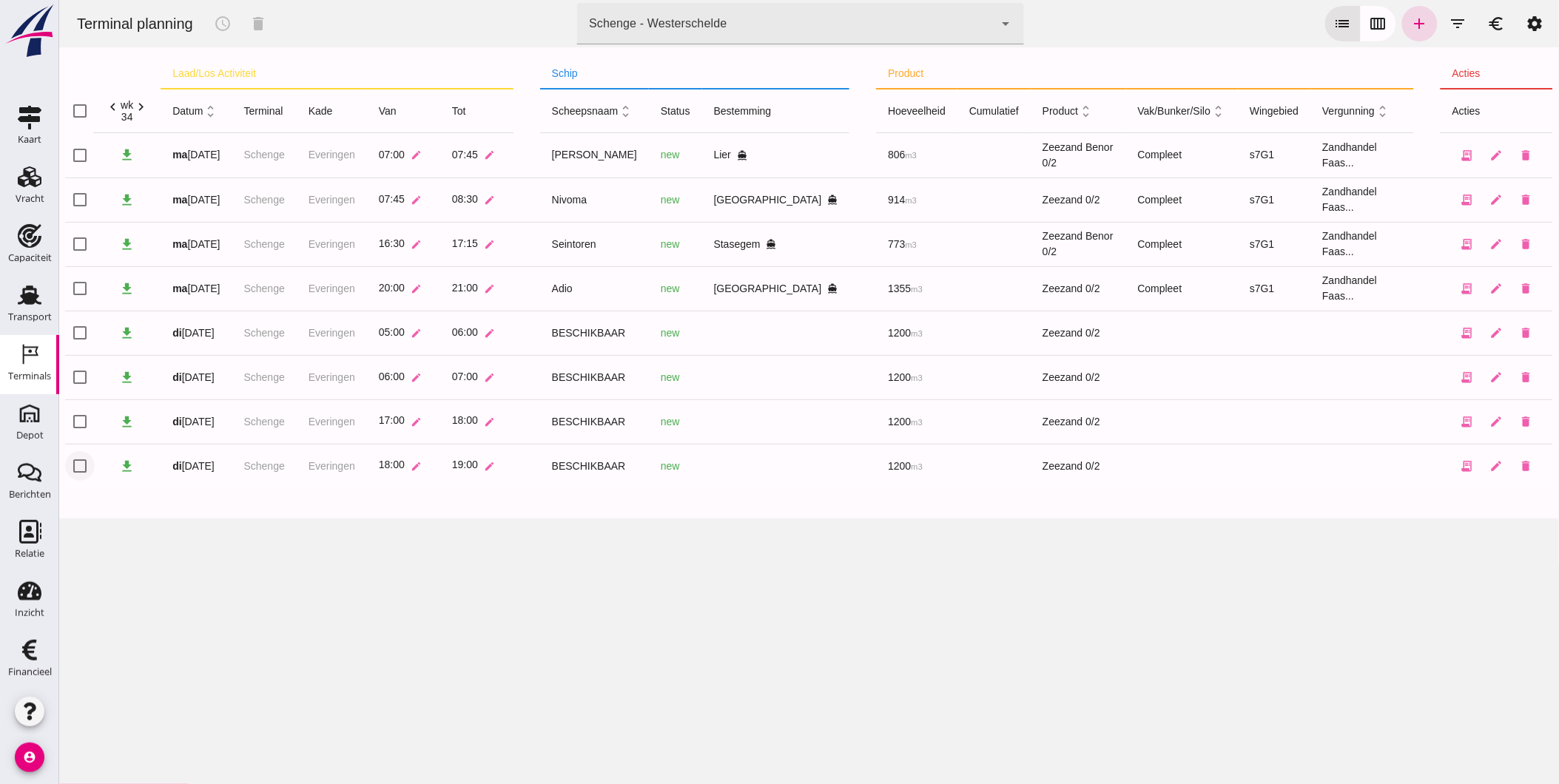
click input "checkbox"
checkbox input "true"
click at [230, 24] on icon "schedule" at bounding box center [222, 23] width 18 height 18
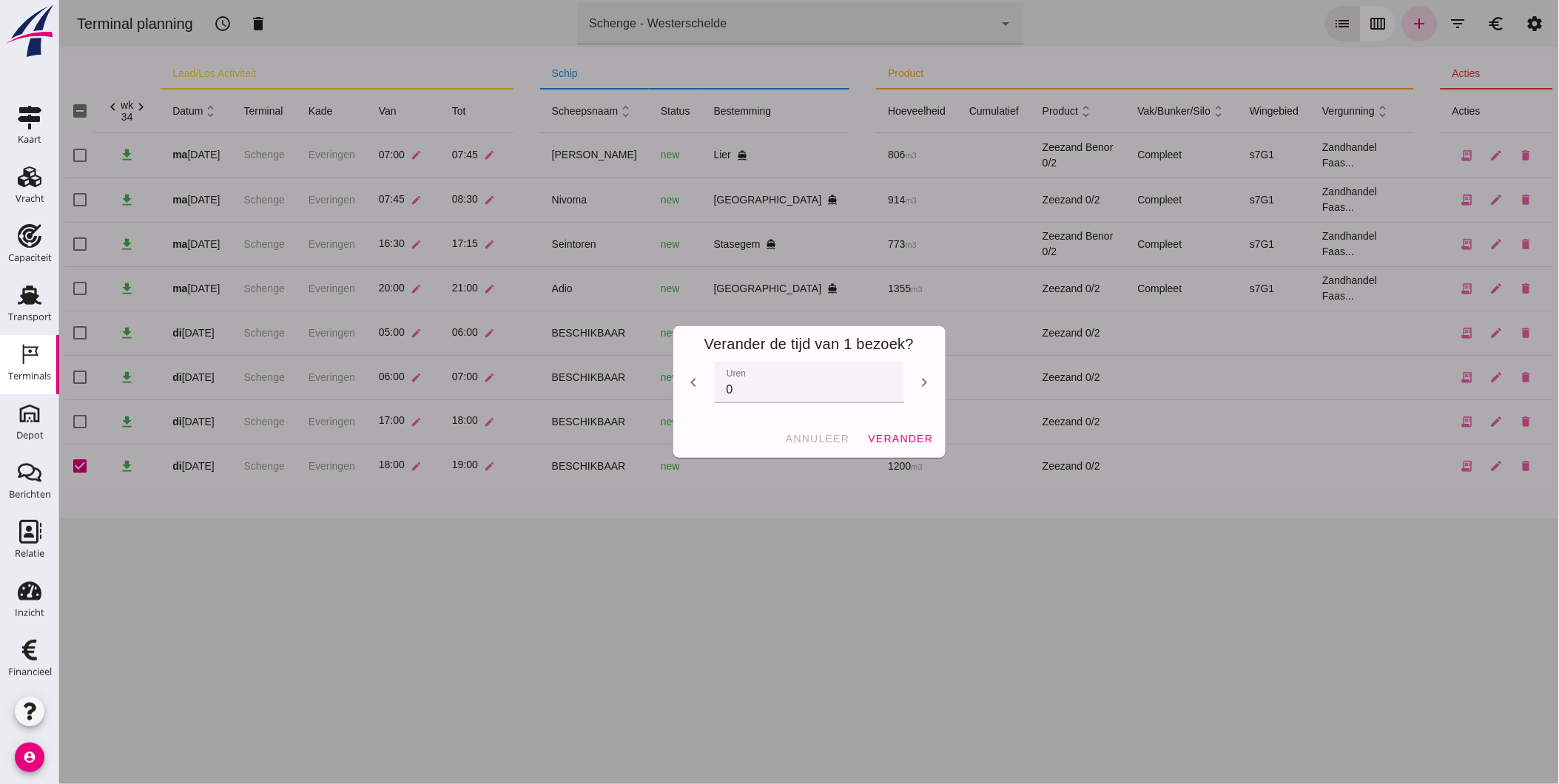
click at [922, 374] on icon "chevron_right" at bounding box center [924, 382] width 18 height 18
click at [919, 380] on icon "chevron_right" at bounding box center [924, 382] width 18 height 18
type input "2"
click span "verander"
checkbox input "false"
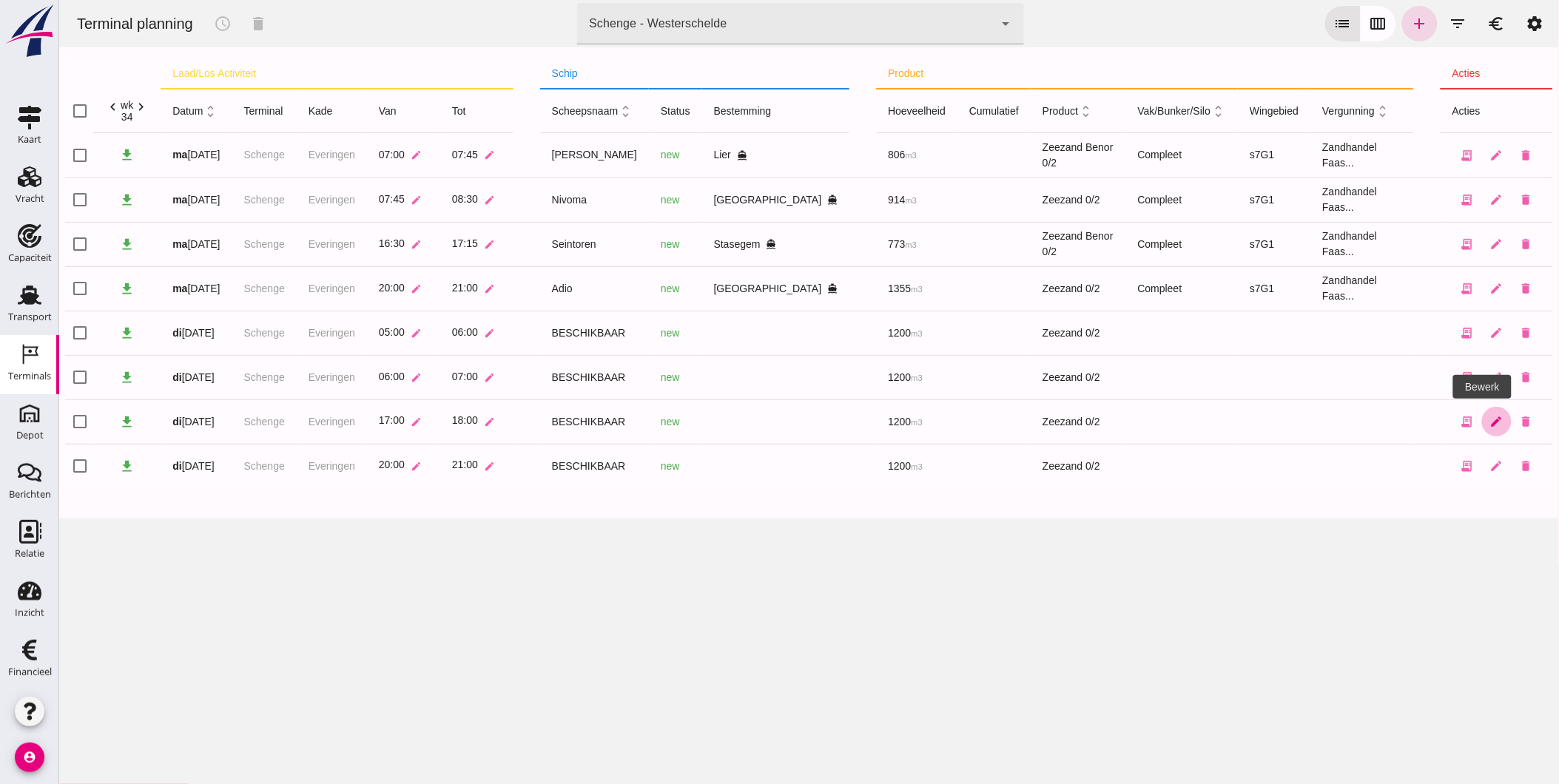
click at [1489, 417] on icon "edit" at bounding box center [1496, 421] width 14 height 14
type input "Zandhandel Faasse B.V."
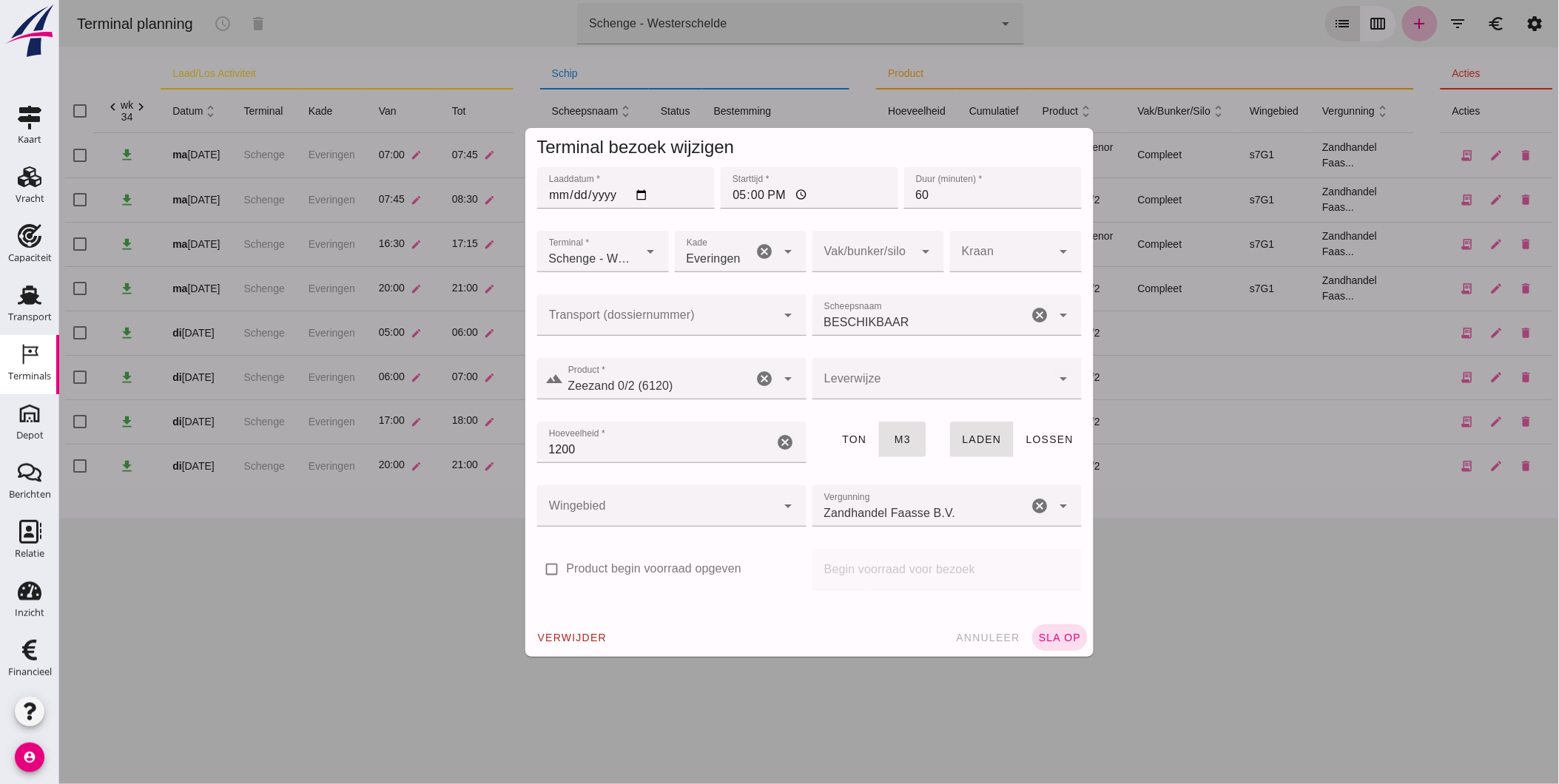
click icon "cancel"
click input "Scheepsnaam"
type input "Amigo"
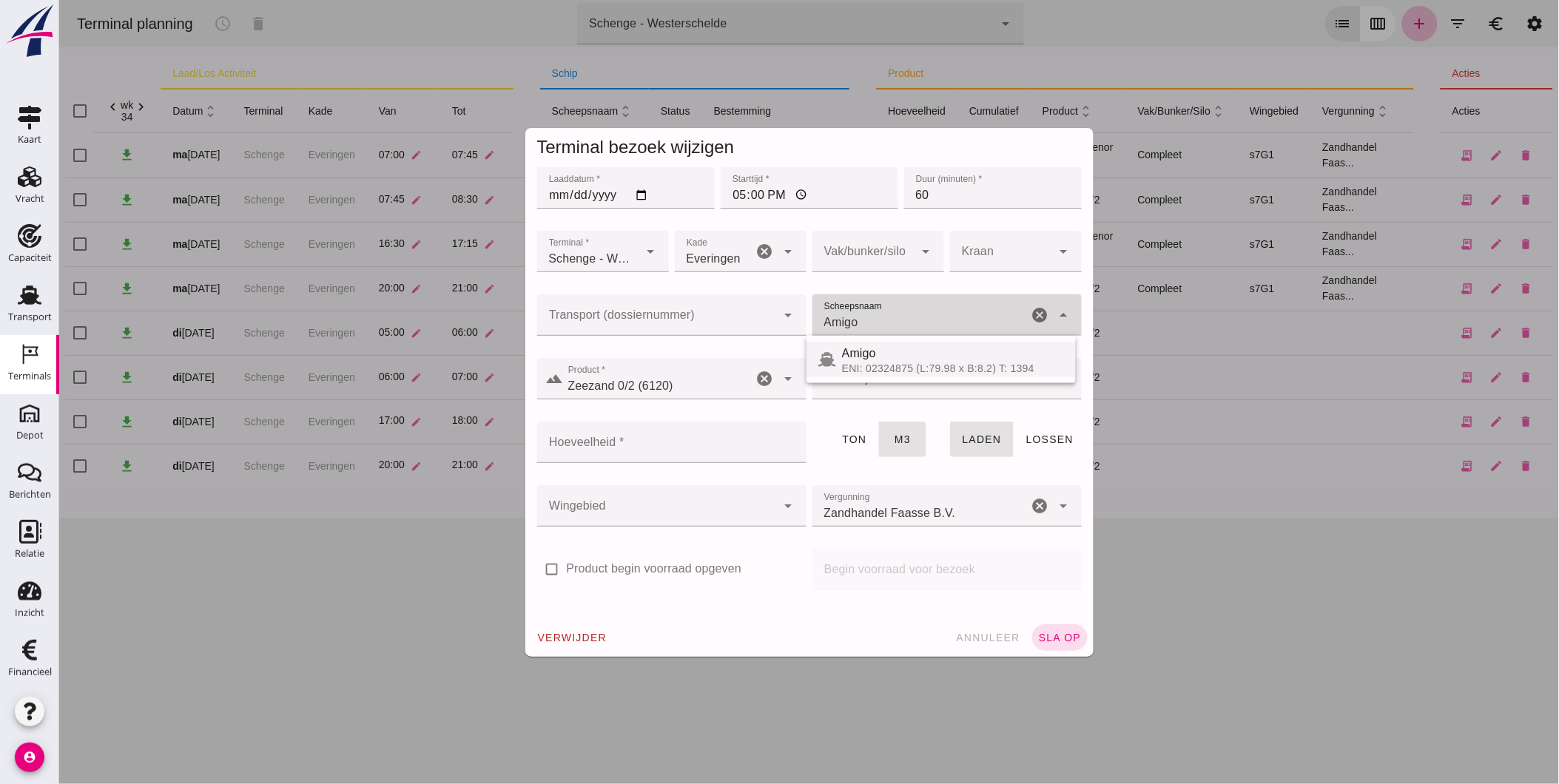
click at [949, 357] on div "Amigo" at bounding box center [952, 353] width 222 height 18
type input "843"
type input "Amigo"
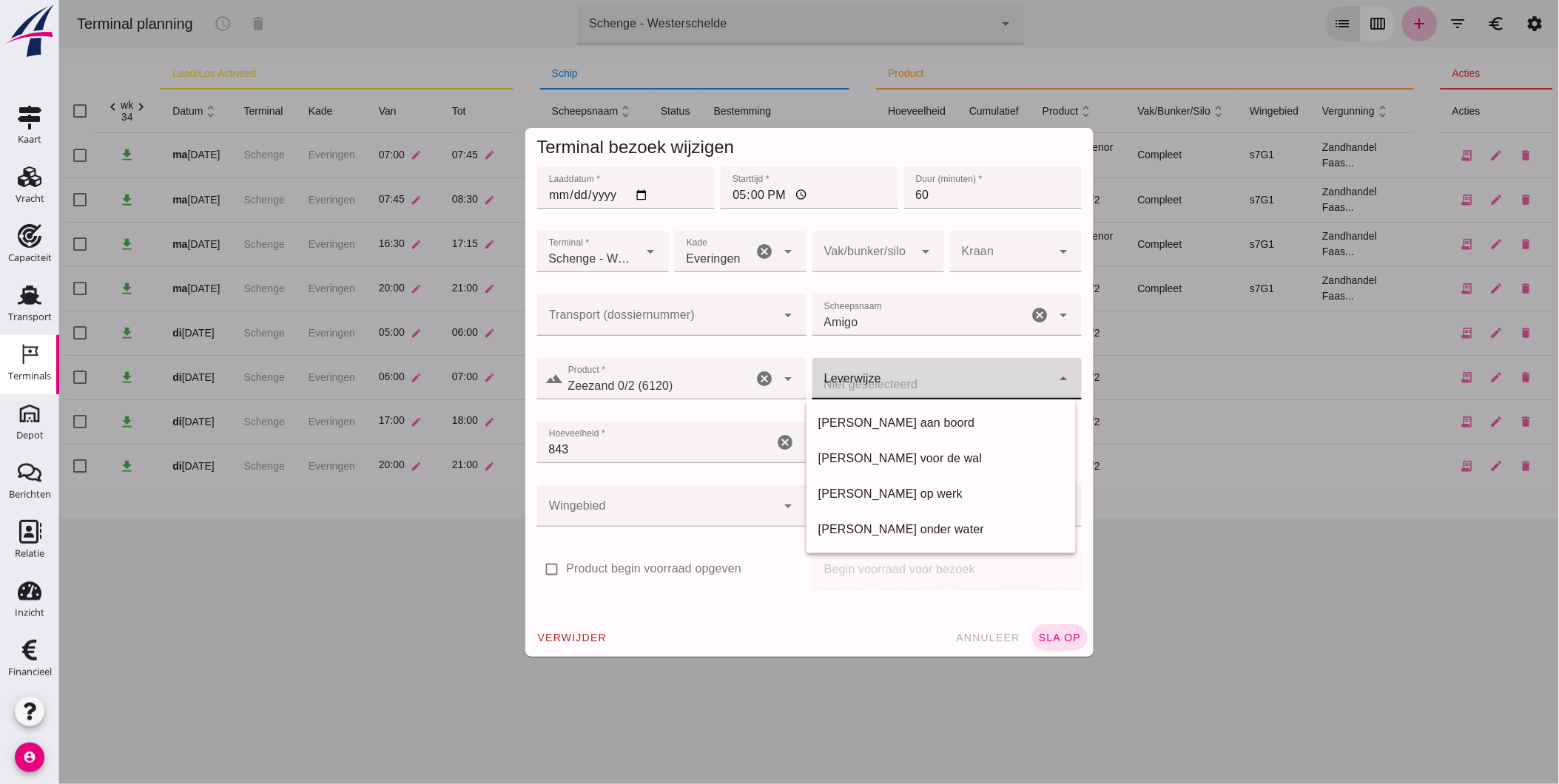
click div
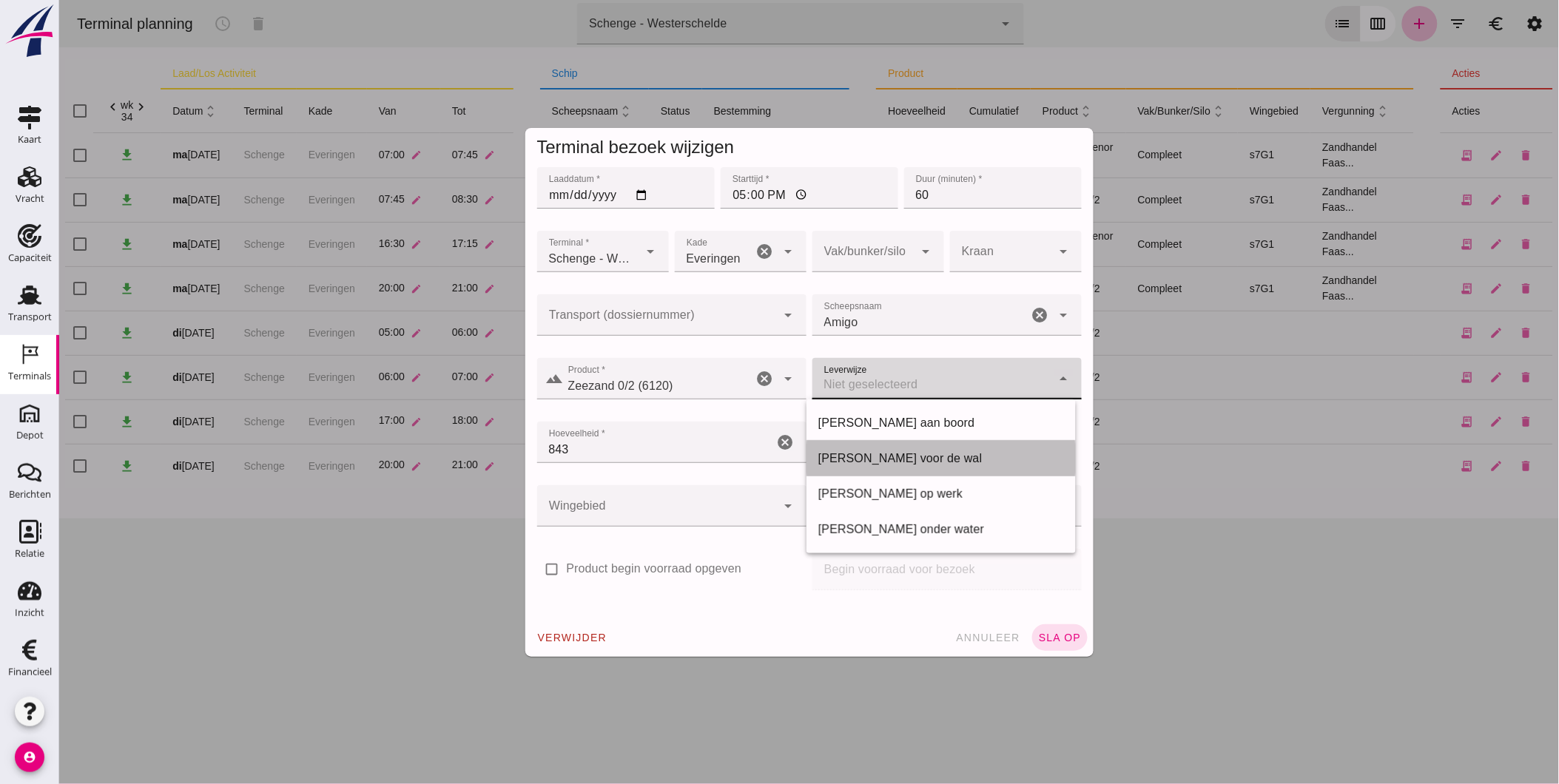
click at [884, 461] on div "Franco voor de wal" at bounding box center [940, 458] width 245 height 18
type input "franco_on_shore"
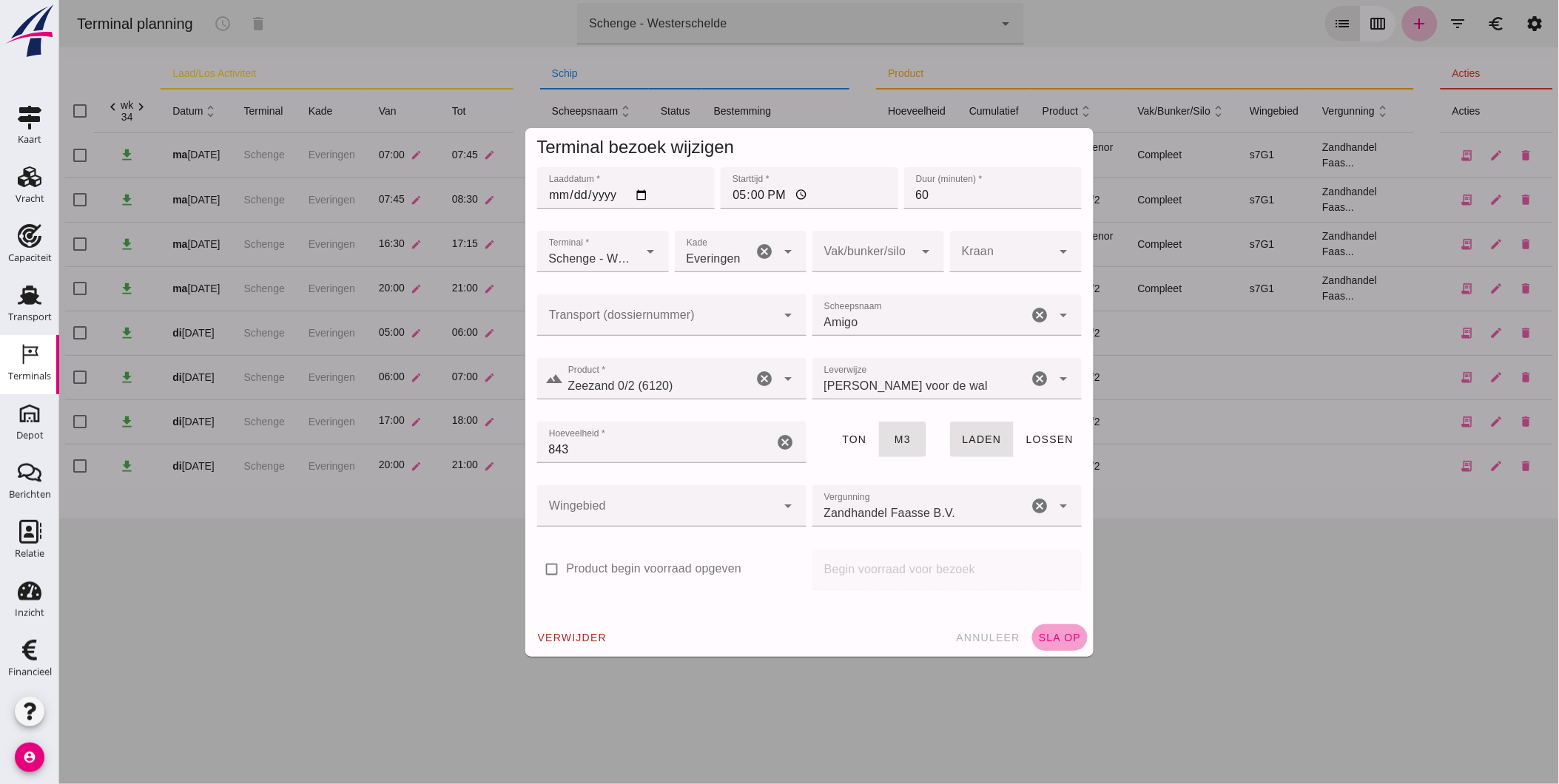
click span "sla op"
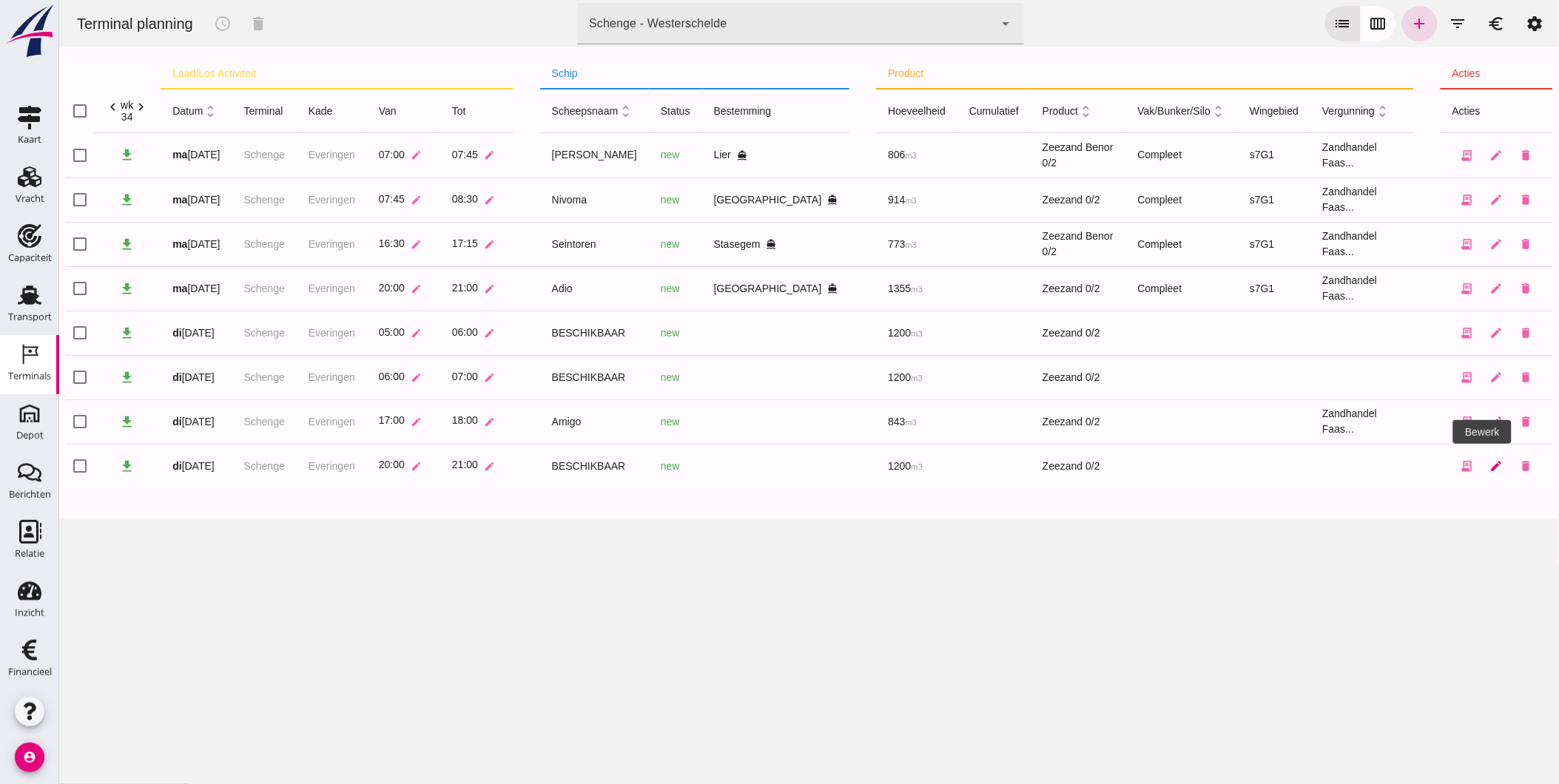
click link "edit"
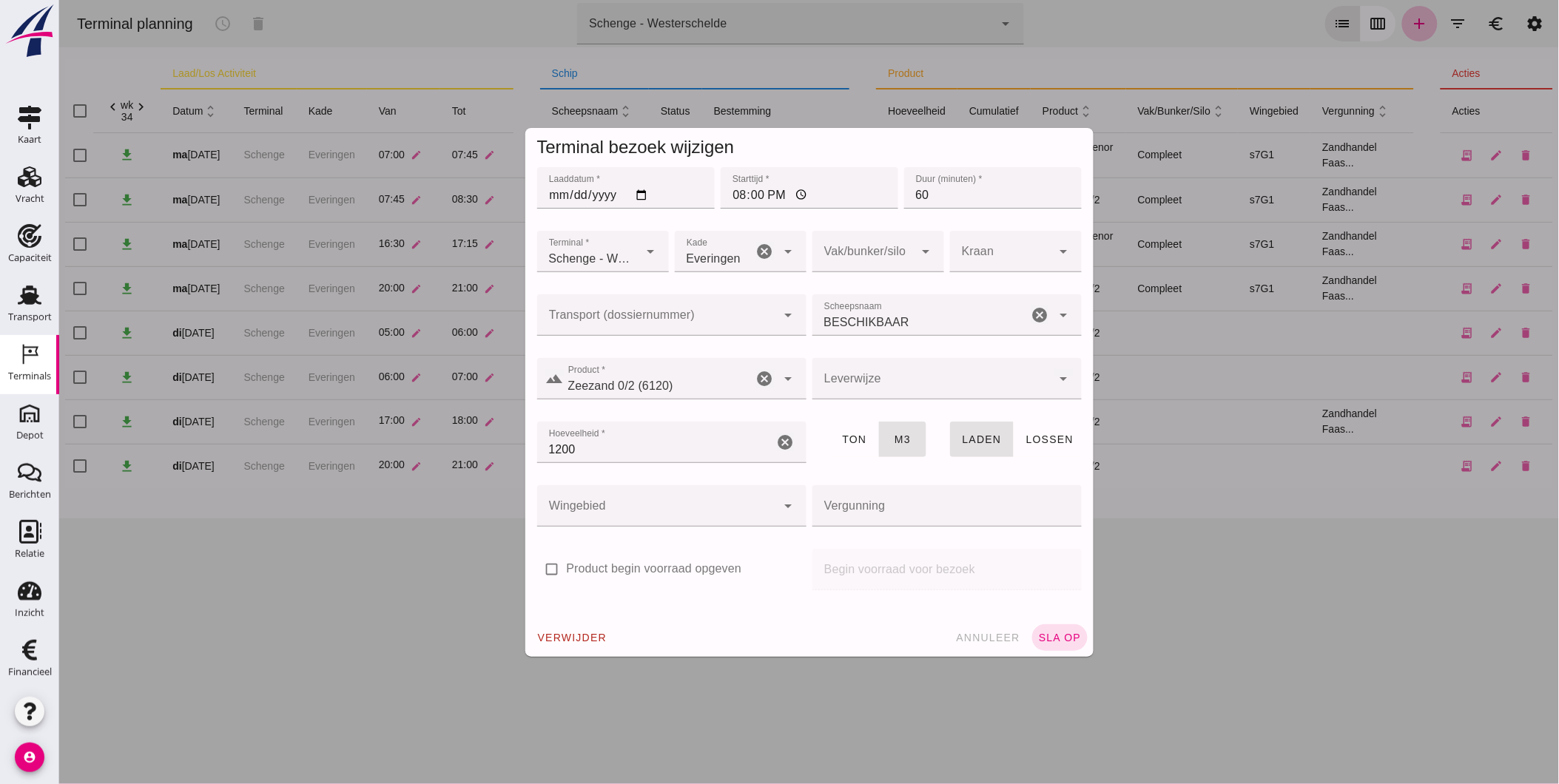
type input "Zandhandel Faasse B.V."
click div
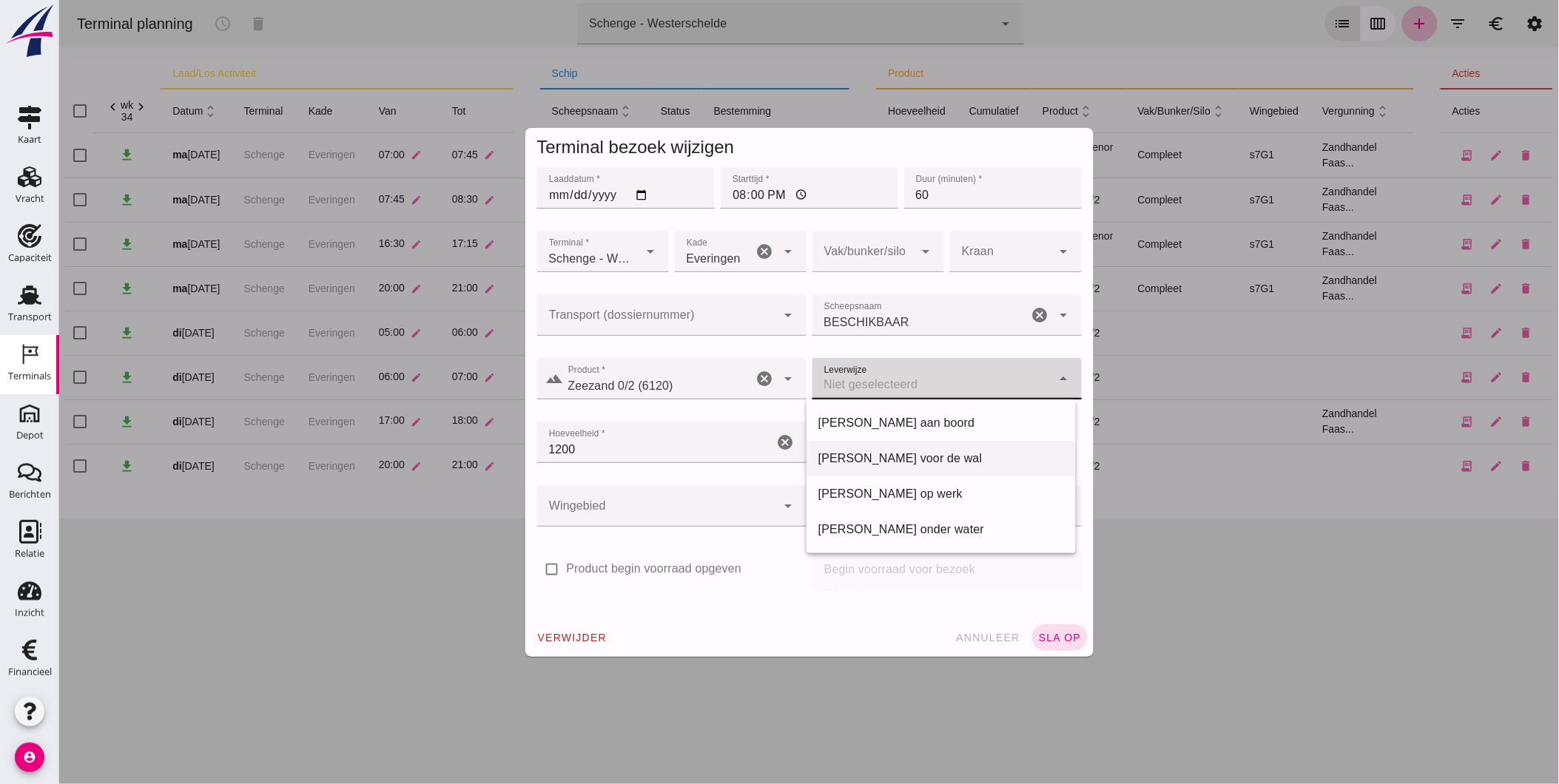
click at [888, 451] on div "Franco voor de wal" at bounding box center [940, 458] width 245 height 18
type input "franco_on_shore"
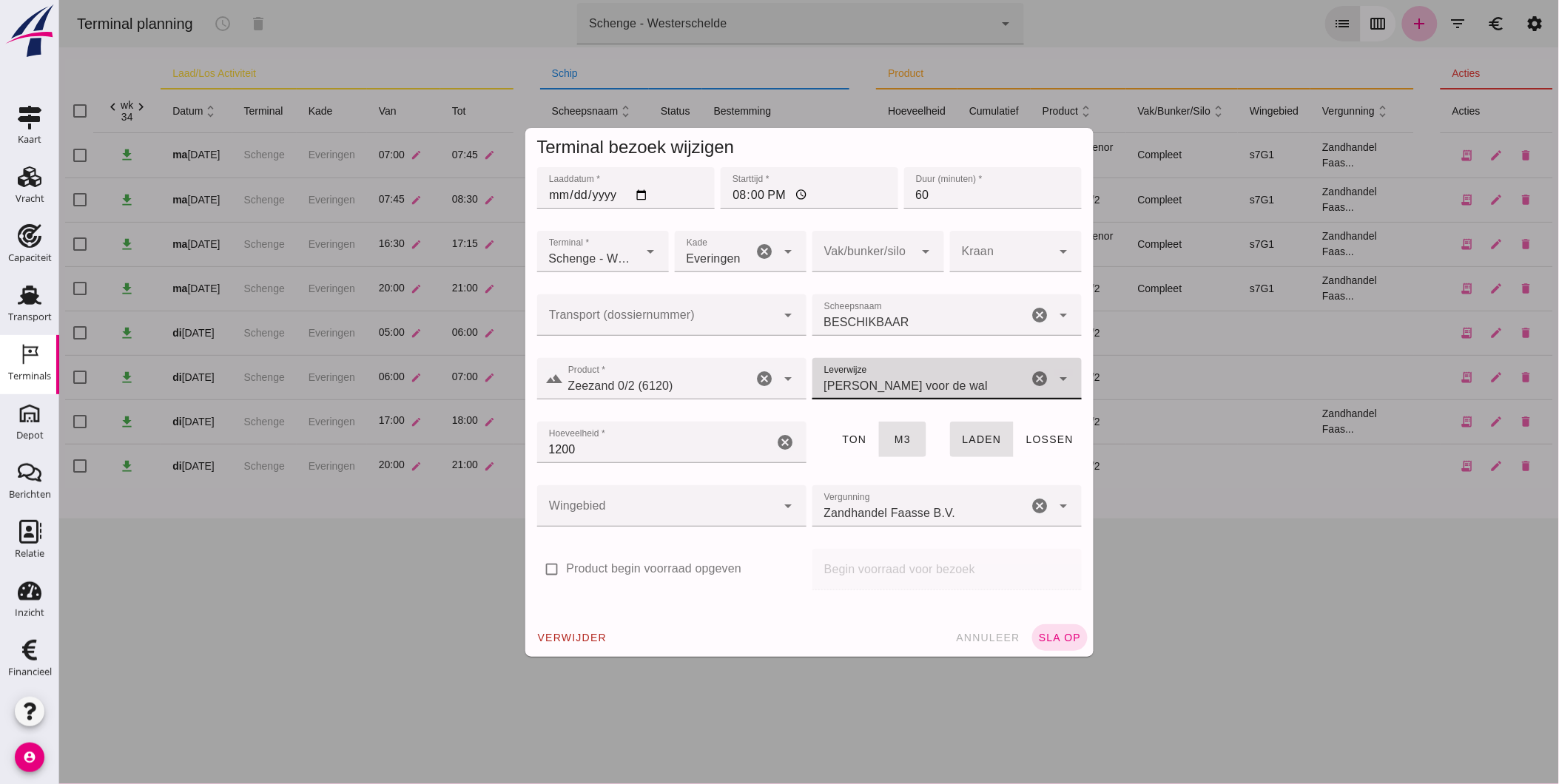
click icon "cancel"
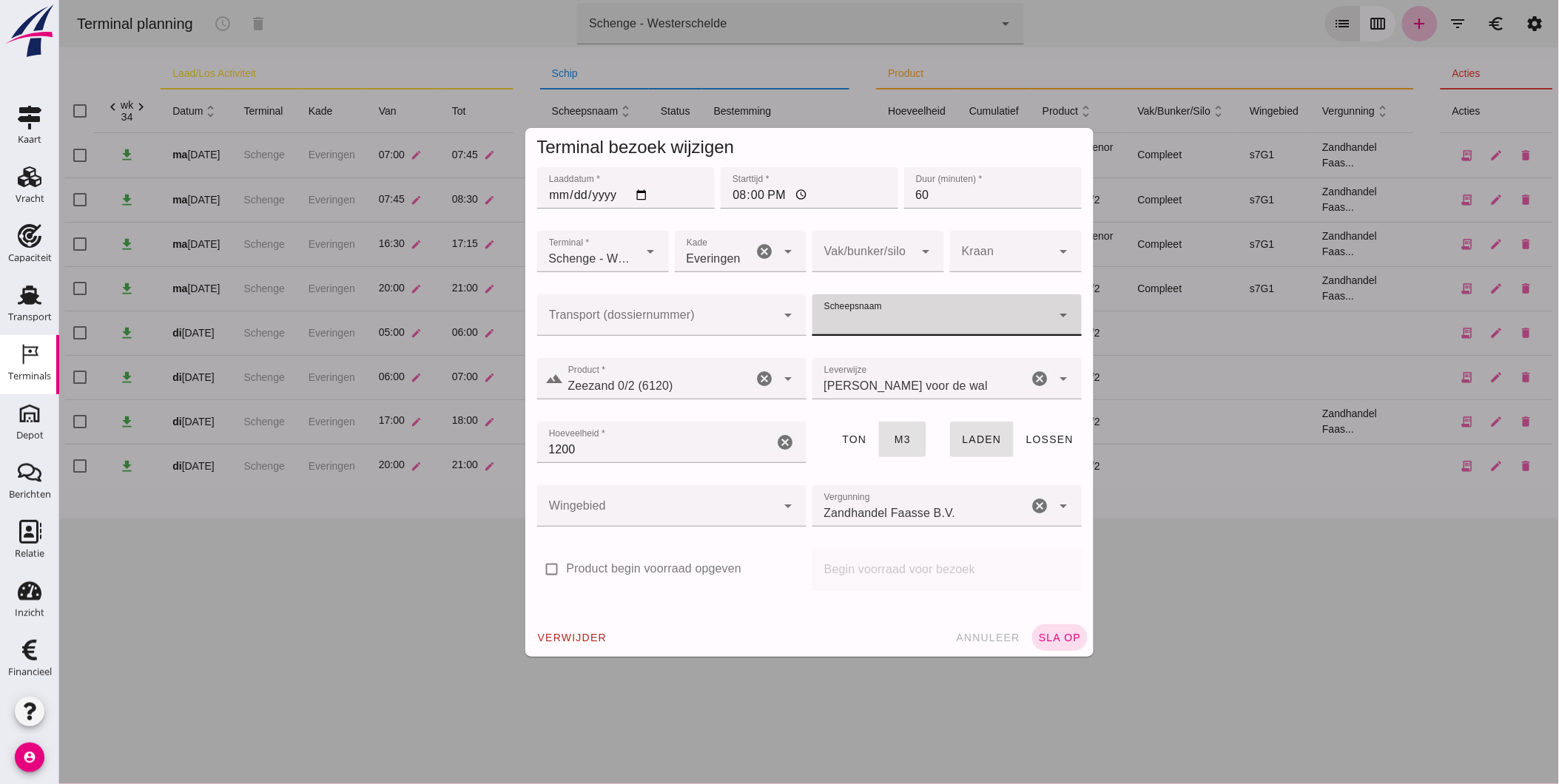
click icon "cancel"
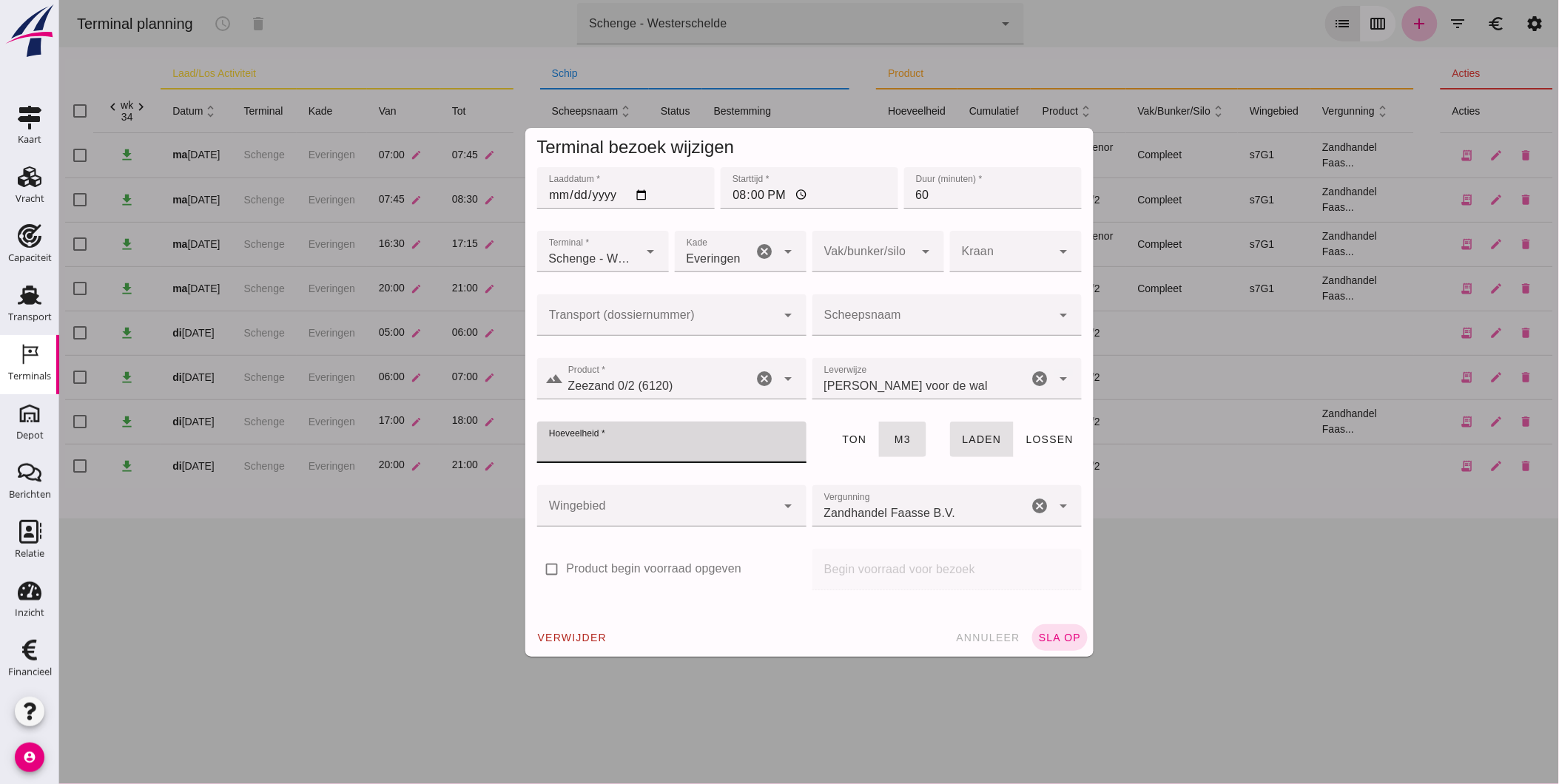
click div
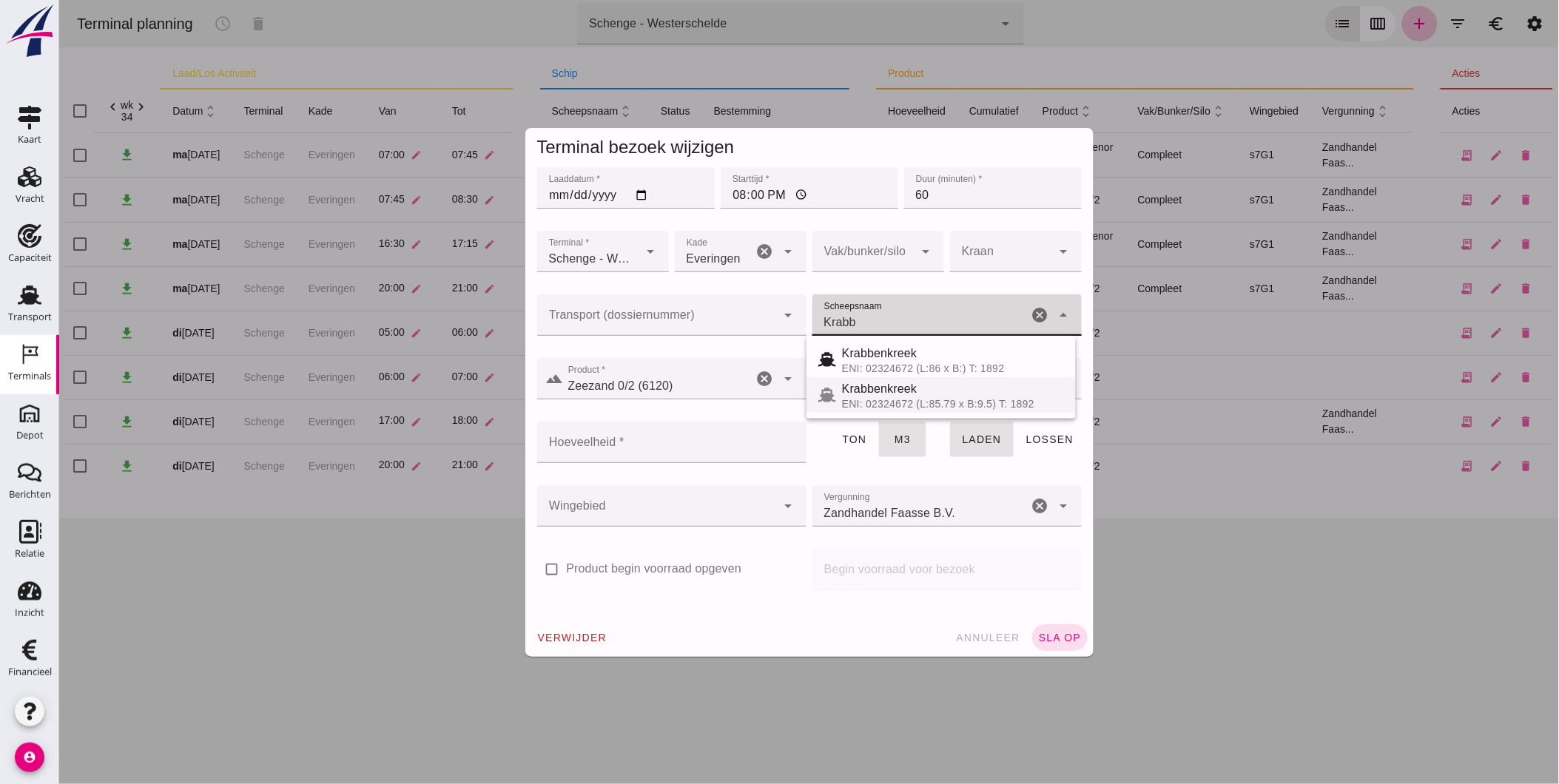
click at [907, 390] on div "Krabbenkreek" at bounding box center [952, 389] width 222 height 18
type input "Krabbenkreek"
type input "1110"
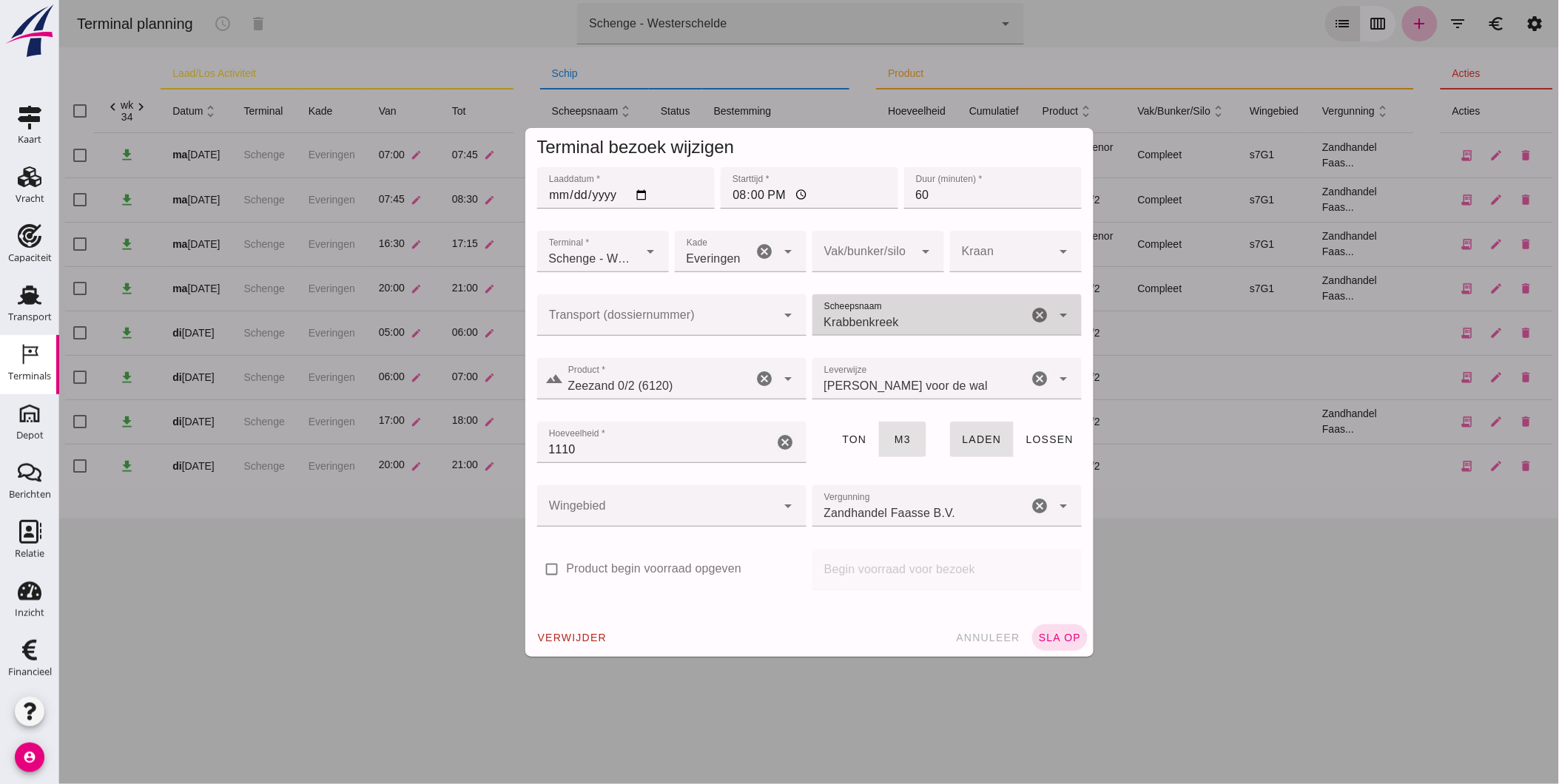
type input "Krabbenkreek"
click div
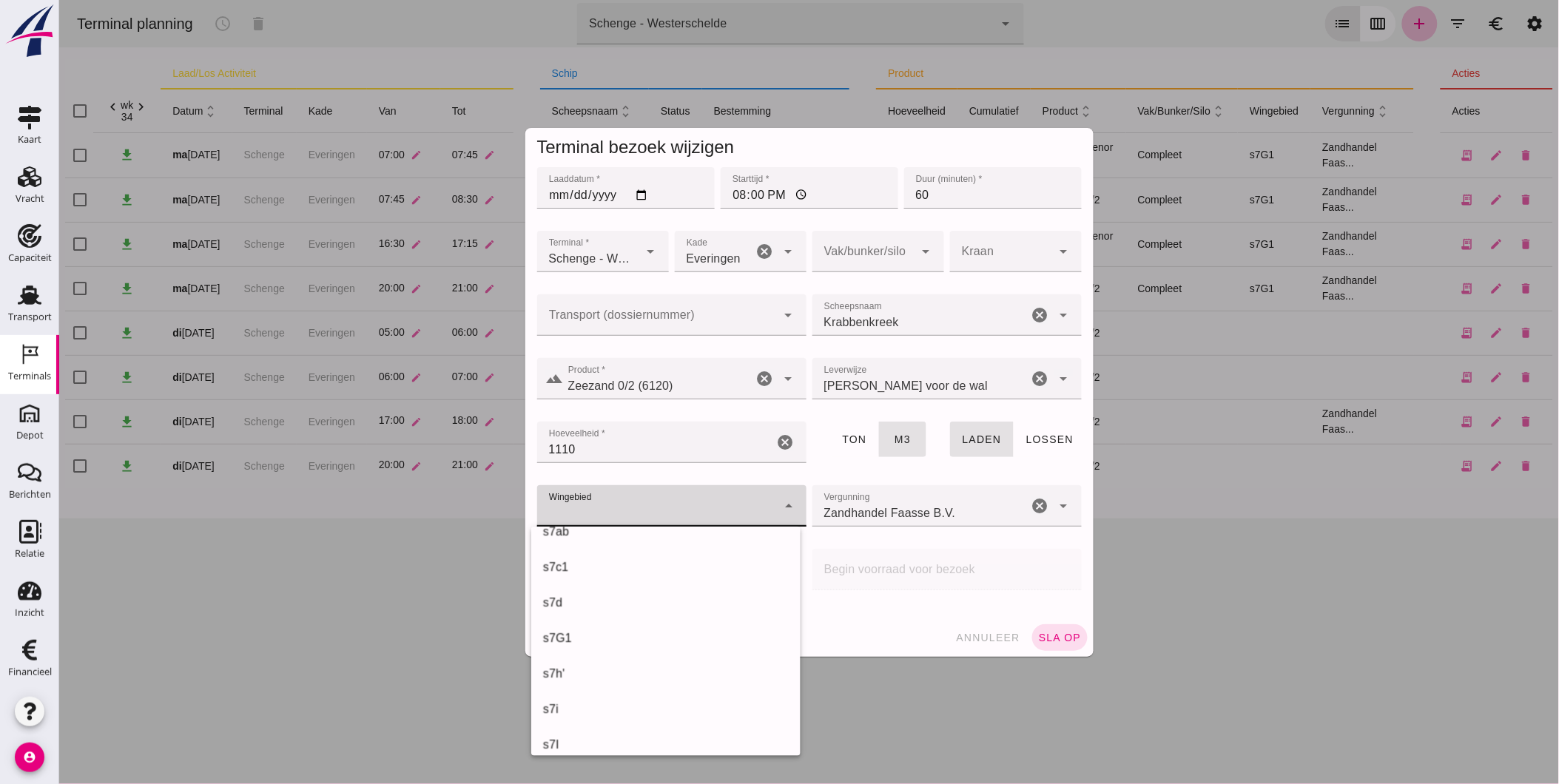
scroll to position [481, 0]
click at [644, 608] on div "s7G1" at bounding box center [665, 602] width 245 height 18
type input "224"
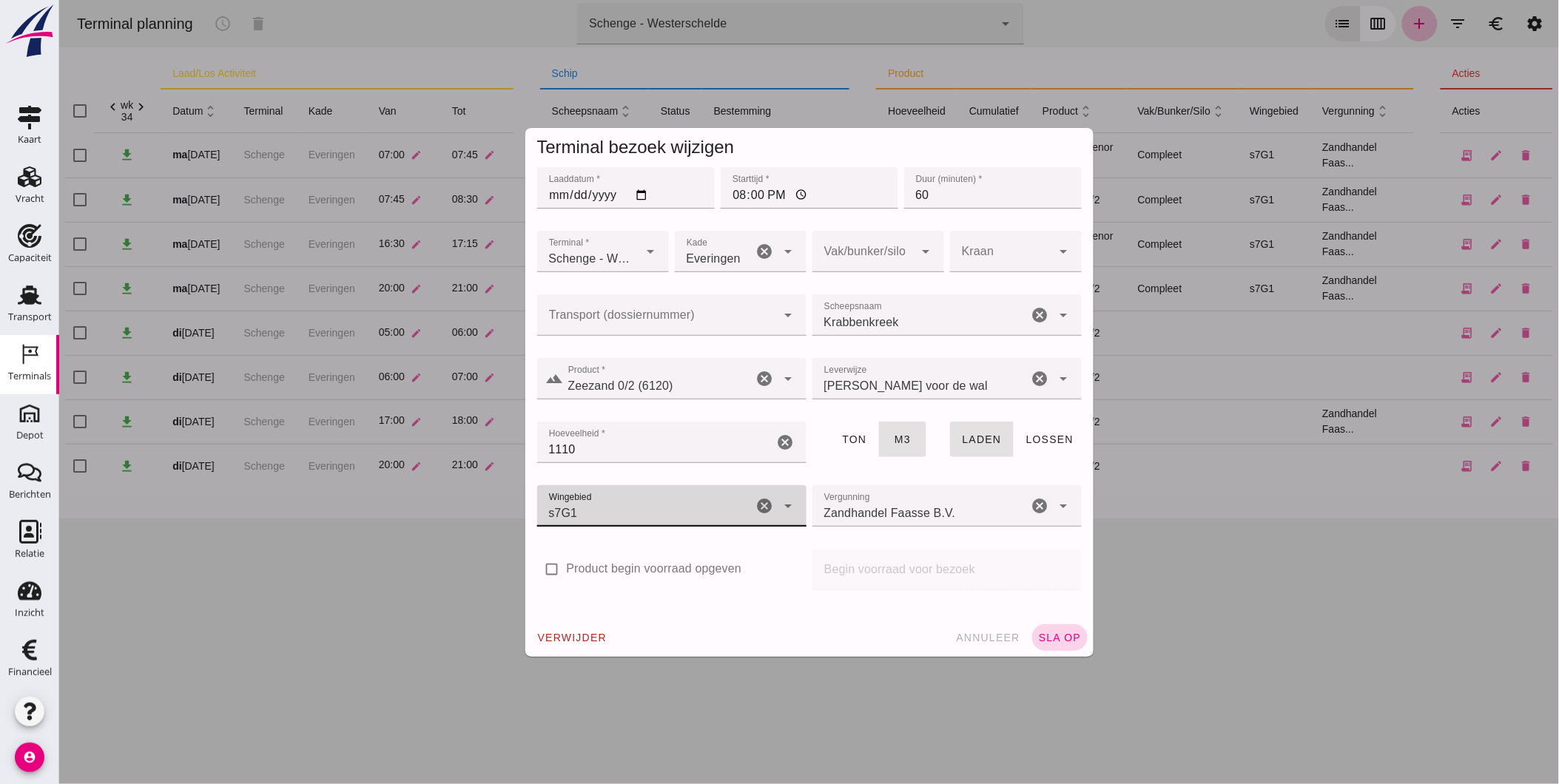
click span "sla op"
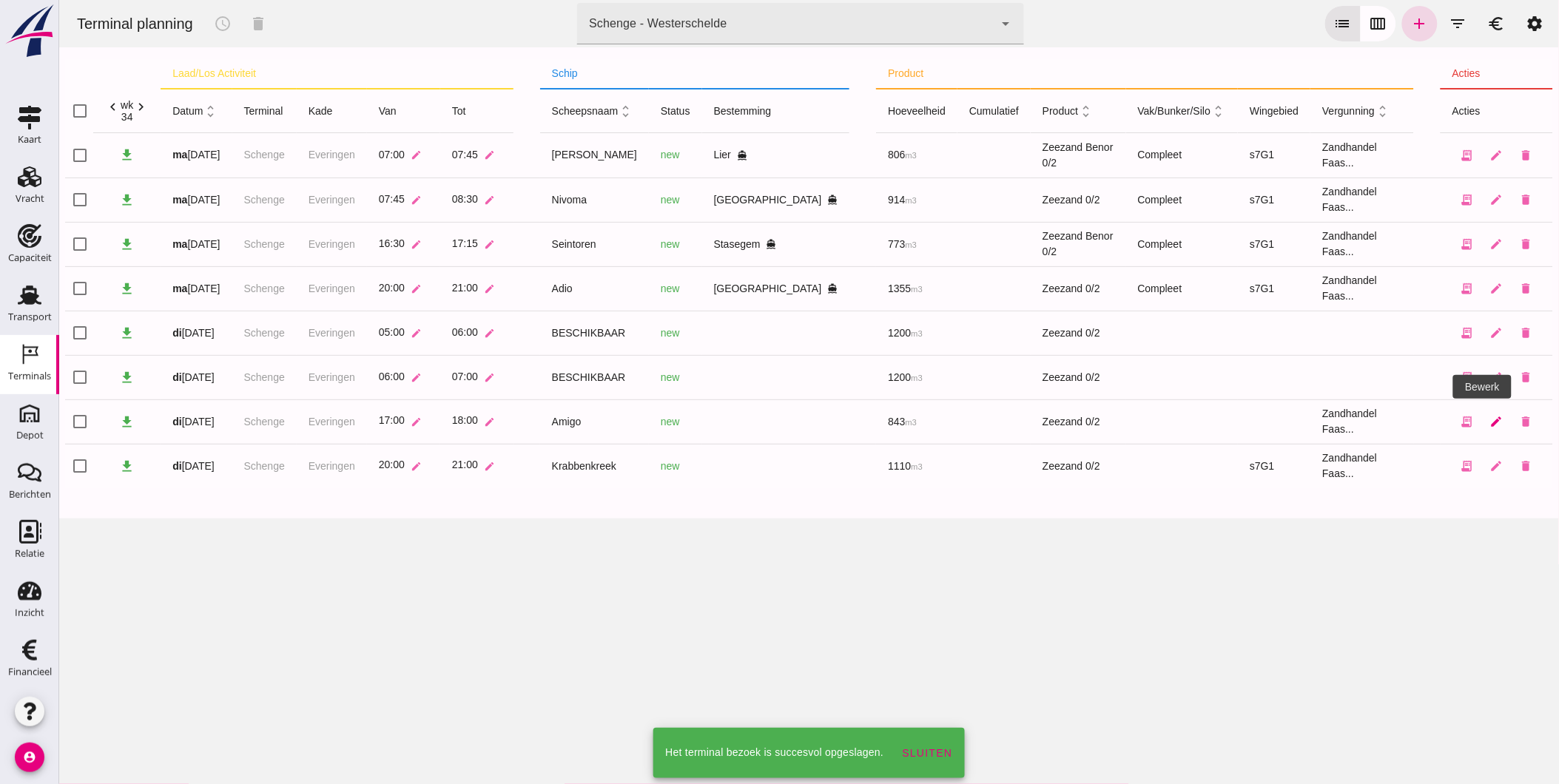
click at [1489, 422] on icon "edit" at bounding box center [1496, 421] width 14 height 14
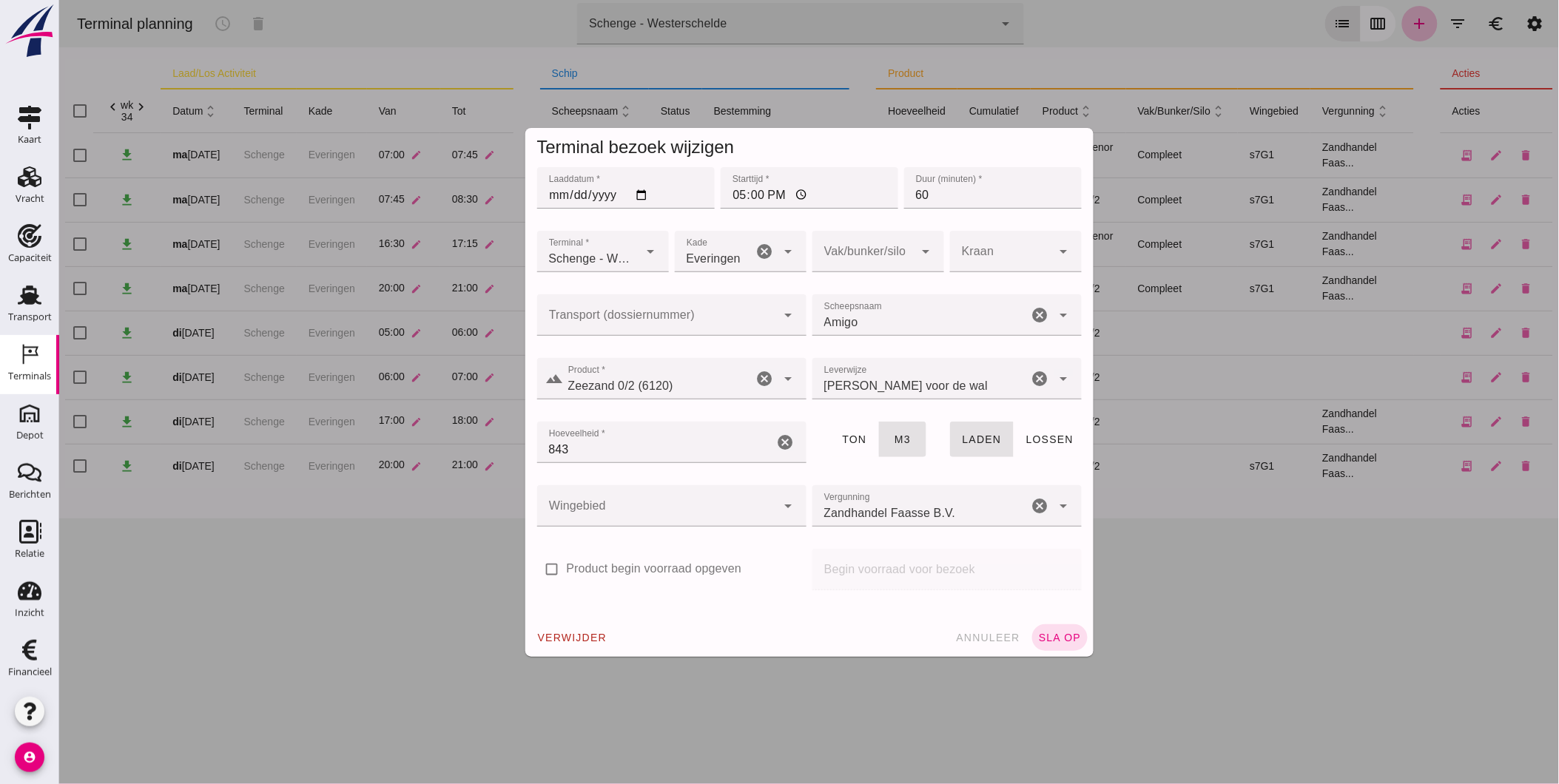
click icon "cancel"
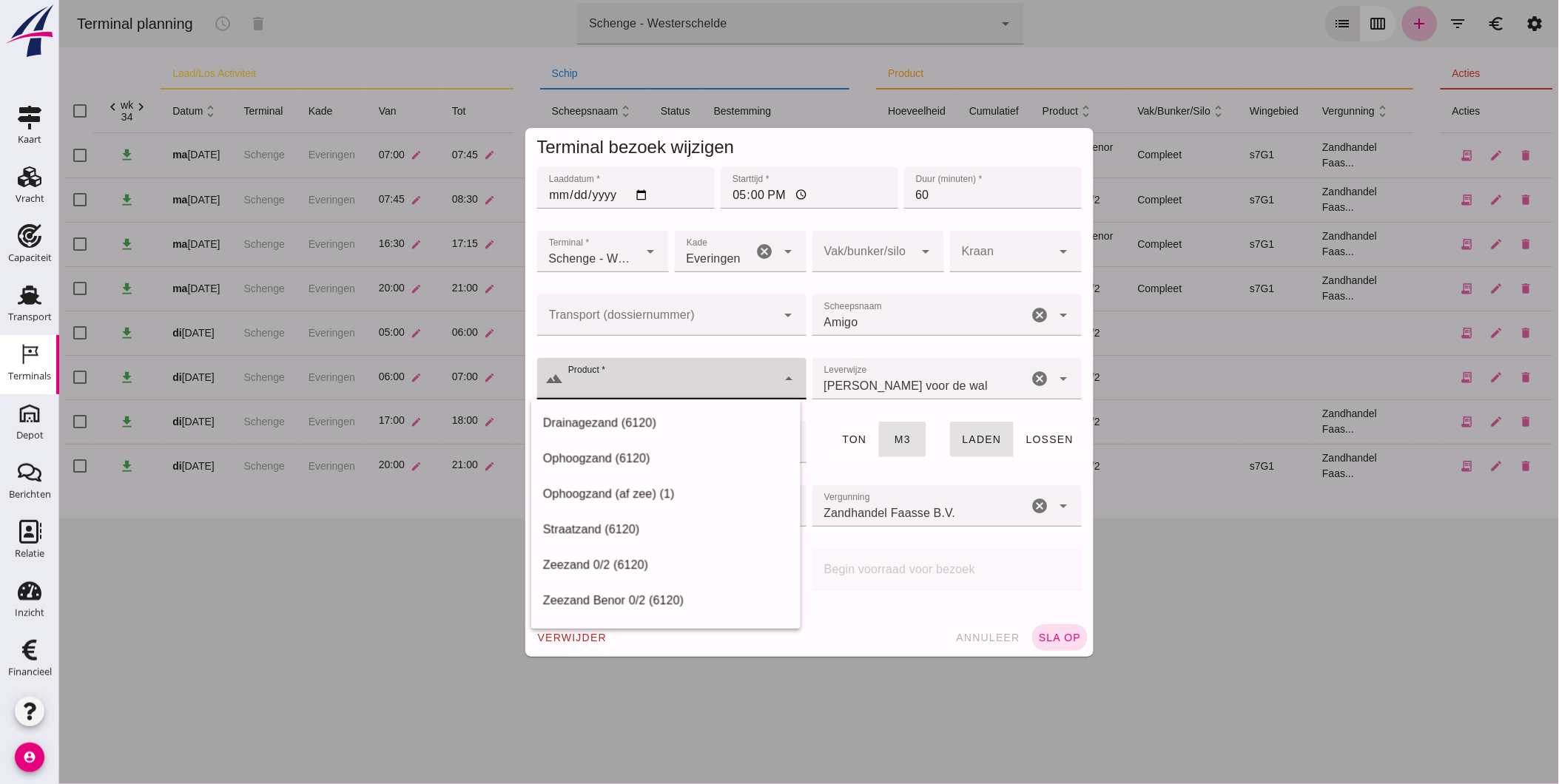
click input "Product *"
click at [659, 429] on div "Drainagezand (6120)" at bounding box center [665, 423] width 245 height 18
type input "Drainagezand (6120)"
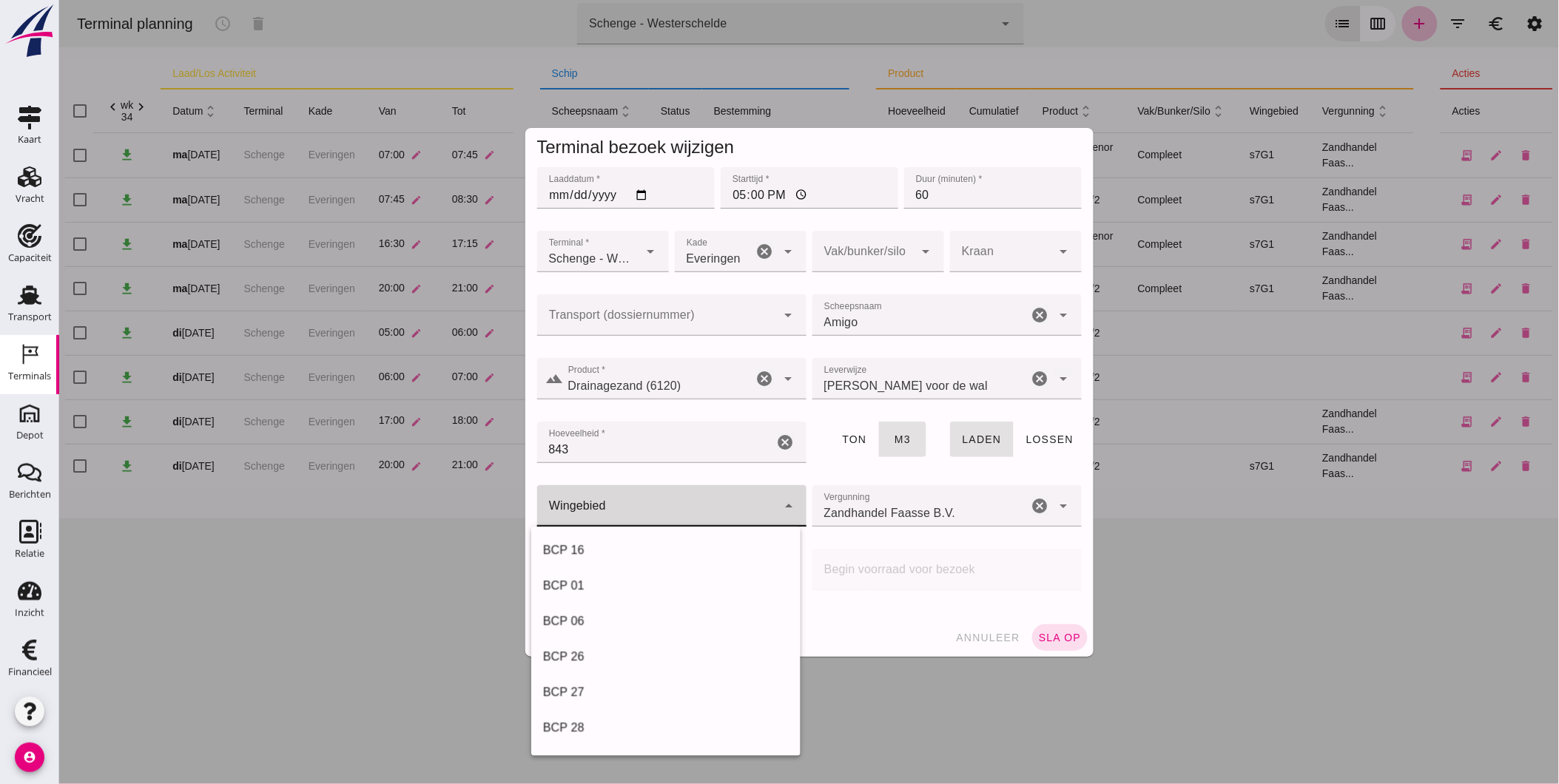
click div
click at [673, 554] on div "s7G1" at bounding box center [665, 550] width 245 height 18
type input "224"
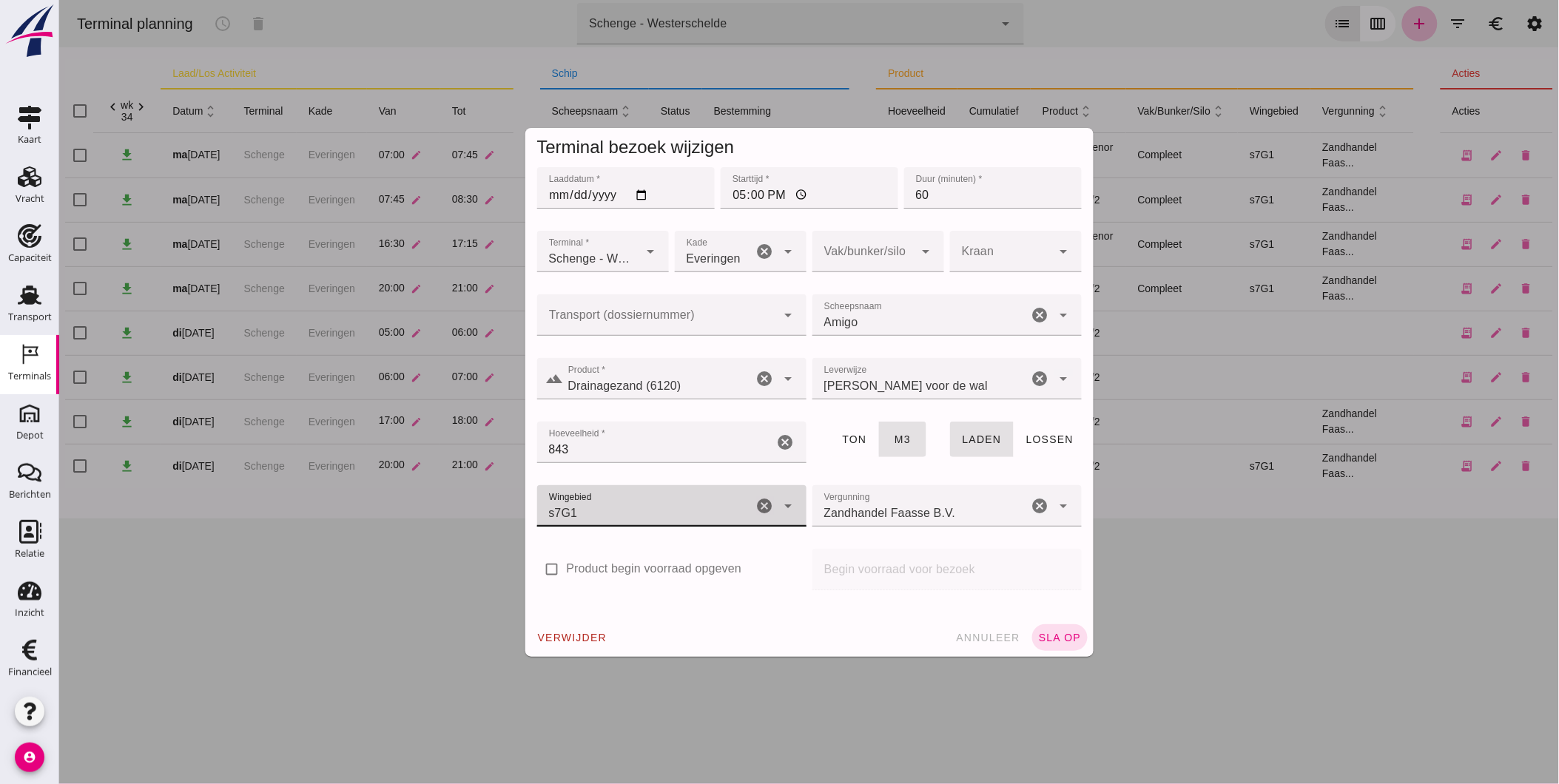
click div
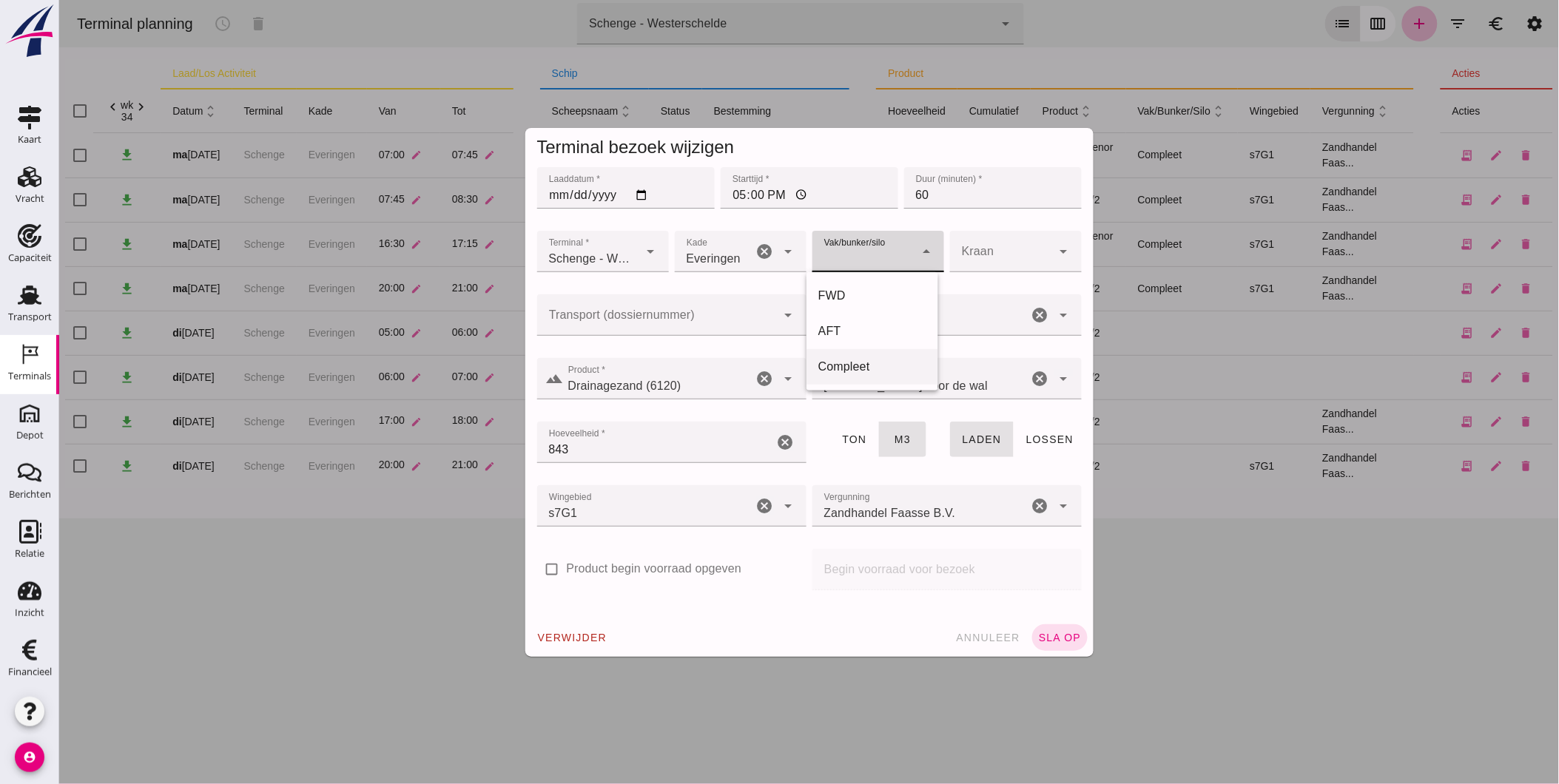
click at [871, 374] on div "Compleet" at bounding box center [871, 367] width 108 height 18
type input "291"
click span "sla op"
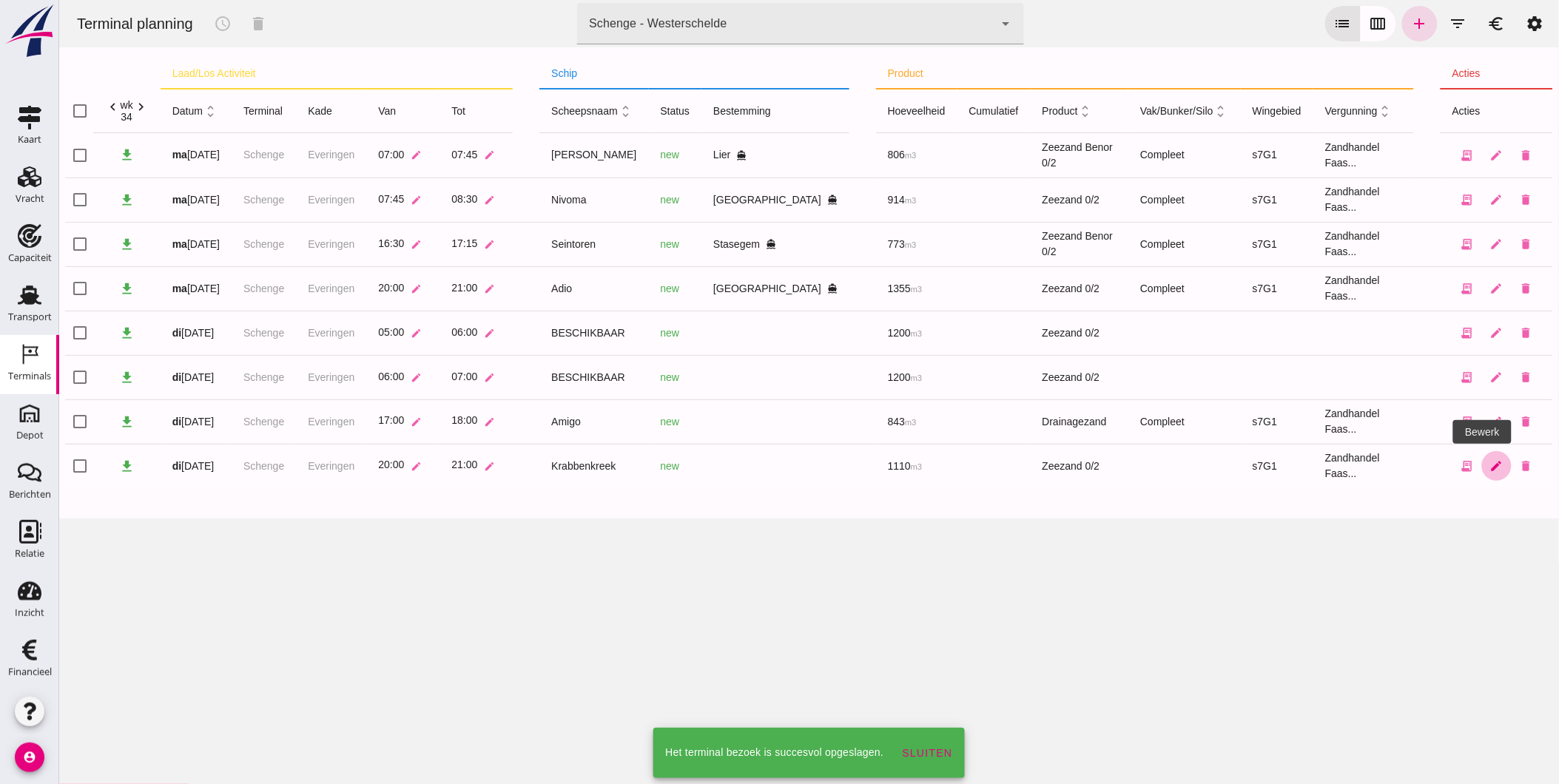
click at [1489, 466] on icon "edit" at bounding box center [1496, 466] width 14 height 14
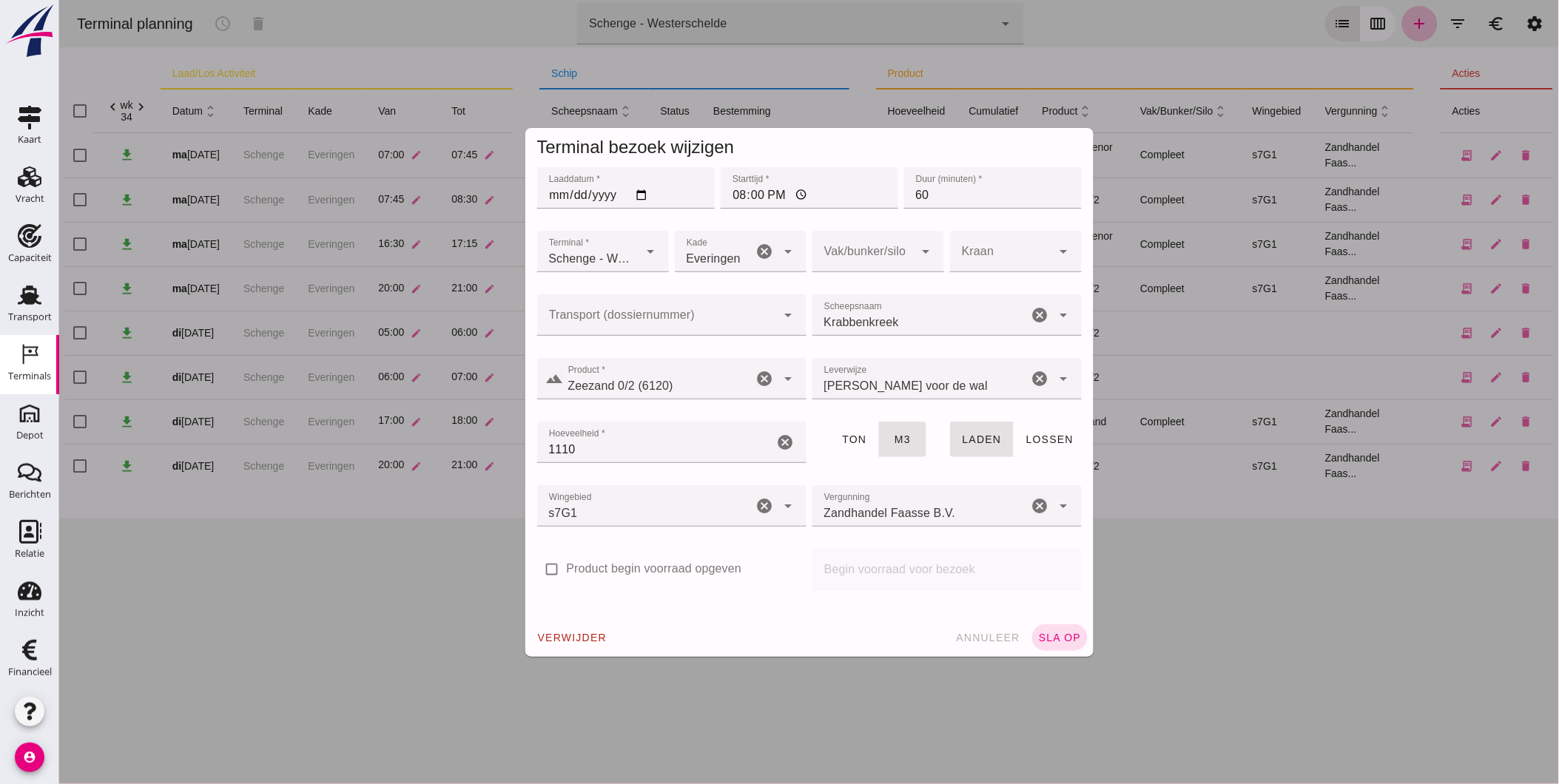
click div
click at [852, 368] on div "Compleet" at bounding box center [871, 367] width 108 height 18
type input "291"
click at [776, 588] on div "check_box_outline_blank Product begin voorraad opgeven" at bounding box center [671, 577] width 275 height 63
click span "sla op"
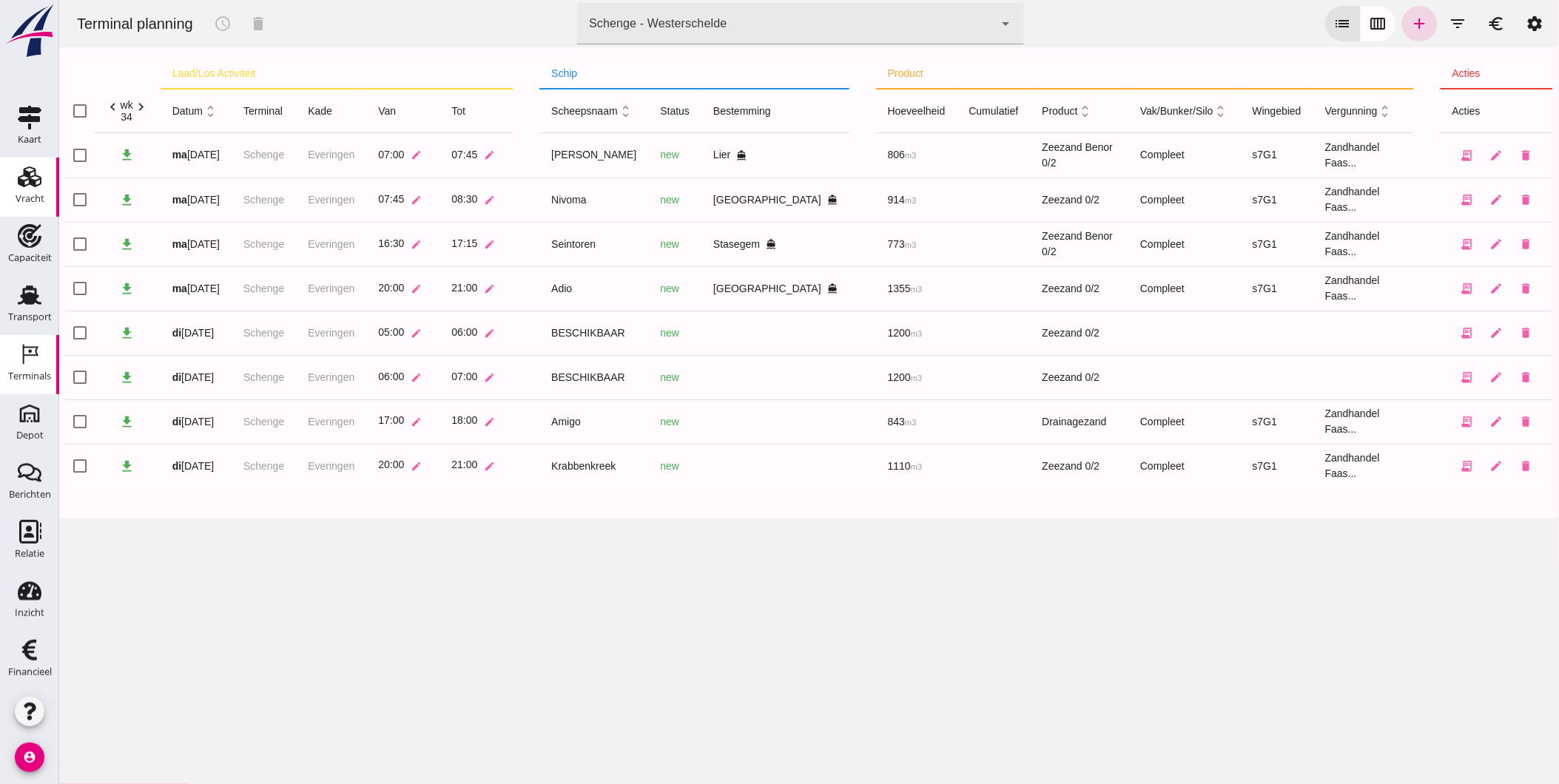
click at [17, 189] on div "Vracht" at bounding box center [30, 198] width 29 height 20
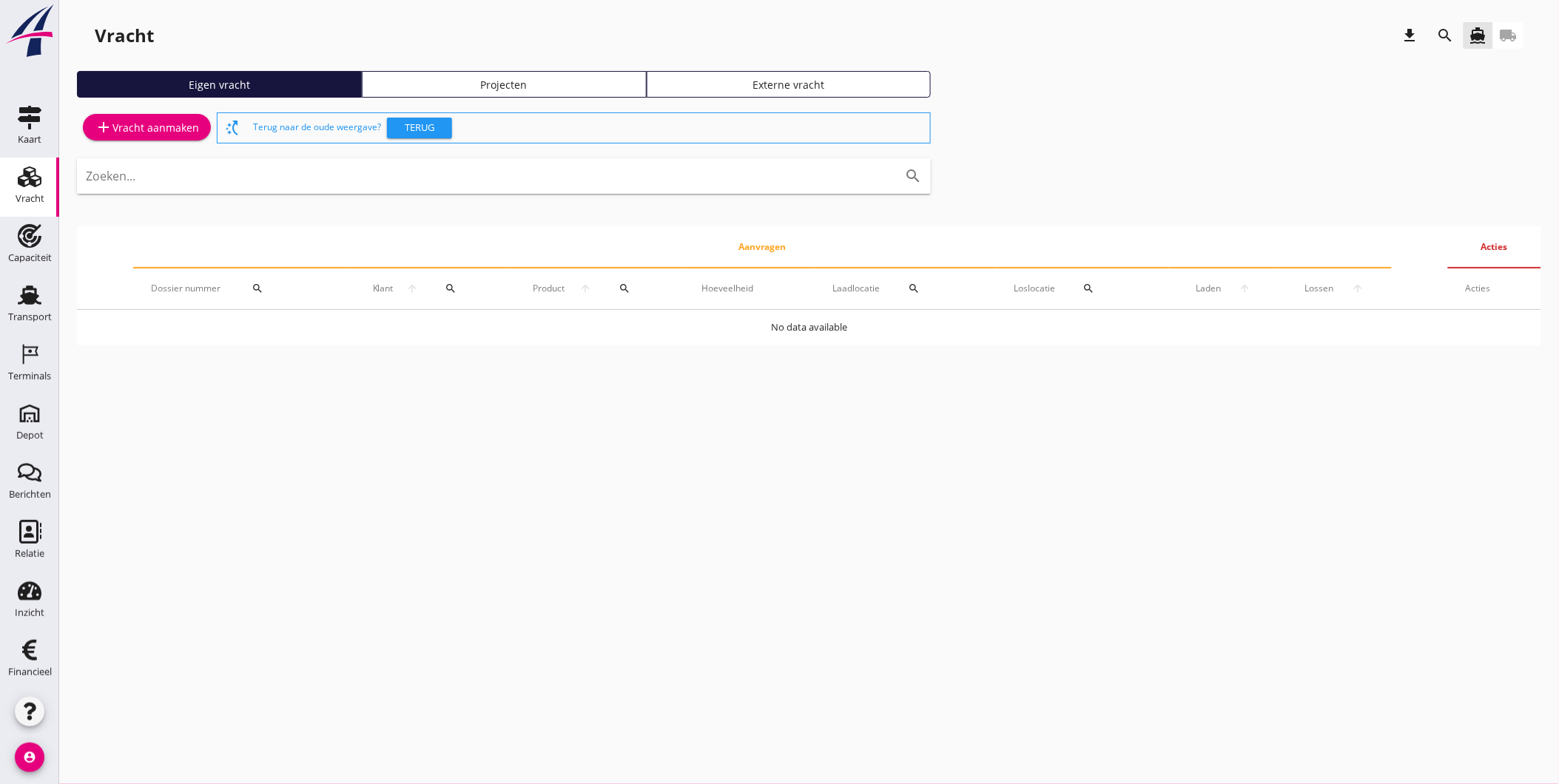
click at [27, 762] on icon "account_circle" at bounding box center [29, 757] width 29 height 29
click at [69, 750] on icon "logout" at bounding box center [63, 751] width 29 height 29
click at [26, 312] on div "Transport" at bounding box center [29, 321] width 44 height 20
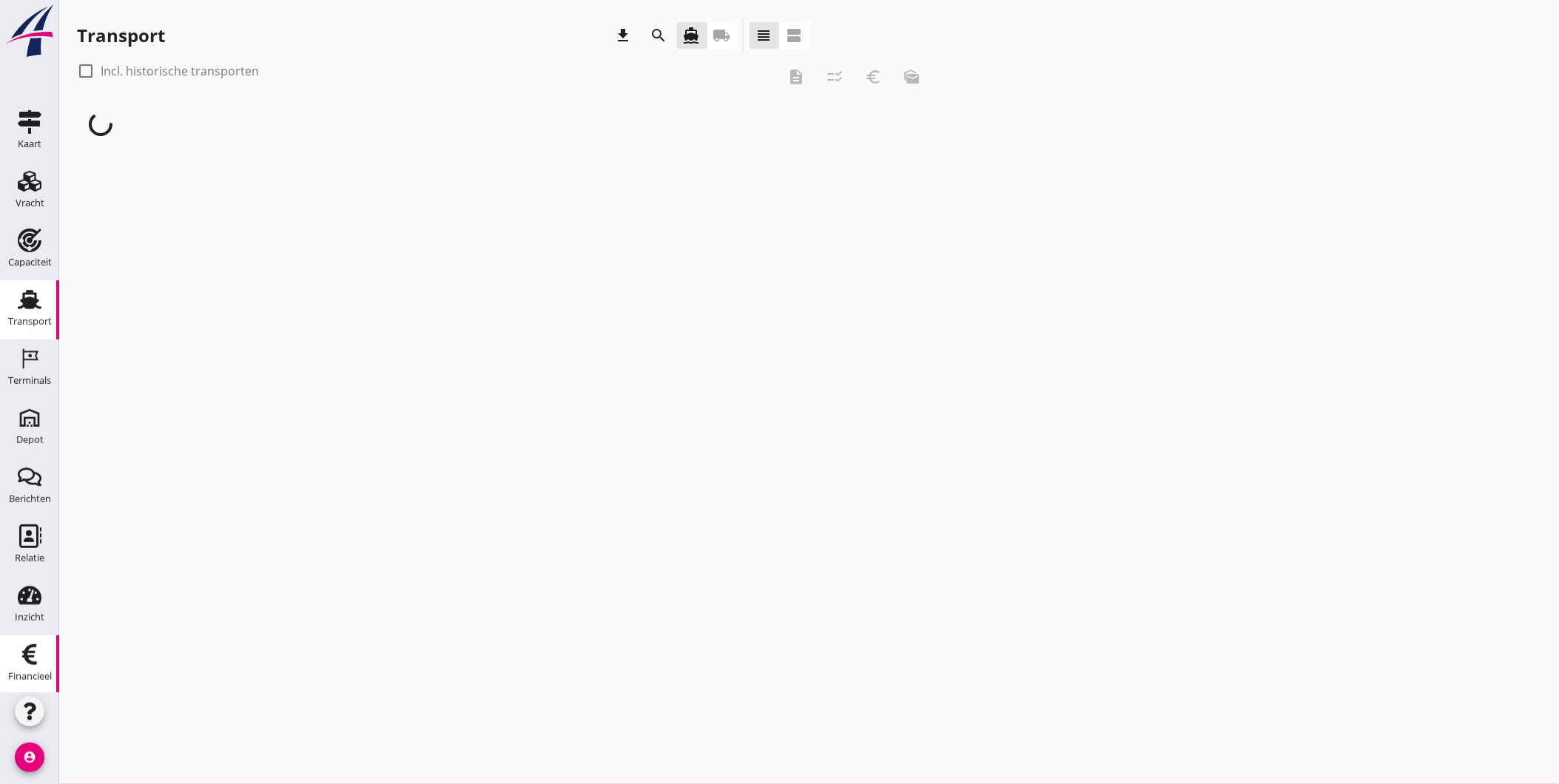
click at [26, 649] on icon "Financieel" at bounding box center [29, 655] width 23 height 23
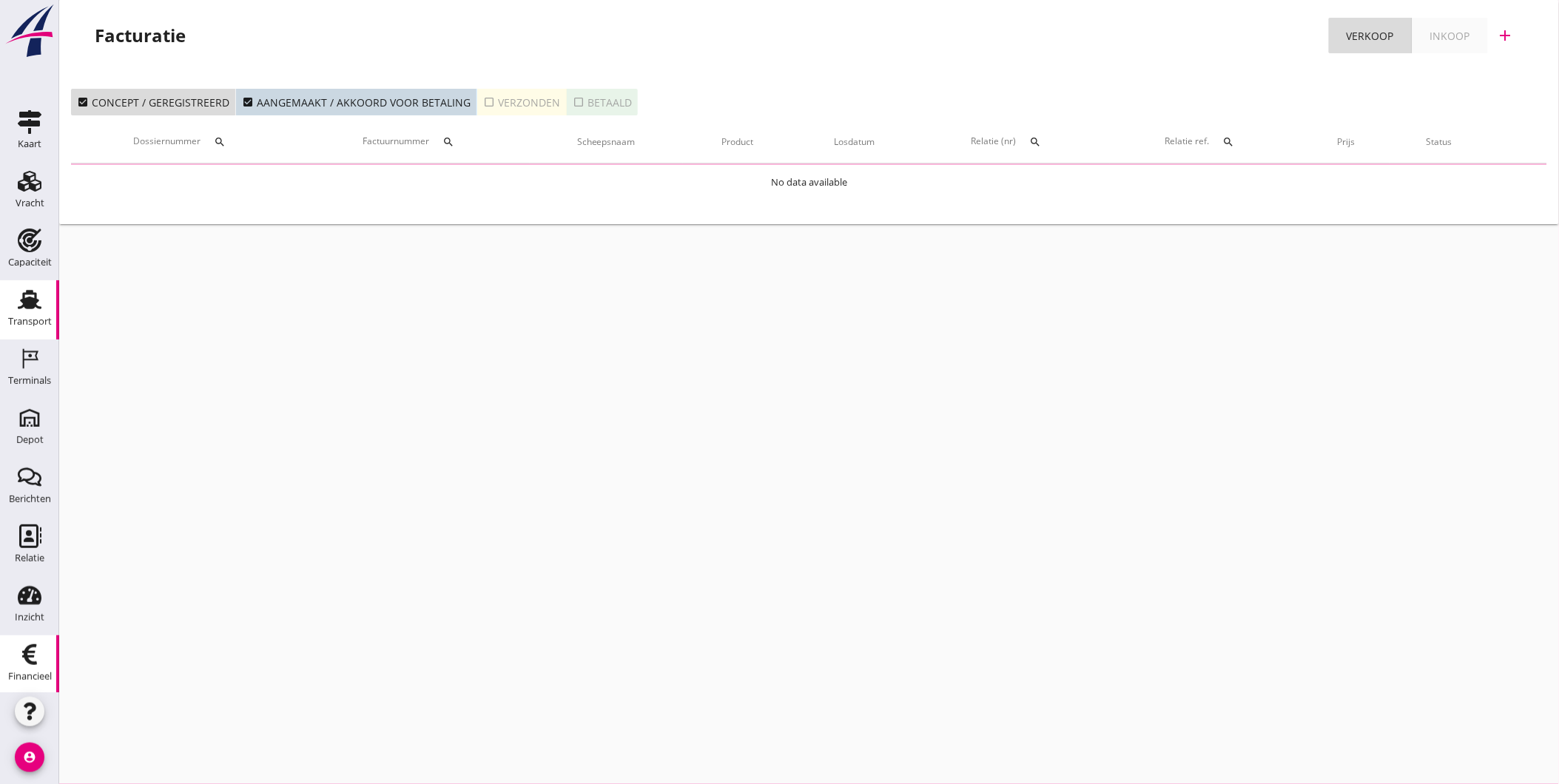
click at [19, 301] on use at bounding box center [29, 300] width 23 height 19
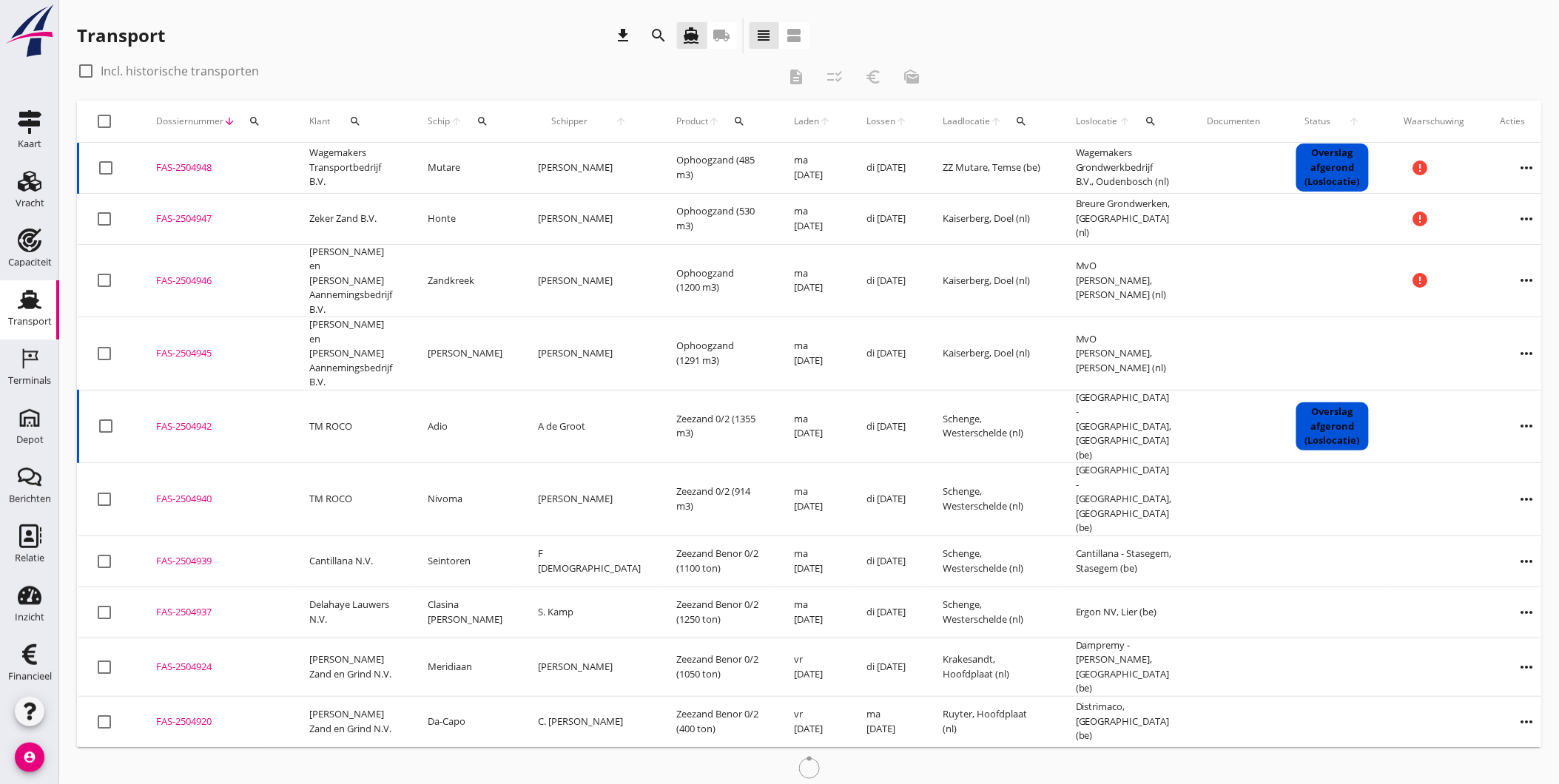
click at [212, 65] on label "Incl. historische transporten" at bounding box center [179, 70] width 159 height 15
checkbox input "true"
click at [489, 124] on icon "search" at bounding box center [482, 122] width 12 height 12
click at [515, 170] on input "Zoek op (scheeps)naam" at bounding box center [559, 164] width 154 height 23
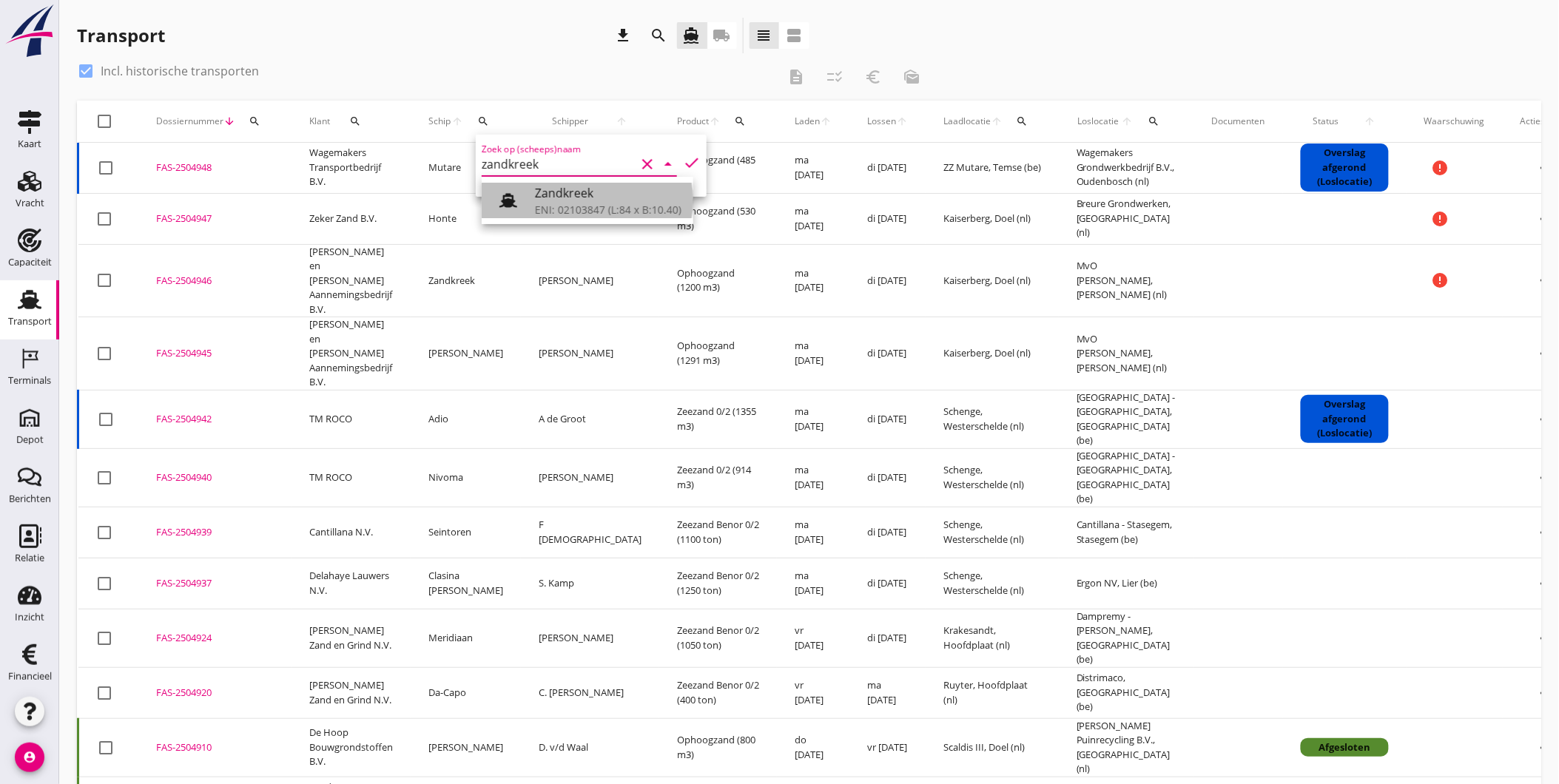
click at [526, 196] on div at bounding box center [514, 200] width 42 height 29
click at [686, 160] on icon "check" at bounding box center [692, 162] width 18 height 18
type input "Zandkreek"
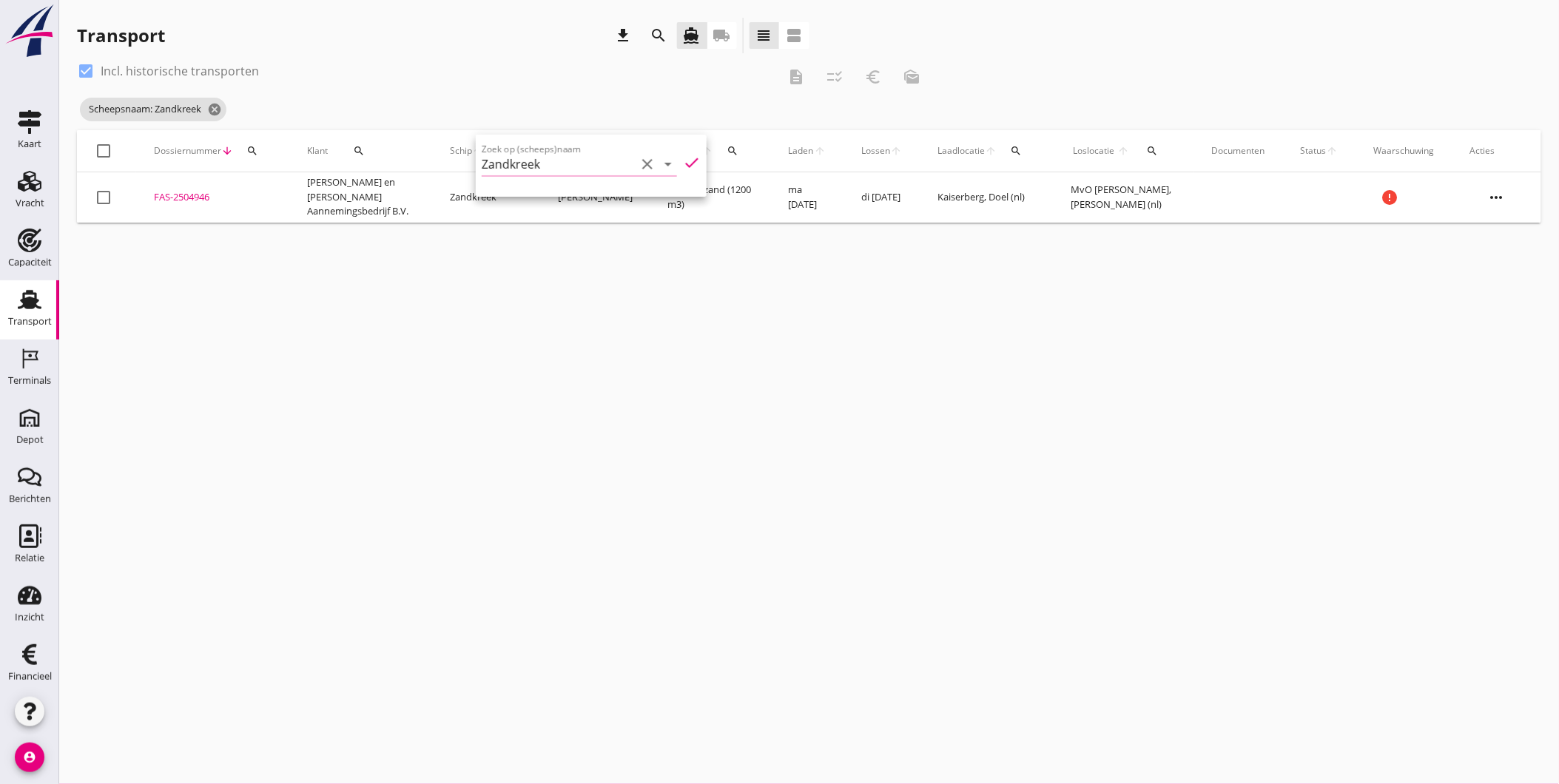
click at [513, 83] on div "check_box Incl. historische transporten description checklist_rtl euro_symbol m…" at bounding box center [503, 77] width 853 height 35
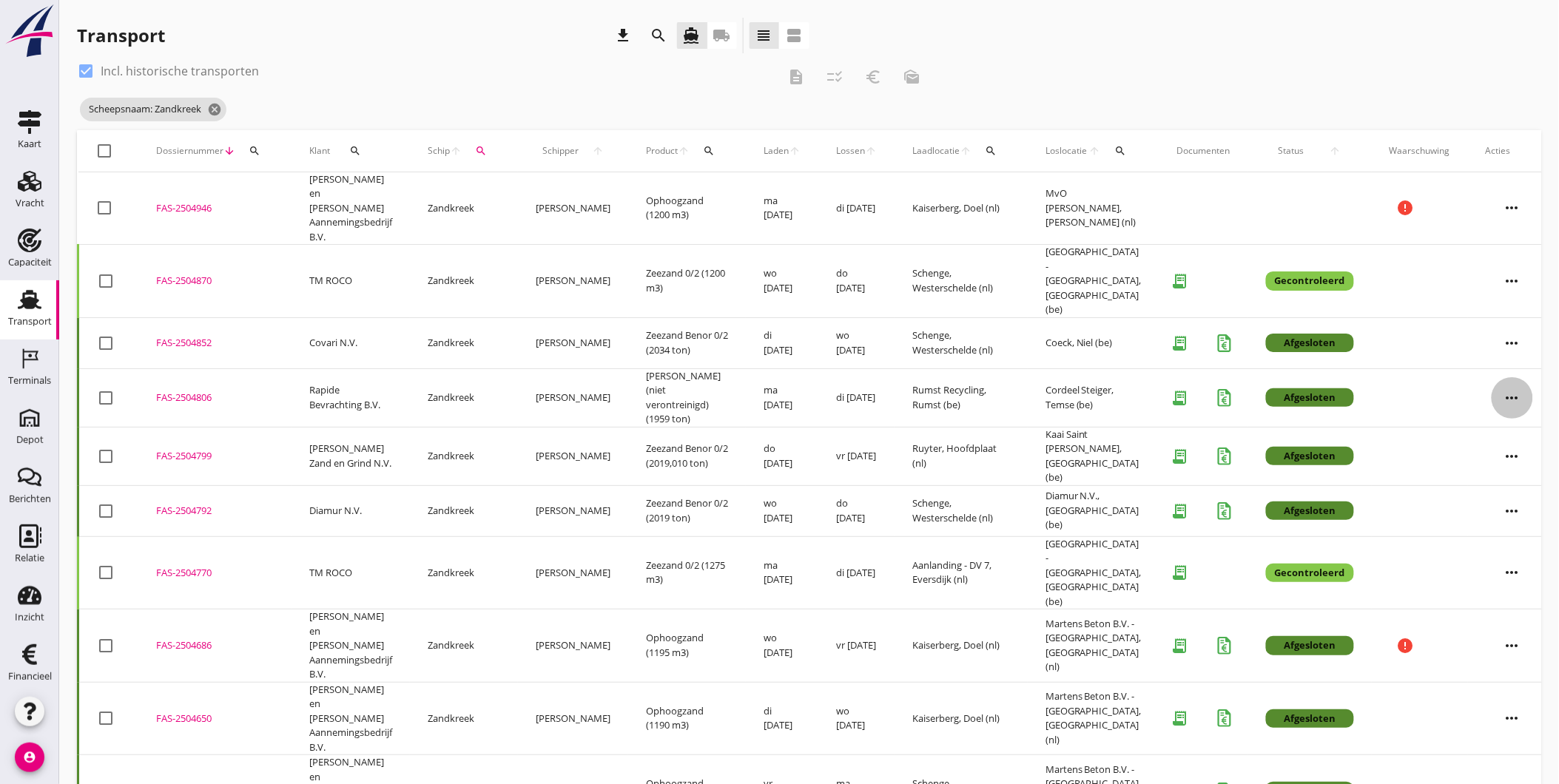
click at [1511, 377] on icon "more_horiz" at bounding box center [1511, 398] width 42 height 42
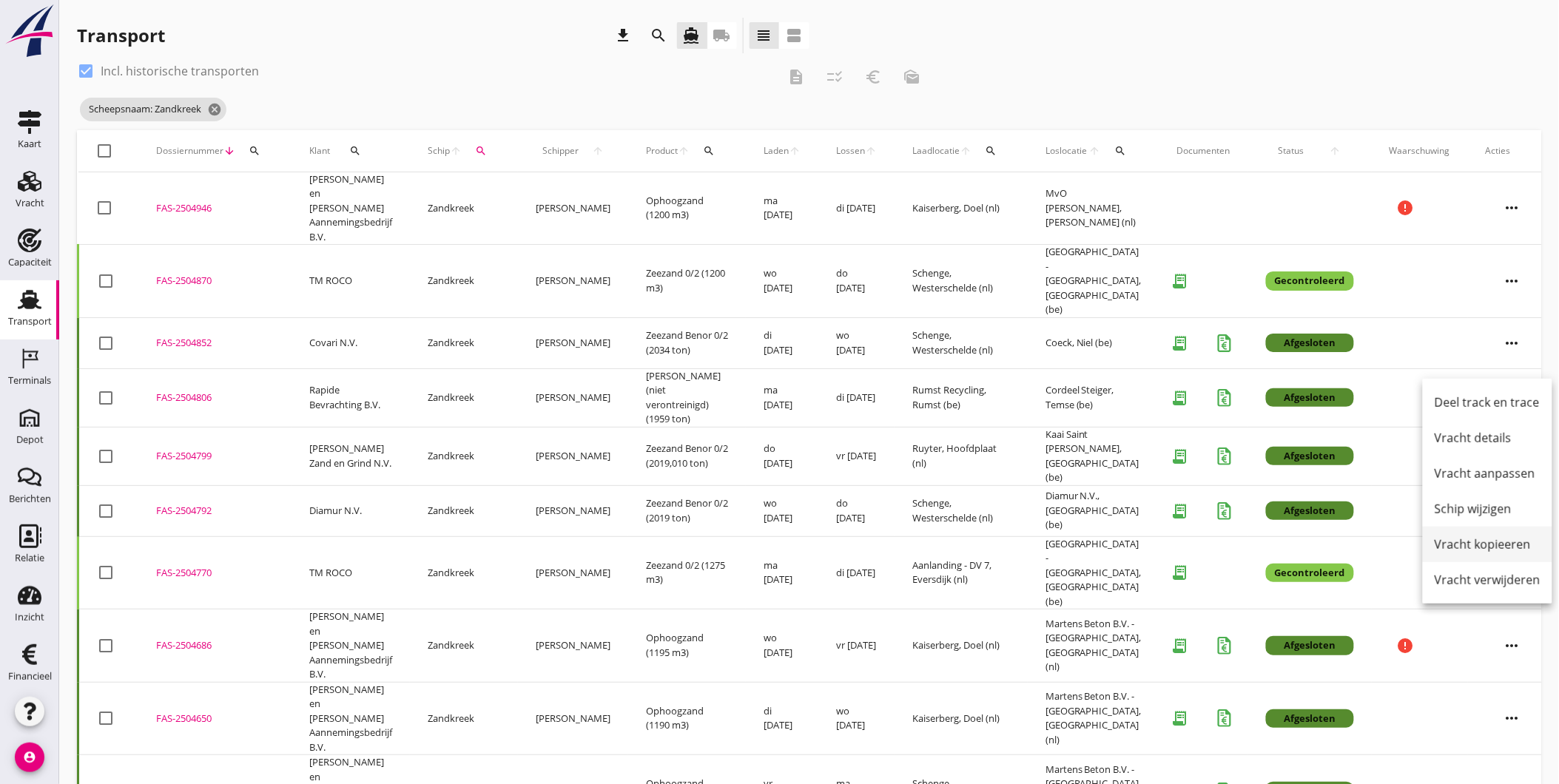
click at [1498, 548] on div "Vracht kopieeren" at bounding box center [1487, 544] width 106 height 18
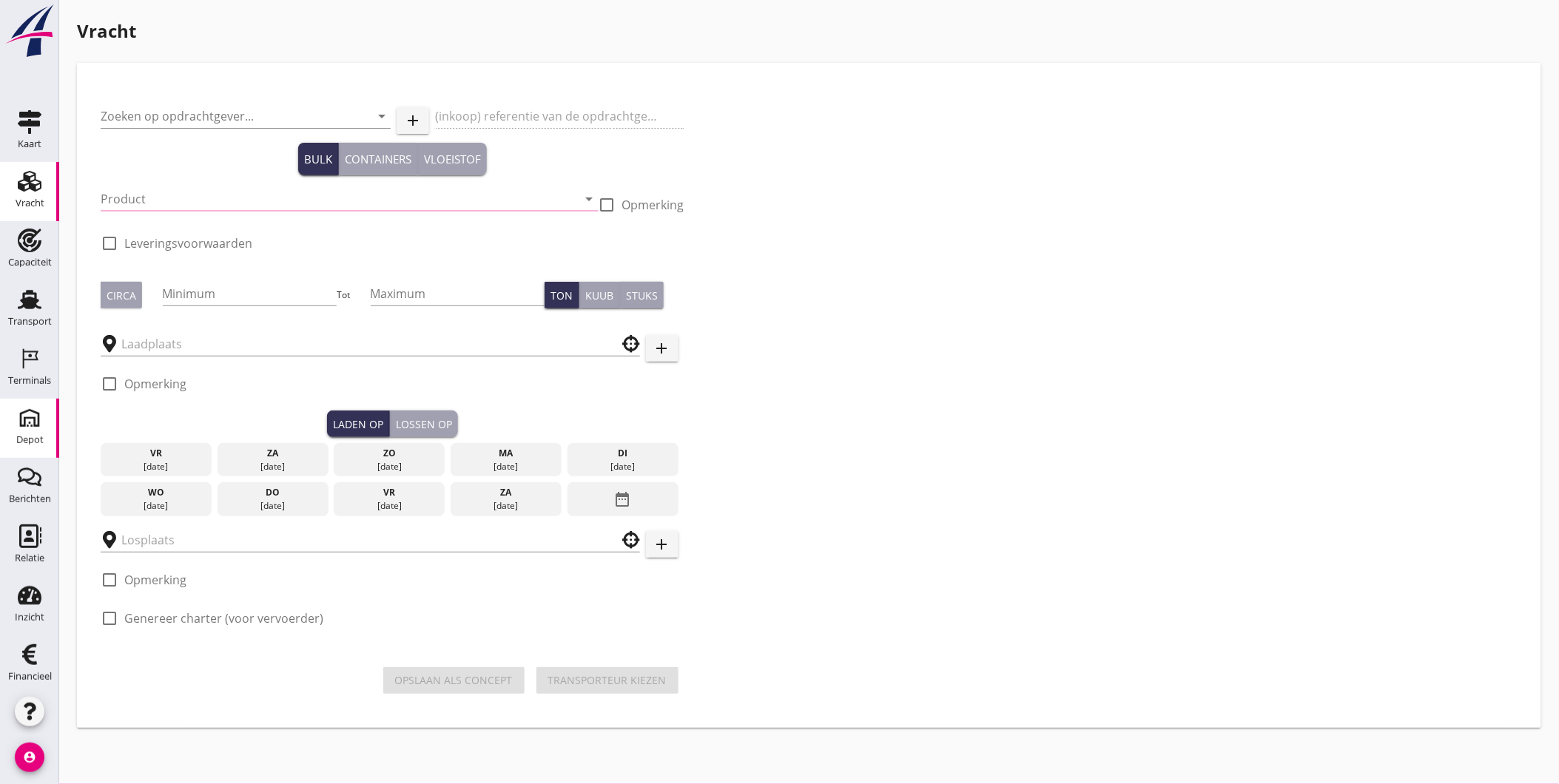
type input "Rapide Bevrachting B.V."
type input "Vracht Rumst - Temse"
type input "Grond (niet verontreinigd) (6395)"
type input "2100"
checkbox input "true"
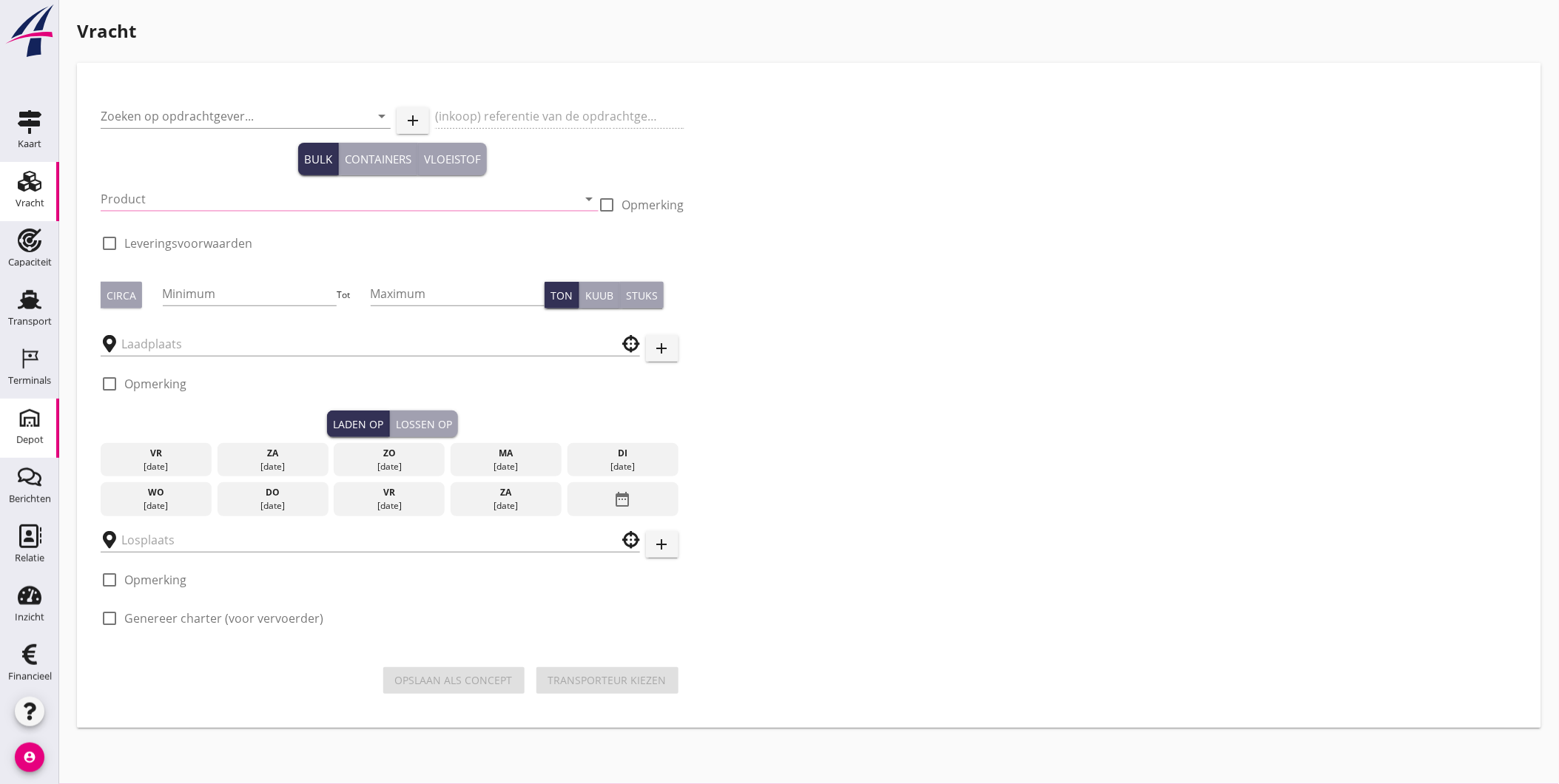
checkbox input "true"
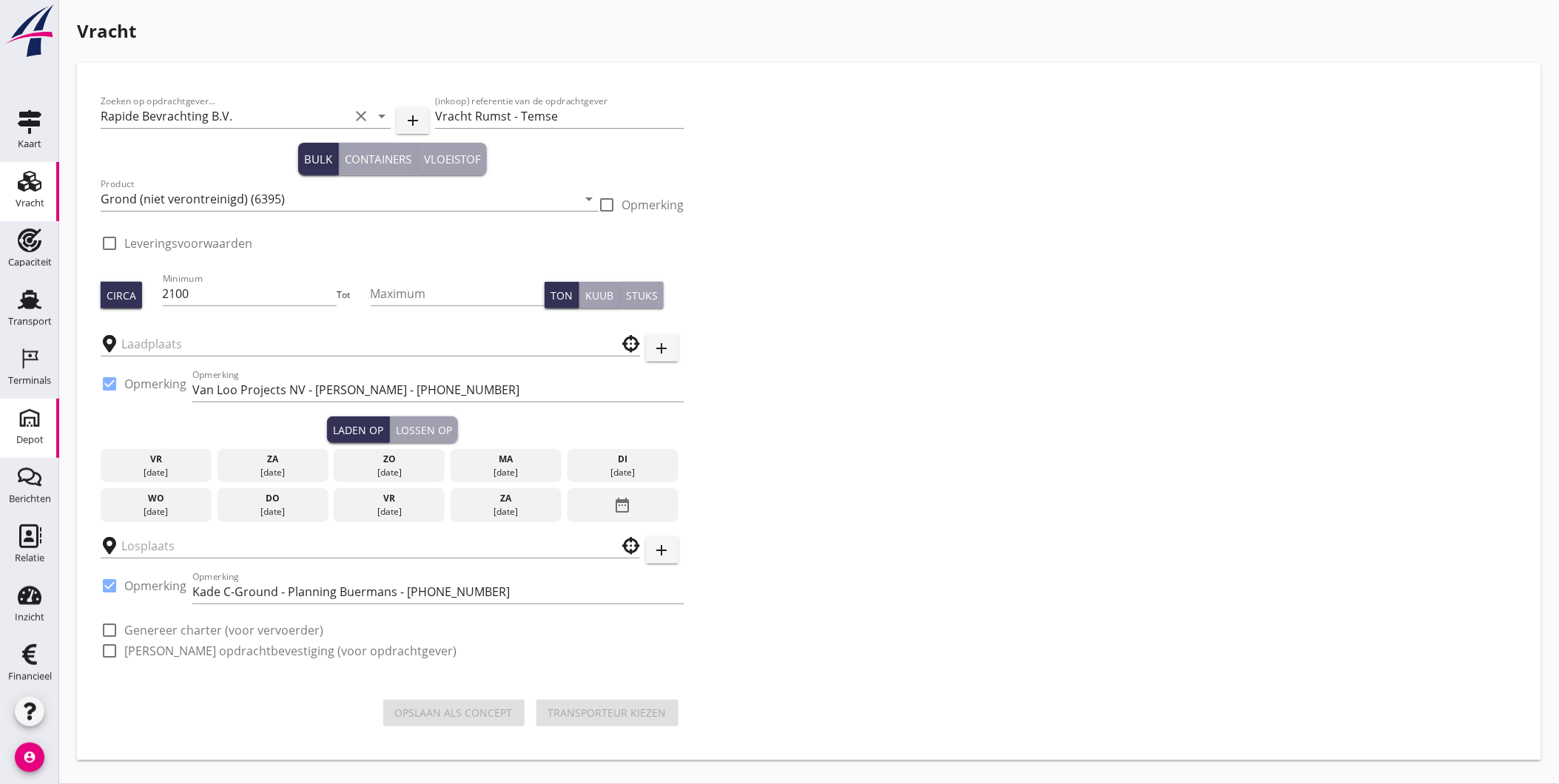
type input "Rumst Recycling"
type input "Cordeel Steiger"
checkbox input "true"
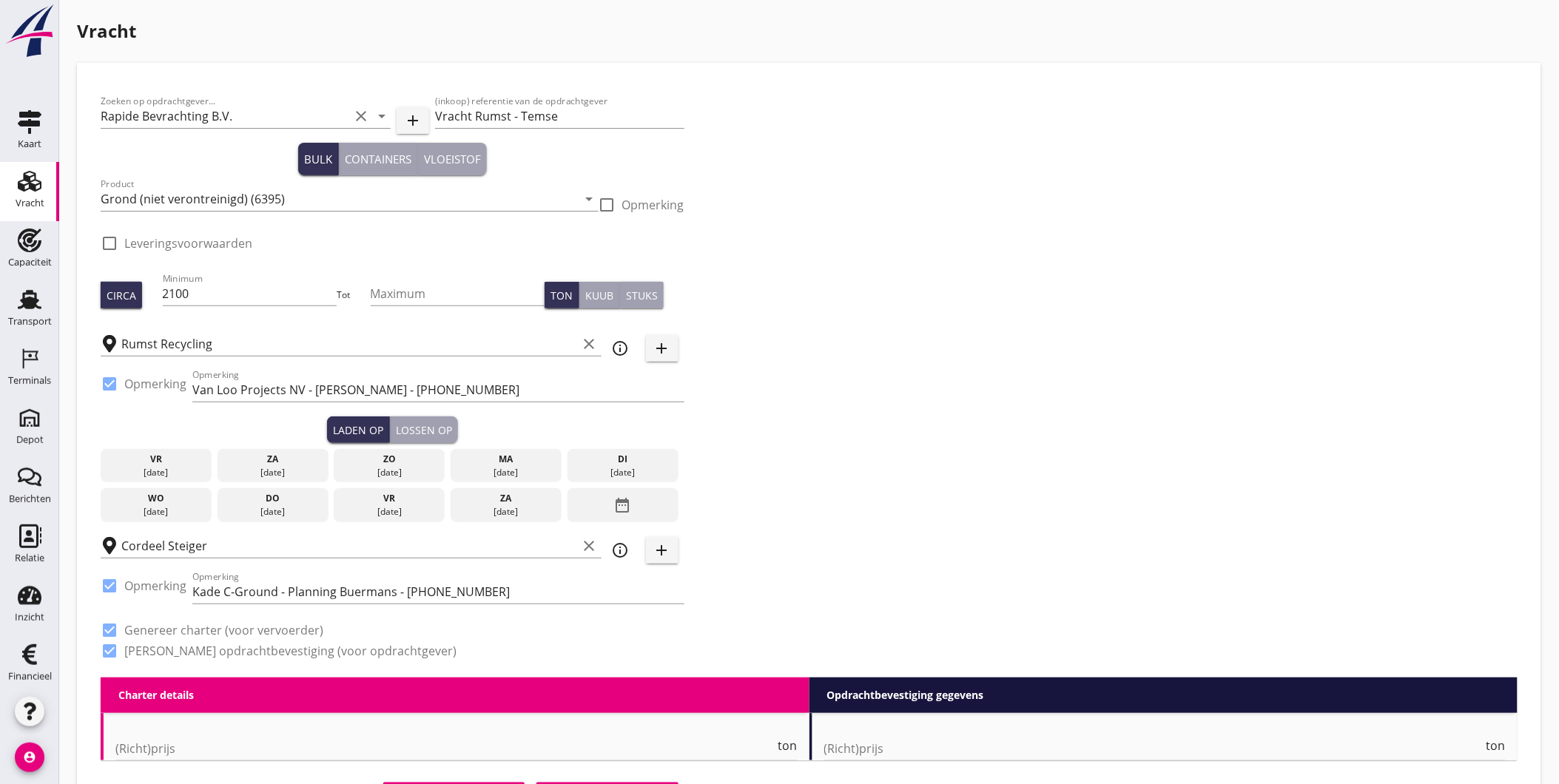
type input "1.5"
checkbox input "false"
radio input "false"
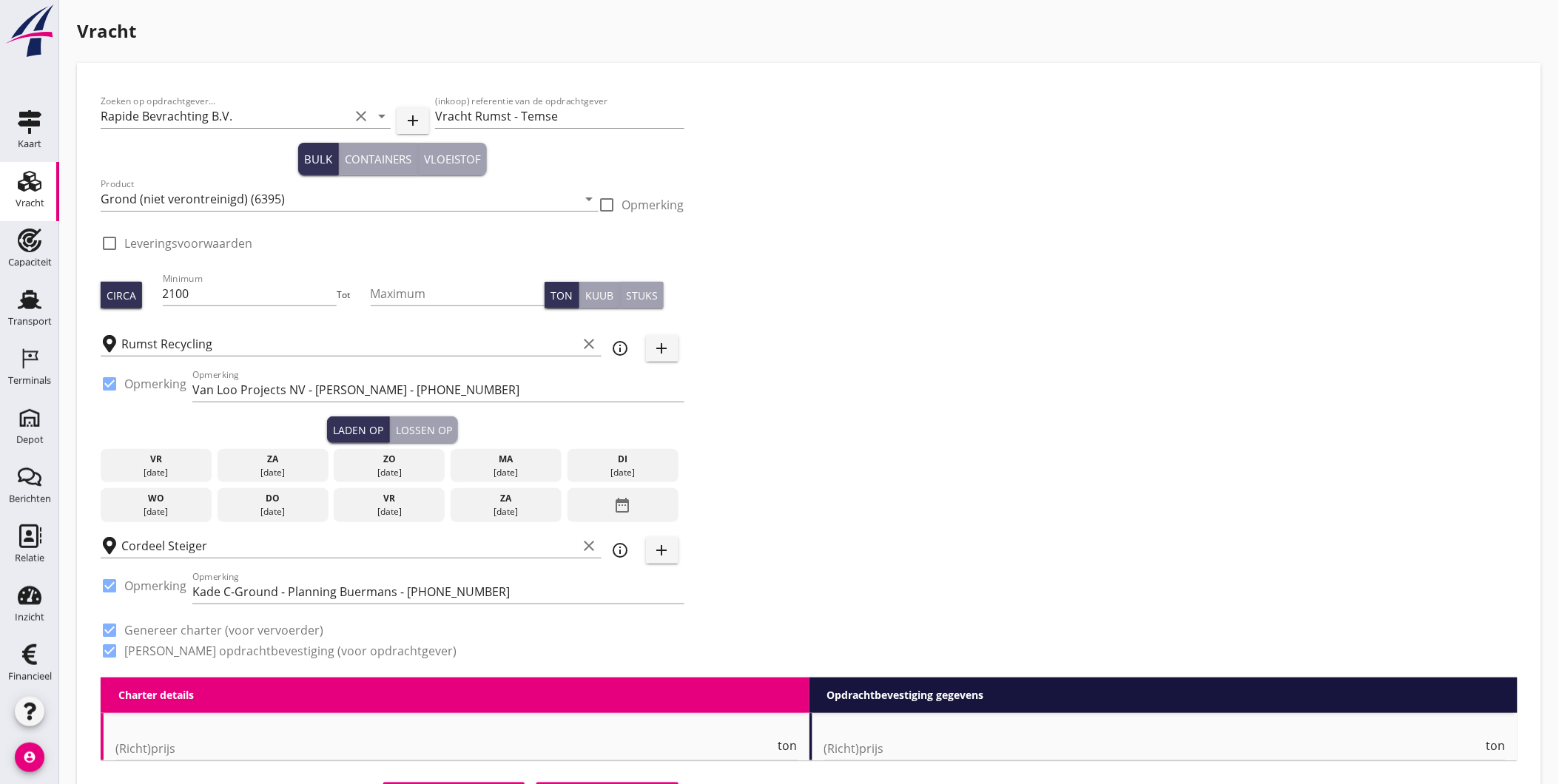
type input "1"
type input "5"
type input "1.5"
checkbox input "false"
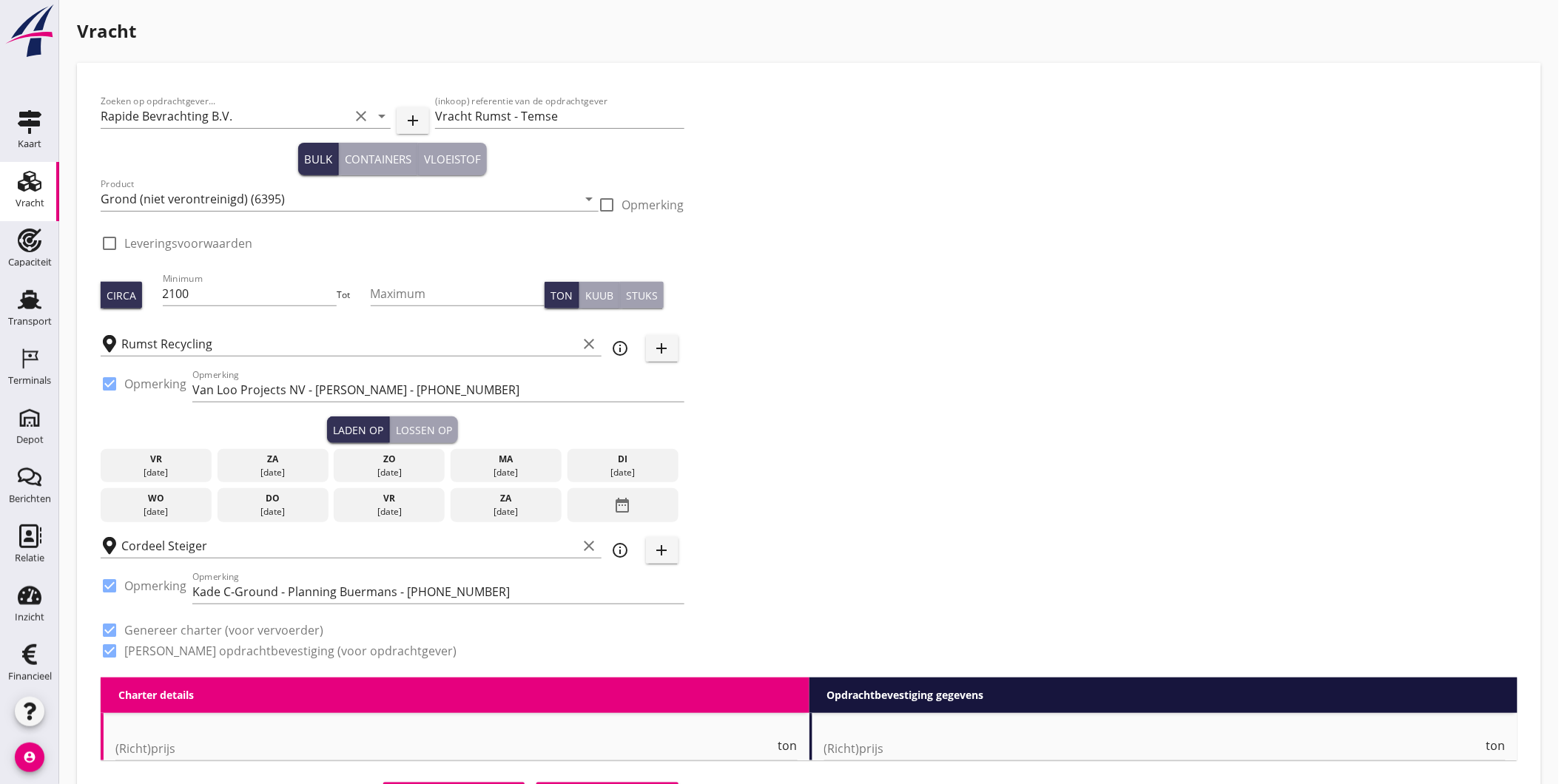
radio input "false"
type input "1"
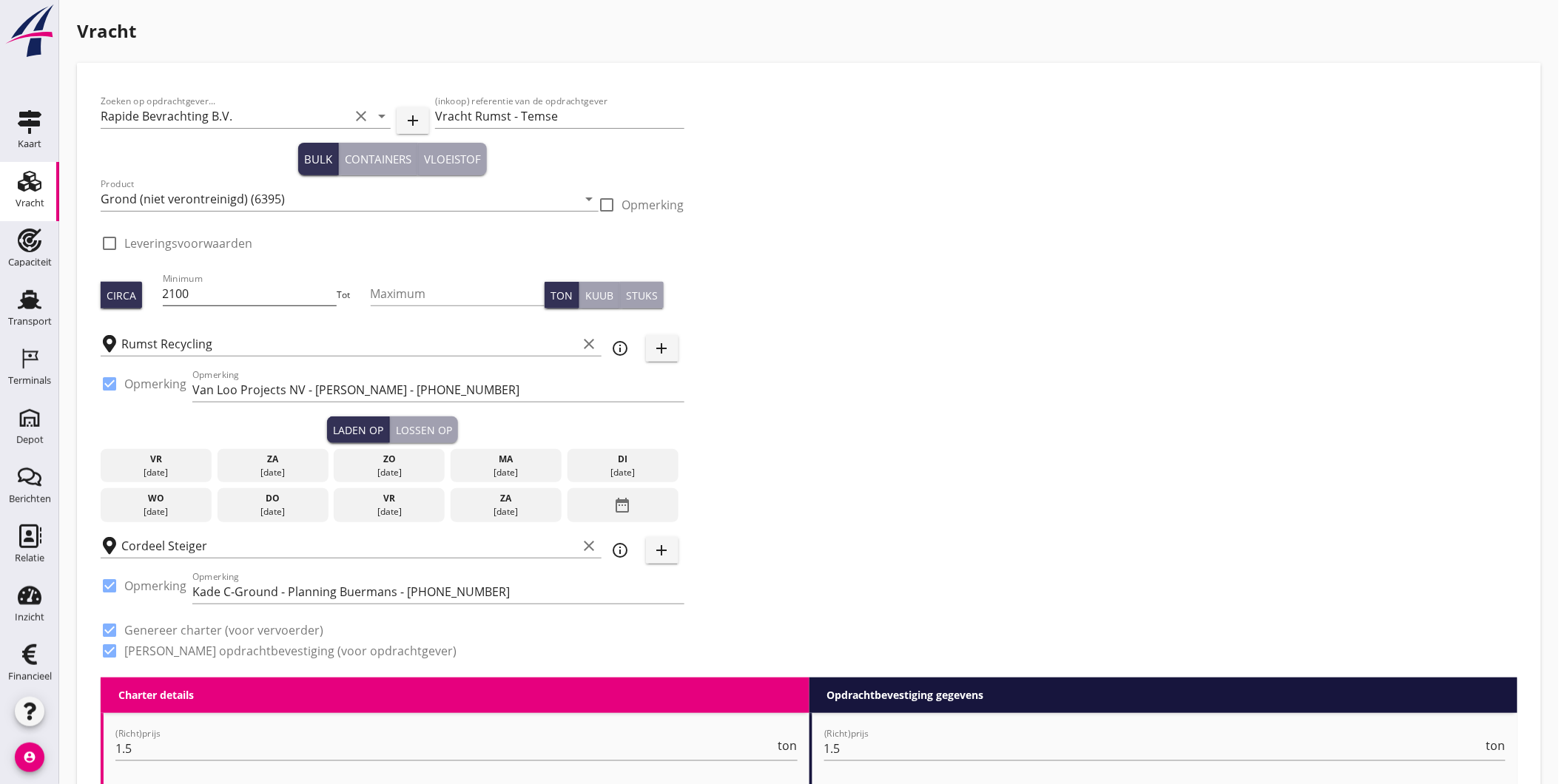
click at [246, 294] on input "2100" at bounding box center [249, 294] width 174 height 23
drag, startPoint x: 233, startPoint y: 294, endPoint x: 119, endPoint y: 291, distance: 114.0
click at [120, 291] on div "Circa Minimum 2100 Tot Maximum Ton Kuub Stuks" at bounding box center [392, 295] width 584 height 51
type input "1450"
click at [615, 452] on div "di" at bounding box center [623, 459] width 103 height 14
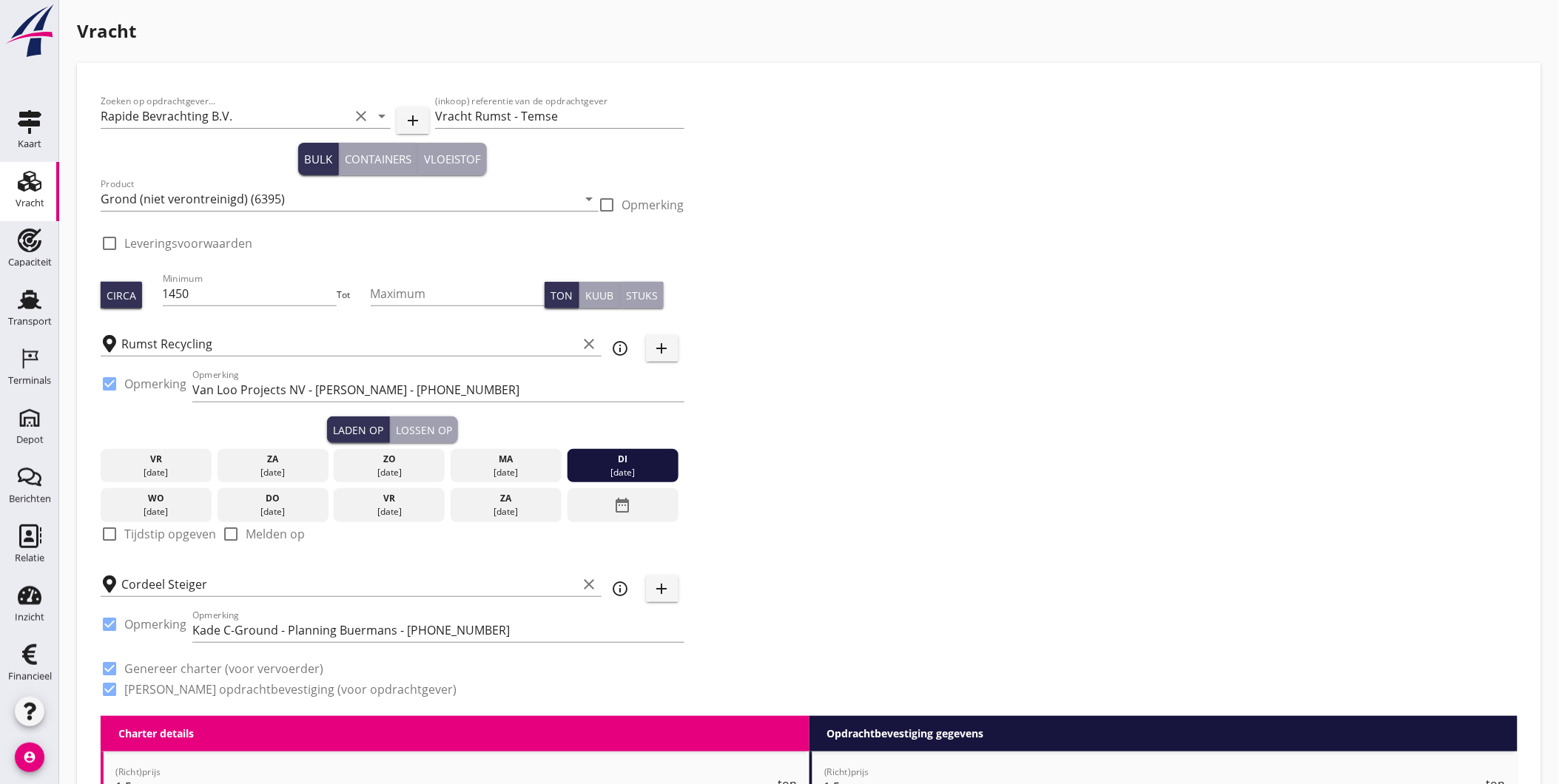
click at [411, 424] on div "Lossen op" at bounding box center [424, 430] width 56 height 16
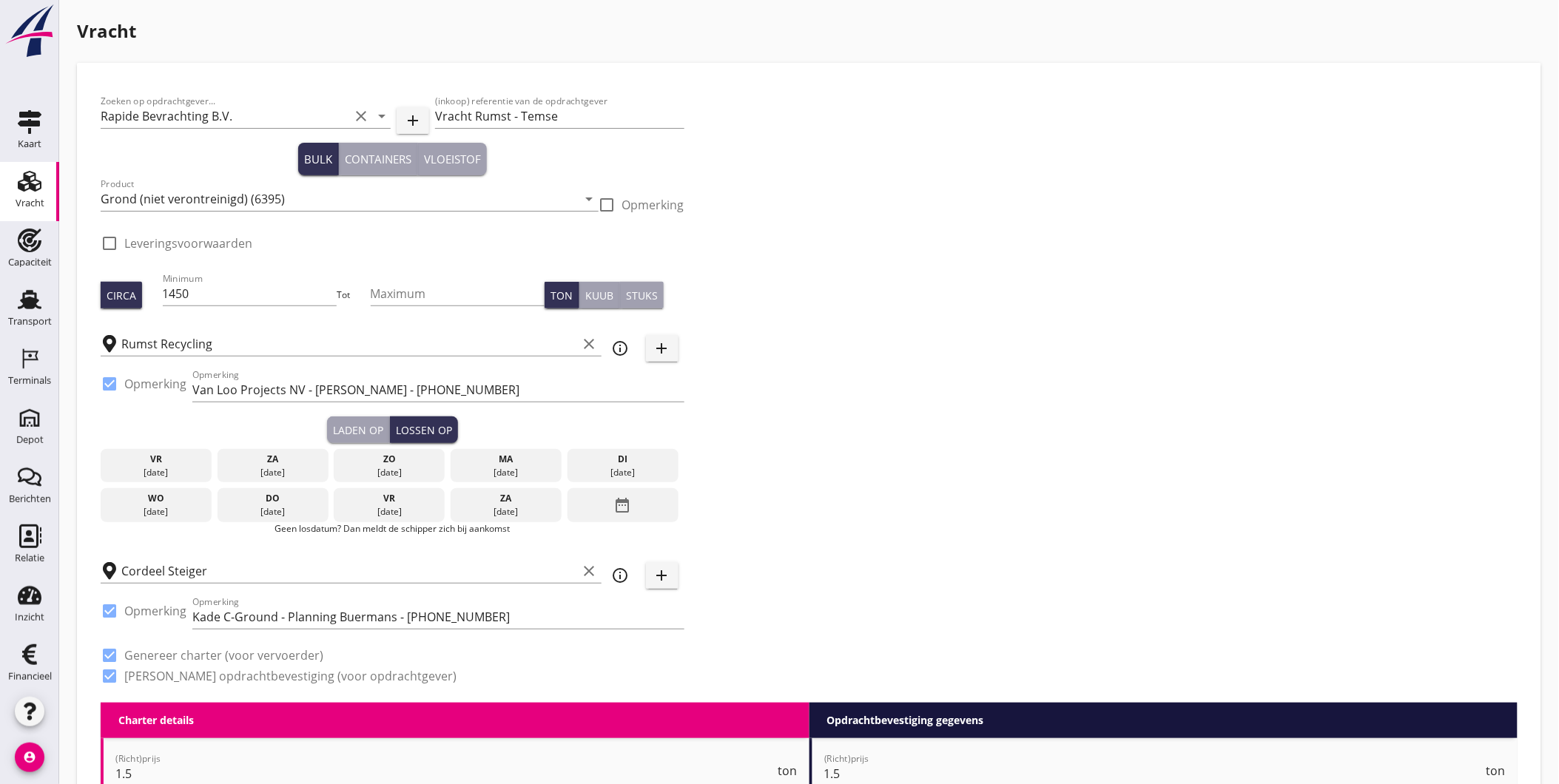
click at [166, 497] on div "wo" at bounding box center [156, 498] width 103 height 14
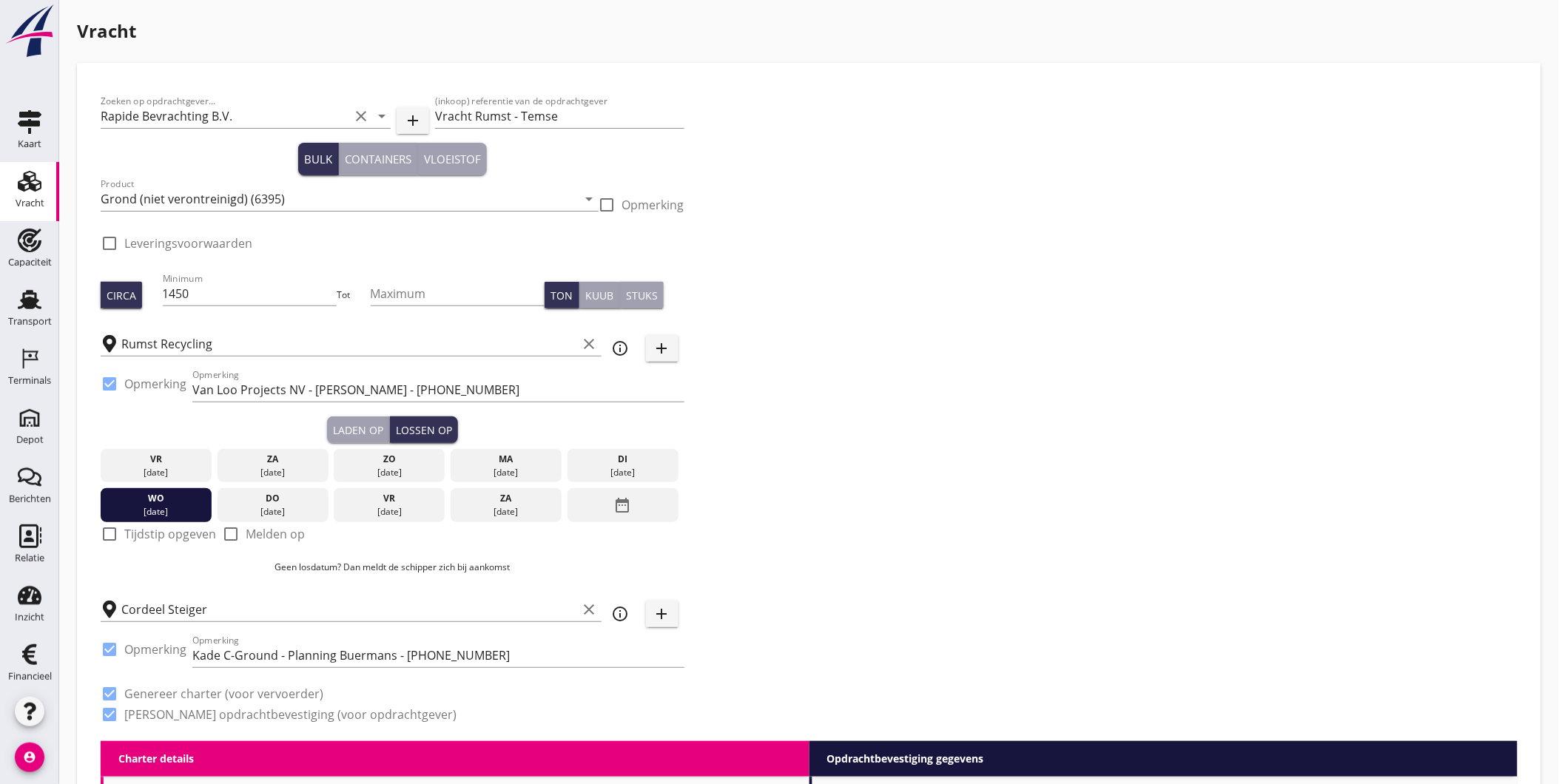
click at [775, 514] on div "Zoeken op opdrachtgever... Rapide Bevrachting B.V. clear arrow_drop_down add (i…" at bounding box center [809, 413] width 1429 height 655
click at [728, 397] on div "Zoeken op opdrachtgever... Rapide Bevrachting B.V. clear arrow_drop_down add (i…" at bounding box center [809, 413] width 1429 height 655
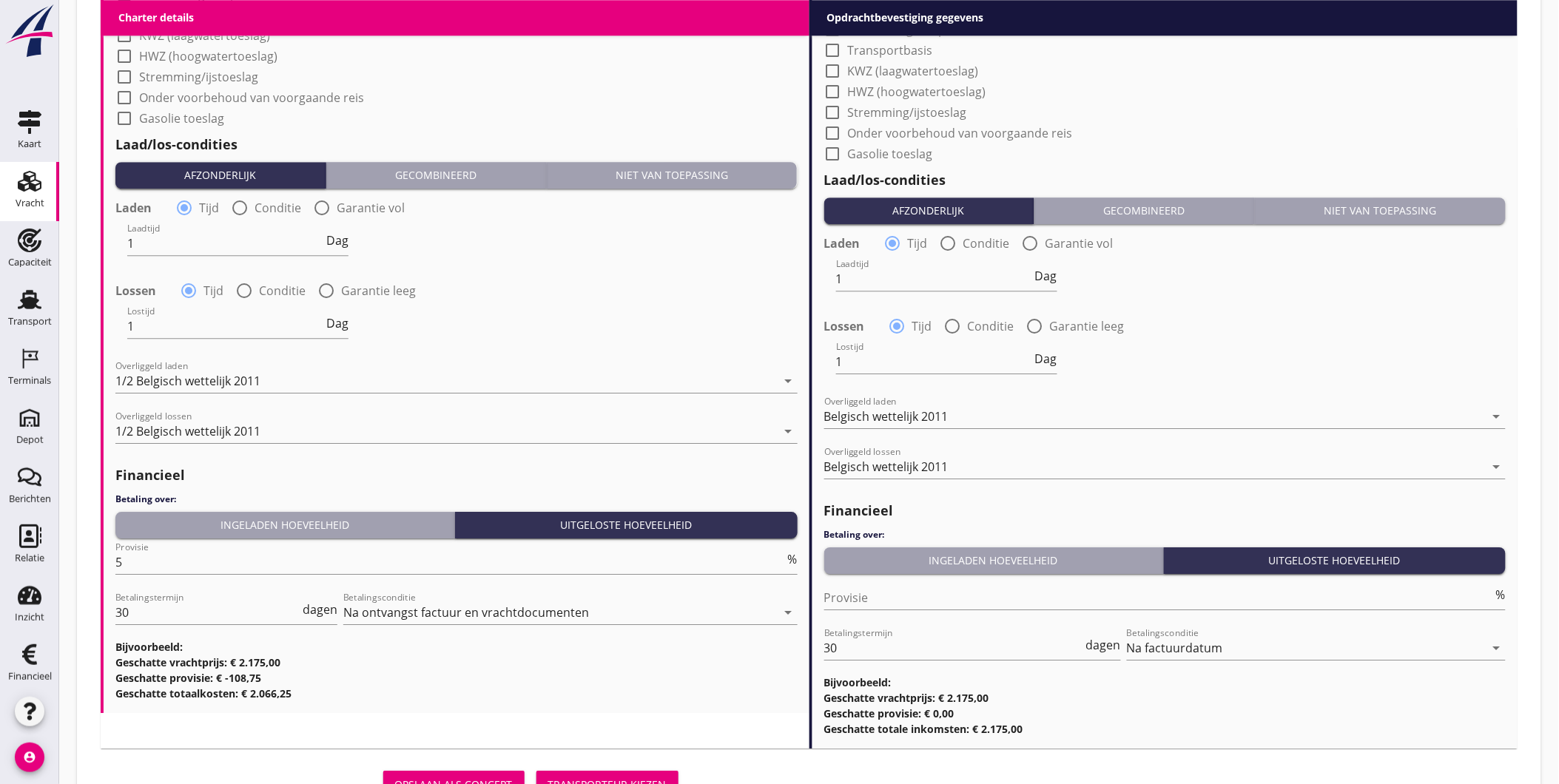
scroll to position [1462, 0]
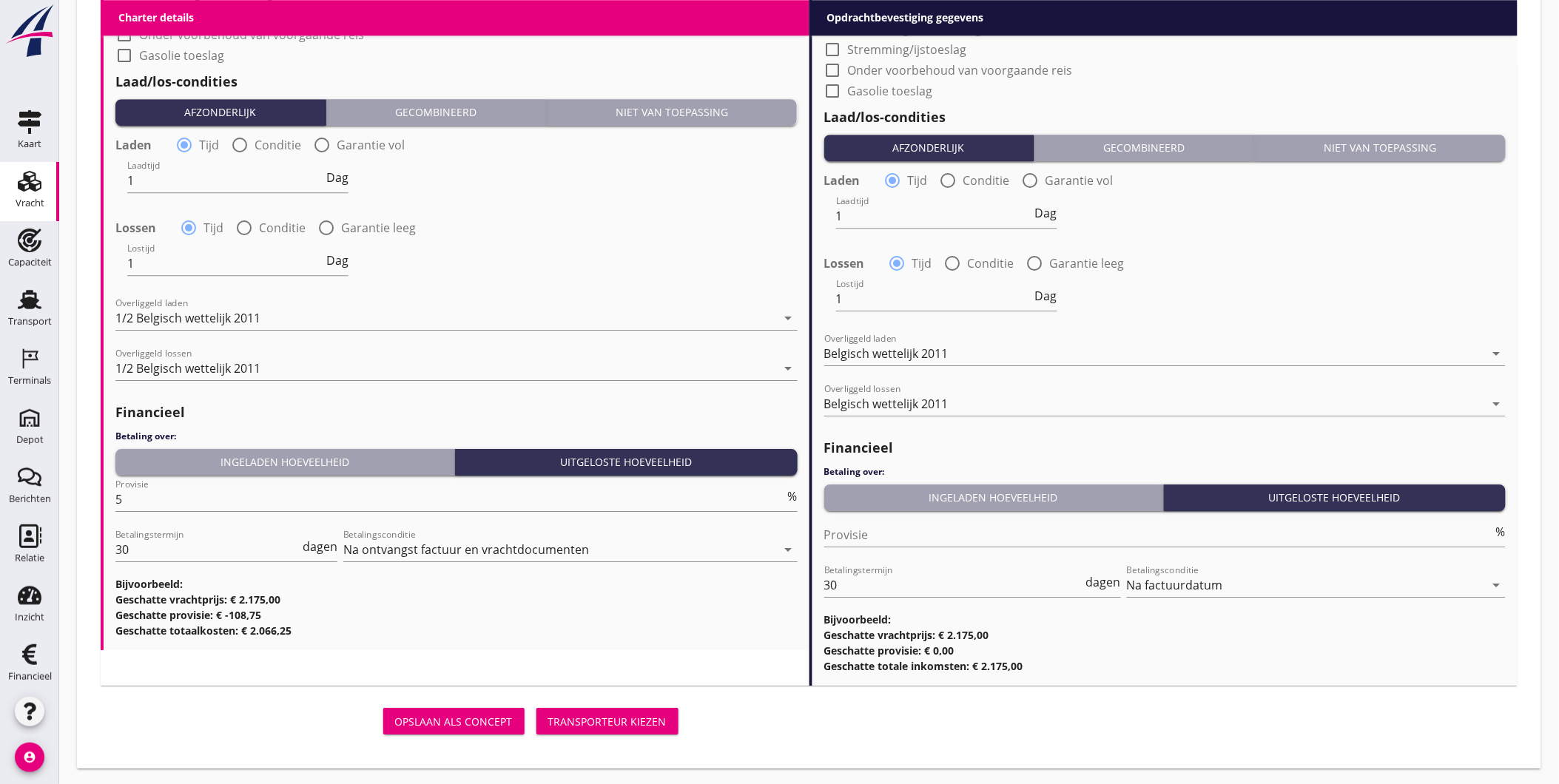
click at [615, 718] on div "Transporteur kiezen" at bounding box center [607, 721] width 119 height 16
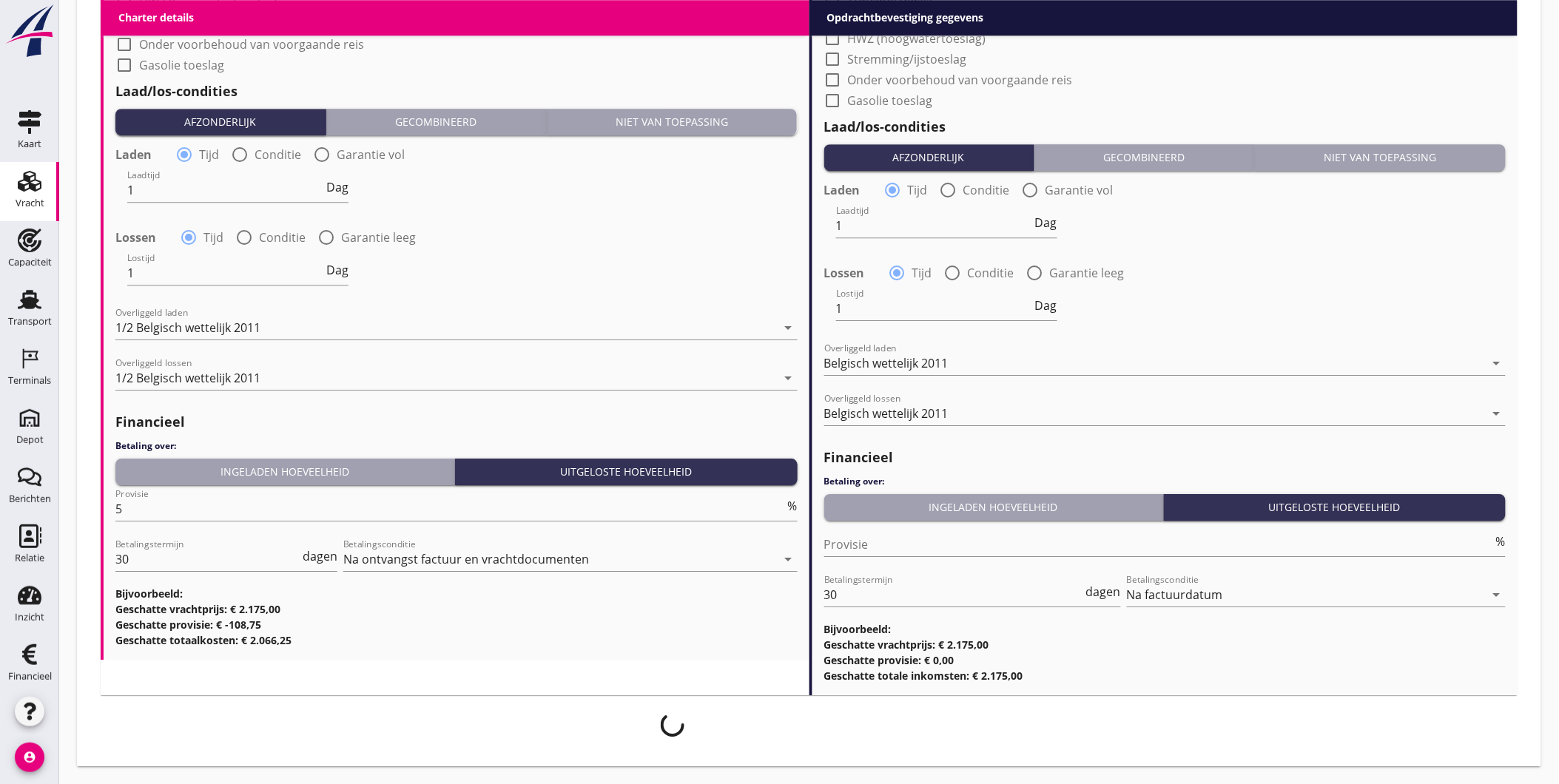
scroll to position [1452, 0]
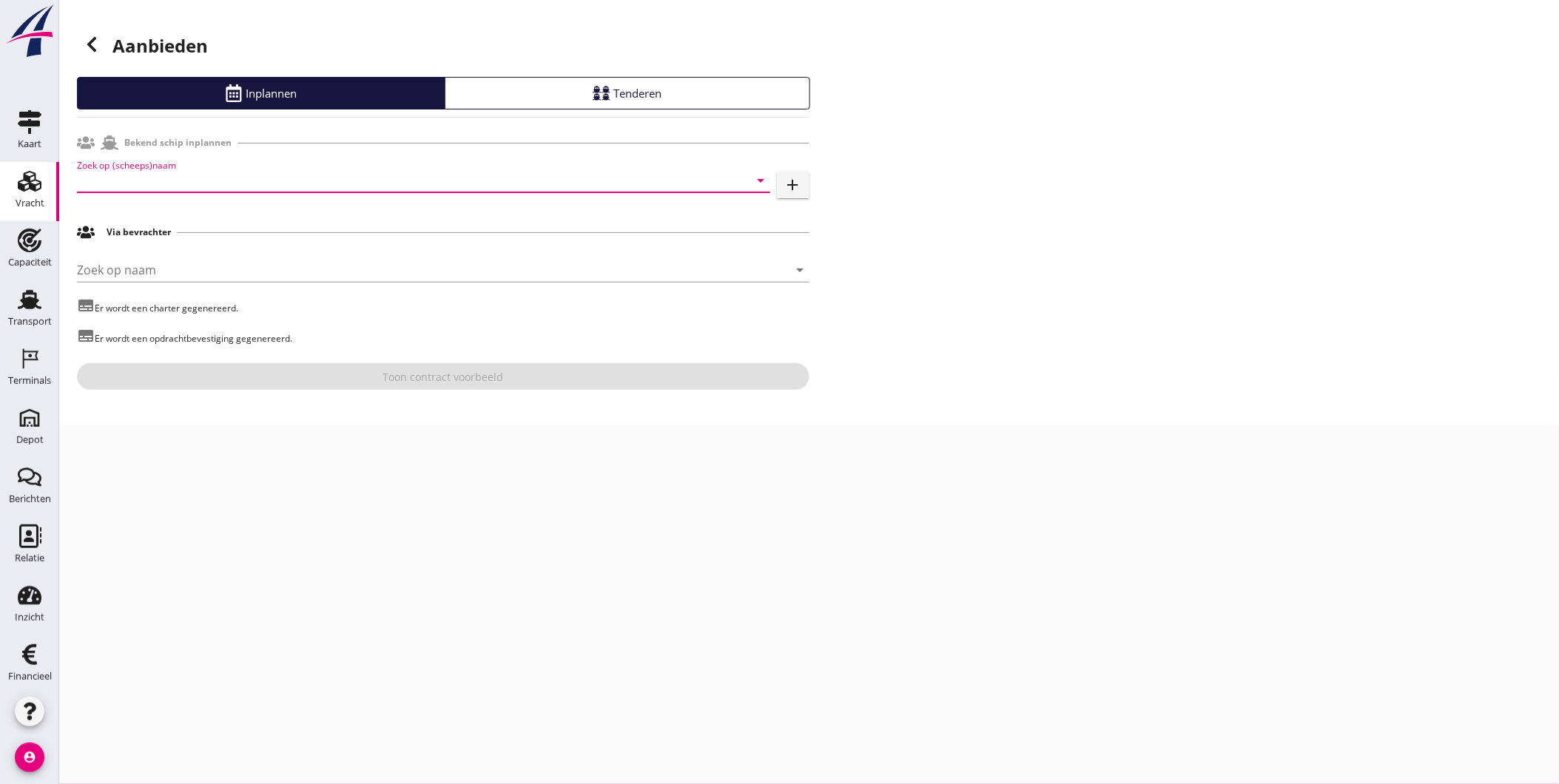
click at [308, 172] on input "Zoek op (scheeps)naam" at bounding box center [403, 180] width 652 height 23
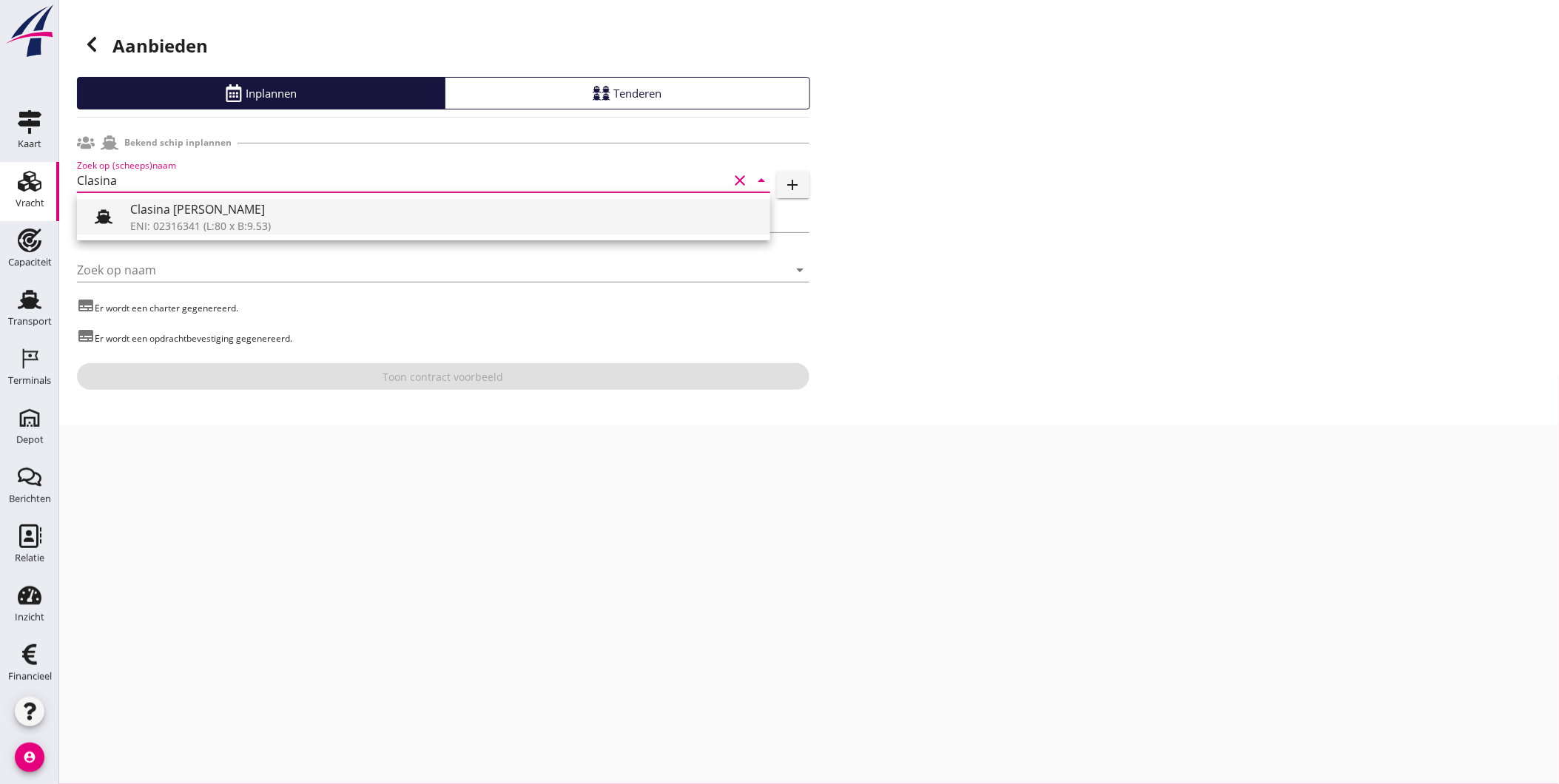
click at [265, 208] on div "Clasina [PERSON_NAME]" at bounding box center [444, 209] width 628 height 18
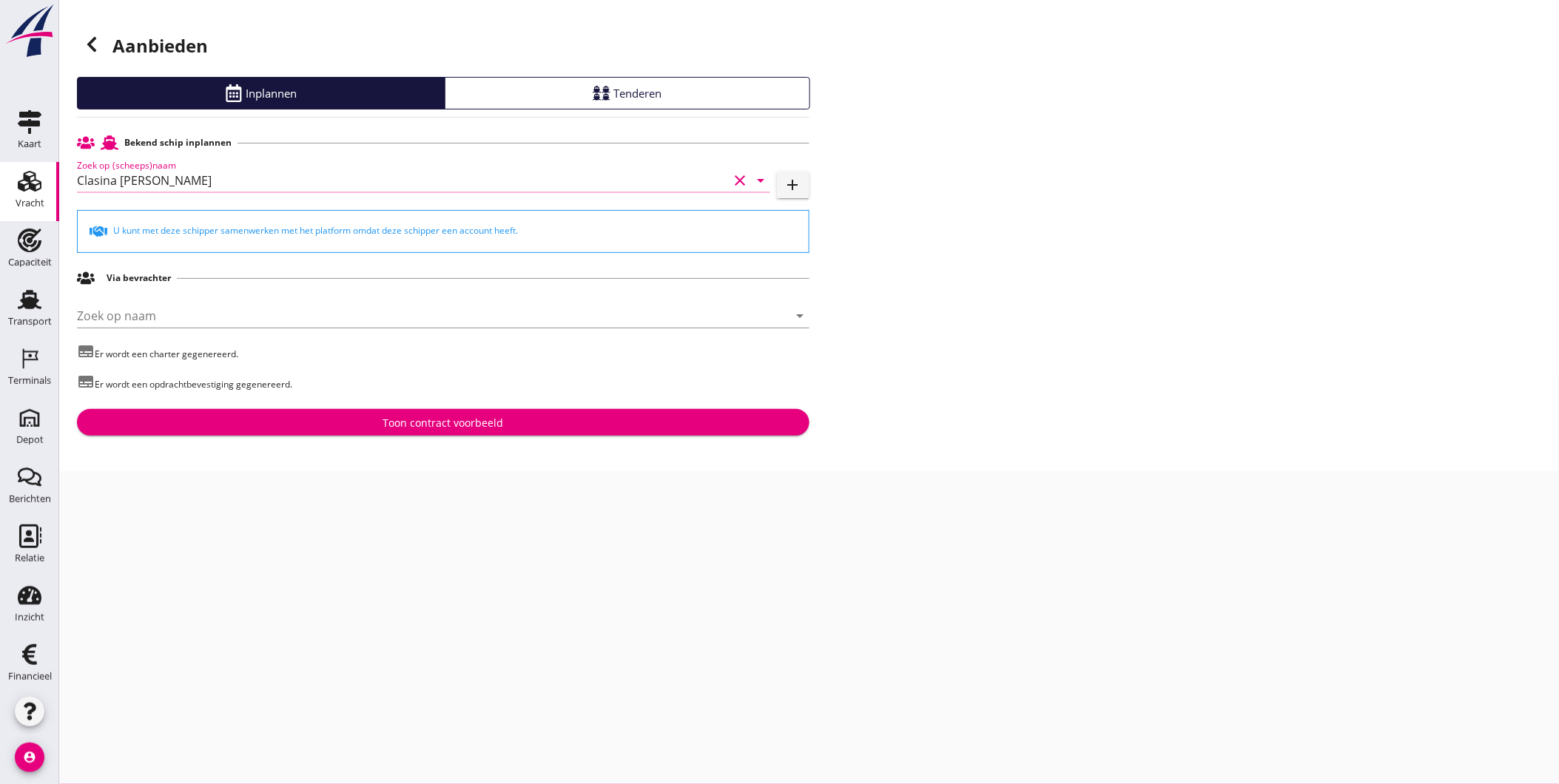
type input "Clasina [PERSON_NAME]"
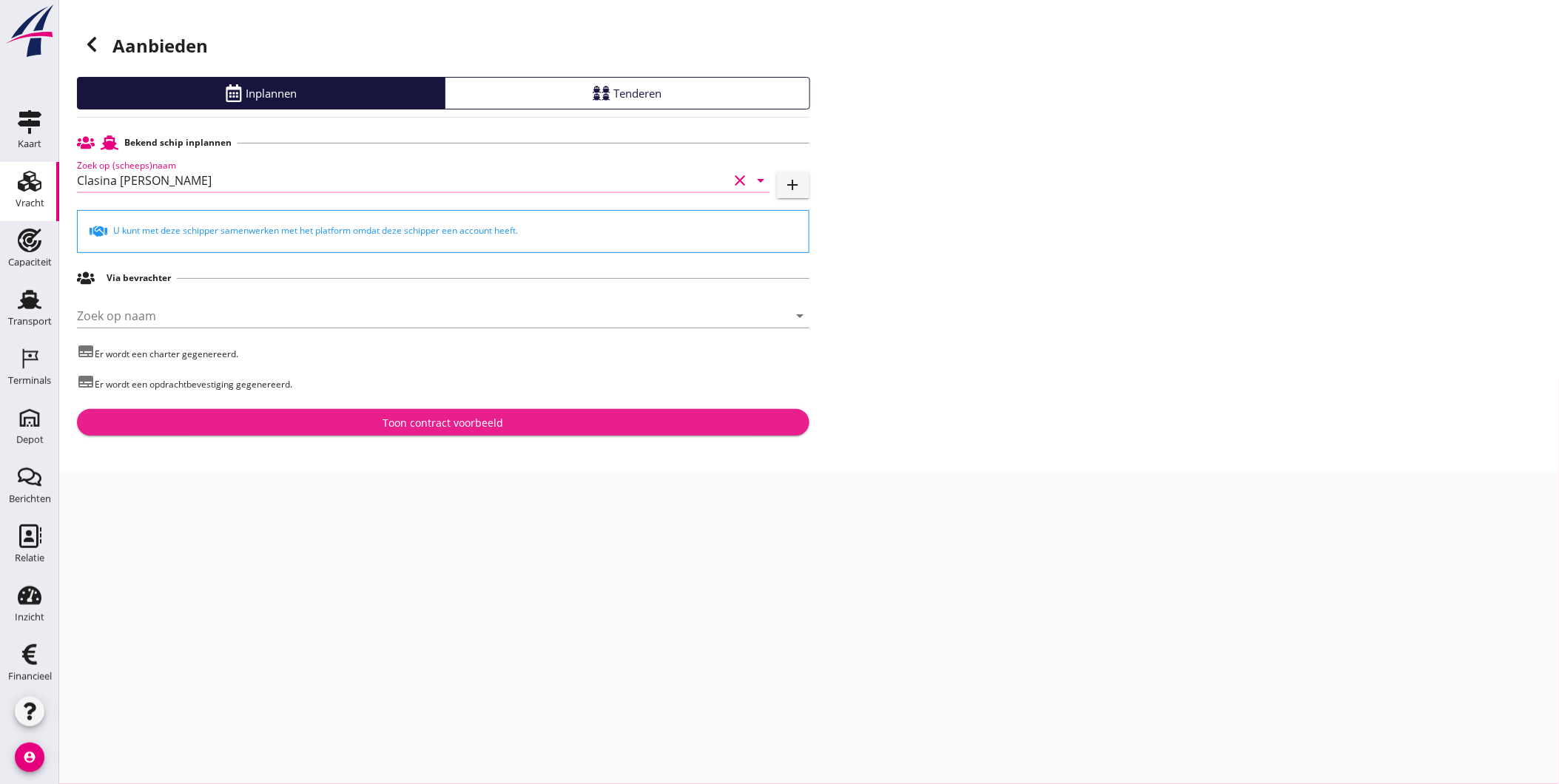
click at [420, 417] on div "Toon contract voorbeeld" at bounding box center [443, 422] width 121 height 16
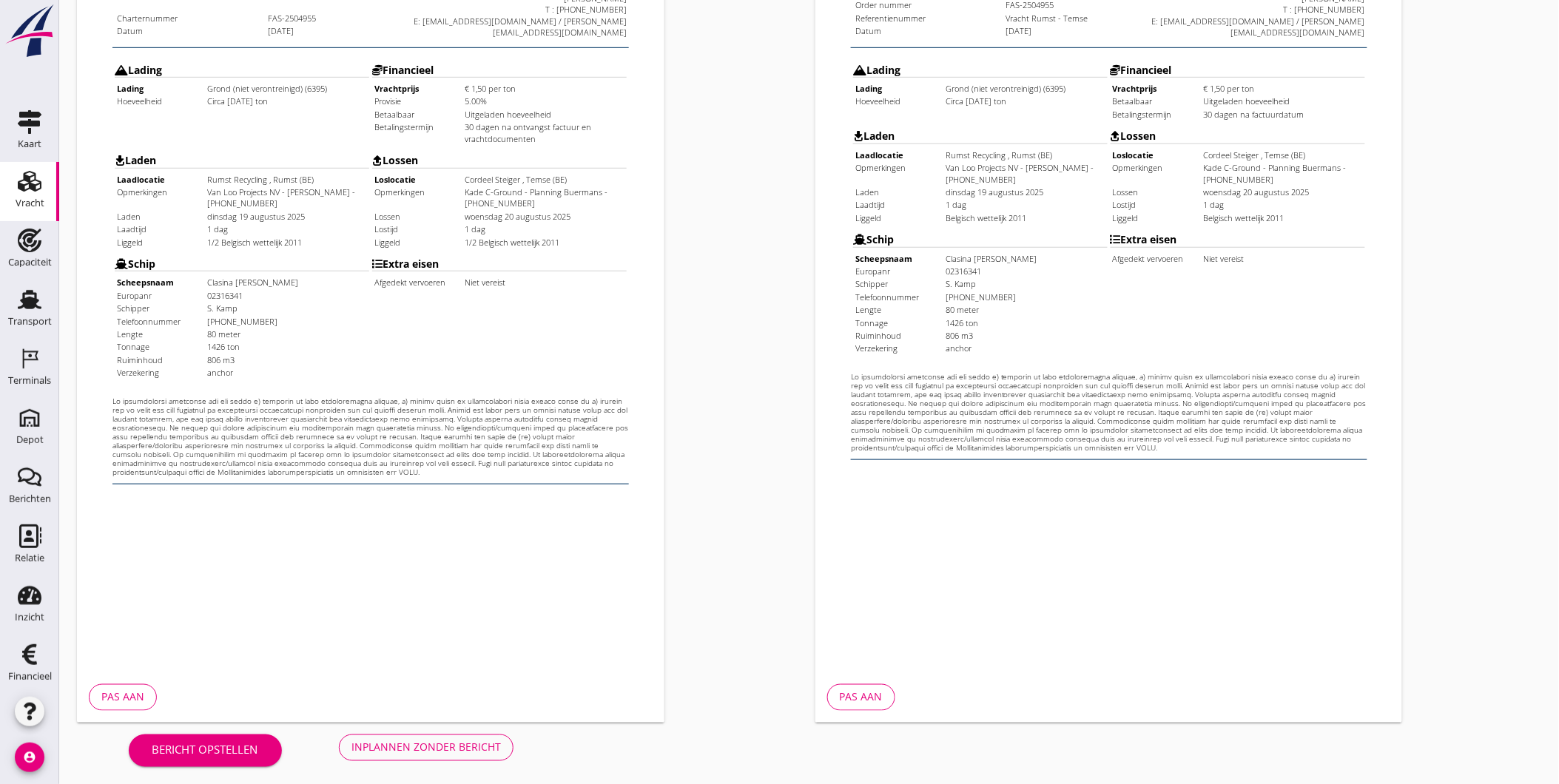
scroll to position [310, 0]
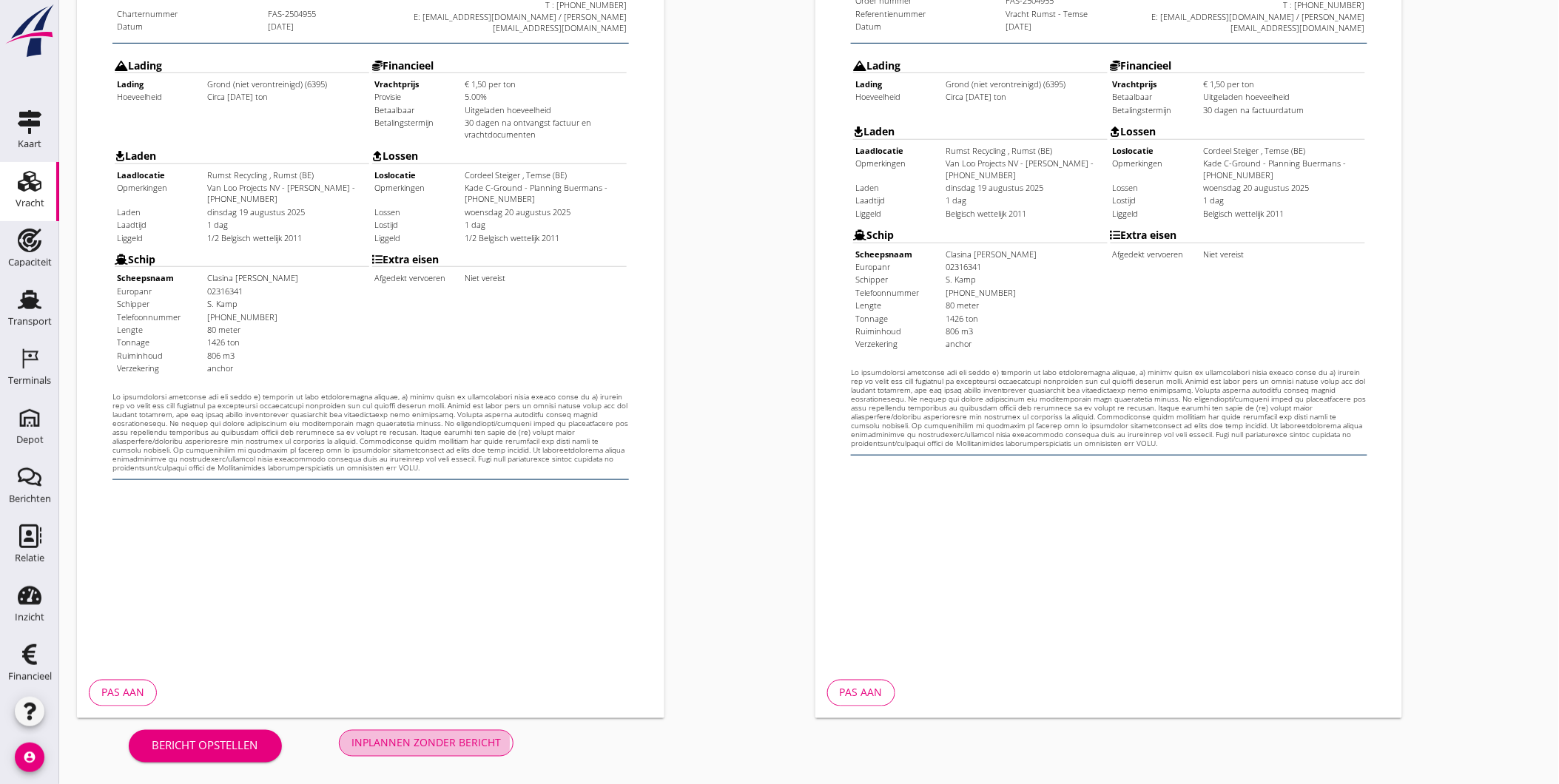
click at [469, 741] on div "Inplannen zonder bericht" at bounding box center [426, 743] width 150 height 16
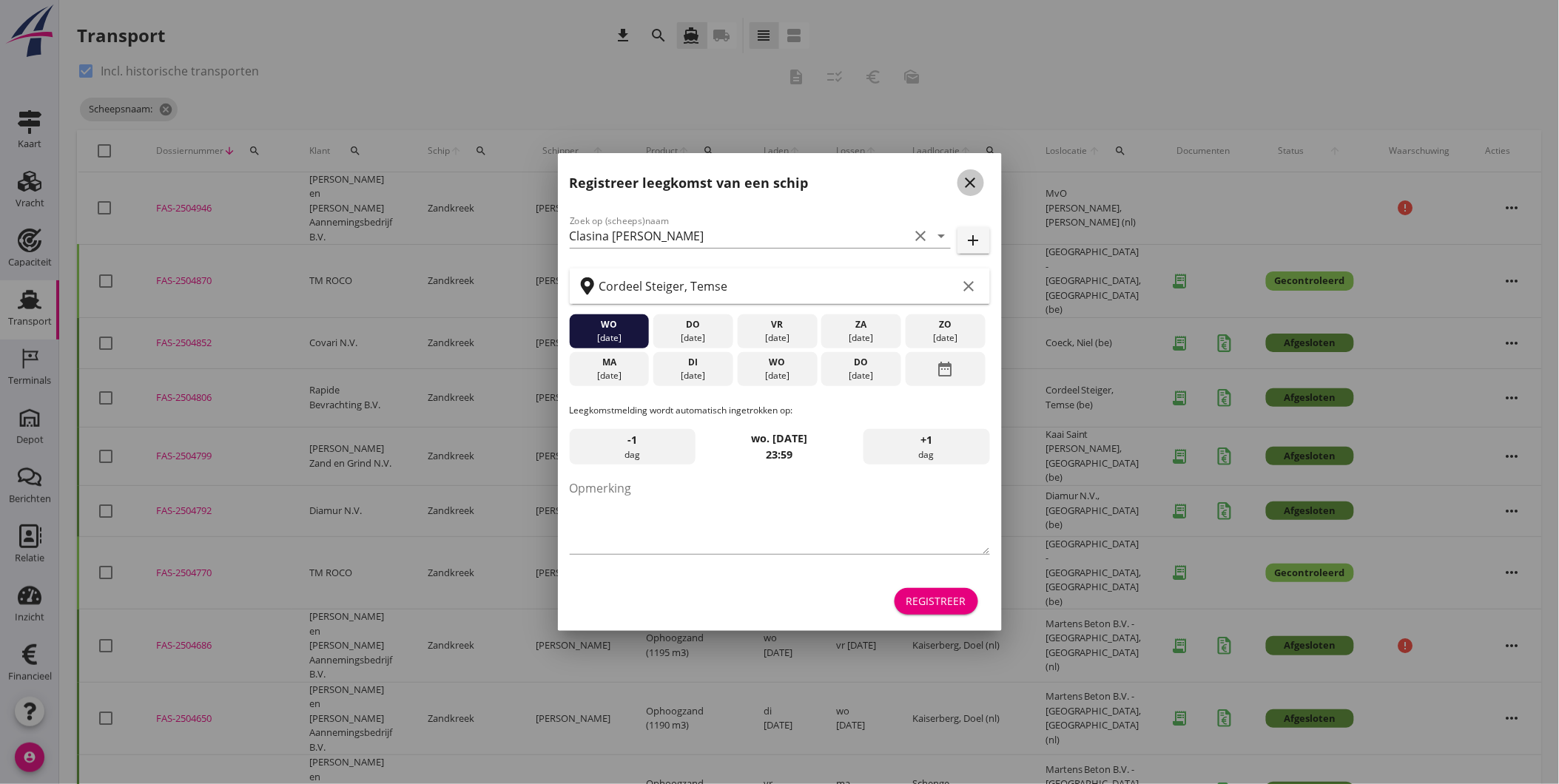
click at [970, 178] on icon "close" at bounding box center [970, 183] width 18 height 18
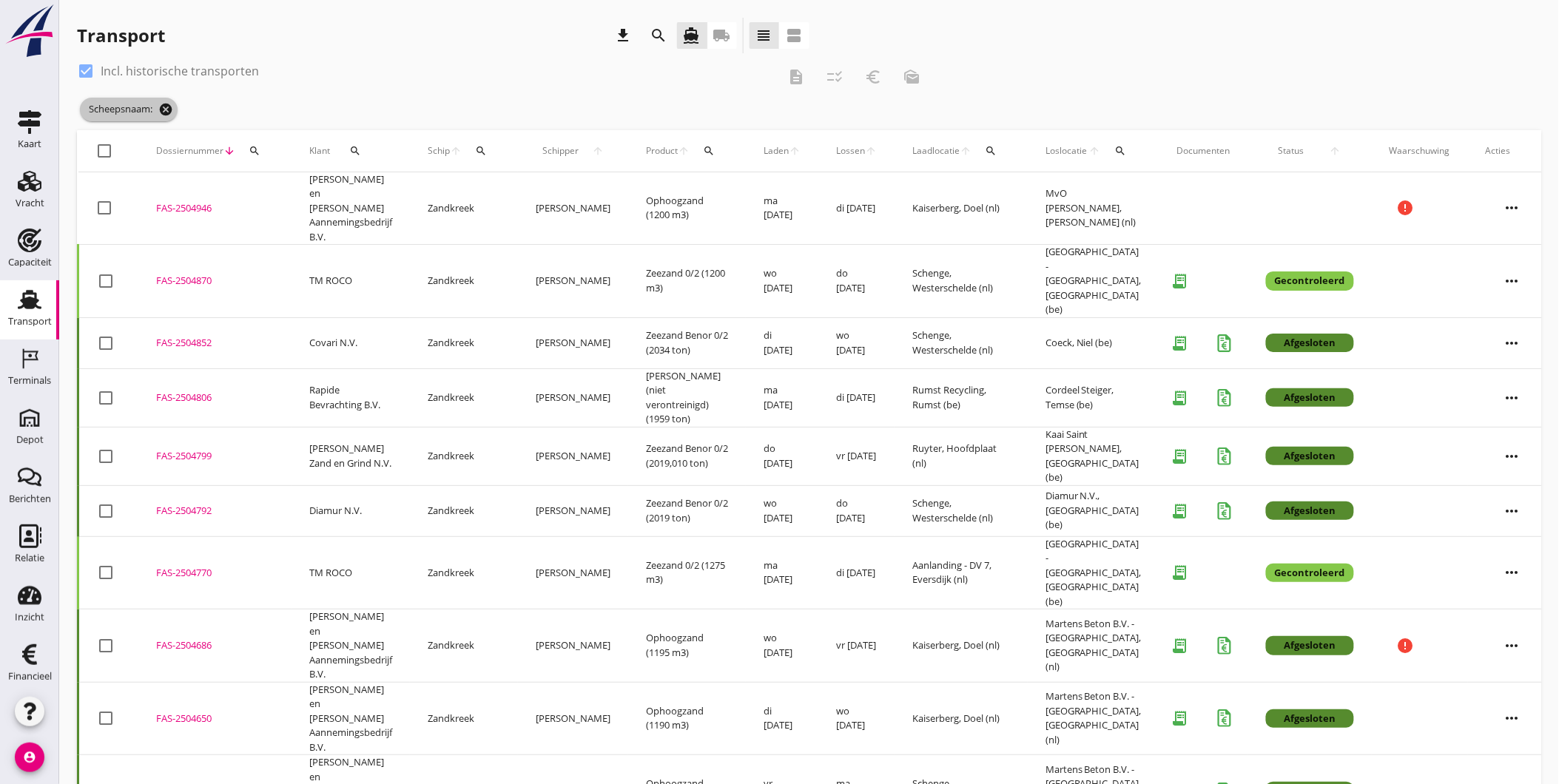
click at [167, 106] on icon "cancel" at bounding box center [165, 109] width 15 height 15
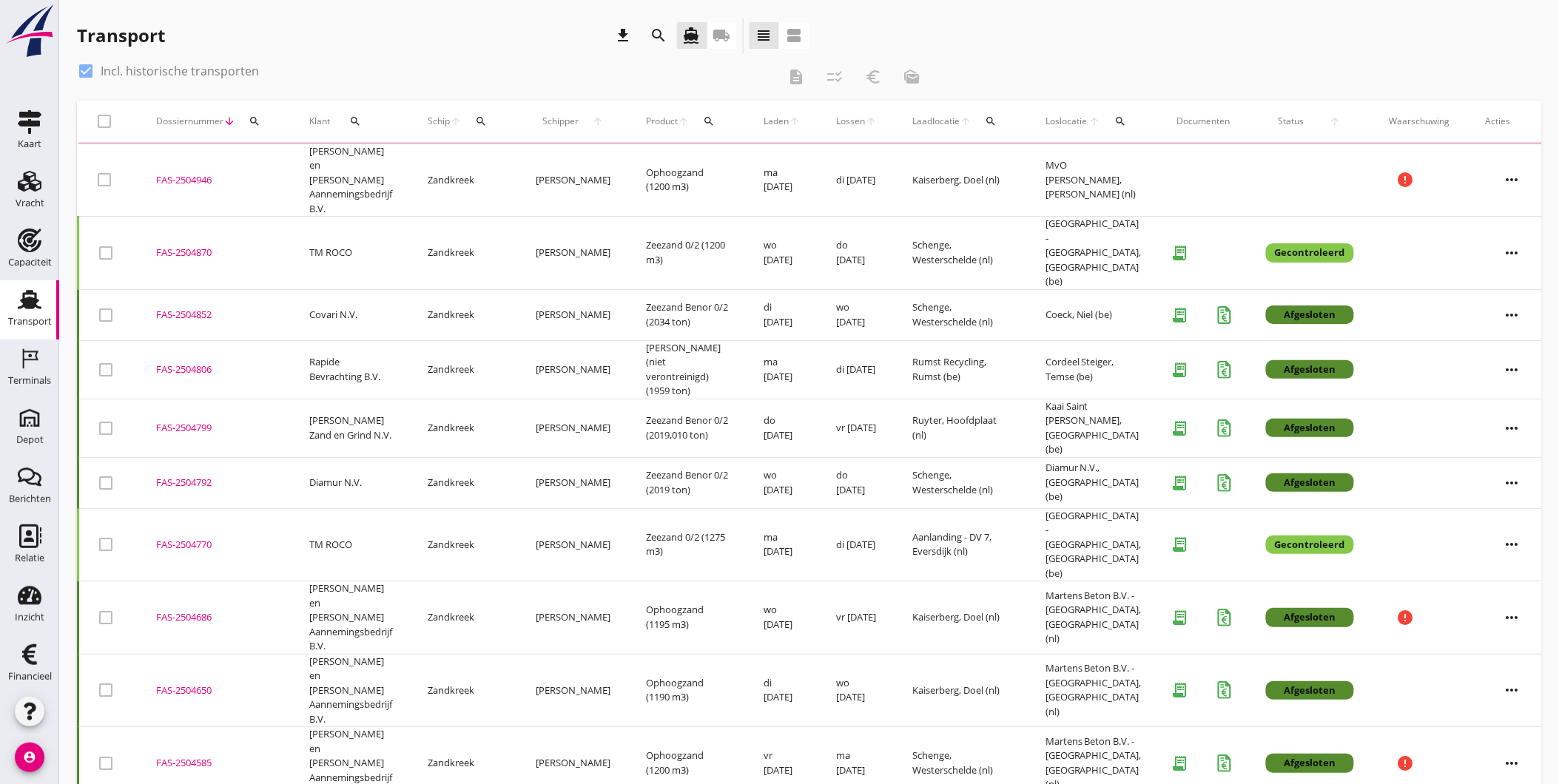
click at [178, 65] on label "Incl. historische transporten" at bounding box center [179, 70] width 159 height 15
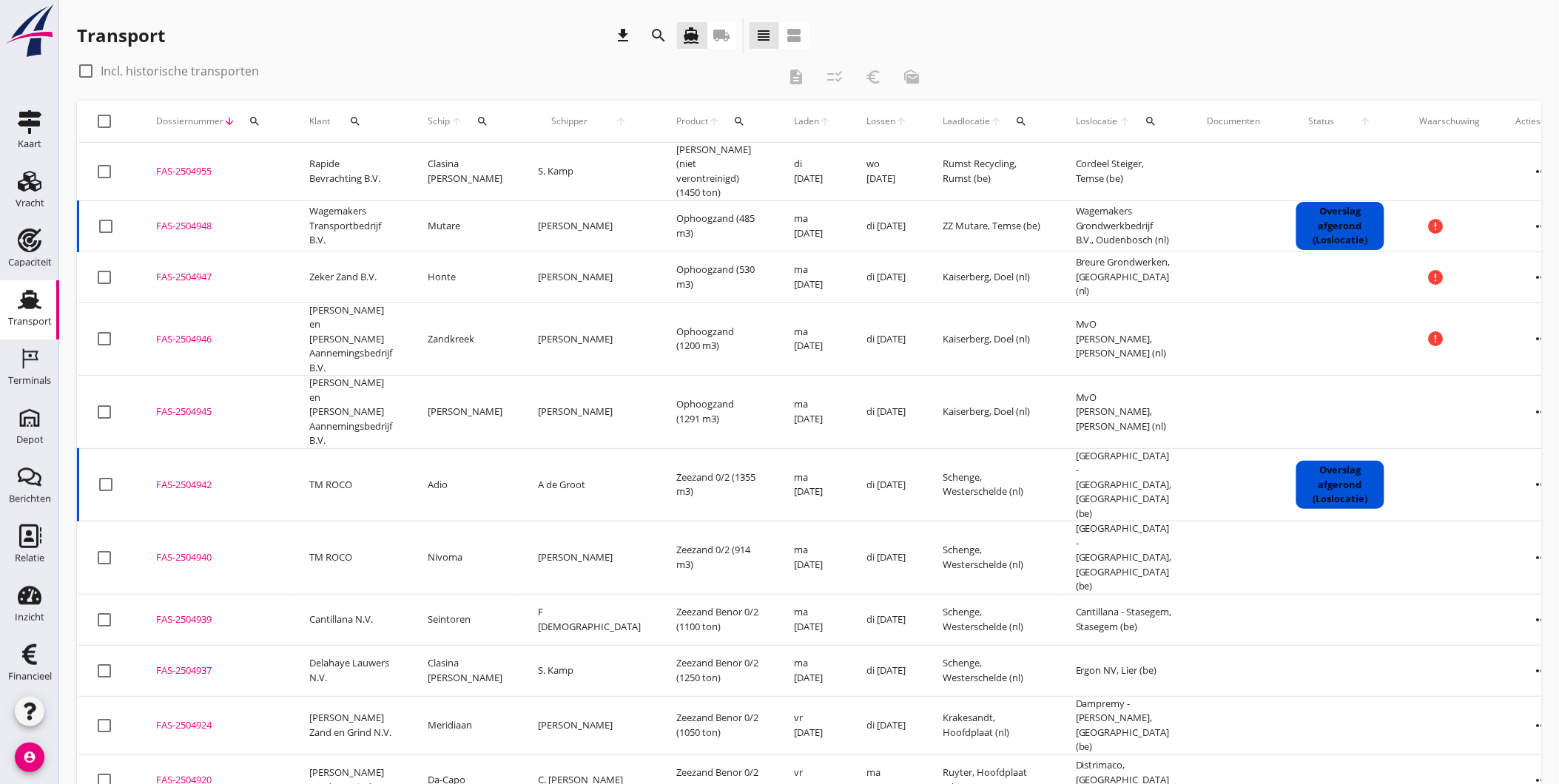
drag, startPoint x: 196, startPoint y: 68, endPoint x: 364, endPoint y: 74, distance: 168.1
click at [196, 68] on label "Incl. historische transporten" at bounding box center [179, 70] width 159 height 15
checkbox input "true"
click at [483, 116] on icon "search" at bounding box center [482, 122] width 12 height 12
click at [509, 160] on input "Zoek op (scheeps)naam" at bounding box center [554, 164] width 154 height 23
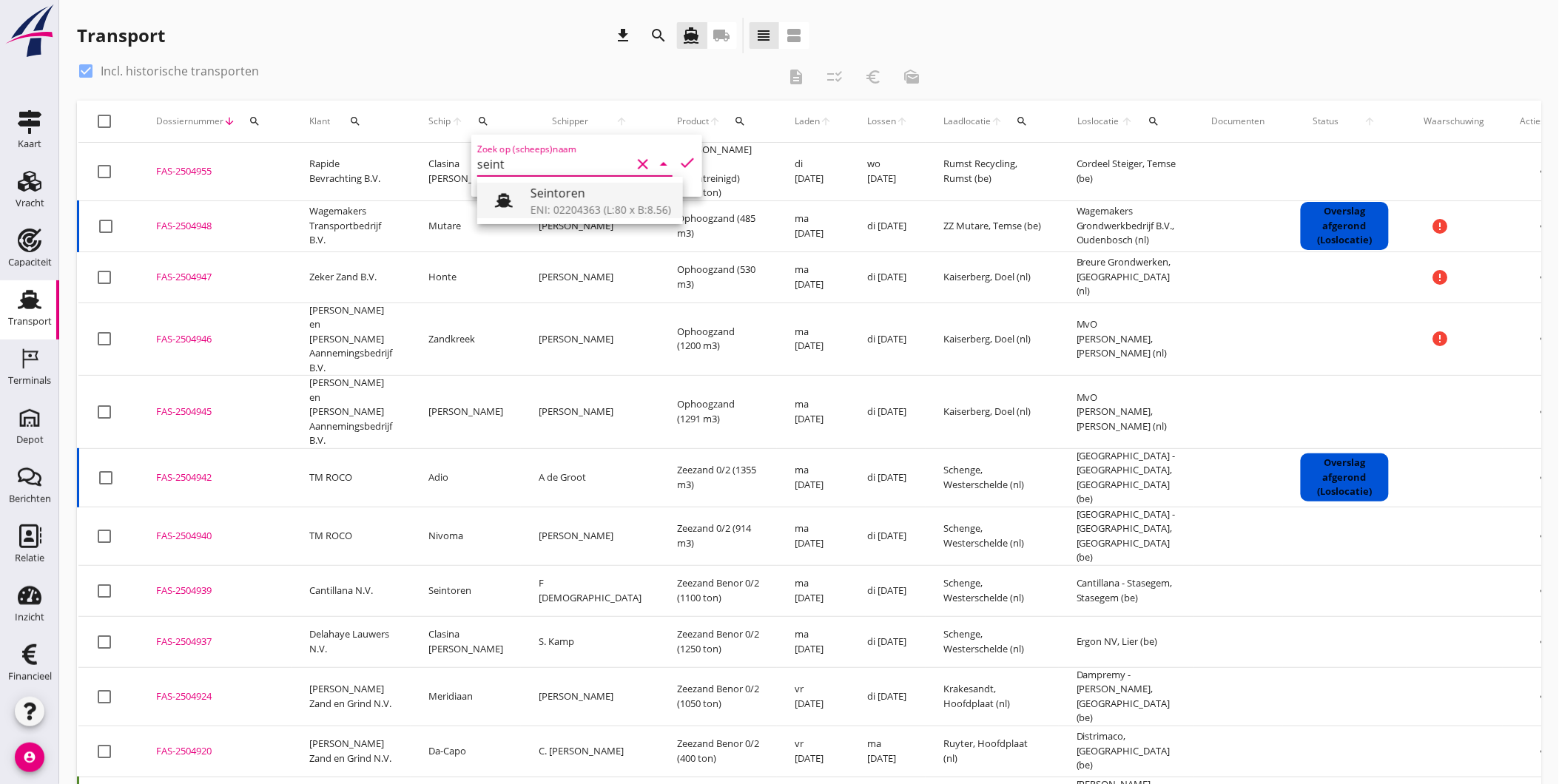
click at [604, 204] on div "ENI: 02204363 (L:80 x B:8.56)" at bounding box center [600, 210] width 140 height 16
click at [678, 154] on icon "check" at bounding box center [687, 162] width 18 height 18
type input "Seintoren"
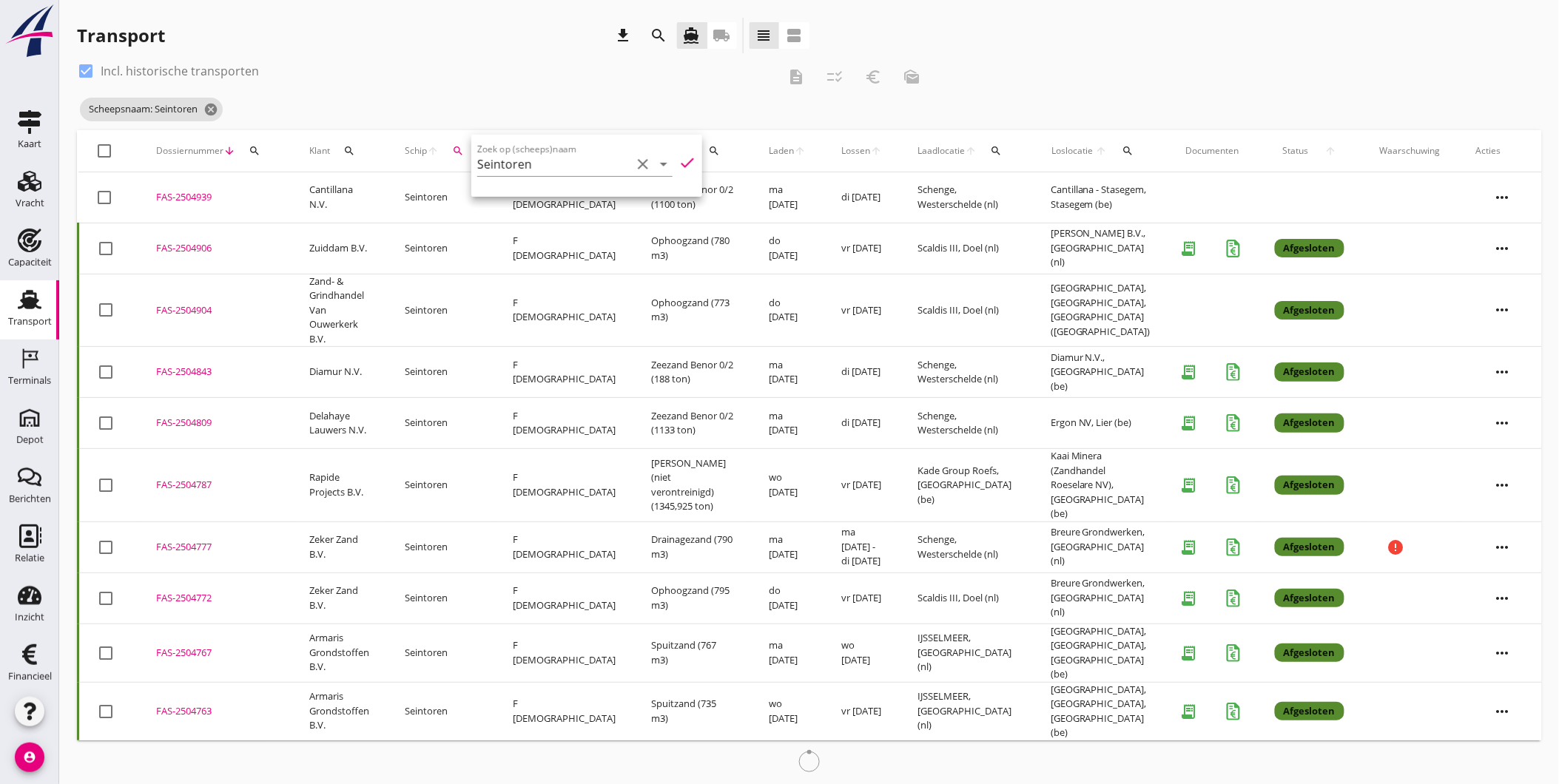
click at [1122, 146] on icon "search" at bounding box center [1128, 151] width 12 height 12
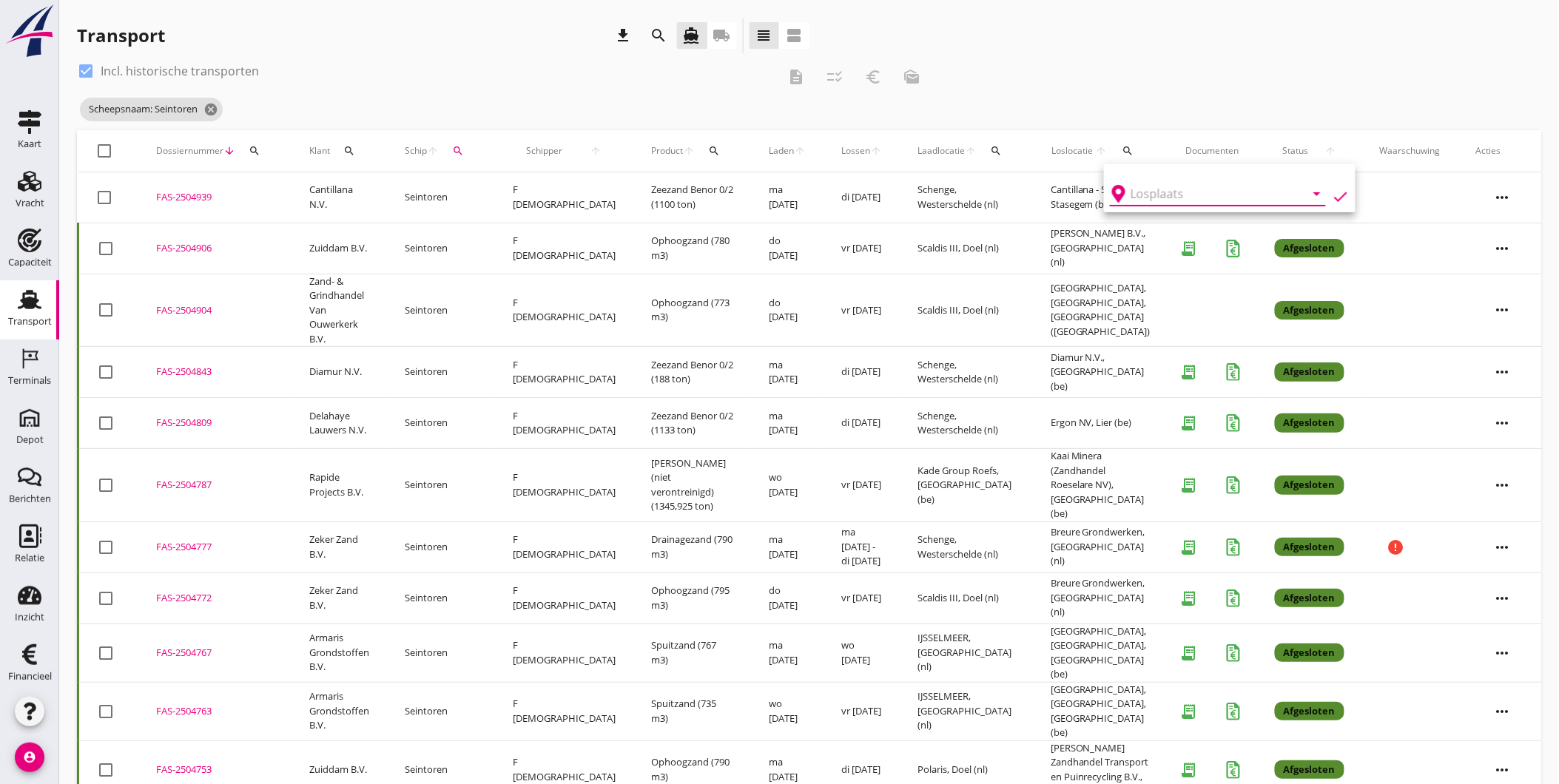
click at [1157, 188] on input "text" at bounding box center [1207, 194] width 154 height 23
click at [1193, 227] on div "Depot Schore, Schore" at bounding box center [1234, 230] width 143 height 18
type input "Depot Schore, Schore"
click at [707, 150] on icon "search" at bounding box center [713, 151] width 12 height 12
click at [707, 191] on input "Zoeken op product..." at bounding box center [745, 194] width 154 height 23
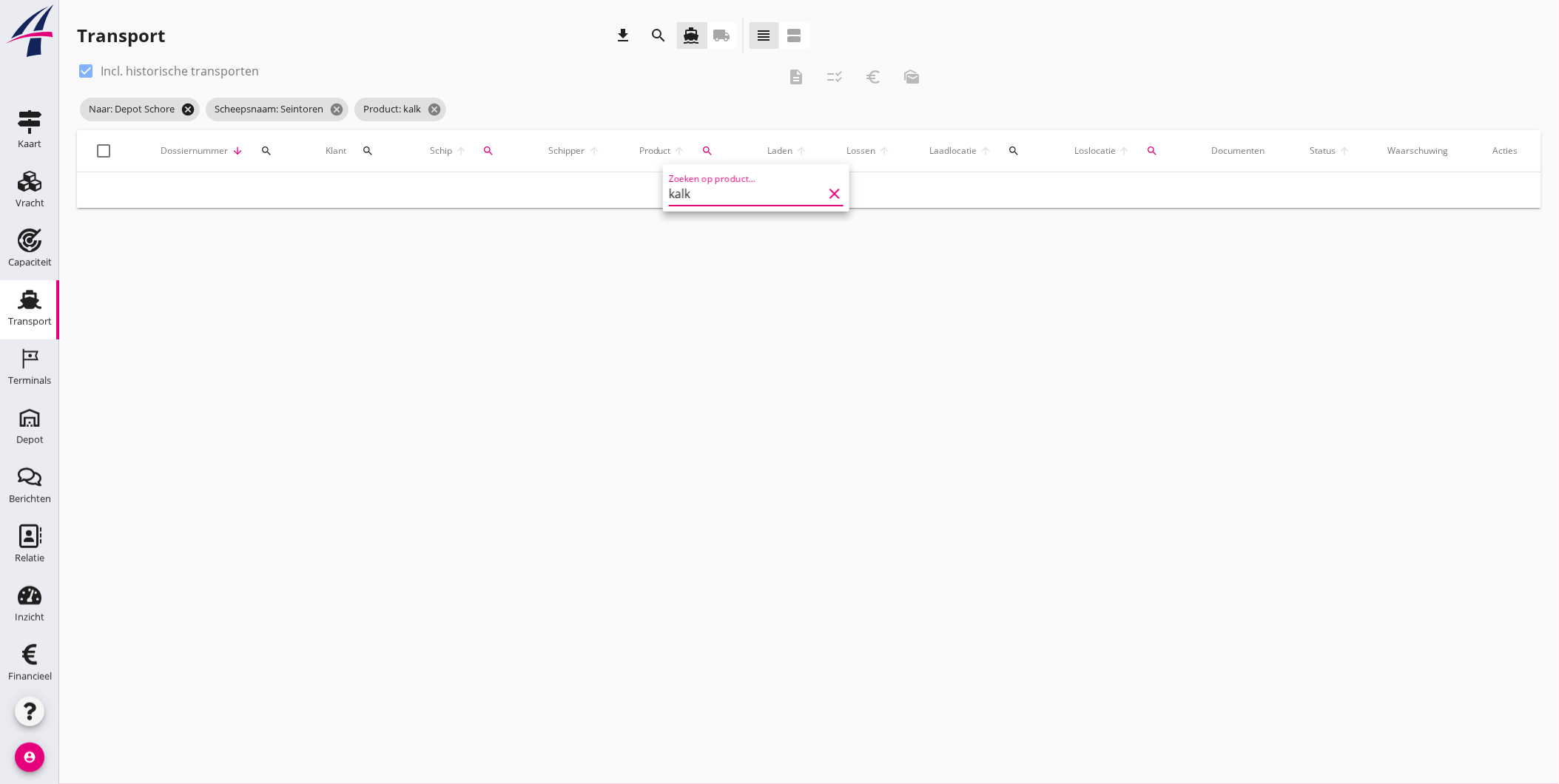
type input "kalk"
click at [188, 107] on icon "cancel" at bounding box center [187, 109] width 15 height 15
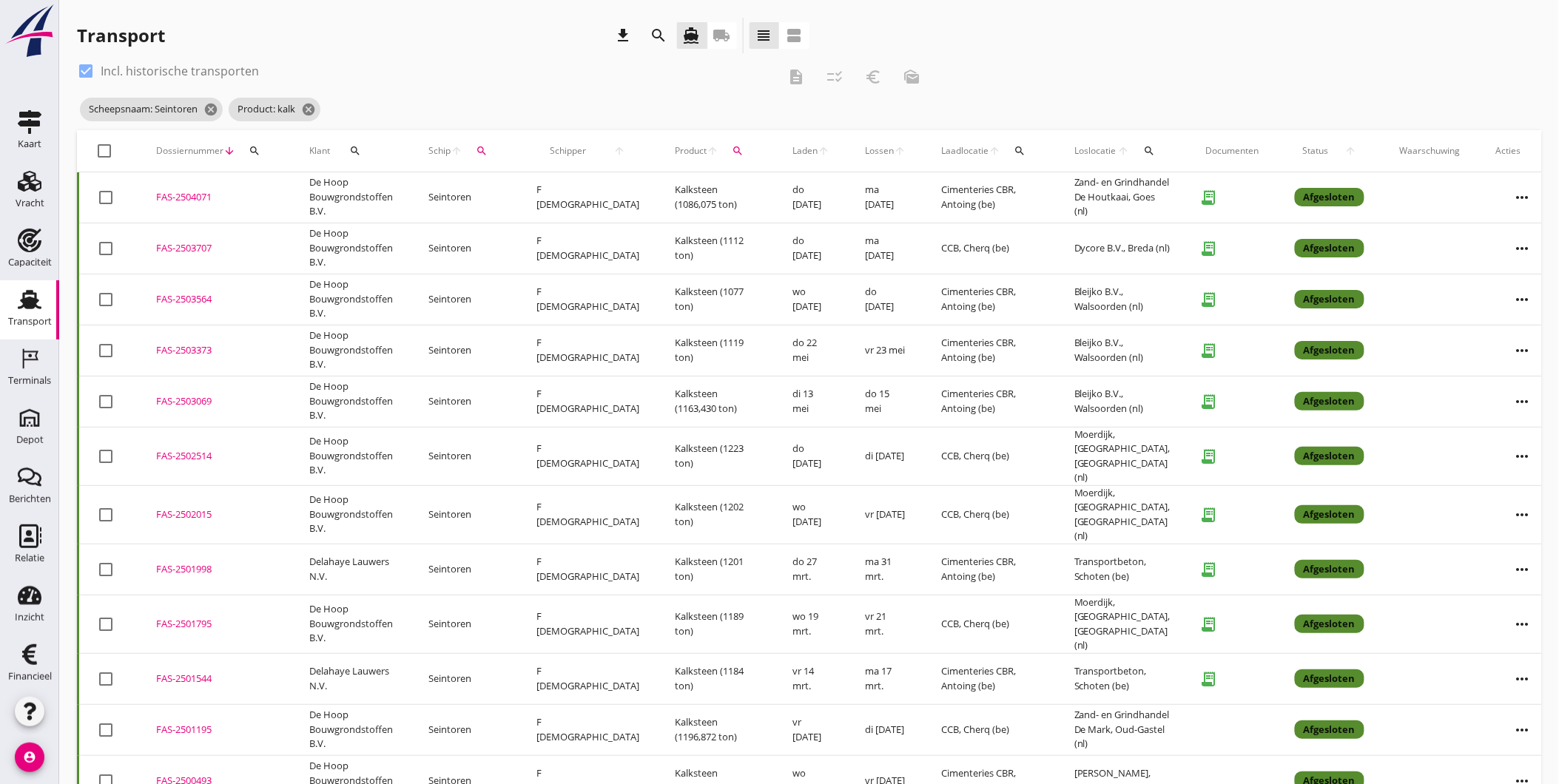
click at [1509, 190] on icon "more_horiz" at bounding box center [1522, 197] width 42 height 42
click at [1495, 384] on div "Vracht kopieeren" at bounding box center [1487, 383] width 106 height 18
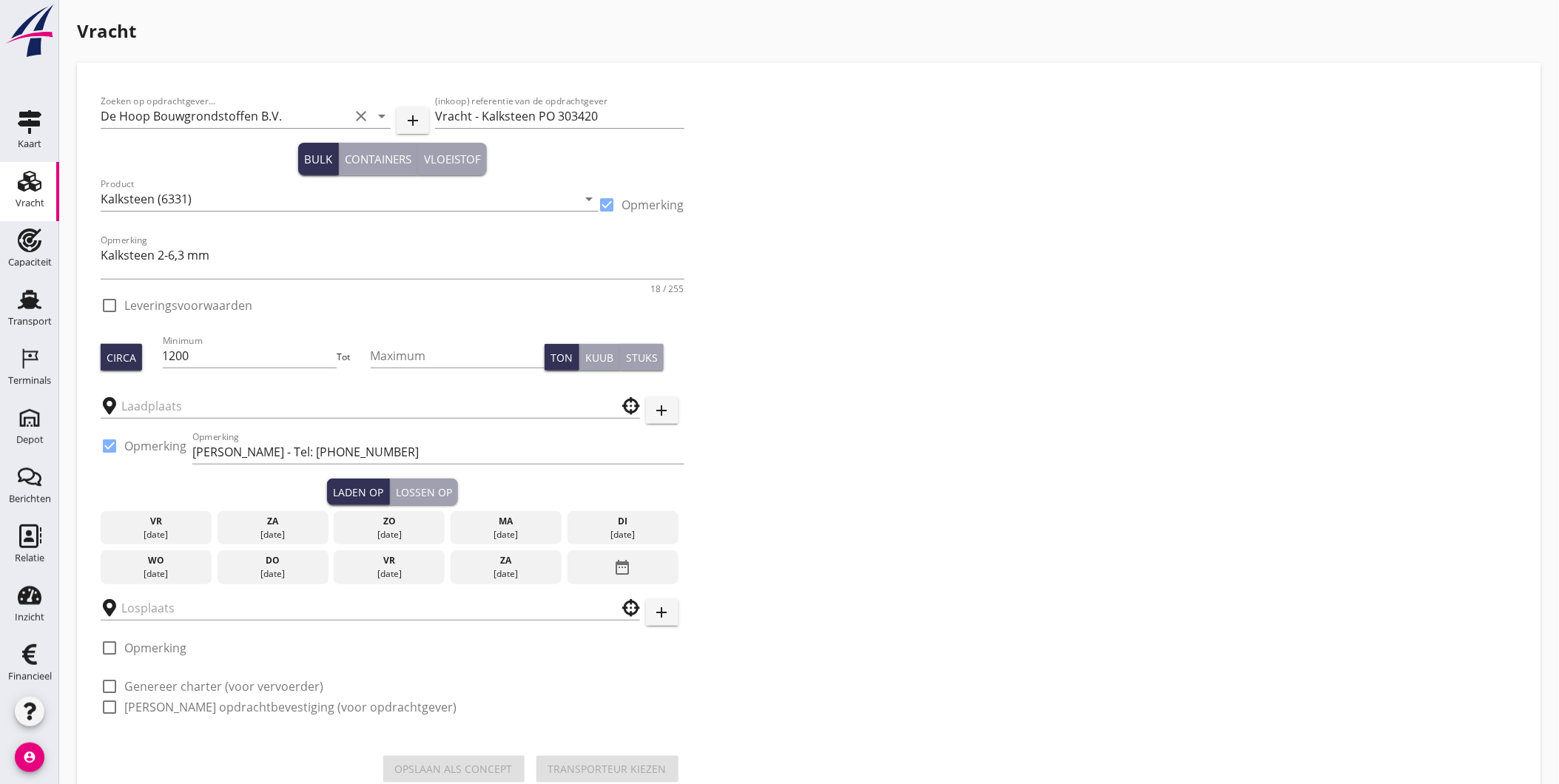
type input "Cimenteries CBR"
type input "Zand- en Grindhandel De Houtkaai"
checkbox input "true"
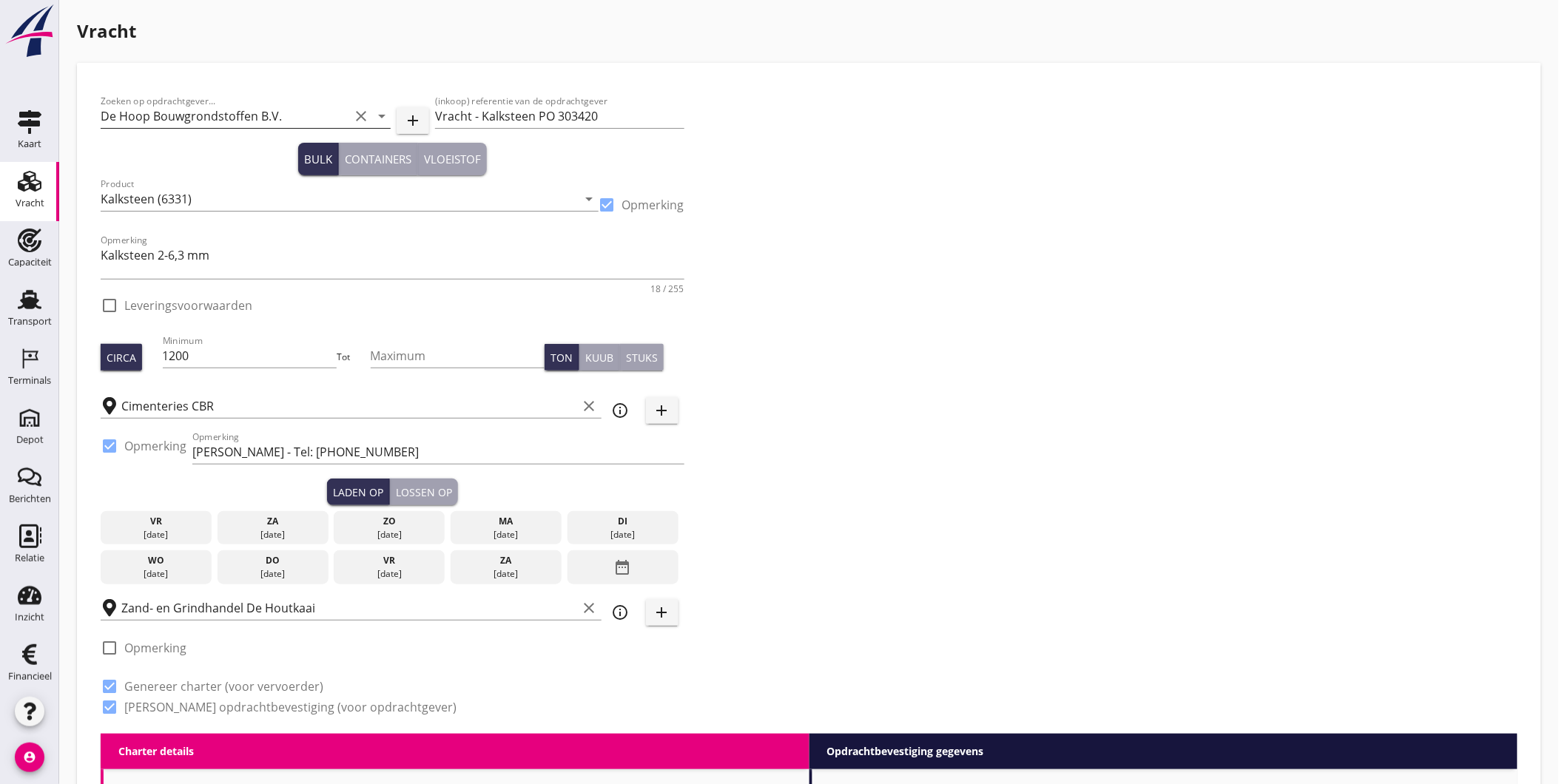
click at [360, 113] on icon "clear" at bounding box center [361, 116] width 18 height 18
click at [329, 113] on input "Zoeken op opdrachtgever..." at bounding box center [224, 116] width 248 height 23
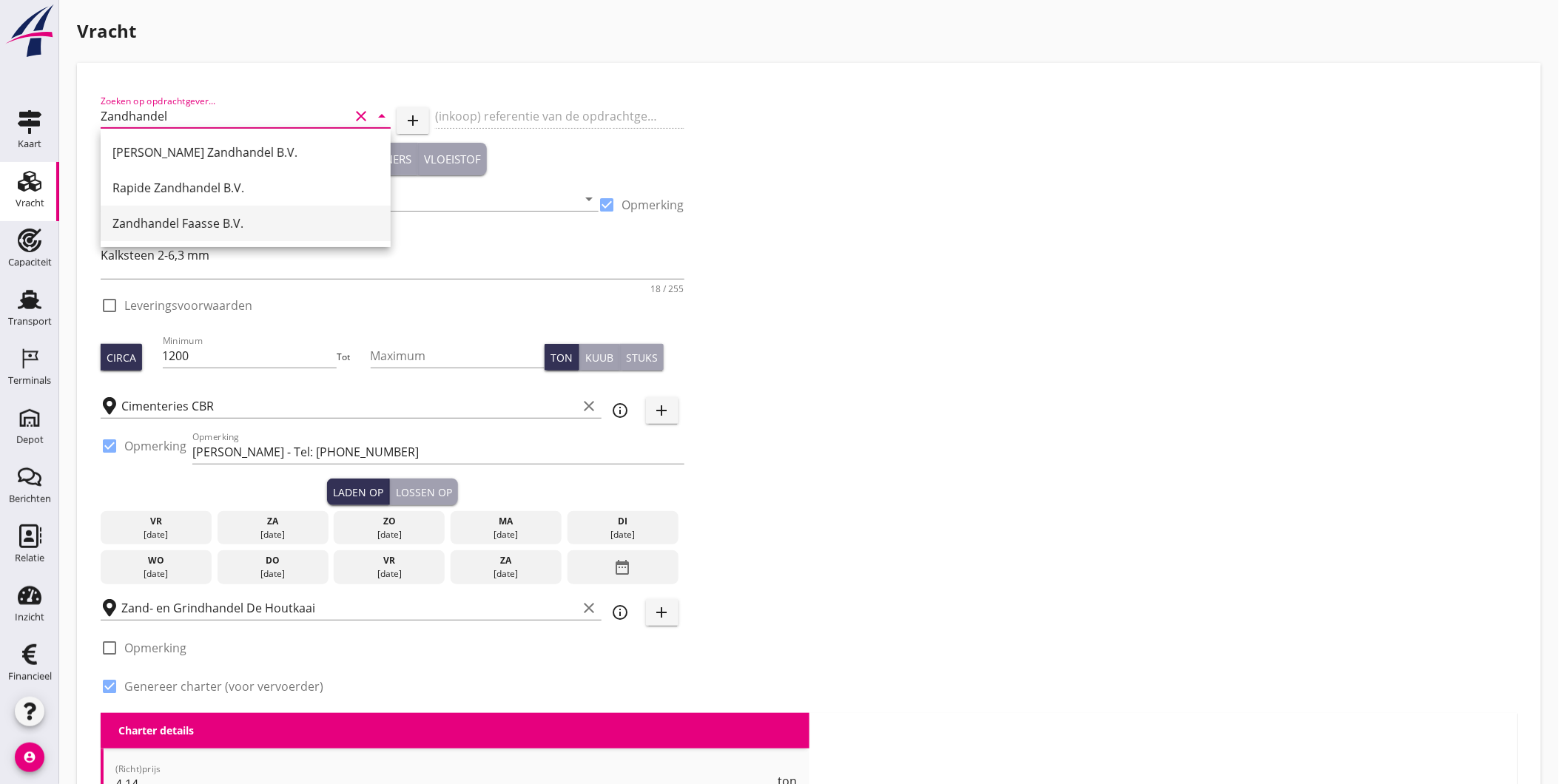
click at [254, 212] on div "Zandhandel Faasse B.V." at bounding box center [246, 223] width 267 height 35
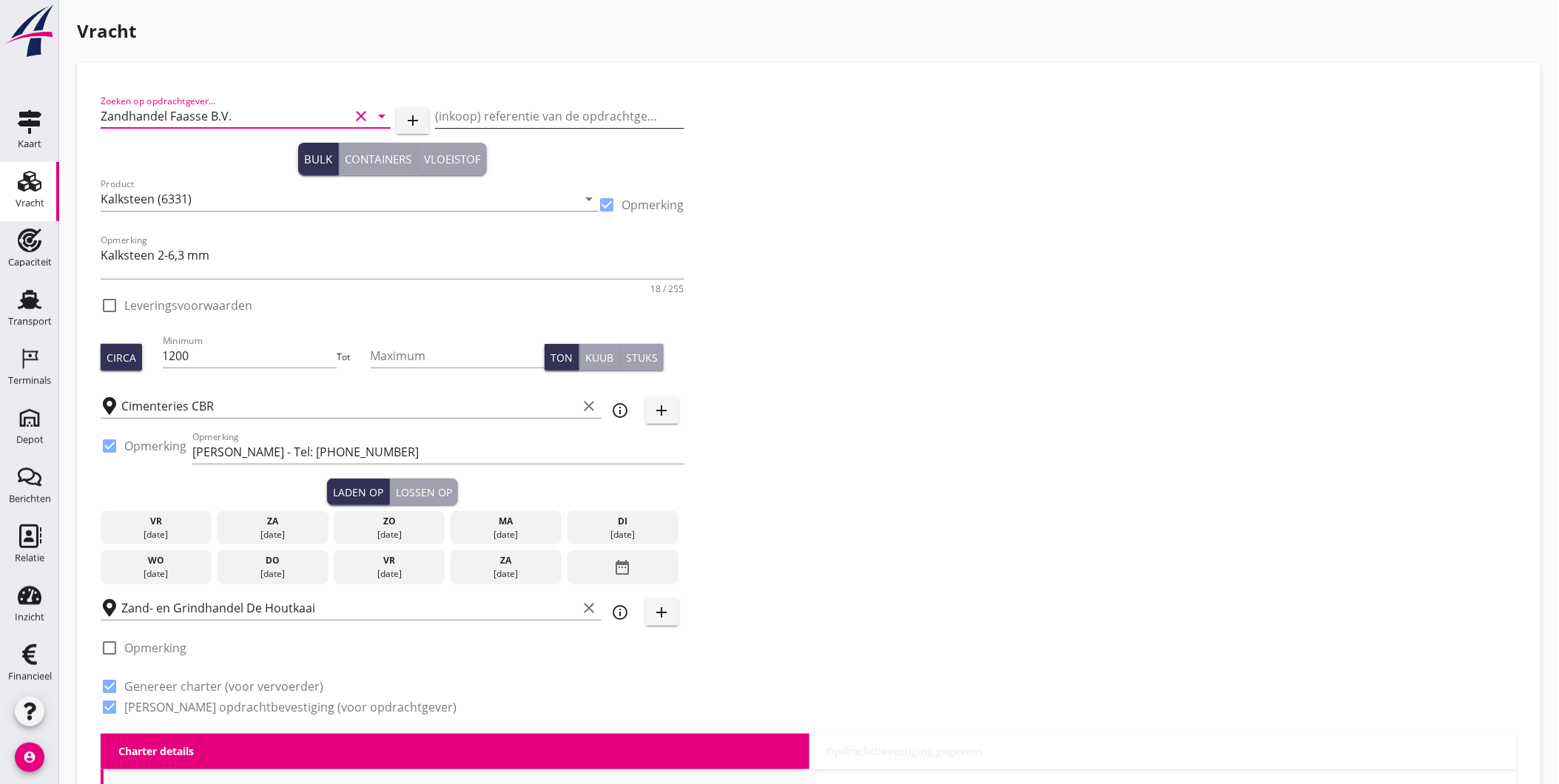
type input "Zandhandel Faasse B.V."
click at [491, 106] on input "(inkoop) referentie van de opdrachtgever" at bounding box center [559, 116] width 248 height 23
type input "Vracht Kalksteen"
drag, startPoint x: 301, startPoint y: 258, endPoint x: 85, endPoint y: 254, distance: 216.0
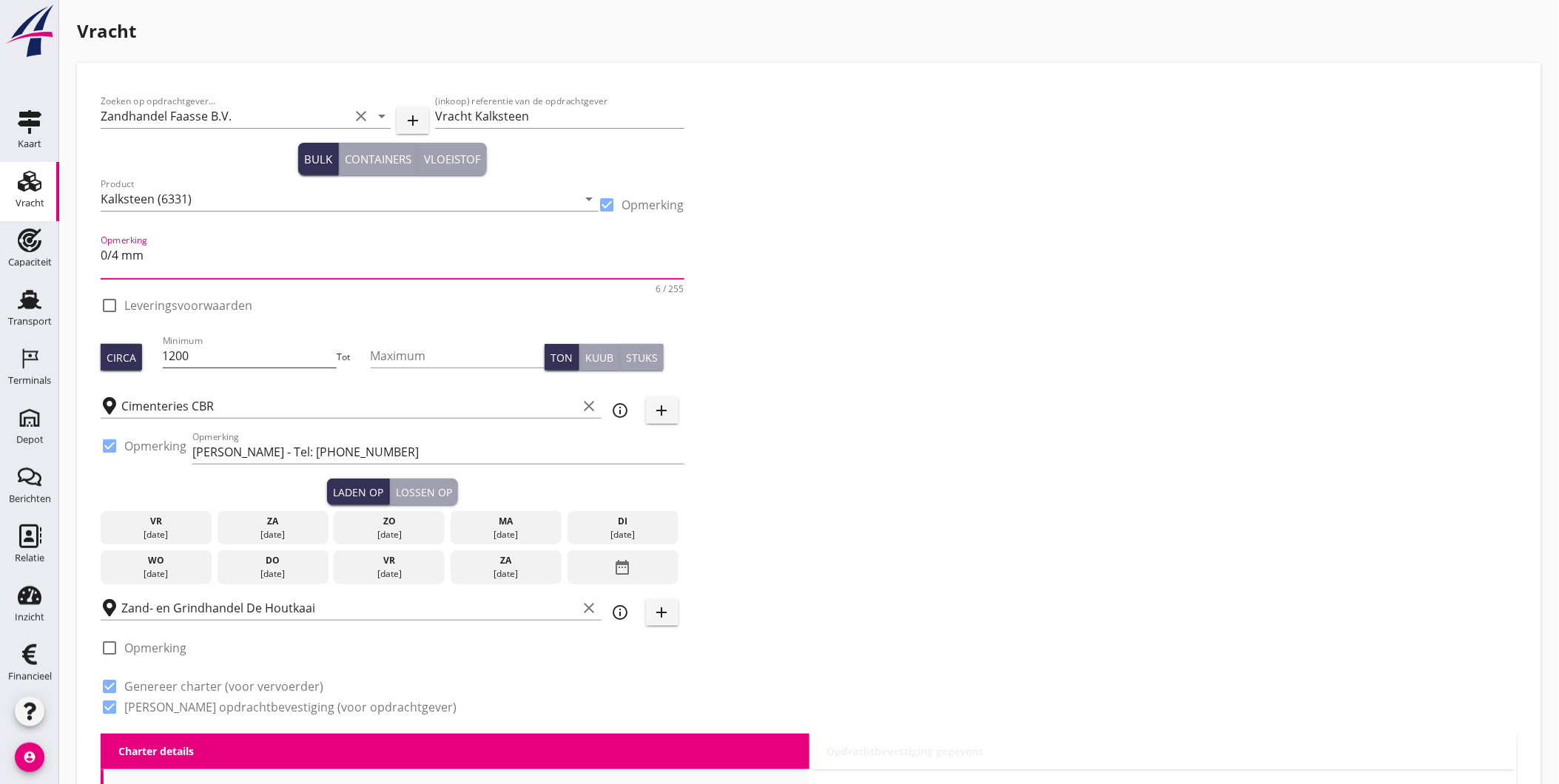
type textarea "0/4 mm"
drag, startPoint x: 208, startPoint y: 359, endPoint x: 131, endPoint y: 353, distance: 77.2
click at [131, 353] on div "Circa Minimum 1200 Tot Maximum Ton Kuub Stuks" at bounding box center [392, 357] width 584 height 51
type input "1000"
drag, startPoint x: 430, startPoint y: 448, endPoint x: 449, endPoint y: 451, distance: 19.2
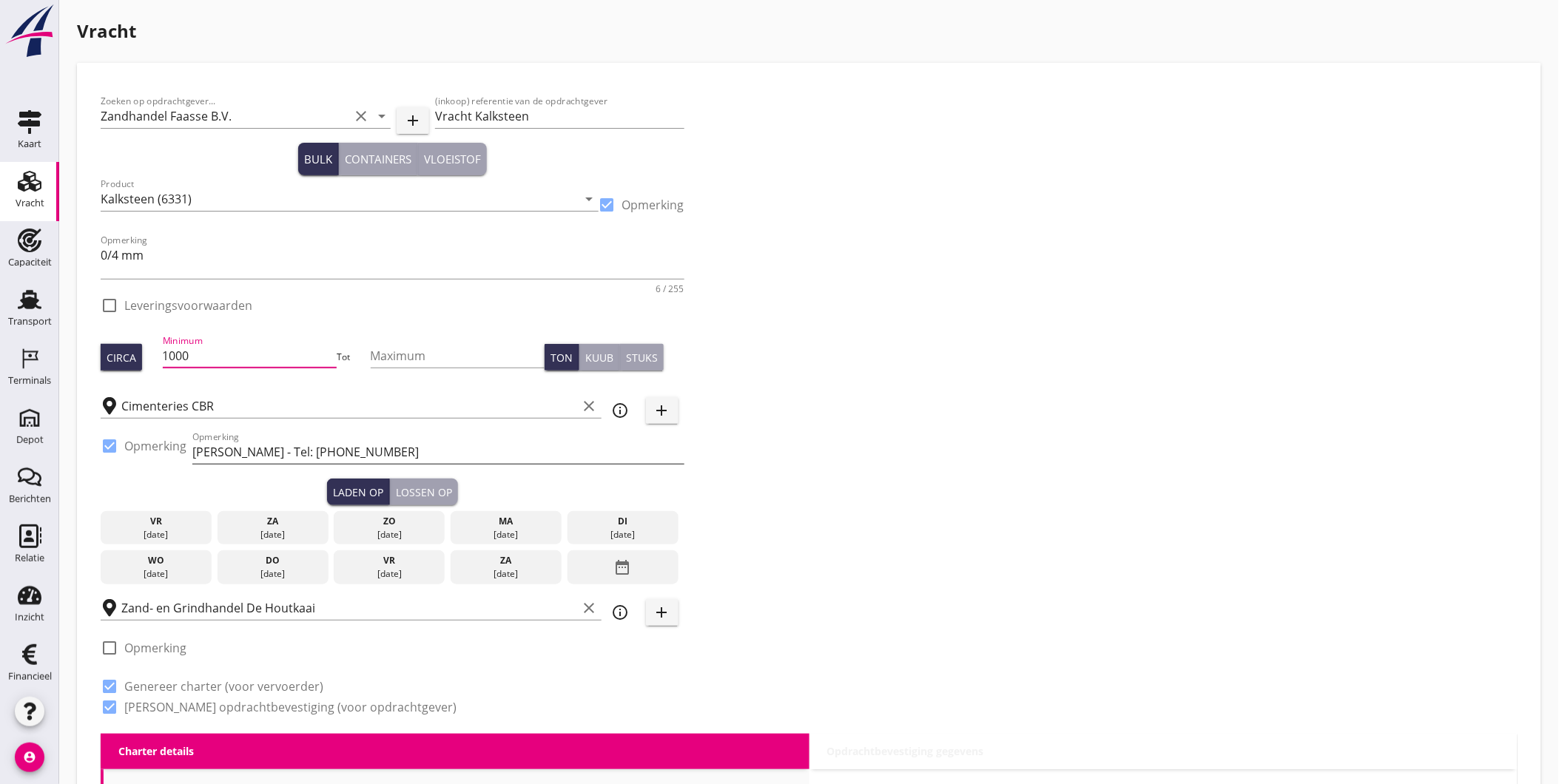
click at [430, 448] on input "Didier Bocquet - Tel: 0032 475 500 304" at bounding box center [438, 451] width 491 height 23
paste input "Heidelberg Materials 0032 2 6799950"
type input "Heidelberg Materials +32 2 6799950"
click at [156, 565] on div "wo" at bounding box center [156, 560] width 103 height 14
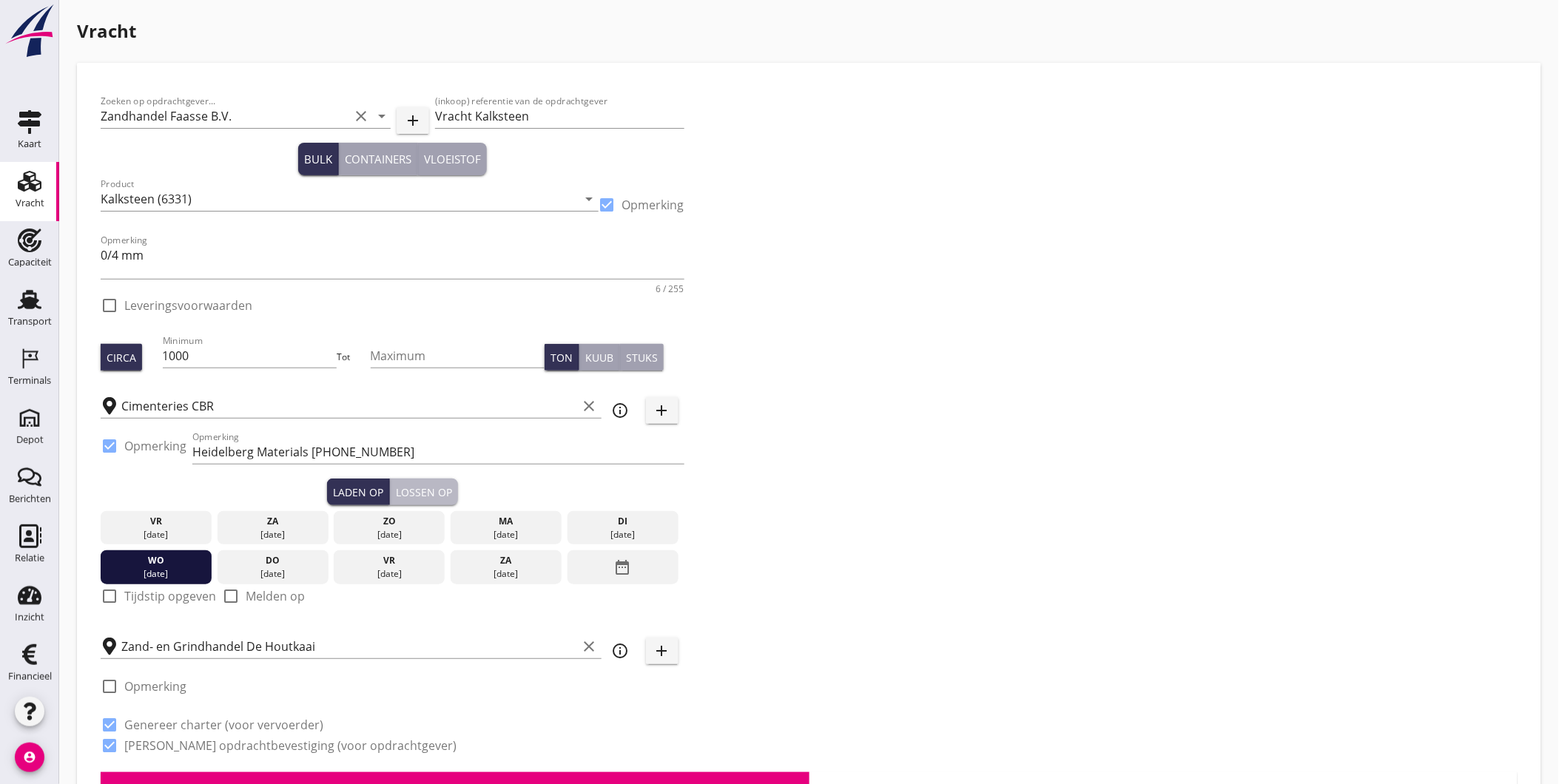
click at [424, 491] on div "Lossen op" at bounding box center [424, 492] width 56 height 16
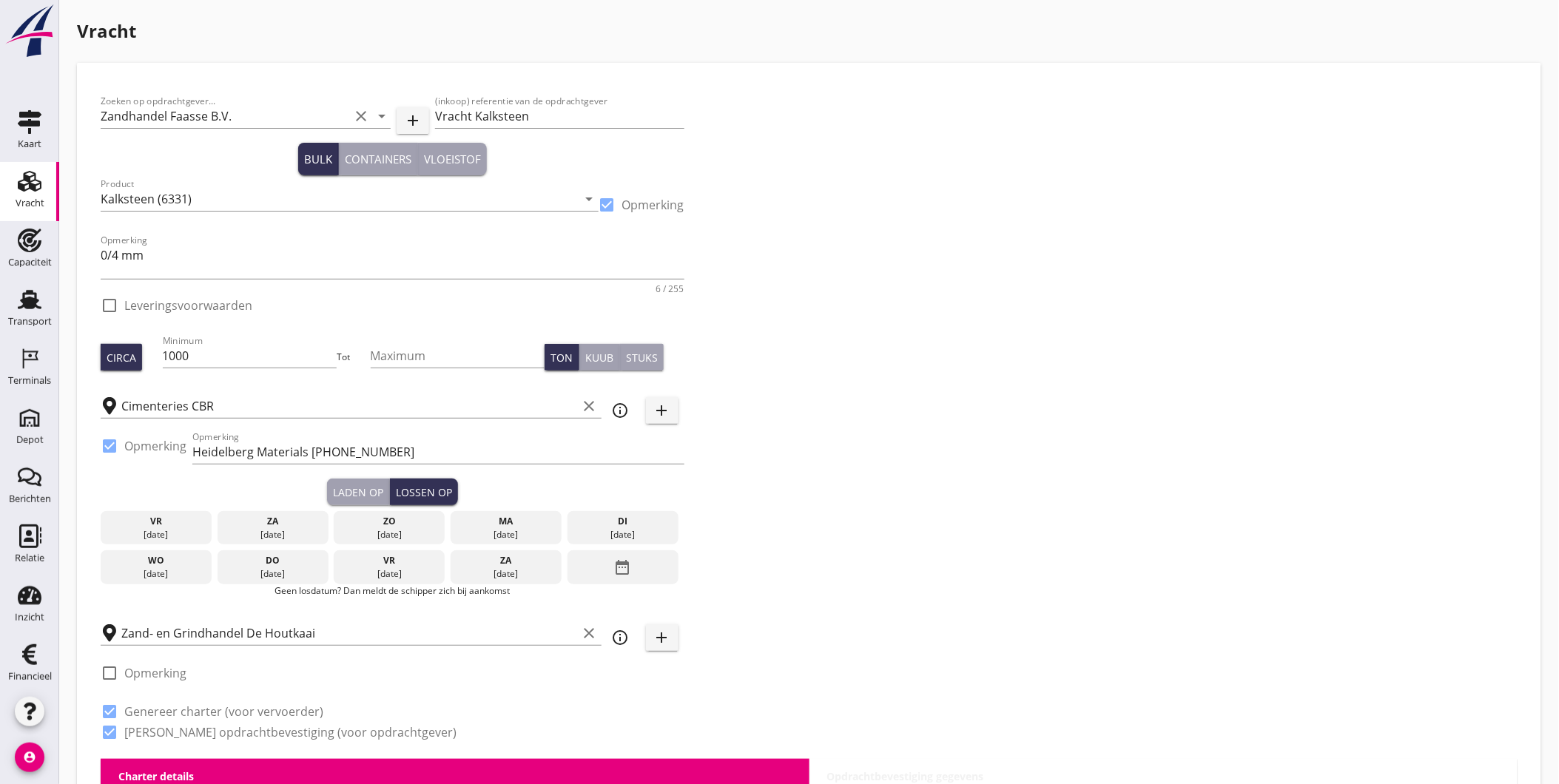
click at [281, 574] on div "21 aug." at bounding box center [272, 574] width 103 height 14
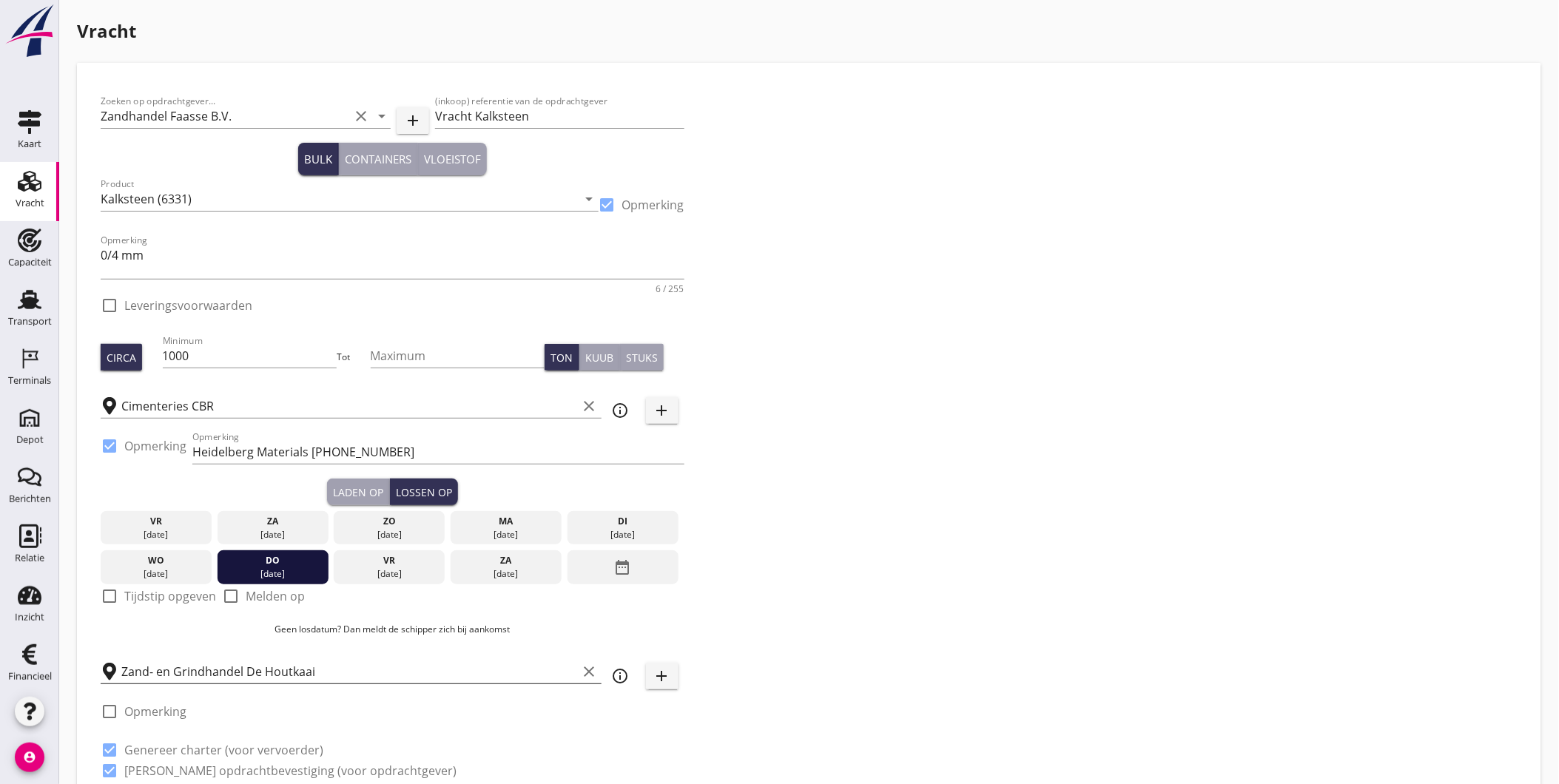
click at [593, 669] on icon "clear" at bounding box center [590, 671] width 18 height 18
click at [524, 670] on input "text" at bounding box center [360, 671] width 477 height 23
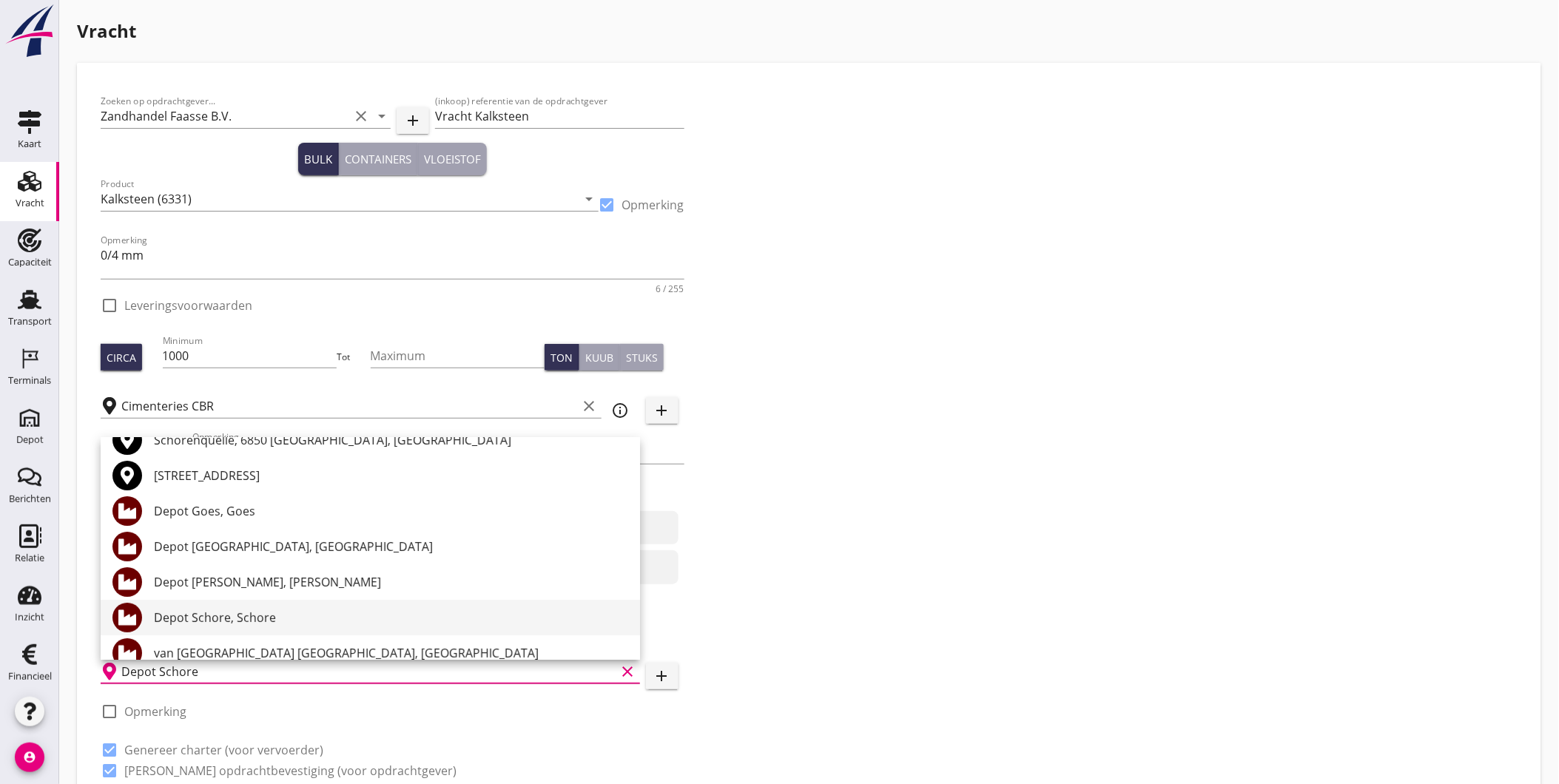
scroll to position [60, 0]
click at [313, 616] on div "Depot Schore, Schore" at bounding box center [390, 615] width 474 height 18
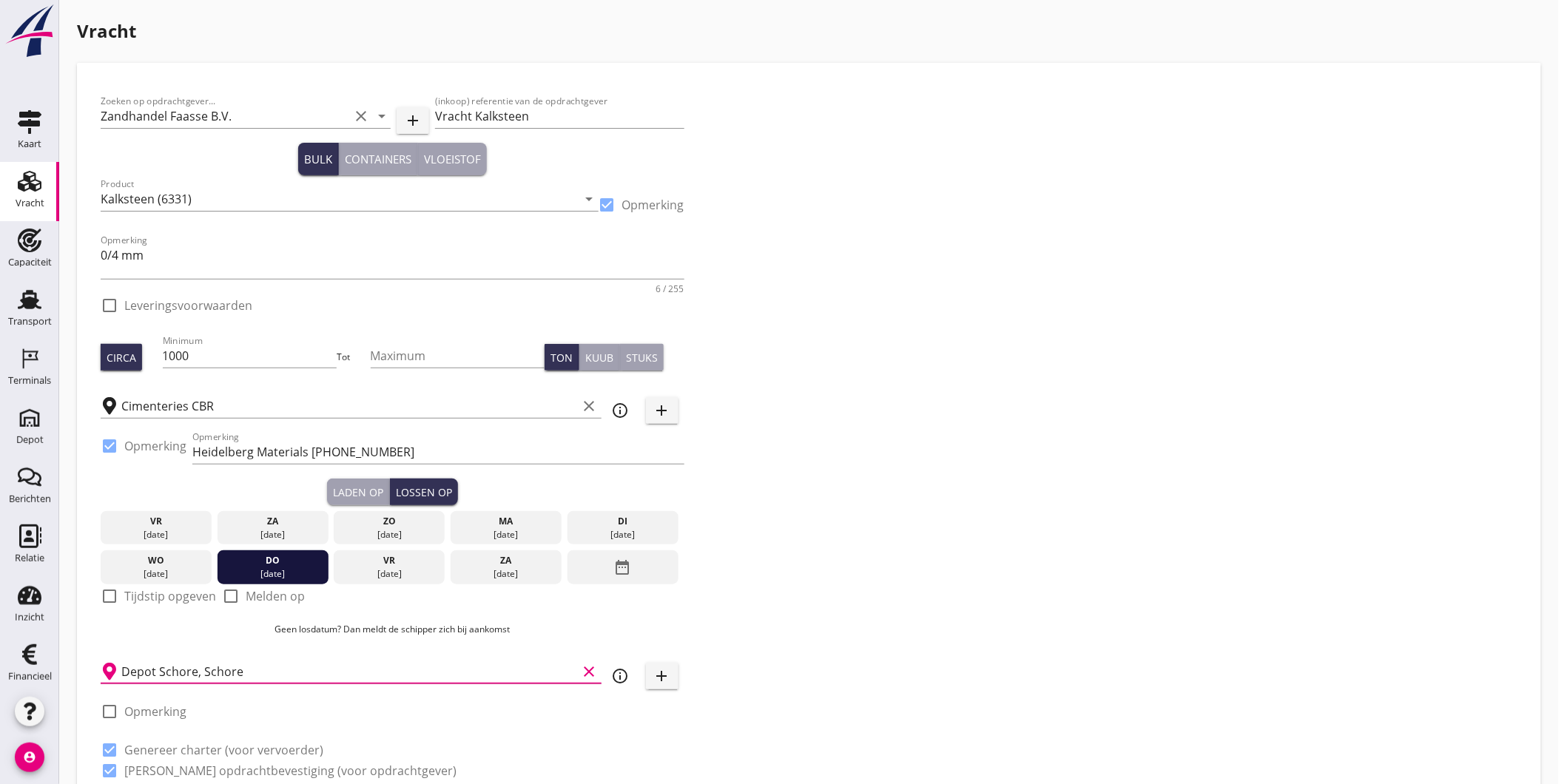
type input "Depot Schore, Schore"
click at [137, 706] on label "Opmerking" at bounding box center [156, 711] width 62 height 15
checkbox input "true"
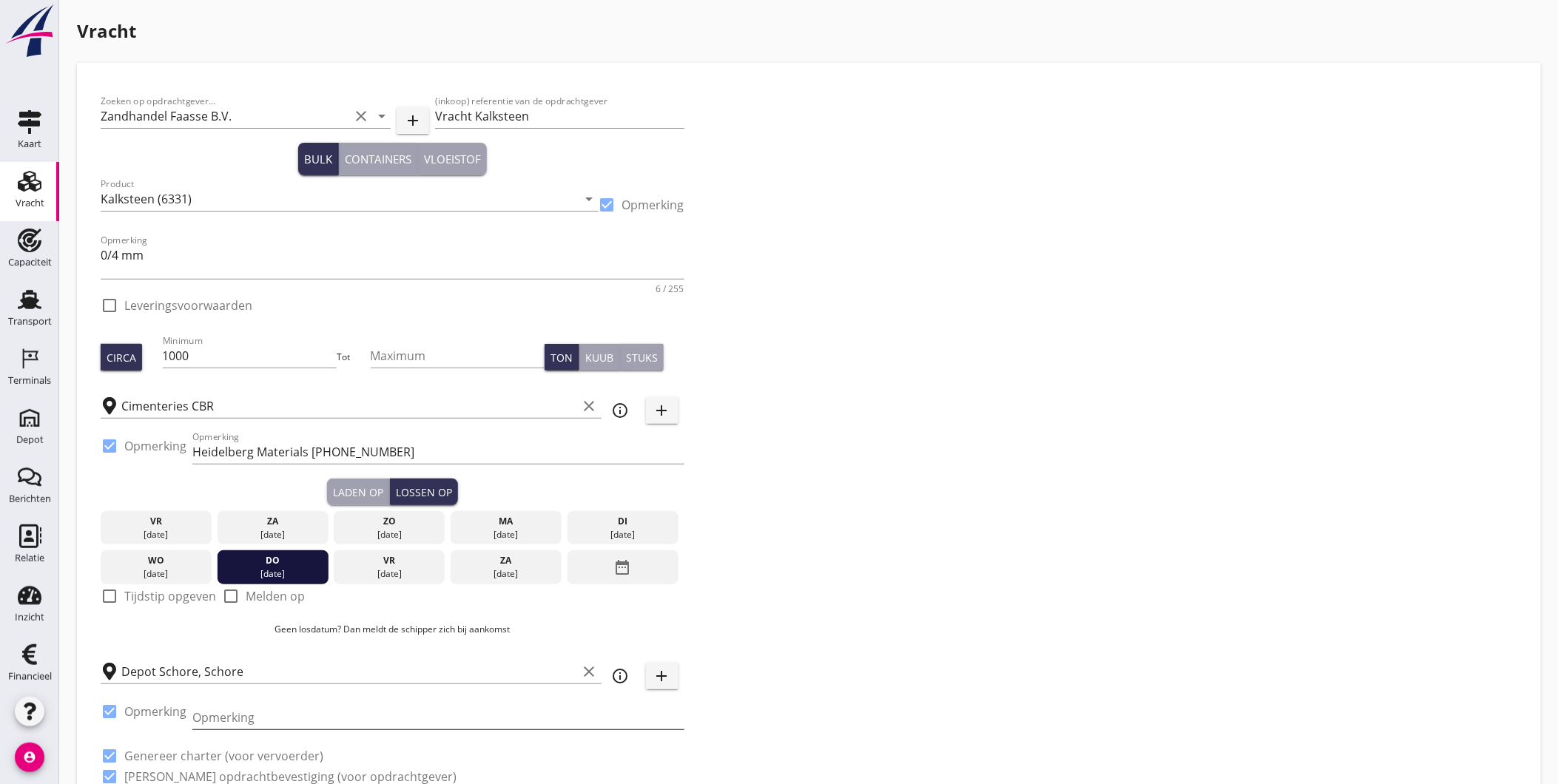
click at [232, 707] on input "Opmerking" at bounding box center [438, 717] width 491 height 23
type input "Kraan: Gerrald Grootjans: +31 6 10 52 70 60"
click at [740, 713] on div "Zoeken op opdrachtgever... Zandhandel Faasse B.V. clear arrow_drop_down add (in…" at bounding box center [809, 445] width 1429 height 717
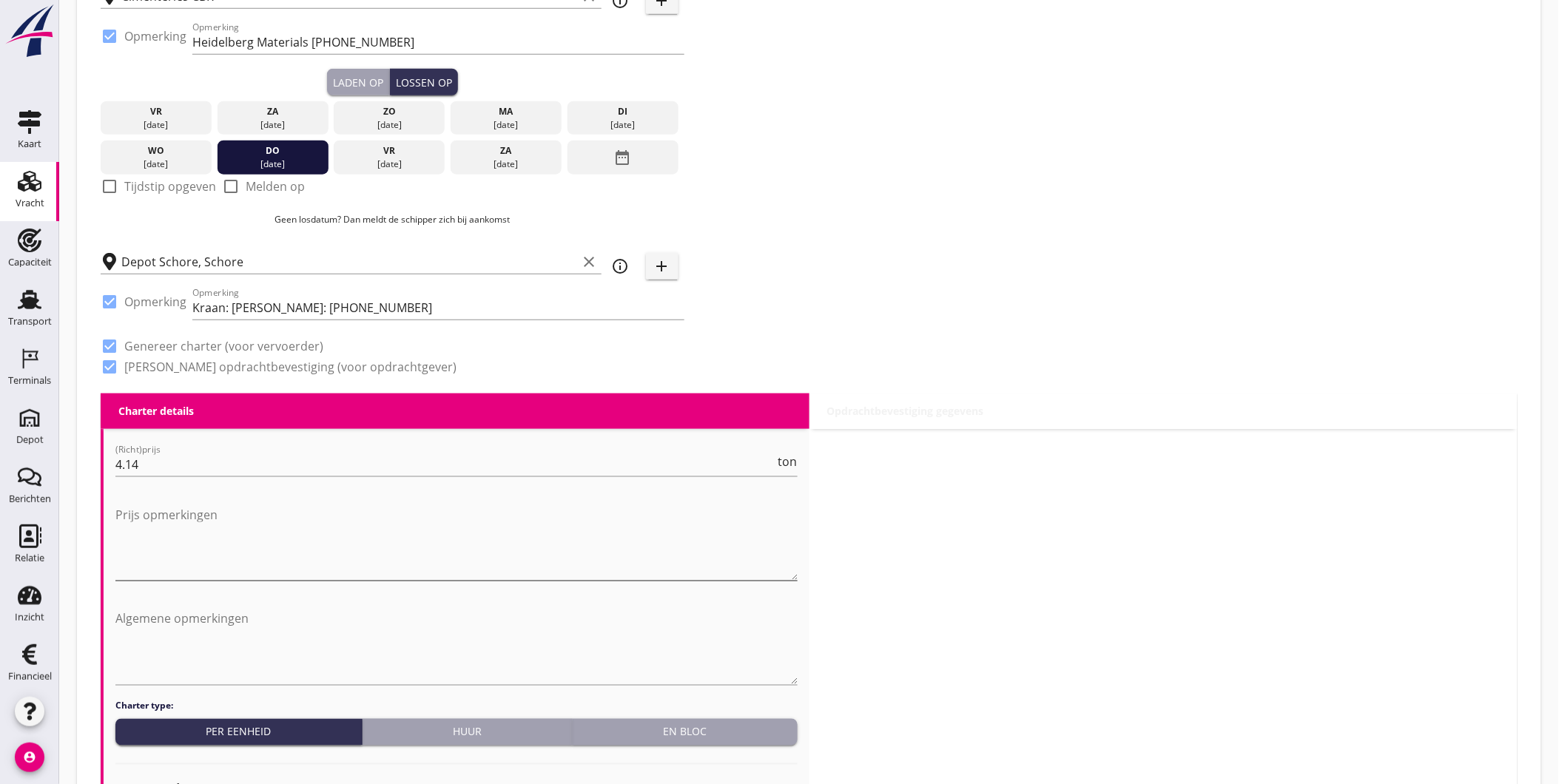
scroll to position [430, 0]
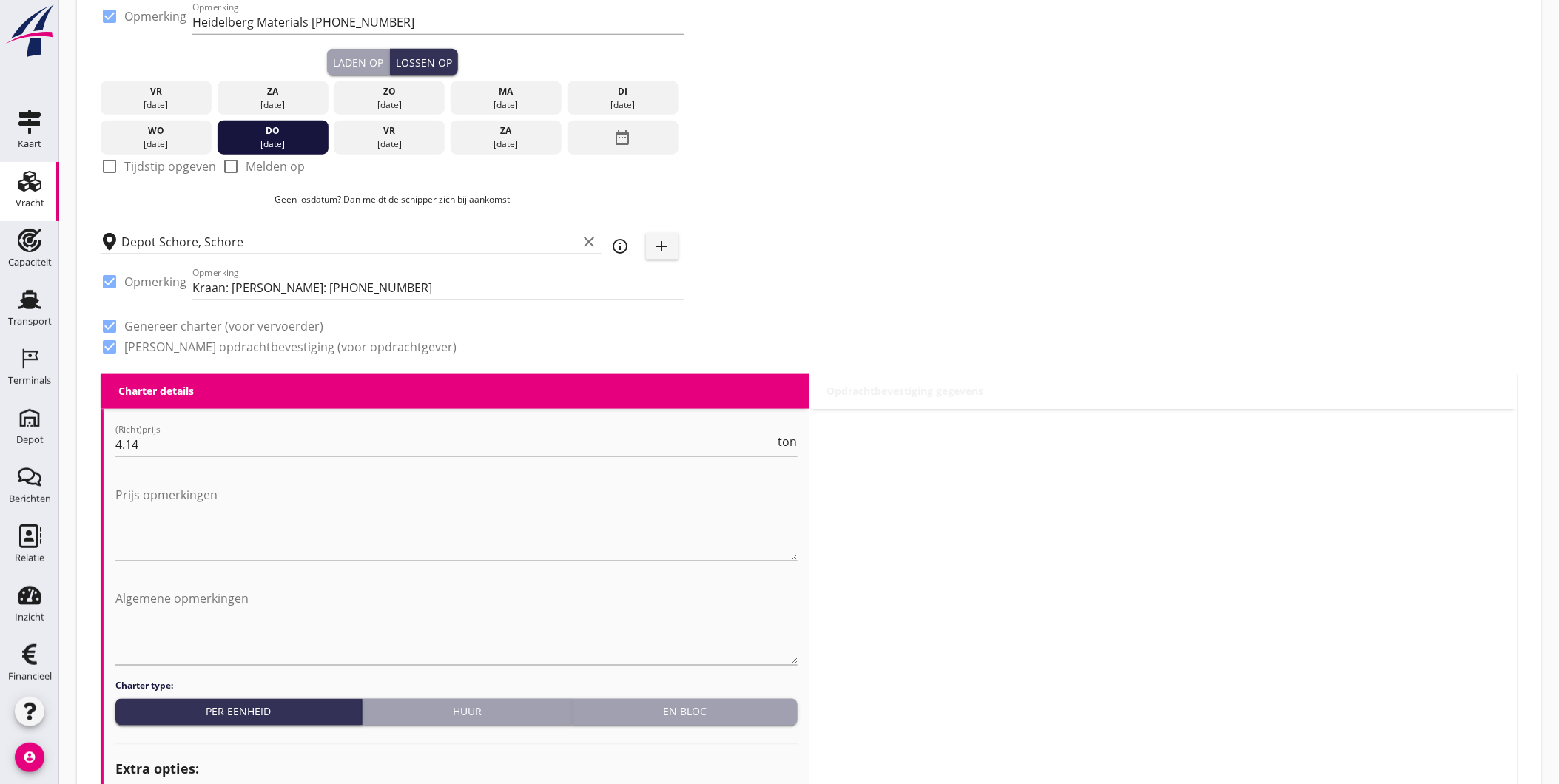
click at [245, 346] on label "Genereer opdrachtbevestiging (voor opdrachtgever)" at bounding box center [290, 346] width 332 height 15
checkbox input "false"
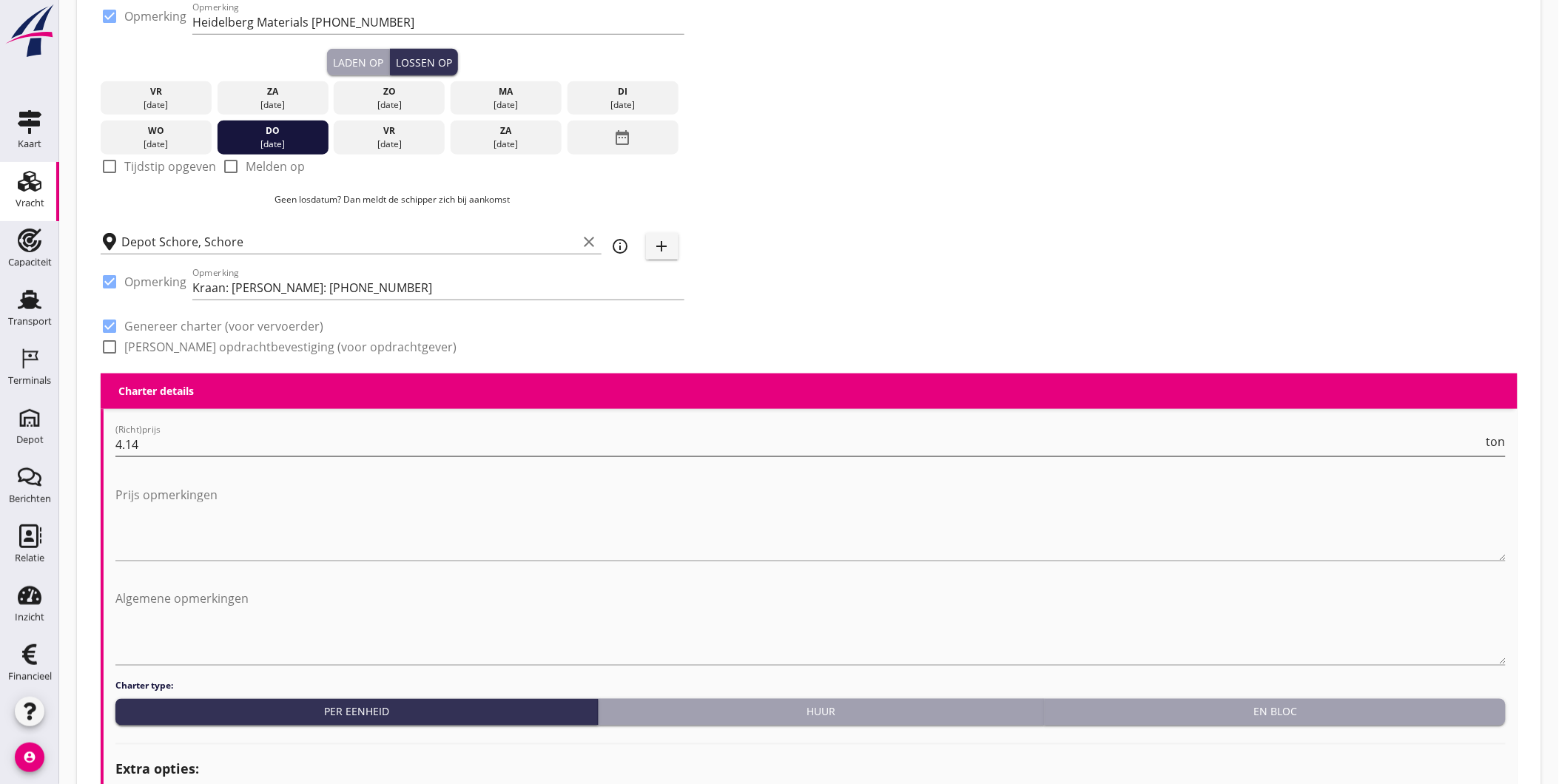
click at [164, 445] on input "4.14" at bounding box center [799, 445] width 1367 height 23
type input "4.10"
click at [185, 510] on textarea "Prijs opmerkingen" at bounding box center [811, 521] width 1390 height 78
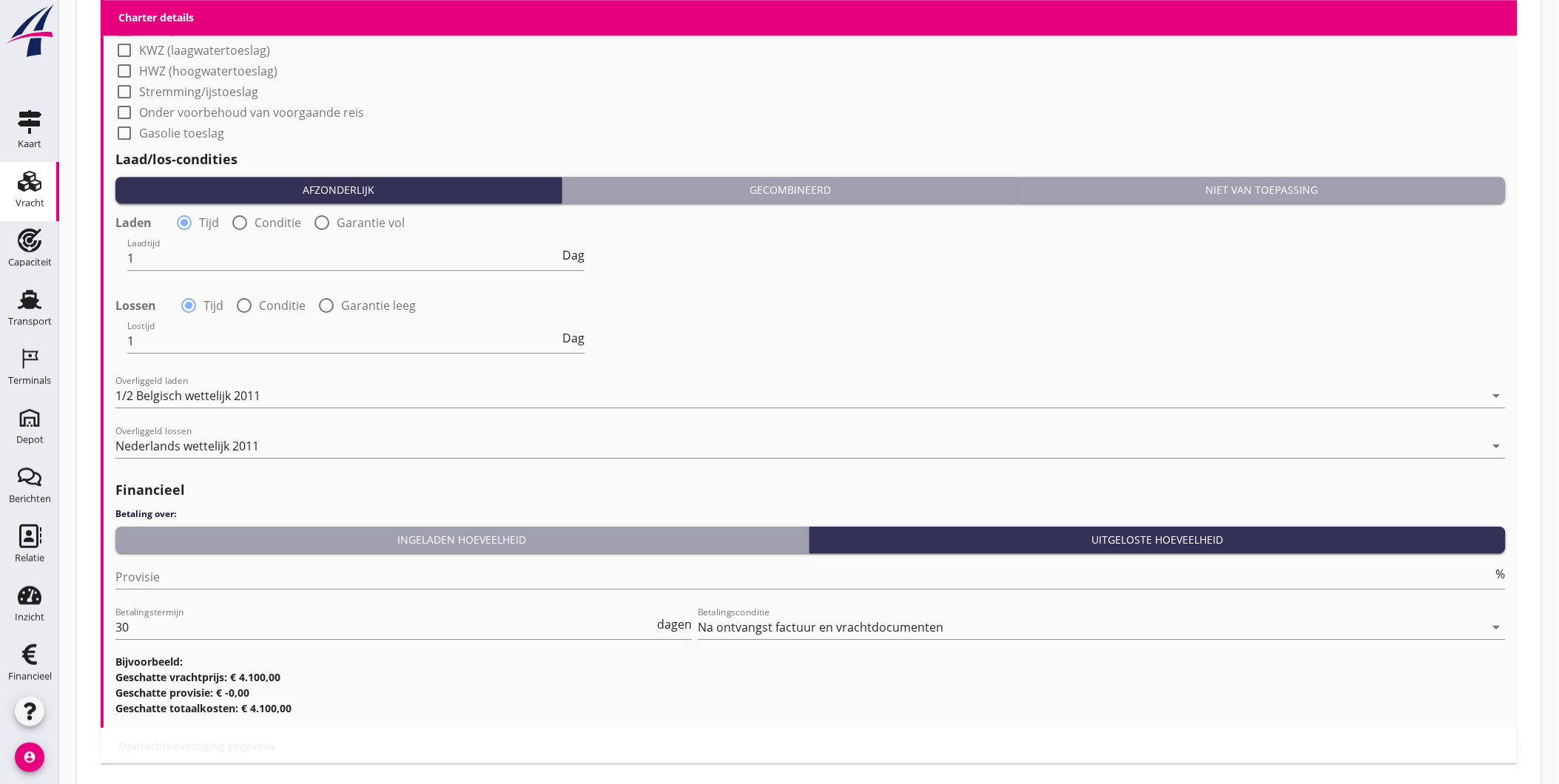
scroll to position [1525, 0]
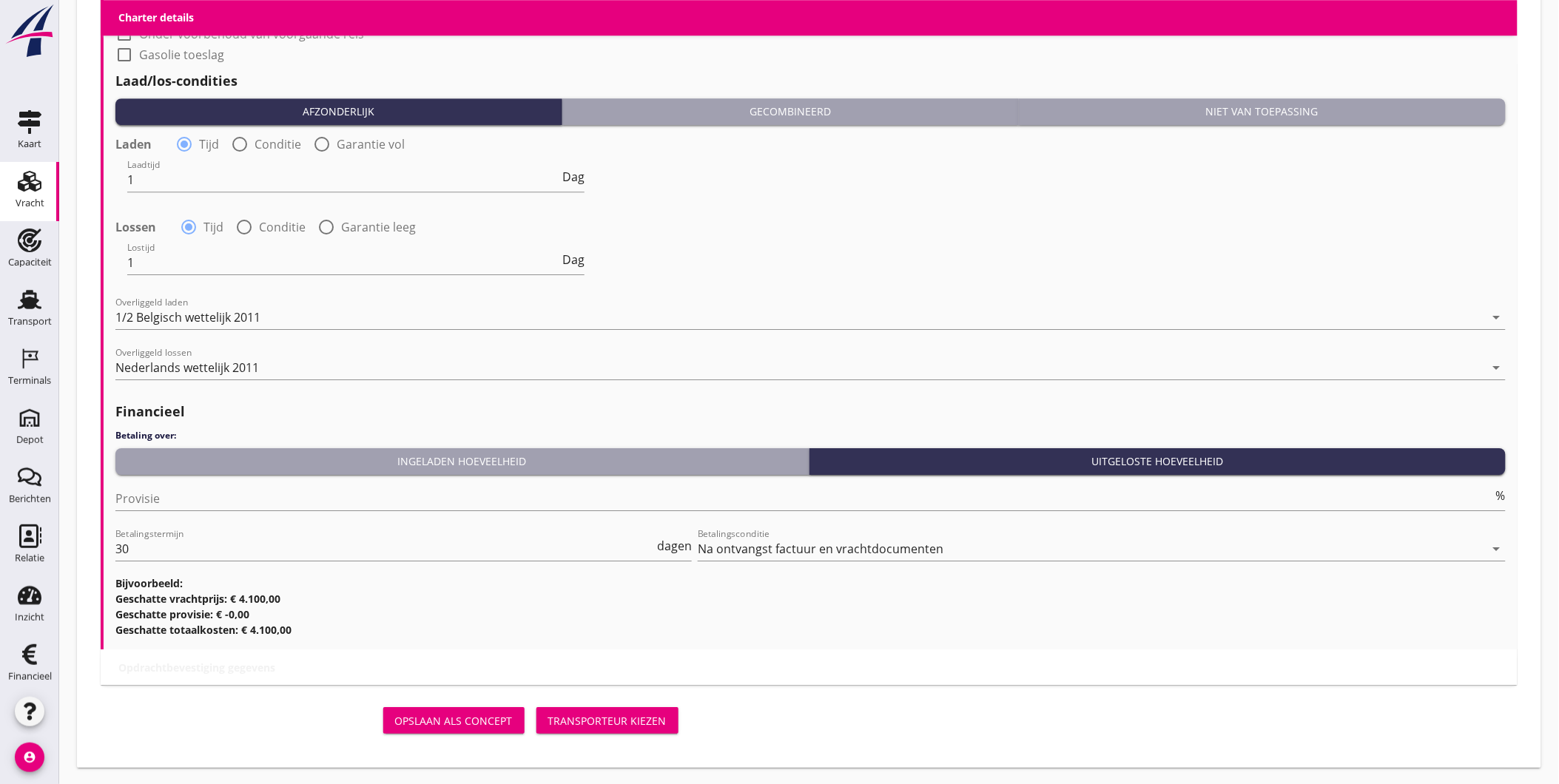
type textarea "Incl."
click at [599, 717] on div "Transporteur kiezen" at bounding box center [607, 721] width 119 height 16
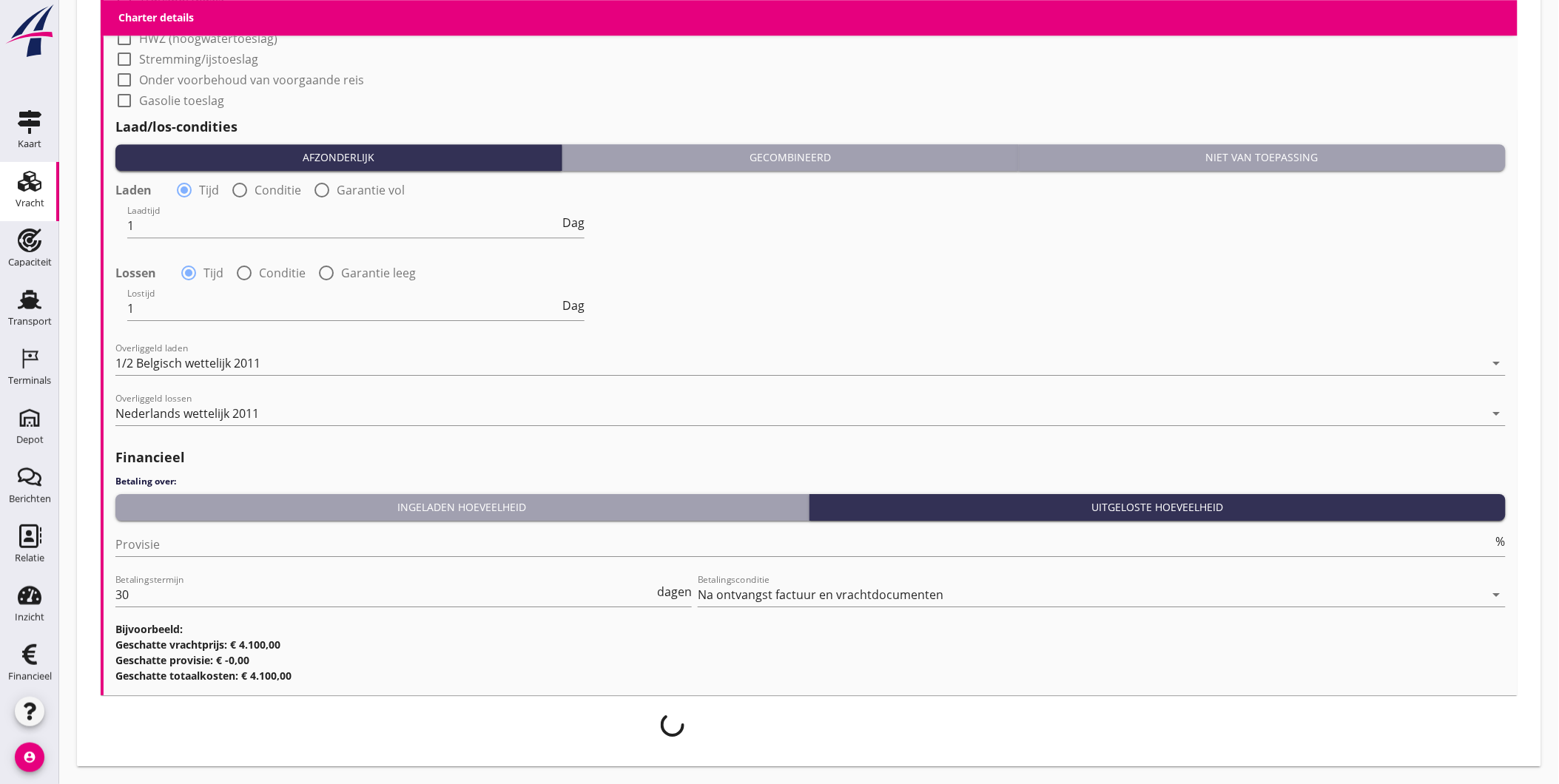
scroll to position [1479, 0]
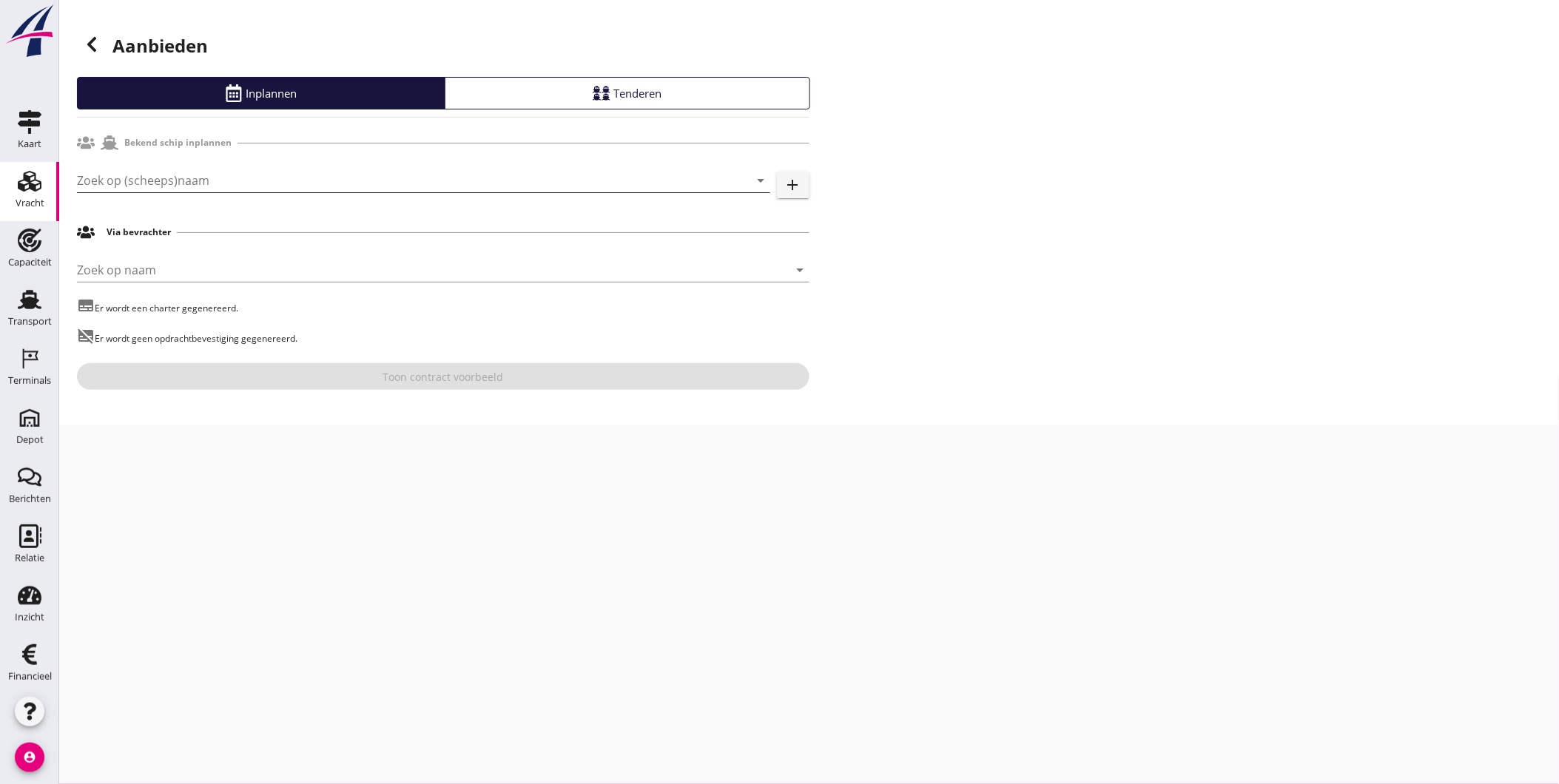
click at [251, 168] on input "Zoek op (scheeps)naam" at bounding box center [403, 180] width 652 height 23
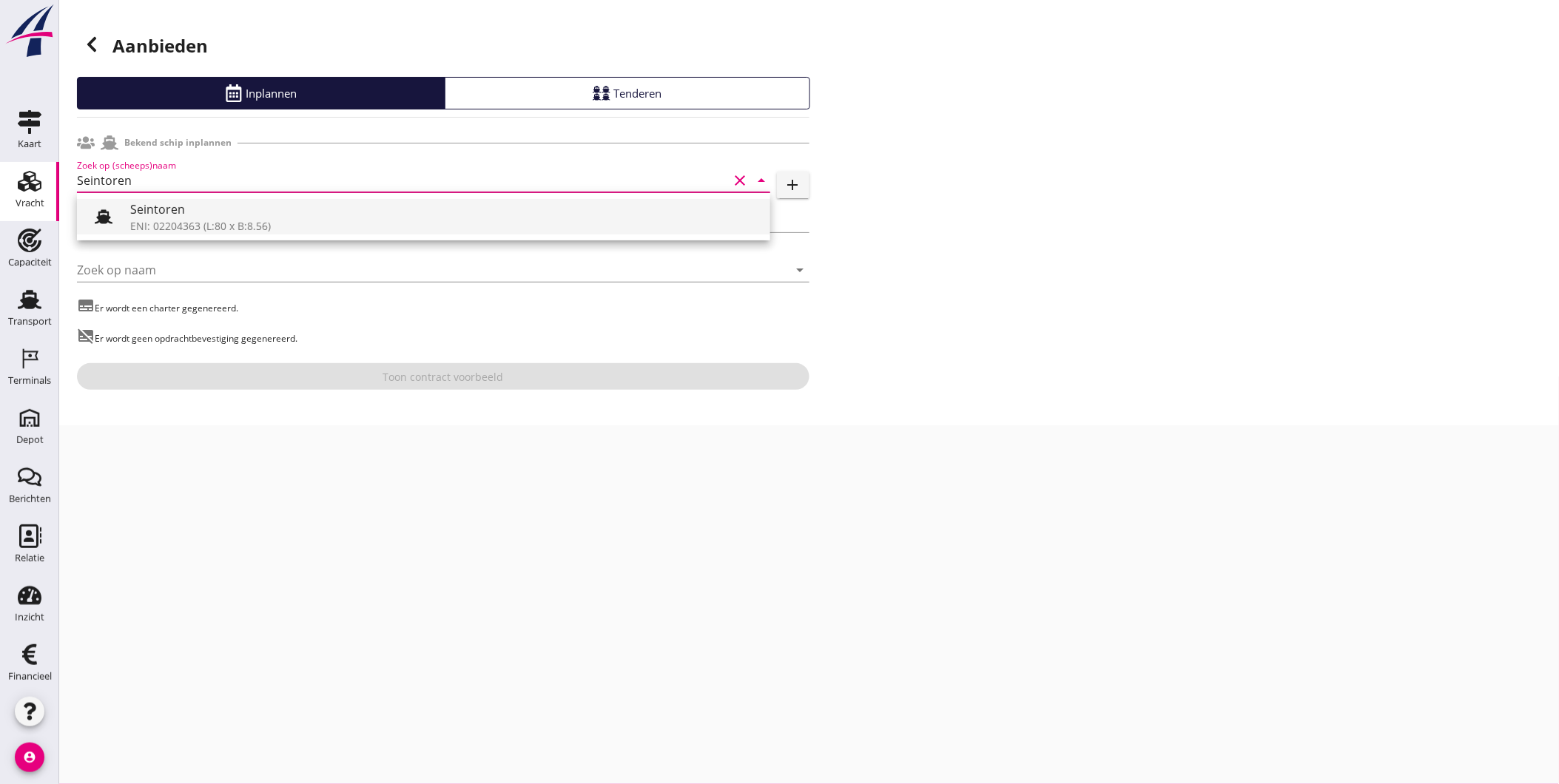
click at [245, 209] on div "Seintoren" at bounding box center [444, 209] width 628 height 18
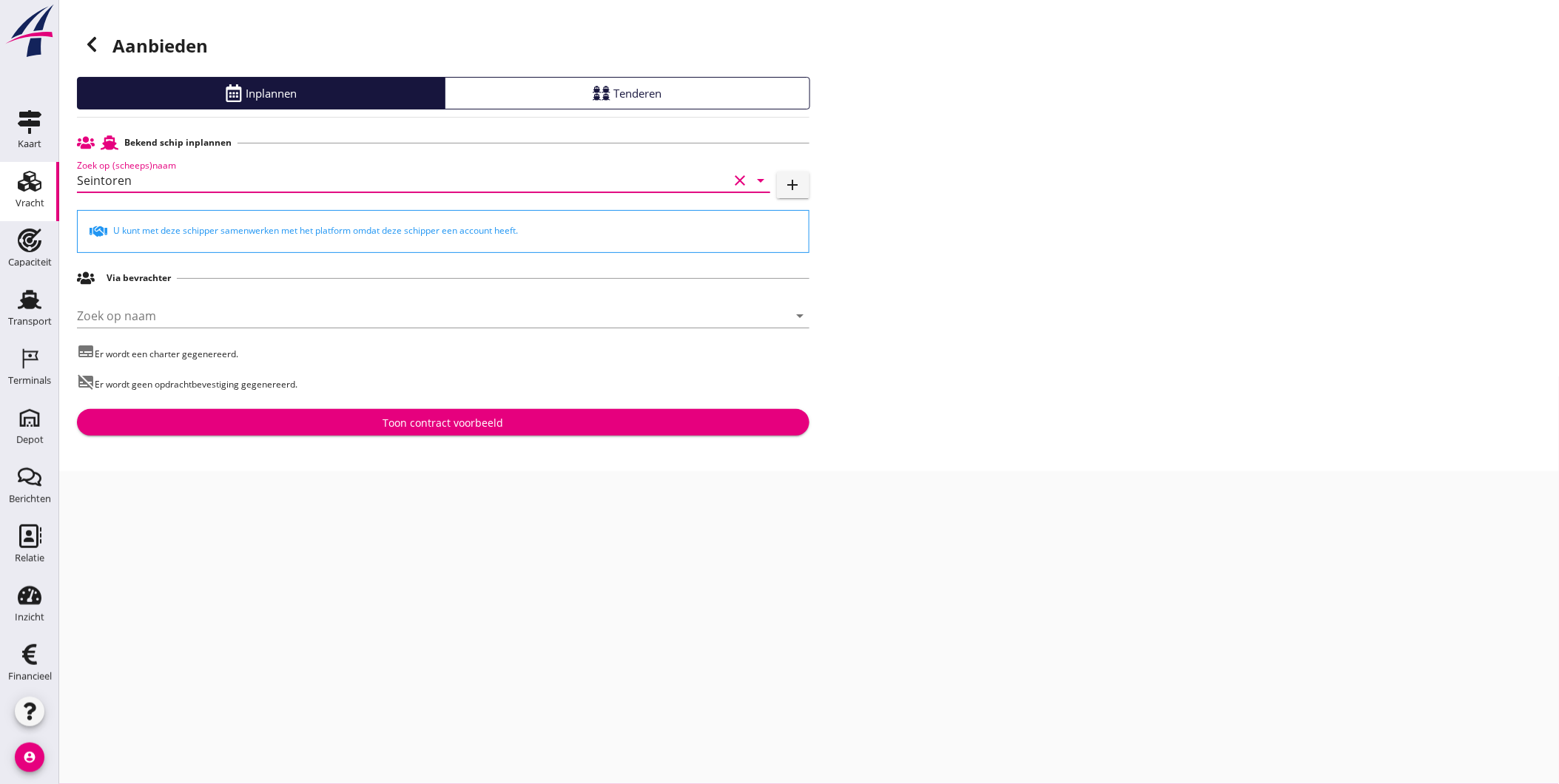
type input "Seintoren"
click at [349, 431] on button "Toon contract voorbeeld" at bounding box center [443, 421] width 732 height 26
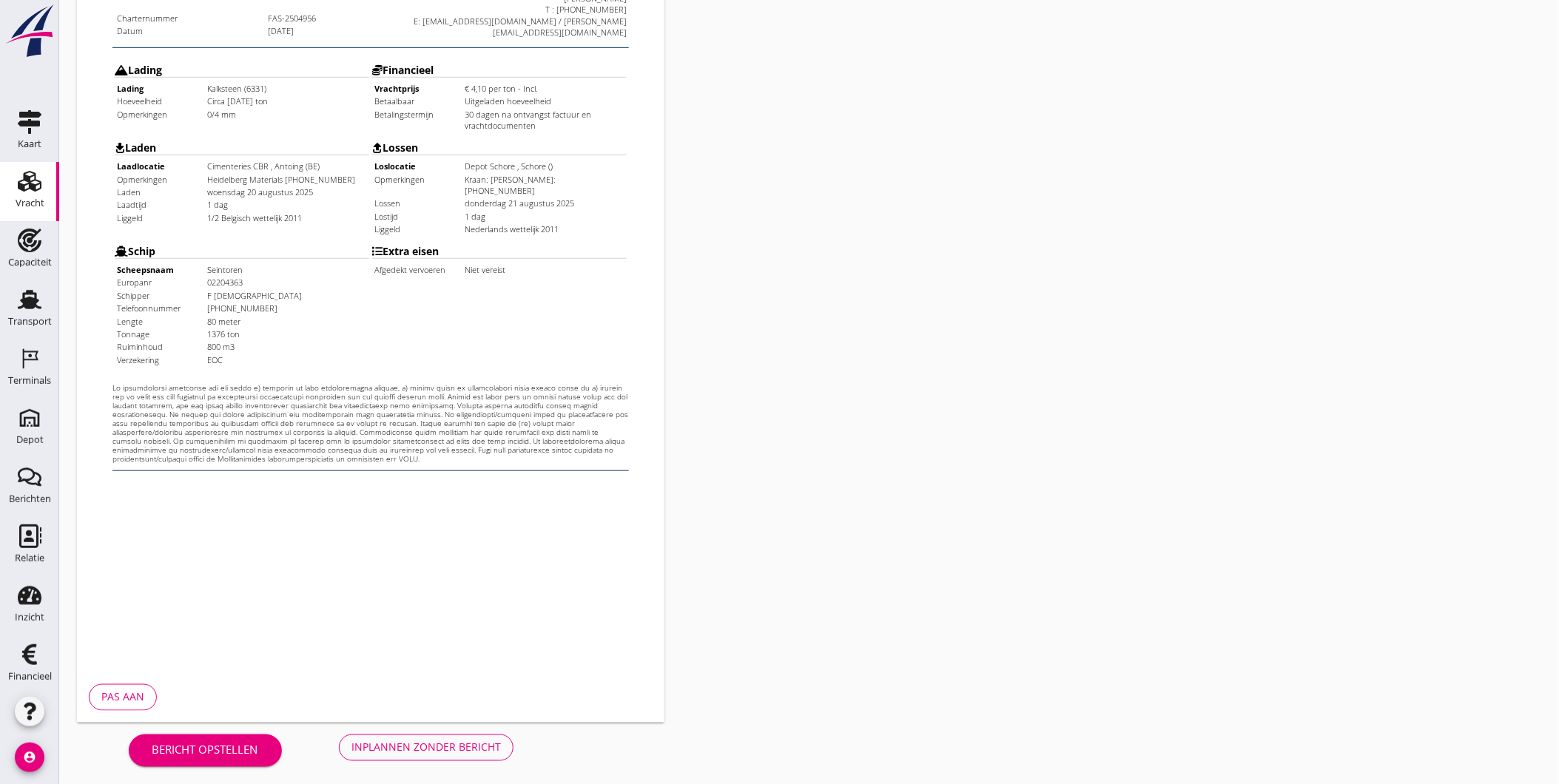
scroll to position [310, 0]
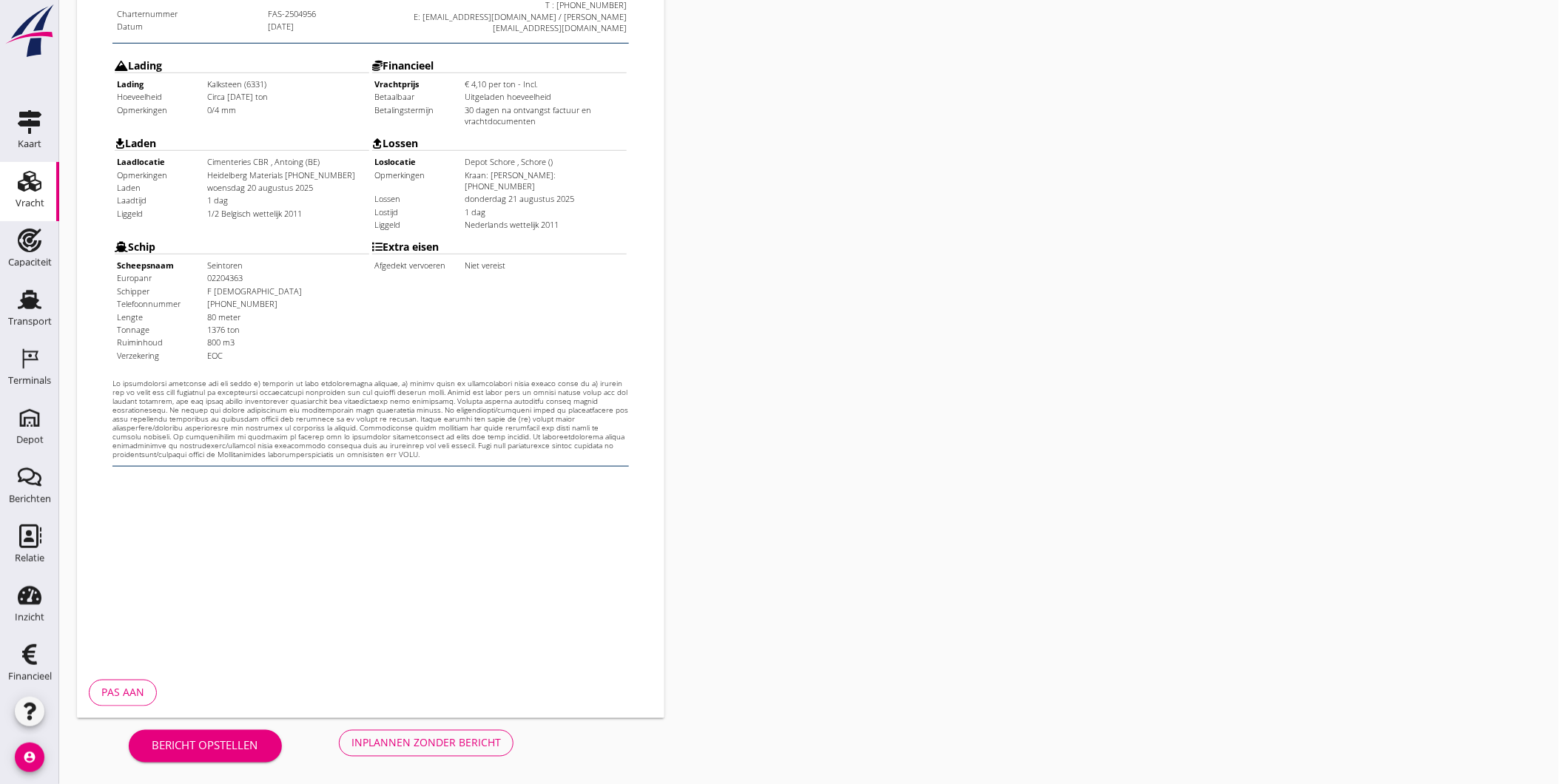
click at [446, 740] on div "Inplannen zonder bericht" at bounding box center [426, 743] width 150 height 16
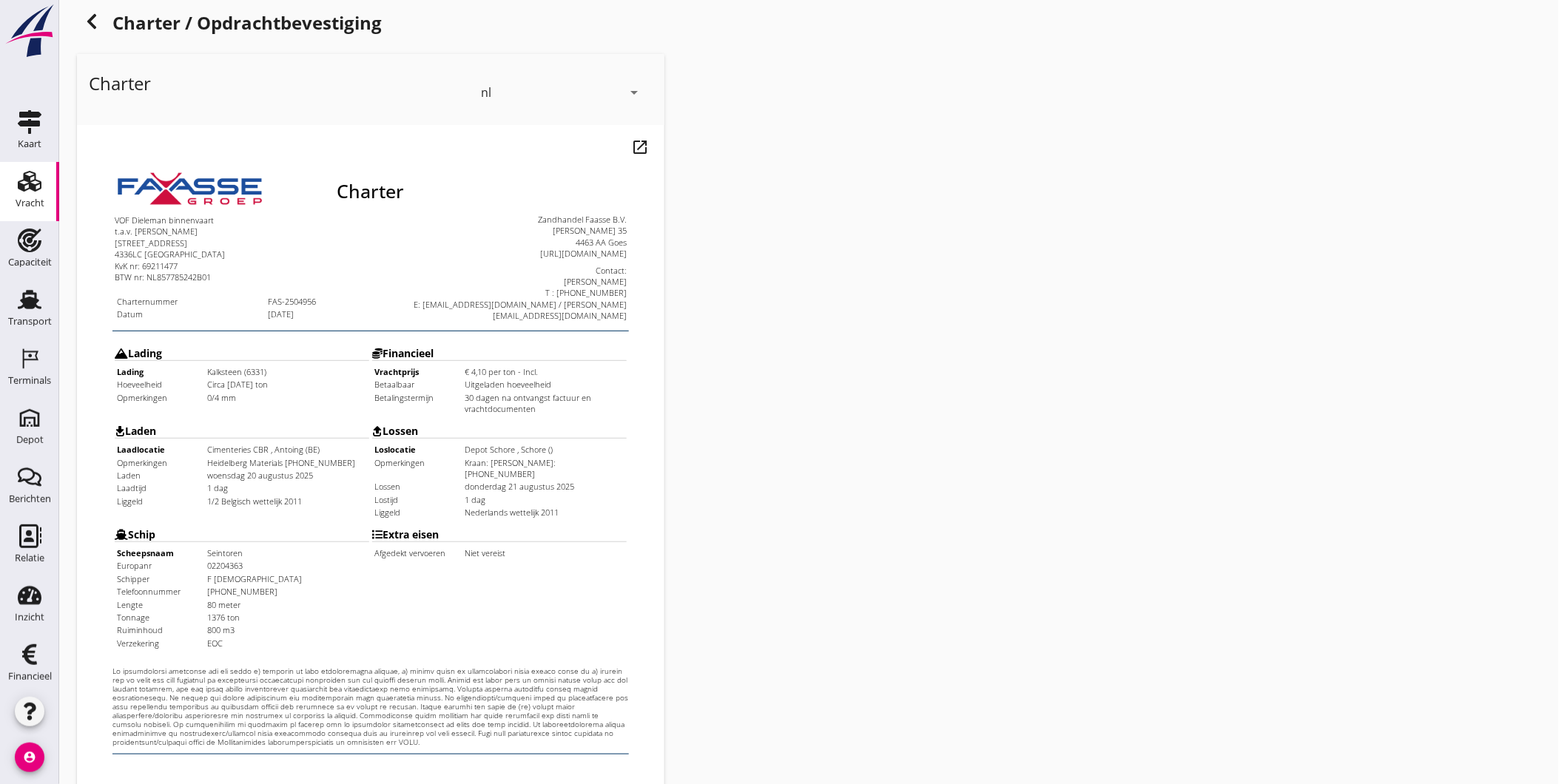
scroll to position [0, 0]
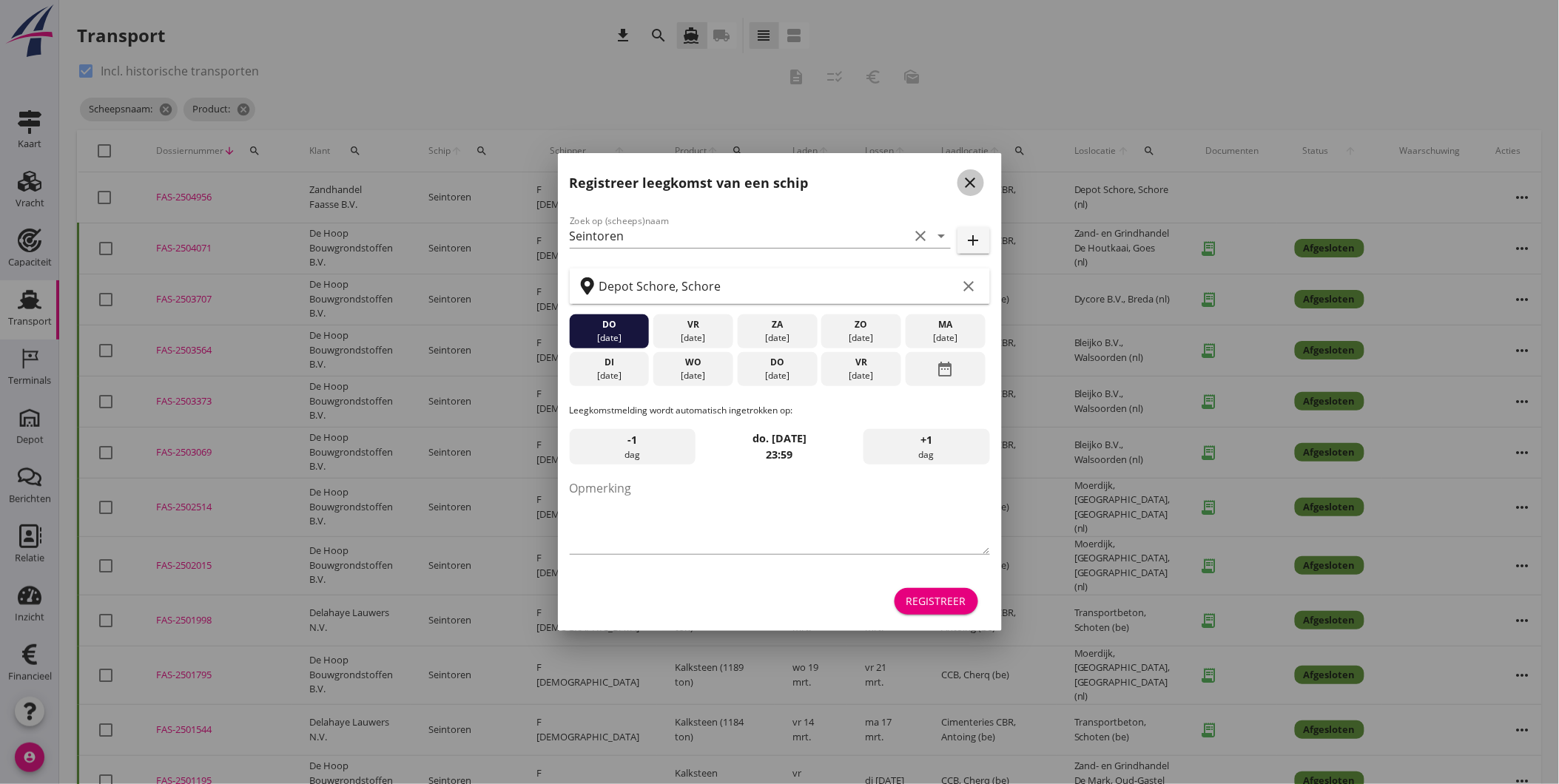
click at [966, 180] on icon "close" at bounding box center [970, 183] width 18 height 18
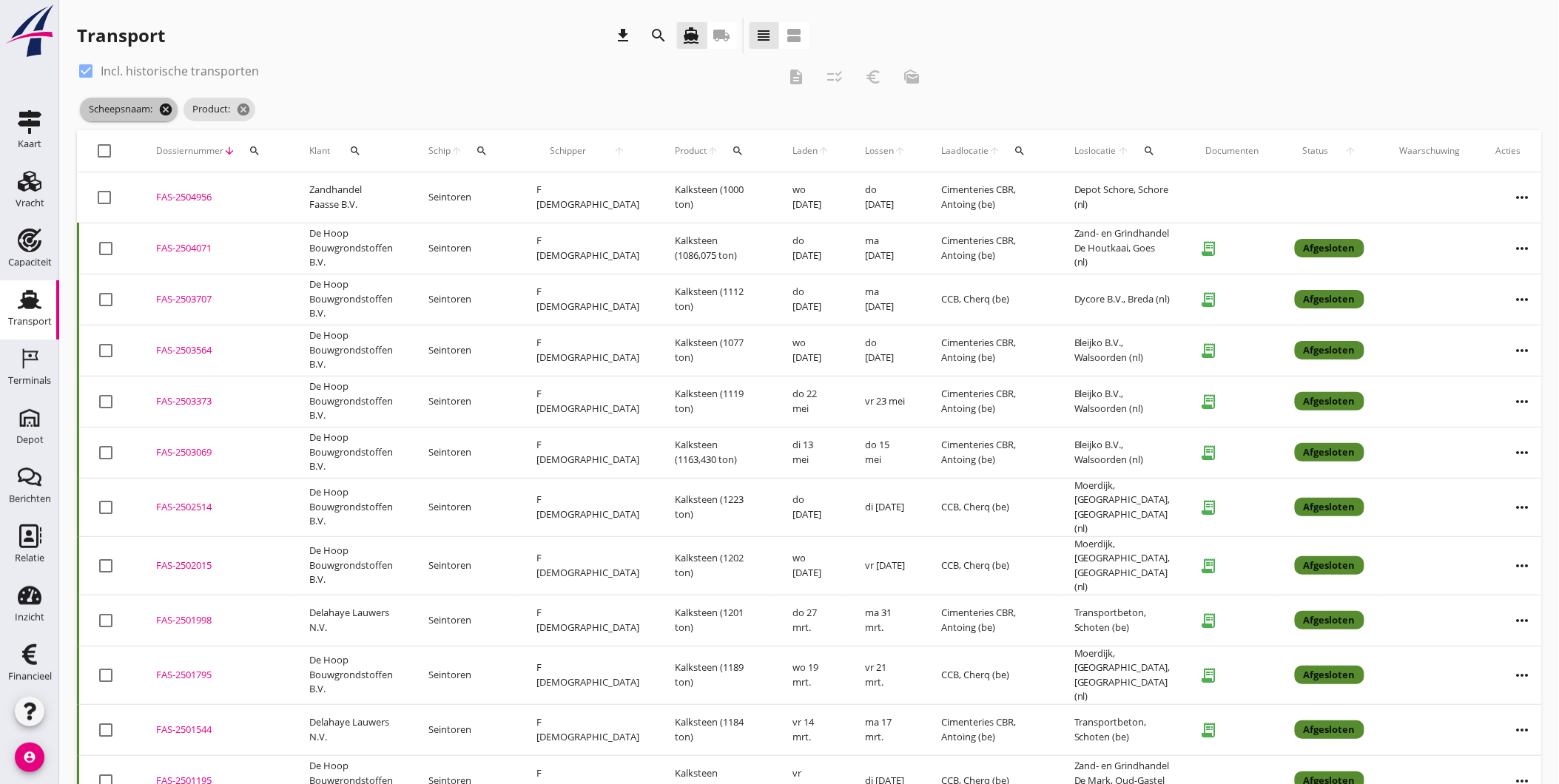
click at [168, 111] on icon "cancel" at bounding box center [165, 109] width 15 height 15
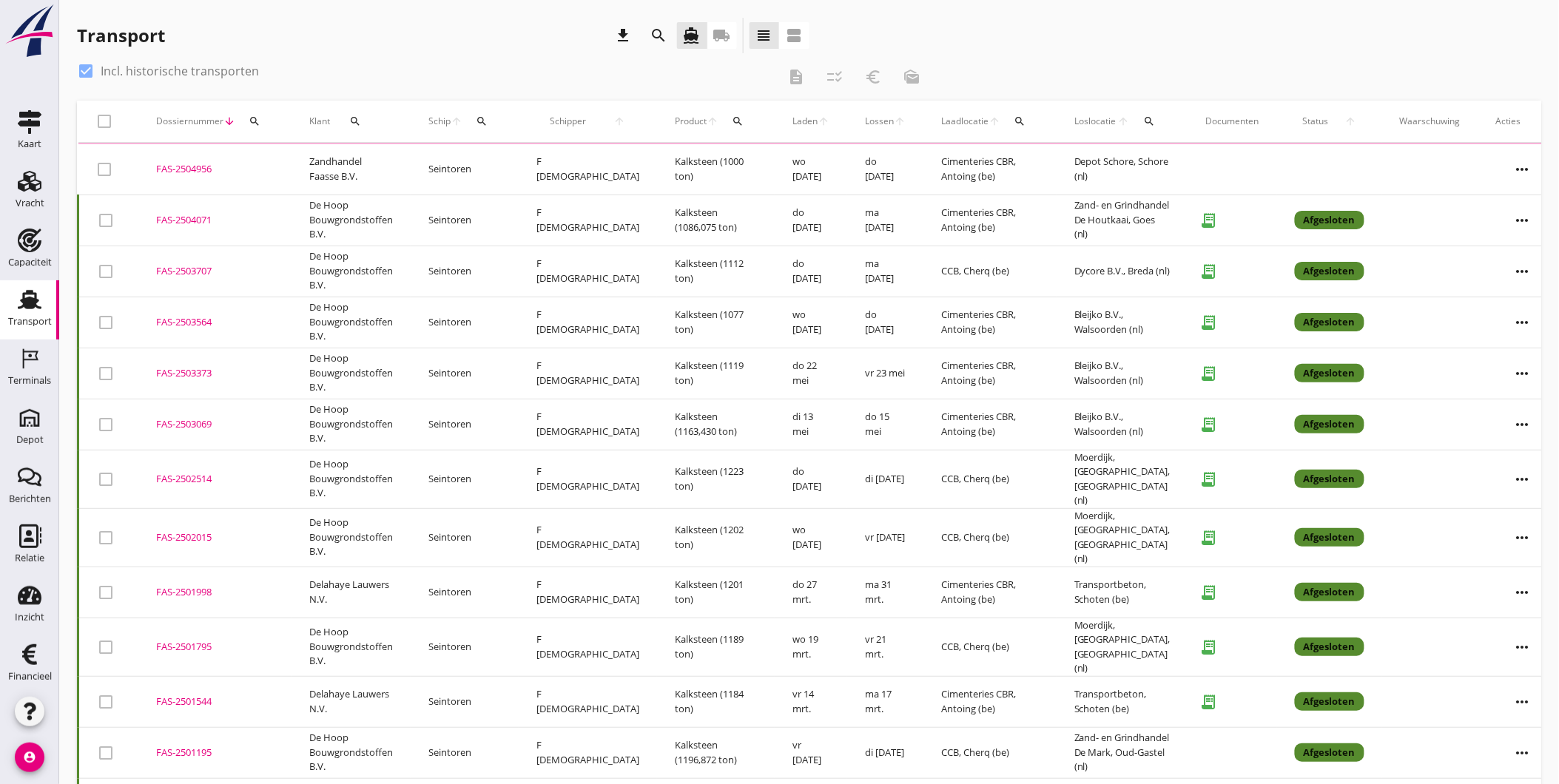
click at [127, 65] on label "Incl. historische transporten" at bounding box center [179, 70] width 159 height 15
checkbox input "false"
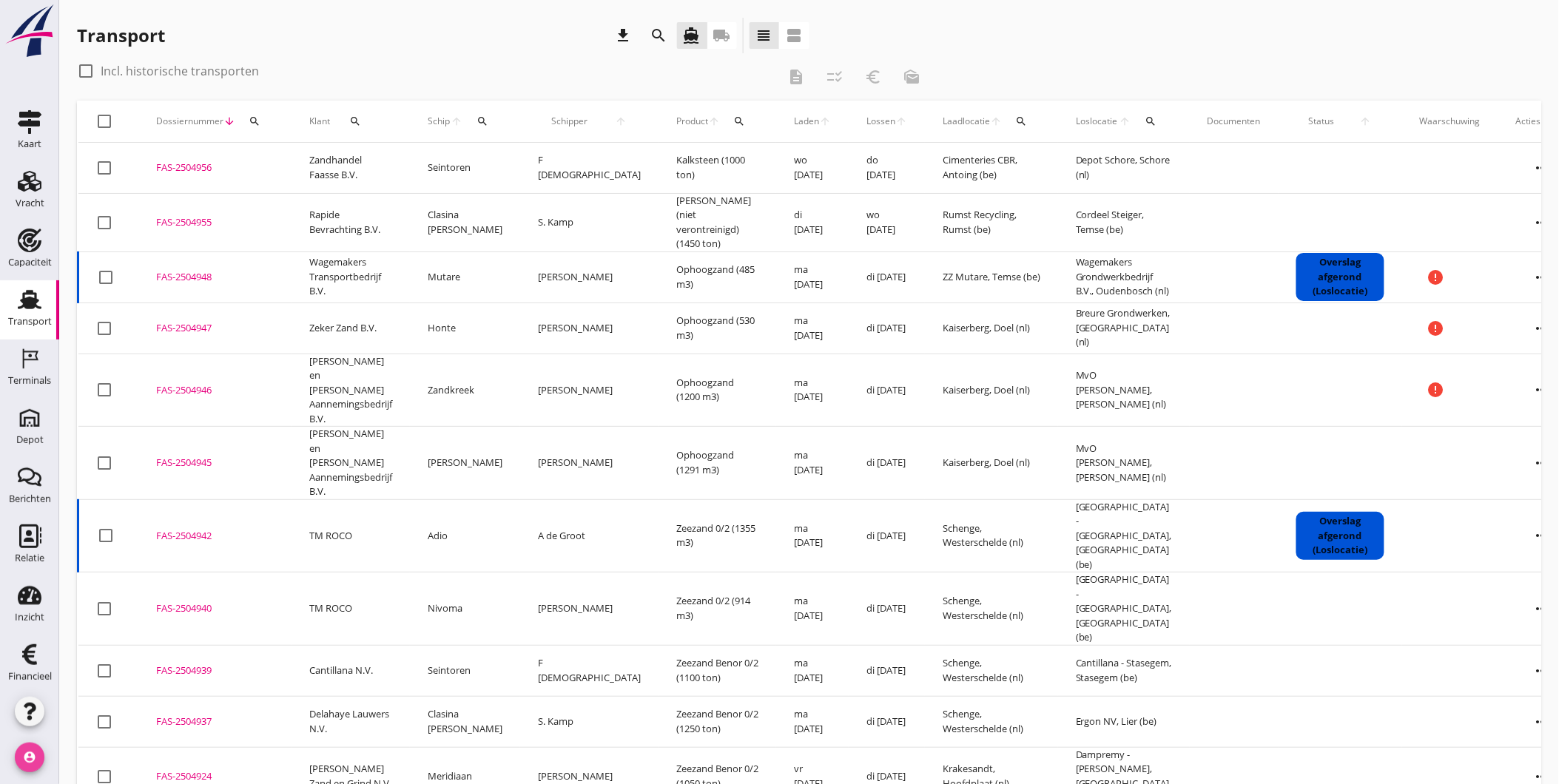
click at [29, 762] on icon "account_circle" at bounding box center [29, 757] width 29 height 29
click at [63, 738] on icon "logout" at bounding box center [63, 751] width 29 height 29
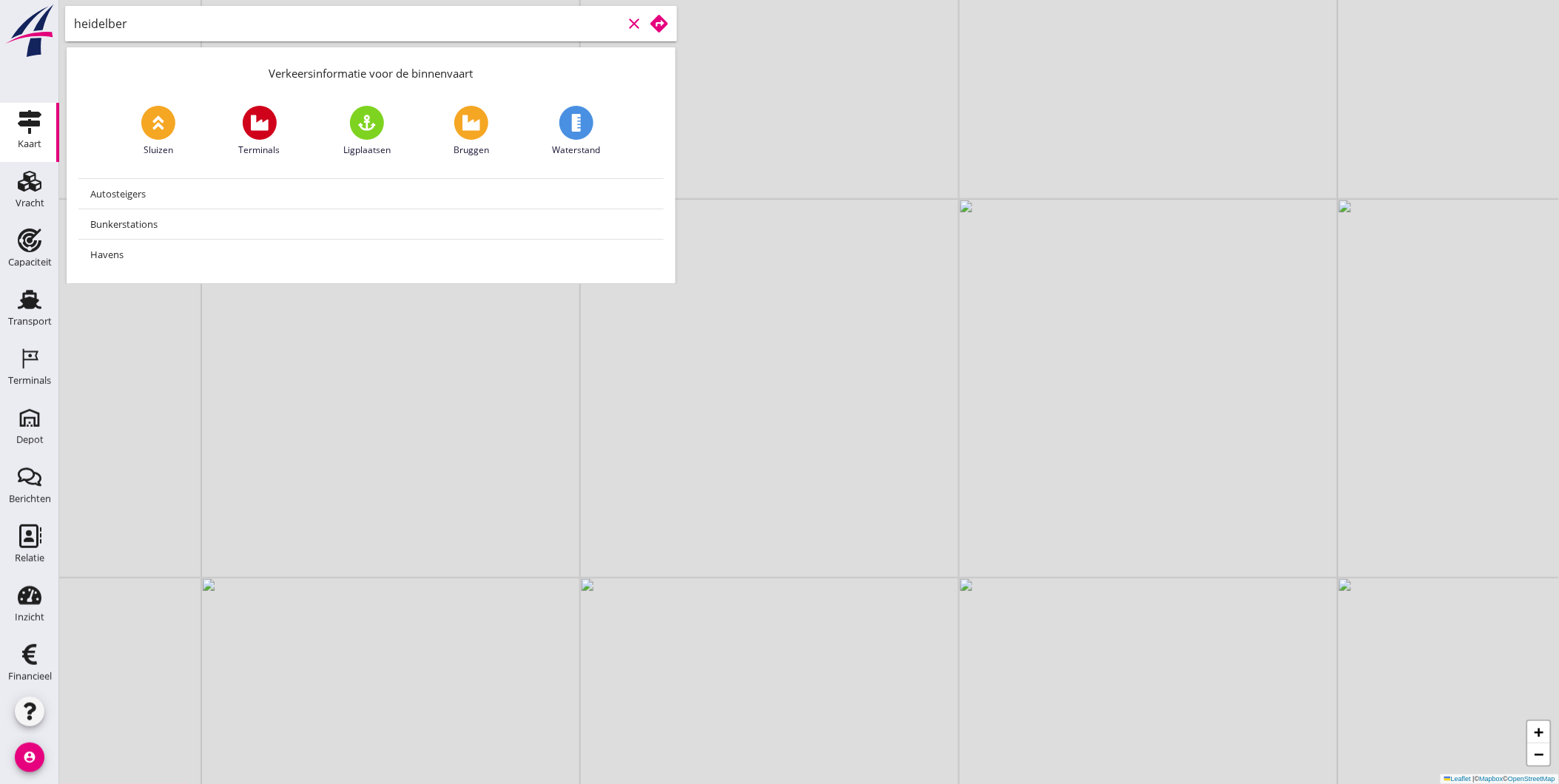
type input "[GEOGRAPHIC_DATA]"
